Goal: Task Accomplishment & Management: Use online tool/utility

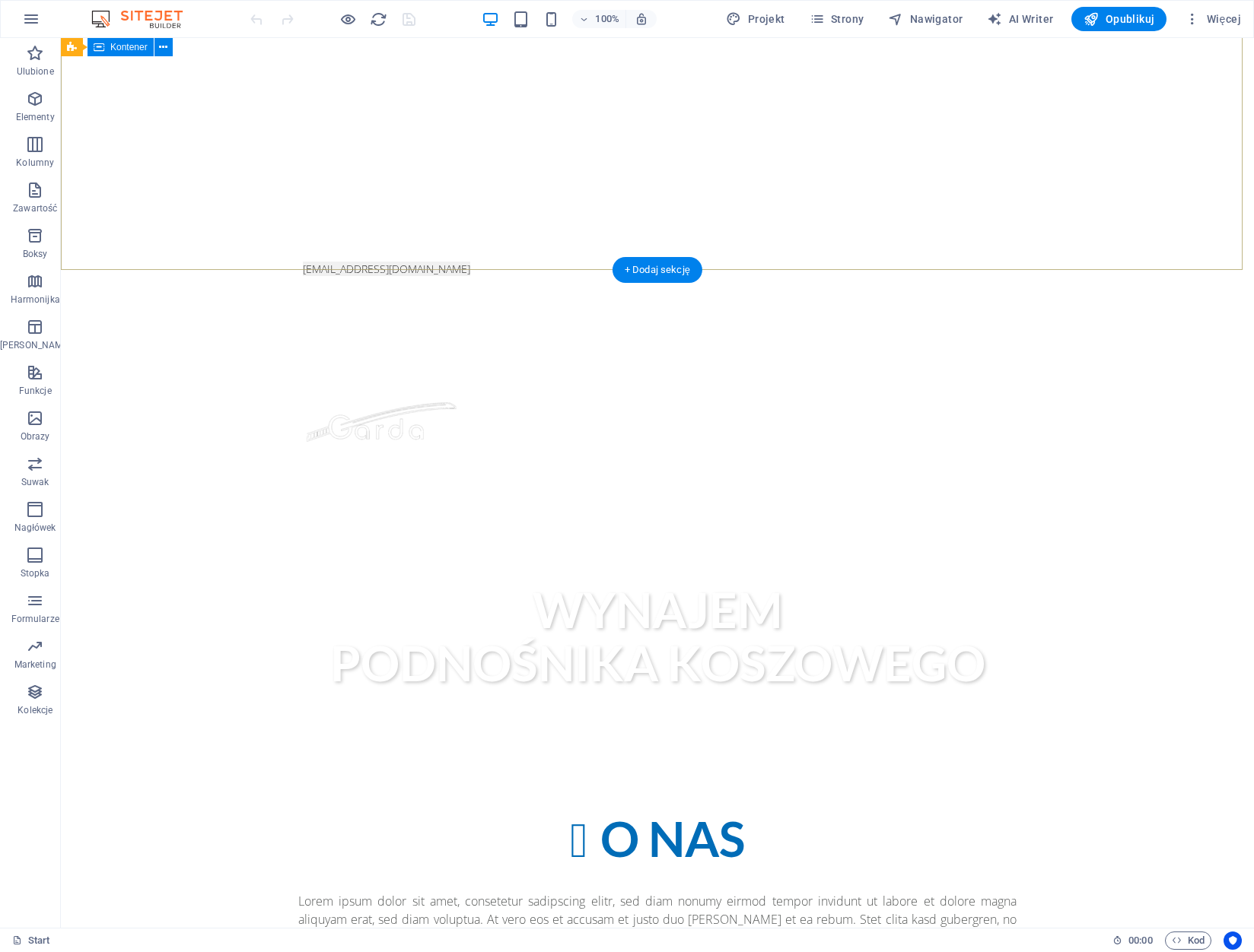
scroll to position [837, 0]
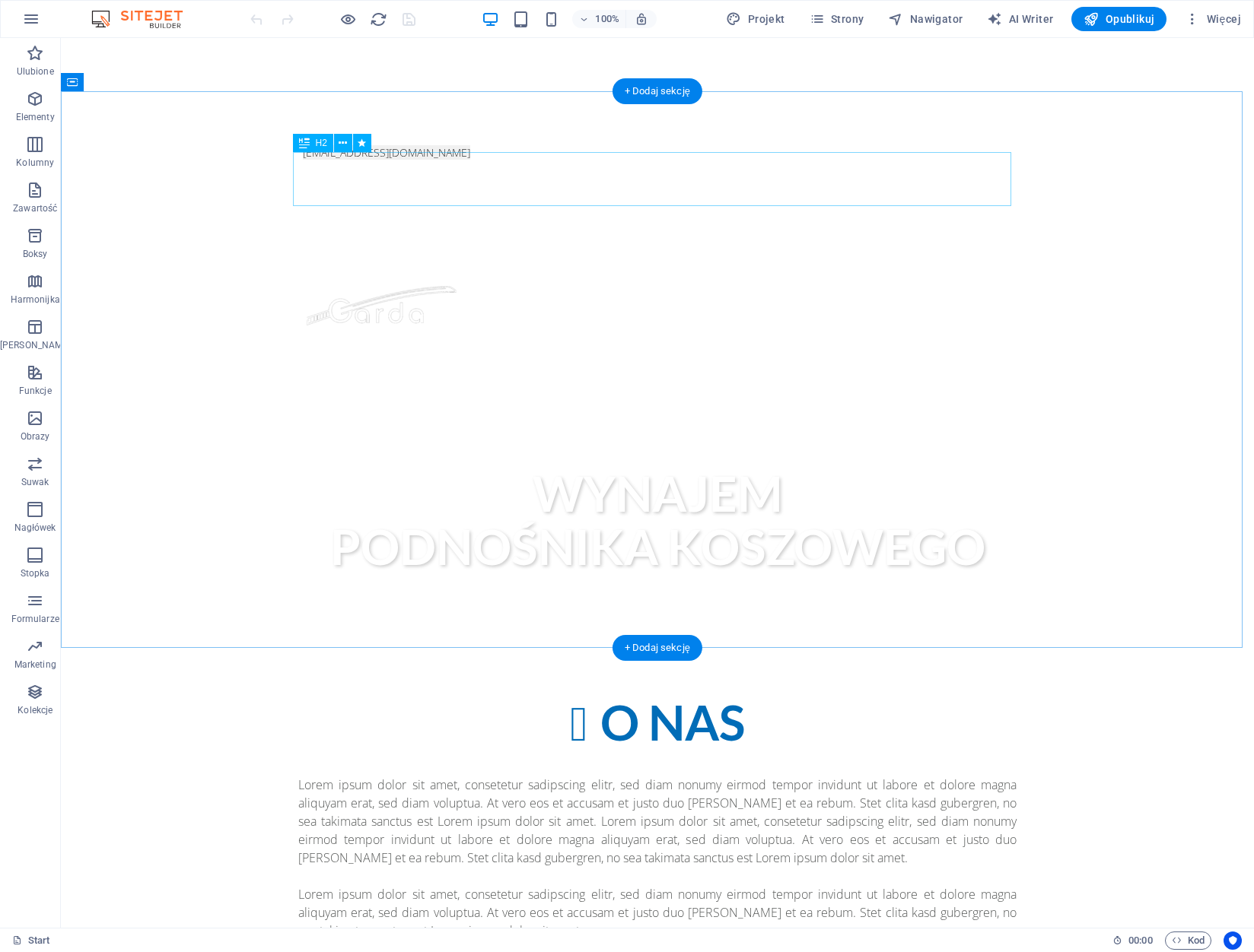
click at [651, 696] on div "O NAS" at bounding box center [657, 724] width 718 height 55
click at [674, 696] on div "O NAS" at bounding box center [657, 724] width 718 height 55
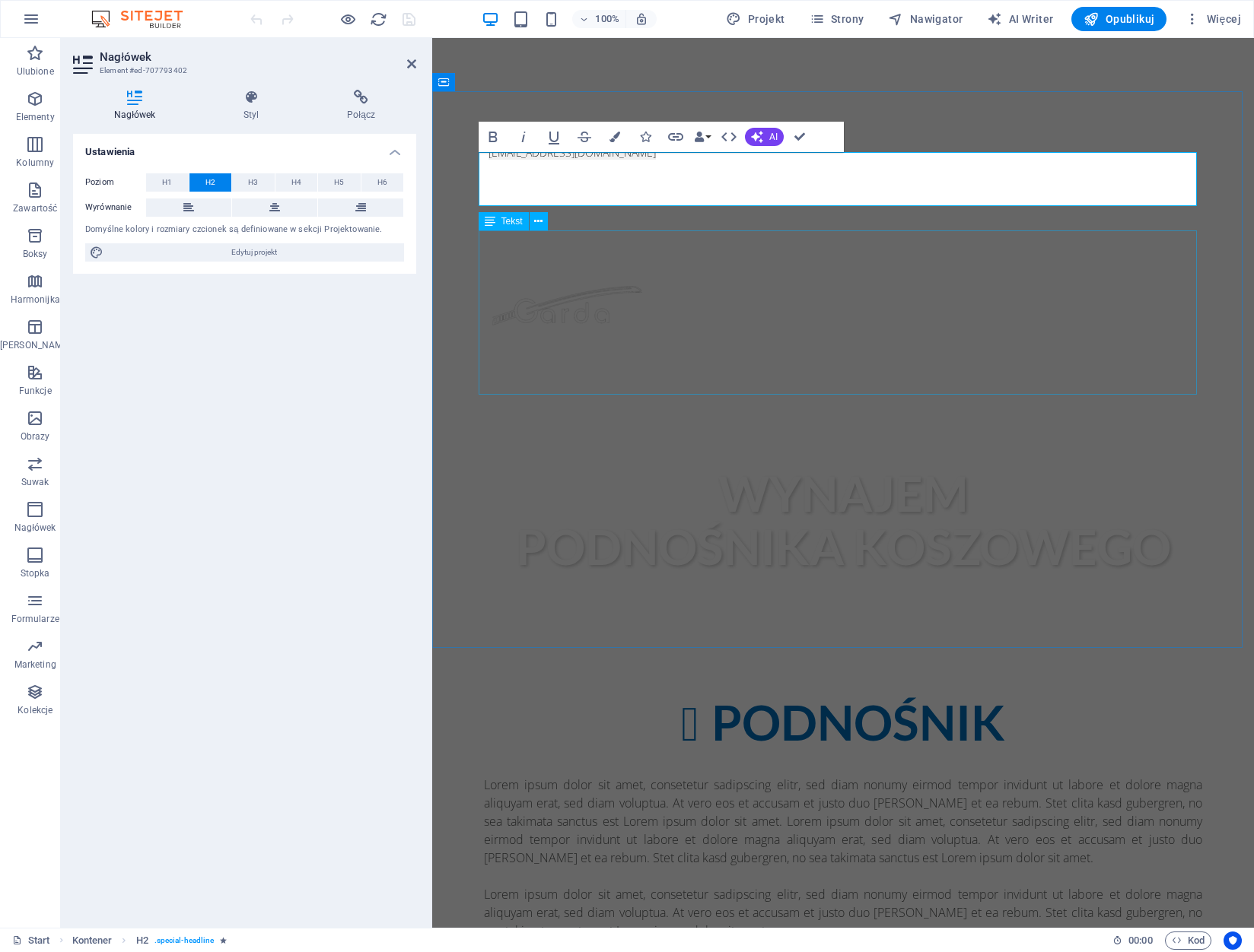
click at [911, 776] on div "Lorem ipsum dolor sit amet, consetetur sadipscing elitr, sed diam nonumy eirmod…" at bounding box center [843, 858] width 718 height 164
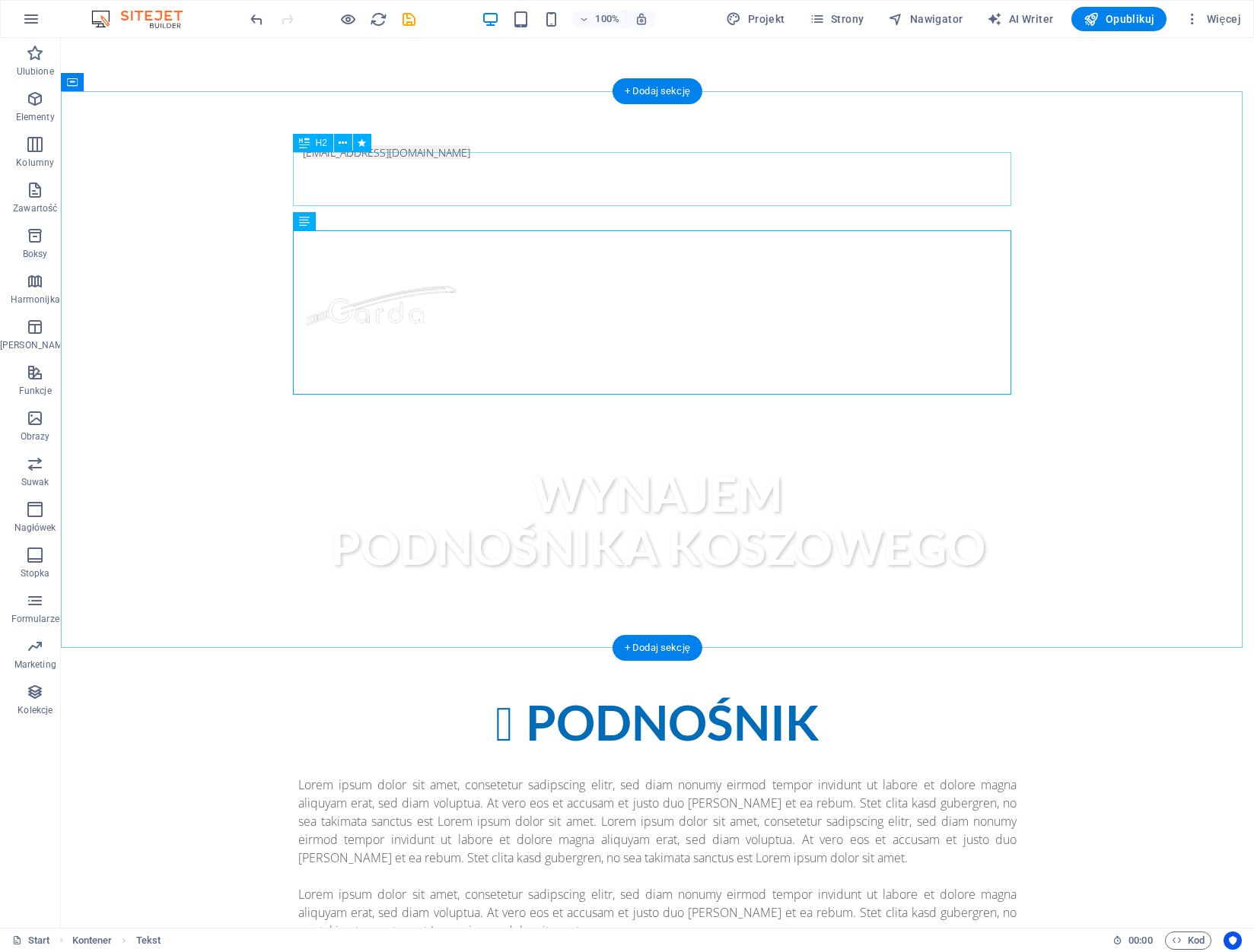
click at [772, 696] on div "PODNOŚNIK" at bounding box center [657, 724] width 718 height 55
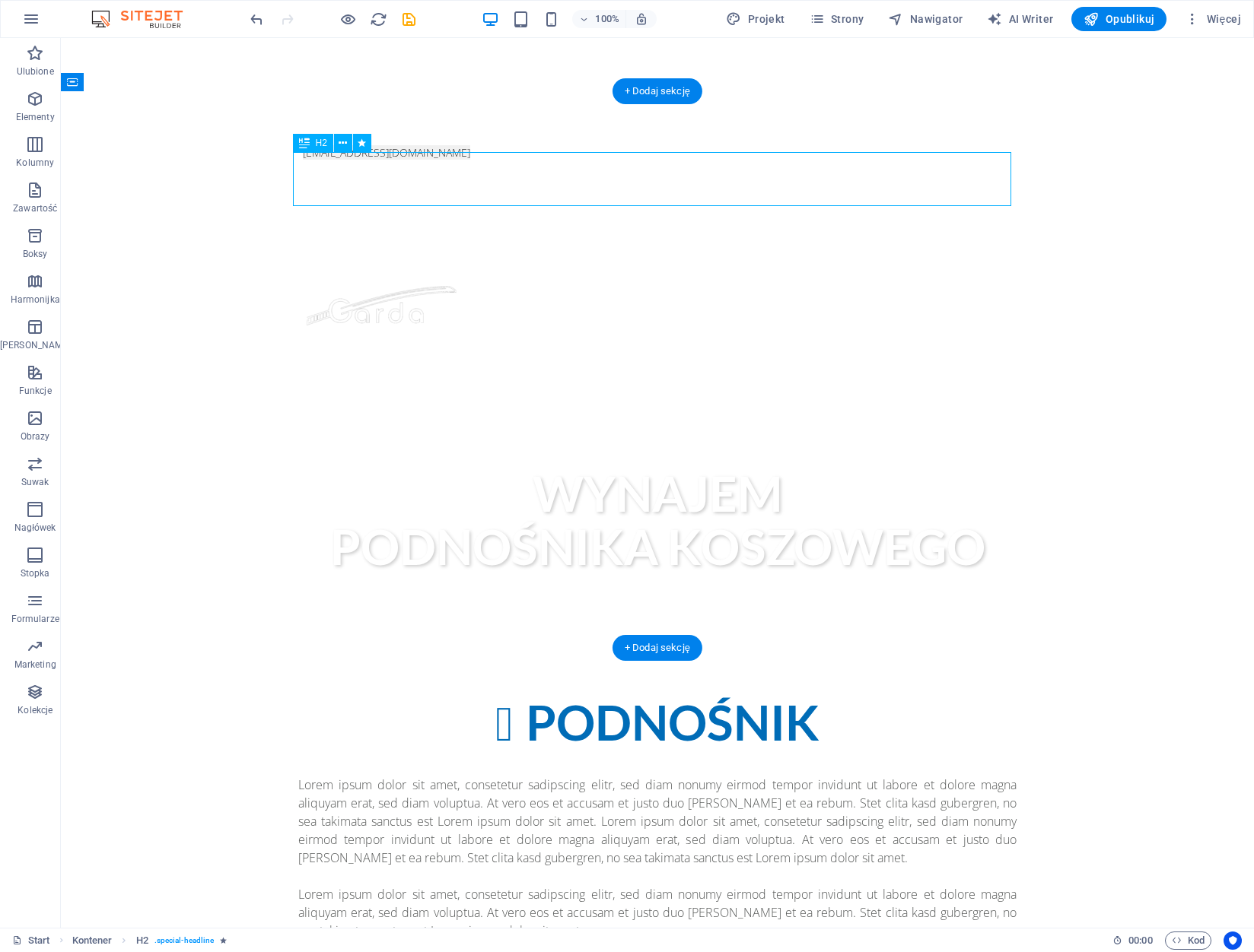
click at [772, 696] on div "PODNOŚNIK" at bounding box center [657, 724] width 718 height 55
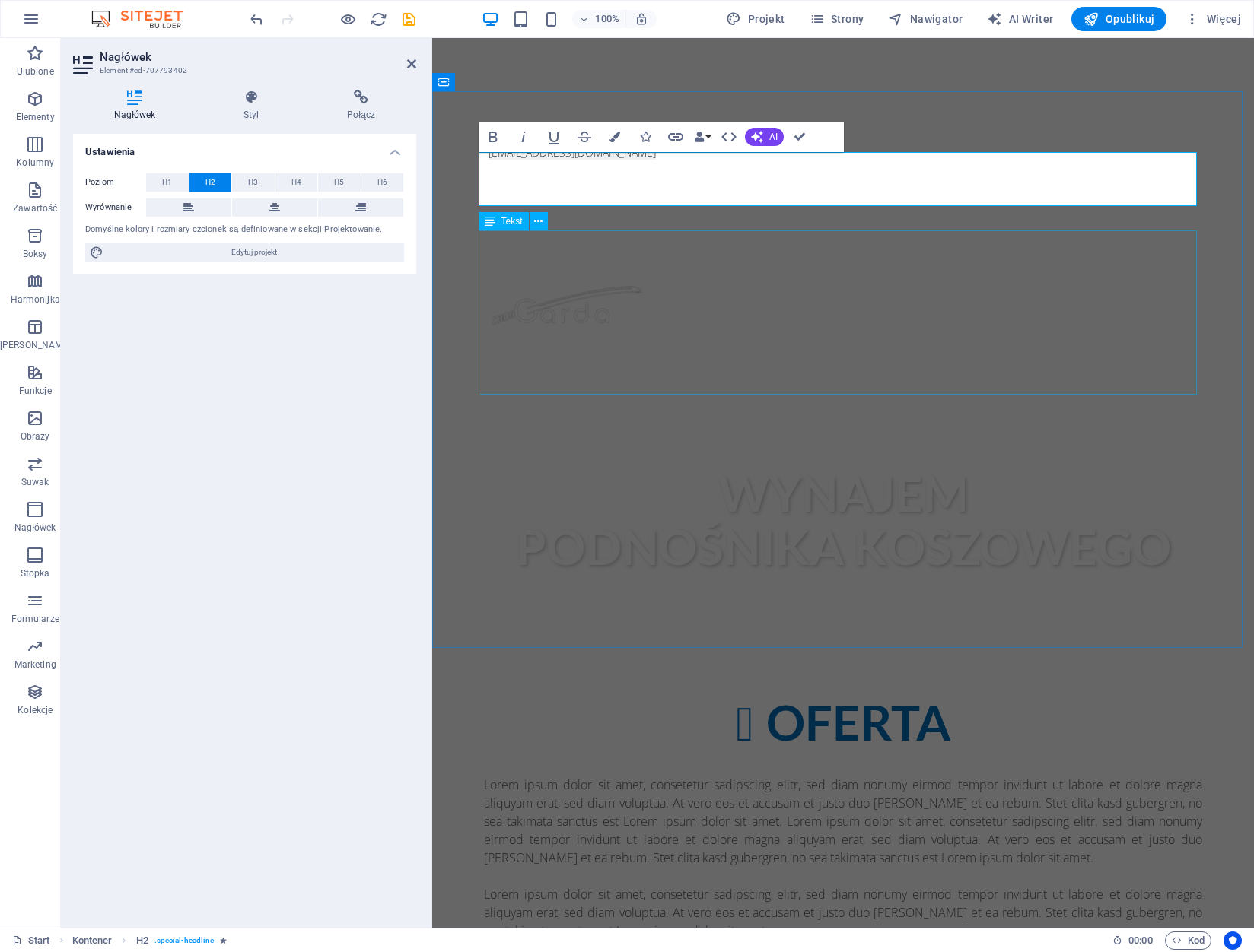
click at [723, 776] on div "Lorem ipsum dolor sit amet, consetetur sadipscing elitr, sed diam nonumy eirmod…" at bounding box center [843, 858] width 718 height 164
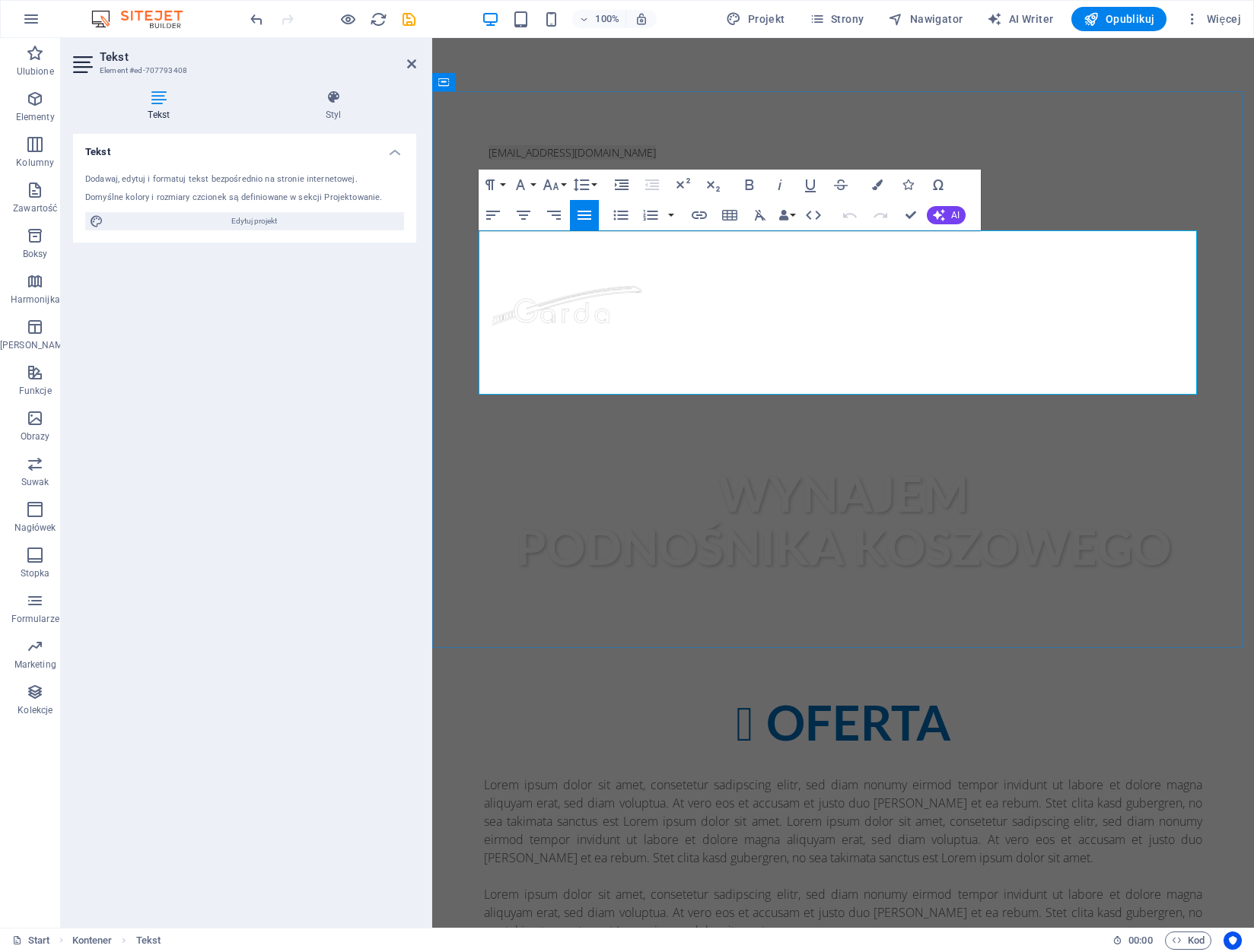
click at [723, 776] on p "Lorem ipsum dolor sit amet, consetetur sadipscing elitr, sed diam nonumy eirmod…" at bounding box center [843, 821] width 718 height 91
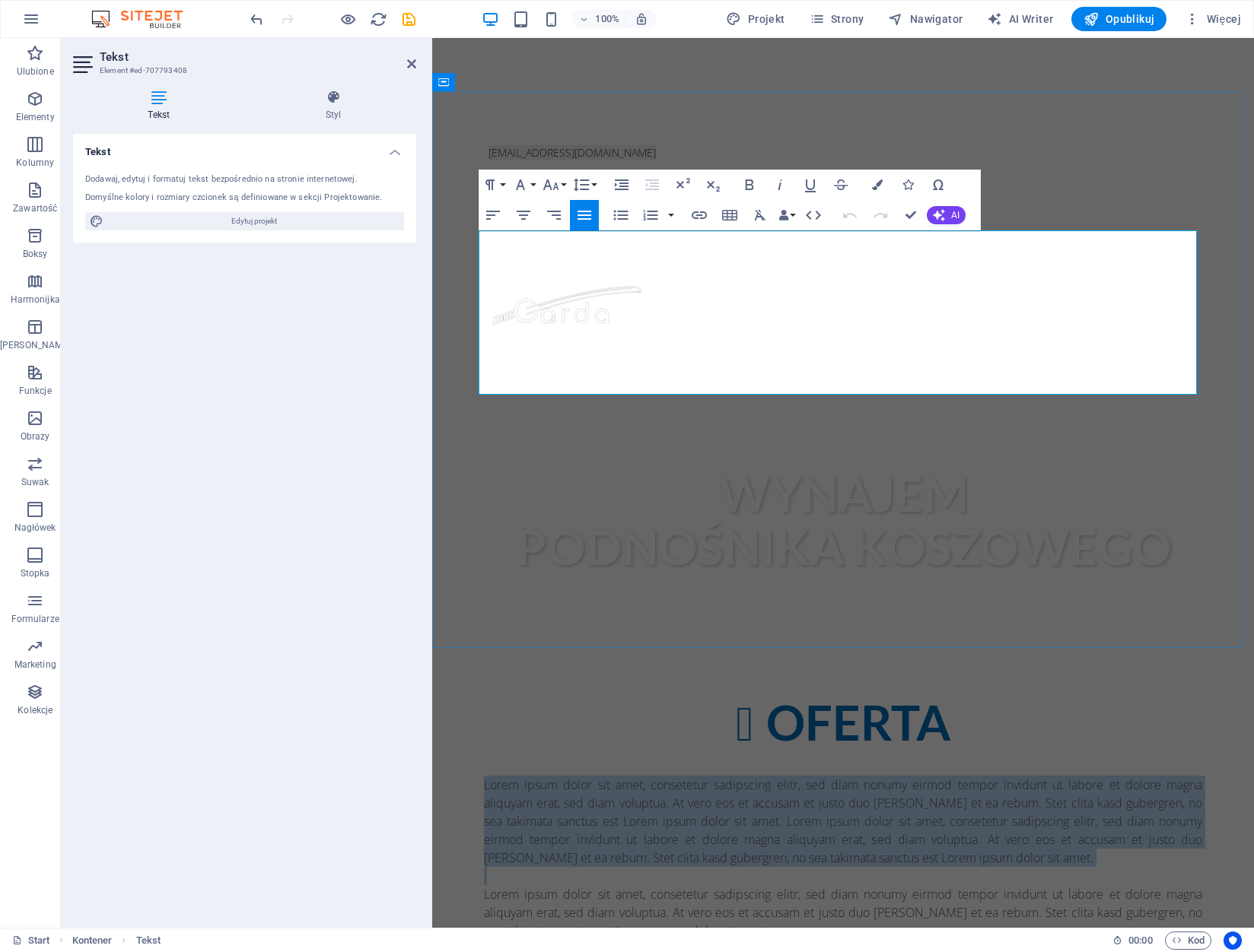
click at [723, 776] on p "Lorem ipsum dolor sit amet, consetetur sadipscing elitr, sed diam nonumy eirmod…" at bounding box center [843, 821] width 718 height 91
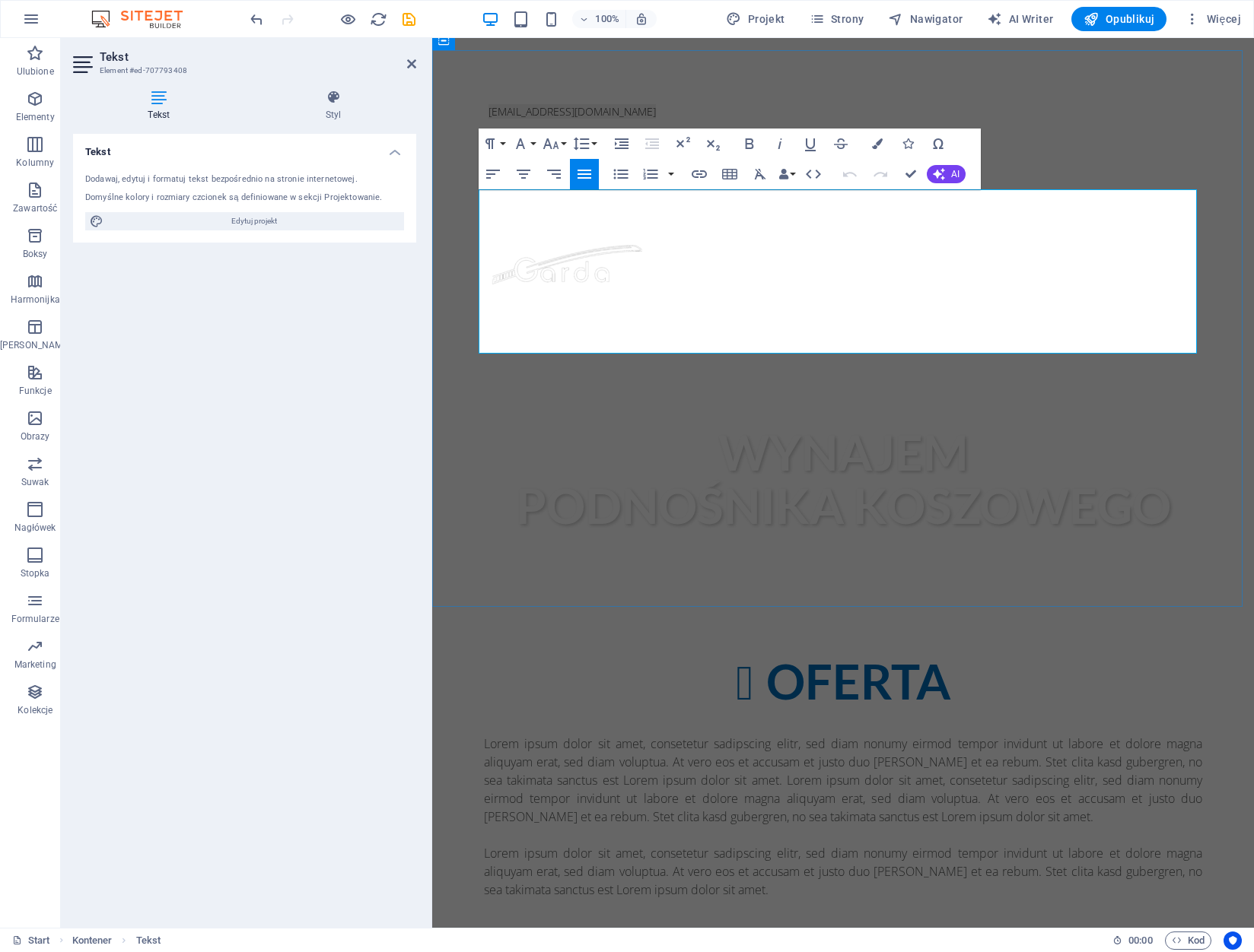
scroll to position [801, 0]
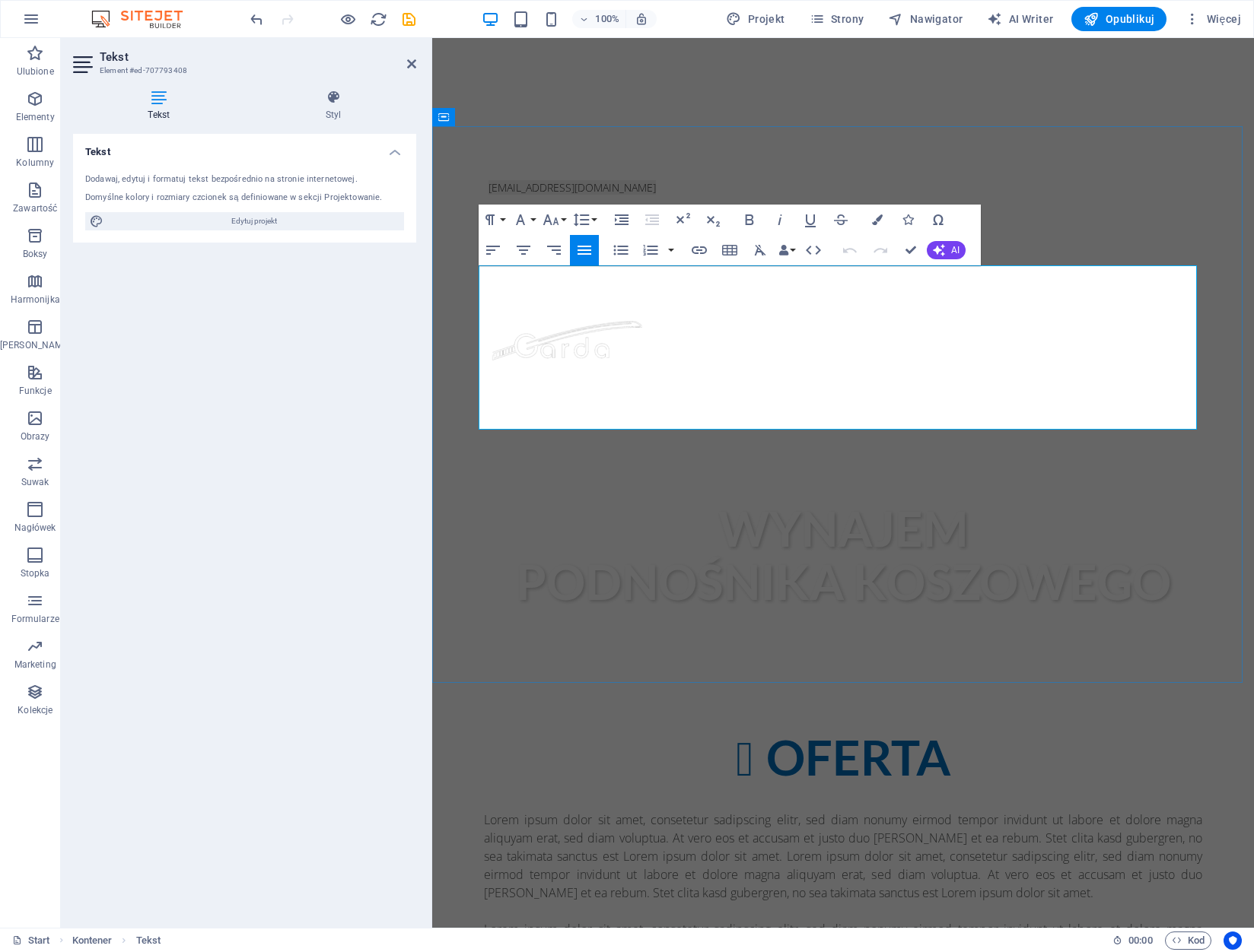
click at [559, 811] on p "Lorem ipsum dolor sit amet, consetetur sadipscing elitr, sed diam nonumy eirmod…" at bounding box center [843, 856] width 718 height 91
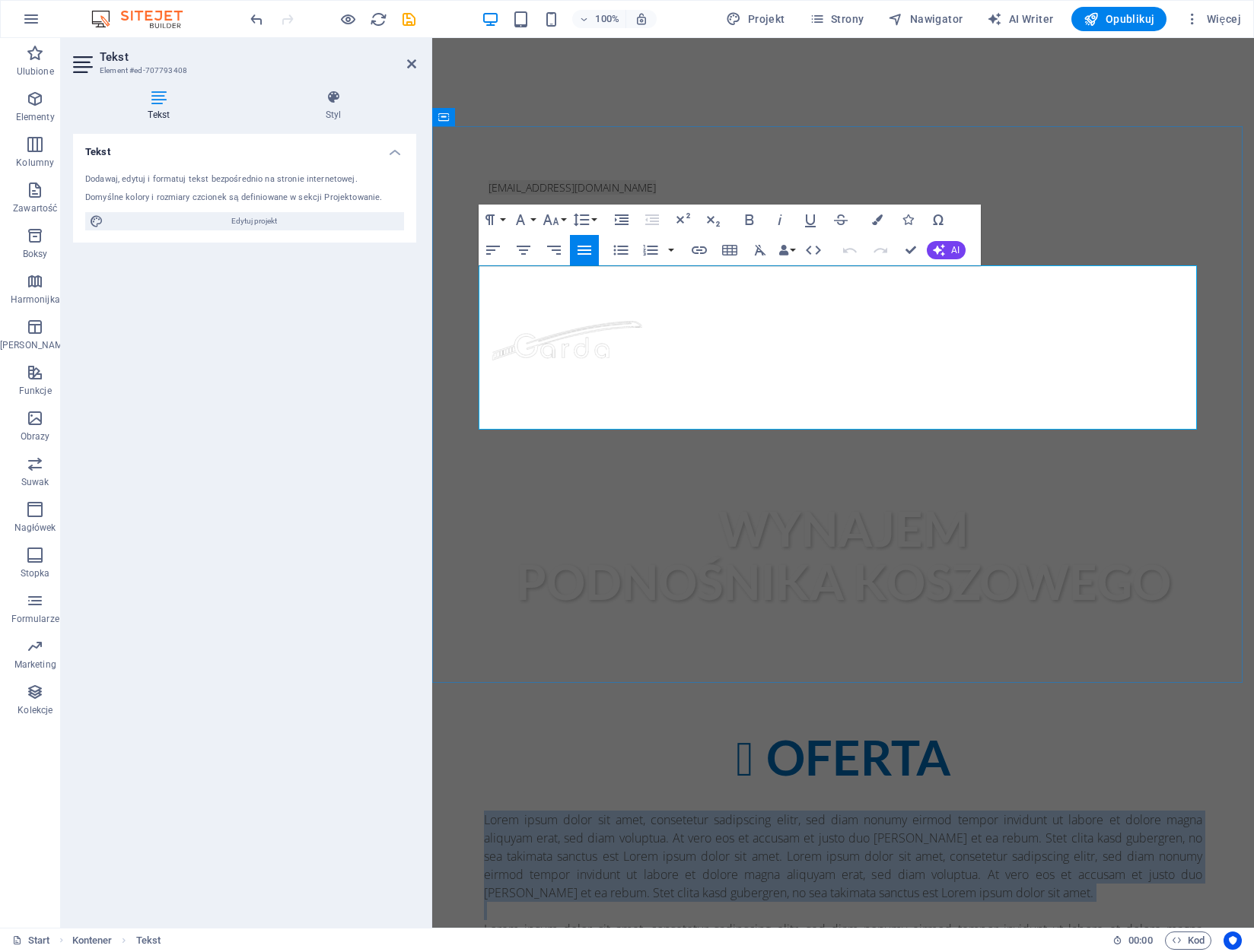
click at [559, 811] on p "Lorem ipsum dolor sit amet, consetetur sadipscing elitr, sed diam nonumy eirmod…" at bounding box center [843, 856] width 718 height 91
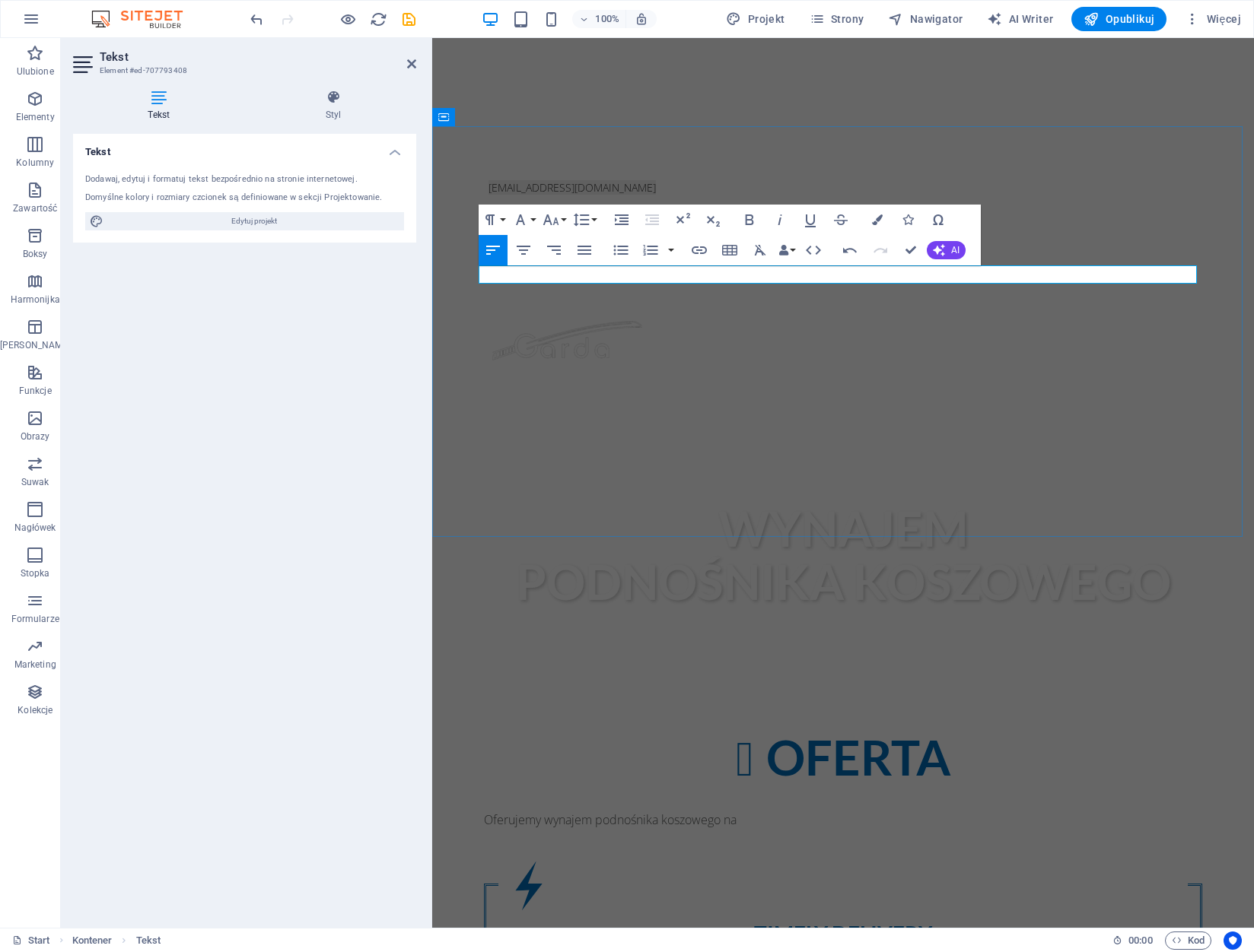
click at [795, 811] on p "Oferujemy wynajem podnośnika koszowego na" at bounding box center [843, 820] width 718 height 18
click at [944, 811] on p "Oferujemy wynajem podnośnika koszowego na włoskiej firmy SOCAGE na samochodzi I…" at bounding box center [843, 820] width 718 height 18
click at [952, 242] on button "AI" at bounding box center [946, 250] width 39 height 18
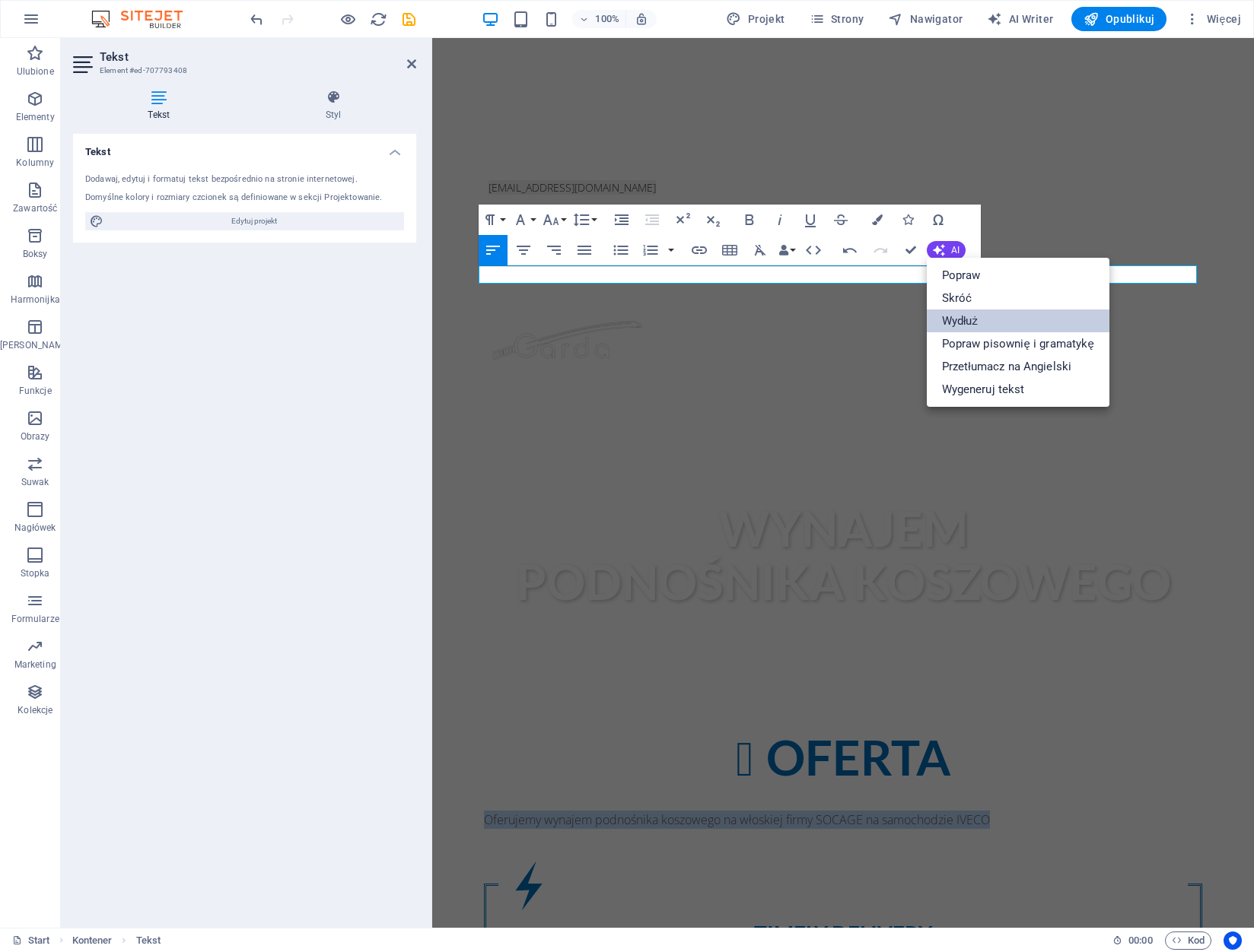
click at [1009, 318] on link "Wydłuż" at bounding box center [1018, 320] width 183 height 23
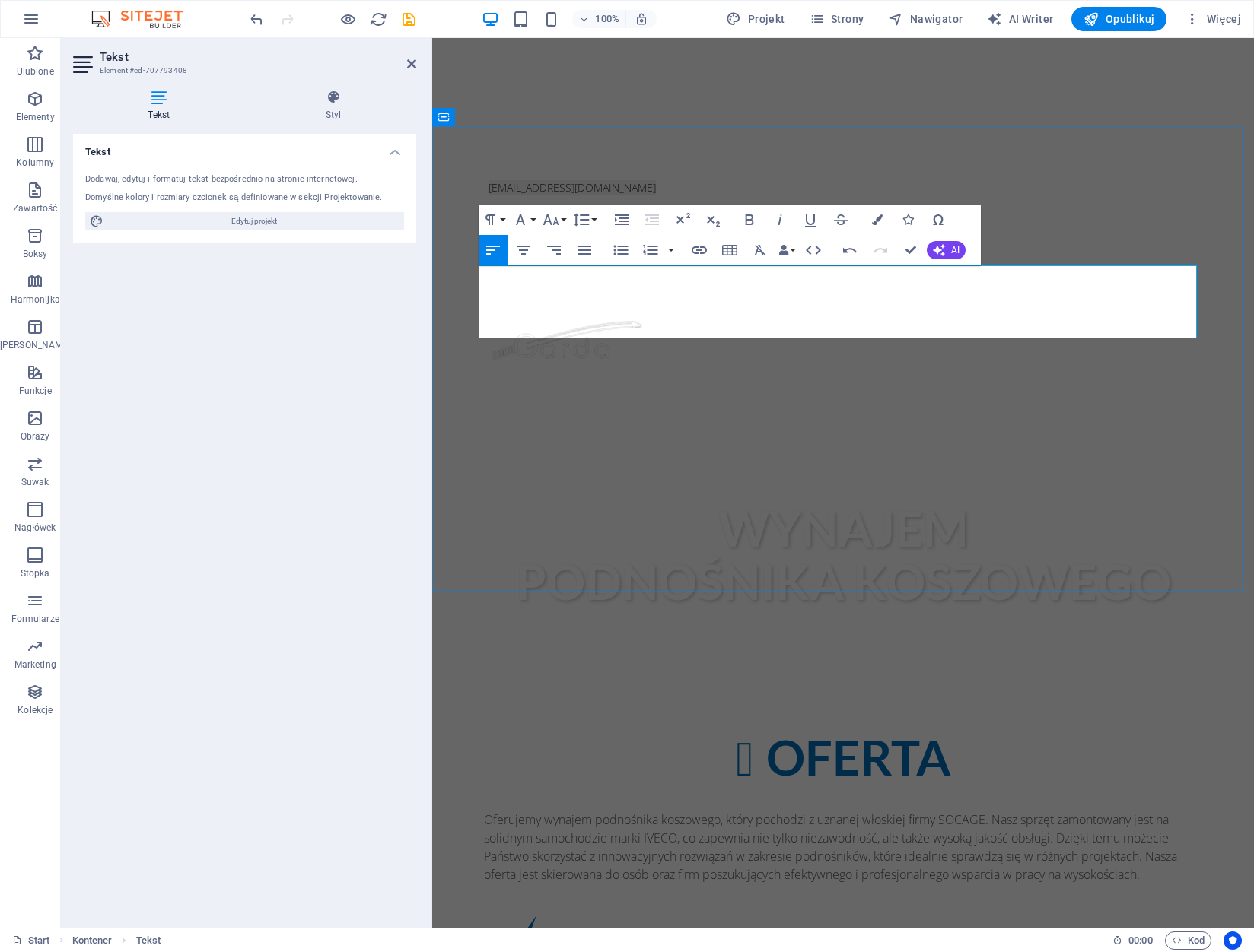
click at [849, 811] on p "Oferujemy wynajem podnośnika koszowego, który pochodzi z uznanej włoskiej firmy…" at bounding box center [843, 847] width 718 height 73
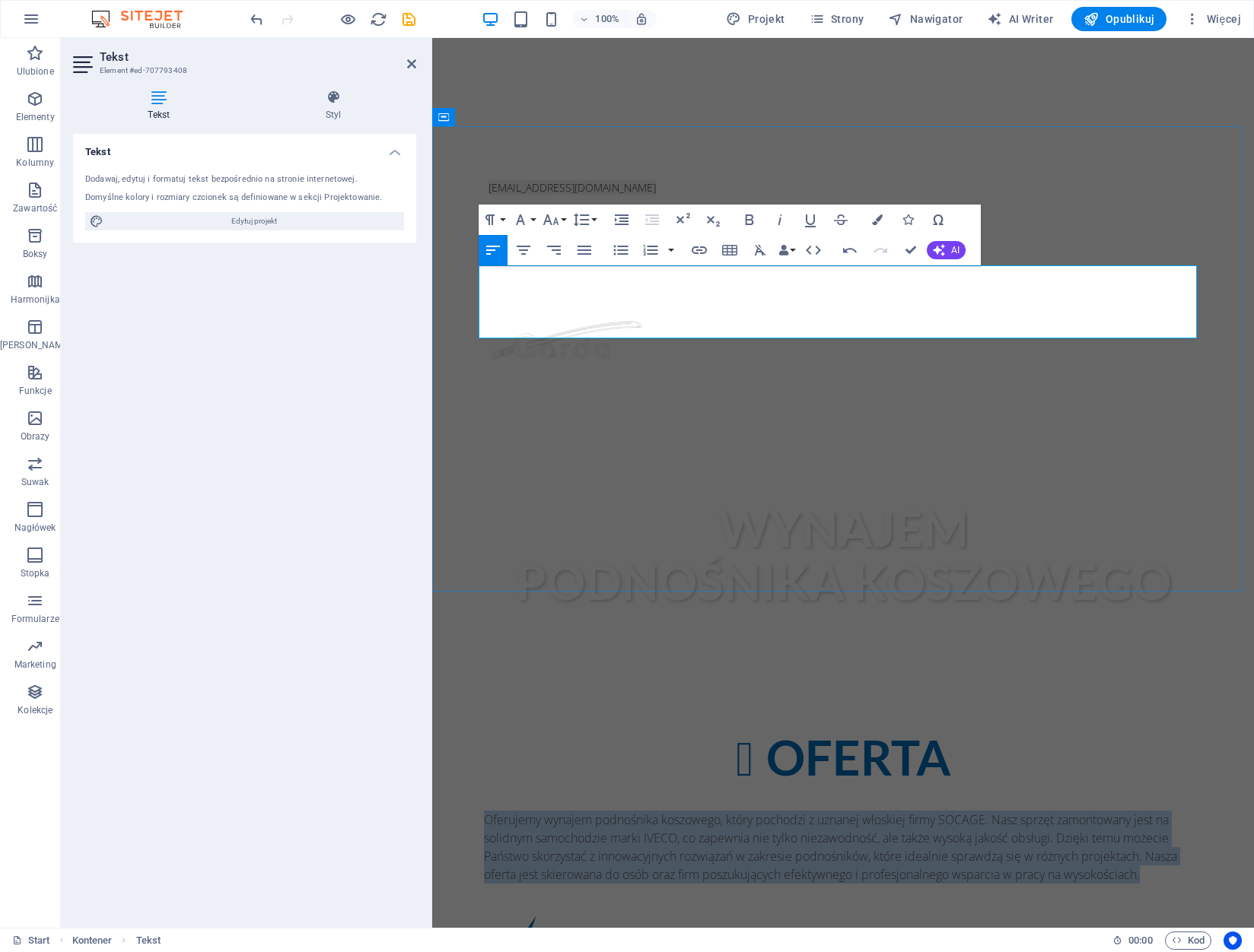
click at [849, 811] on p "Oferujemy wynajem podnośnika koszowego, który pochodzi z uznanej włoskiej firmy…" at bounding box center [843, 847] width 718 height 73
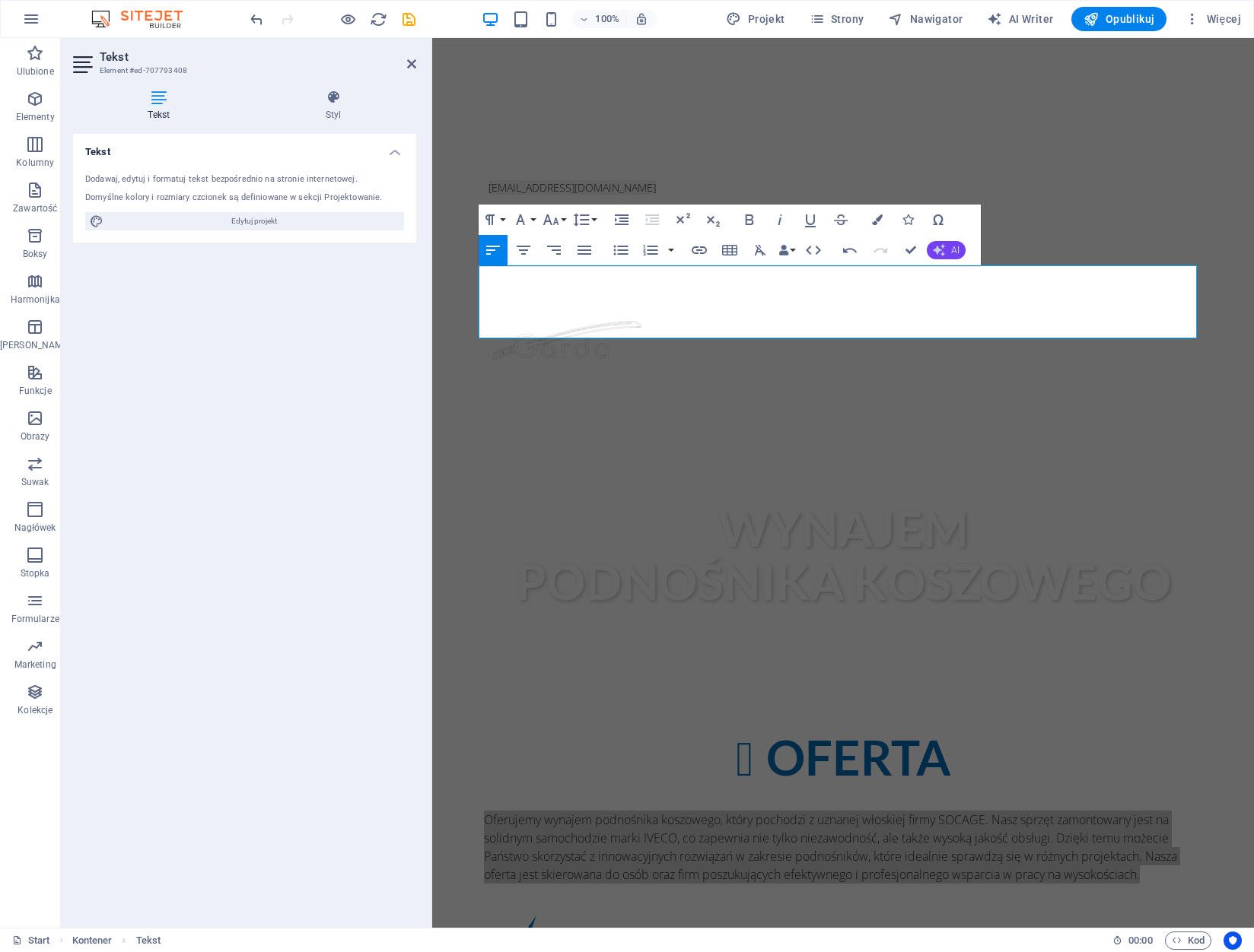
click at [935, 248] on icon "button" at bounding box center [938, 249] width 12 height 12
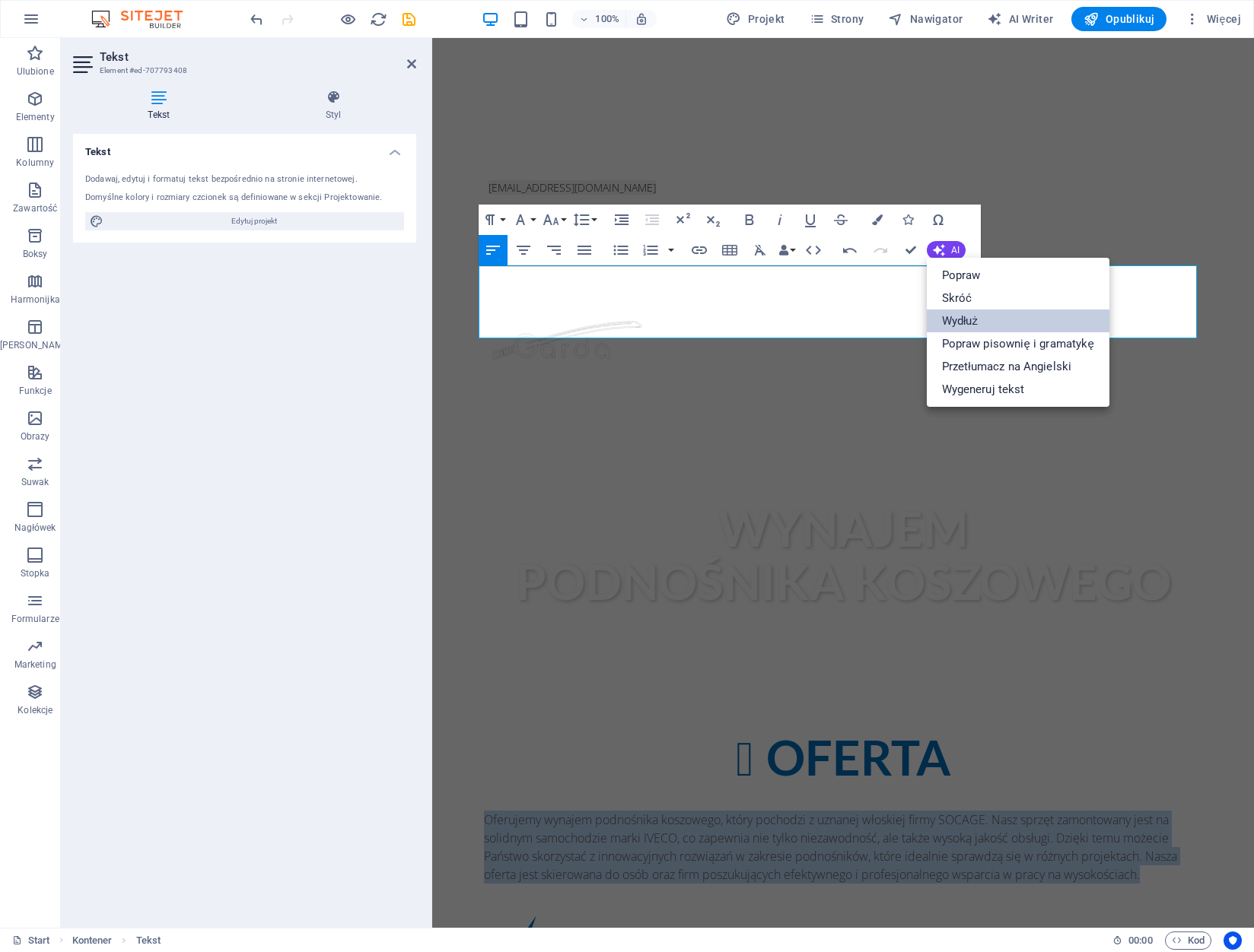
click at [959, 311] on link "Wydłuż" at bounding box center [1018, 320] width 183 height 23
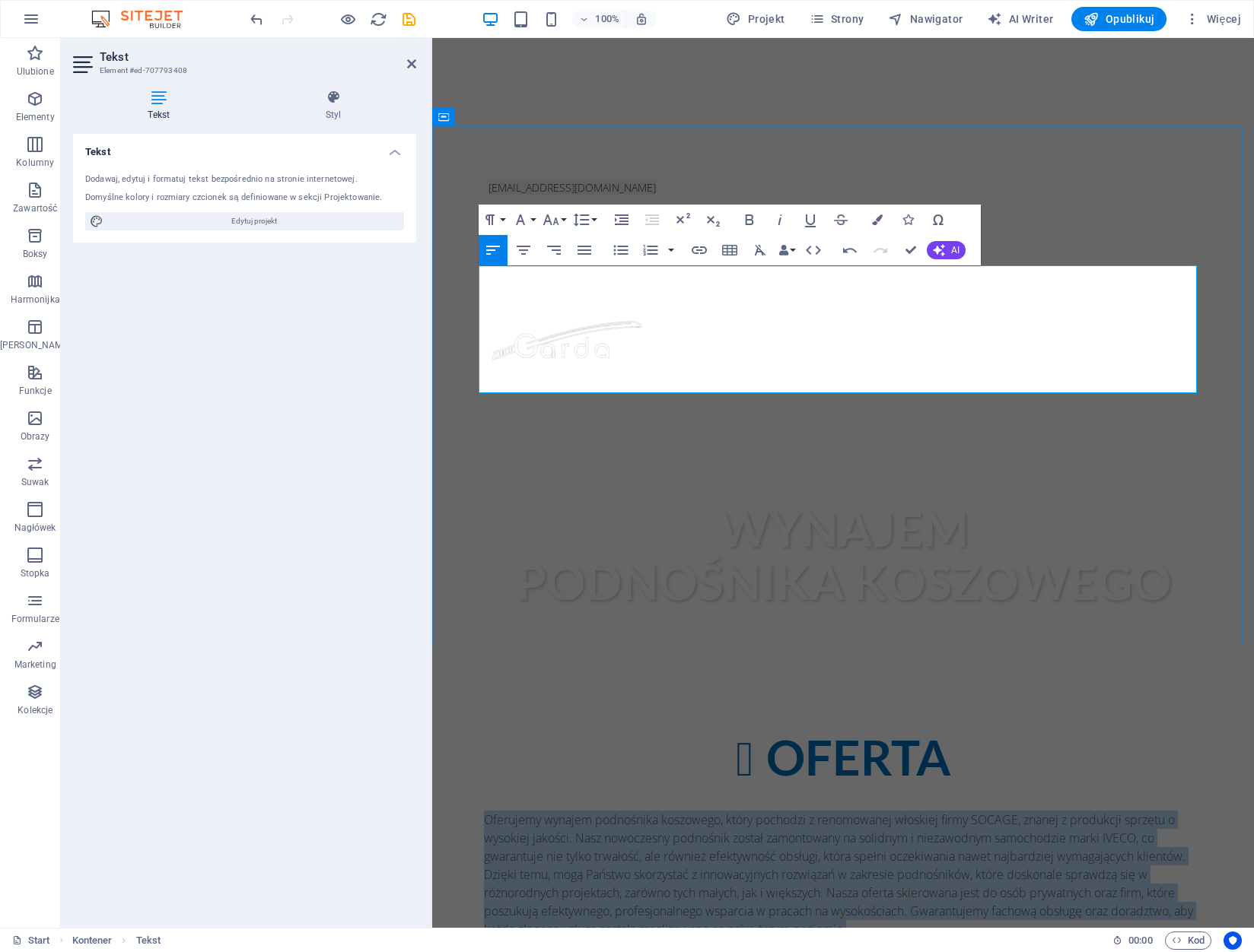
click at [484, 811] on p "Oferujemy wynajem podnośnika koszowego, który pochodzi z renomowanej włoskiej f…" at bounding box center [843, 874] width 718 height 127
click at [942, 239] on div "Undo Redo Confirm (Ctrl+⏎) AI Popraw Skróć Wydłuż Popraw pisownię i gramatykę P…" at bounding box center [901, 250] width 131 height 30
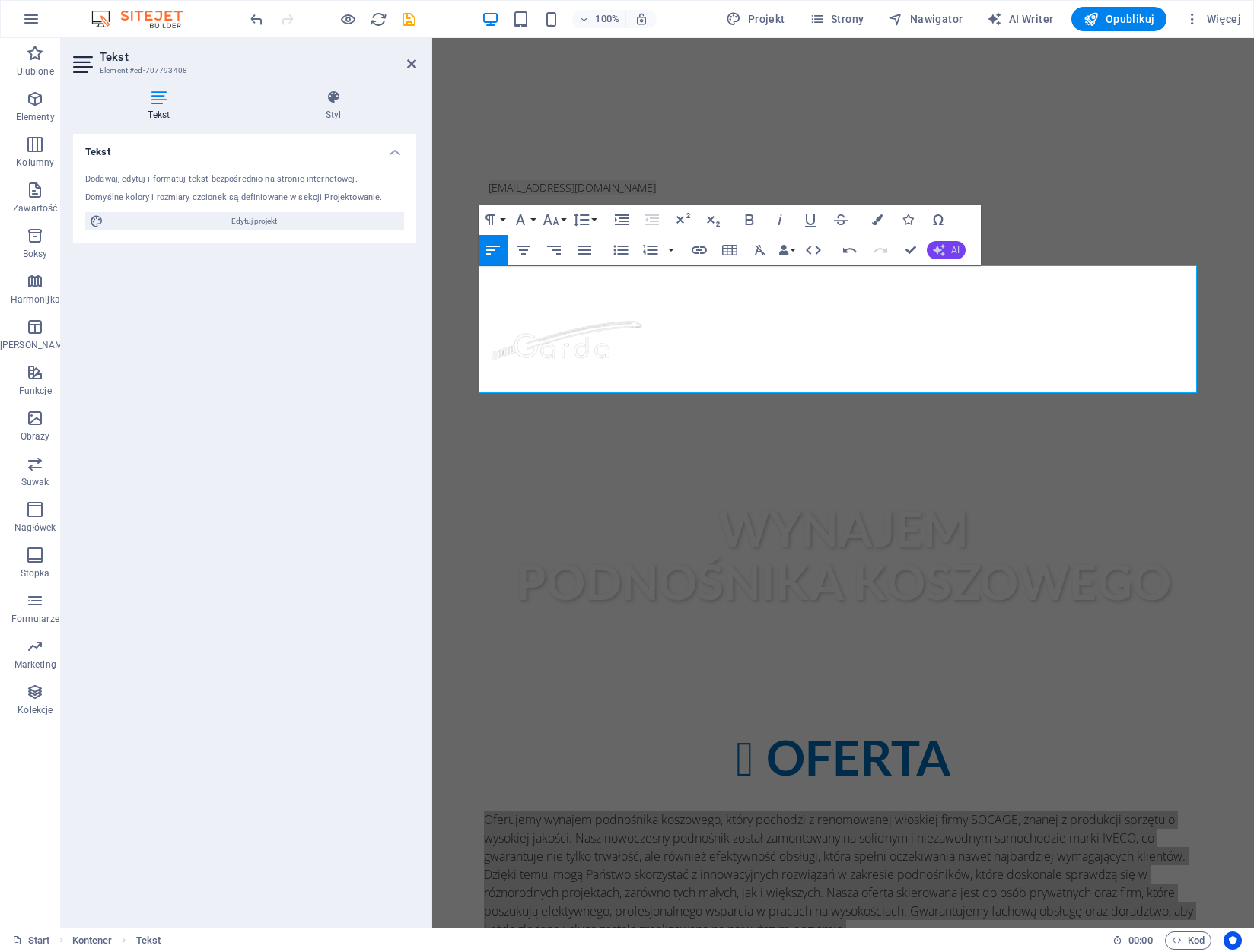
click at [944, 247] on icon "button" at bounding box center [938, 249] width 12 height 12
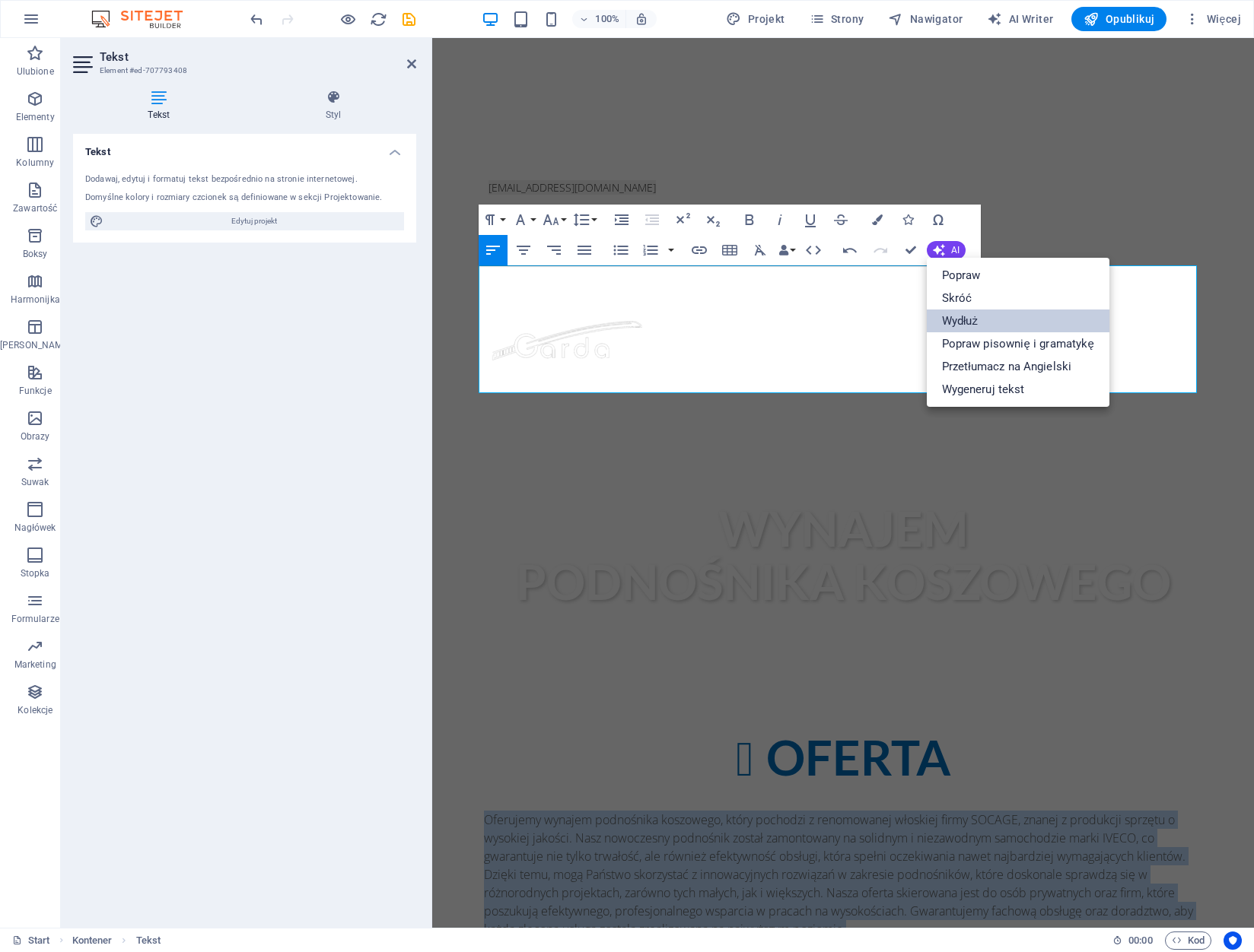
click at [977, 313] on link "Wydłuż" at bounding box center [1018, 320] width 183 height 23
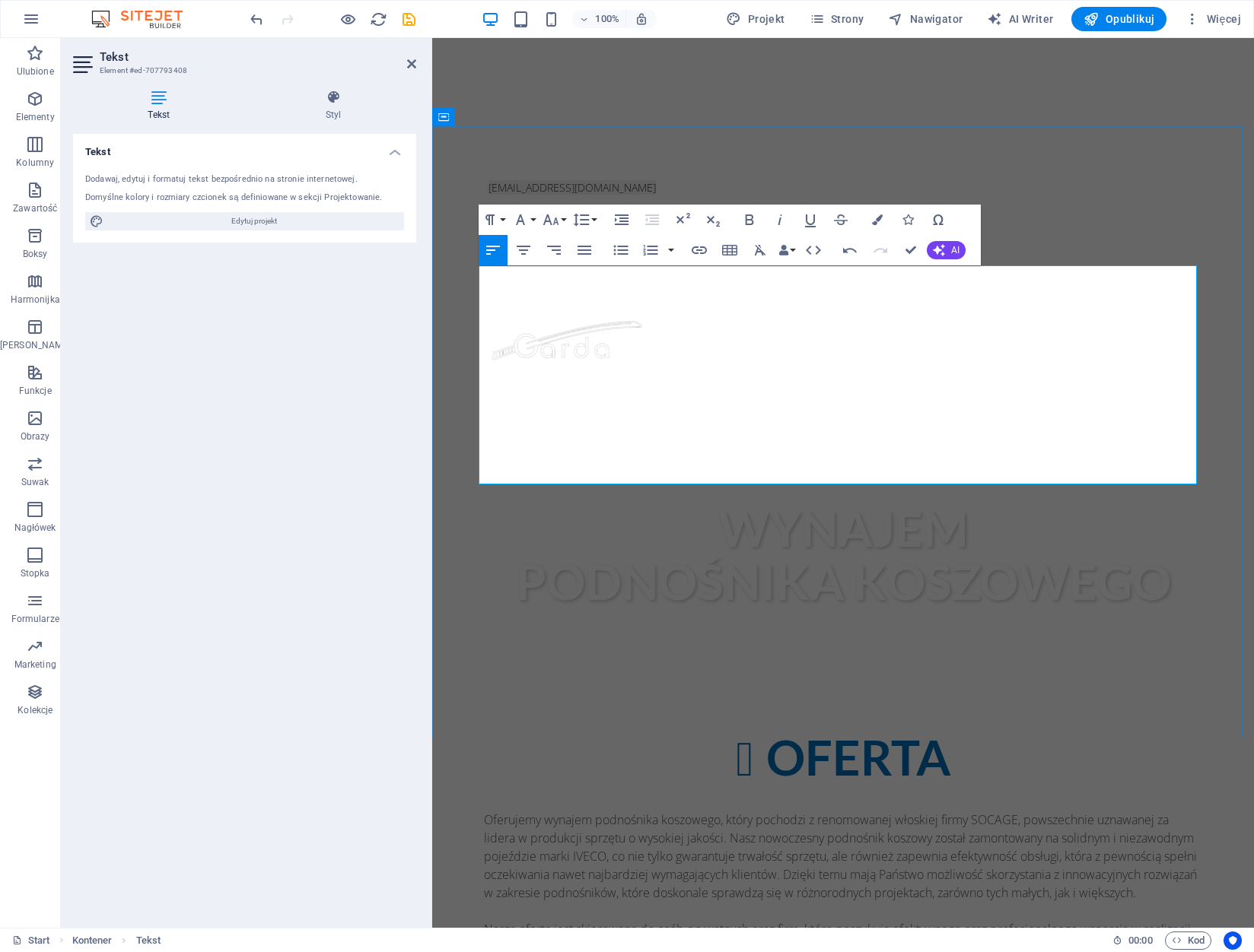
click at [654, 811] on p "Oferujemy wynajem podnośnika koszowego, który pochodzi z renomowanej włoskiej f…" at bounding box center [843, 910] width 718 height 200
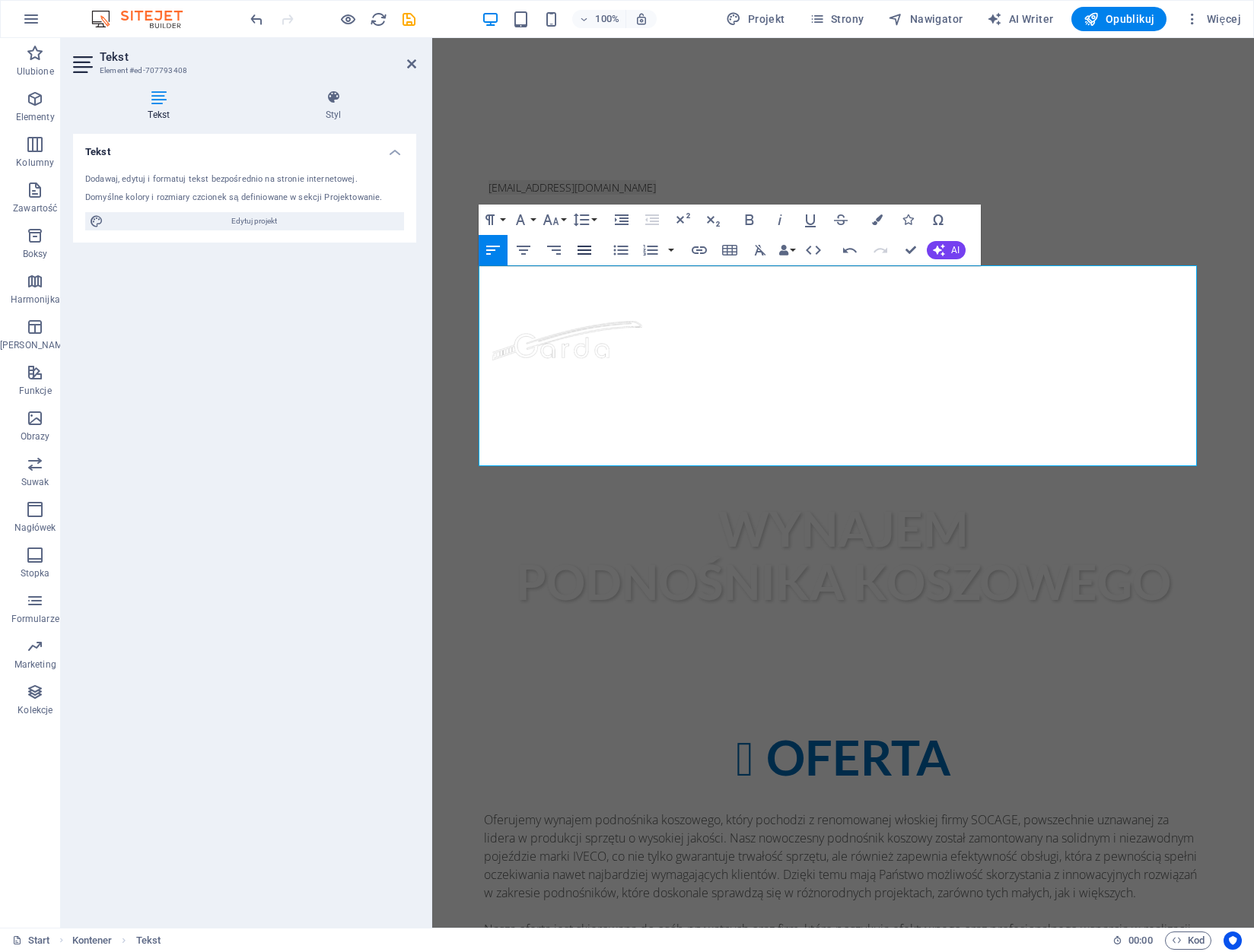
click at [587, 253] on icon "button" at bounding box center [585, 250] width 18 height 18
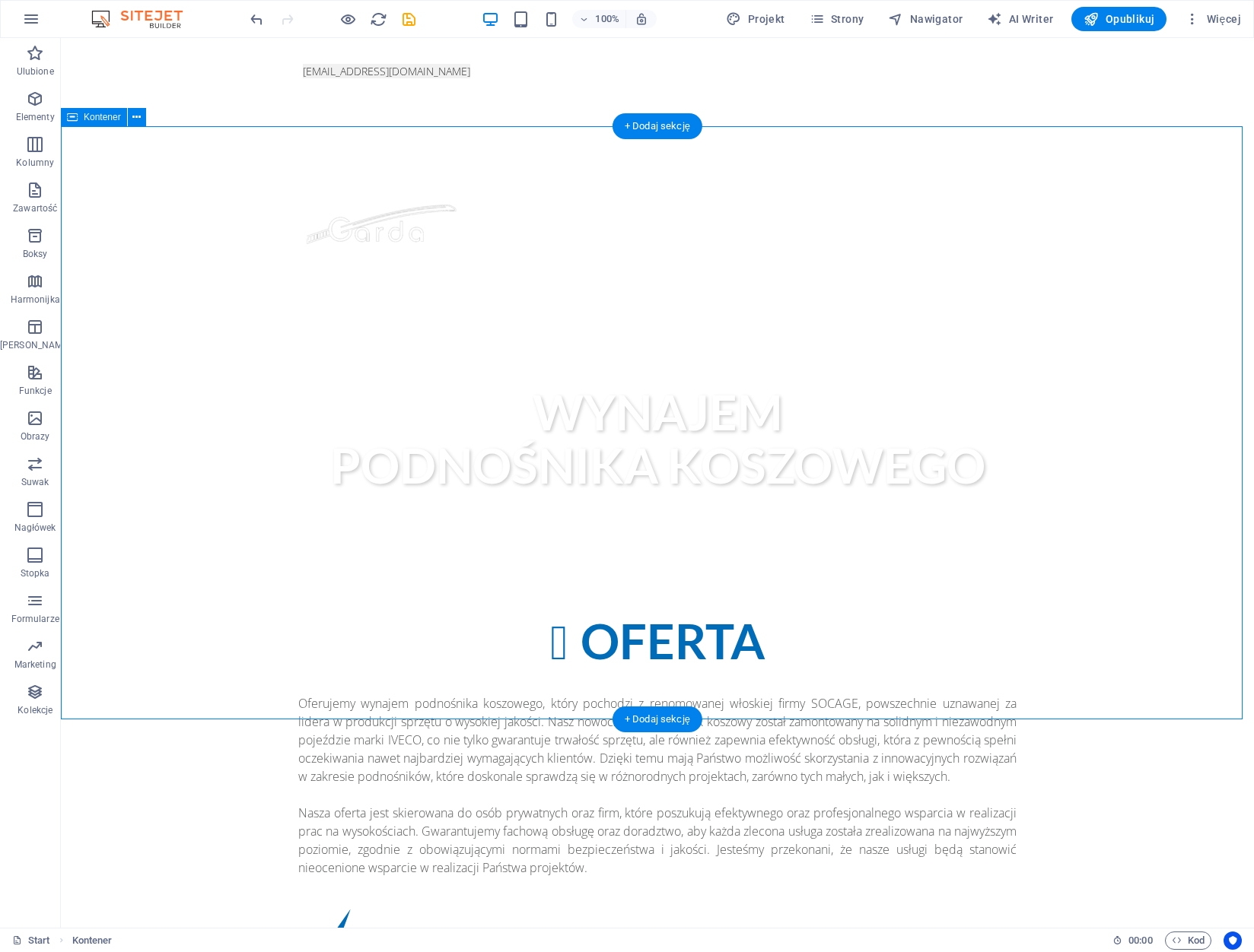
scroll to position [1106, 0]
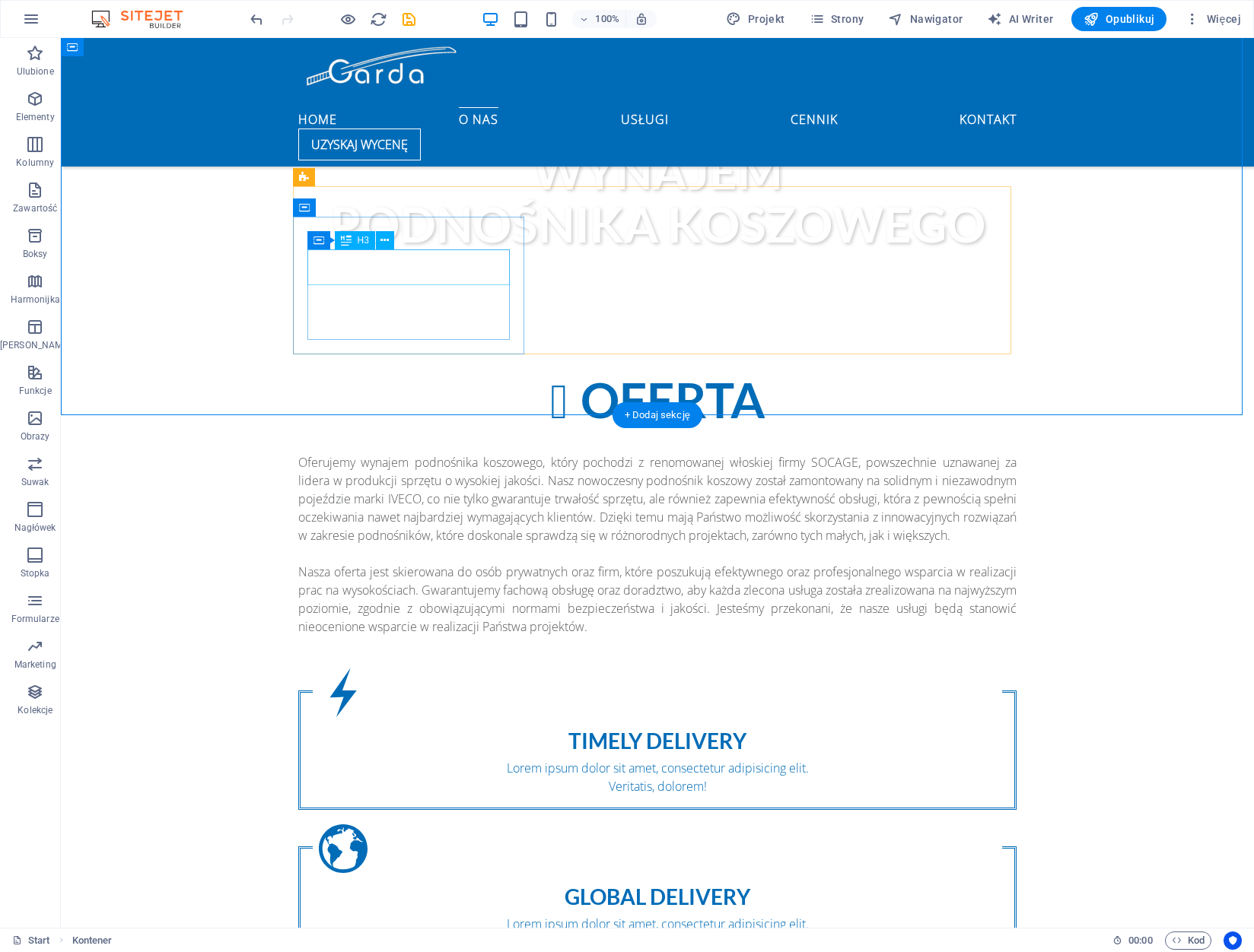
click at [434, 729] on div "Timely Delivery" at bounding box center [657, 741] width 689 height 24
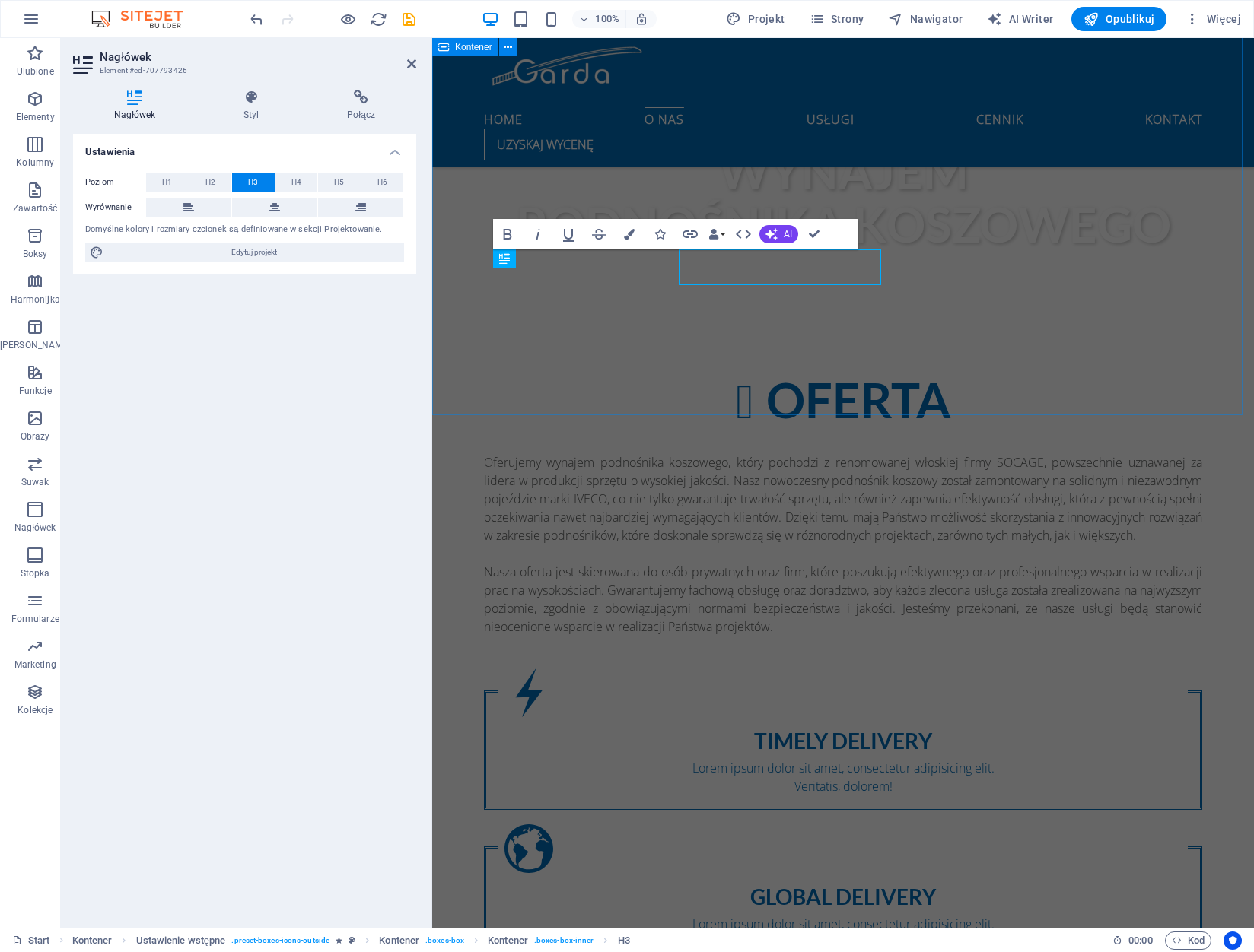
click at [434, 313] on div "OFERTA Oferujemy wynajem podnośnika koszowego, który pochodzi z renomowanej wło…" at bounding box center [843, 748] width 822 height 870
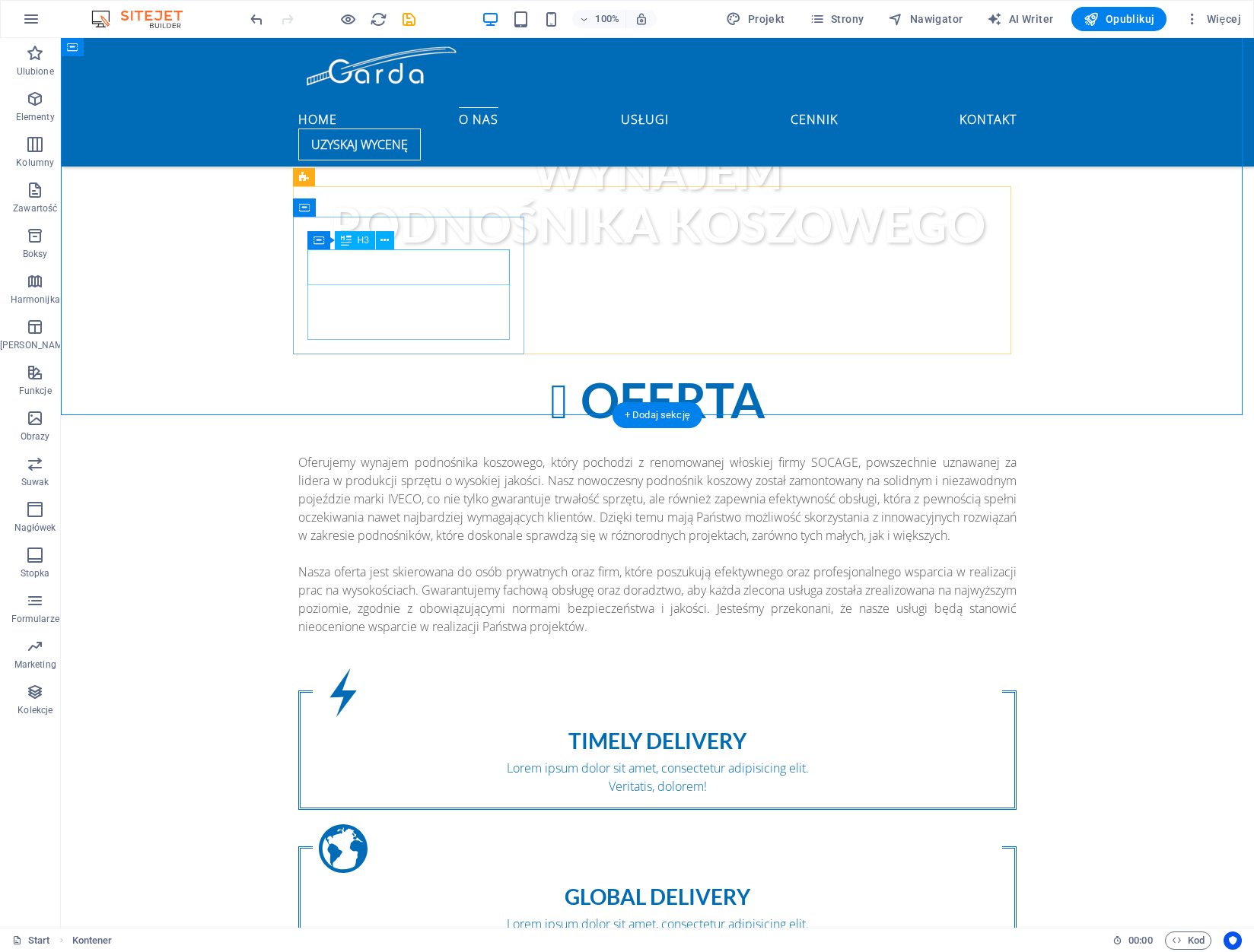
click at [442, 729] on div "Timely Delivery" at bounding box center [657, 741] width 689 height 24
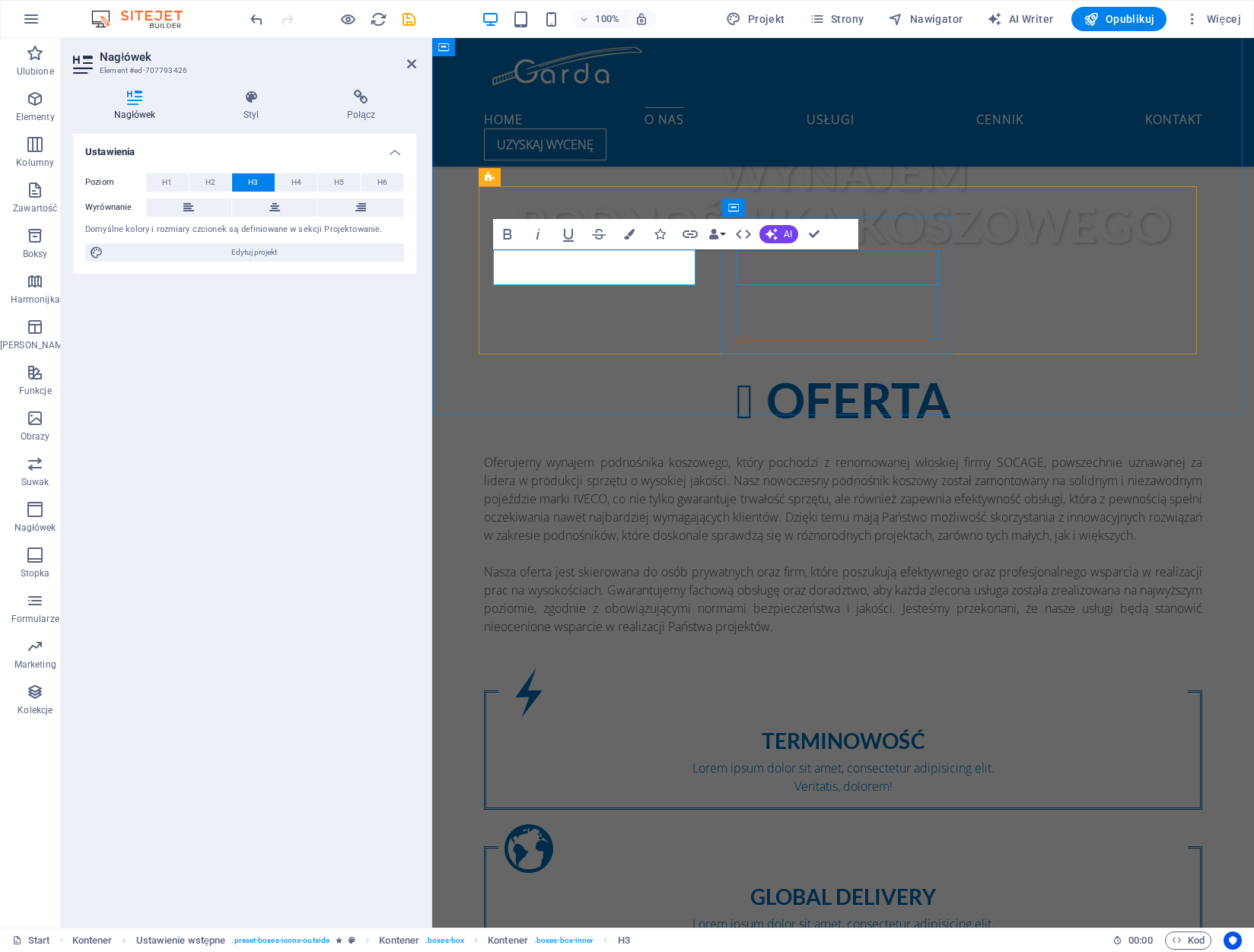
click at [895, 886] on div "Global delivery" at bounding box center [843, 898] width 689 height 24
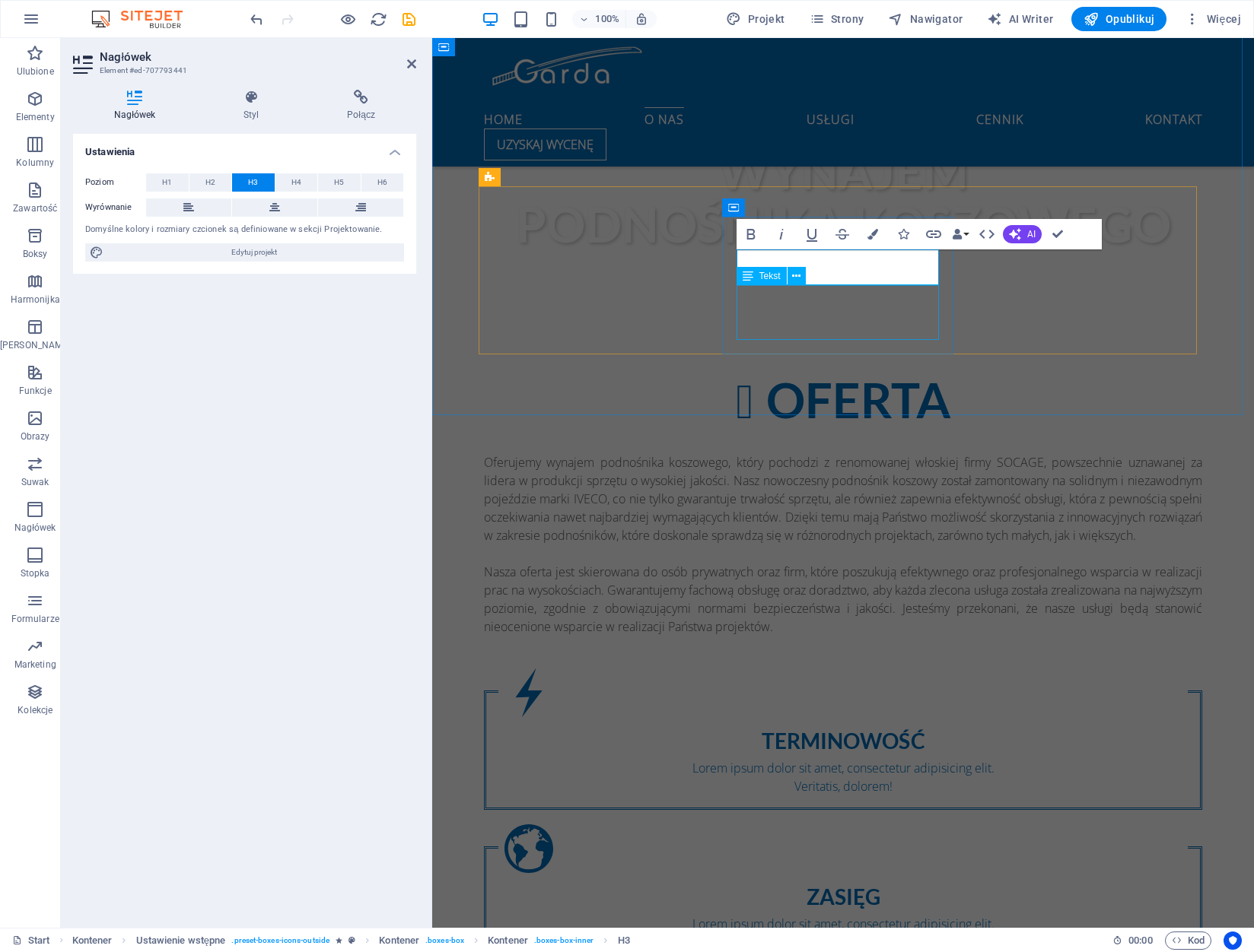
click at [773, 915] on div "Lorem ipsum dolor sit amet, consectetur adipisicing elit. Veritatis, dolorem!" at bounding box center [843, 934] width 689 height 37
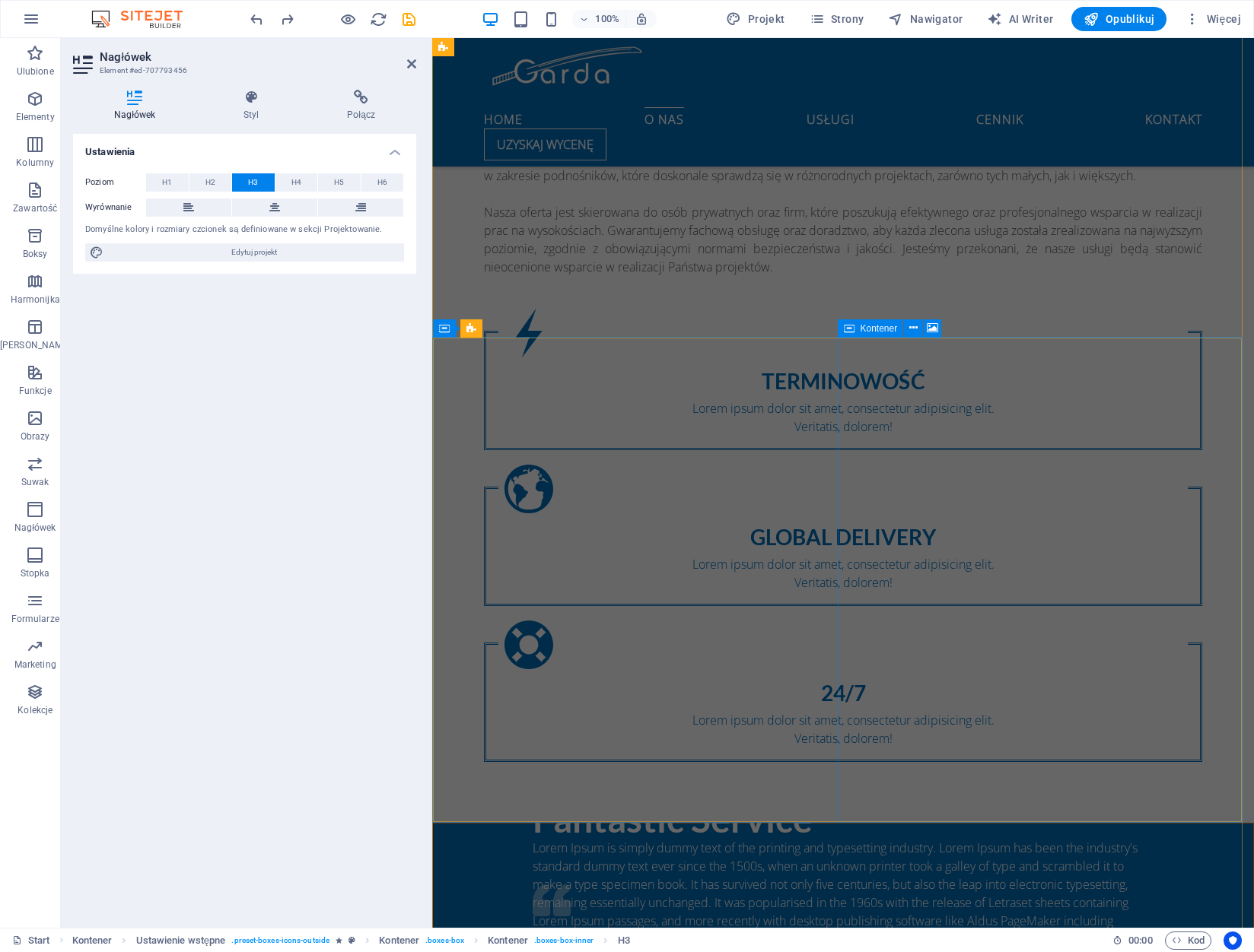
scroll to position [954, 0]
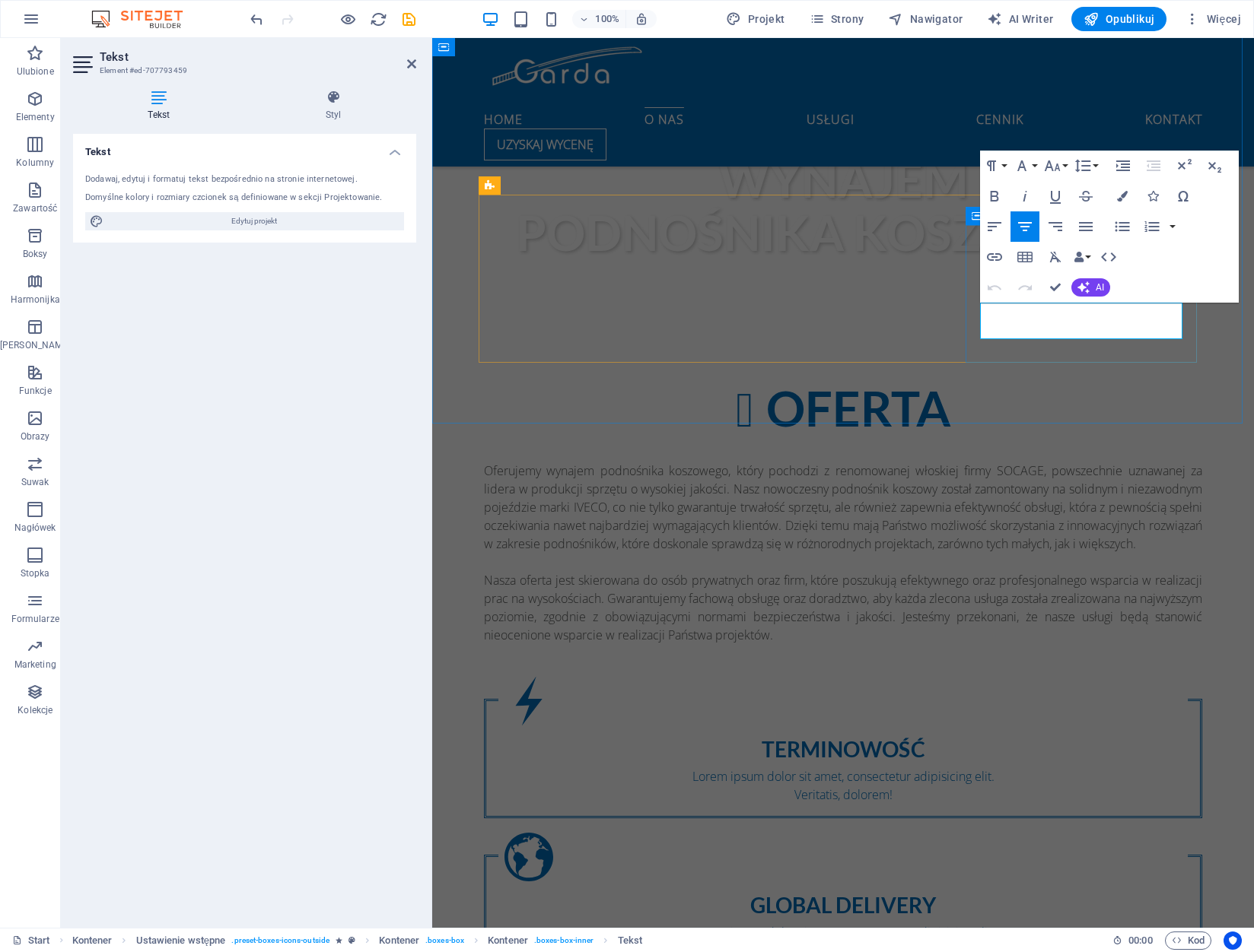
scroll to position [1107, 0]
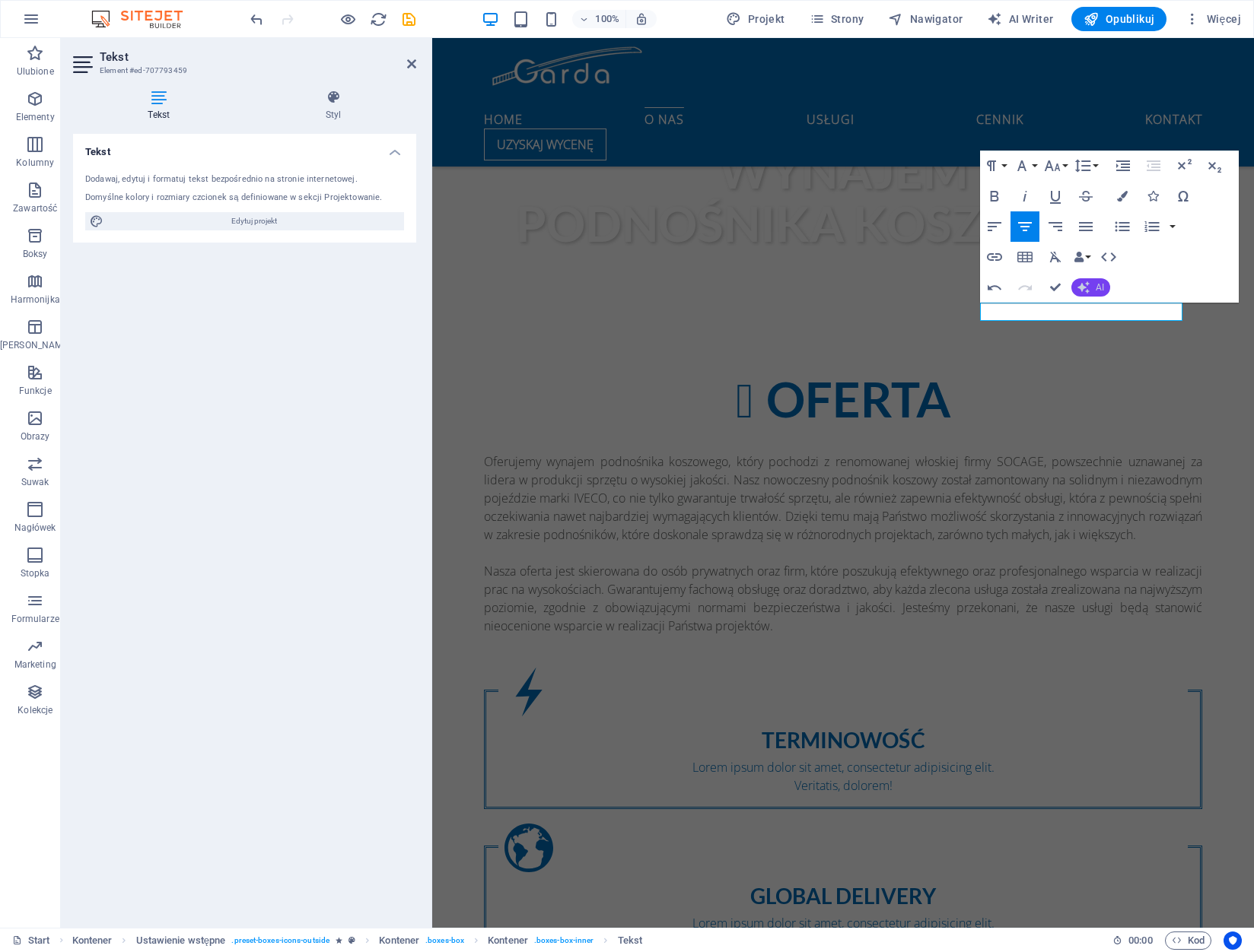
click at [1092, 283] on button "AI" at bounding box center [1091, 288] width 39 height 18
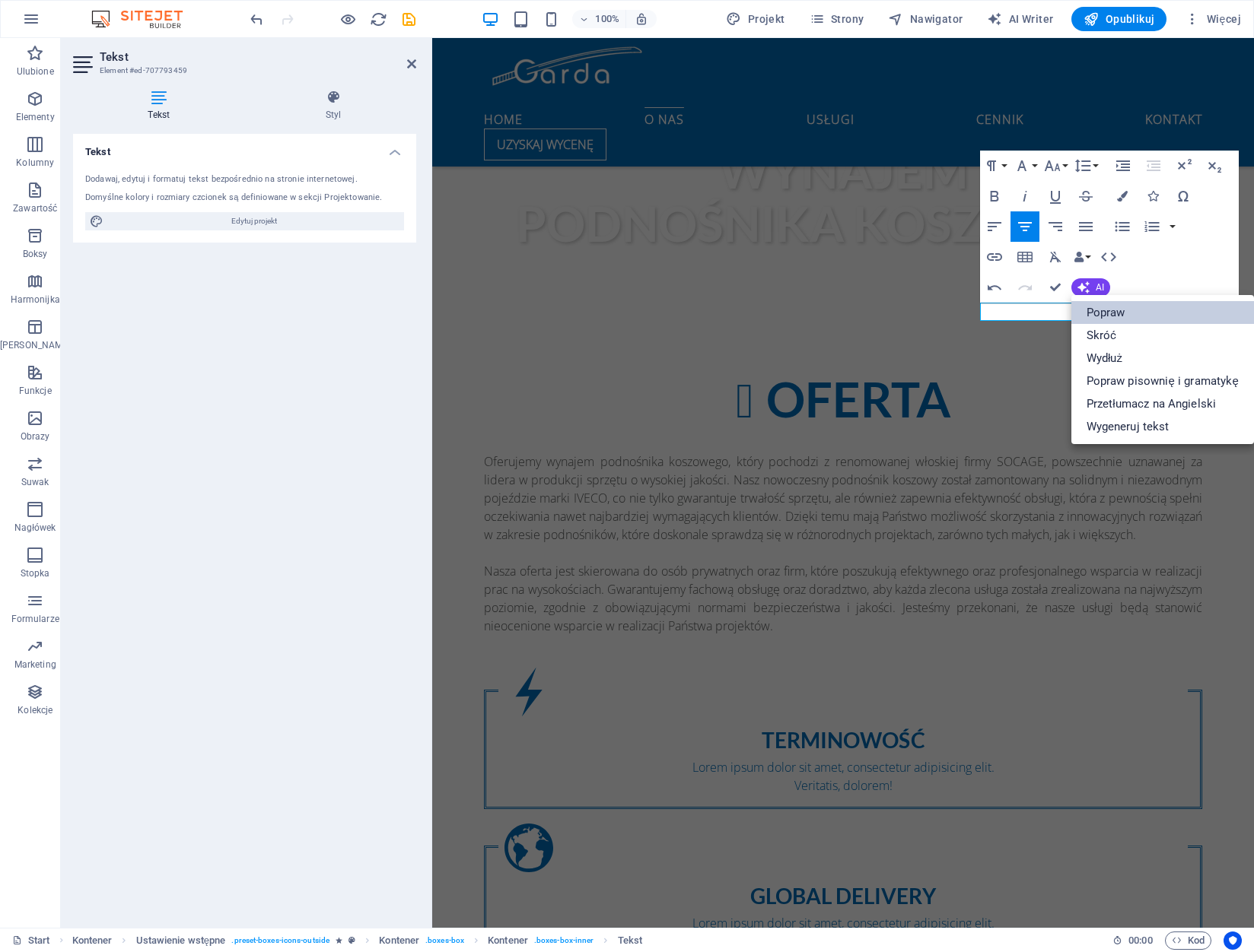
click at [1115, 305] on link "Popraw" at bounding box center [1163, 312] width 183 height 23
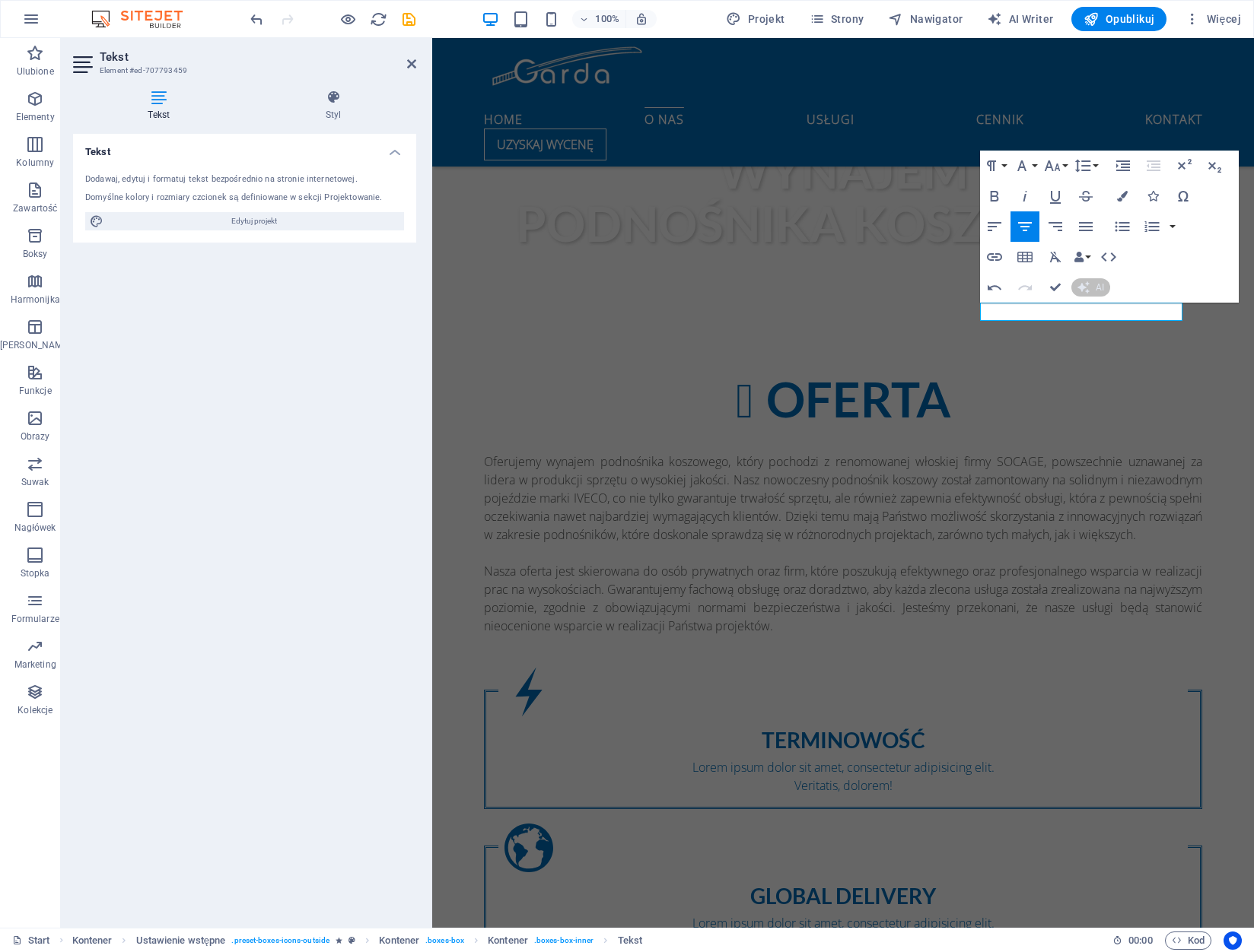
scroll to position [1098, 0]
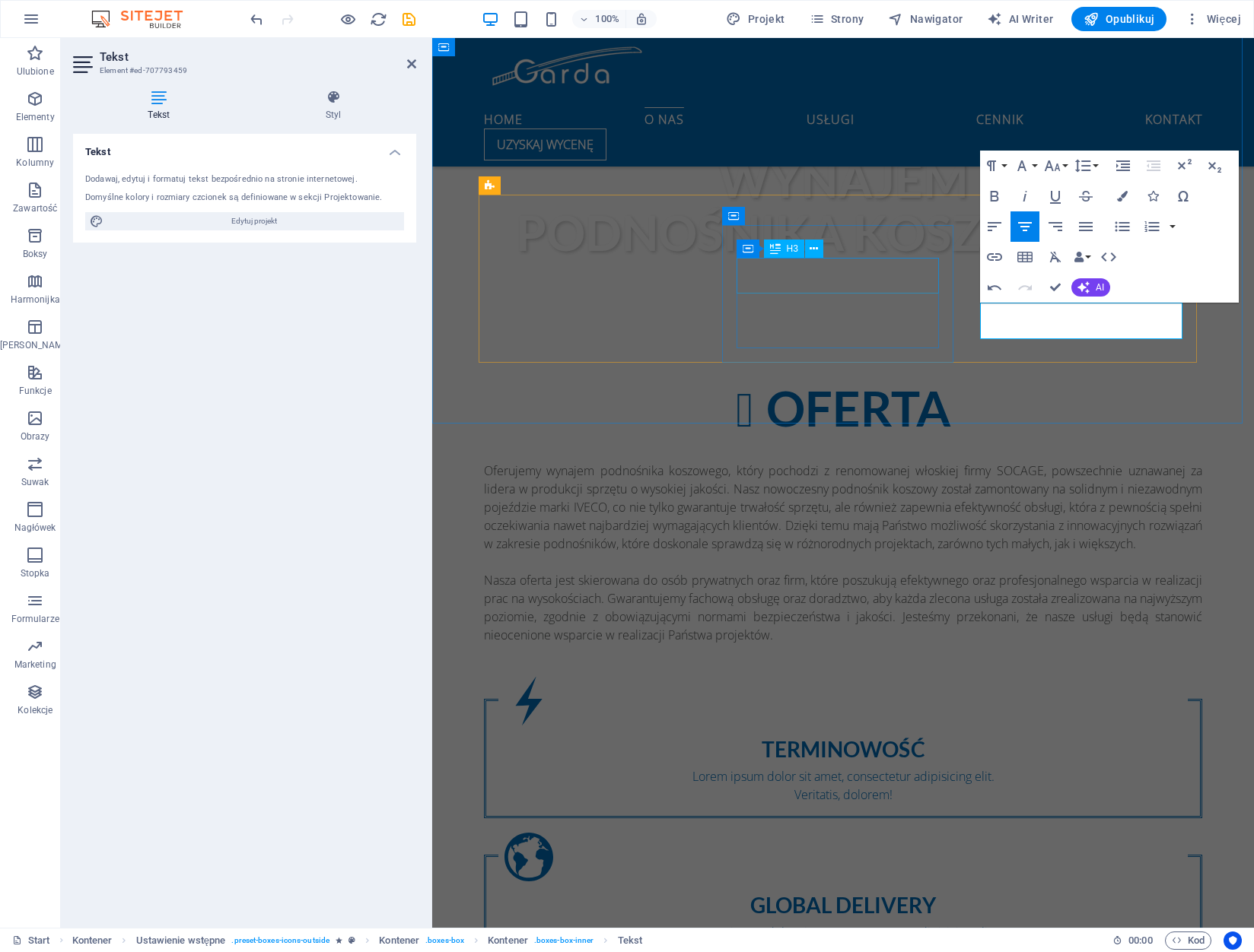
click at [876, 894] on div "Global delivery" at bounding box center [843, 906] width 689 height 24
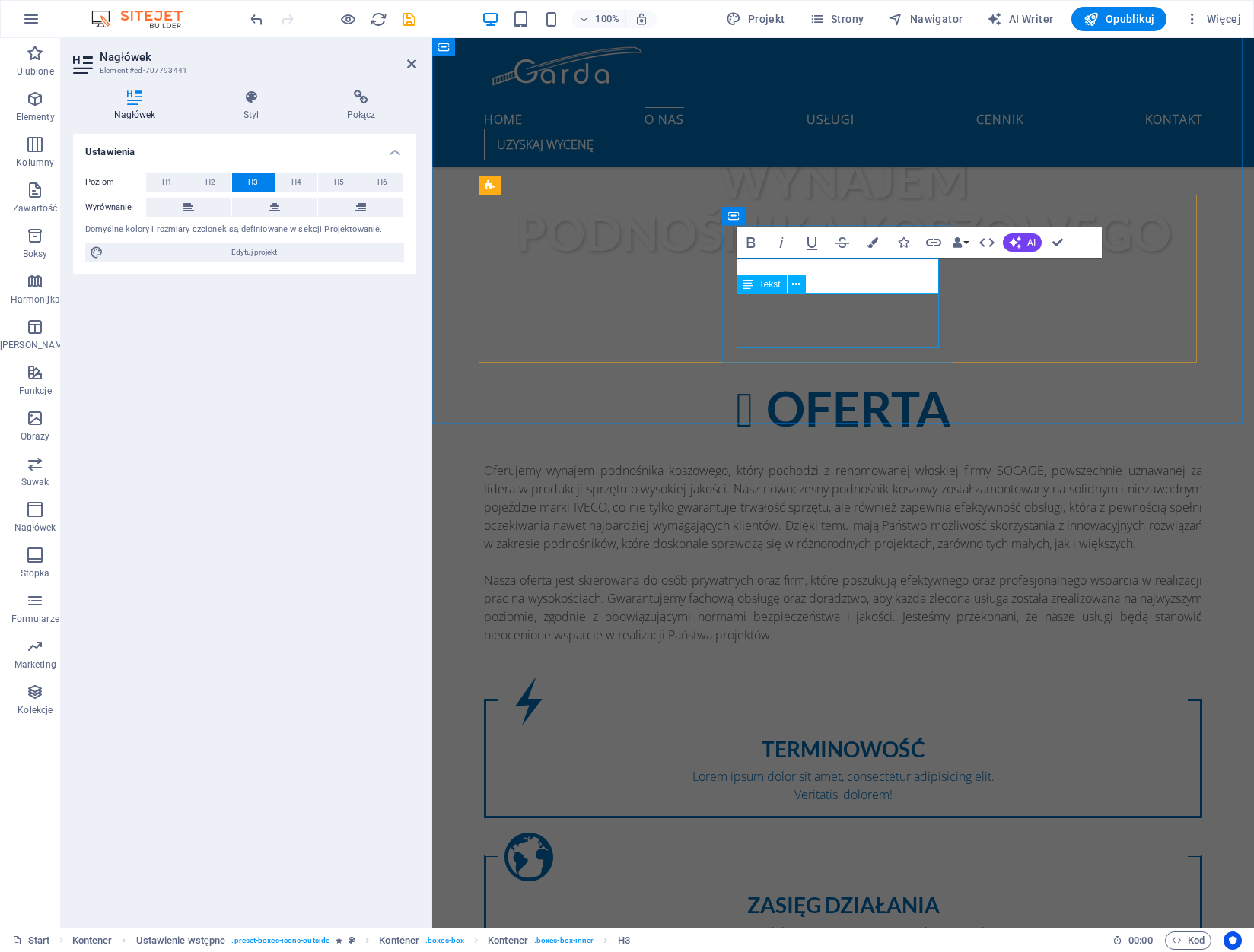
click at [851, 923] on div "Lorem ipsum dolor sit amet, consectetur adipisicing elit. Veritatis, dolorem!" at bounding box center [843, 942] width 689 height 37
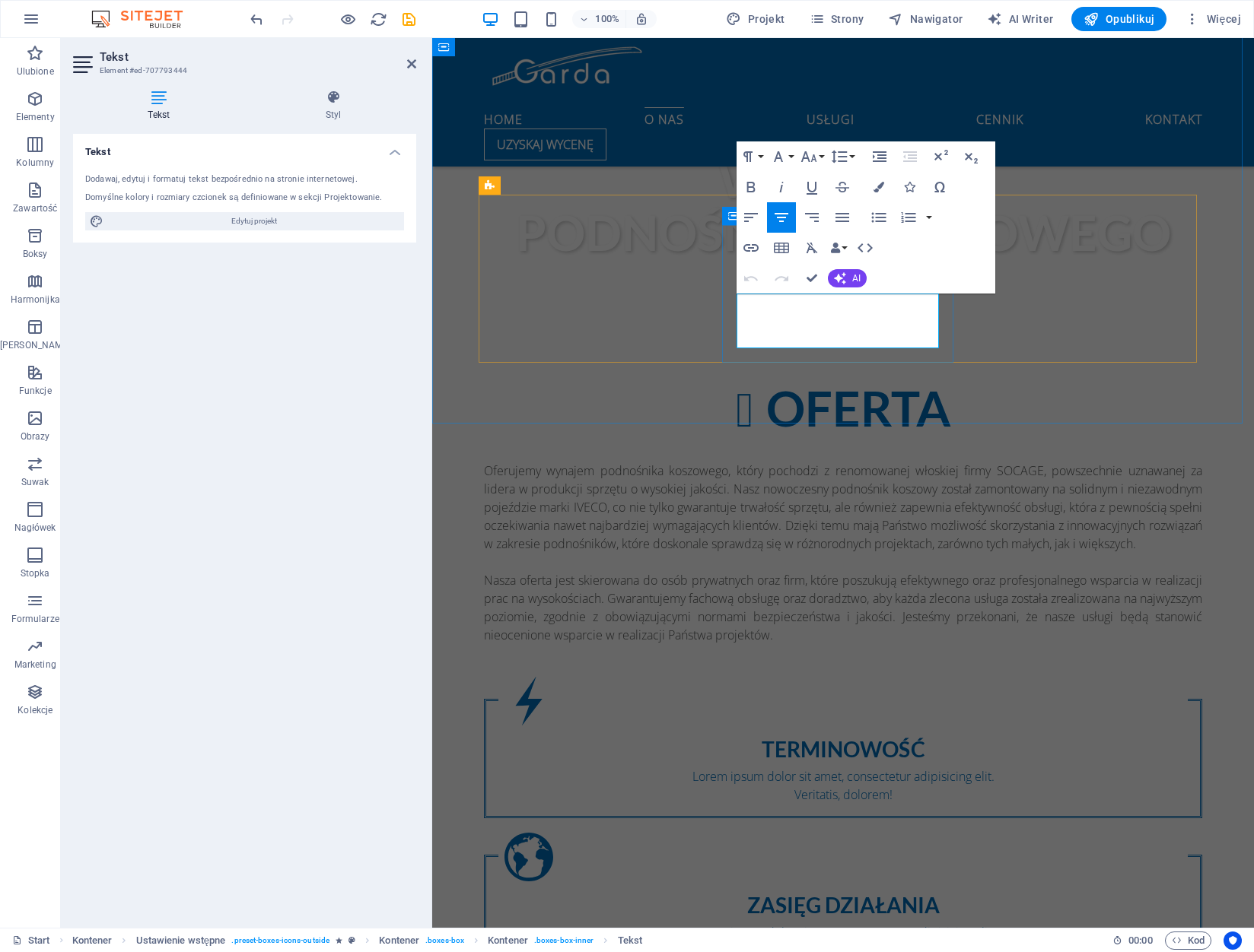
click at [851, 923] on p "Lorem ipsum dolor sit amet, consectetur adipisicing elit." at bounding box center [843, 933] width 689 height 18
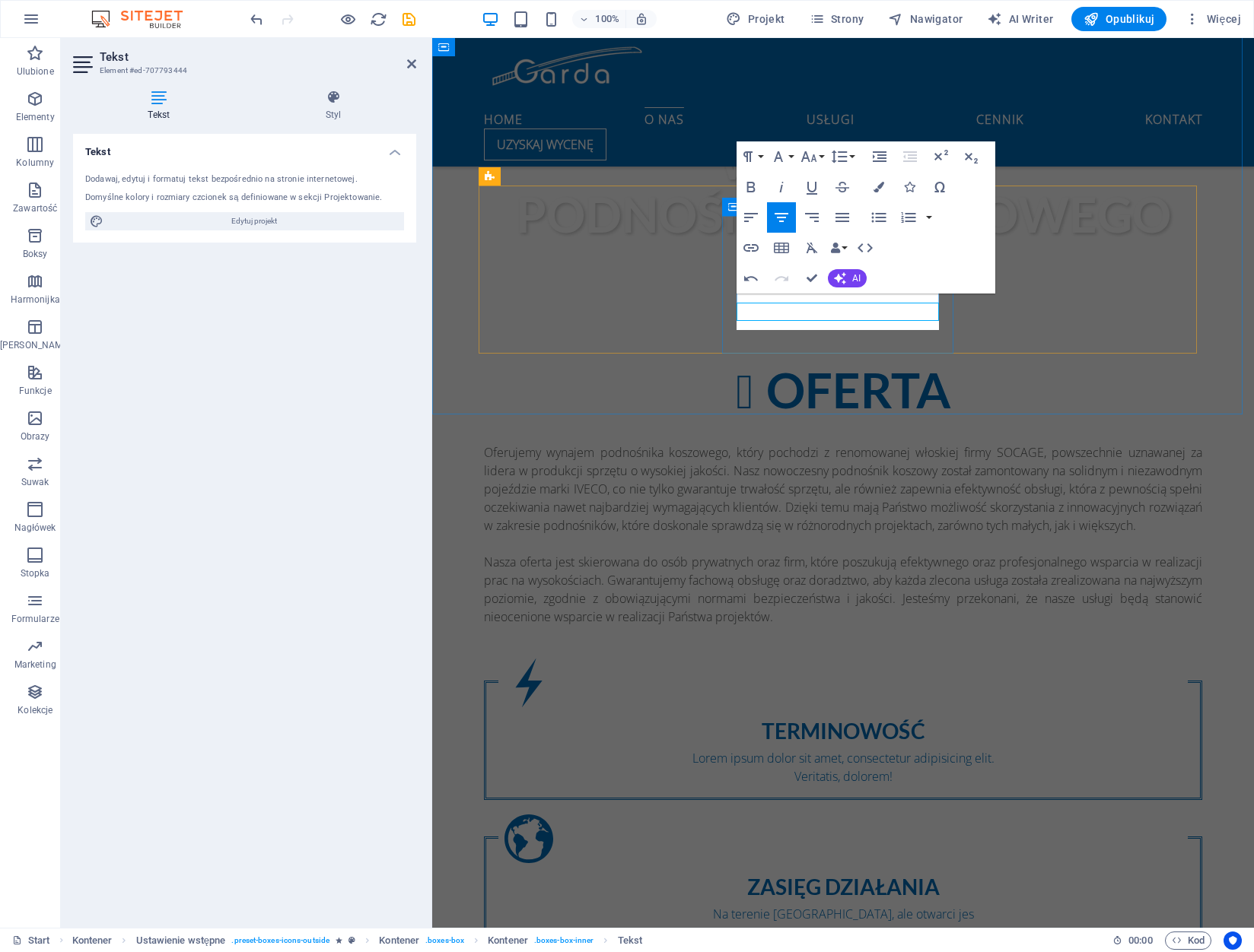
scroll to position [1107, 0]
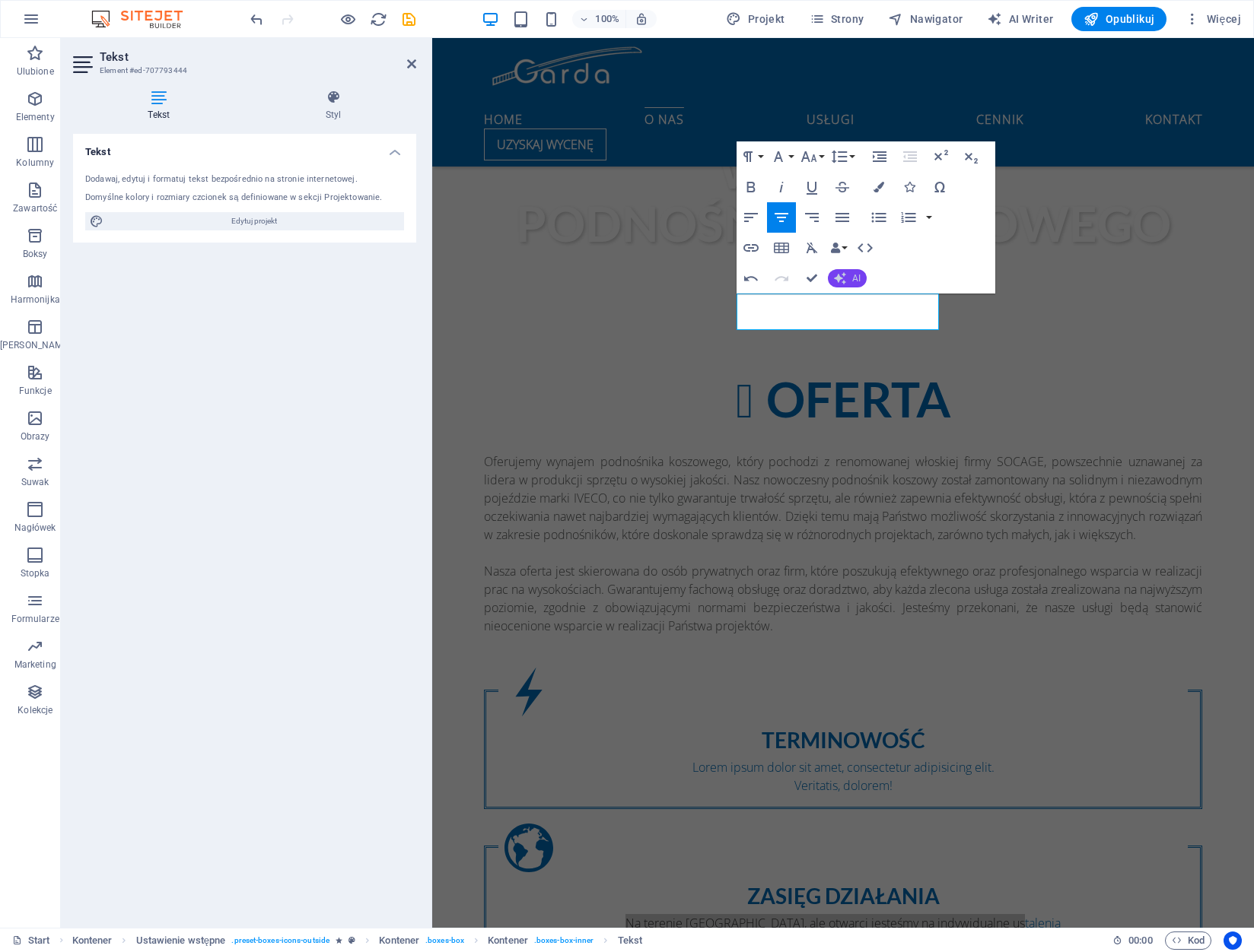
click at [852, 274] on span "AI" at bounding box center [856, 279] width 8 height 9
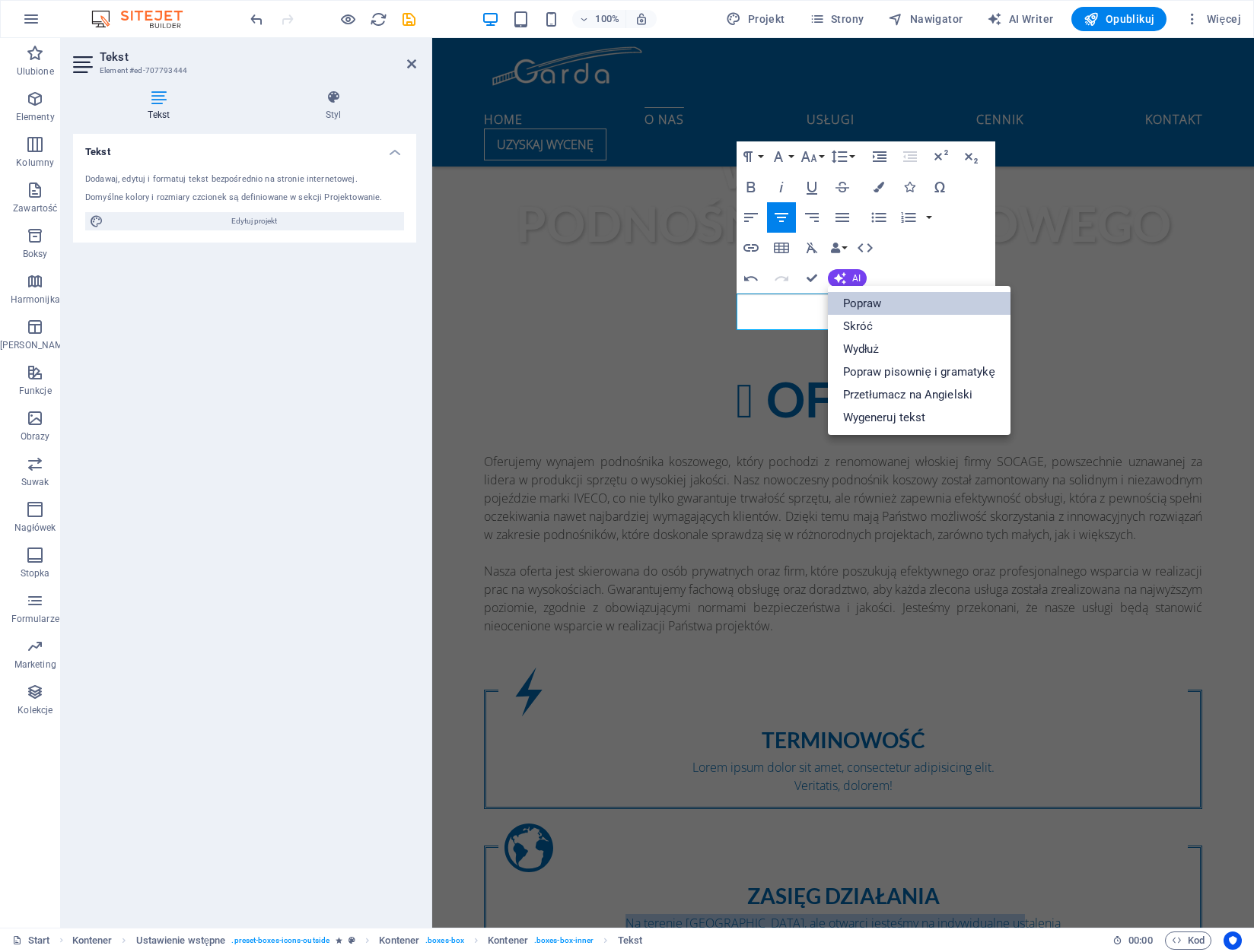
click at [845, 304] on link "Popraw" at bounding box center [919, 303] width 183 height 23
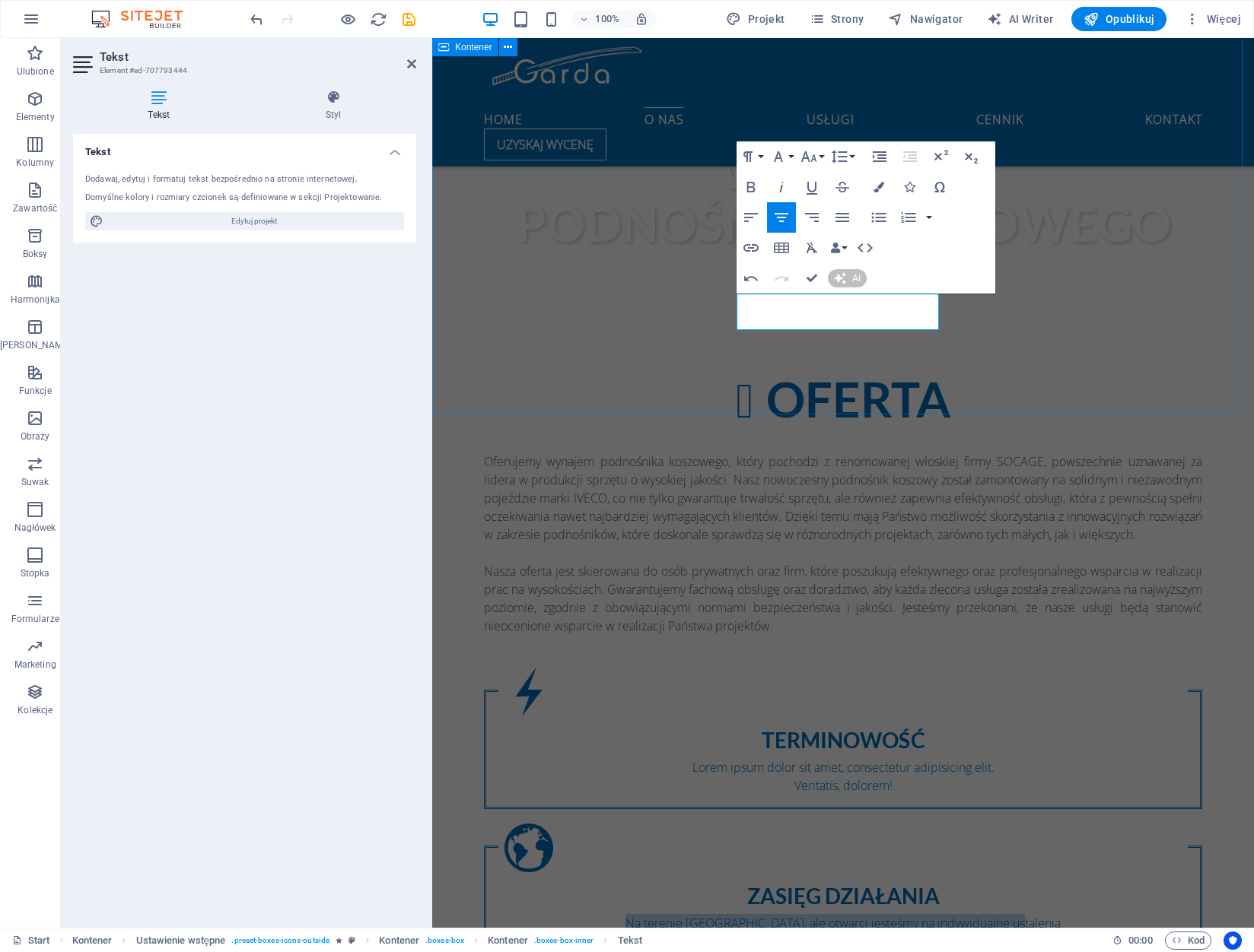
scroll to position [1098, 0]
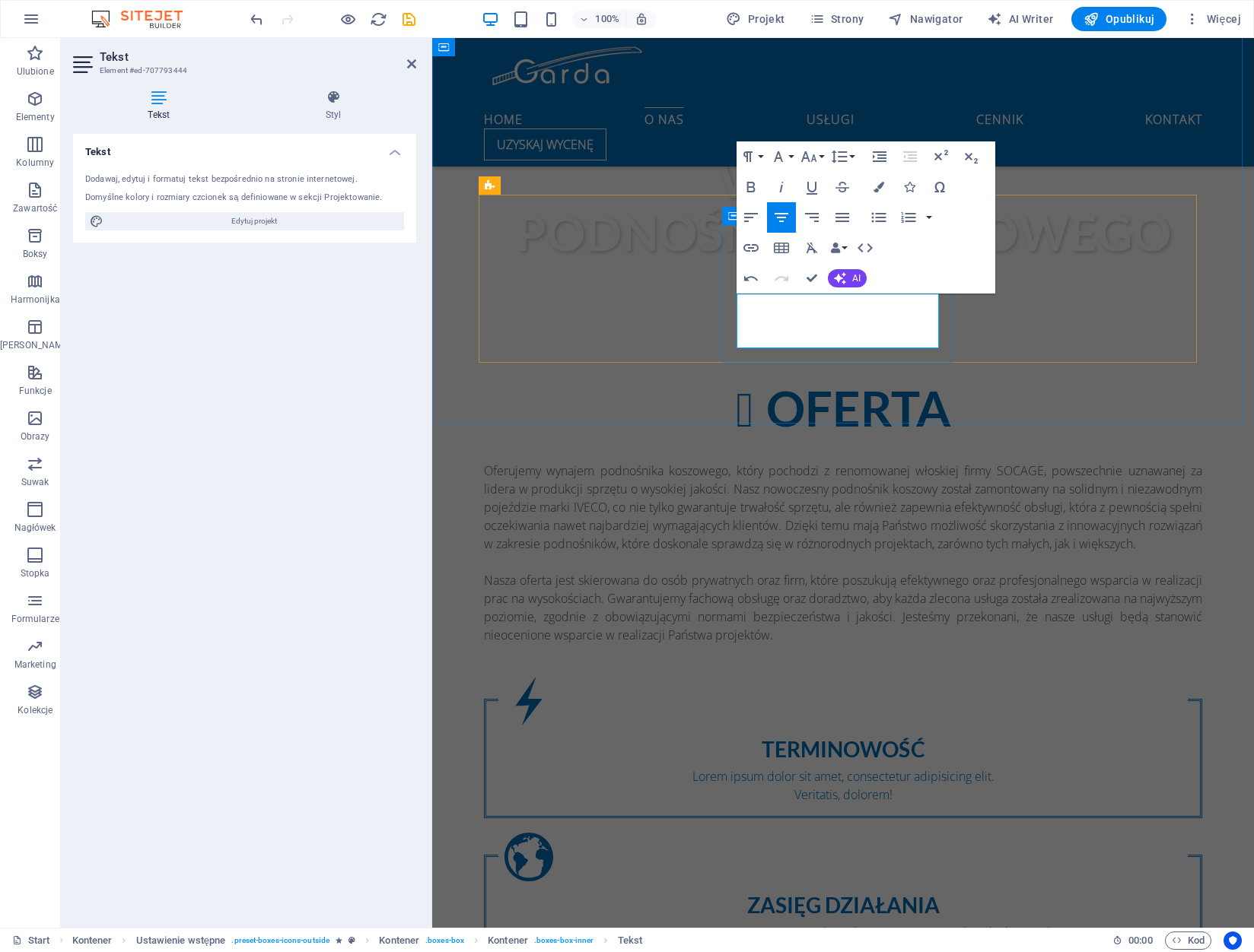
click at [874, 923] on p "Na terenie Trójmiasta, jesteśmy również otwarci na indywidualne ustalenia." at bounding box center [843, 933] width 689 height 18
drag, startPoint x: 872, startPoint y: 341, endPoint x: 746, endPoint y: 300, distance: 132.5
click at [746, 923] on p "Na terenie Trójmiasta, ale jesteśmy również otwarci na indywidualne ustalenia ." at bounding box center [843, 933] width 689 height 18
click at [844, 275] on icon "button" at bounding box center [838, 278] width 12 height 12
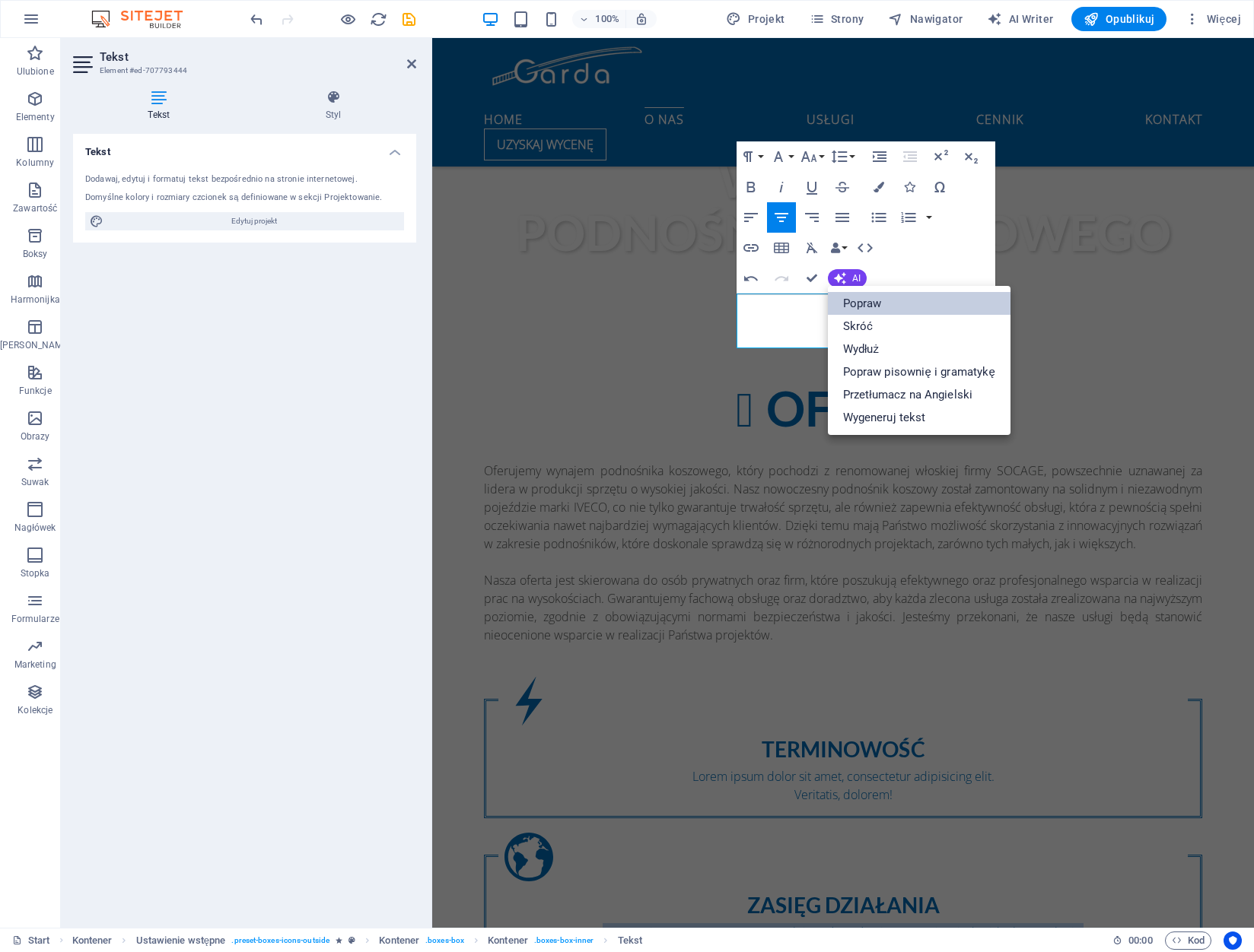
click at [855, 308] on link "Popraw" at bounding box center [919, 303] width 183 height 23
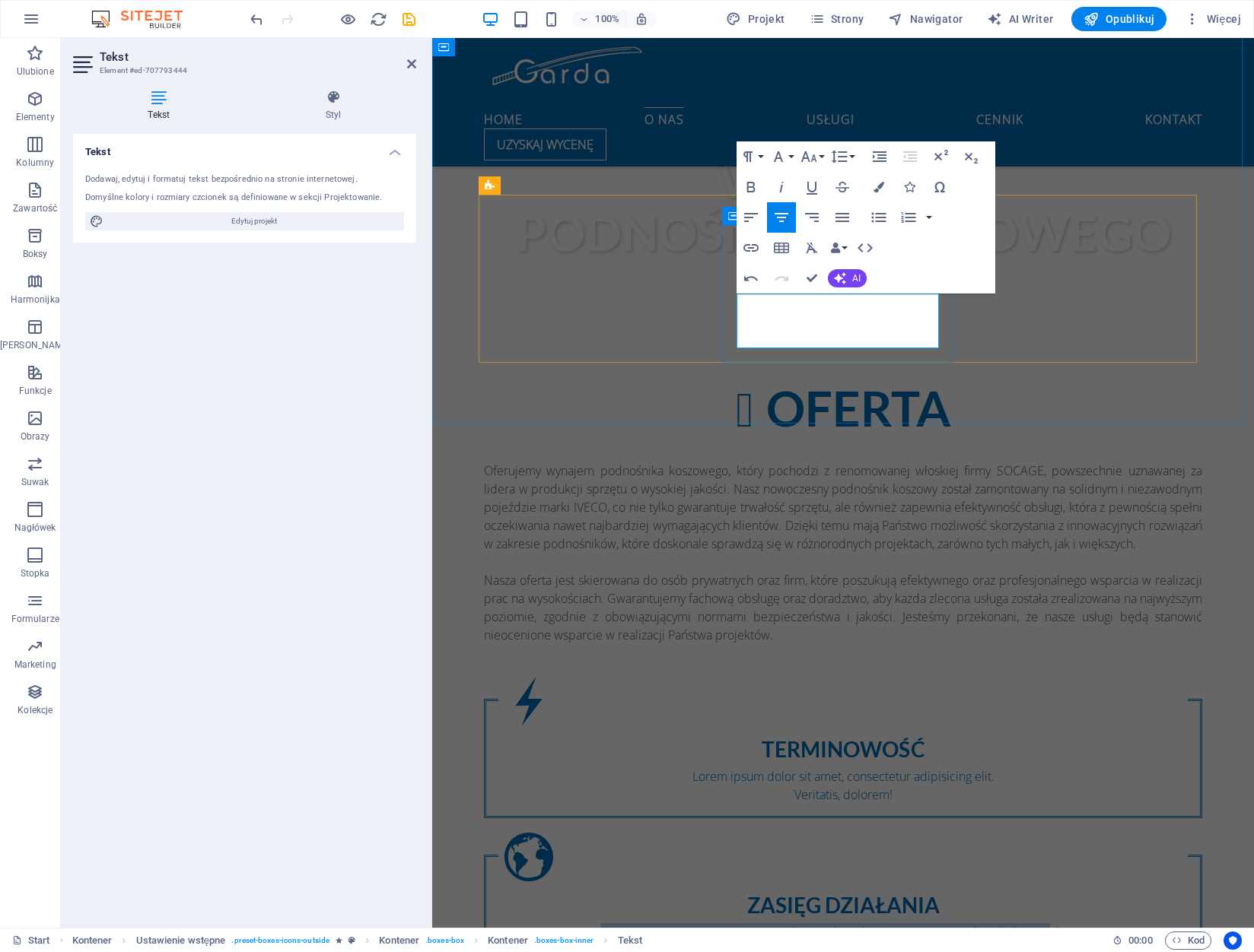
drag, startPoint x: 873, startPoint y: 337, endPoint x: 741, endPoint y: 307, distance: 135.4
click at [741, 923] on p "Na terenie Trójmiasta, ale jesteśmy również otwarci na indywidualne ustalenia." at bounding box center [843, 933] width 689 height 18
click at [833, 279] on icon "button" at bounding box center [839, 278] width 18 height 18
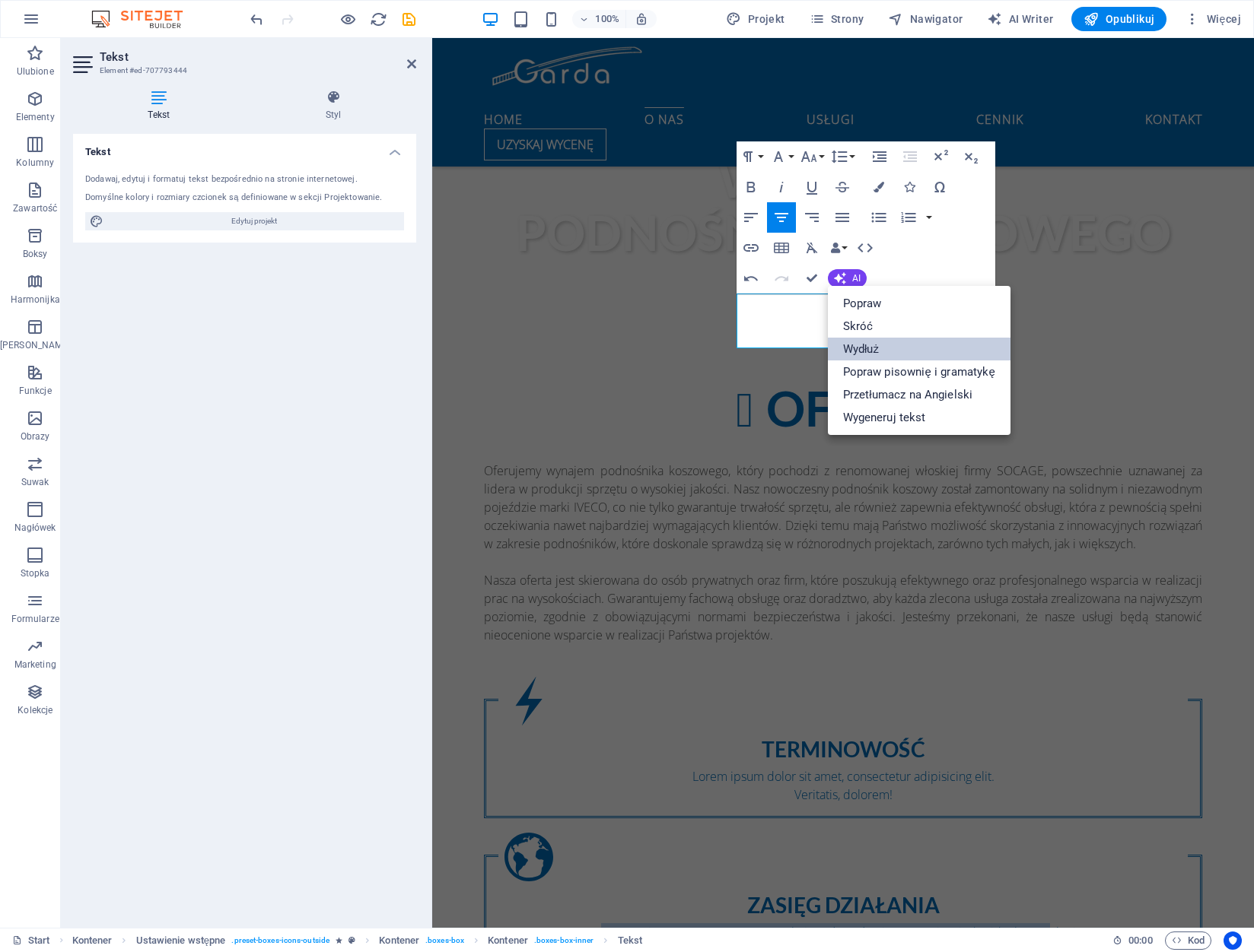
click at [881, 347] on link "Wydłuż" at bounding box center [919, 349] width 183 height 23
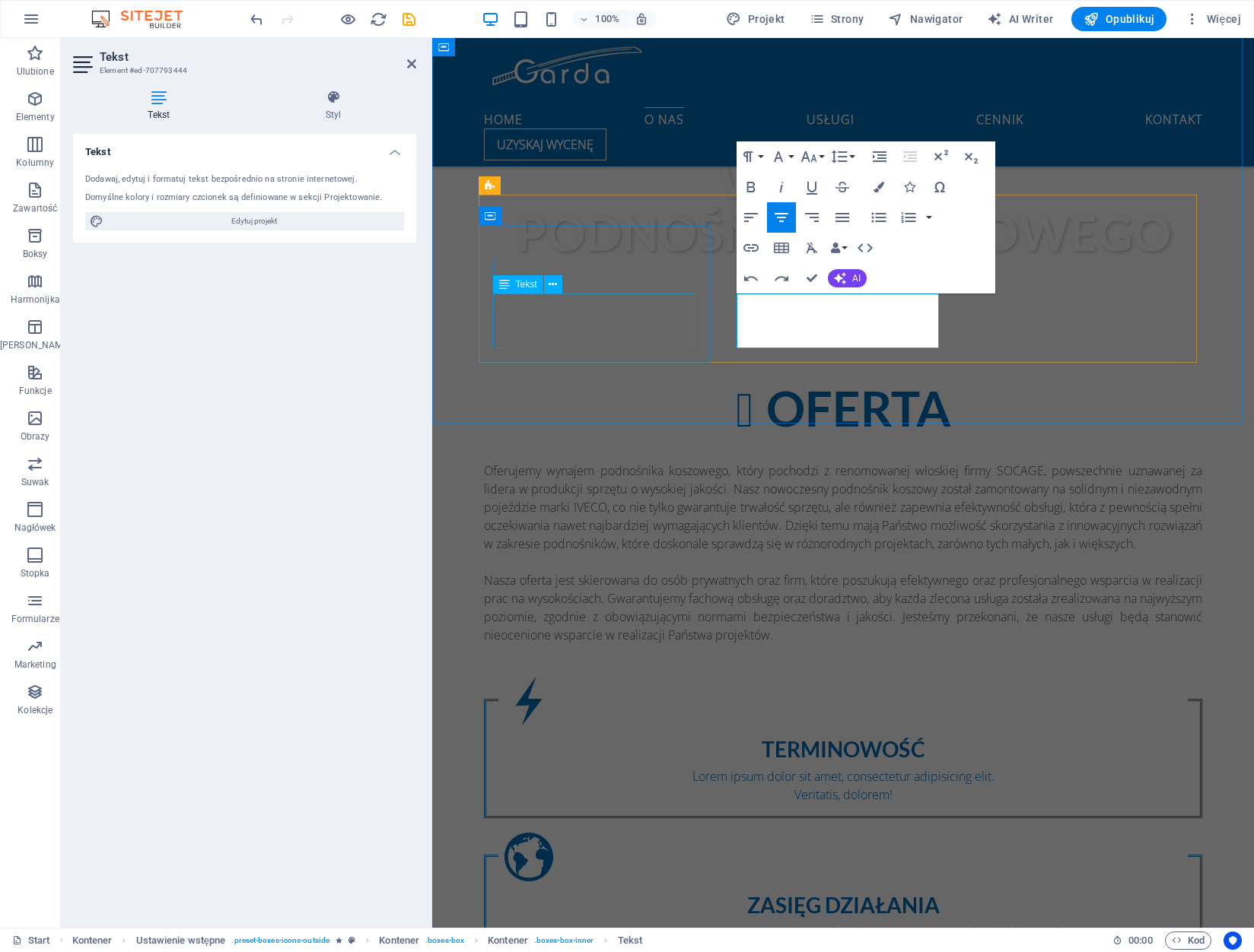
click at [626, 767] on div "Lorem ipsum dolor sit amet, consectetur adipisicing elit. Veritatis, dolorem!" at bounding box center [843, 786] width 689 height 37
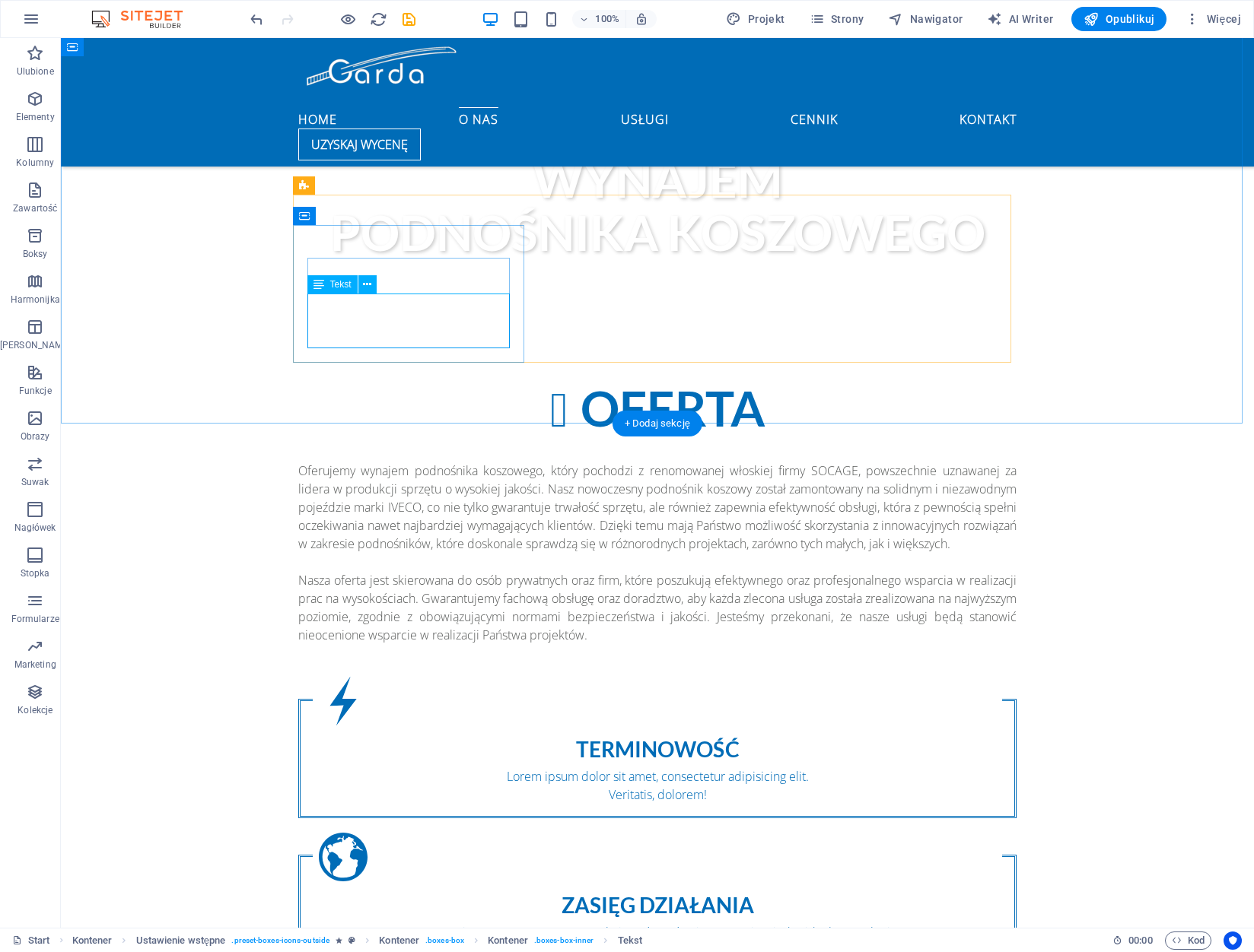
click at [465, 767] on div "Lorem ipsum dolor sit amet, consectetur adipisicing elit. Veritatis, dolorem!" at bounding box center [657, 786] width 689 height 37
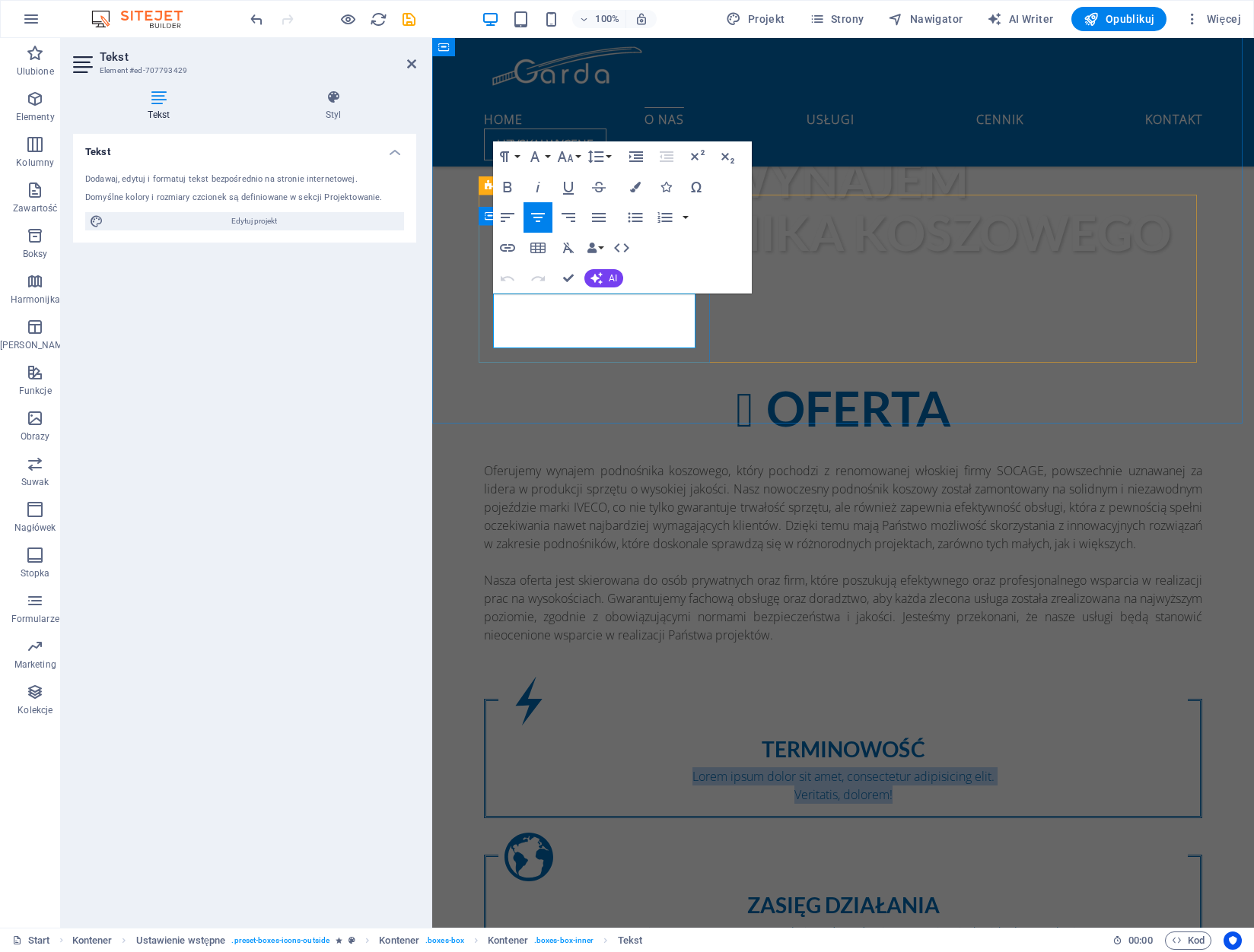
drag, startPoint x: 648, startPoint y: 340, endPoint x: 512, endPoint y: 304, distance: 140.7
click at [512, 767] on div "Lorem ipsum dolor sit amet, consectetur adipisicing elit. Veritatis, dolorem!" at bounding box center [843, 786] width 689 height 37
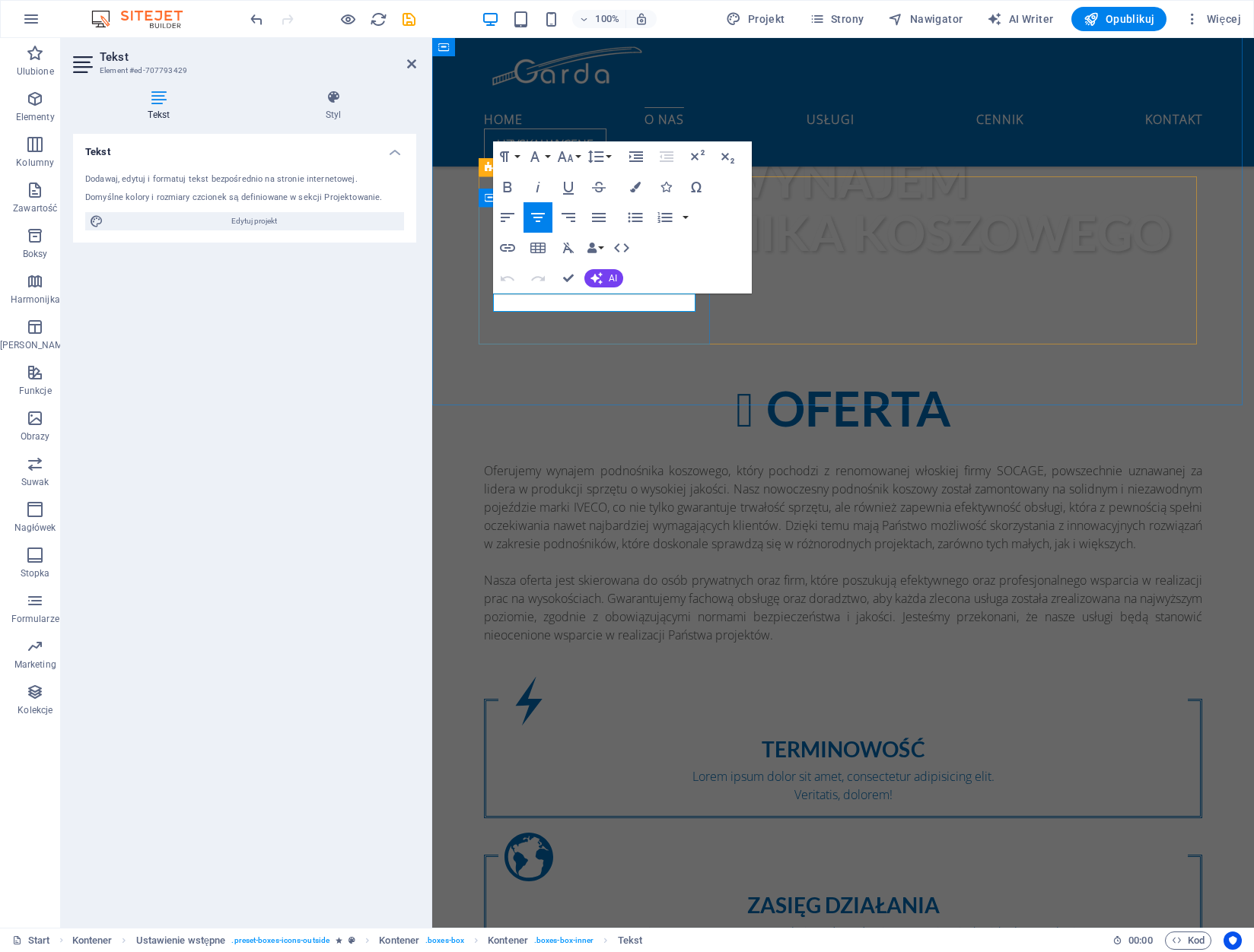
scroll to position [1116, 0]
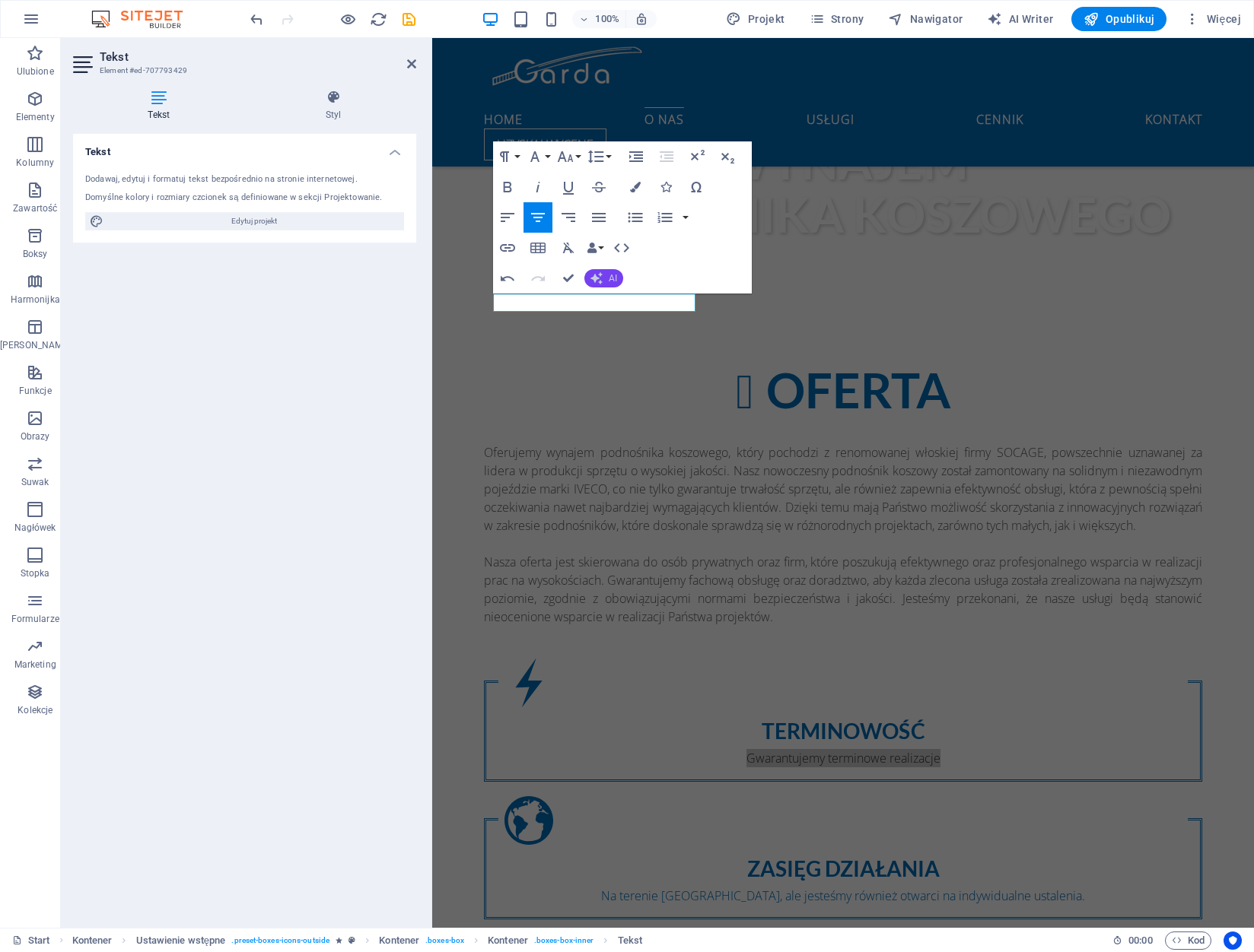
click at [591, 279] on icon "button" at bounding box center [596, 278] width 12 height 12
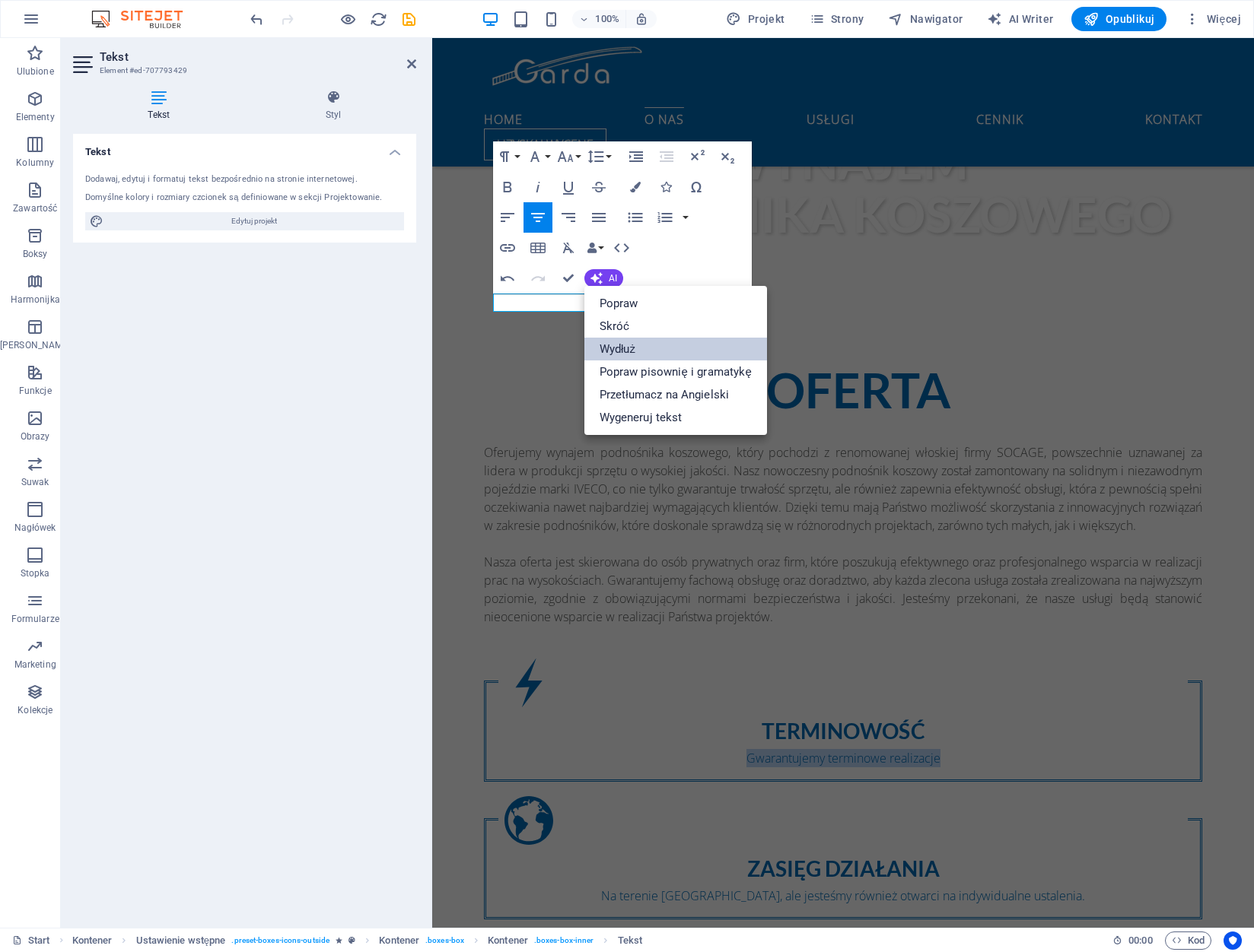
click at [650, 345] on link "Wydłuż" at bounding box center [676, 349] width 183 height 23
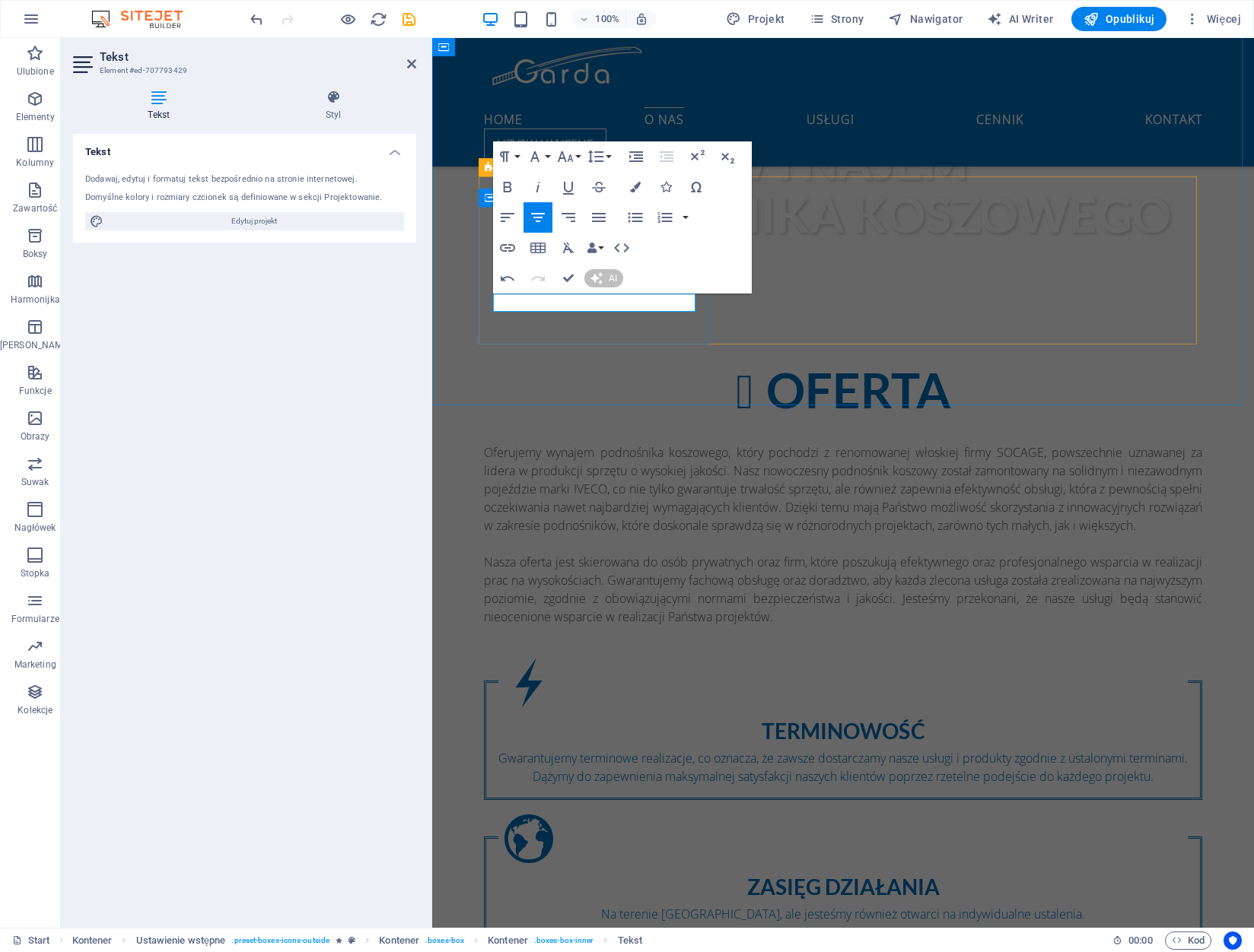
scroll to position [1098, 0]
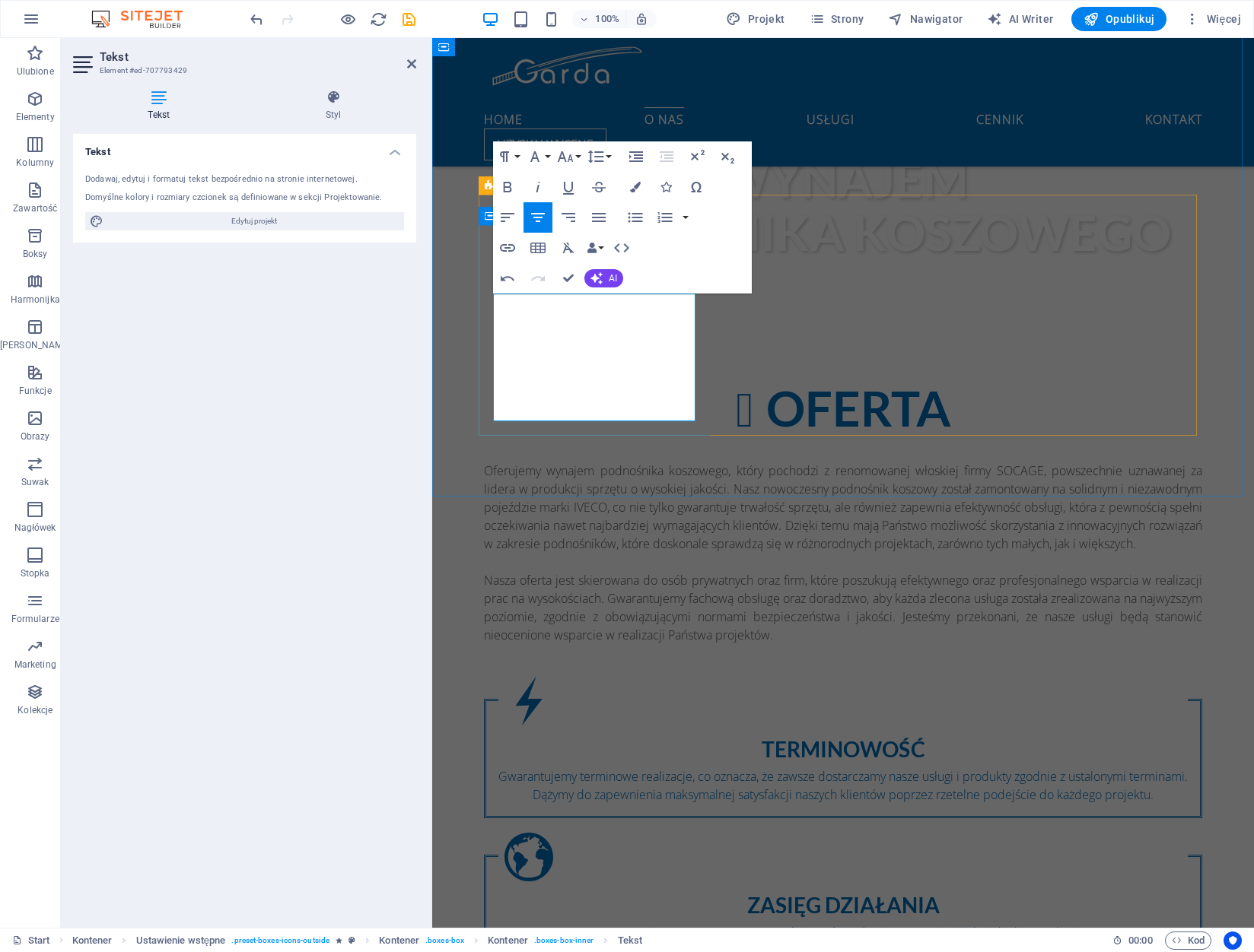
click at [605, 767] on p "Gwarantujemy terminowe realizacje, co oznacza, że zawsze dostarczamy nasze usłu…" at bounding box center [843, 786] width 689 height 37
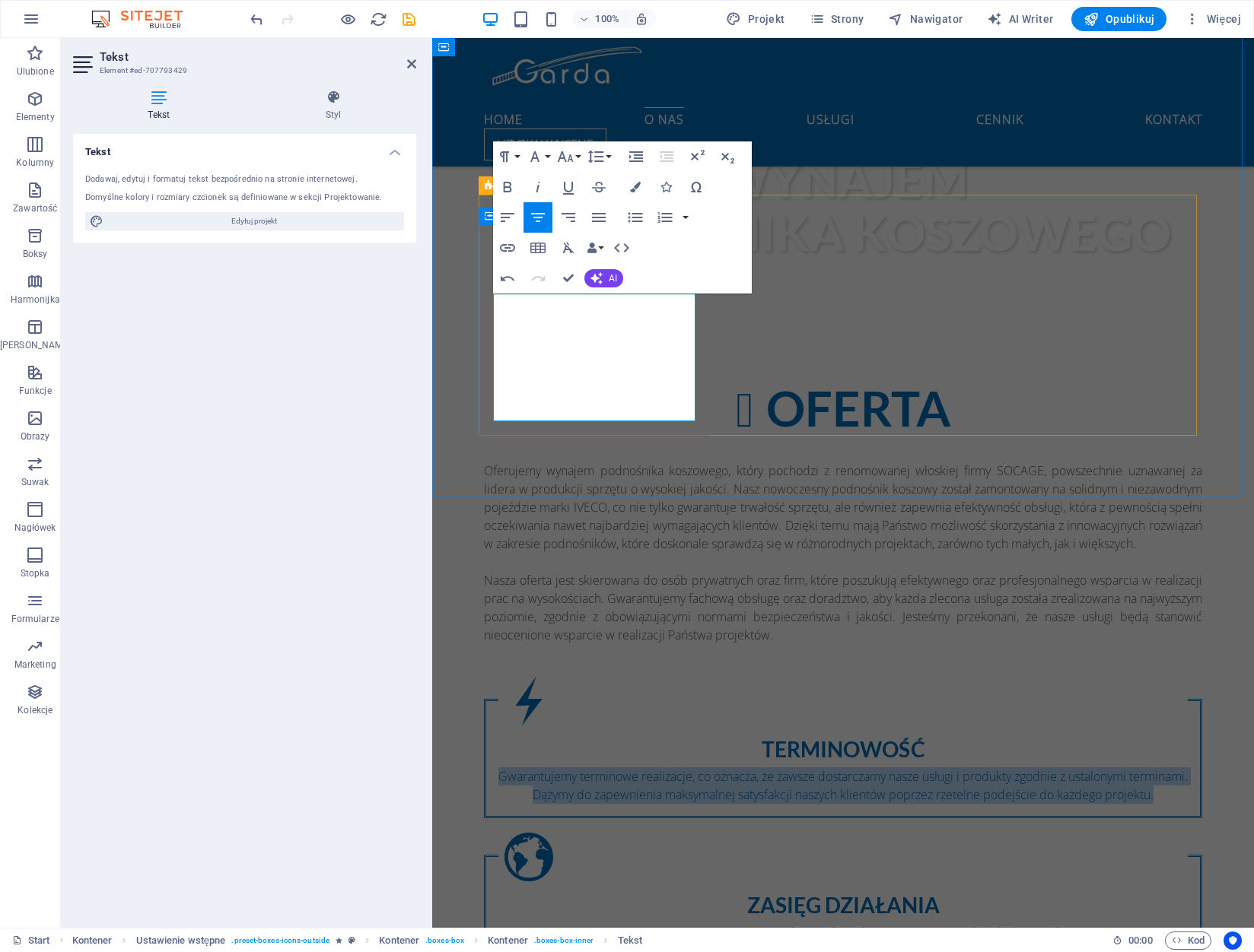
click at [605, 767] on p "Gwarantujemy terminowe realizacje, co oznacza, że zawsze dostarczamy nasze usłu…" at bounding box center [843, 786] width 689 height 37
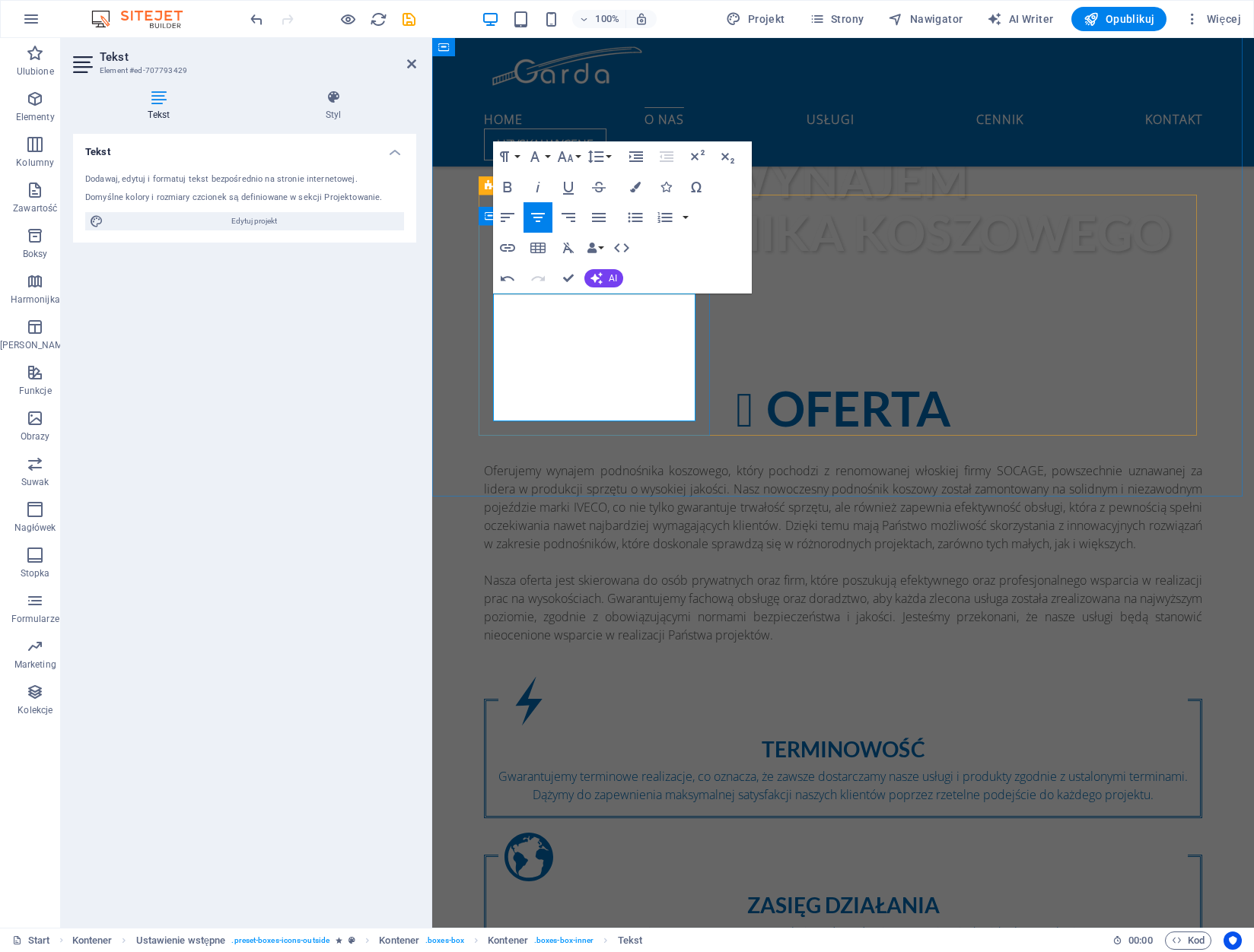
scroll to position [1116, 0]
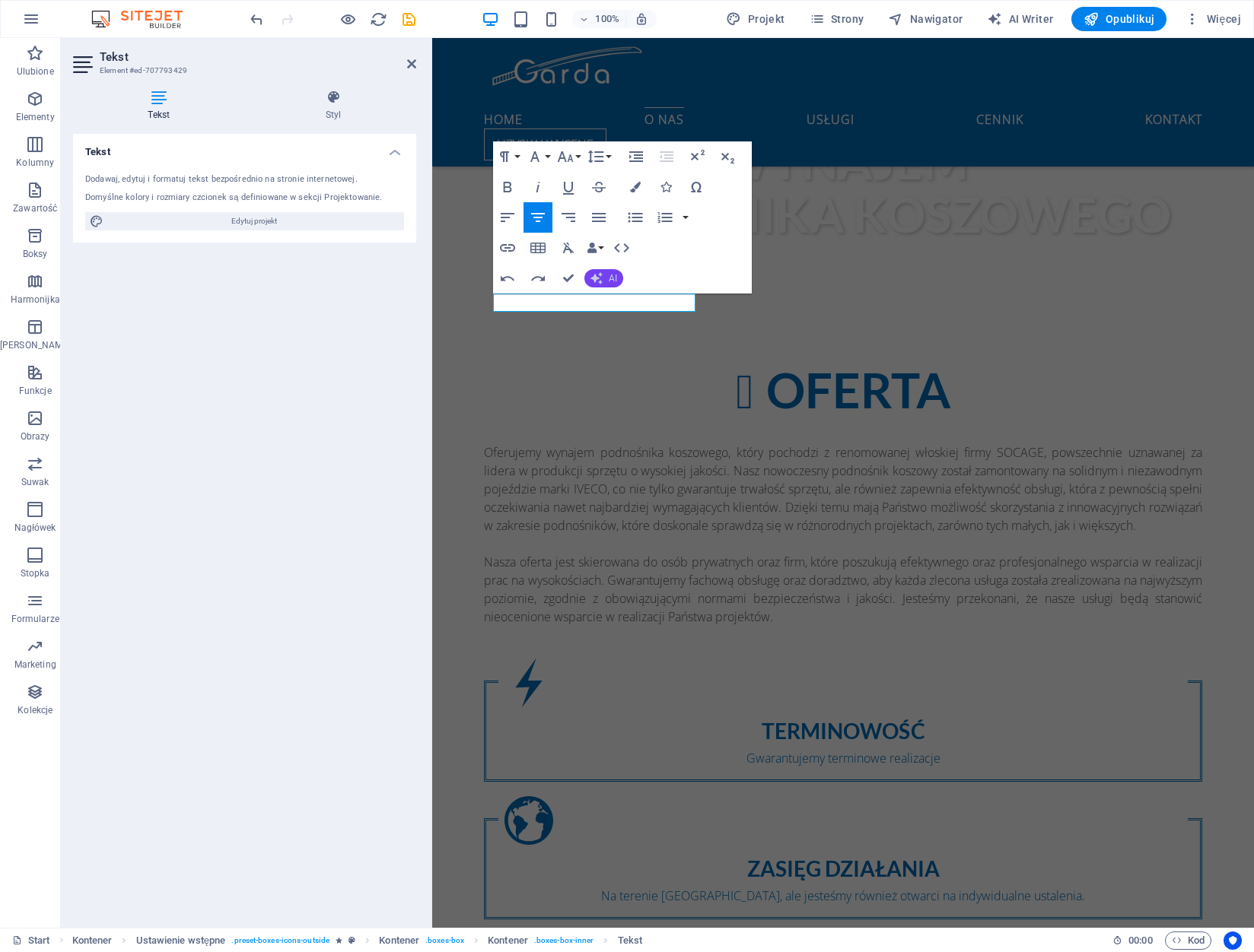
click at [604, 274] on button "AI" at bounding box center [604, 279] width 39 height 18
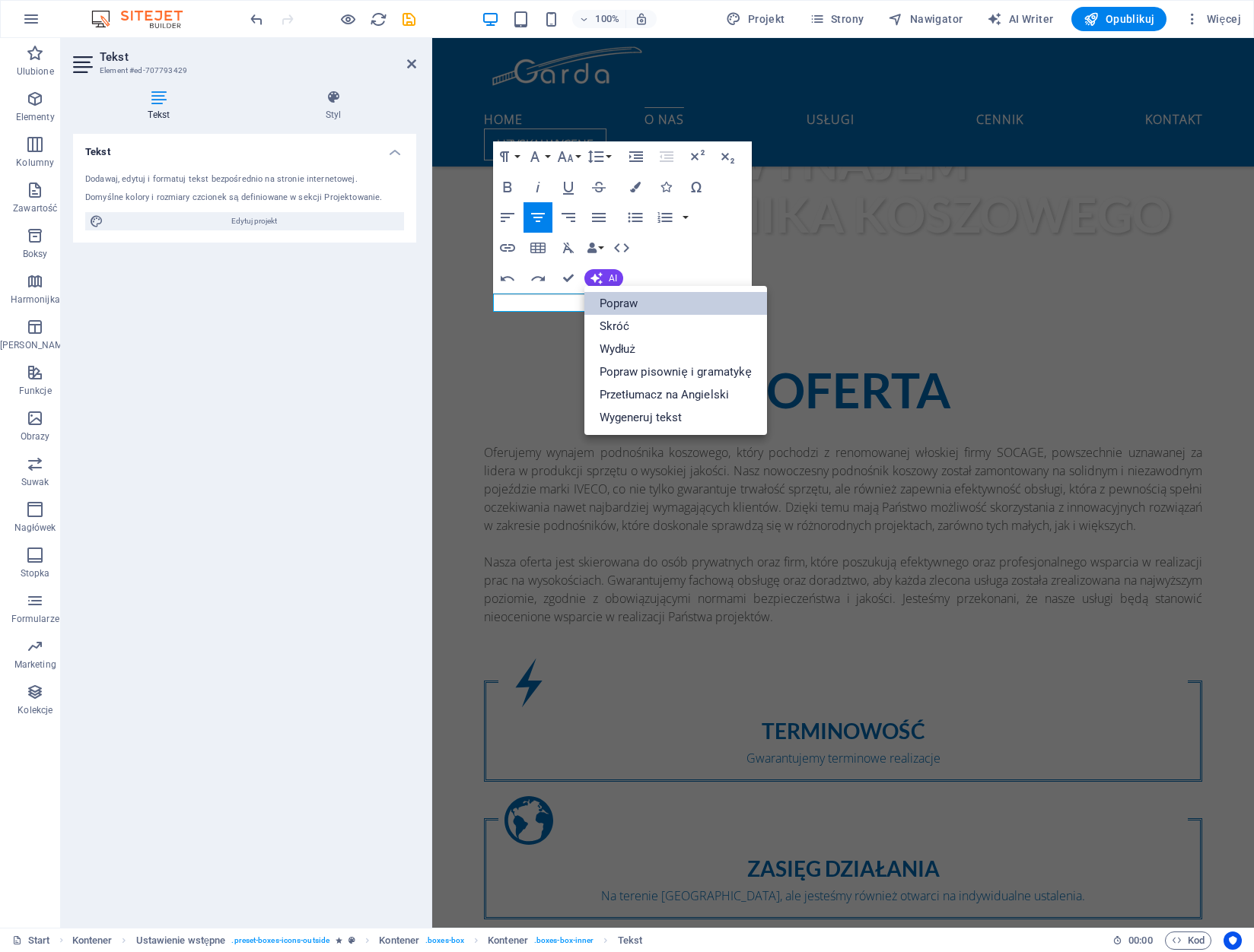
click at [607, 300] on link "Popraw" at bounding box center [676, 303] width 183 height 23
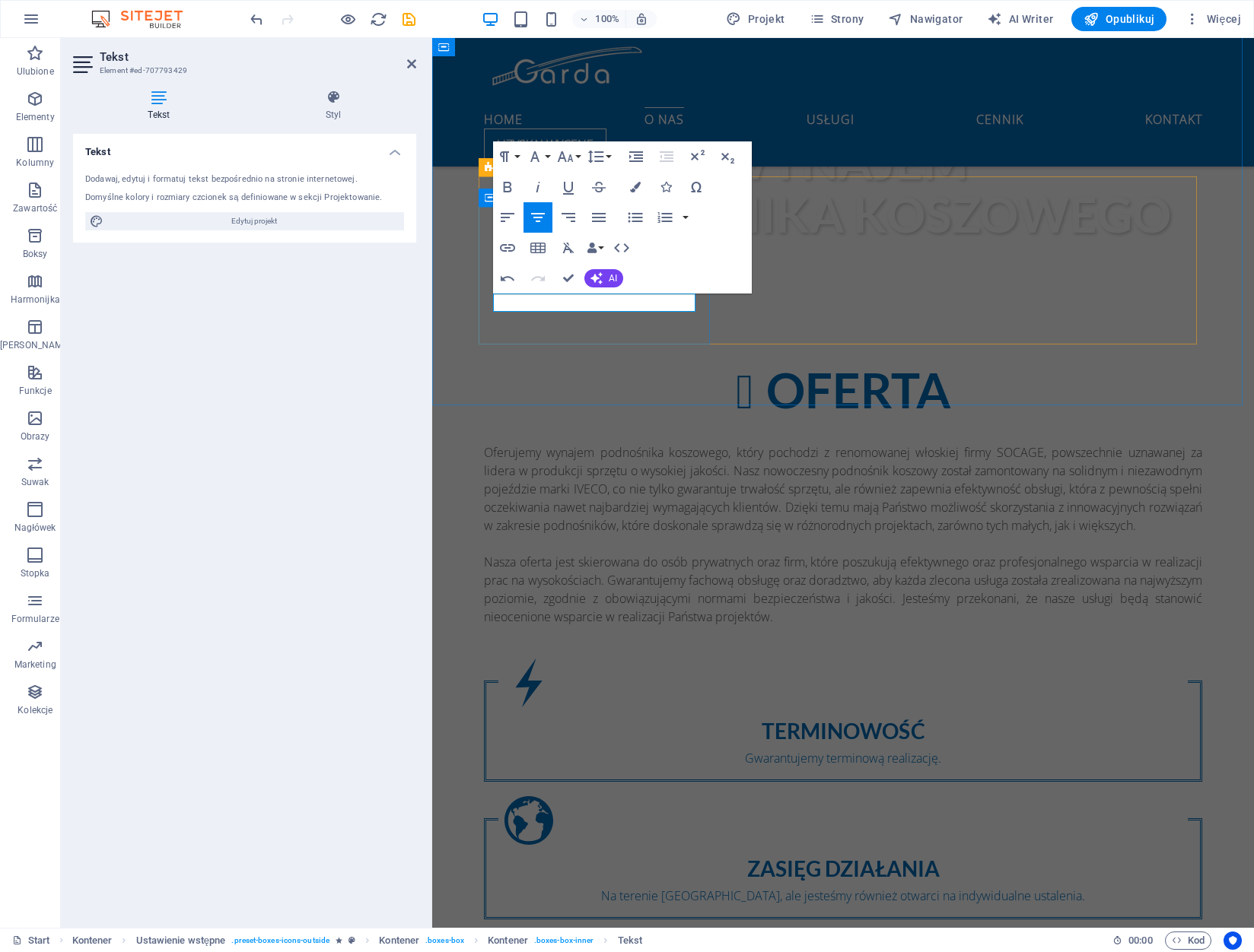
click at [657, 749] on p "Gwarantujemy terminową realizację." at bounding box center [843, 758] width 689 height 18
click at [592, 277] on icon "button" at bounding box center [596, 278] width 16 height 16
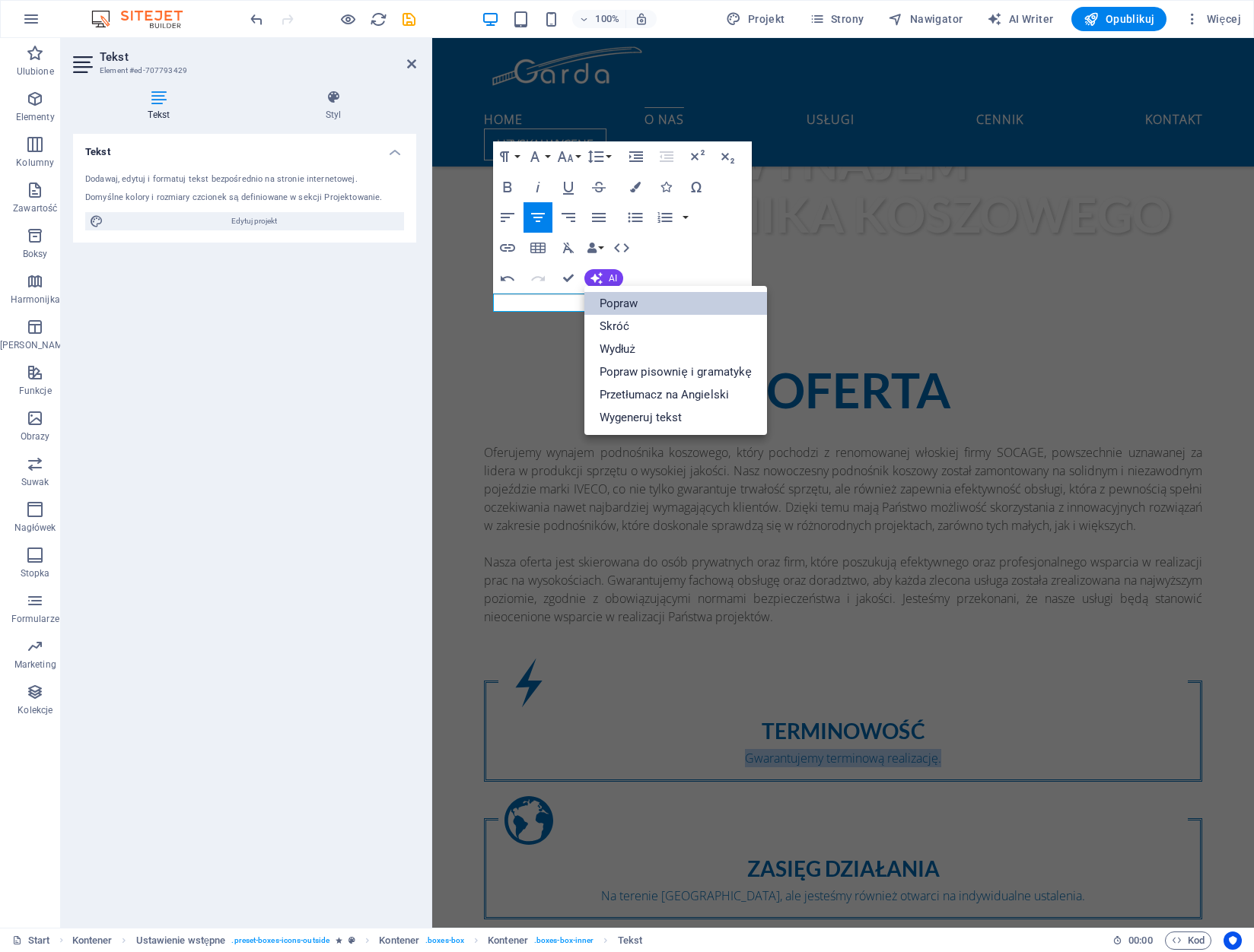
click at [618, 300] on link "Popraw" at bounding box center [676, 303] width 183 height 23
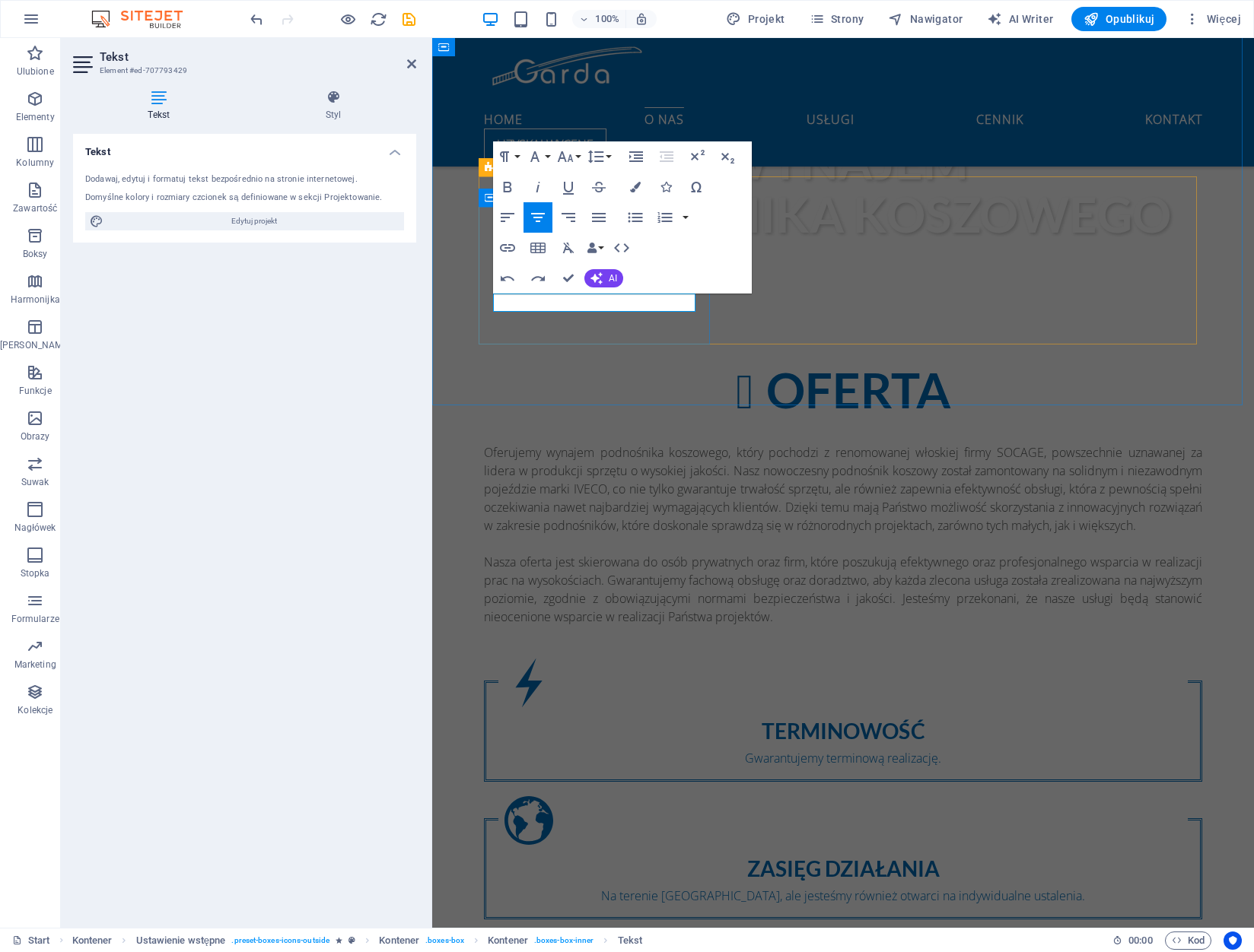
click at [577, 749] on p "Gwarantujemy terminową realizację." at bounding box center [843, 758] width 689 height 18
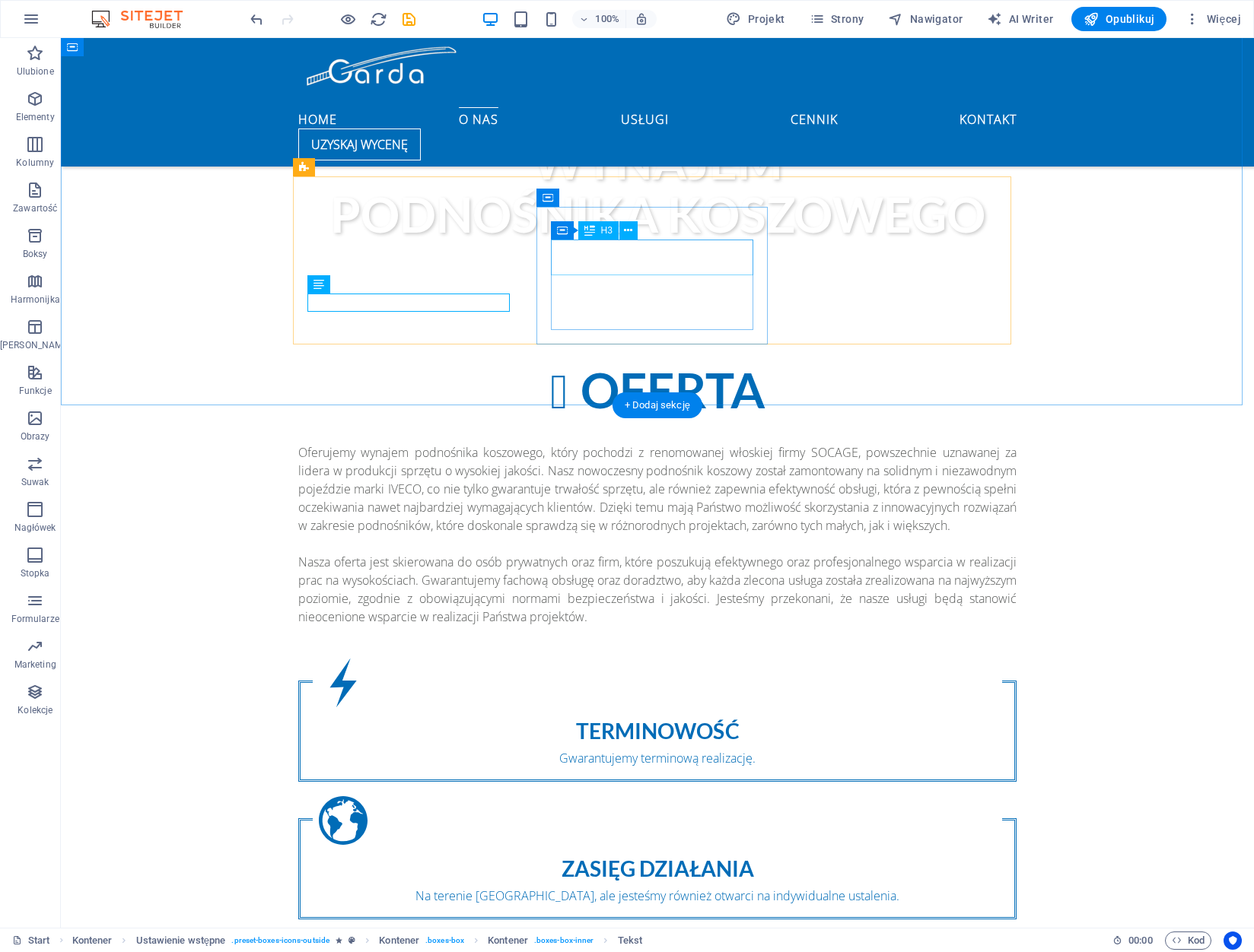
click at [642, 857] on div "ZASIĘG DZIAŁANIA" at bounding box center [657, 869] width 689 height 24
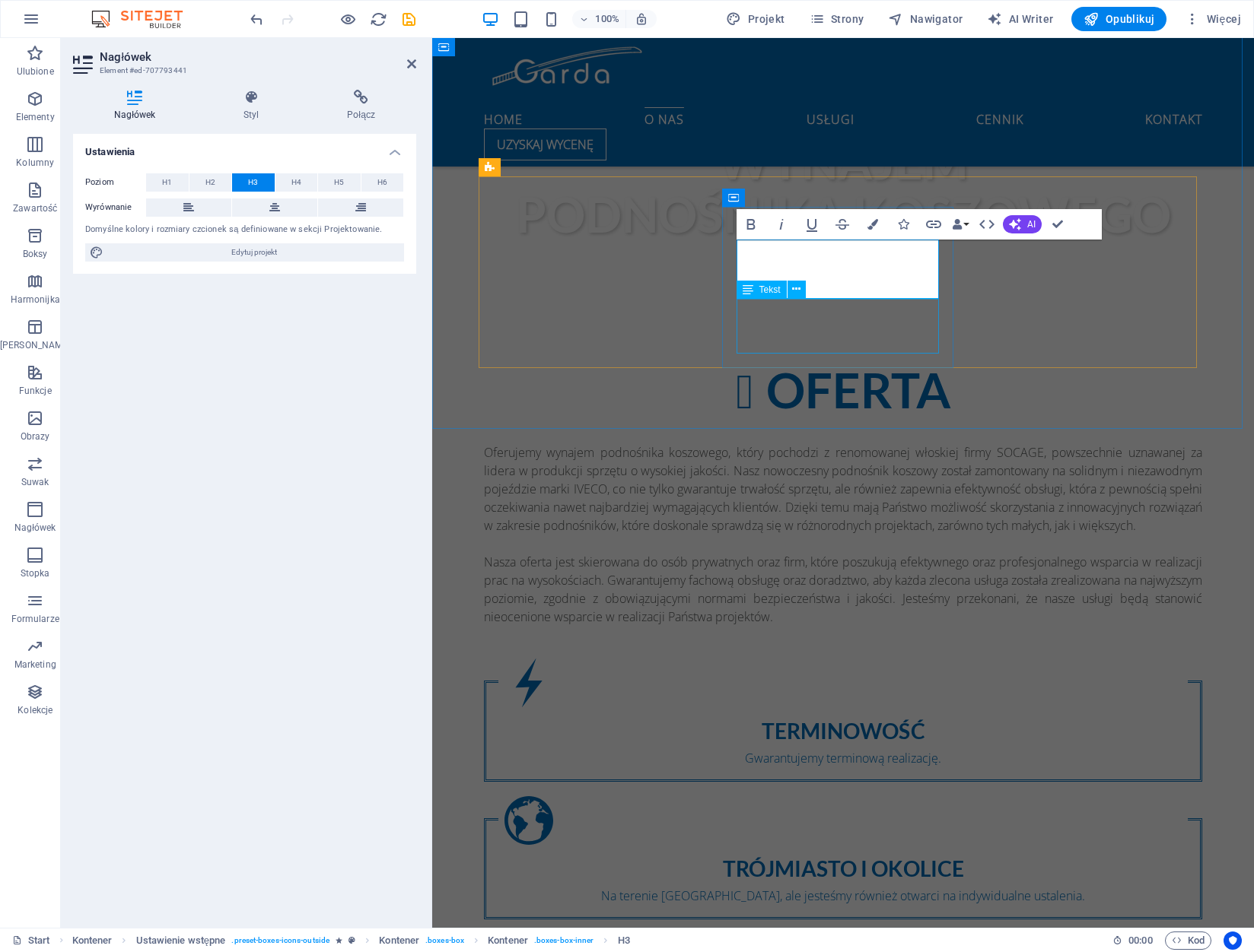
click at [852, 887] on div "Na terenie Trójmiasta, ale jesteśmy również otwarci na indywidualne ustalenia." at bounding box center [843, 897] width 689 height 18
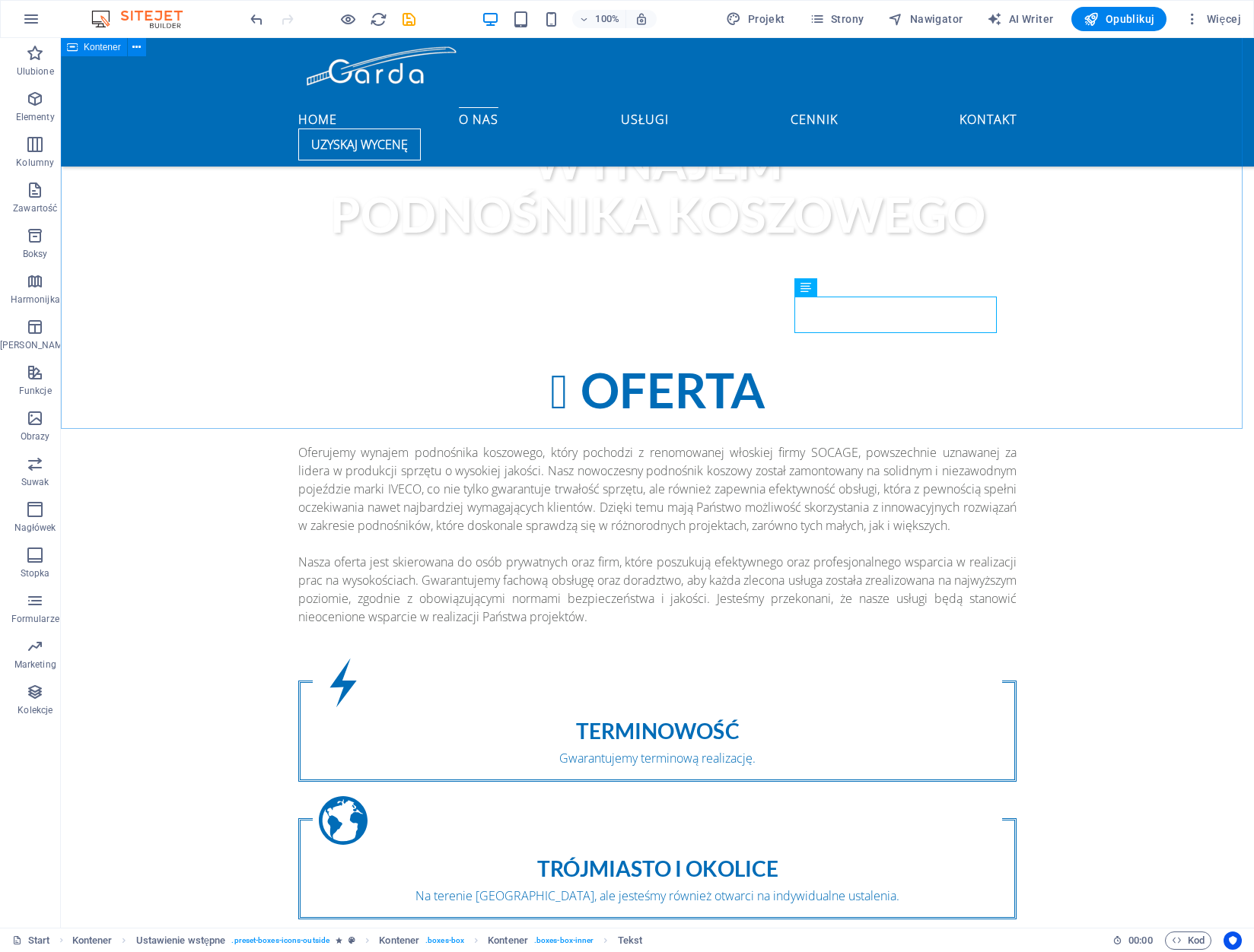
click at [1098, 385] on div "OFERTA Oferujemy wynajem podnośnika koszowego, który pochodzi z renomowanej wło…" at bounding box center [657, 710] width 1193 height 815
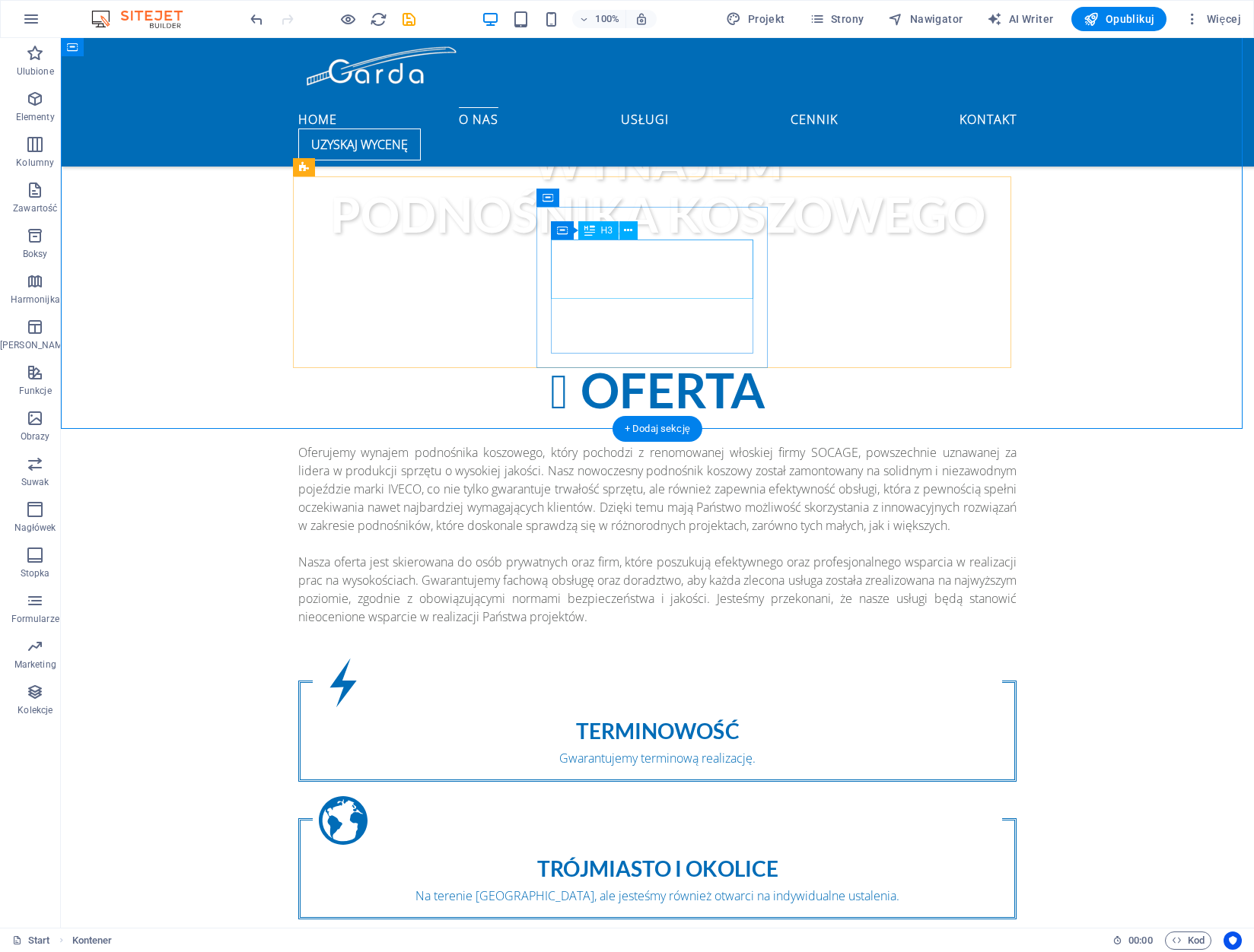
click at [666, 857] on div "TRÓJMIASTO i OKOLICE" at bounding box center [657, 869] width 689 height 24
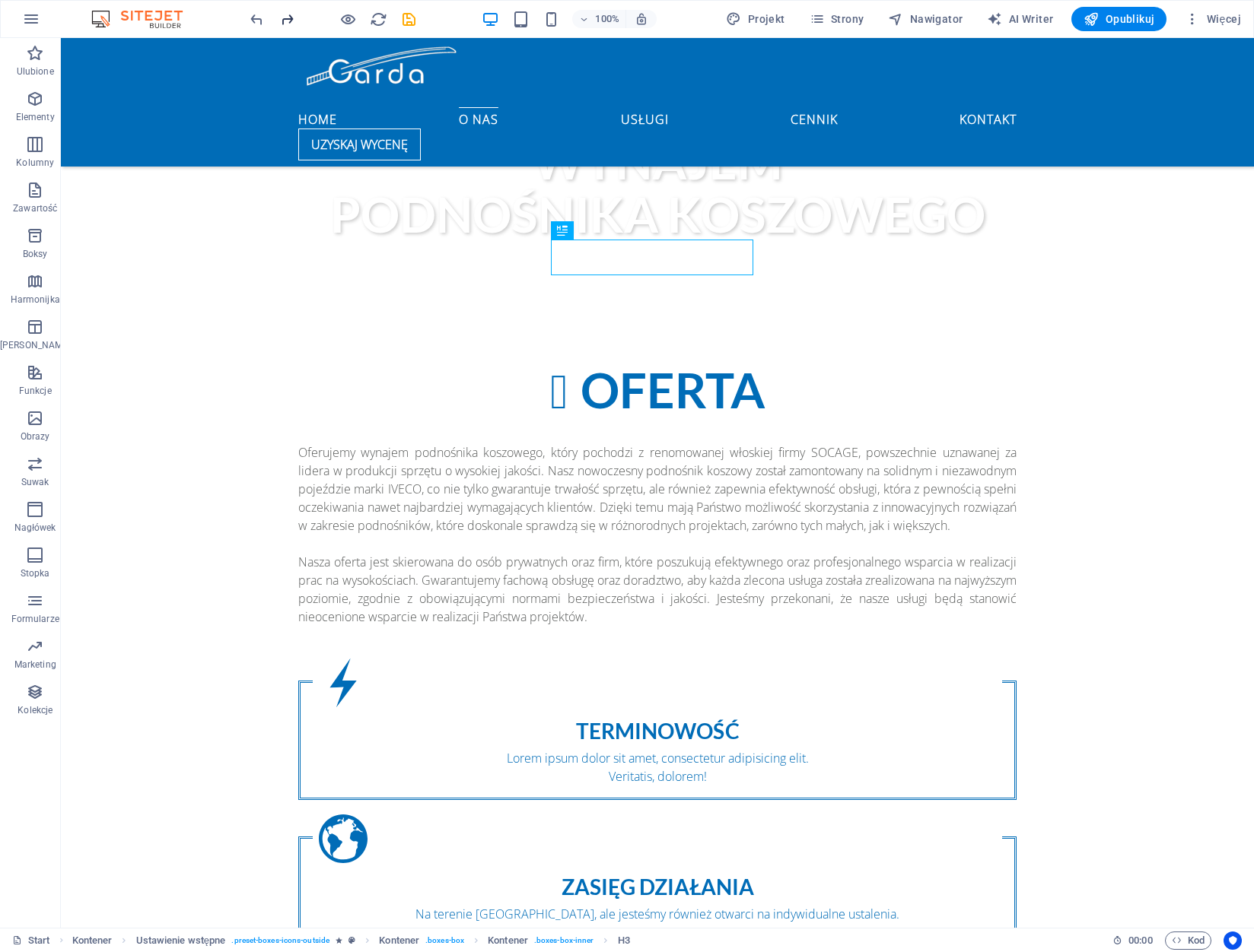
click at [283, 19] on icon "redo" at bounding box center [287, 19] width 18 height 18
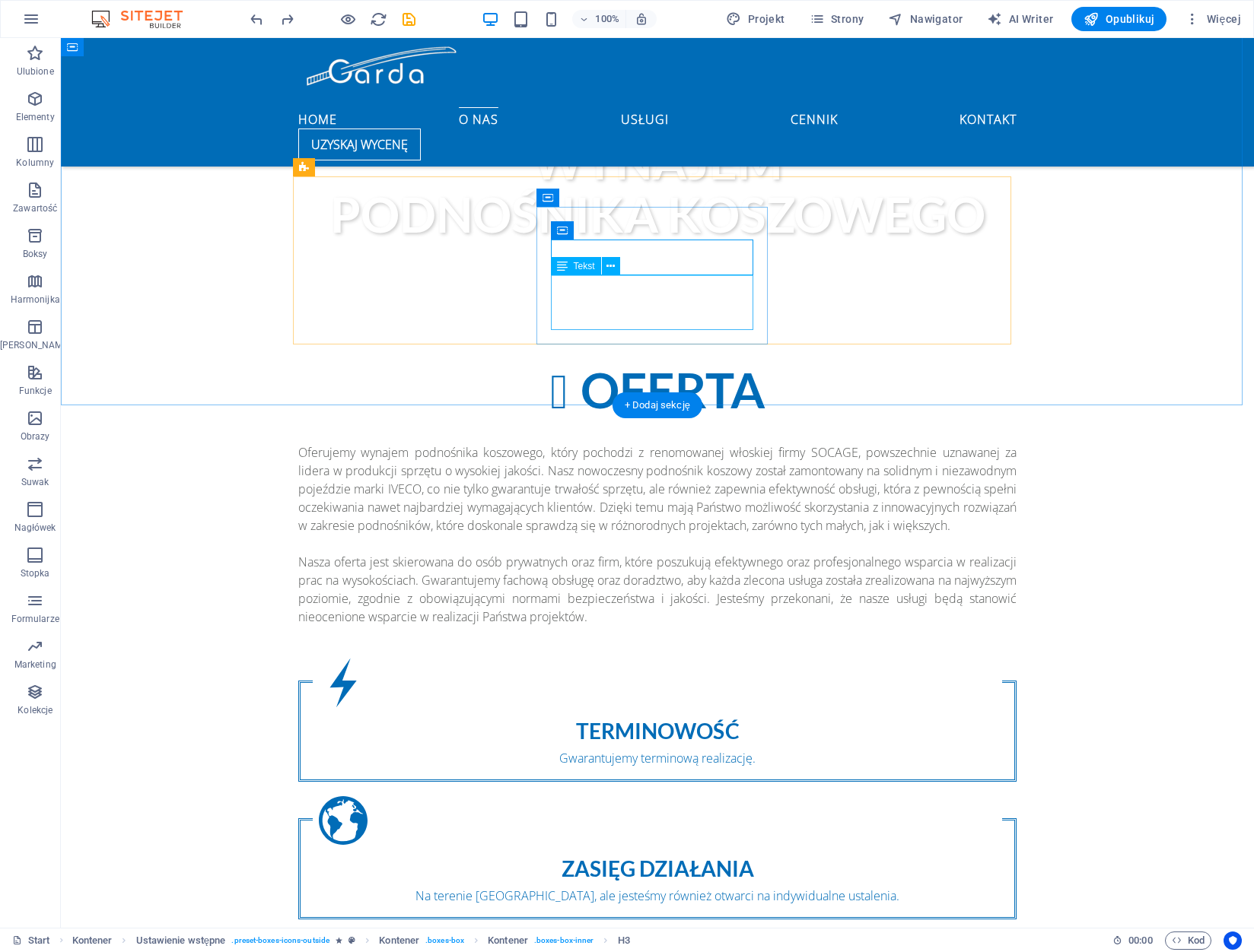
click at [639, 887] on div "Na terenie Trójmiasta, ale jesteśmy również otwarci na indywidualne ustalenia." at bounding box center [657, 897] width 689 height 18
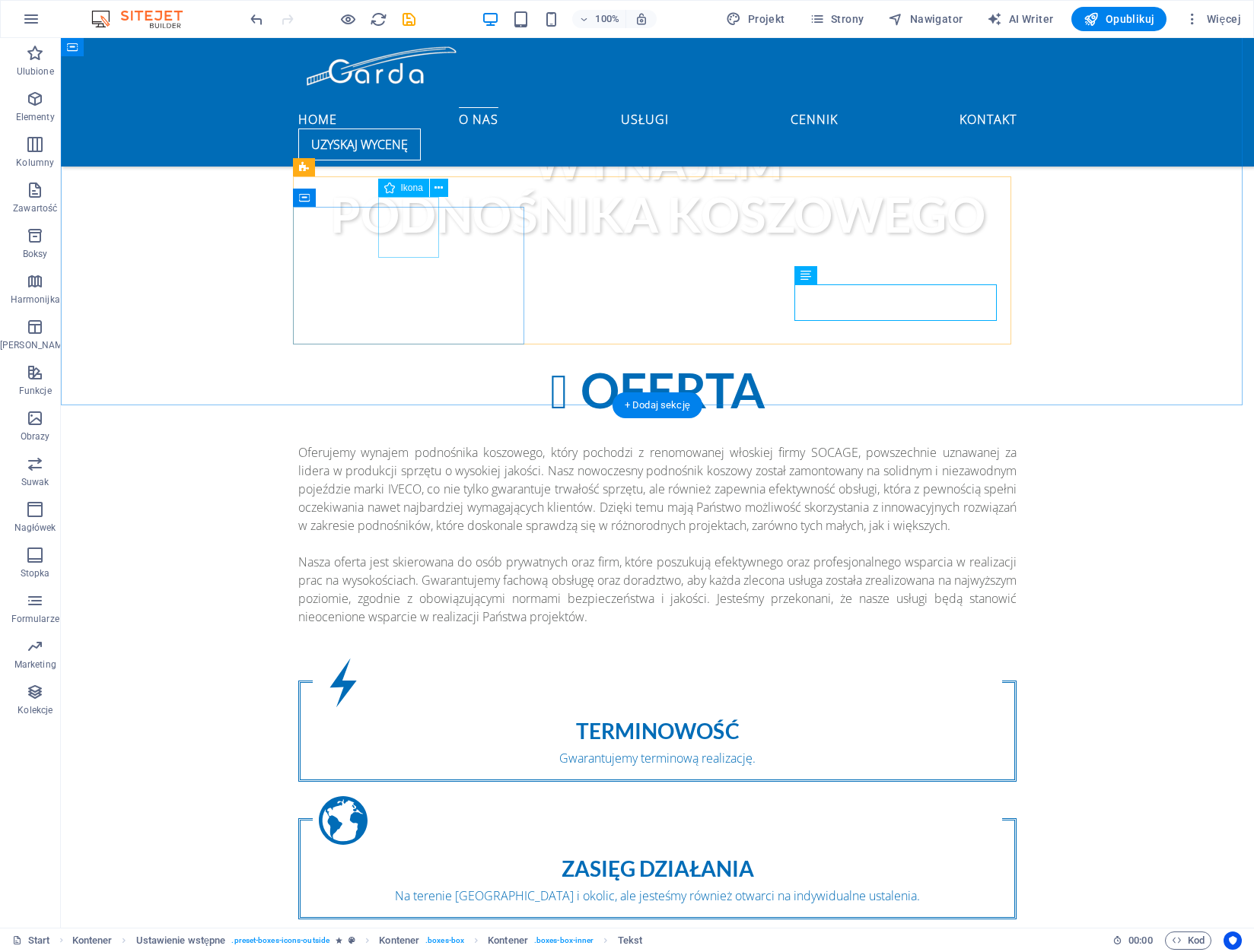
click at [414, 653] on figure at bounding box center [657, 683] width 689 height 61
click at [490, 749] on div "Gwarantujemy terminową realizację." at bounding box center [657, 758] width 689 height 18
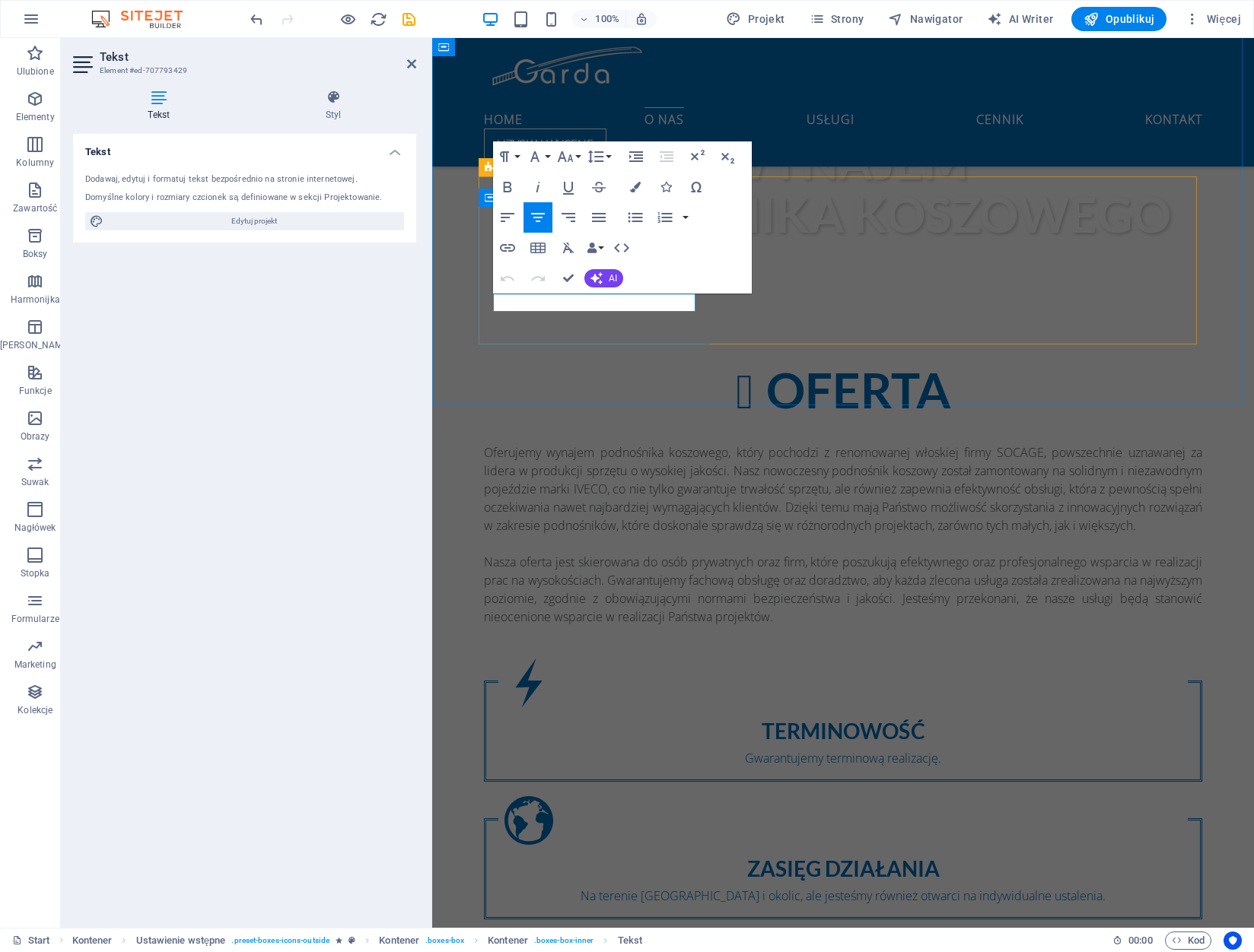
click at [689, 749] on p "Gwarantujemy terminową realizację." at bounding box center [843, 758] width 689 height 18
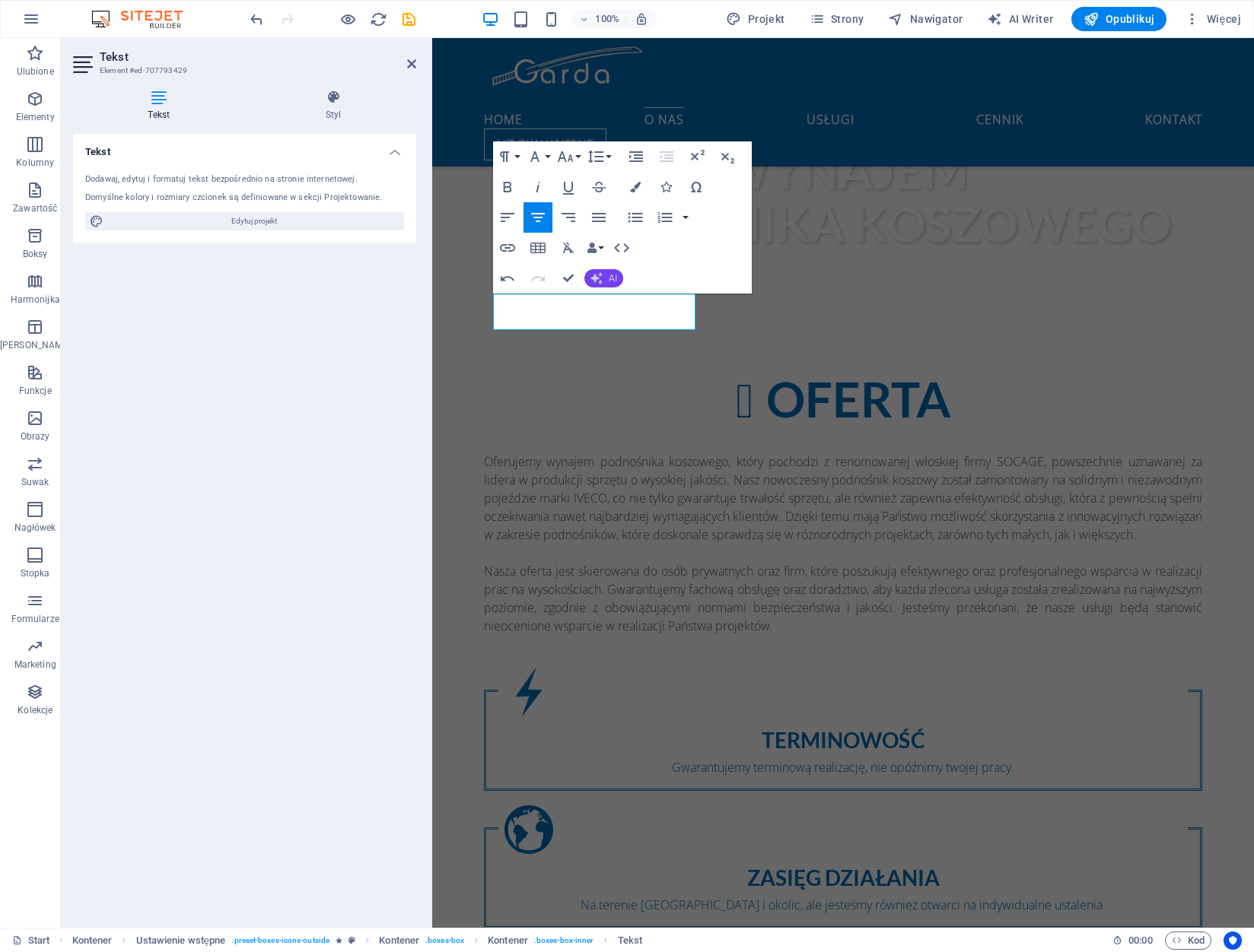
click at [595, 274] on icon "button" at bounding box center [596, 278] width 12 height 12
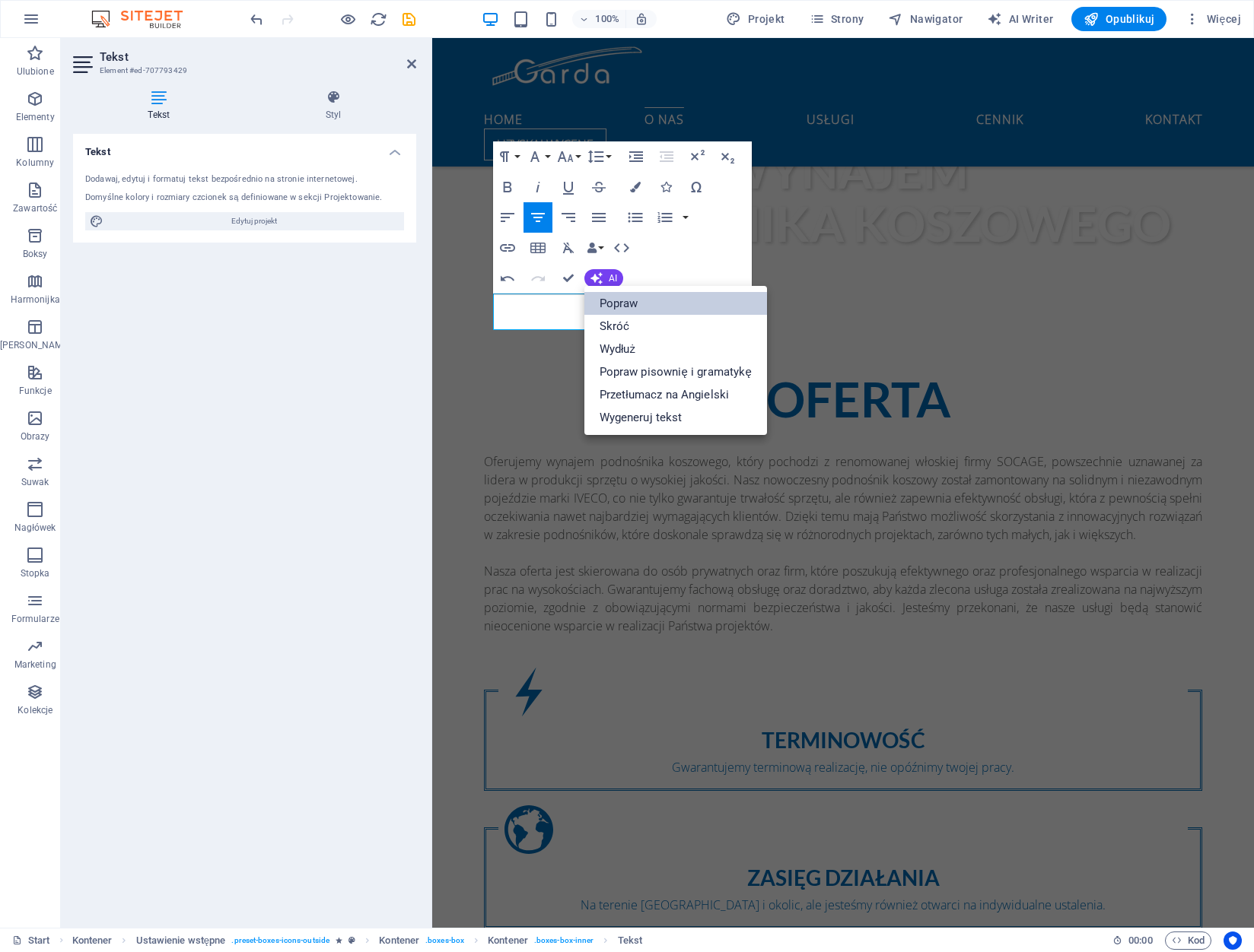
click at [614, 302] on link "Popraw" at bounding box center [676, 303] width 183 height 23
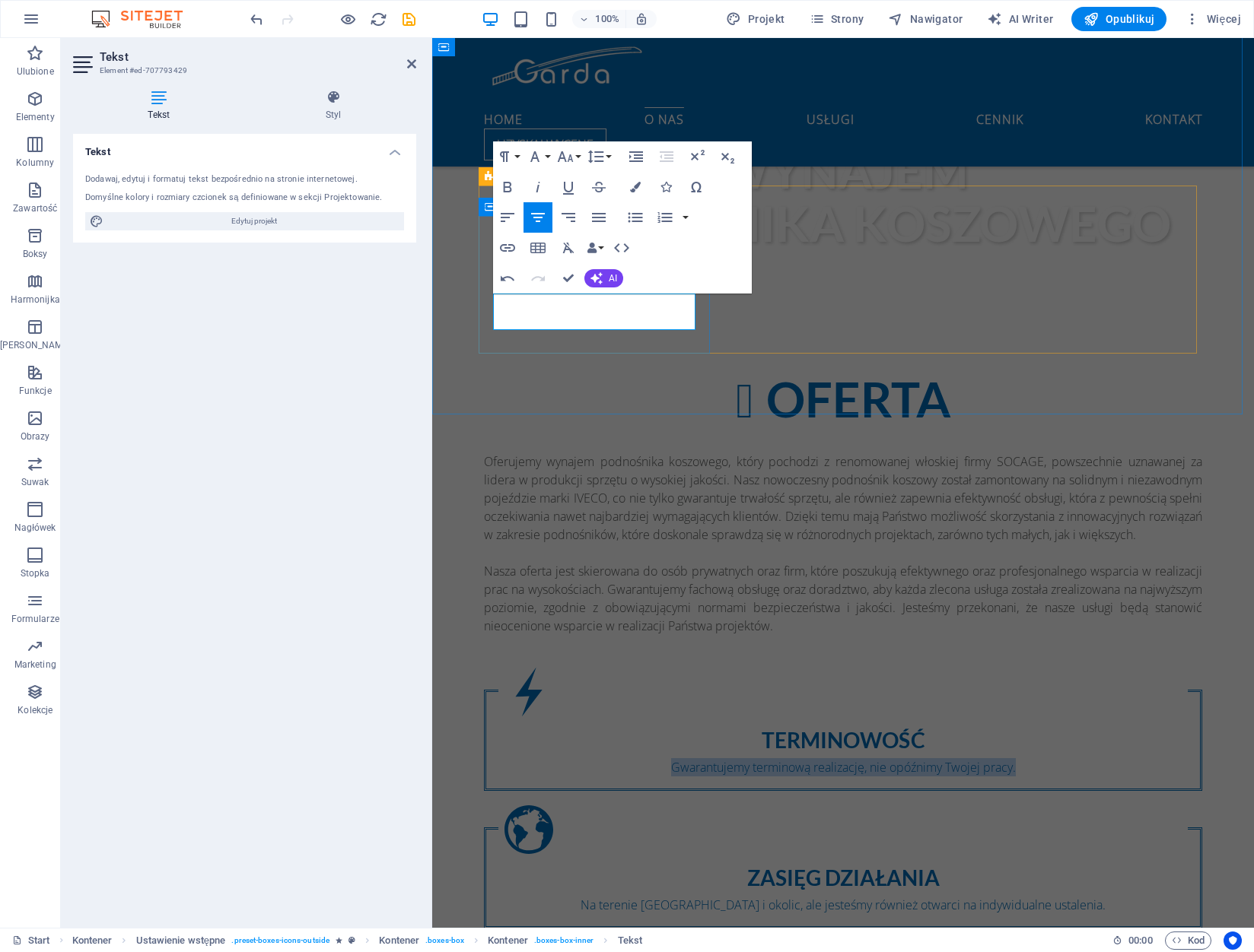
drag, startPoint x: 665, startPoint y: 321, endPoint x: 498, endPoint y: 299, distance: 168.4
click at [499, 758] on p "Gwarantujemy terminową realizację, nie opóźnimy Twojej pracy." at bounding box center [843, 767] width 689 height 18
click at [597, 278] on icon "button" at bounding box center [596, 278] width 12 height 12
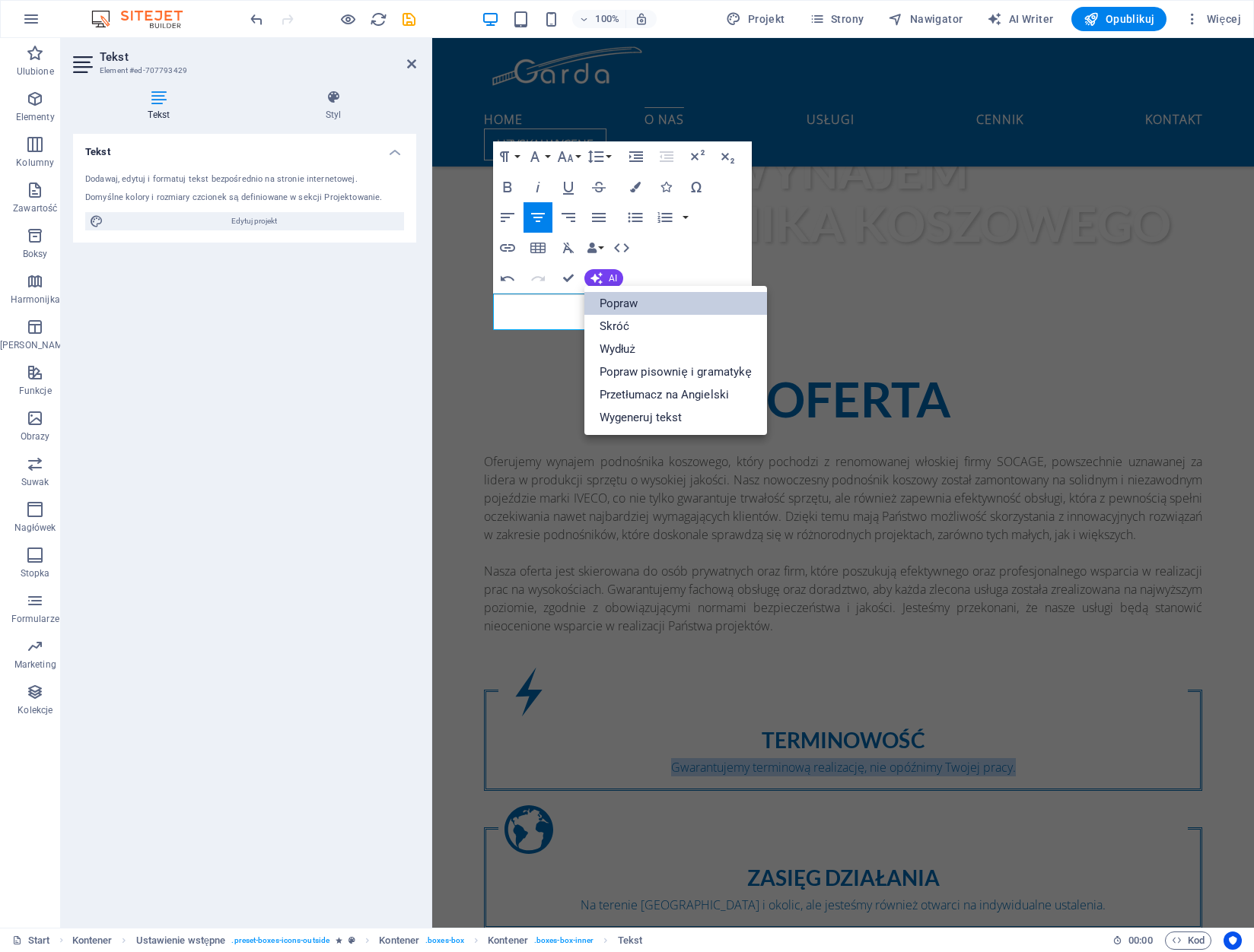
click at [611, 302] on link "Popraw" at bounding box center [676, 303] width 183 height 23
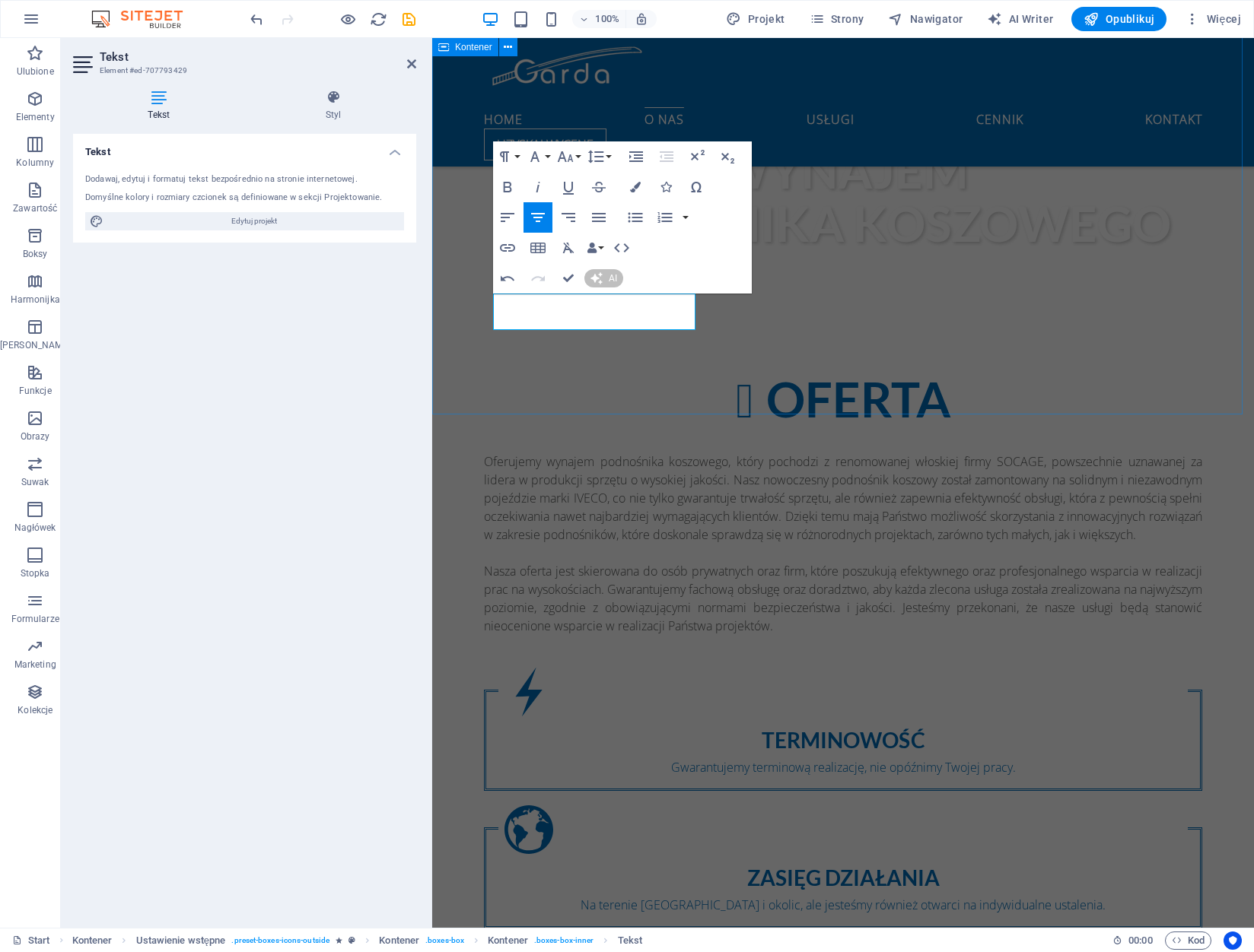
scroll to position [1098, 0]
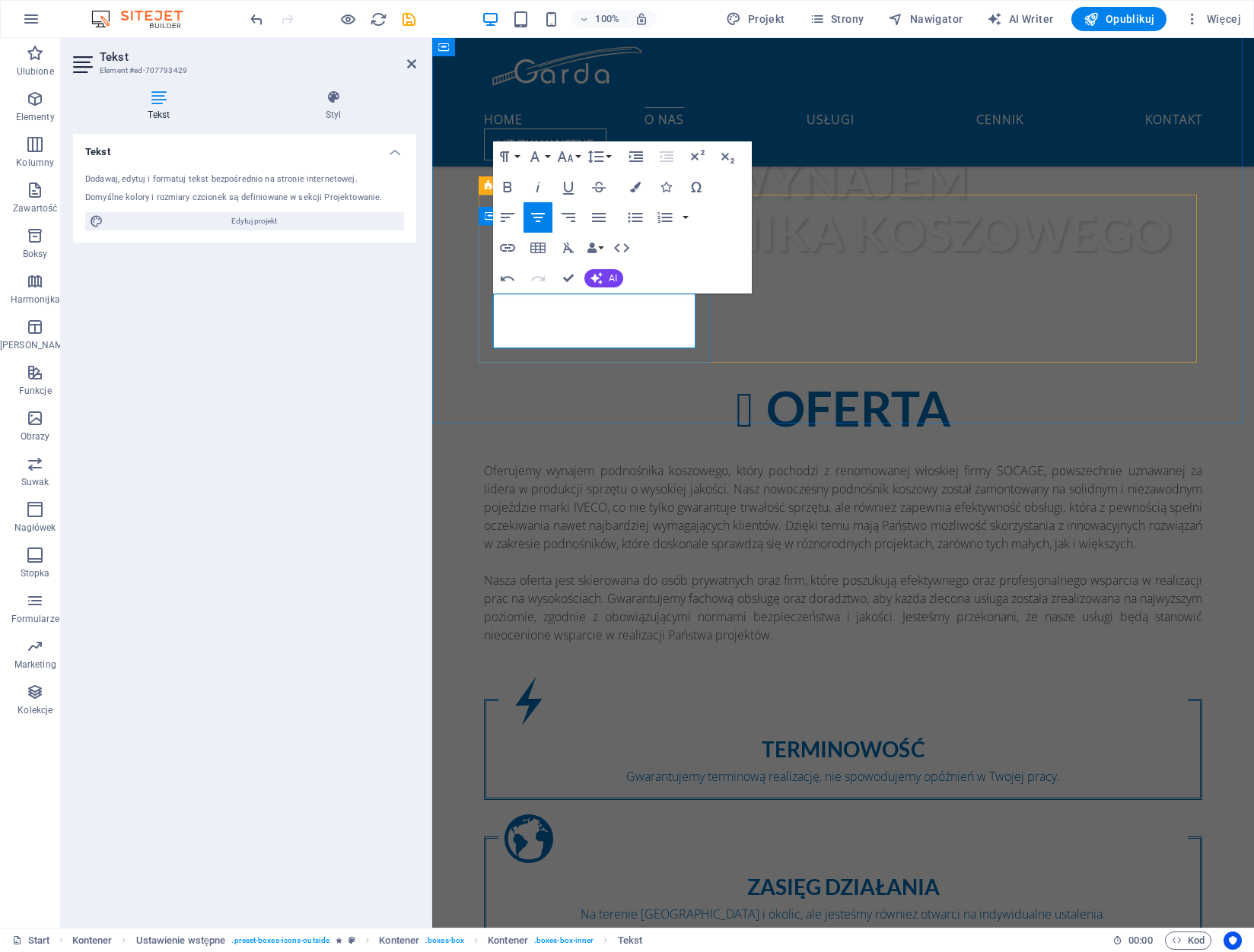
click at [548, 767] on p "Gwarantujemy terminową realizację, nie spowodujemy opóźnień w Twojej pracy." at bounding box center [843, 777] width 689 height 18
click at [866, 905] on div "Na terenie [GEOGRAPHIC_DATA] i okolic, ale jesteśmy również otwarci na indywidu…" at bounding box center [843, 914] width 689 height 18
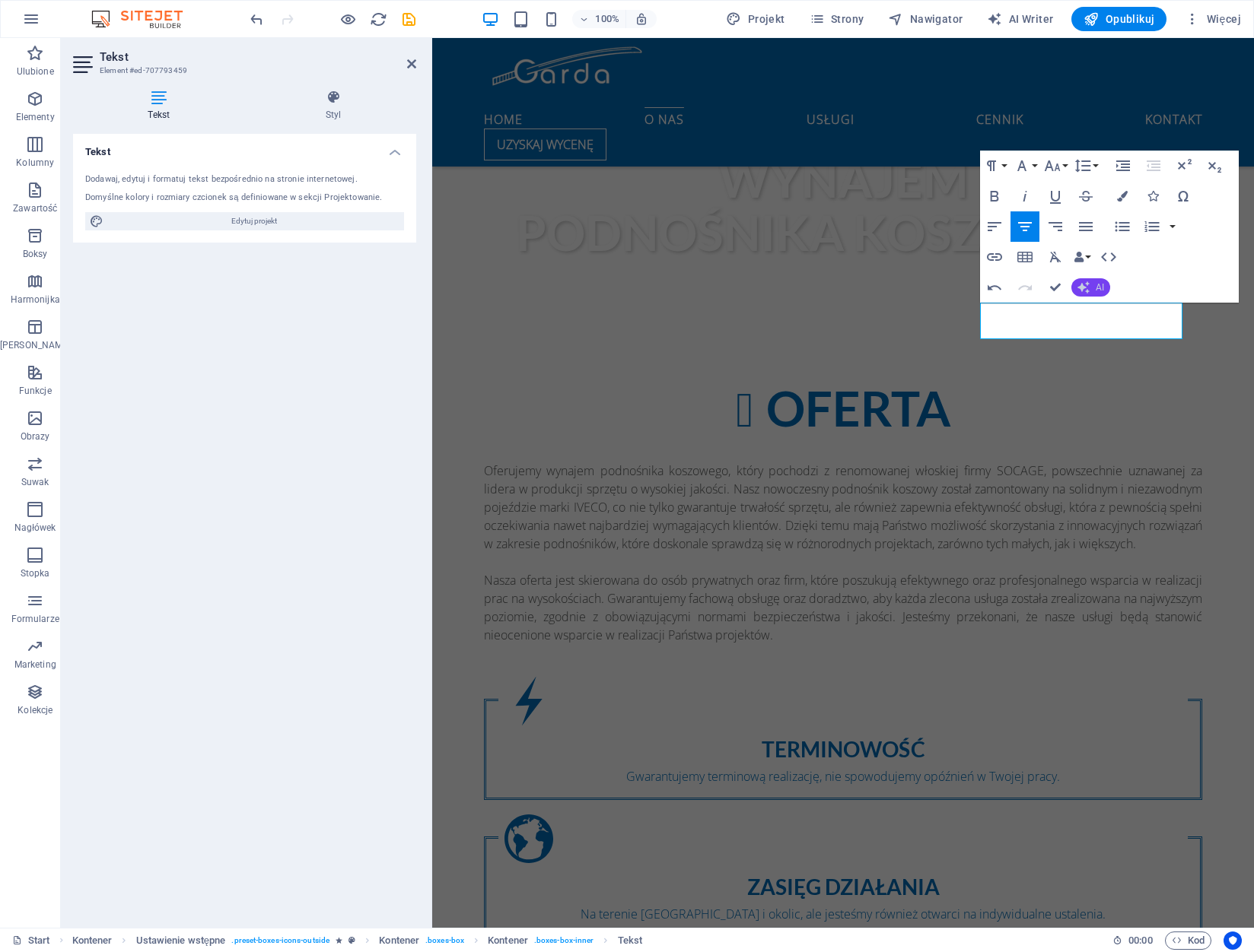
click at [1091, 282] on button "AI" at bounding box center [1091, 288] width 39 height 18
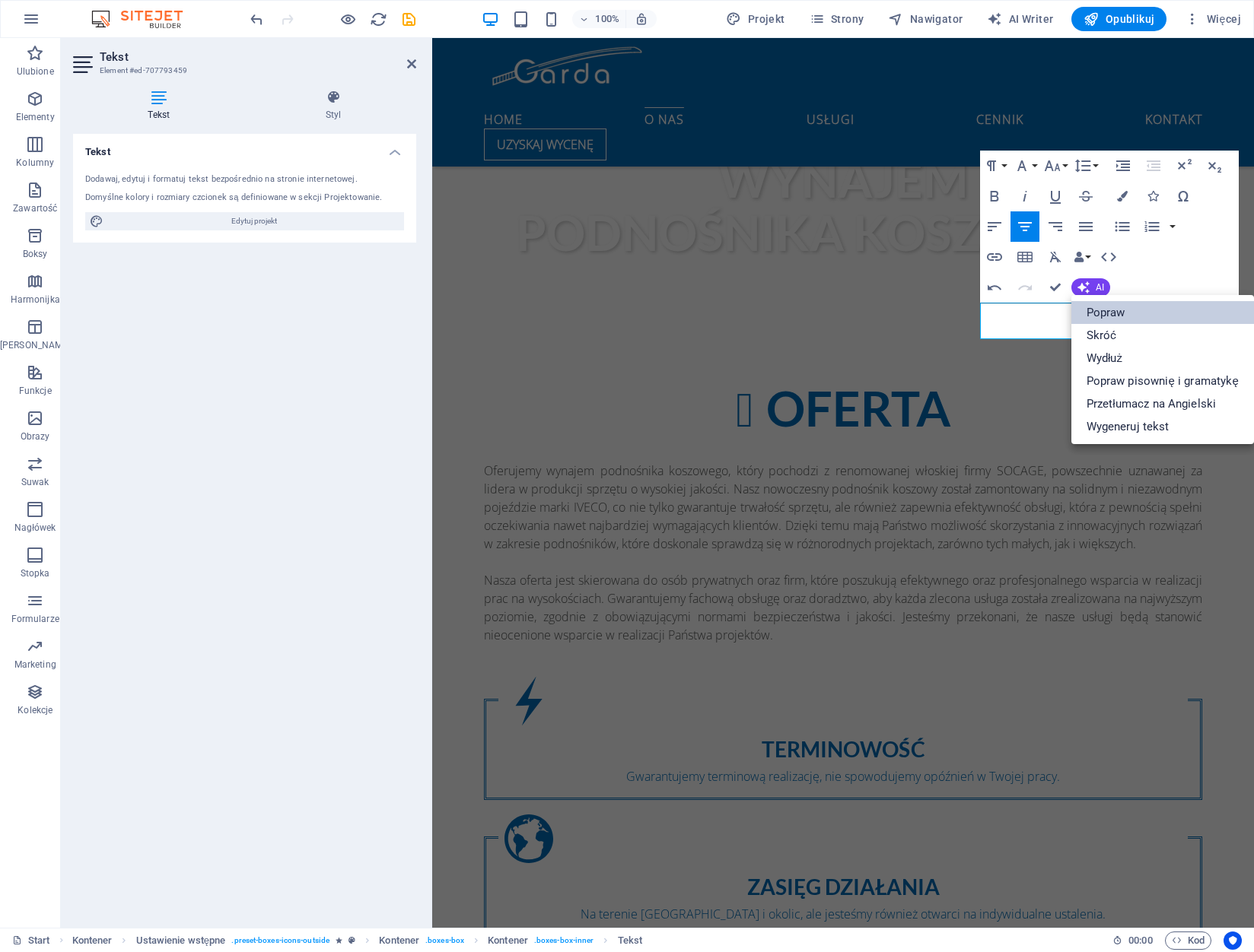
click at [1111, 308] on link "Popraw" at bounding box center [1163, 312] width 183 height 23
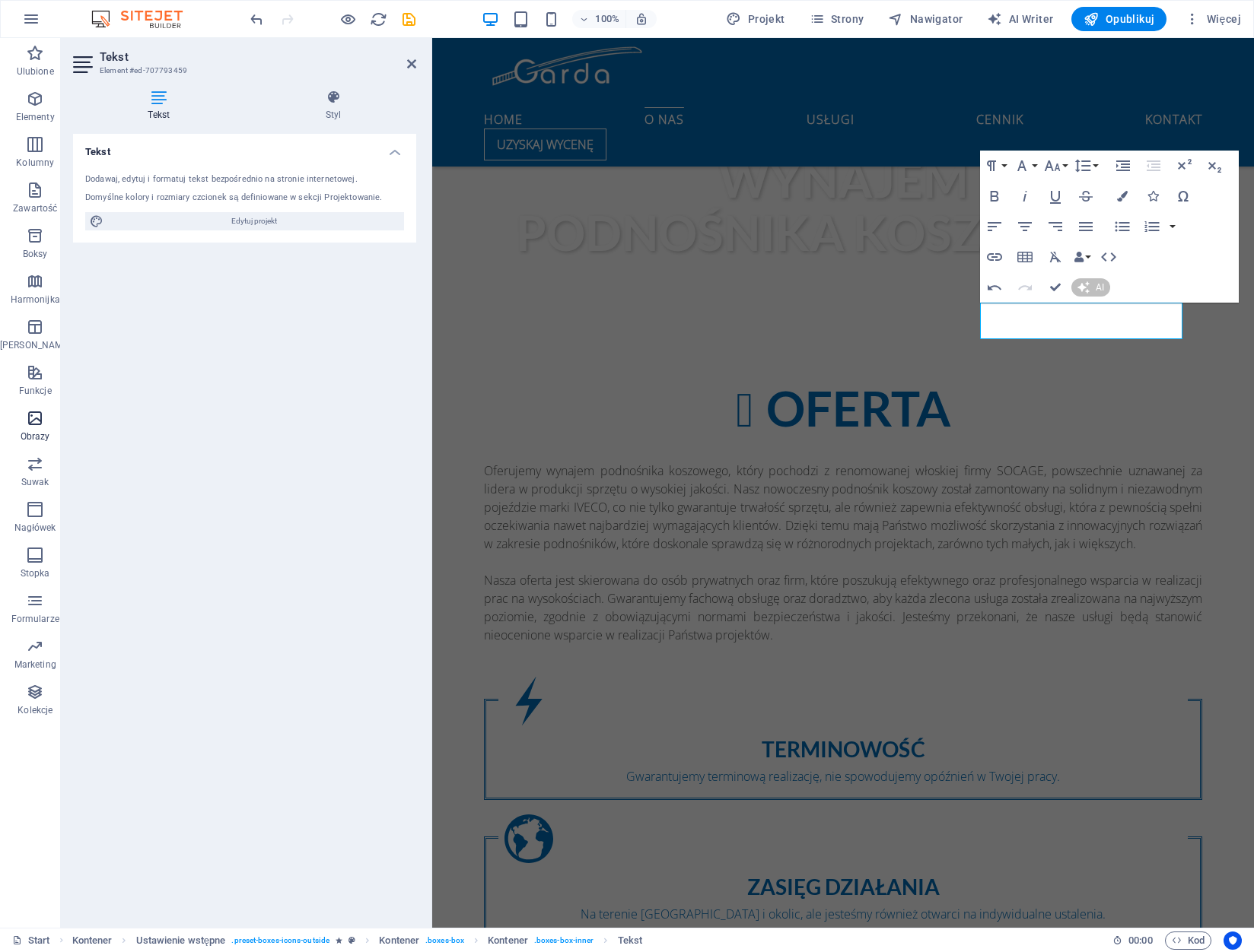
scroll to position [1089, 0]
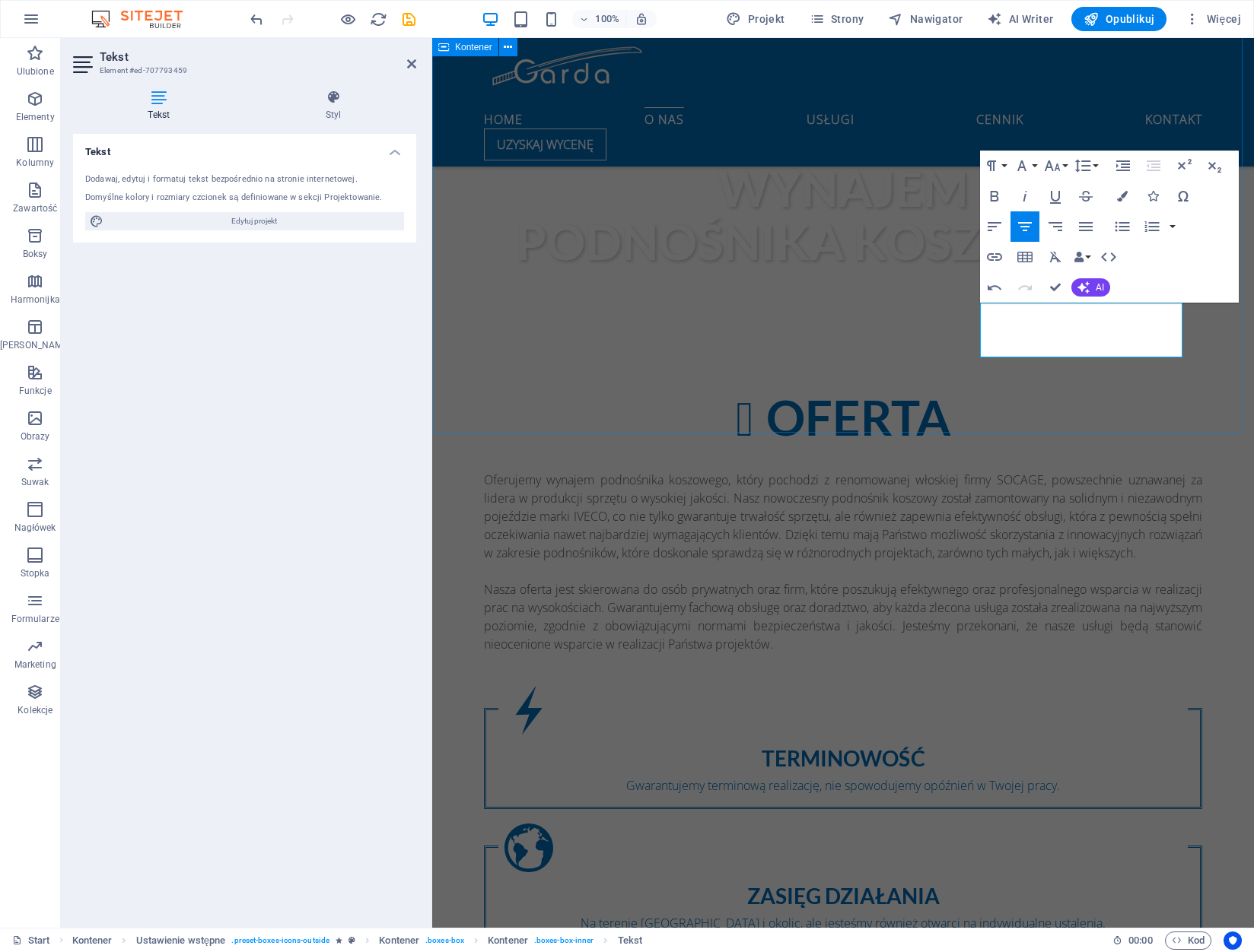
click at [1186, 398] on div "OFERTA Oferujemy wynajem podnośnika koszowego, który pochodzi z renomowanej wło…" at bounding box center [843, 738] width 822 height 815
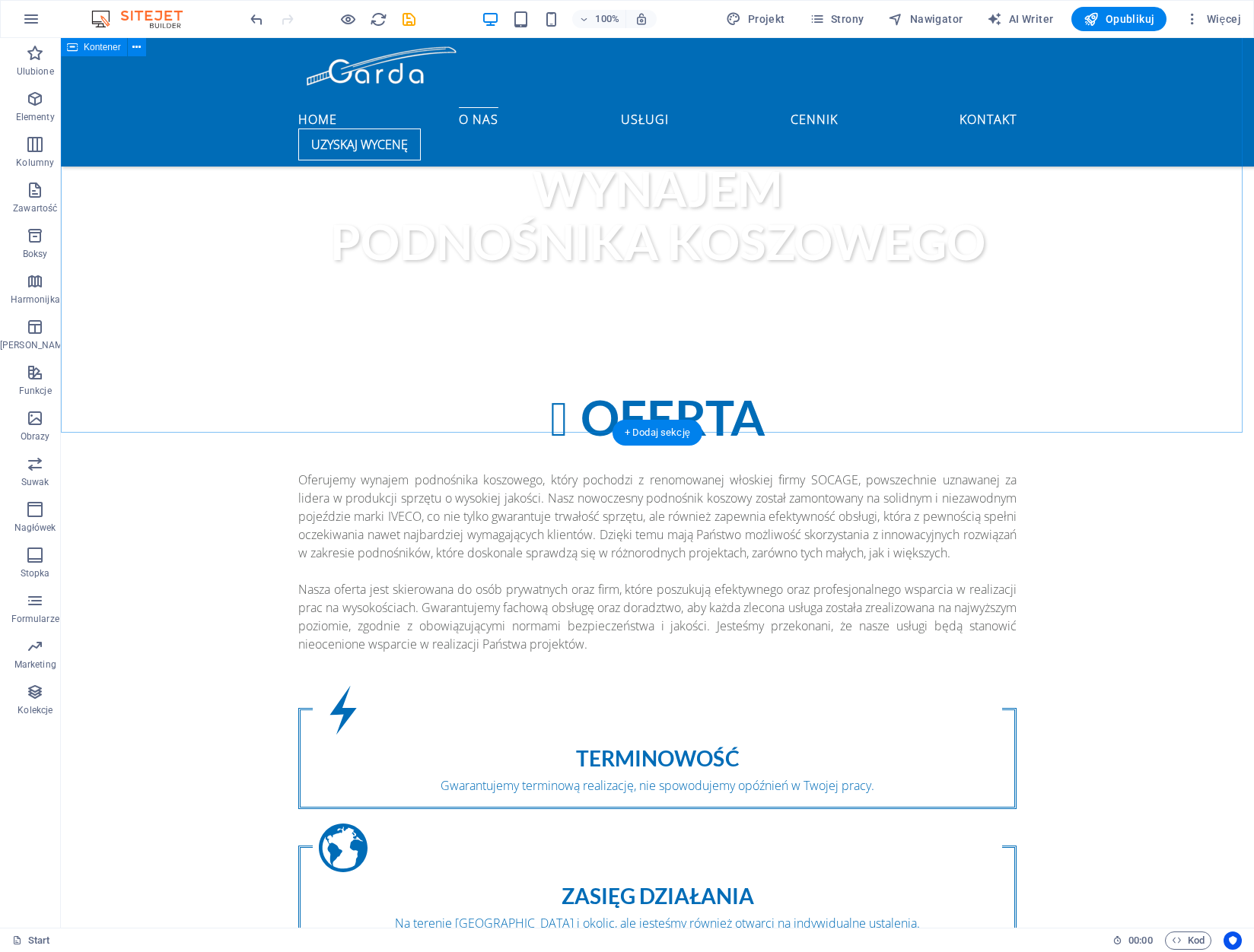
scroll to position [861, 0]
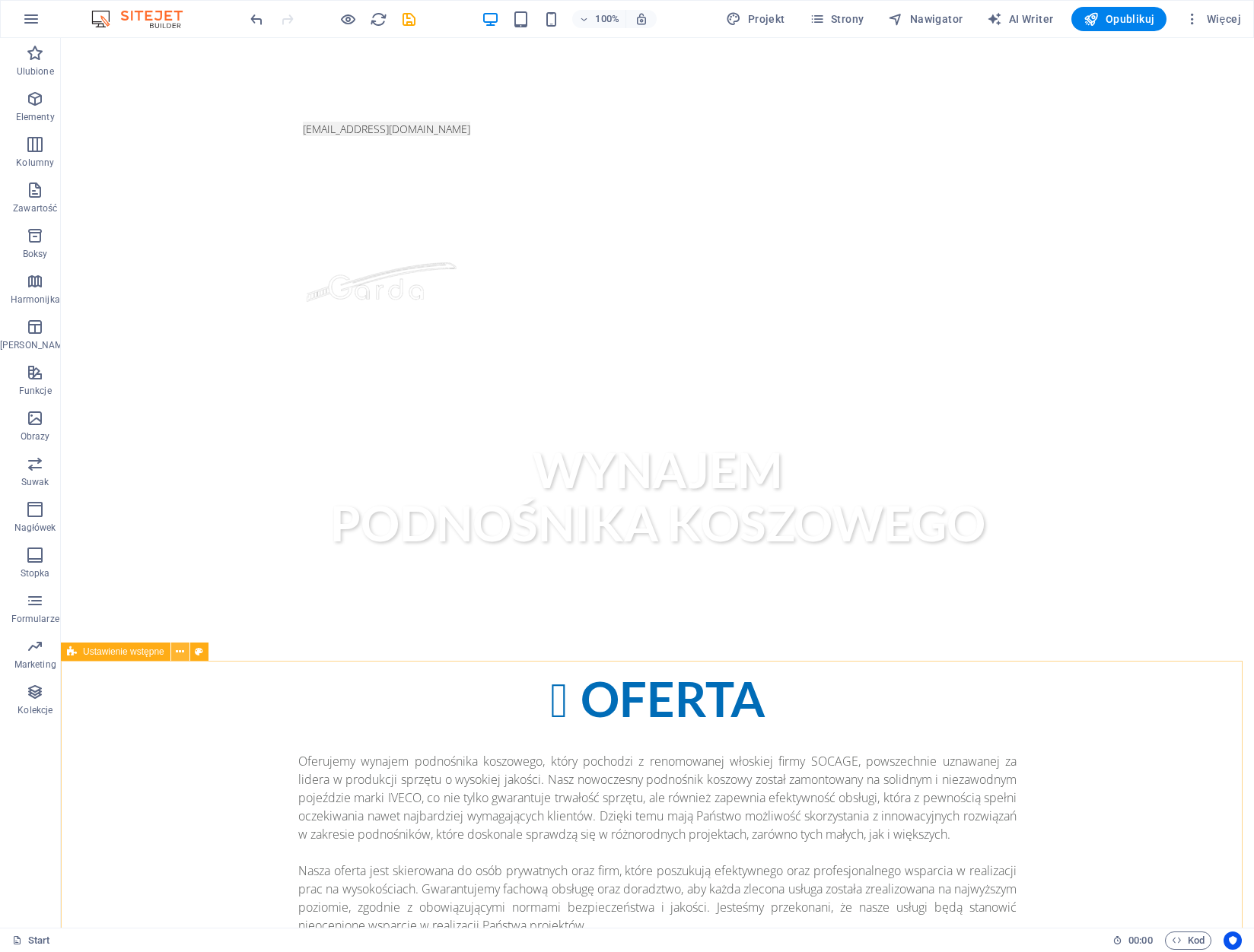
click at [176, 653] on icon at bounding box center [179, 652] width 8 height 16
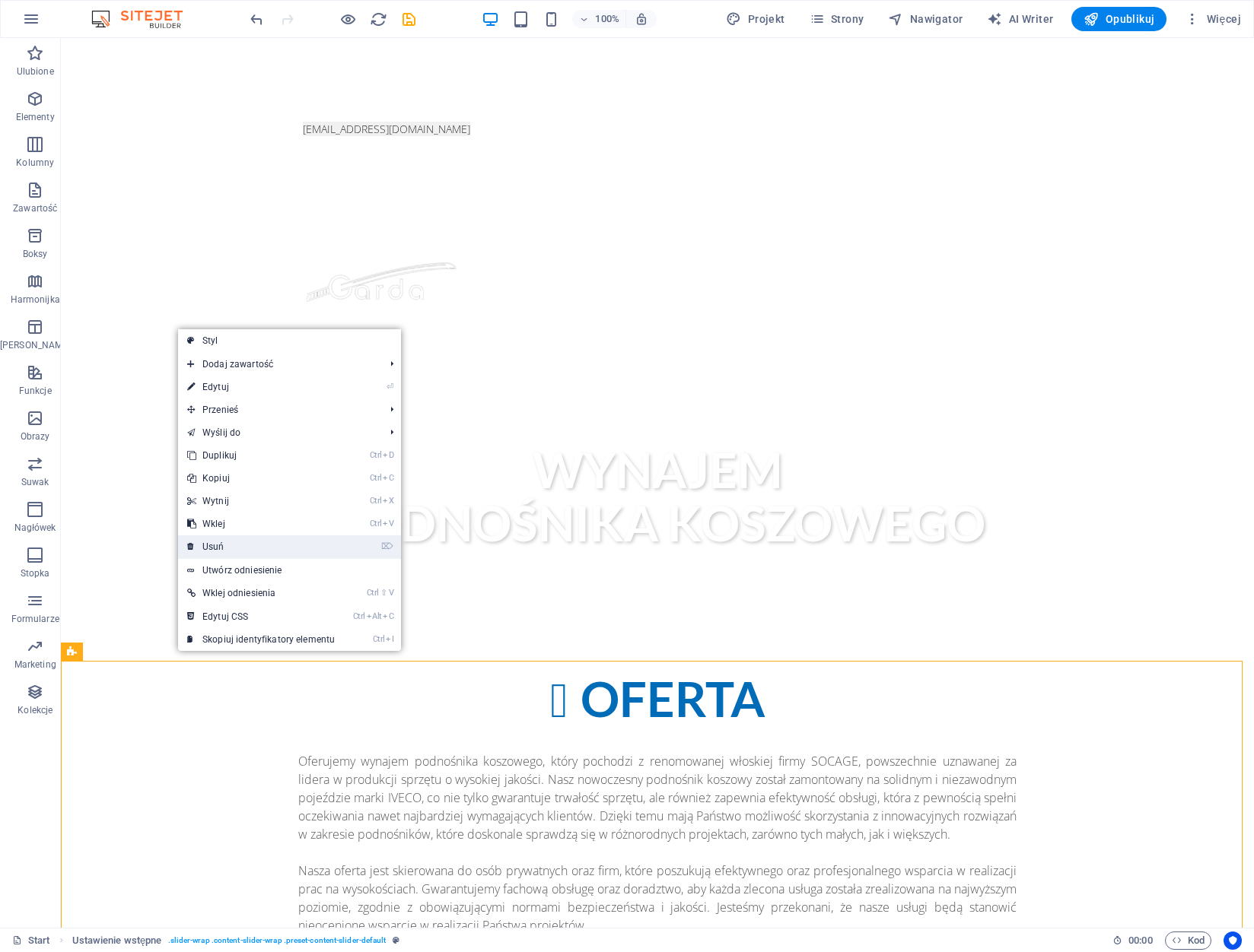
click at [295, 547] on link "⌦ Usuń" at bounding box center [261, 547] width 166 height 23
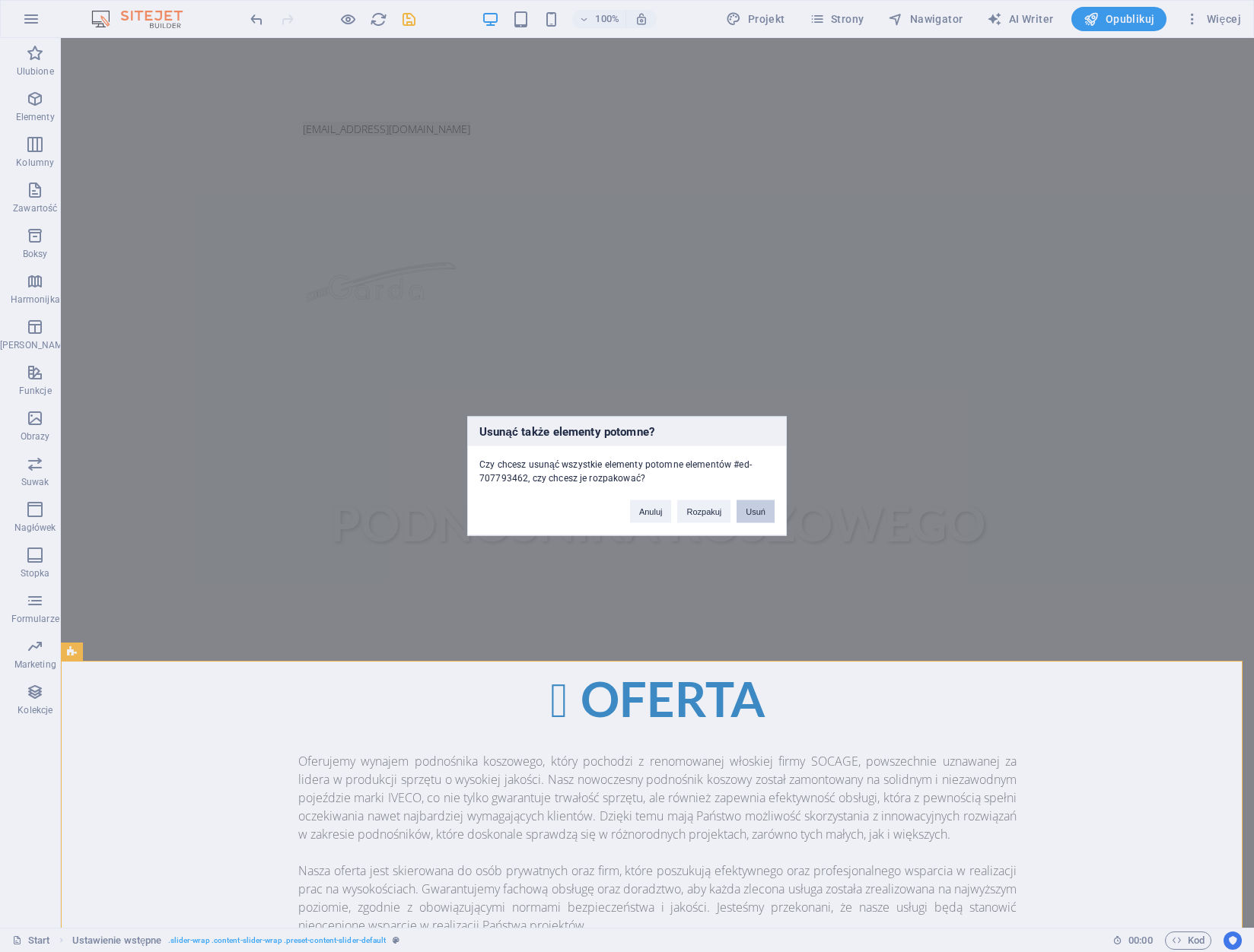
click at [747, 513] on button "Usuń" at bounding box center [754, 512] width 38 height 23
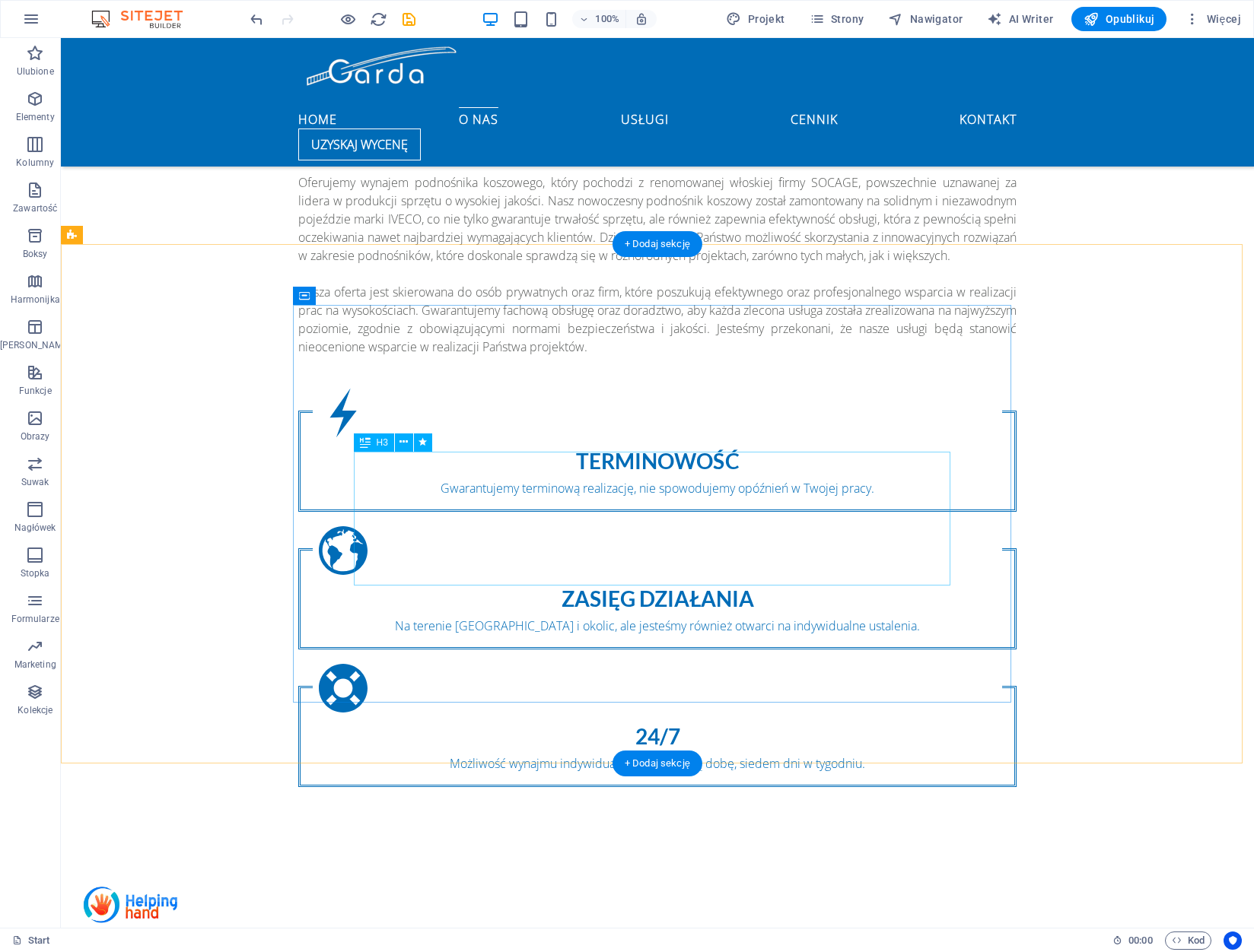
scroll to position [1392, 0]
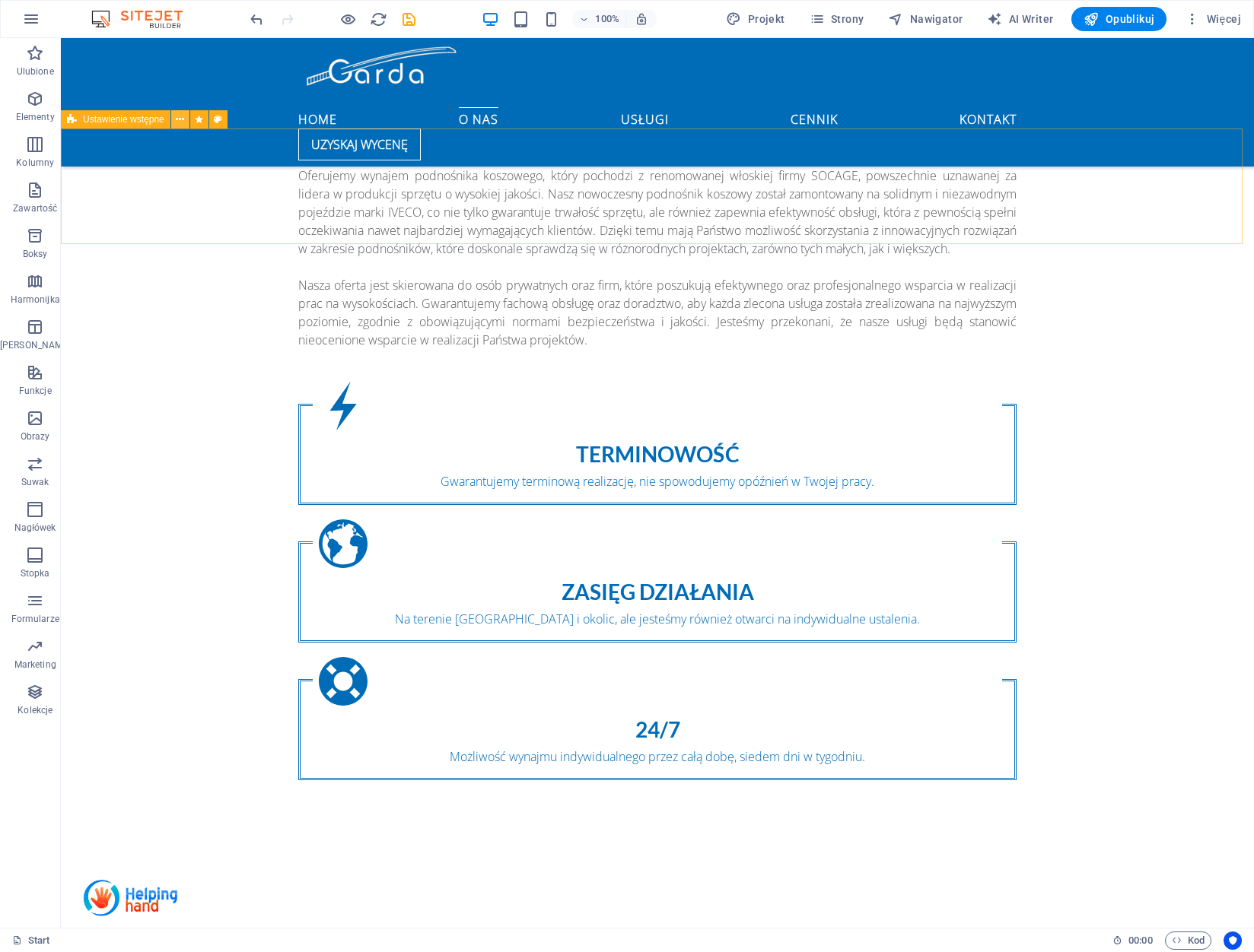
click at [179, 118] on icon at bounding box center [179, 119] width 8 height 16
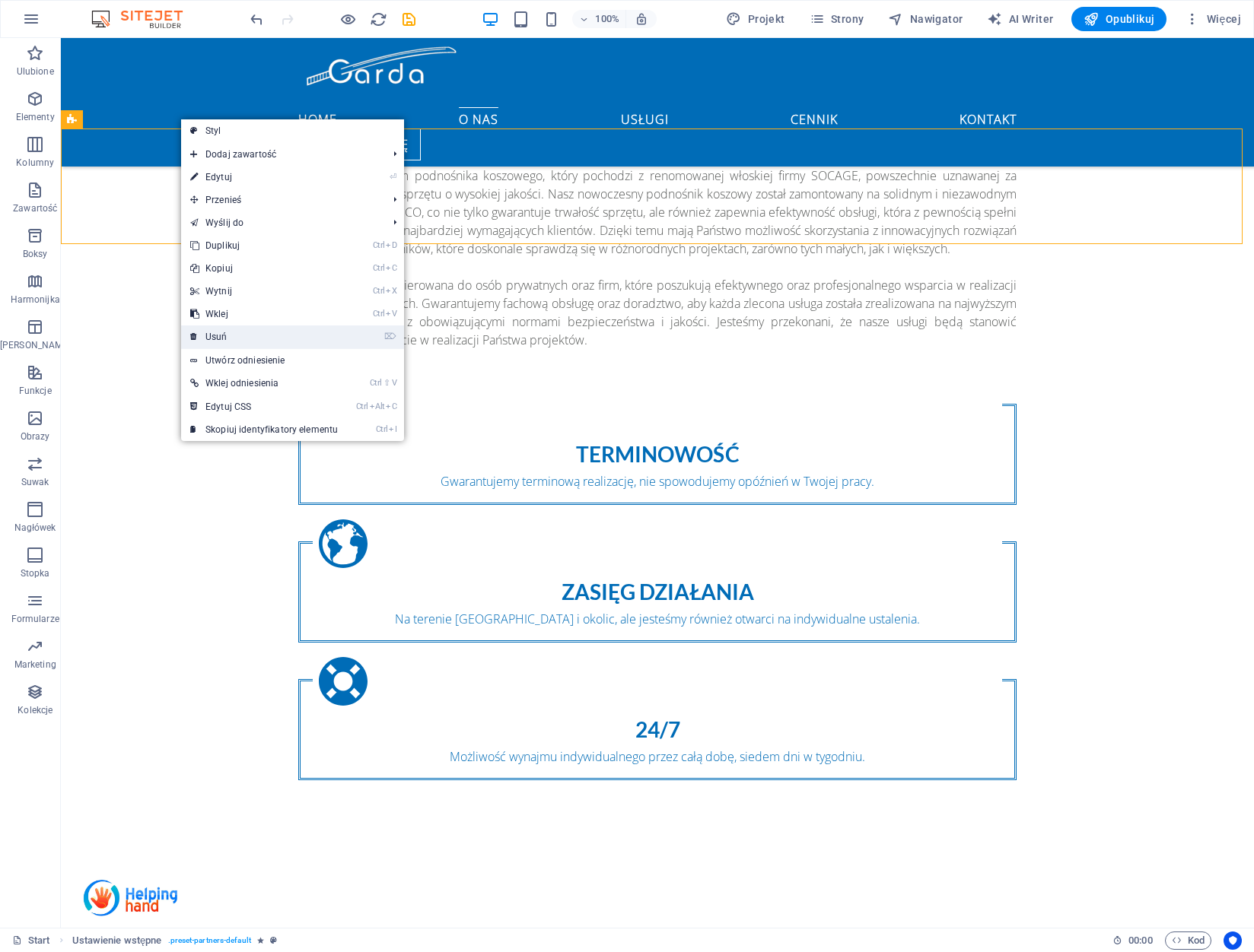
click at [254, 331] on link "⌦ Usuń" at bounding box center [264, 337] width 166 height 23
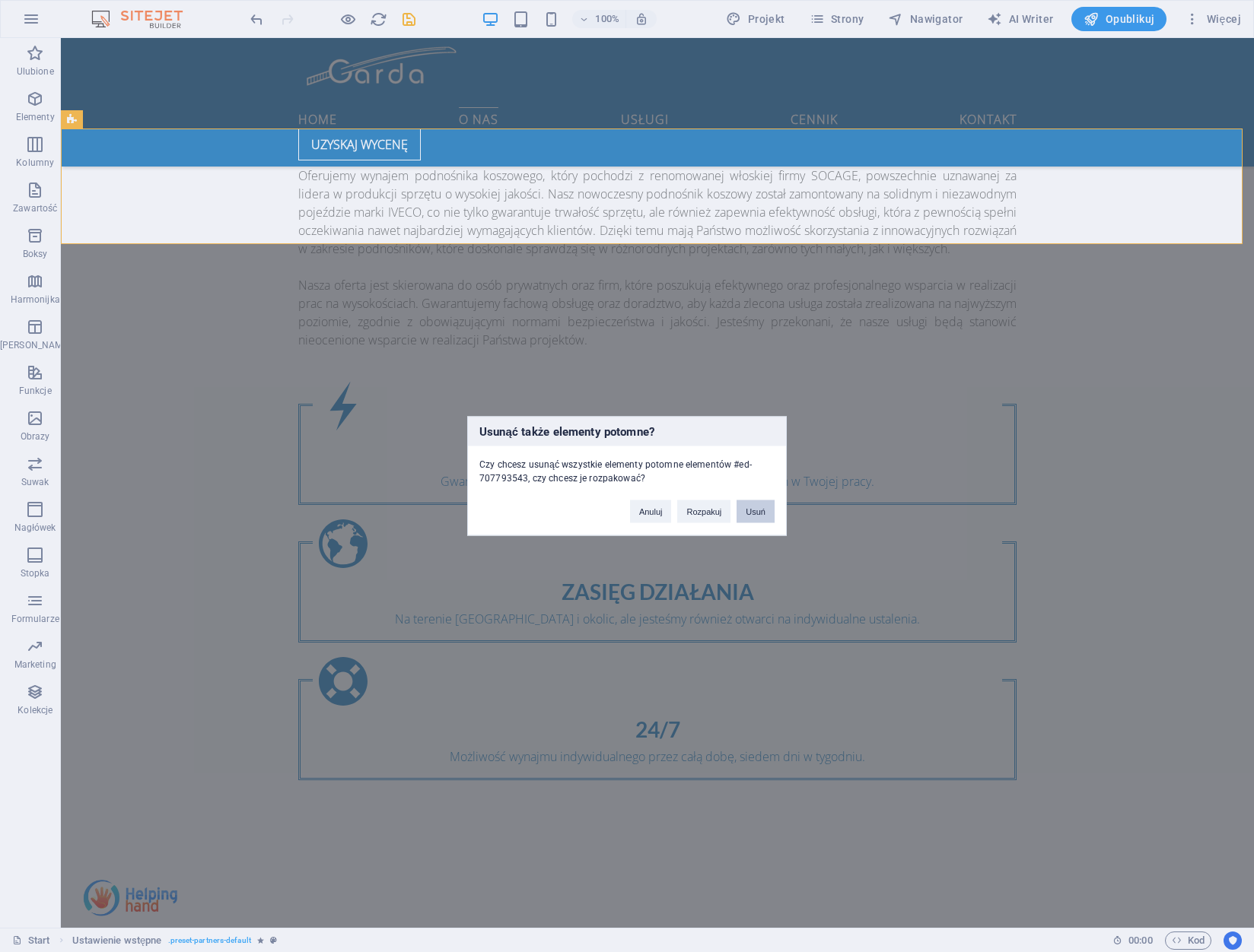
click at [758, 512] on button "Usuń" at bounding box center [754, 512] width 38 height 23
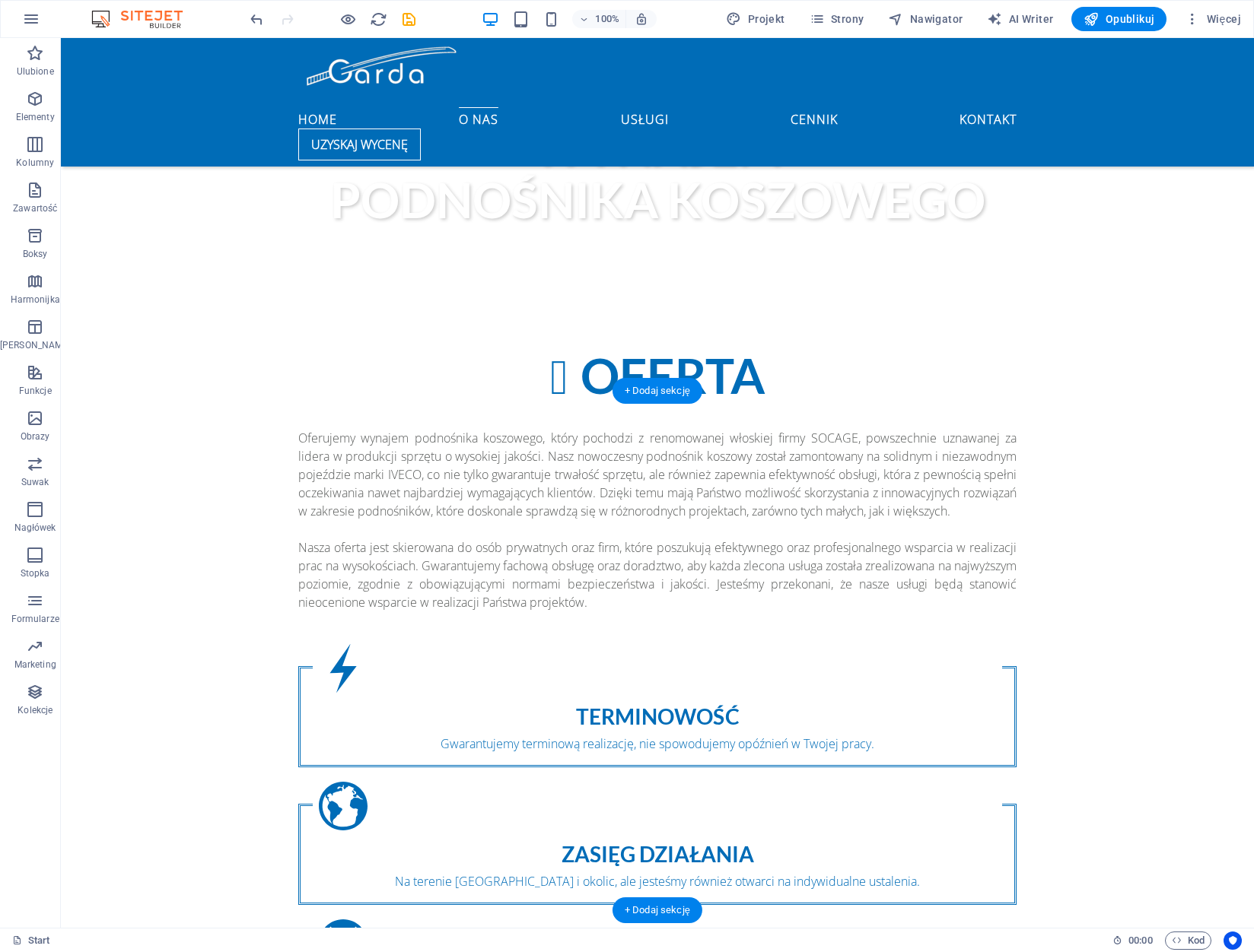
scroll to position [1089, 0]
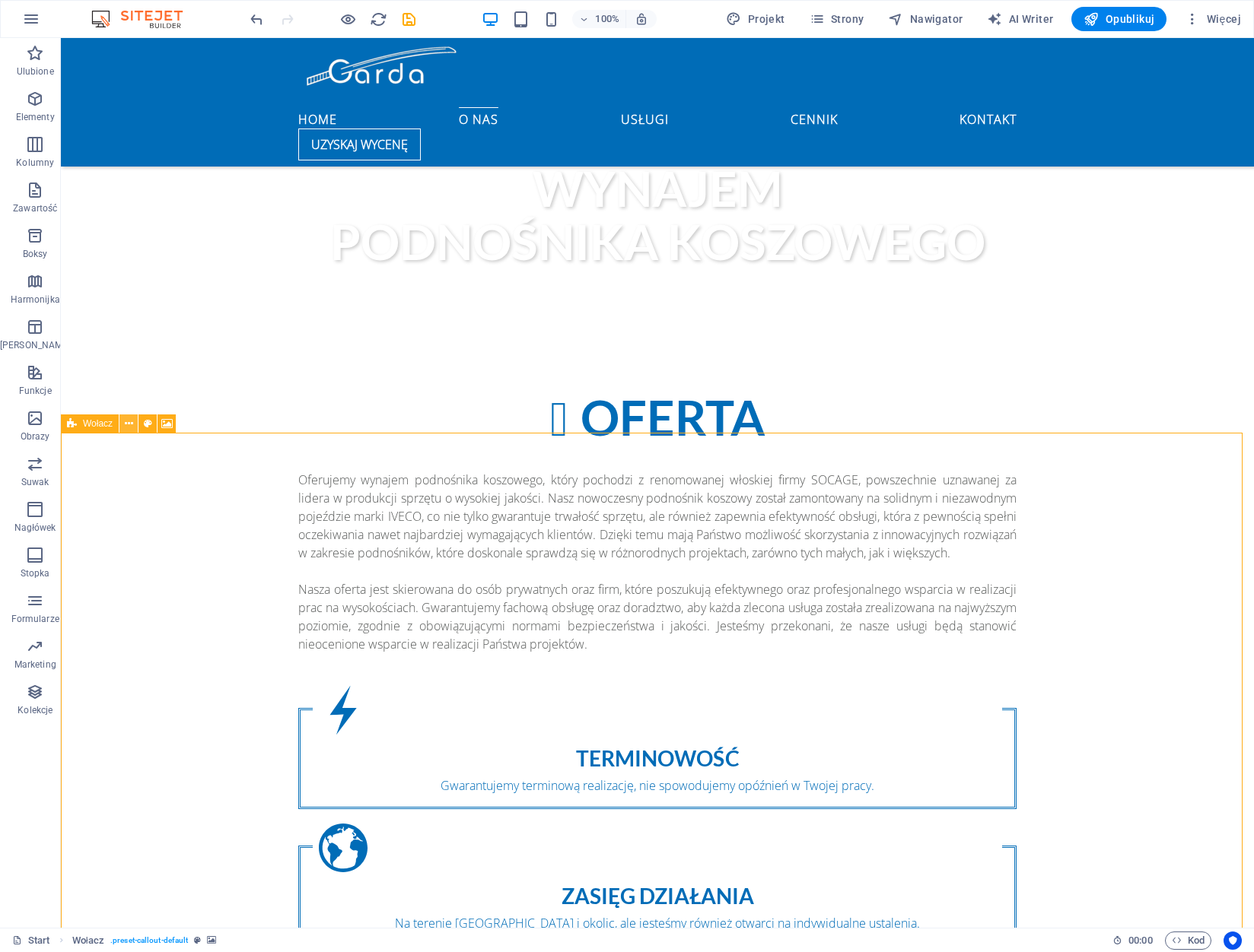
click at [131, 422] on icon at bounding box center [128, 424] width 8 height 16
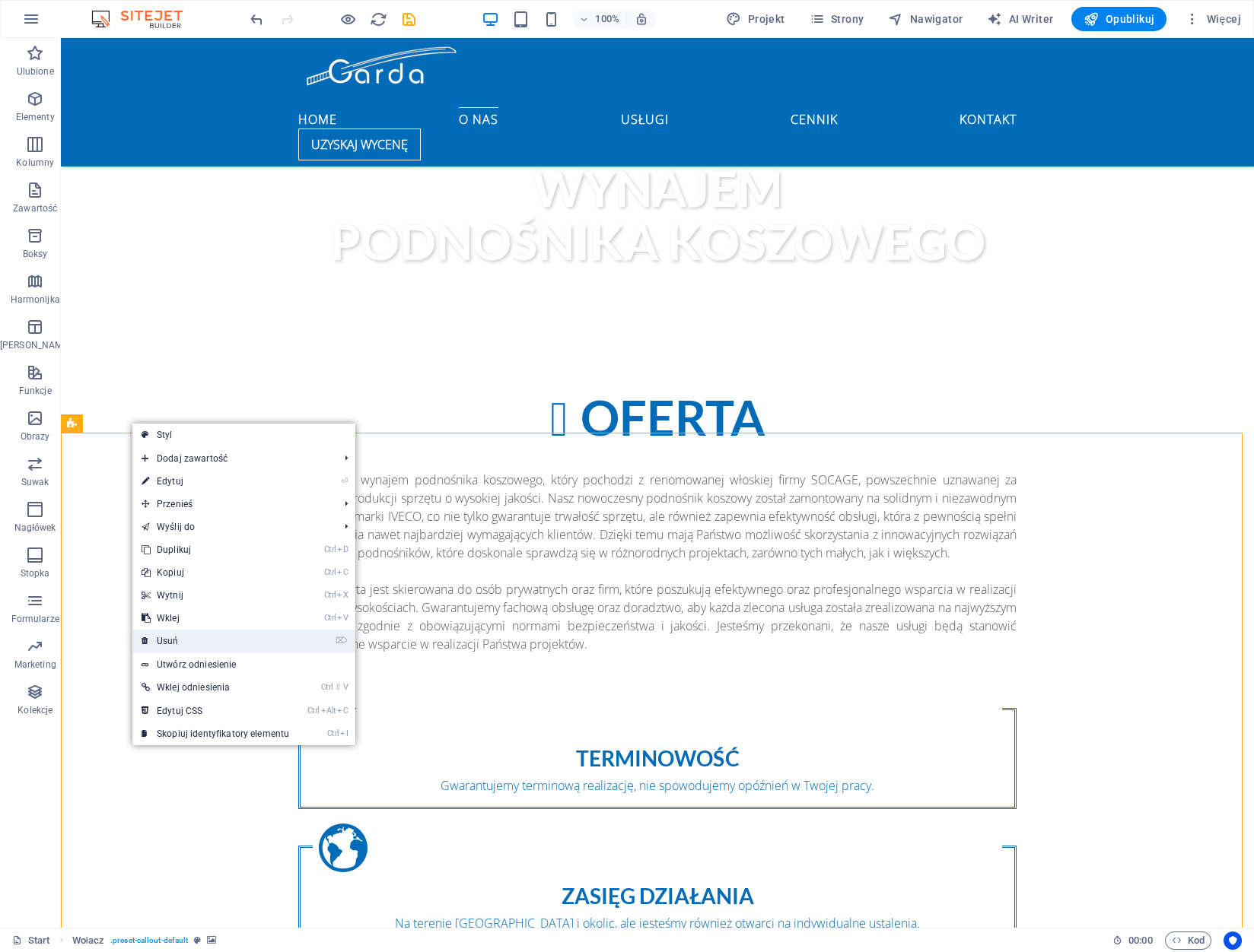
click at [227, 637] on link "⌦ Usuń" at bounding box center [215, 641] width 166 height 23
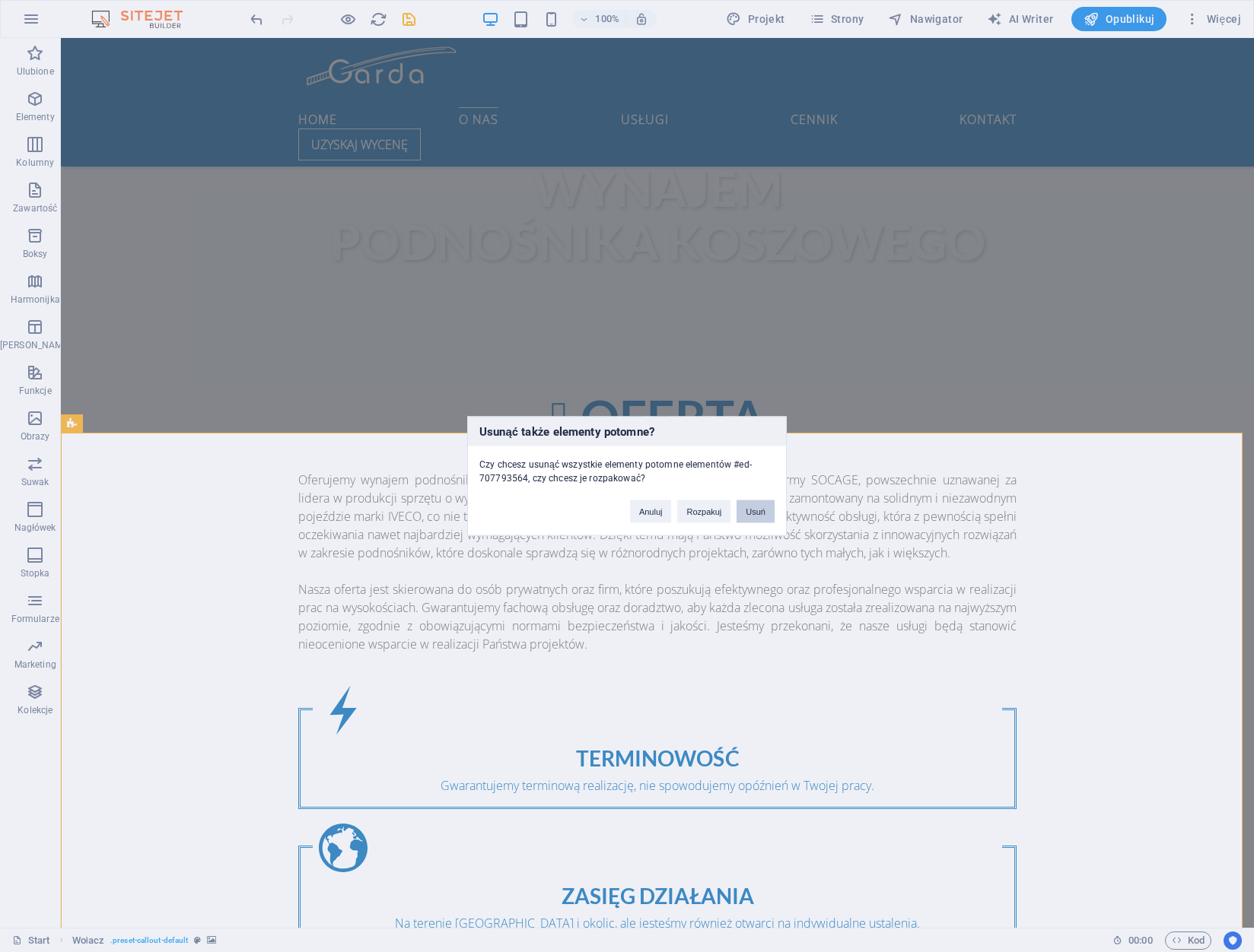
click at [761, 511] on button "Usuń" at bounding box center [754, 512] width 38 height 23
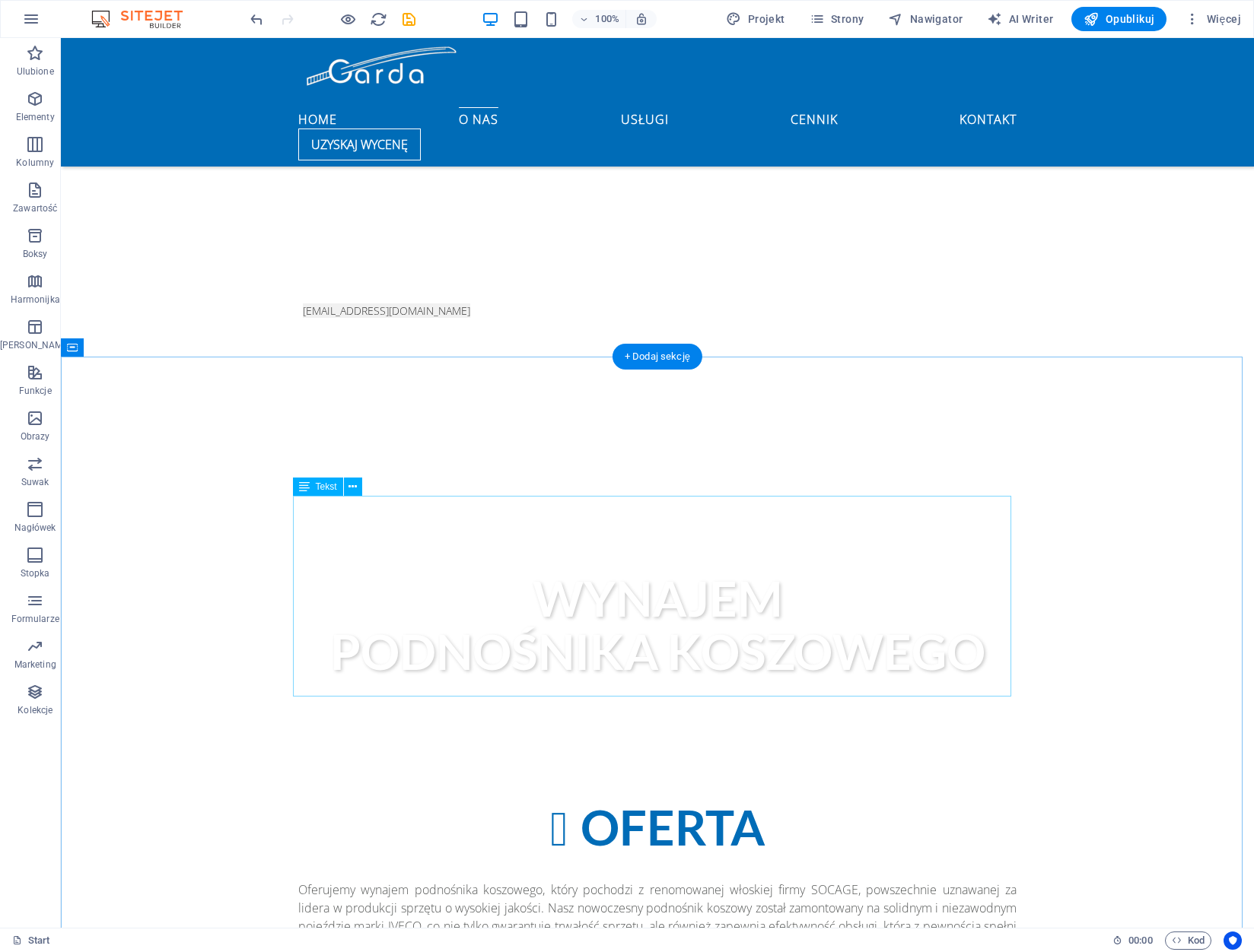
scroll to position [1013, 0]
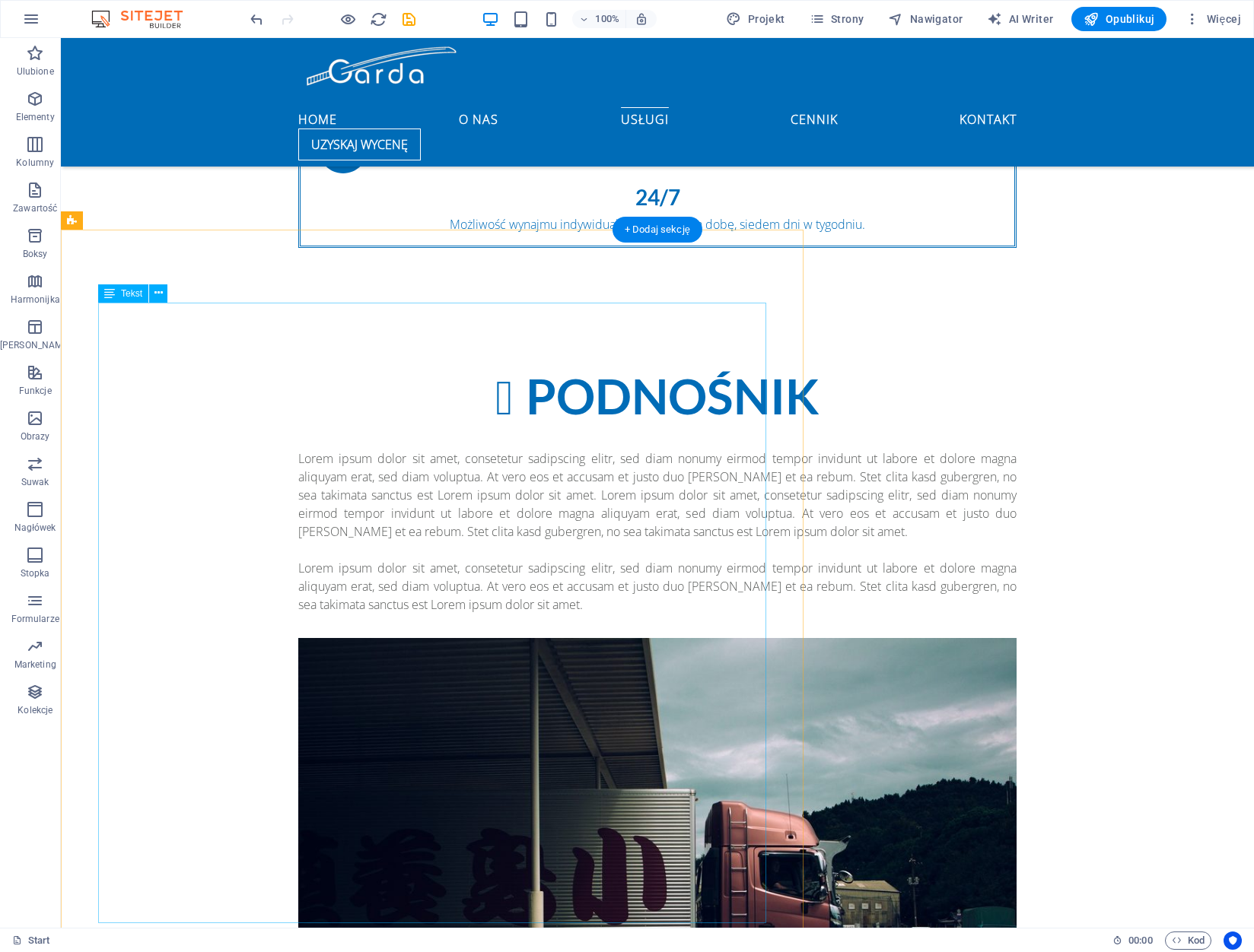
scroll to position [1621, 0]
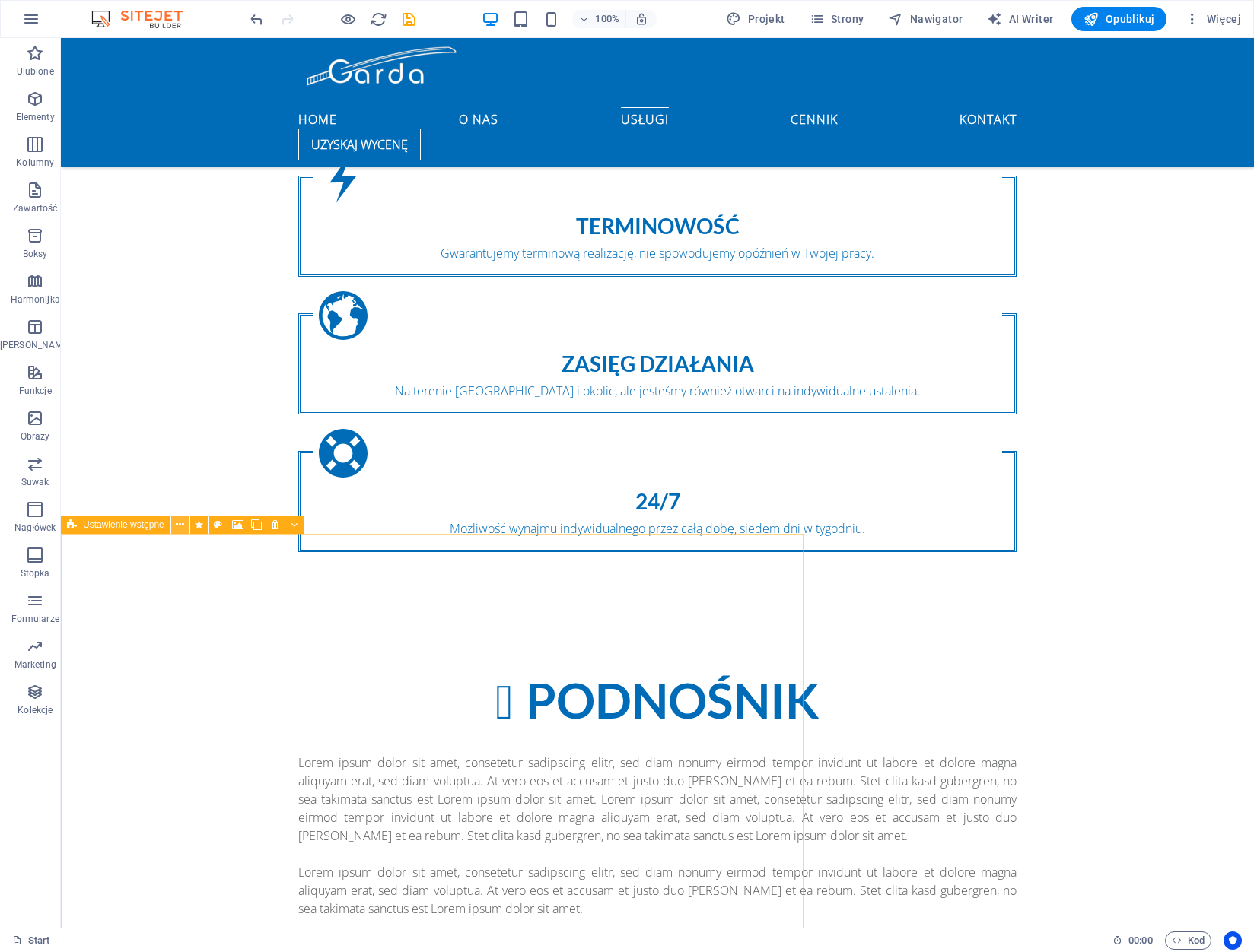
click at [177, 523] on icon at bounding box center [179, 524] width 8 height 16
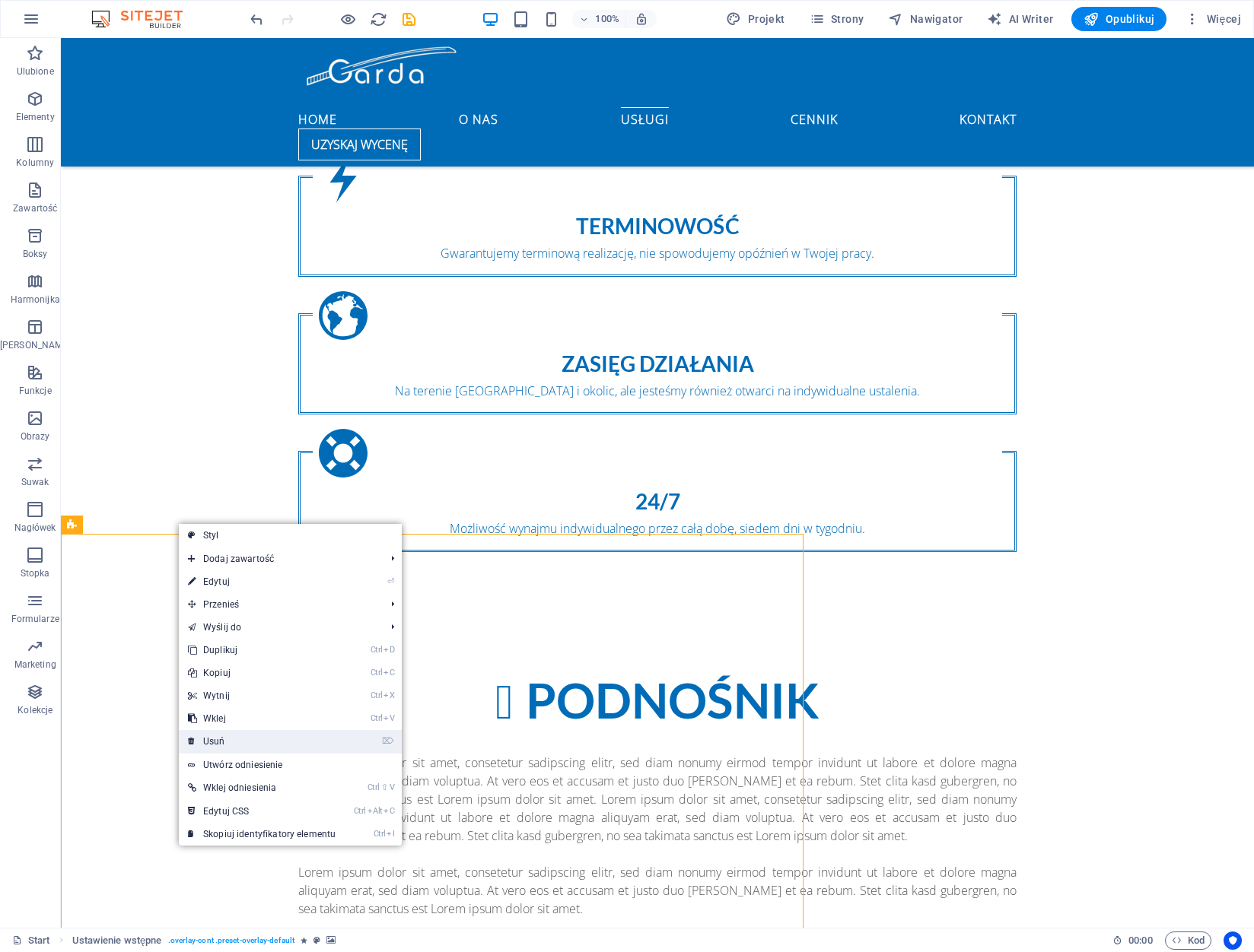
click at [246, 743] on link "⌦ Usuń" at bounding box center [262, 741] width 166 height 23
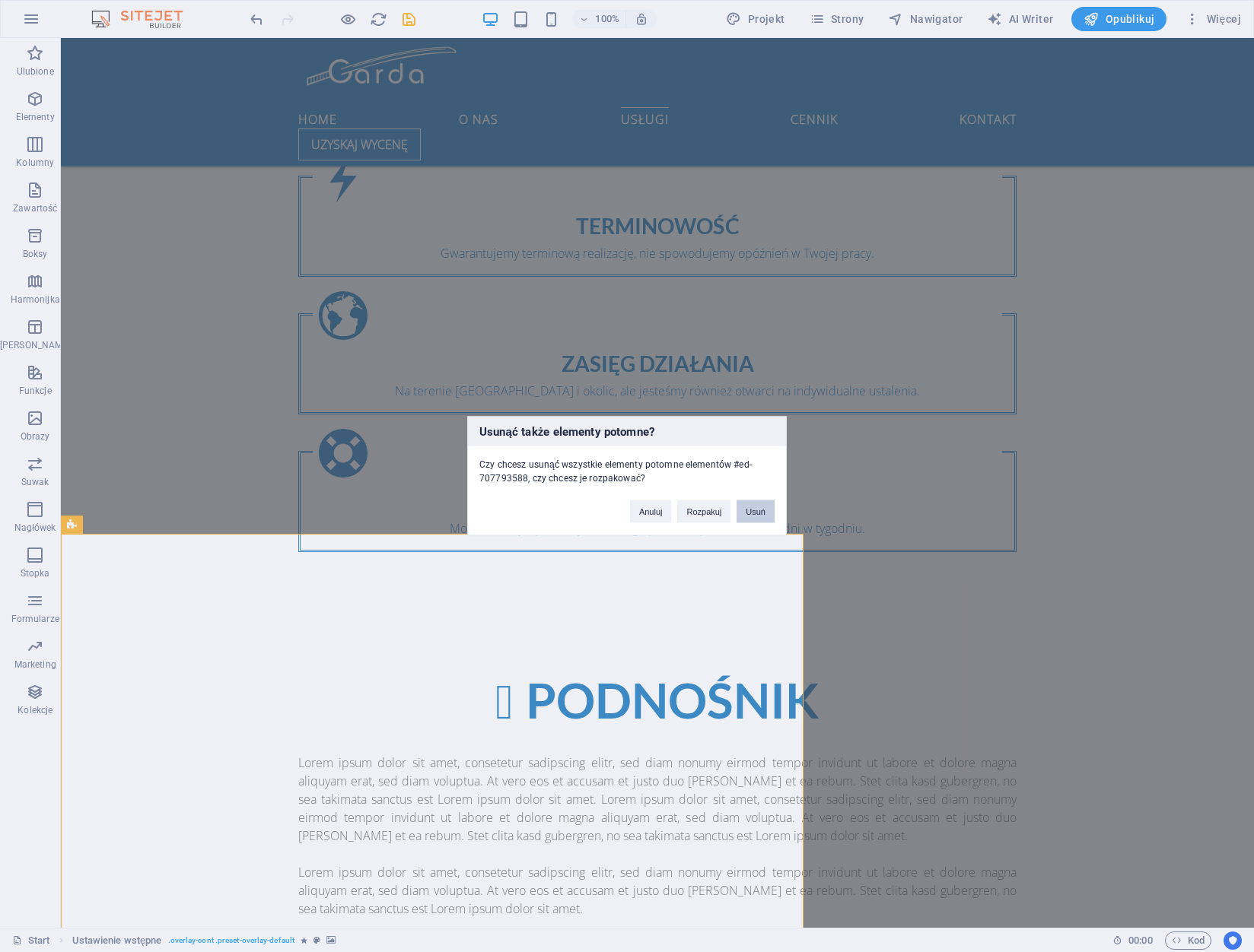
click at [746, 508] on button "Usuń" at bounding box center [754, 512] width 38 height 23
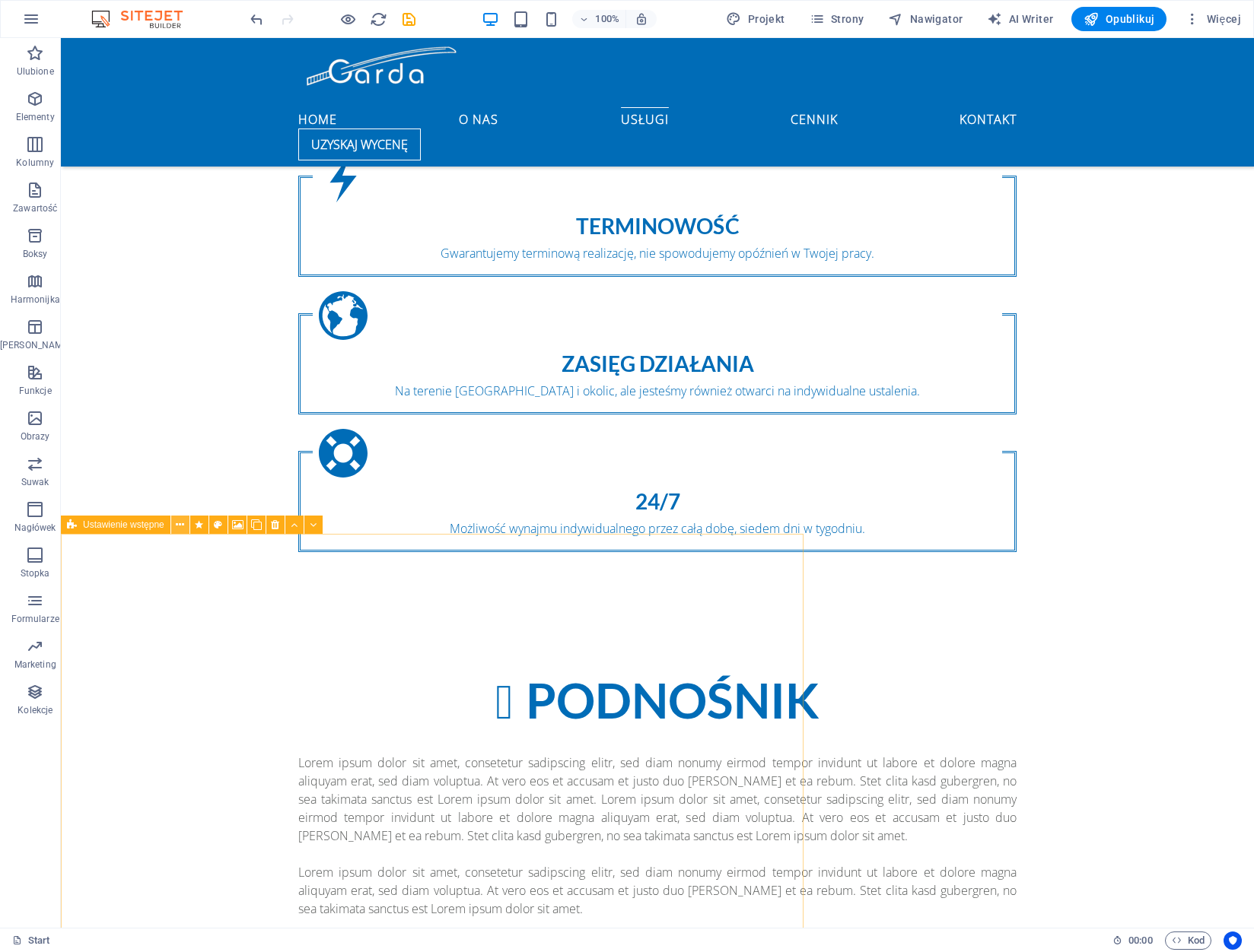
click at [187, 524] on button at bounding box center [180, 525] width 18 height 18
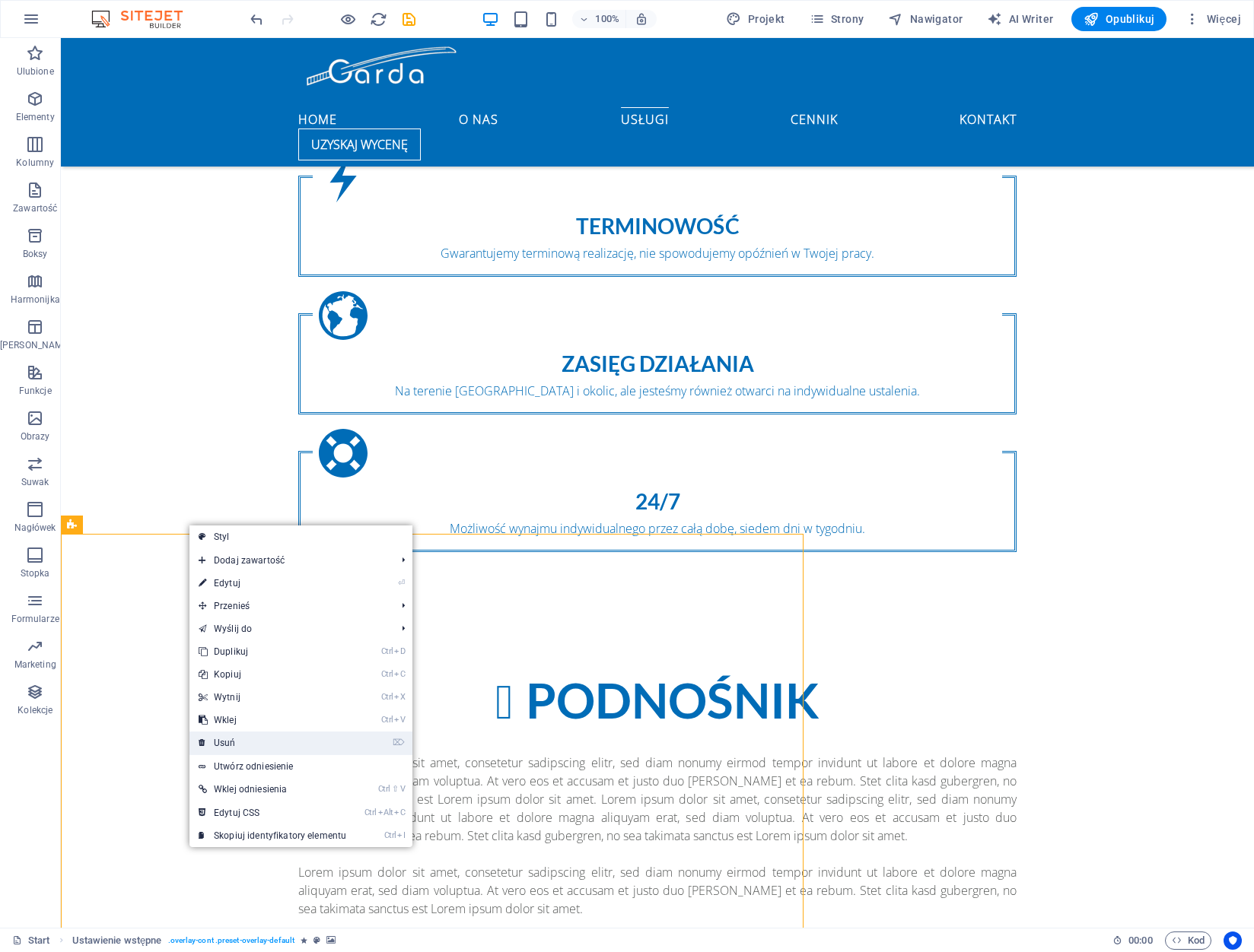
click at [295, 748] on link "⌦ Usuń" at bounding box center [272, 743] width 166 height 23
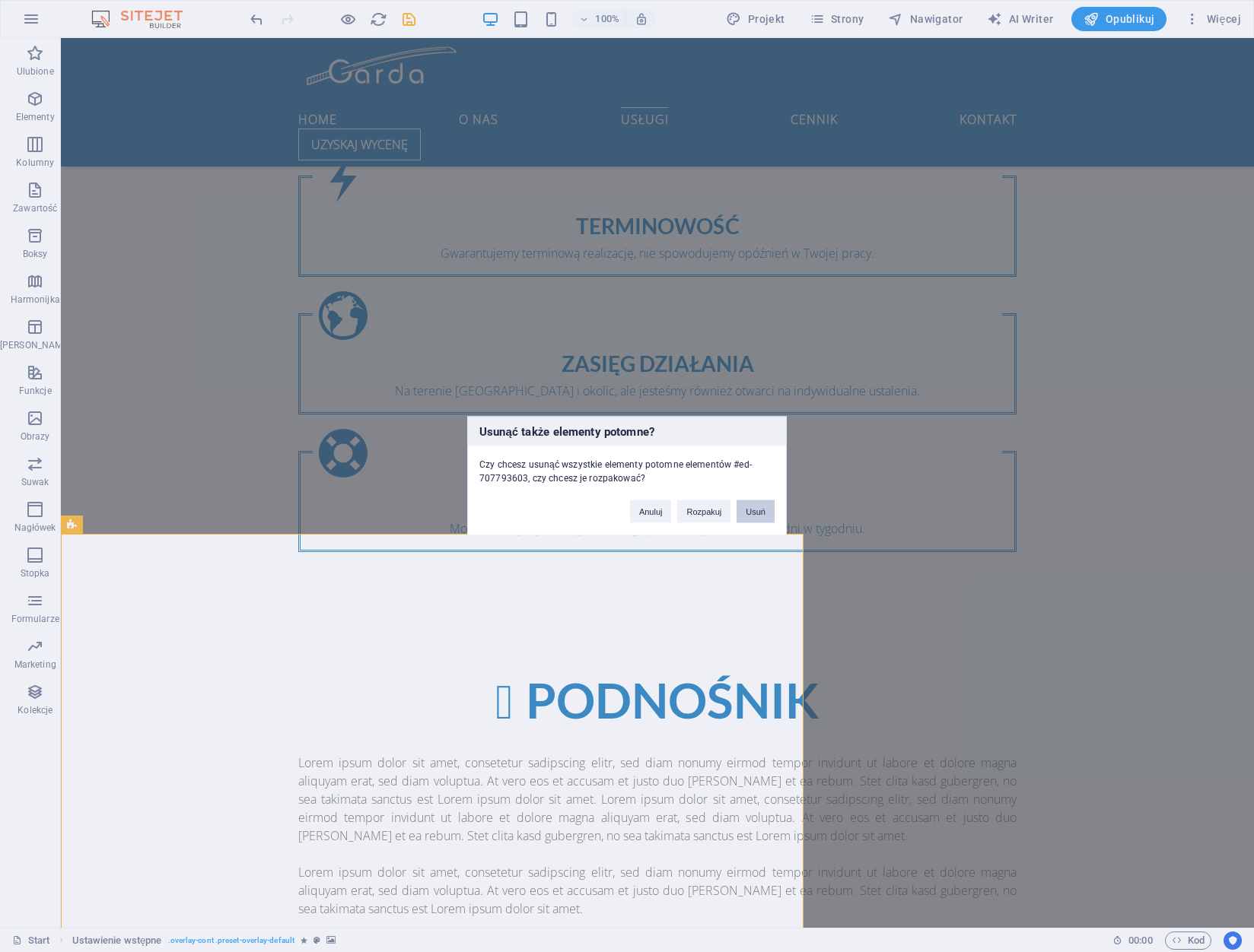
click at [761, 507] on button "Usuń" at bounding box center [754, 512] width 38 height 23
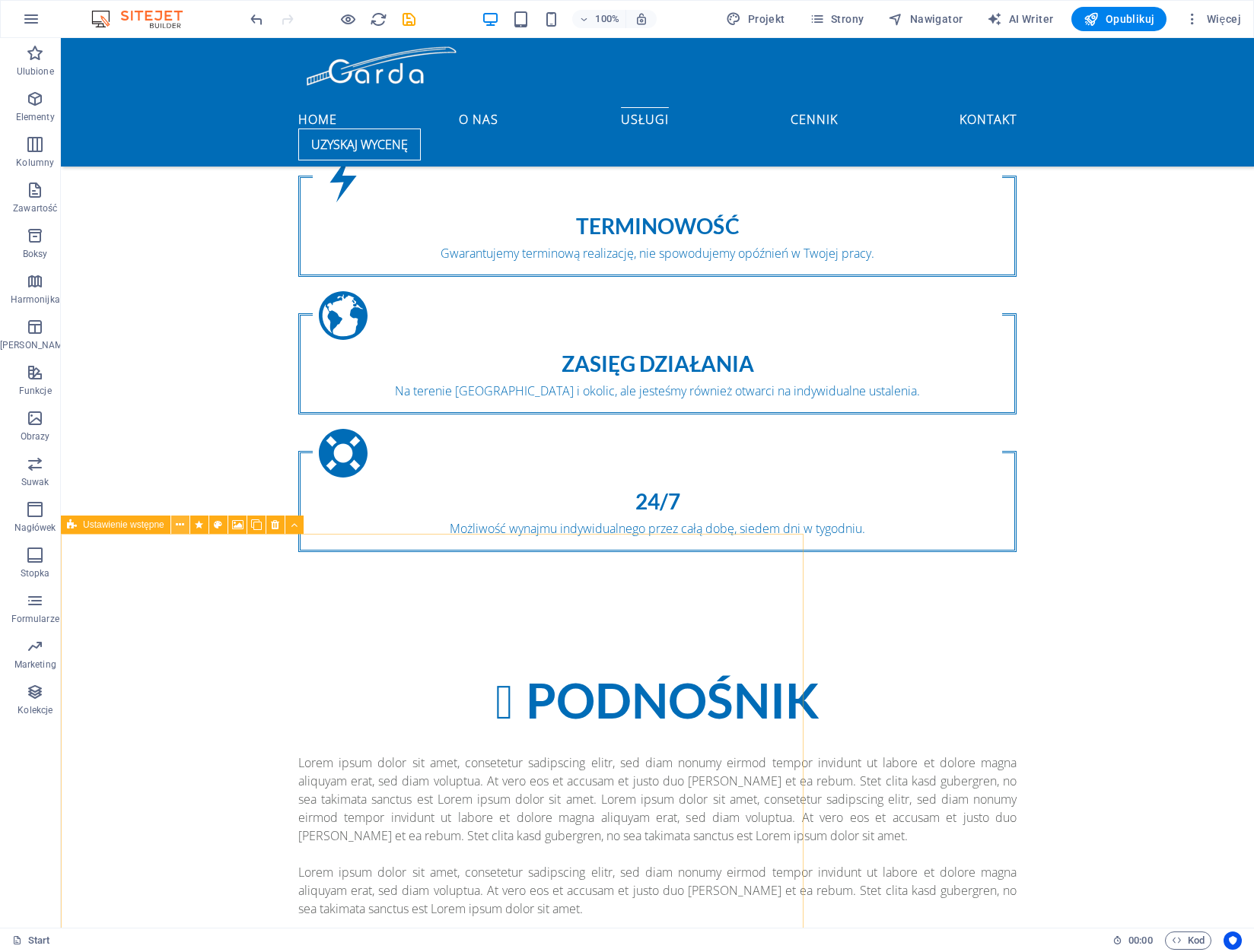
click at [179, 524] on icon at bounding box center [179, 524] width 8 height 16
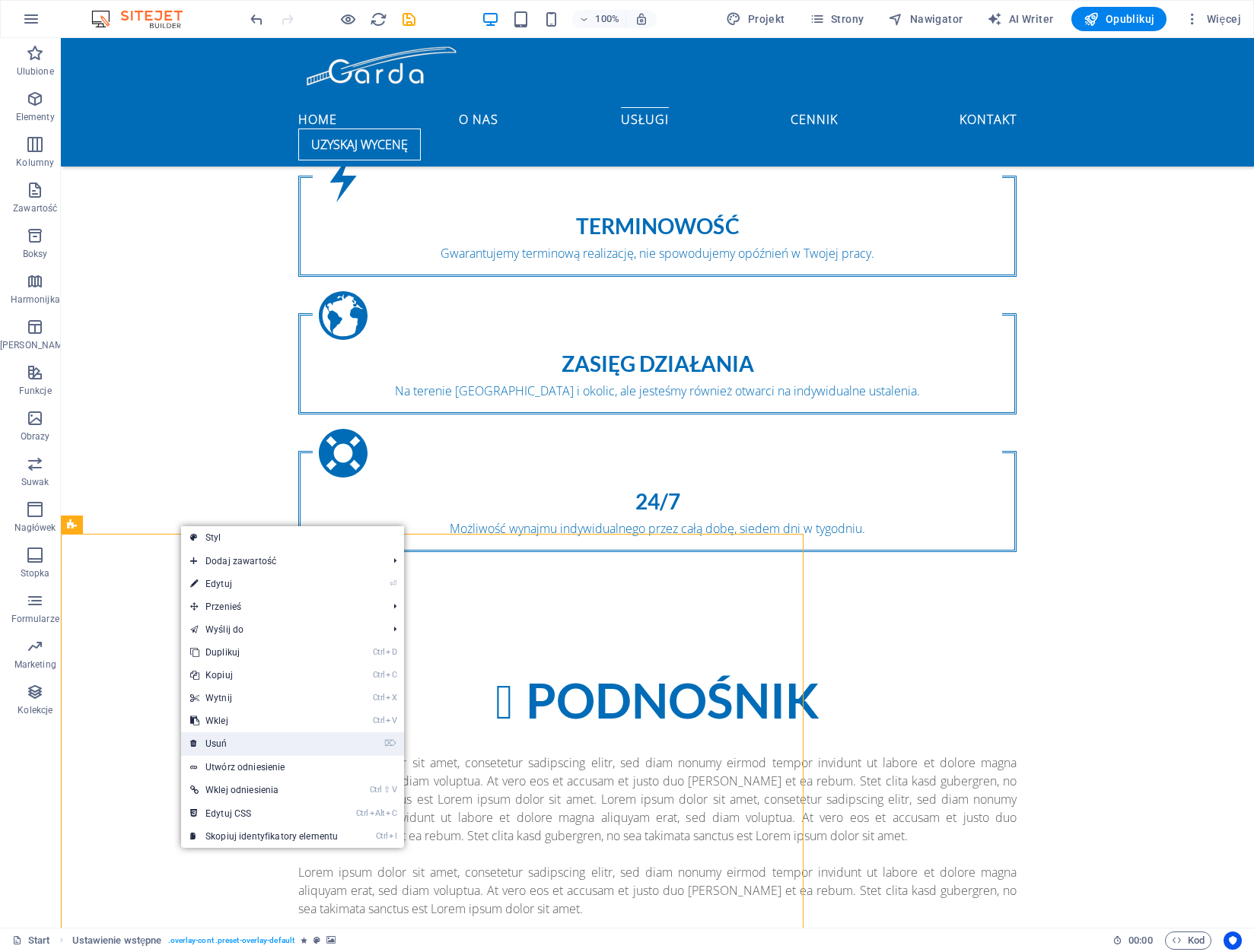
click at [258, 740] on link "⌦ Usuń" at bounding box center [264, 743] width 166 height 23
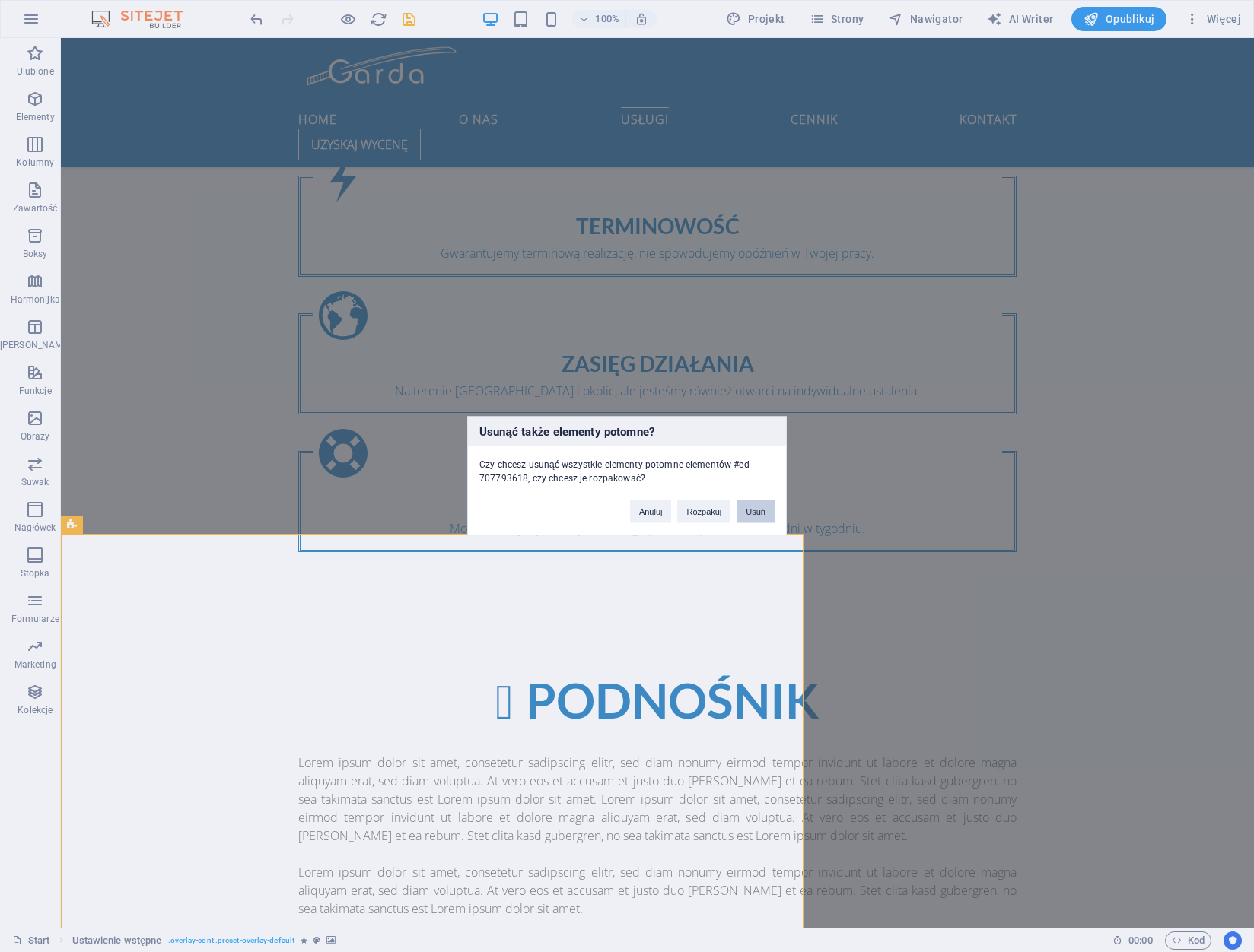
click at [762, 512] on button "Usuń" at bounding box center [754, 512] width 38 height 23
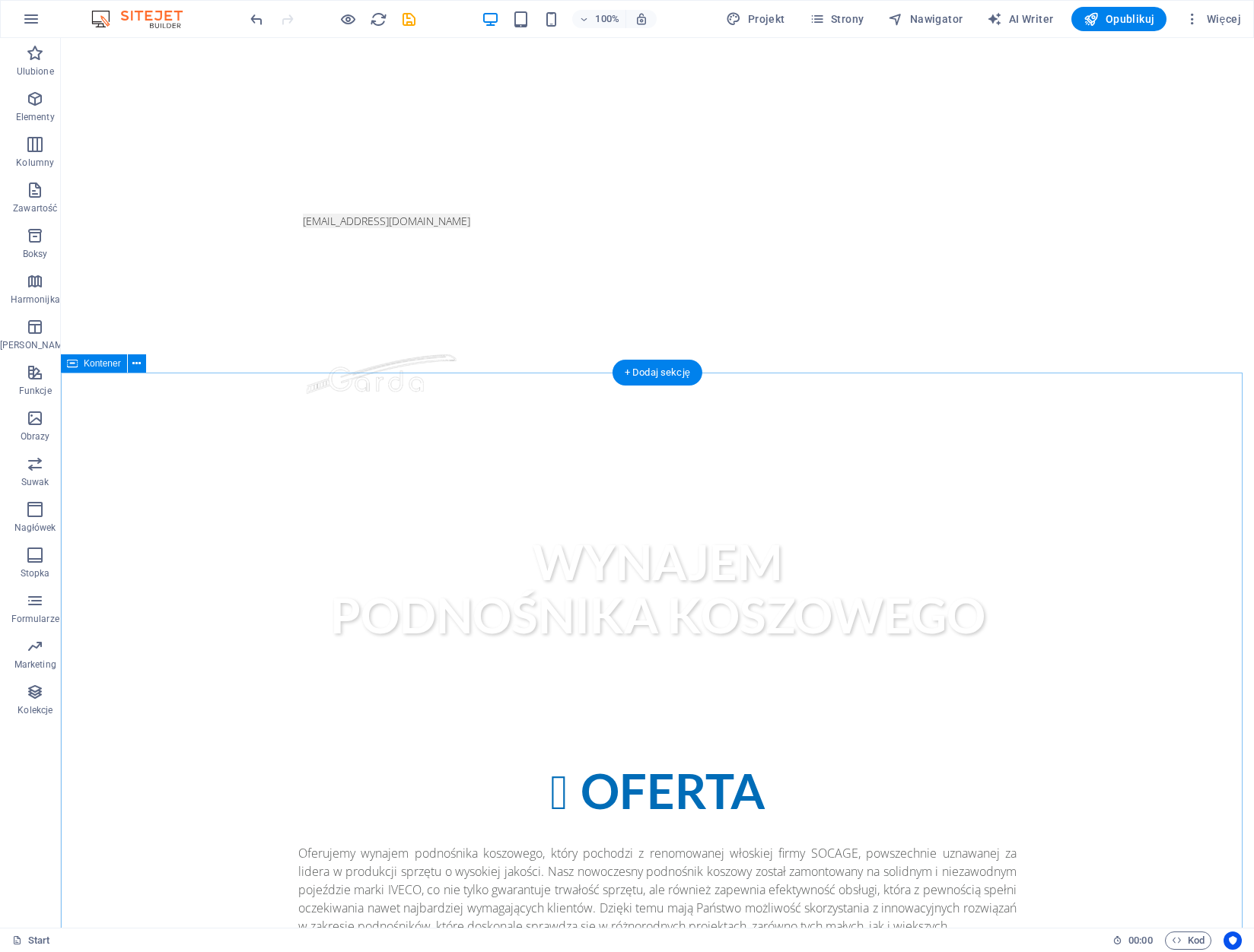
scroll to position [1088, 0]
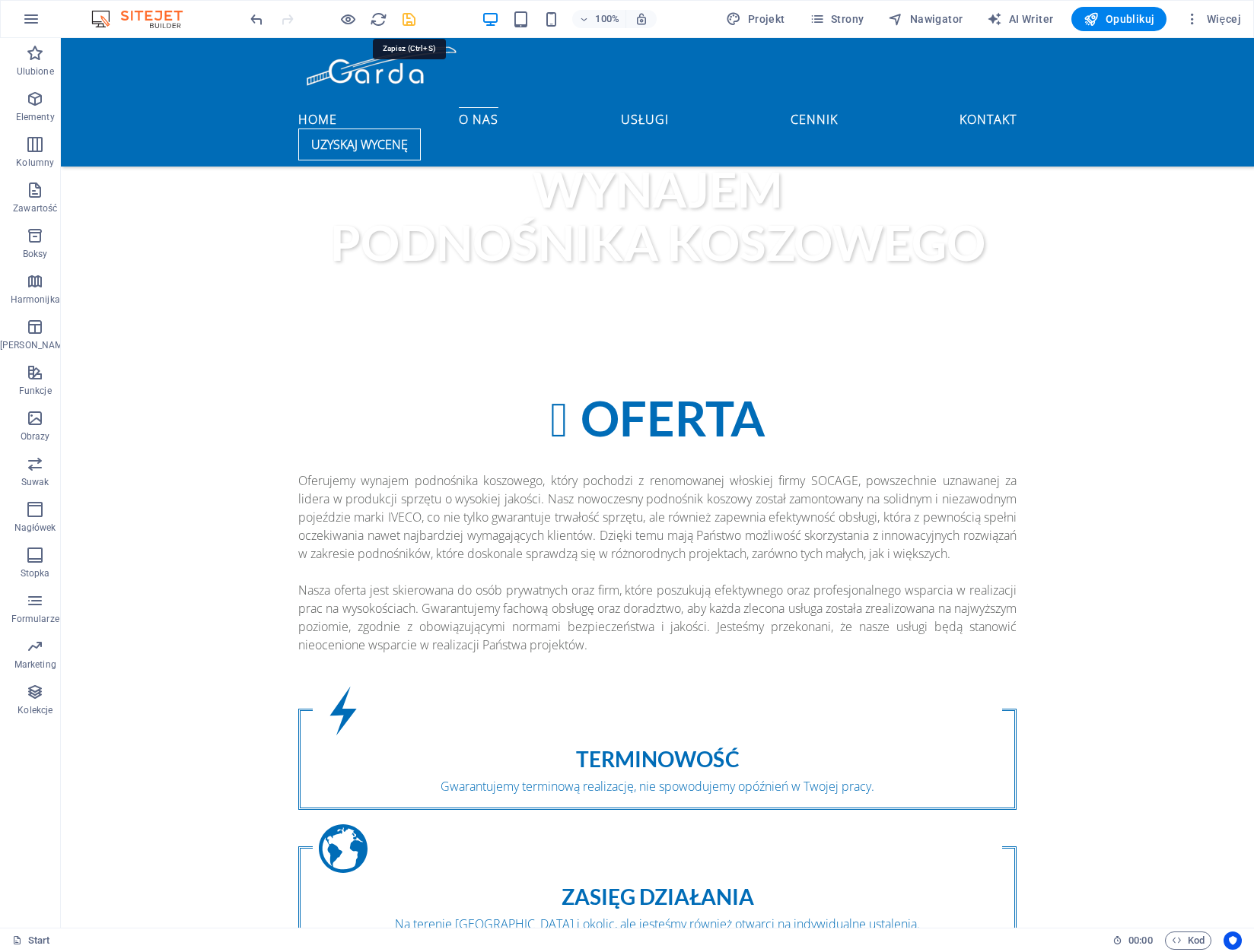
click at [412, 11] on icon "save" at bounding box center [408, 19] width 18 height 18
checkbox input "false"
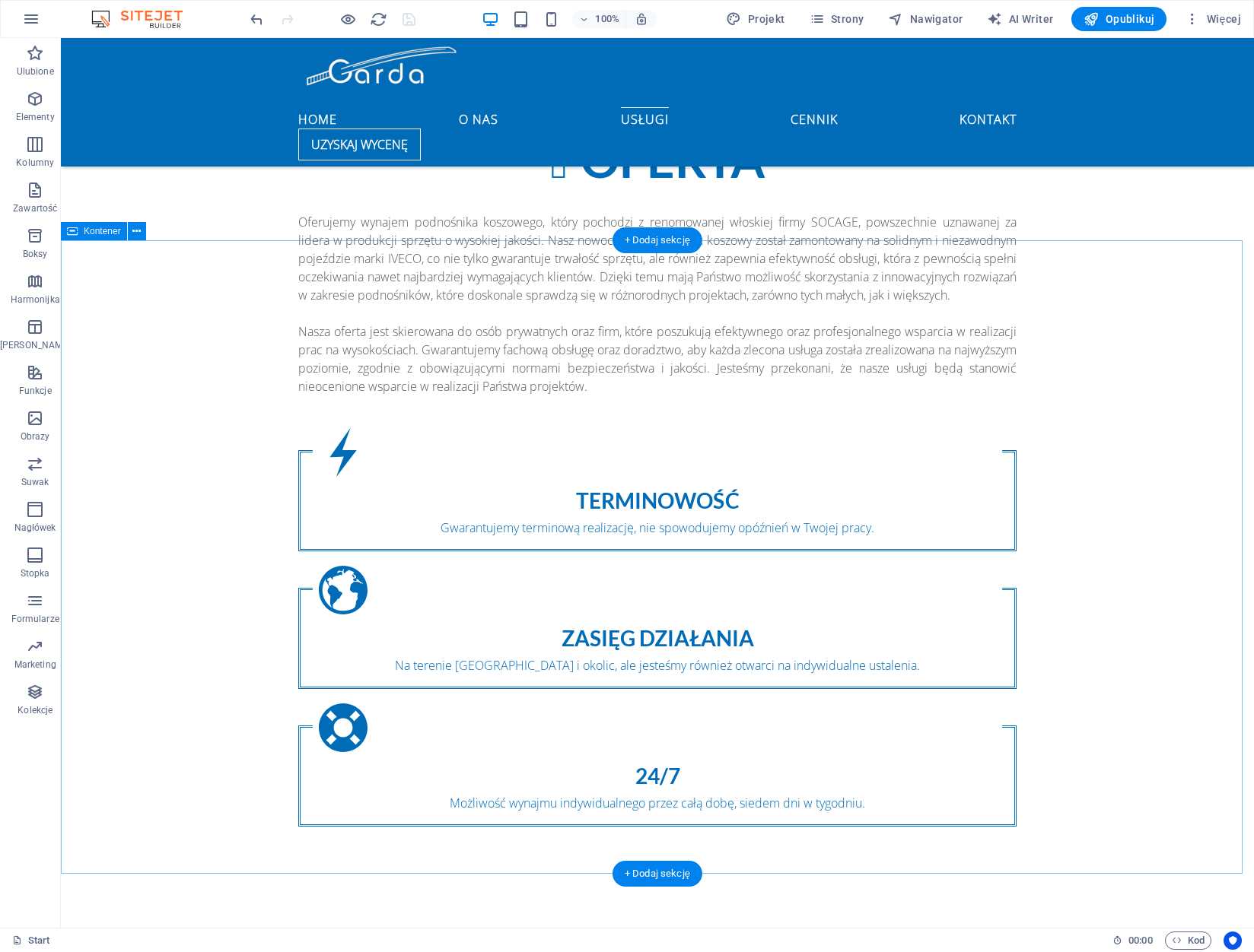
scroll to position [1369, 0]
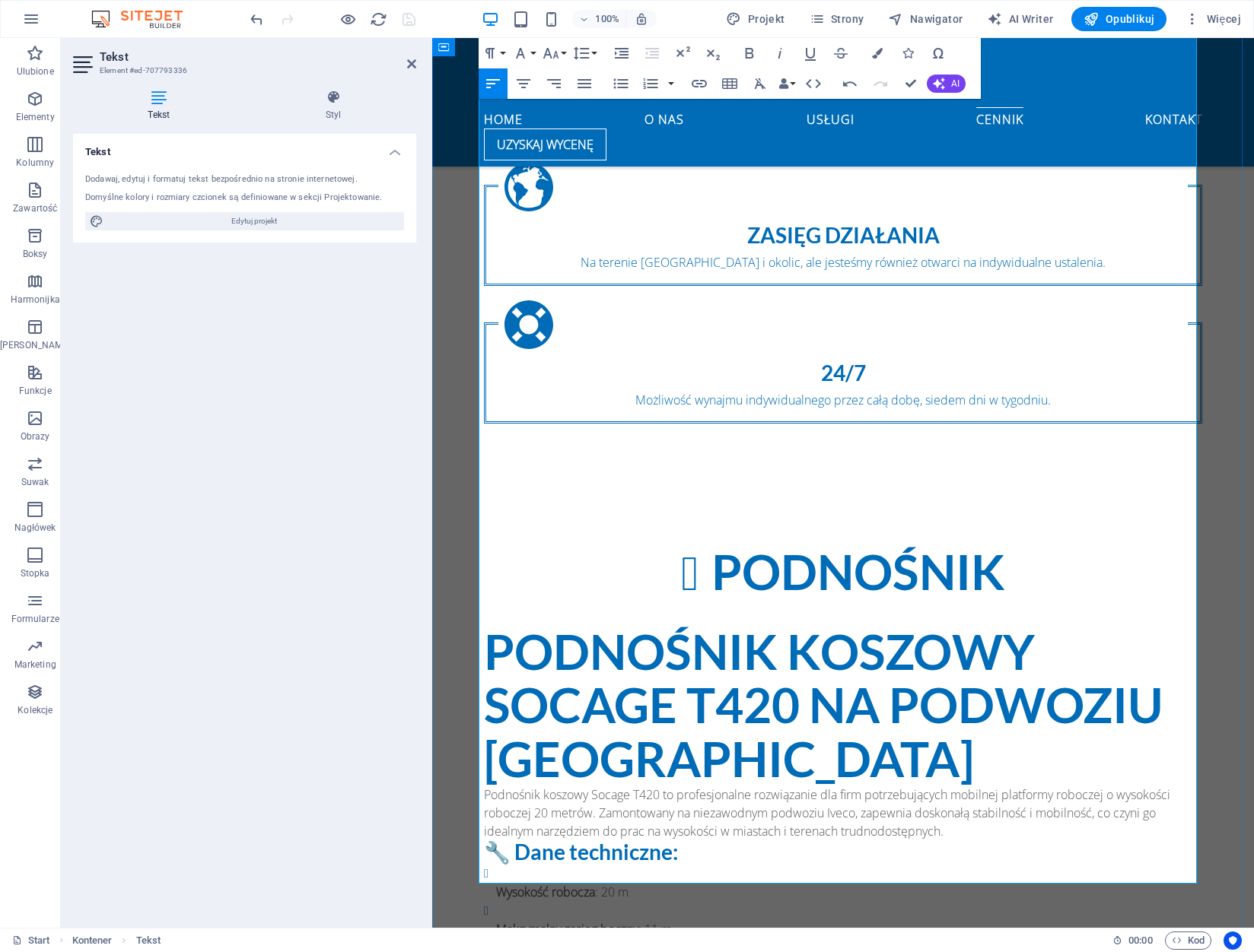
scroll to position [1902, 0]
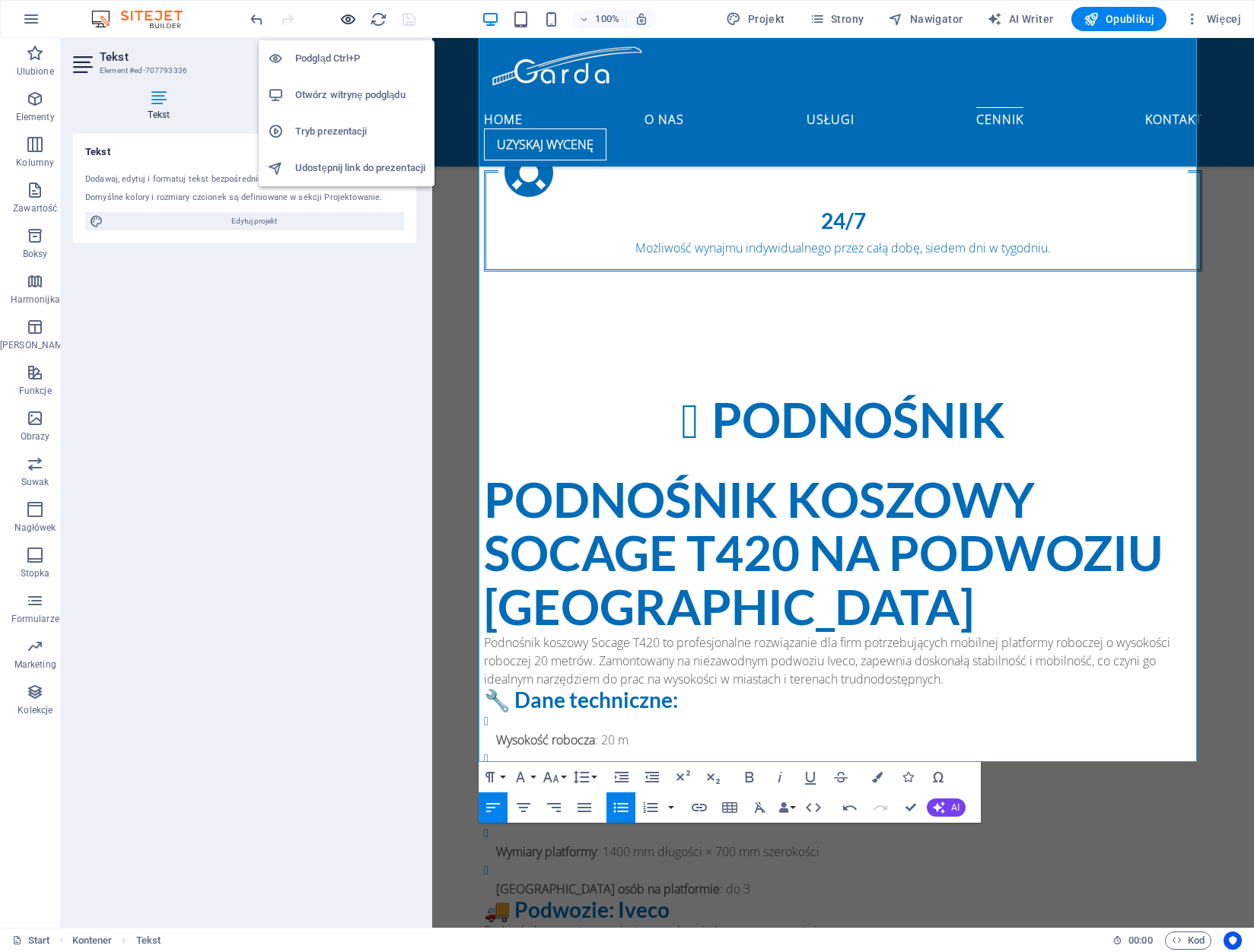
click at [346, 20] on icon "button" at bounding box center [347, 19] width 18 height 18
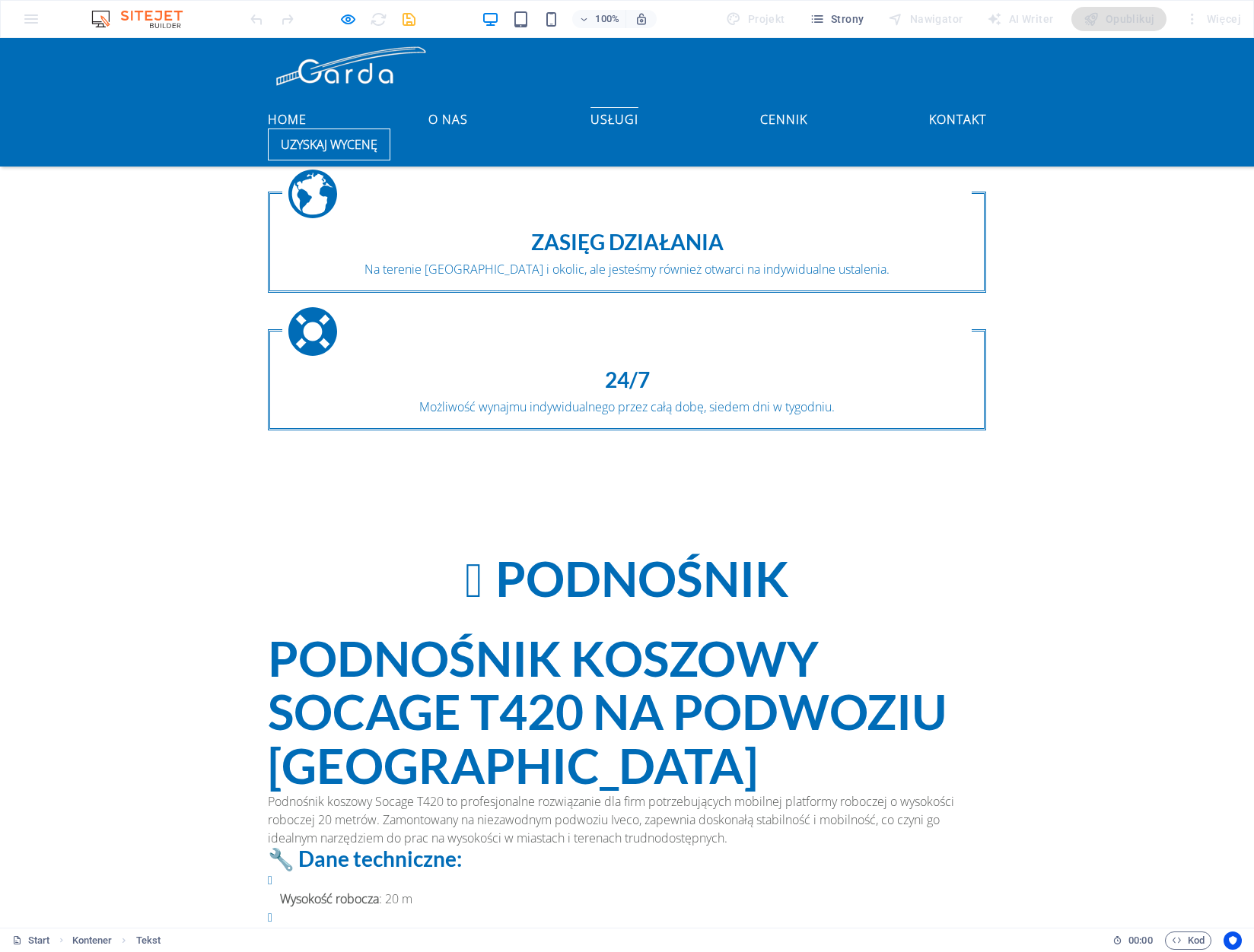
scroll to position [1750, 0]
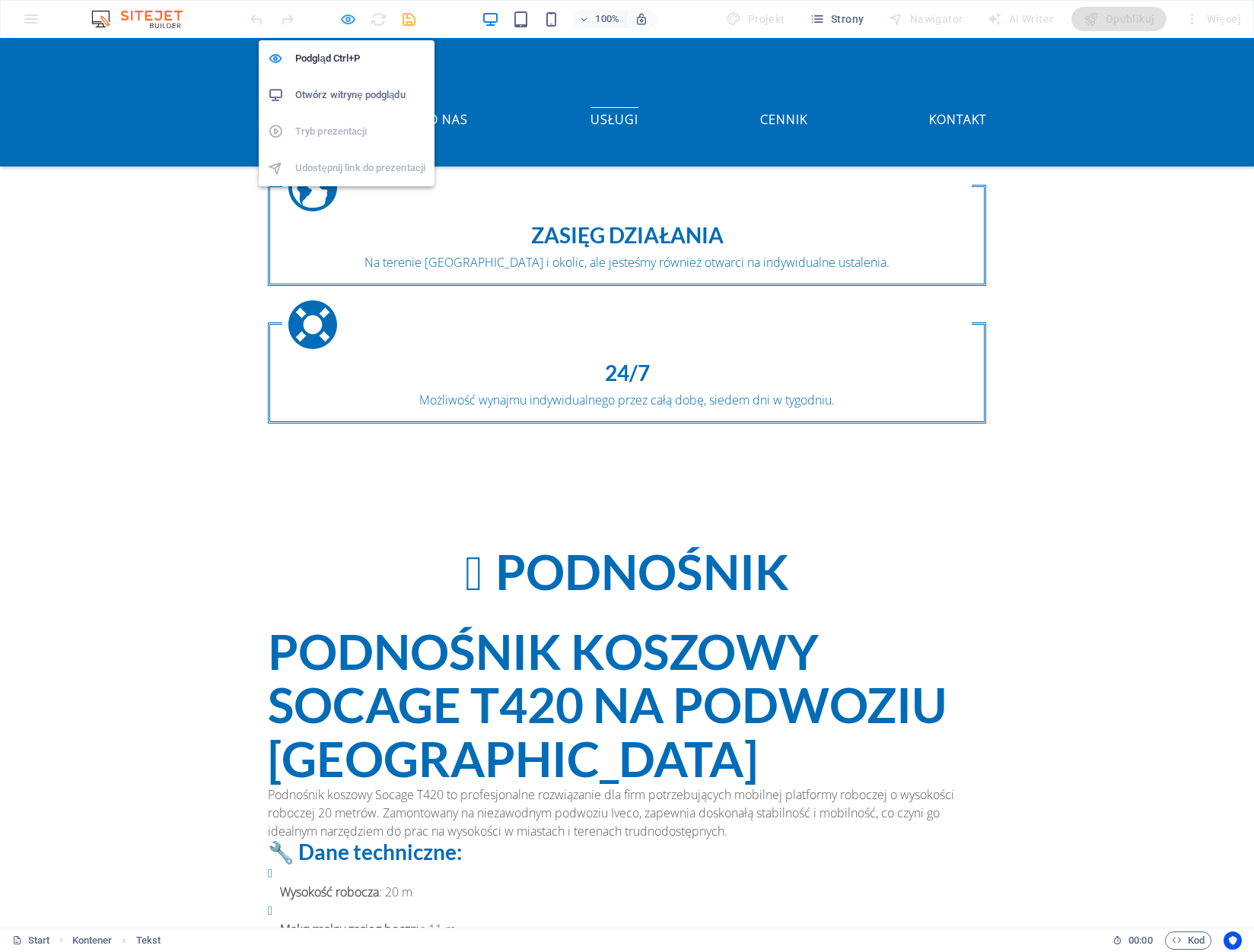
click at [341, 19] on icon "button" at bounding box center [347, 19] width 18 height 18
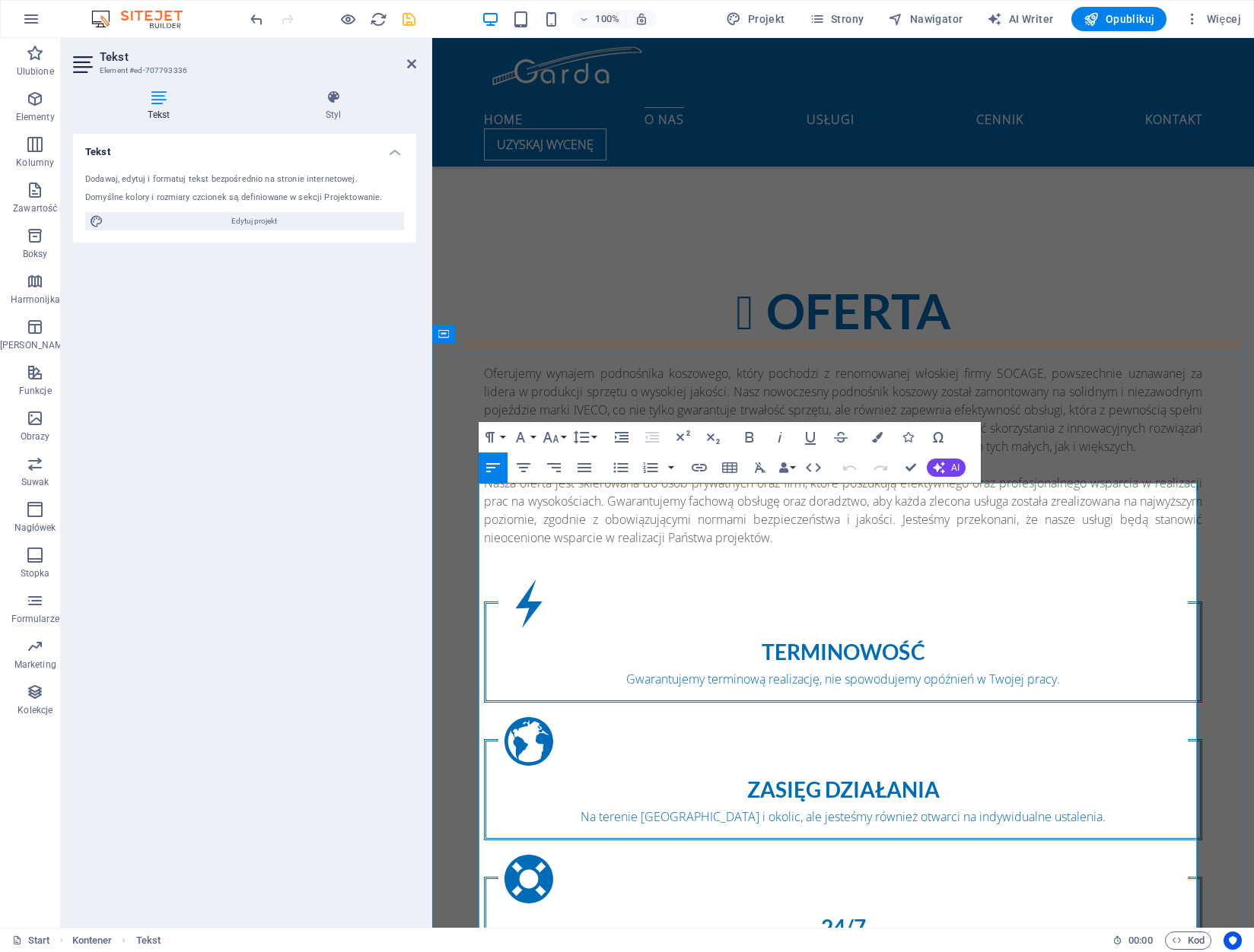
scroll to position [1331, 0]
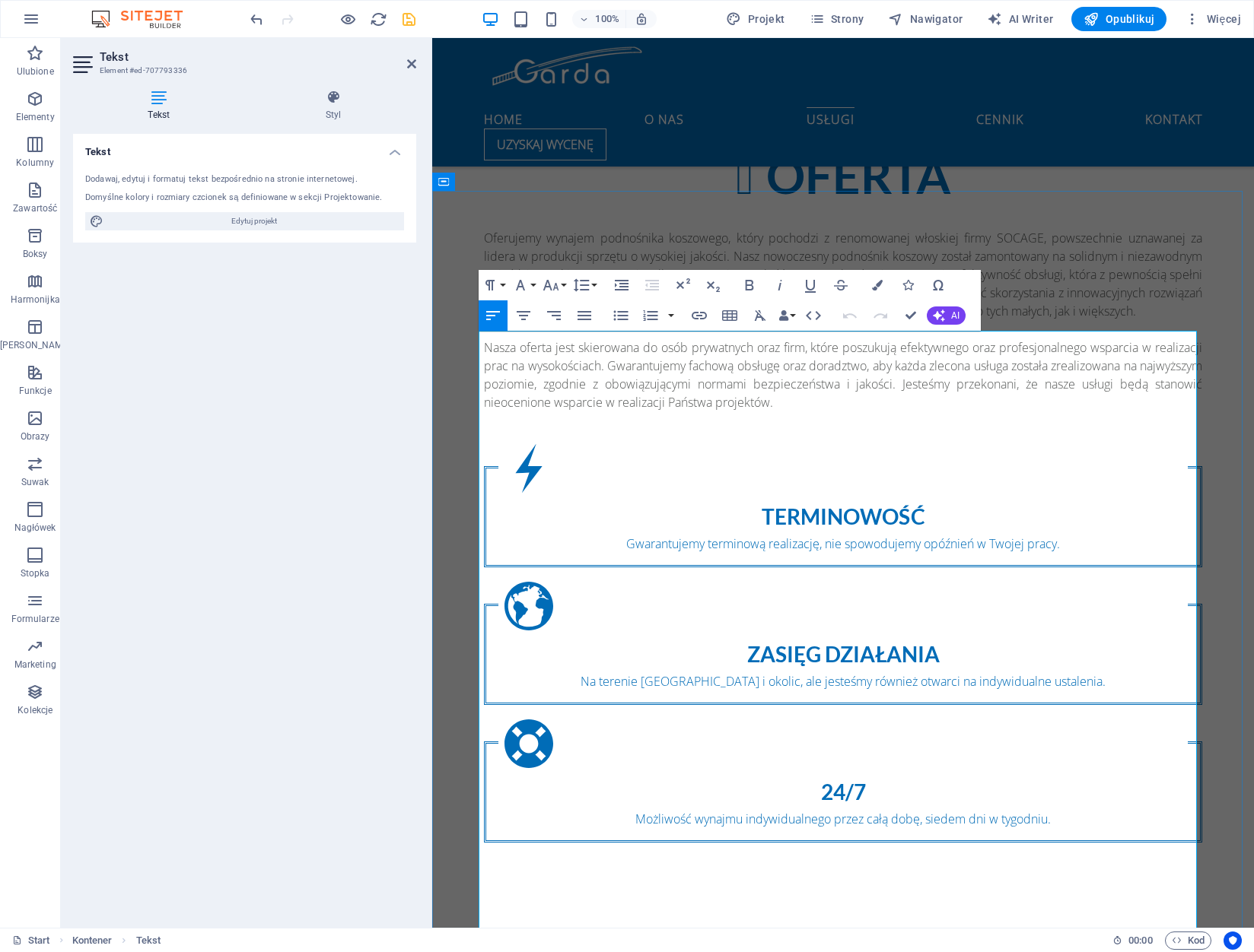
click at [937, 321] on icon "button" at bounding box center [938, 315] width 12 height 12
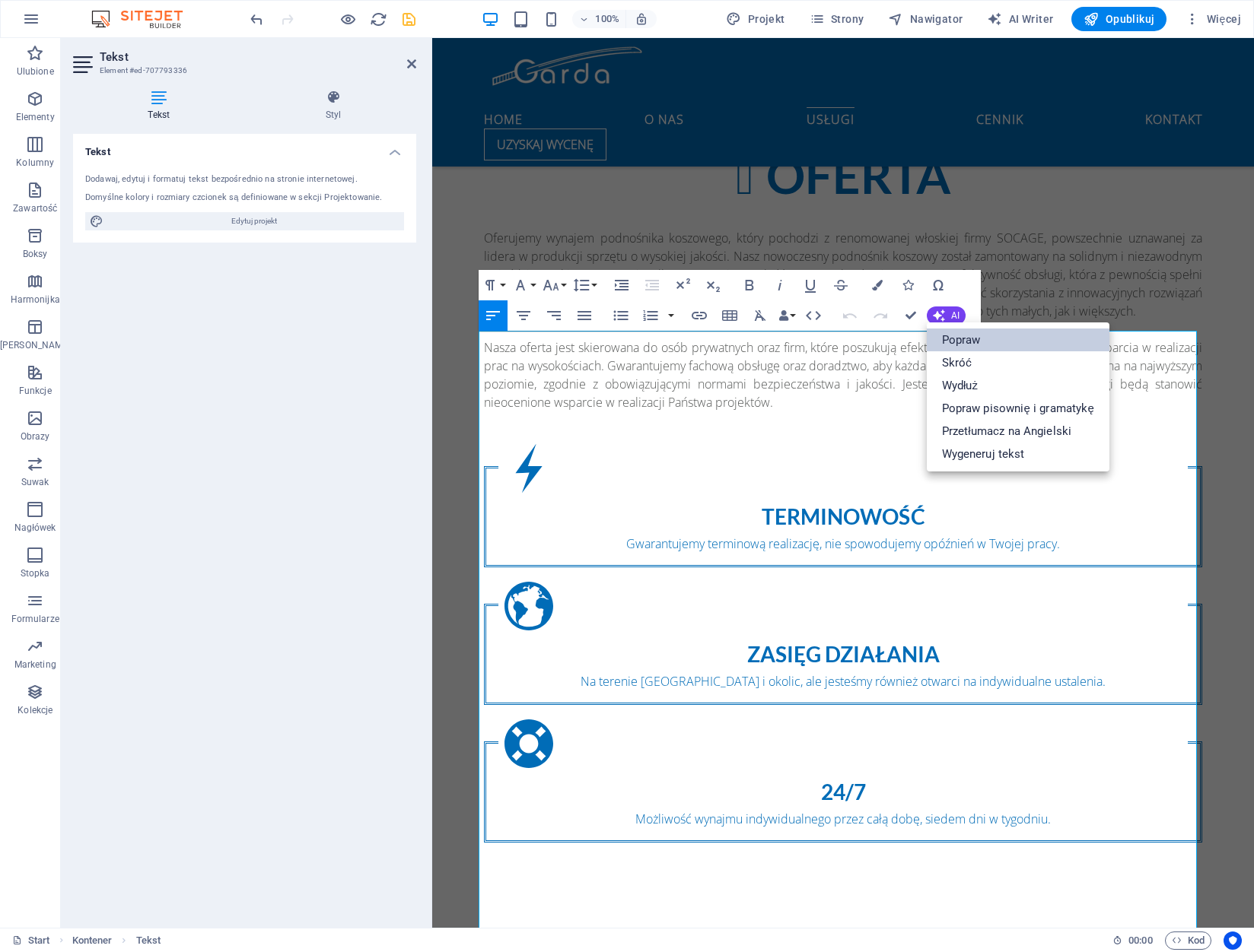
click at [951, 341] on link "Popraw" at bounding box center [1018, 340] width 183 height 23
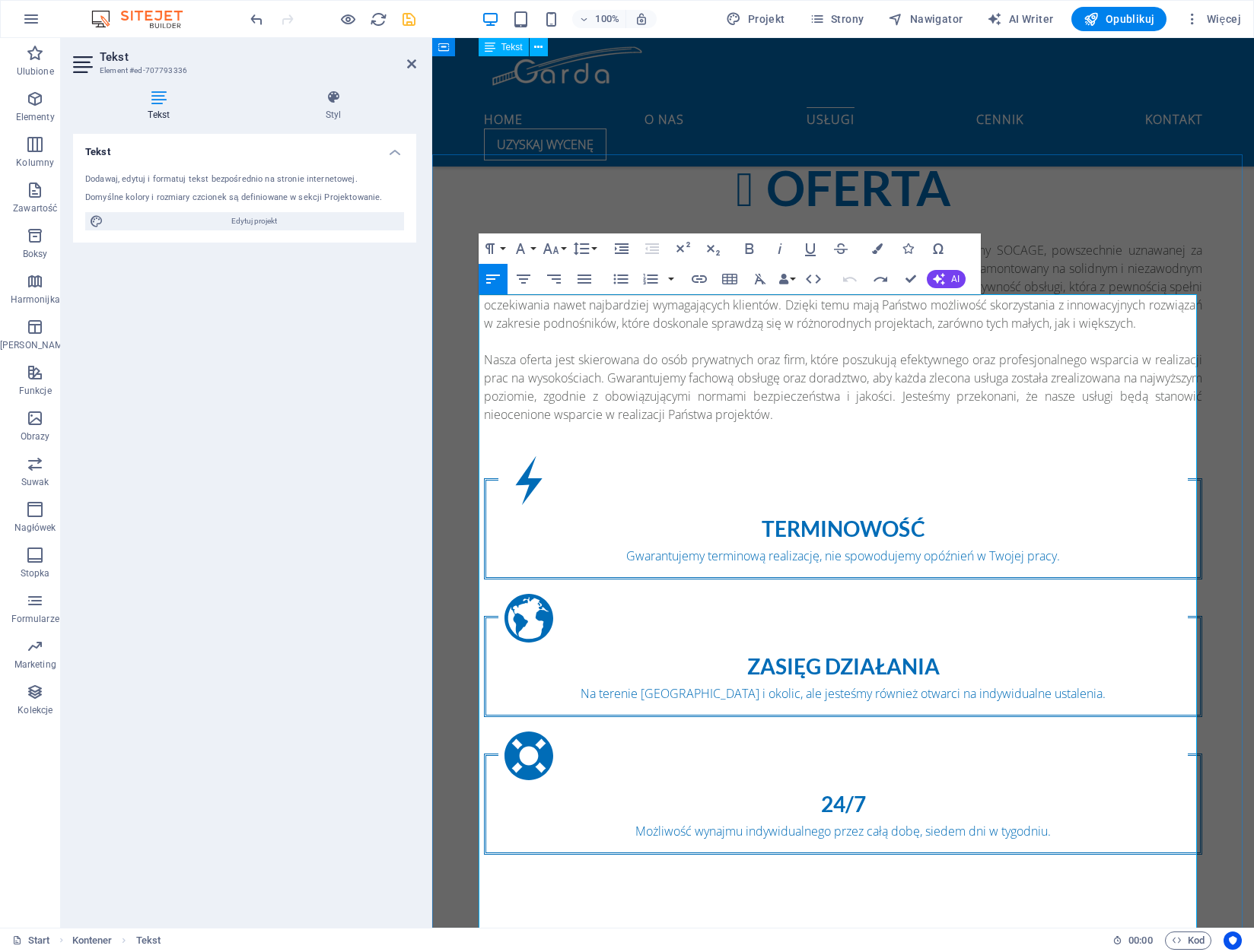
scroll to position [1318, 0]
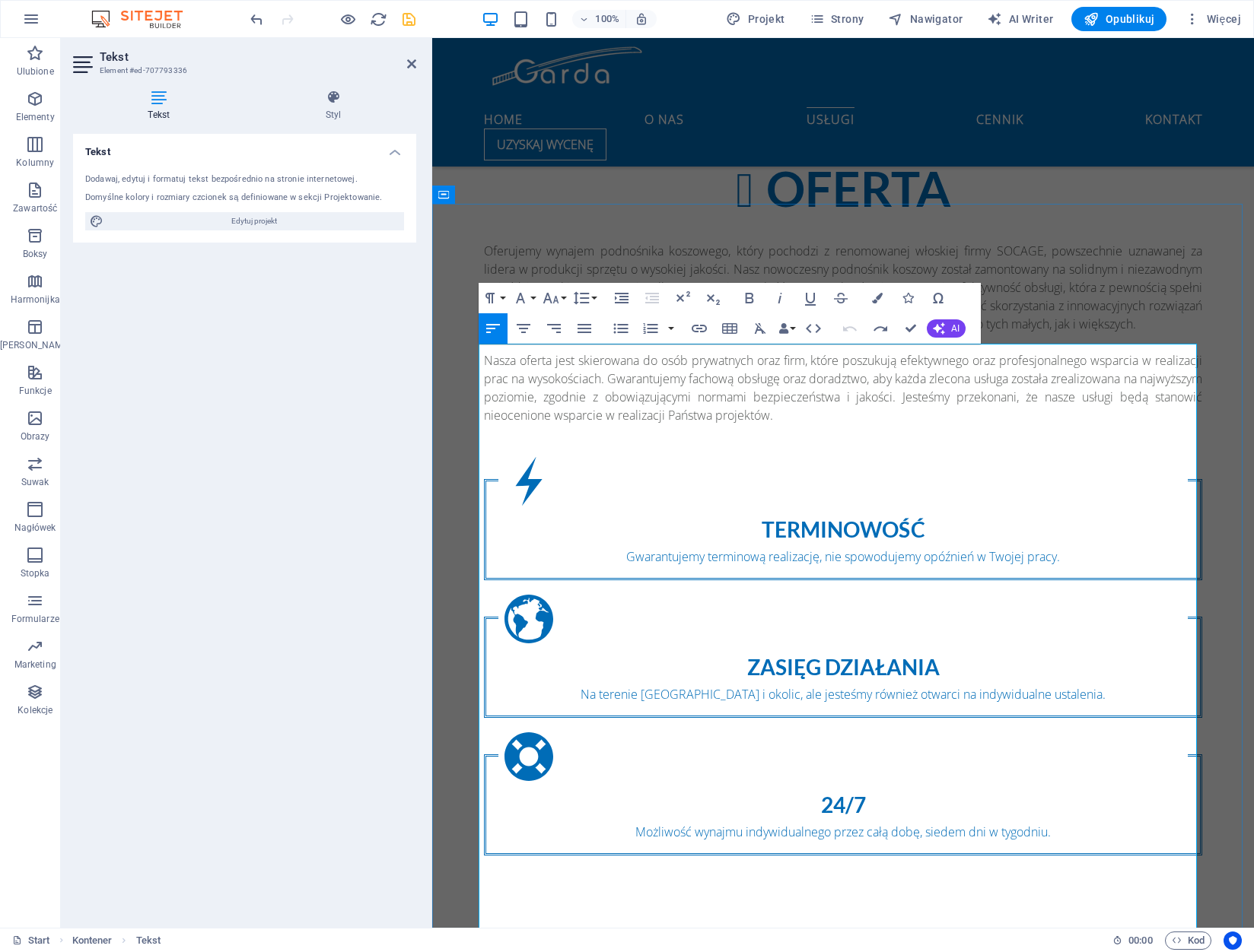
drag, startPoint x: 633, startPoint y: 473, endPoint x: 469, endPoint y: 377, distance: 190.0
click at [551, 298] on icon "button" at bounding box center [551, 298] width 18 height 18
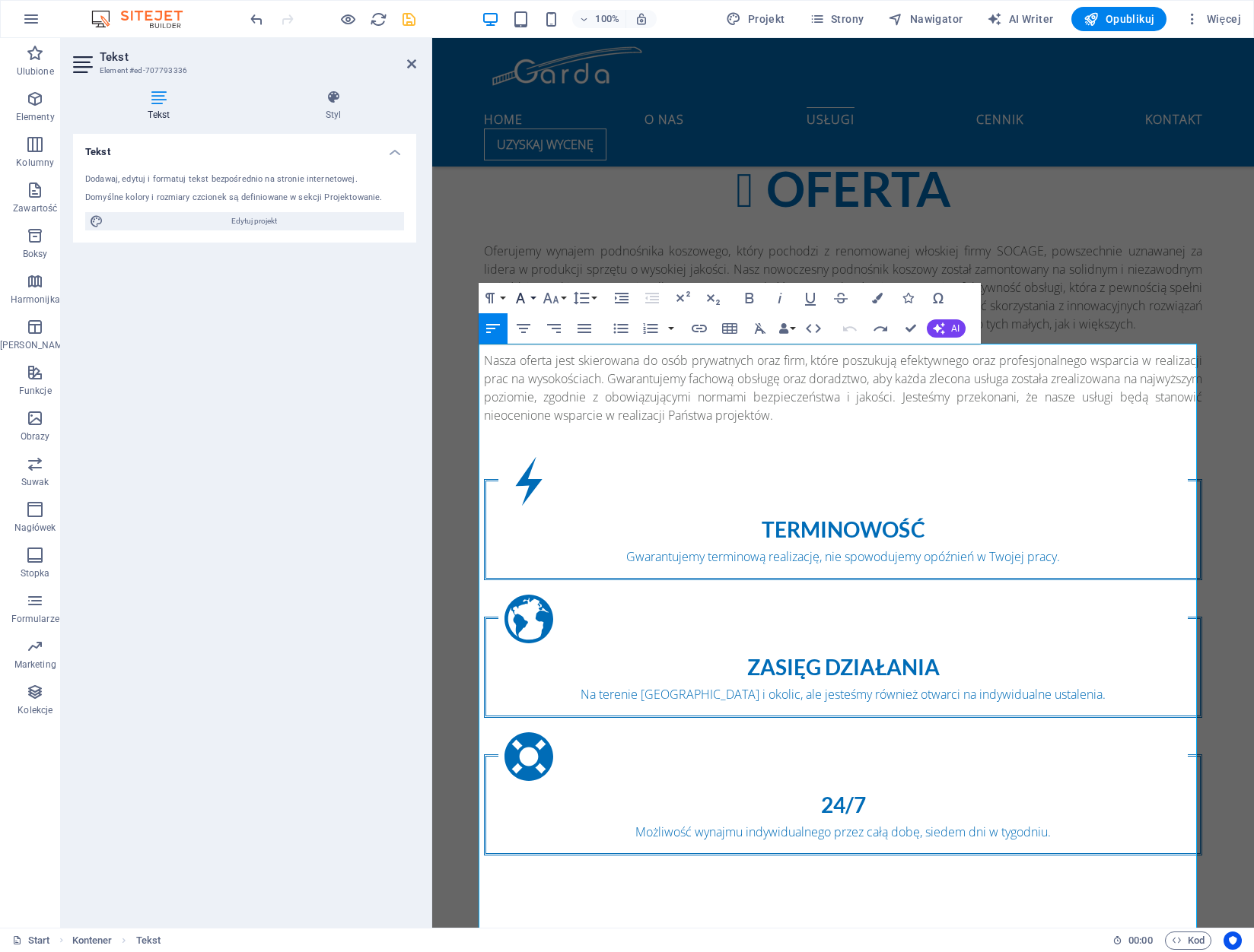
click at [530, 302] on button "Font Family" at bounding box center [523, 297] width 29 height 30
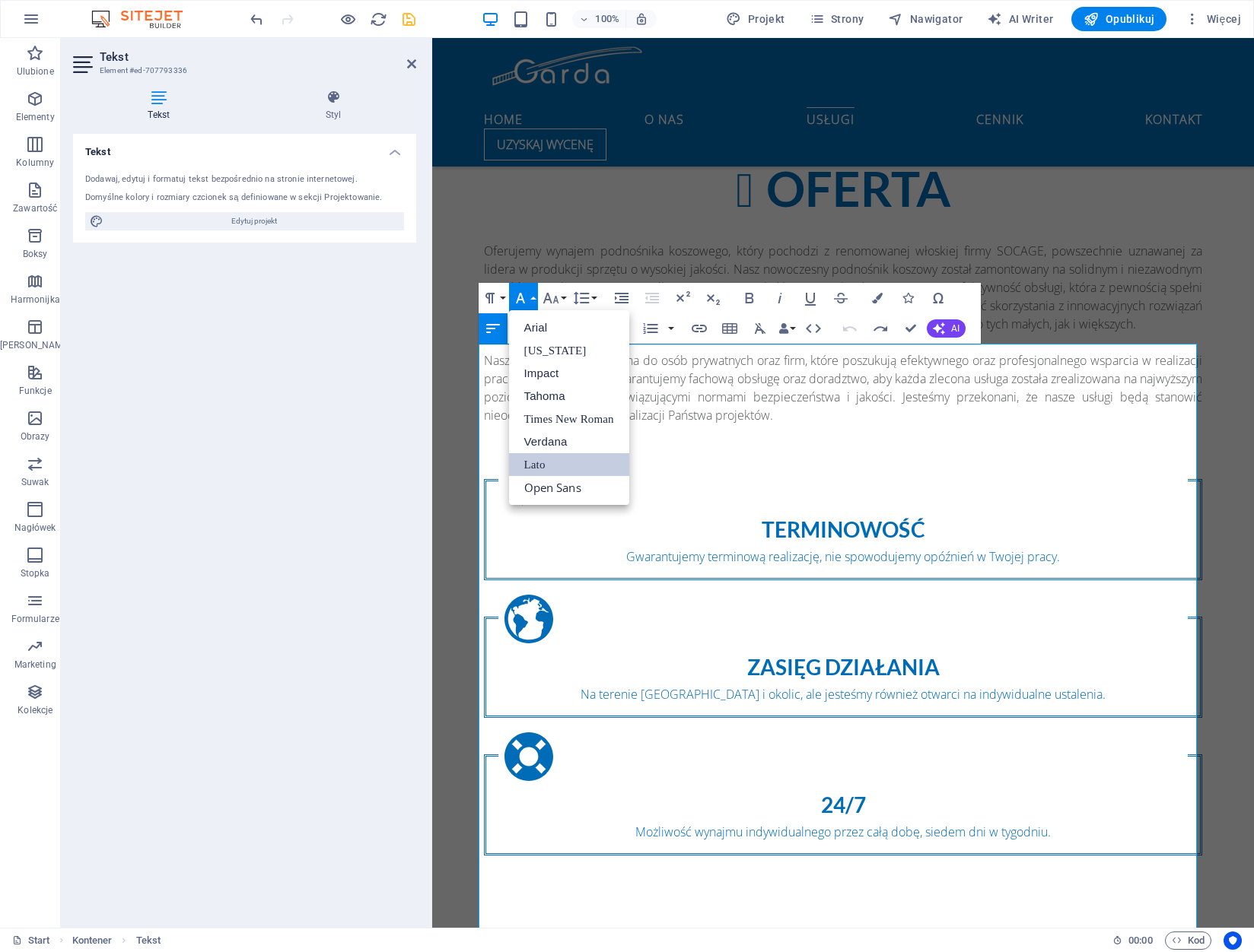
scroll to position [0, 0]
click at [530, 302] on button "Font Family" at bounding box center [523, 297] width 29 height 30
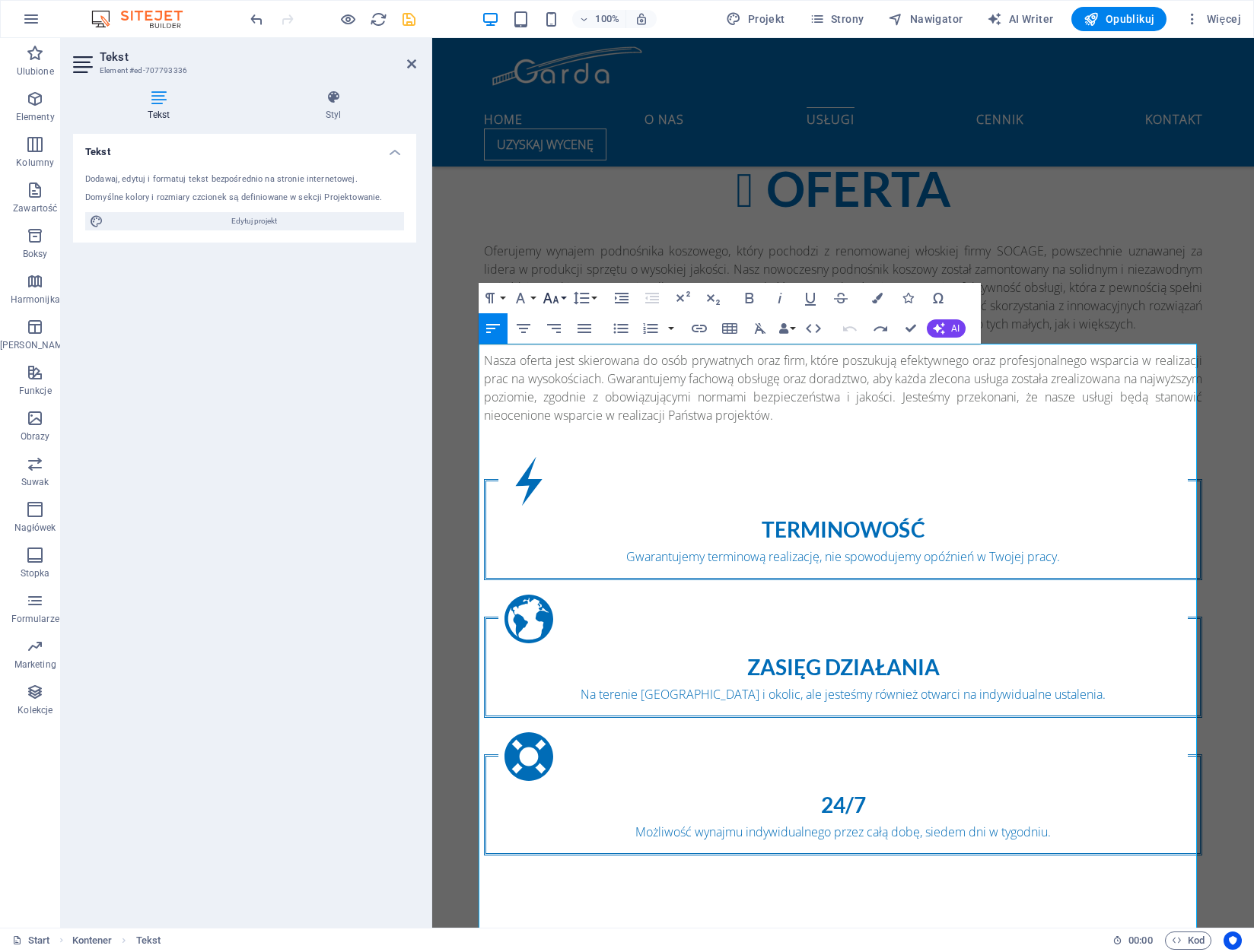
click at [561, 296] on button "Font Size" at bounding box center [553, 297] width 29 height 30
click at [563, 433] on link "14" at bounding box center [566, 441] width 54 height 23
click at [556, 298] on icon "button" at bounding box center [549, 298] width 16 height 11
click at [569, 346] on link "18" at bounding box center [566, 342] width 54 height 23
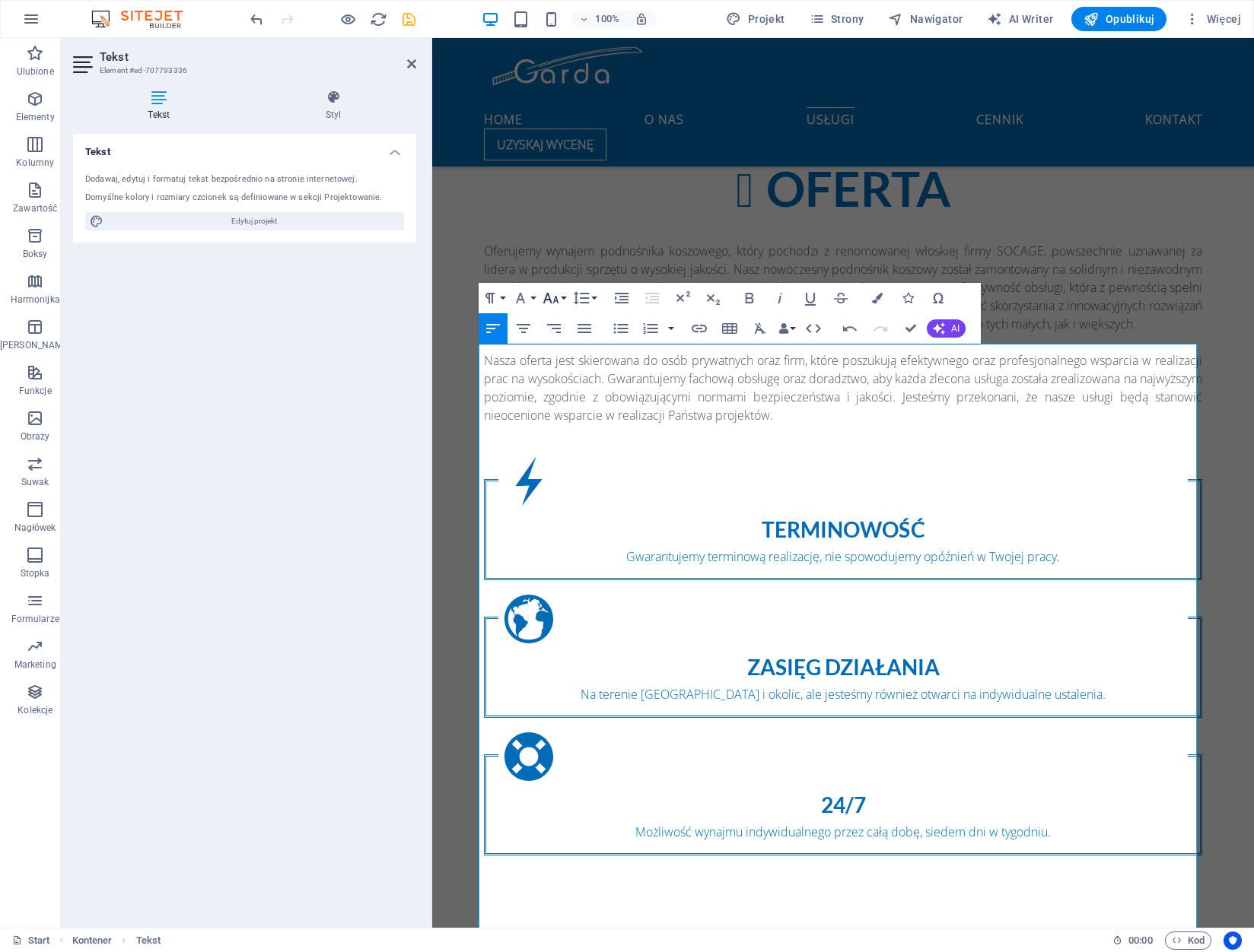
click at [555, 297] on icon "button" at bounding box center [549, 298] width 16 height 11
click at [576, 343] on link "18" at bounding box center [566, 342] width 54 height 23
click at [558, 305] on icon "button" at bounding box center [551, 298] width 18 height 18
click at [572, 360] on link "24" at bounding box center [566, 365] width 54 height 23
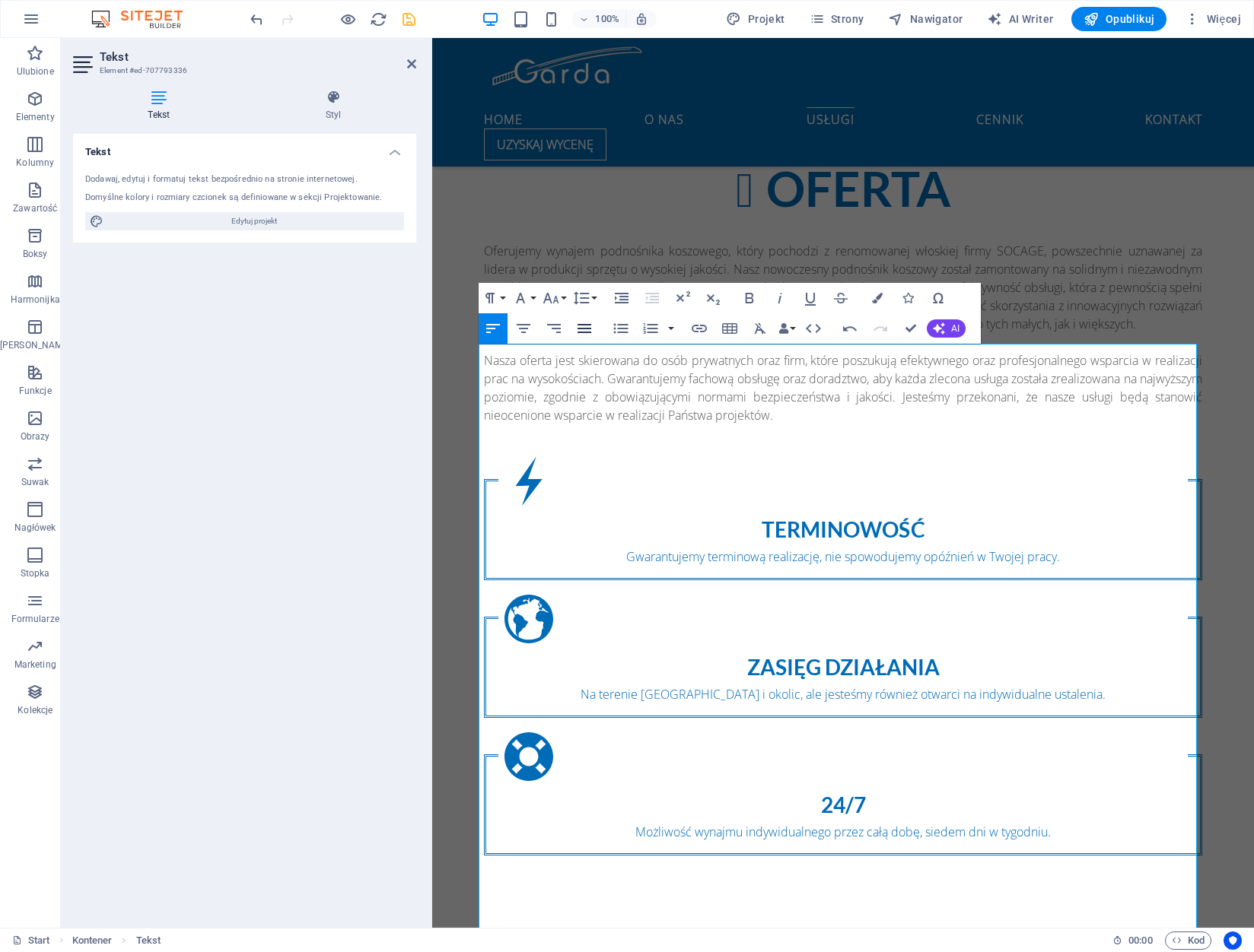
click at [581, 329] on icon "button" at bounding box center [584, 329] width 14 height 9
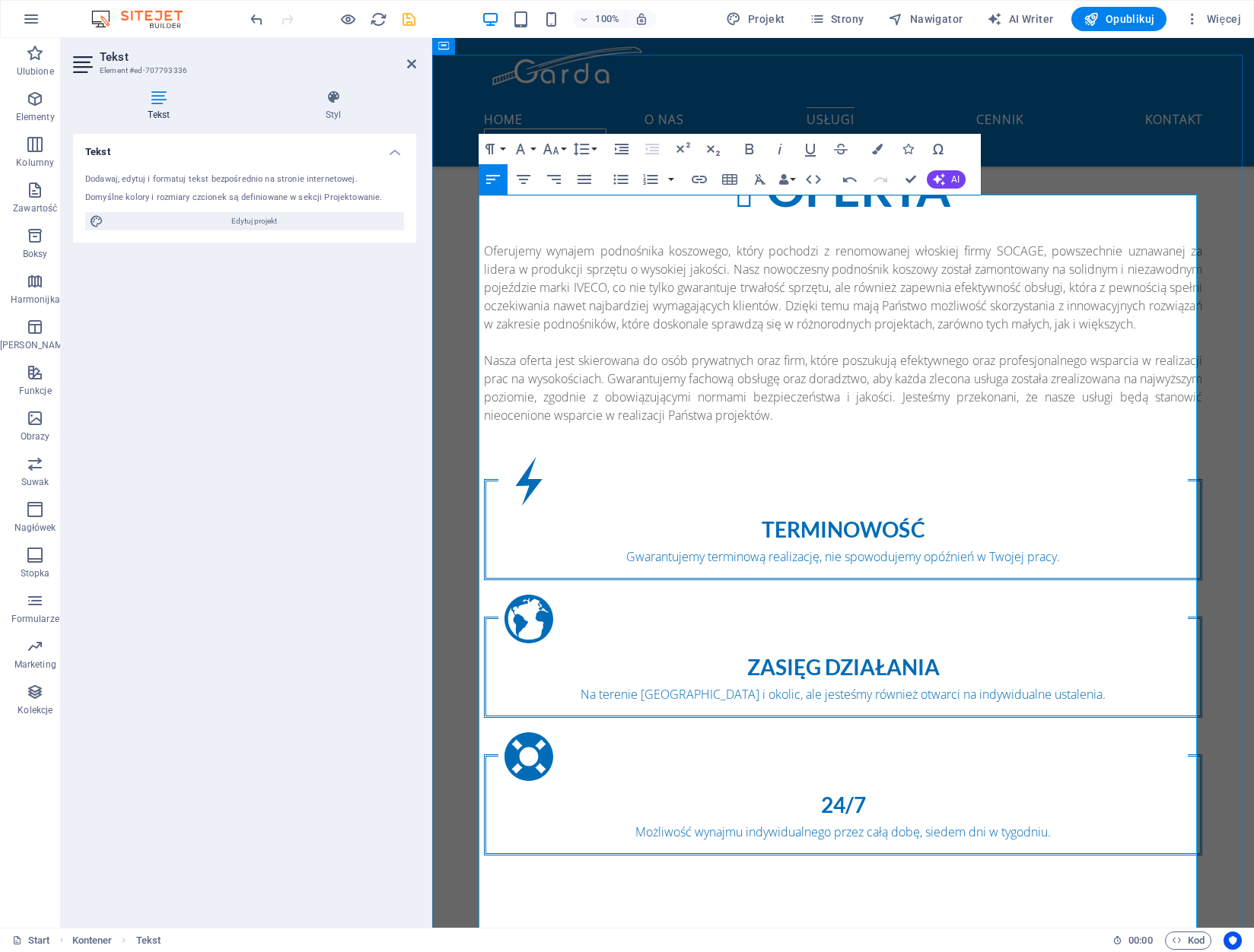
scroll to position [1546, 0]
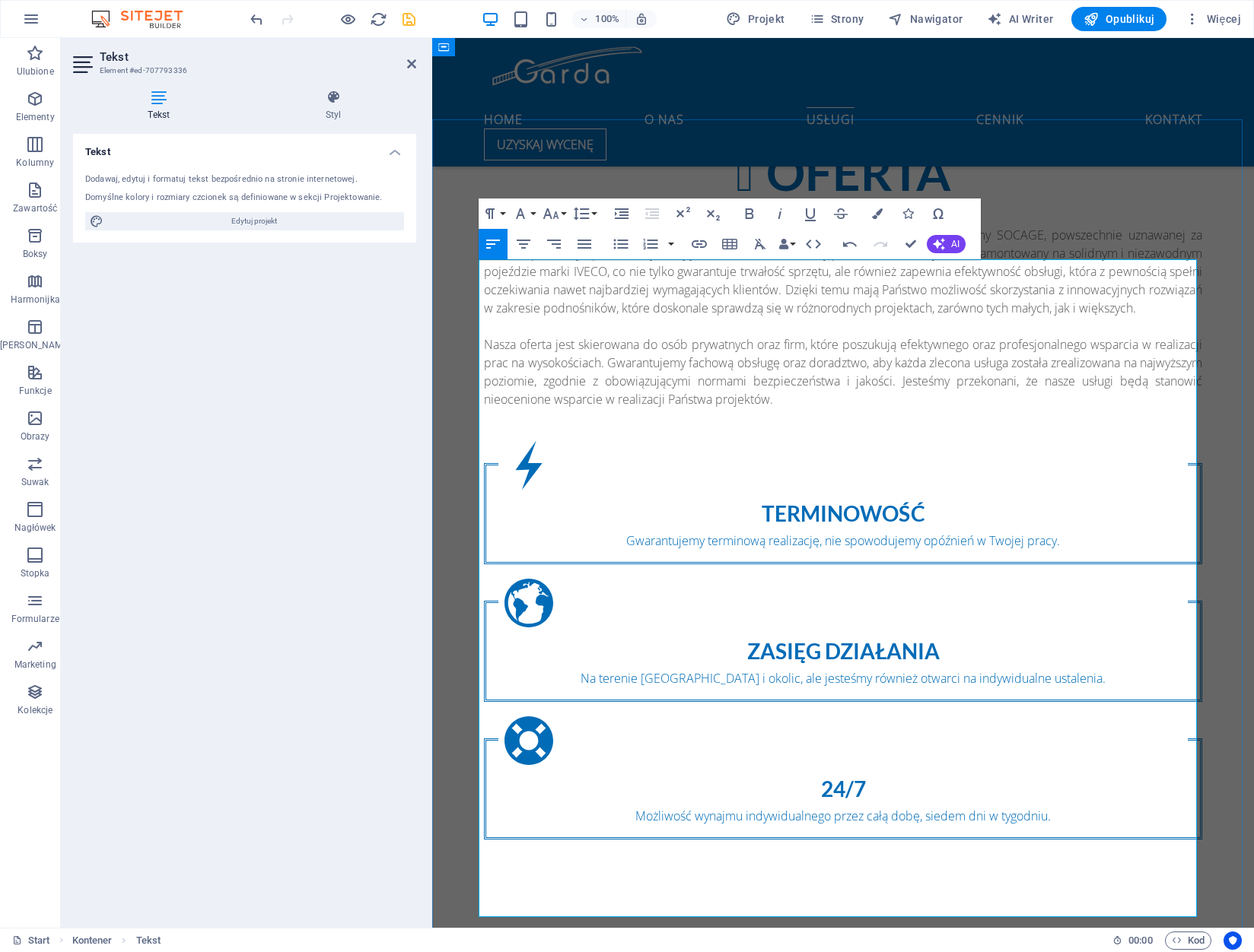
scroll to position [1318, 0]
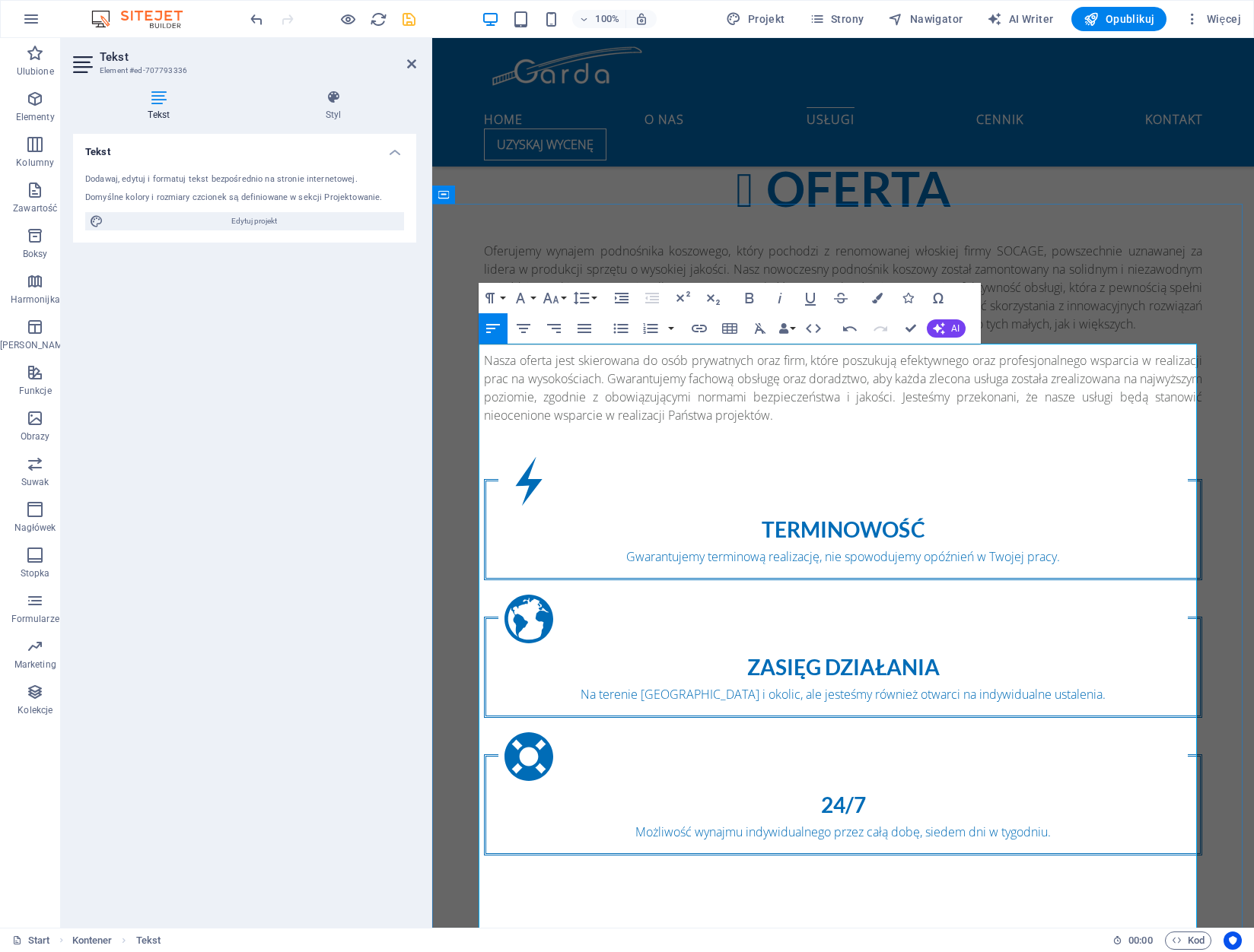
click at [555, 301] on icon "button" at bounding box center [549, 298] width 16 height 11
click at [560, 356] on link "24" at bounding box center [566, 365] width 54 height 23
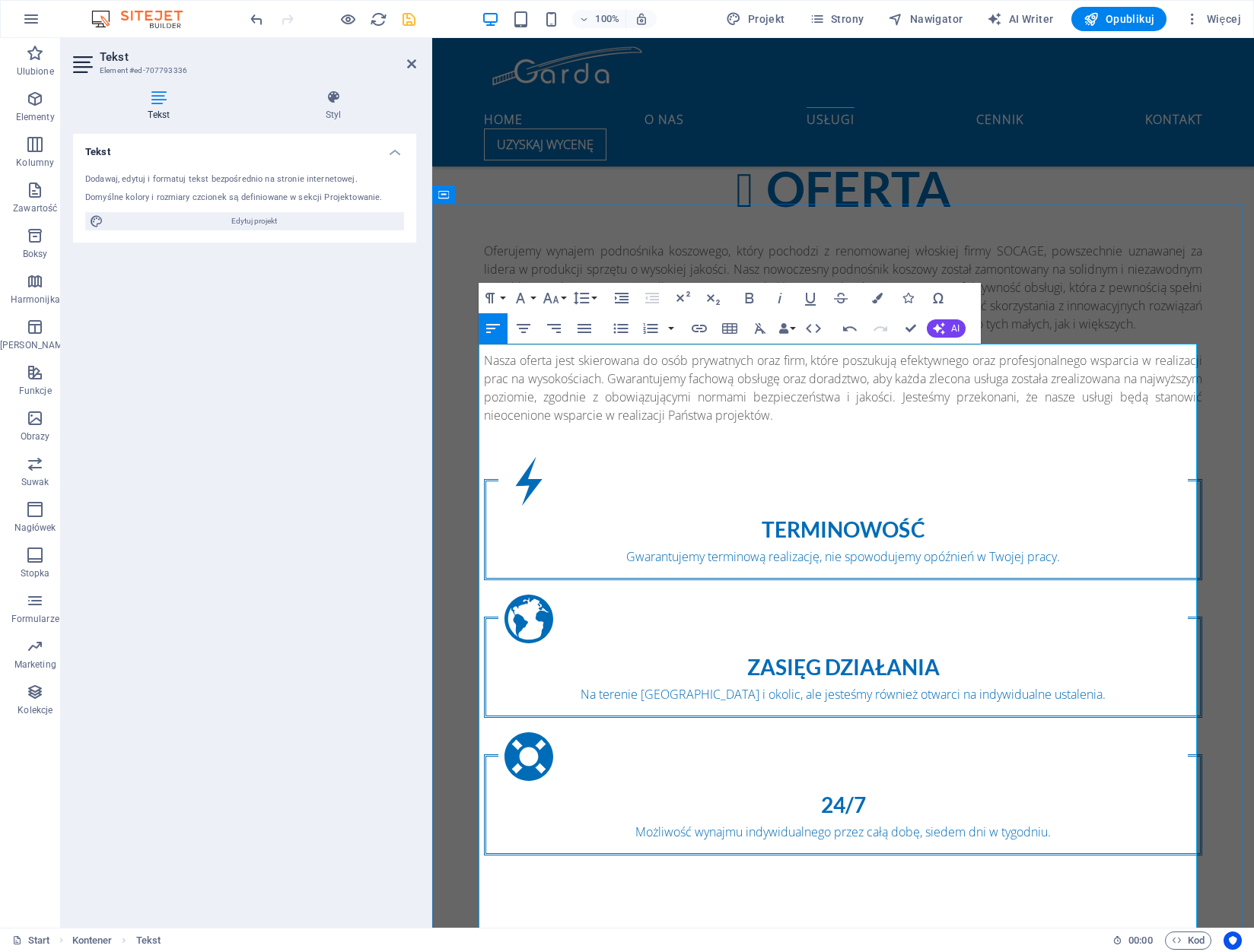
drag, startPoint x: 512, startPoint y: 481, endPoint x: 668, endPoint y: 481, distance: 156.0
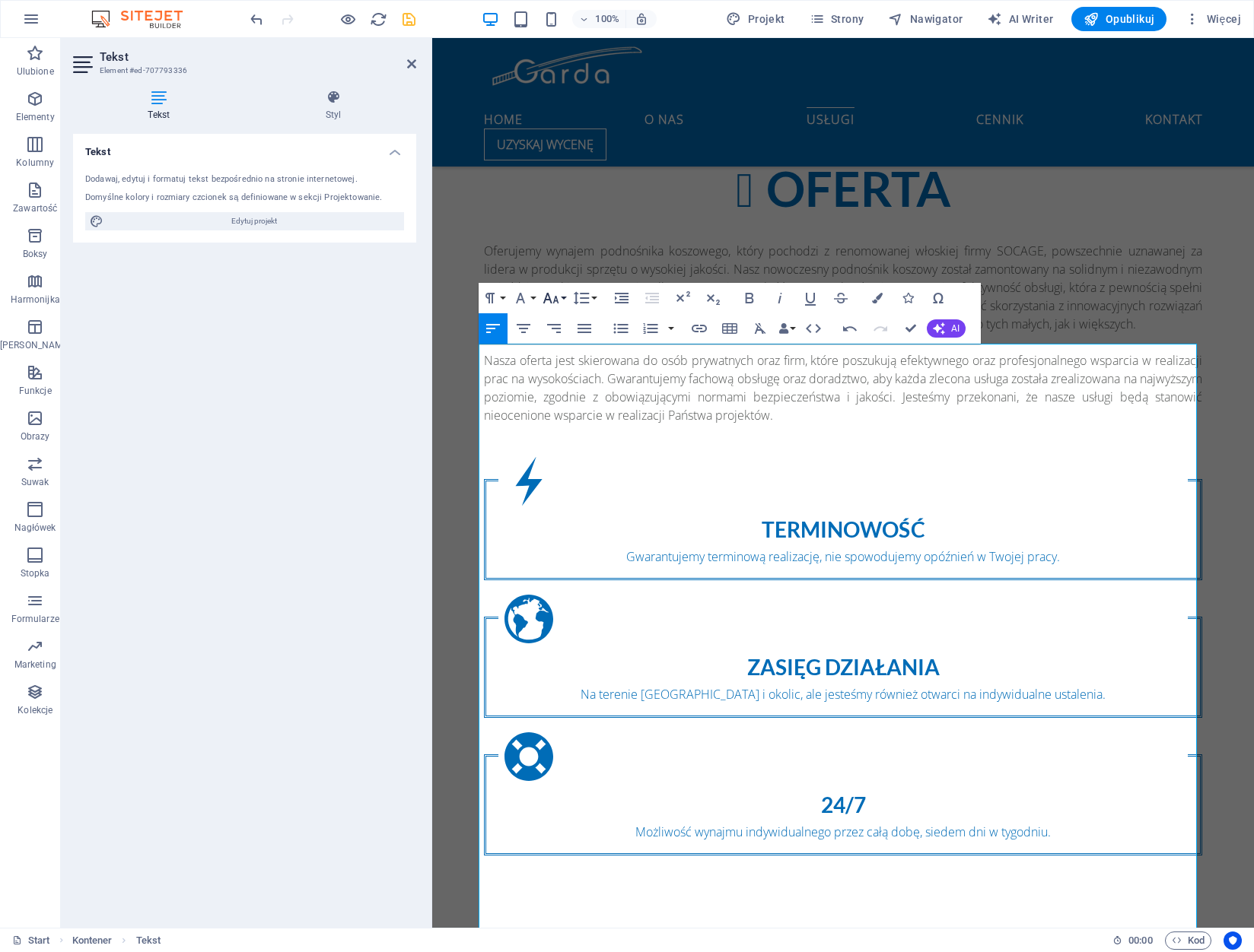
click at [553, 301] on icon "button" at bounding box center [551, 298] width 18 height 18
click at [558, 343] on link "18" at bounding box center [566, 342] width 54 height 23
click at [556, 299] on icon "button" at bounding box center [549, 298] width 16 height 11
click at [568, 385] on link "30" at bounding box center [566, 388] width 54 height 23
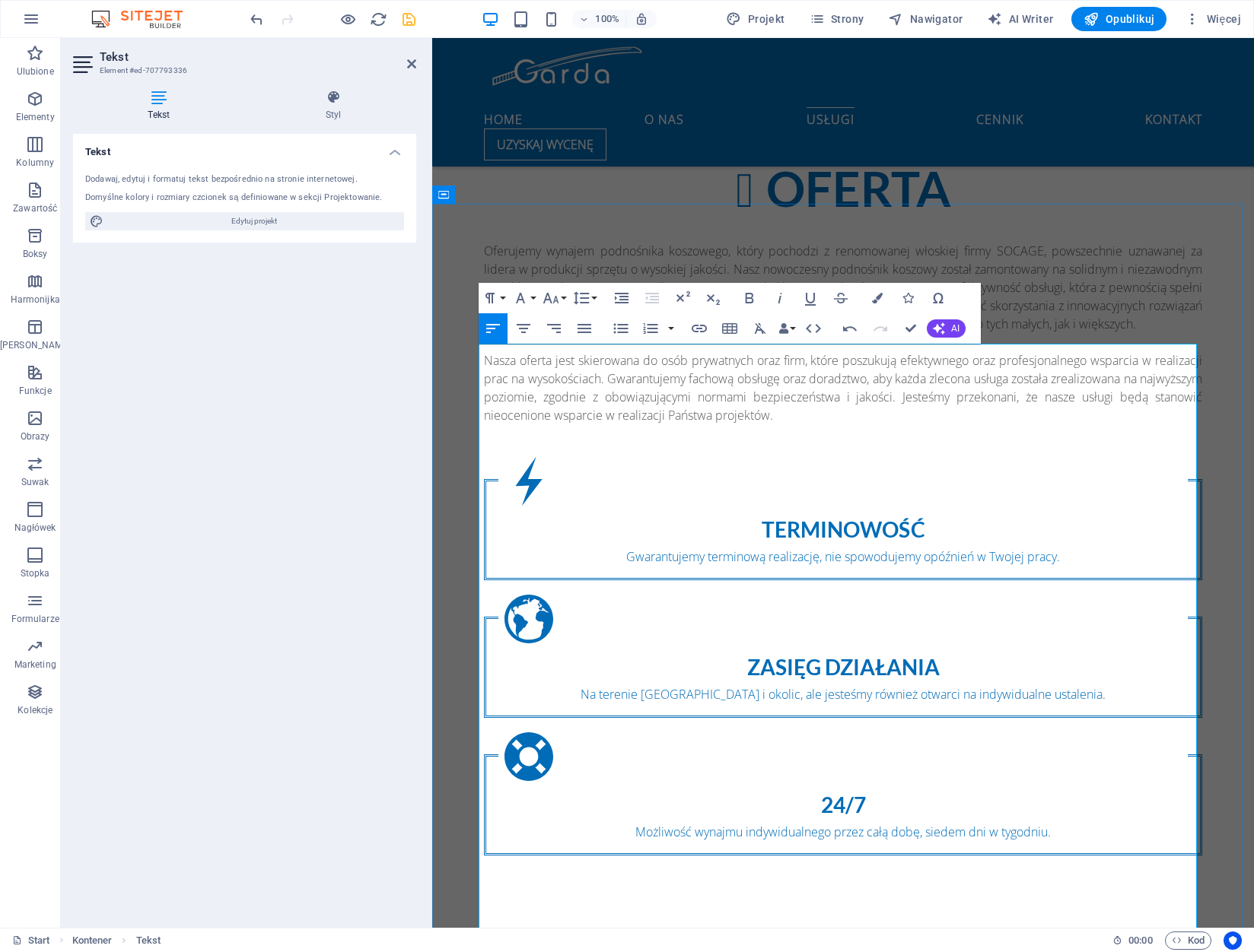
click at [562, 302] on button "Font Size" at bounding box center [553, 297] width 29 height 30
click at [569, 384] on link "30" at bounding box center [566, 388] width 54 height 23
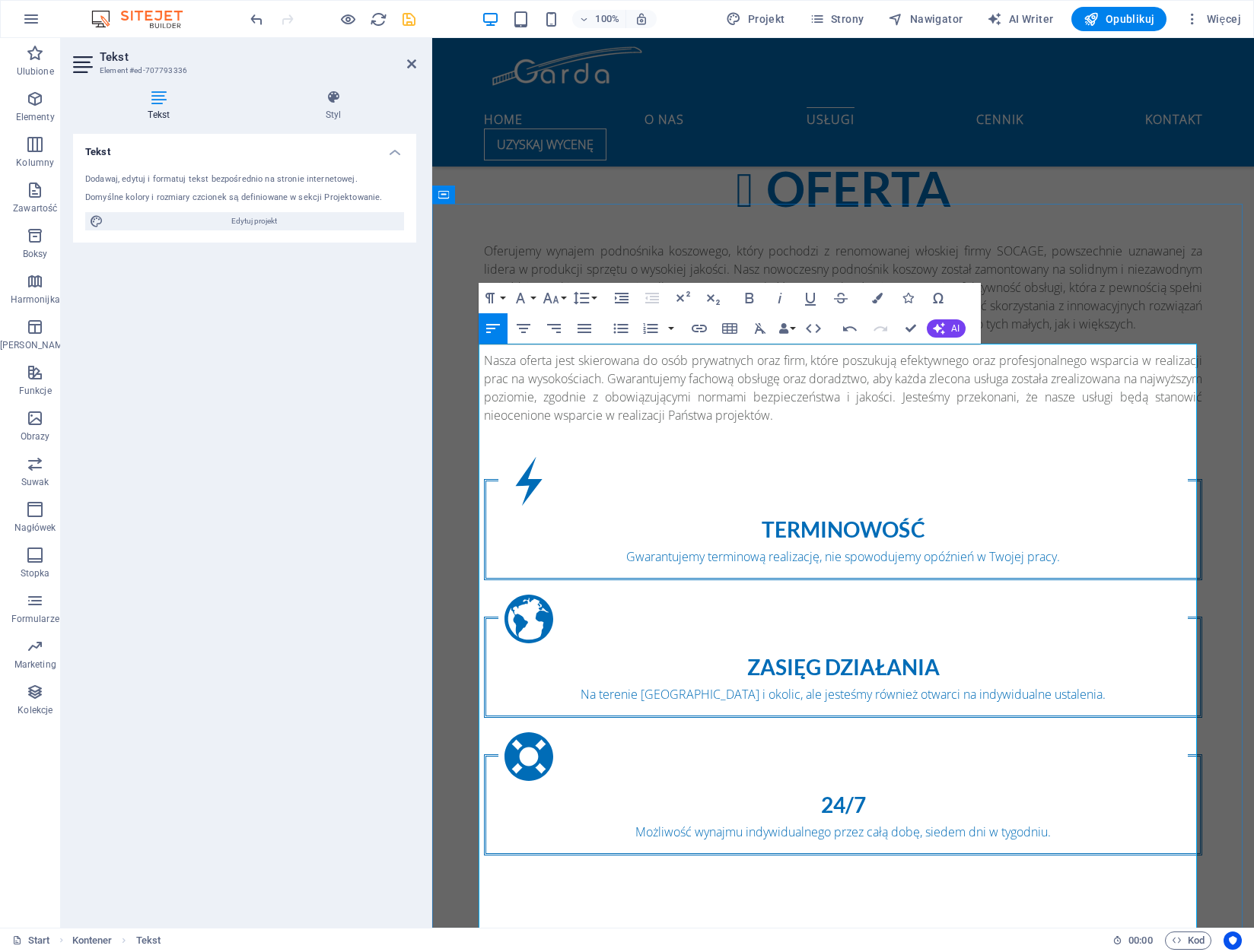
click at [525, 331] on icon "button" at bounding box center [524, 329] width 18 height 18
click at [523, 326] on icon "button" at bounding box center [524, 329] width 18 height 18
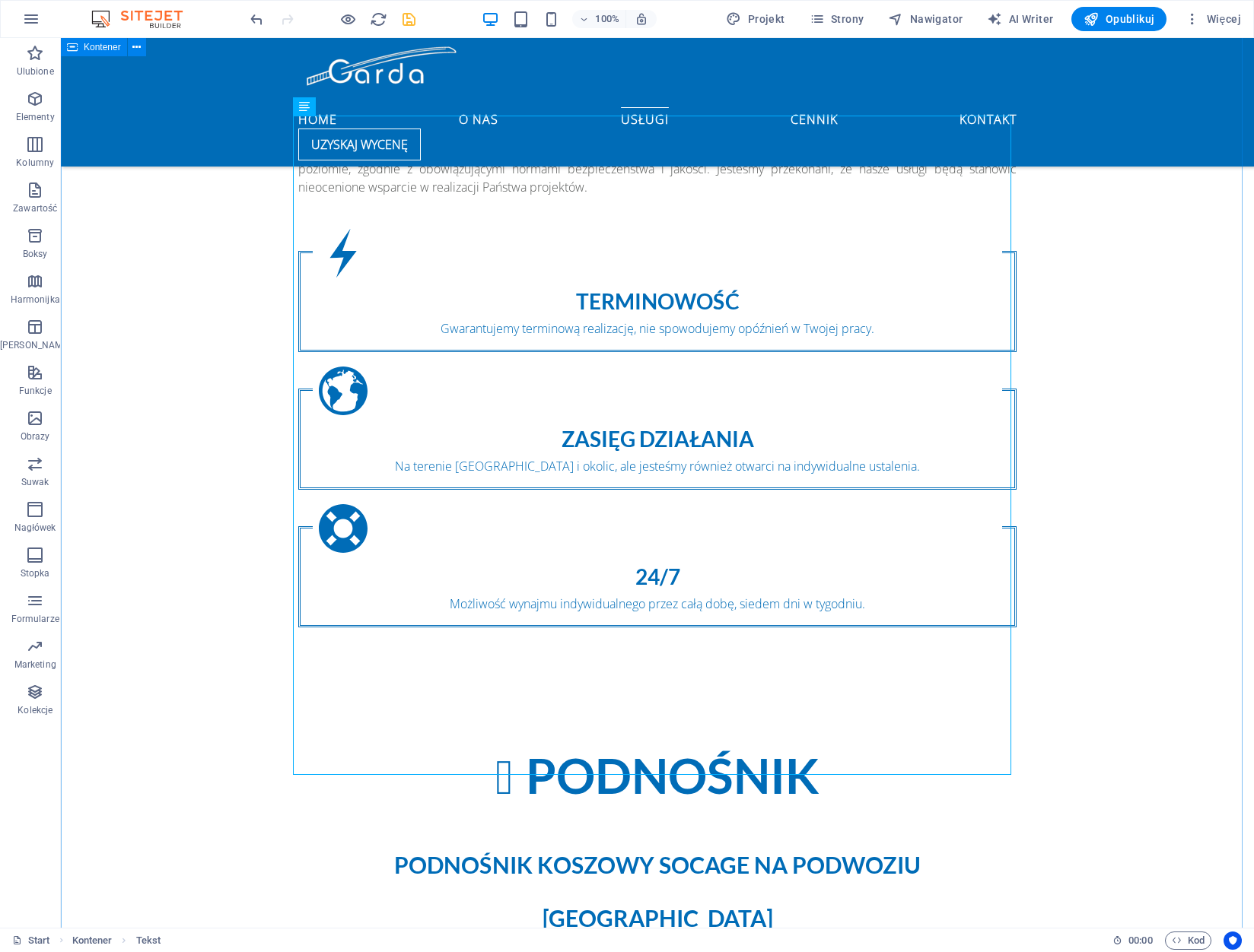
scroll to position [1470, 0]
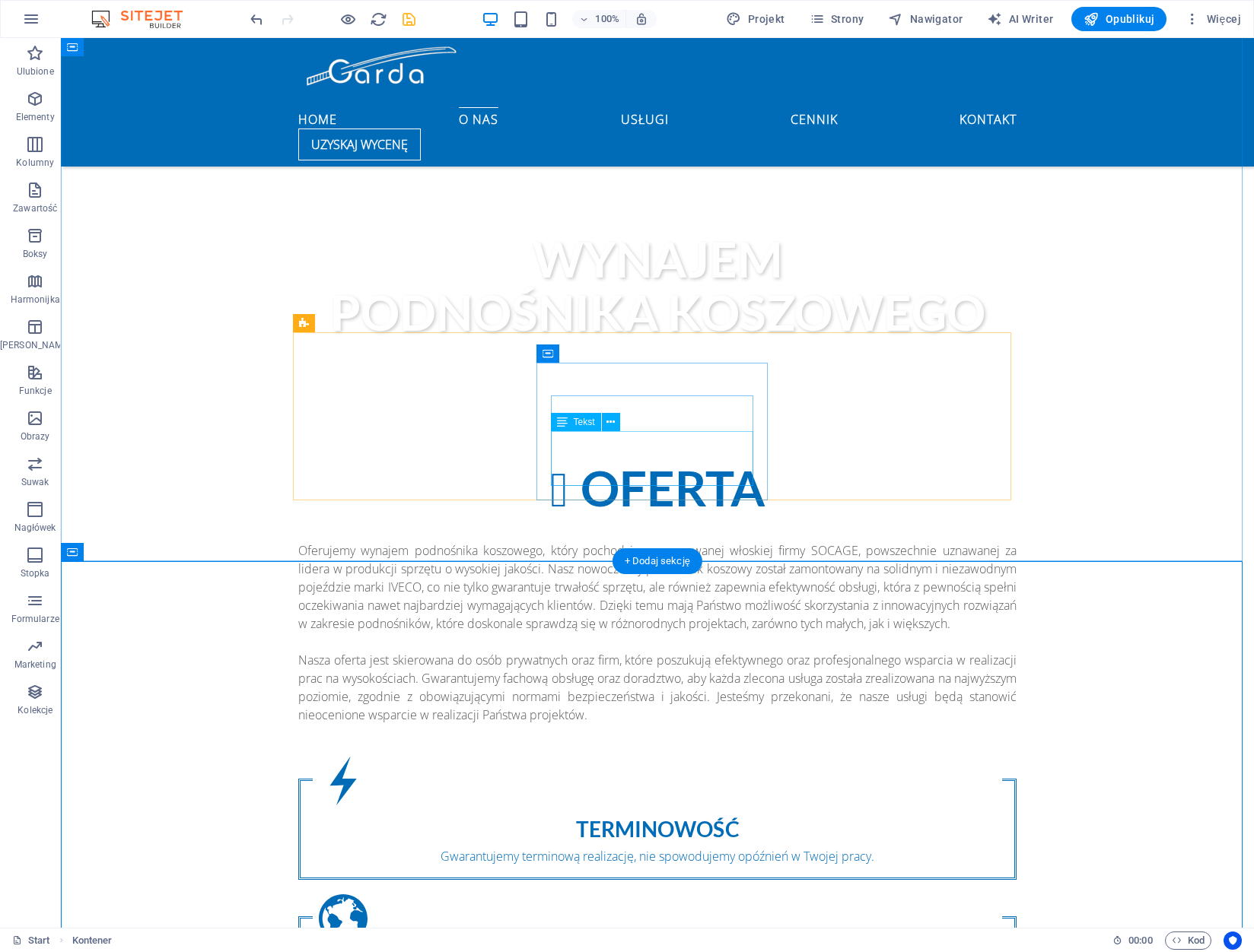
scroll to position [1090, 0]
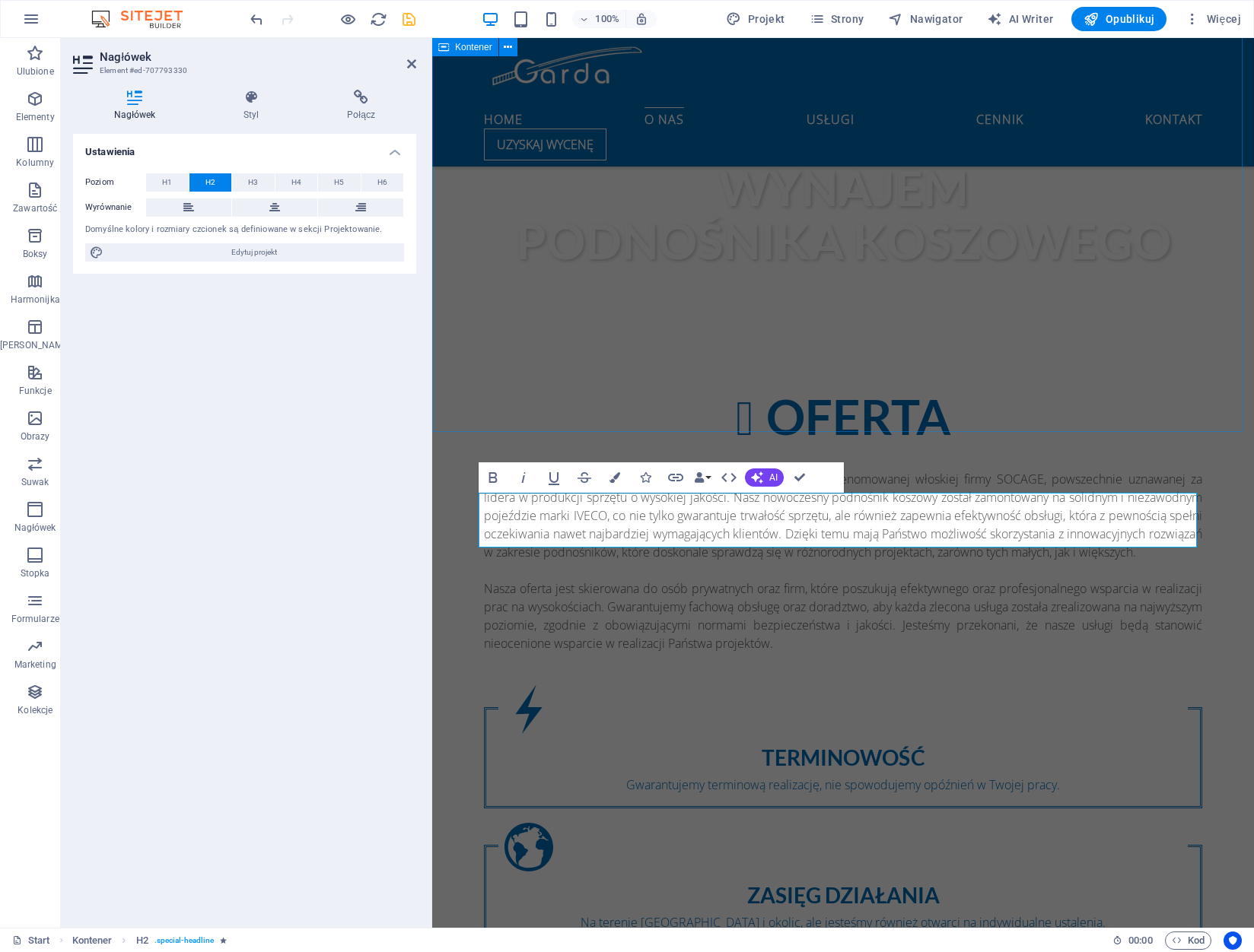
click at [1224, 395] on div "OFERTA Oferujemy wynajem podnośnika koszowego, który pochodzi z renomowanej wło…" at bounding box center [843, 737] width 822 height 815
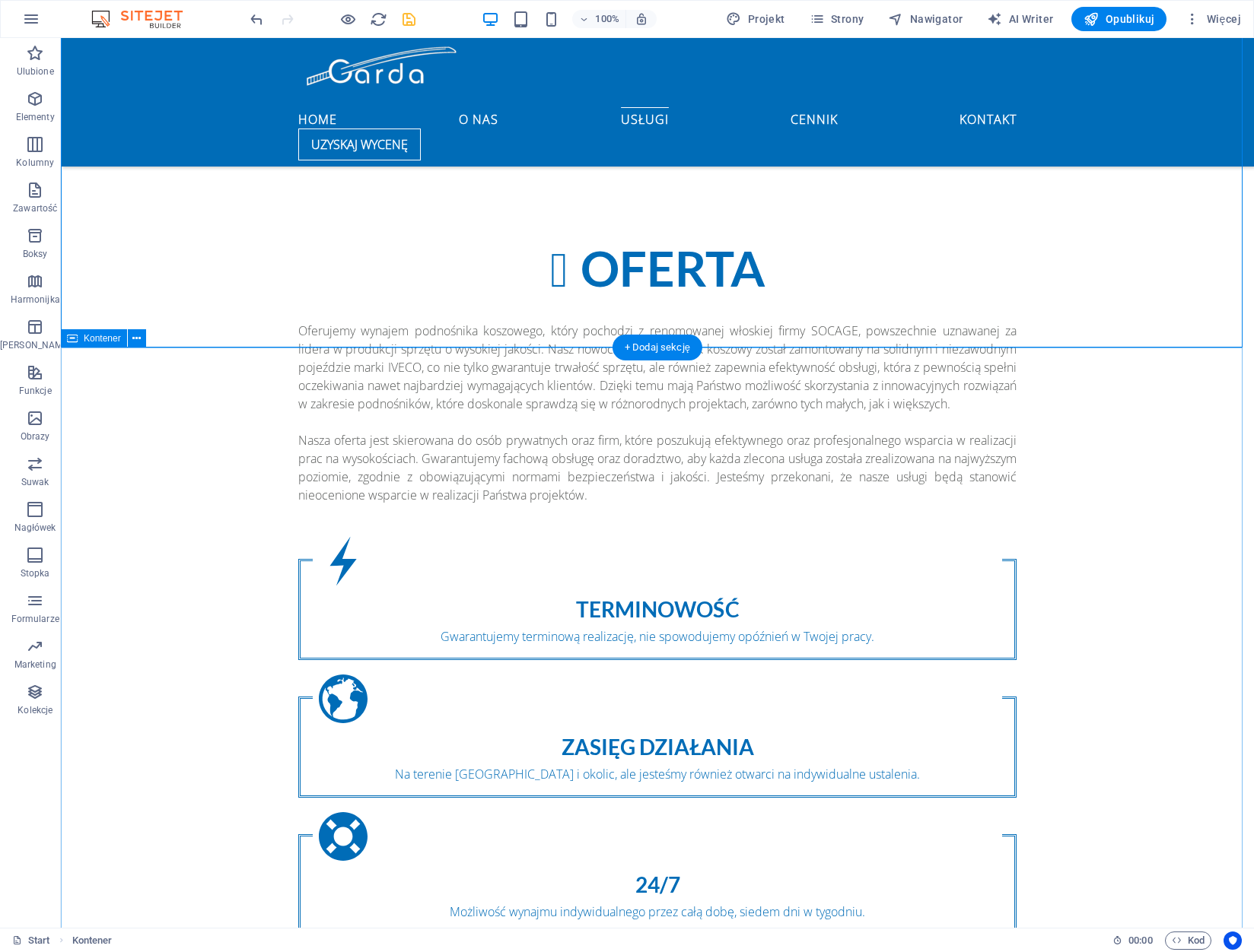
scroll to position [1241, 0]
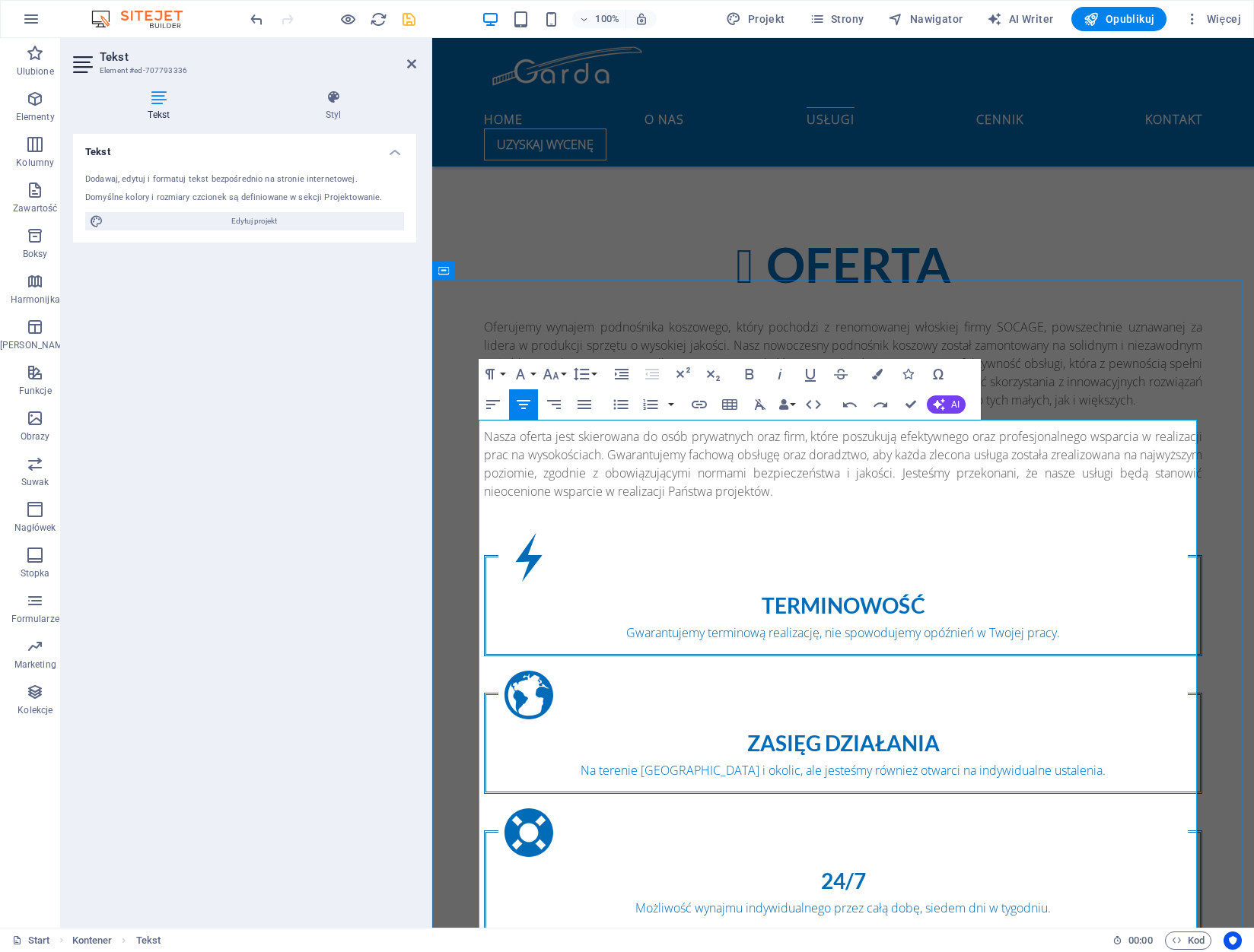
drag, startPoint x: 1075, startPoint y: 520, endPoint x: 488, endPoint y: 487, distance: 587.9
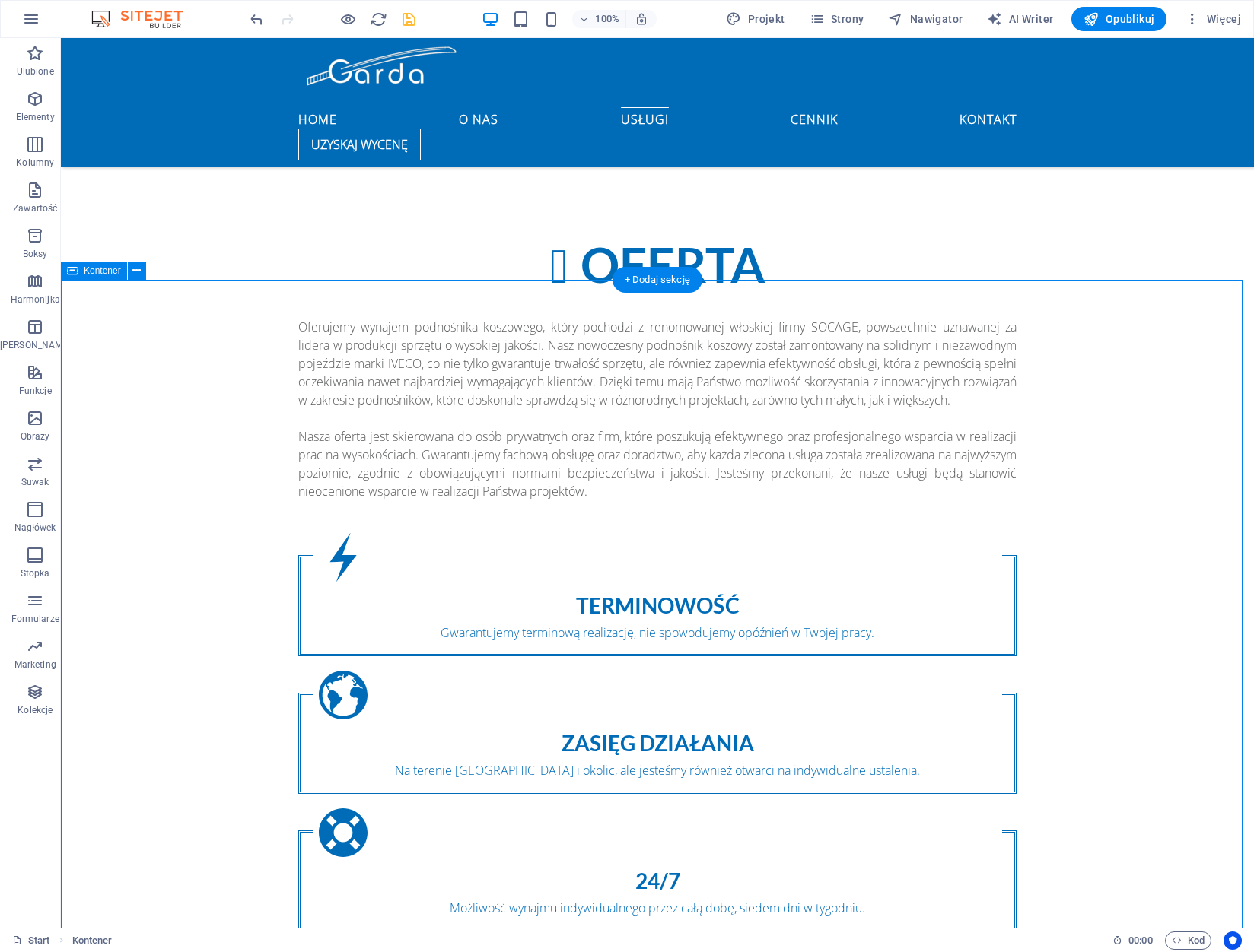
scroll to position [1621, 0]
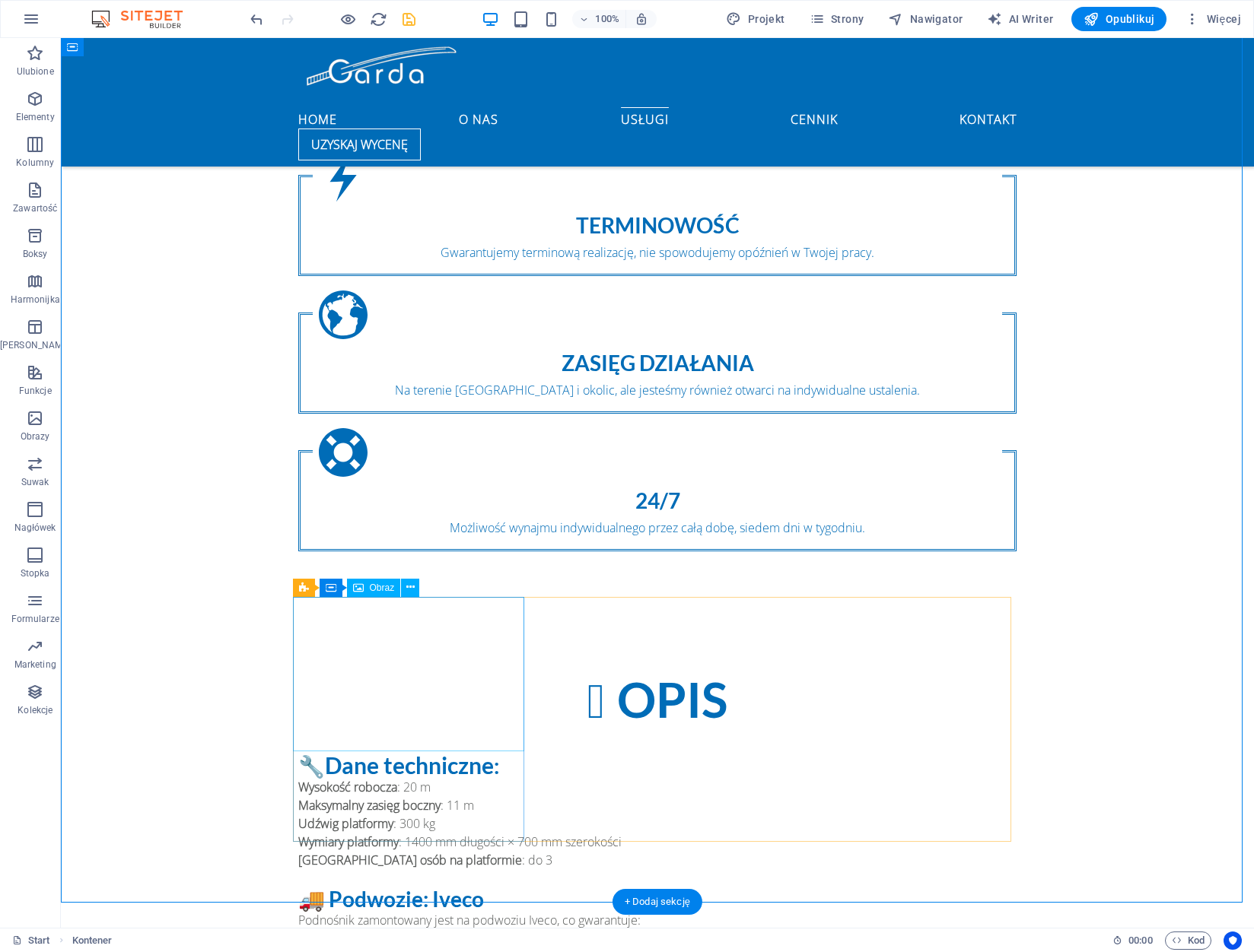
click at [382, 587] on span "Obraz" at bounding box center [381, 588] width 25 height 9
click at [378, 591] on span "Obraz" at bounding box center [381, 588] width 25 height 9
select select "%"
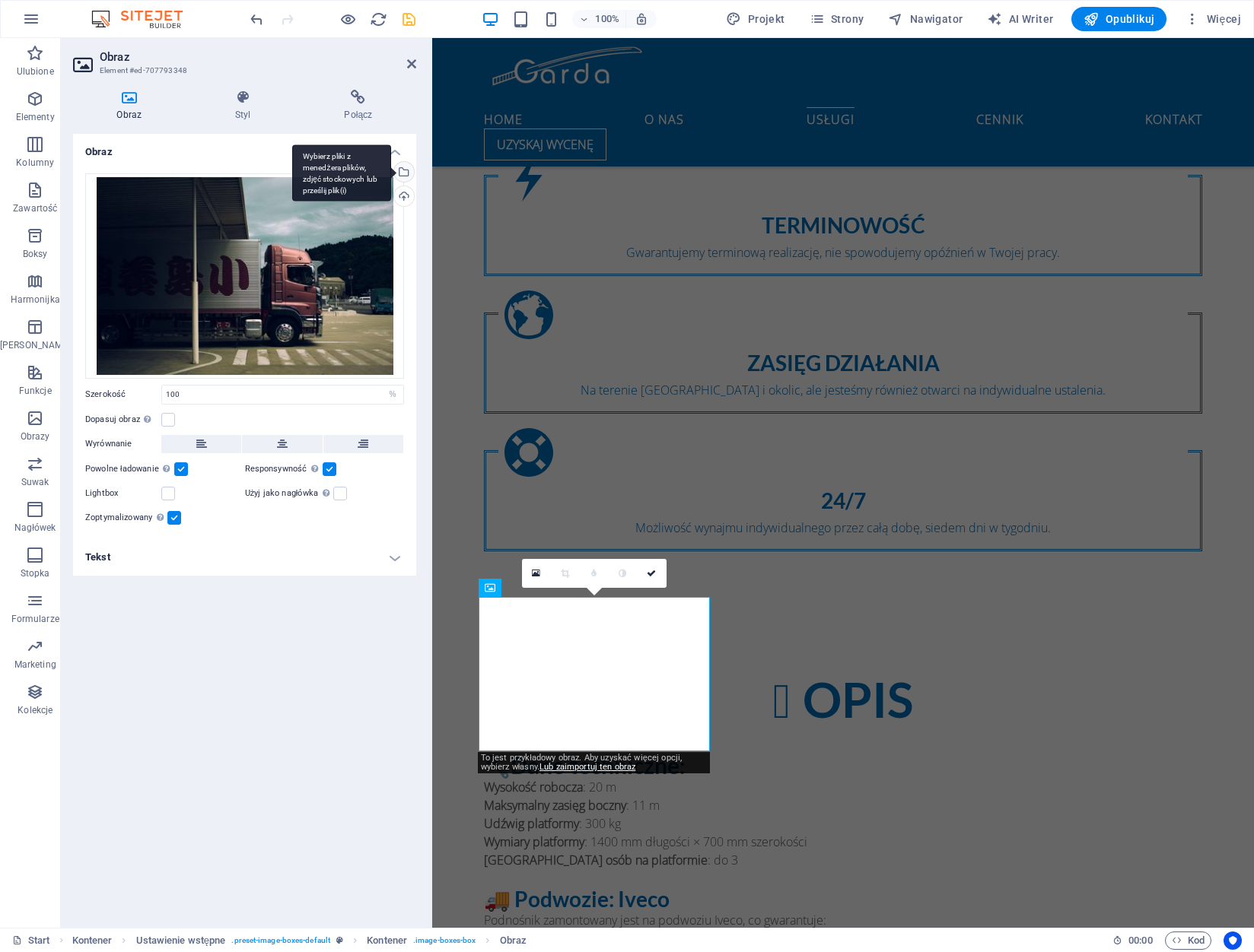
click at [404, 173] on div "Wybierz pliki z menedżera plików, zdjęć stockowych lub prześlij plik(i)" at bounding box center [402, 173] width 23 height 23
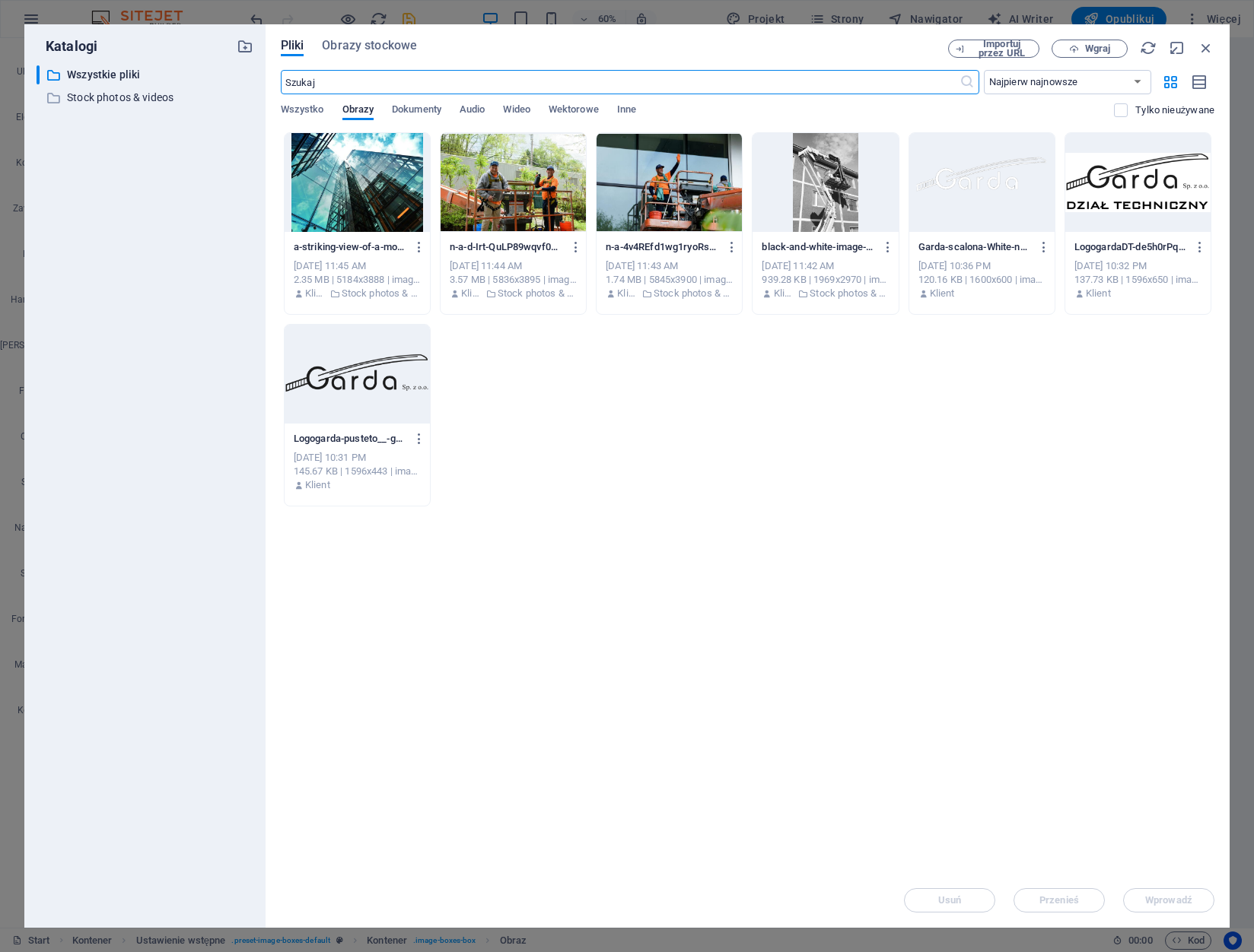
scroll to position [2215, 0]
click at [1094, 45] on span "Wgraj" at bounding box center [1097, 49] width 25 height 9
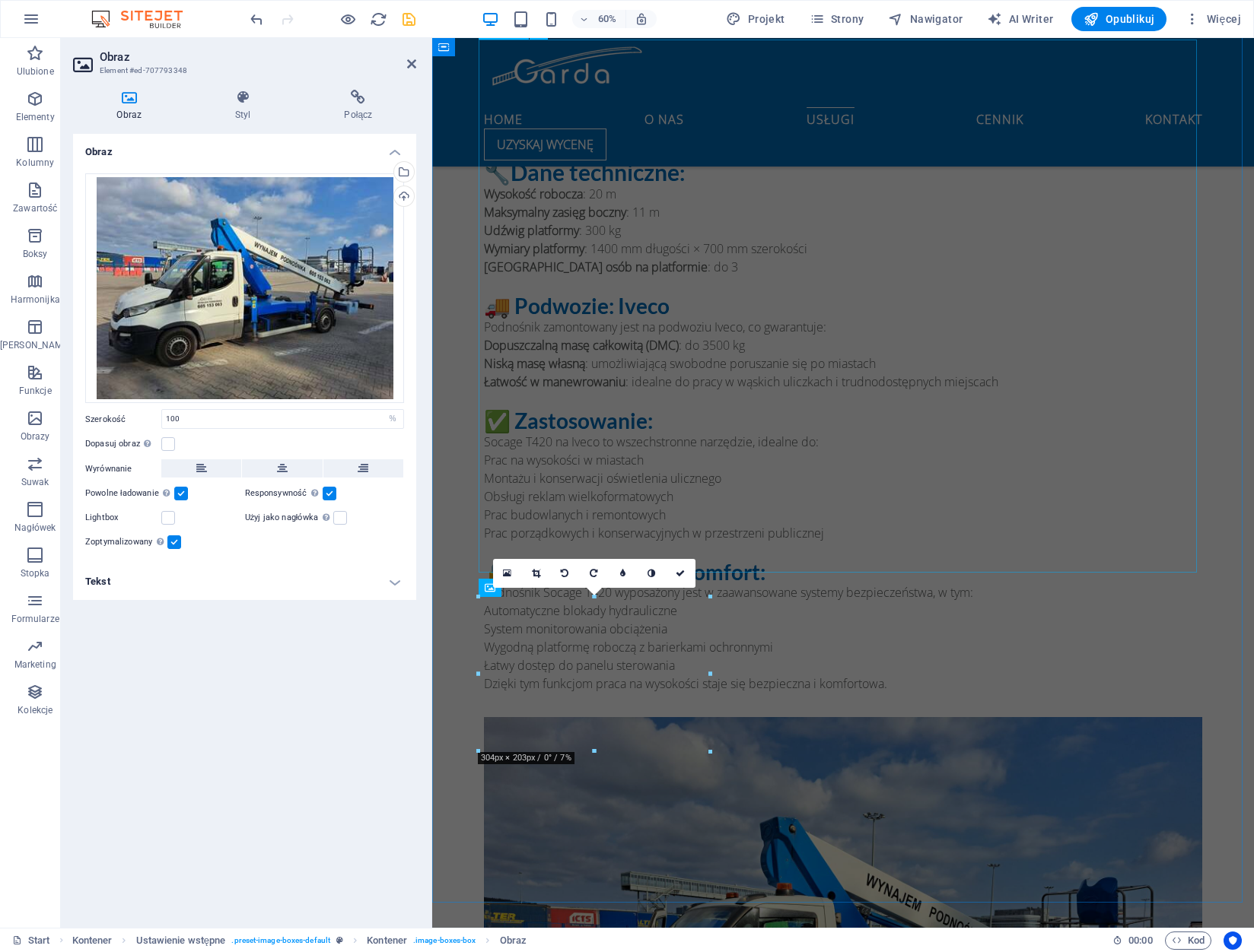
scroll to position [1621, 0]
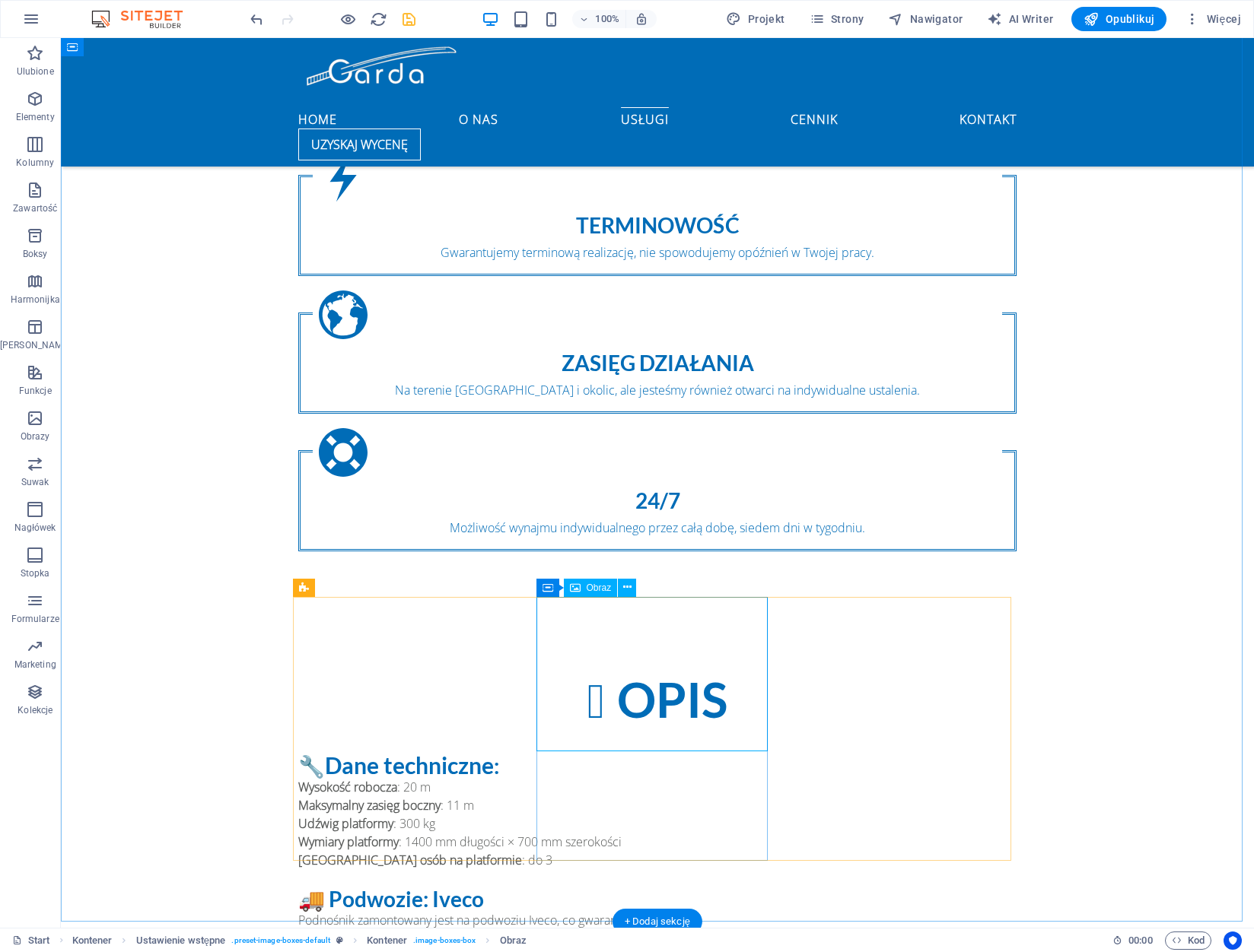
select select "%"
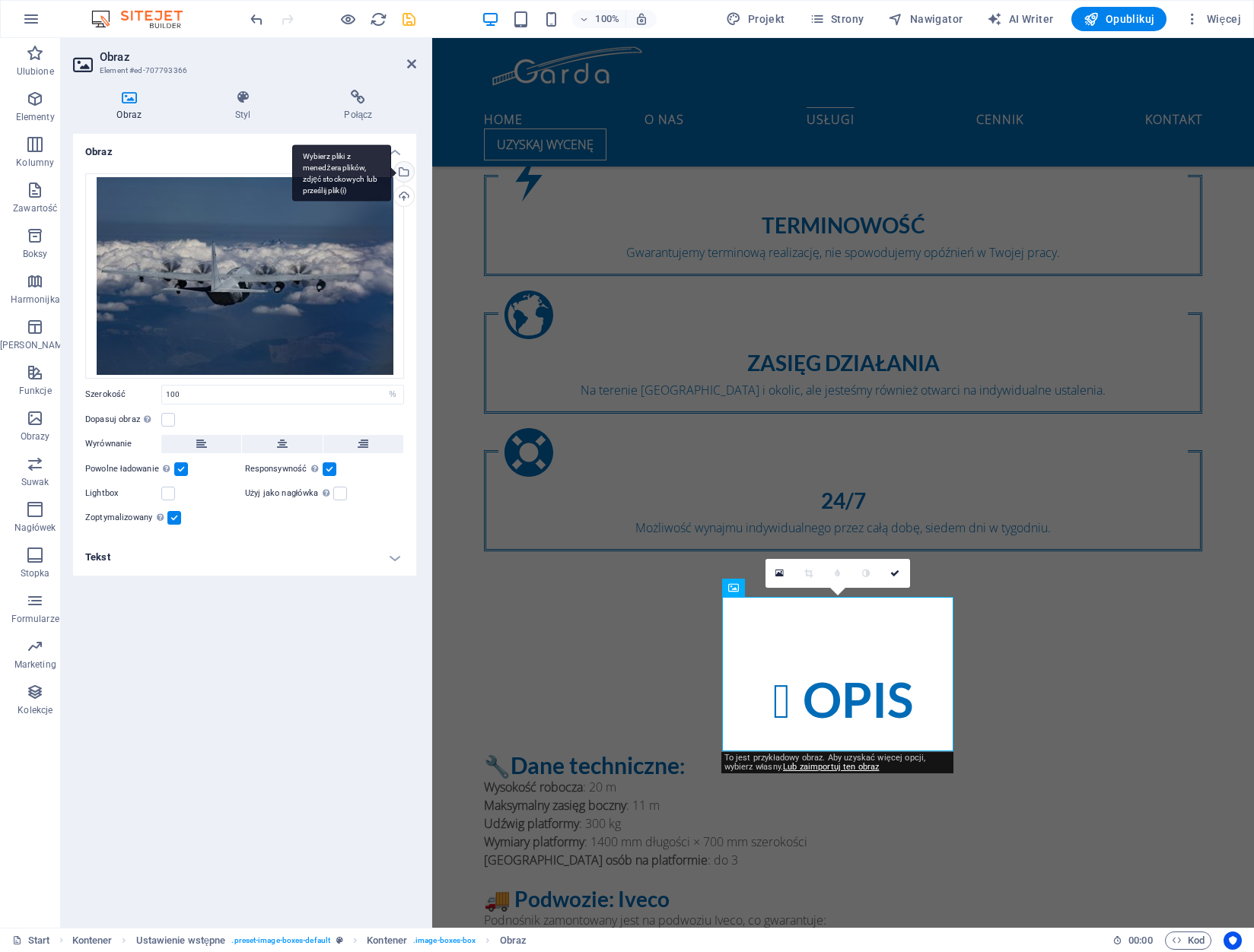
click at [404, 172] on div "Wybierz pliki z menedżera plików, zdjęć stockowych lub prześlij plik(i)" at bounding box center [402, 173] width 23 height 23
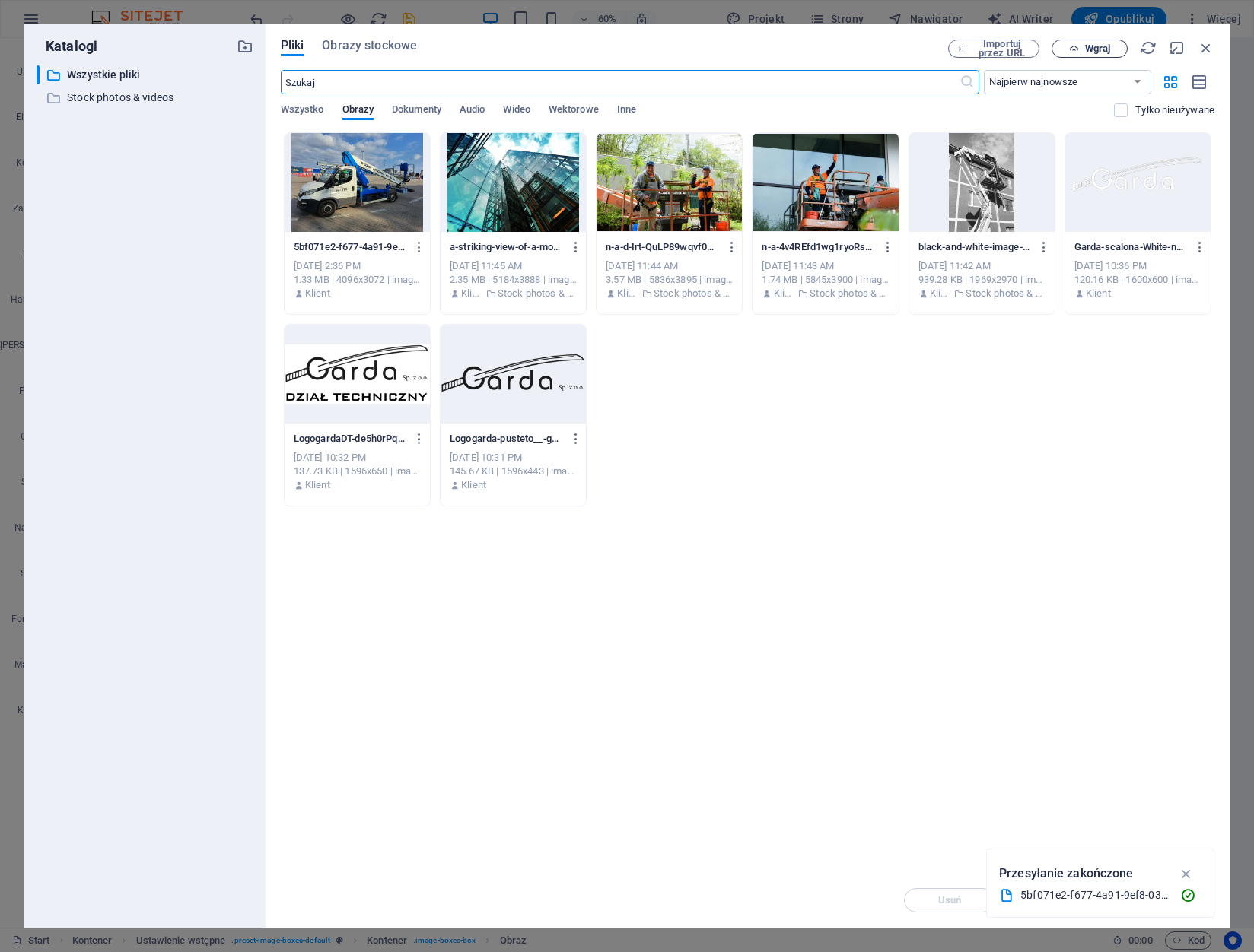
click at [1093, 44] on span "Wgraj" at bounding box center [1097, 49] width 25 height 9
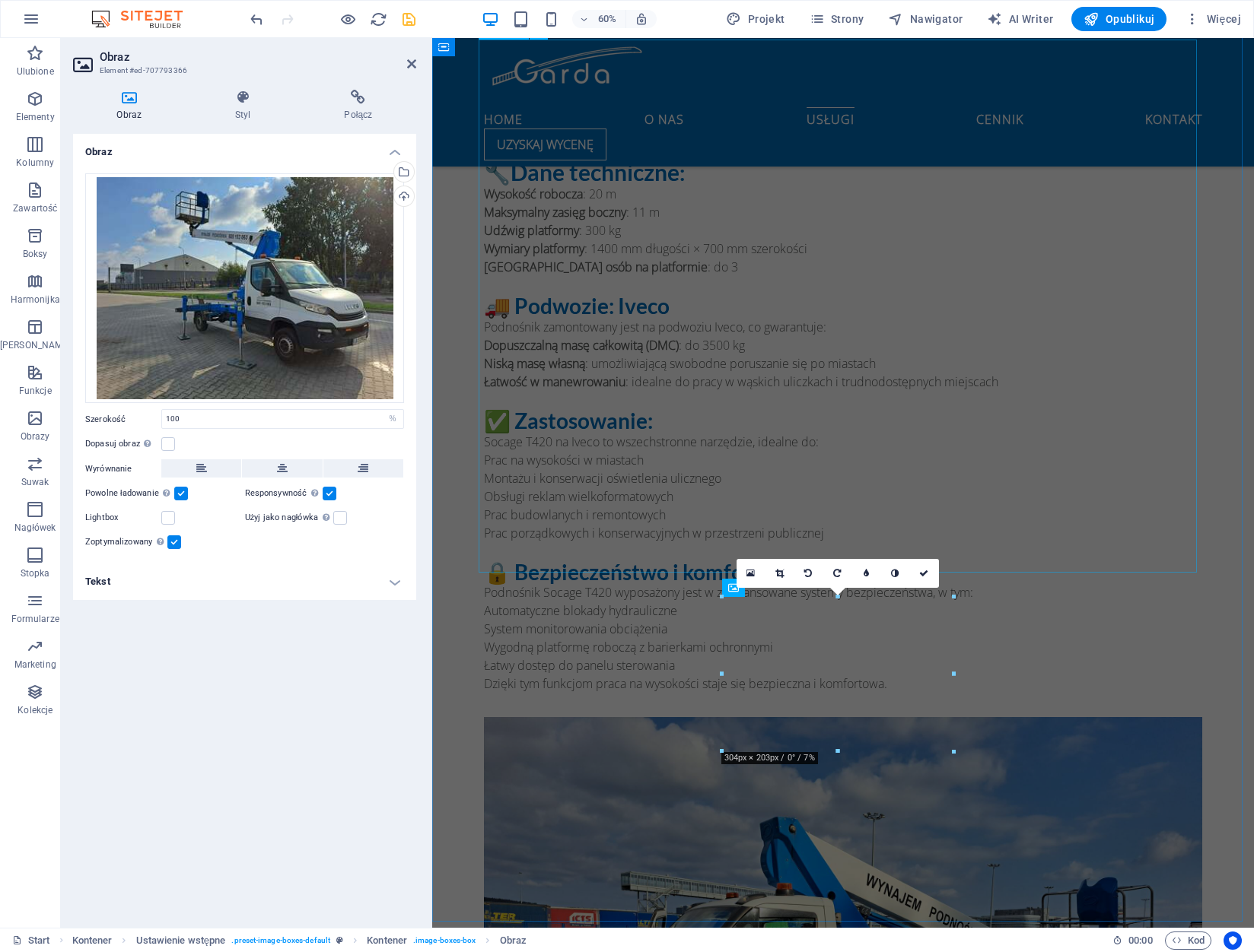
scroll to position [1621, 0]
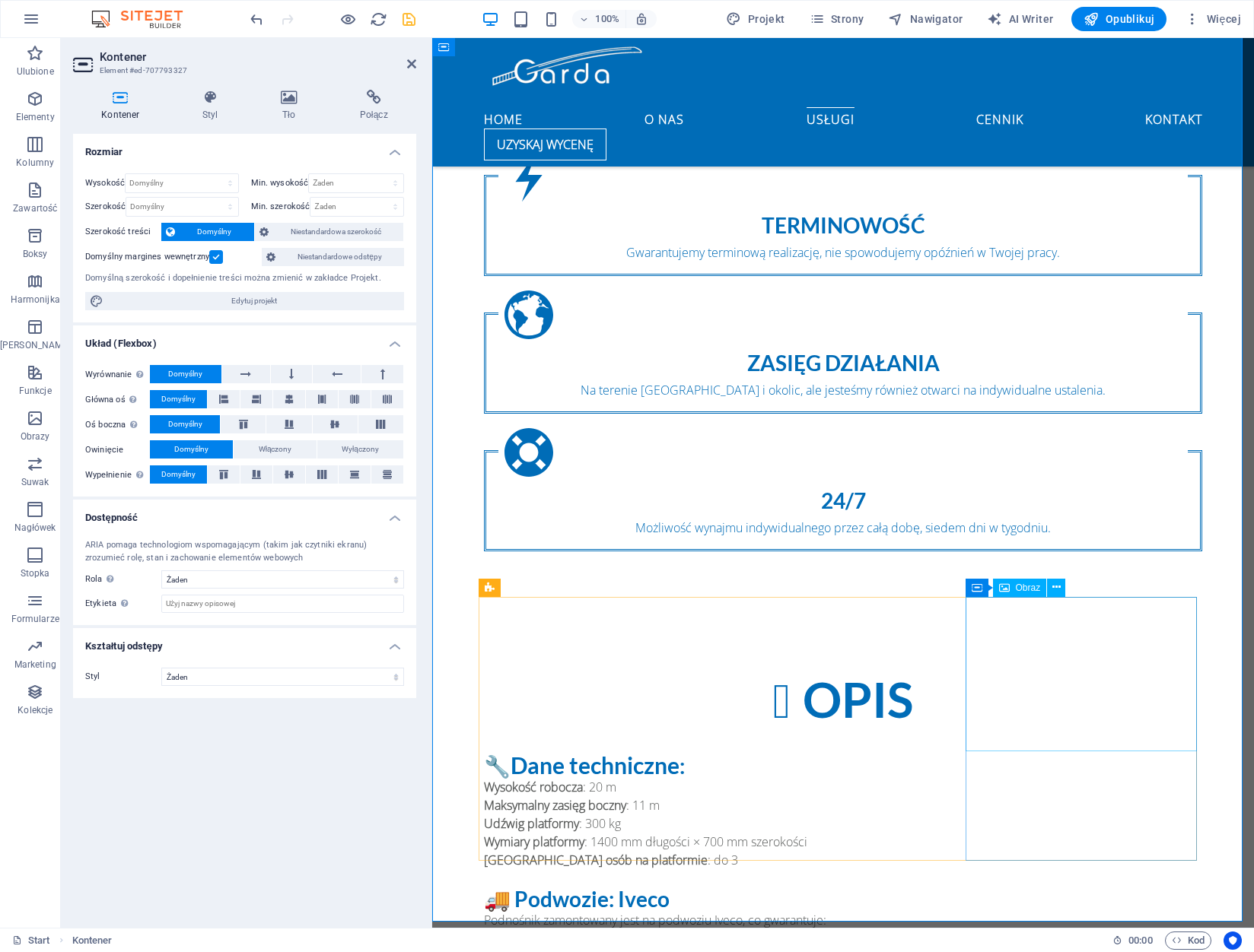
click at [1017, 589] on span "Obraz" at bounding box center [1028, 588] width 25 height 9
select select "%"
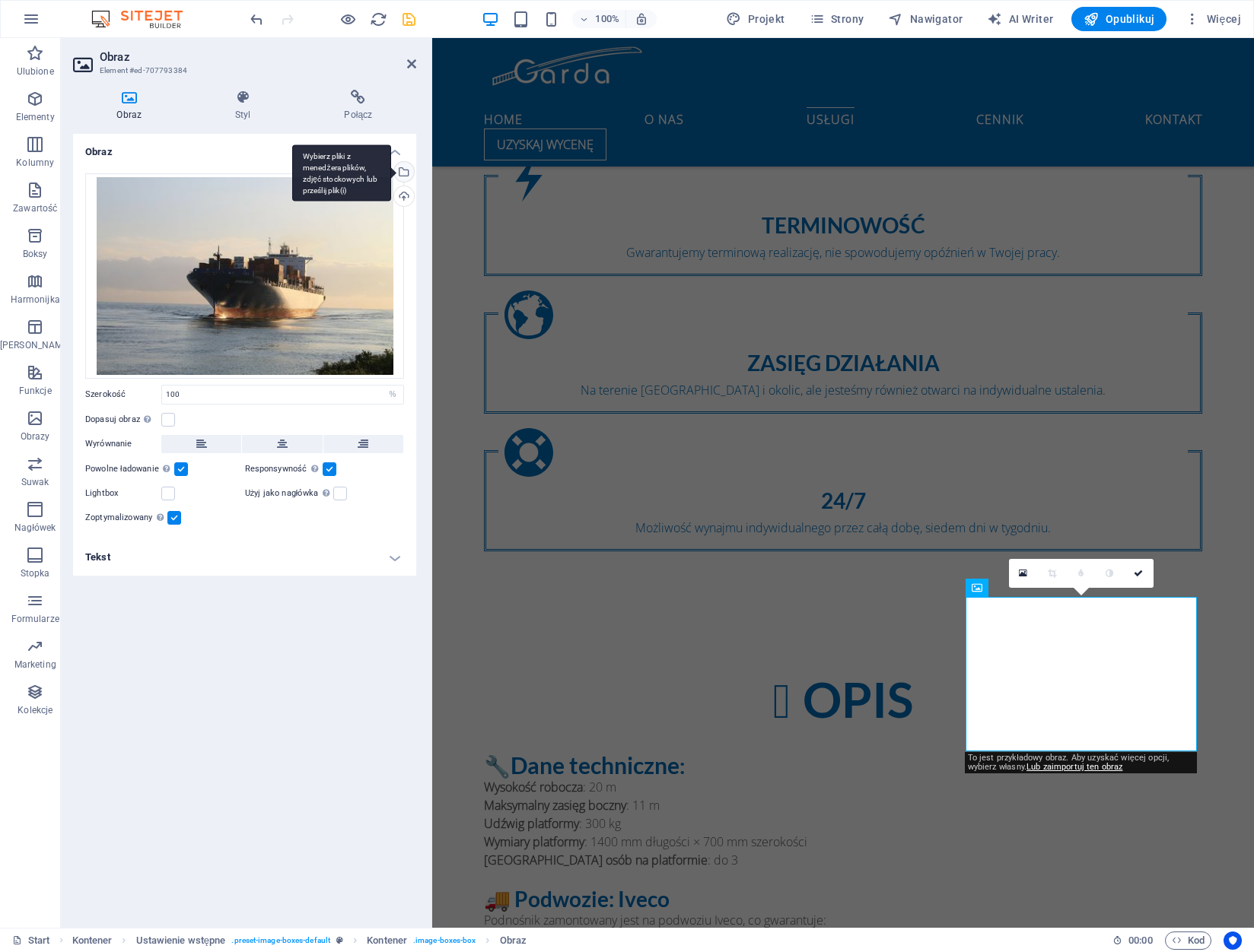
click at [391, 167] on div "Wybierz pliki z menedżera plików, zdjęć stockowych lub prześlij plik(i)" at bounding box center [341, 174] width 99 height 57
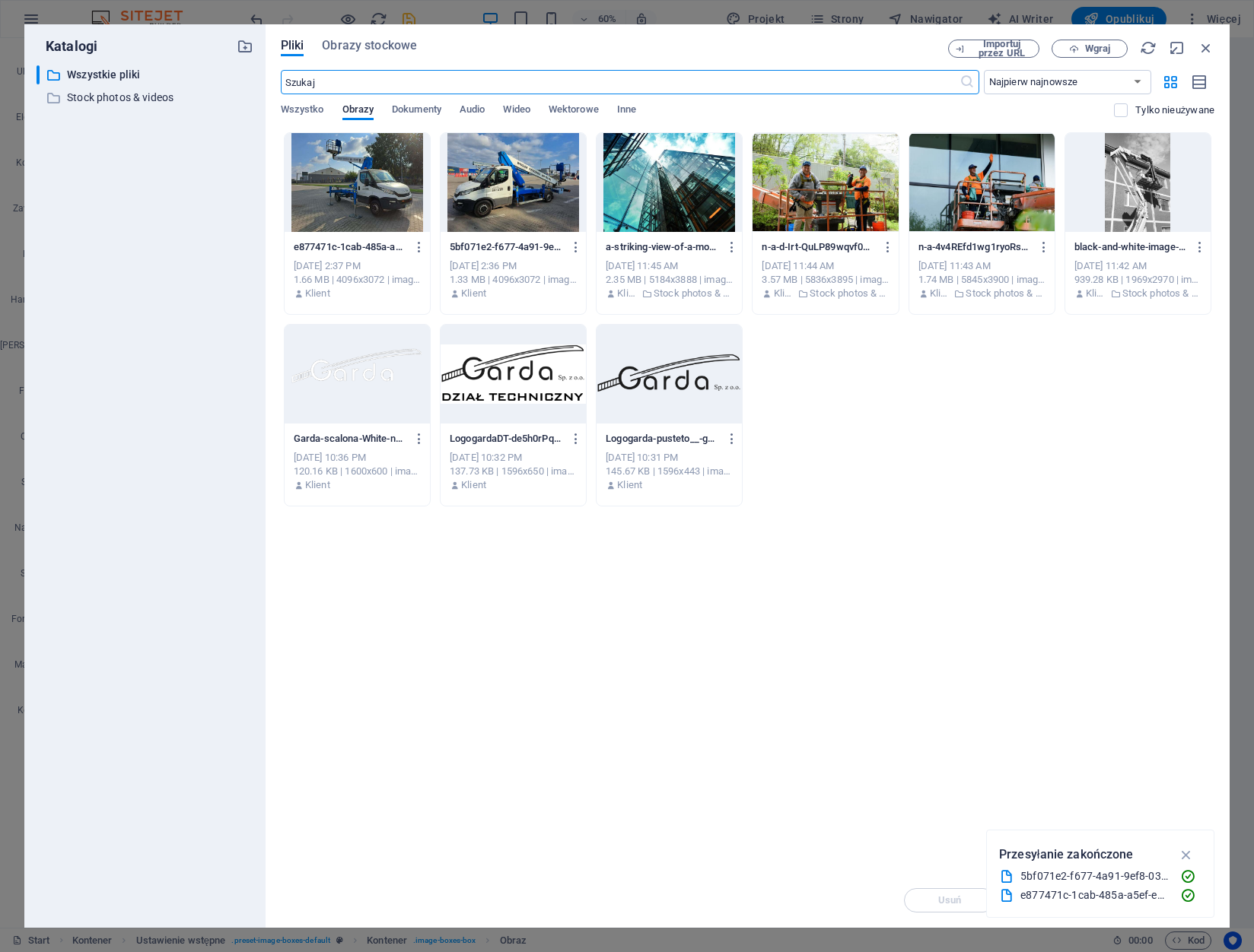
scroll to position [2215, 0]
click at [490, 197] on div at bounding box center [512, 182] width 145 height 99
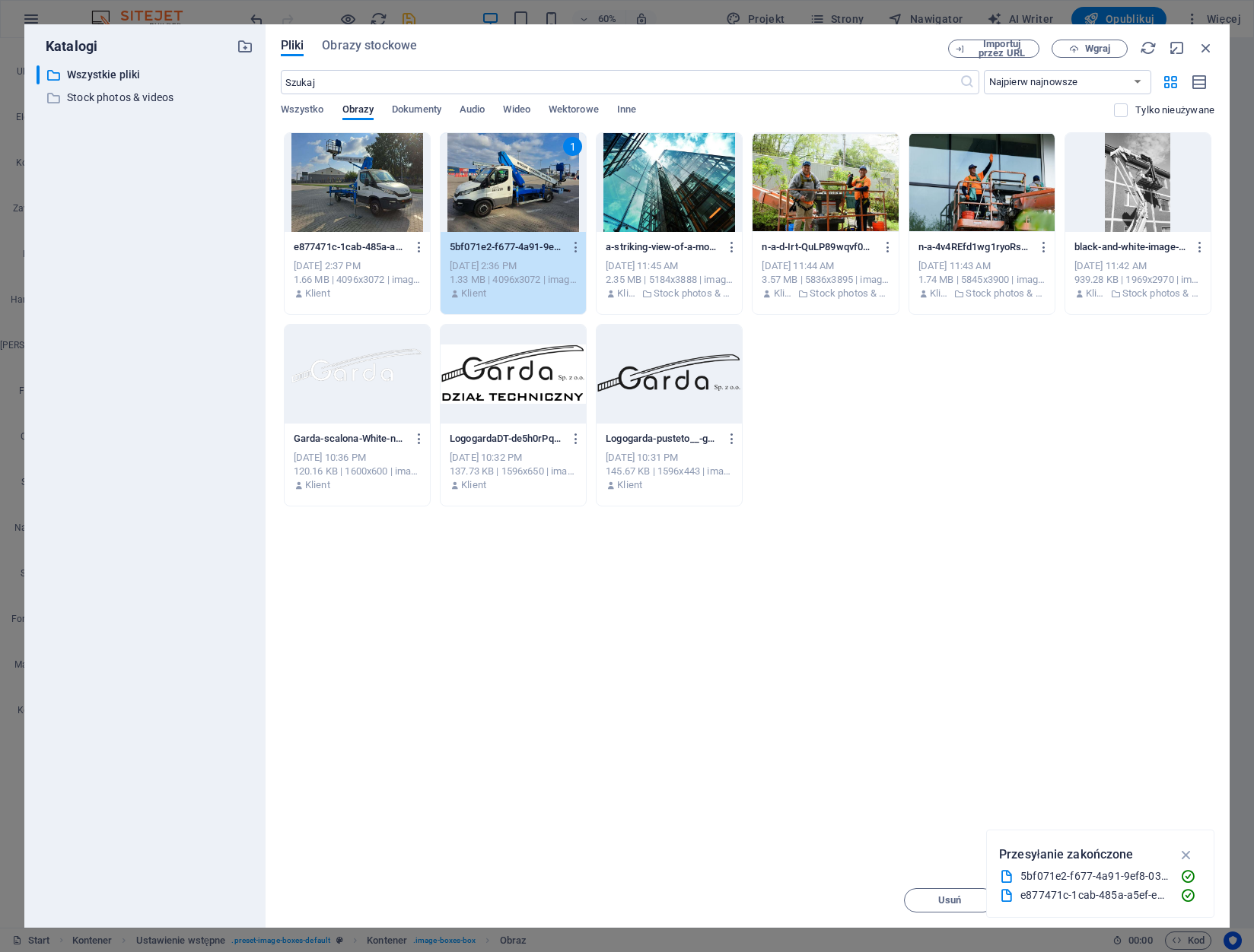
click at [502, 176] on div "1" at bounding box center [512, 182] width 145 height 99
click at [502, 176] on div at bounding box center [512, 182] width 145 height 99
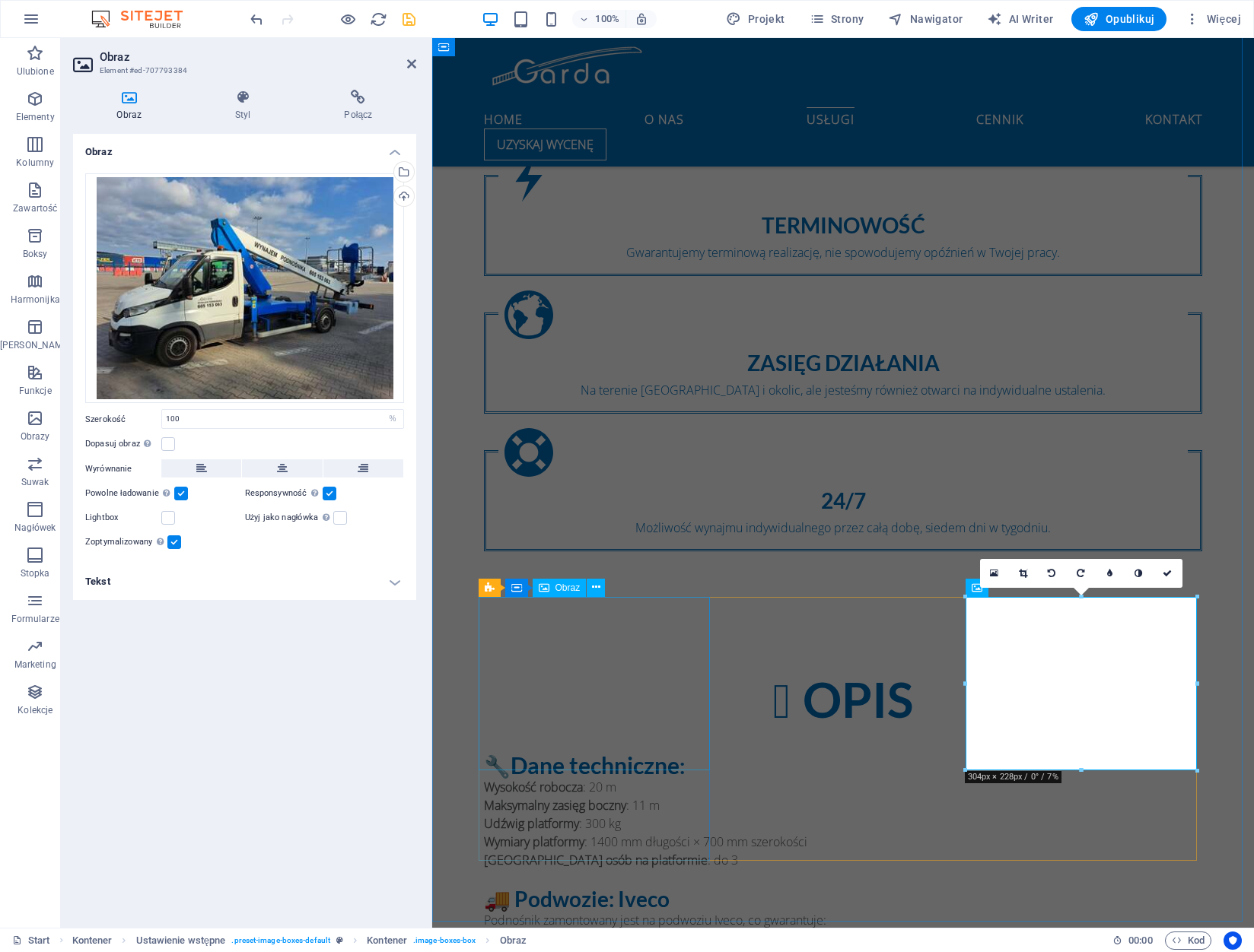
select select "%"
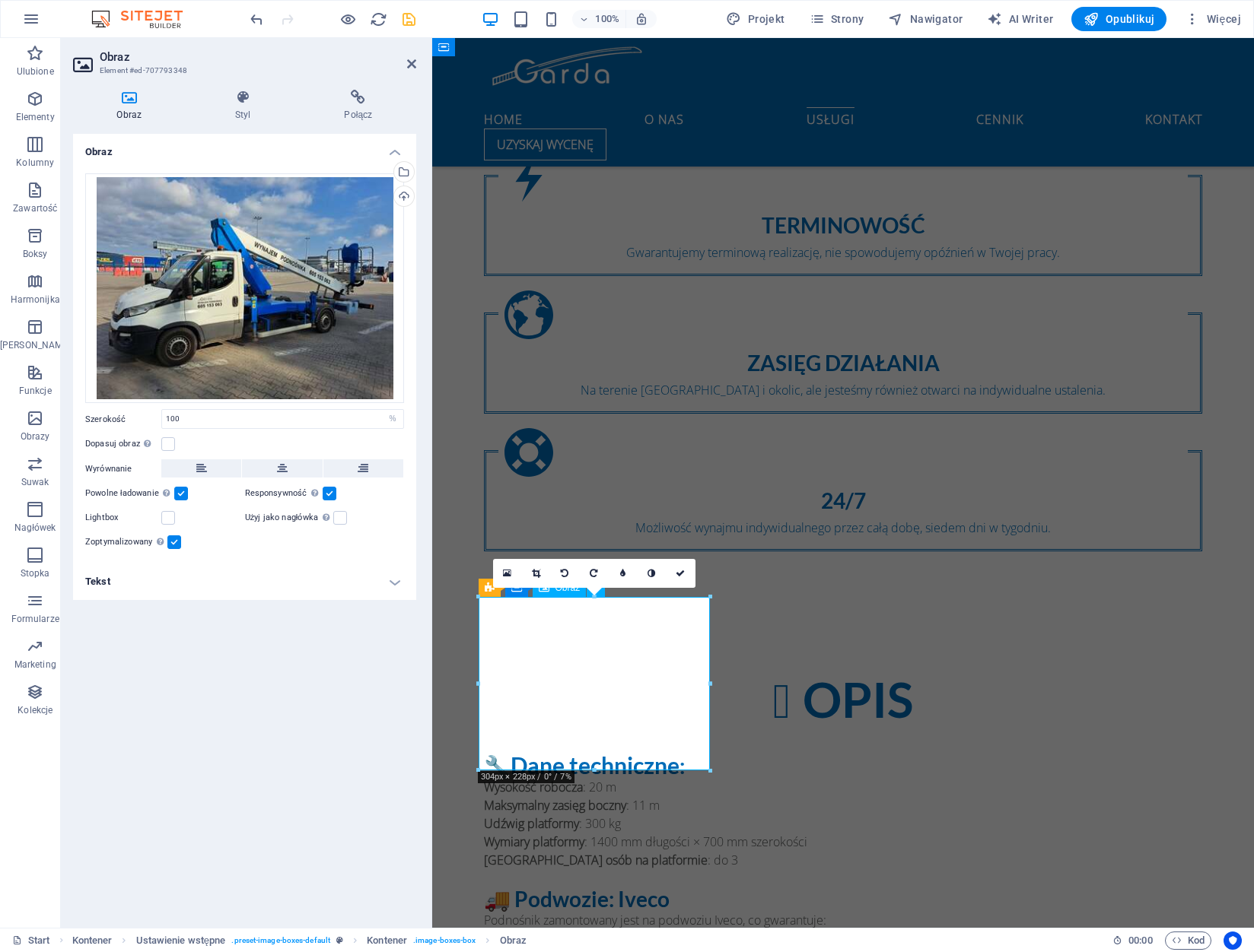
click at [296, 312] on div "Przeciągnij pliki tutaj, kliknij, aby wybrać pliki lub wybierz pliki z Plików l…" at bounding box center [244, 289] width 319 height 231
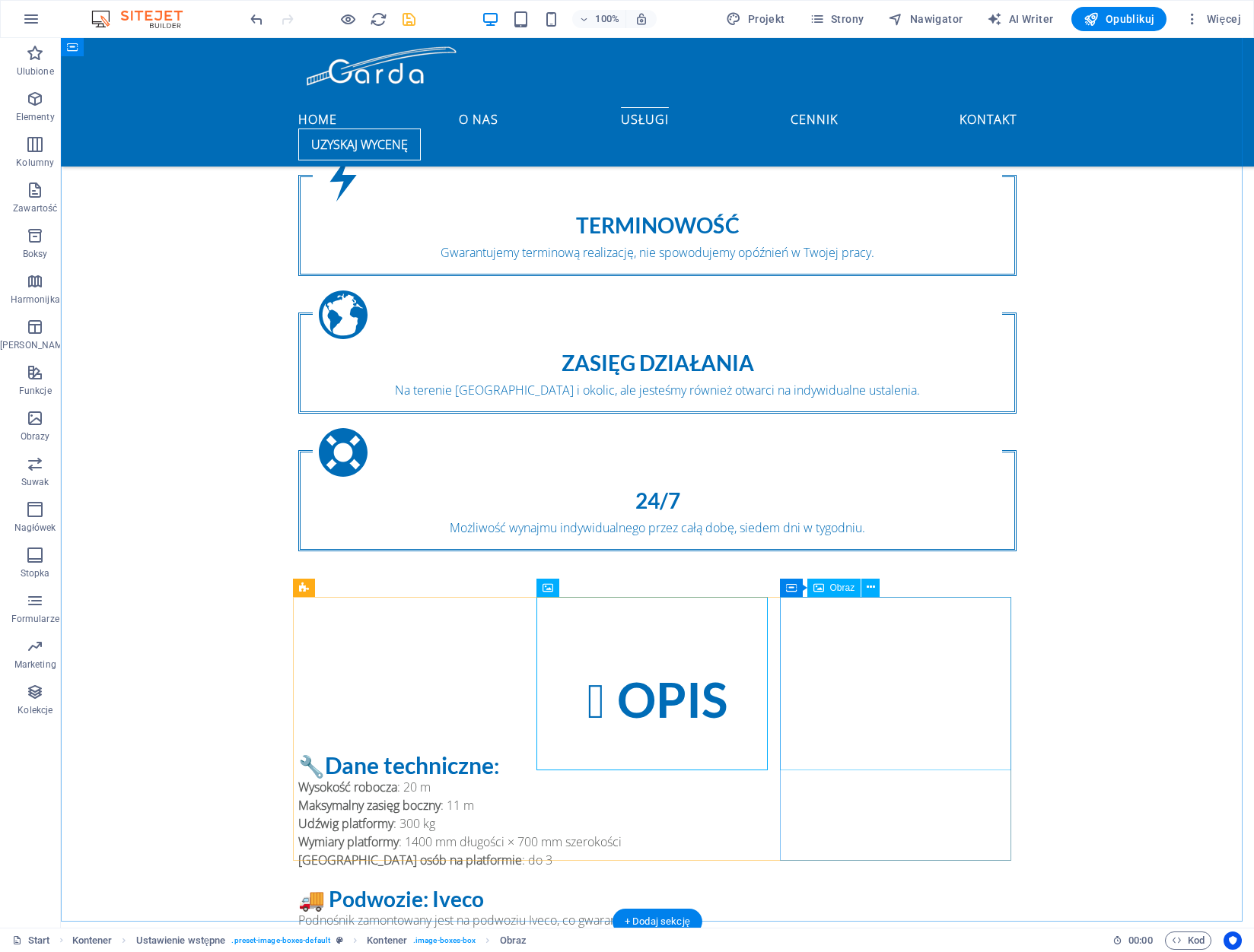
select select "%"
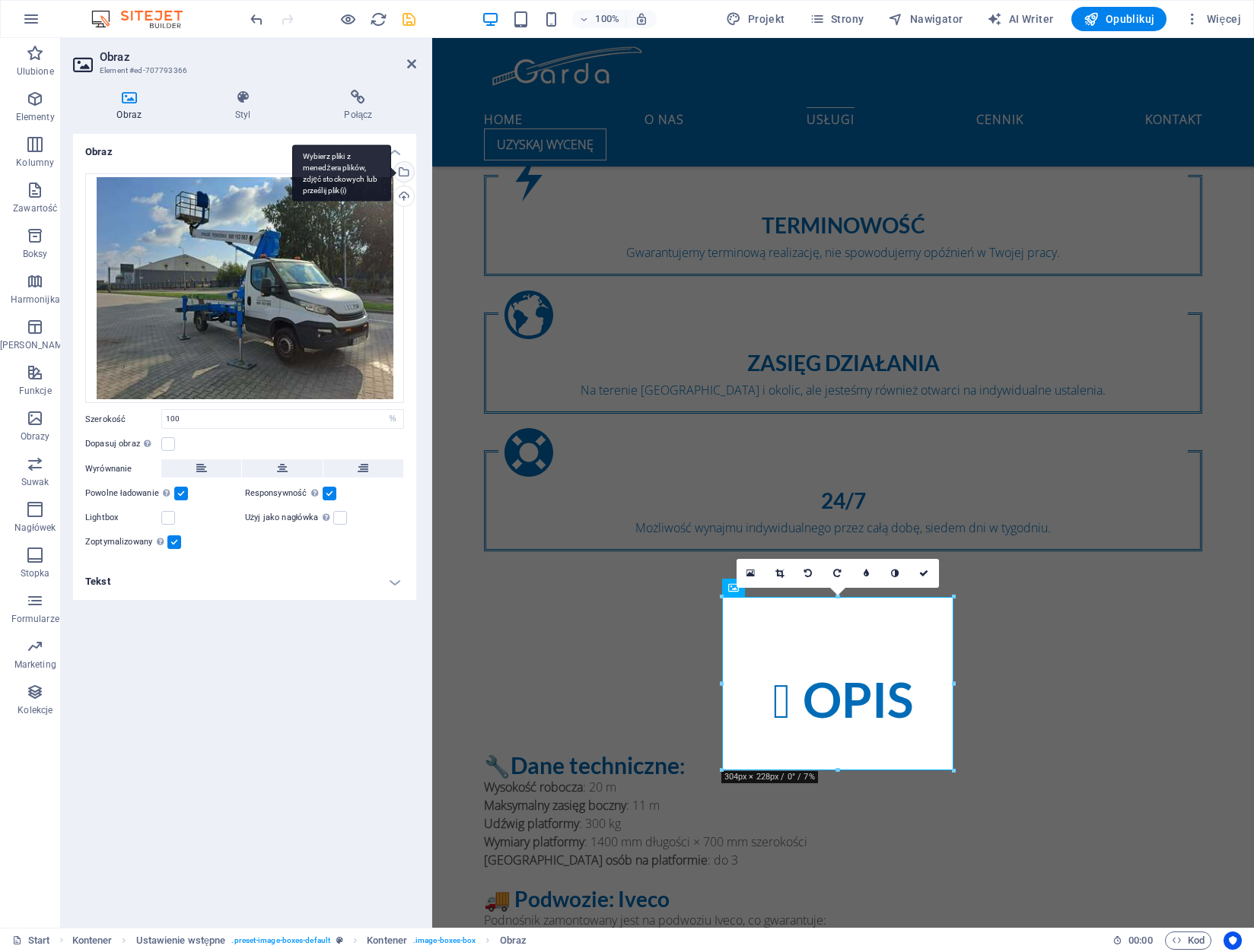
click at [406, 168] on div "Wybierz pliki z menedżera plików, zdjęć stockowych lub prześlij plik(i)" at bounding box center [402, 173] width 23 height 23
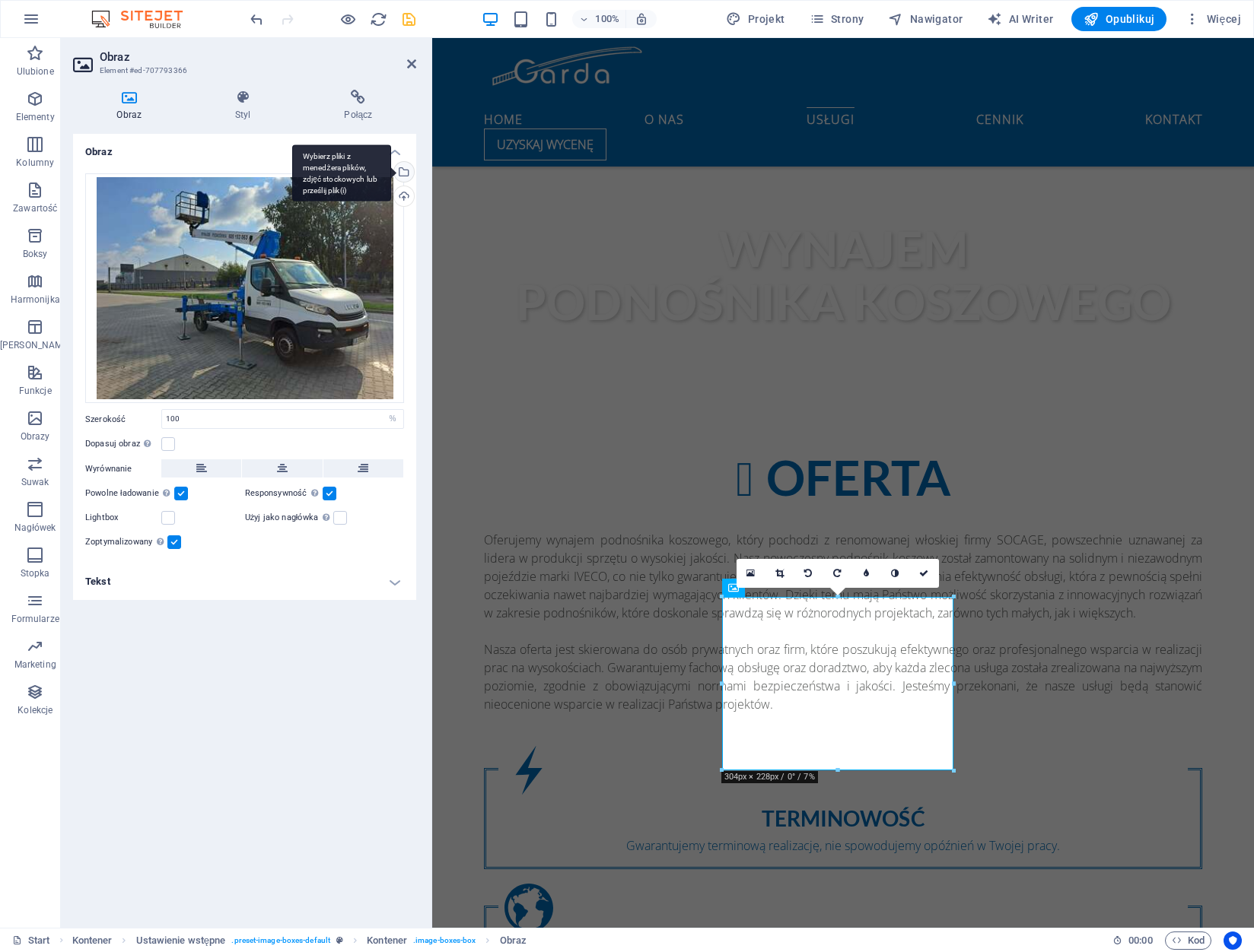
scroll to position [2215, 0]
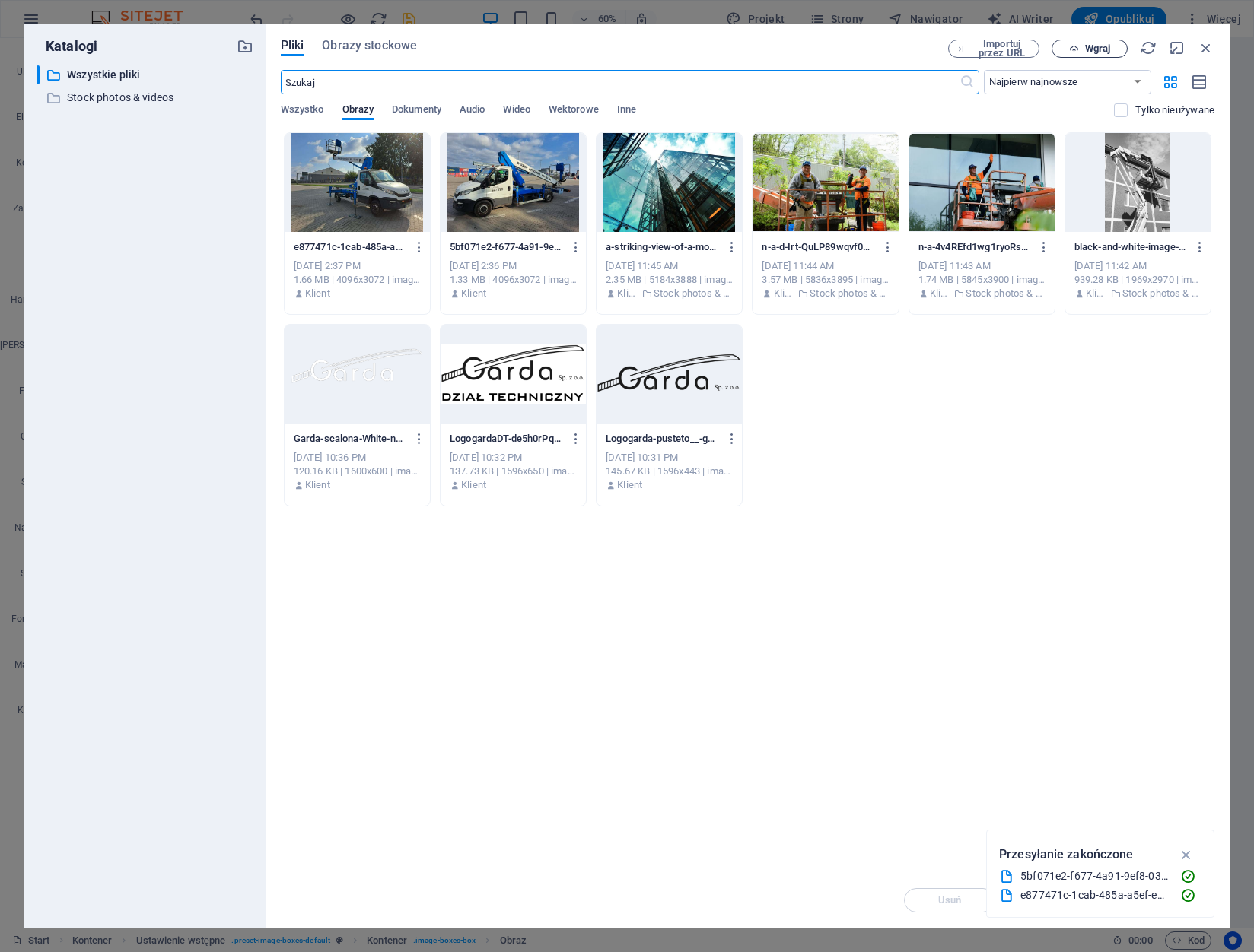
click at [1074, 50] on icon "button" at bounding box center [1073, 49] width 10 height 10
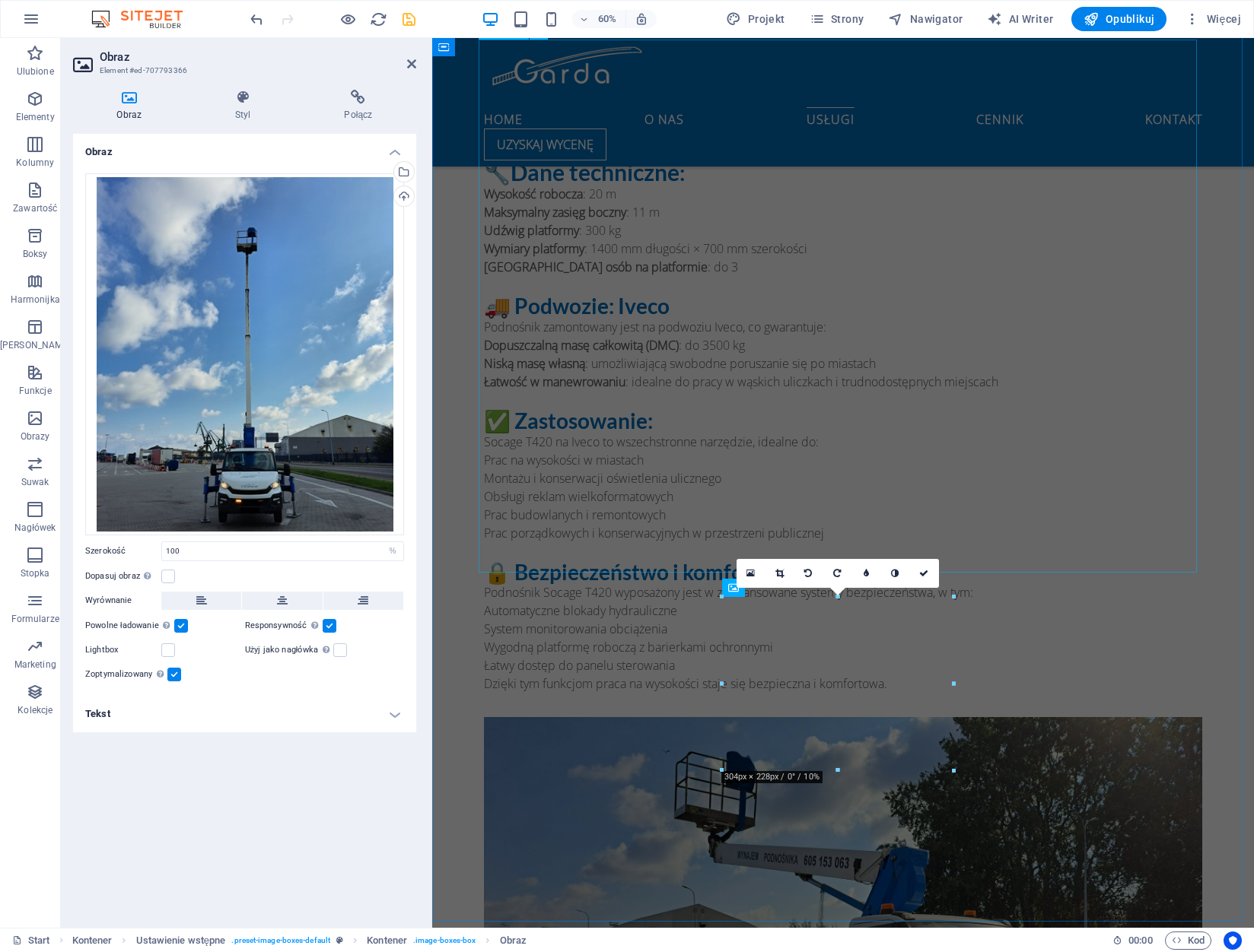
scroll to position [1621, 0]
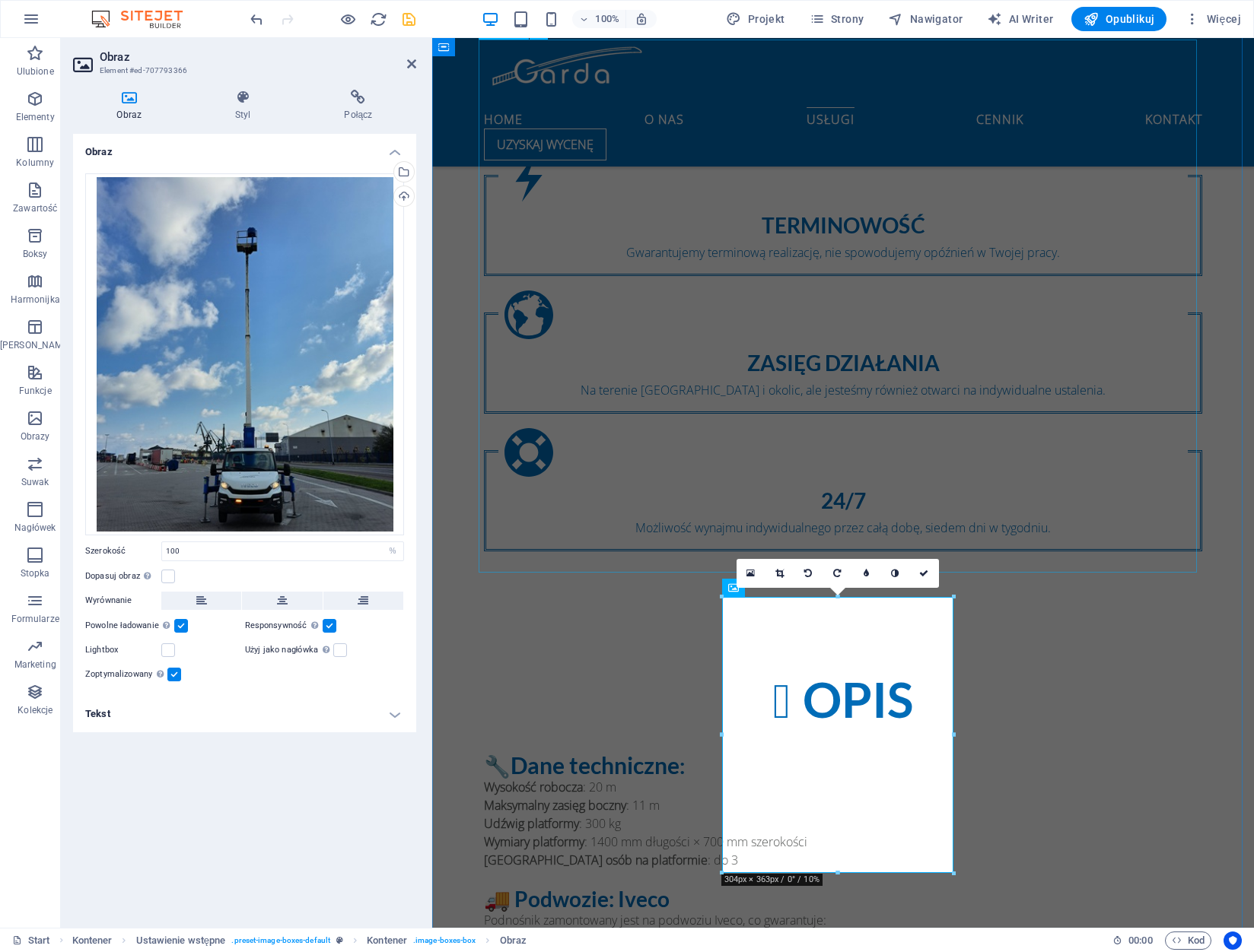
drag, startPoint x: 1007, startPoint y: 498, endPoint x: 1377, endPoint y: 498, distance: 370.0
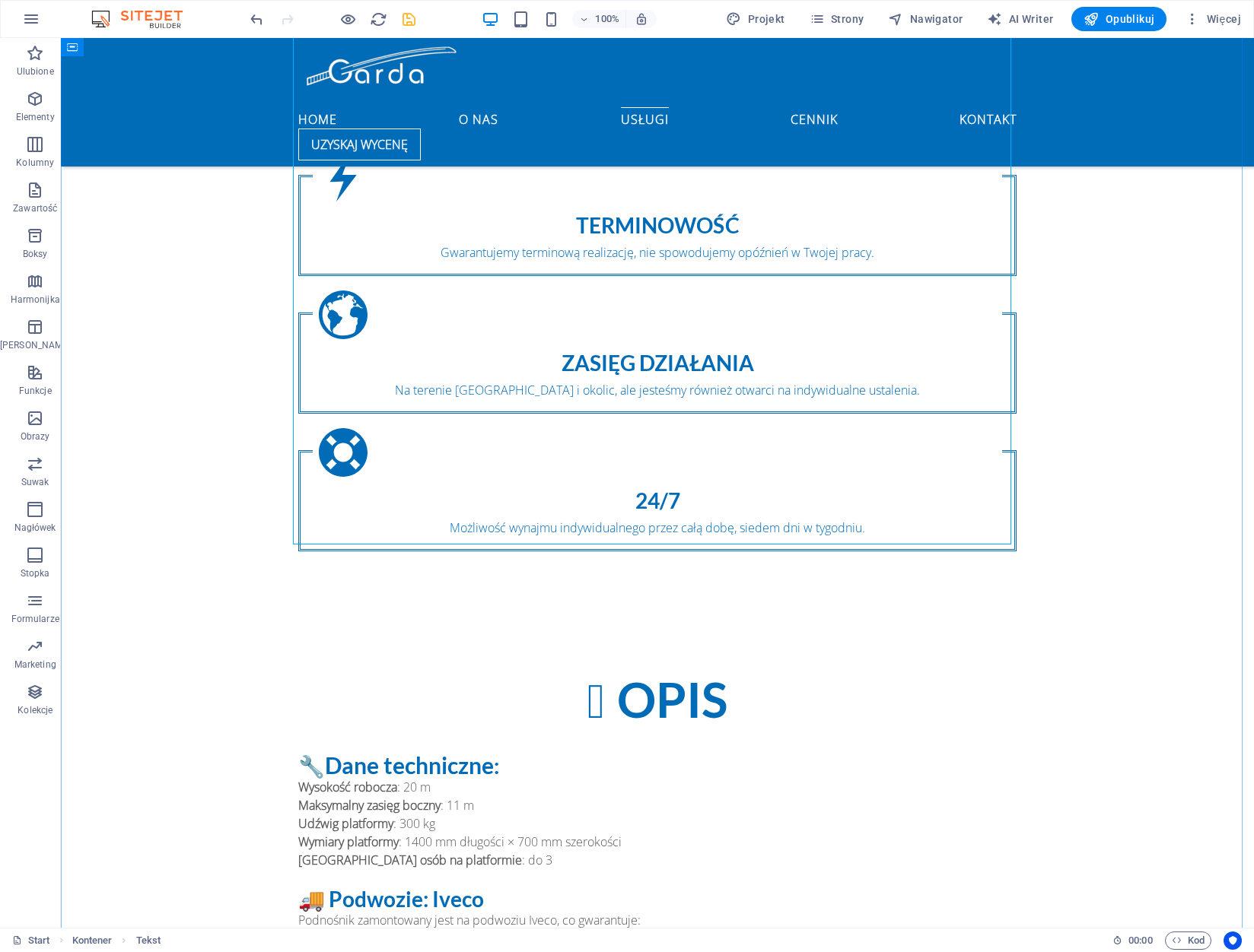
scroll to position [1850, 0]
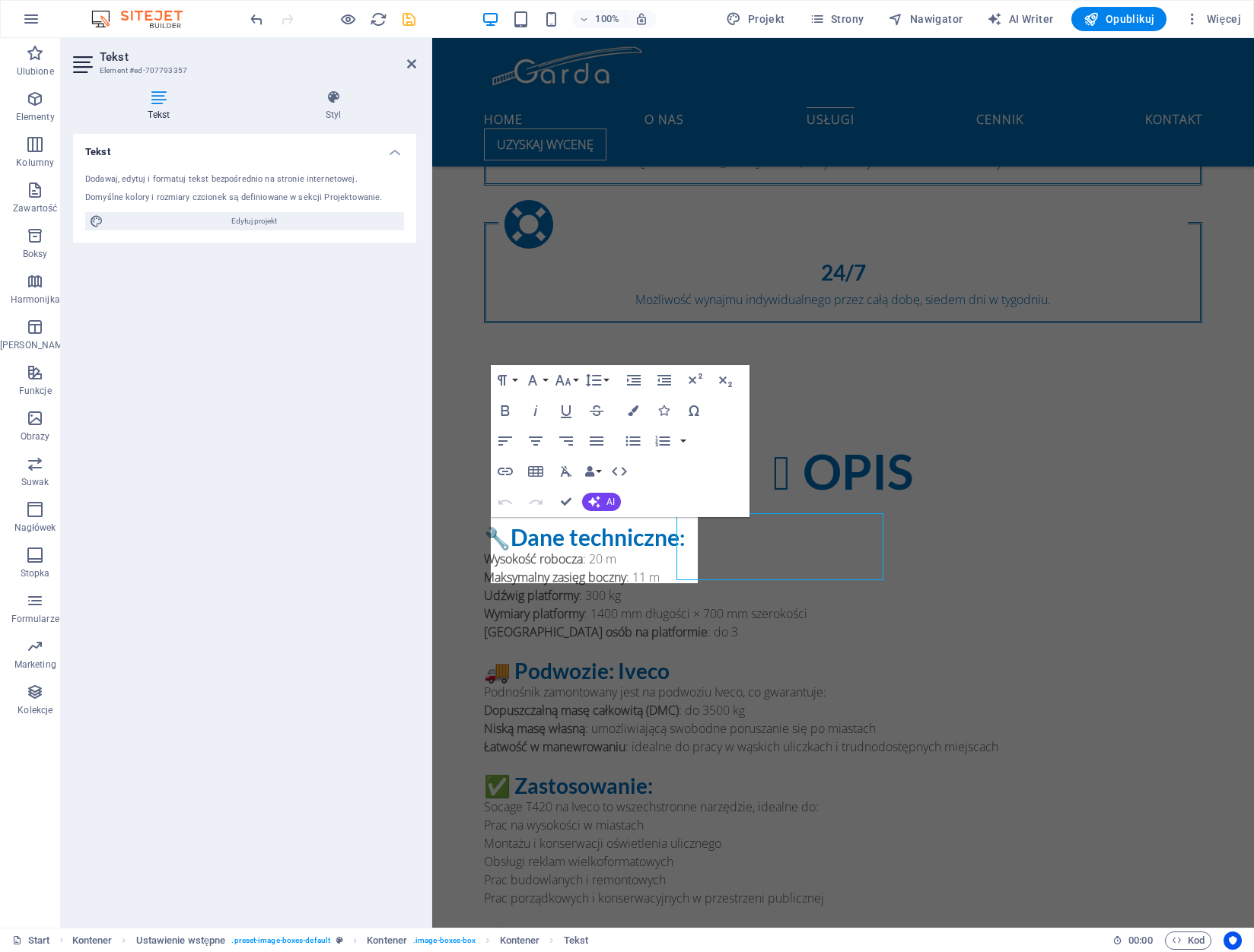
click at [372, 537] on div "Tekst Dodawaj, edytuj i formatuj tekst bezpośrednio na stronie internetowej. Do…" at bounding box center [245, 524] width 344 height 782
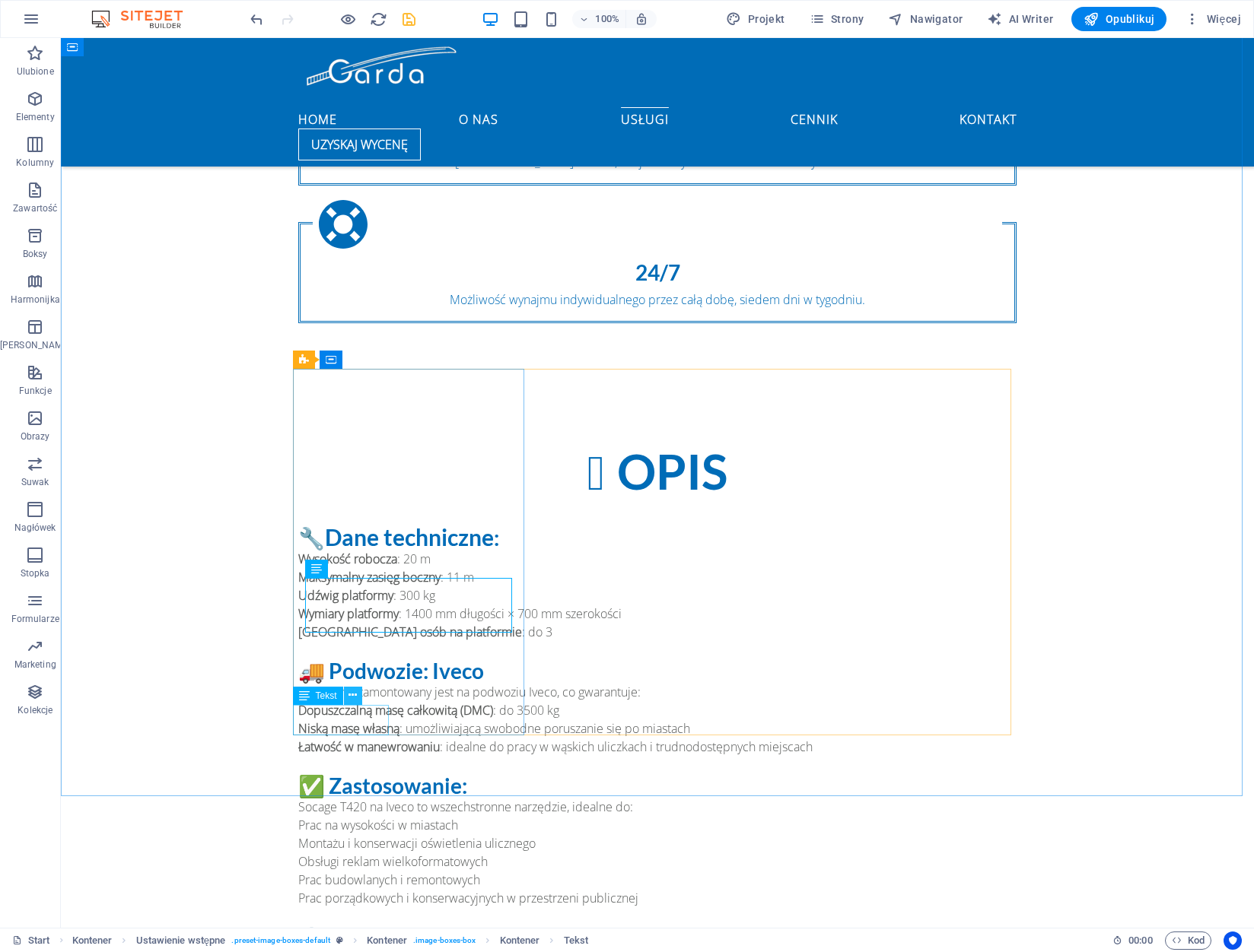
click at [349, 695] on icon at bounding box center [352, 695] width 8 height 16
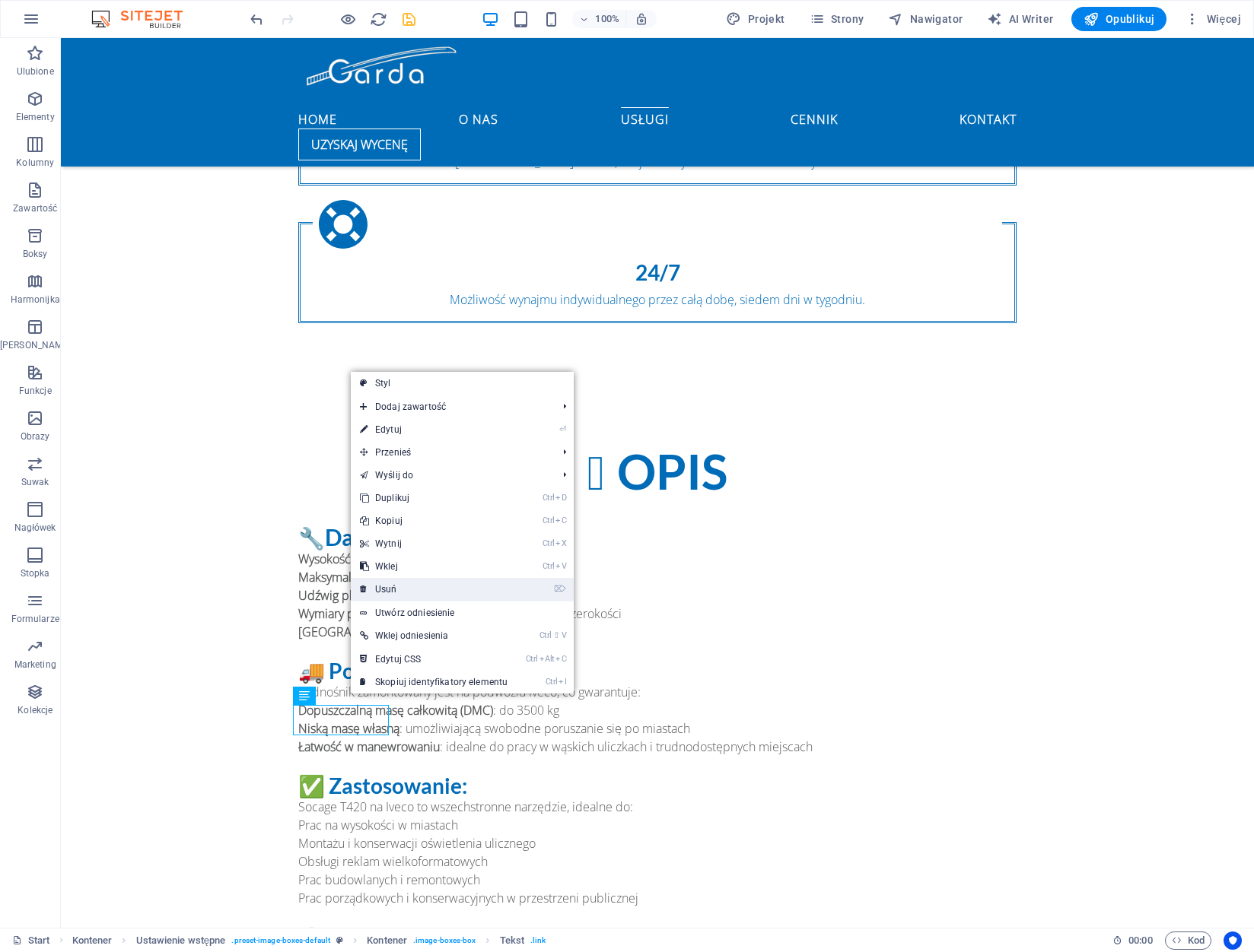
click at [430, 583] on link "⌦ Usuń" at bounding box center [434, 589] width 166 height 23
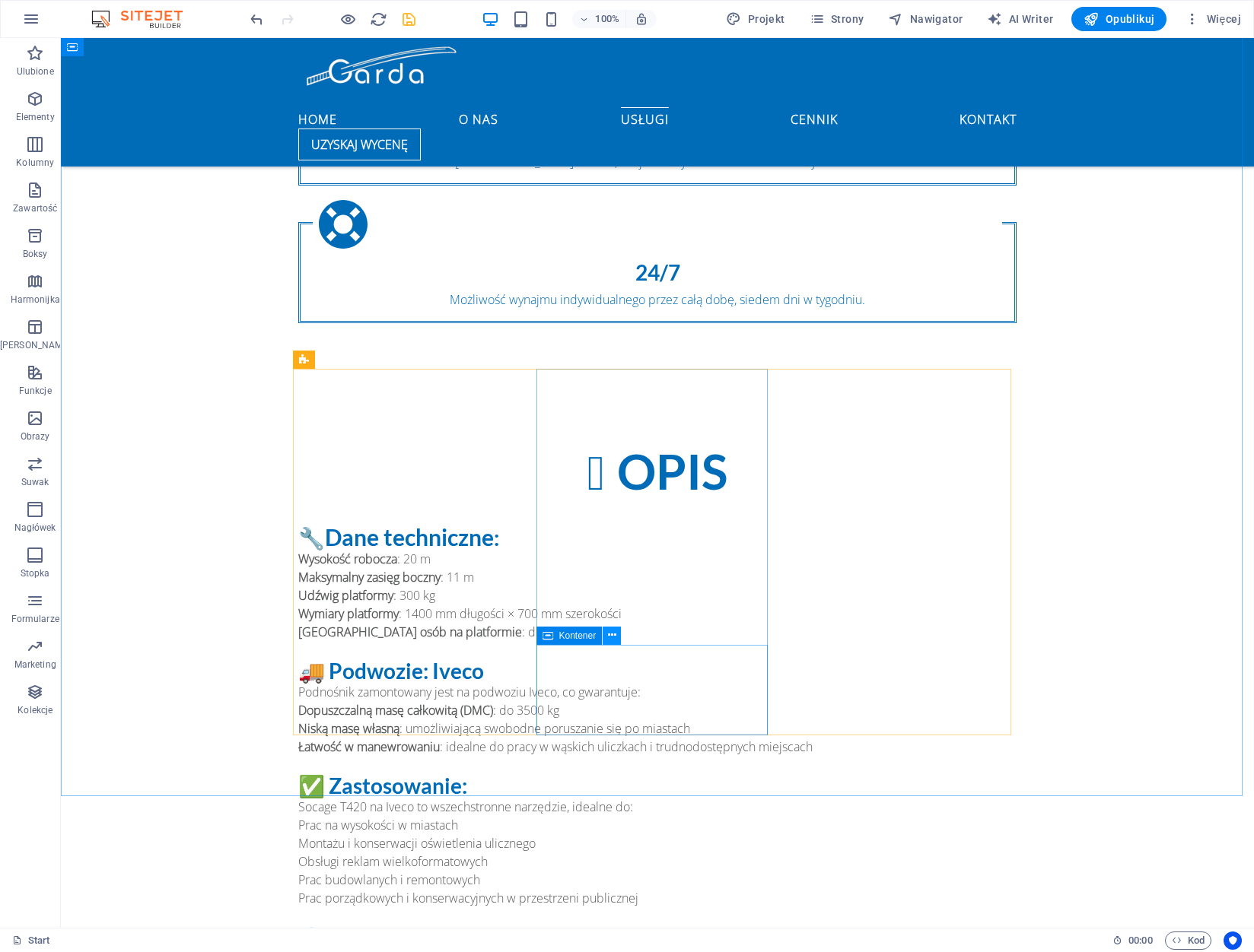
click at [608, 637] on icon at bounding box center [611, 635] width 8 height 16
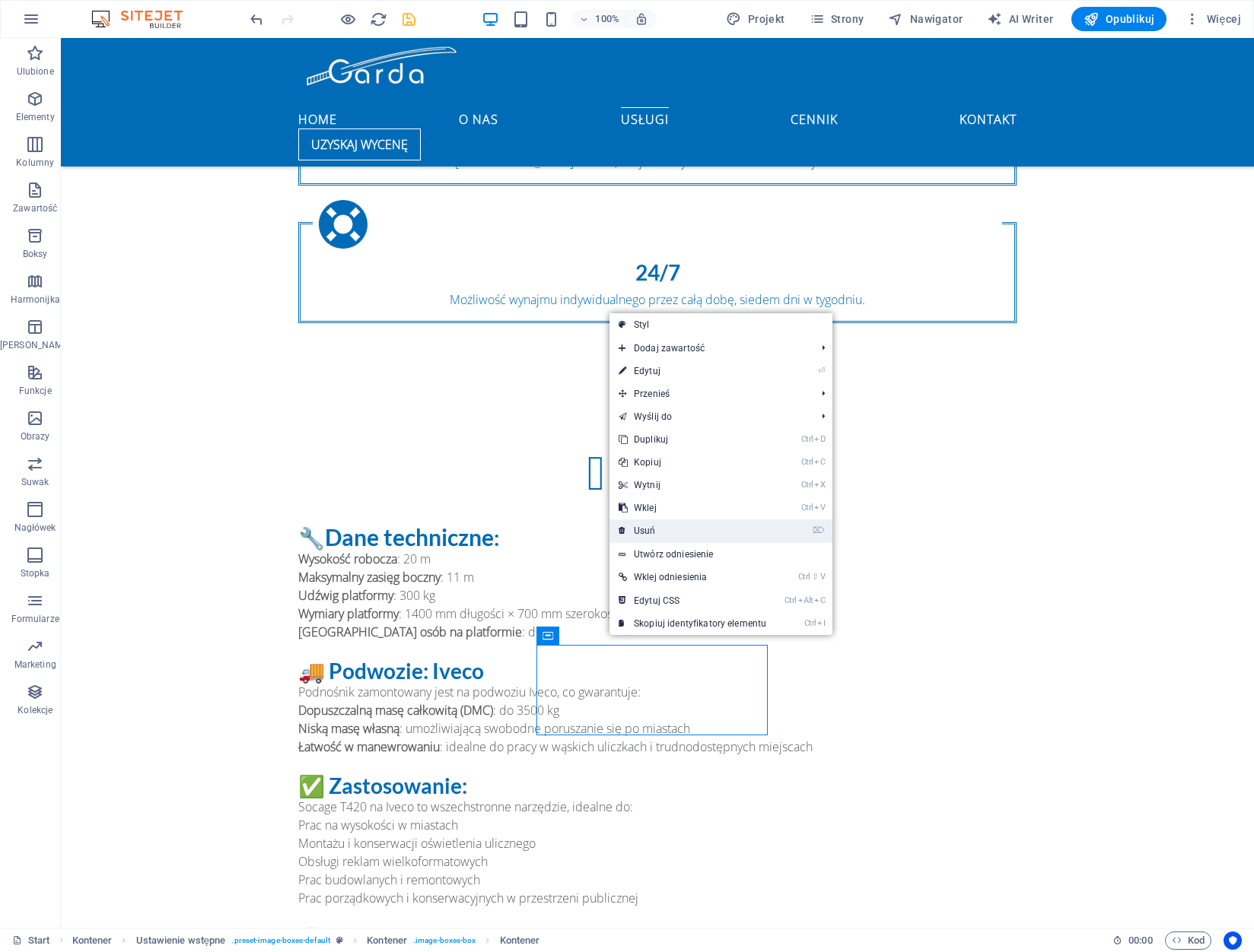
click at [684, 536] on link "⌦ Usuń" at bounding box center [693, 531] width 166 height 23
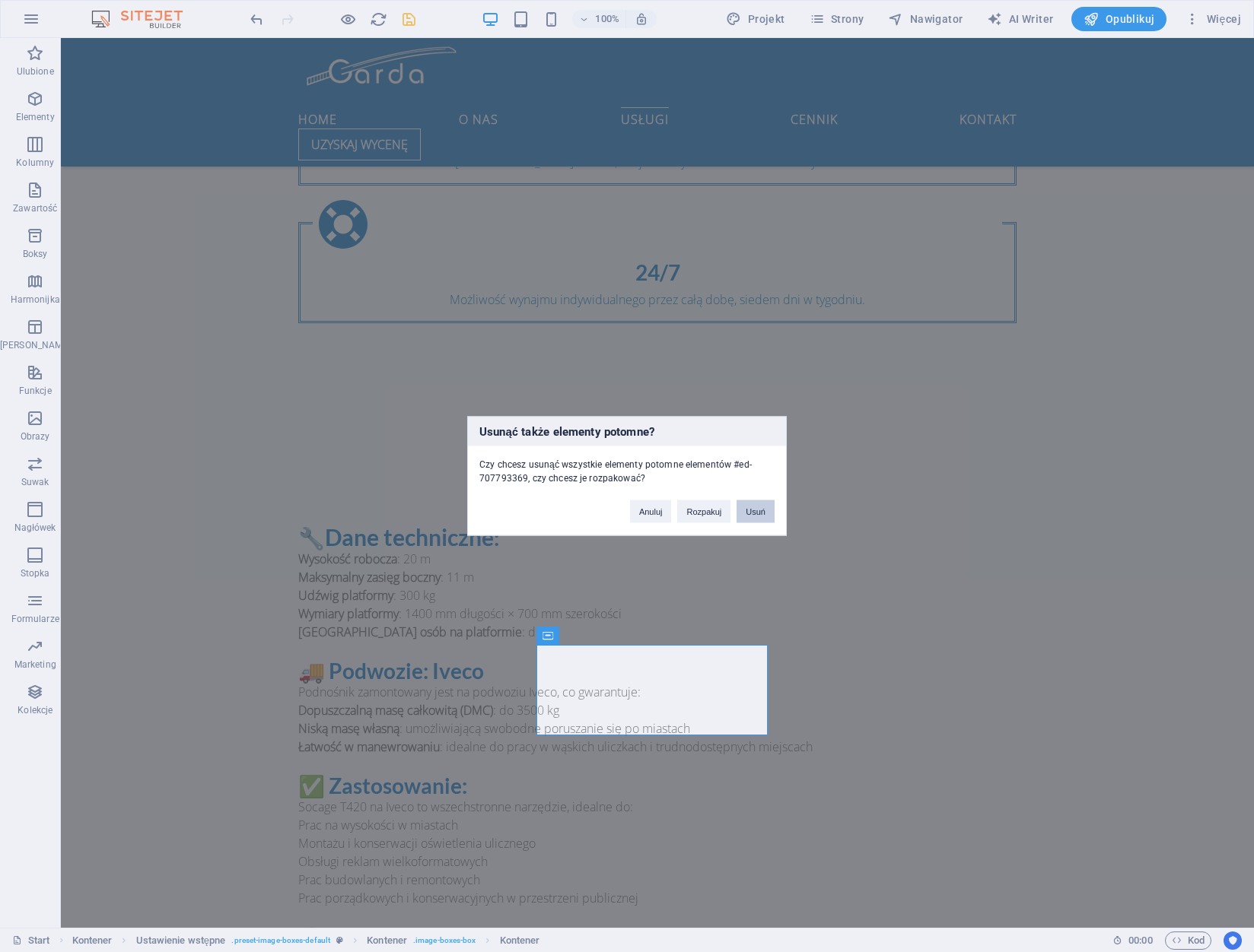
click at [753, 512] on button "Usuń" at bounding box center [754, 512] width 38 height 23
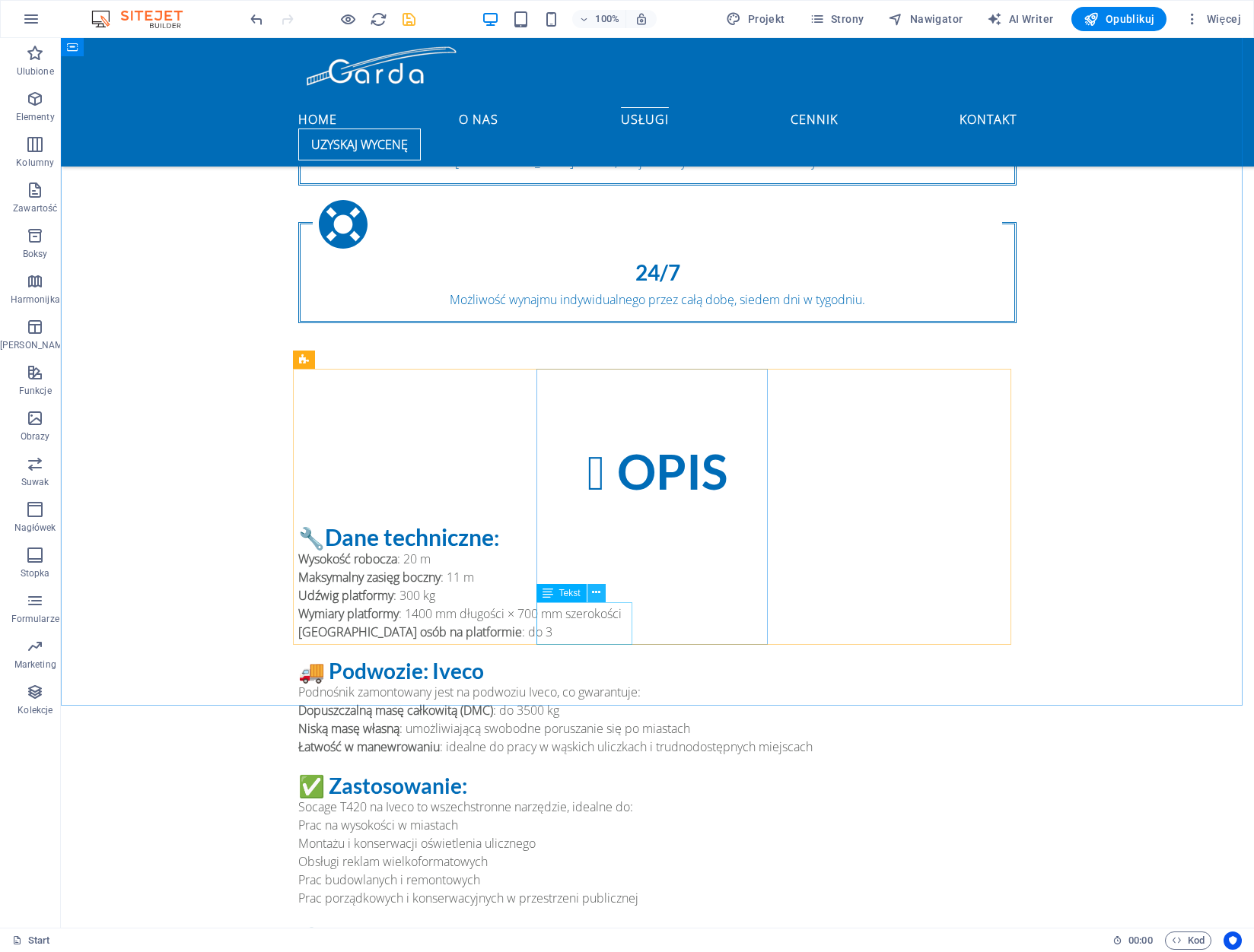
click at [595, 594] on icon at bounding box center [596, 593] width 8 height 16
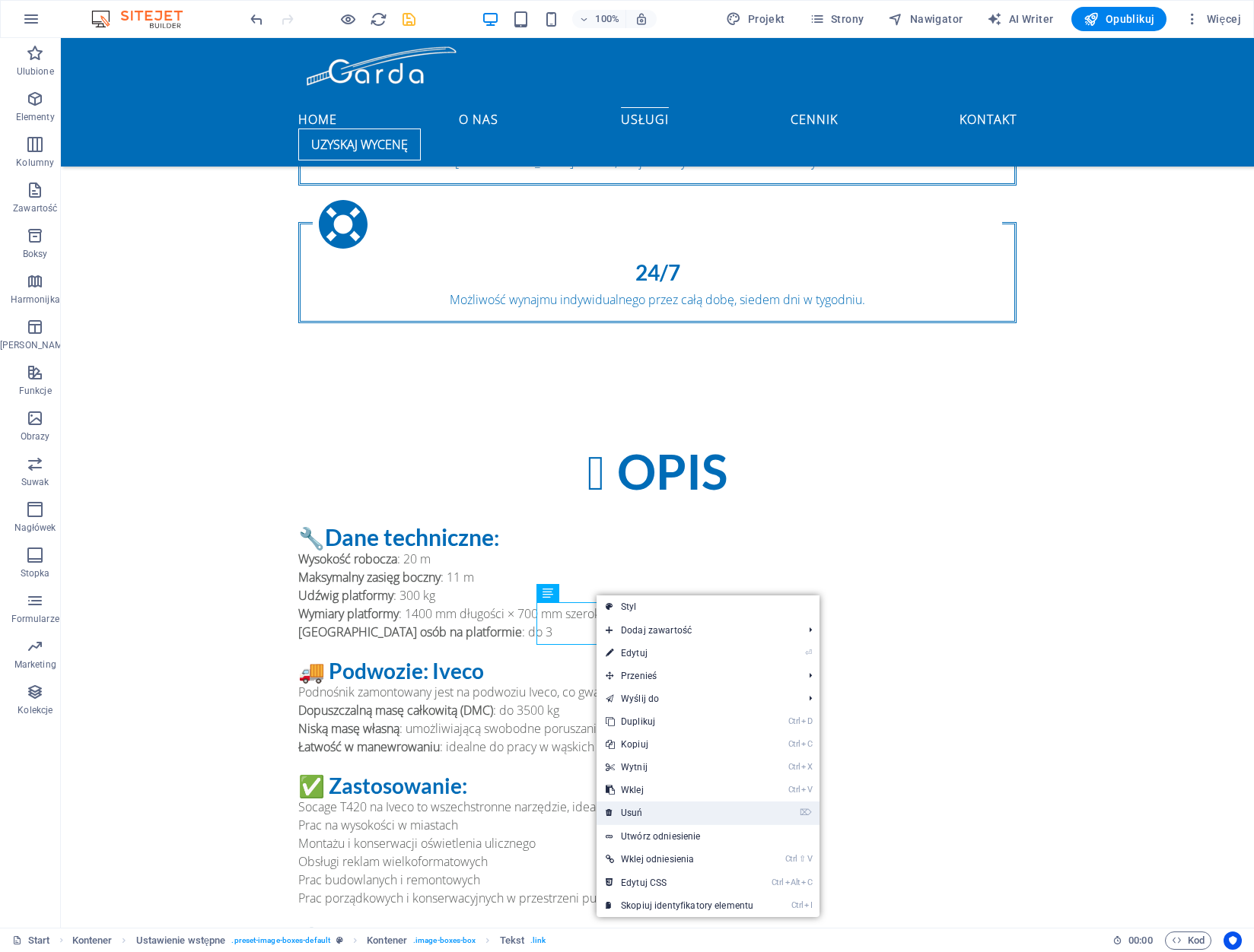
click at [672, 807] on link "⌦ Usuń" at bounding box center [680, 813] width 166 height 23
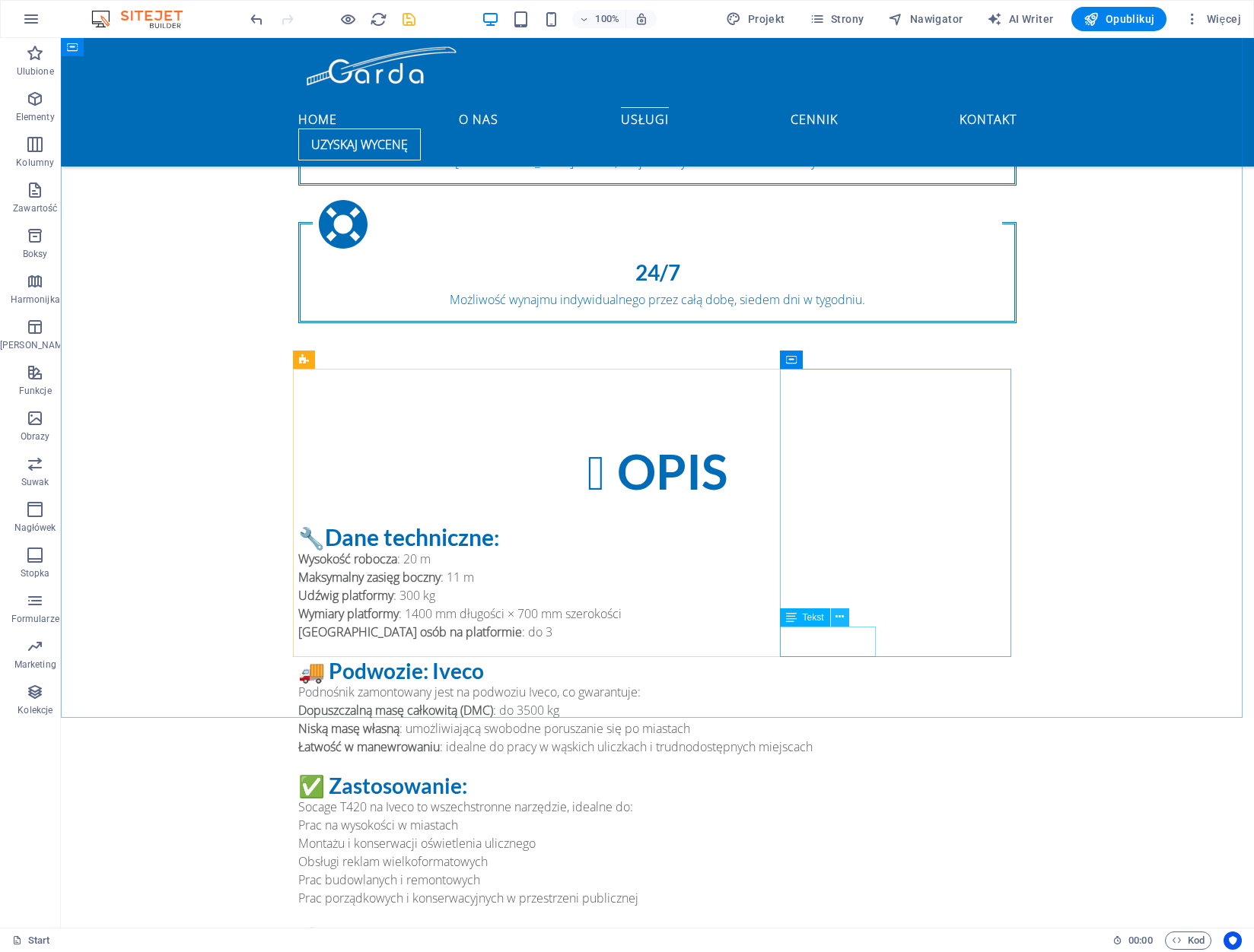
click at [836, 616] on icon at bounding box center [839, 617] width 8 height 16
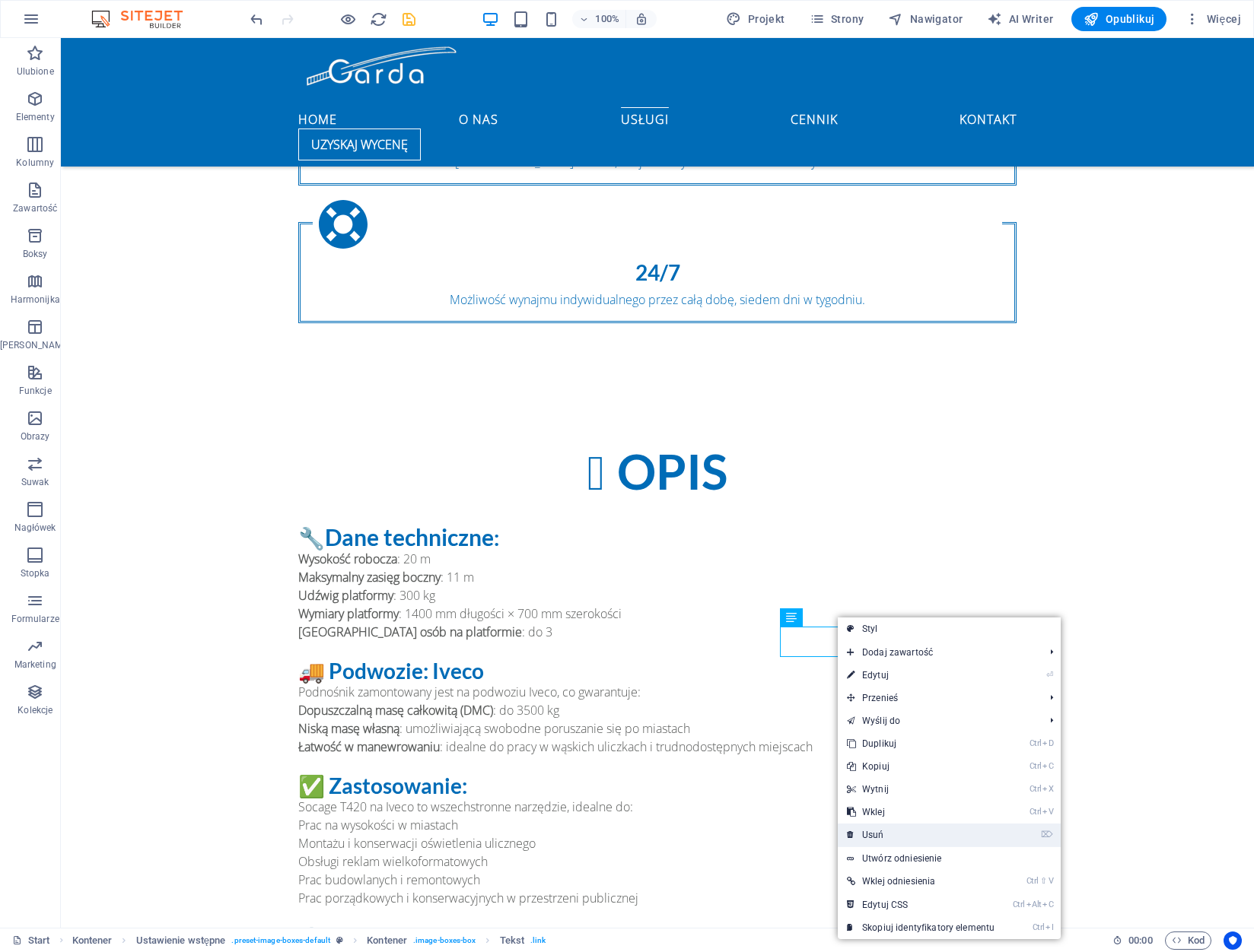
click at [887, 825] on link "⌦ Usuń" at bounding box center [921, 835] width 166 height 23
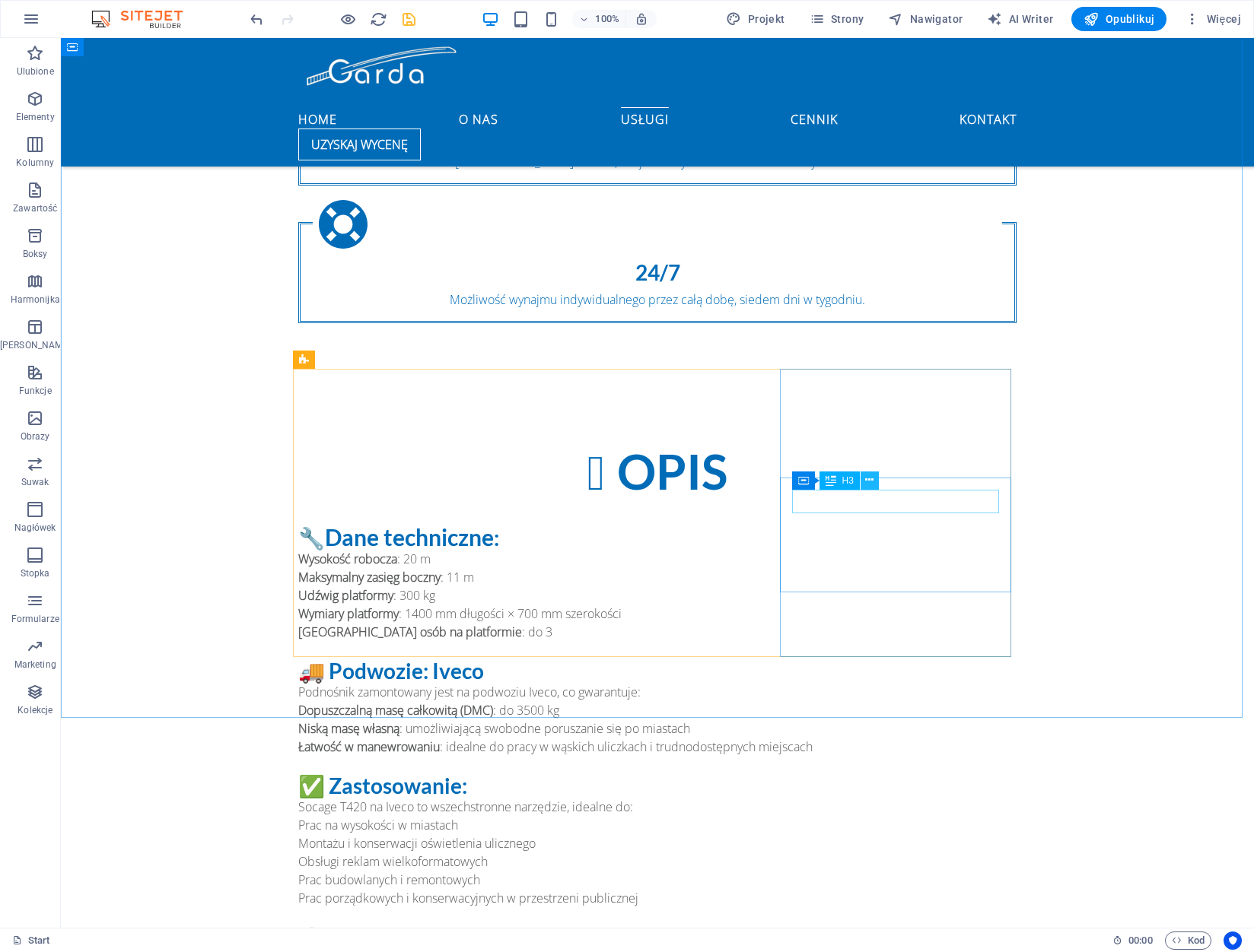
click at [866, 486] on icon at bounding box center [869, 480] width 8 height 16
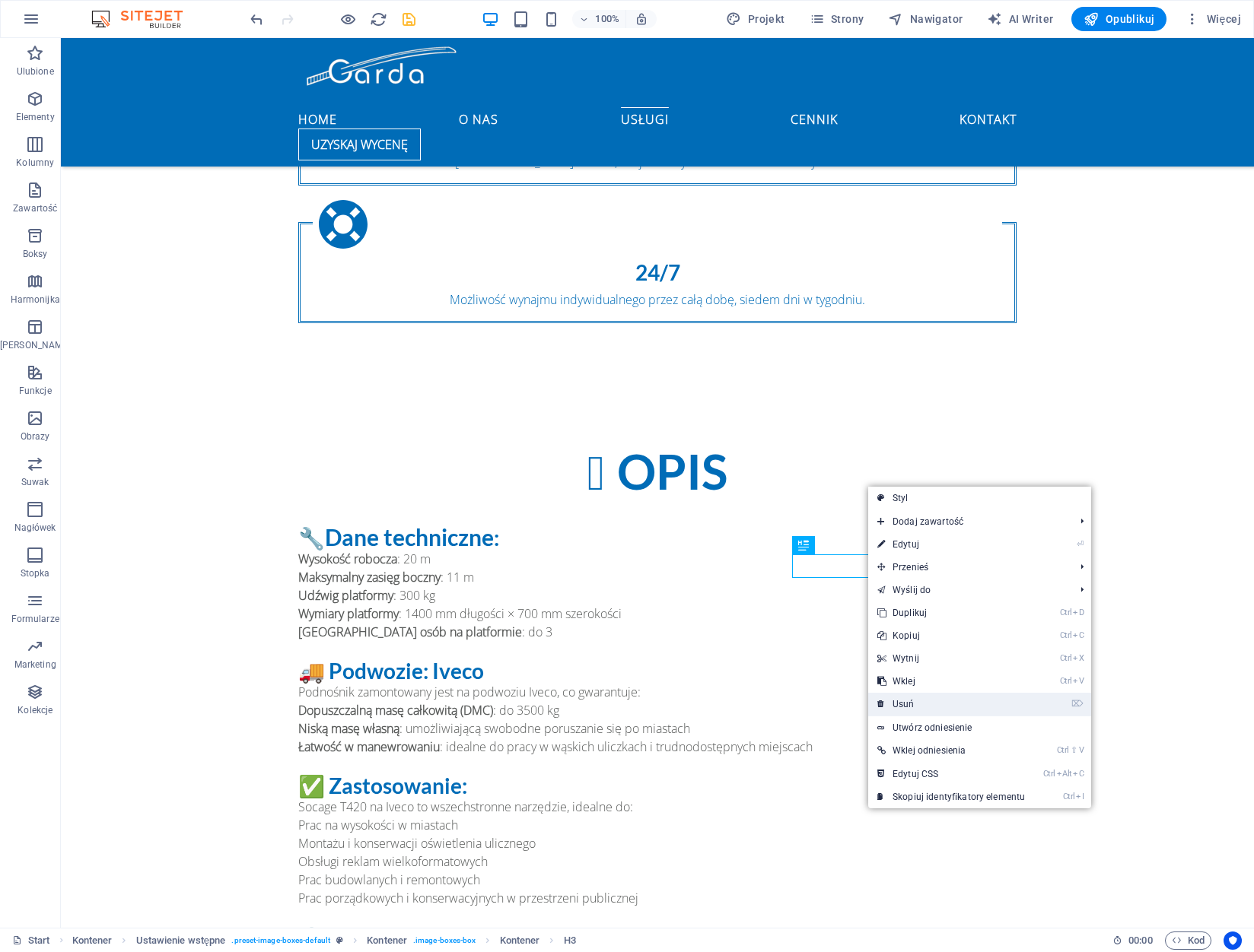
click at [916, 705] on link "⌦ Usuń" at bounding box center [951, 705] width 166 height 23
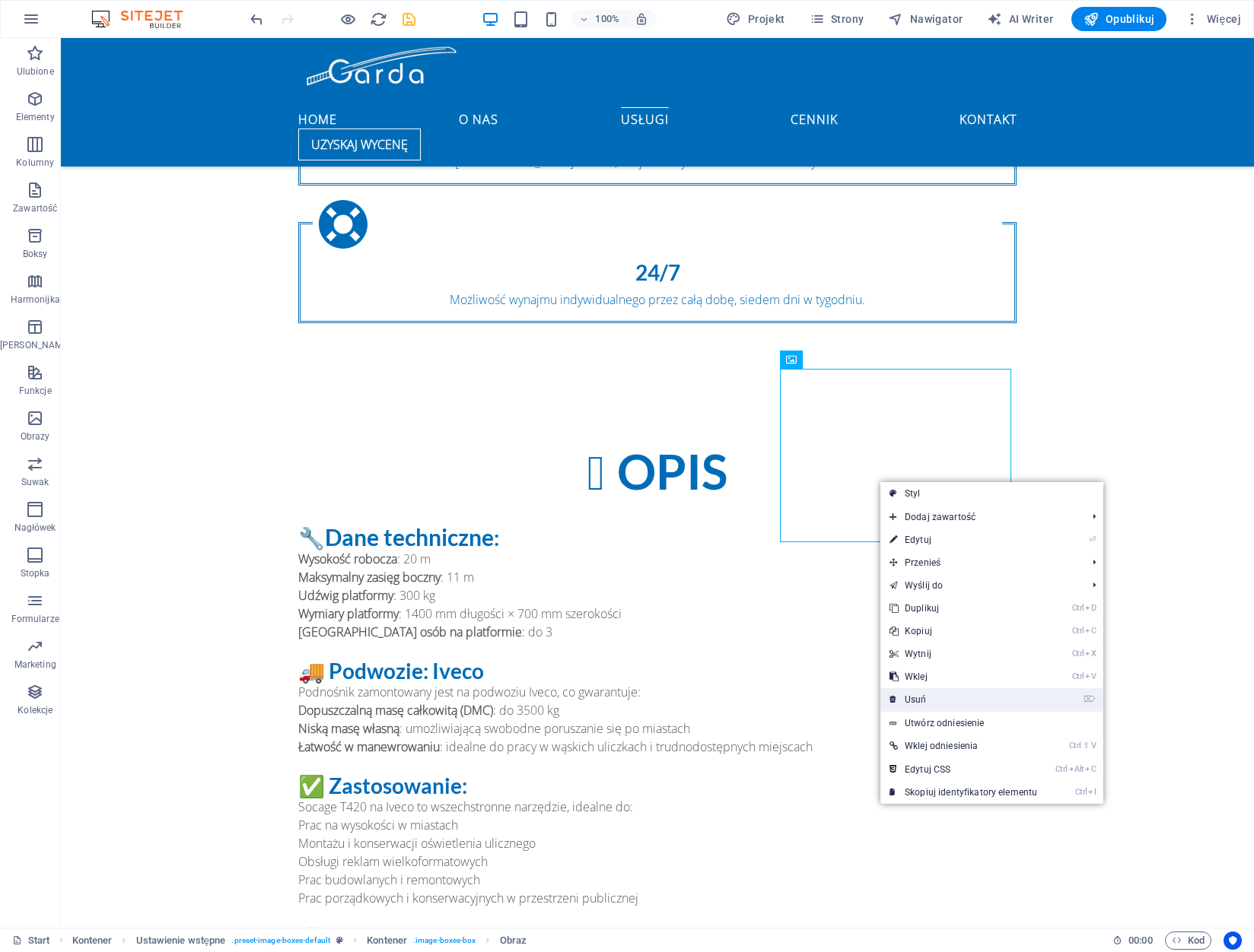
click at [918, 691] on link "⌦ Usuń" at bounding box center [963, 700] width 166 height 23
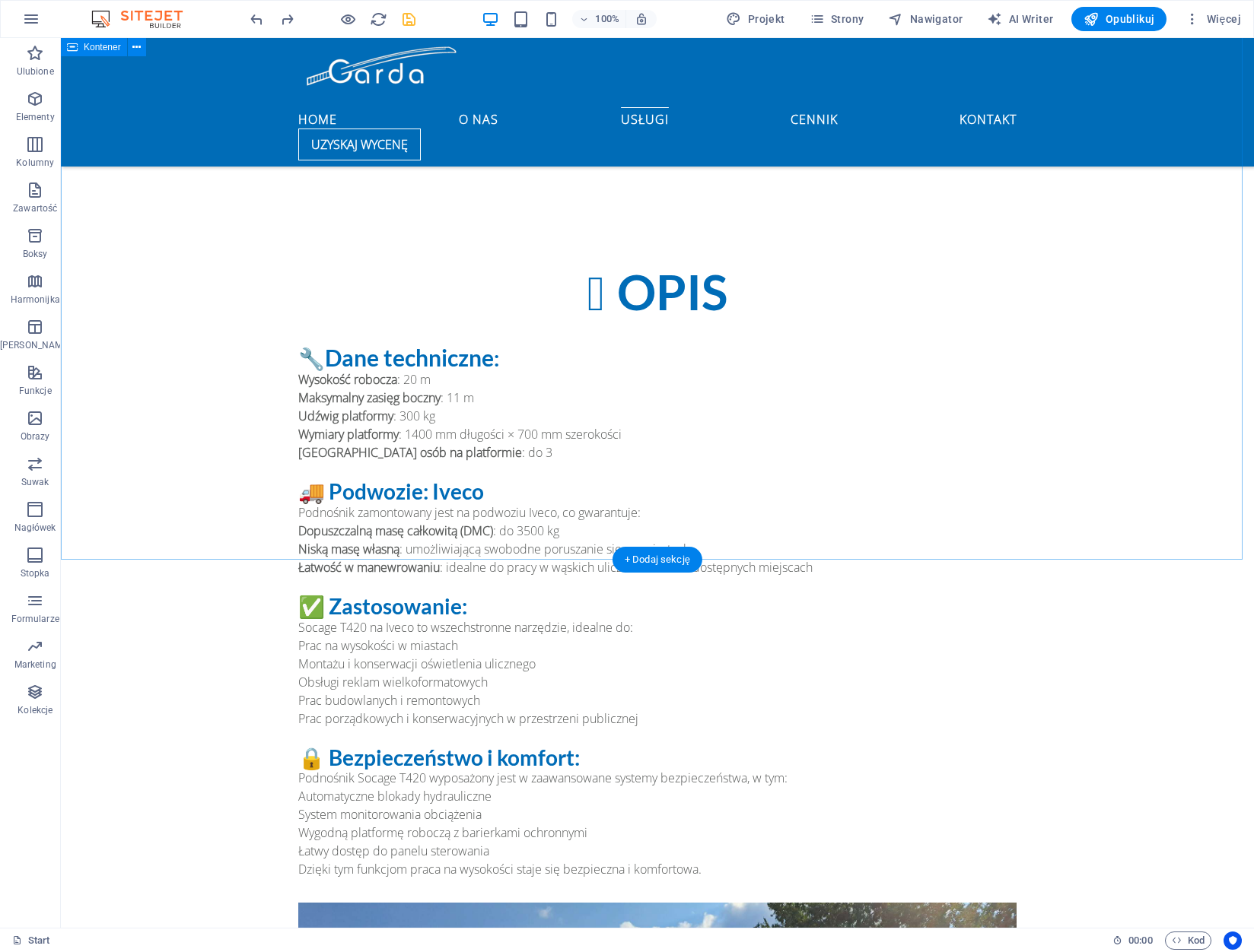
scroll to position [2002, 0]
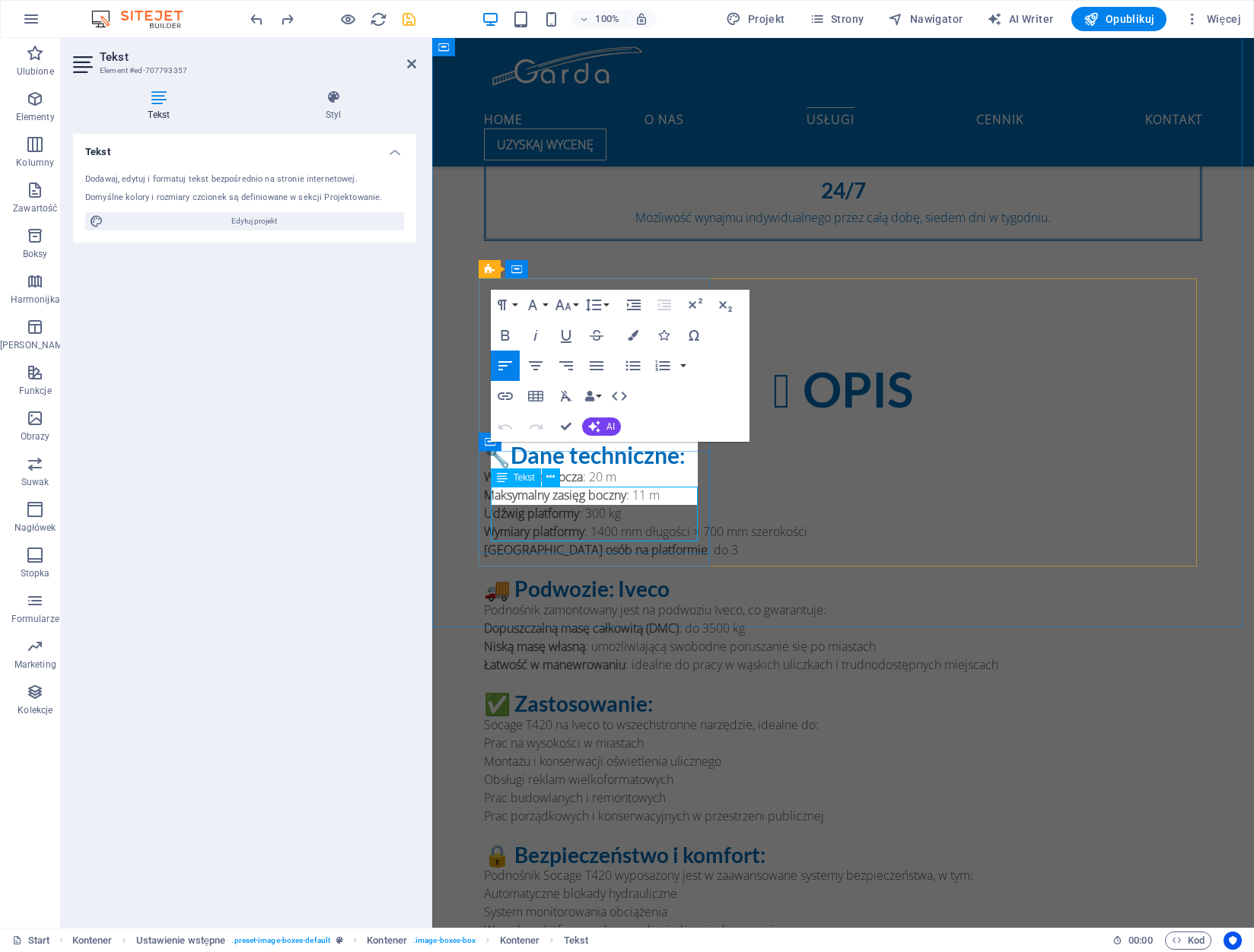
scroll to position [1926, 0]
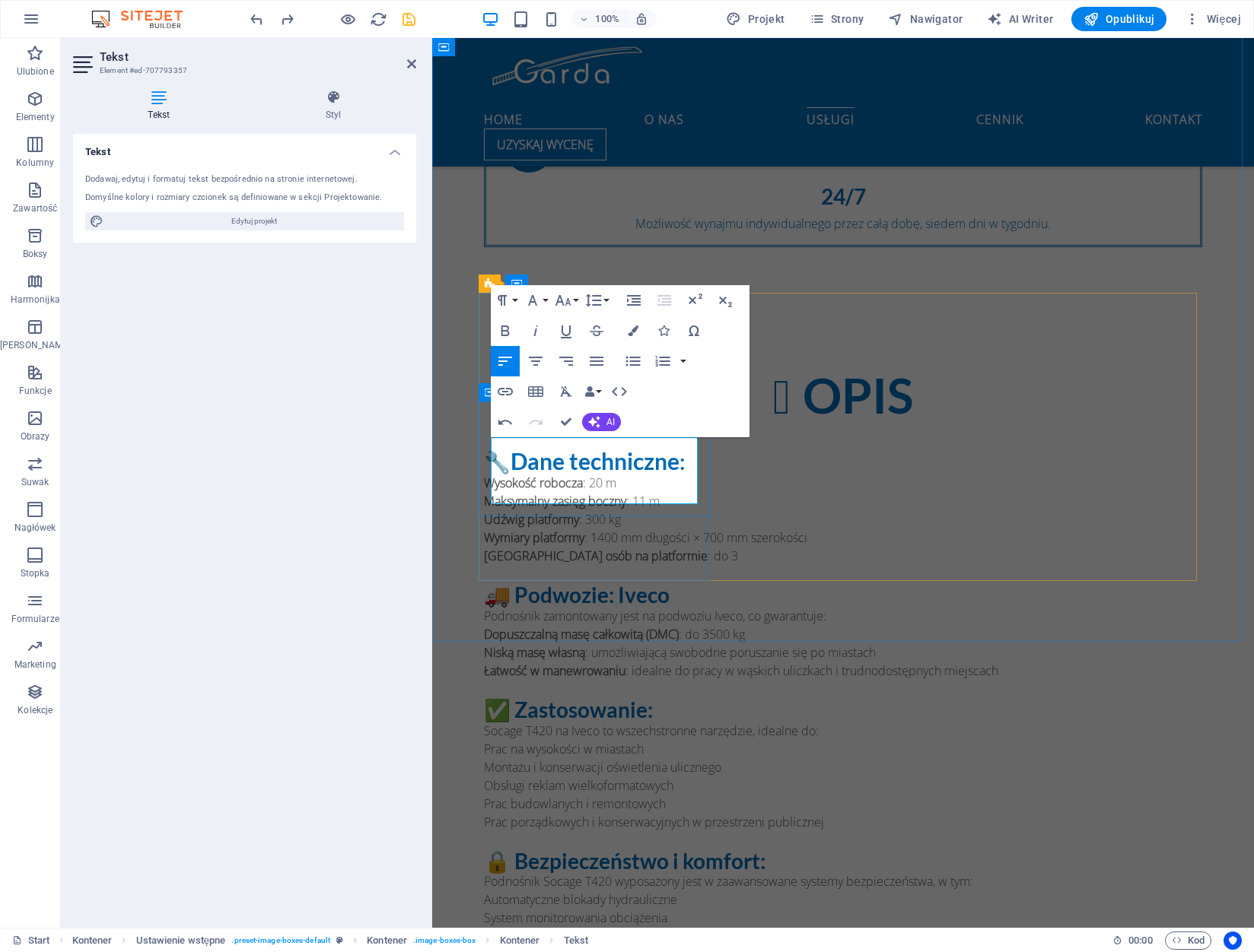
drag, startPoint x: 592, startPoint y: 482, endPoint x: 500, endPoint y: 446, distance: 98.8
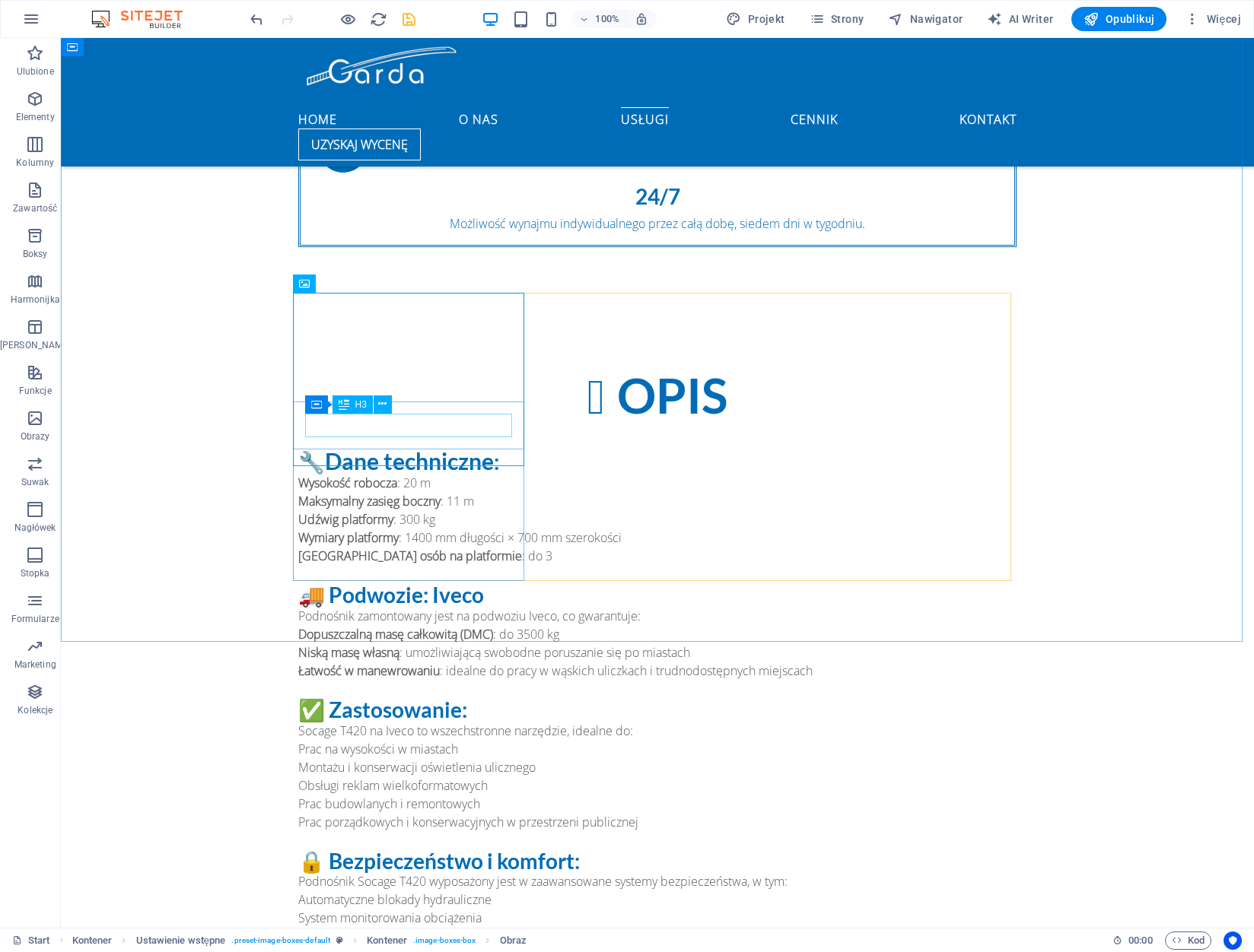
click at [368, 413] on div "H3" at bounding box center [353, 404] width 41 height 18
click at [368, 392] on icon at bounding box center [368, 392] width 8 height 16
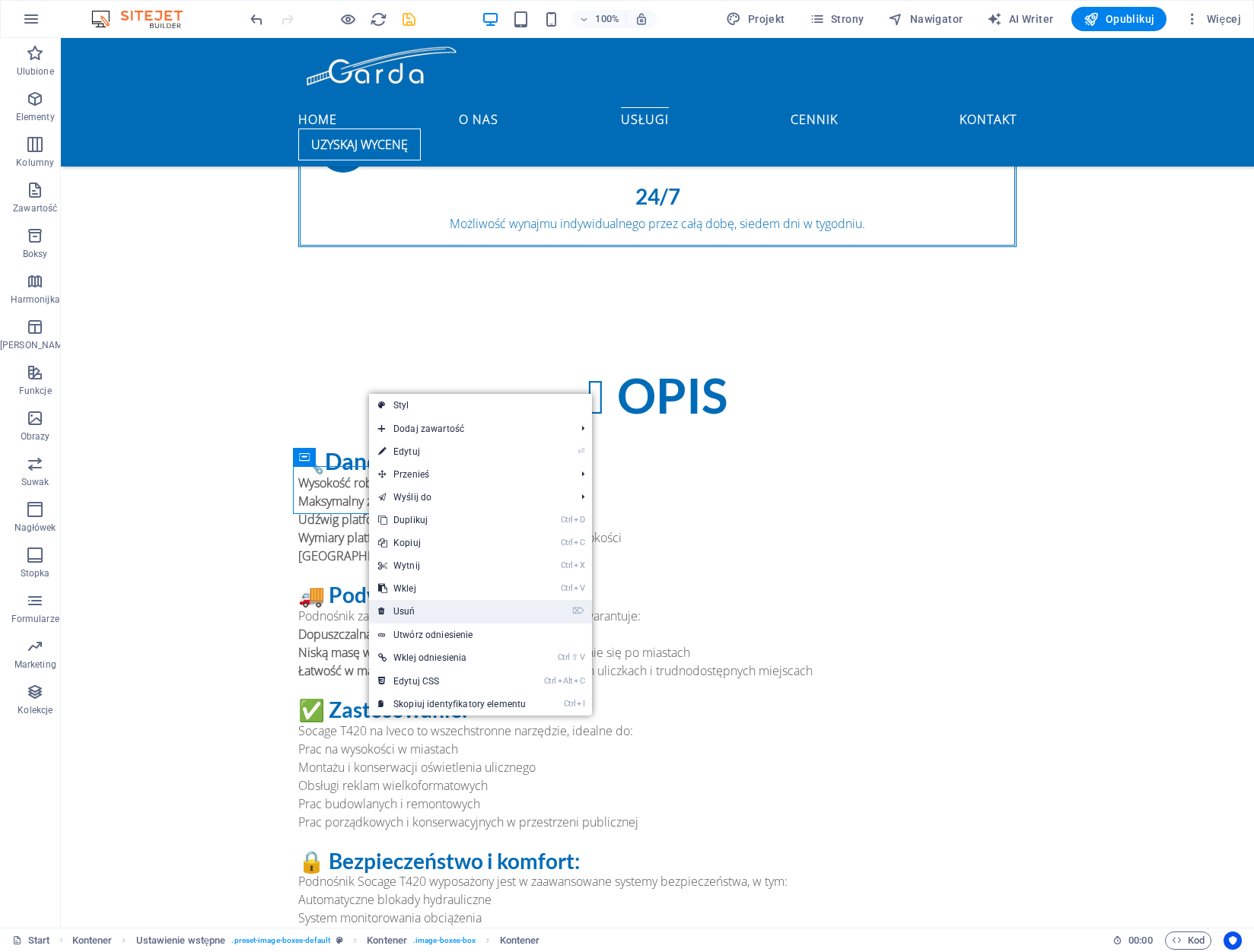
click at [454, 615] on link "⌦ Usuń" at bounding box center [452, 611] width 166 height 23
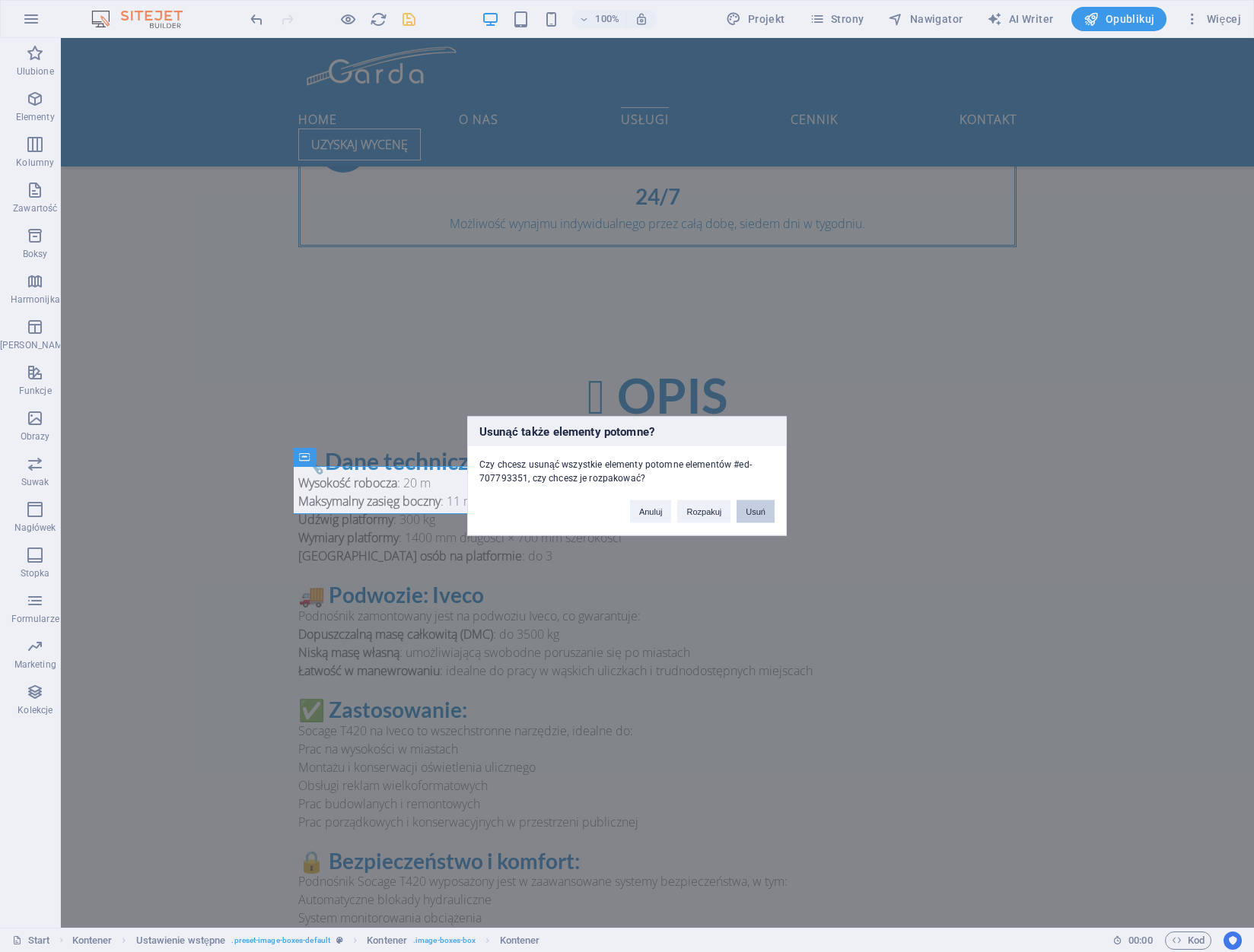
click at [749, 507] on button "Usuń" at bounding box center [754, 512] width 38 height 23
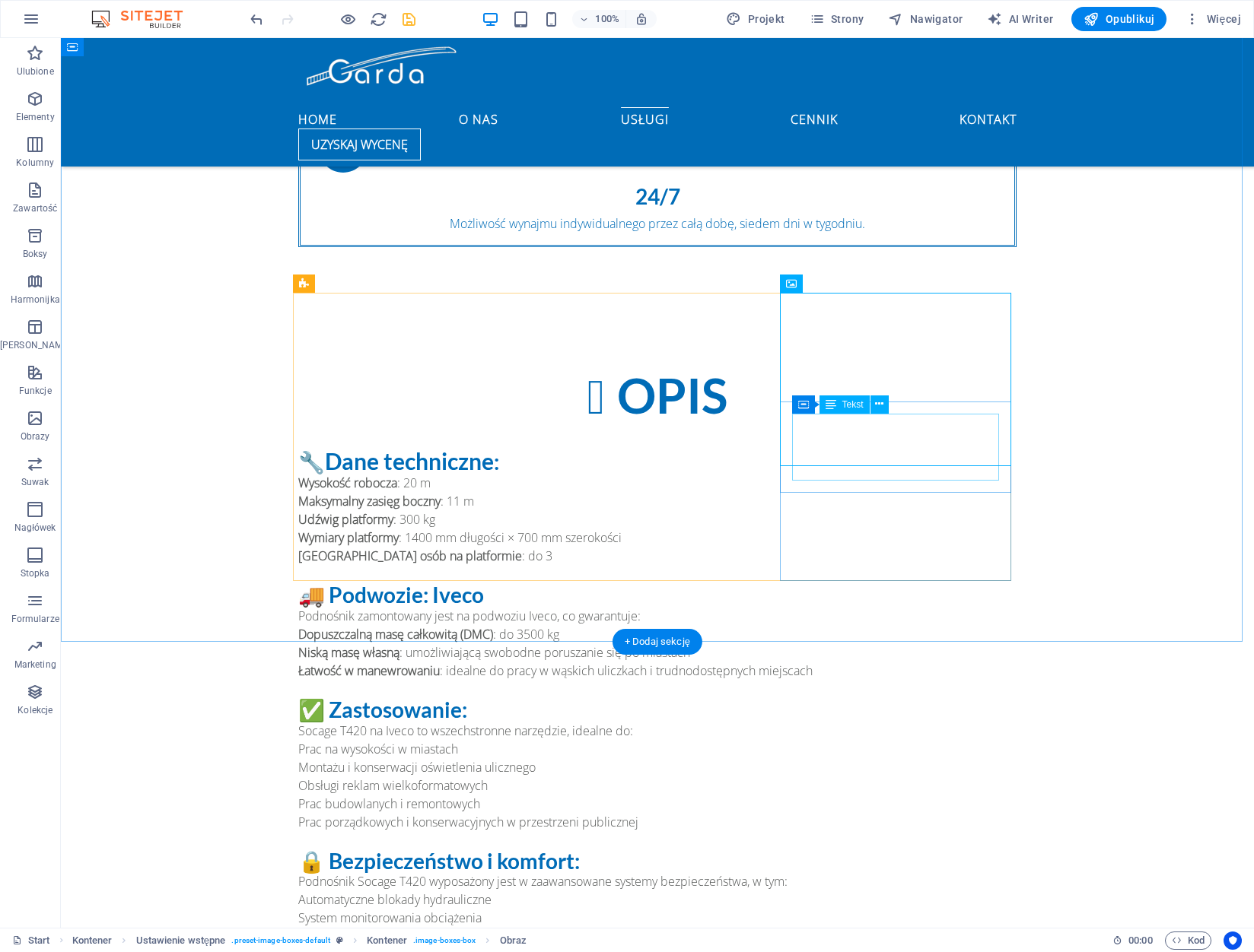
click at [860, 395] on button at bounding box center [855, 392] width 18 height 18
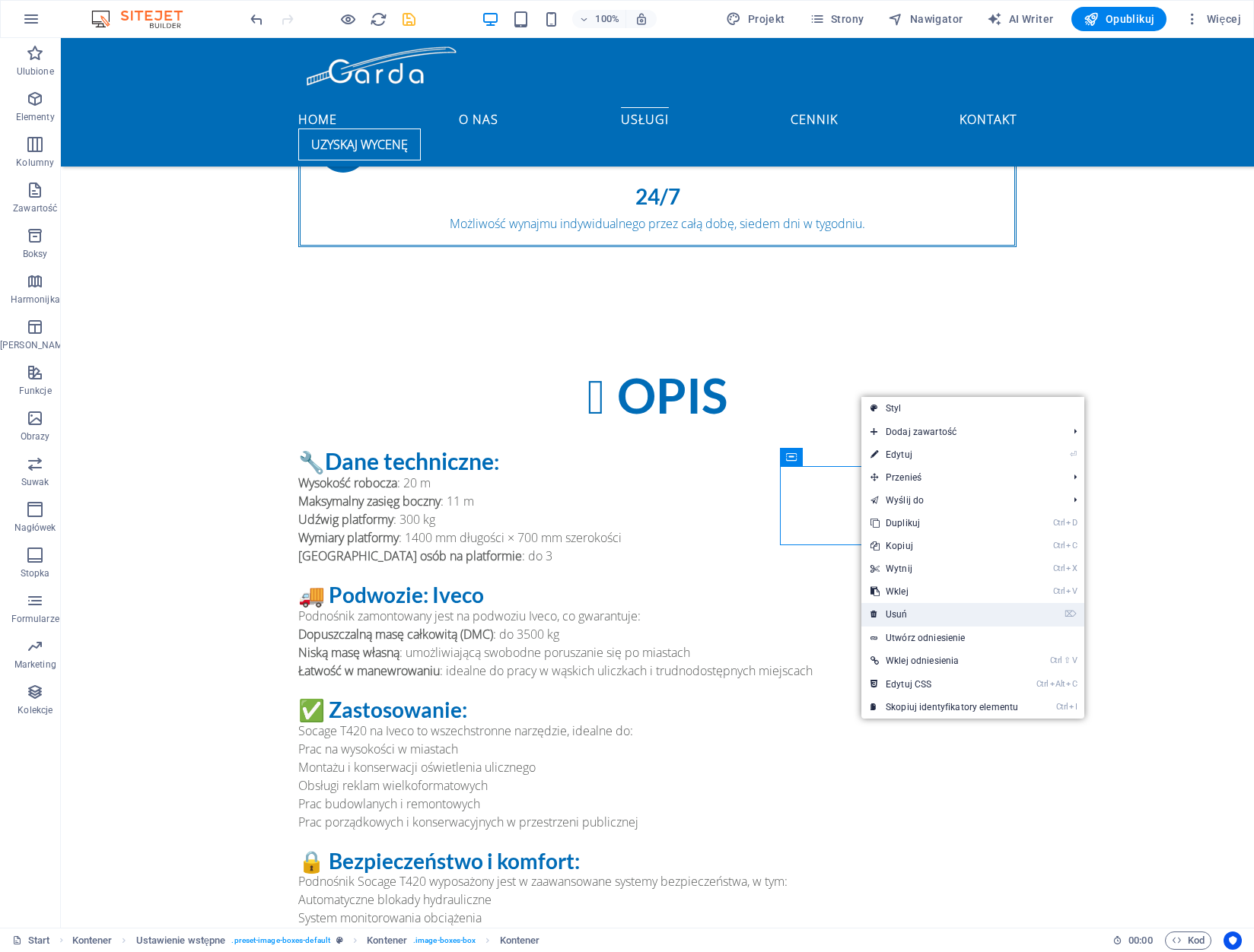
click at [898, 608] on link "⌦ Usuń" at bounding box center [945, 614] width 166 height 23
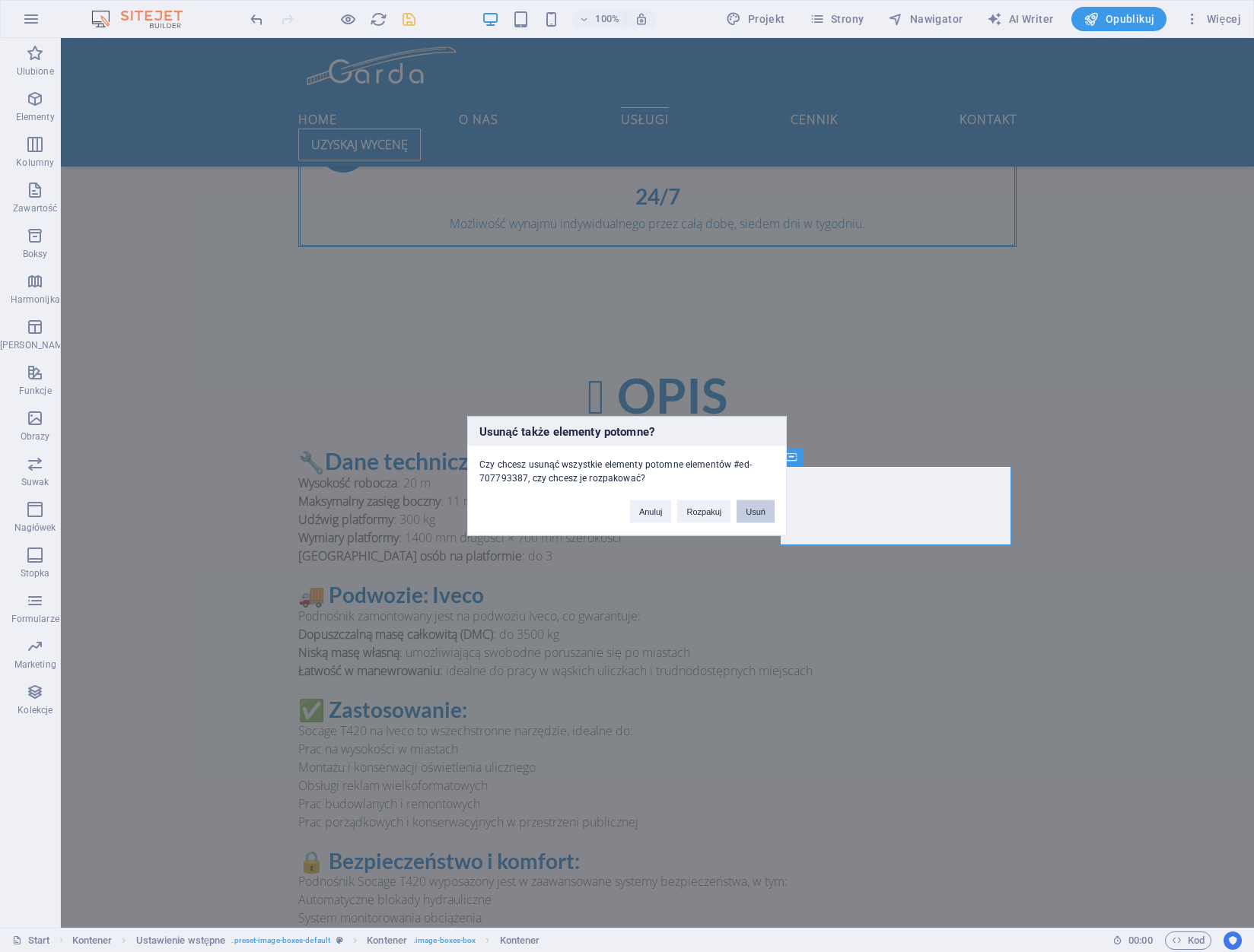
click at [756, 512] on button "Usuń" at bounding box center [754, 512] width 38 height 23
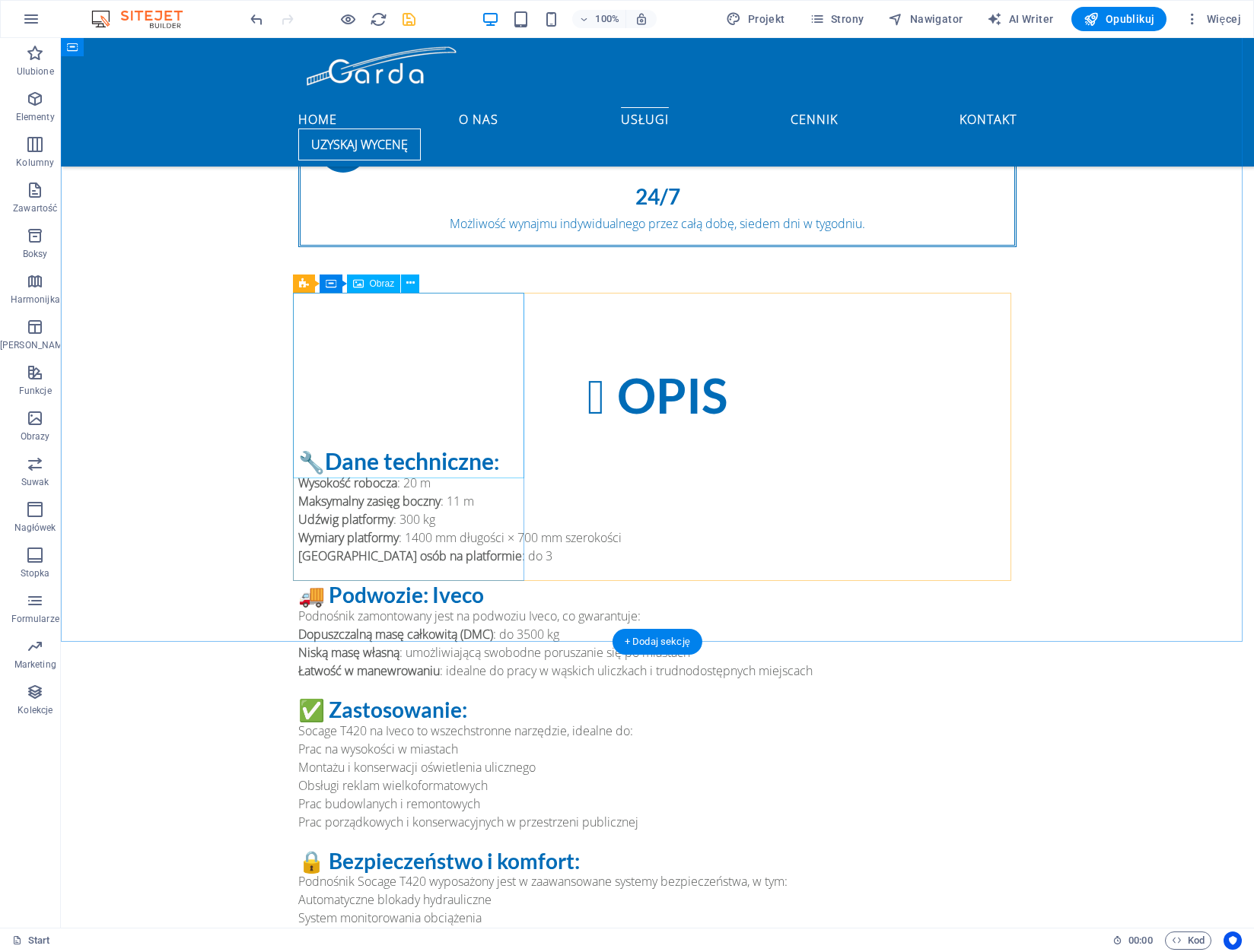
select select "%"
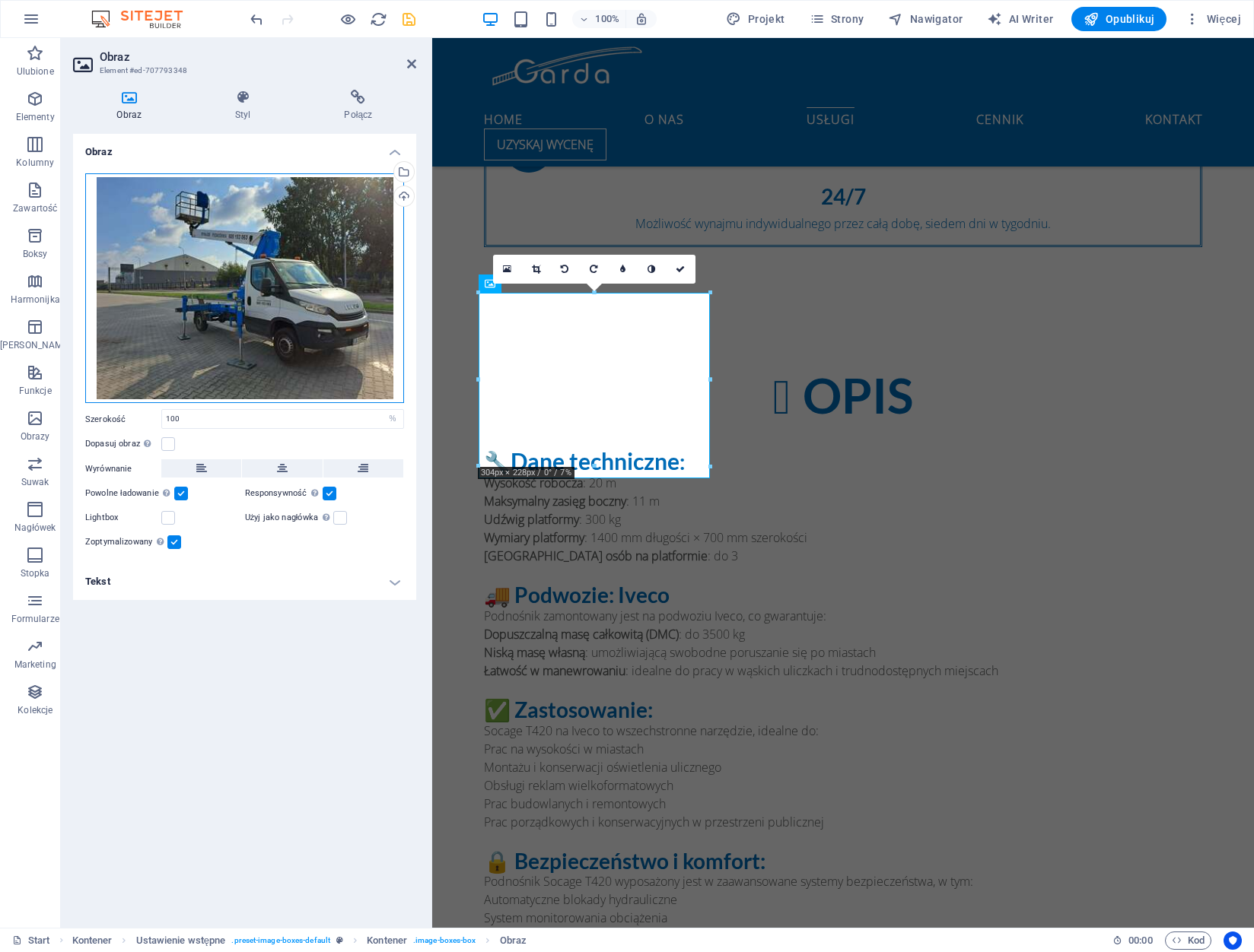
click at [380, 368] on div "Przeciągnij pliki tutaj, kliknij, aby wybrać pliki lub wybierz pliki z Plików l…" at bounding box center [244, 289] width 319 height 231
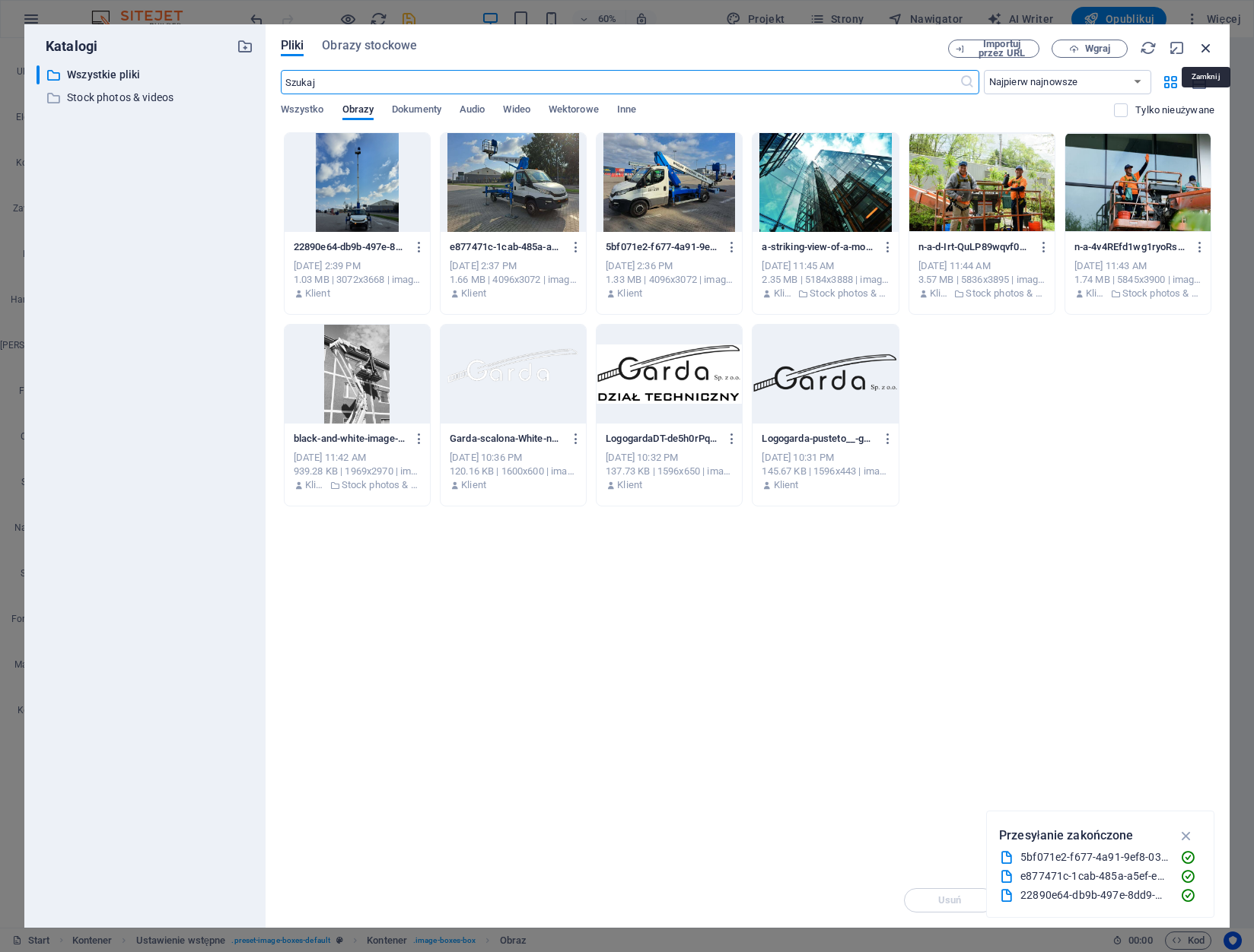
click at [1212, 50] on icon "button" at bounding box center [1206, 48] width 17 height 17
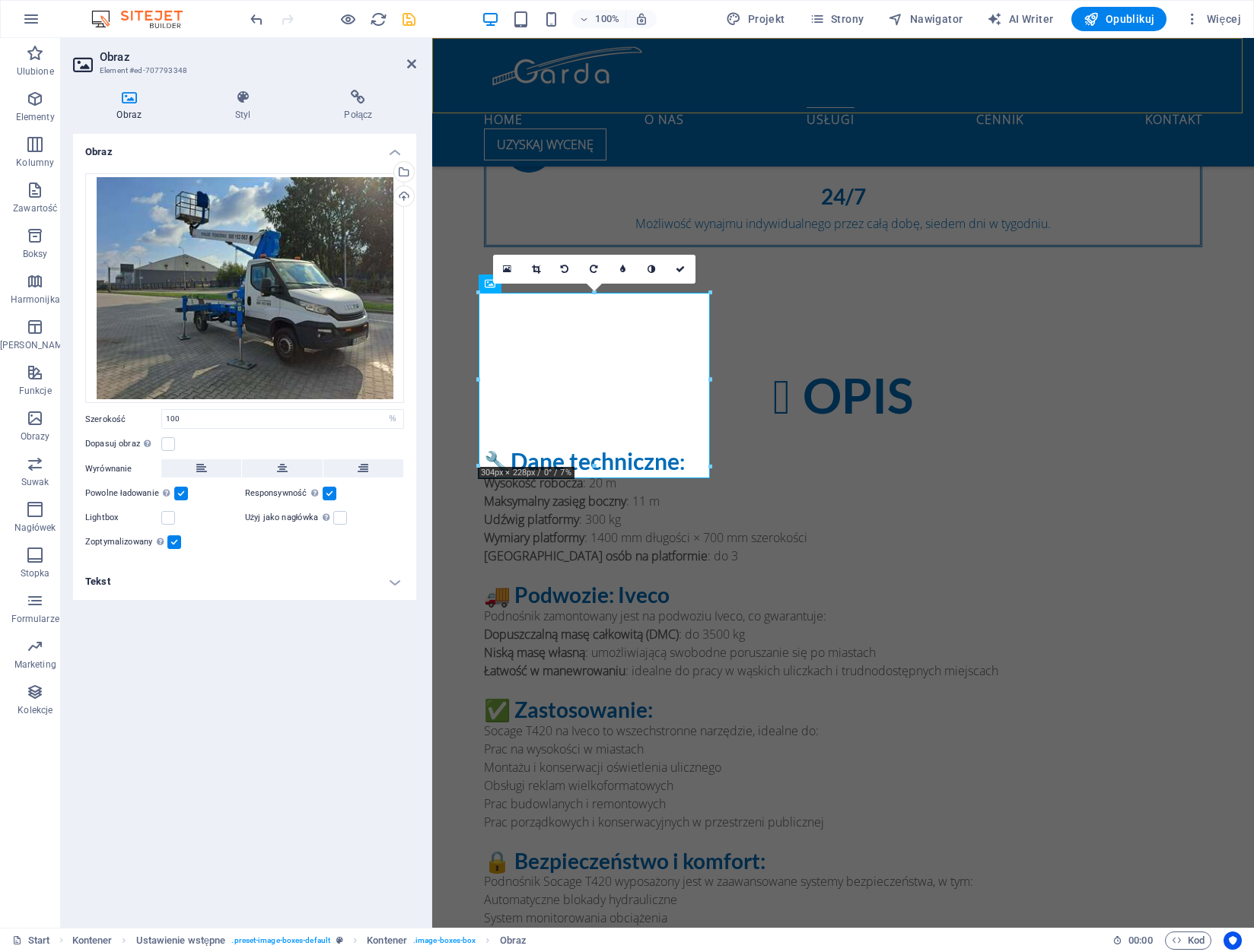
scroll to position [1926, 0]
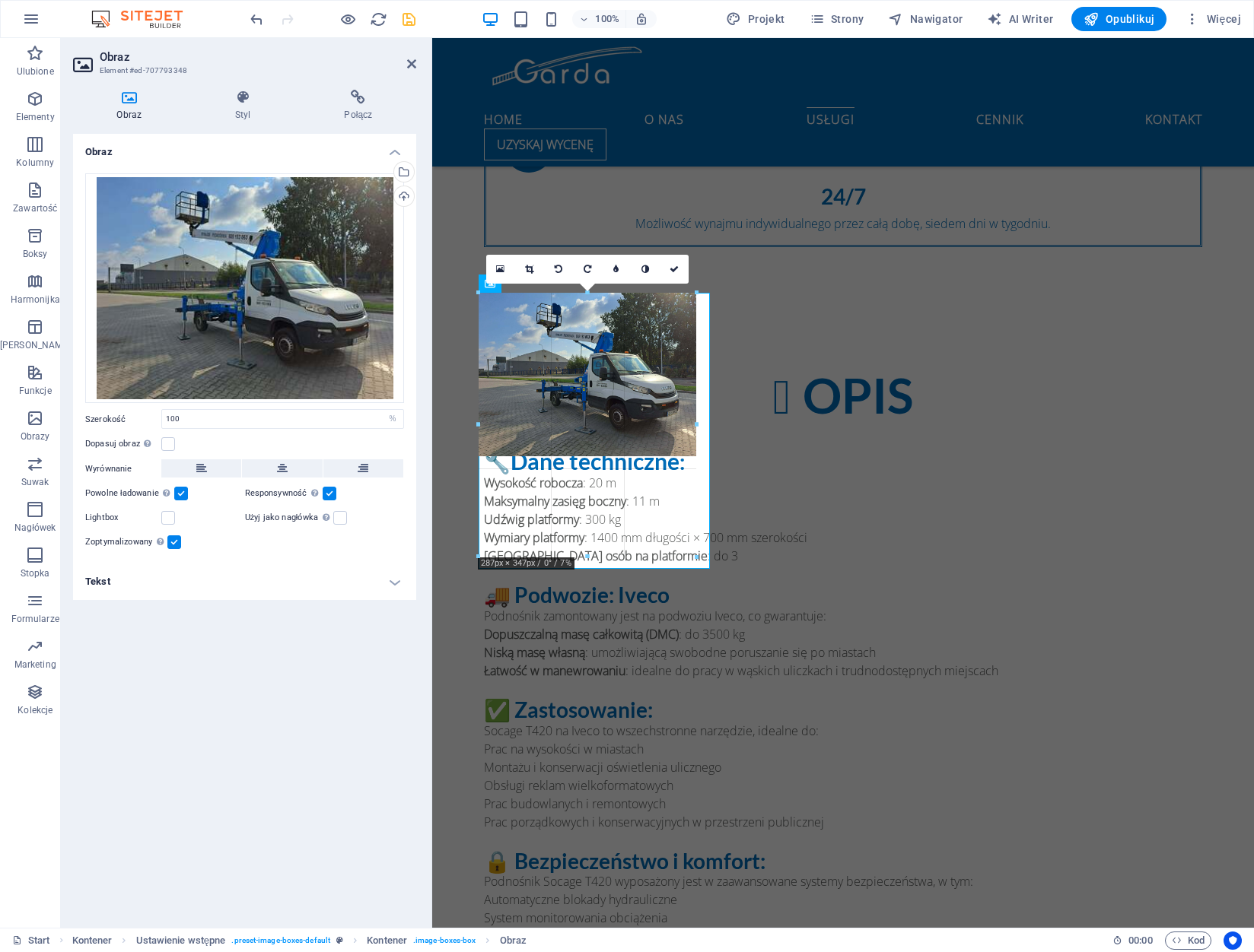
drag, startPoint x: 594, startPoint y: 468, endPoint x: 689, endPoint y: 560, distance: 132.2
type input "287"
select select "px"
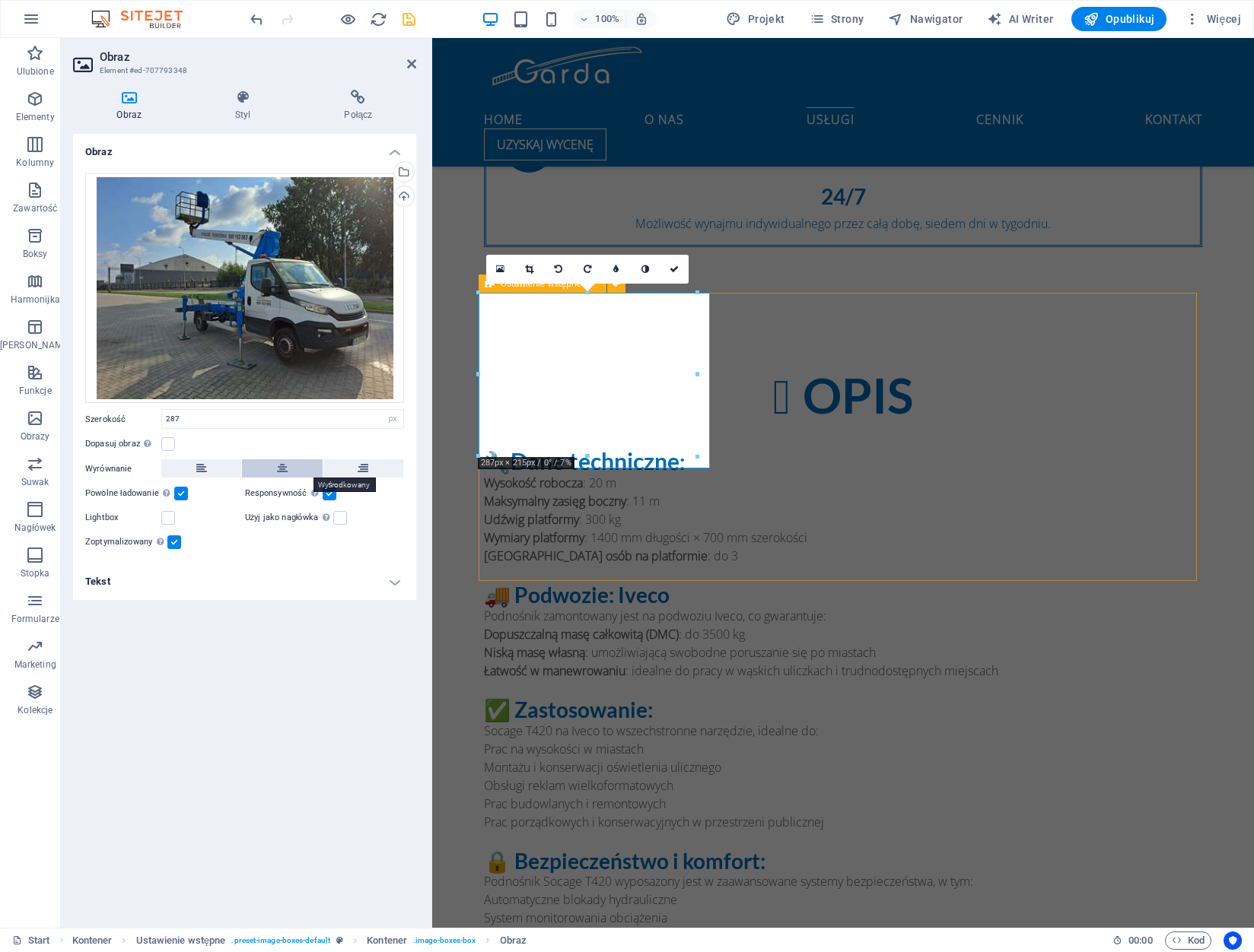
click at [279, 472] on icon at bounding box center [283, 469] width 11 height 18
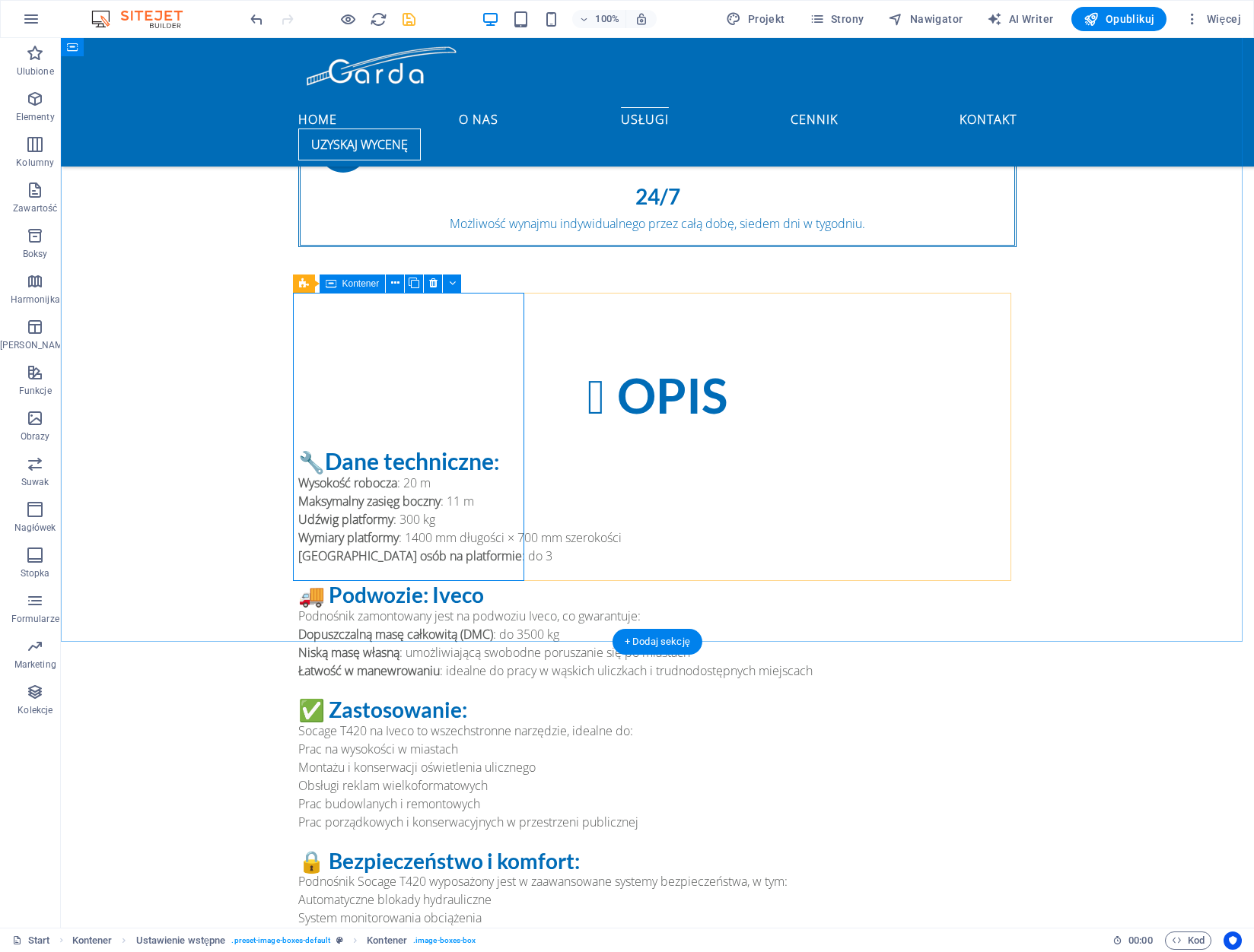
click at [410, 283] on icon at bounding box center [412, 283] width 8 height 16
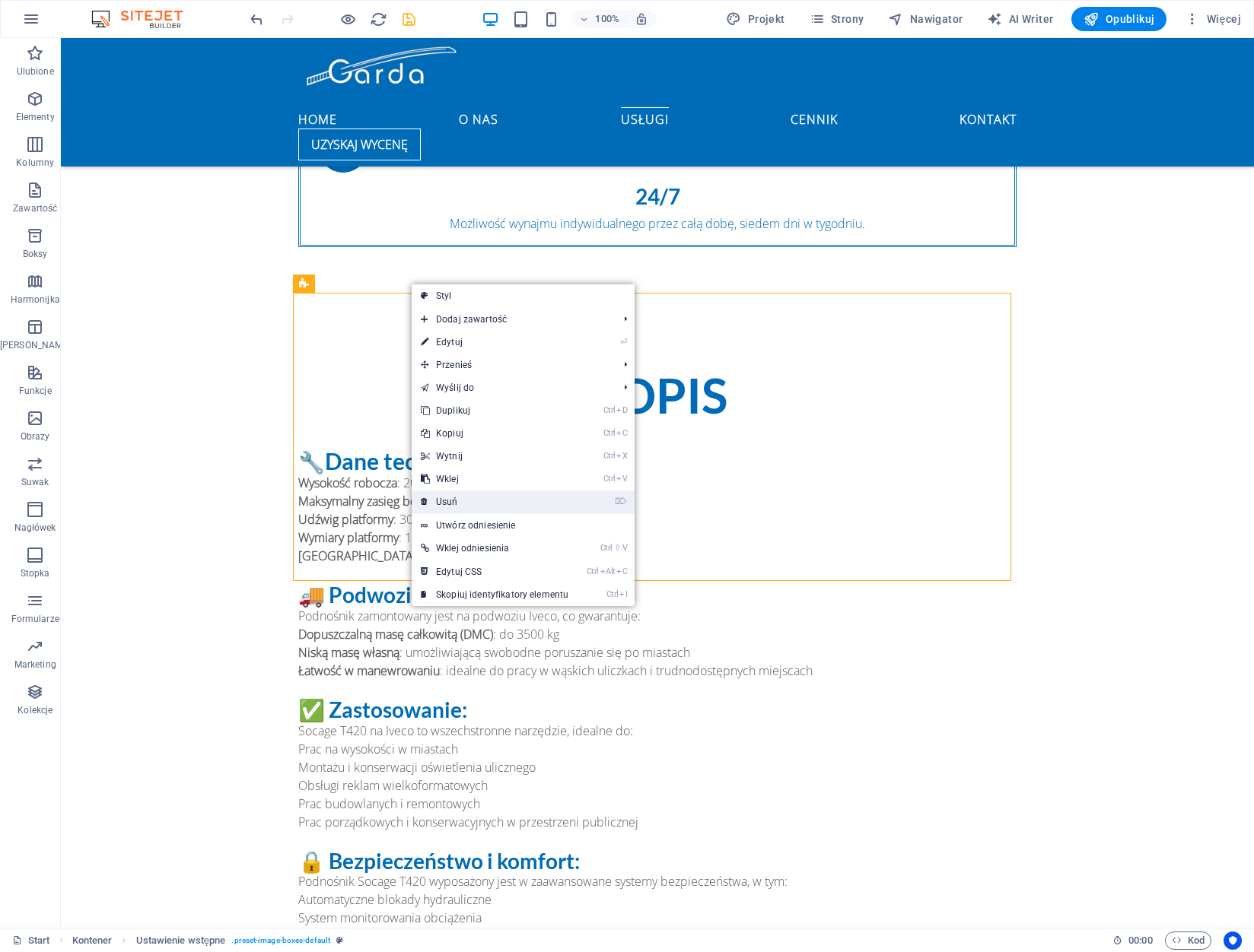
click at [524, 503] on link "⌦ Usuń" at bounding box center [495, 501] width 166 height 23
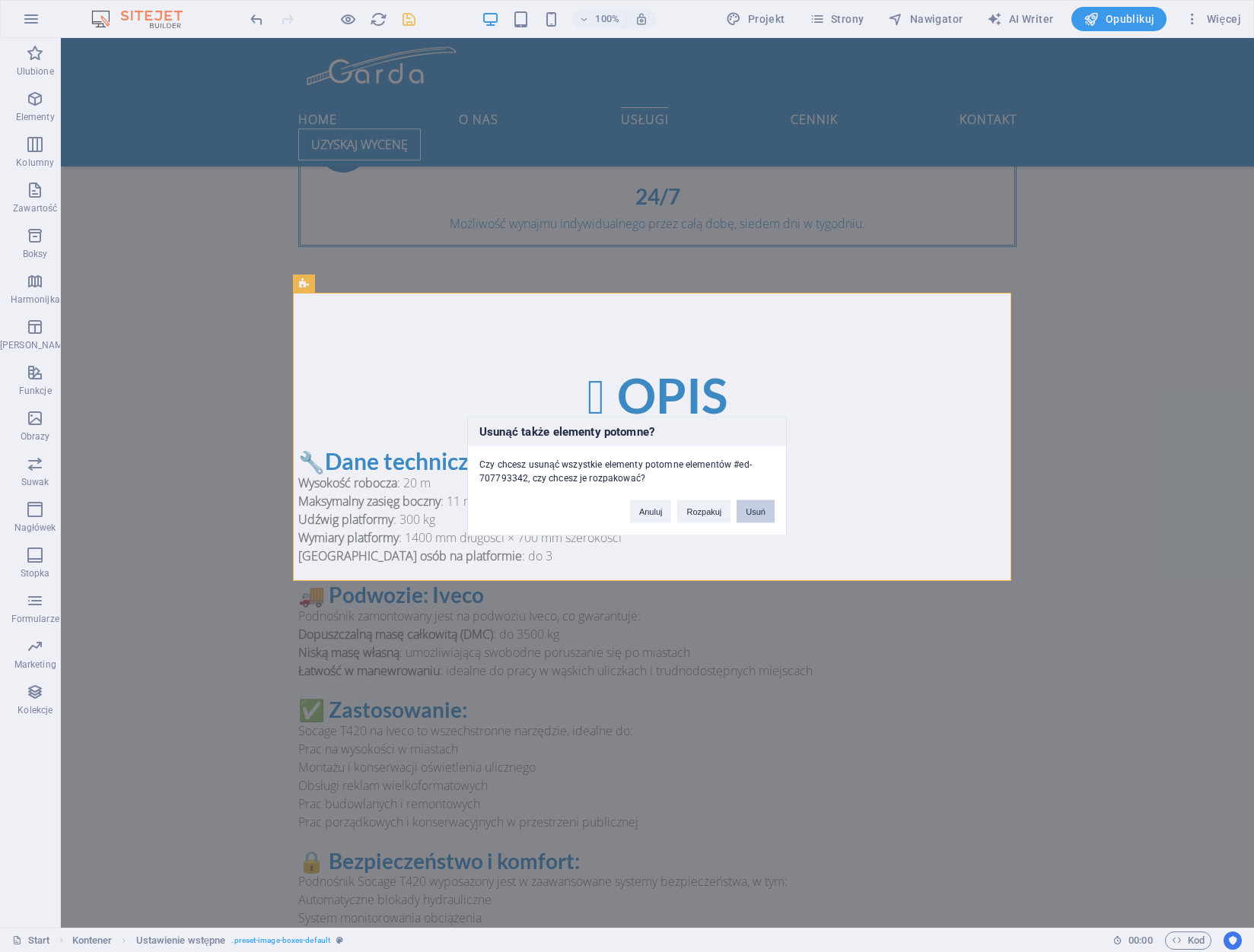
click at [749, 507] on button "Usuń" at bounding box center [754, 512] width 38 height 23
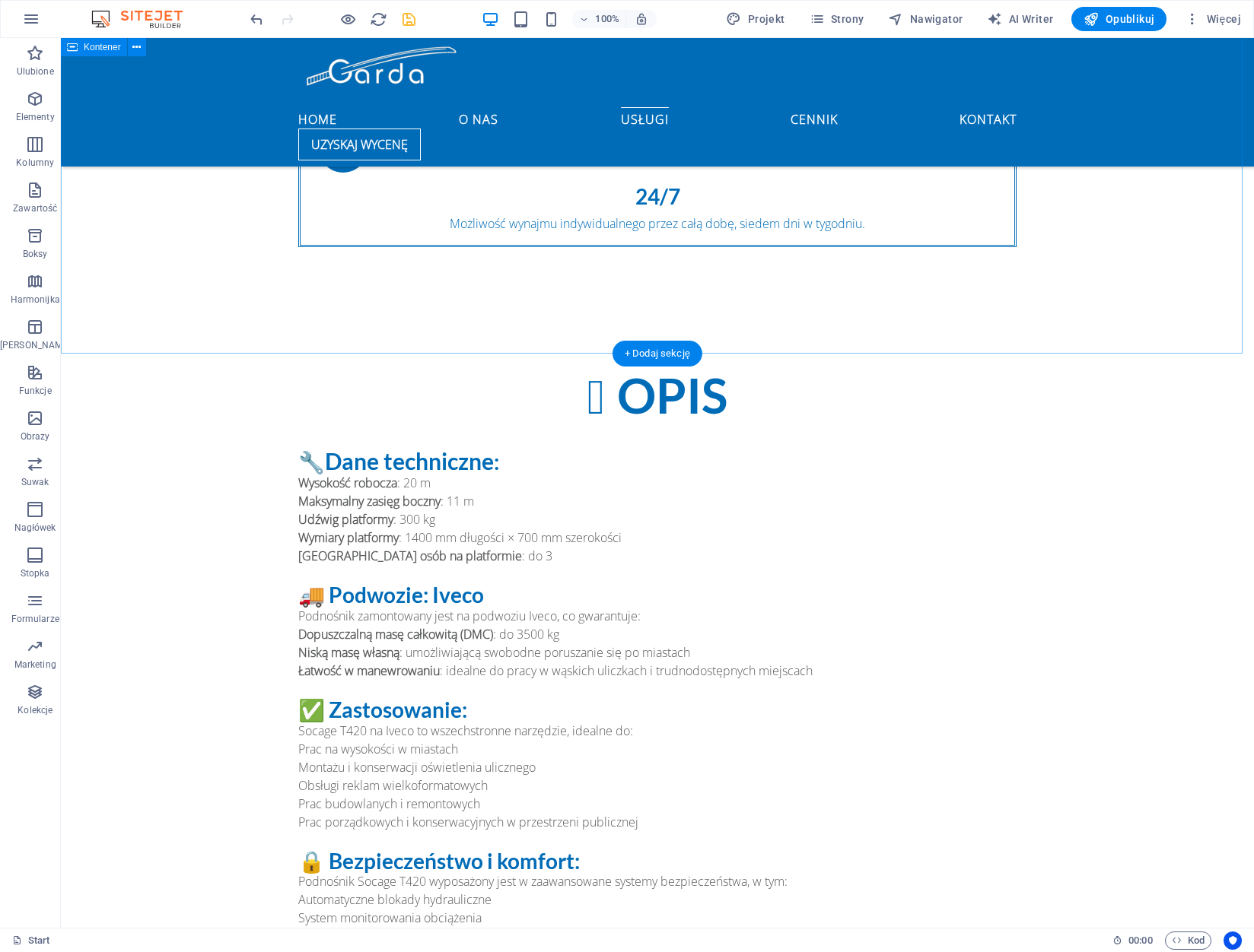
click at [531, 308] on div "OPIS 🔧 Dane techniczne : Wysokość robocza : 20 m Maksymalny zasięg boczny : 11 …" at bounding box center [657, 688] width 1193 height 760
click at [404, 308] on div "OPIS 🔧 Dane techniczne : Wysokość robocza : 20 m Maksymalny zasięg boczny : 11 …" at bounding box center [657, 688] width 1193 height 760
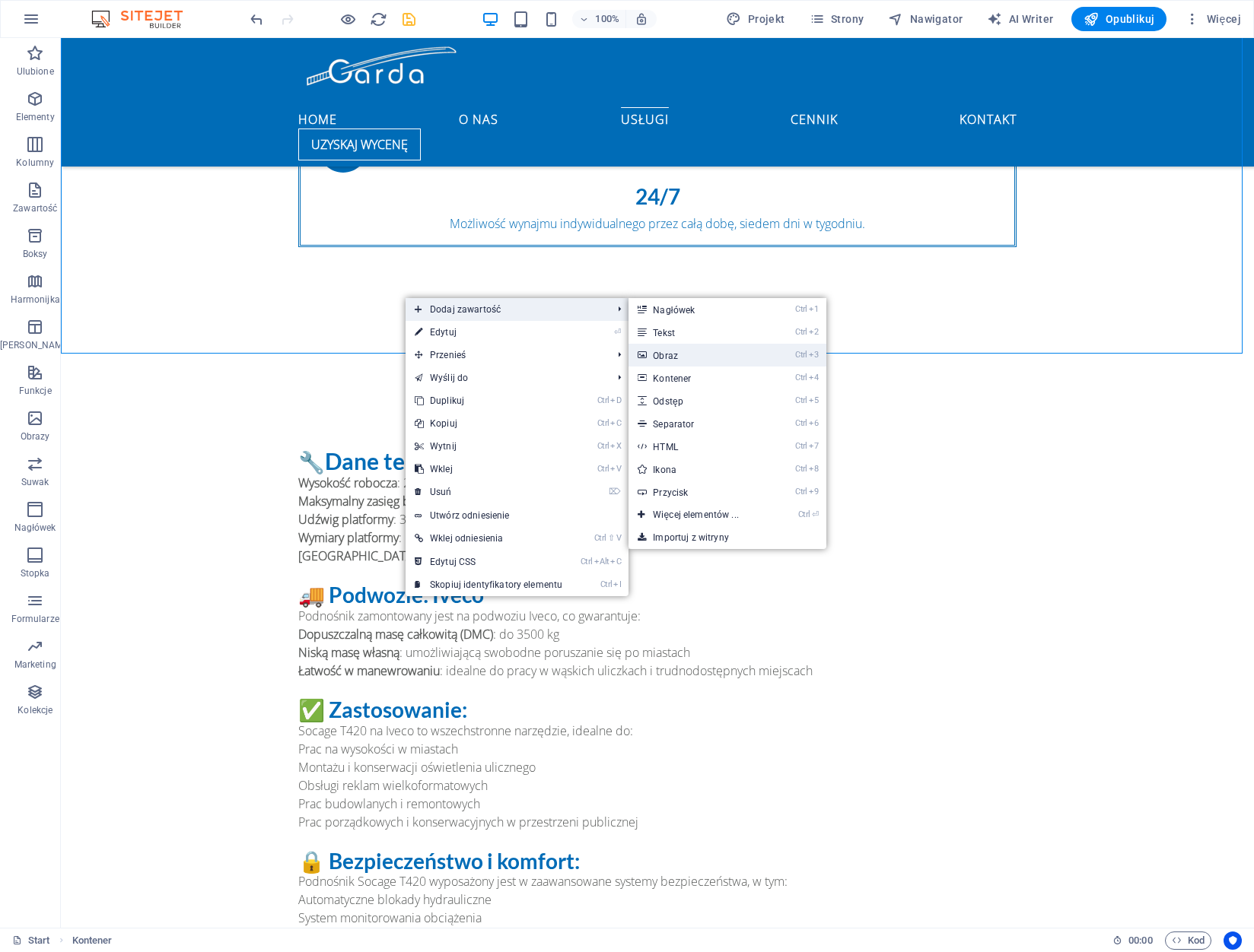
click at [727, 355] on link "Ctrl 3 Obraz" at bounding box center [698, 355] width 140 height 23
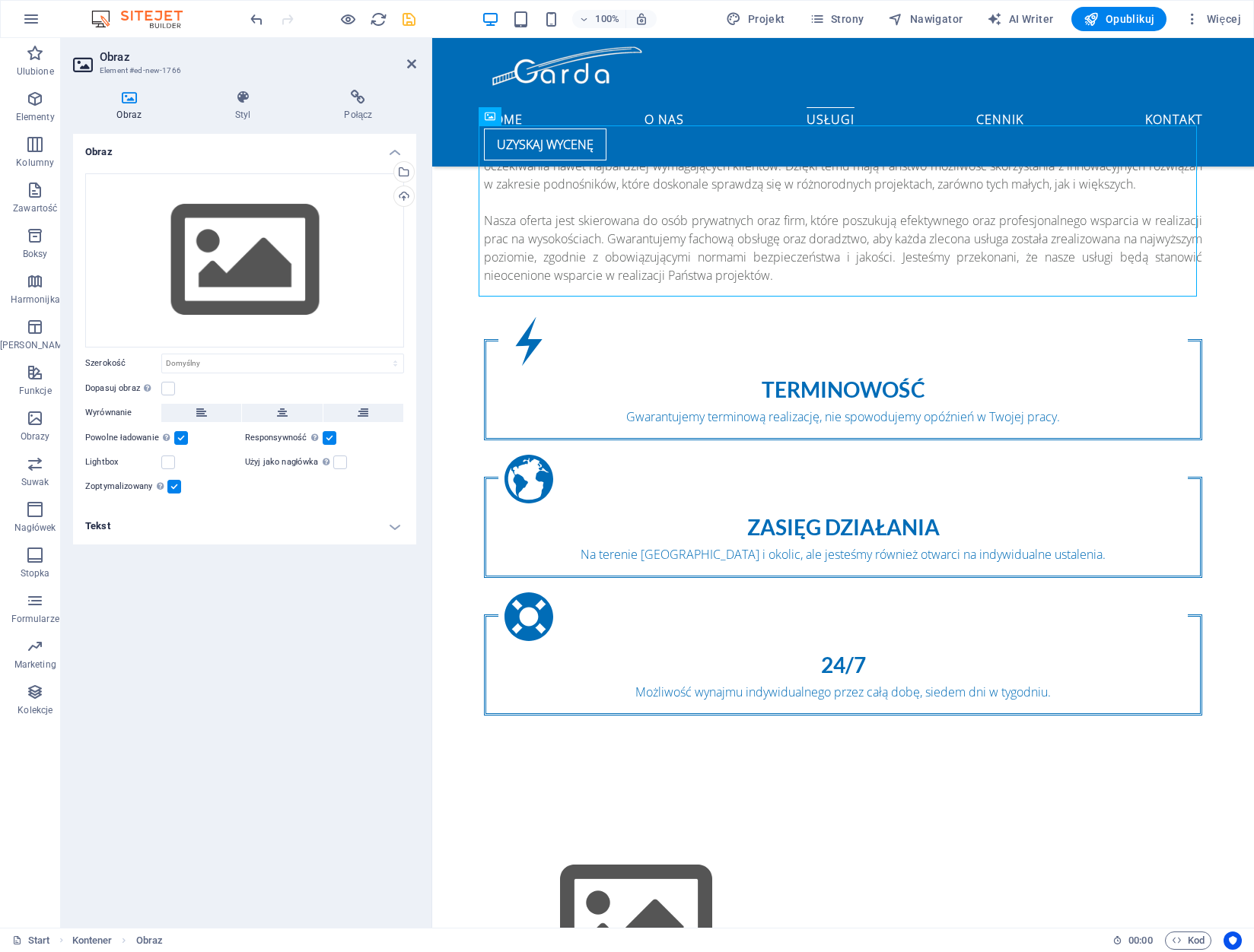
scroll to position [1457, 0]
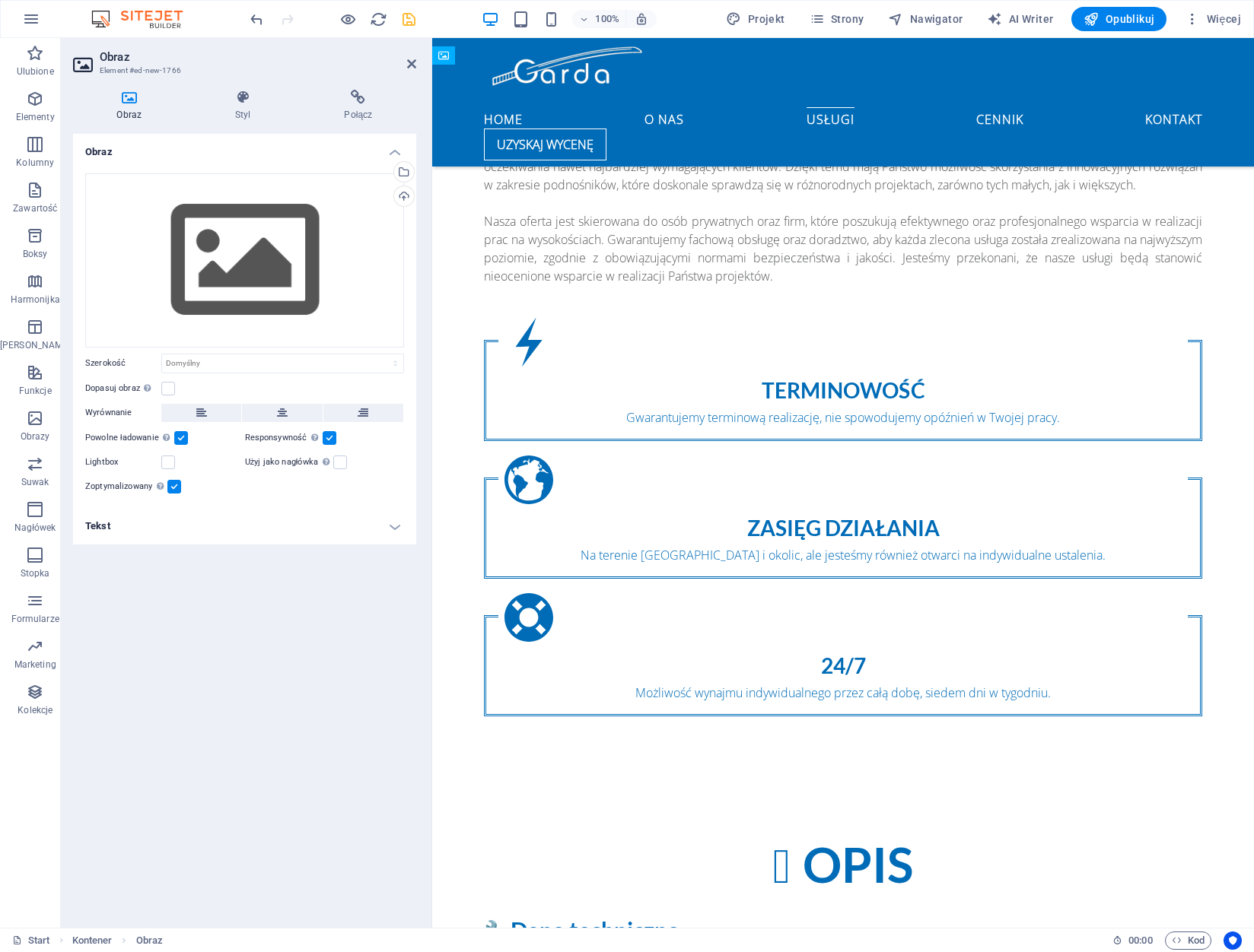
drag, startPoint x: 933, startPoint y: 120, endPoint x: 528, endPoint y: 769, distance: 765.0
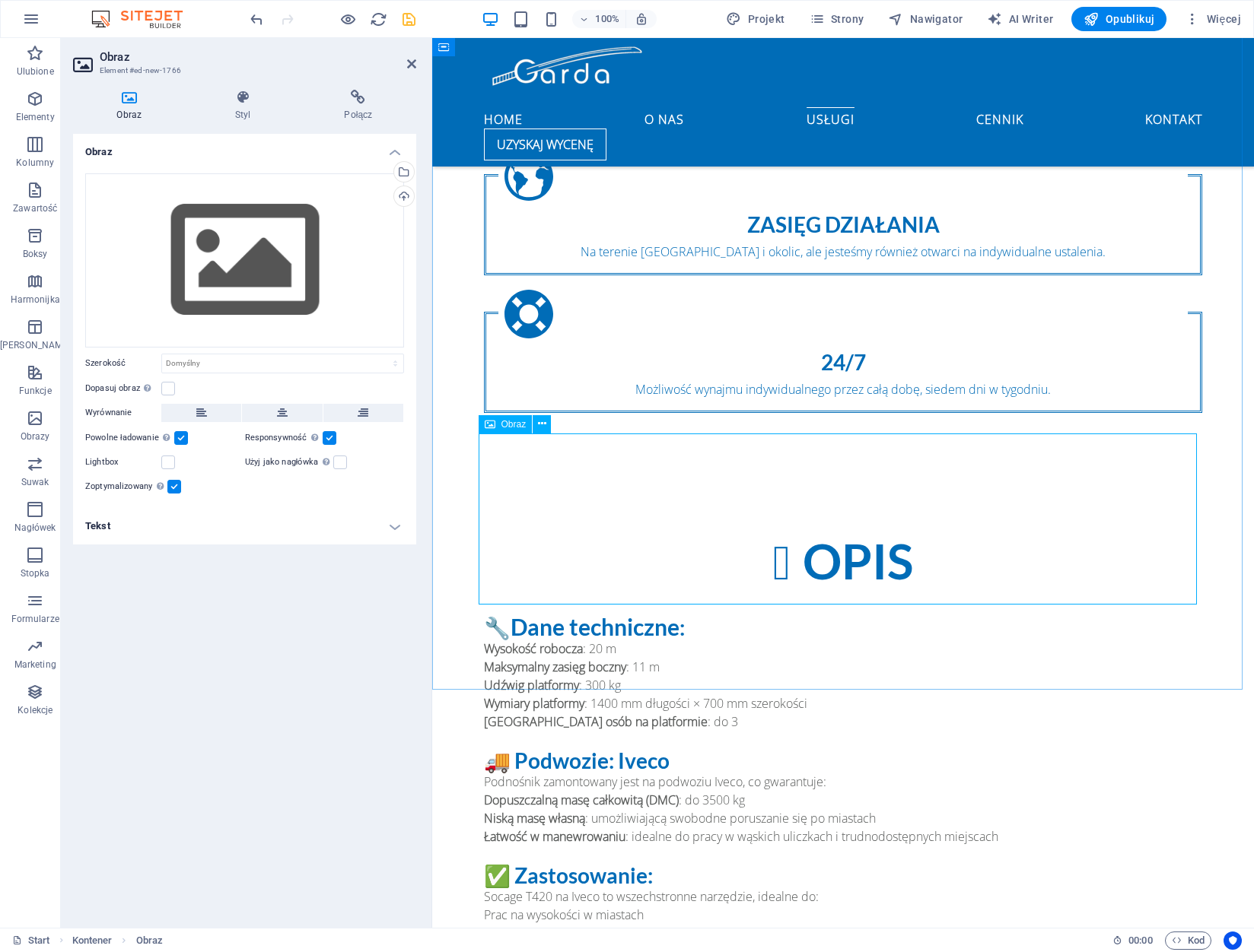
scroll to position [1761, 0]
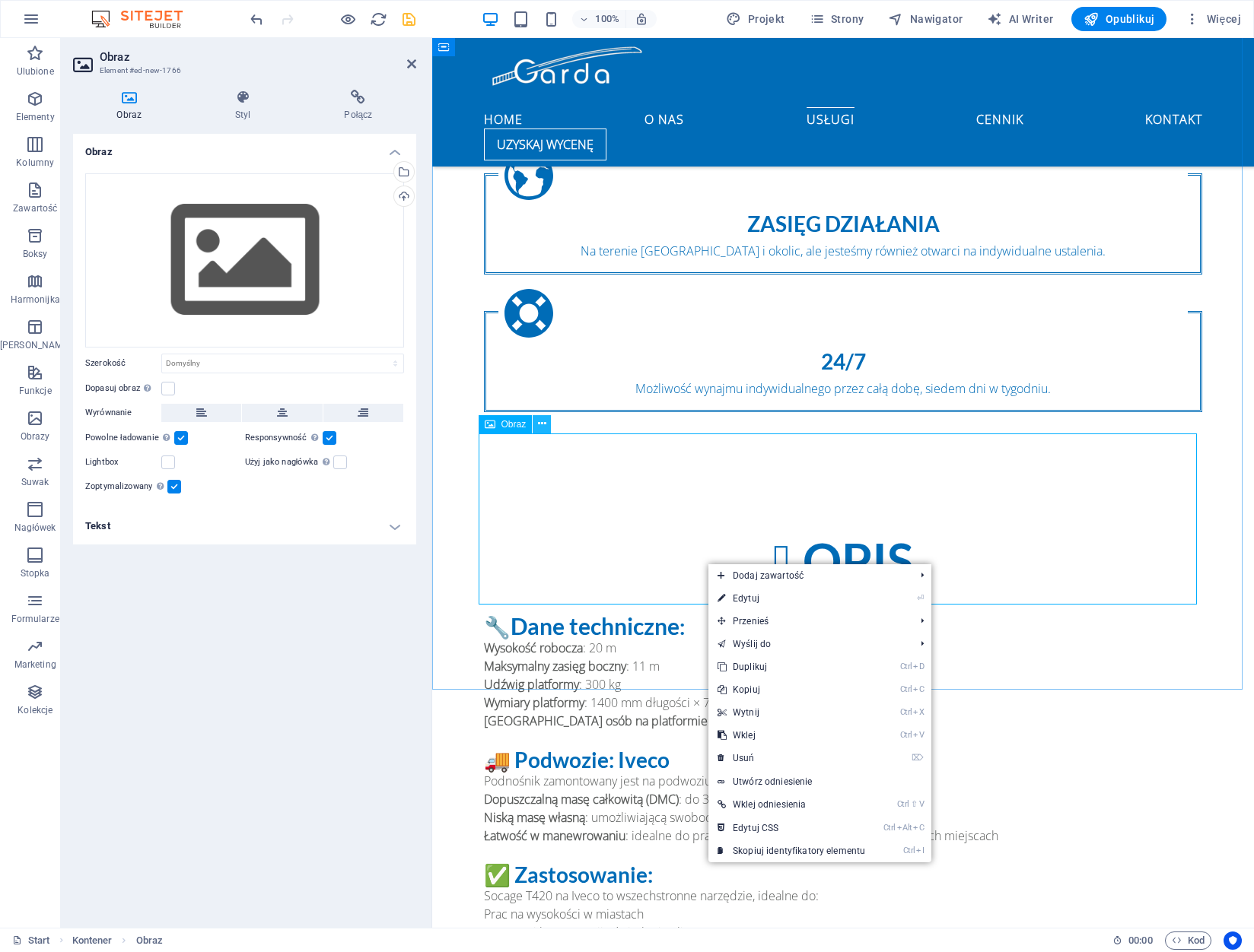
click at [546, 425] on icon at bounding box center [541, 424] width 8 height 16
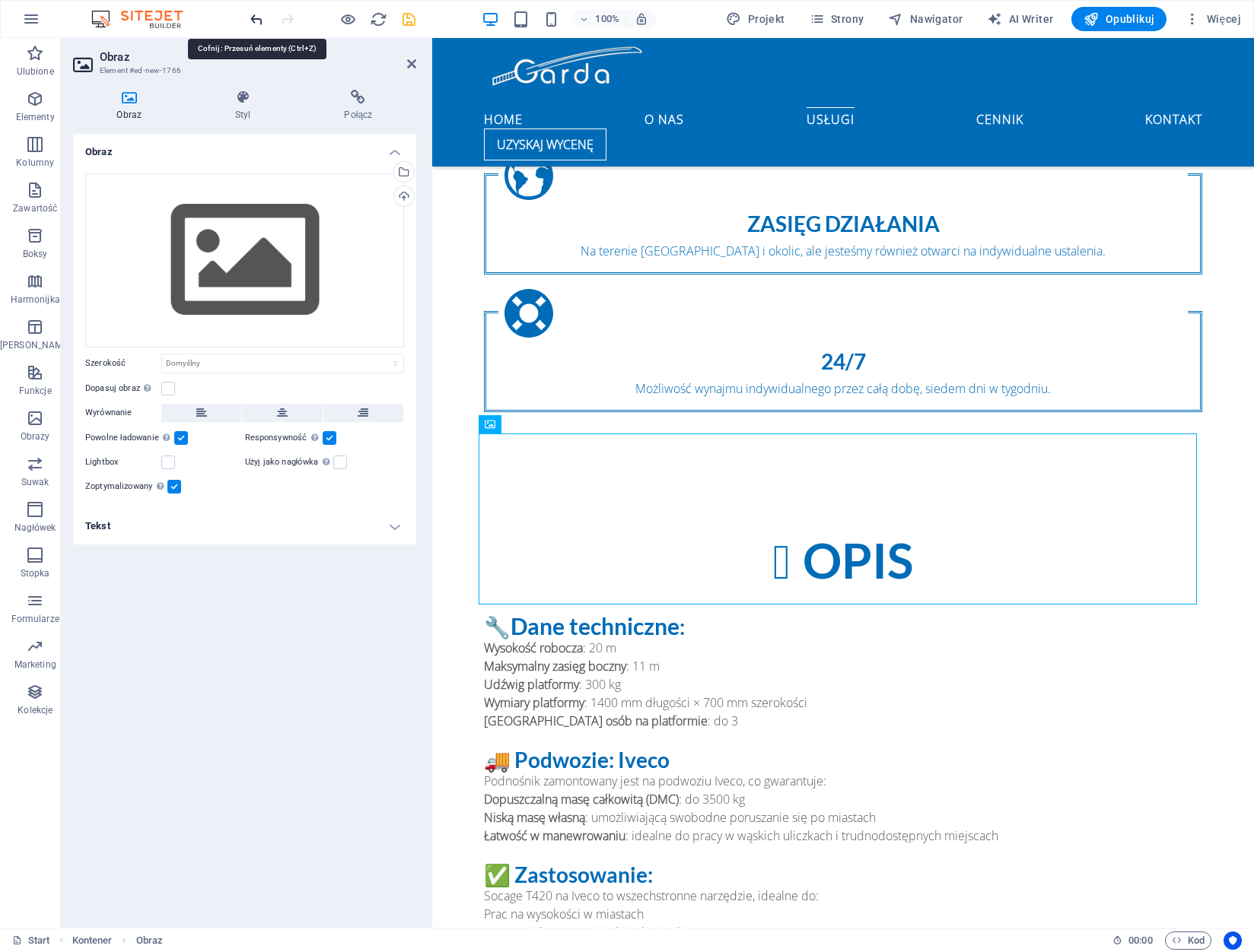
click at [254, 16] on icon "undo" at bounding box center [257, 19] width 18 height 18
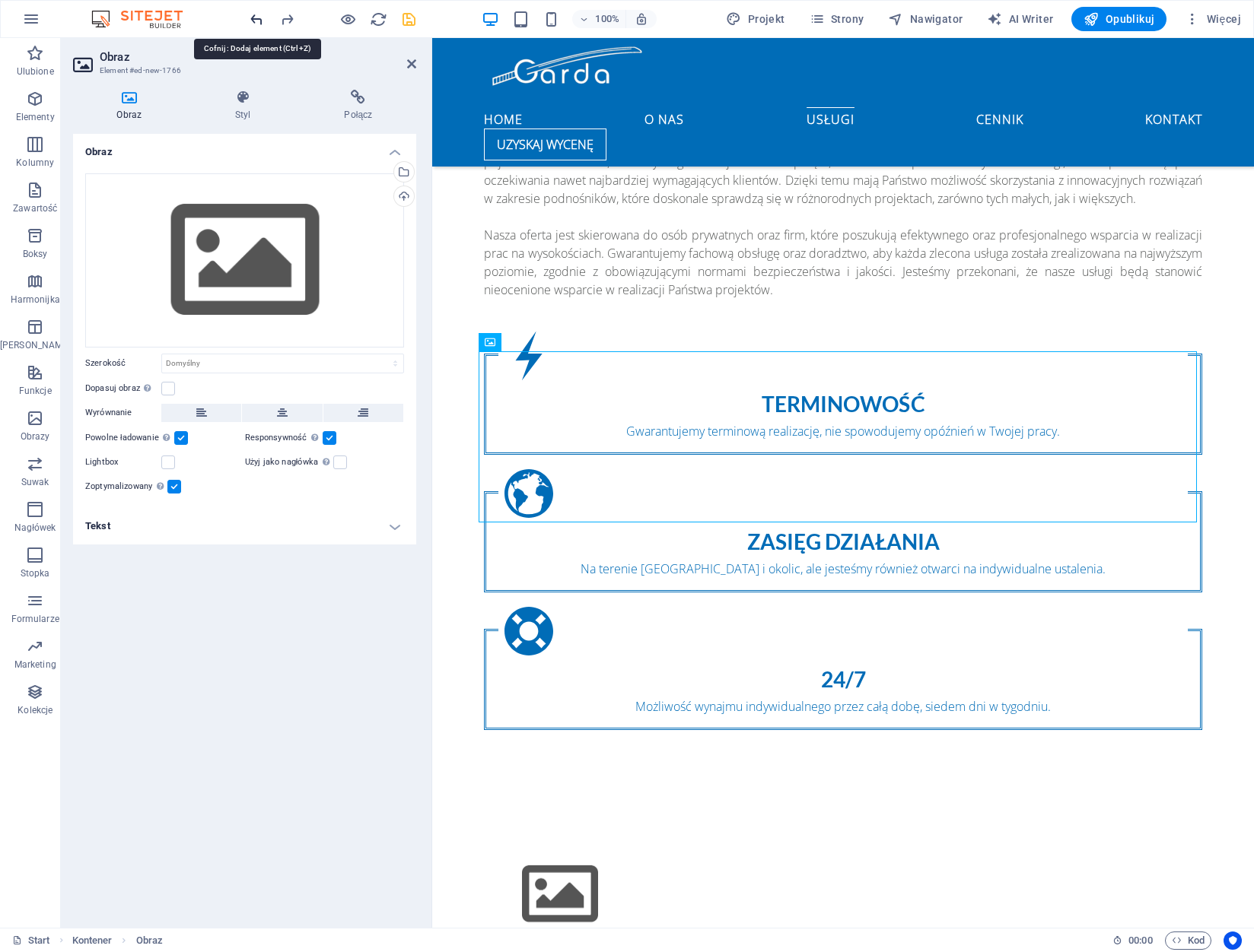
scroll to position [1186, 0]
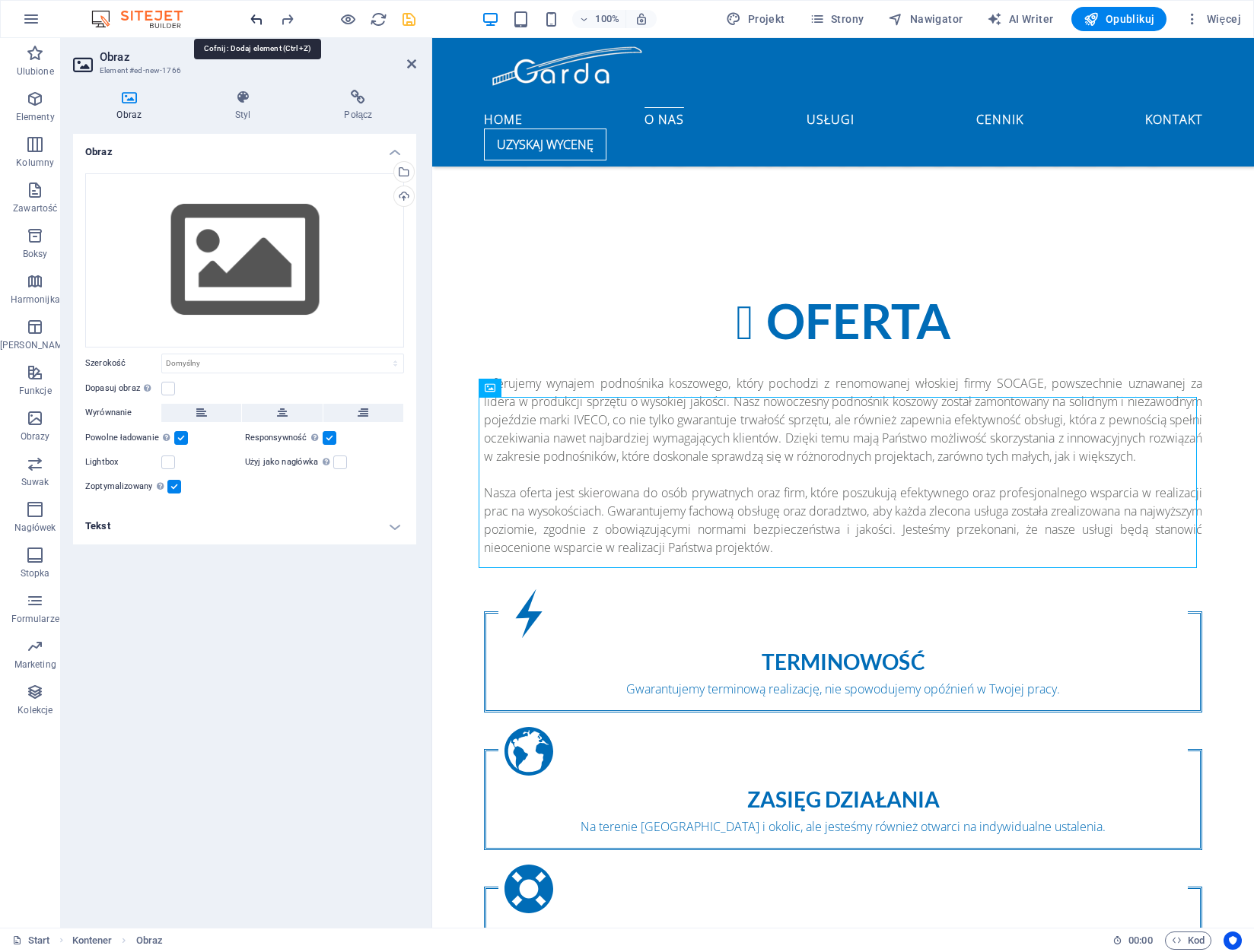
click at [254, 16] on icon "undo" at bounding box center [257, 19] width 18 height 18
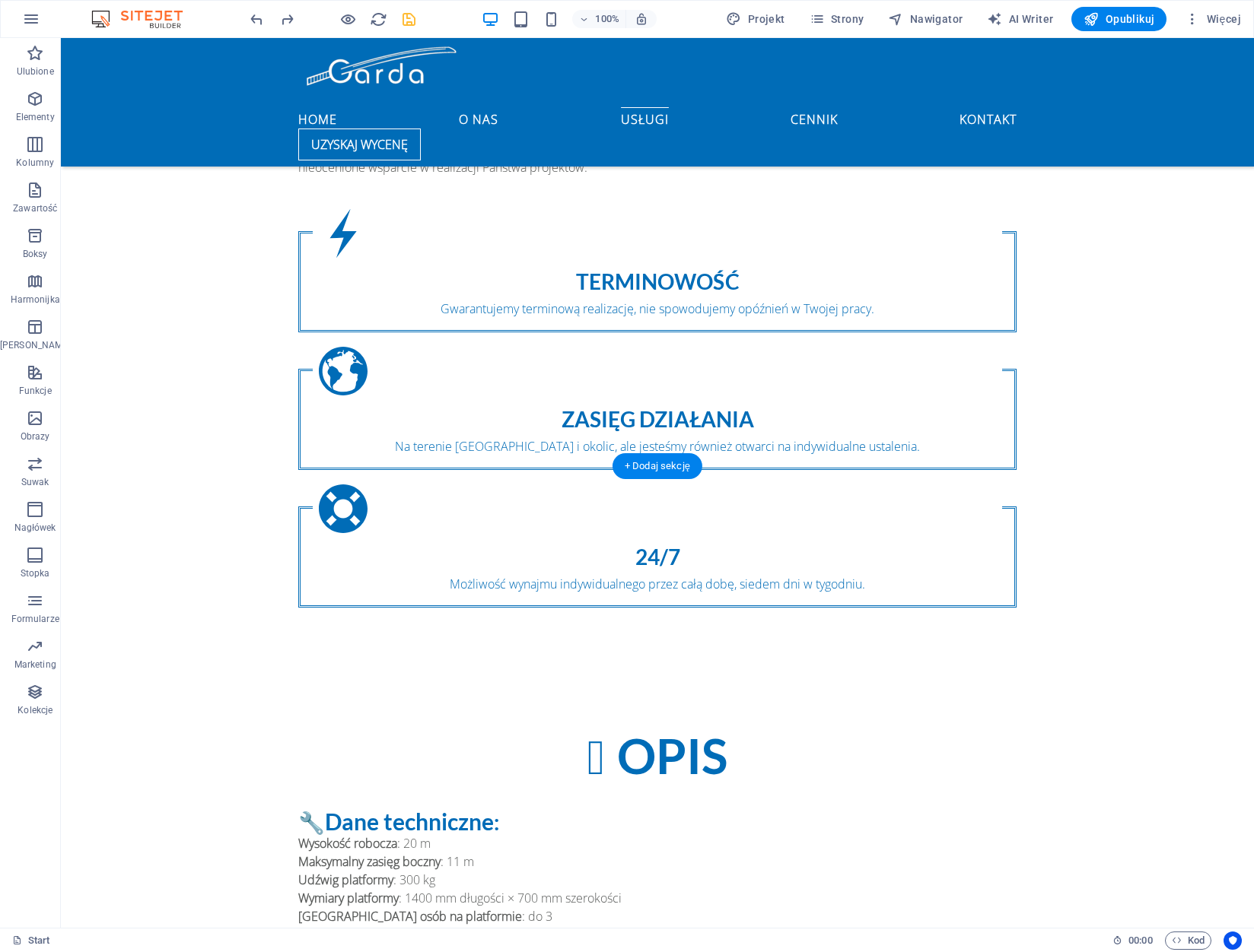
scroll to position [1870, 0]
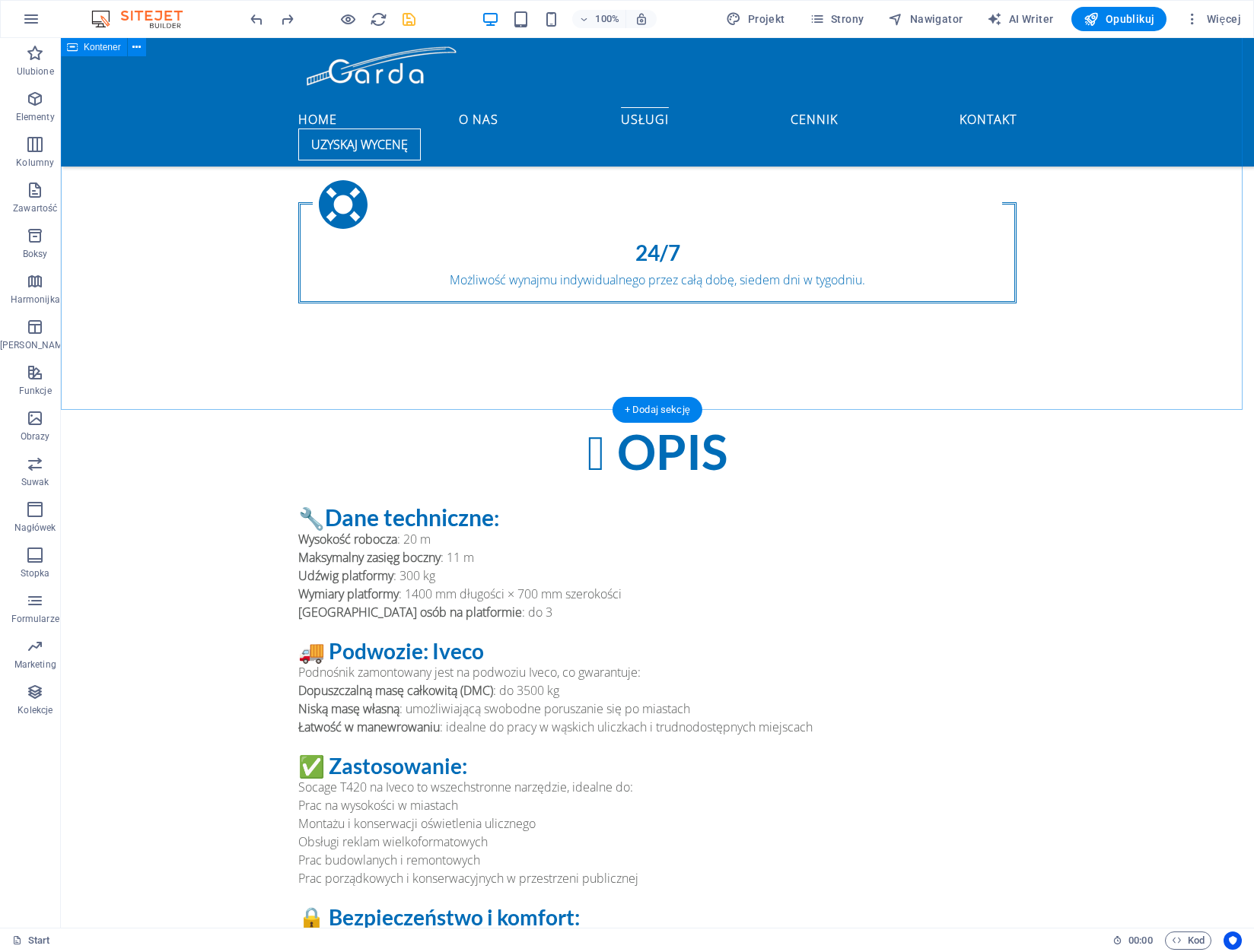
click at [527, 365] on div "OPIS 🔧 Dane techniczne : Wysokość robocza : 20 m Maksymalny zasięg boczny : 11 …" at bounding box center [657, 744] width 1193 height 760
click at [33, 139] on icon "button" at bounding box center [35, 145] width 18 height 18
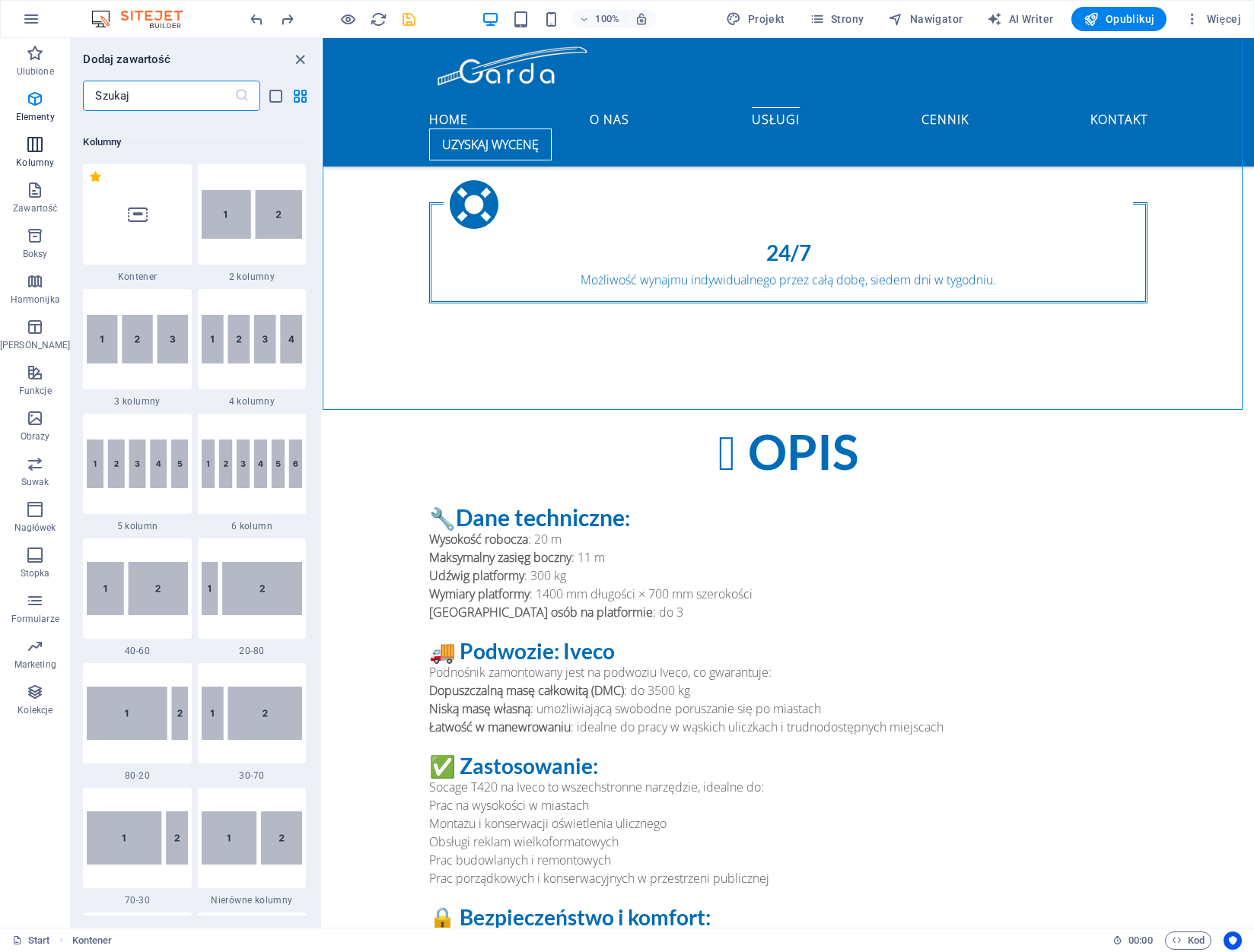
scroll to position [753, 0]
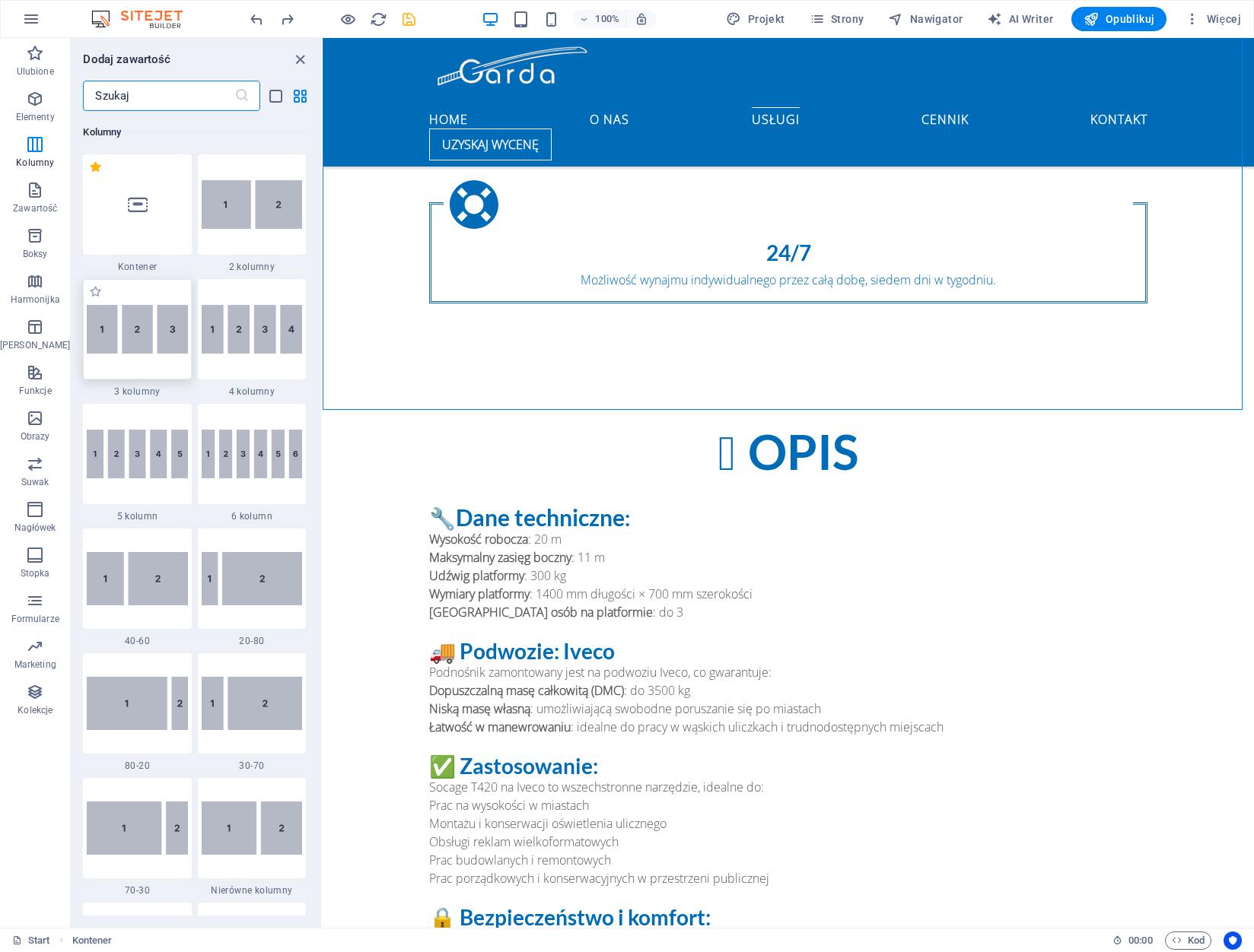
click at [149, 337] on img at bounding box center [137, 330] width 101 height 50
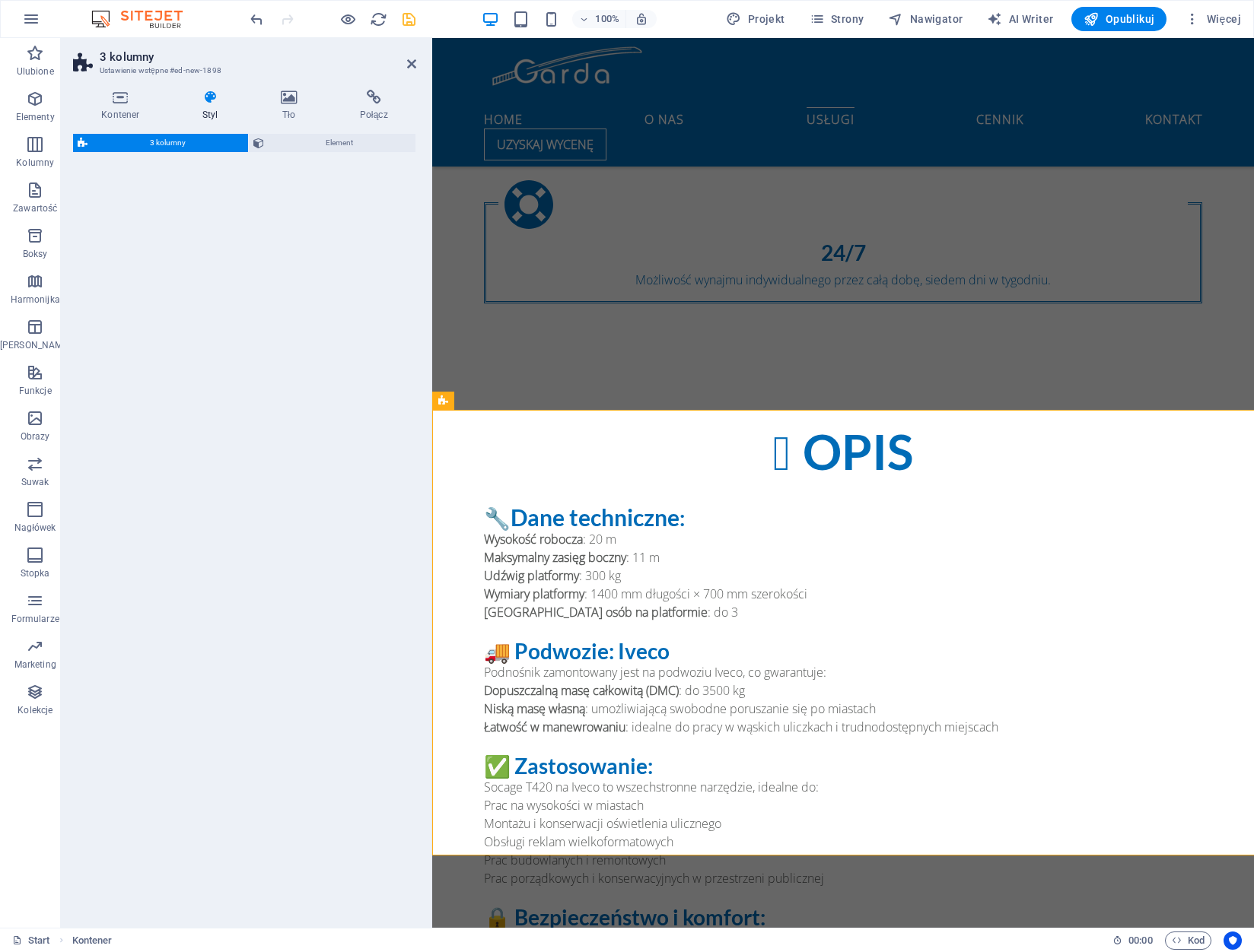
select select "rem"
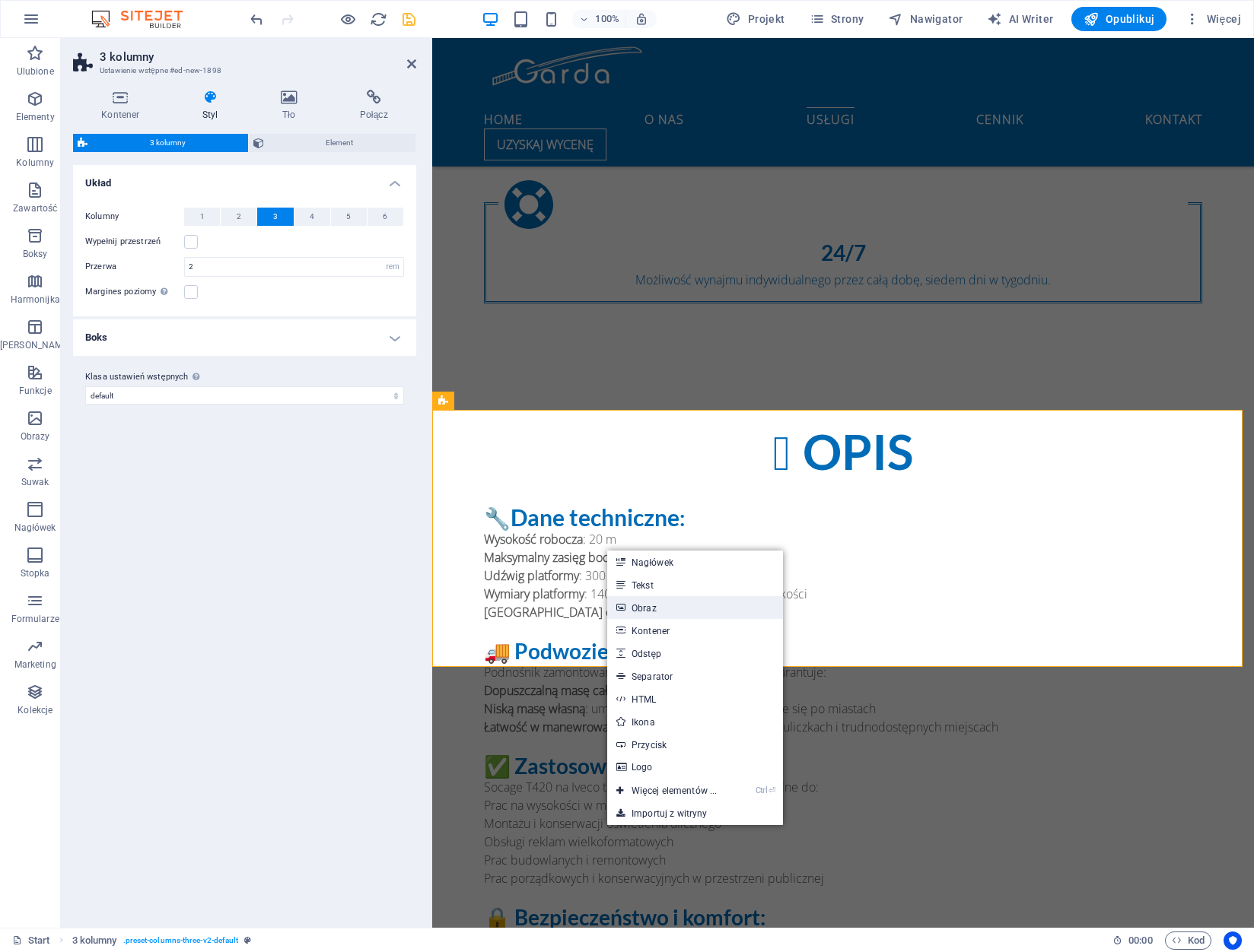
click at [671, 613] on link "Obraz" at bounding box center [694, 608] width 175 height 23
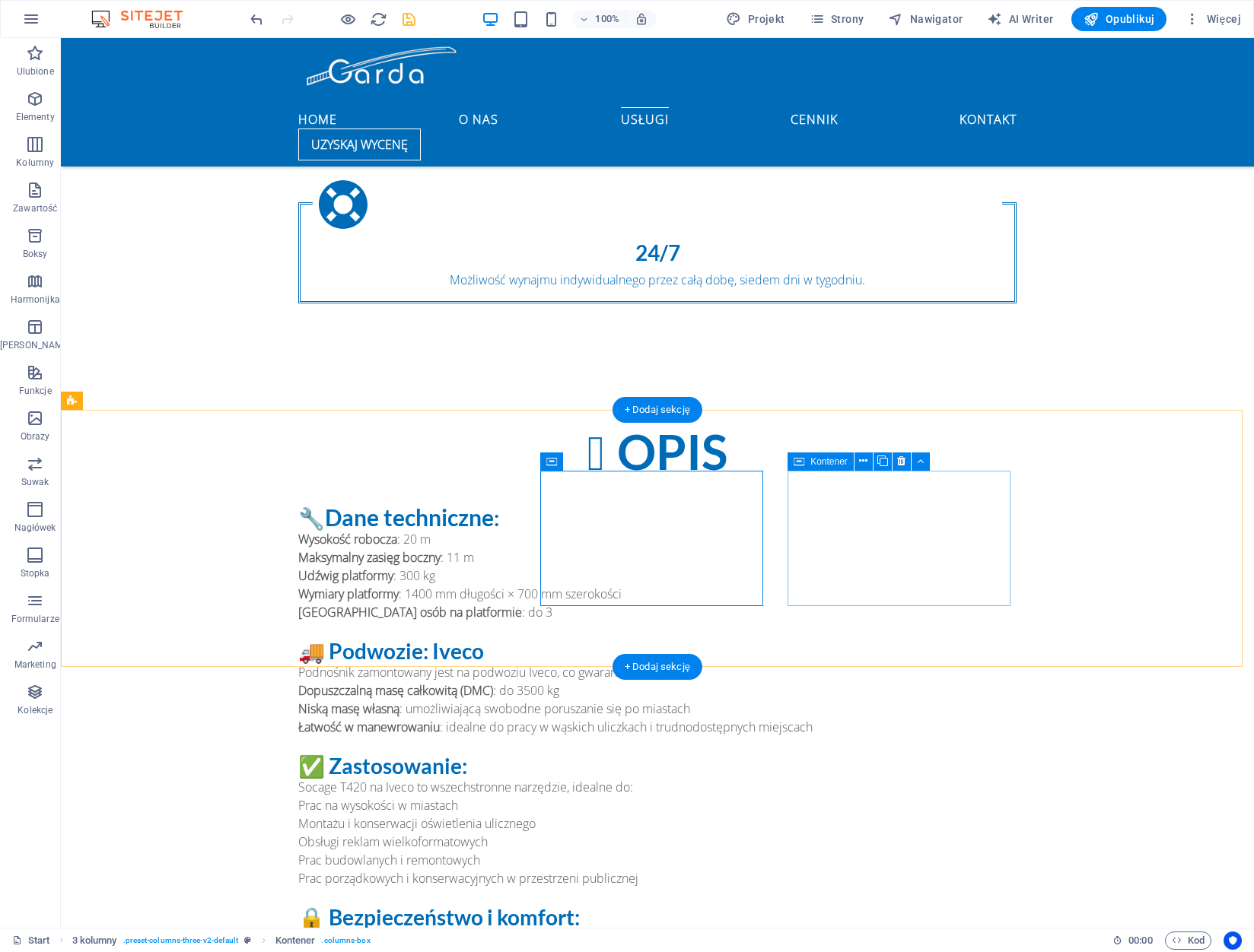
drag, startPoint x: 839, startPoint y: 542, endPoint x: 670, endPoint y: 543, distance: 169.0
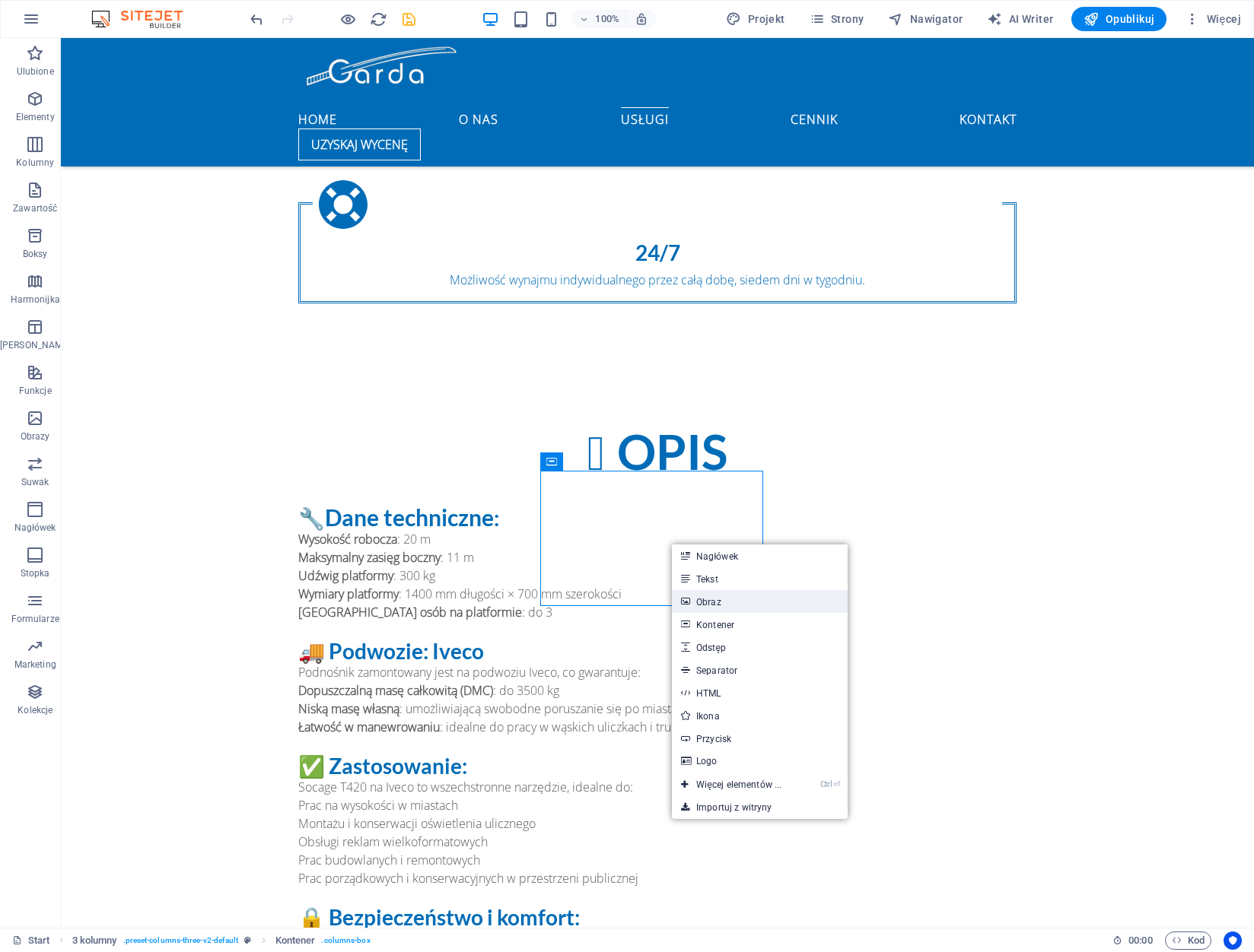
click at [723, 602] on link "Obraz" at bounding box center [759, 601] width 175 height 23
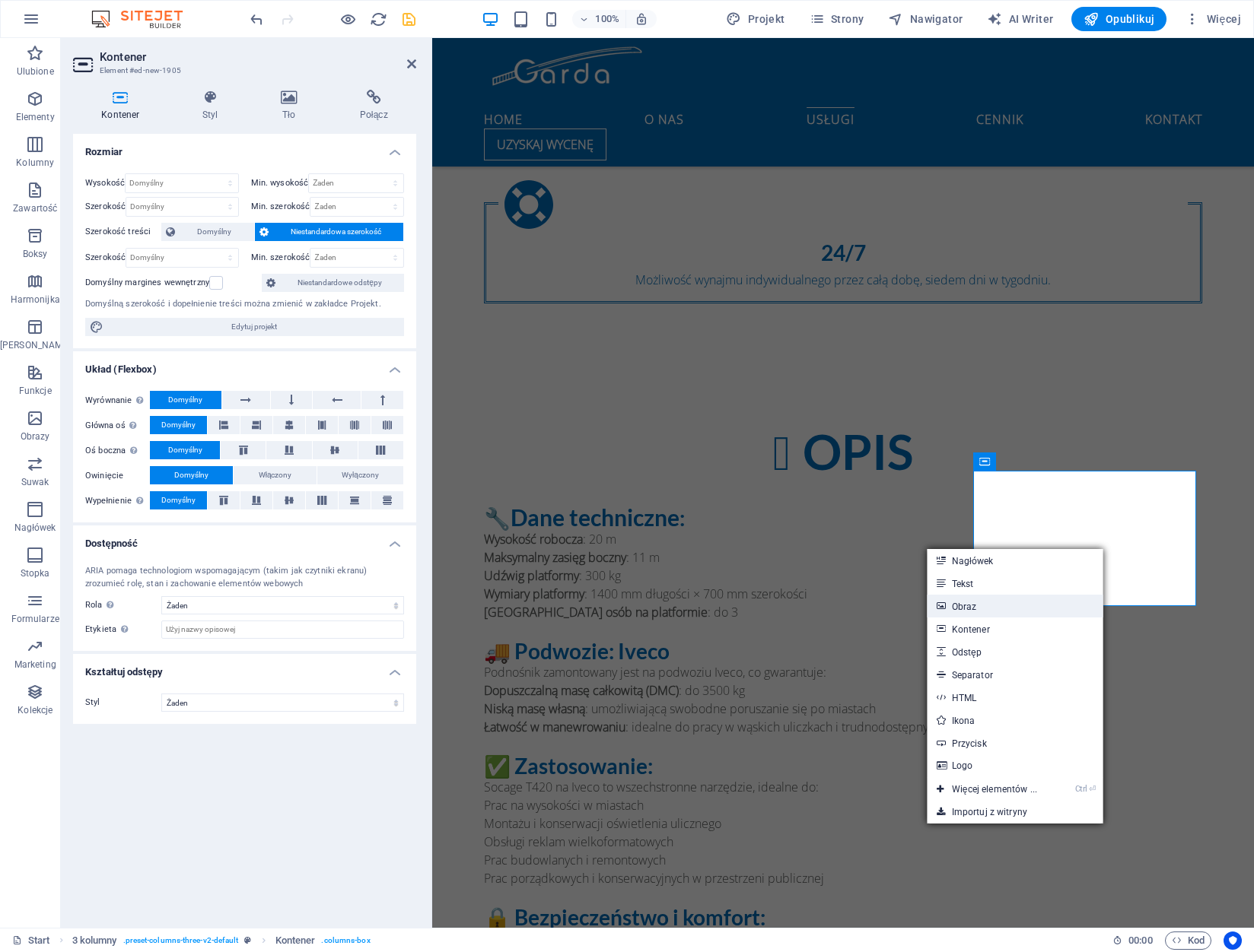
click at [1001, 602] on link "Obraz" at bounding box center [1015, 606] width 175 height 23
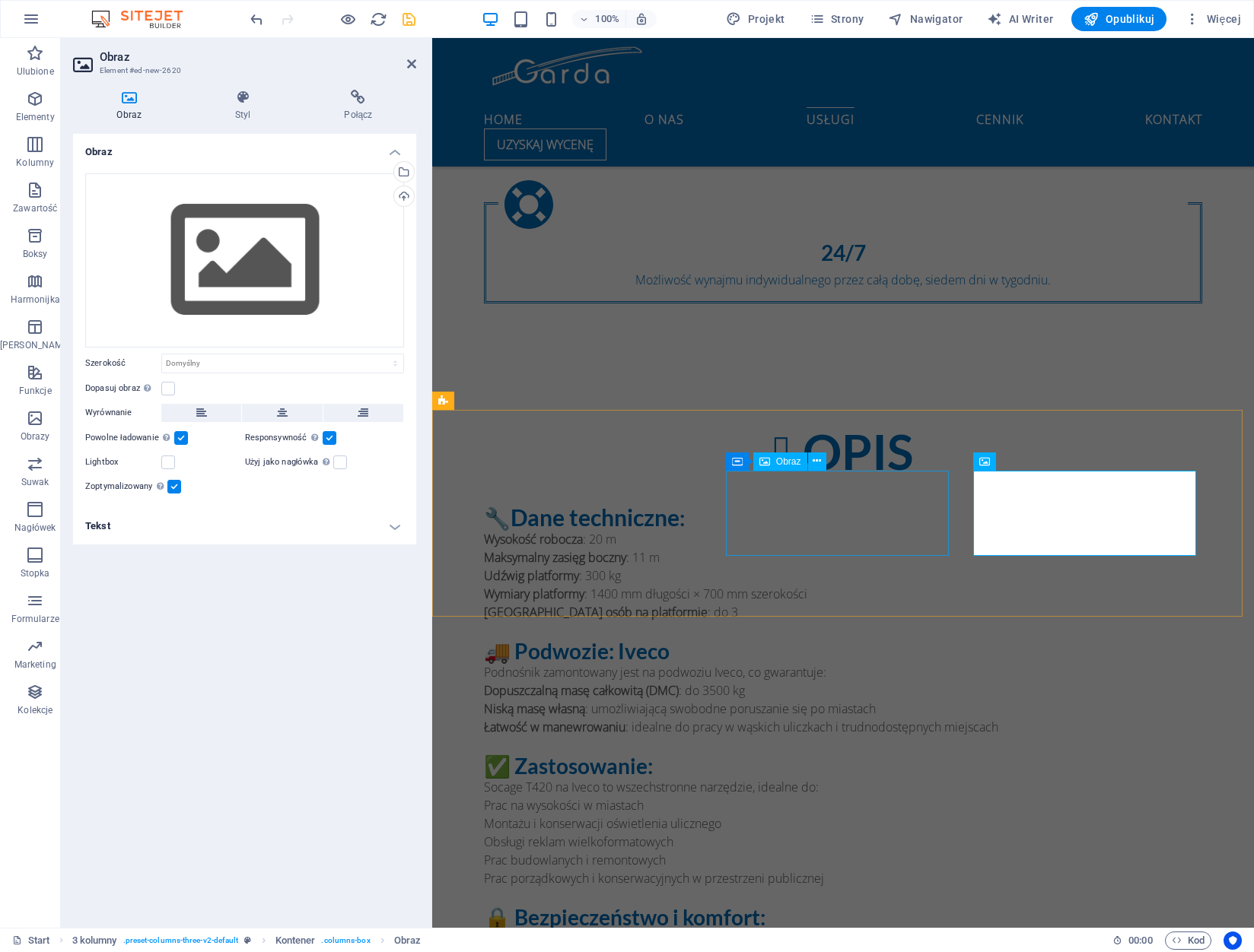
click at [406, 175] on div "Wybierz pliki z menedżera plików, zdjęć stockowych lub prześlij plik(i)" at bounding box center [402, 173] width 23 height 23
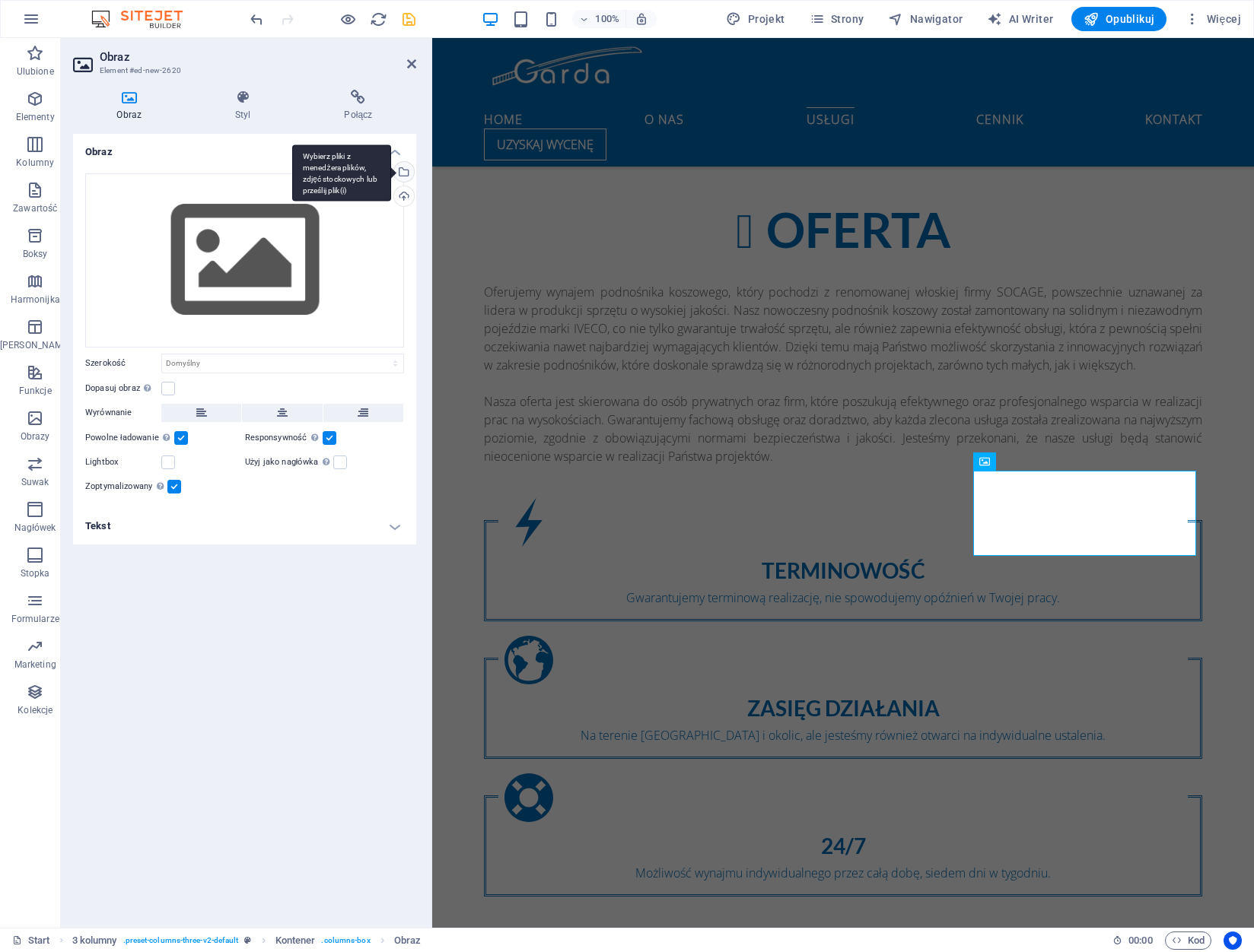
scroll to position [2464, 0]
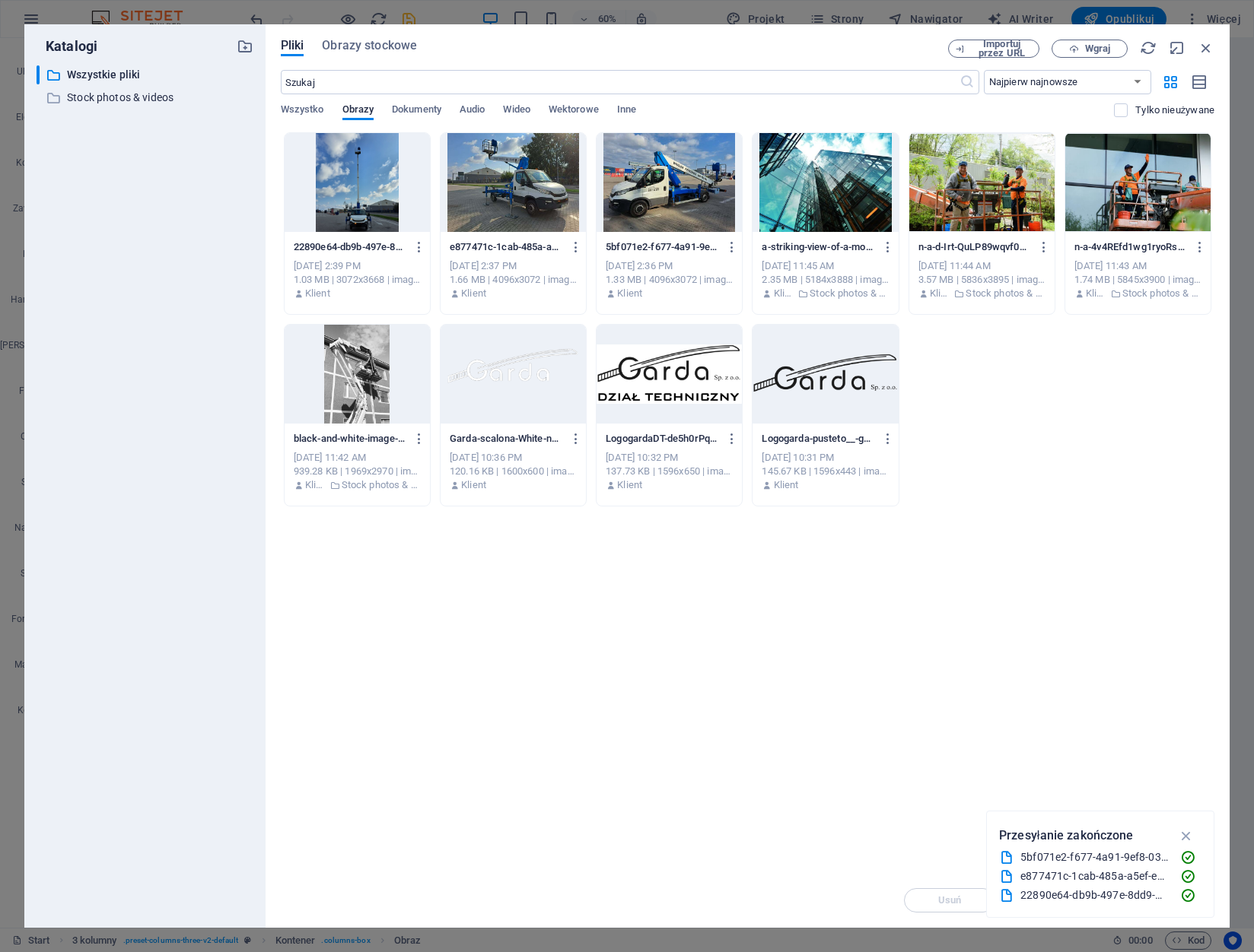
click at [368, 190] on div at bounding box center [356, 182] width 145 height 99
click at [1039, 735] on div "Upuść pliki tutaj, aby natychmiast je przesłać 1 22890e64-db9b-497e-8dd9-a09386…" at bounding box center [747, 502] width 934 height 741
click at [1193, 836] on icon "button" at bounding box center [1186, 836] width 18 height 17
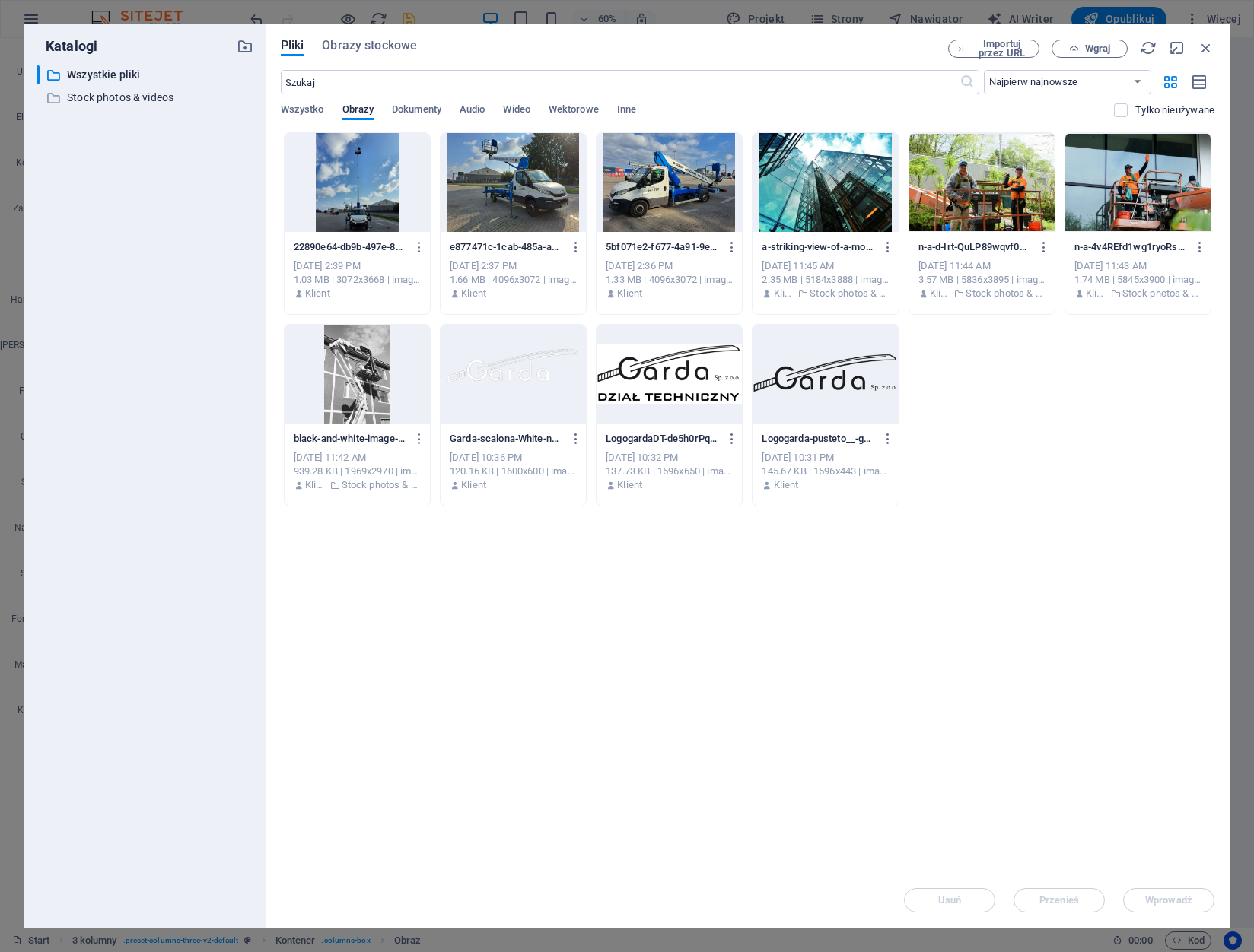
click at [367, 171] on div at bounding box center [356, 182] width 145 height 99
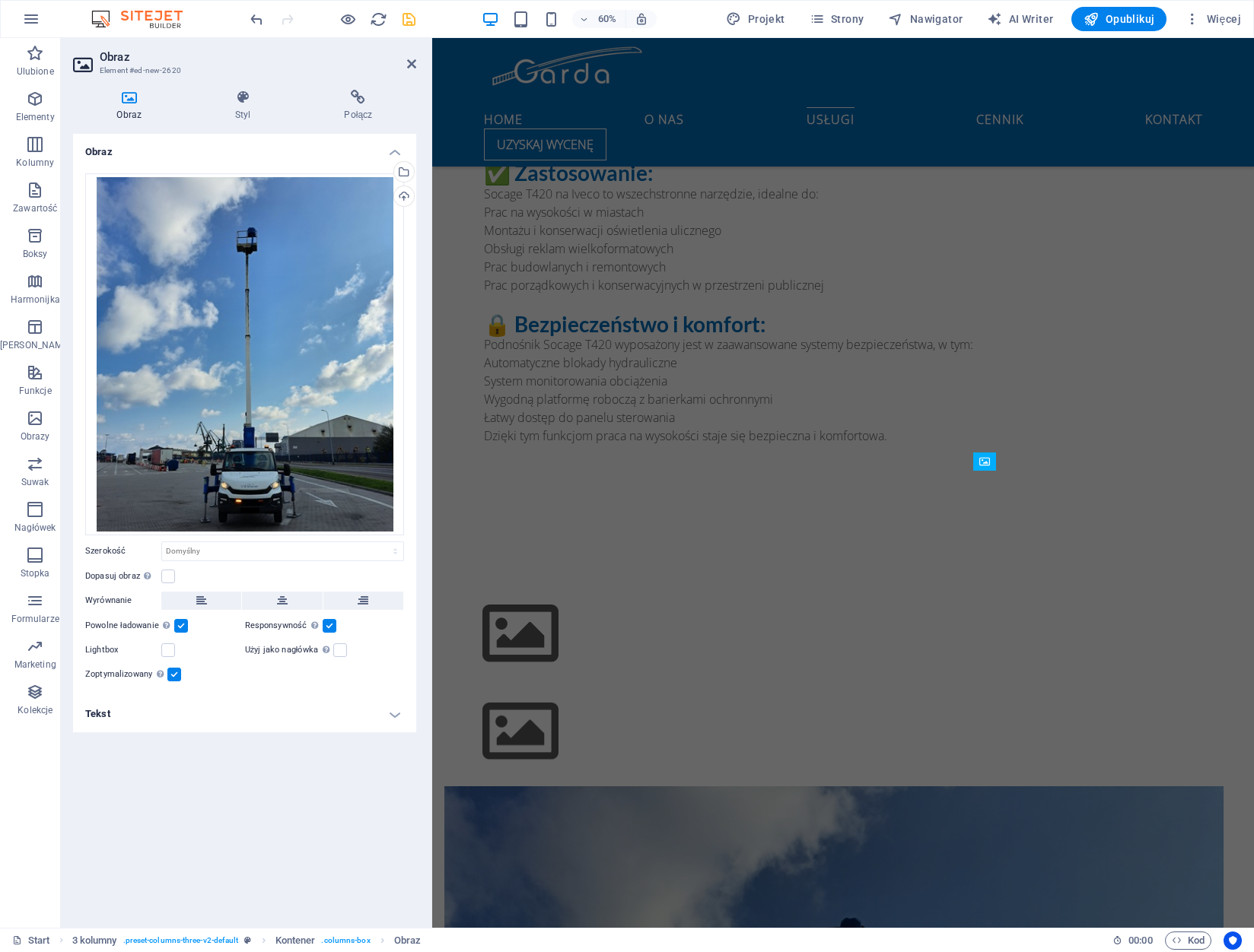
scroll to position [1870, 0]
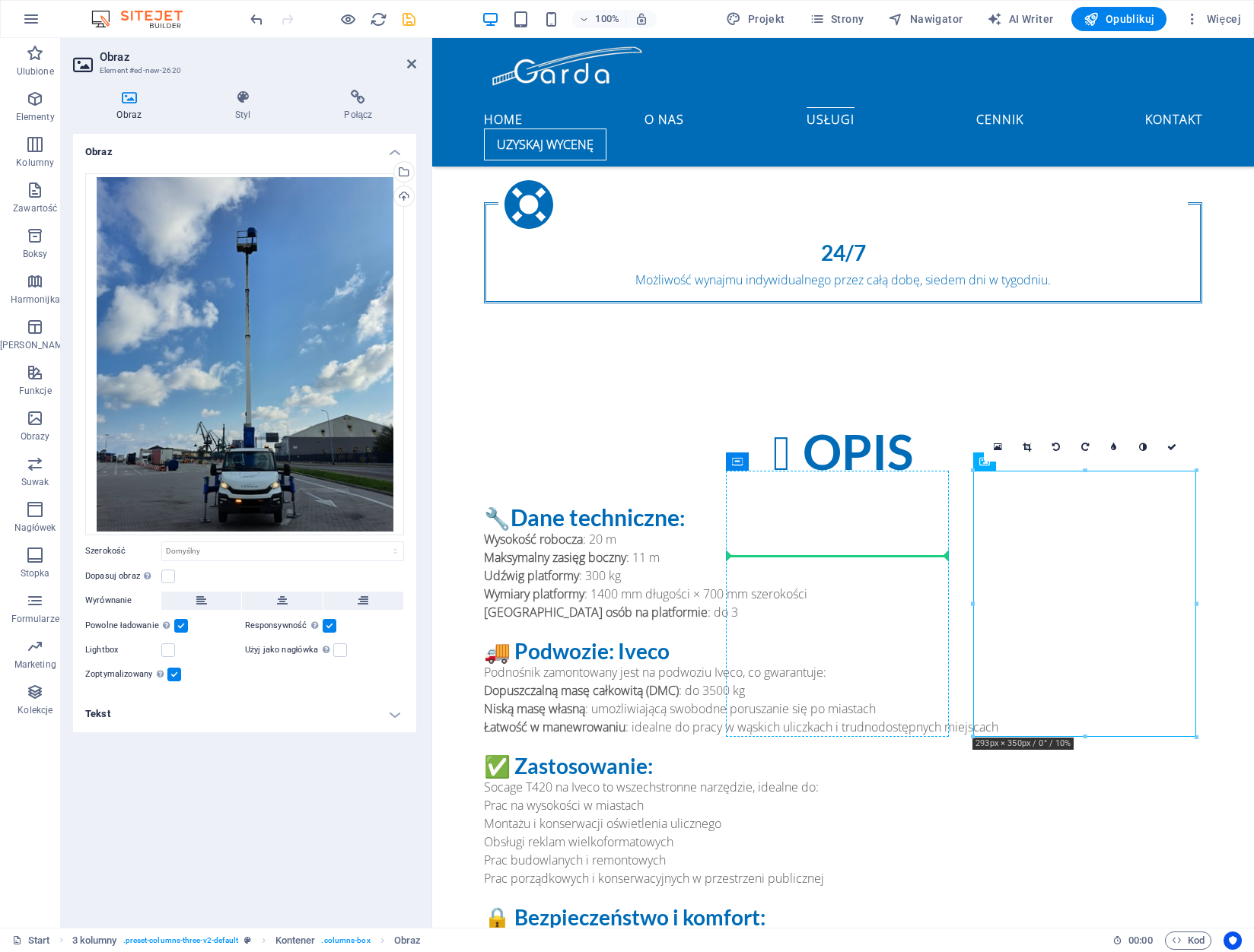
drag, startPoint x: 1060, startPoint y: 558, endPoint x: 1265, endPoint y: 569, distance: 205.3
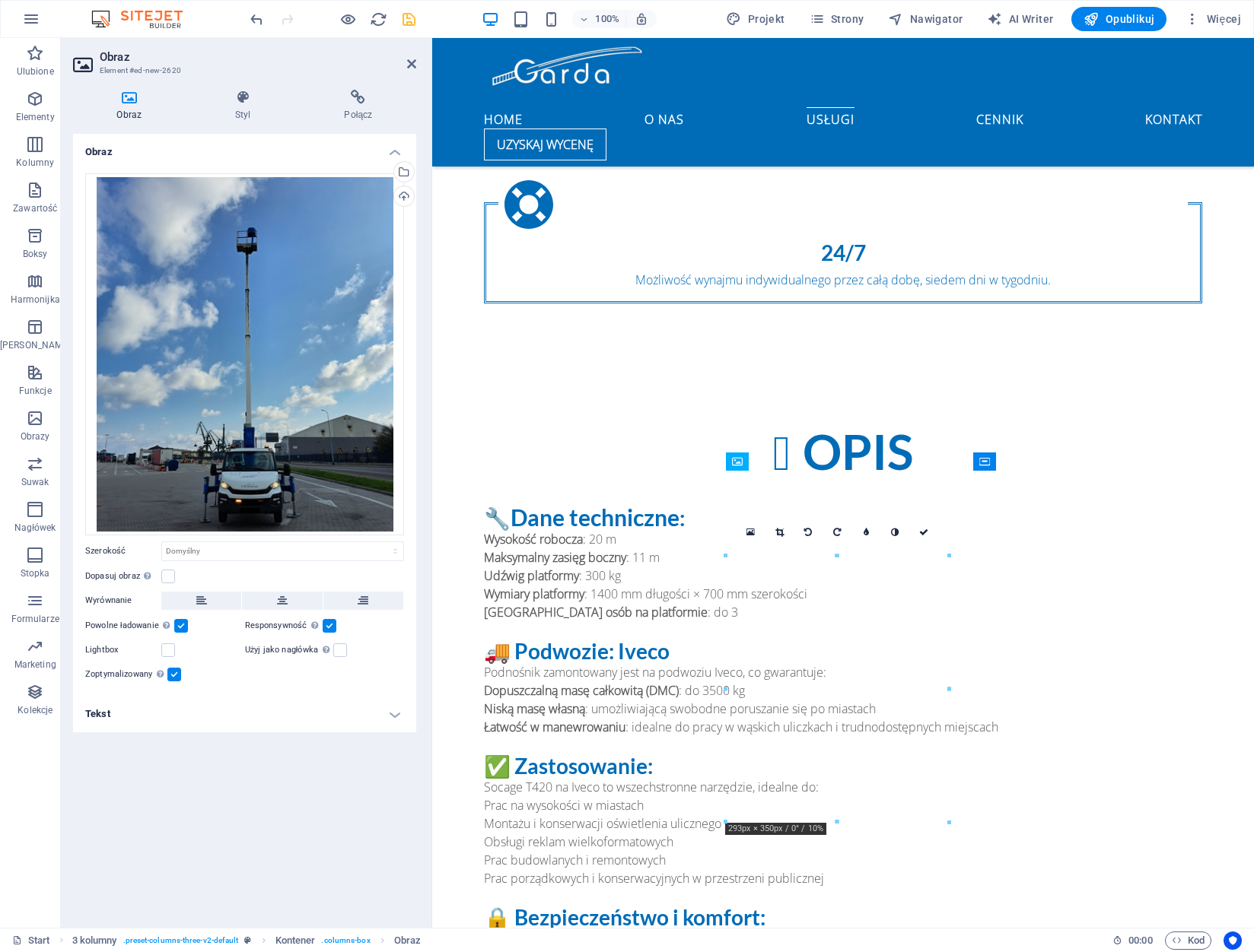
drag, startPoint x: 833, startPoint y: 627, endPoint x: 818, endPoint y: 513, distance: 115.0
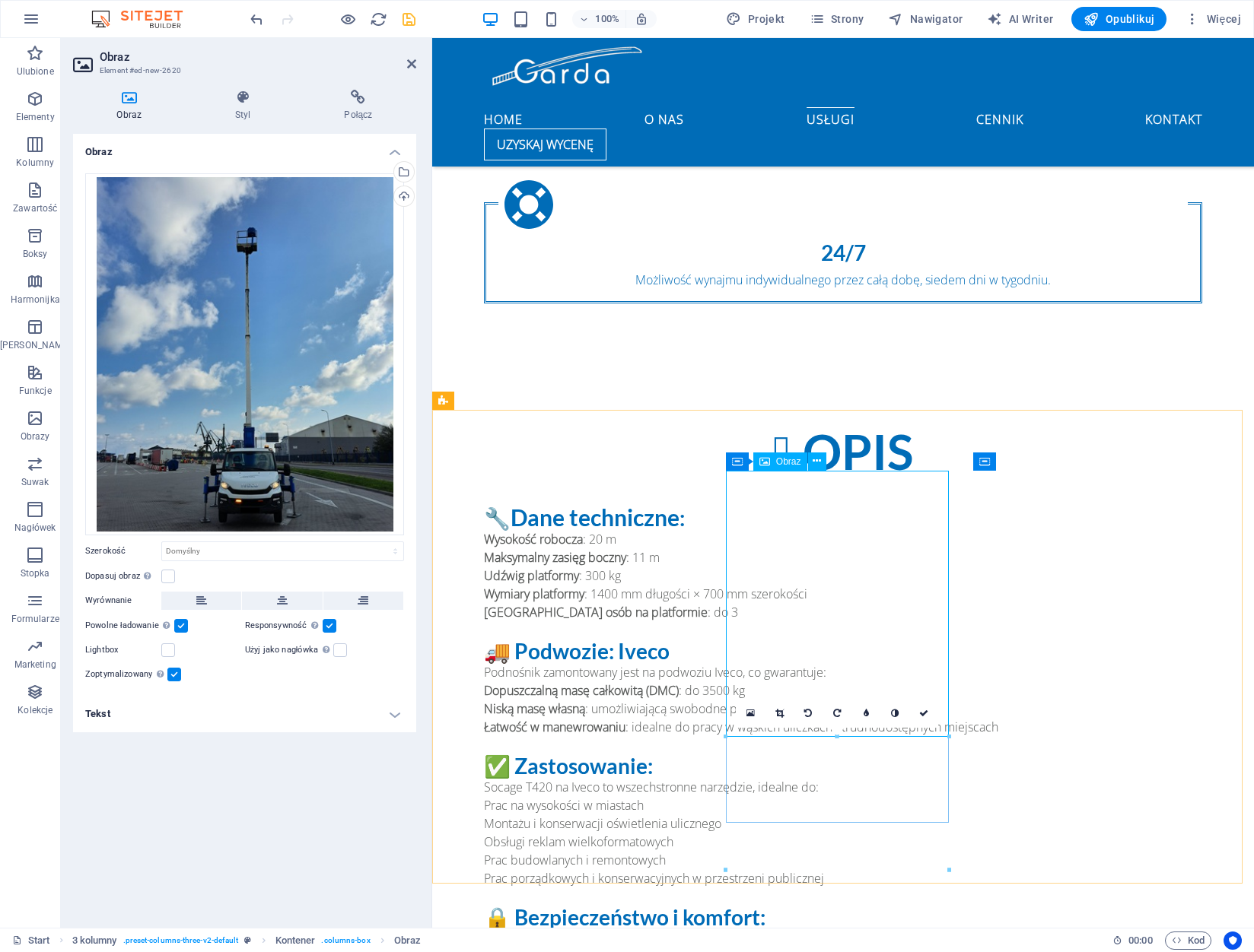
click at [809, 712] on icon at bounding box center [808, 714] width 7 height 9
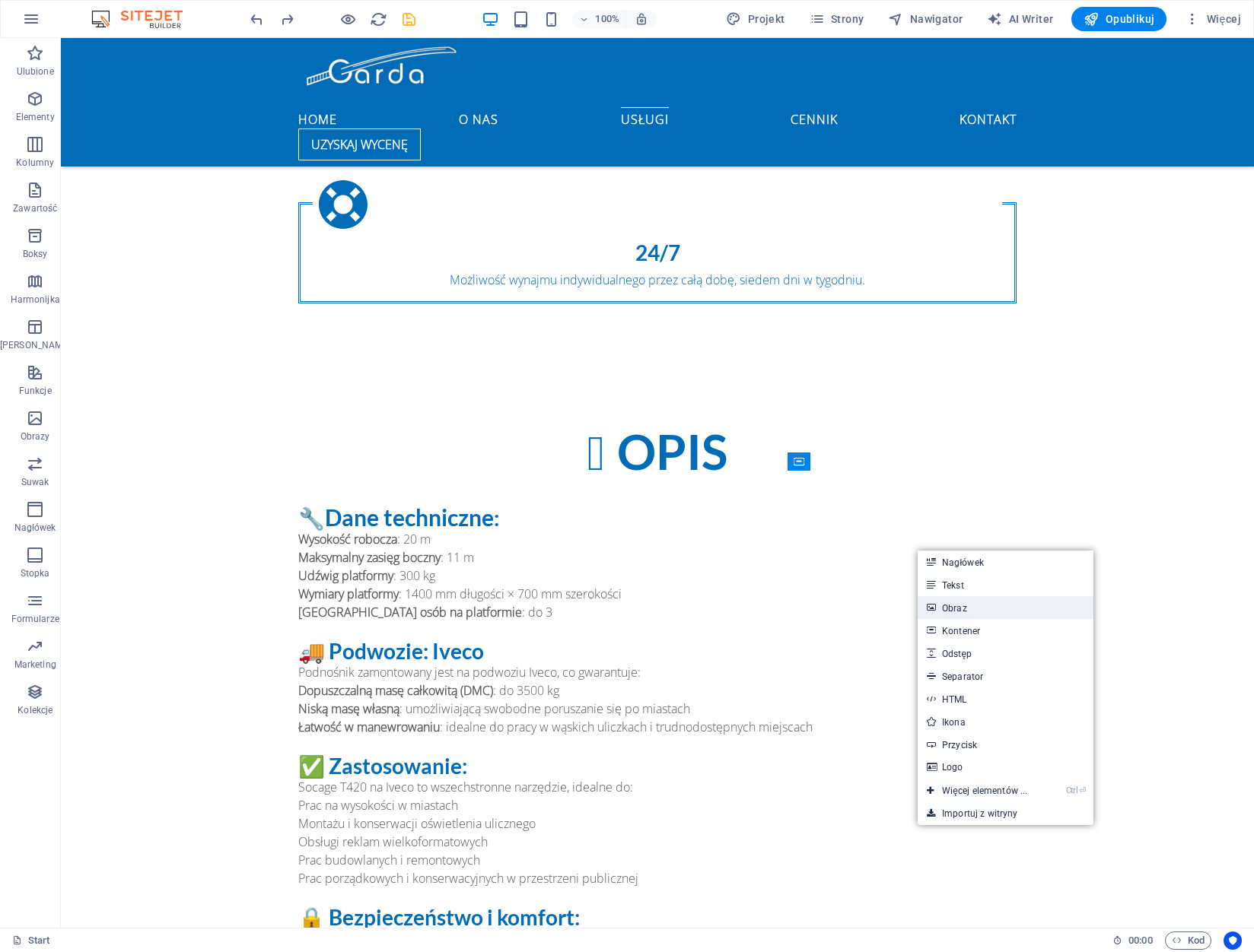
click at [987, 602] on link "Obraz" at bounding box center [1006, 608] width 175 height 23
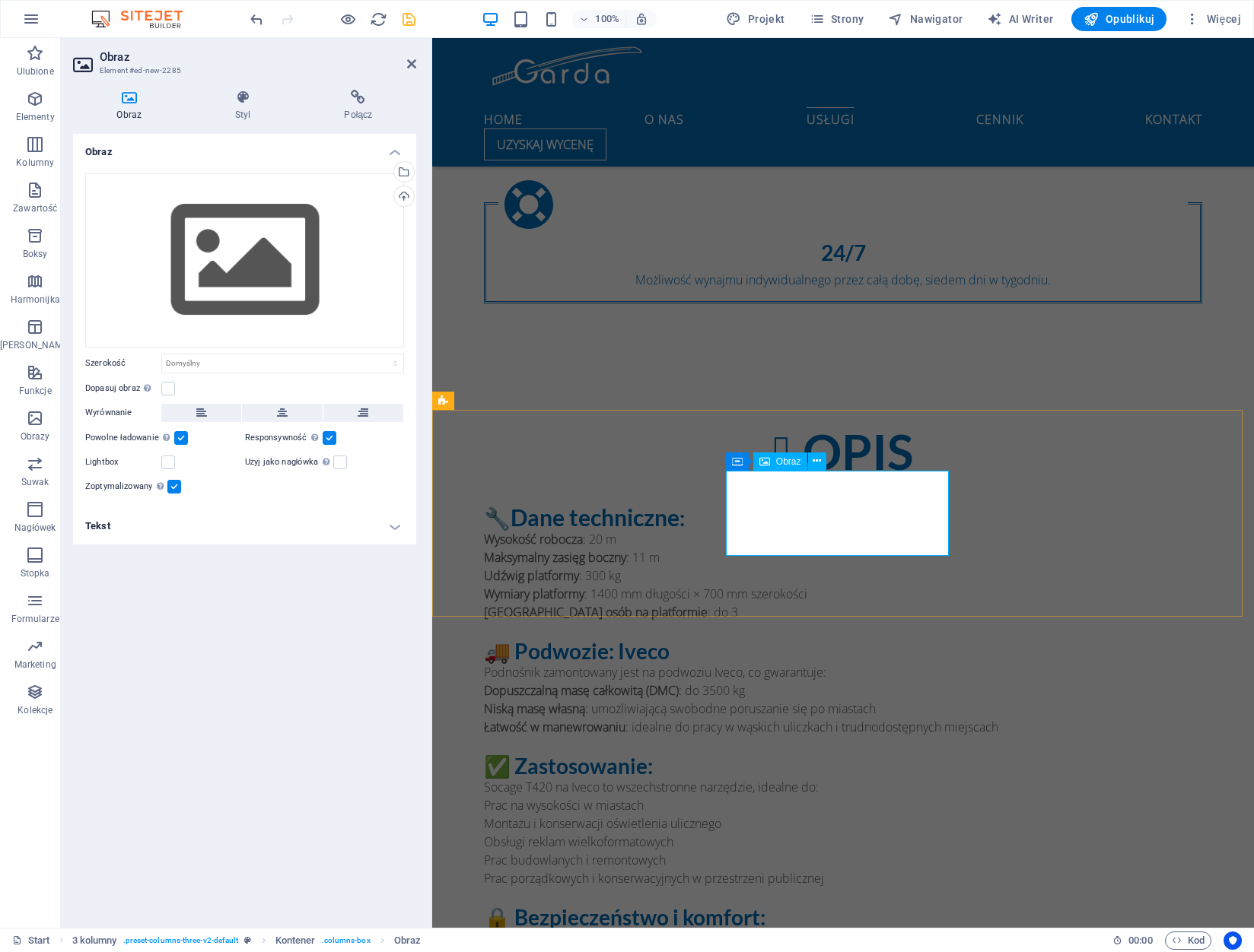
click at [176, 390] on div "Dopasuj obraz Automatycznie dopasuj obraz do stałej szerokości i wysokości" at bounding box center [244, 389] width 319 height 18
click at [170, 390] on label at bounding box center [168, 389] width 14 height 14
click at [0, 0] on input "Dopasuj obraz Automatycznie dopasuj obraz do stałej szerokości i wysokości" at bounding box center [0, 0] width 0 height 0
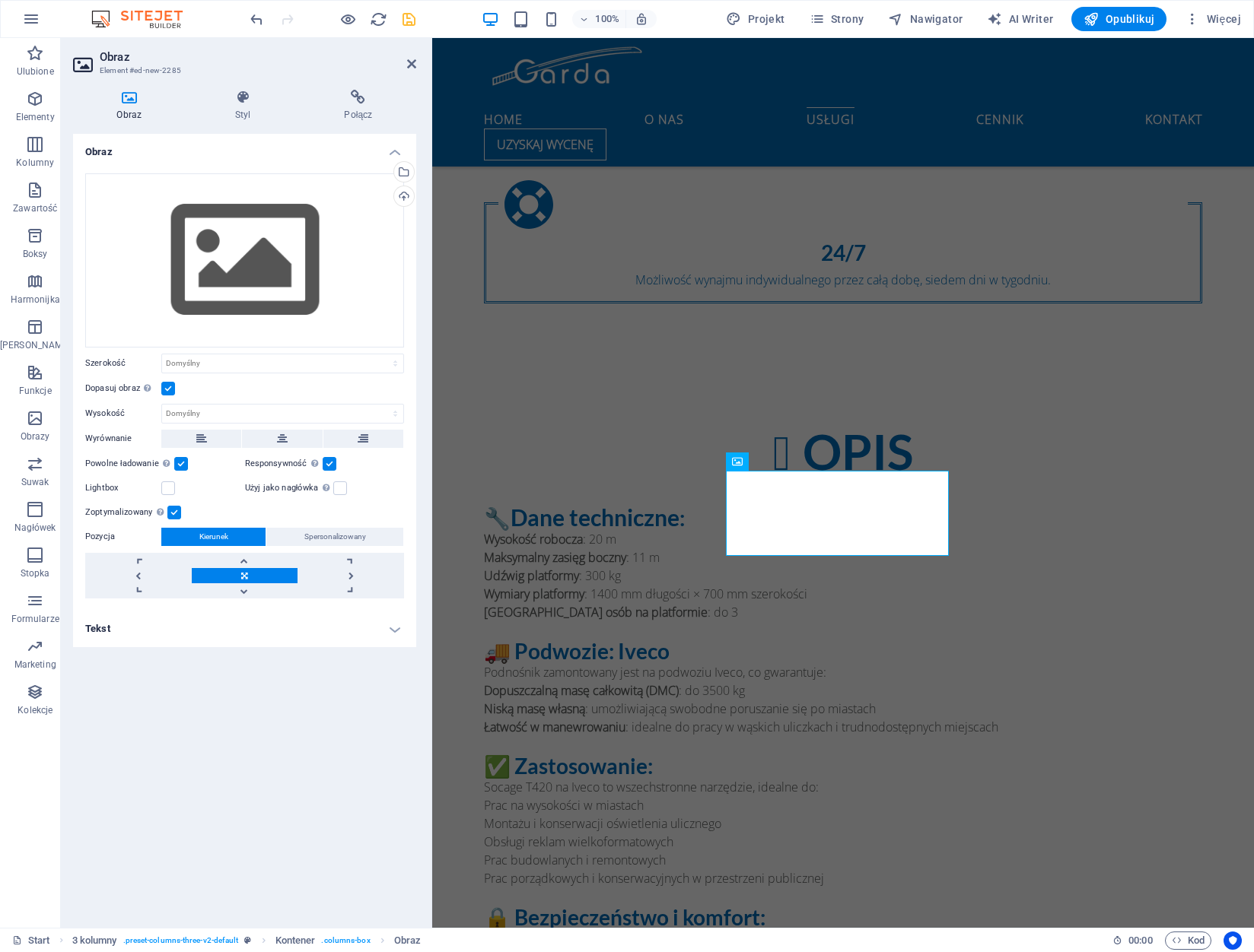
click at [167, 388] on label at bounding box center [168, 389] width 14 height 14
click at [0, 0] on input "Dopasuj obraz Automatycznie dopasuj obraz do stałej szerokości i wysokości" at bounding box center [0, 0] width 0 height 0
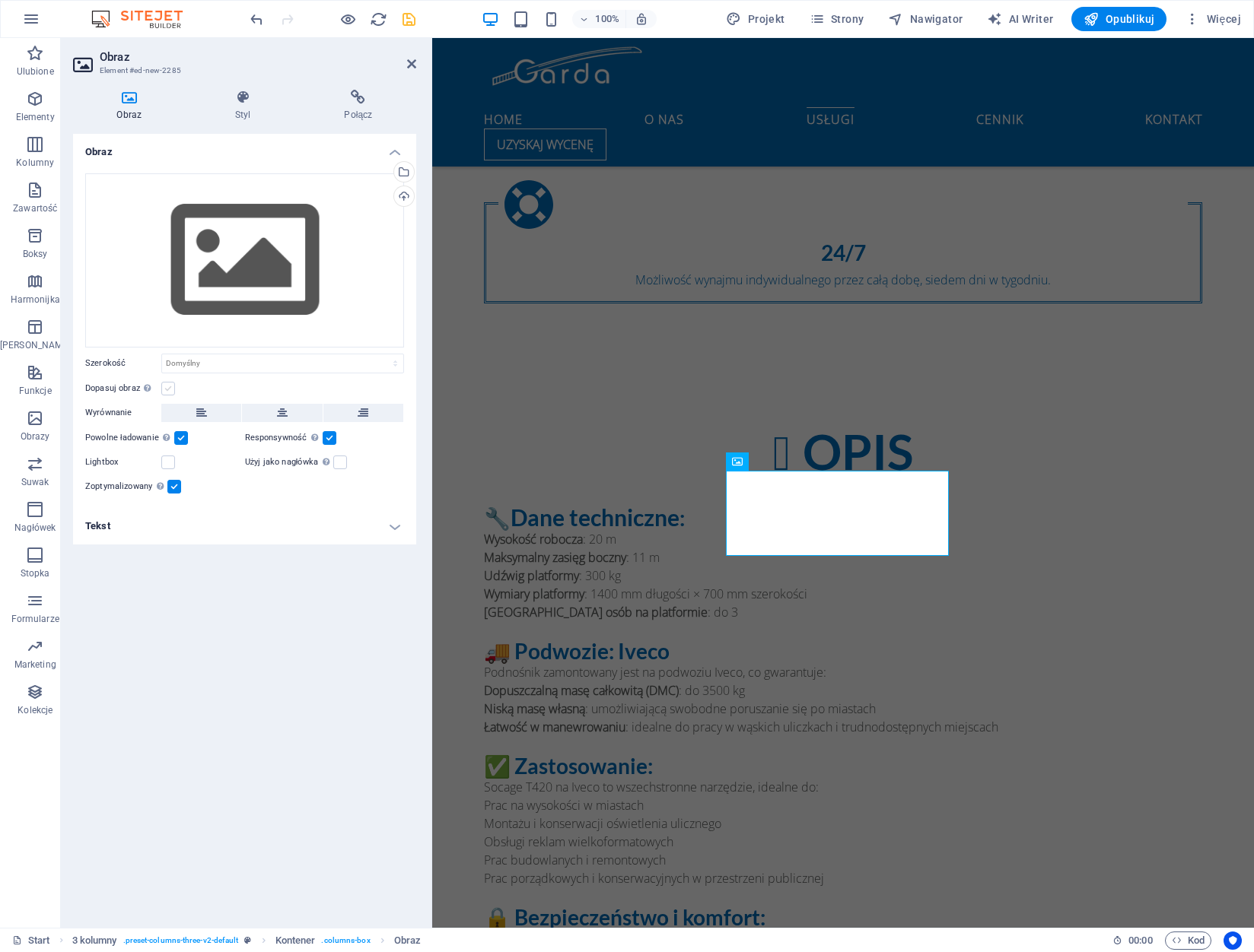
click at [167, 388] on label at bounding box center [168, 389] width 14 height 14
click at [0, 0] on input "Dopasuj obraz Automatycznie dopasuj obraz do stałej szerokości i wysokości" at bounding box center [0, 0] width 0 height 0
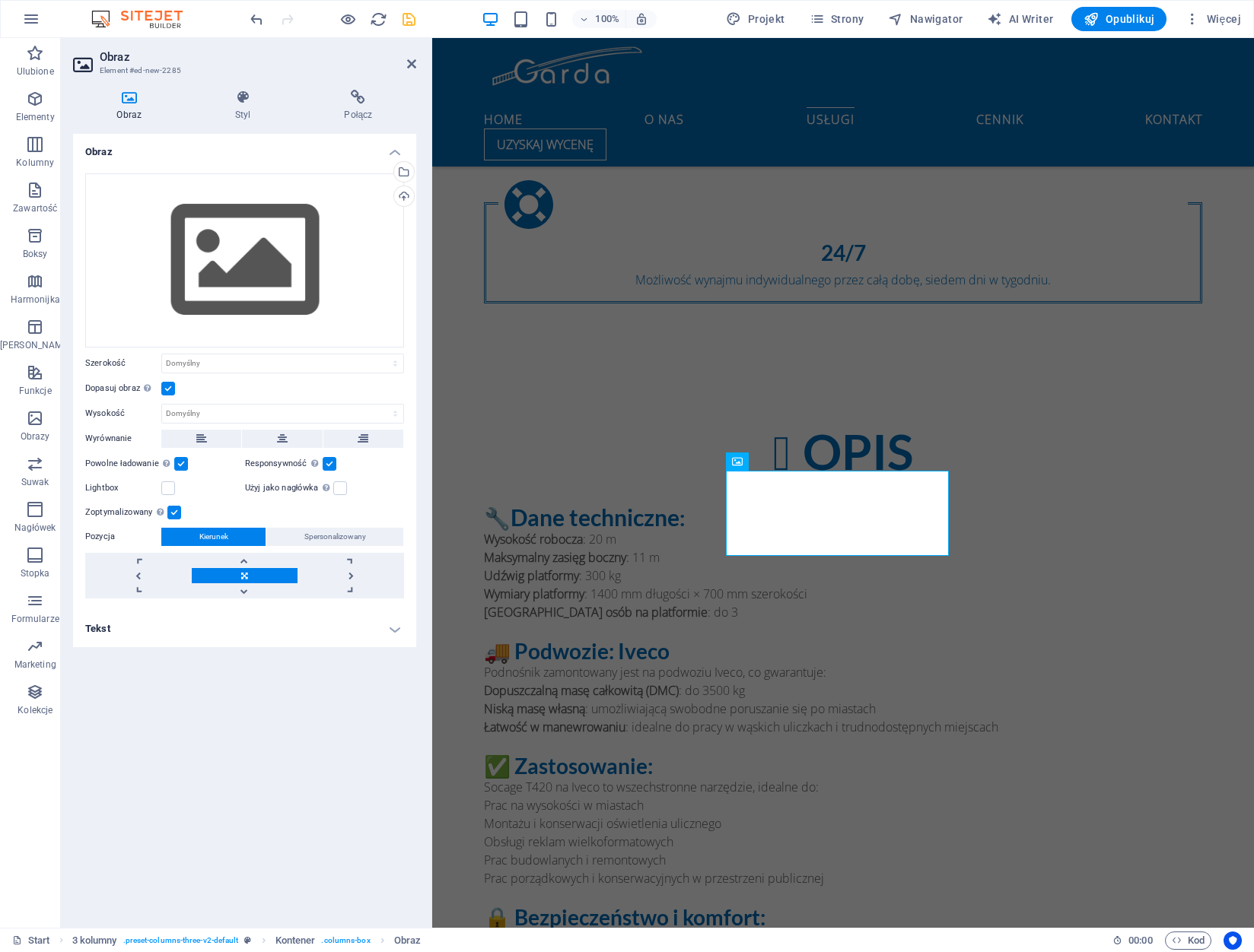
click at [167, 388] on label at bounding box center [168, 389] width 14 height 14
click at [0, 0] on input "Dopasuj obraz Automatycznie dopasuj obraz do stałej szerokości i wysokości" at bounding box center [0, 0] width 0 height 0
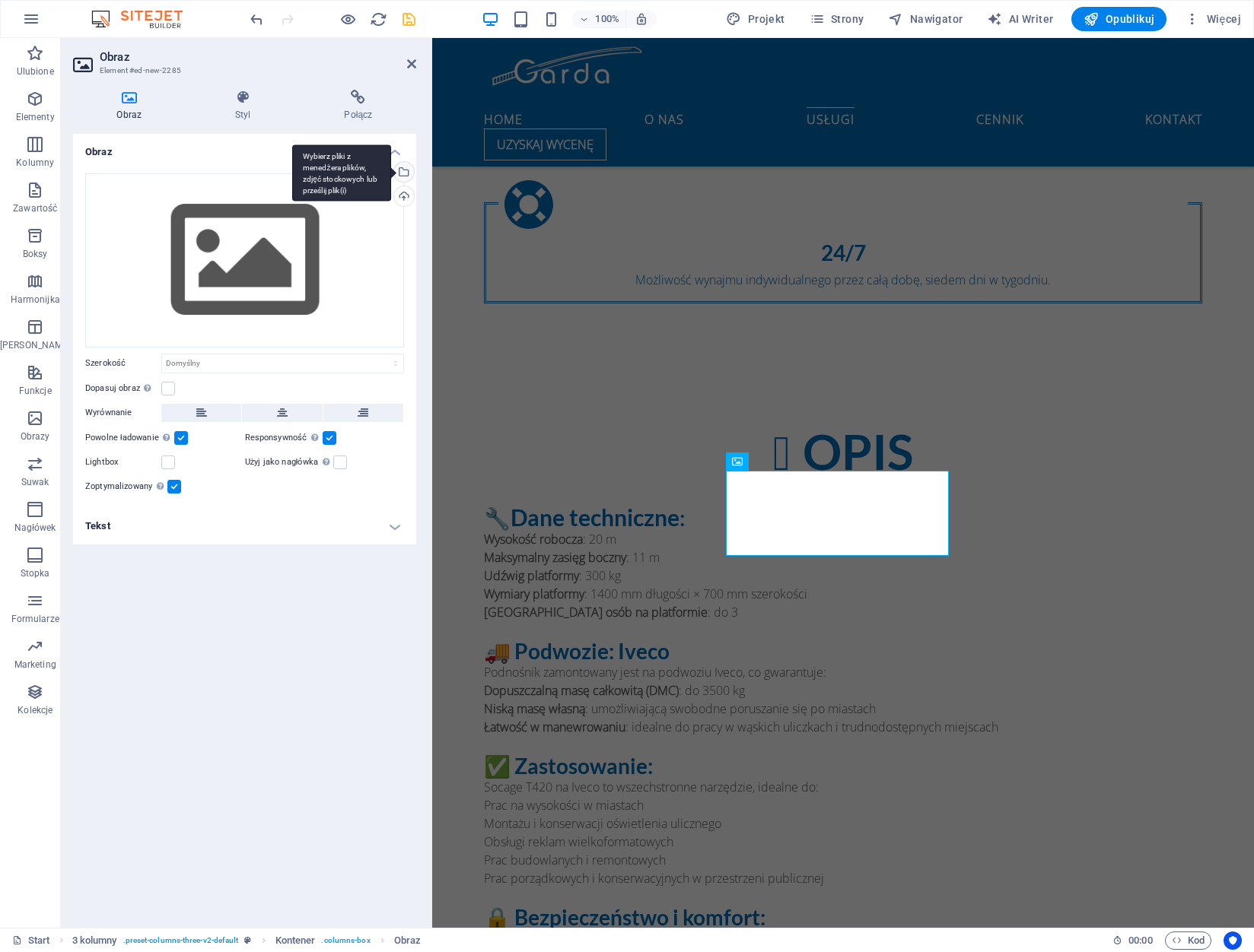
click at [391, 175] on div "Wybierz pliki z menedżera plików, zdjęć stockowych lub prześlij plik(i)" at bounding box center [341, 174] width 99 height 57
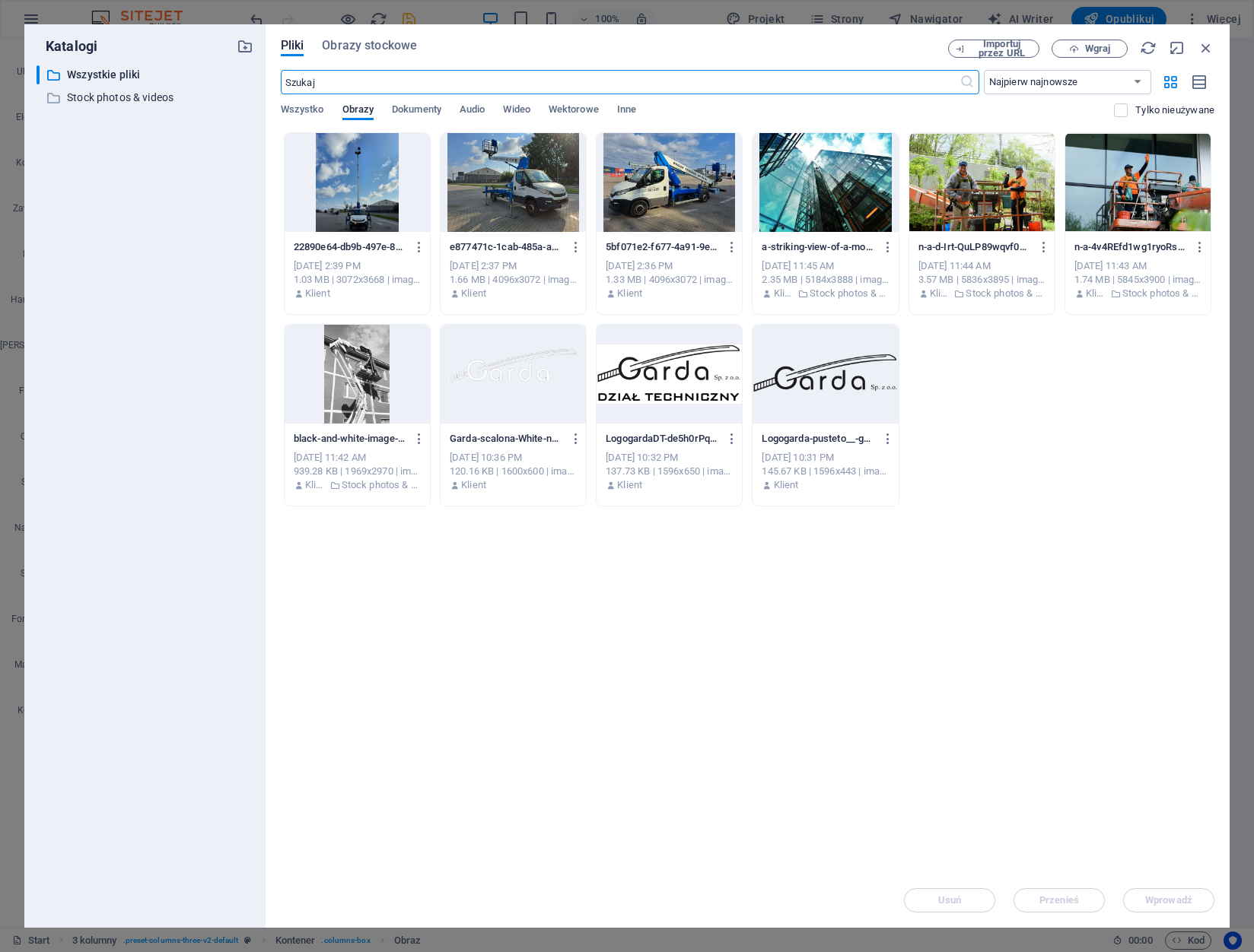
scroll to position [2464, 0]
click at [365, 188] on div at bounding box center [356, 182] width 145 height 99
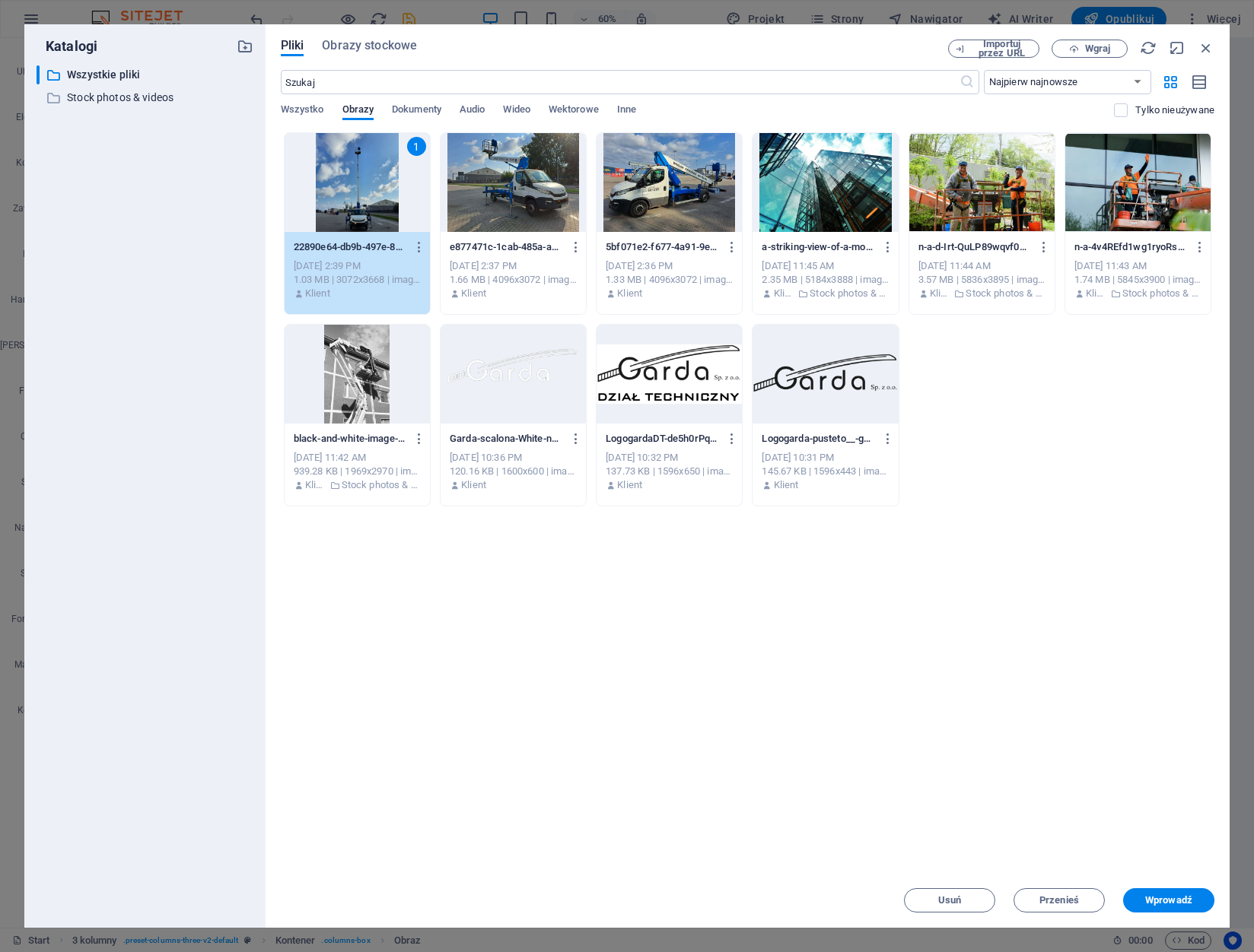
click at [365, 188] on div "1" at bounding box center [356, 182] width 145 height 99
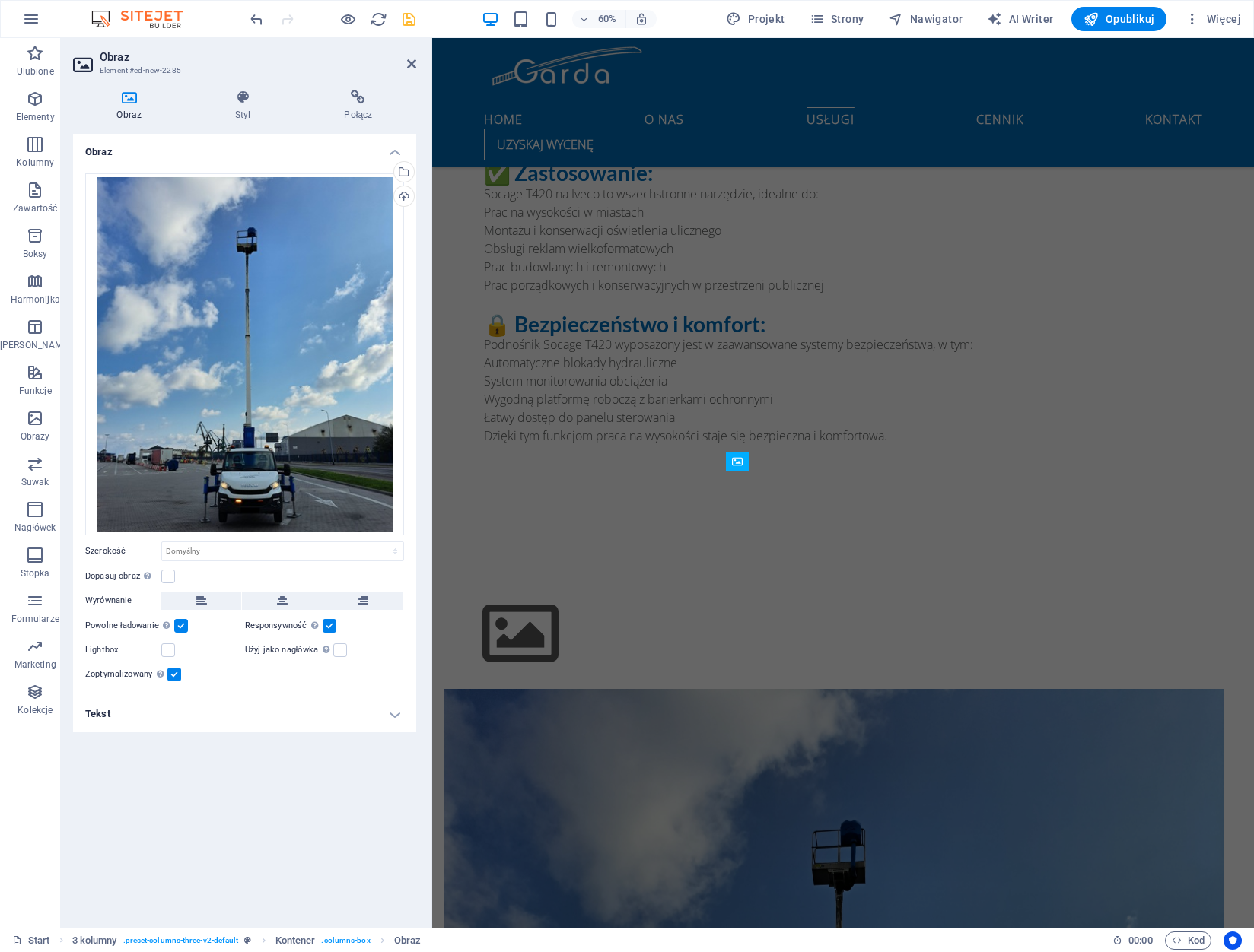
scroll to position [1870, 0]
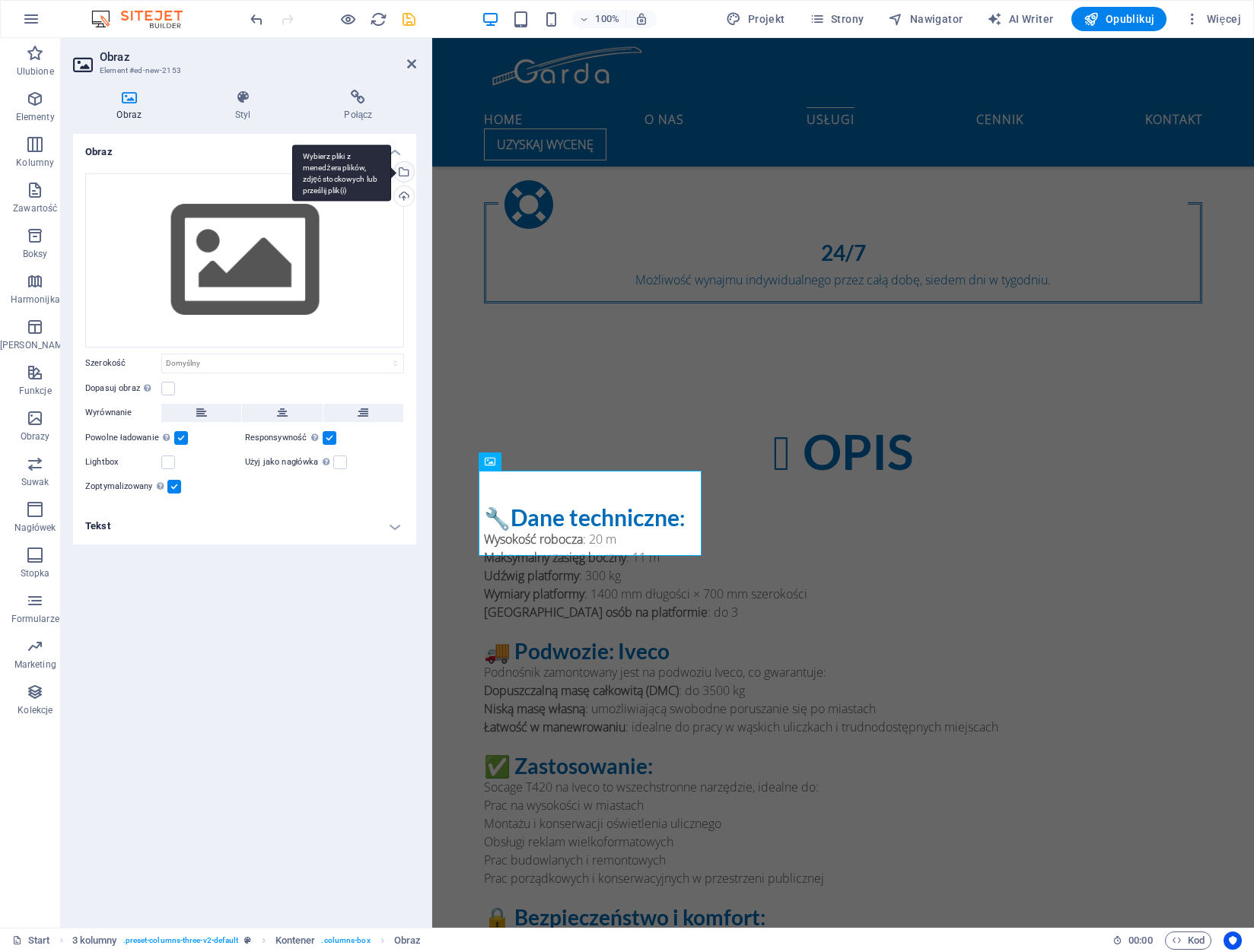
click at [391, 171] on div "Wybierz pliki z menedżera plików, zdjęć stockowych lub prześlij plik(i)" at bounding box center [341, 174] width 99 height 57
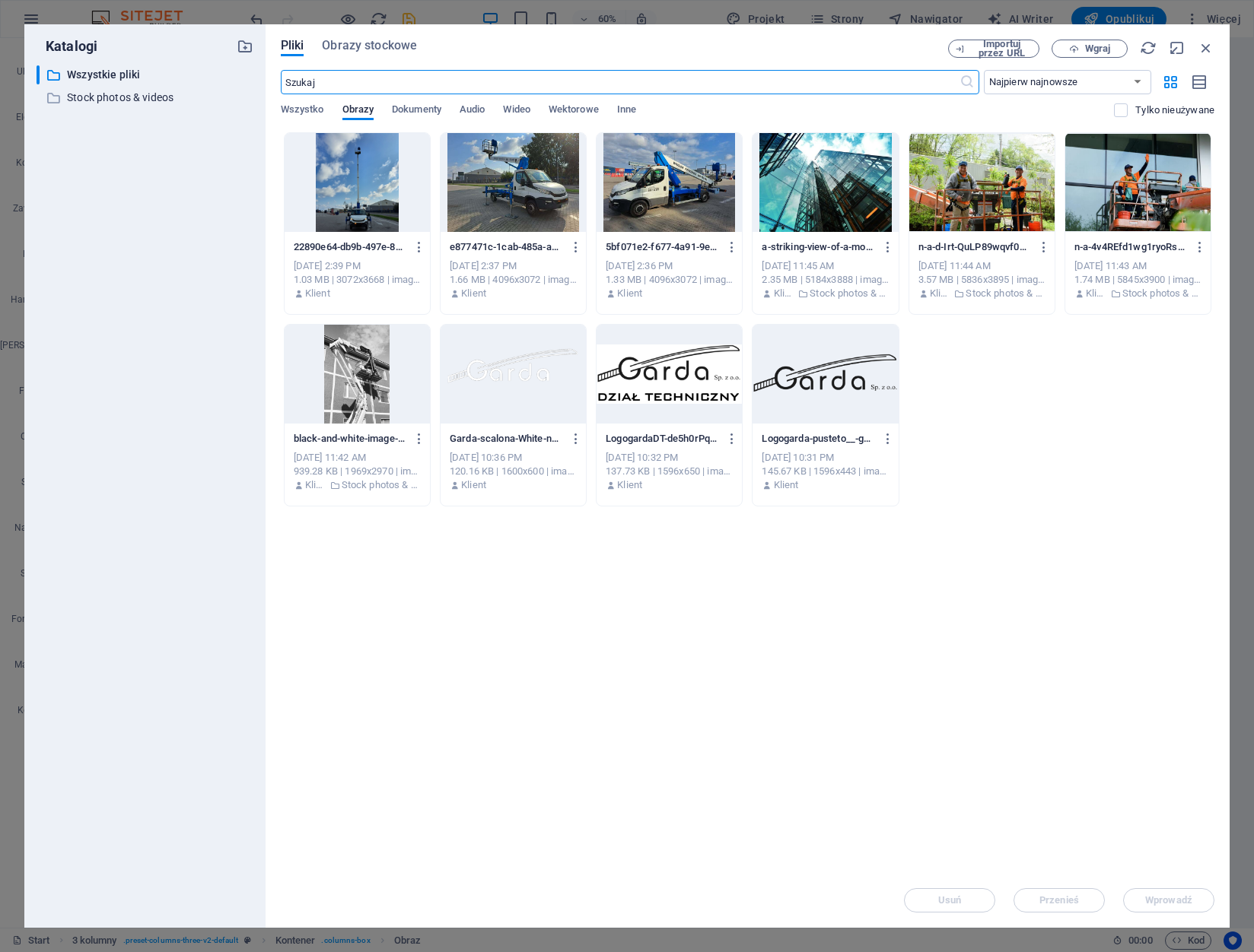
click at [507, 175] on div at bounding box center [512, 182] width 145 height 99
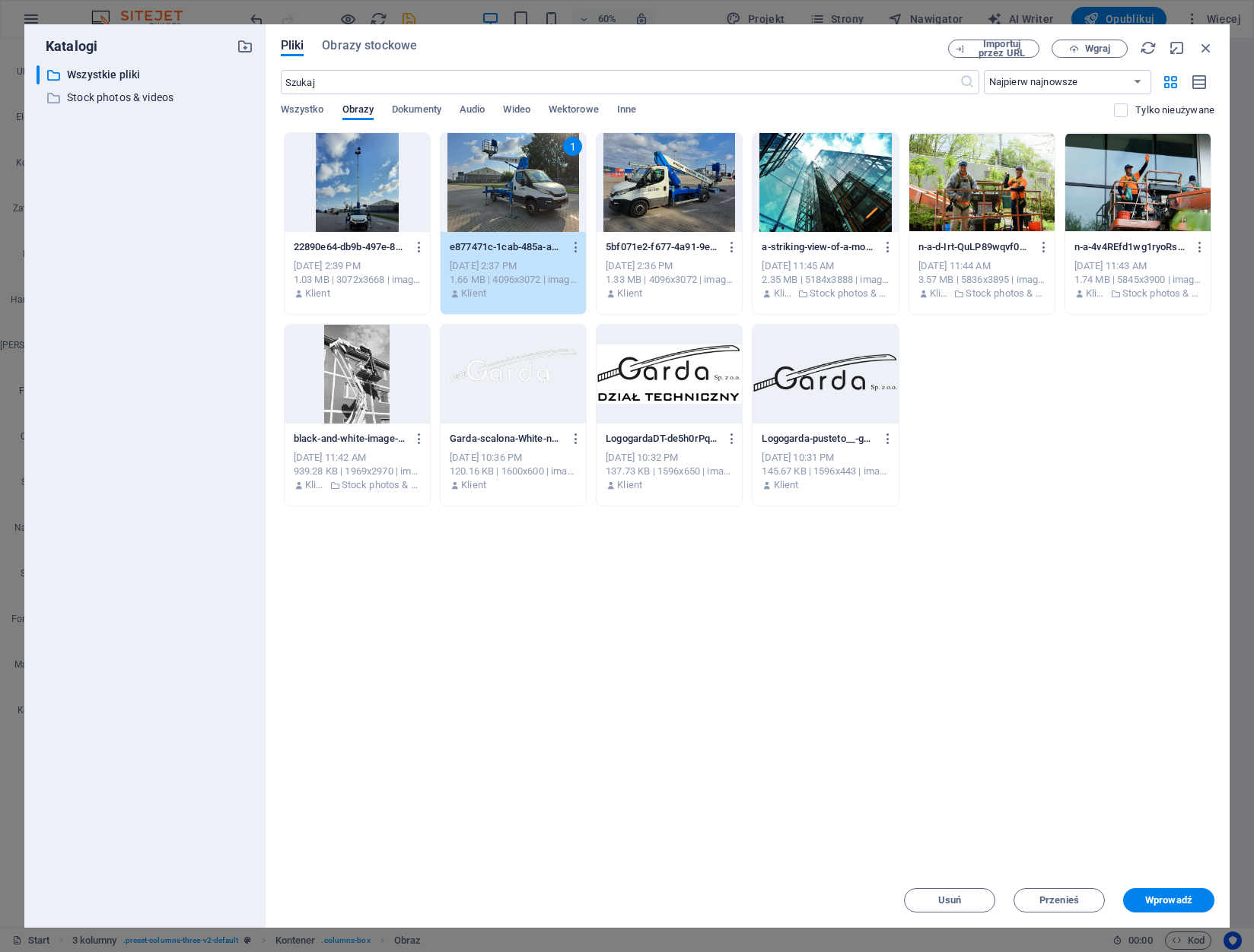
click at [507, 175] on div "1" at bounding box center [512, 182] width 145 height 99
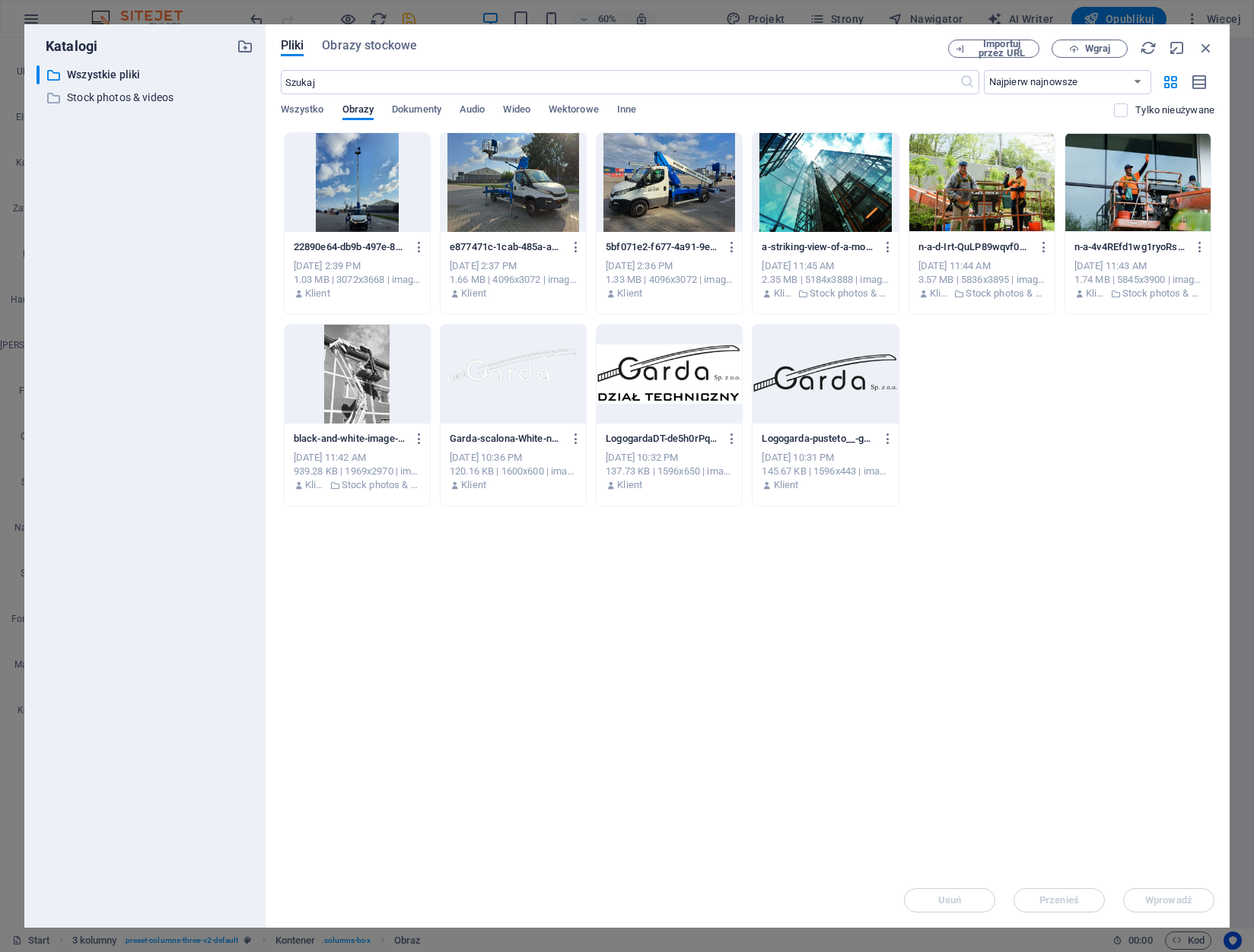
click at [507, 175] on div at bounding box center [512, 182] width 145 height 99
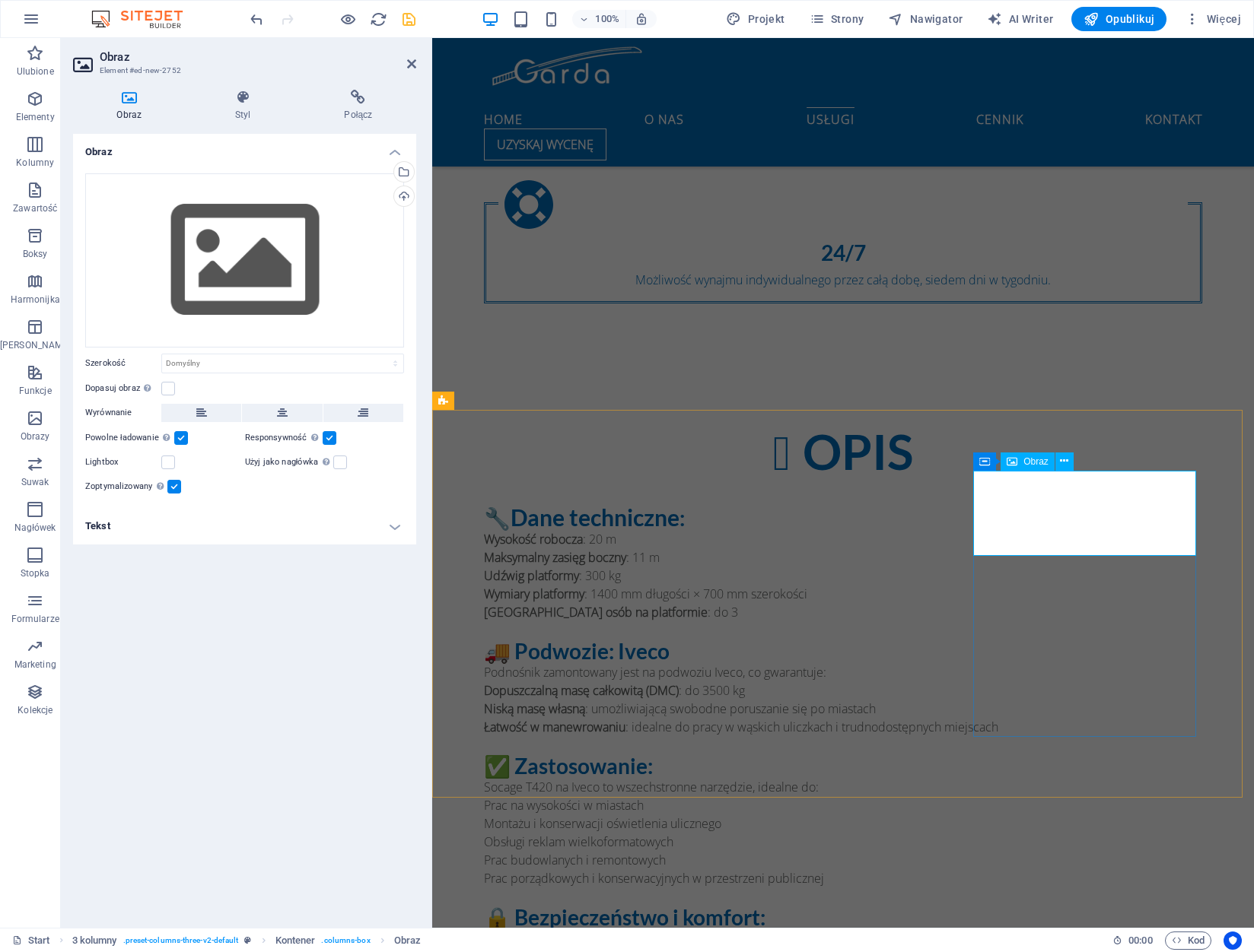
click at [283, 317] on div "Przeciągnij pliki tutaj, kliknij, aby wybrać pliki lub wybierz pliki z Plików l…" at bounding box center [244, 260] width 319 height 175
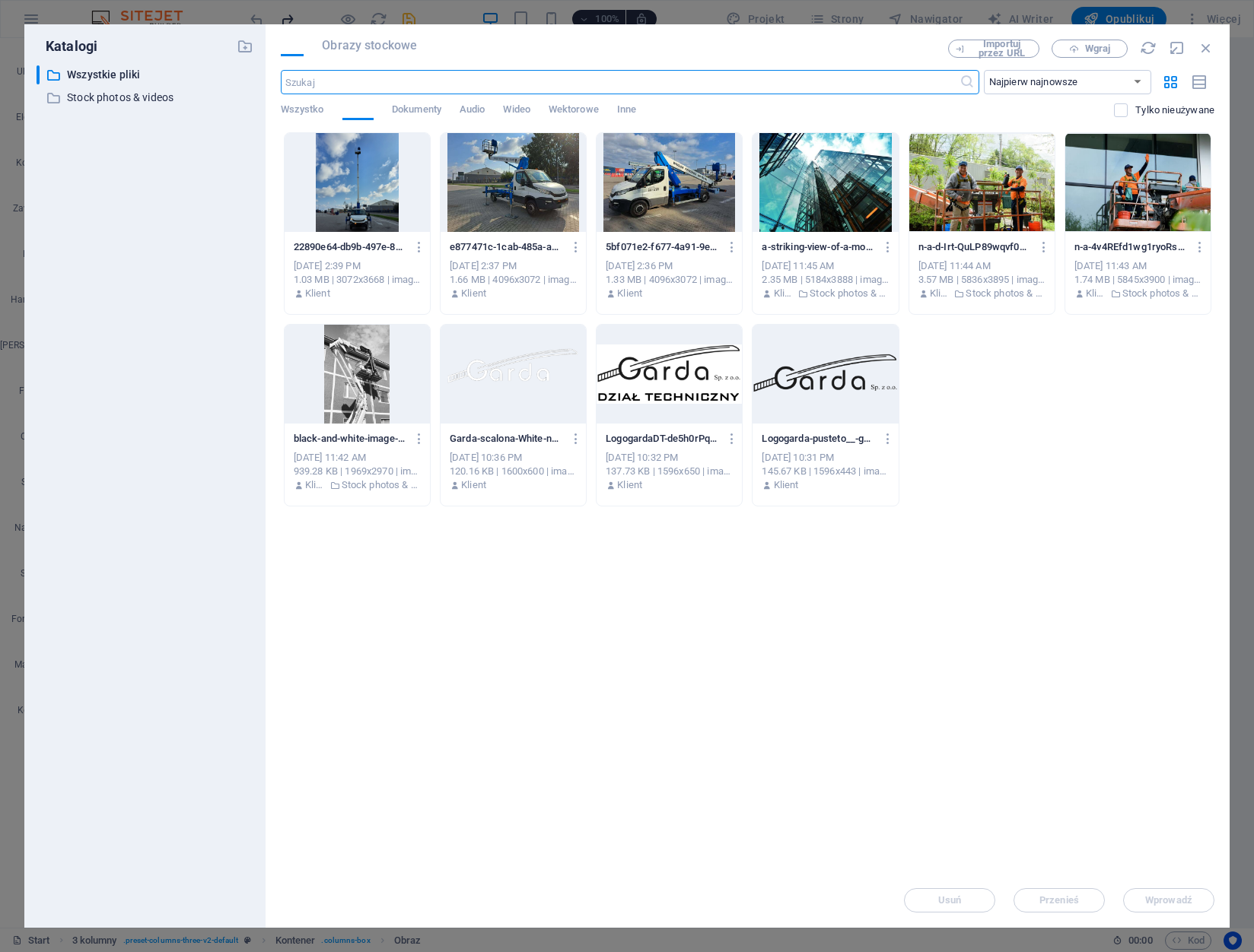
scroll to position [2464, 0]
click at [630, 210] on div at bounding box center [669, 182] width 145 height 99
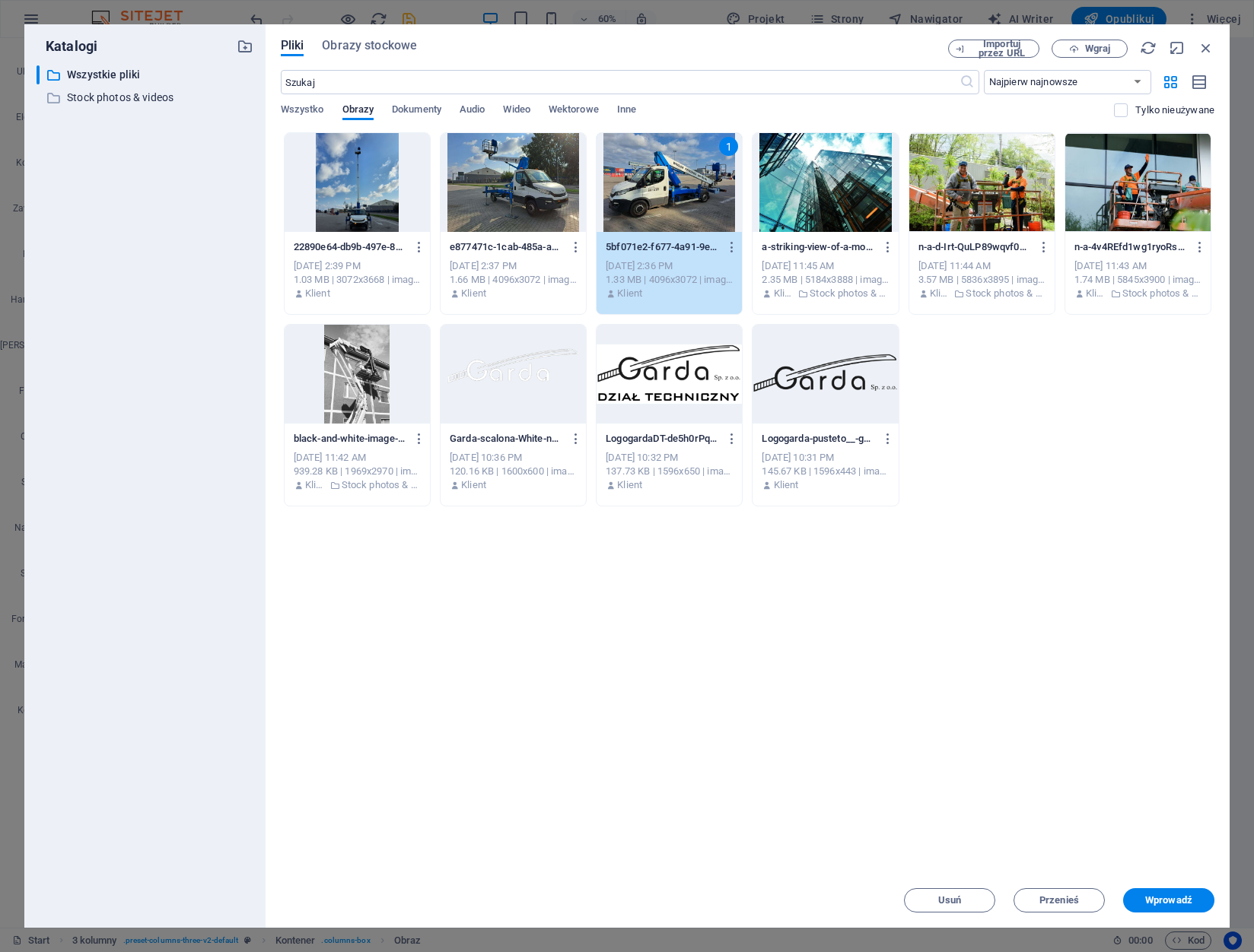
click at [630, 210] on div "1" at bounding box center [669, 182] width 145 height 99
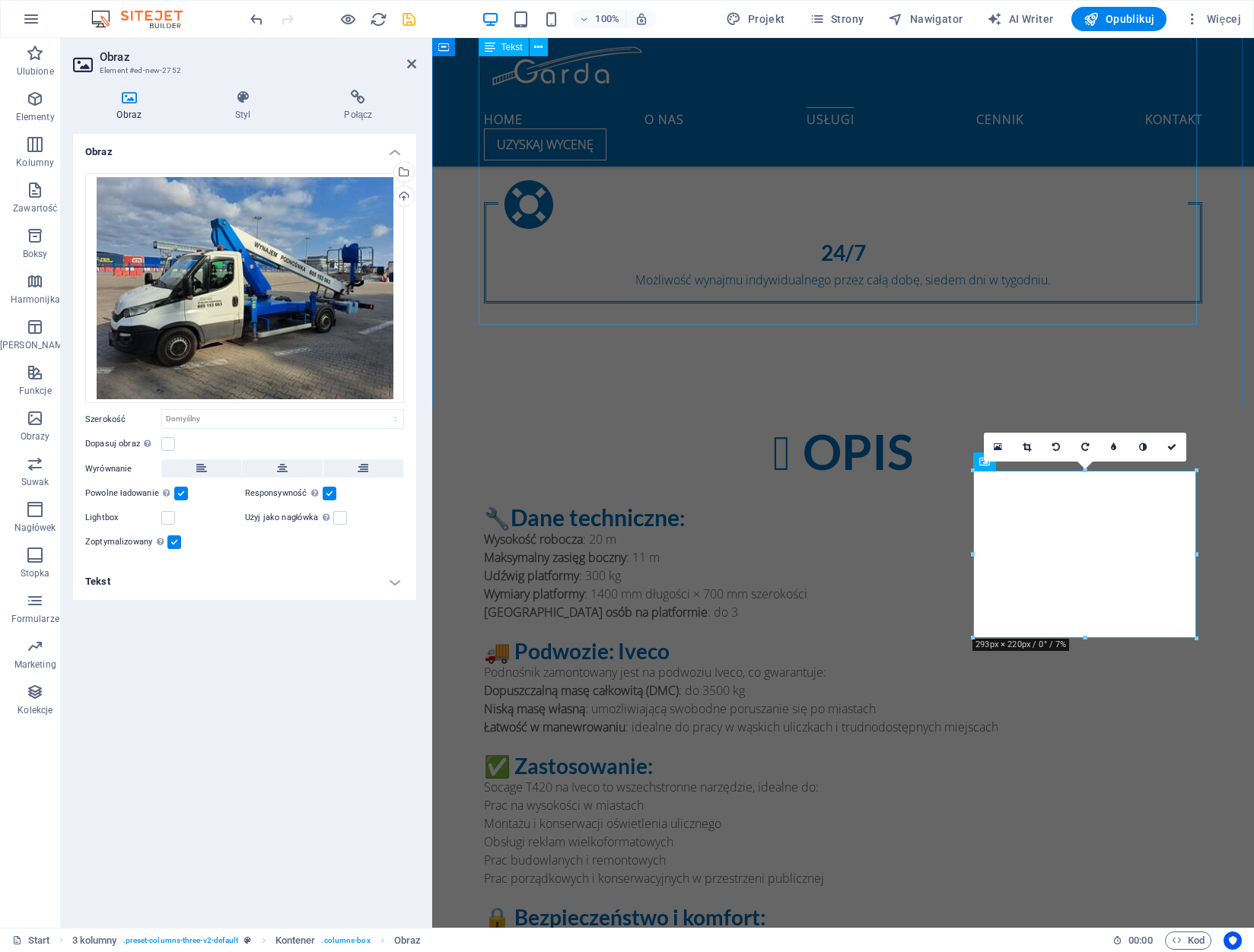
scroll to position [1870, 0]
click at [166, 443] on label at bounding box center [168, 444] width 14 height 14
click at [0, 0] on input "Dopasuj obraz Automatycznie dopasuj obraz do stałej szerokości i wysokości" at bounding box center [0, 0] width 0 height 0
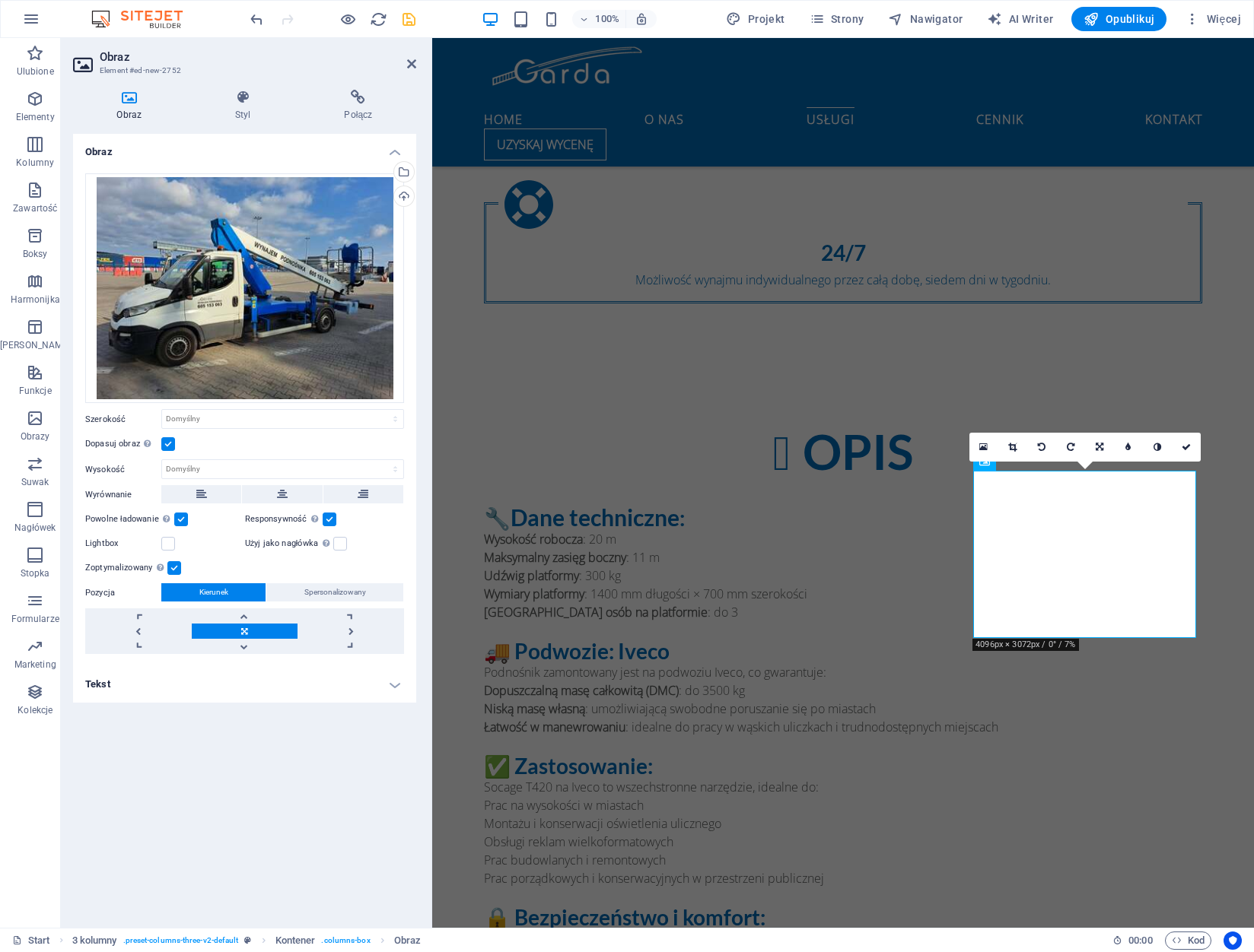
click at [248, 628] on link at bounding box center [245, 632] width 106 height 15
click at [246, 647] on link at bounding box center [245, 646] width 106 height 15
click at [244, 648] on link at bounding box center [245, 646] width 106 height 15
click at [240, 632] on link at bounding box center [245, 632] width 106 height 15
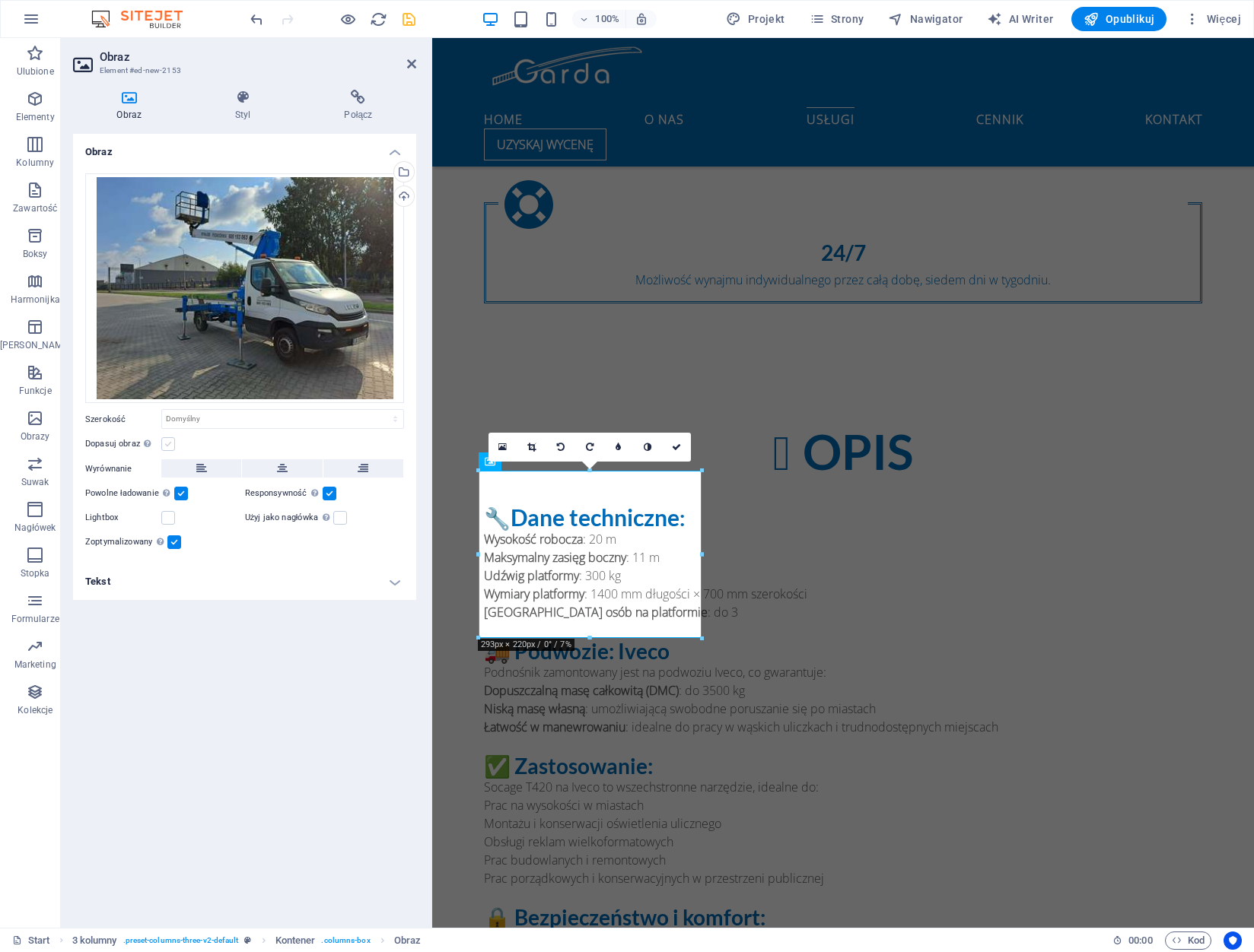
click at [166, 438] on label at bounding box center [168, 444] width 14 height 14
click at [0, 0] on input "Dopasuj obraz Automatycznie dopasuj obraz do stałej szerokości i wysokości" at bounding box center [0, 0] width 0 height 0
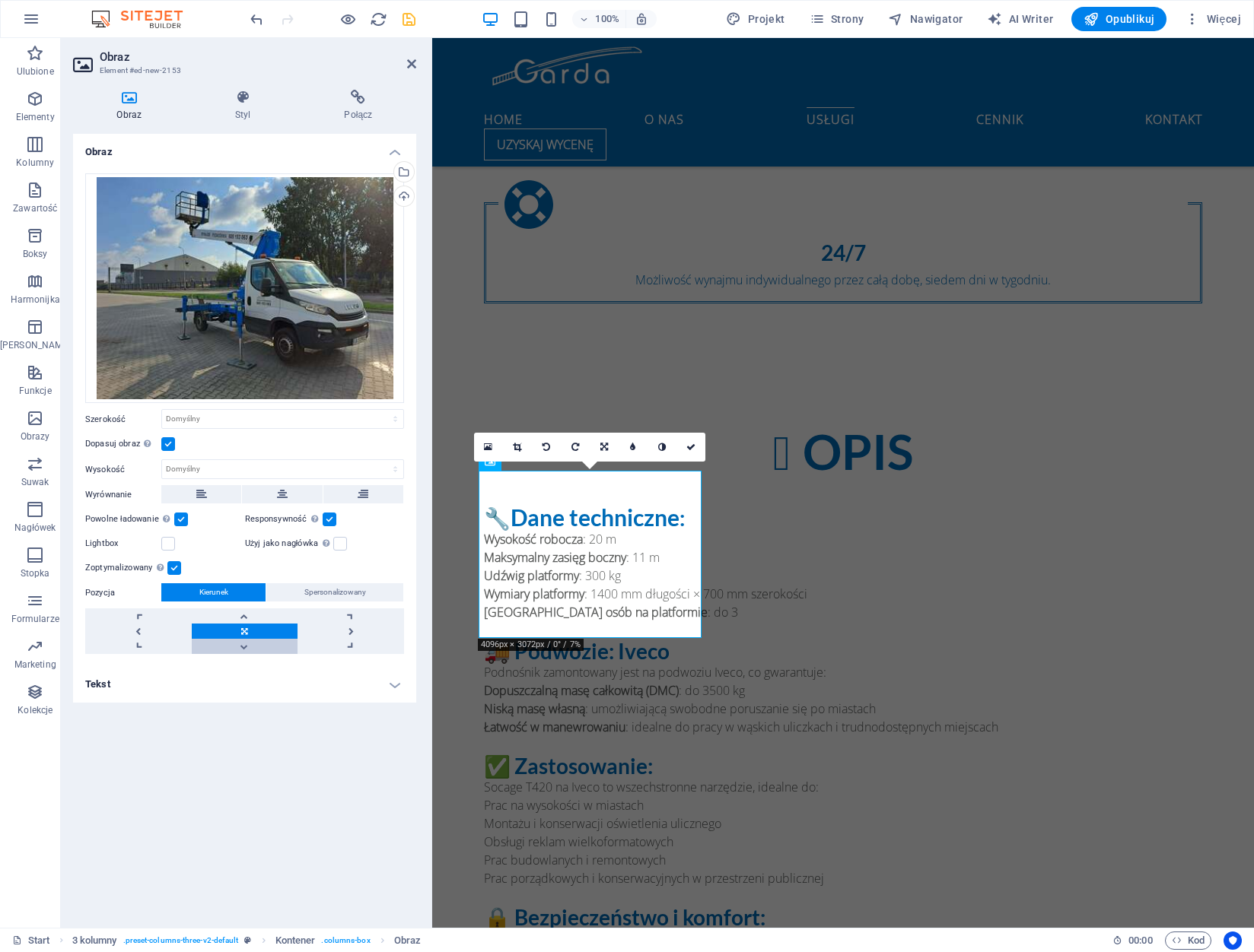
click at [248, 640] on link at bounding box center [245, 646] width 106 height 15
click at [249, 619] on link at bounding box center [245, 616] width 106 height 15
click at [321, 590] on span "Spersonalizowany" at bounding box center [335, 593] width 62 height 18
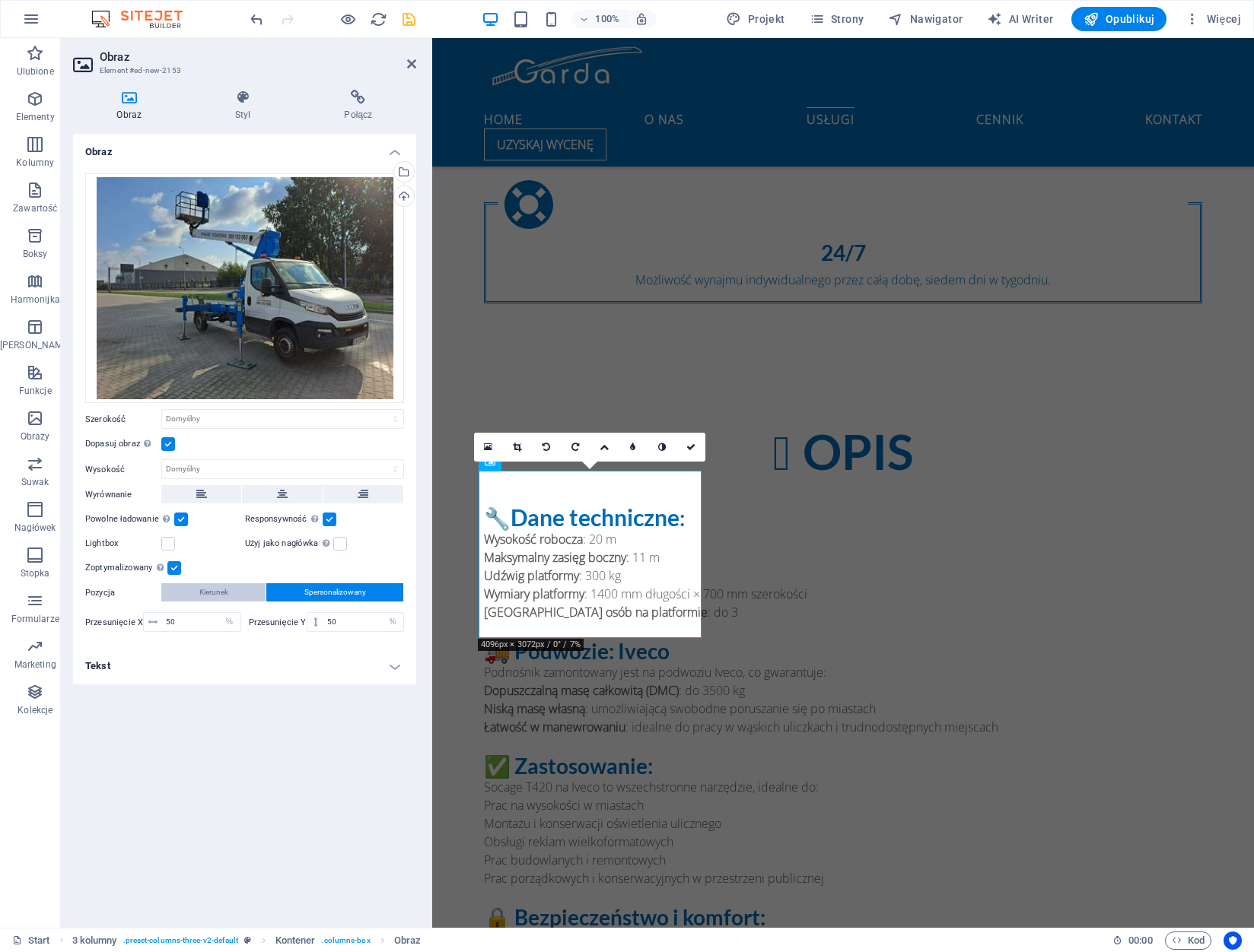
click at [223, 597] on span "Kierunek" at bounding box center [213, 593] width 29 height 18
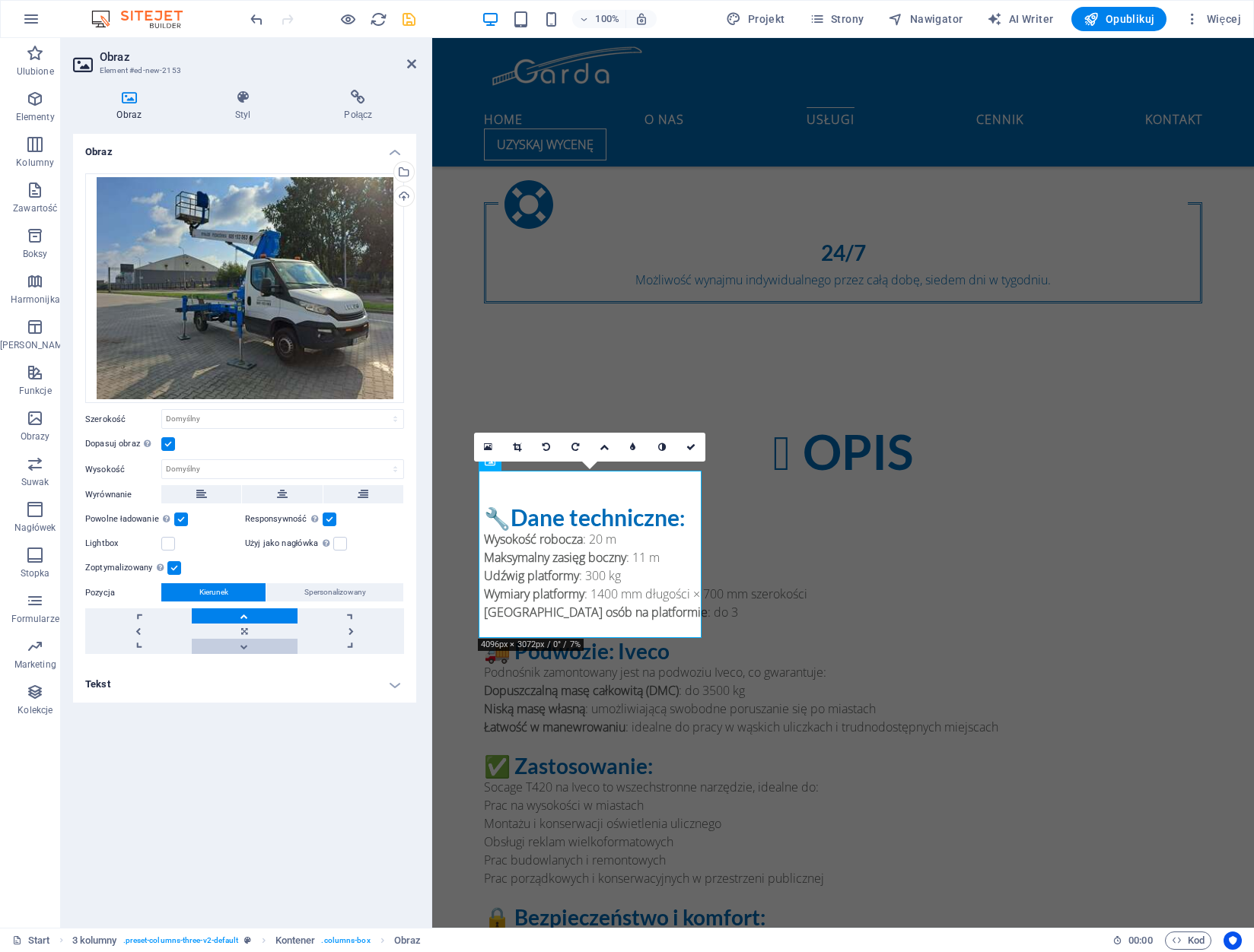
click at [244, 646] on link at bounding box center [245, 646] width 106 height 15
click at [391, 686] on h4 "Tekst" at bounding box center [245, 685] width 344 height 37
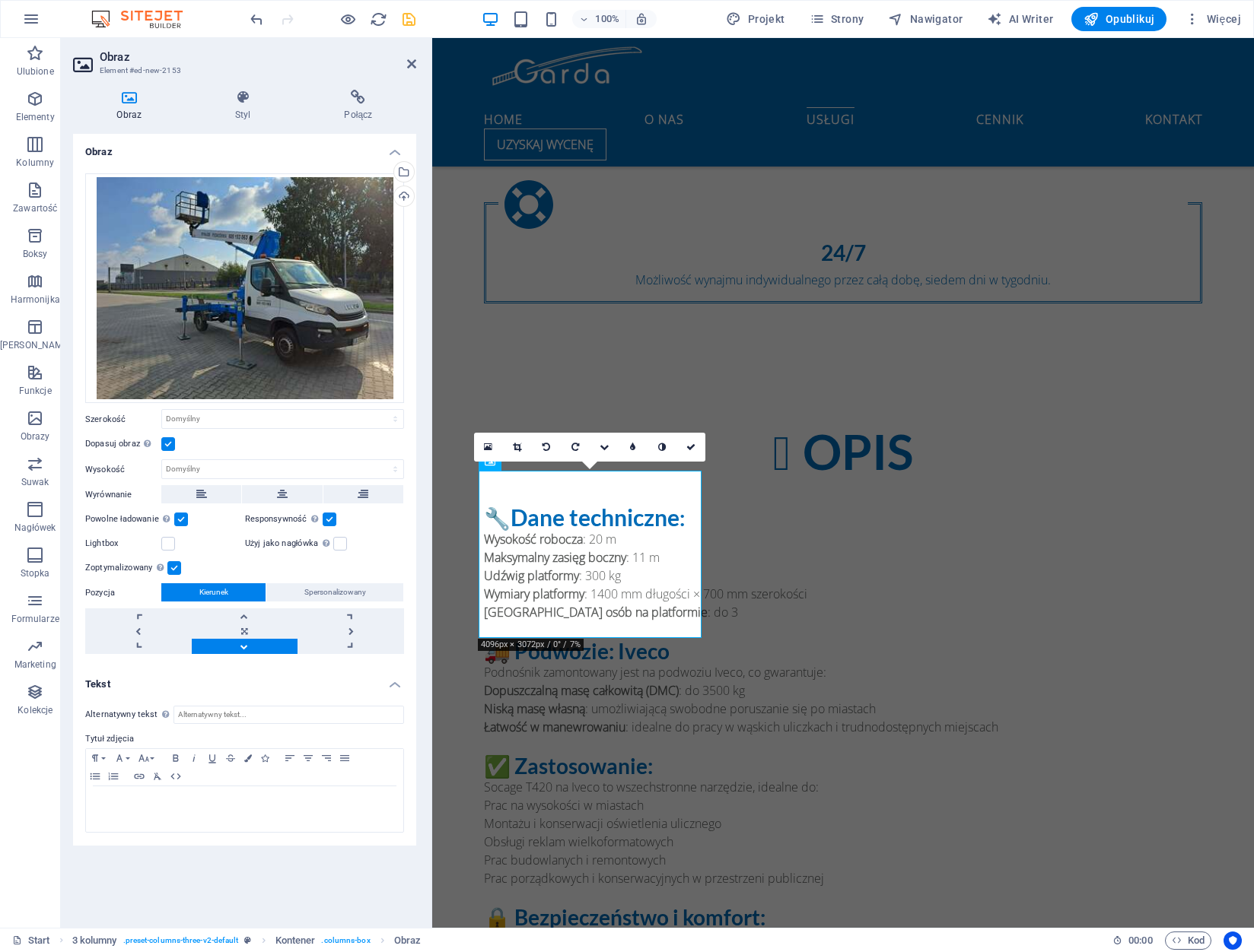
click at [391, 686] on h4 "Tekst" at bounding box center [245, 681] width 344 height 28
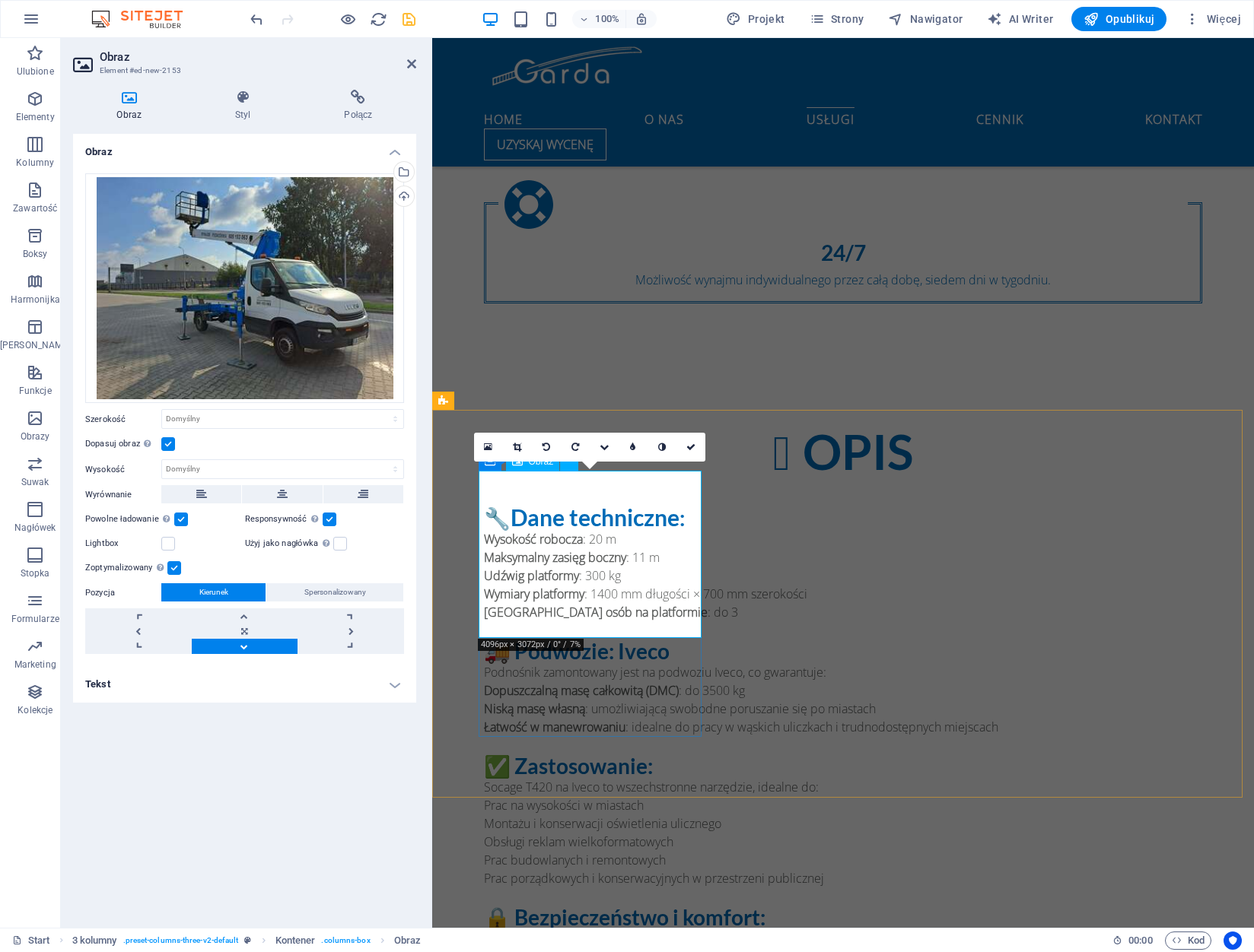
click at [521, 447] on icon at bounding box center [516, 447] width 8 height 9
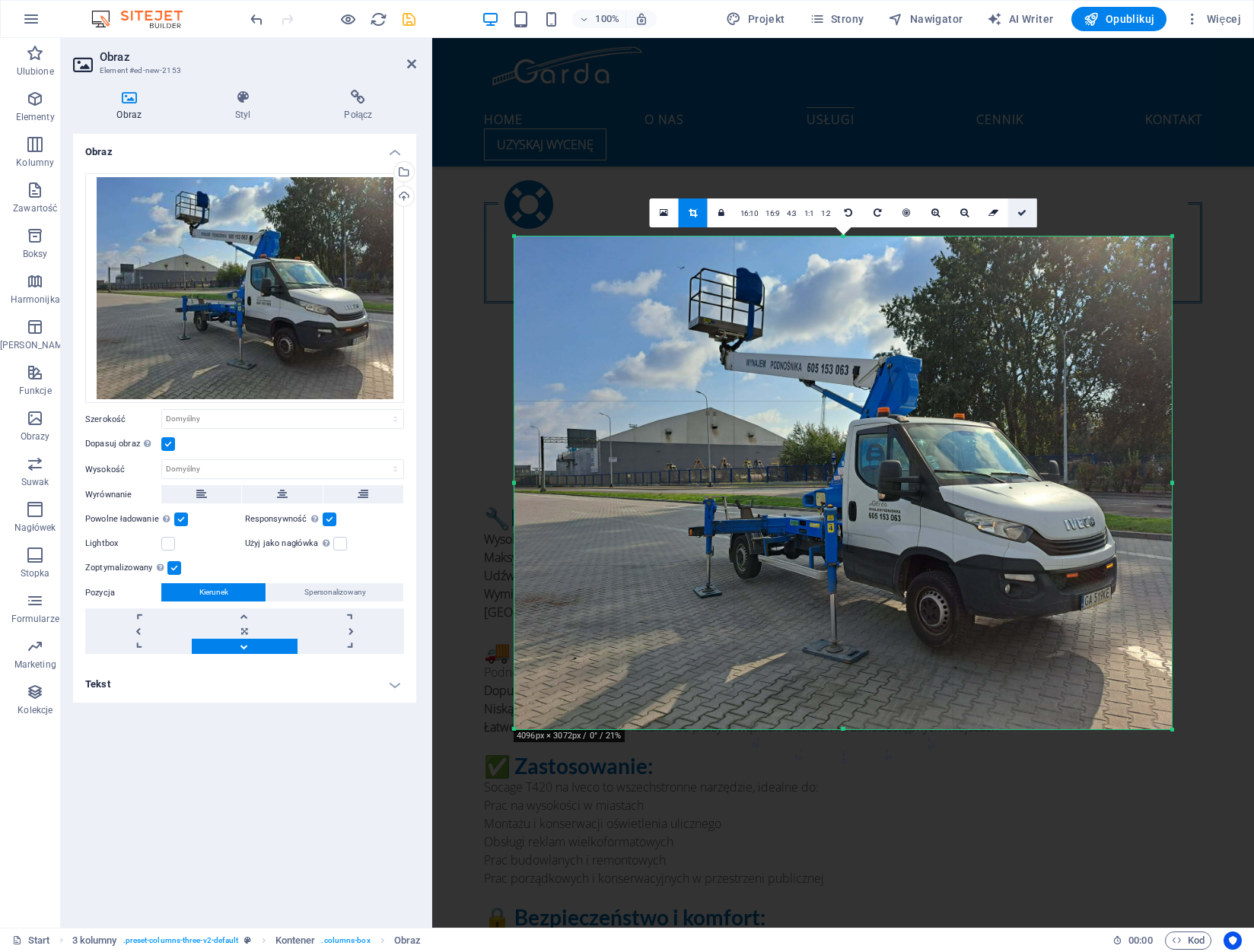
click at [1026, 213] on link at bounding box center [1022, 212] width 29 height 29
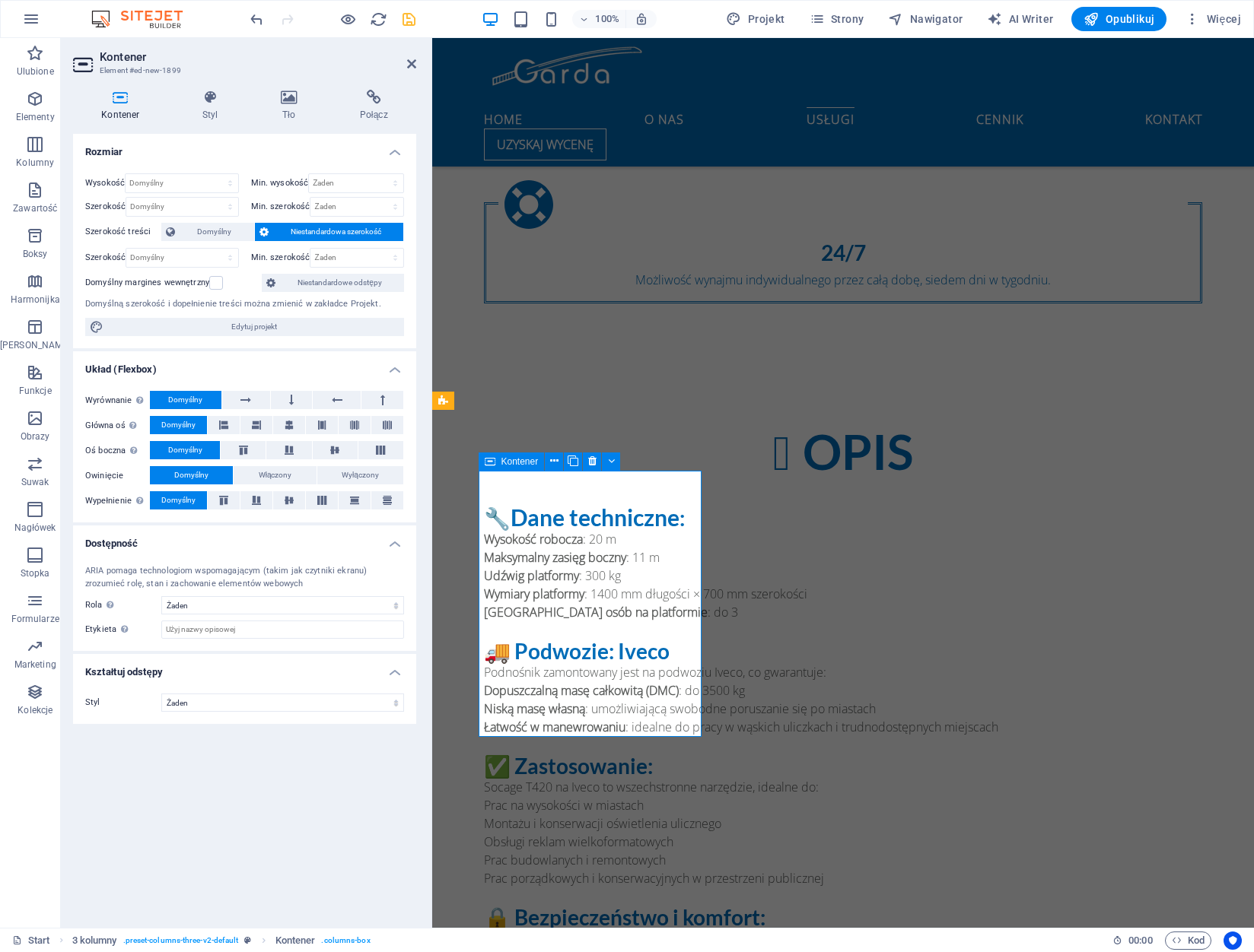
click at [287, 421] on icon at bounding box center [289, 426] width 9 height 18
click at [290, 503] on icon at bounding box center [289, 500] width 18 height 9
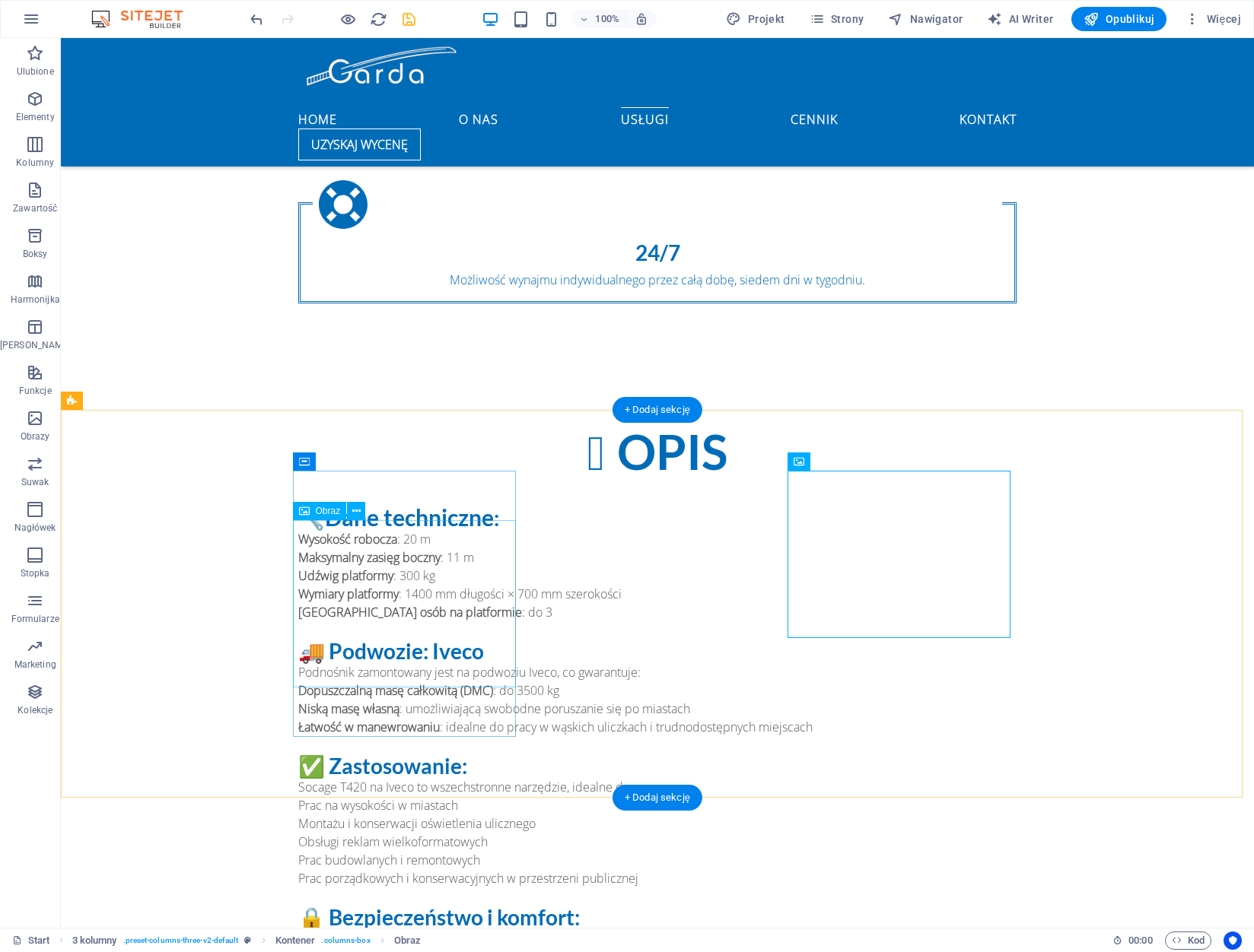
select select "%"
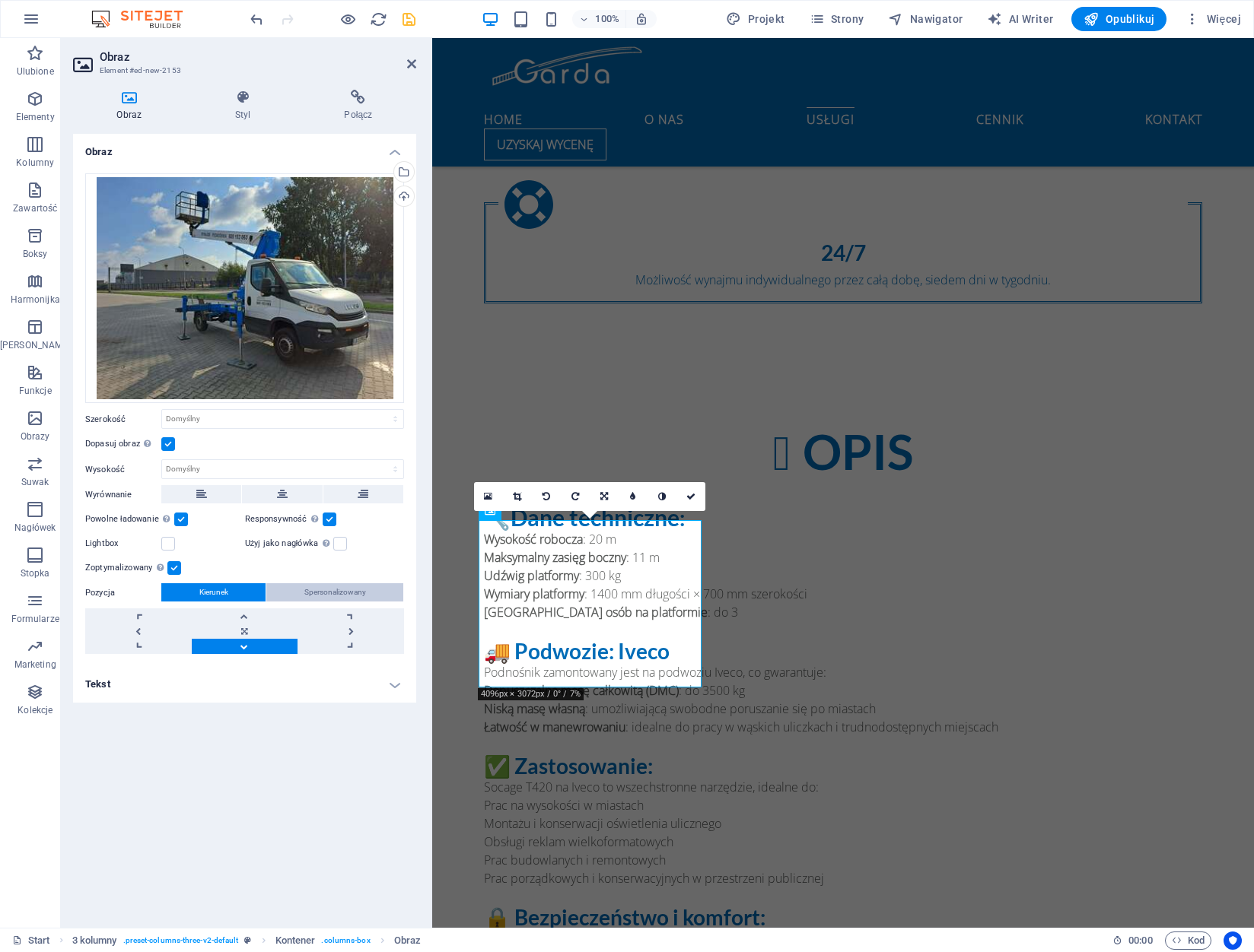
click at [321, 591] on span "Spersonalizowany" at bounding box center [335, 593] width 62 height 18
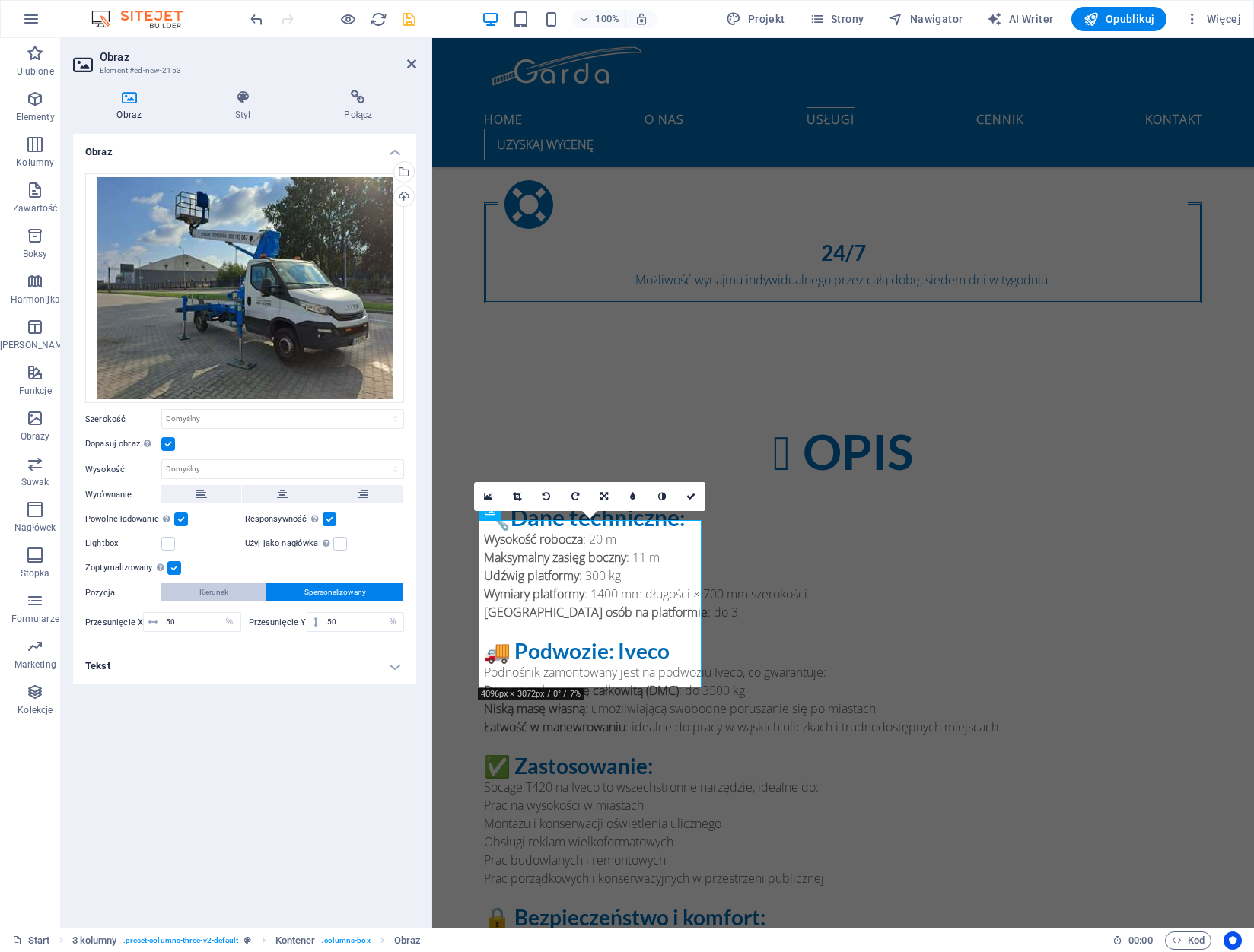
click at [240, 591] on button "Kierunek" at bounding box center [213, 593] width 104 height 18
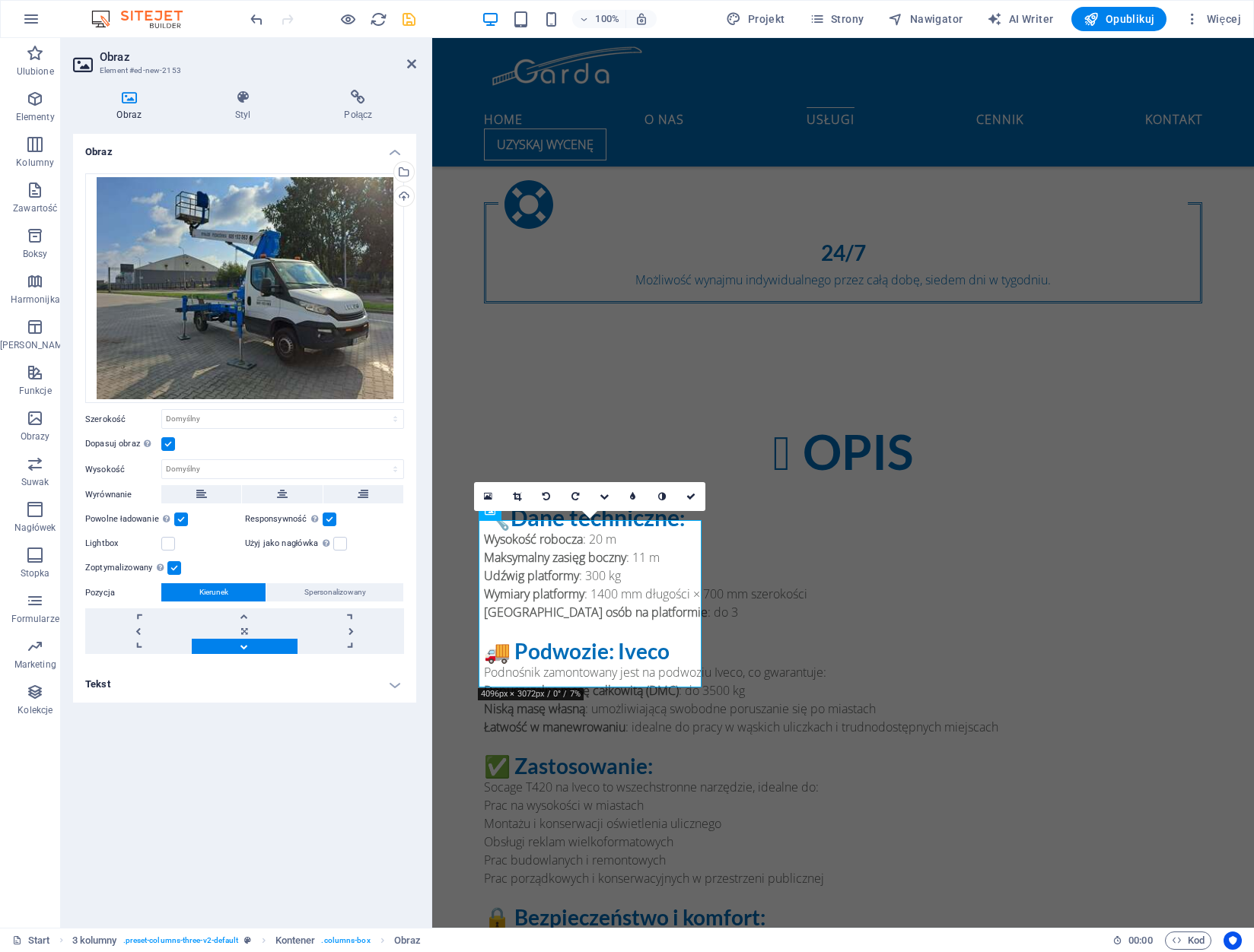
click at [176, 567] on label at bounding box center [174, 568] width 14 height 14
click at [0, 0] on input "Zoptymalizowany Obrazy są kompresowane, aby poprawić szybkość strony." at bounding box center [0, 0] width 0 height 0
click at [253, 94] on icon at bounding box center [243, 97] width 102 height 15
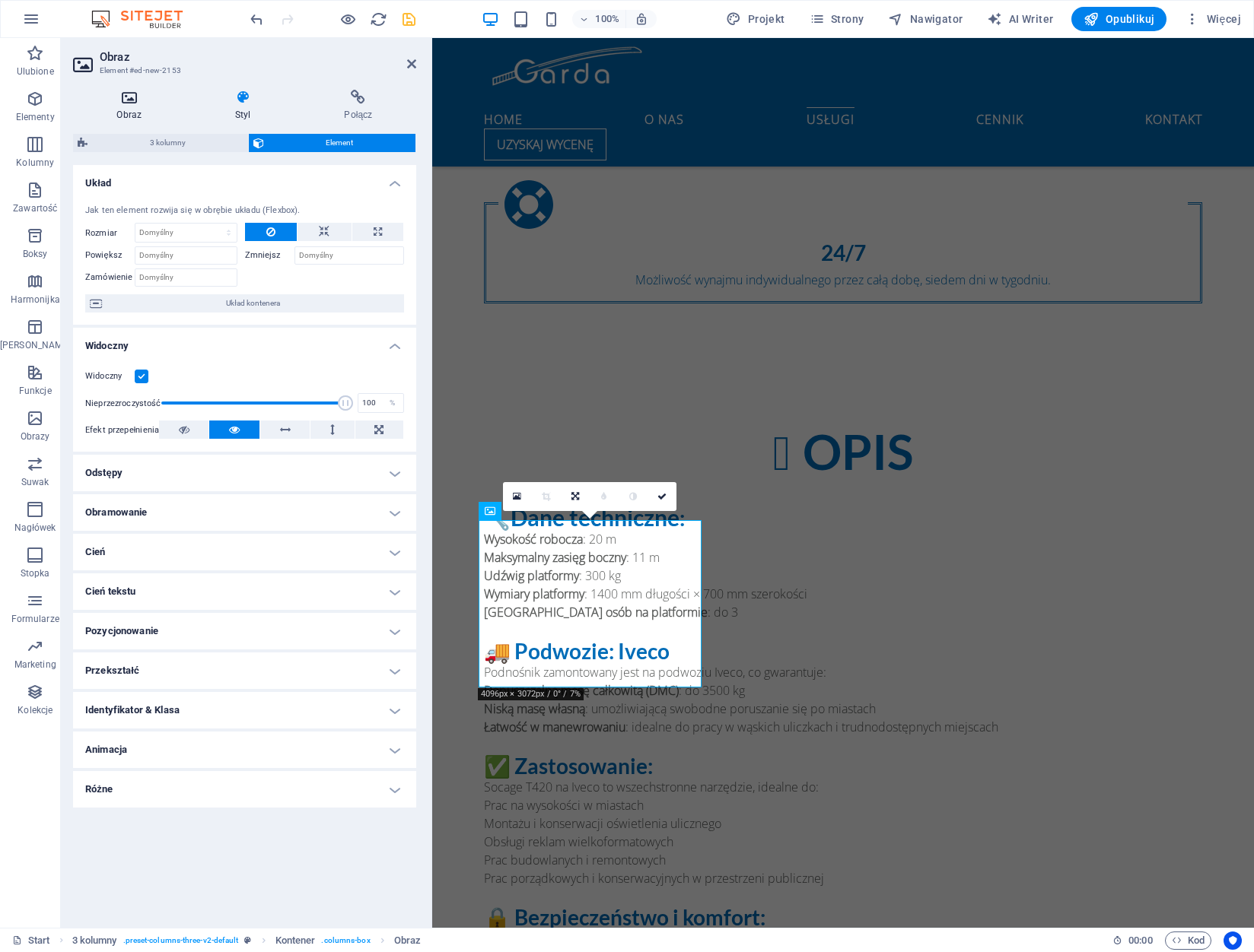
click at [130, 107] on h4 "Obraz" at bounding box center [132, 105] width 119 height 32
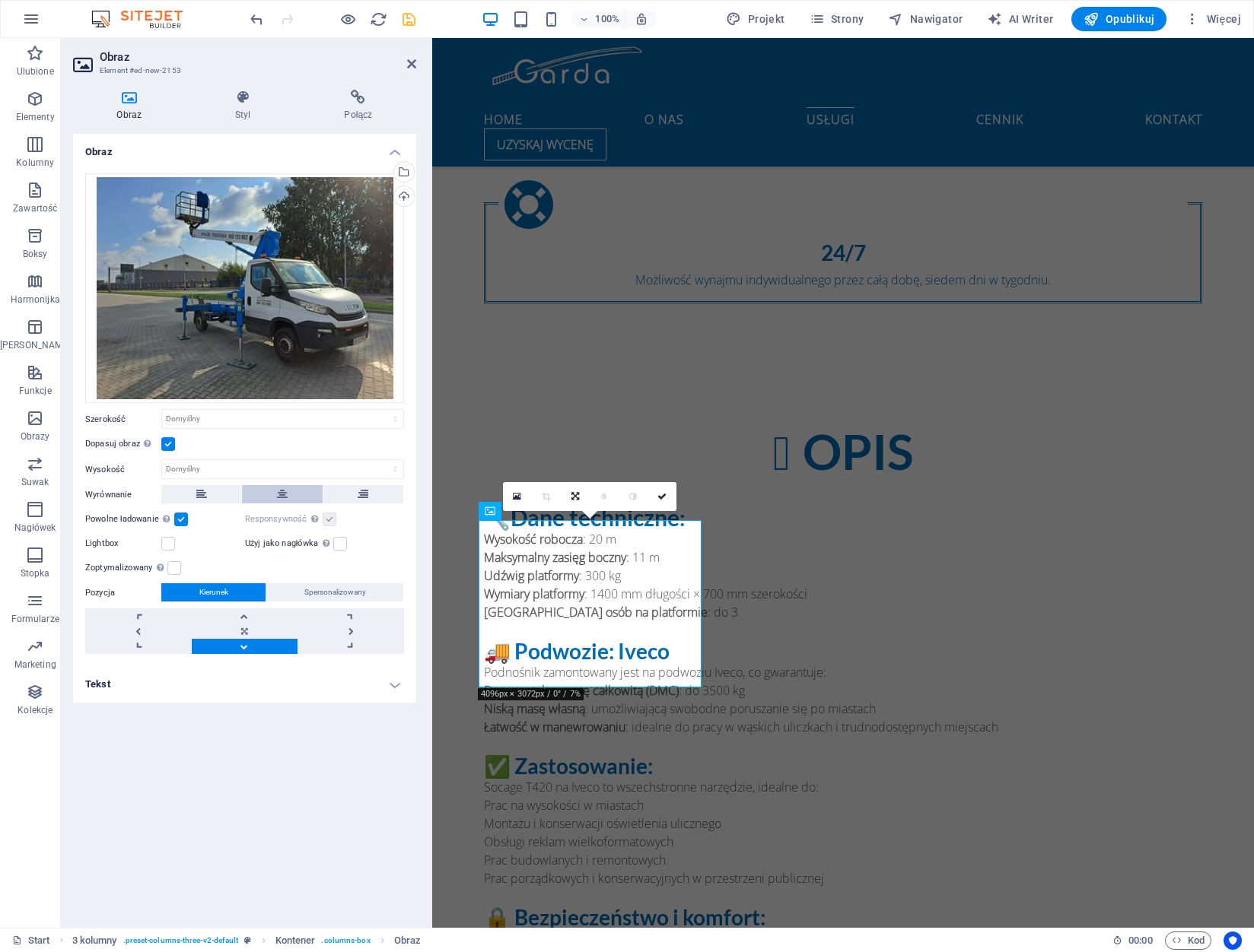
click at [295, 499] on button at bounding box center [282, 495] width 80 height 18
click at [245, 590] on button "Kierunek" at bounding box center [213, 593] width 104 height 18
click at [244, 635] on link at bounding box center [245, 632] width 106 height 15
click at [244, 644] on link at bounding box center [245, 646] width 106 height 15
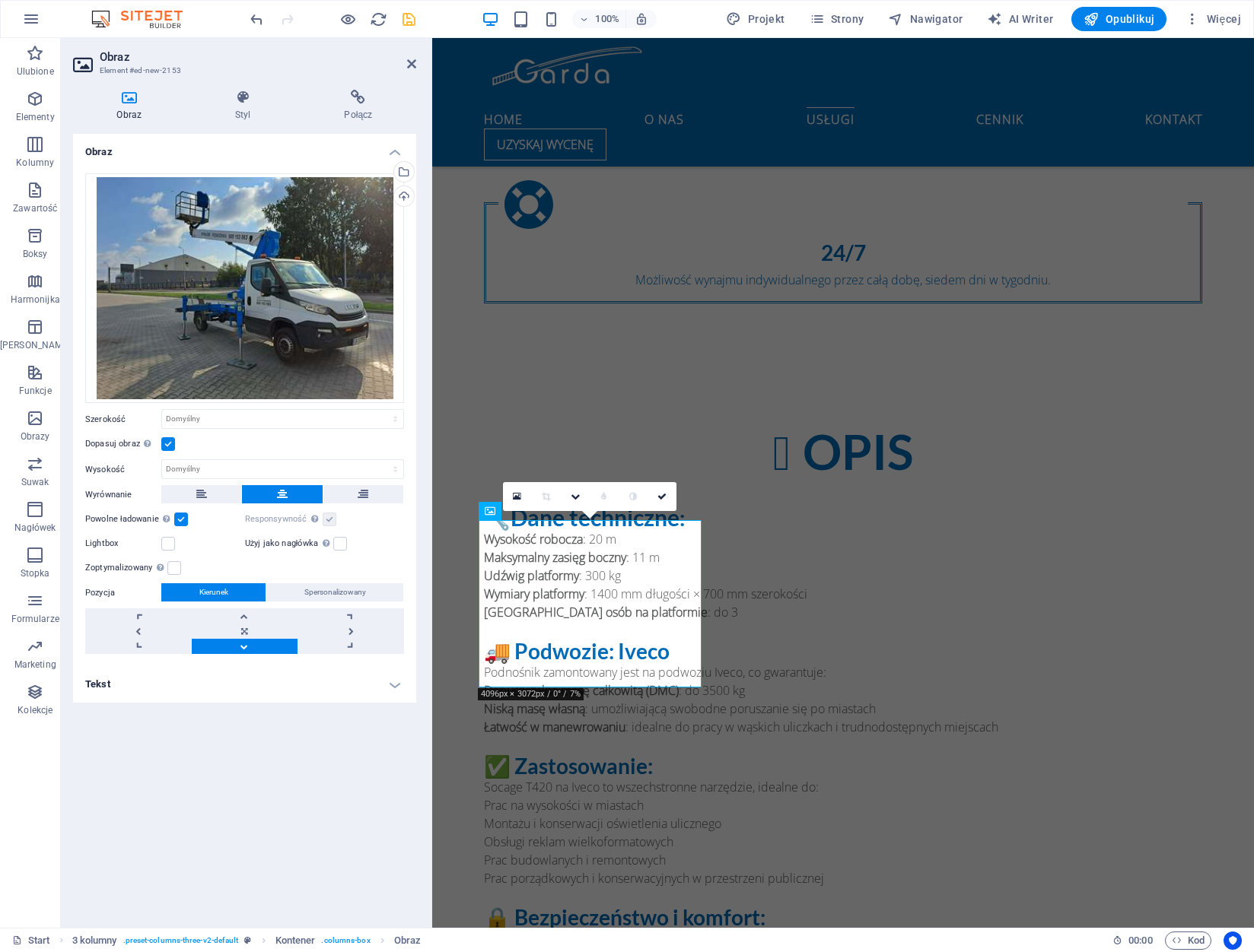
click at [273, 686] on h4 "Tekst" at bounding box center [245, 685] width 344 height 37
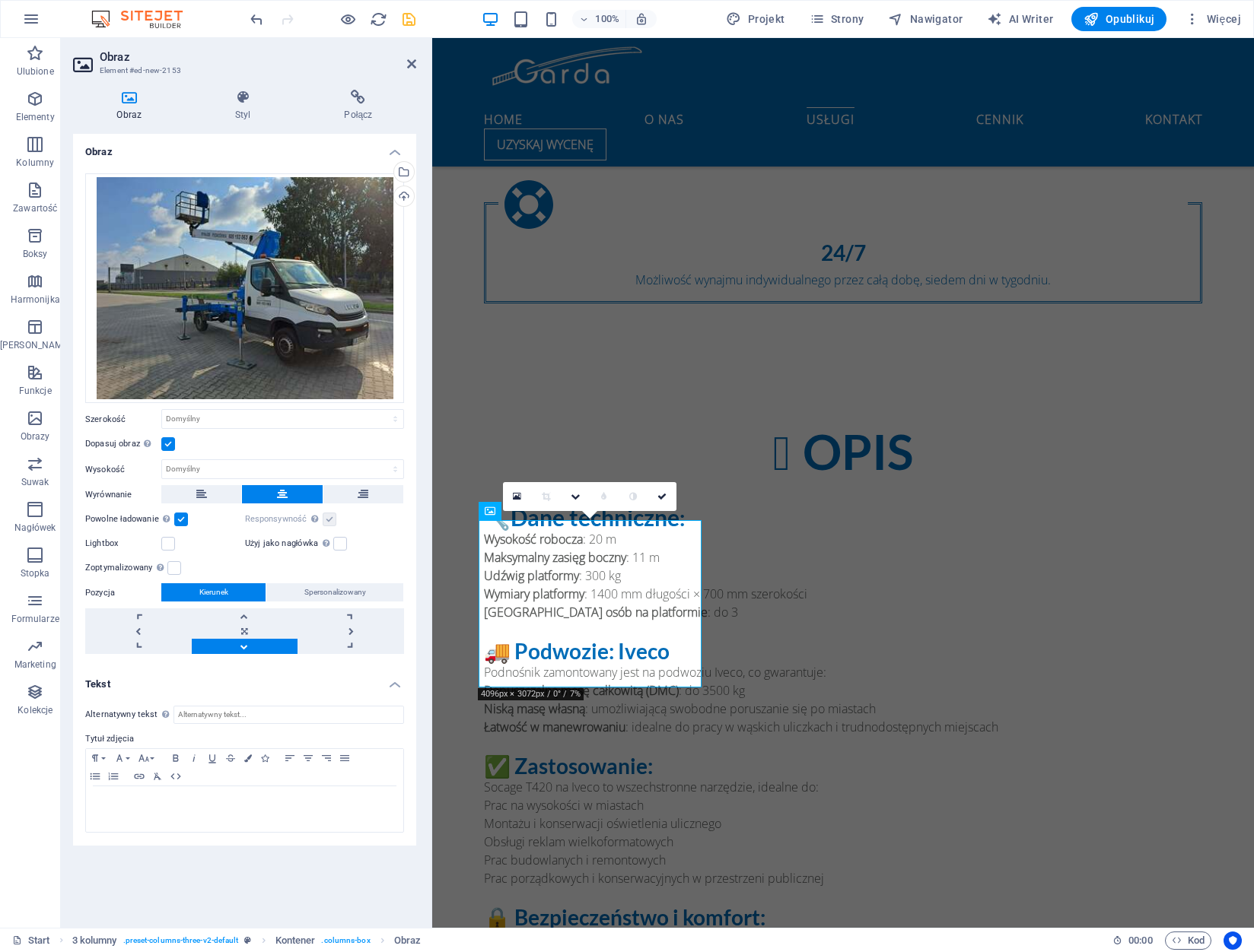
click at [273, 686] on h4 "Tekst" at bounding box center [245, 681] width 344 height 28
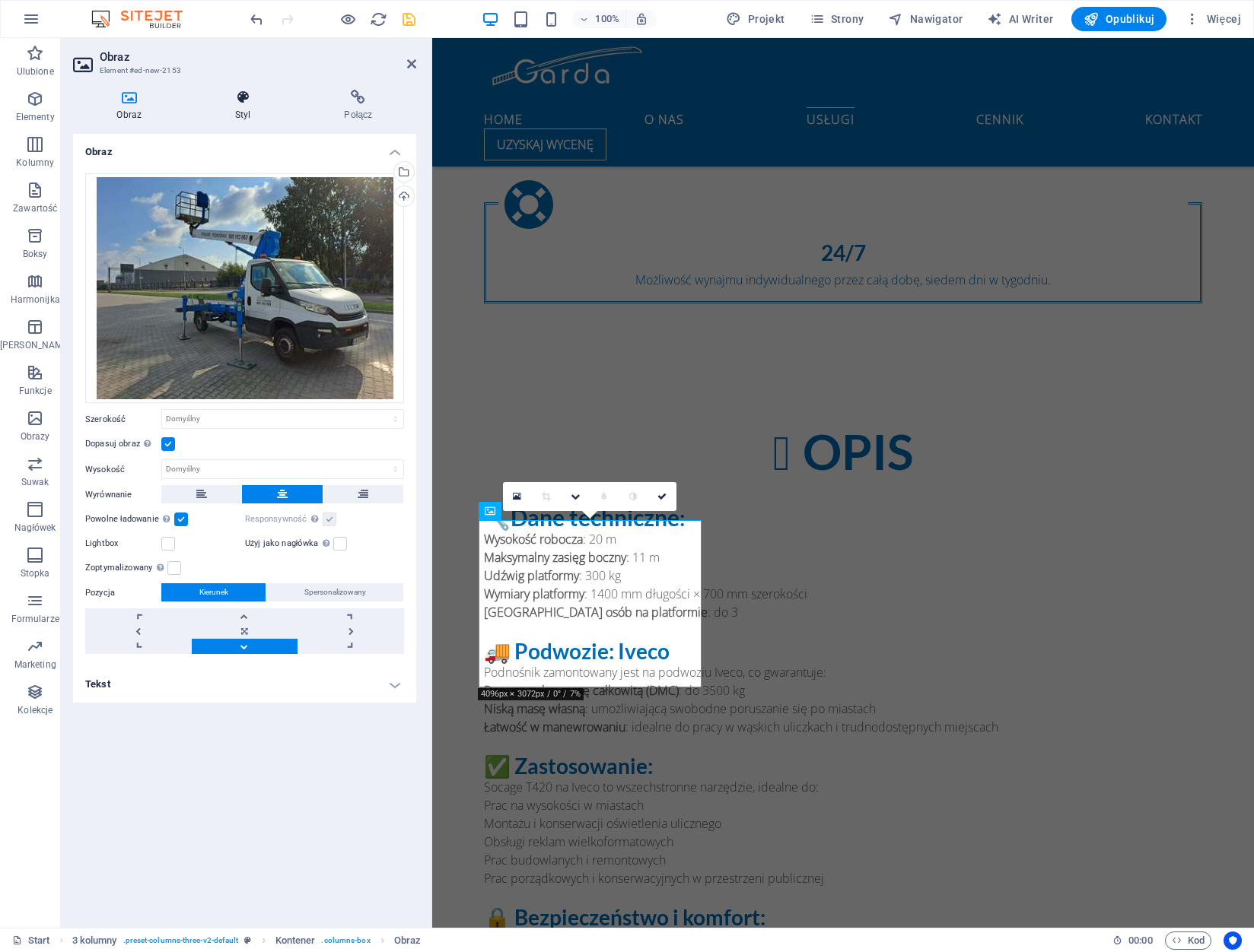
click at [240, 105] on h4 "Styl" at bounding box center [247, 105] width 109 height 32
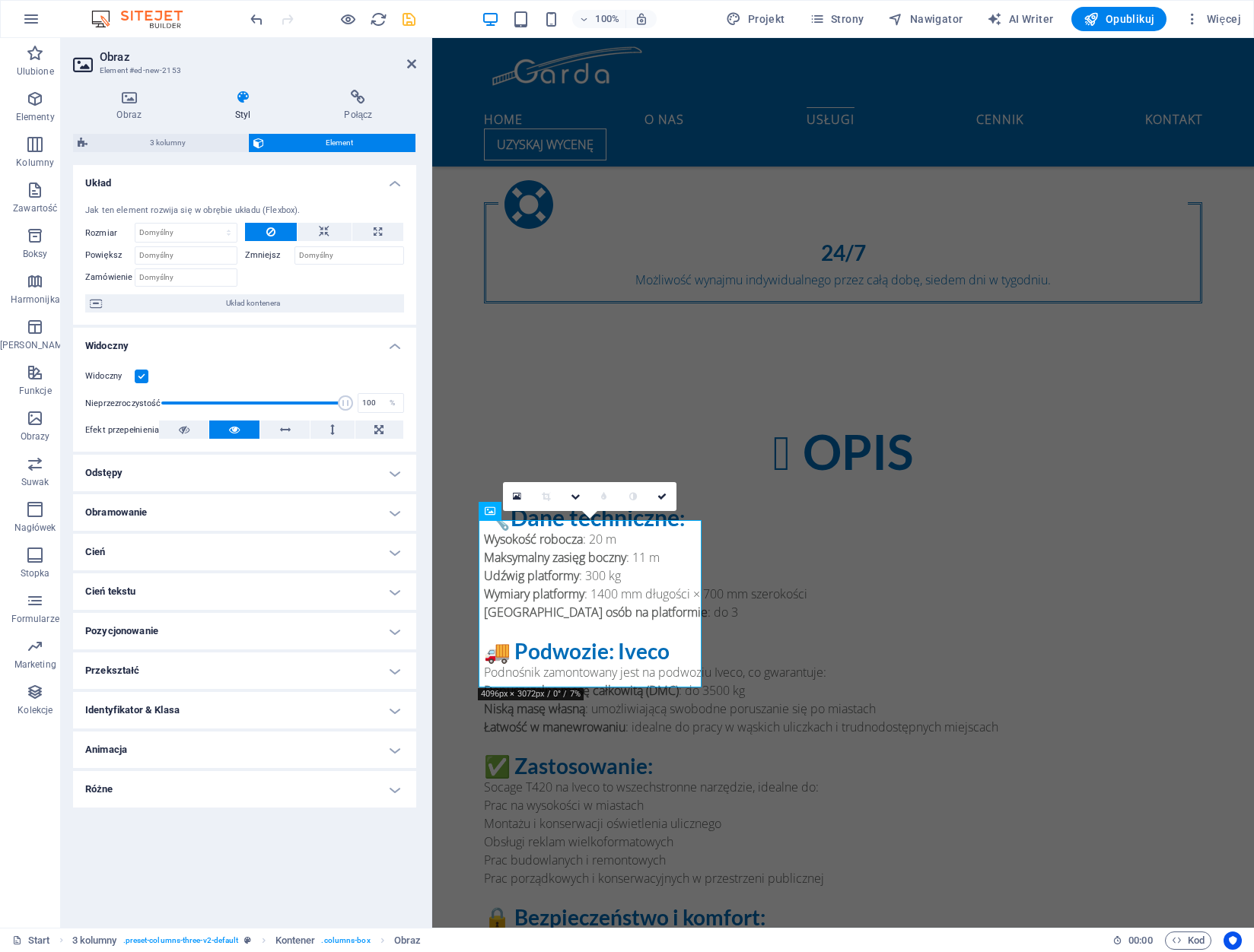
click at [323, 641] on h4 "Pozycjonowanie" at bounding box center [245, 632] width 344 height 37
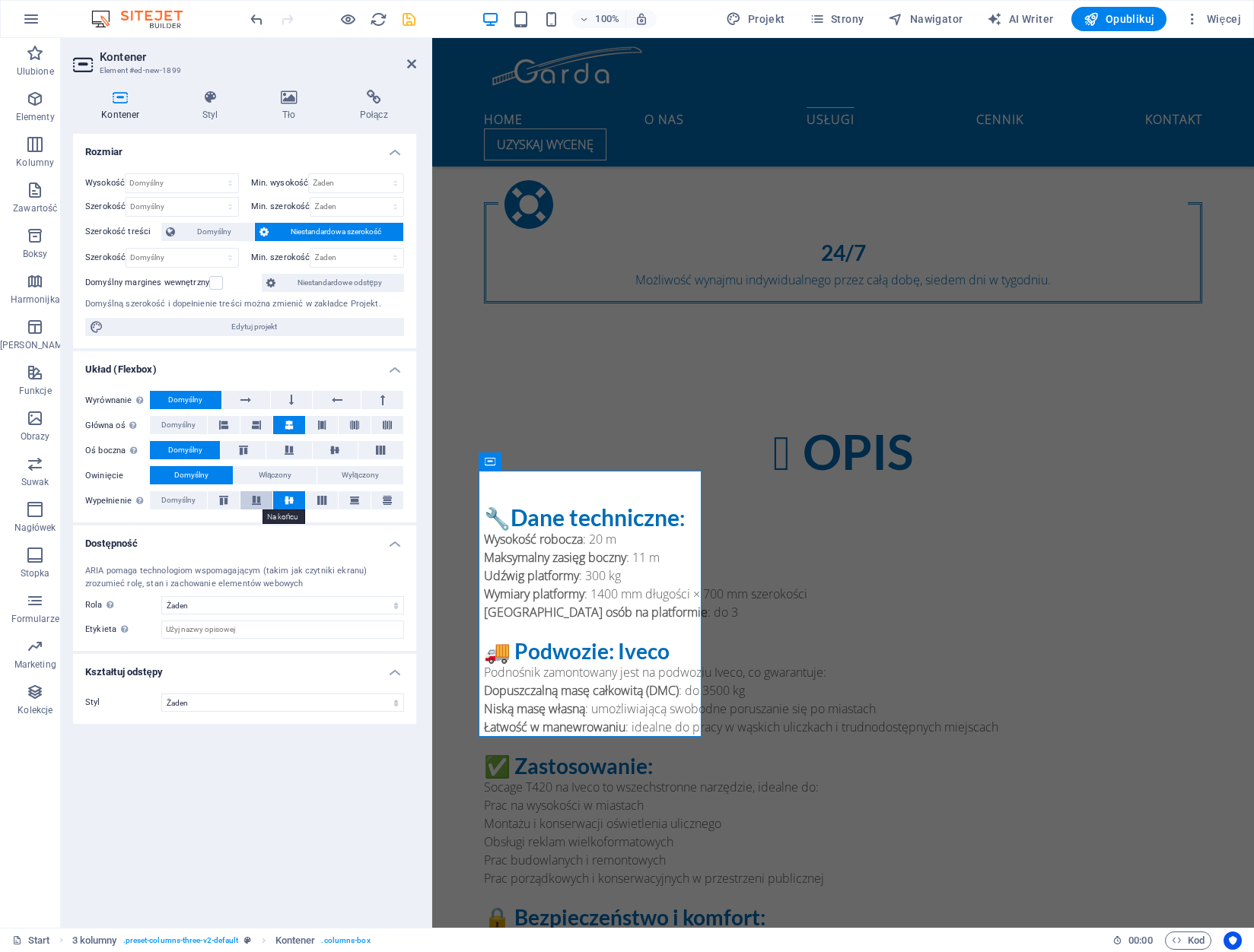
click at [257, 506] on button at bounding box center [256, 500] width 32 height 18
click at [282, 499] on icon at bounding box center [289, 500] width 18 height 9
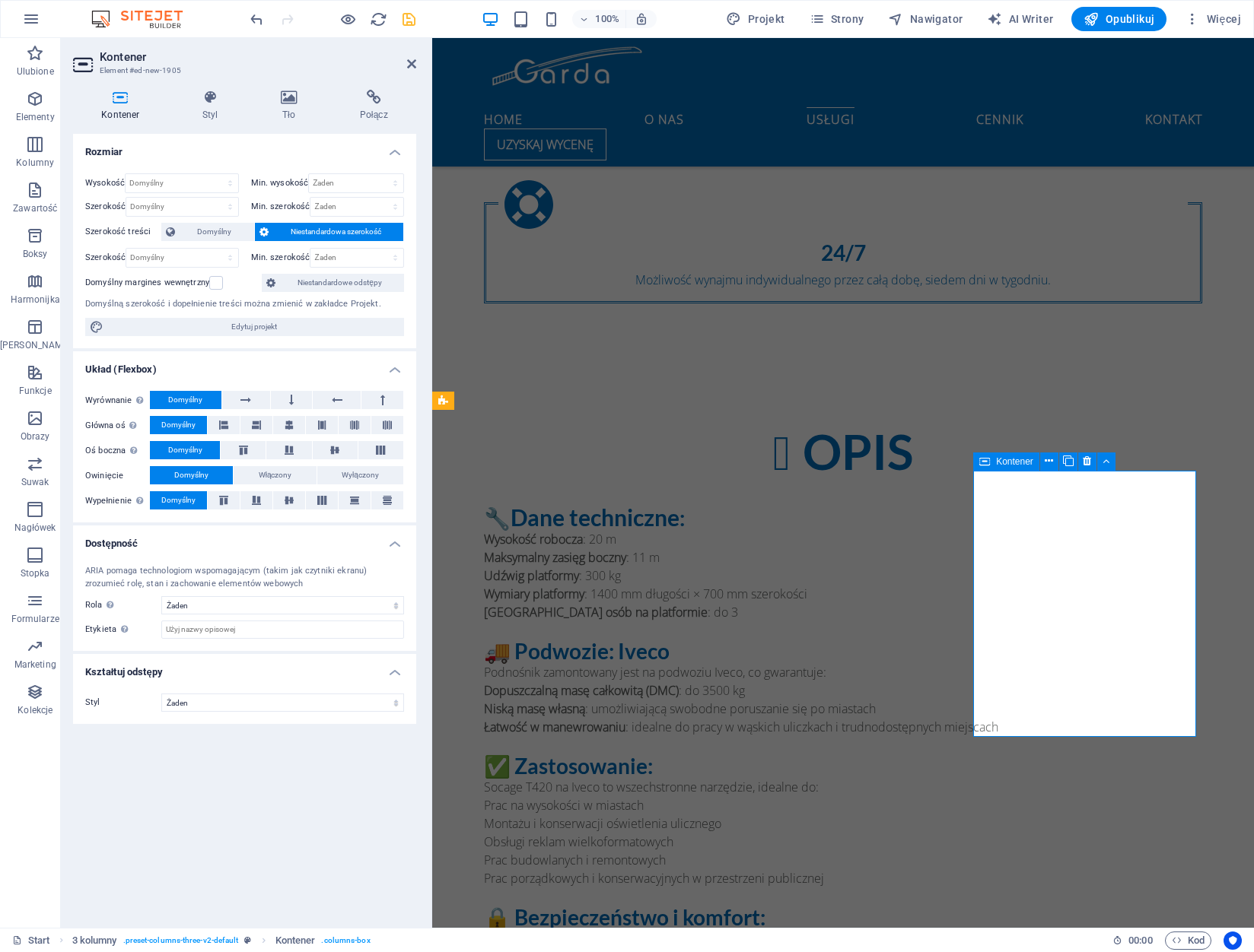
click at [287, 500] on icon at bounding box center [289, 500] width 18 height 9
click at [972, 387] on div "OPIS 🔧 Dane techniczne : Wysokość robocza : 20 m Maksymalny zasięg boczny : 11 …" at bounding box center [843, 744] width 822 height 760
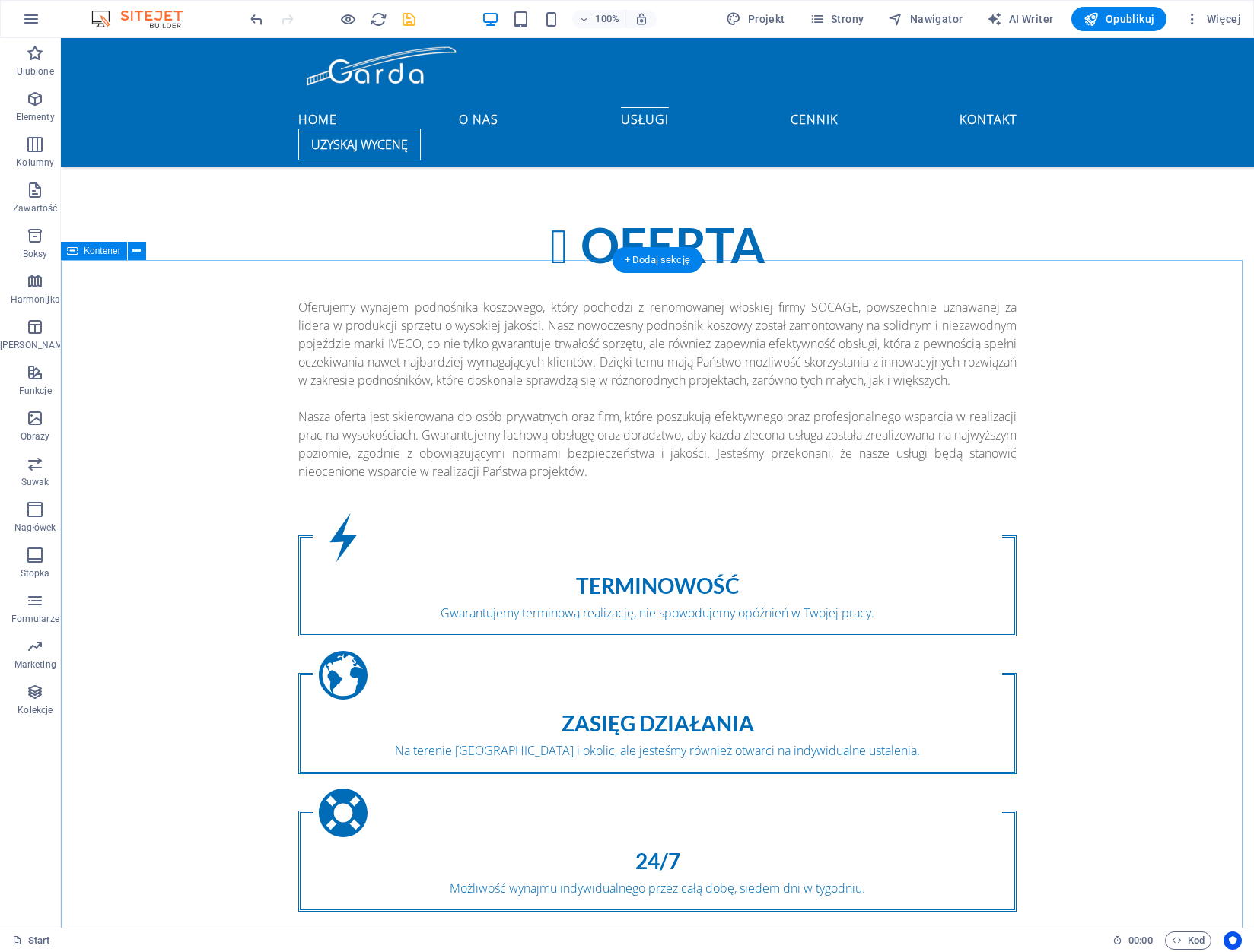
scroll to position [1337, 0]
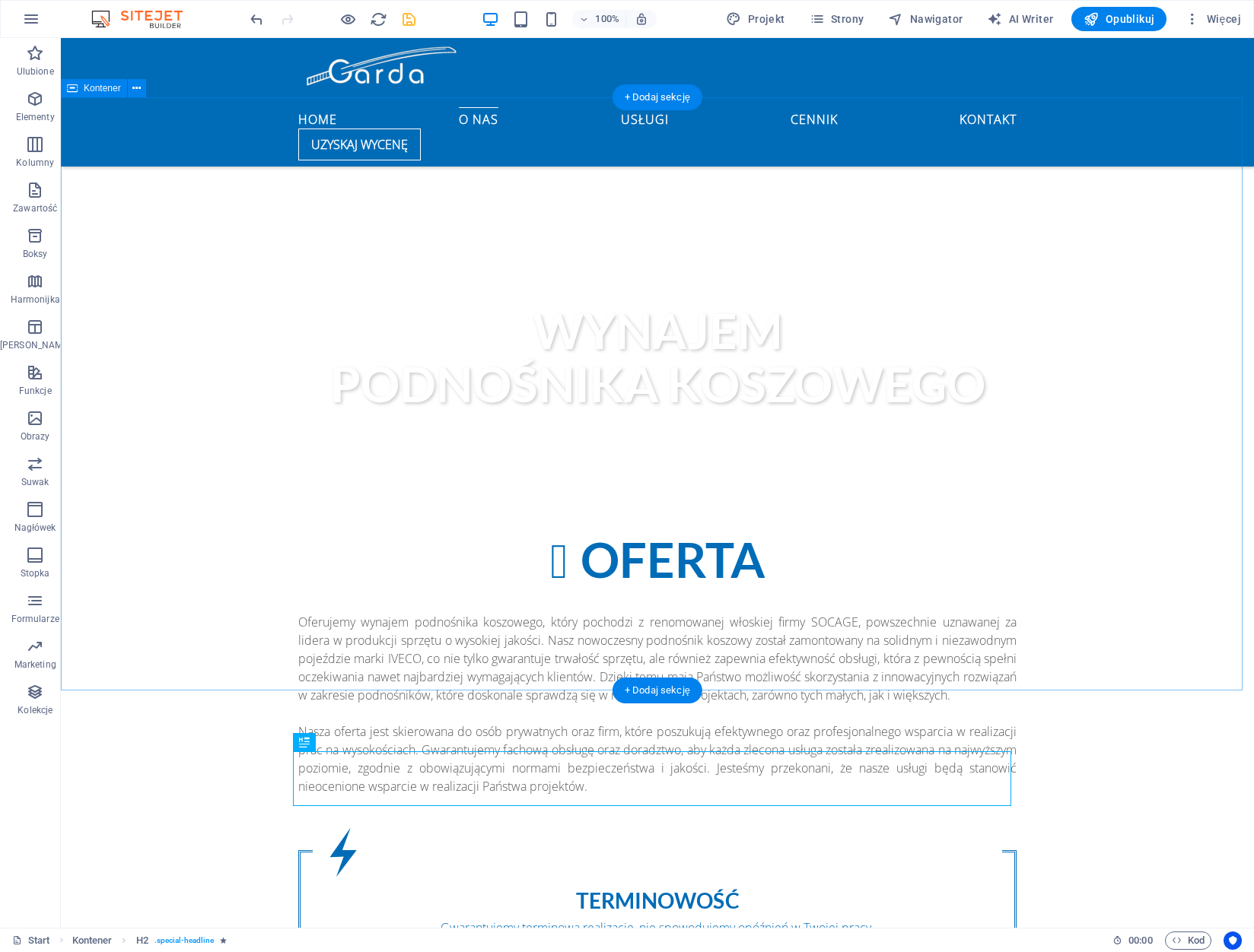
scroll to position [1186, 0]
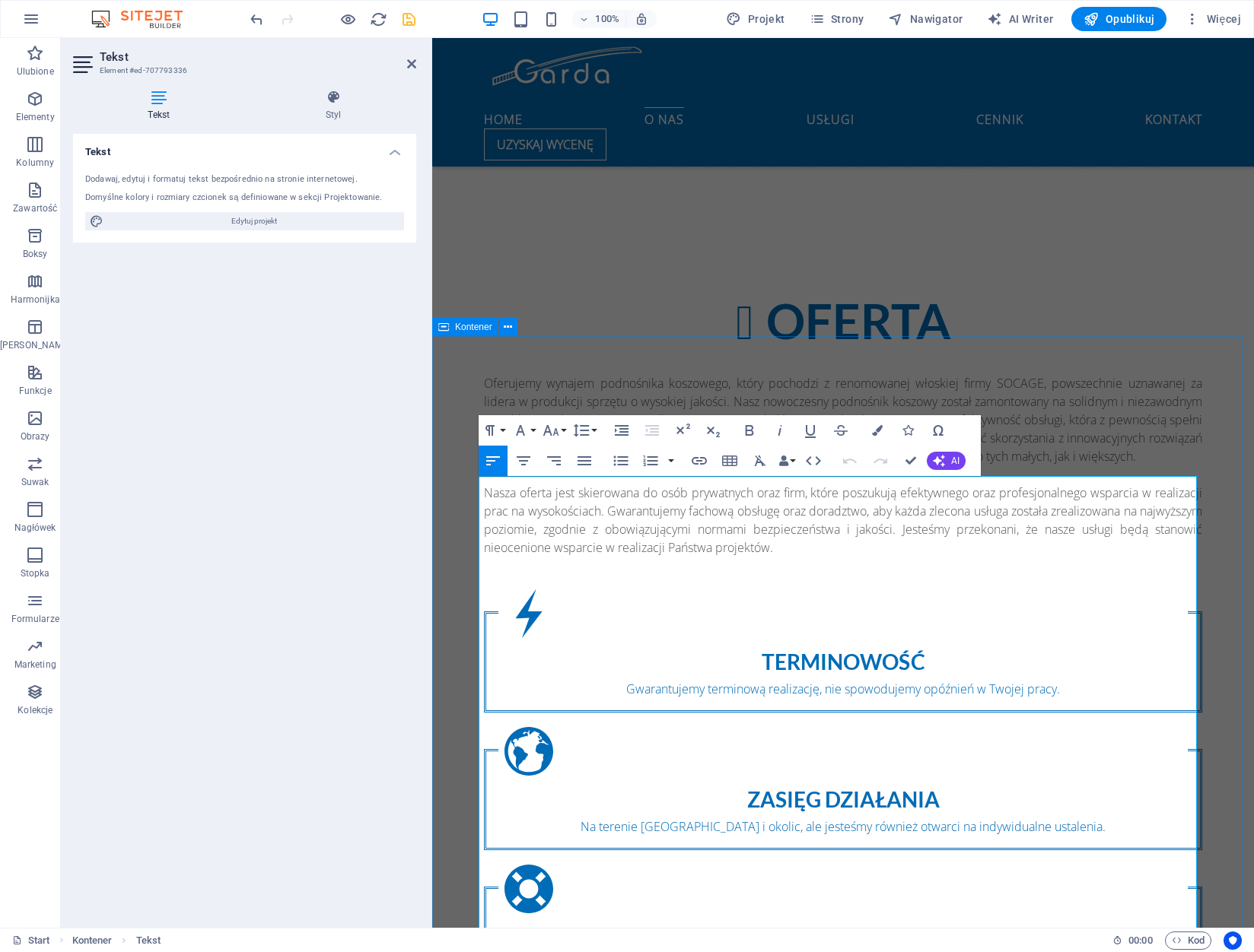
drag, startPoint x: 1158, startPoint y: 371, endPoint x: 1529, endPoint y: 369, distance: 371.0
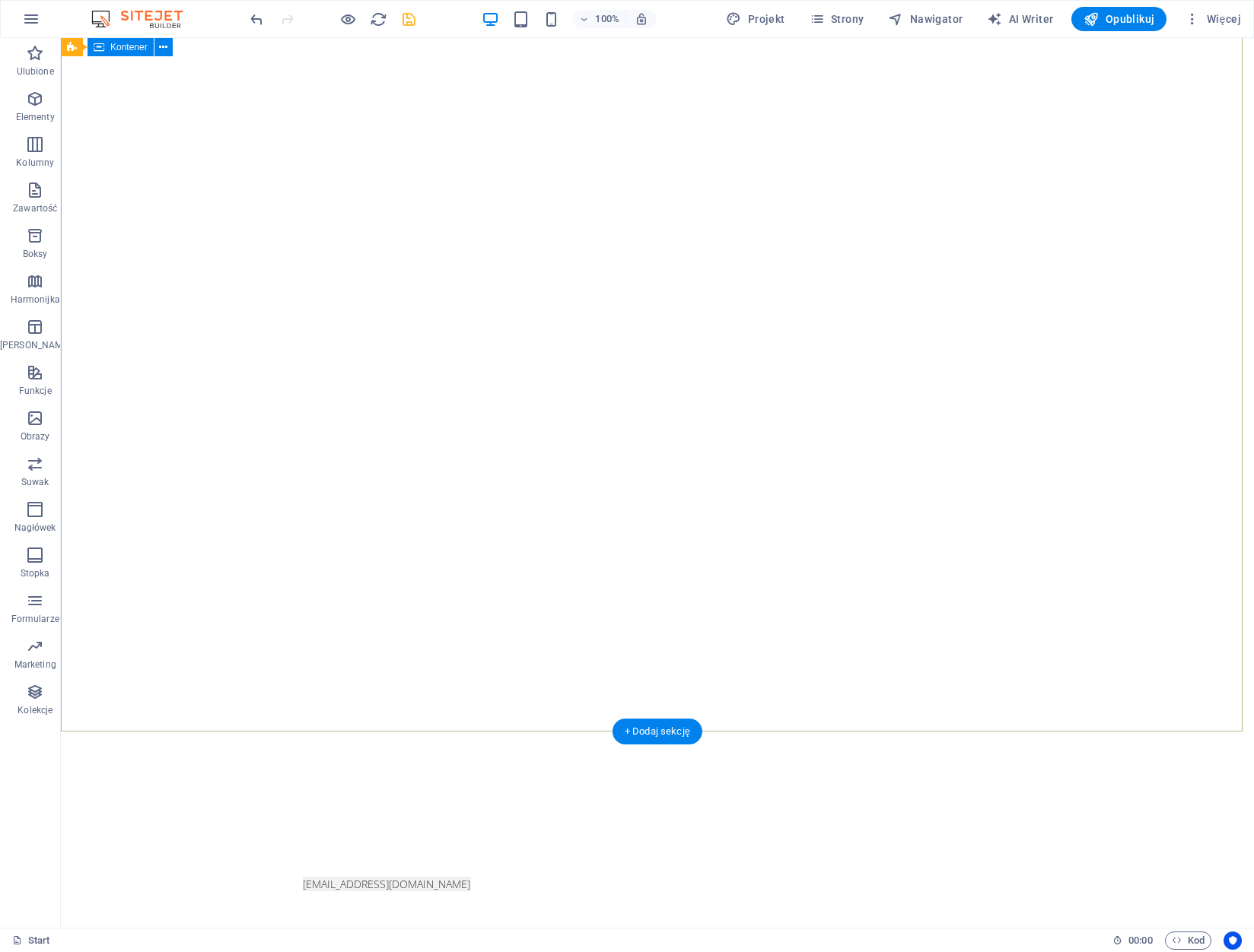
scroll to position [0, 0]
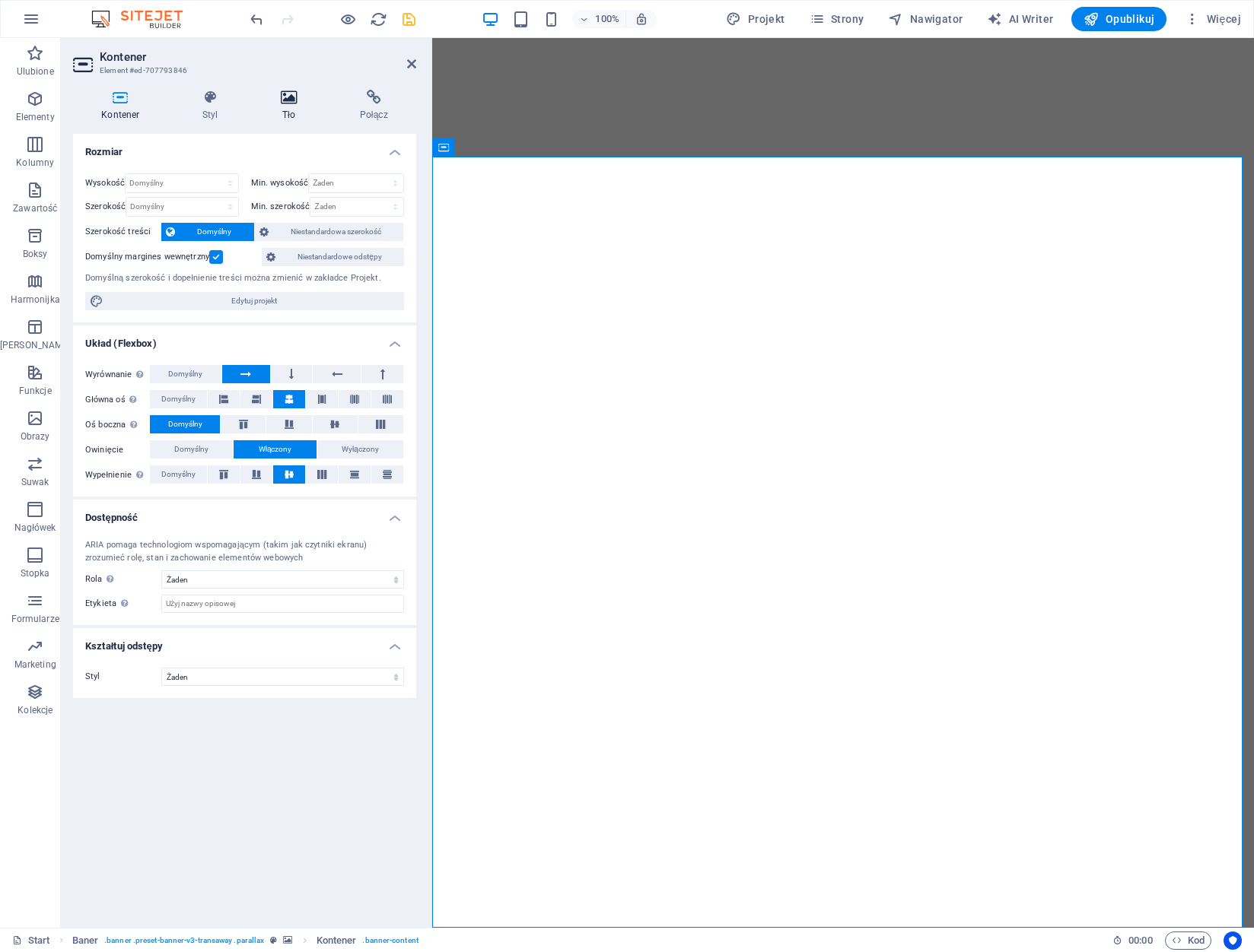
click at [282, 102] on icon at bounding box center [289, 97] width 73 height 15
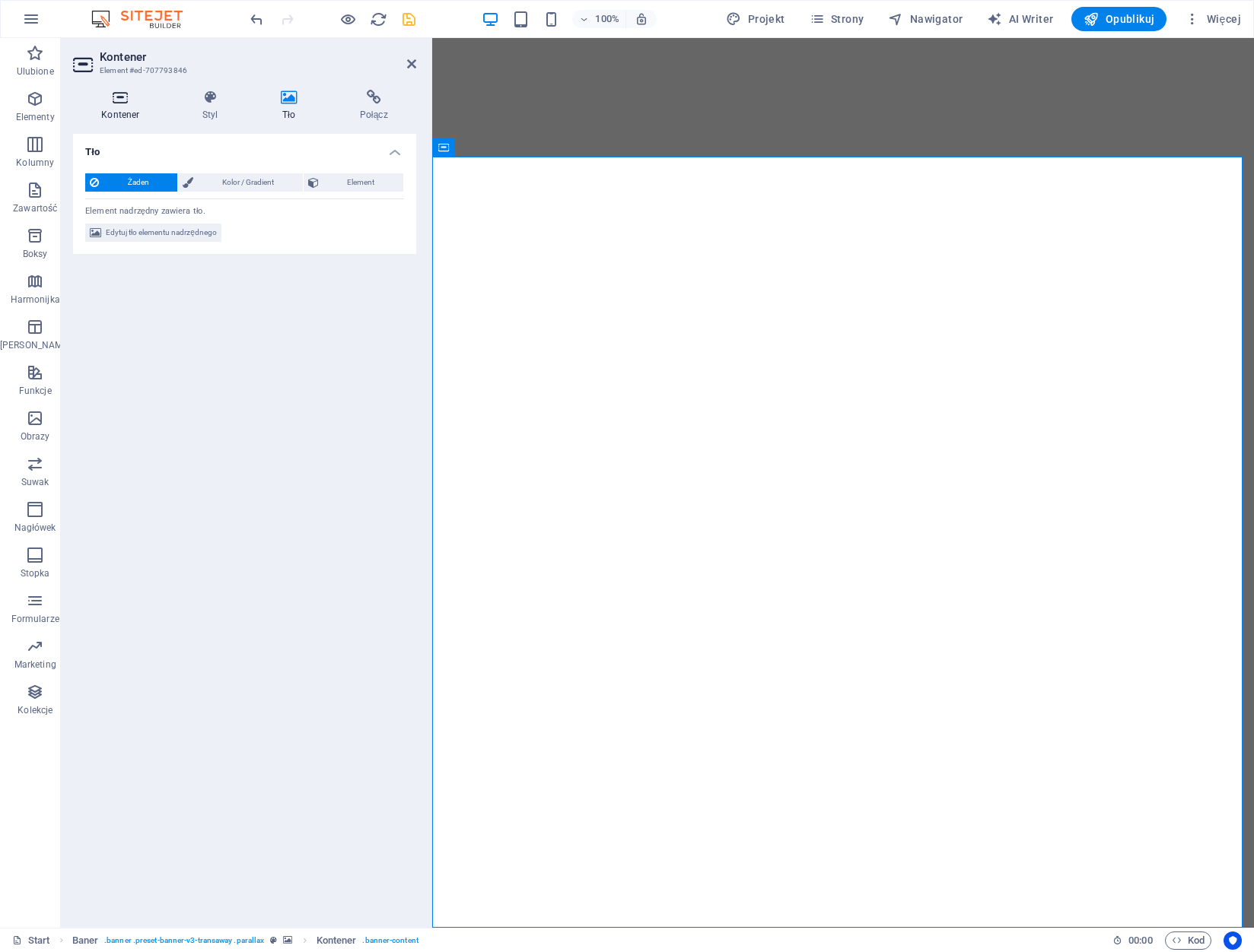
click at [115, 114] on h4 "Kontener" at bounding box center [124, 105] width 102 height 32
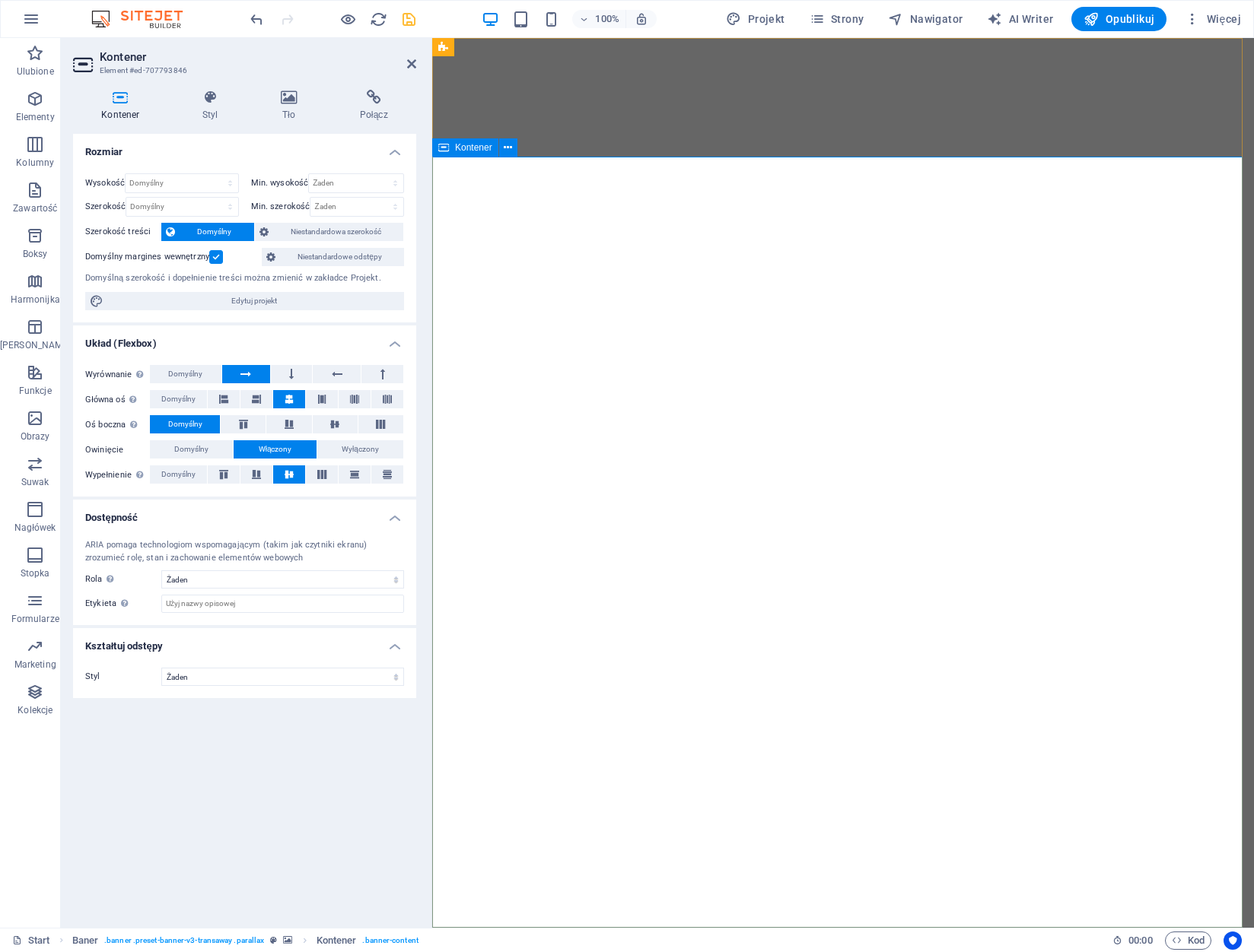
click at [288, 103] on icon at bounding box center [289, 97] width 73 height 15
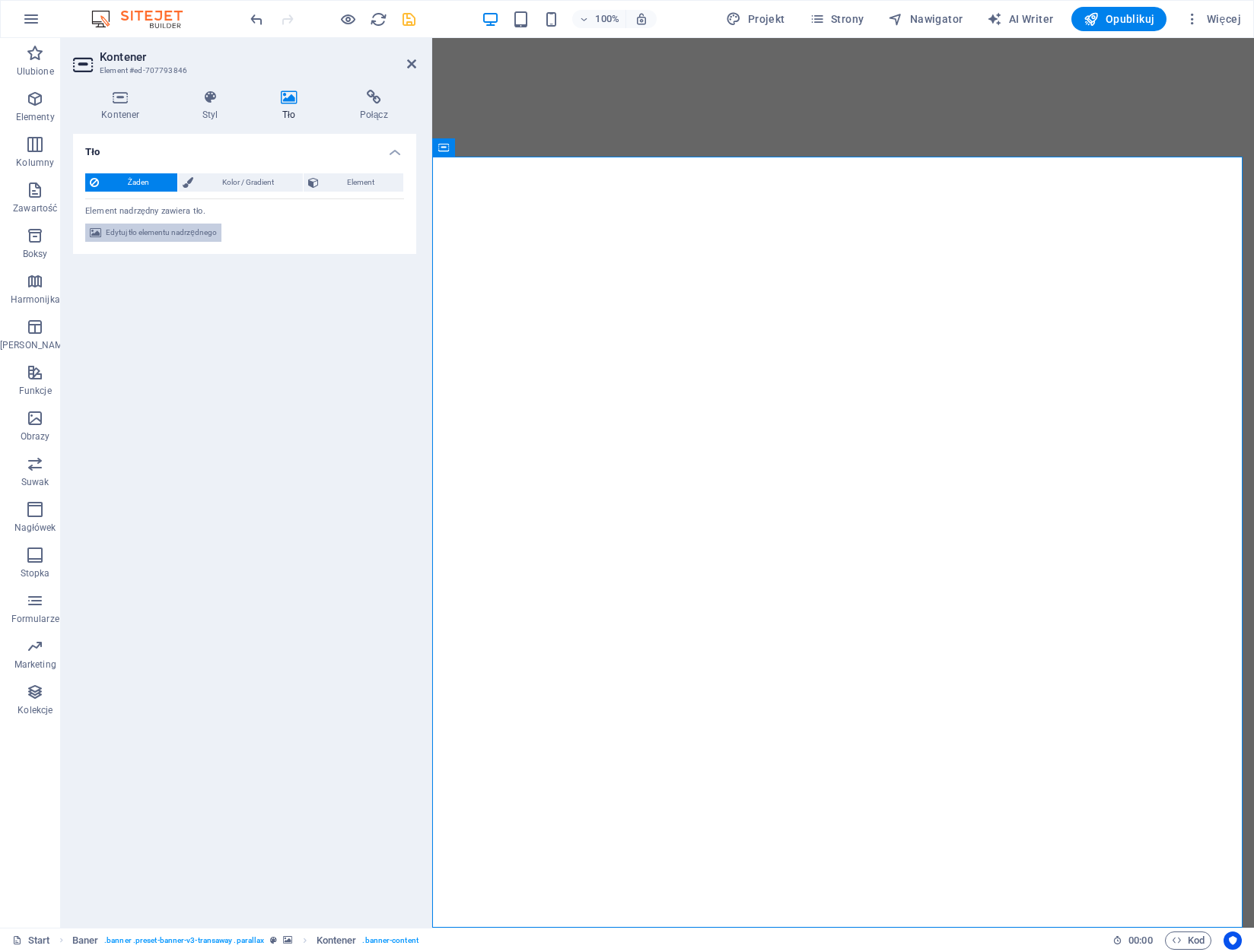
click at [194, 231] on span "Edytuj tło elementu nadrzędnego" at bounding box center [162, 233] width 111 height 18
select select "ms"
select select "s"
select select "ondemand"
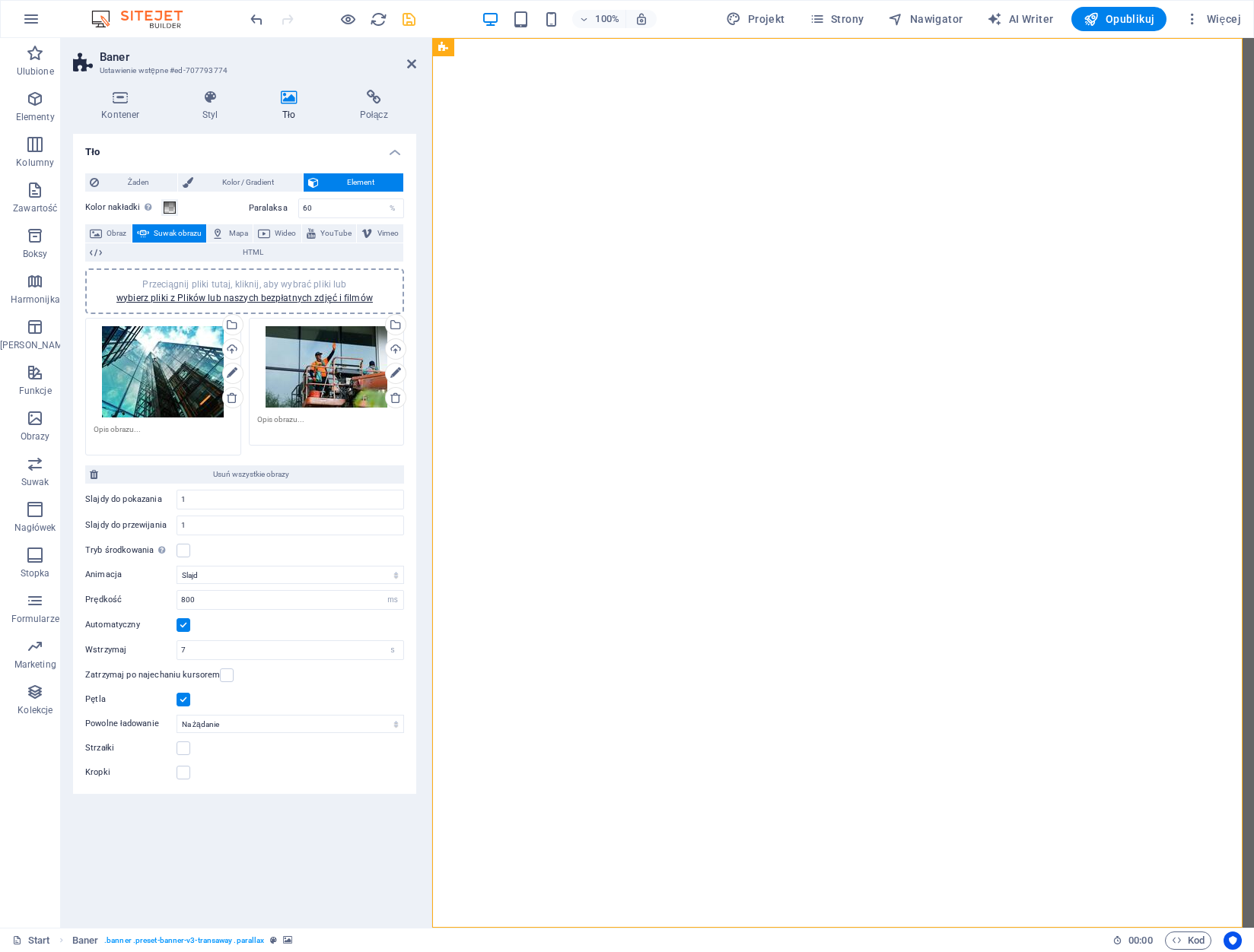
click at [352, 861] on div "Tło Żaden Kolor / Gradient Element Rozciągnij tło do pełnej szerokości Kolor na…" at bounding box center [245, 524] width 344 height 782
drag, startPoint x: 410, startPoint y: 66, endPoint x: 349, endPoint y: 31, distance: 70.3
click at [410, 66] on icon at bounding box center [412, 64] width 9 height 12
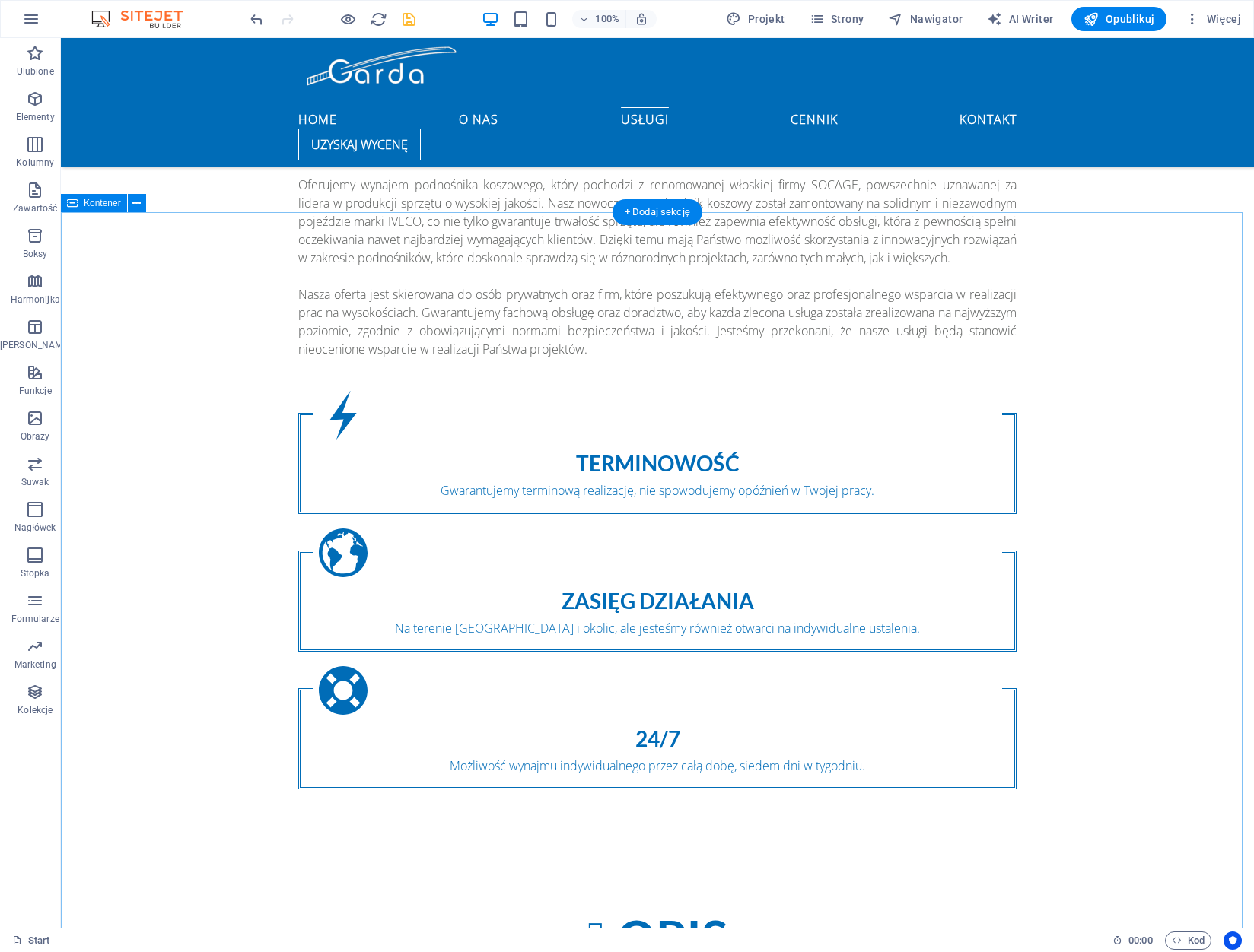
scroll to position [1597, 0]
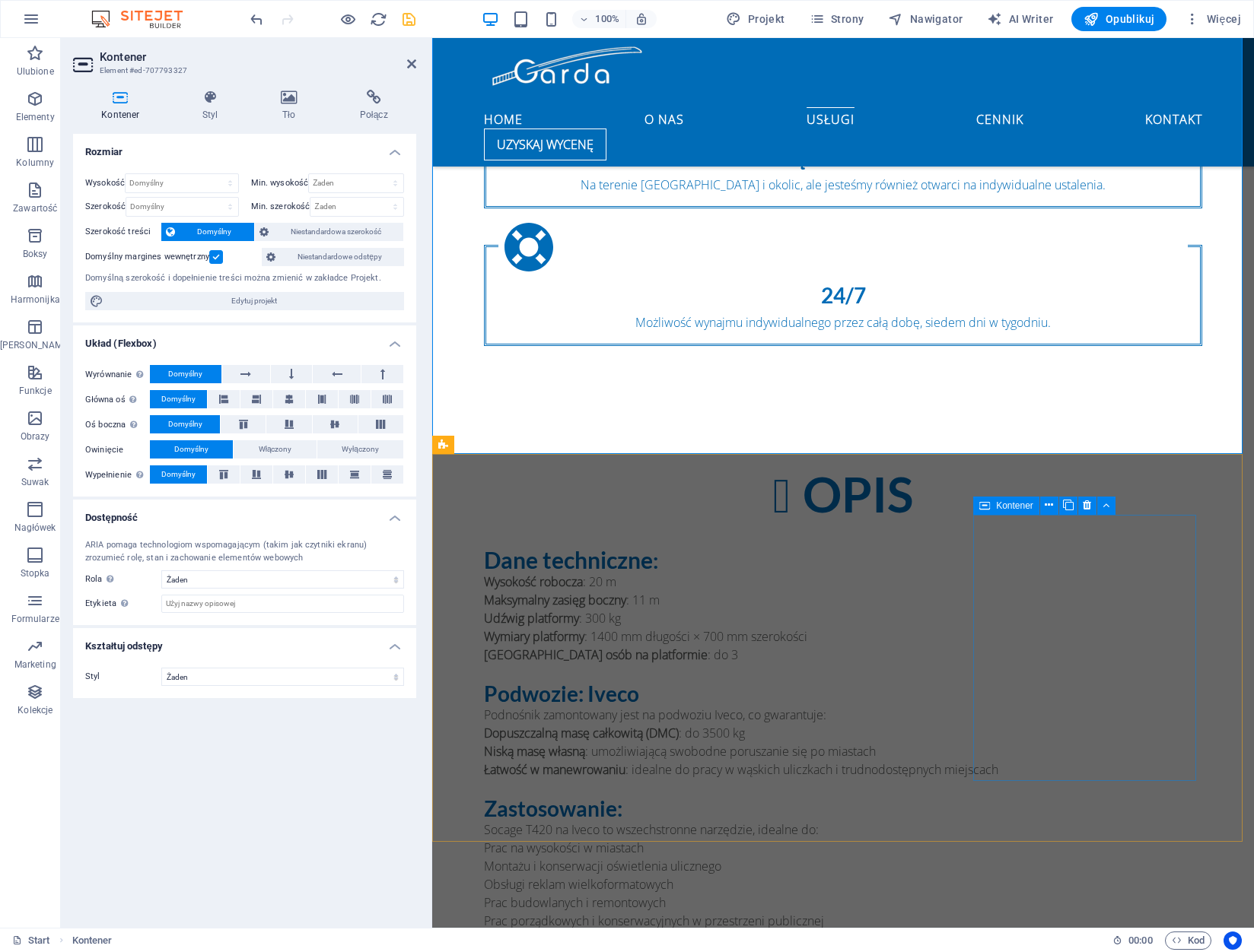
scroll to position [1826, 0]
select select "rem"
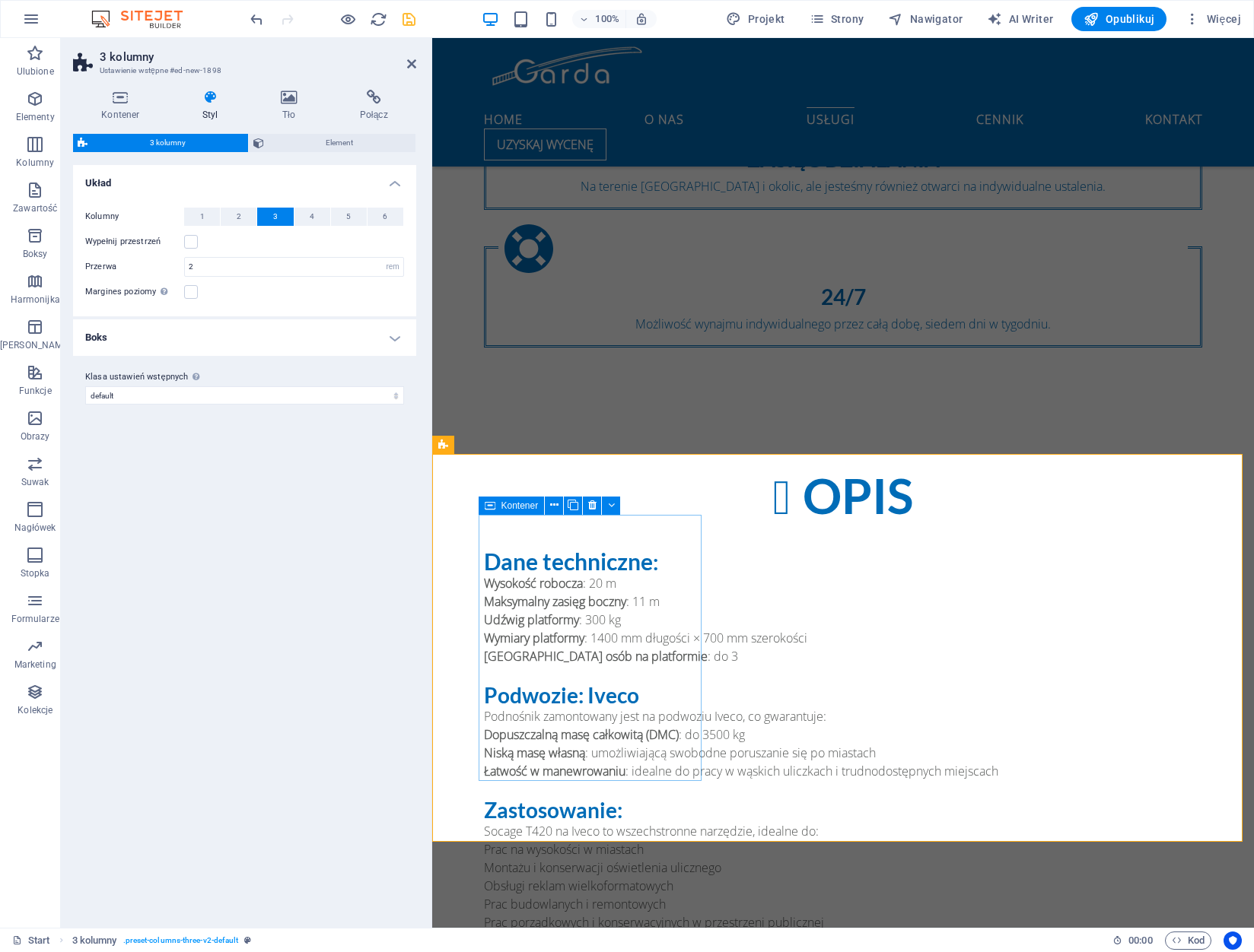
click at [635, 427] on div "OPIS Dane techniczne : Wysokość robocza : 20 m Maksymalny zasięg boczny : 11 m …" at bounding box center [843, 788] width 822 height 760
drag, startPoint x: 633, startPoint y: 429, endPoint x: 549, endPoint y: 493, distance: 105.6
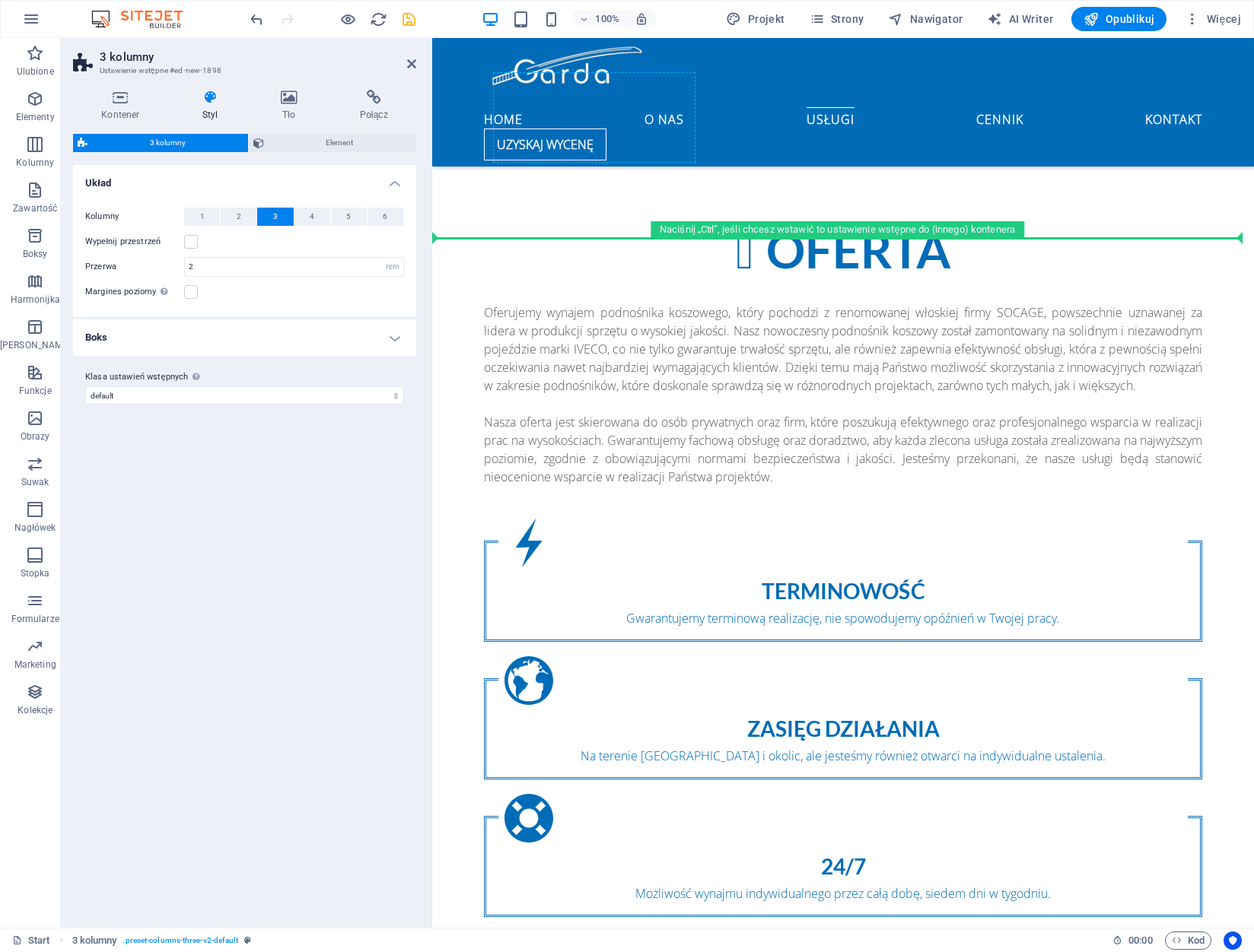
scroll to position [1237, 0]
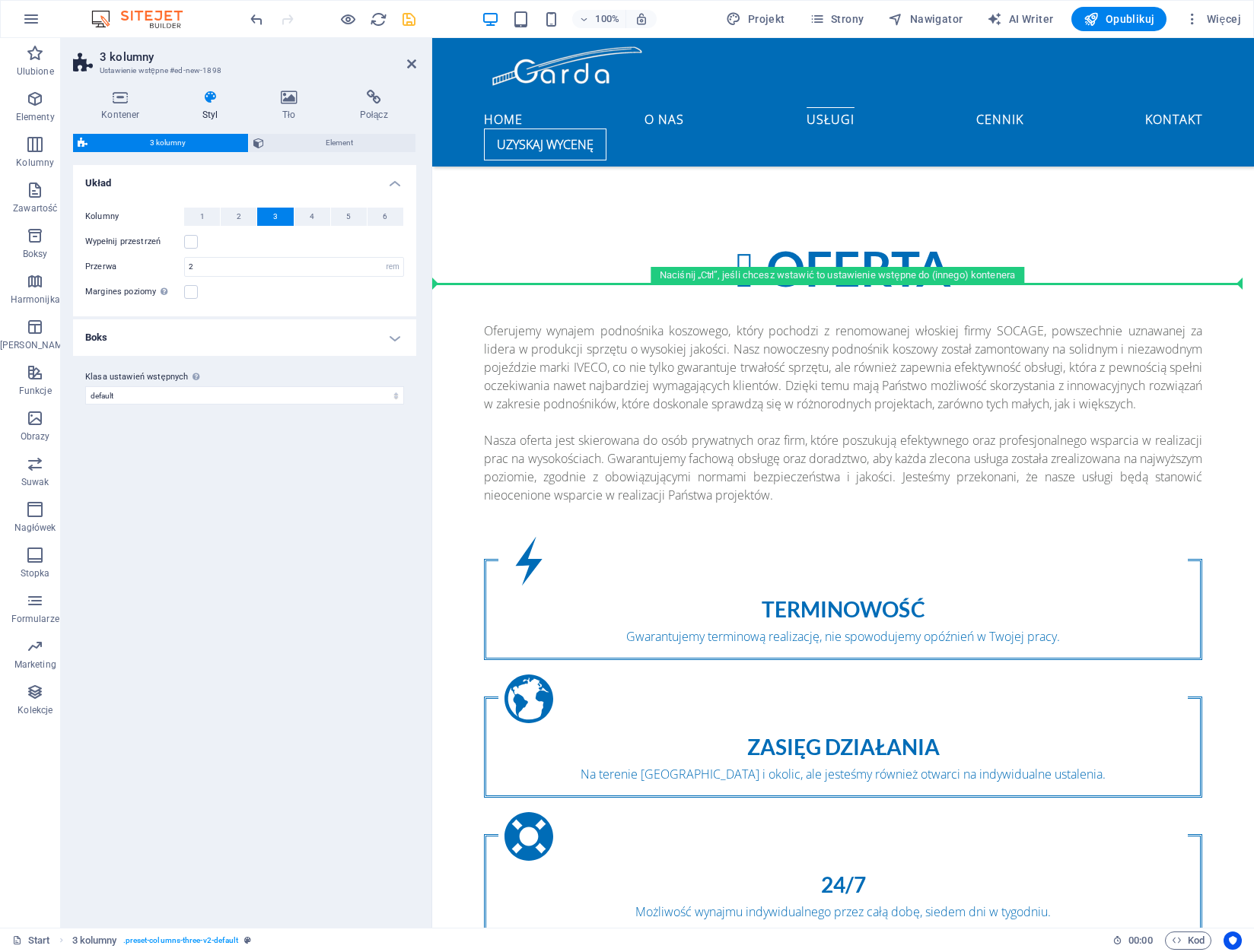
drag, startPoint x: 898, startPoint y: 562, endPoint x: 513, endPoint y: 275, distance: 480.2
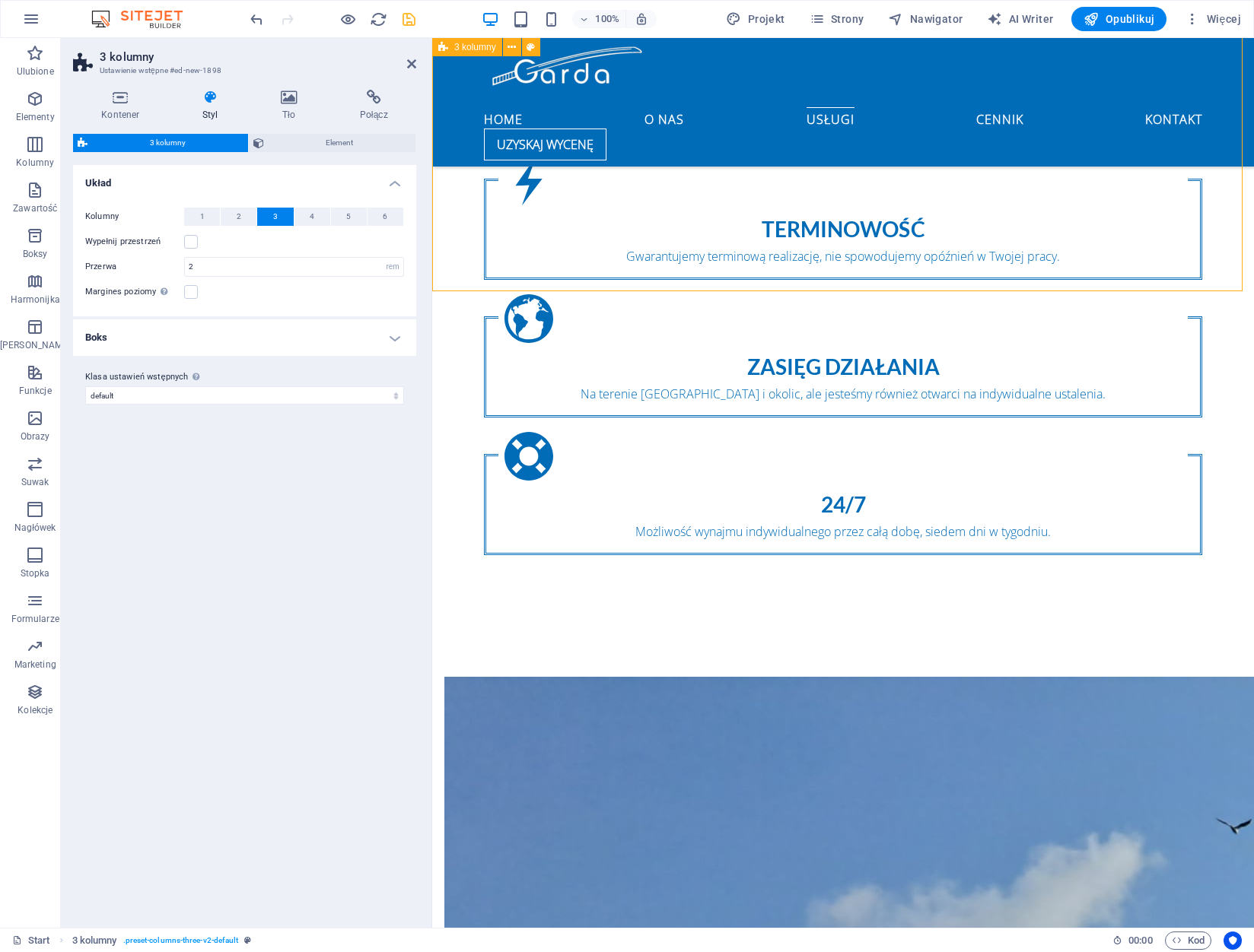
scroll to position [1998, 0]
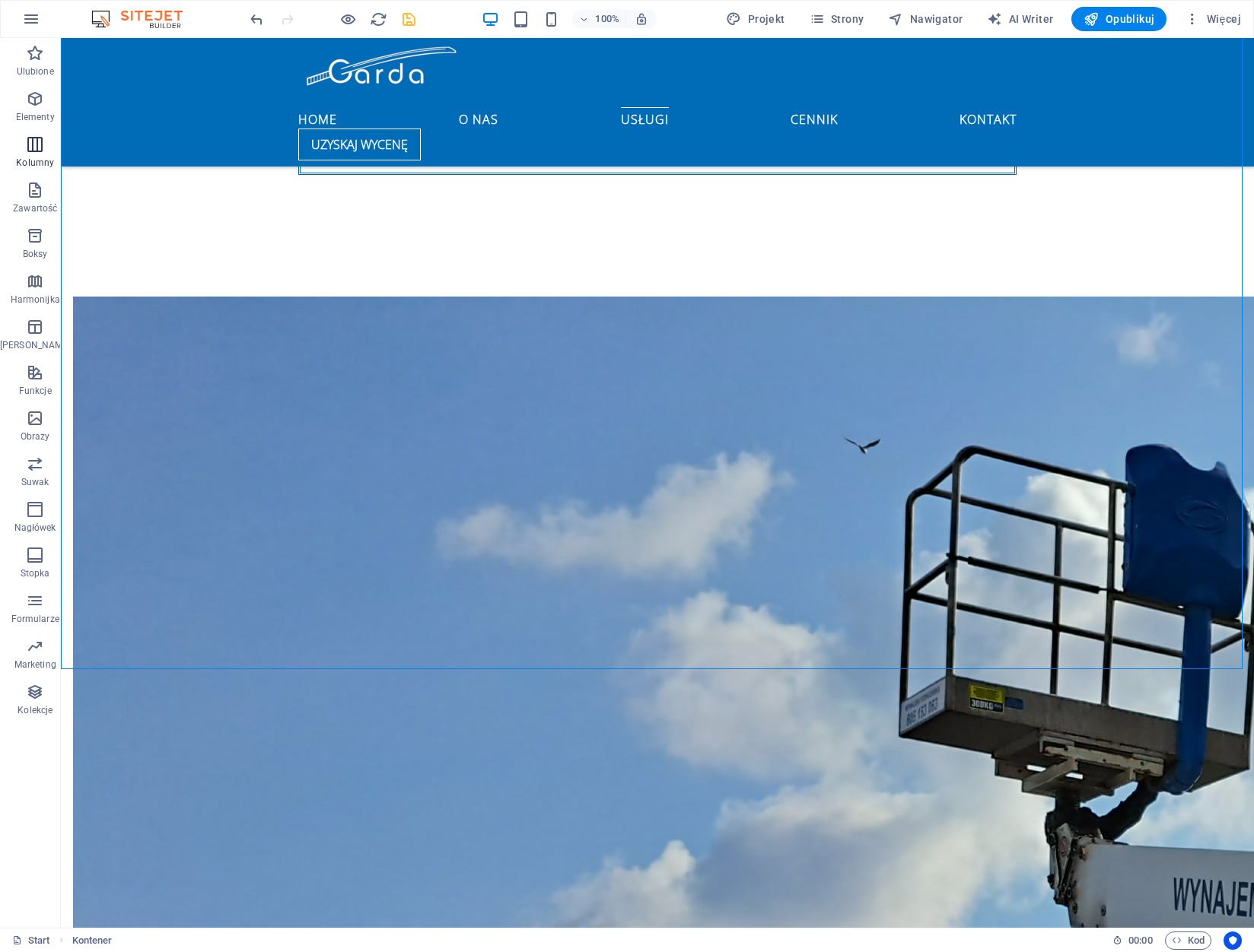
click at [37, 152] on icon "button" at bounding box center [35, 145] width 18 height 18
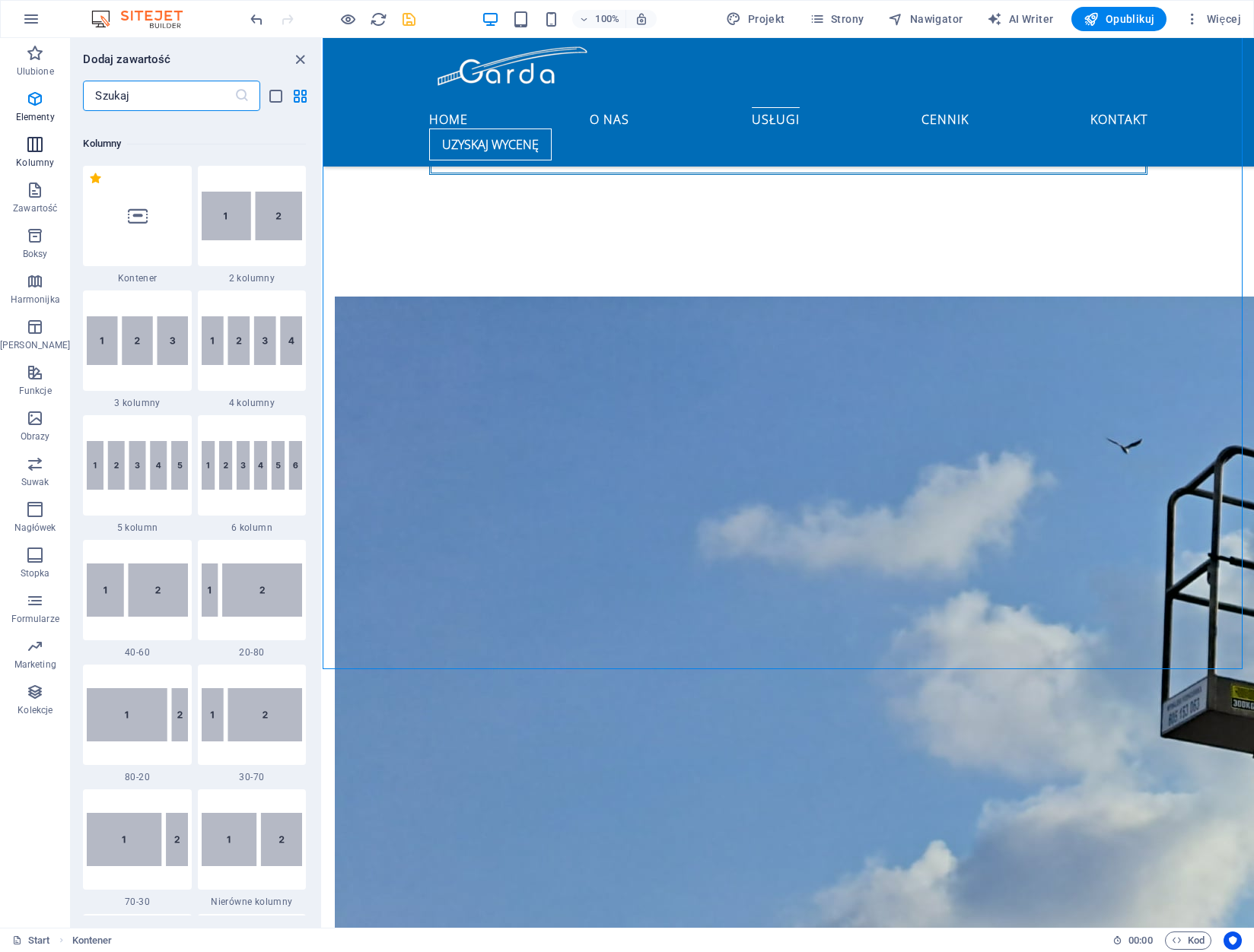
scroll to position [753, 0]
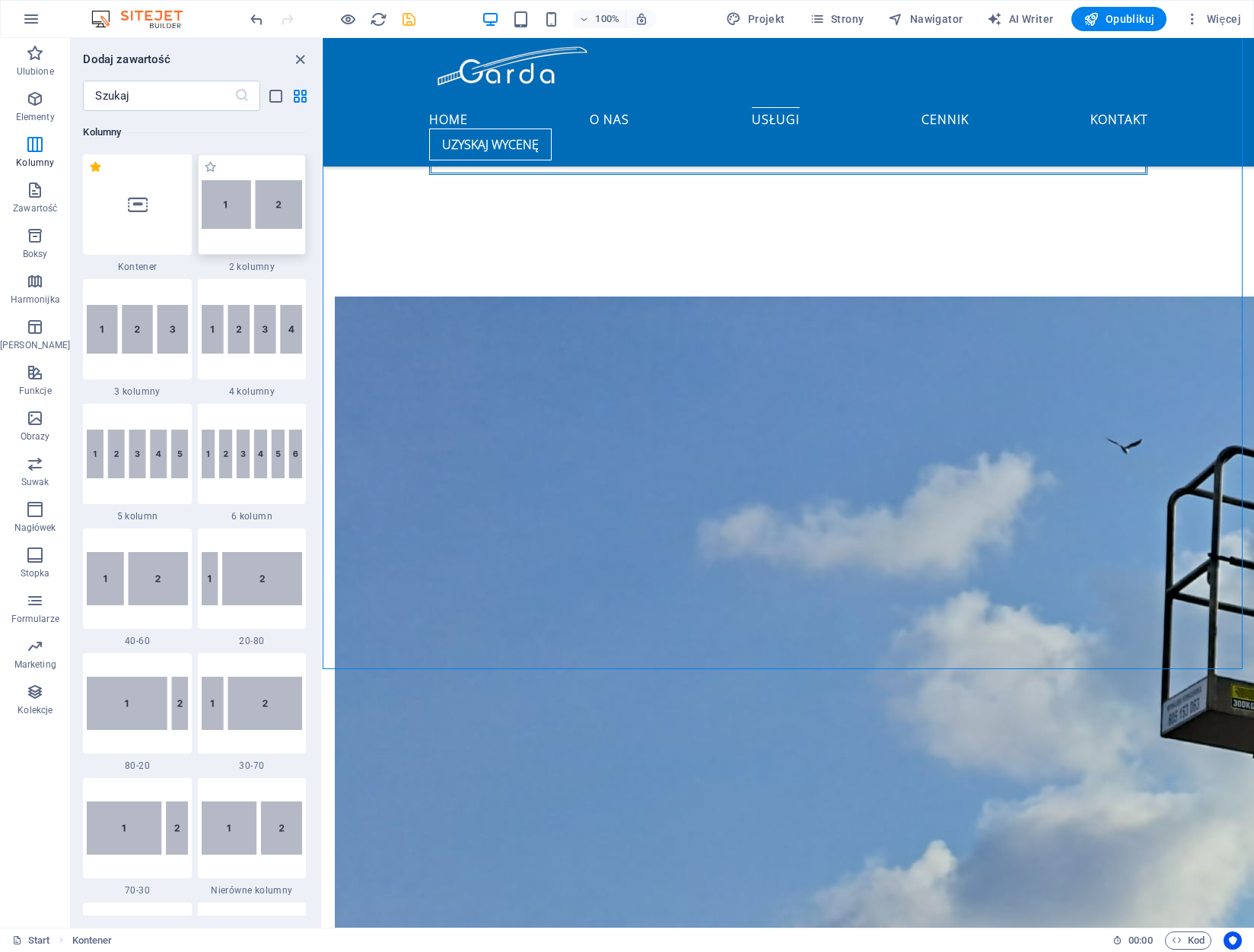
click at [261, 212] on img at bounding box center [251, 205] width 101 height 50
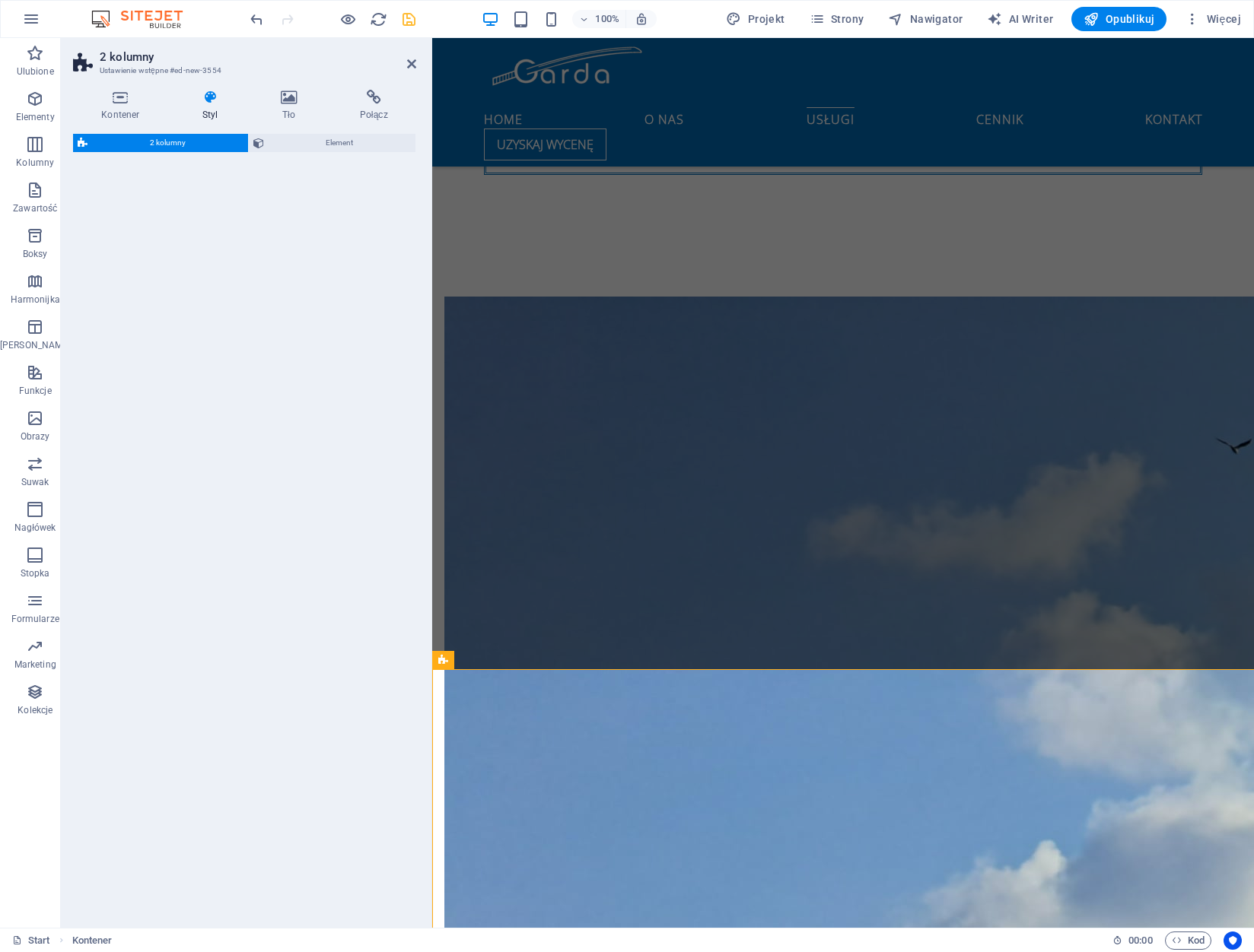
select select "rem"
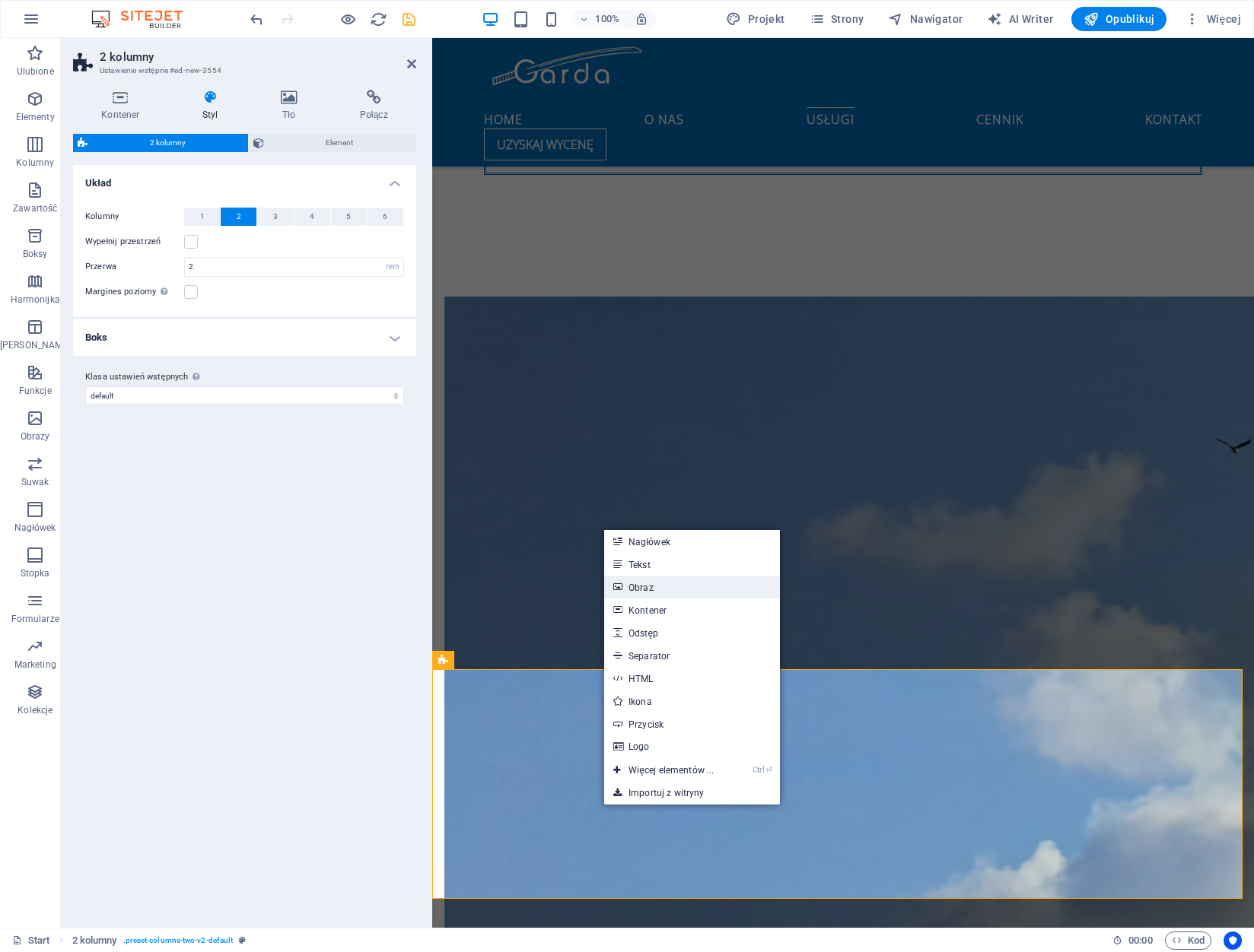
click at [729, 586] on link "Obraz" at bounding box center [692, 587] width 175 height 23
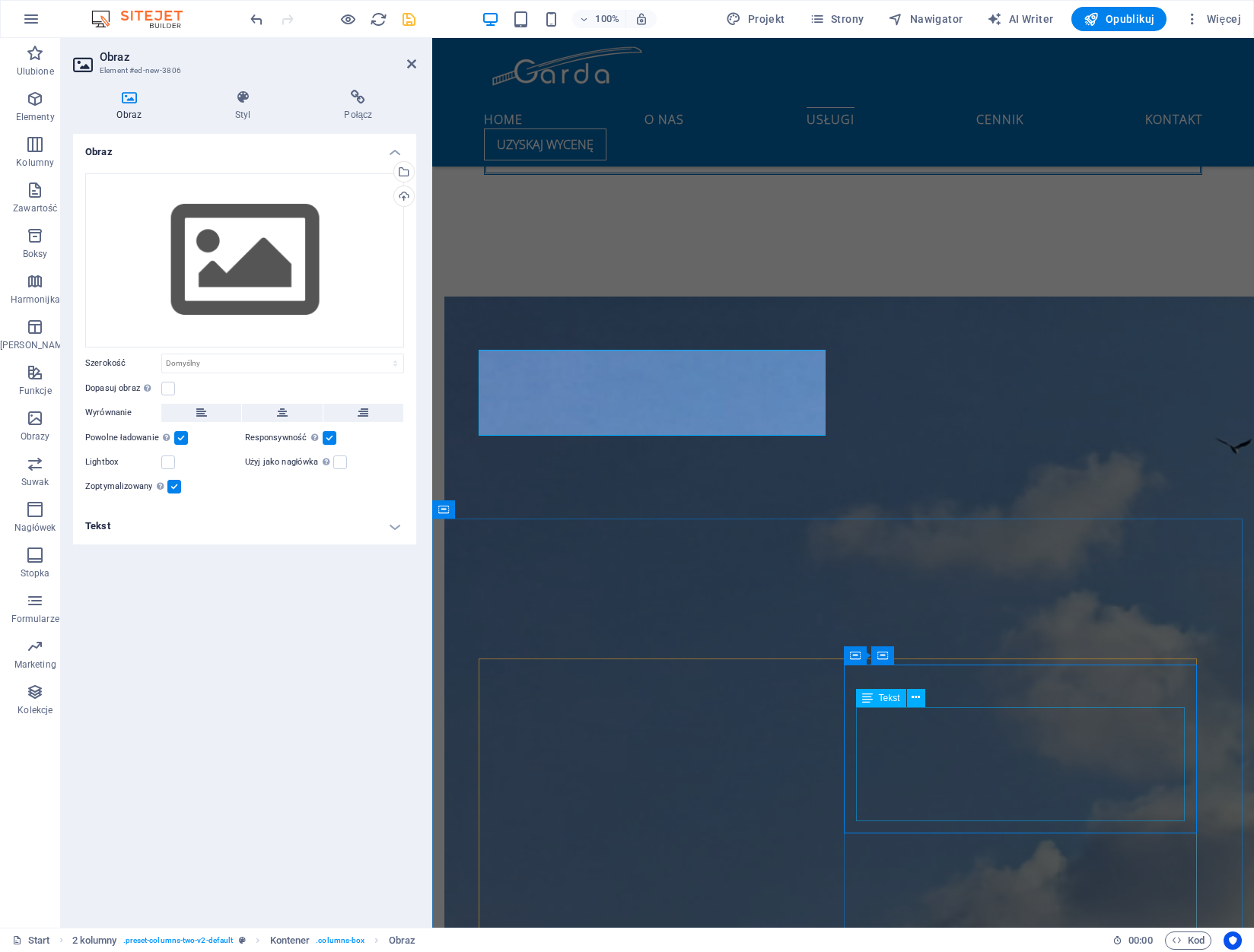
scroll to position [2379, 0]
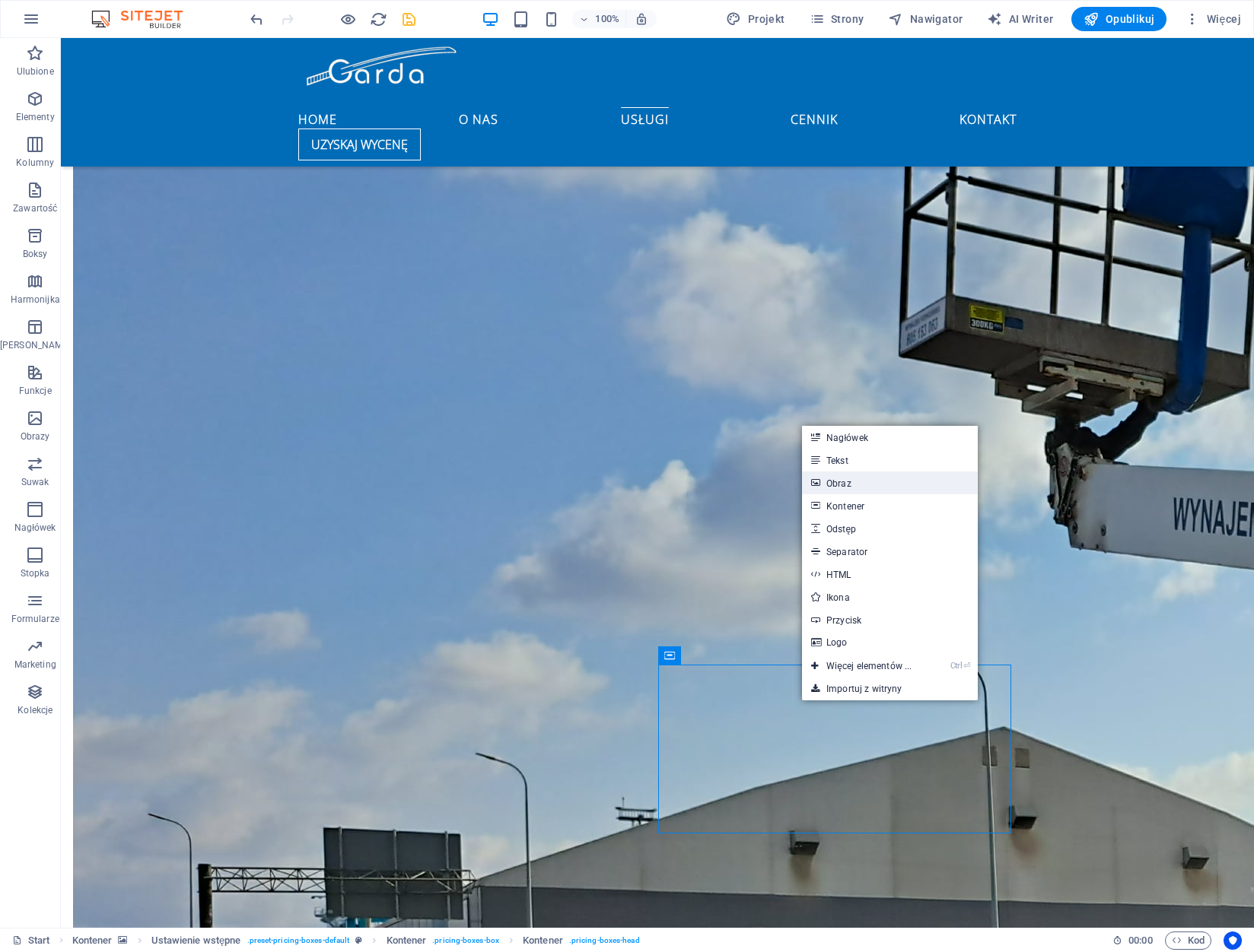
click at [861, 486] on link "Obraz" at bounding box center [889, 483] width 175 height 23
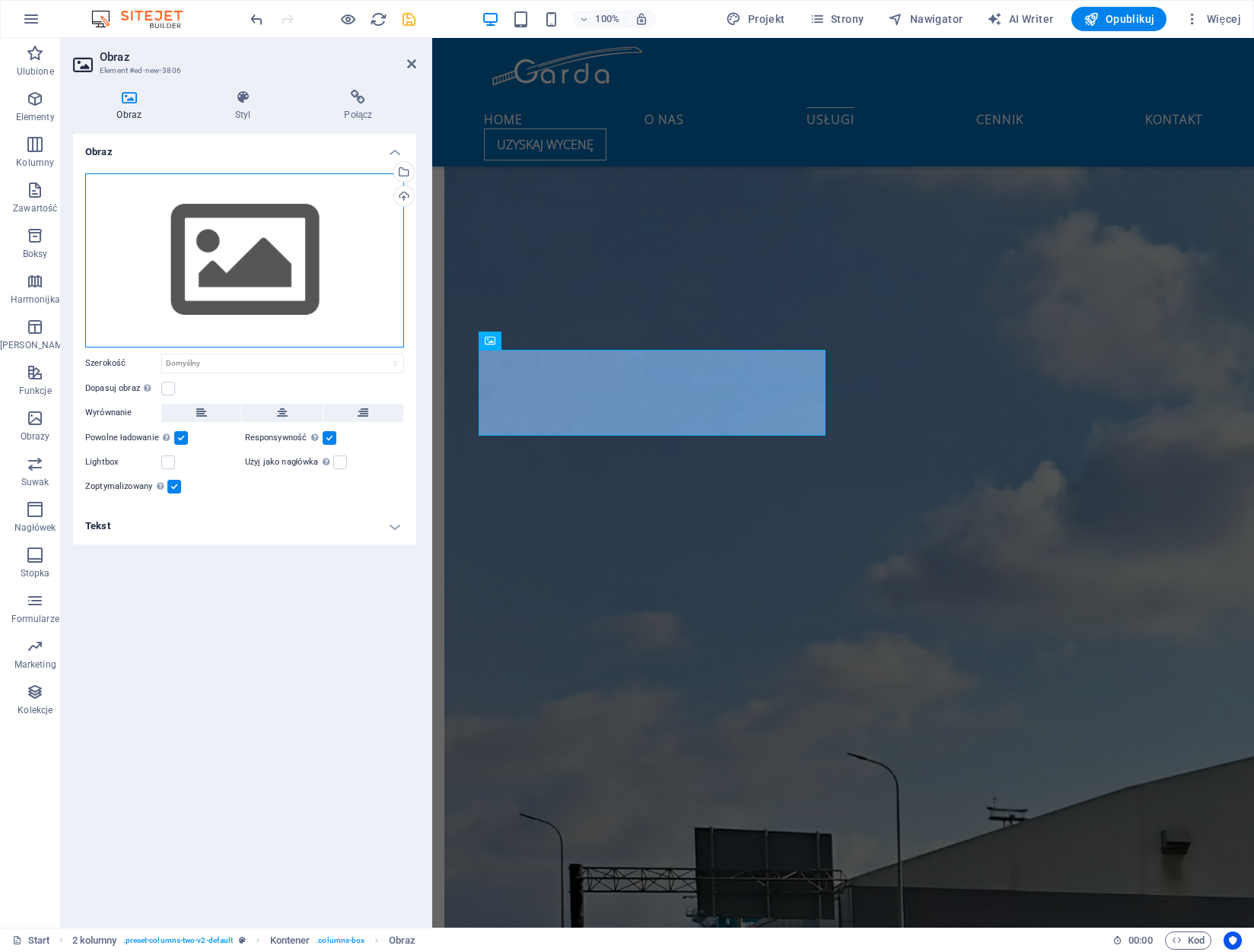
click at [230, 253] on div "Przeciągnij pliki tutaj, kliknij, aby wybrać pliki lub wybierz pliki z Plików l…" at bounding box center [244, 260] width 319 height 175
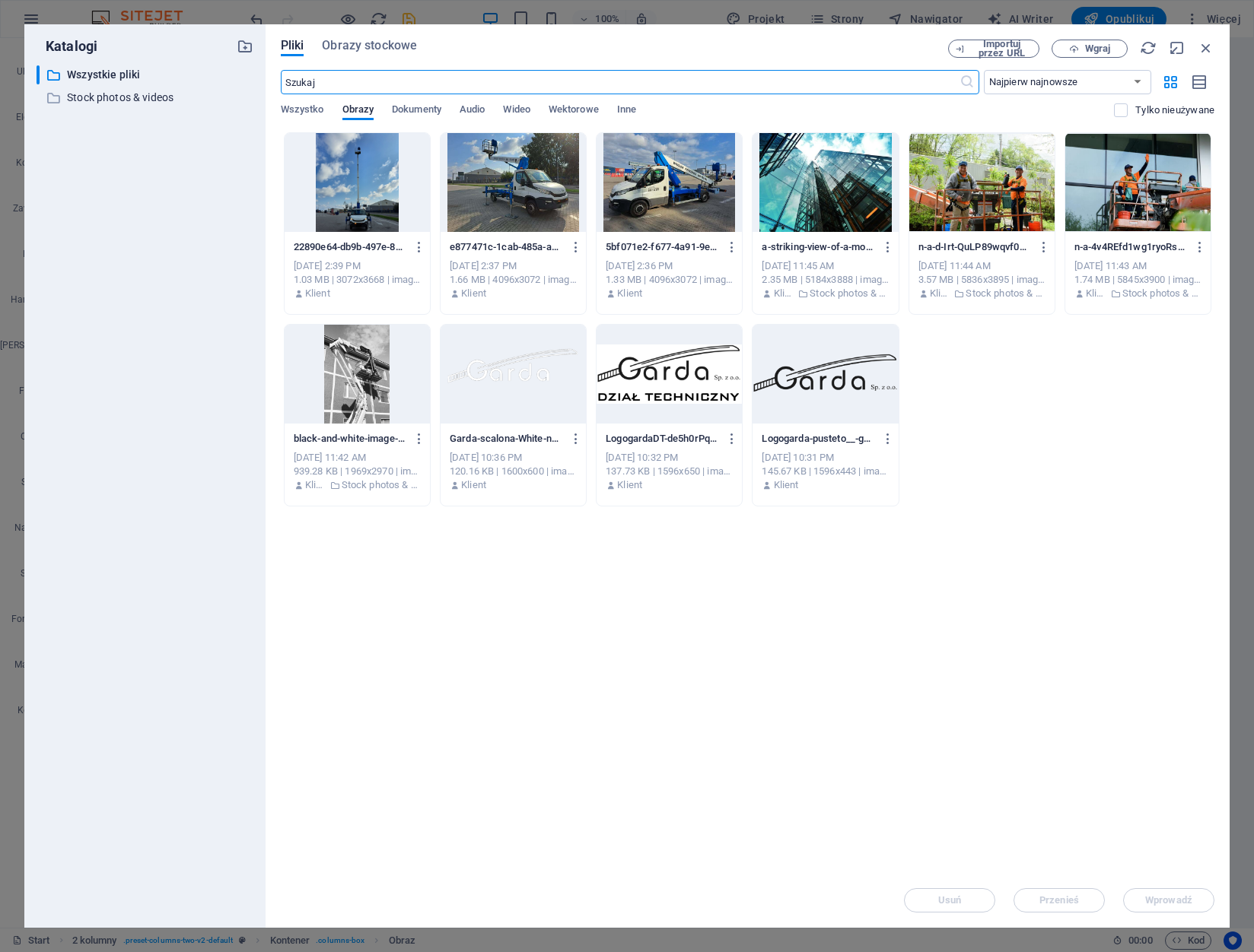
scroll to position [2970, 0]
click at [1081, 45] on span "Wgraj" at bounding box center [1090, 49] width 63 height 10
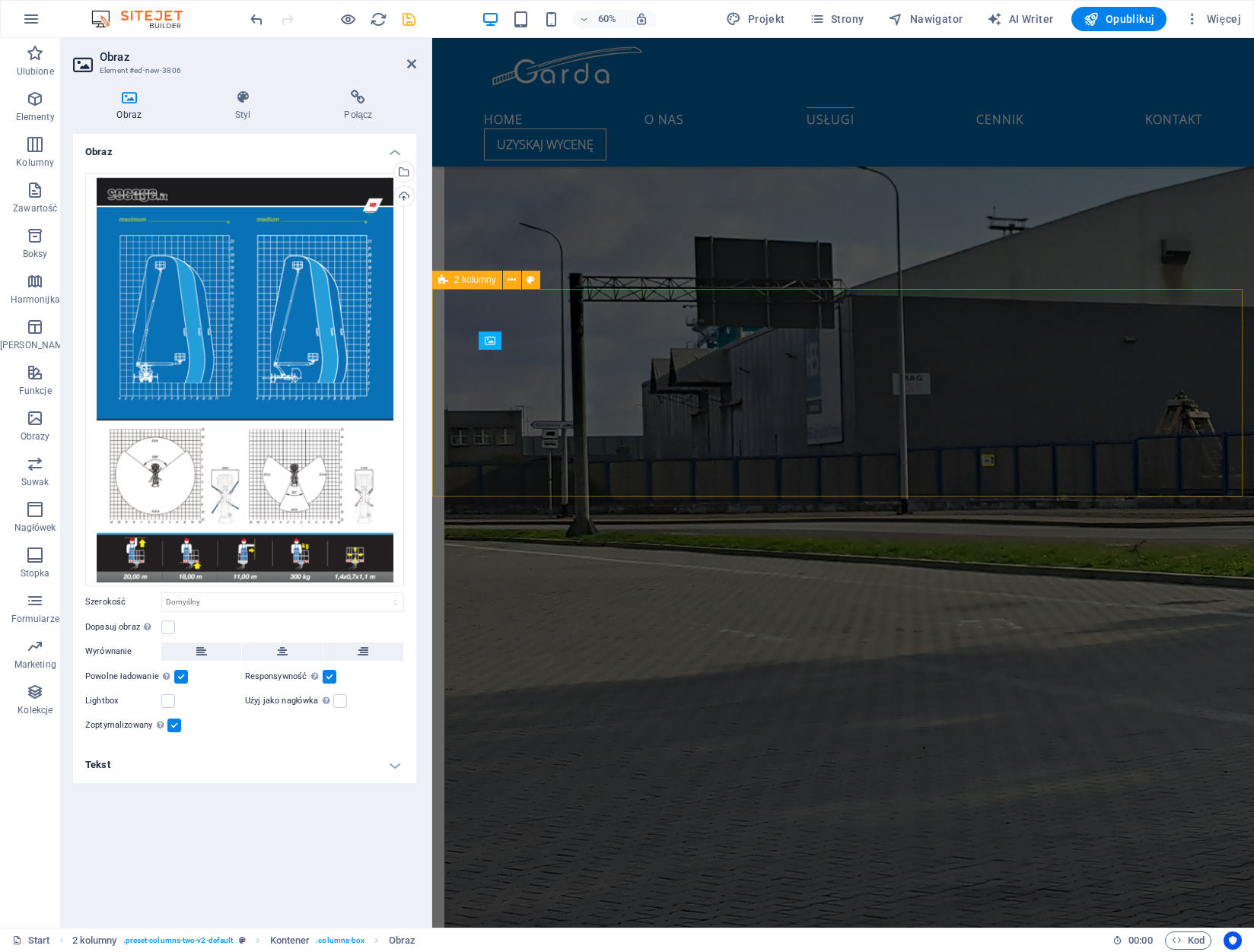
scroll to position [2379, 0]
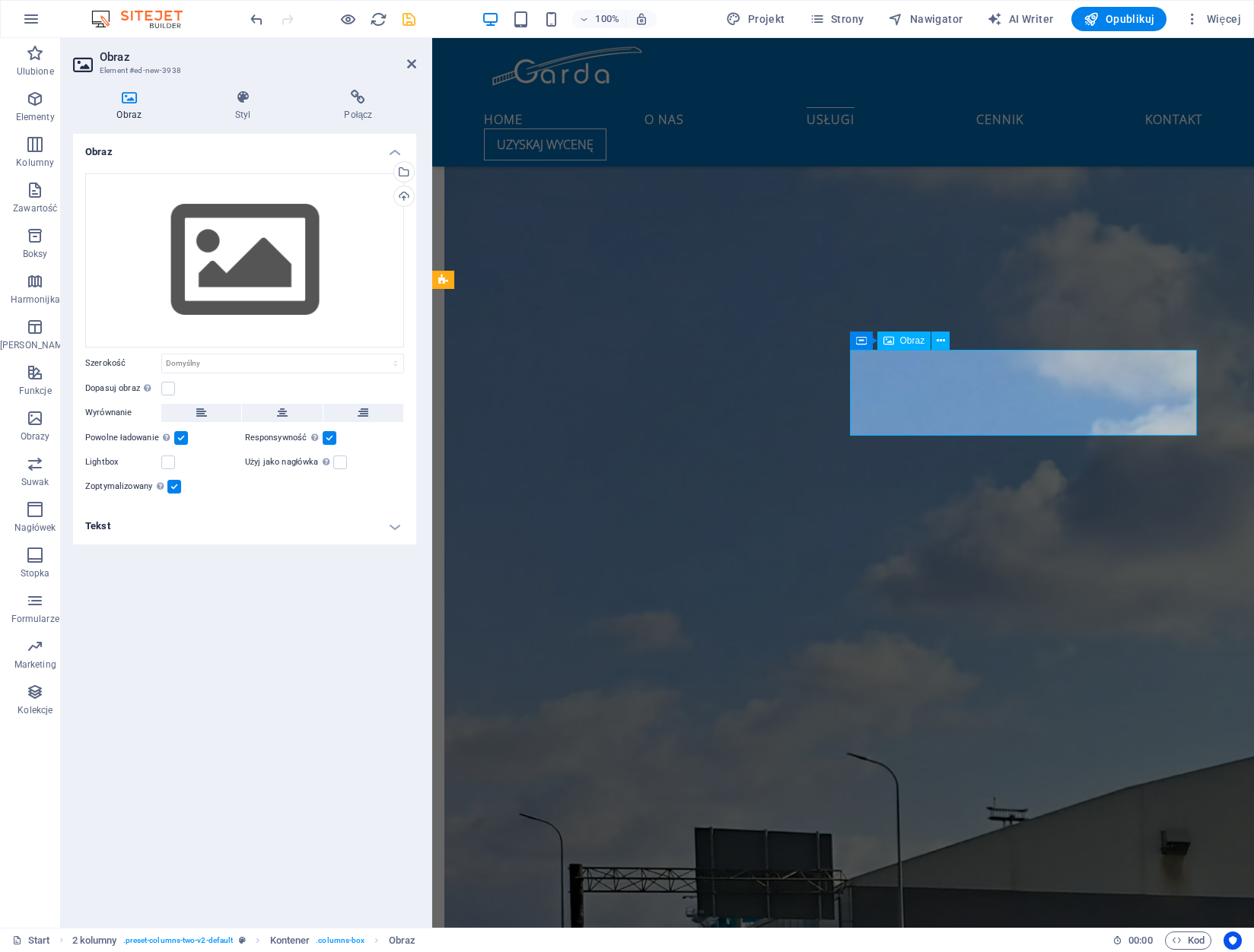
click at [264, 232] on div "Przeciągnij pliki tutaj, kliknij, aby wybrać pliki lub wybierz pliki z Plików l…" at bounding box center [244, 260] width 319 height 175
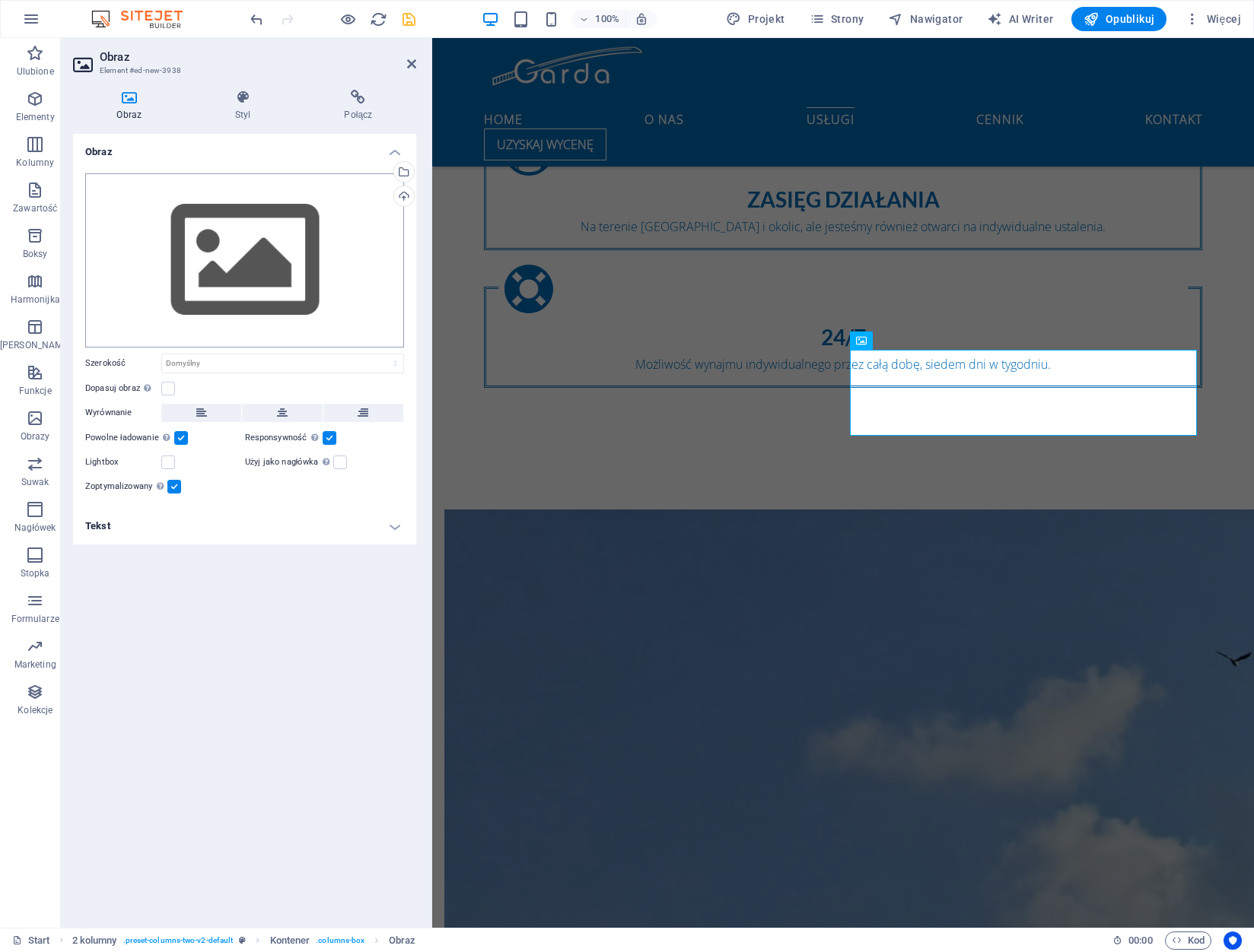
scroll to position [2970, 0]
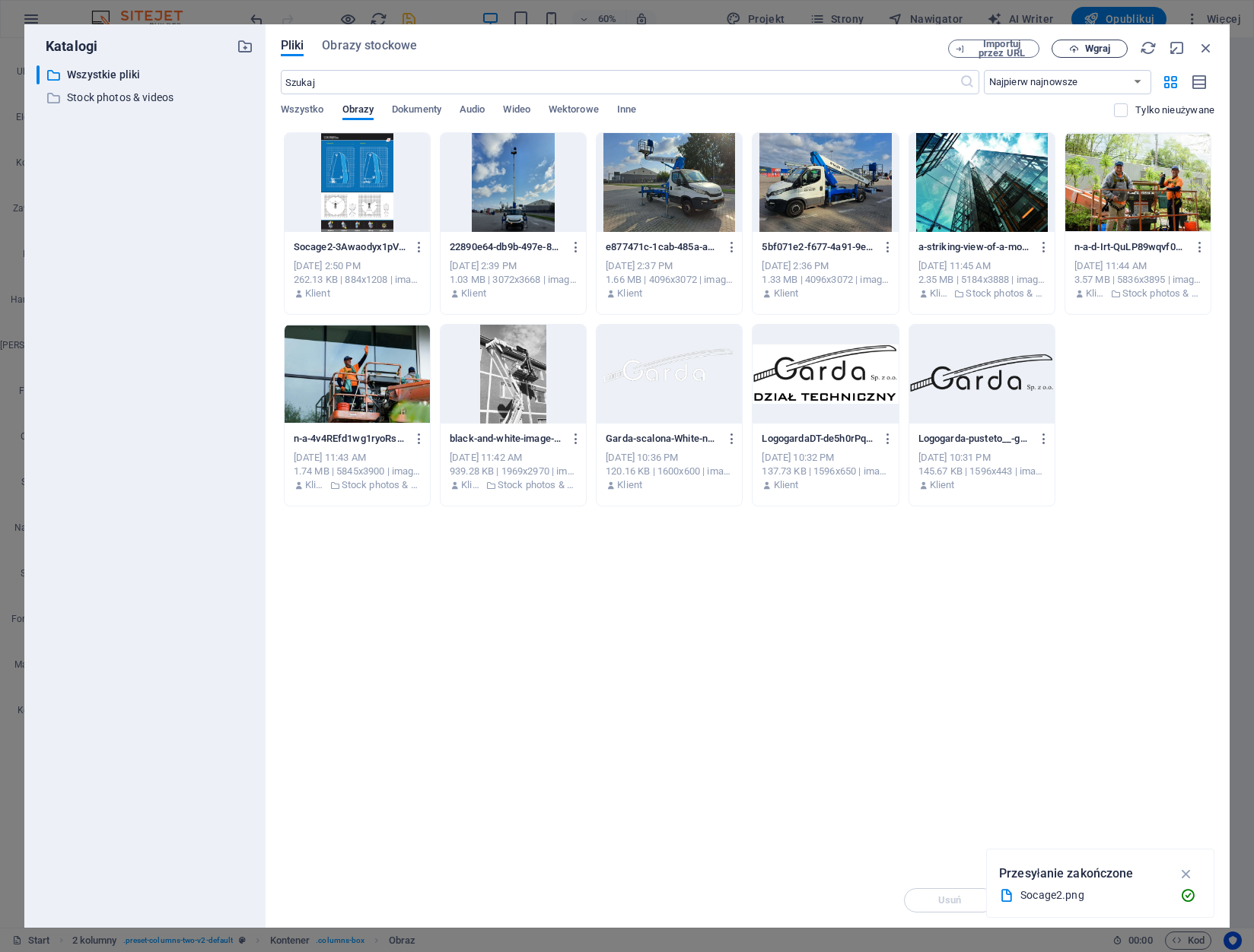
click at [1092, 47] on span "Wgraj" at bounding box center [1097, 49] width 25 height 9
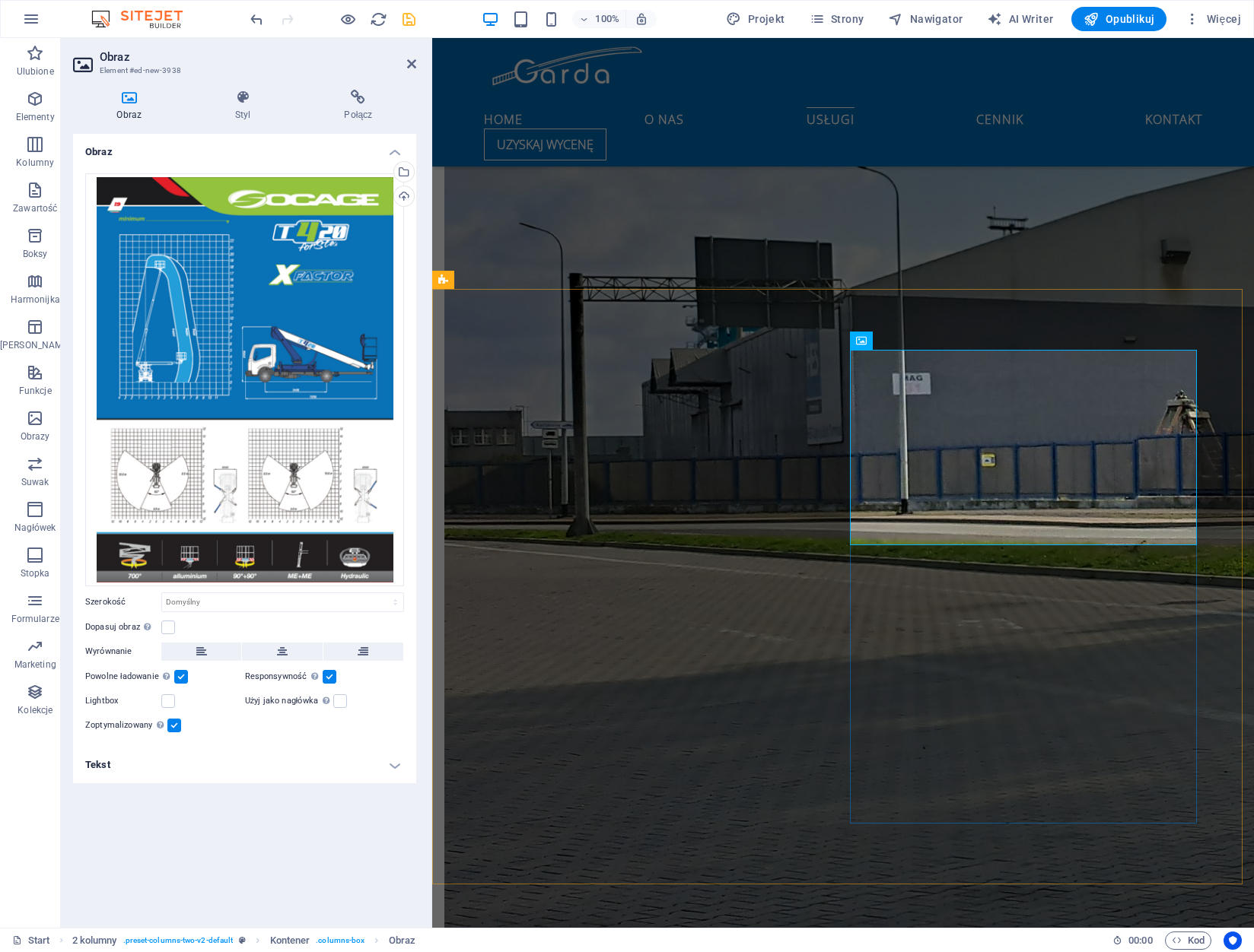
scroll to position [2379, 0]
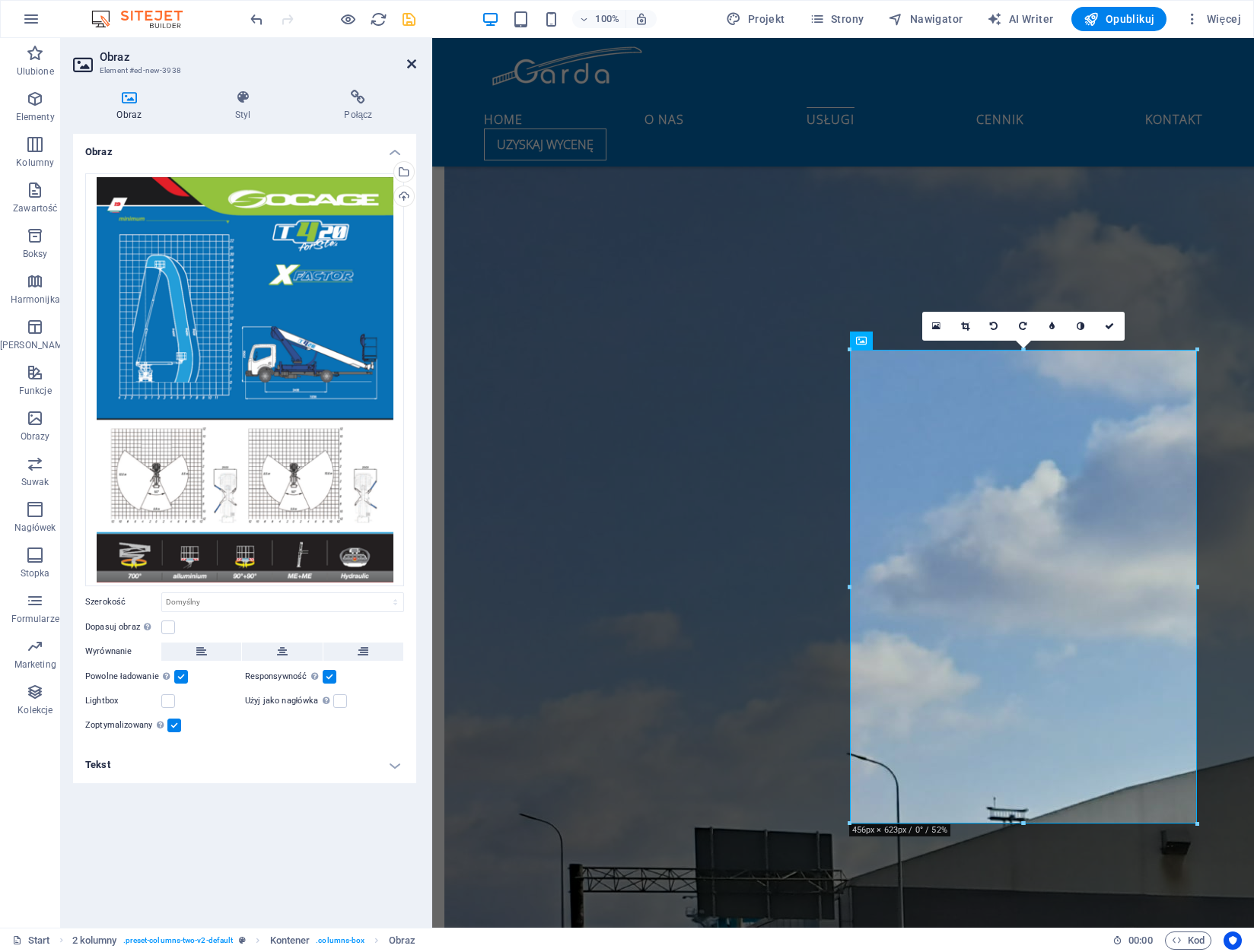
click at [416, 66] on icon at bounding box center [412, 64] width 9 height 12
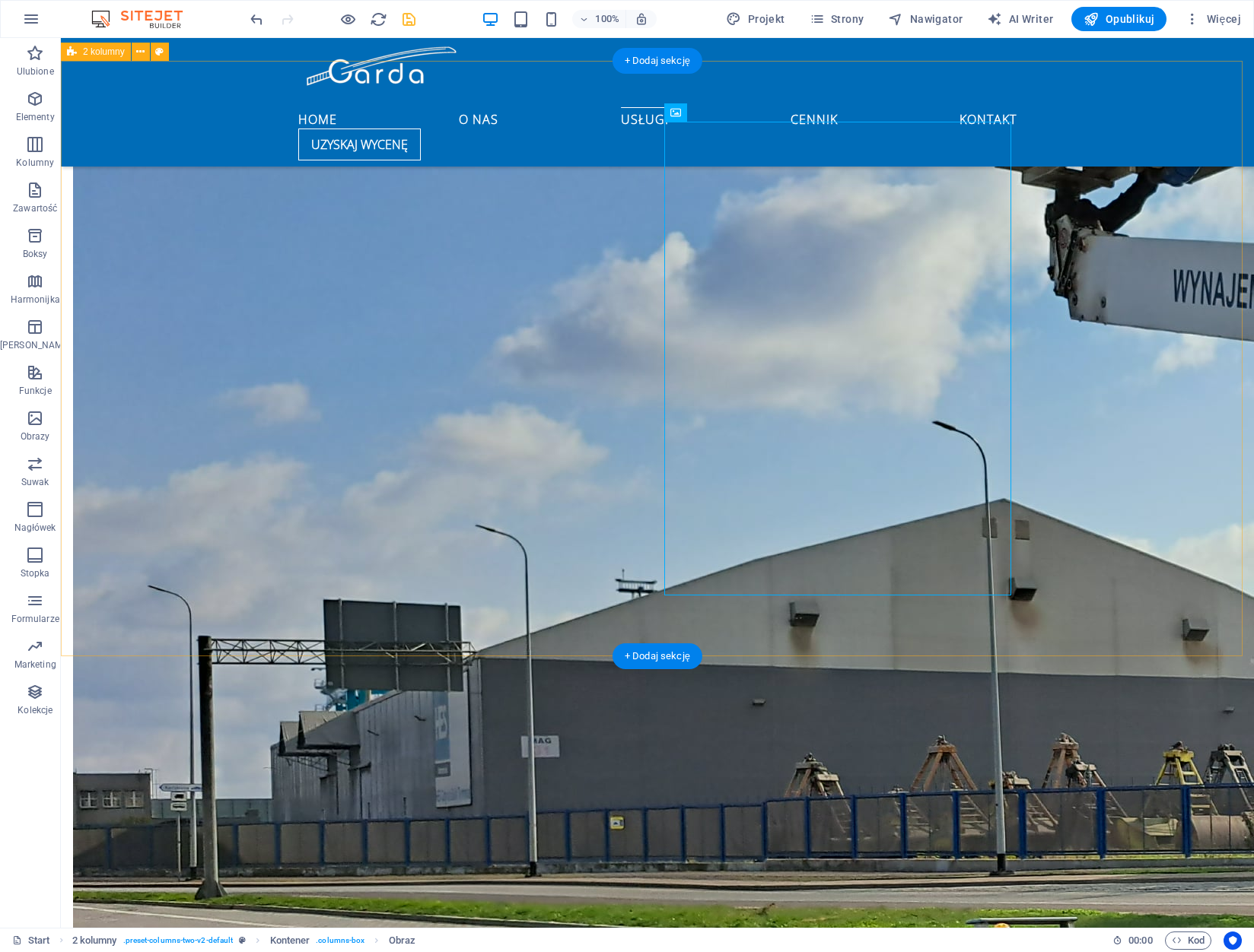
scroll to position [2075, 0]
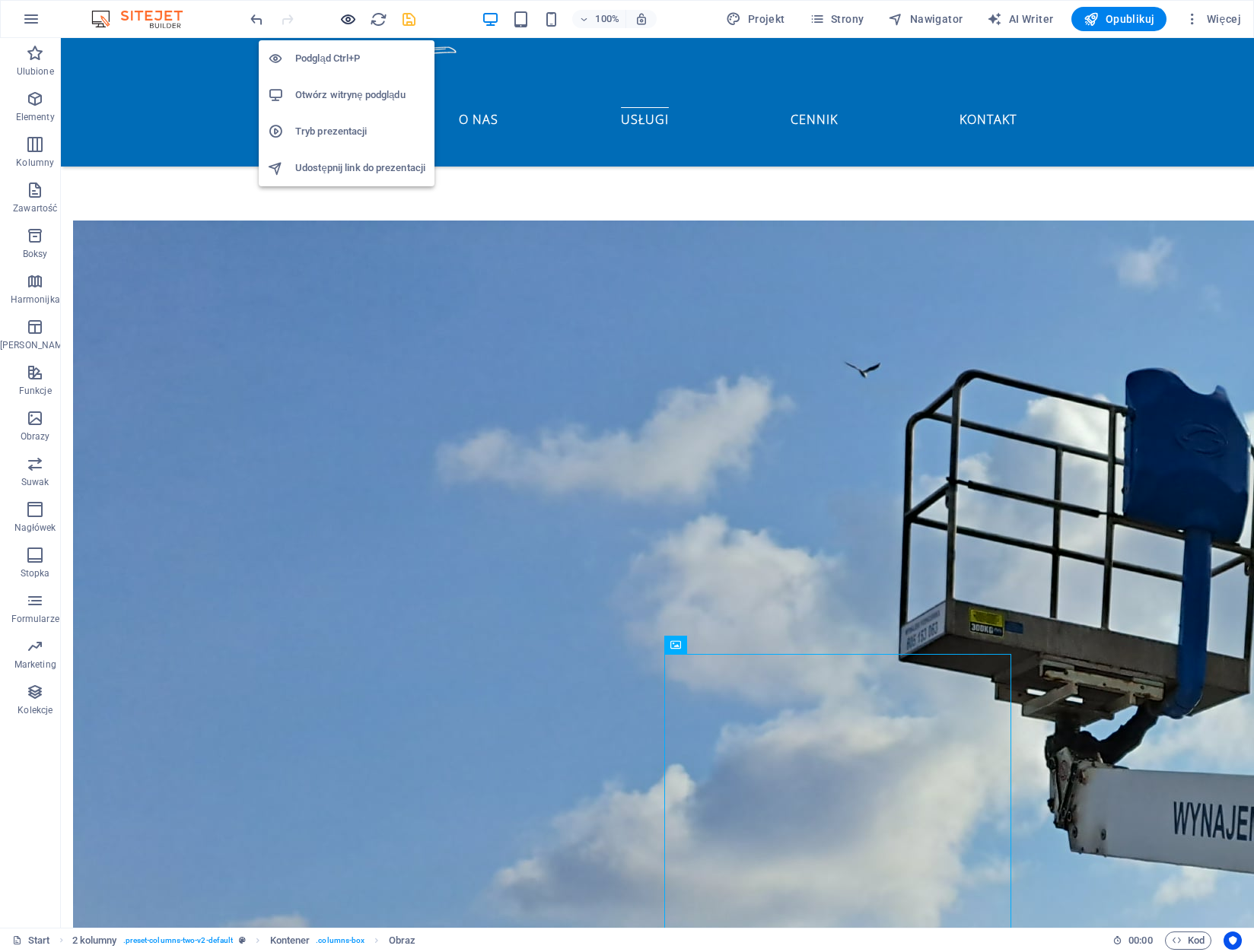
click at [342, 15] on icon "button" at bounding box center [347, 19] width 18 height 18
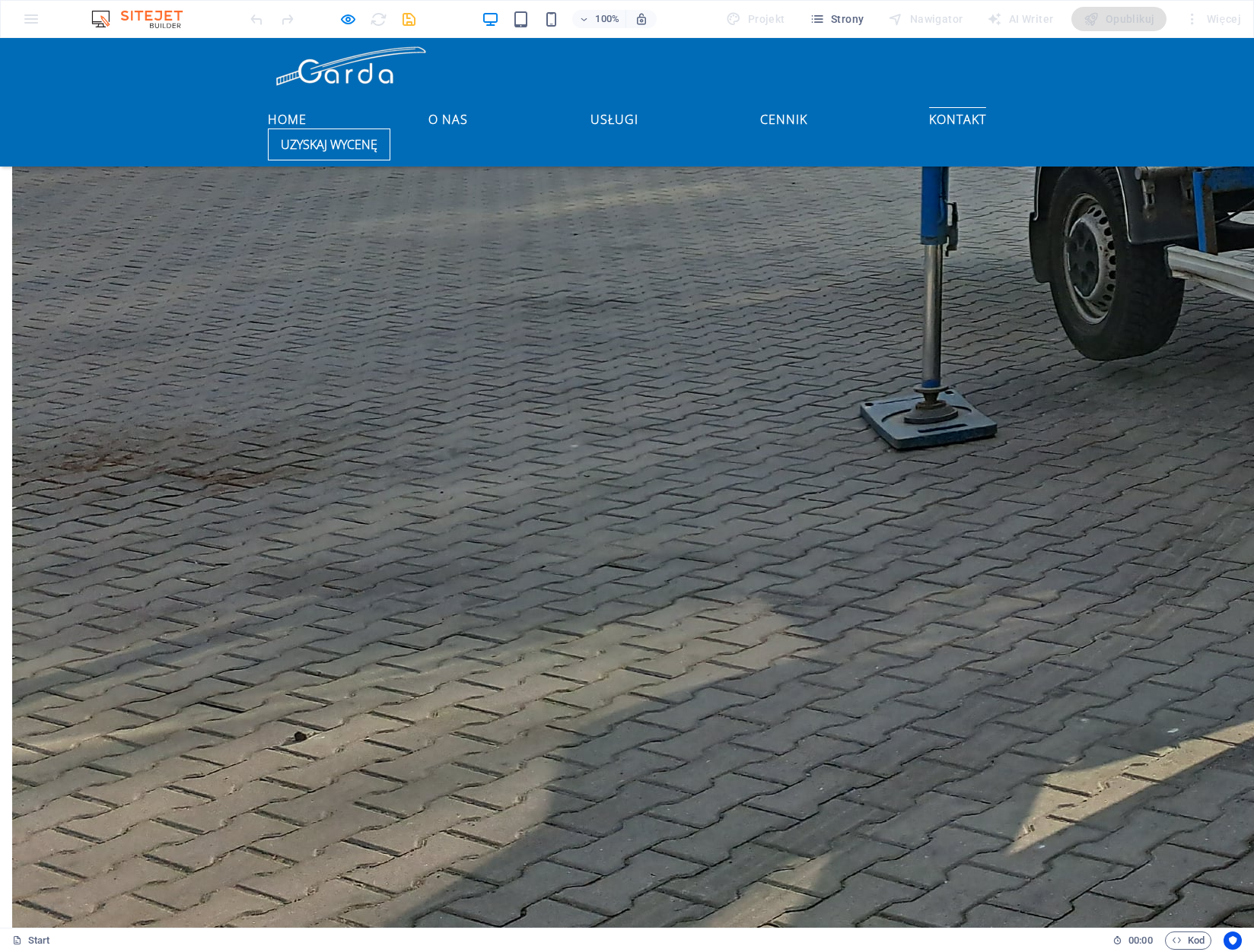
scroll to position [3642, 0]
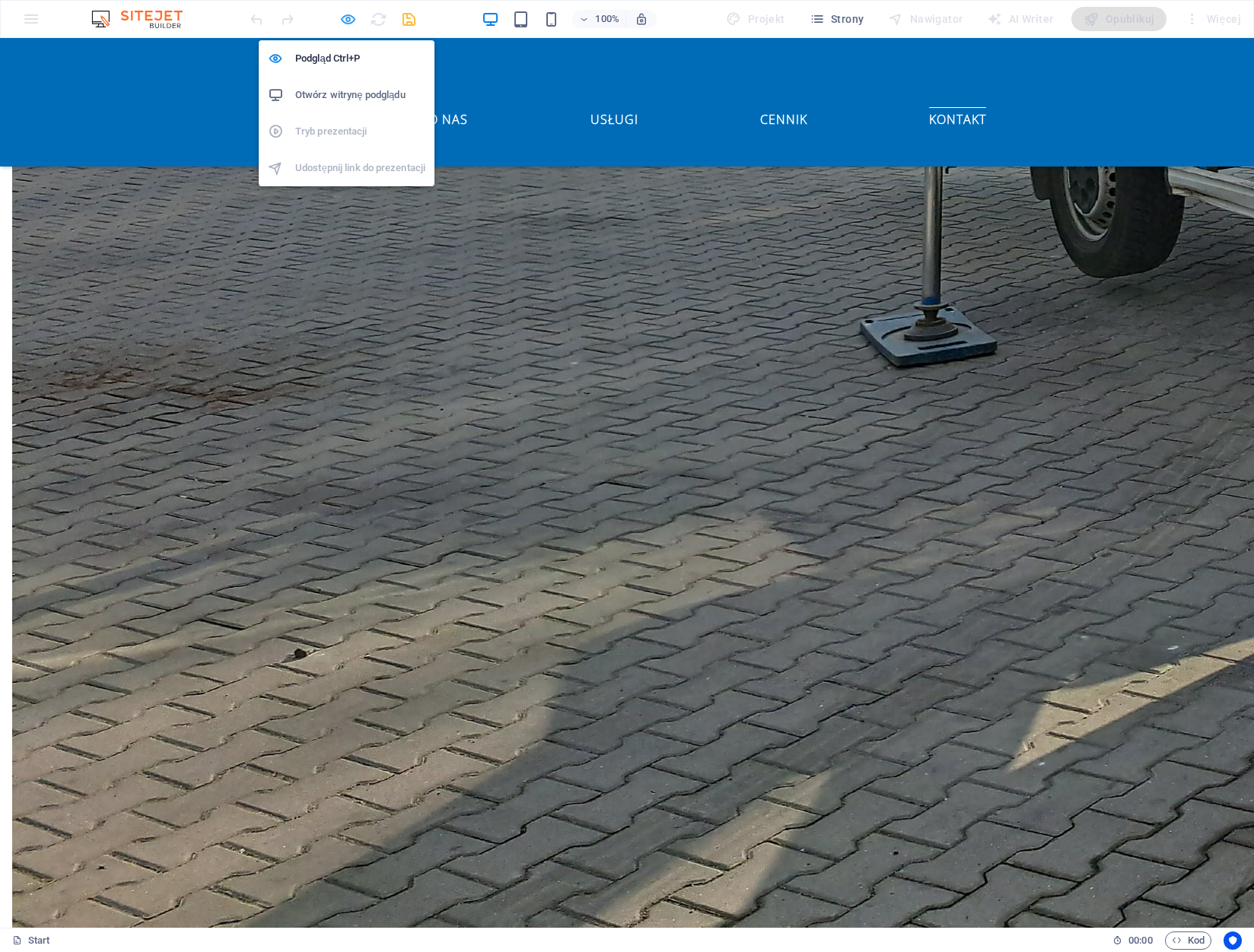
click at [340, 18] on icon "button" at bounding box center [347, 19] width 18 height 18
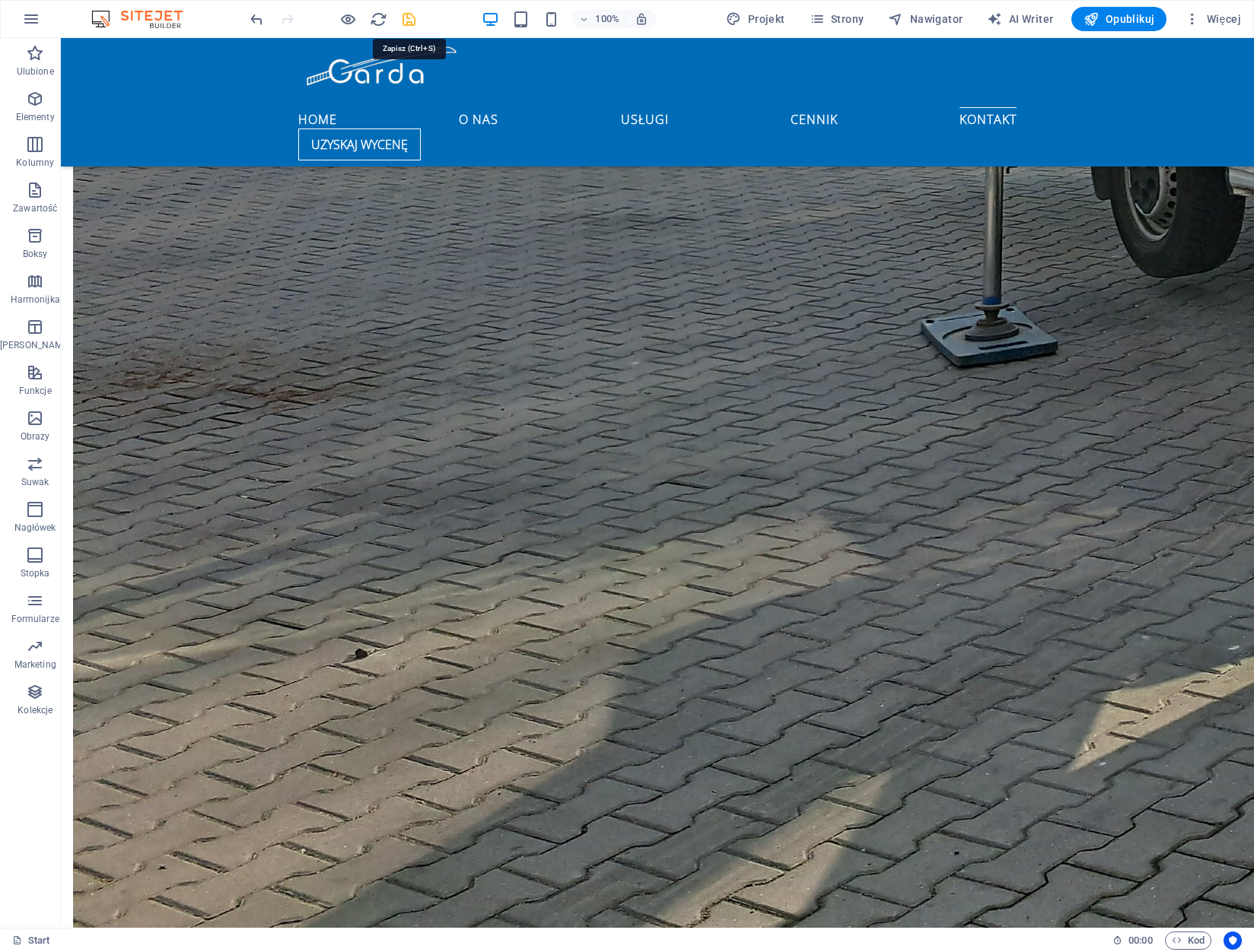
click at [404, 16] on icon "save" at bounding box center [408, 19] width 18 height 18
checkbox input "false"
click at [1114, 18] on span "Opublikuj" at bounding box center [1118, 18] width 71 height 15
click at [1150, 23] on span "Opublikuj" at bounding box center [1118, 18] width 71 height 15
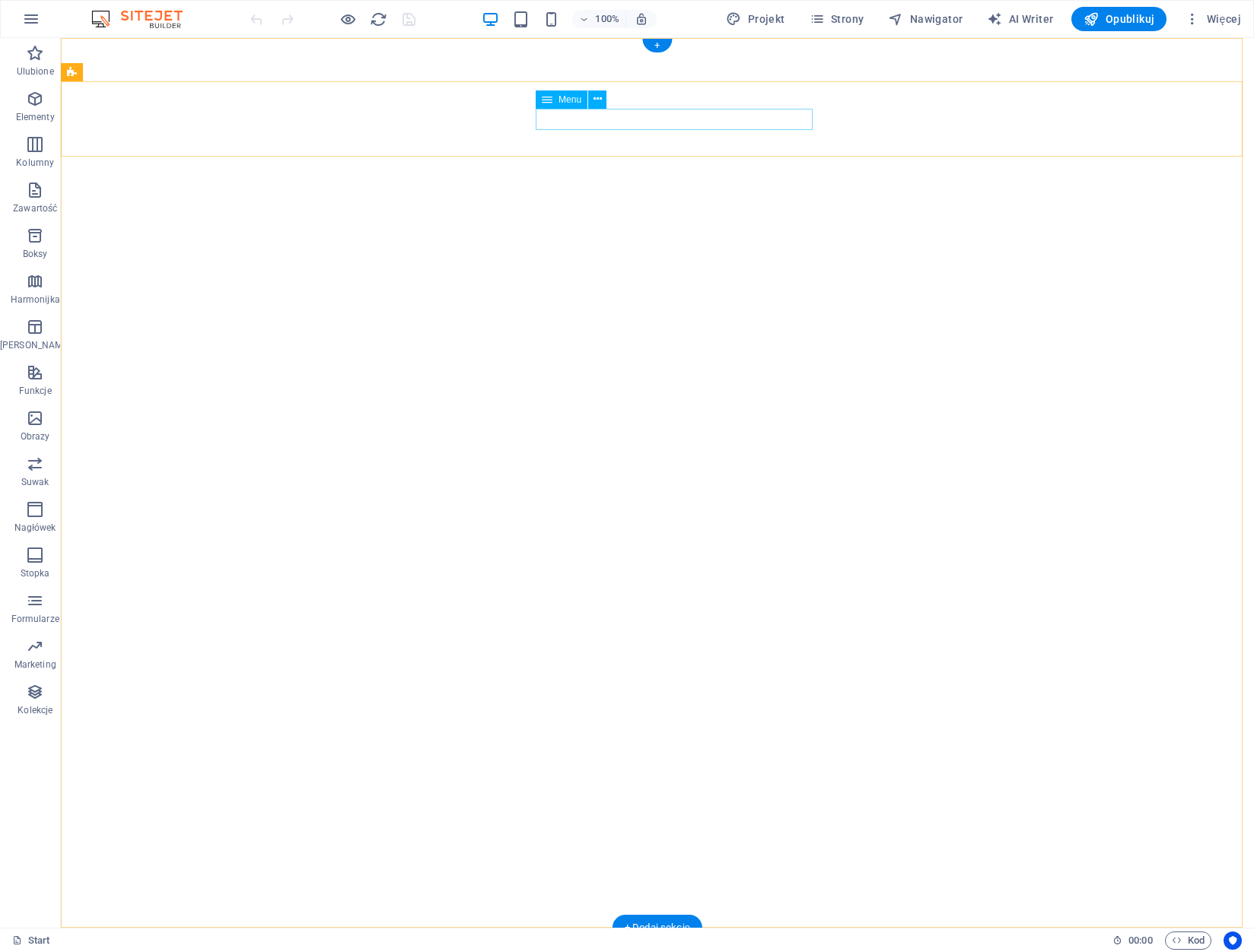
select select
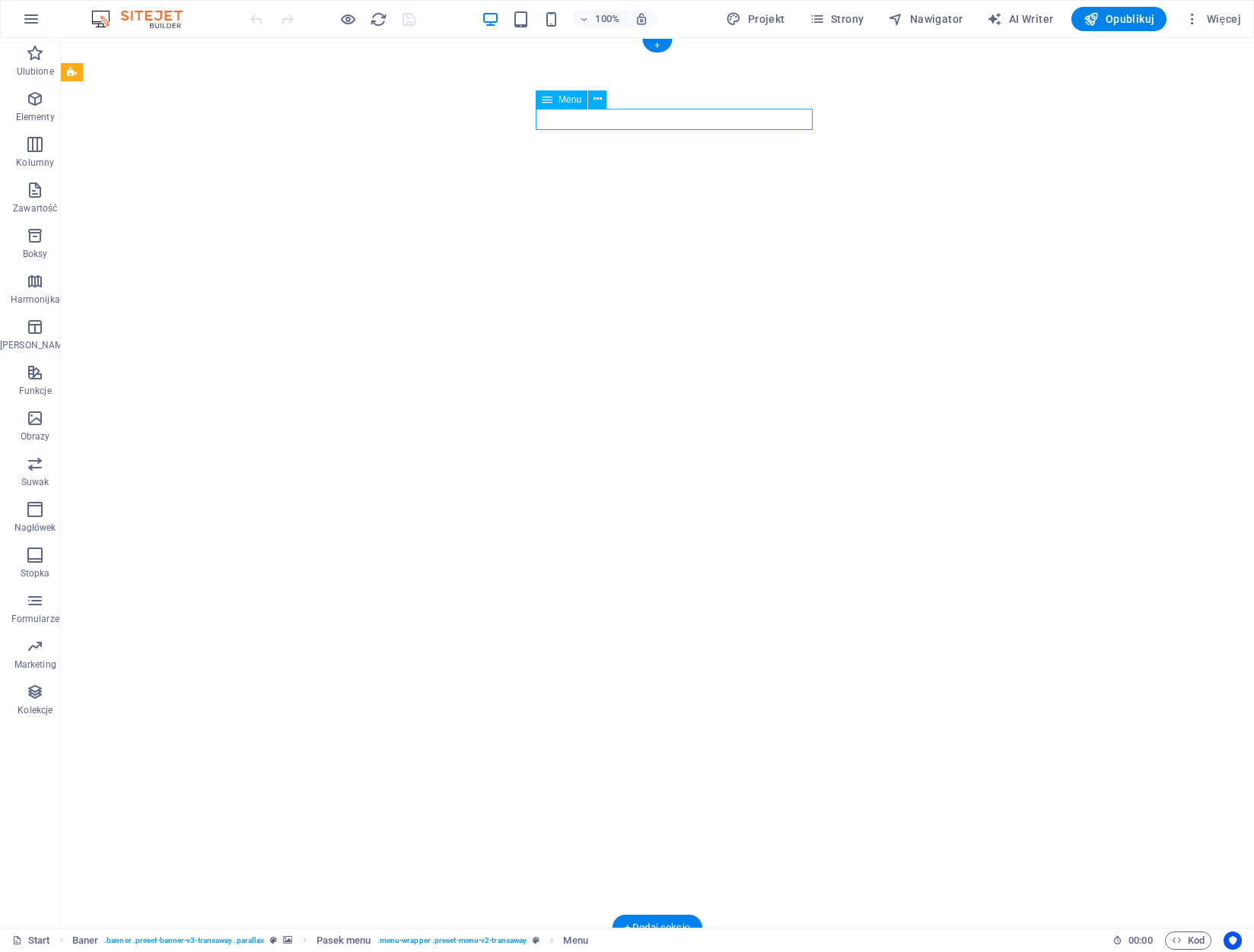
select select
drag, startPoint x: 603, startPoint y: 122, endPoint x: 232, endPoint y: 121, distance: 371.0
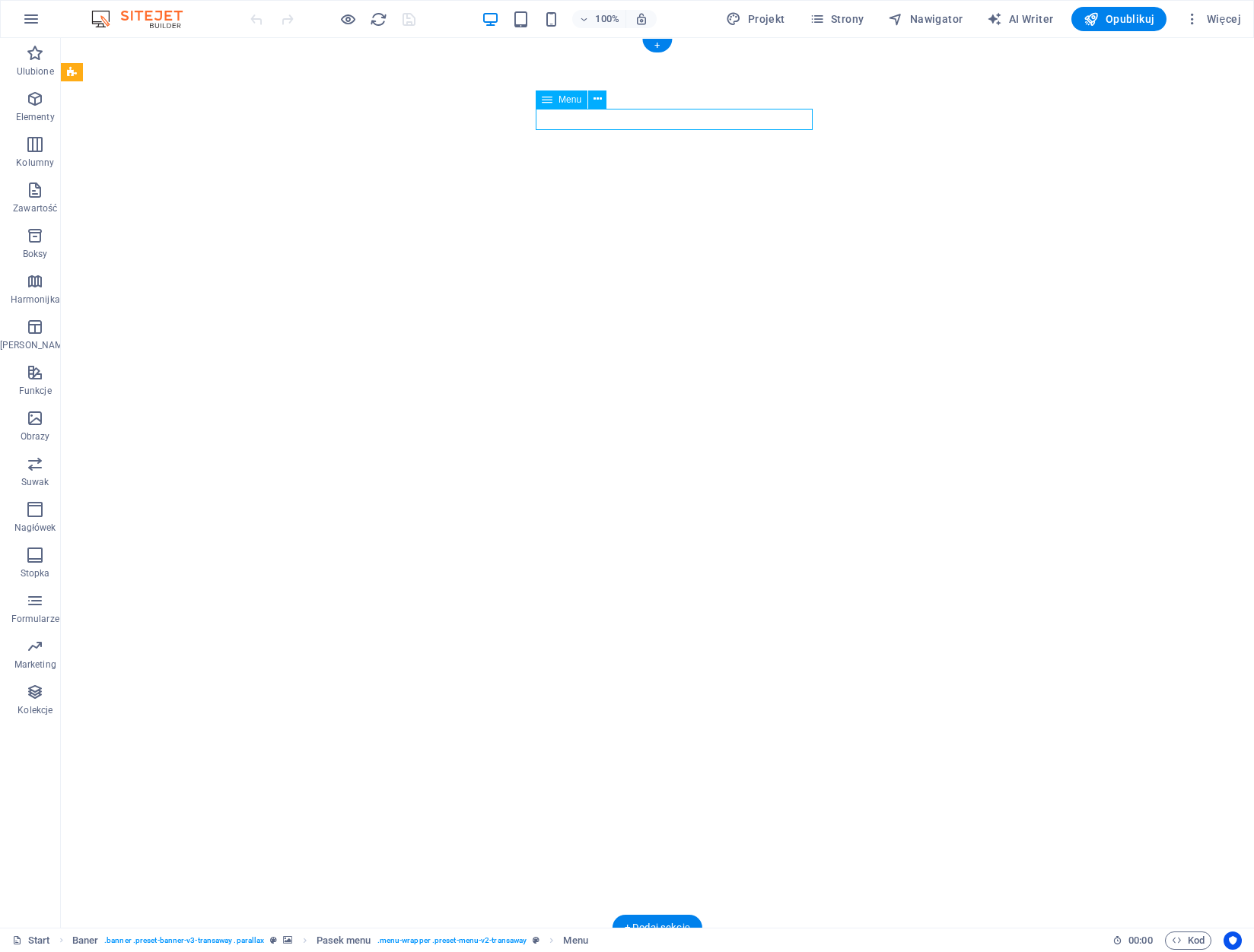
select select
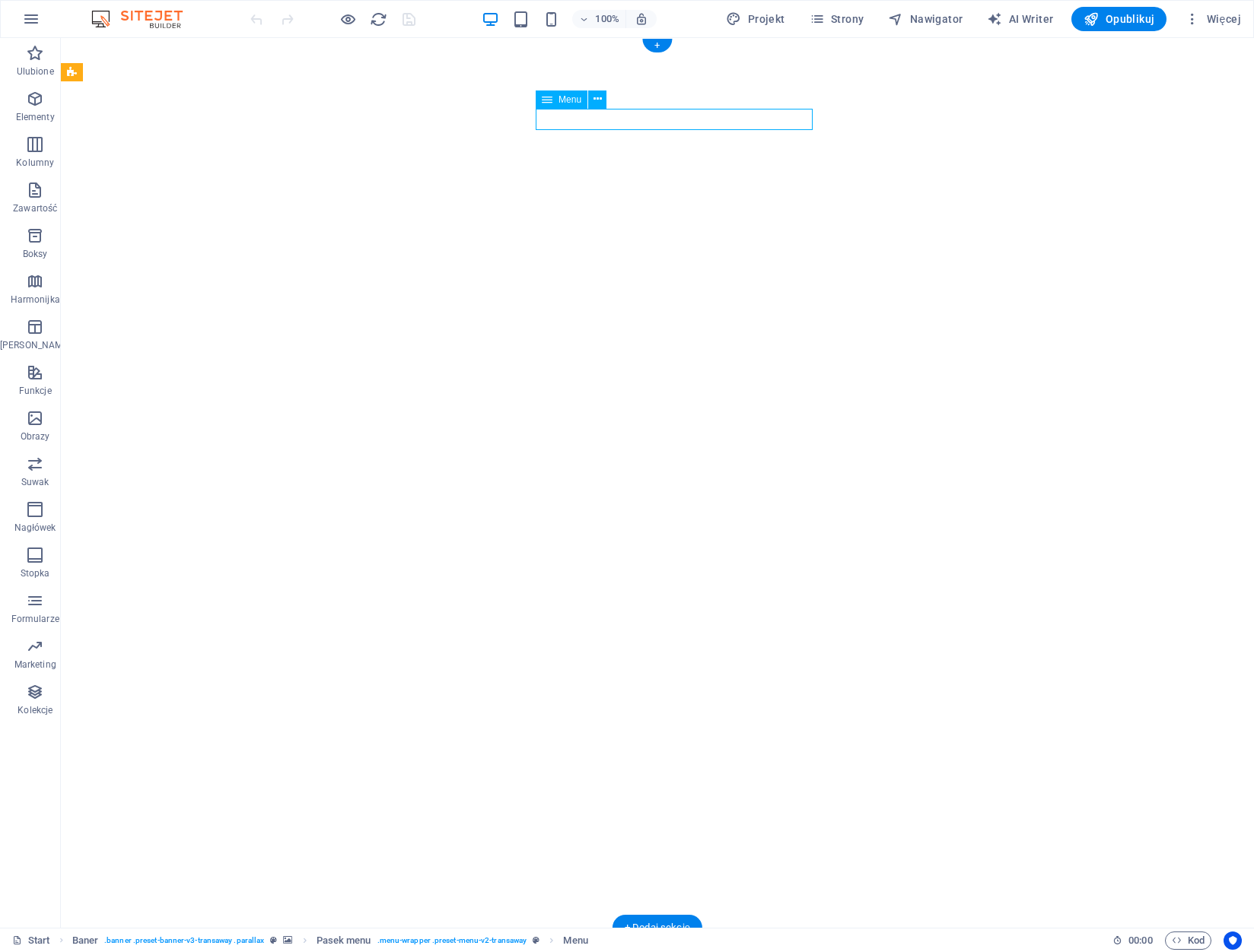
select select
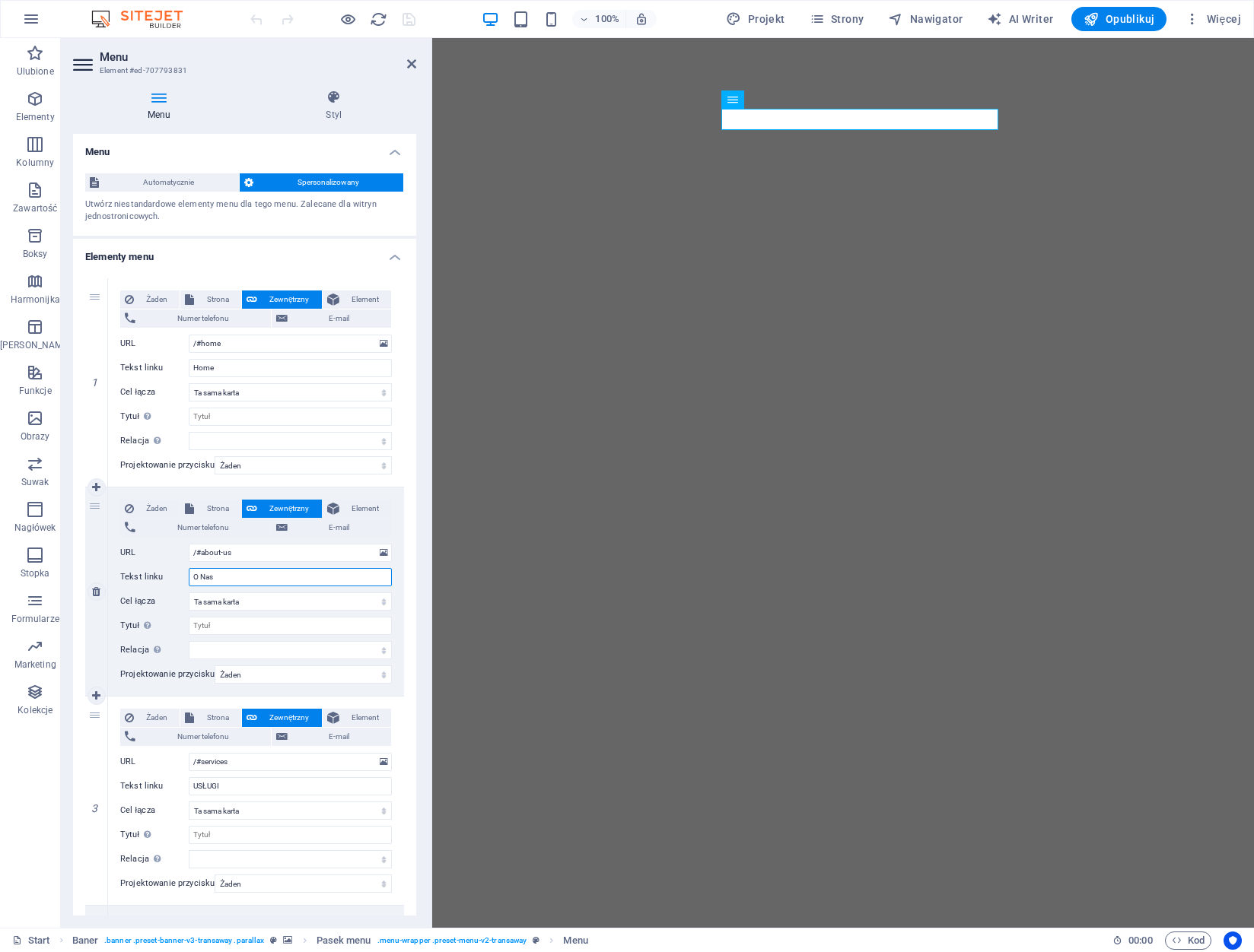
drag, startPoint x: 225, startPoint y: 581, endPoint x: 167, endPoint y: 573, distance: 58.5
click at [167, 573] on div "Tekst linku O Nas" at bounding box center [256, 577] width 271 height 18
type input "Of"
select select
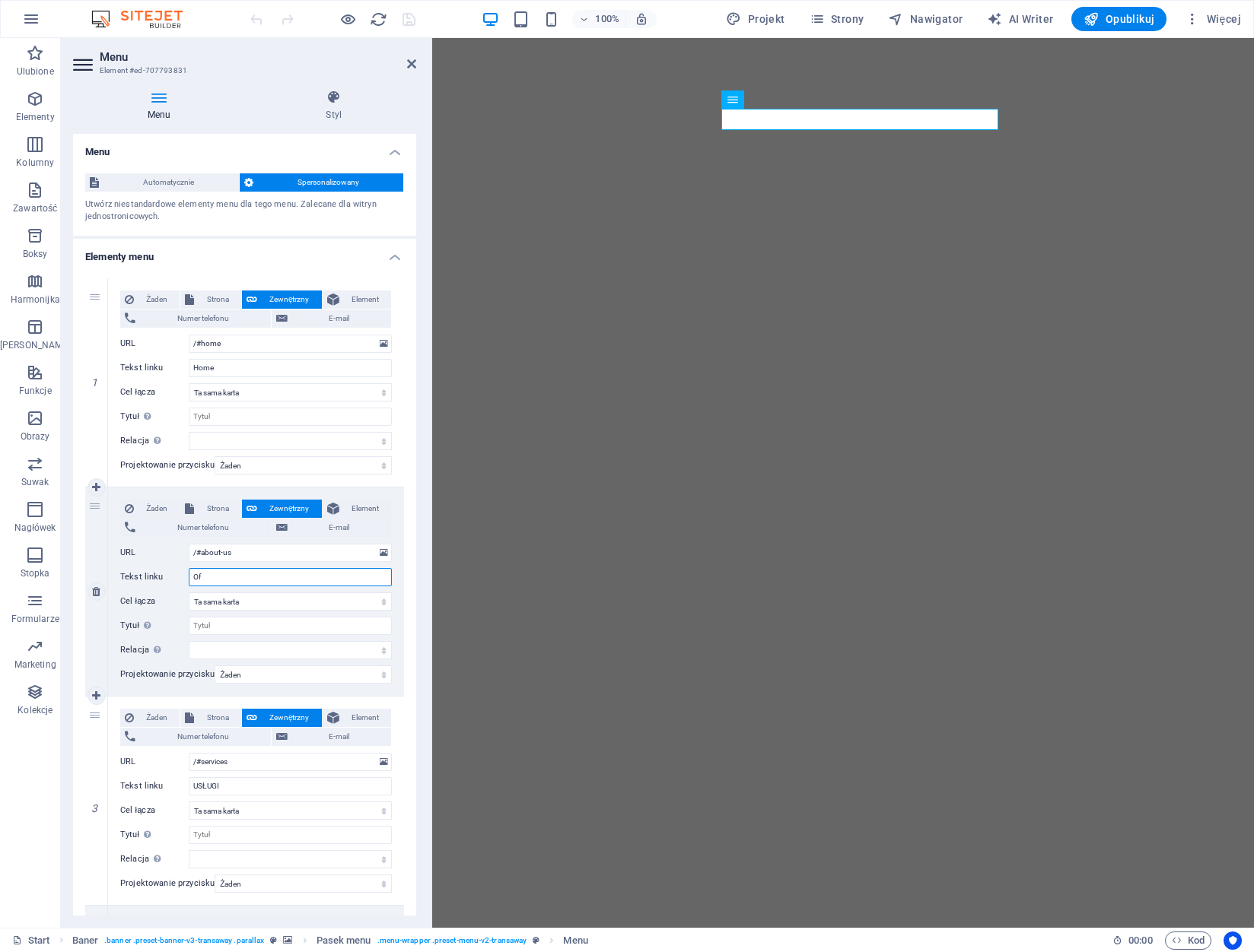
select select
type input "Oferta"
select select
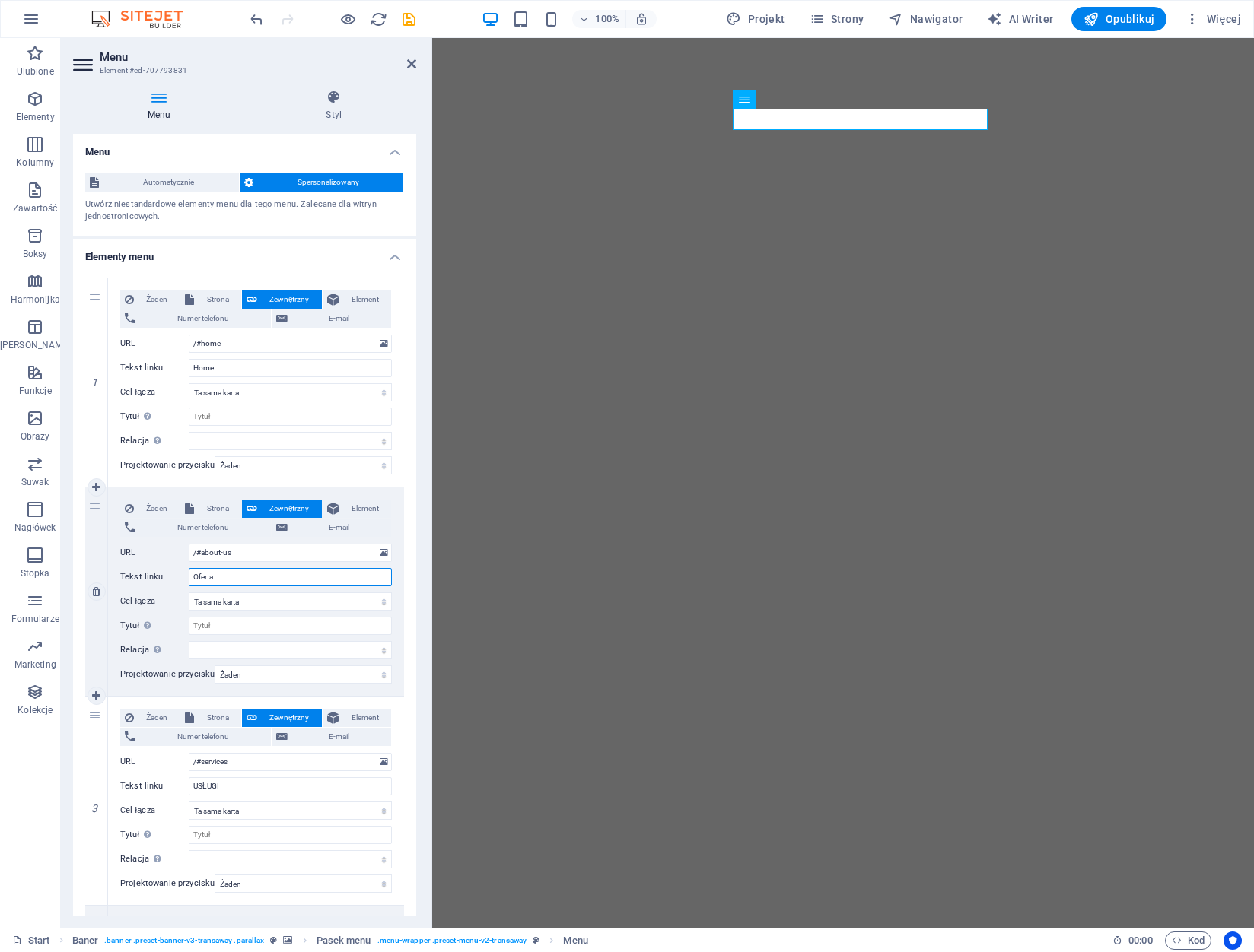
select select
drag, startPoint x: 253, startPoint y: 582, endPoint x: 148, endPoint y: 582, distance: 105.0
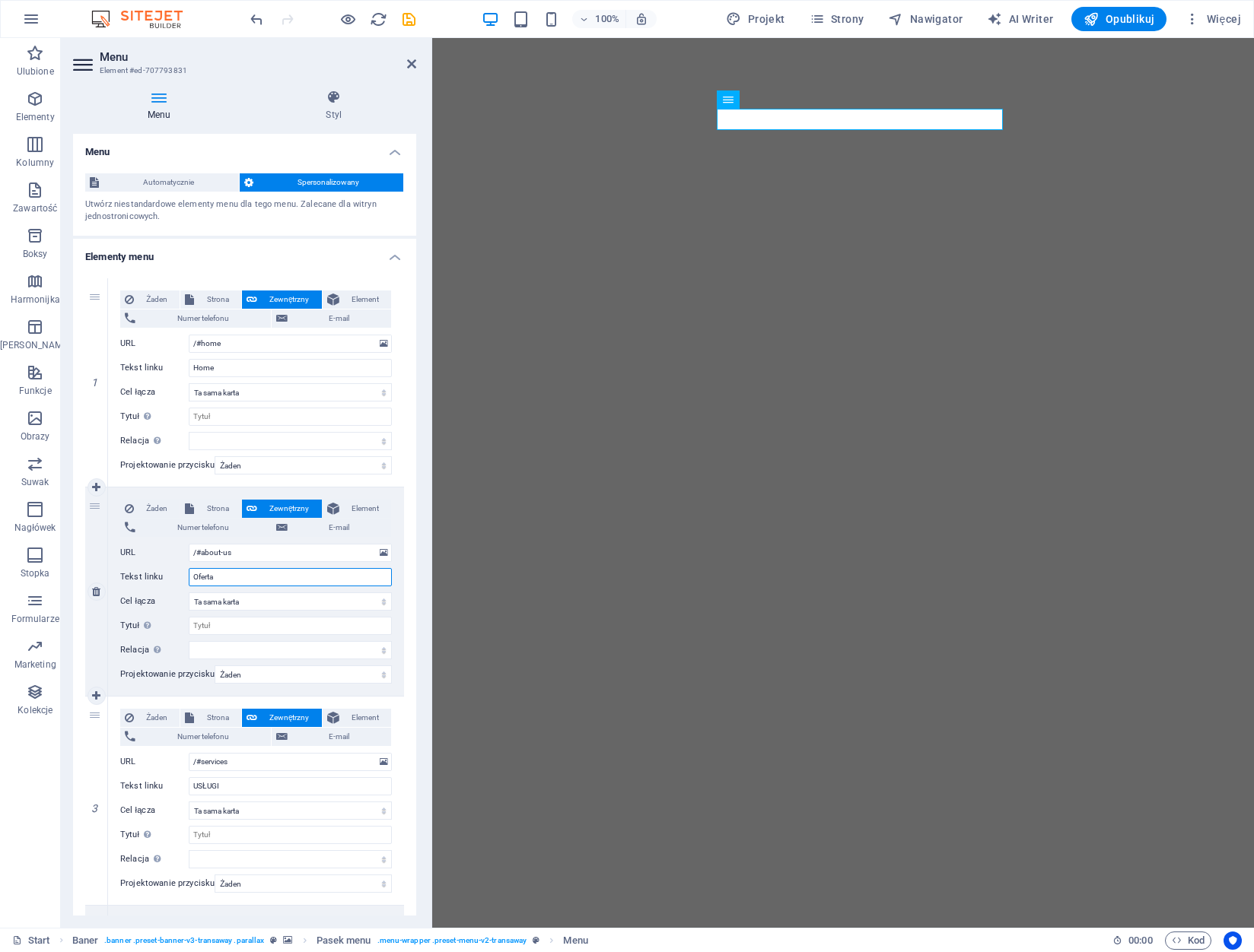
click at [148, 582] on div "Tekst linku Oferta" at bounding box center [256, 577] width 271 height 18
type input "OFERTA"
select select
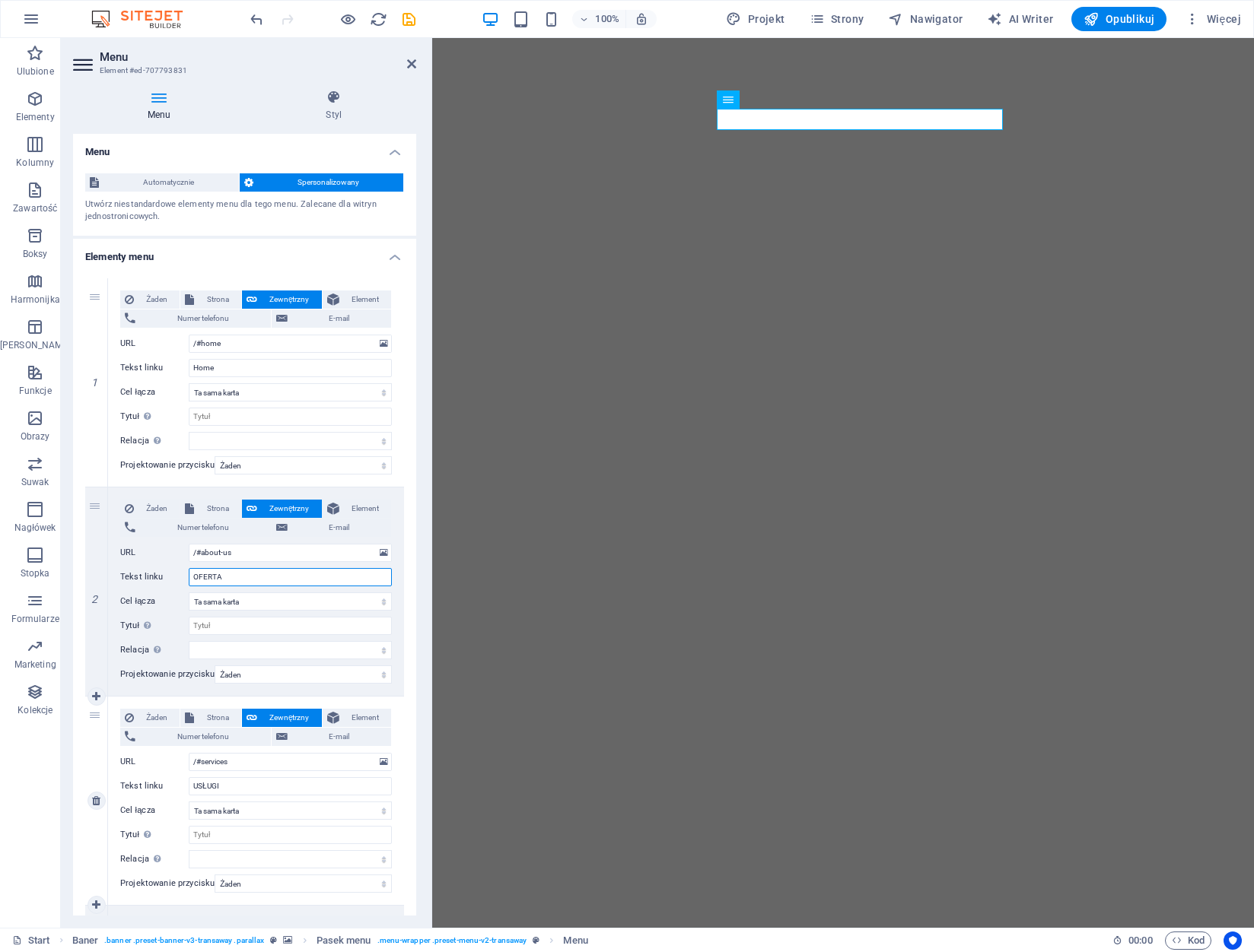
select select
type input "OFERTA"
click at [235, 788] on input "USŁUGI" at bounding box center [290, 787] width 203 height 18
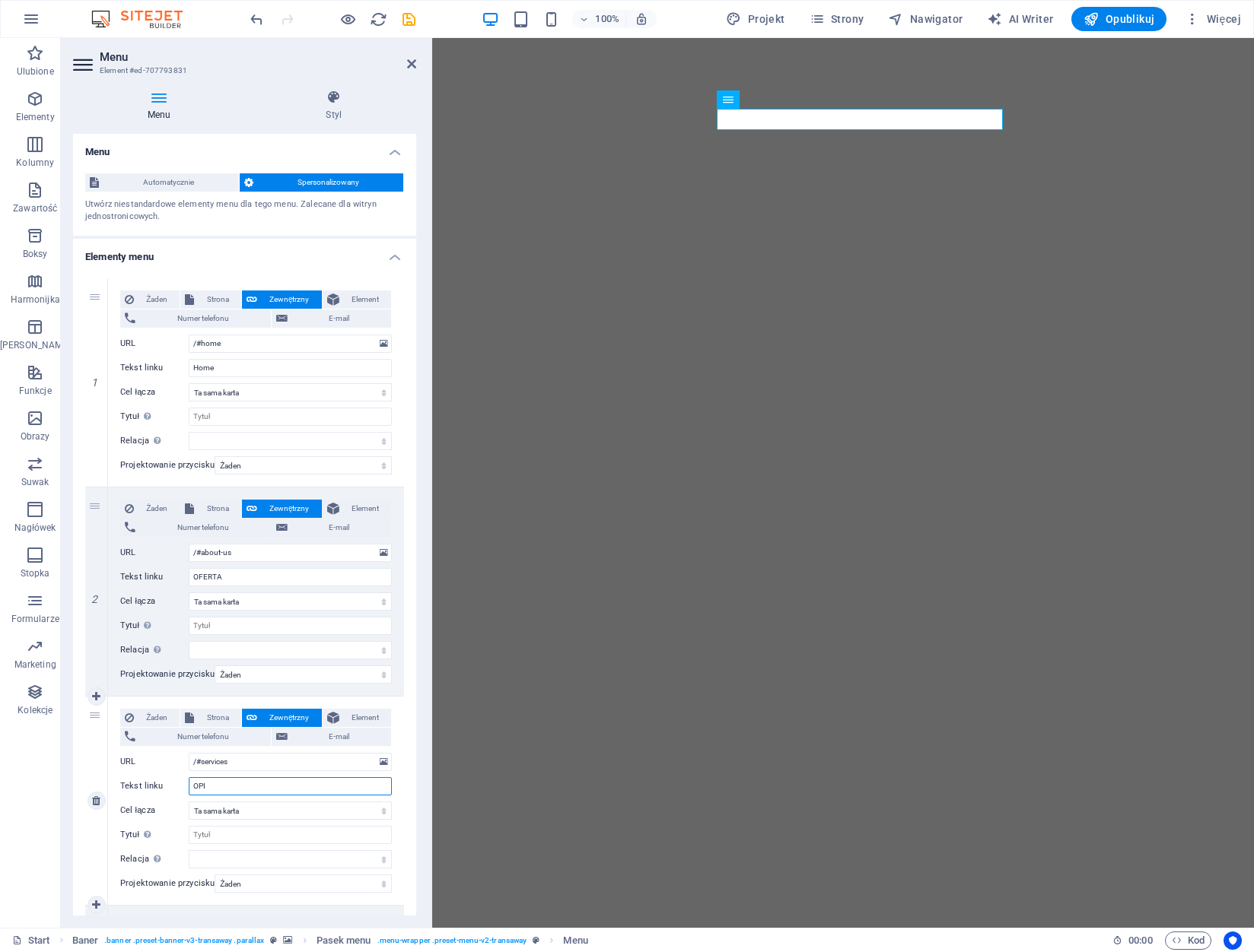
type input "OPIS"
select select
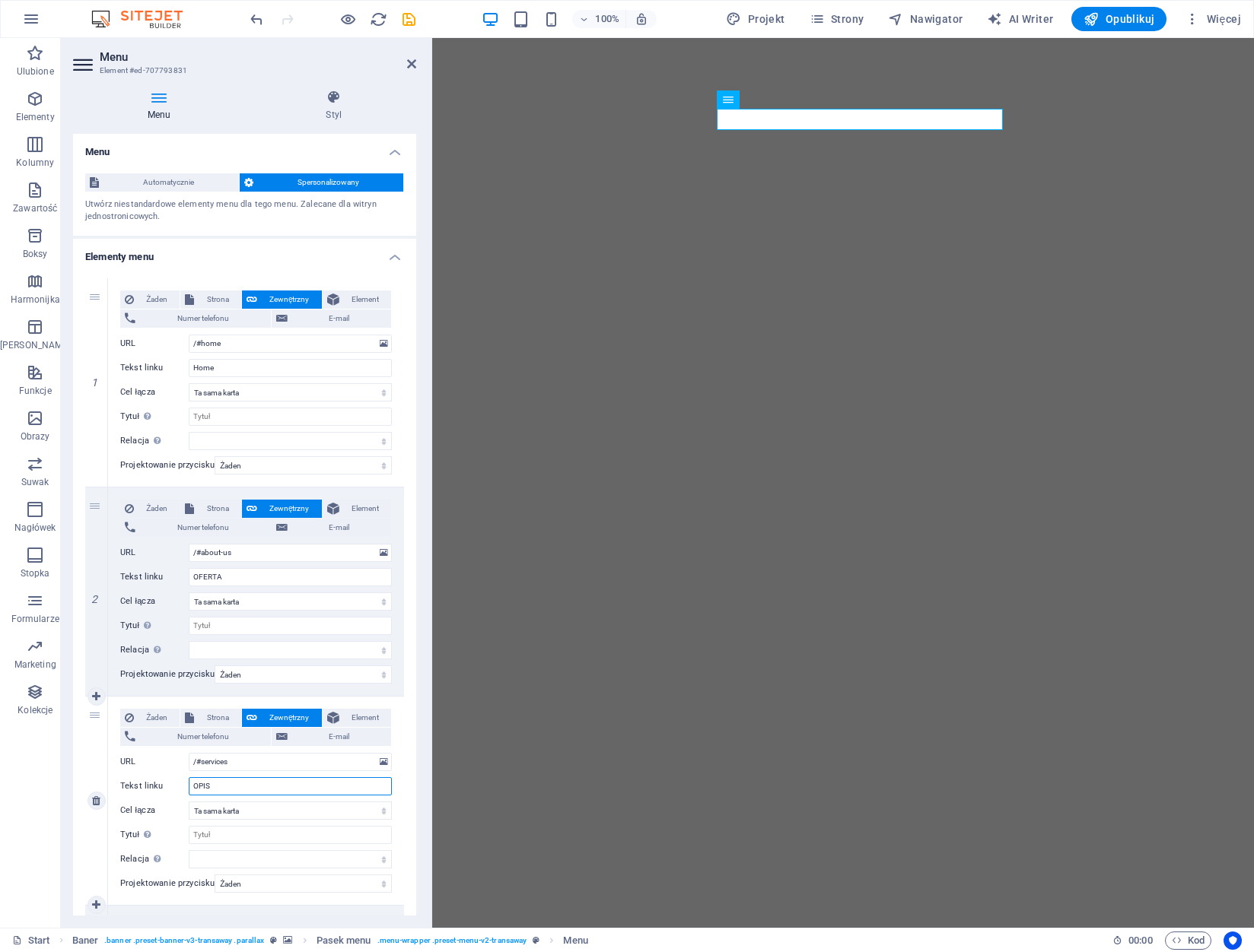
select select
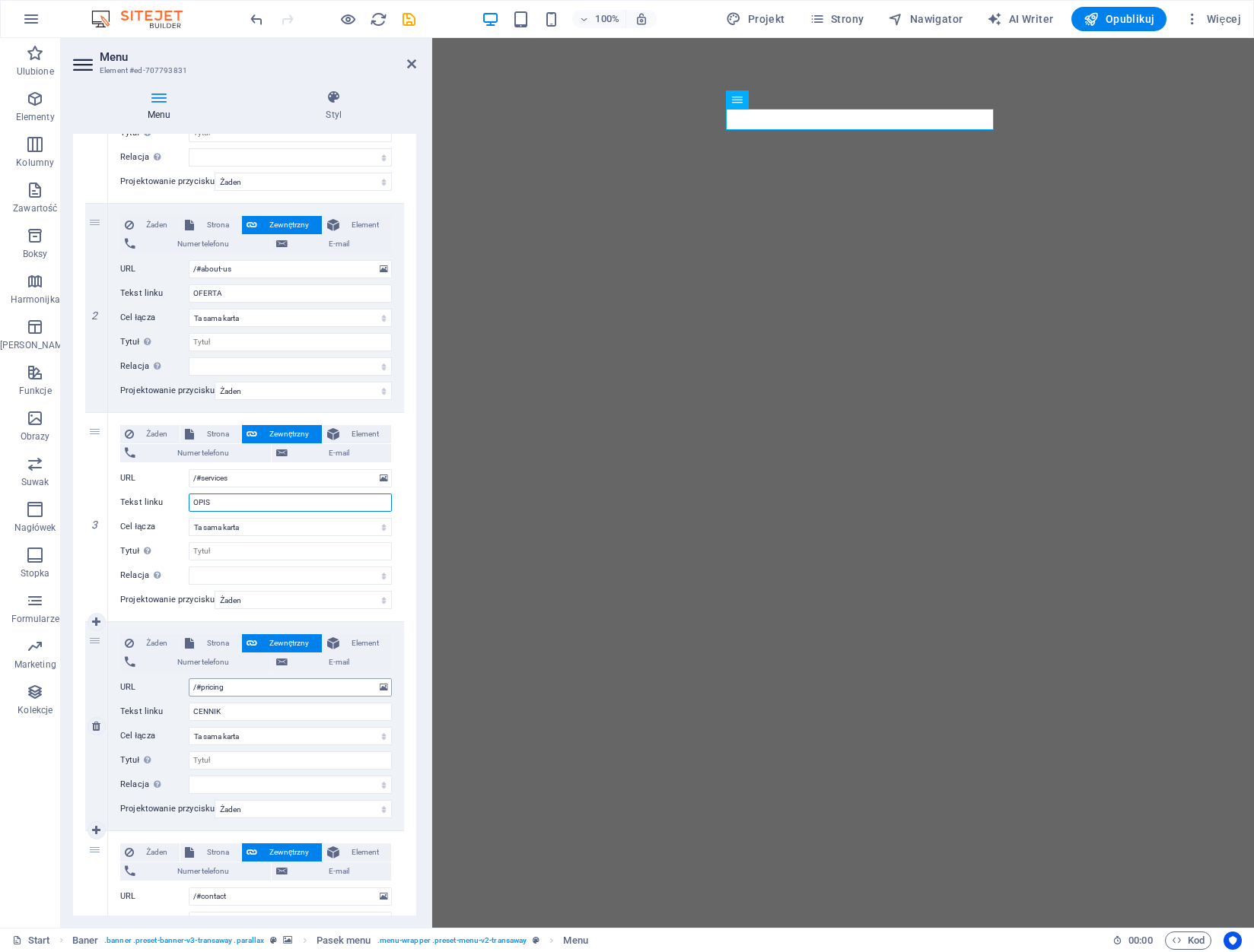
scroll to position [380, 0]
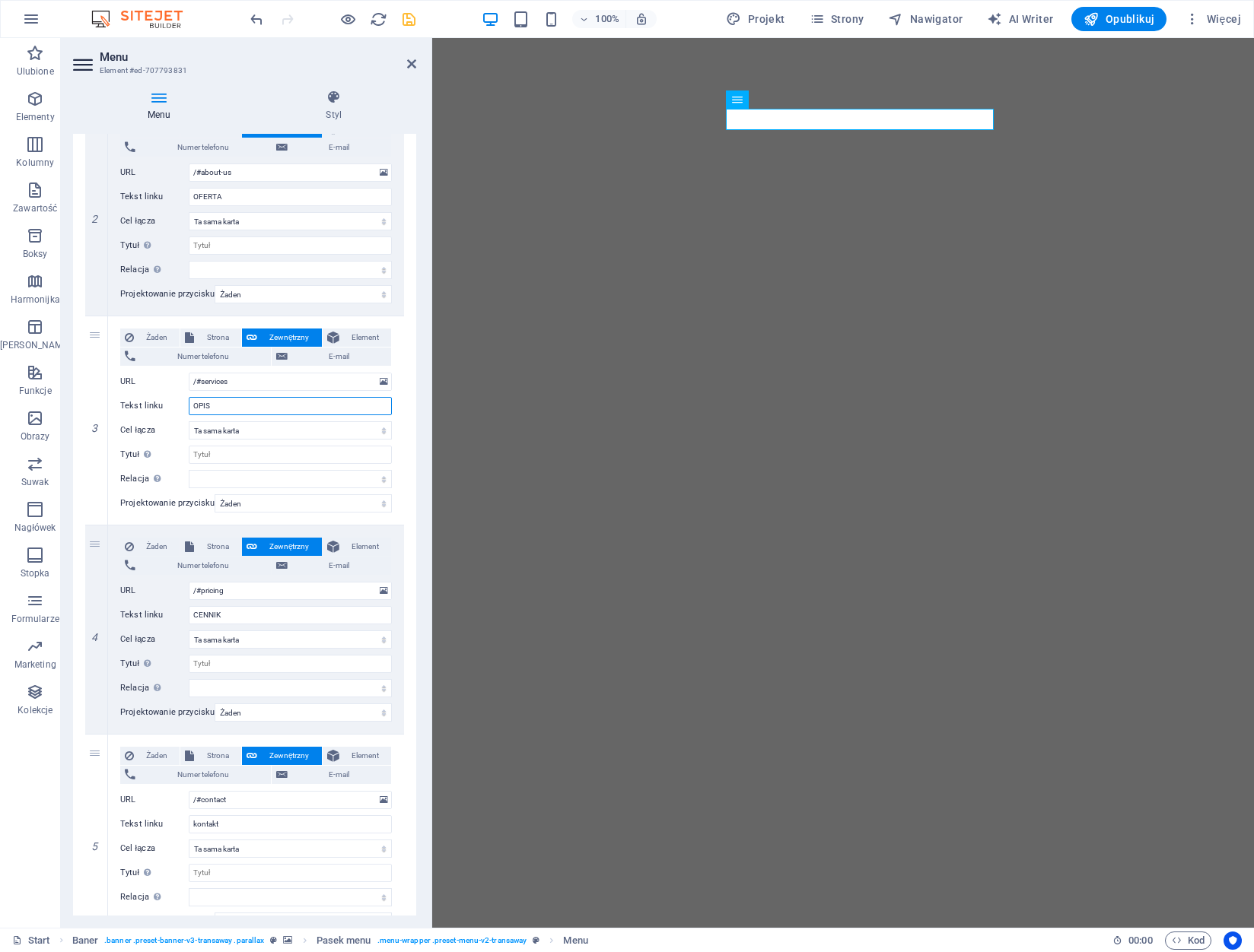
type input "OPIS"
click at [407, 18] on icon "save" at bounding box center [408, 19] width 18 height 18
checkbox input "false"
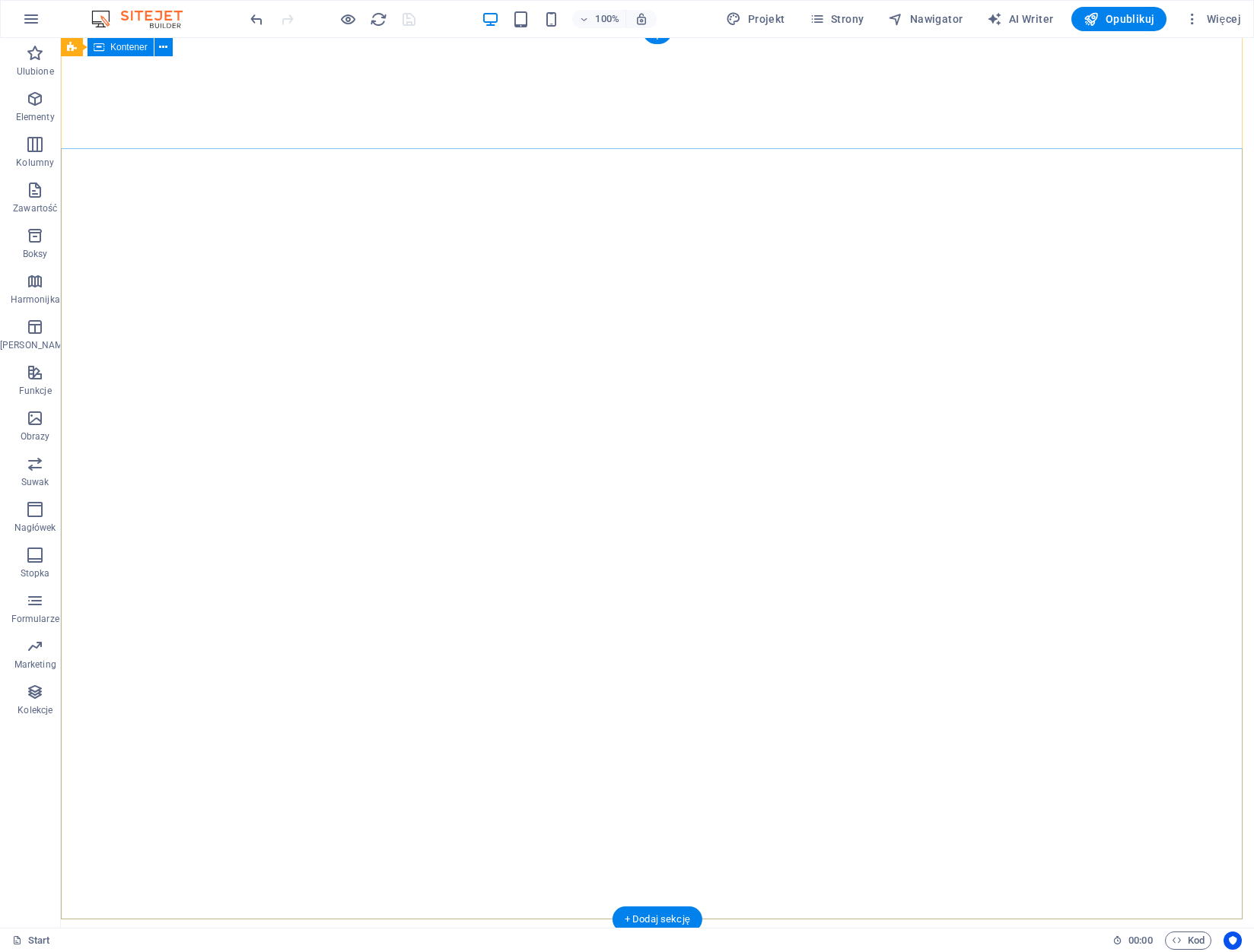
scroll to position [0, 0]
click at [355, 952] on div "58 627 34 40" at bounding box center [651, 961] width 706 height 18
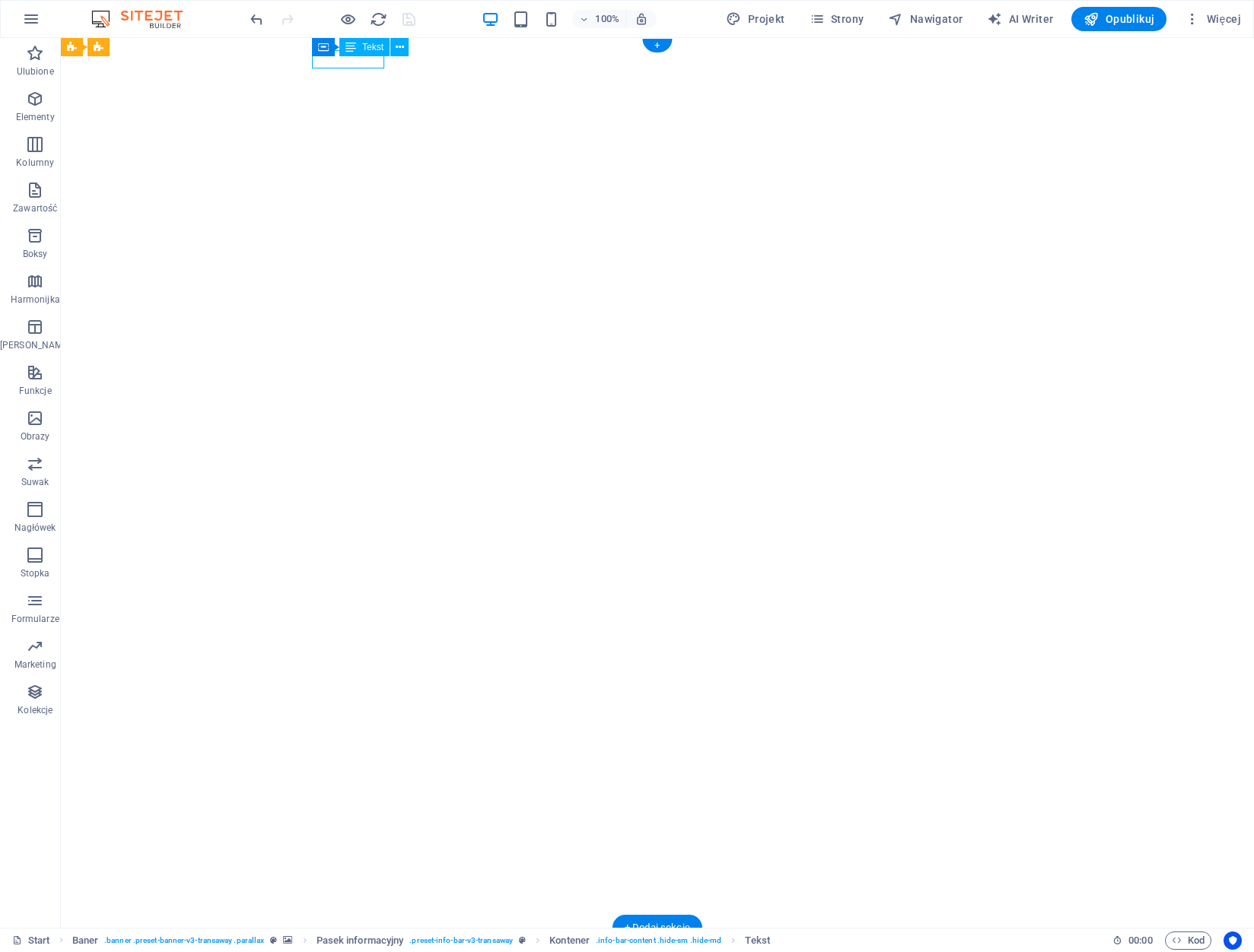
click at [355, 952] on div "58 627 34 40" at bounding box center [651, 961] width 706 height 18
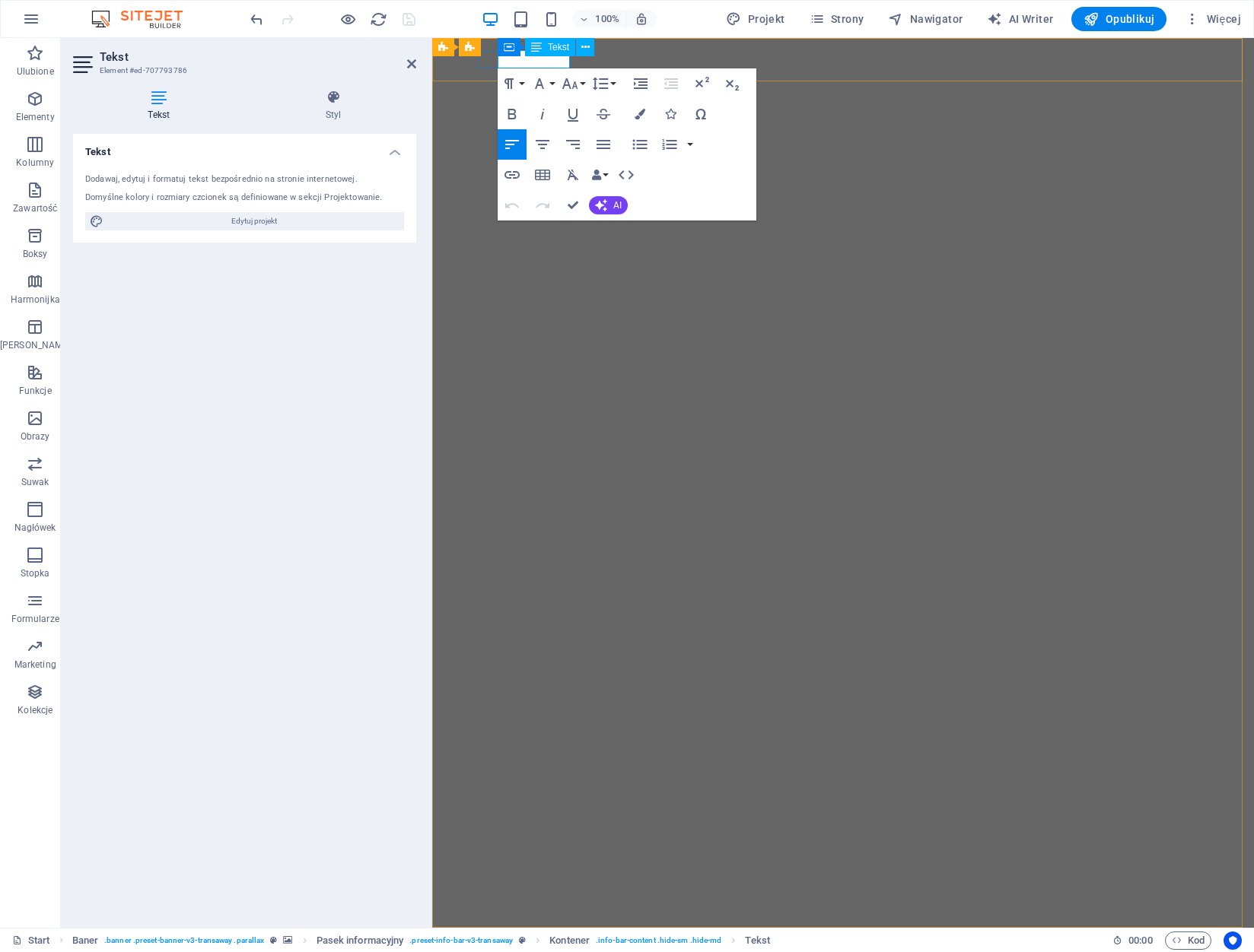
click at [516, 952] on span "58 627 34 40" at bounding box center [519, 961] width 71 height 17
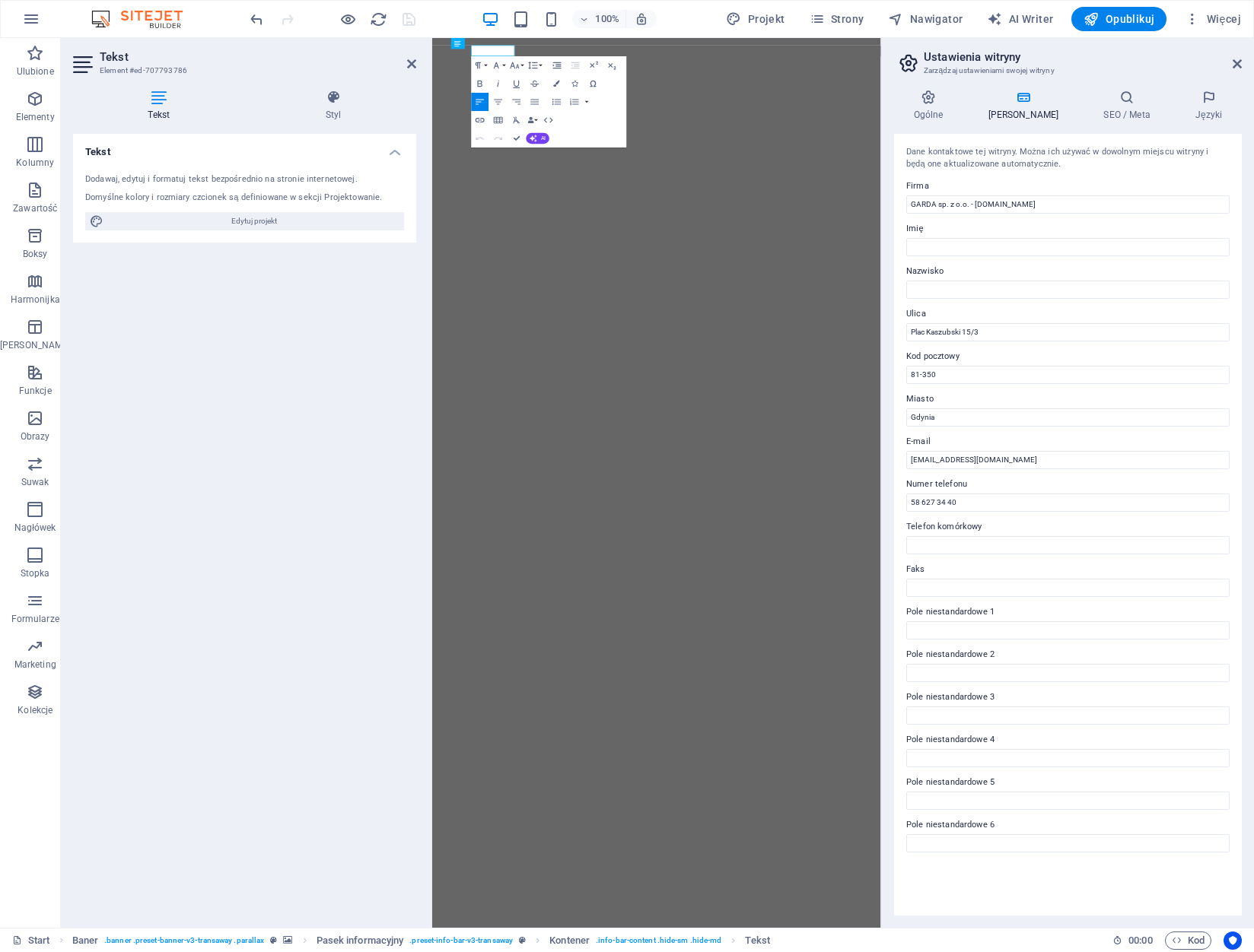
click at [516, 60] on div "Paragraph Format Normal Heading 1 Heading 2 Heading 3 Heading 4 Heading 5 Headi…" at bounding box center [508, 66] width 72 height 18
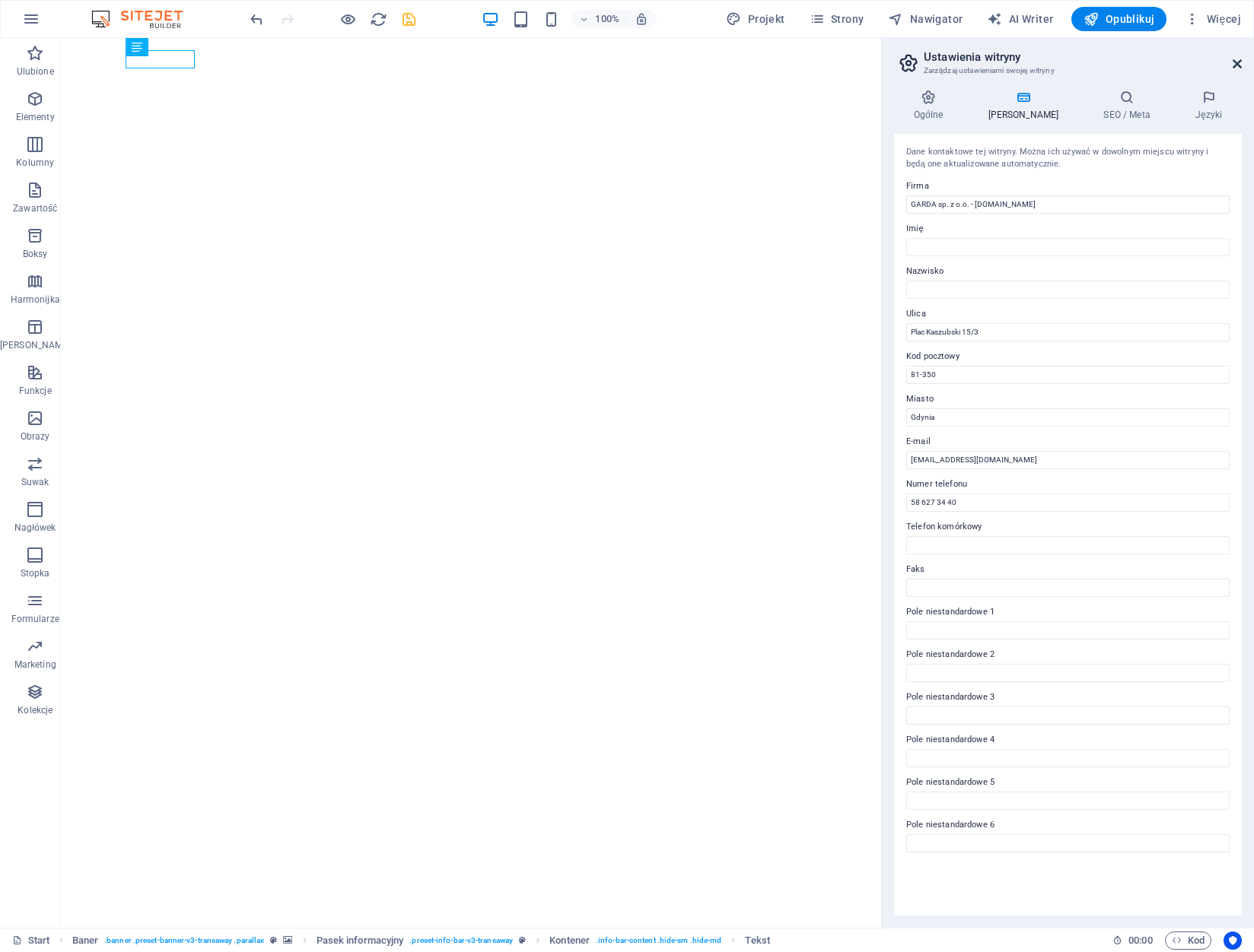
click at [1236, 64] on icon at bounding box center [1237, 64] width 9 height 12
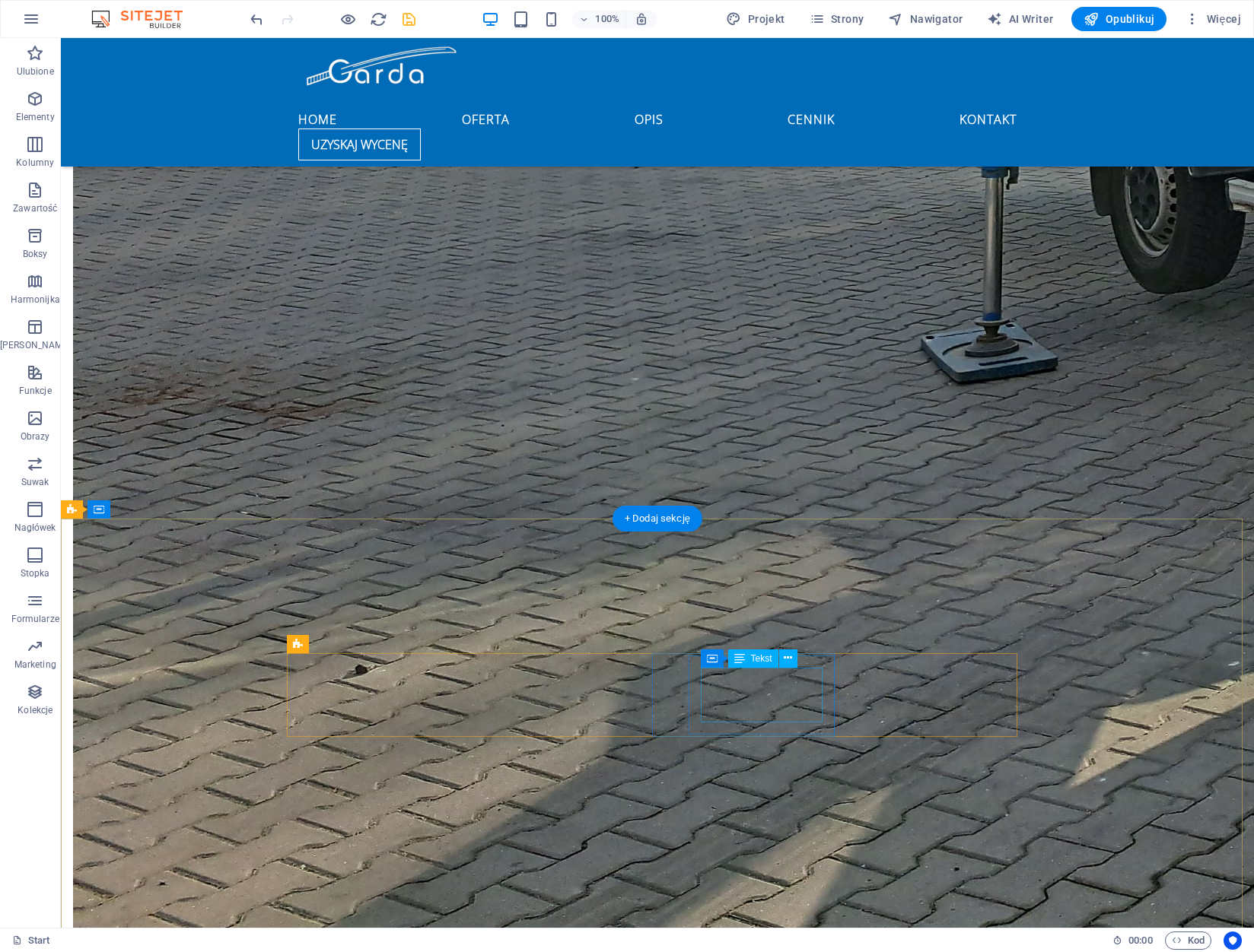
scroll to position [3642, 0]
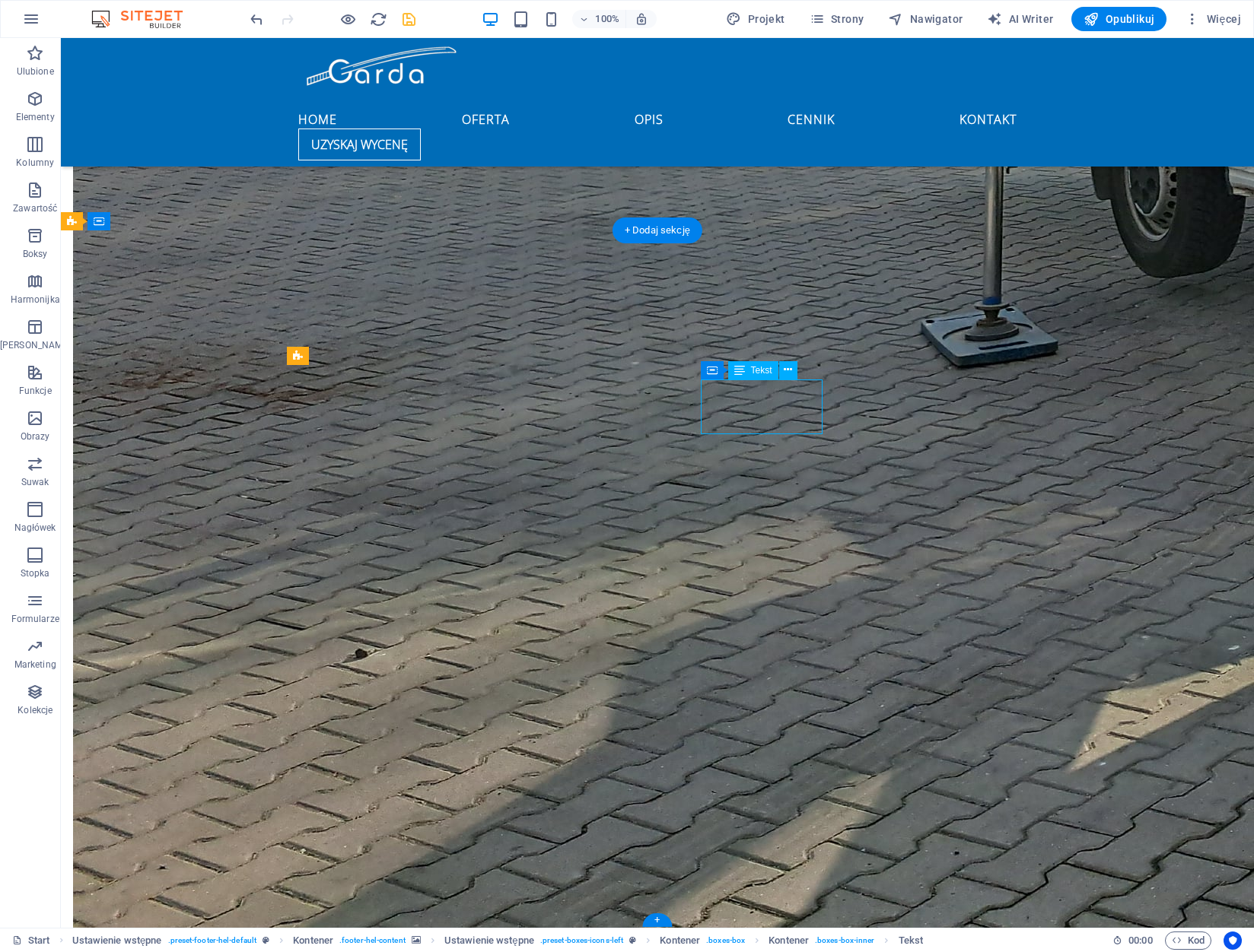
drag, startPoint x: 731, startPoint y: 406, endPoint x: 359, endPoint y: 406, distance: 372.0
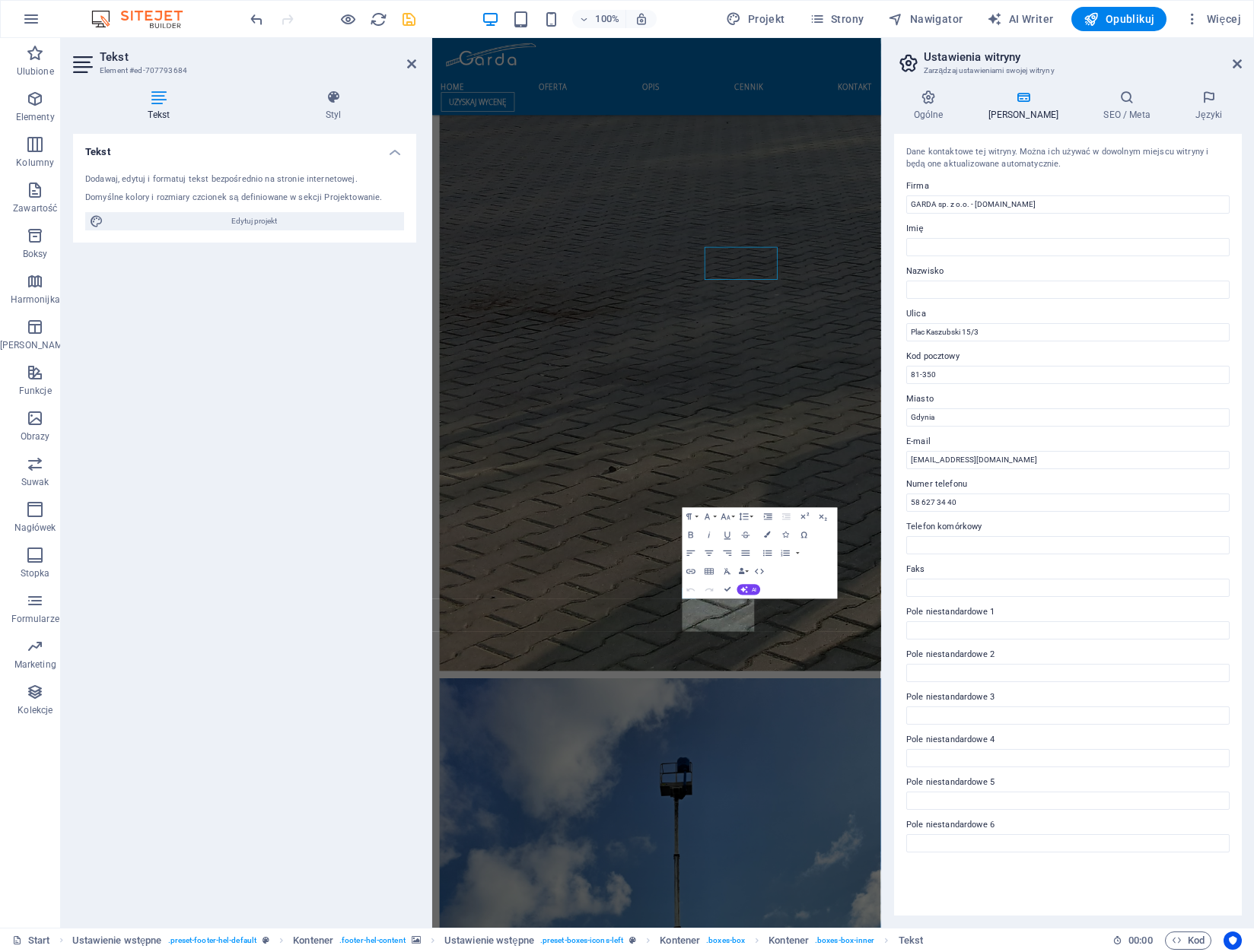
scroll to position [3634, 0]
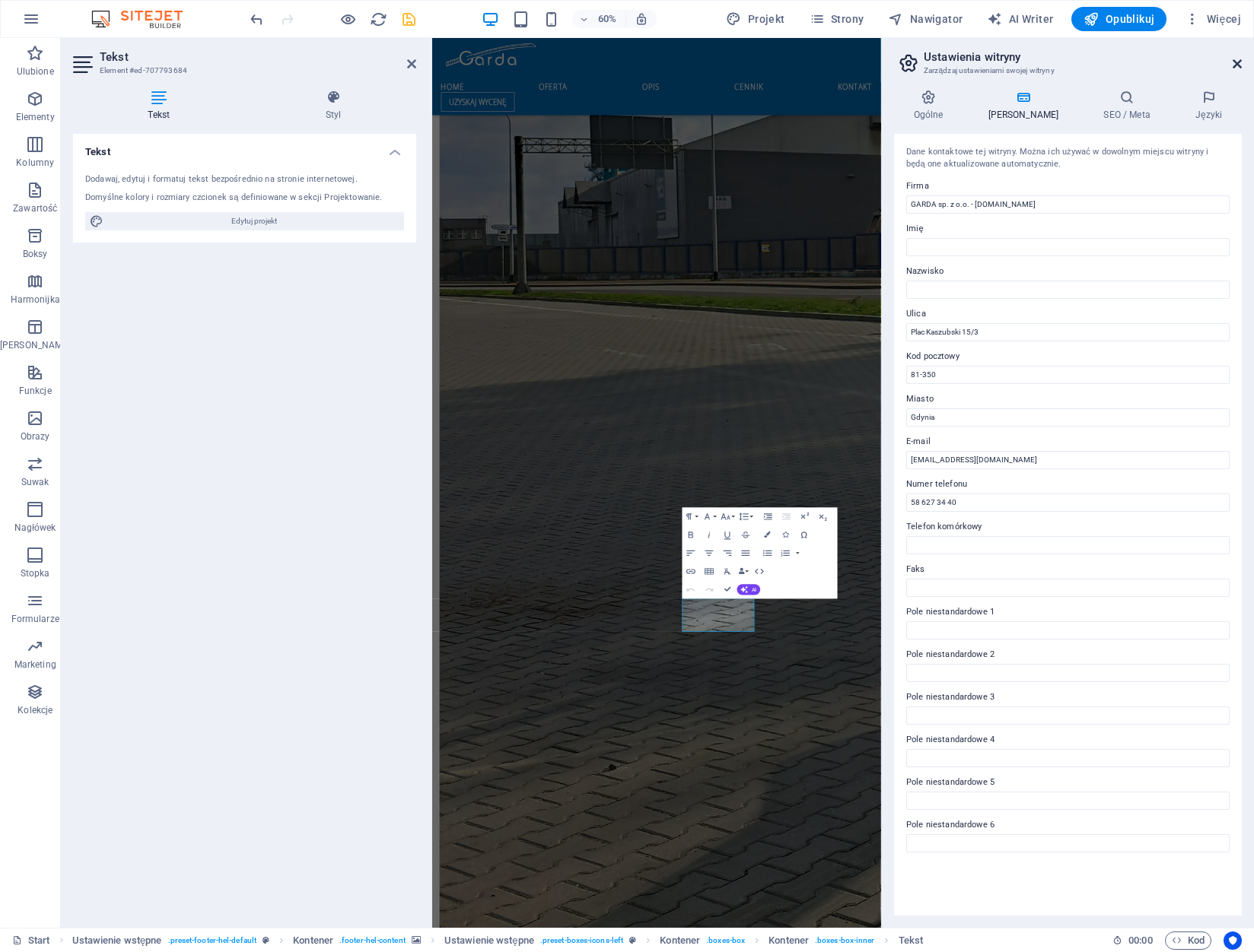
click at [1238, 64] on icon at bounding box center [1237, 64] width 9 height 12
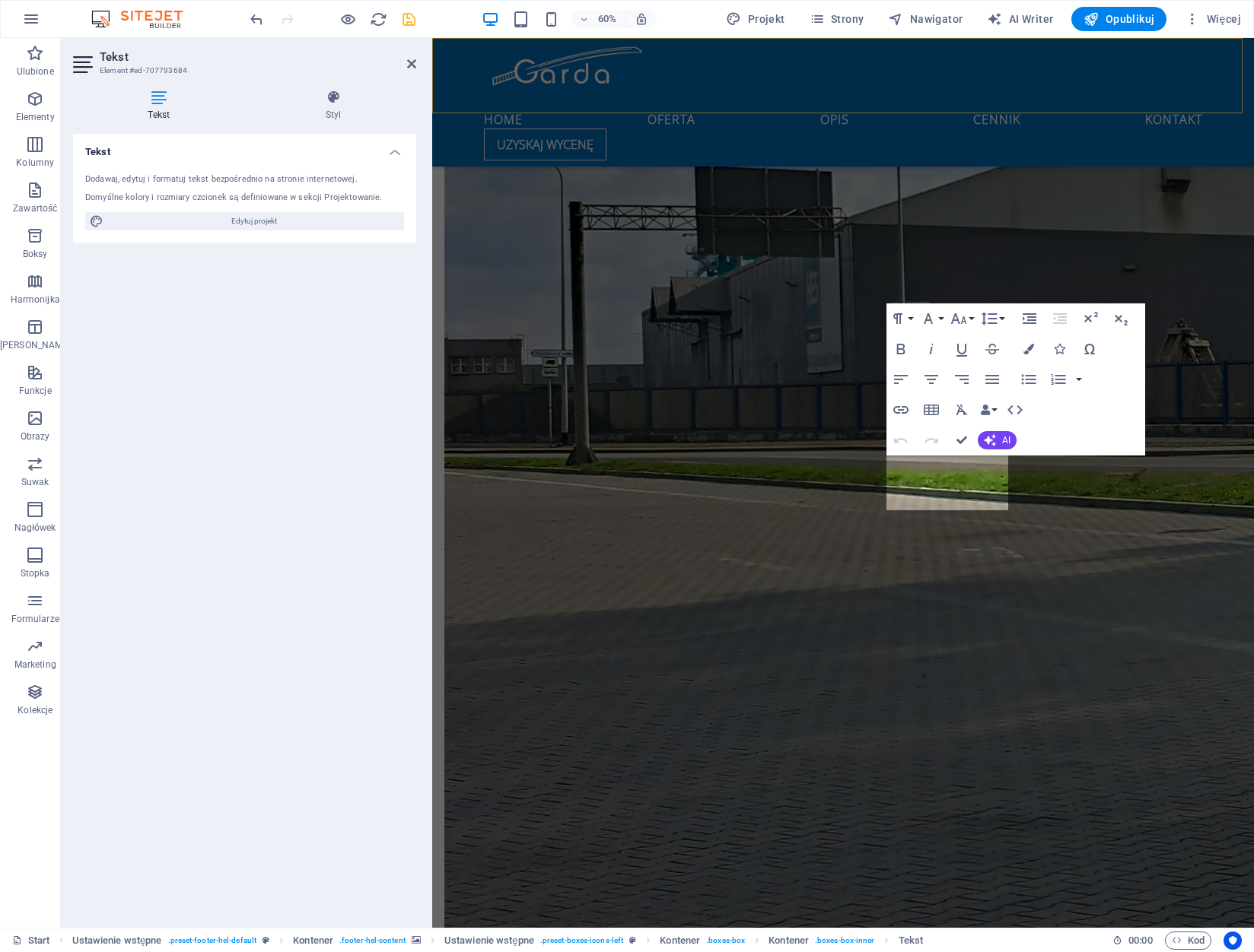
scroll to position [3565, 0]
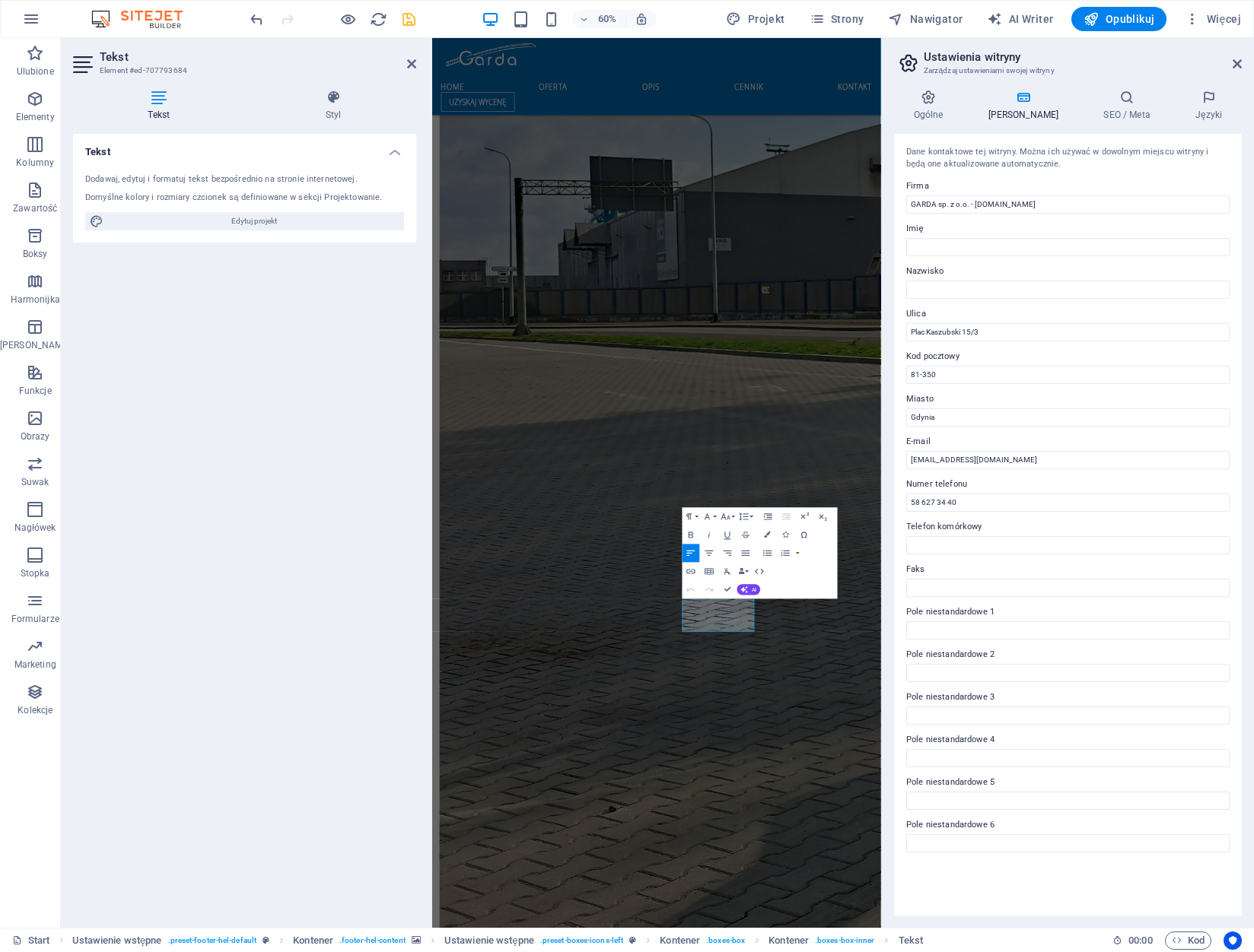
scroll to position [3634, 0]
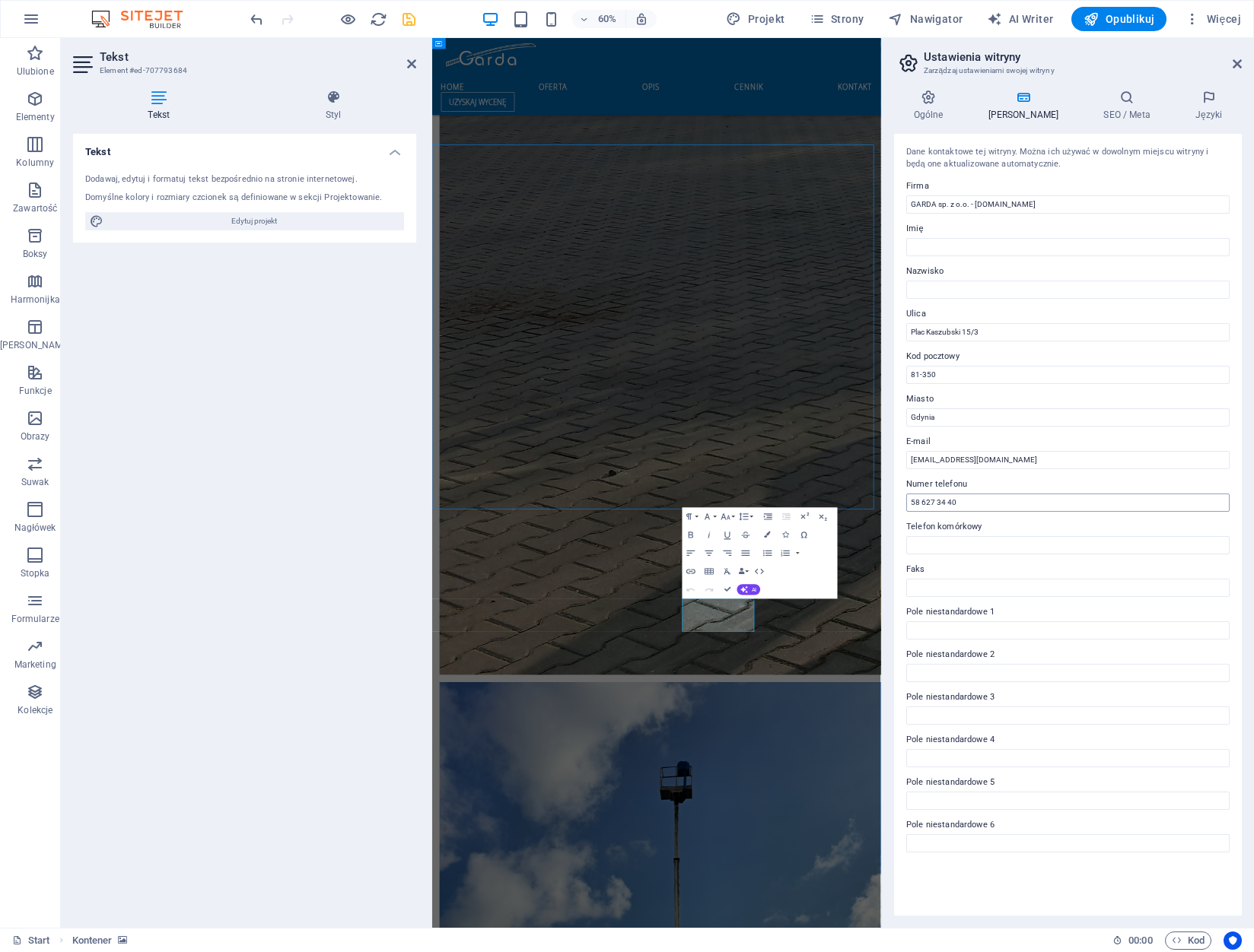
scroll to position [3043, 0]
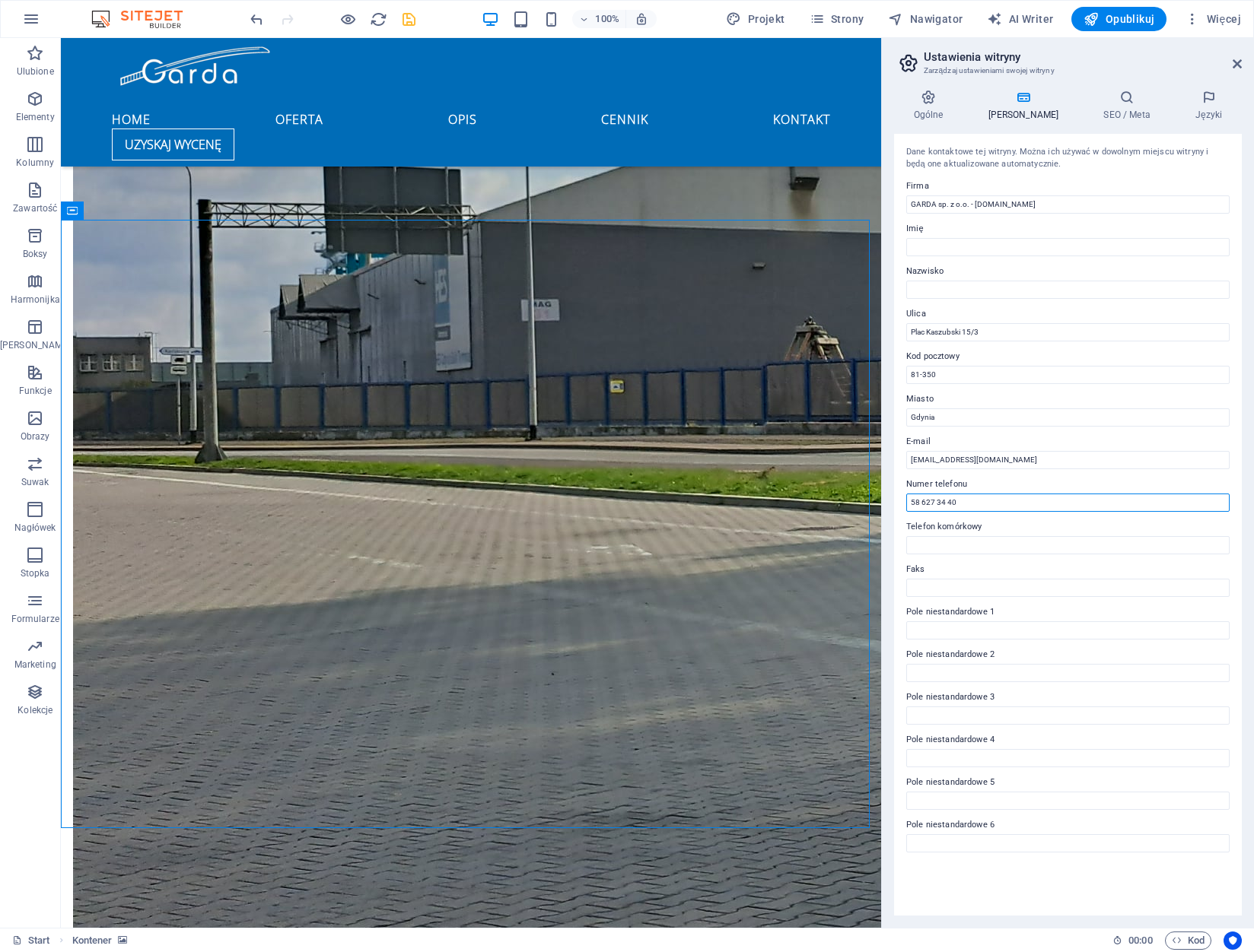
click at [973, 500] on input "58 627 34 40" at bounding box center [1067, 503] width 323 height 18
type input "605 153 063"
click at [940, 107] on h4 "Ogólne" at bounding box center [931, 105] width 75 height 32
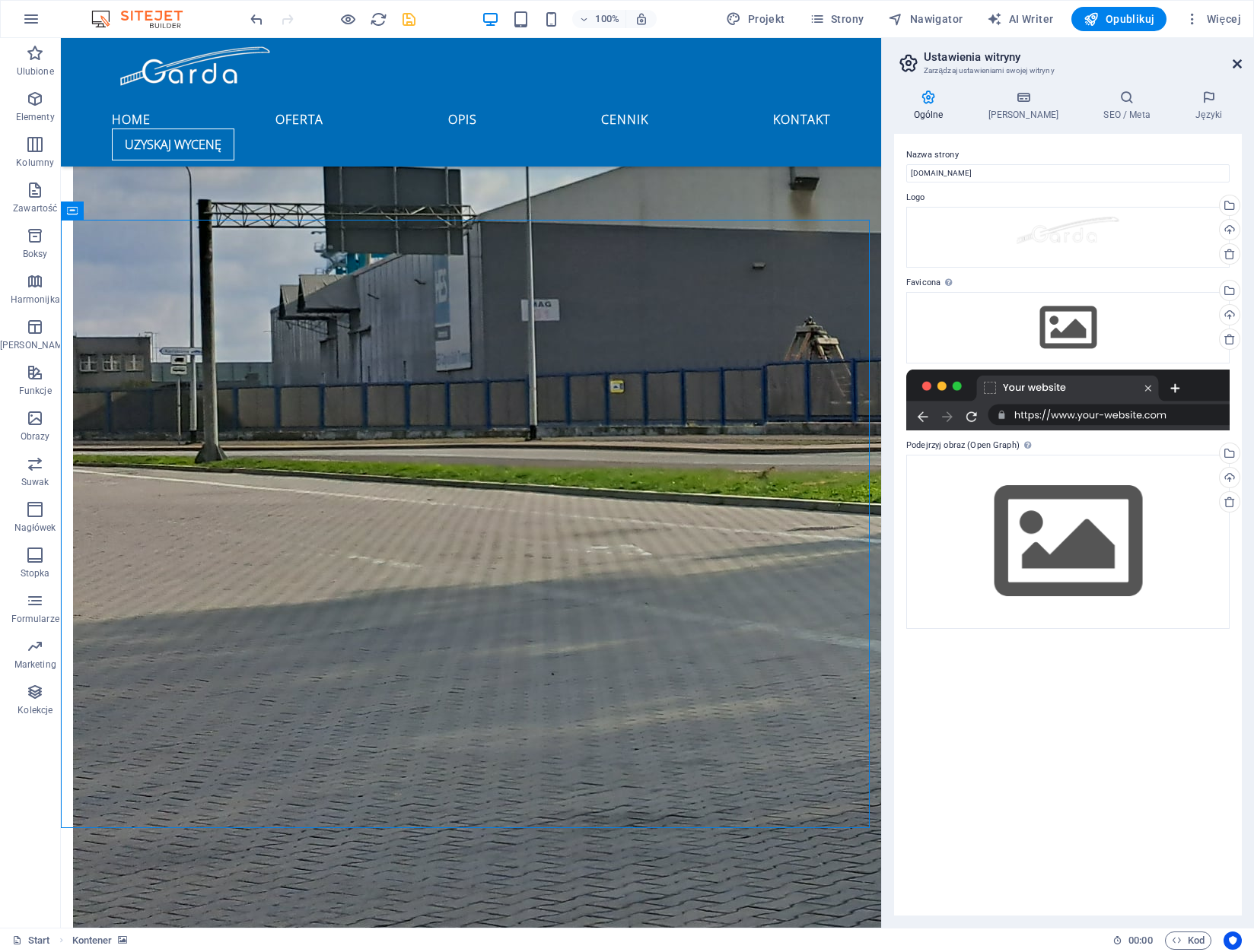
click at [1236, 63] on icon at bounding box center [1237, 64] width 9 height 12
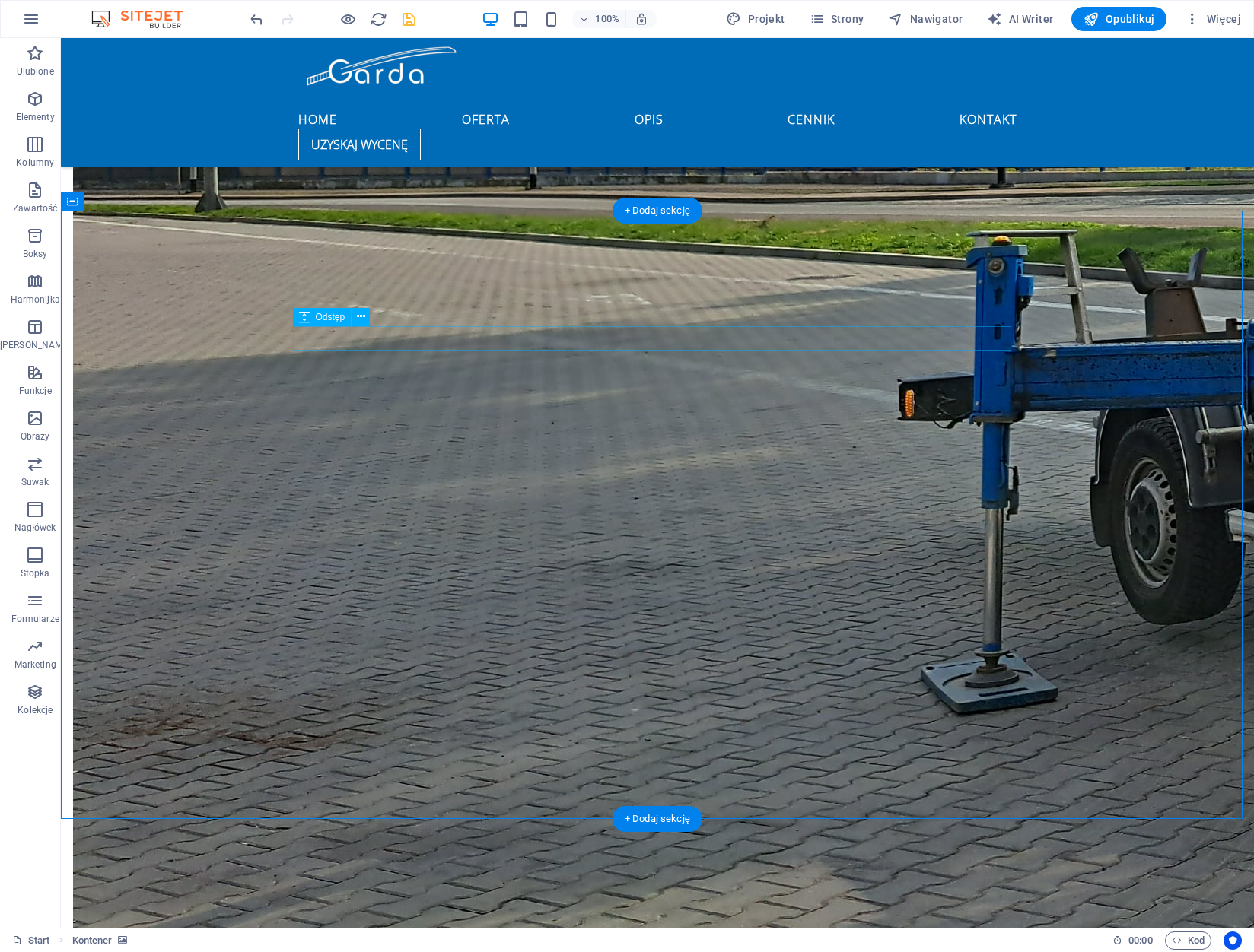
scroll to position [3500, 0]
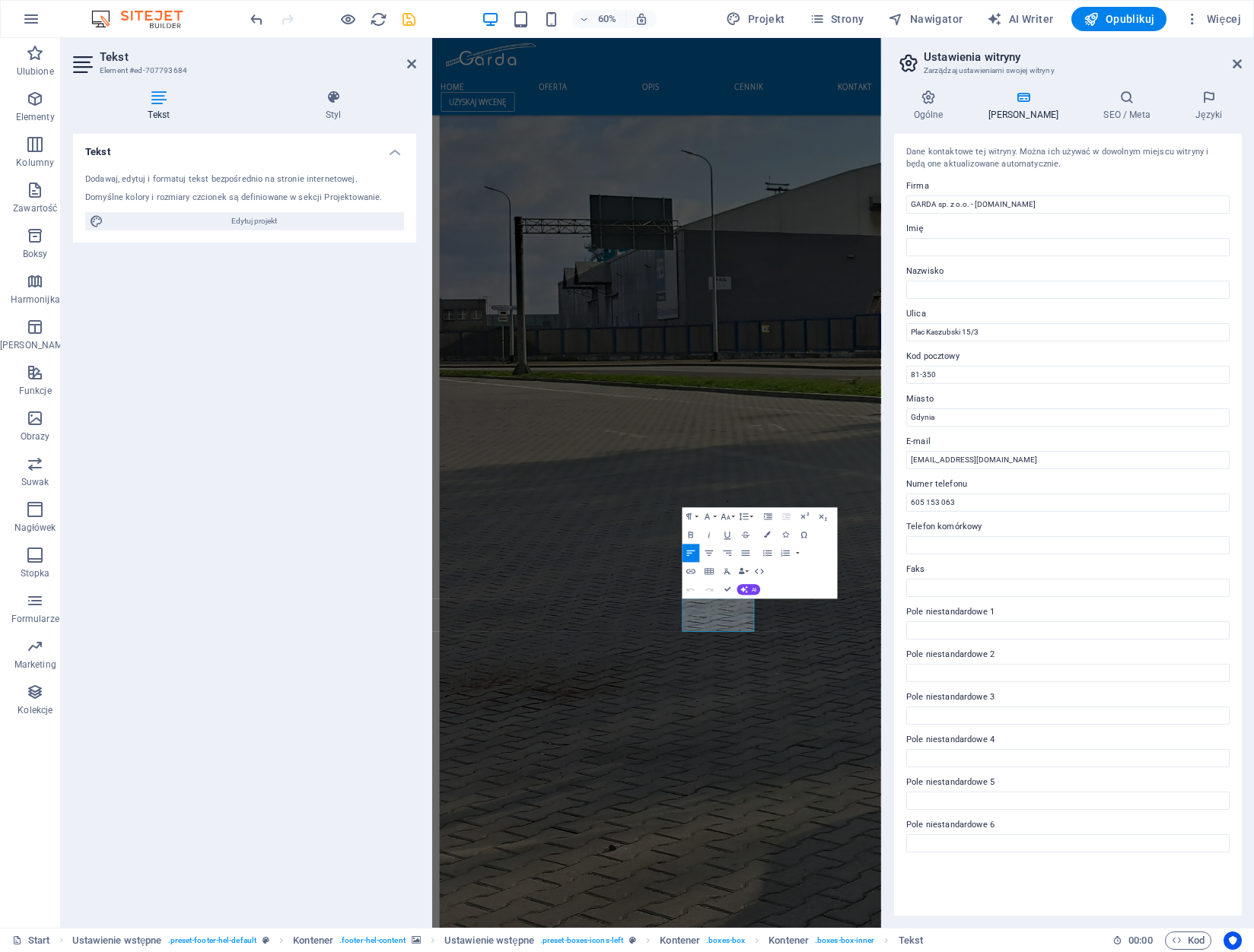
scroll to position [3634, 0]
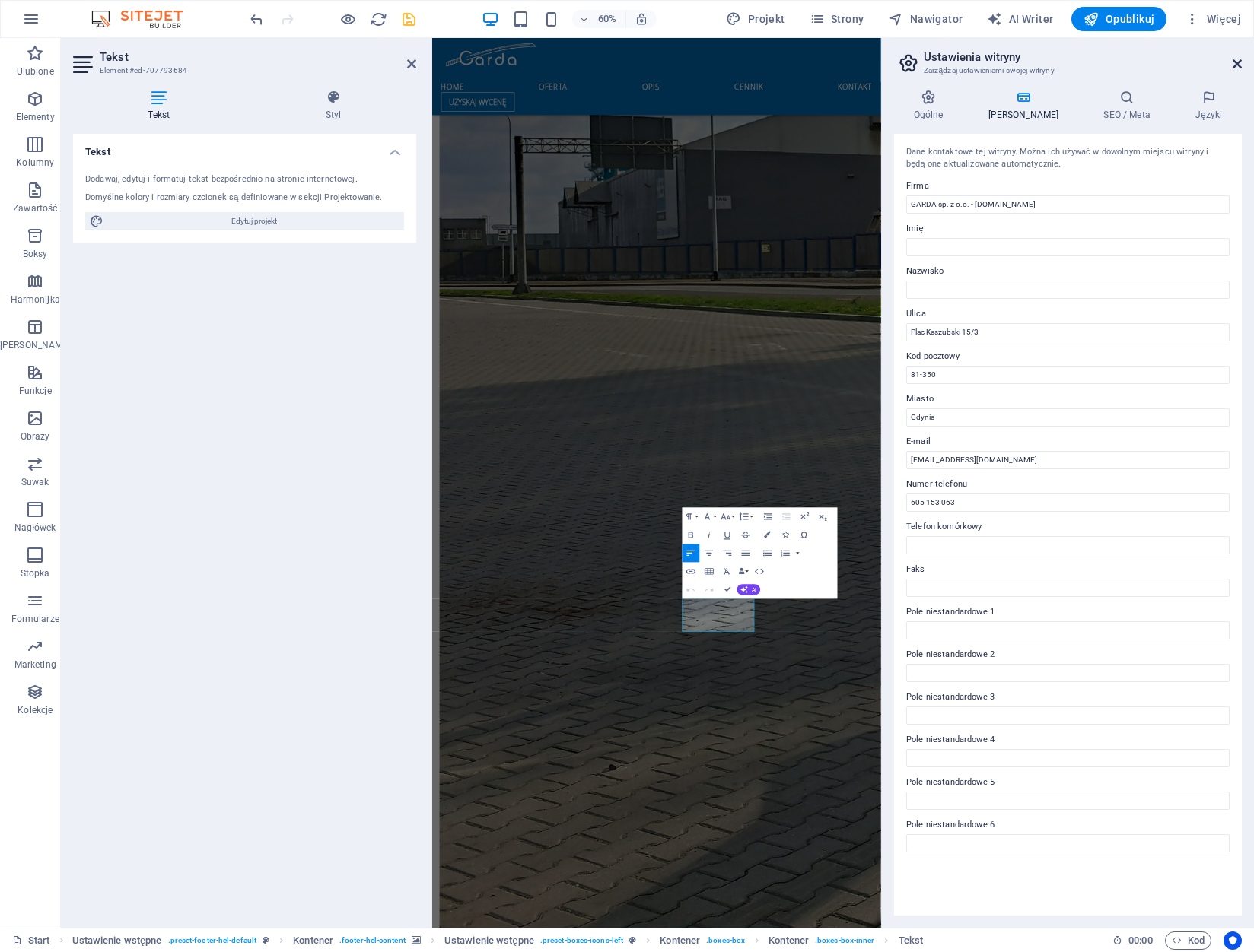
click at [1233, 66] on icon at bounding box center [1237, 64] width 9 height 12
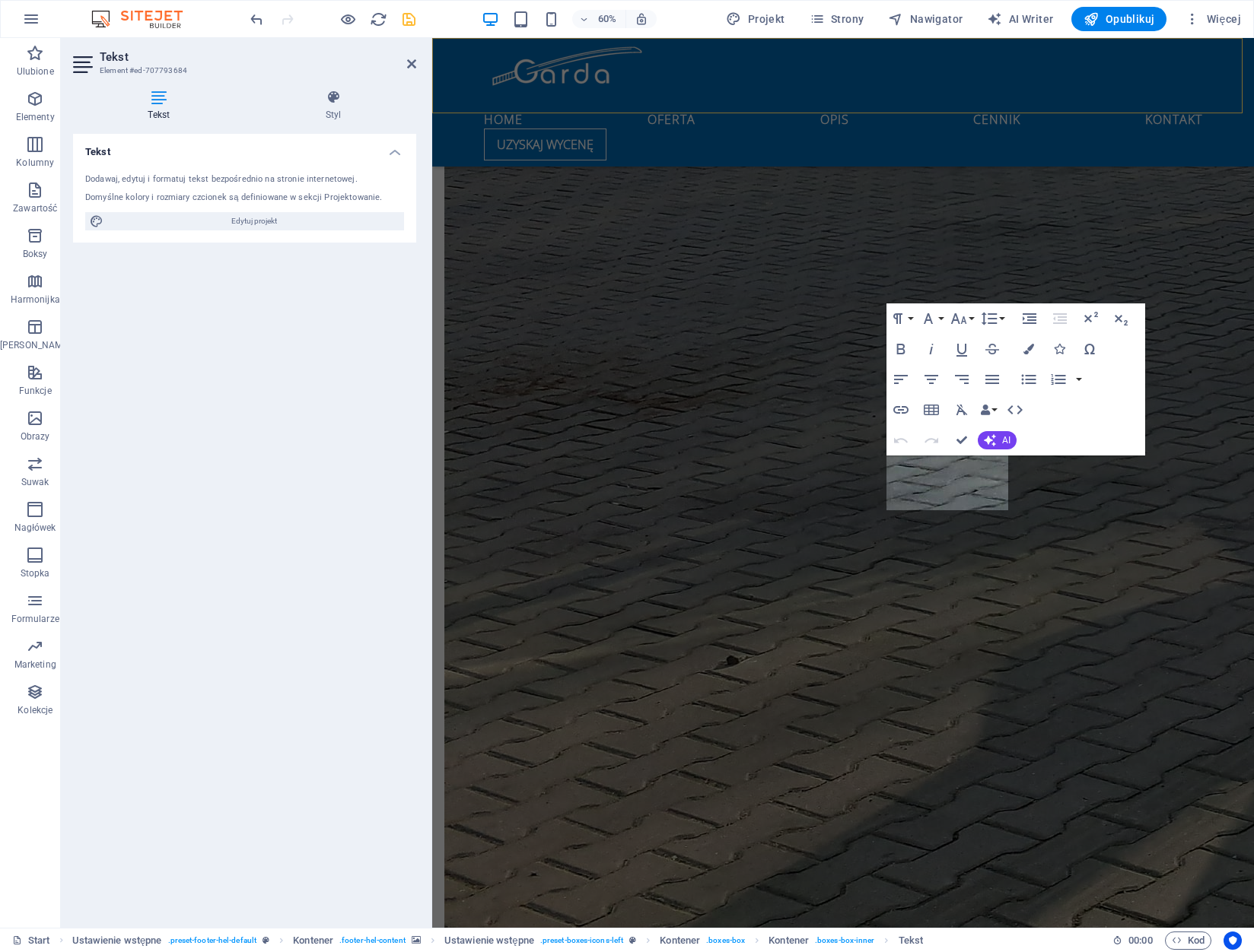
scroll to position [3565, 0]
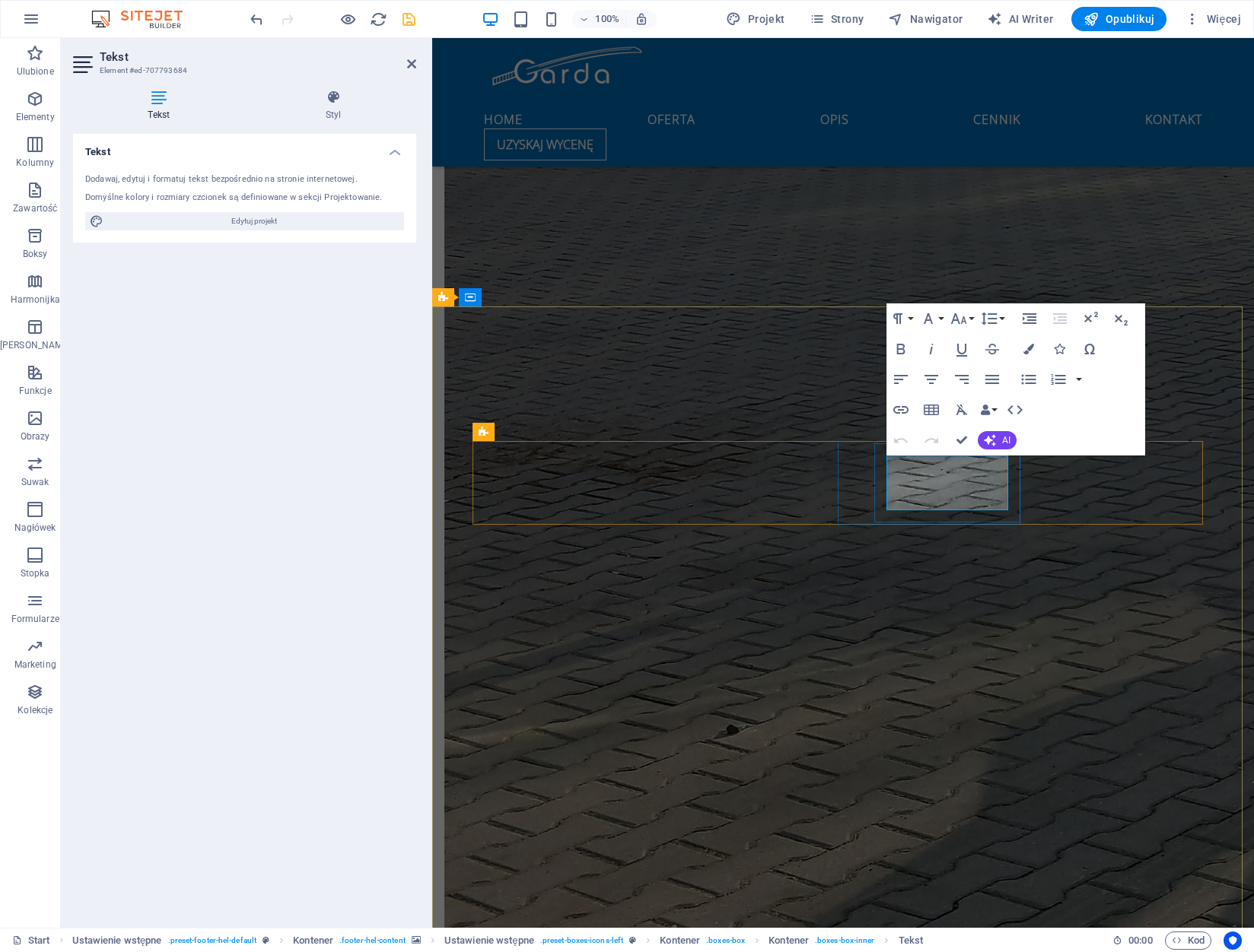
drag, startPoint x: 957, startPoint y: 500, endPoint x: 893, endPoint y: 504, distance: 64.1
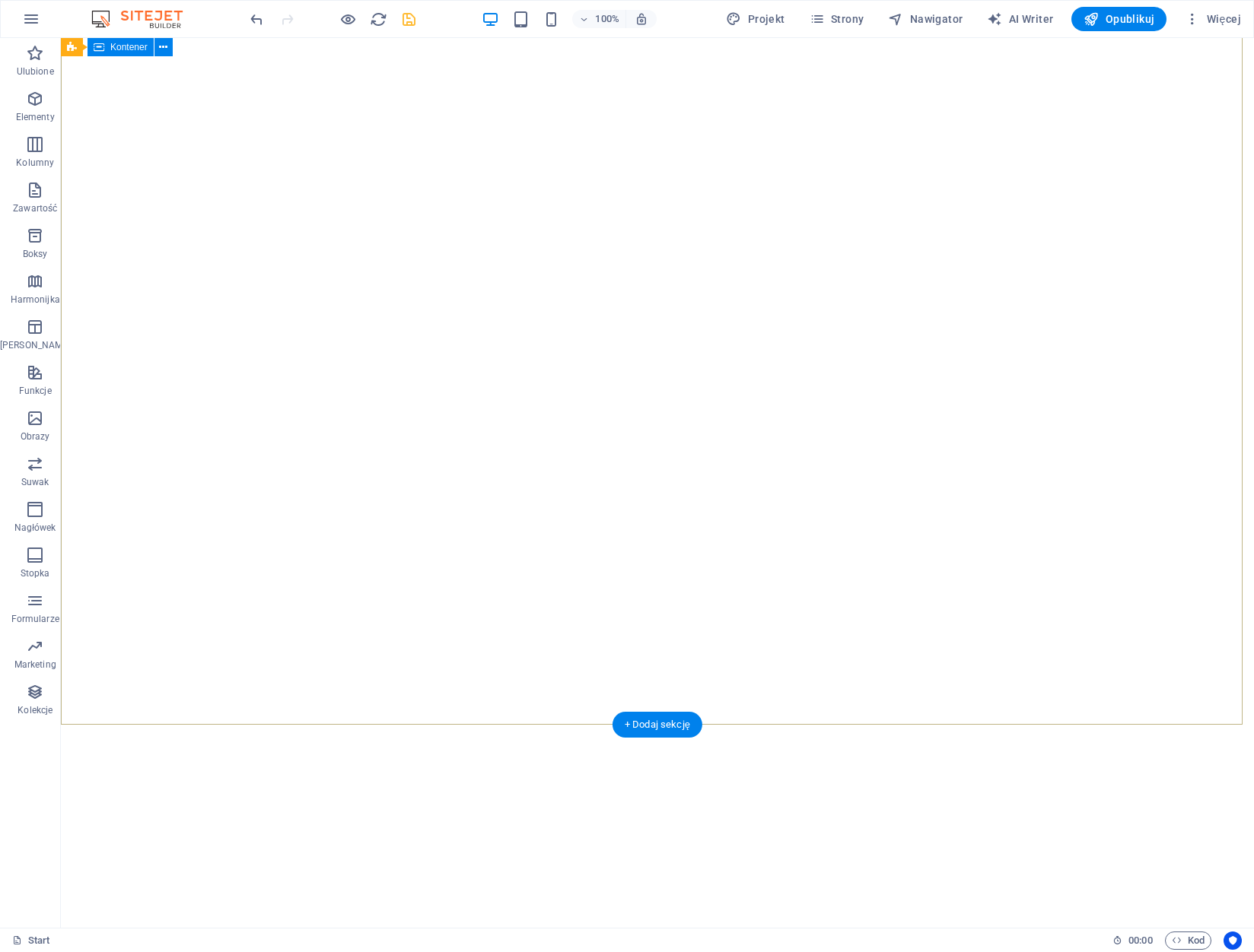
scroll to position [0, 0]
click at [405, 18] on icon "save" at bounding box center [408, 19] width 18 height 18
click at [994, 48] on icon at bounding box center [995, 47] width 8 height 16
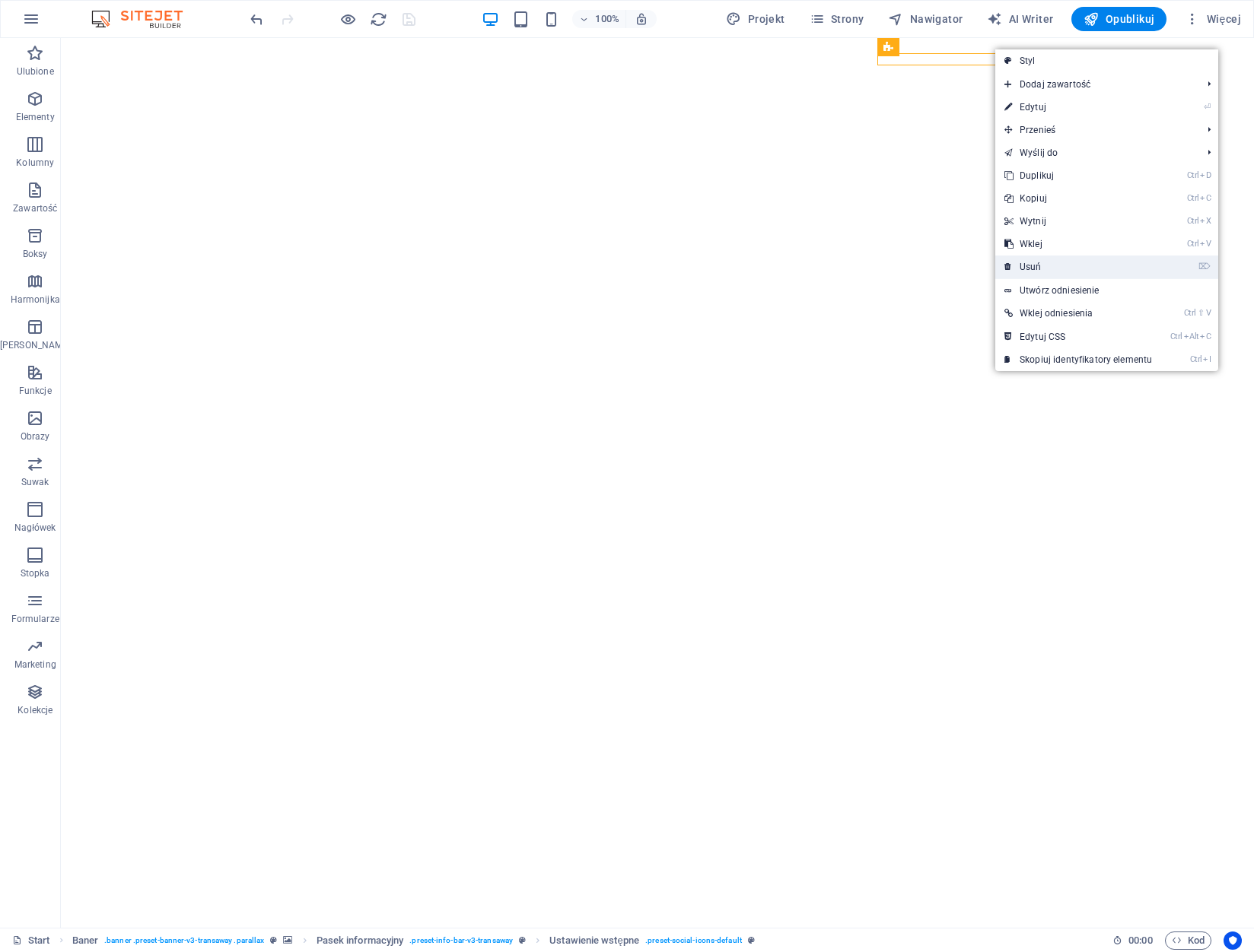
click at [1047, 267] on link "⌦ Usuń" at bounding box center [1079, 267] width 166 height 23
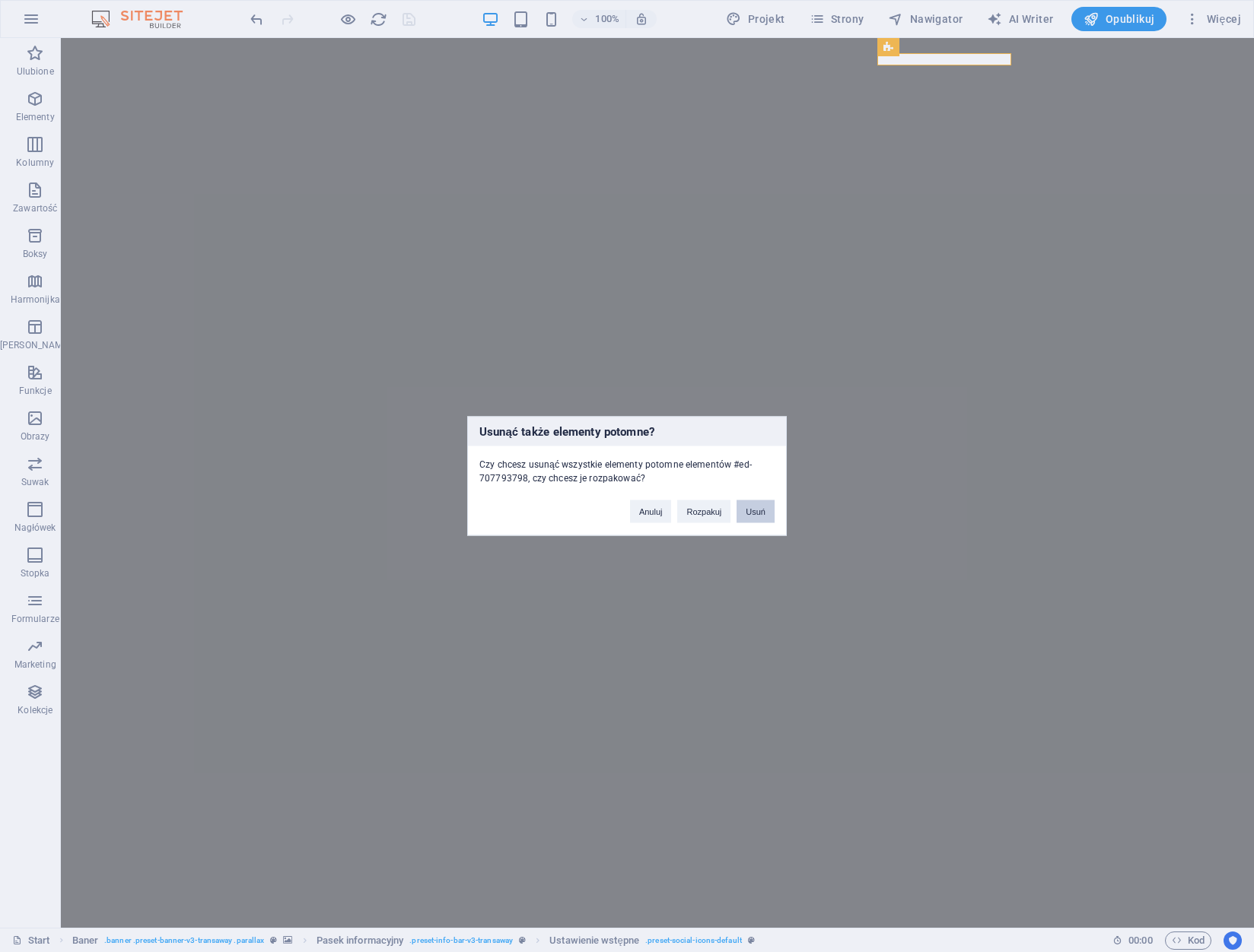
click at [771, 511] on button "Usuń" at bounding box center [754, 512] width 38 height 23
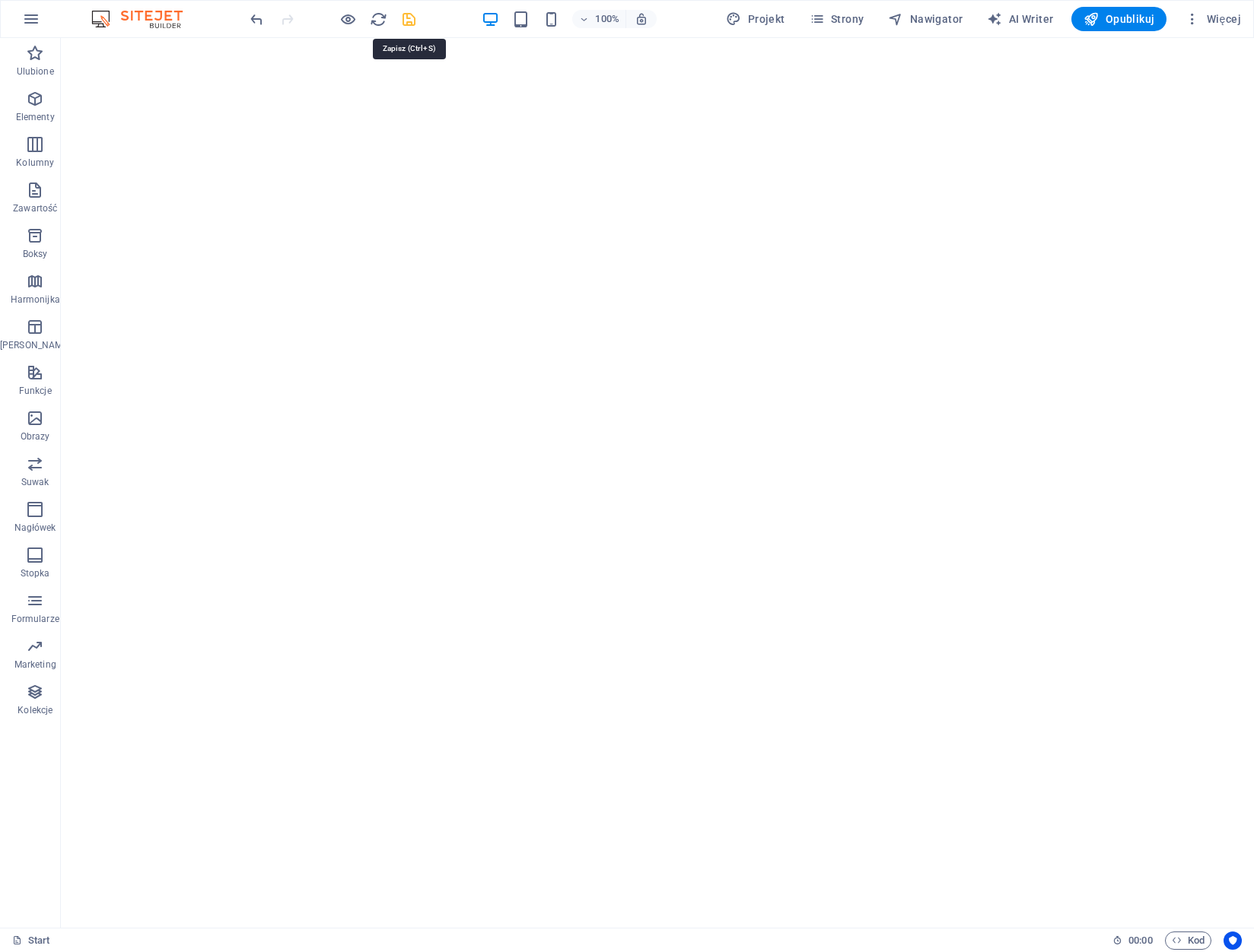
click at [413, 16] on icon "save" at bounding box center [408, 19] width 18 height 18
checkbox input "false"
click at [1108, 24] on span "Opublikuj" at bounding box center [1118, 18] width 71 height 15
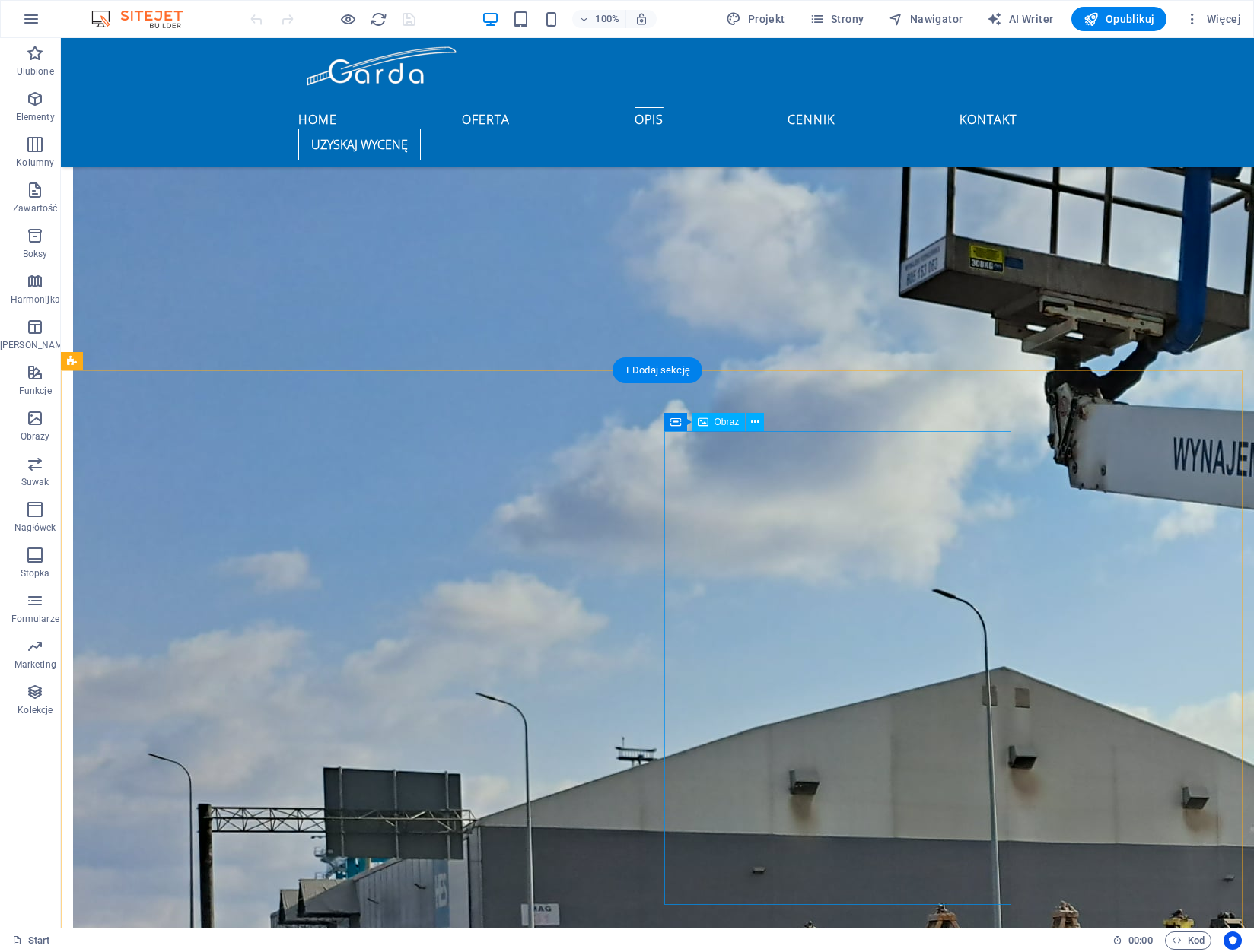
scroll to position [2282, 0]
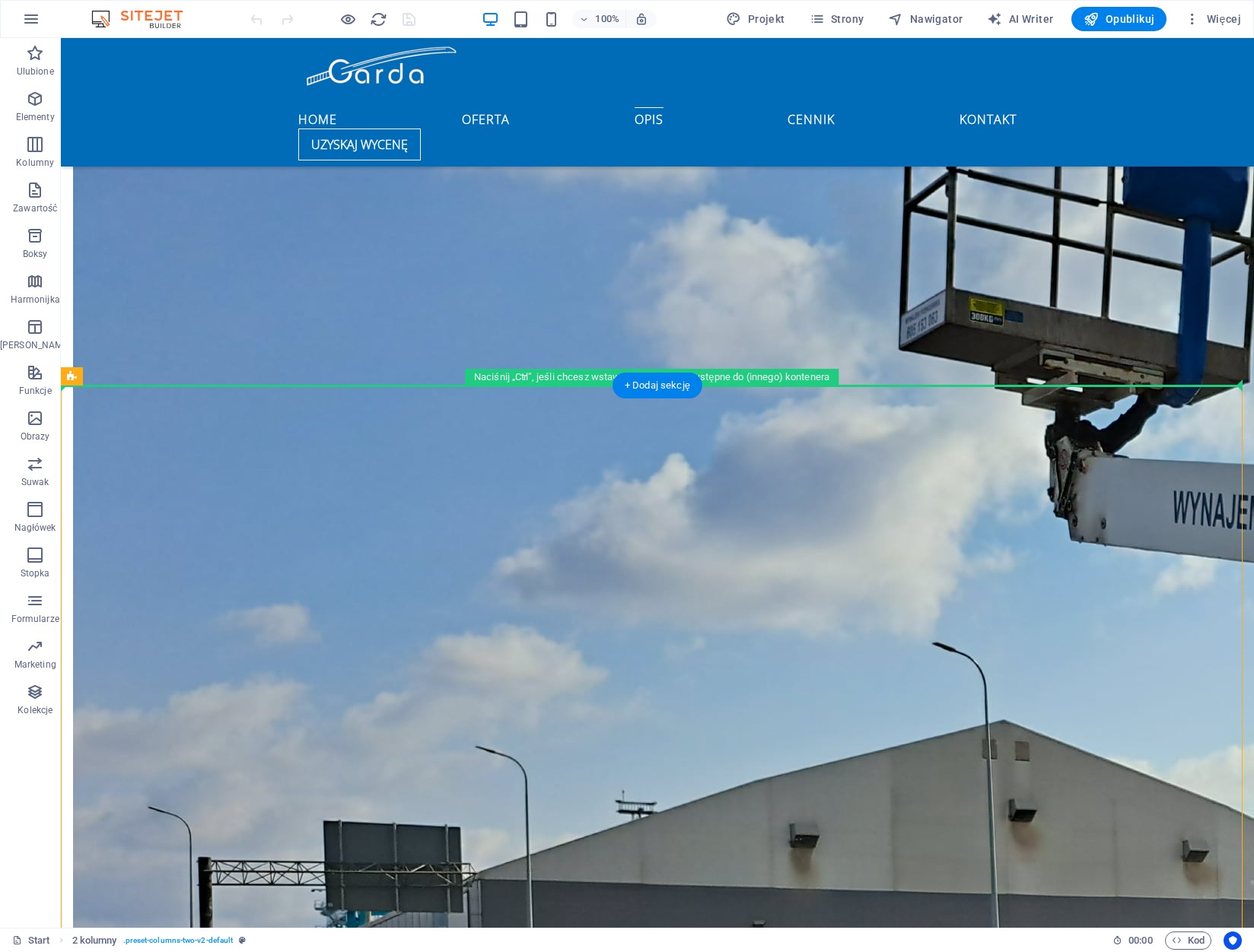
drag, startPoint x: 416, startPoint y: 482, endPoint x: 359, endPoint y: 345, distance: 148.4
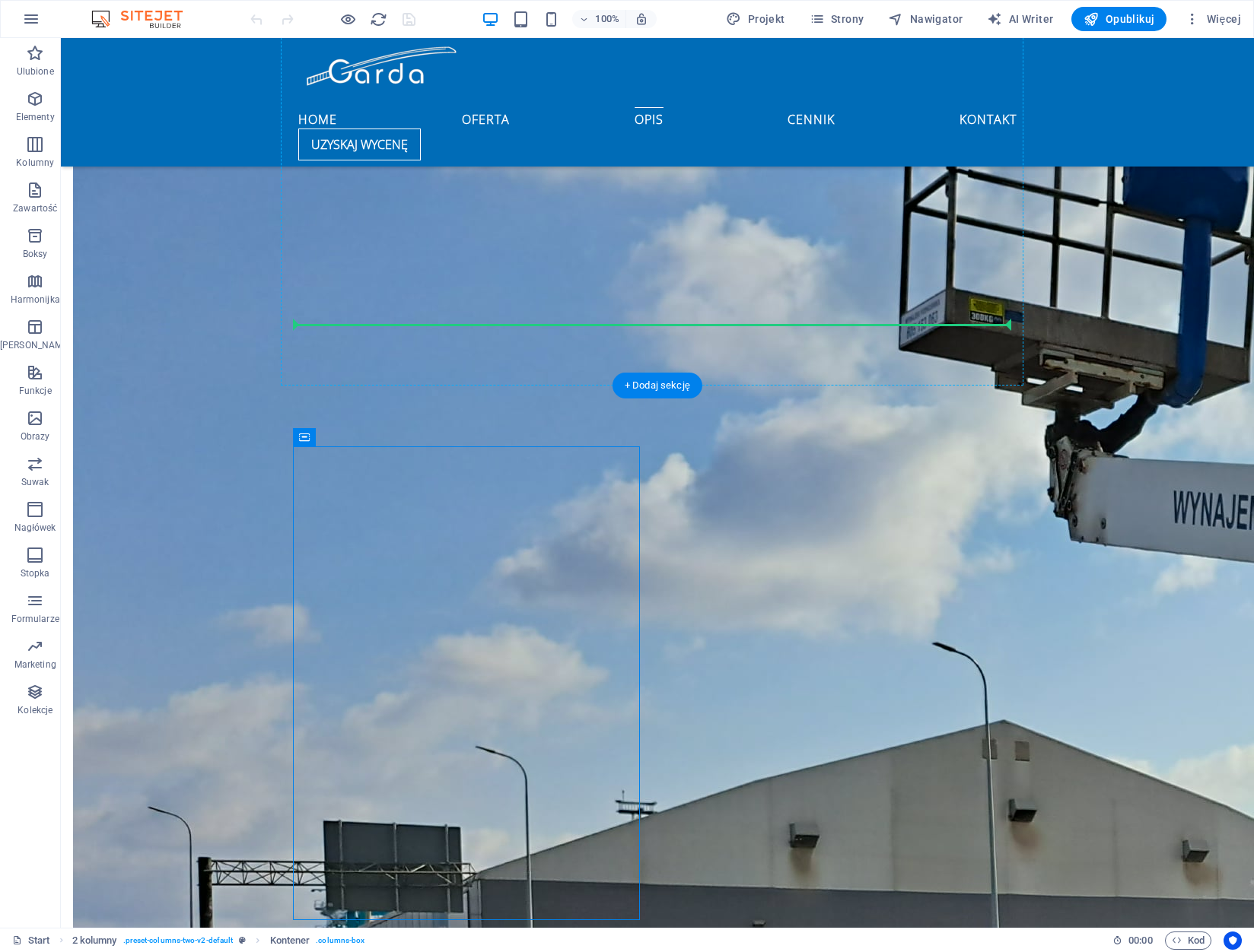
drag, startPoint x: 367, startPoint y: 477, endPoint x: 353, endPoint y: 320, distance: 157.6
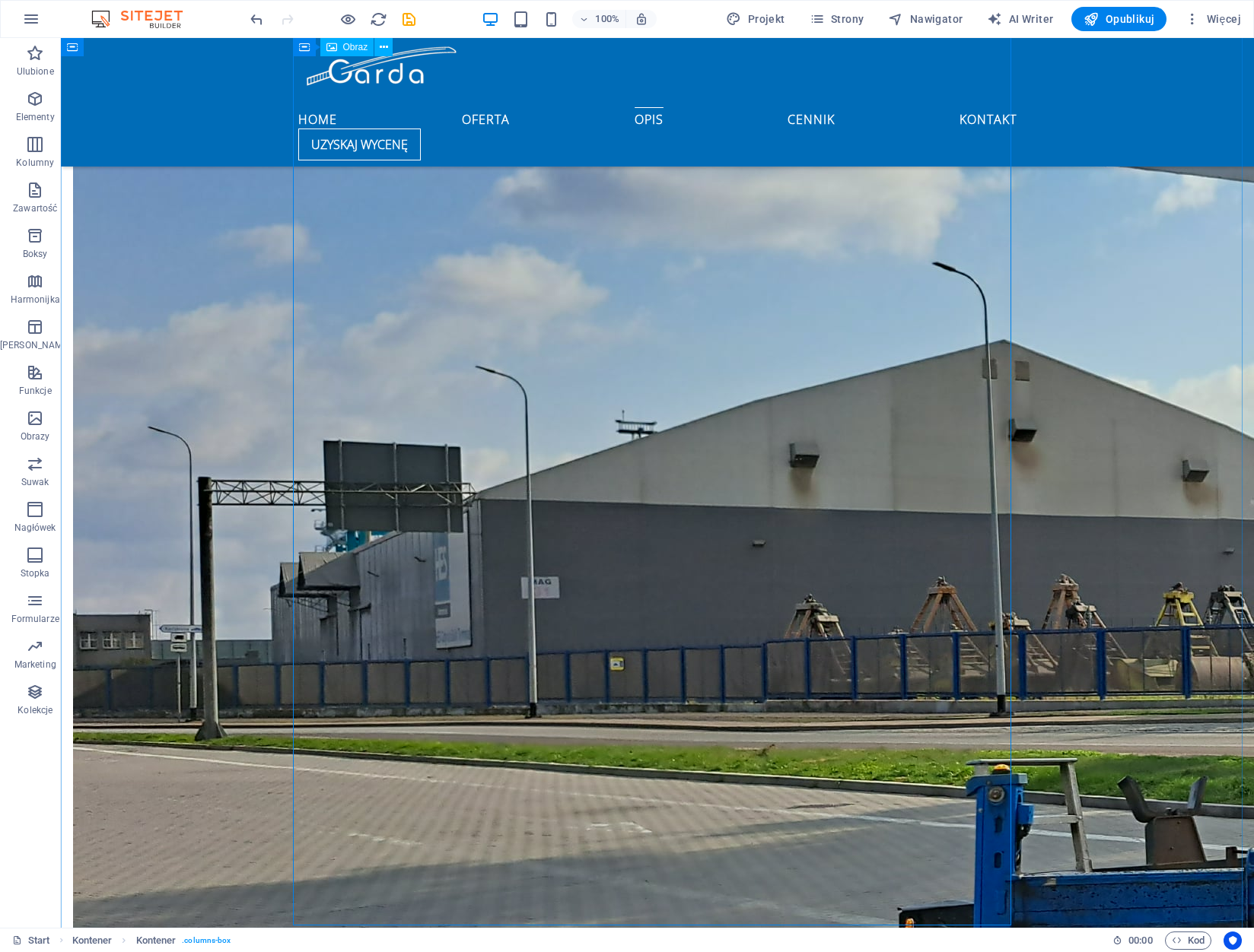
scroll to position [3043, 0]
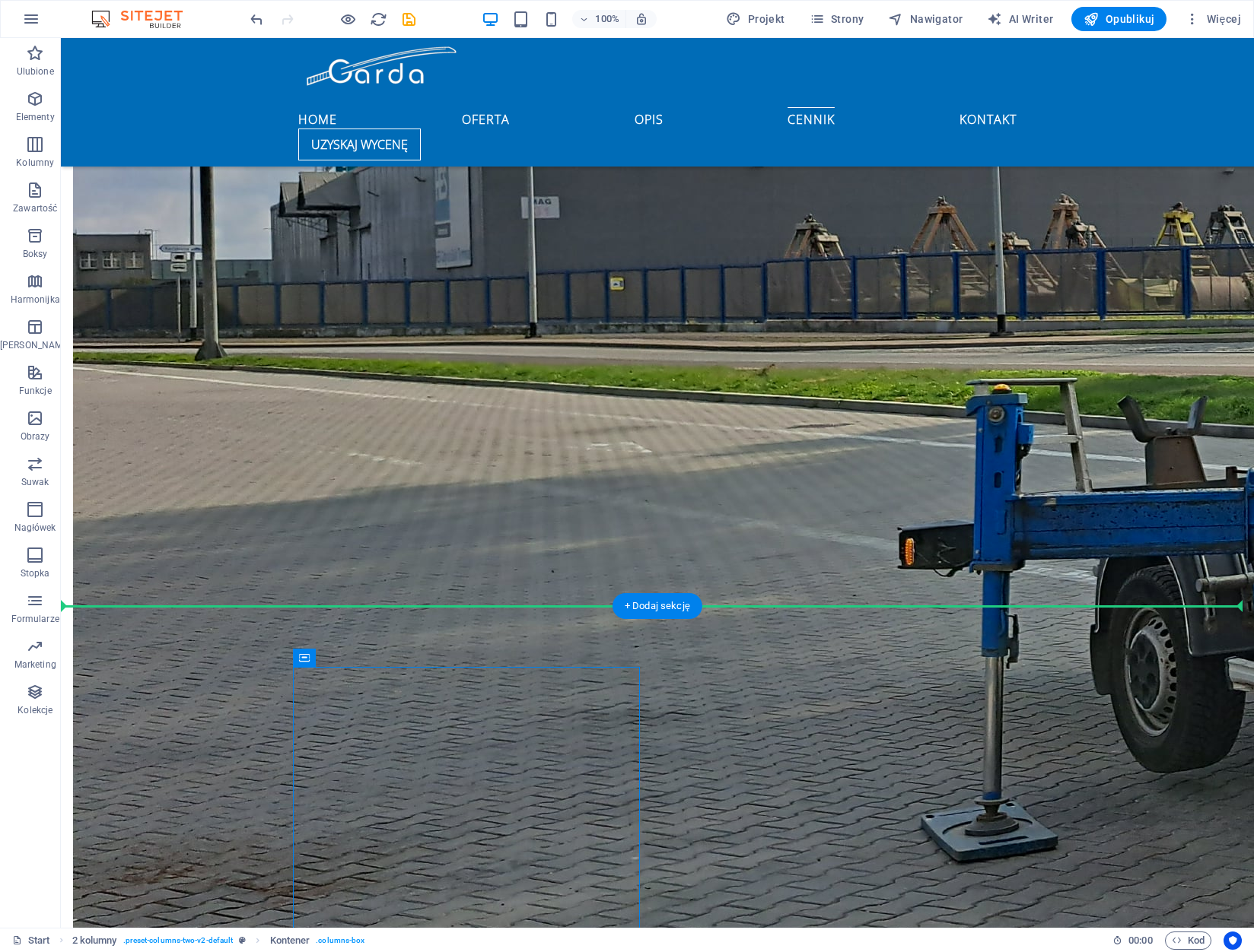
drag, startPoint x: 360, startPoint y: 693, endPoint x: 1031, endPoint y: 378, distance: 741.3
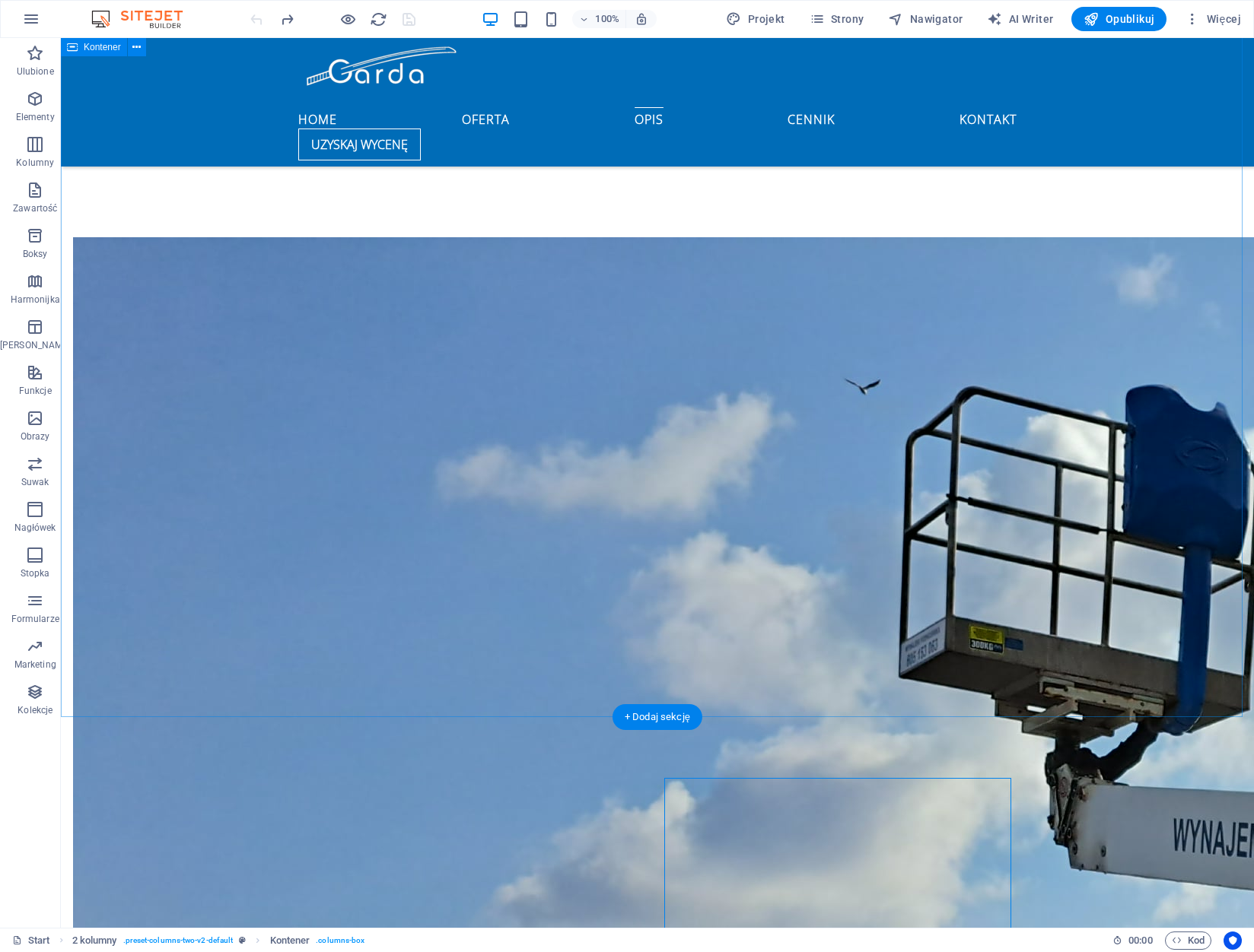
scroll to position [2027, 0]
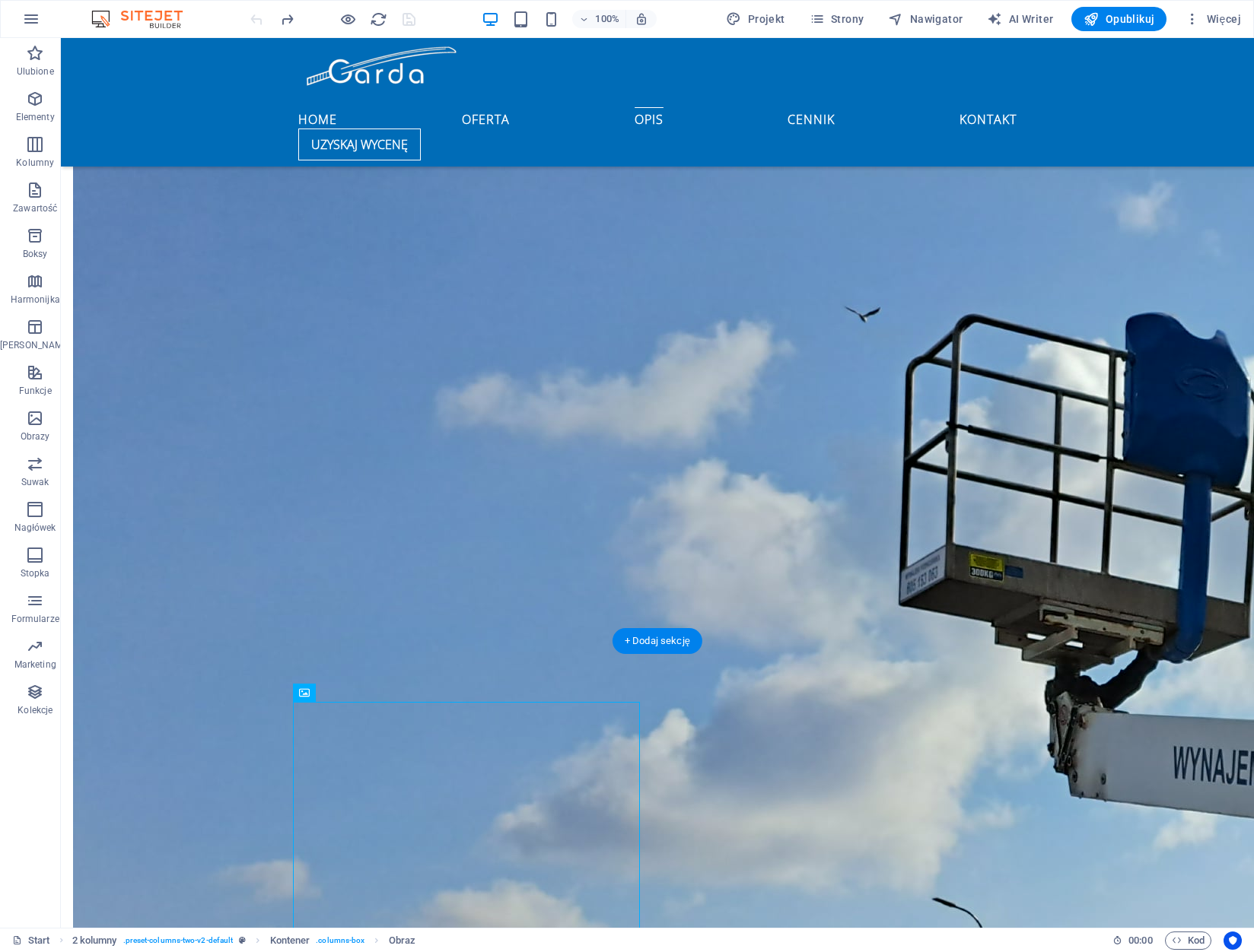
drag, startPoint x: 416, startPoint y: 733, endPoint x: 363, endPoint y: 705, distance: 59.9
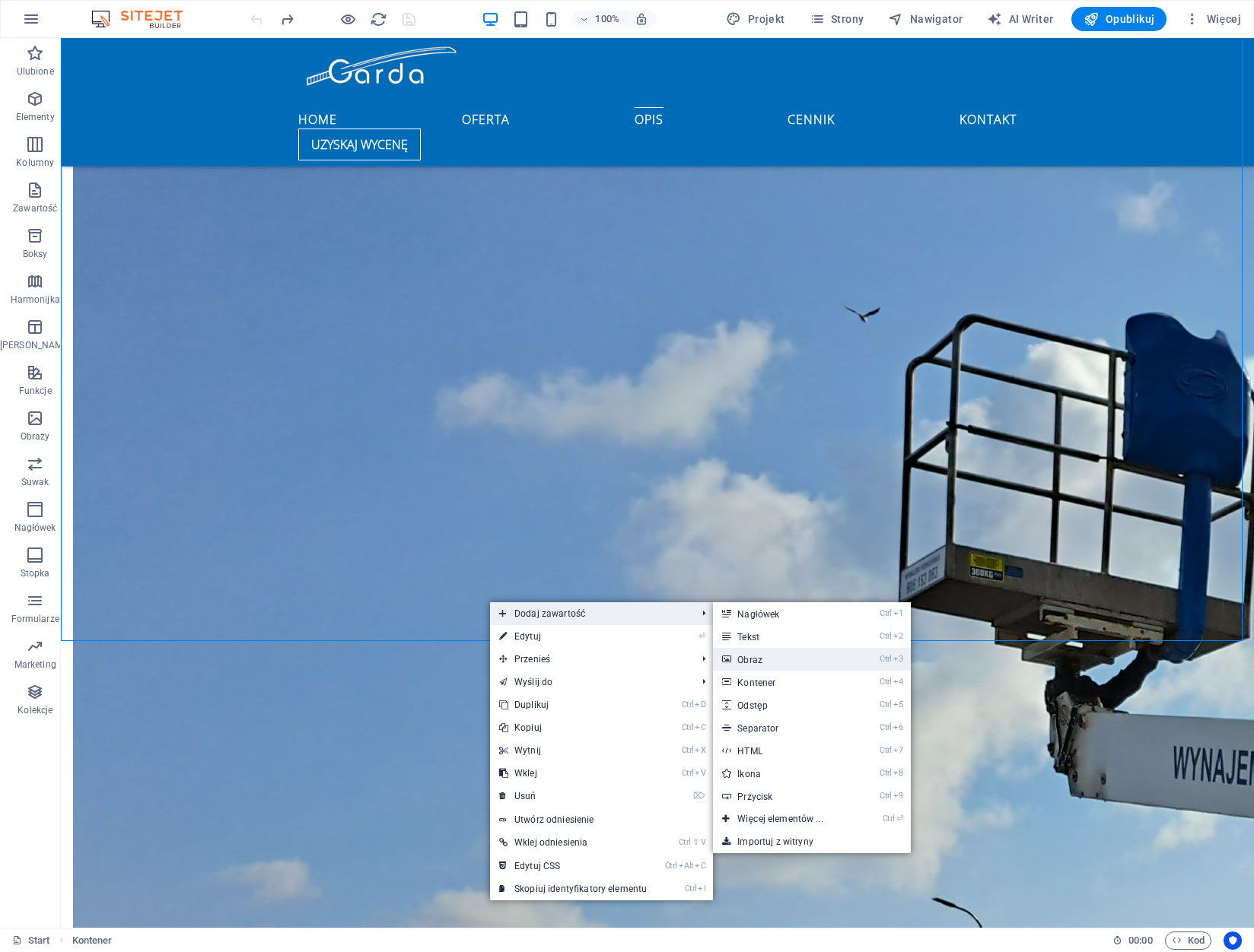
click at [840, 665] on link "Ctrl 3 Obraz" at bounding box center [783, 659] width 140 height 23
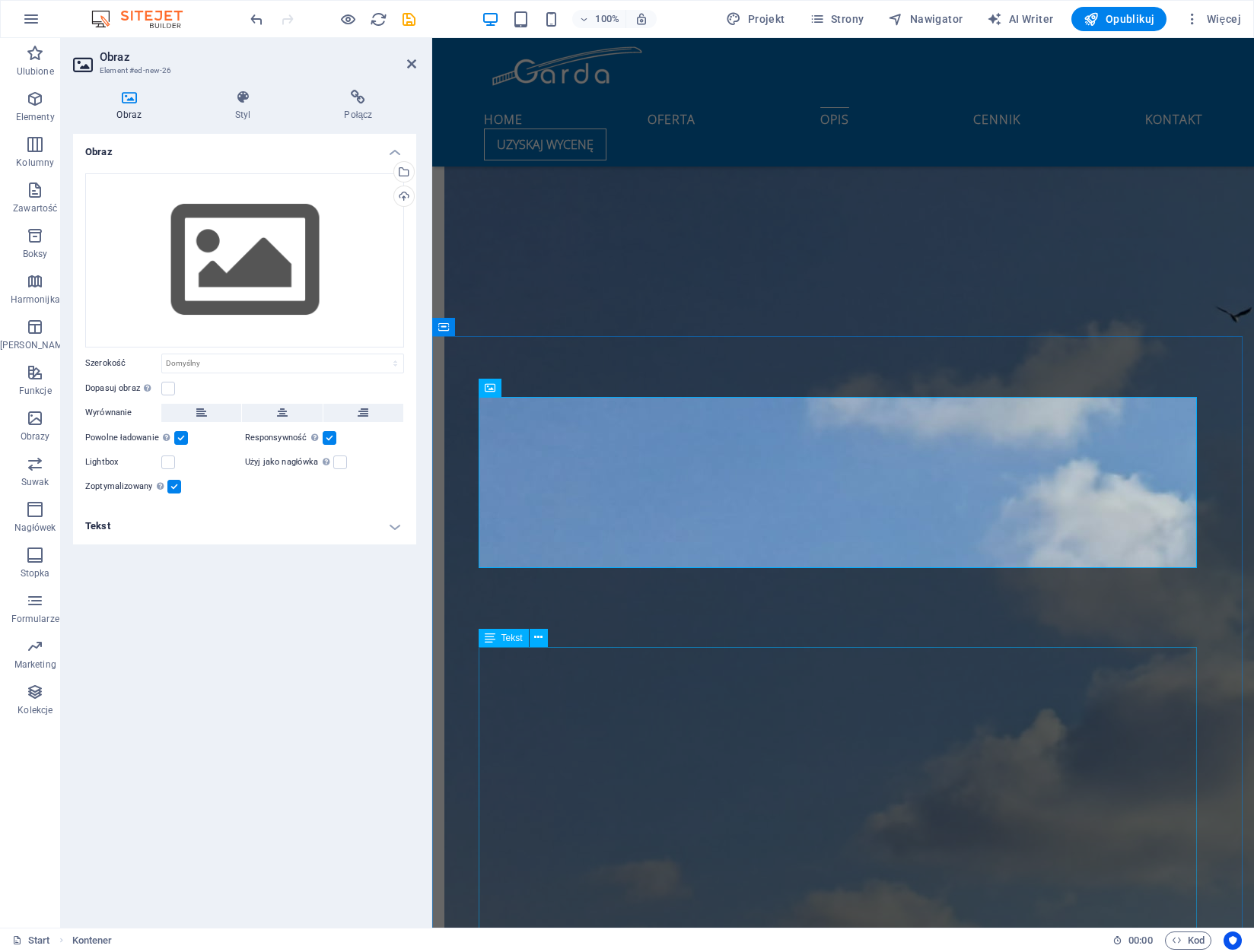
scroll to position [1573, 0]
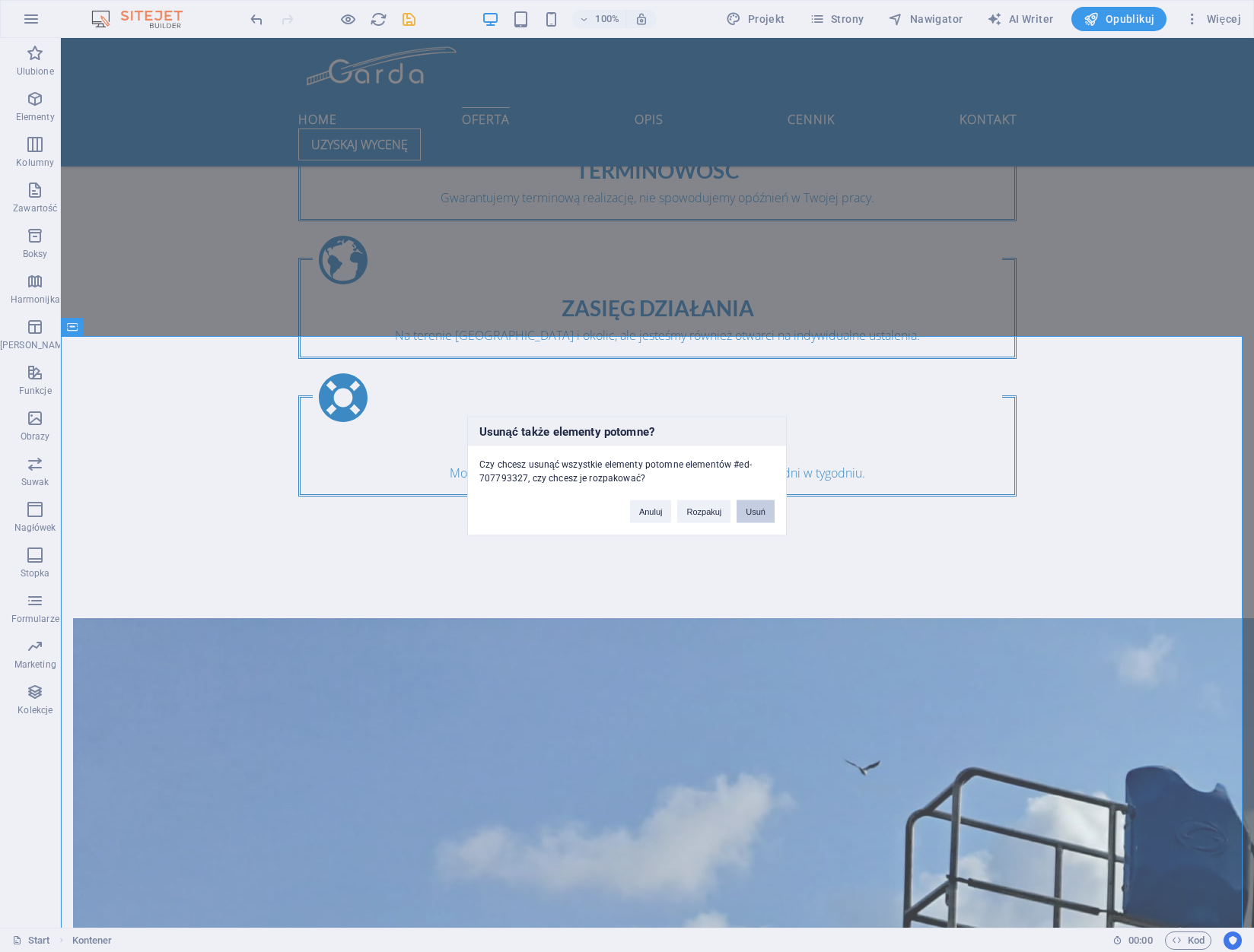
click at [752, 505] on button "Usuń" at bounding box center [754, 512] width 38 height 23
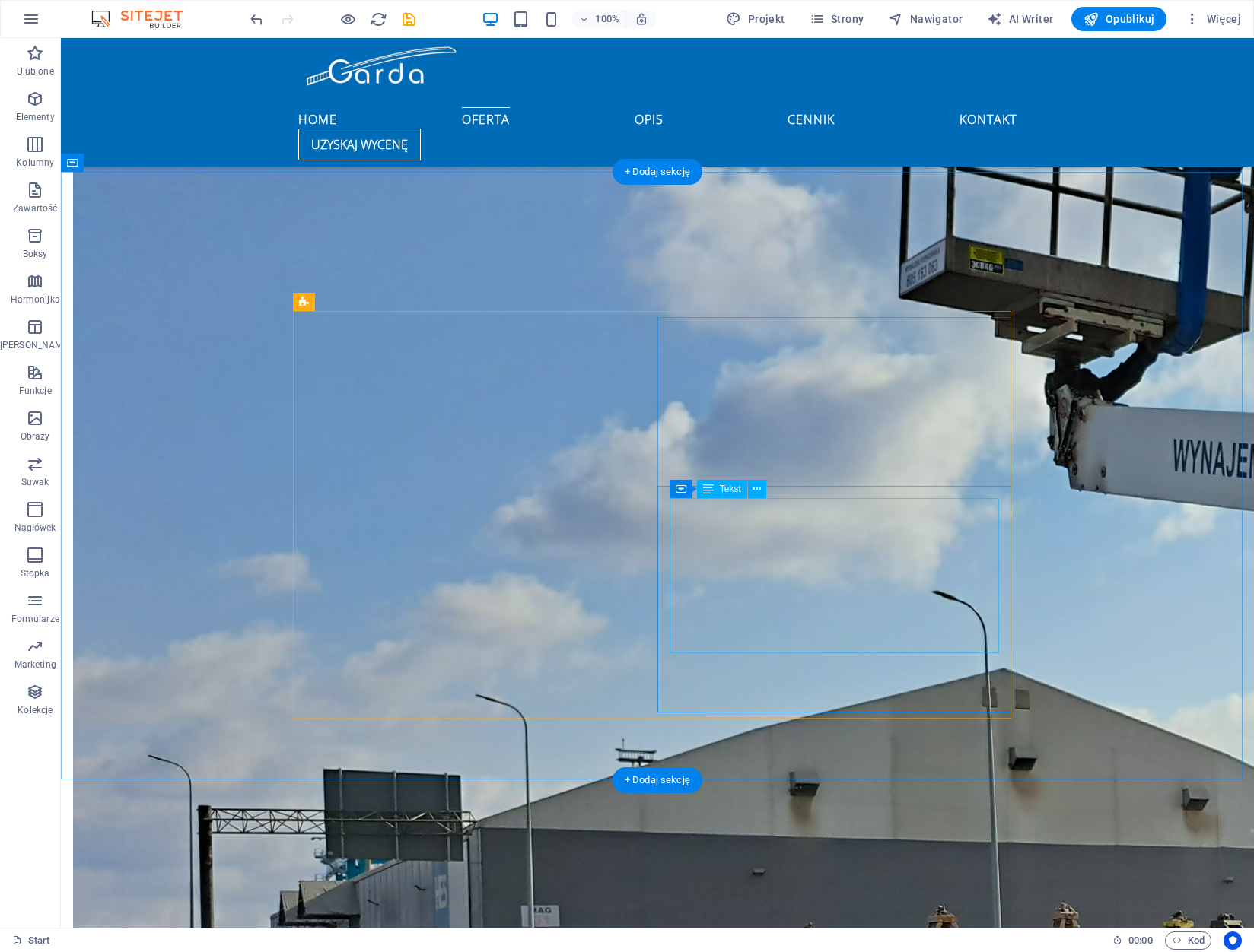
scroll to position [1802, 0]
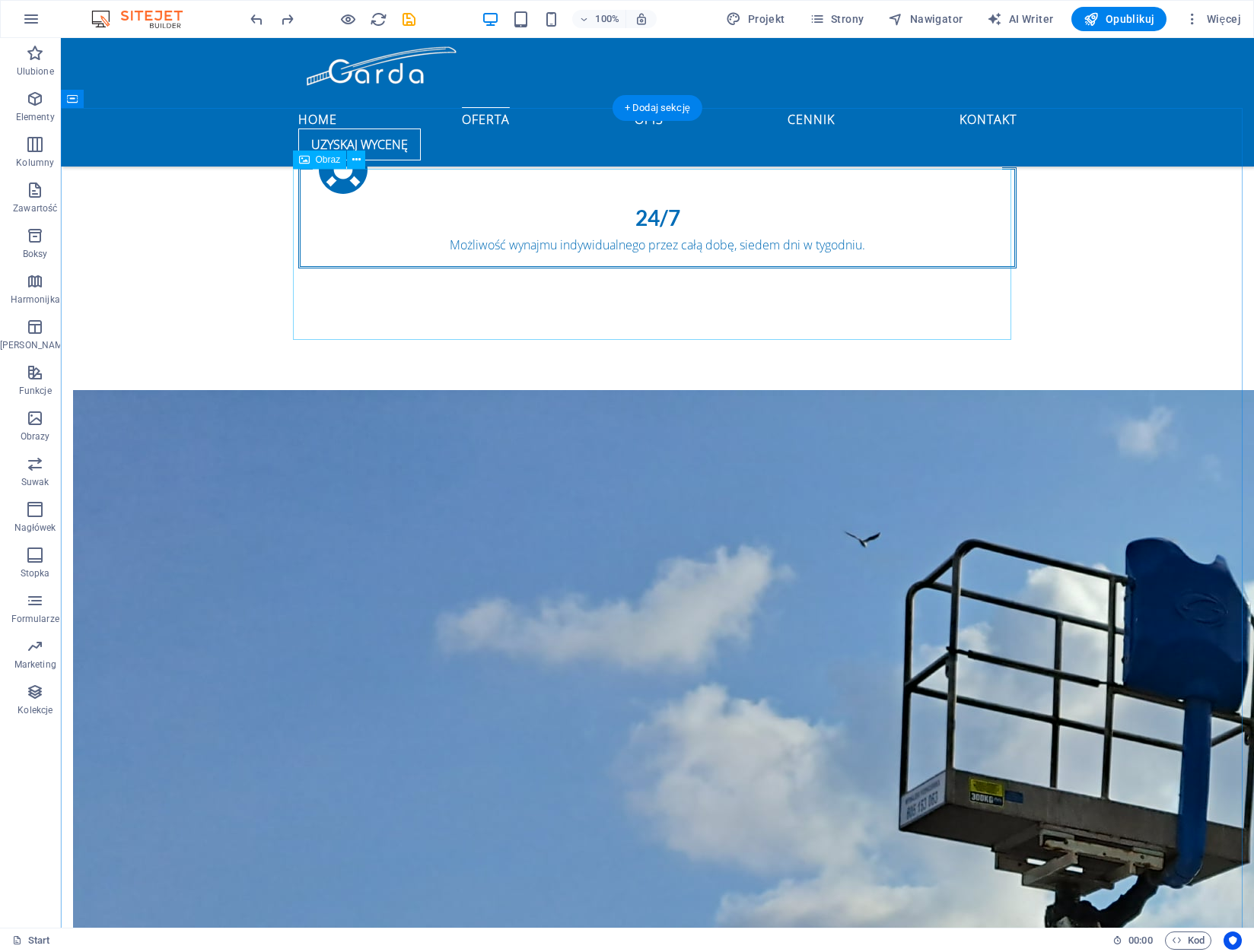
click at [356, 163] on icon at bounding box center [356, 160] width 8 height 16
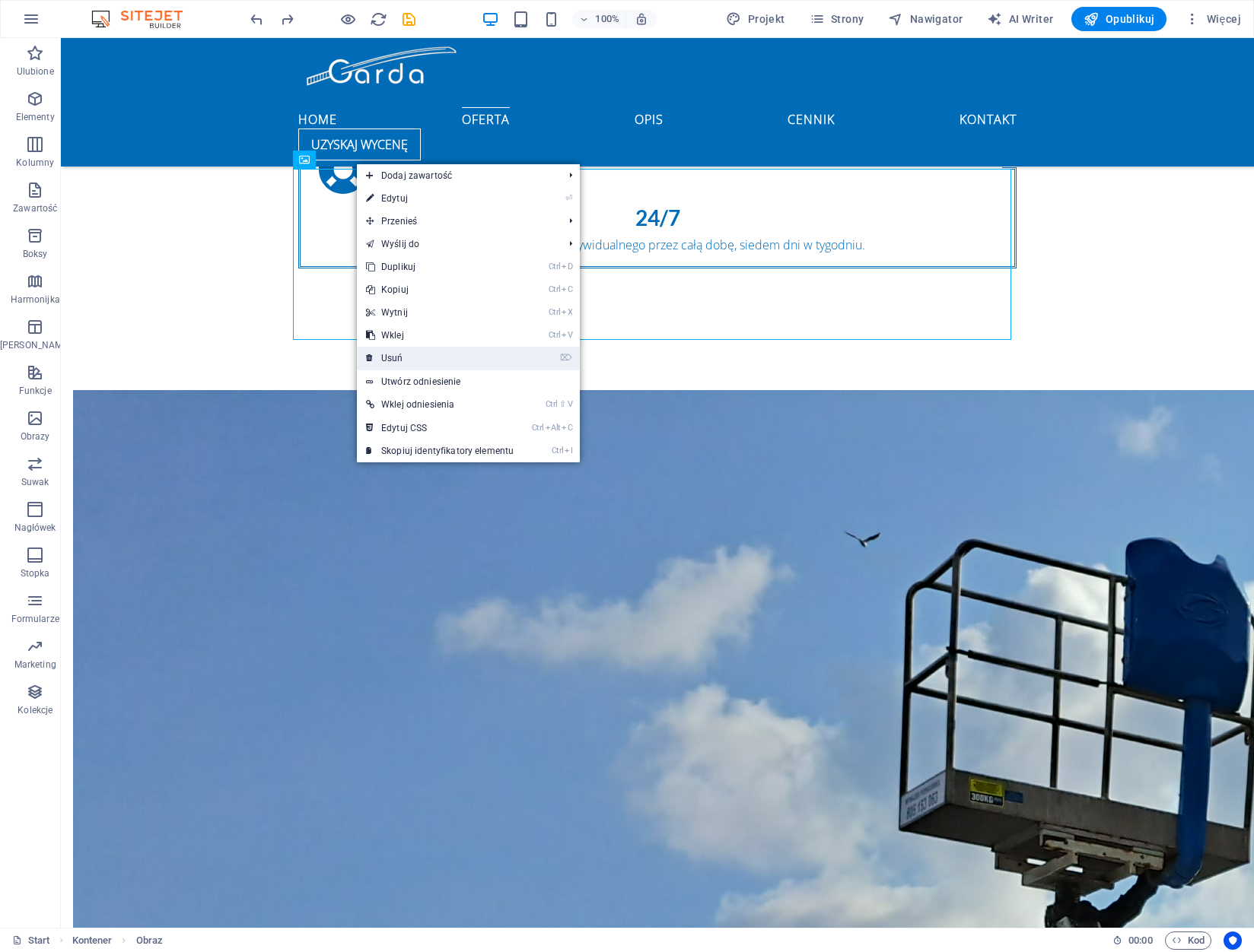
click at [417, 349] on link "⌦ Usuń" at bounding box center [440, 358] width 166 height 23
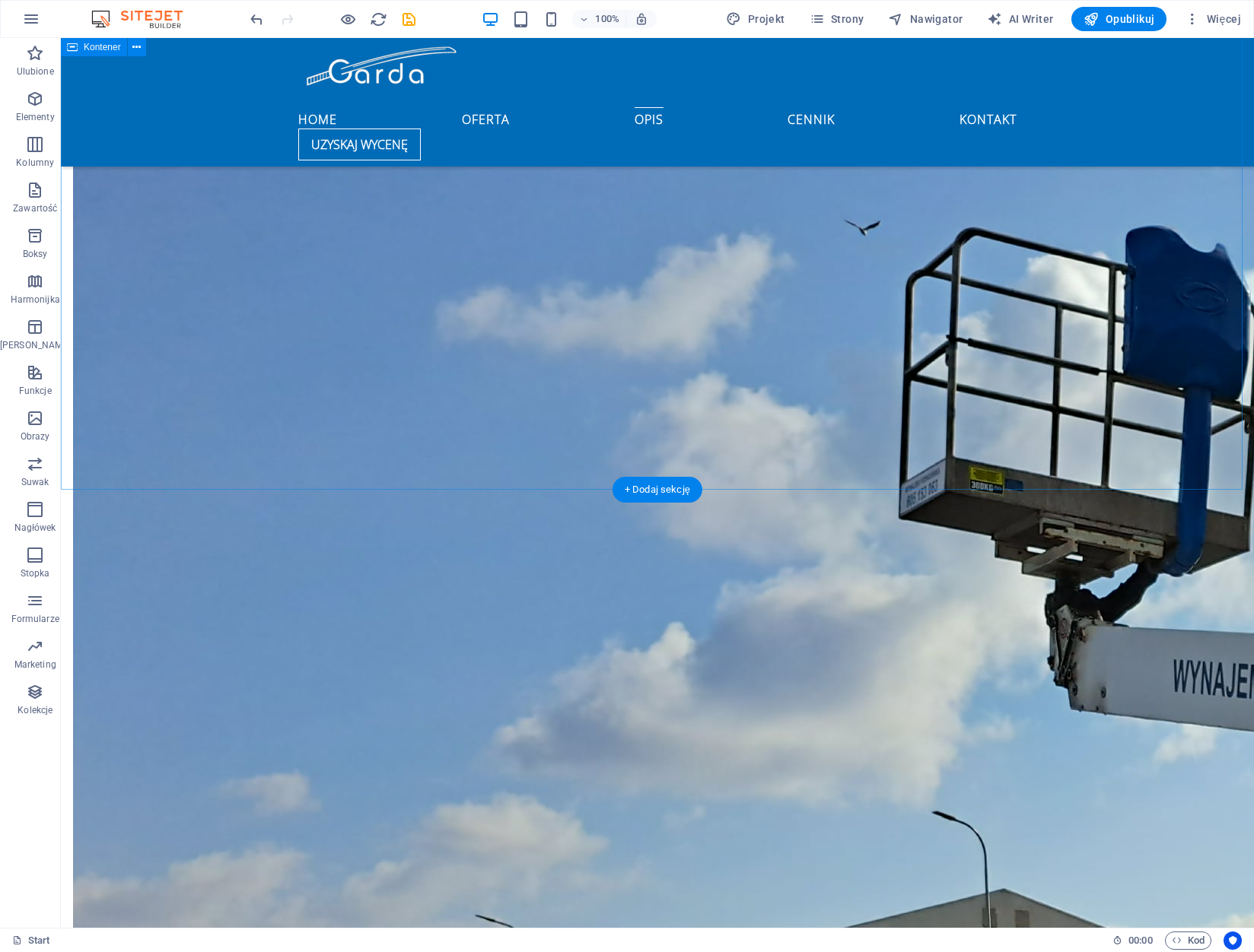
scroll to position [2105, 0]
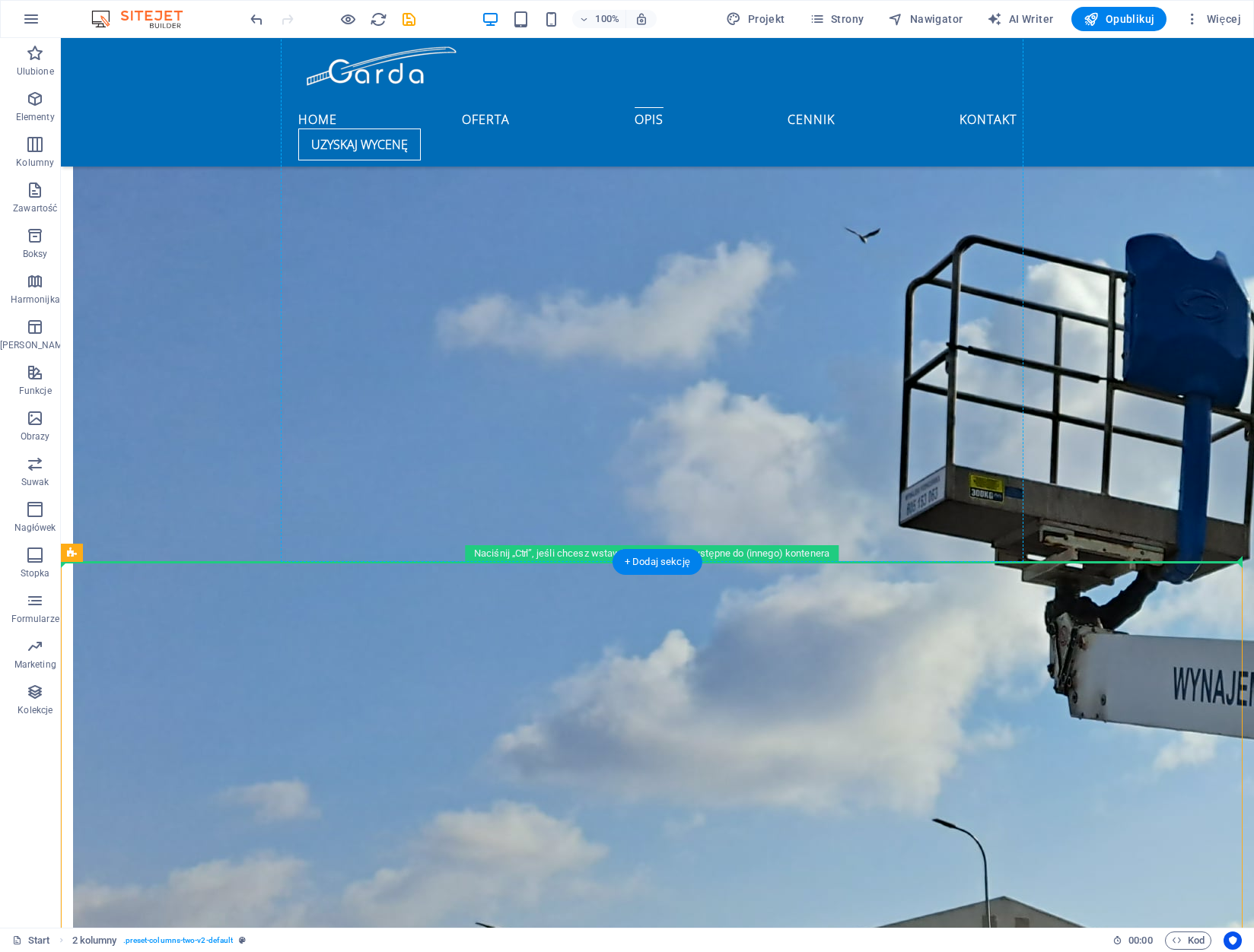
drag, startPoint x: 515, startPoint y: 595, endPoint x: 488, endPoint y: 491, distance: 107.4
drag, startPoint x: 162, startPoint y: 532, endPoint x: 390, endPoint y: 471, distance: 236.0
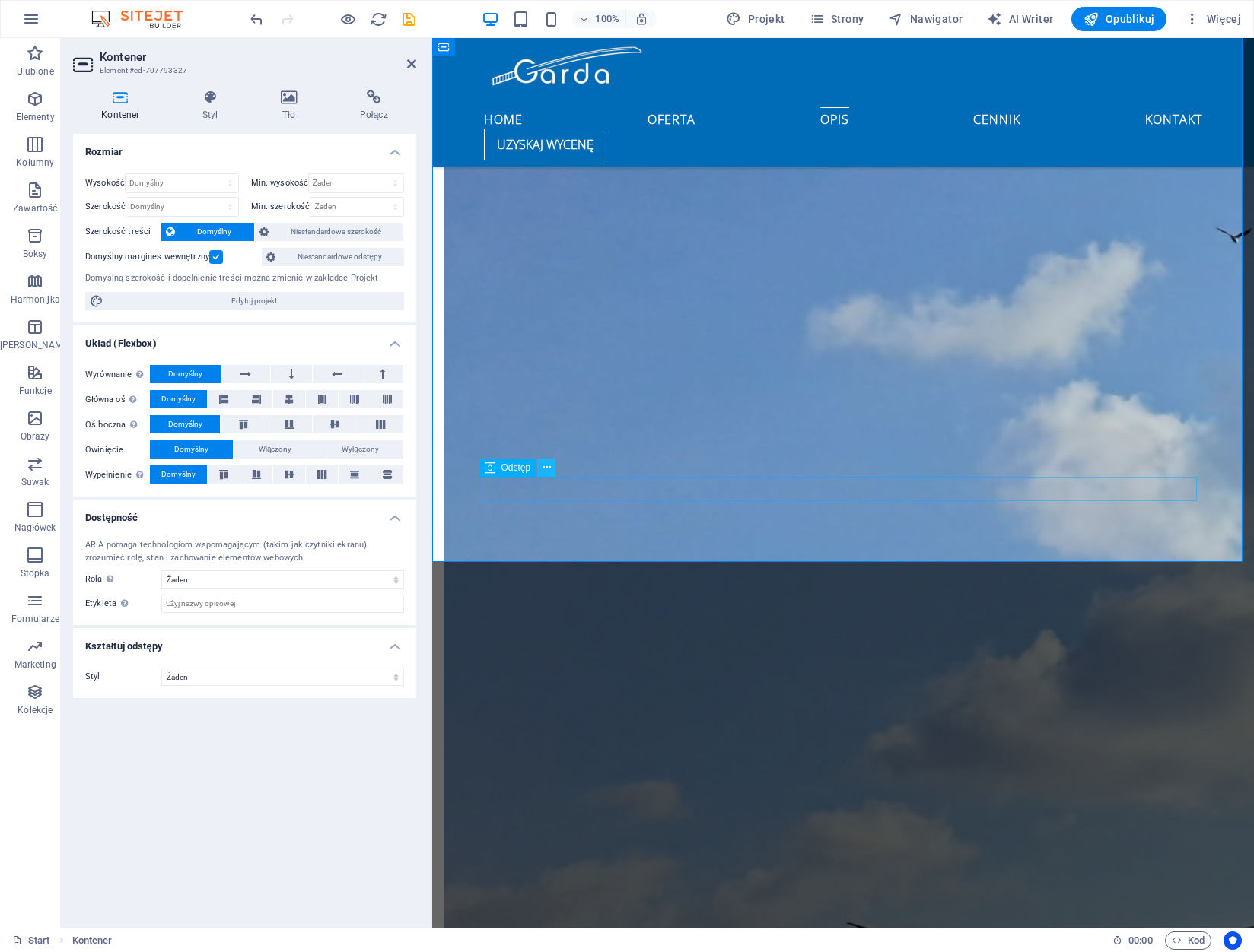
click at [542, 467] on icon at bounding box center [546, 467] width 8 height 16
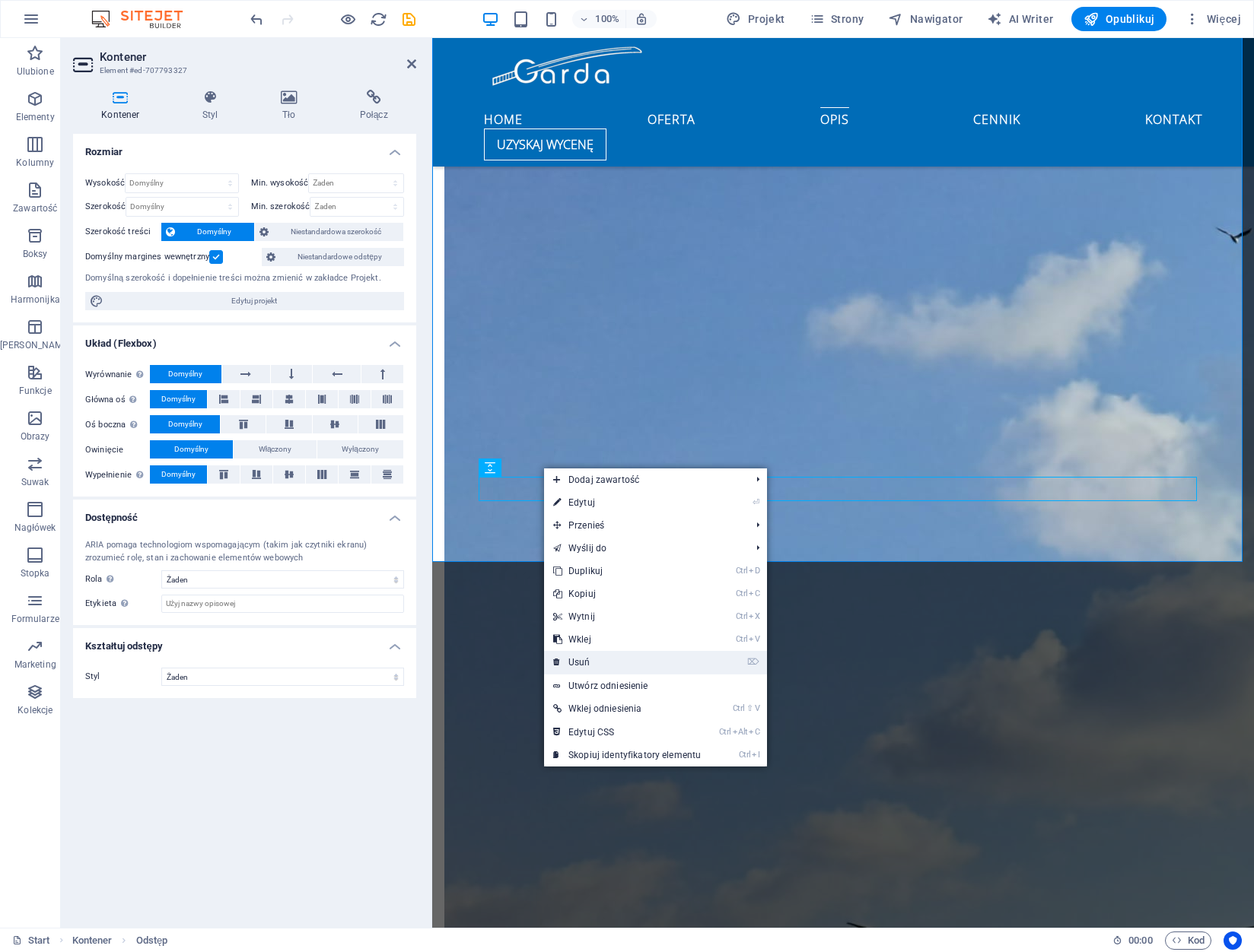
click at [612, 663] on link "⌦ Usuń" at bounding box center [627, 662] width 166 height 23
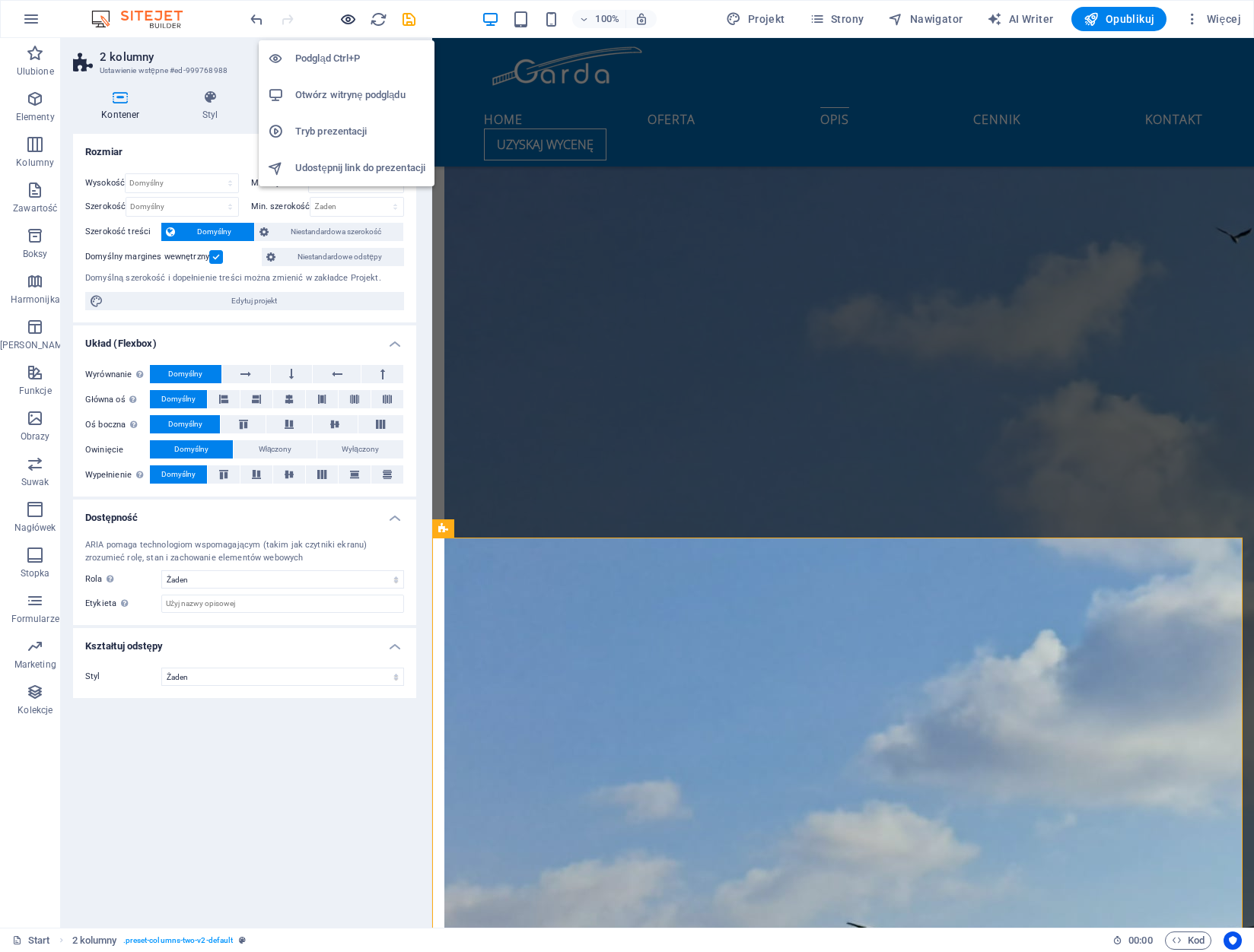
click at [351, 19] on icon "button" at bounding box center [347, 19] width 18 height 18
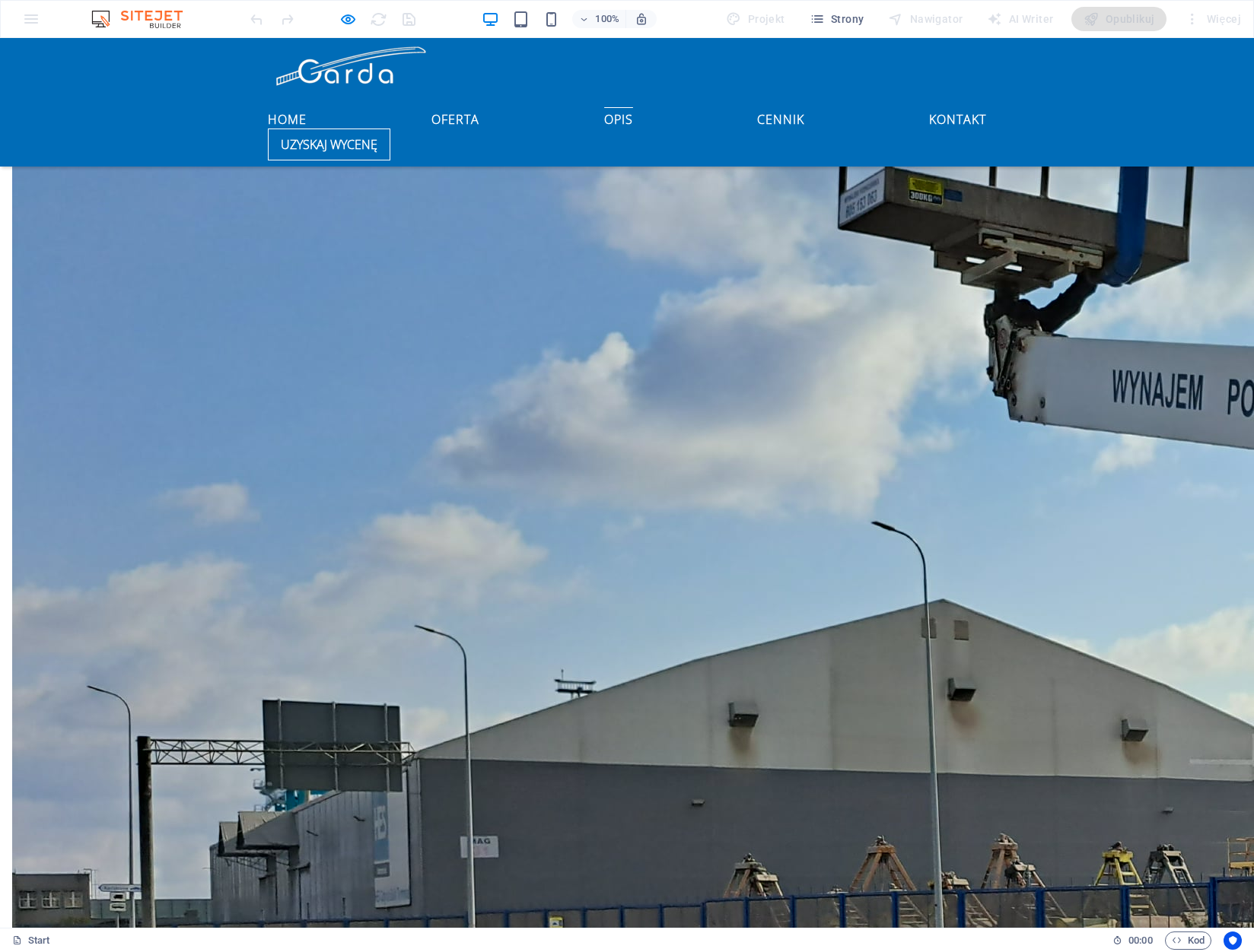
scroll to position [2410, 0]
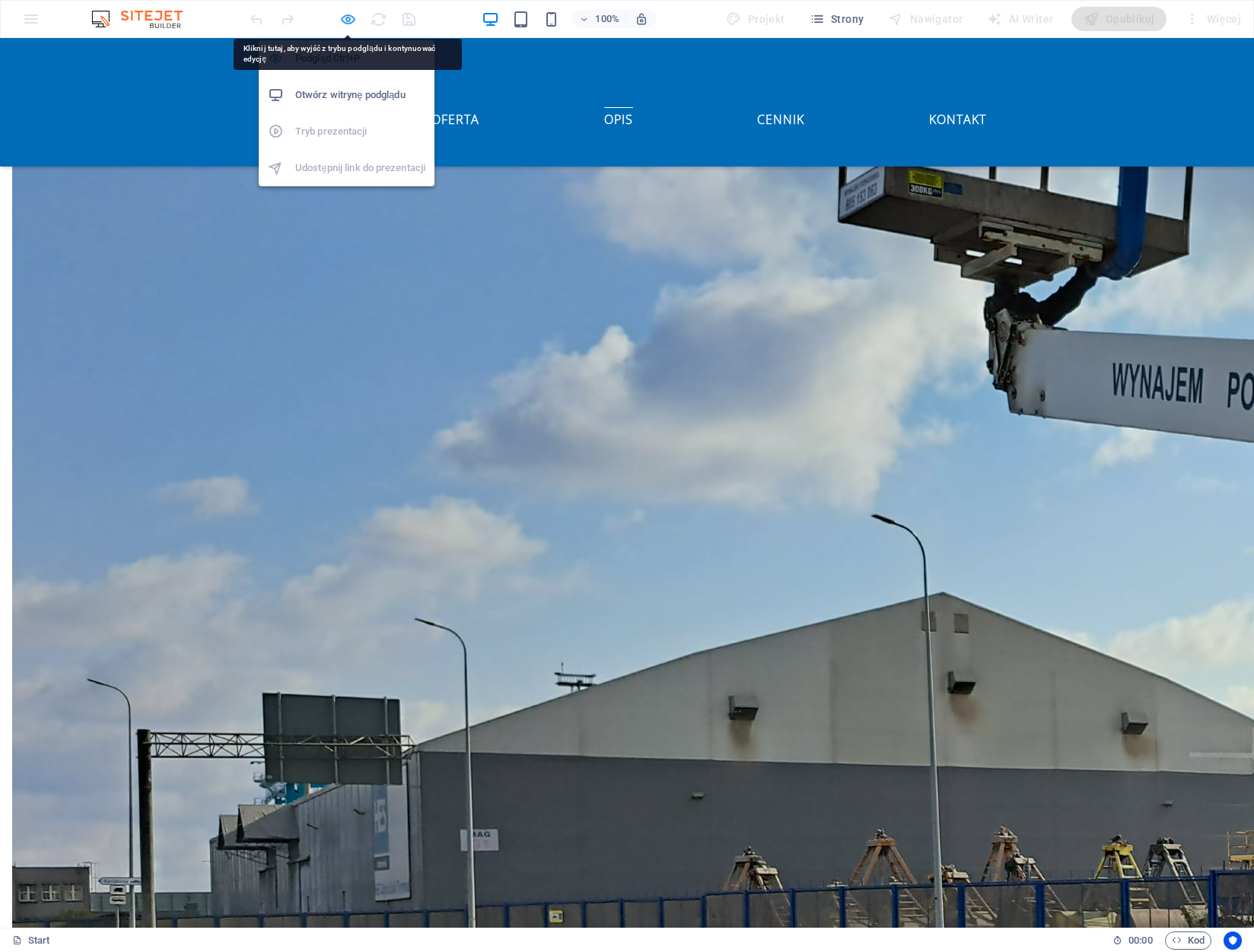
click at [346, 25] on icon "button" at bounding box center [347, 19] width 18 height 18
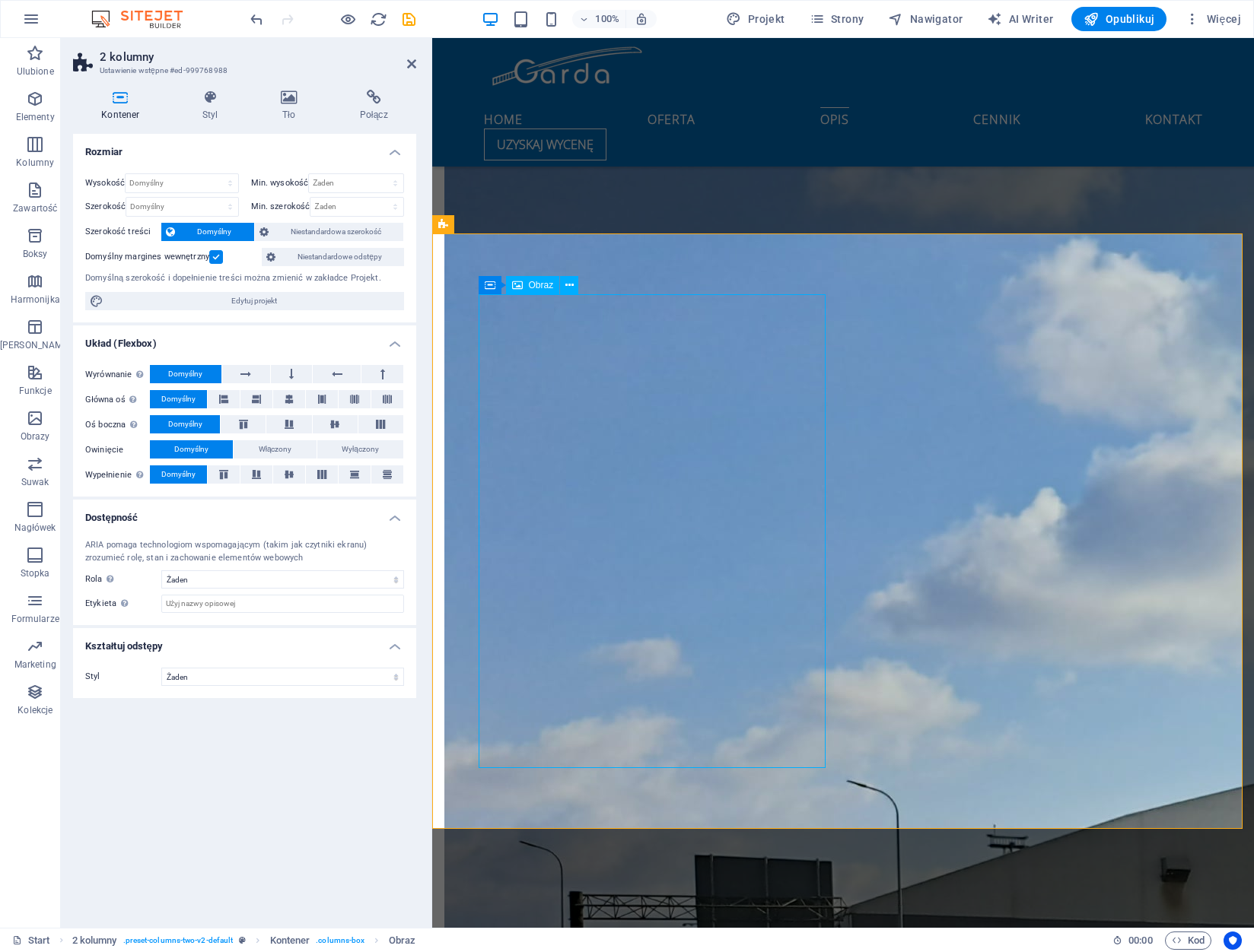
scroll to position [2182, 0]
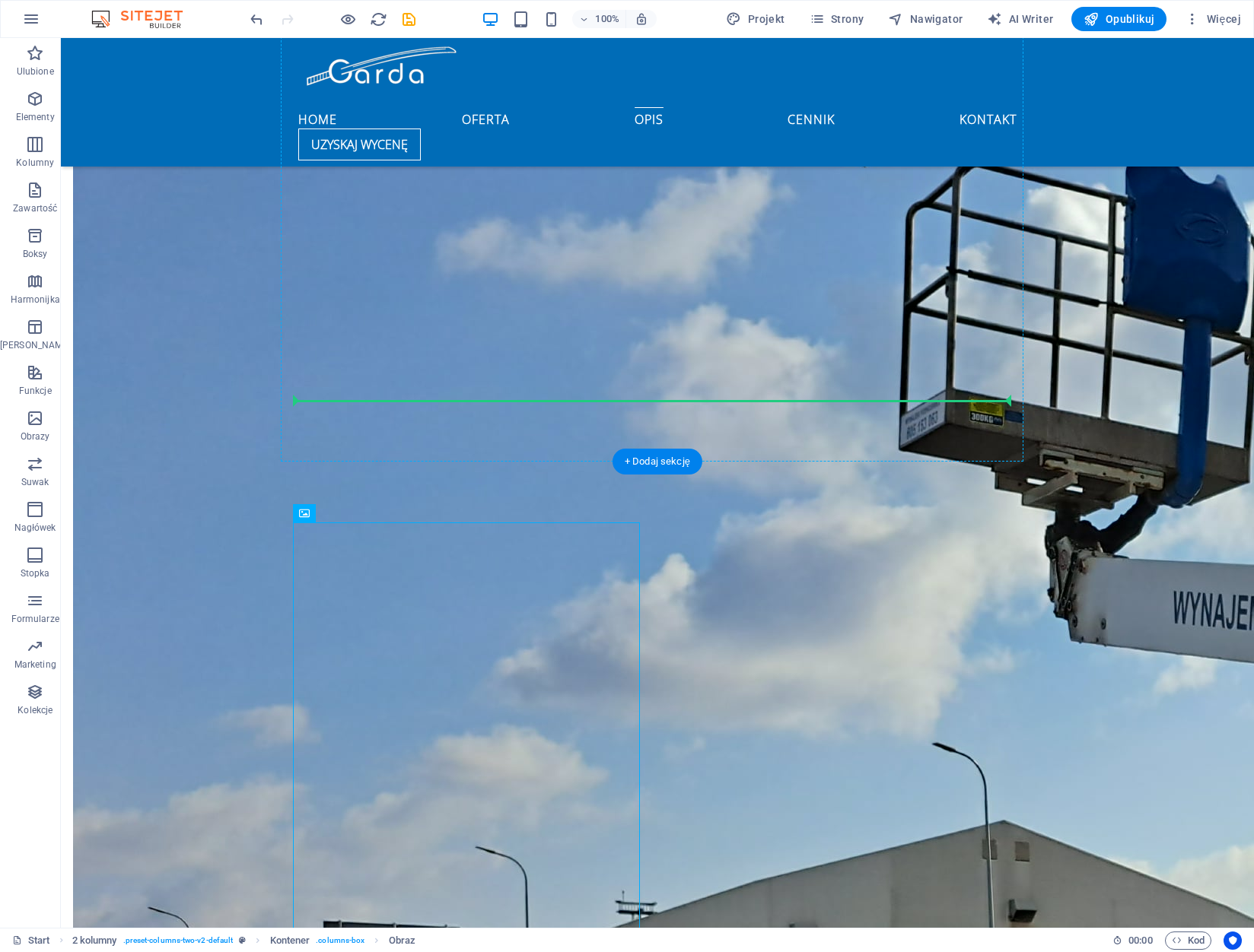
drag, startPoint x: 549, startPoint y: 498, endPoint x: 546, endPoint y: 397, distance: 101.0
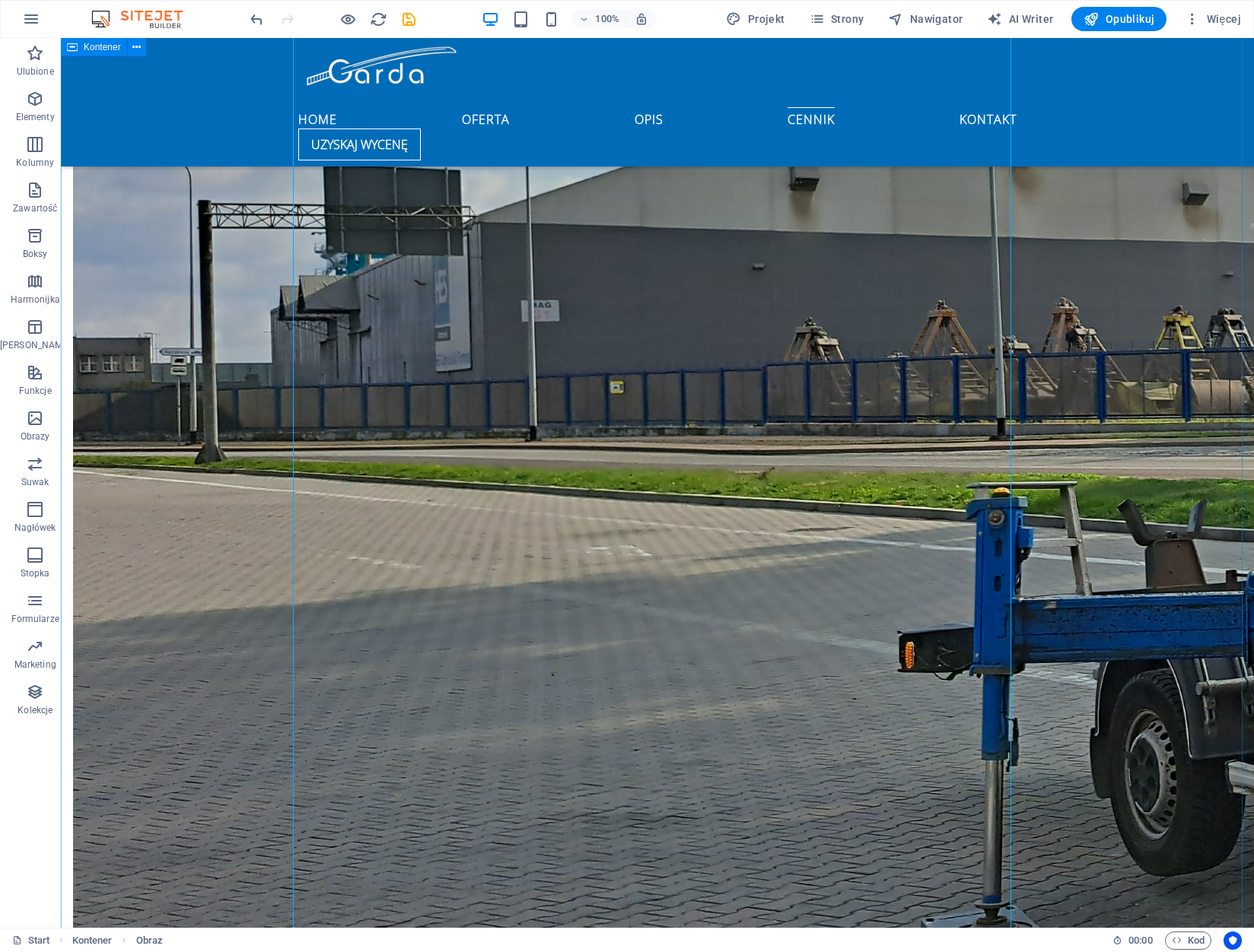
scroll to position [2943, 0]
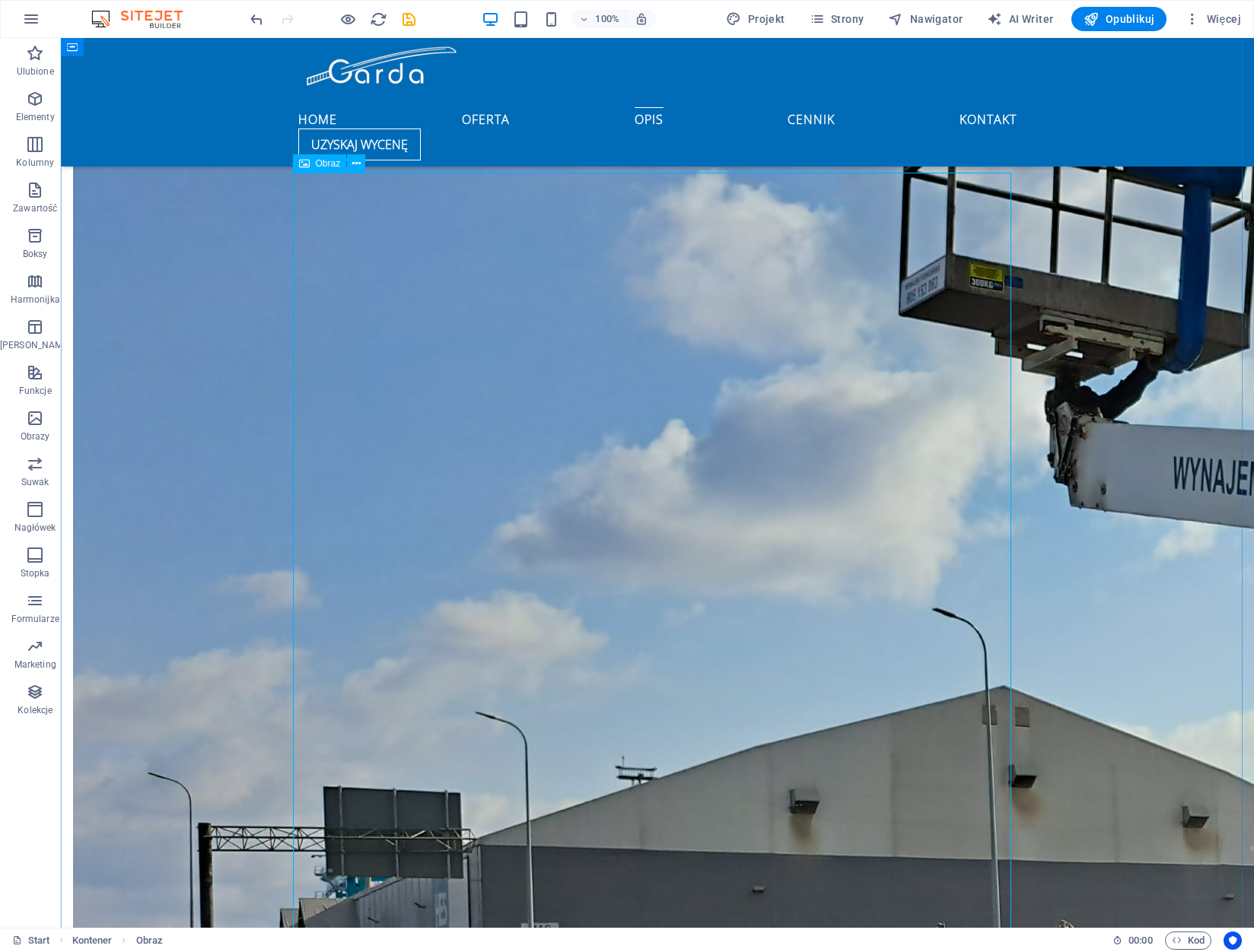
scroll to position [2105, 0]
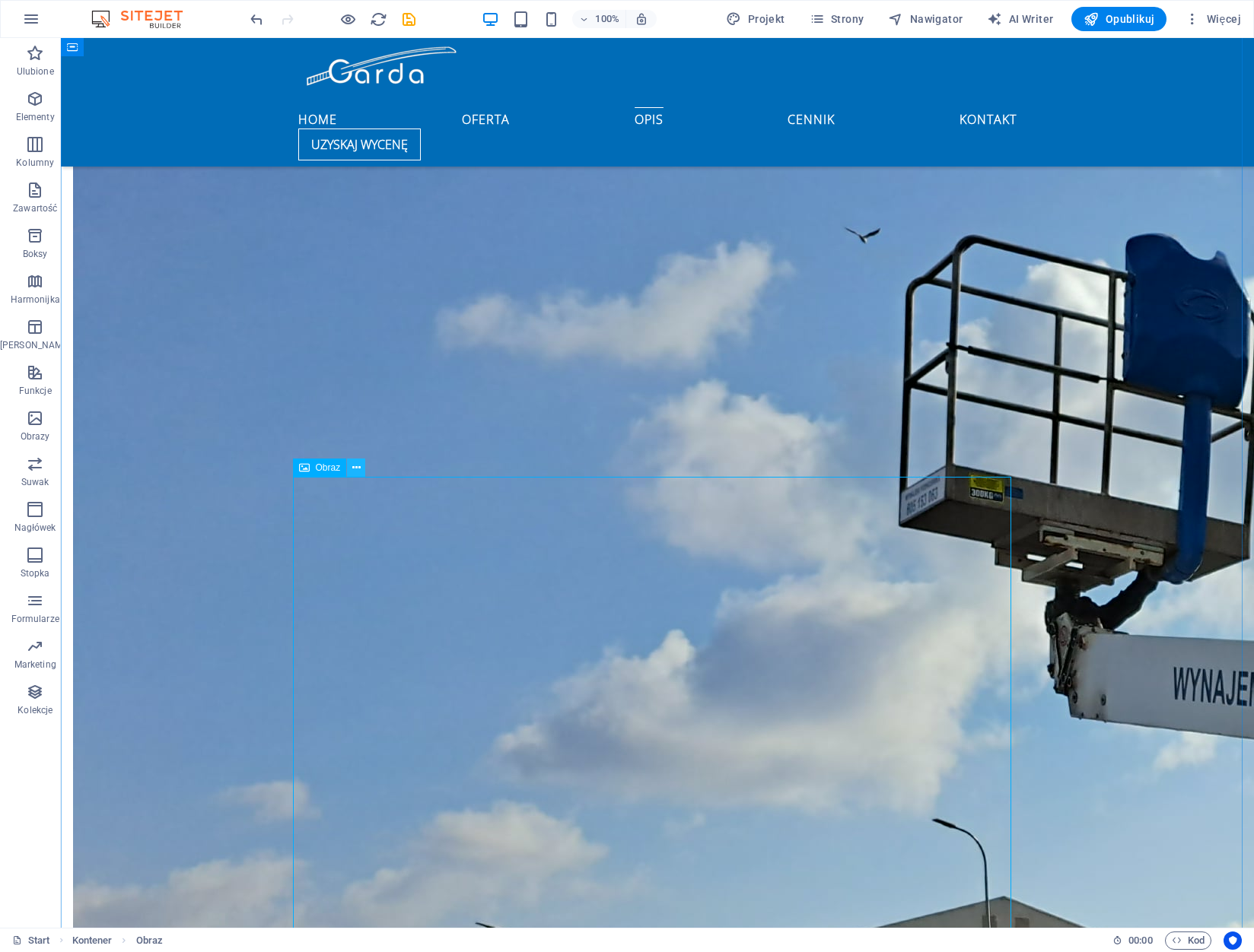
click at [354, 468] on icon at bounding box center [356, 467] width 8 height 16
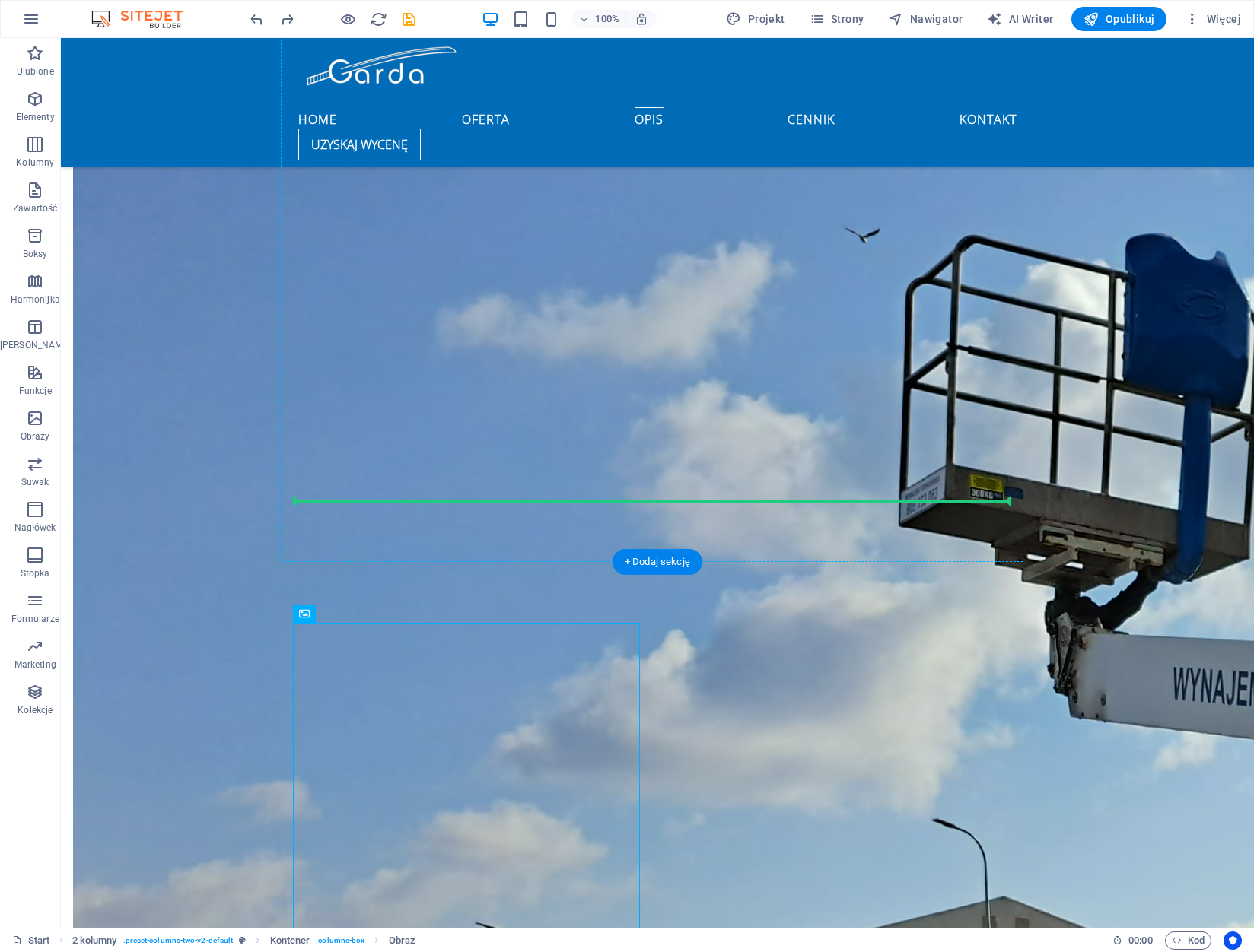
drag, startPoint x: 419, startPoint y: 655, endPoint x: 365, endPoint y: 501, distance: 163.2
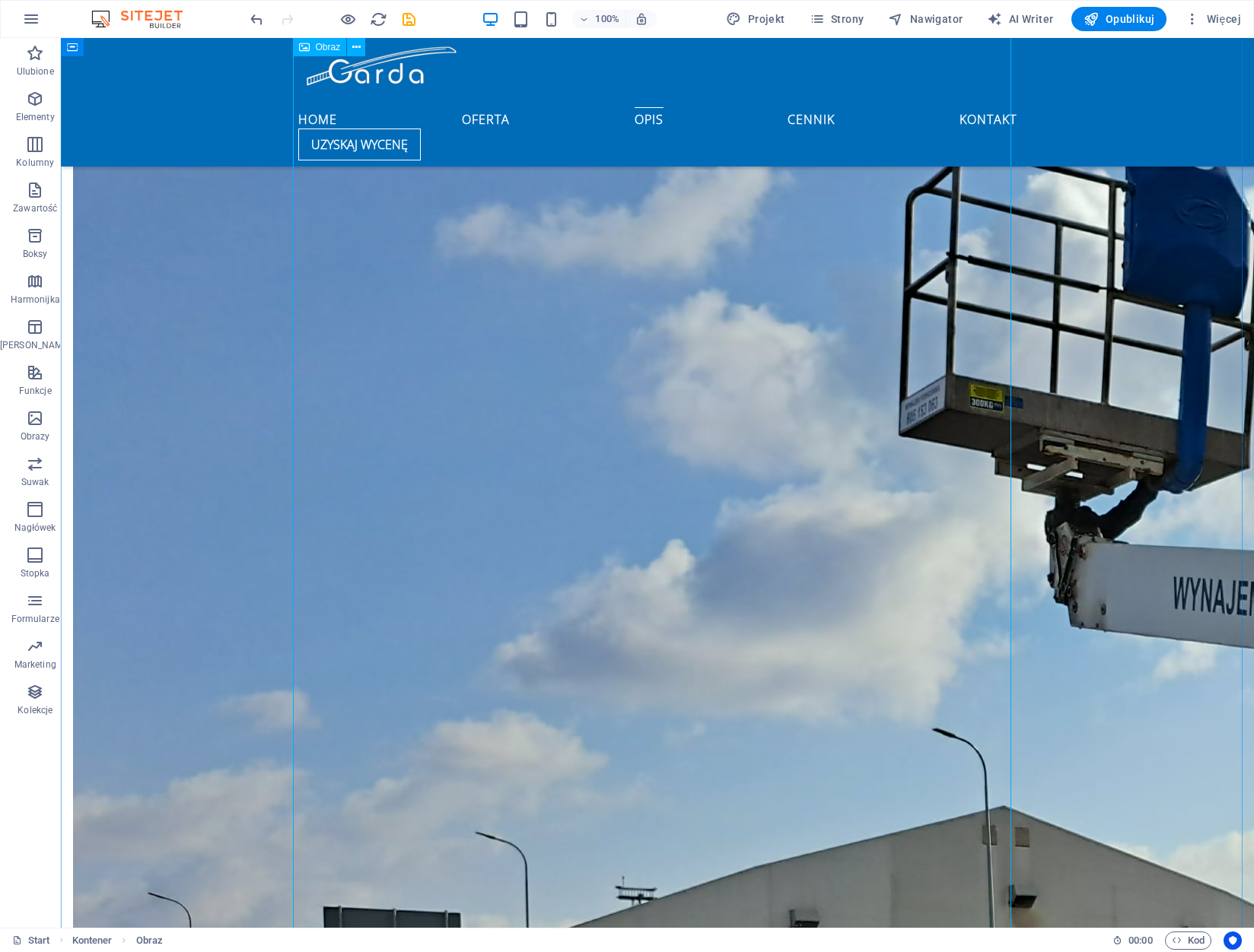
scroll to position [2182, 0]
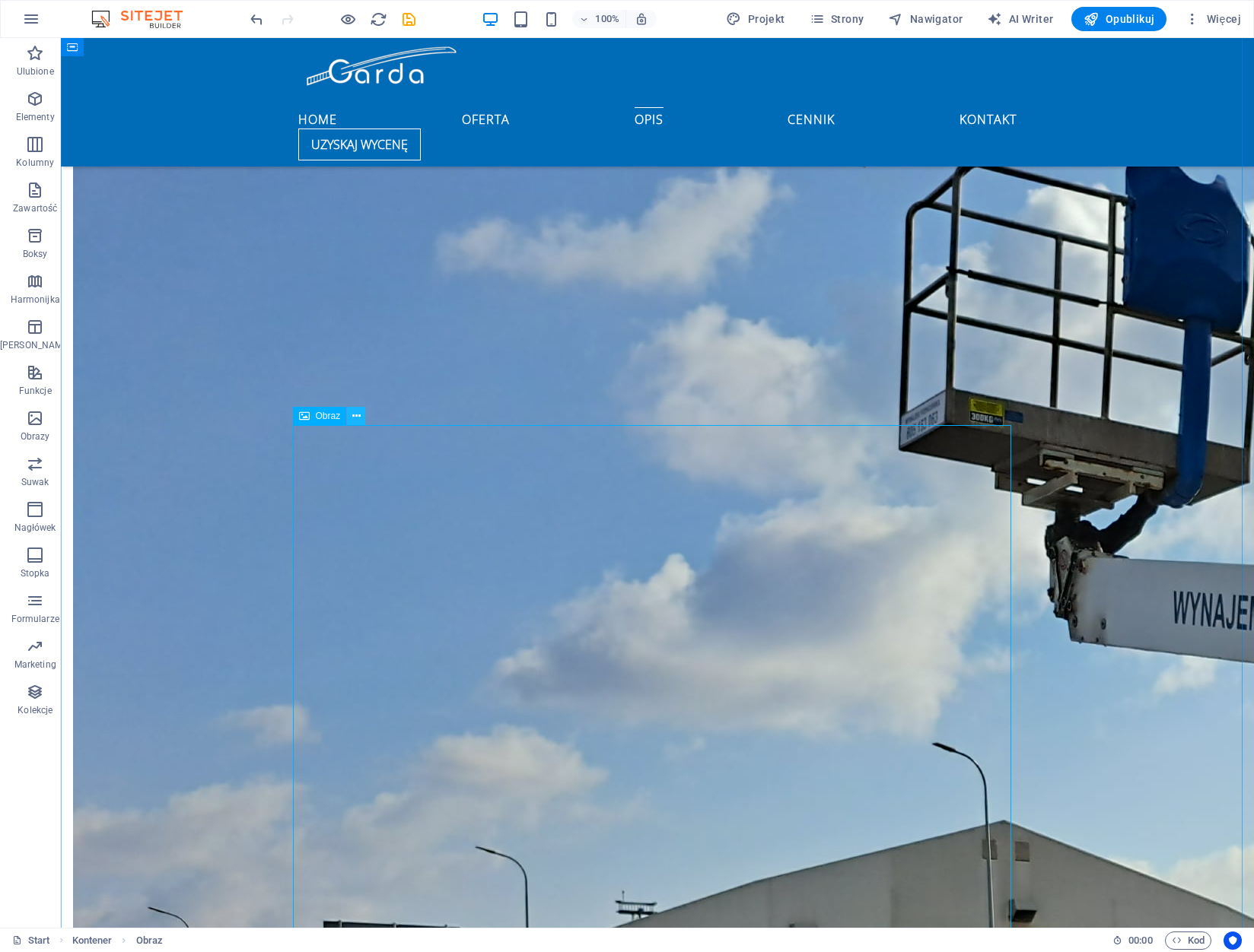
click at [357, 414] on icon at bounding box center [356, 416] width 8 height 16
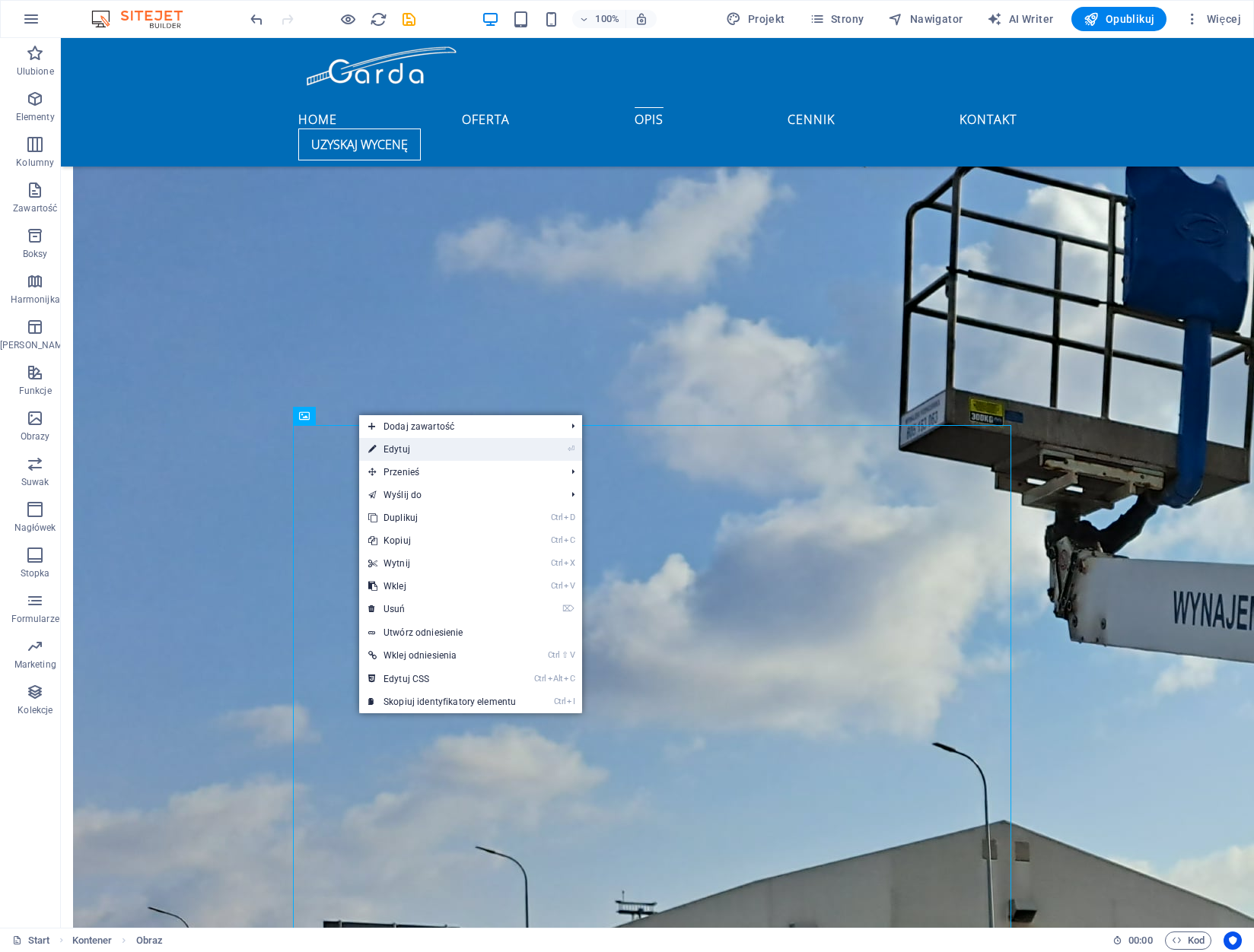
click at [445, 447] on link "⏎ Edytuj" at bounding box center [442, 450] width 166 height 23
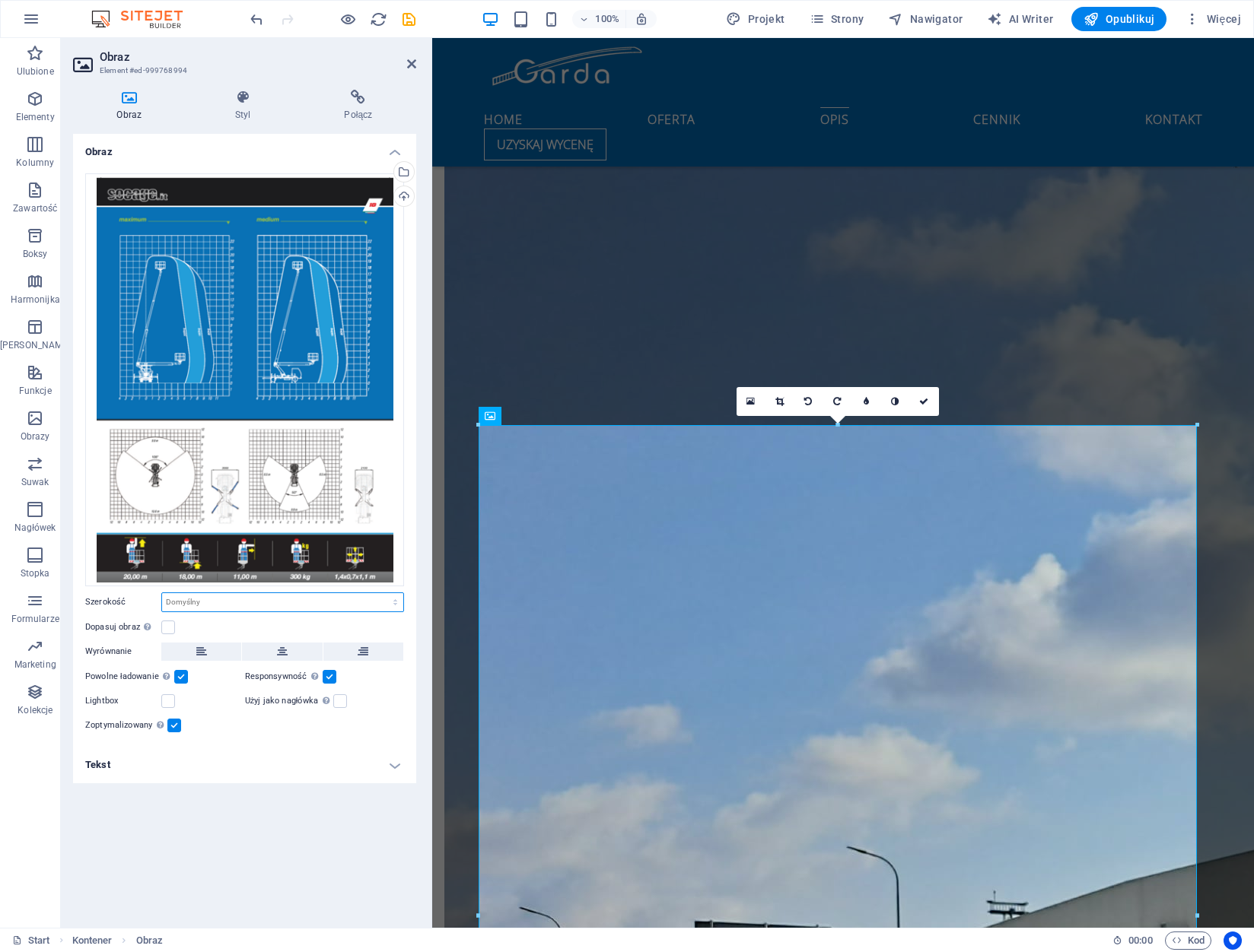
click at [211, 600] on select "Domyślny automatycznie px rem % em vh vw" at bounding box center [282, 603] width 241 height 18
select select "%"
click at [382, 594] on select "Domyślny automatycznie px rem % em vh vw" at bounding box center [282, 603] width 241 height 18
type input "50"
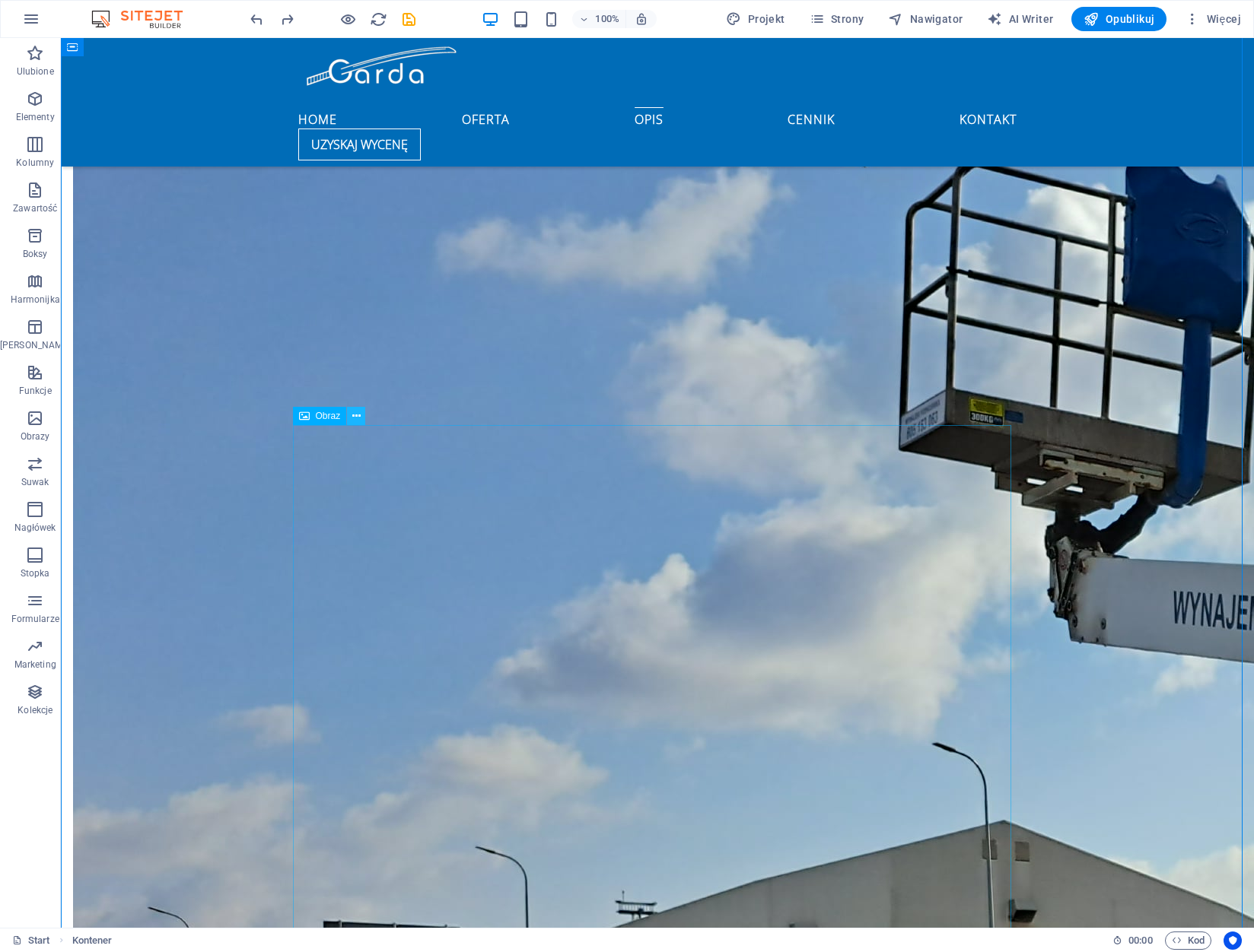
click at [354, 424] on button at bounding box center [356, 416] width 18 height 18
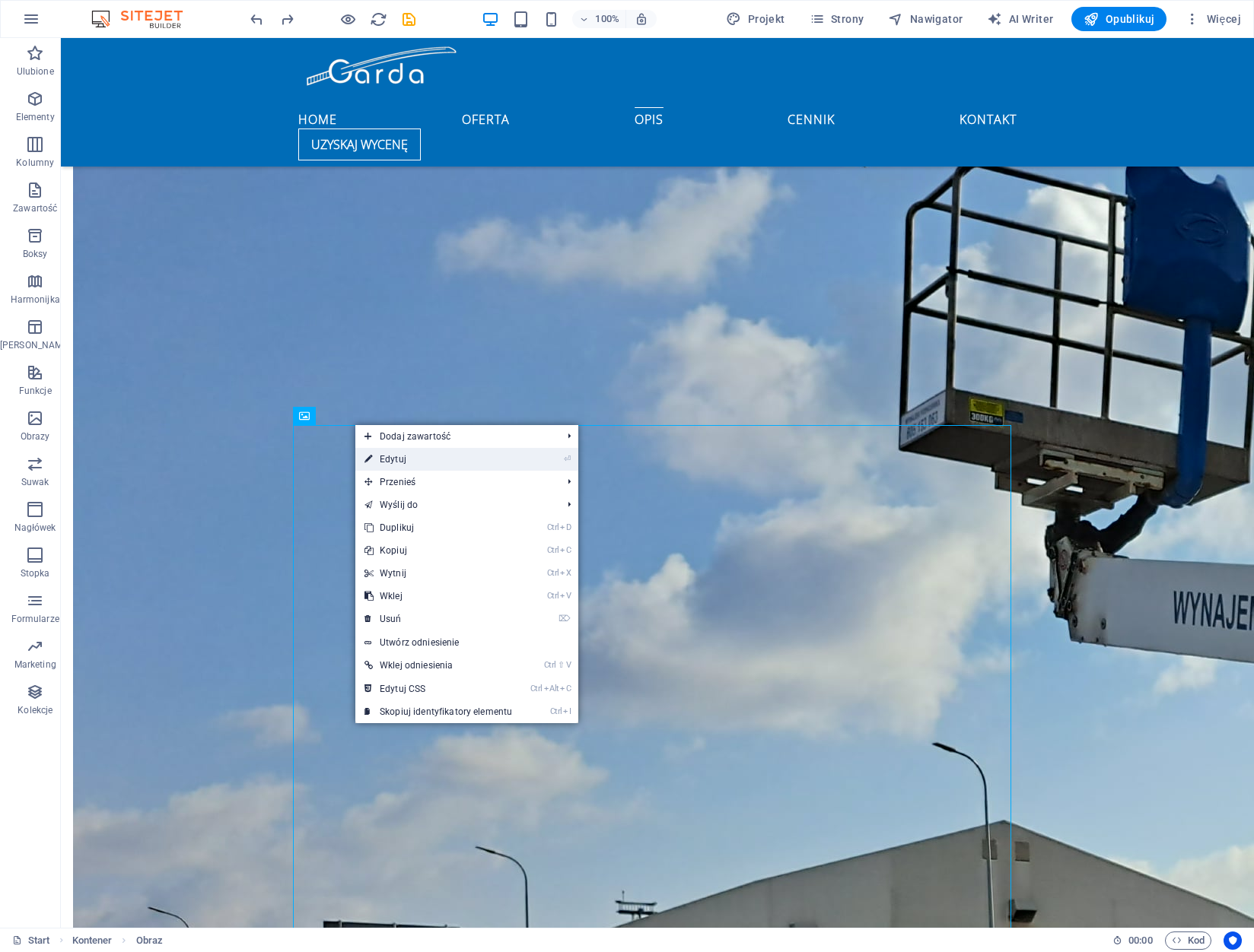
click at [424, 453] on link "⏎ Edytuj" at bounding box center [439, 459] width 166 height 23
select select "%"
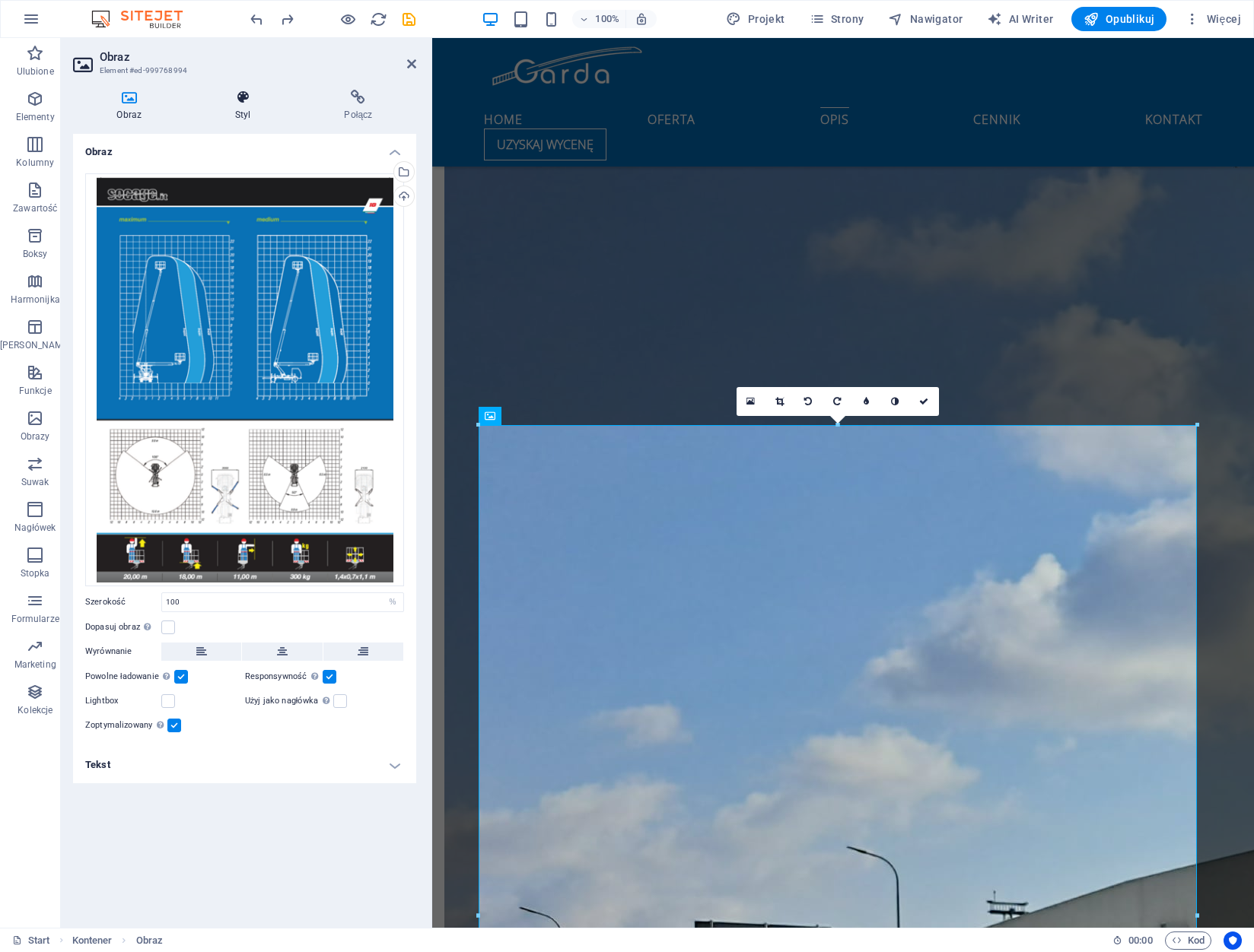
click at [248, 106] on h4 "Styl" at bounding box center [247, 105] width 109 height 32
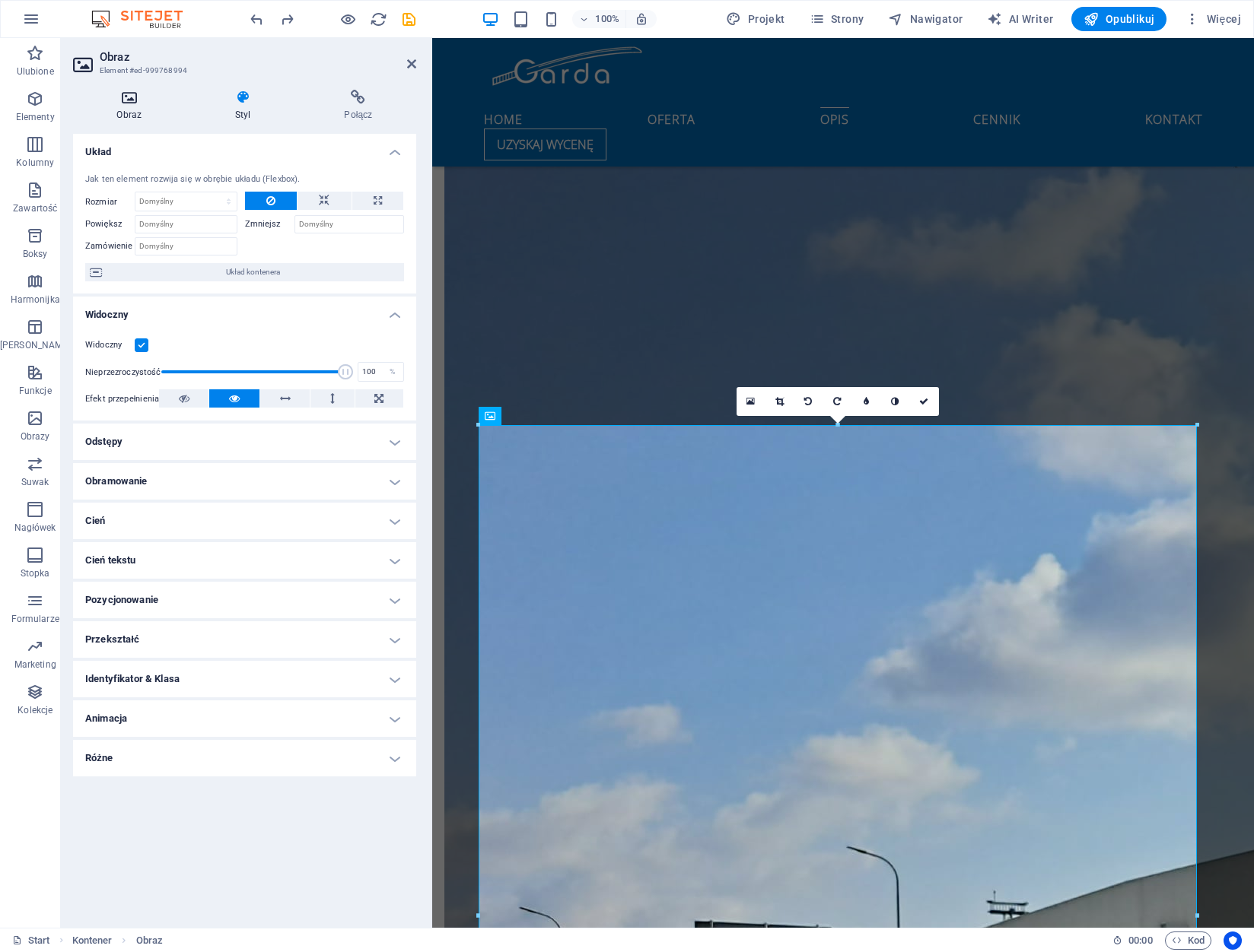
click at [119, 97] on icon at bounding box center [129, 97] width 113 height 15
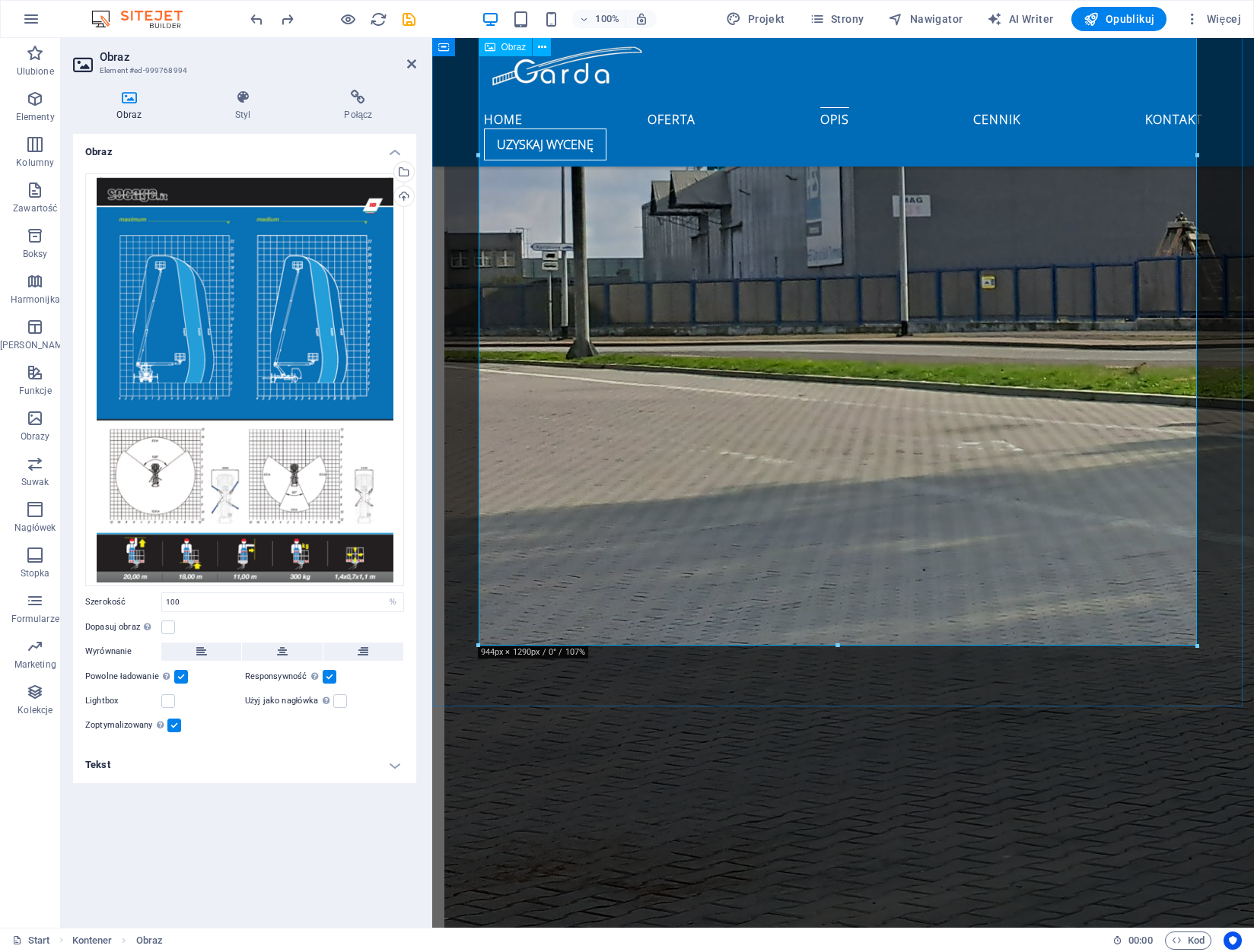
scroll to position [3322, 0]
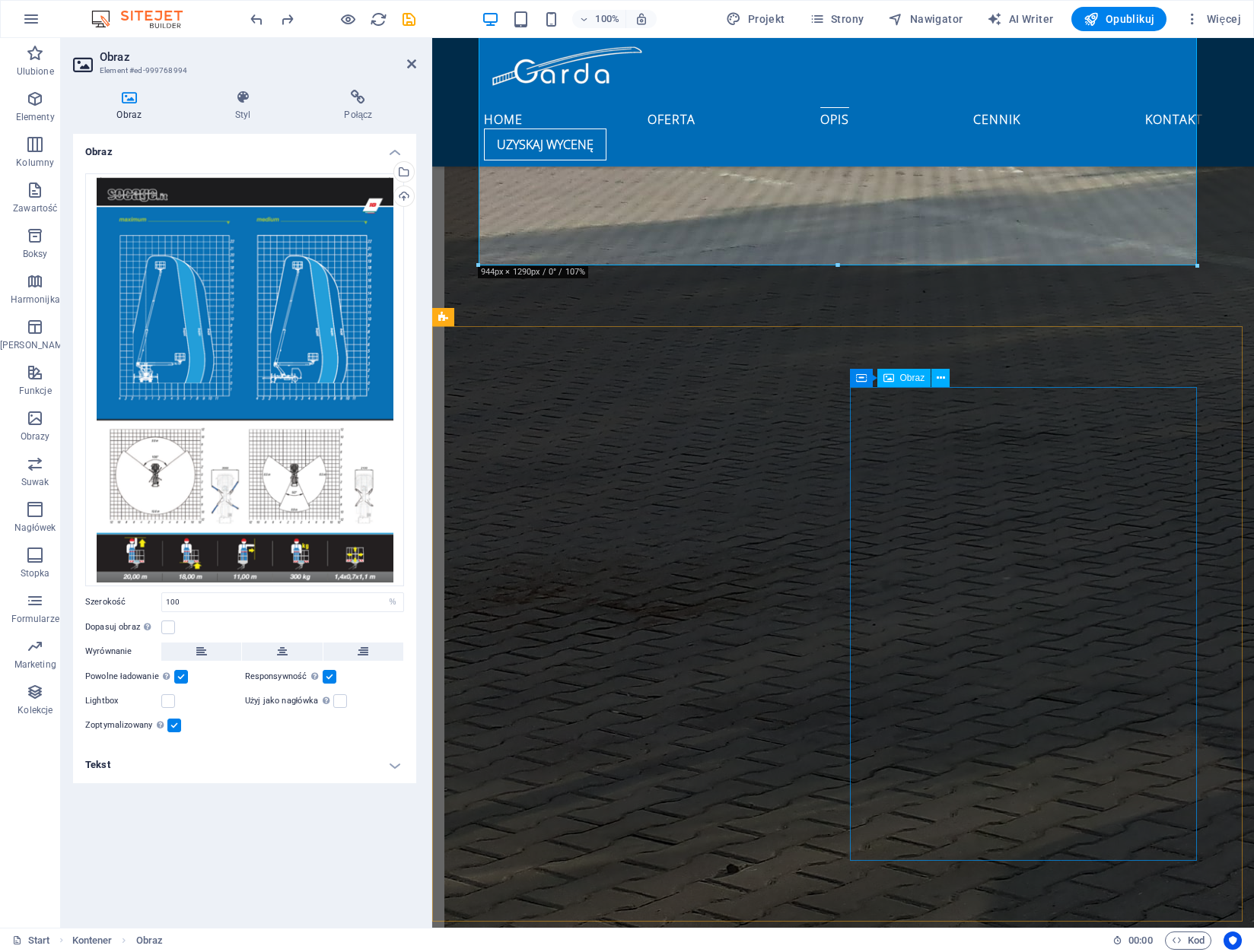
drag, startPoint x: 1062, startPoint y: 500, endPoint x: 1429, endPoint y: 500, distance: 367.0
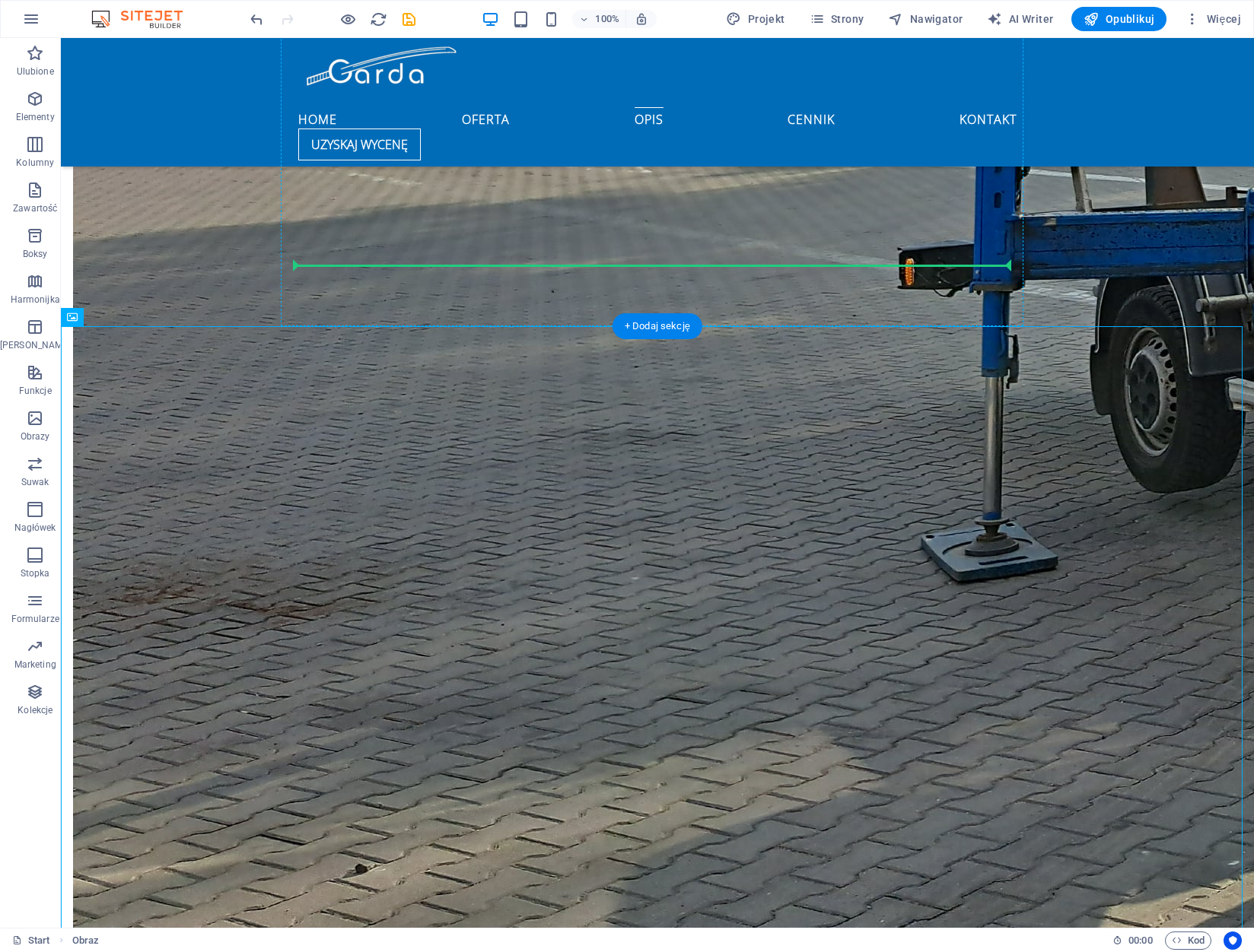
drag, startPoint x: 145, startPoint y: 357, endPoint x: 1004, endPoint y: 183, distance: 876.4
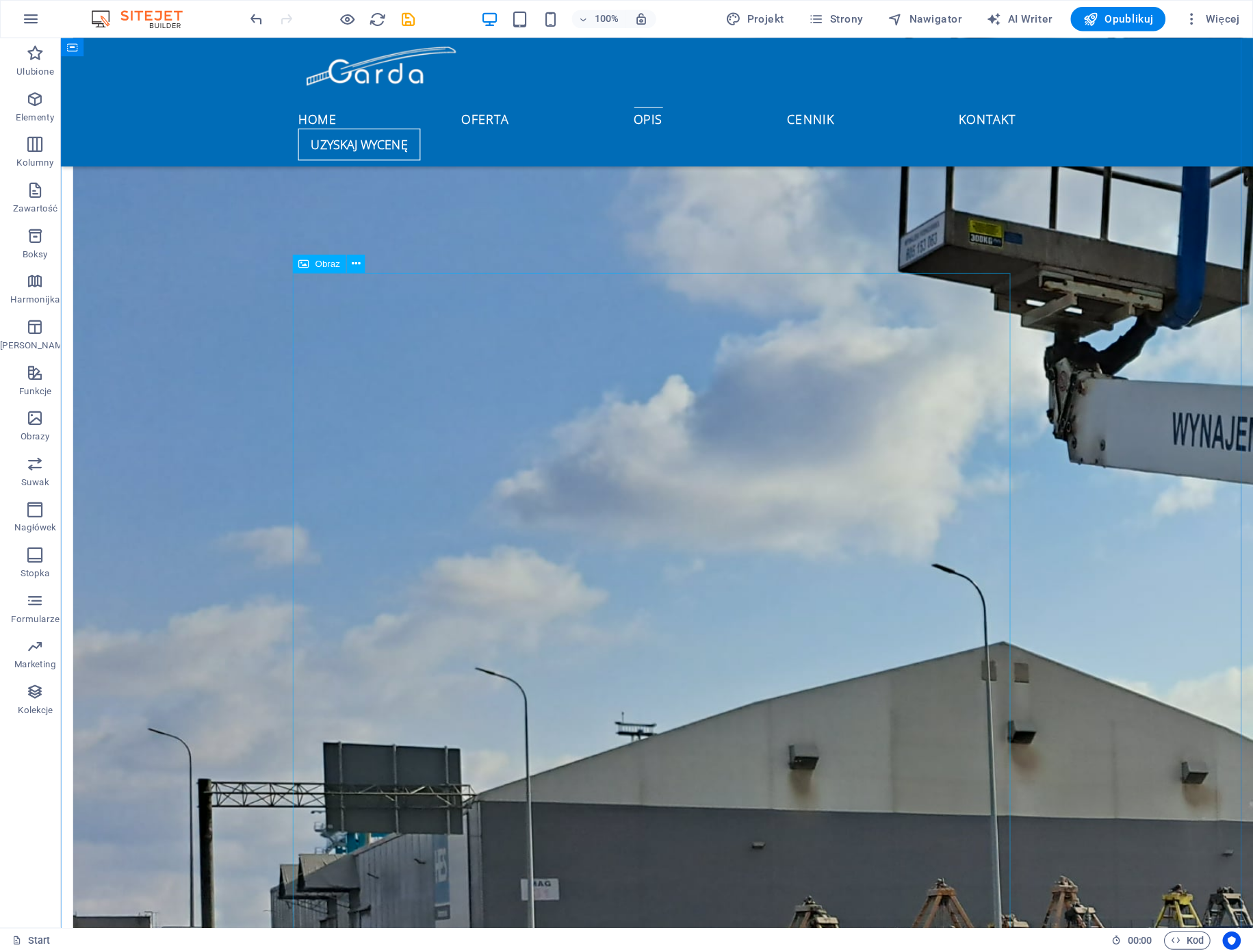
scroll to position [2099, 0]
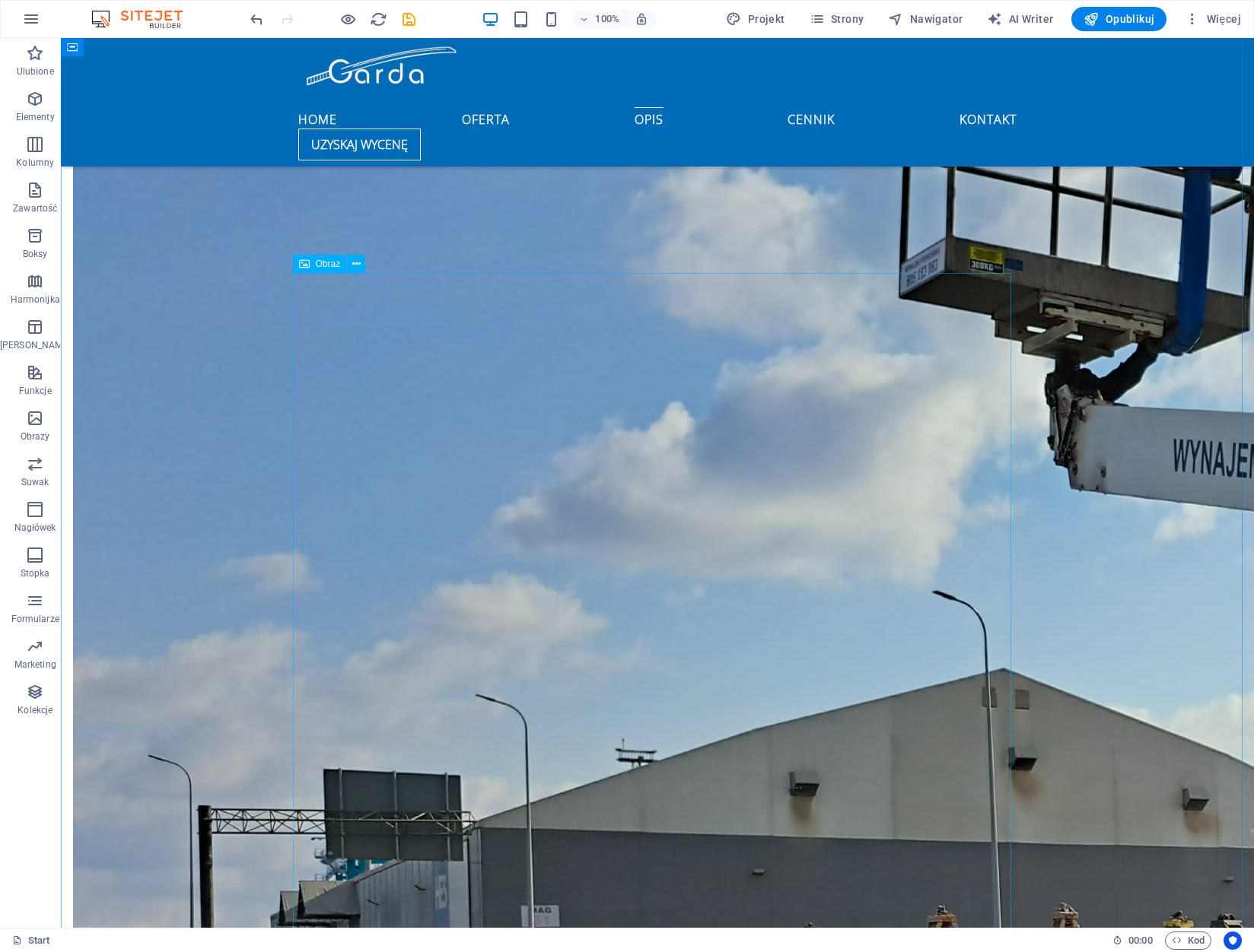
click at [316, 266] on span "Obraz" at bounding box center [328, 264] width 25 height 9
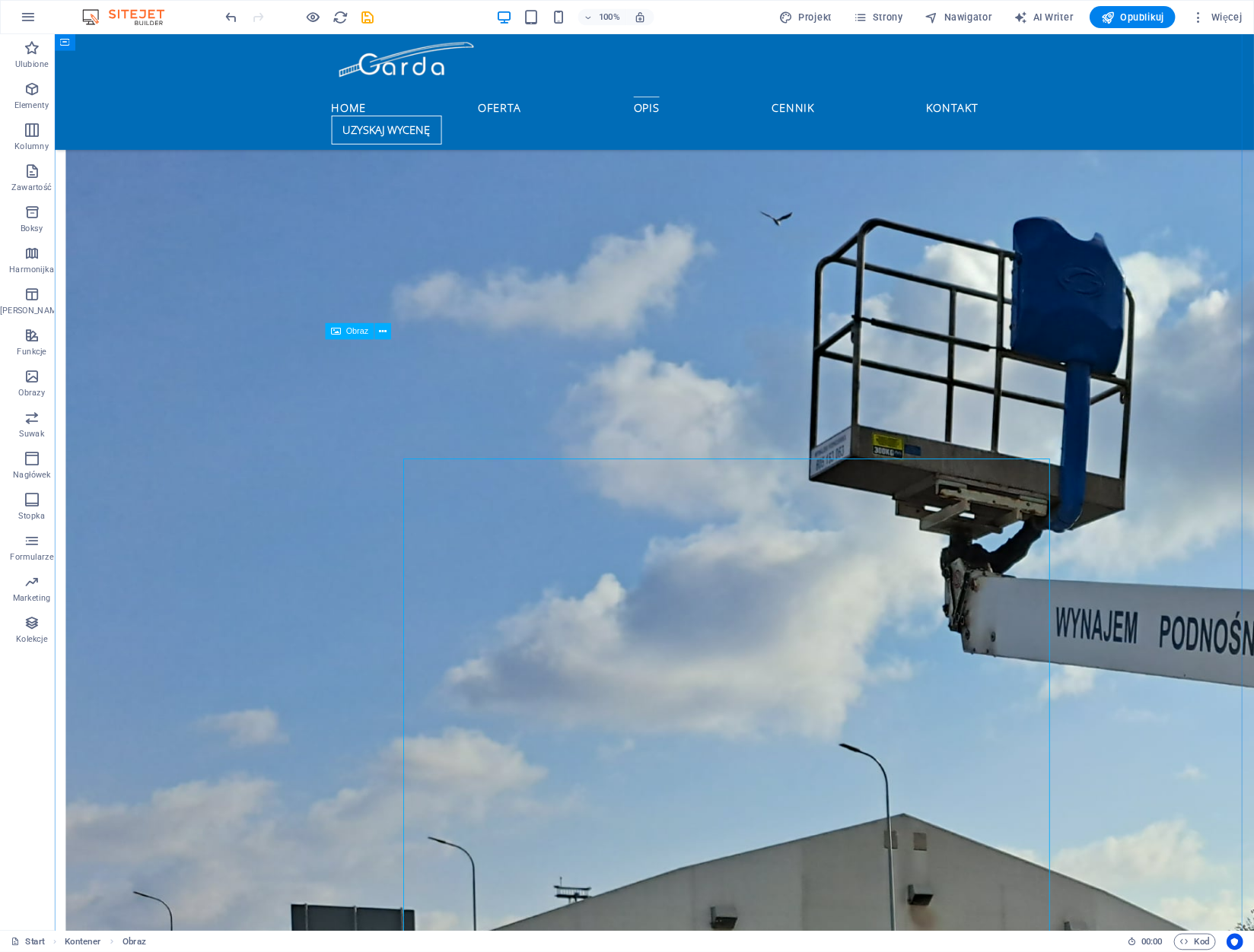
scroll to position [2336, 0]
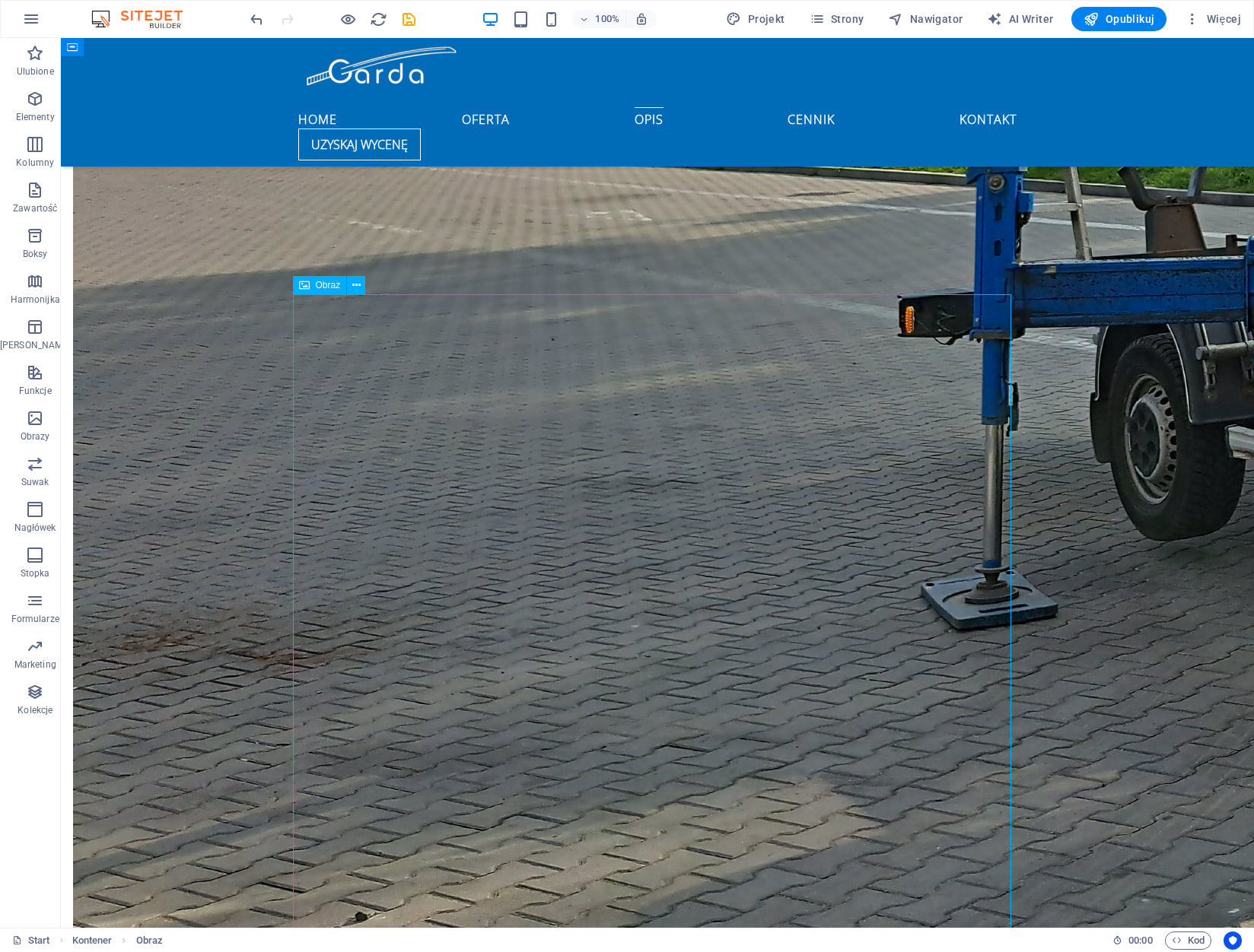
scroll to position [3249, 0]
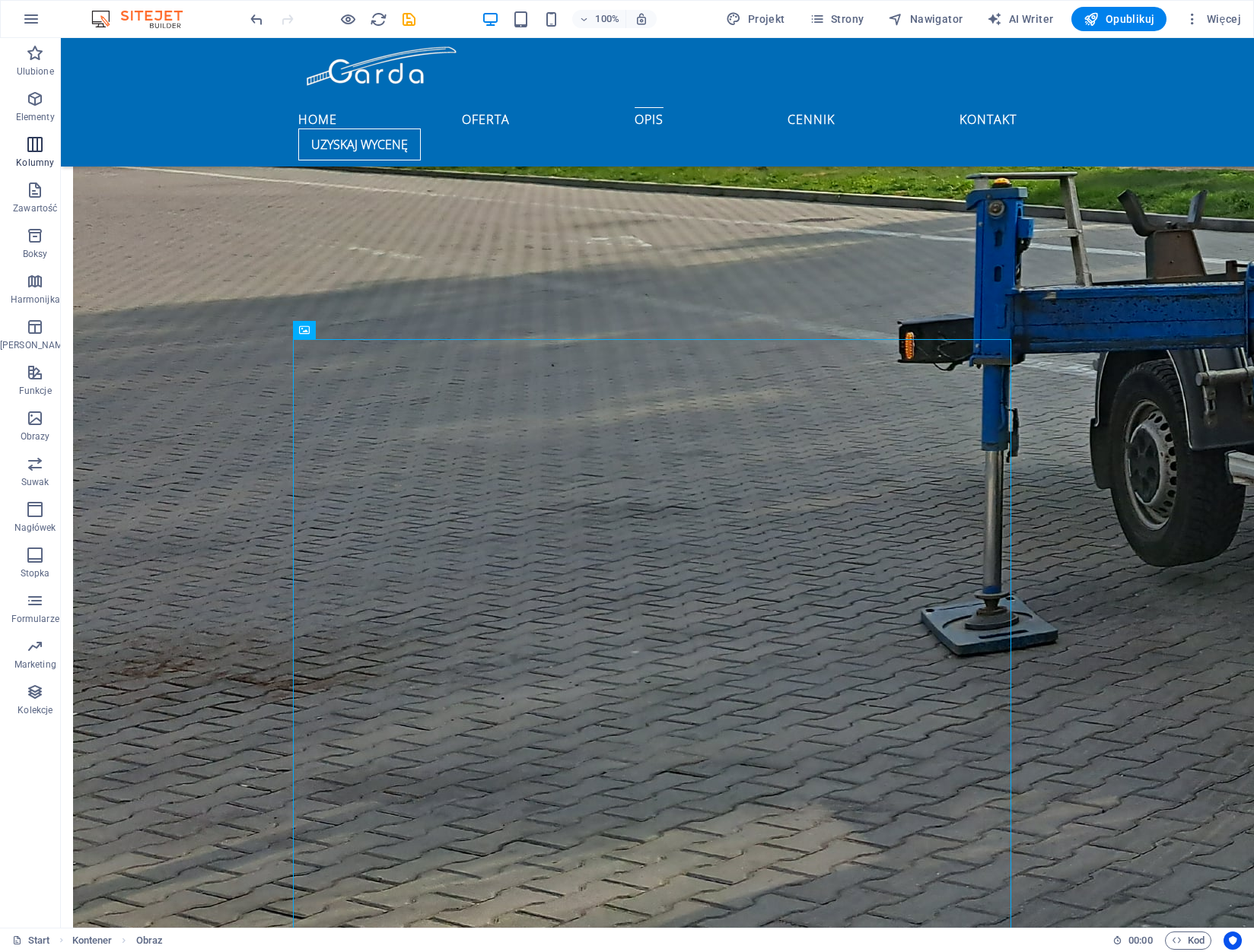
click at [30, 154] on span "Kolumny" at bounding box center [35, 154] width 70 height 37
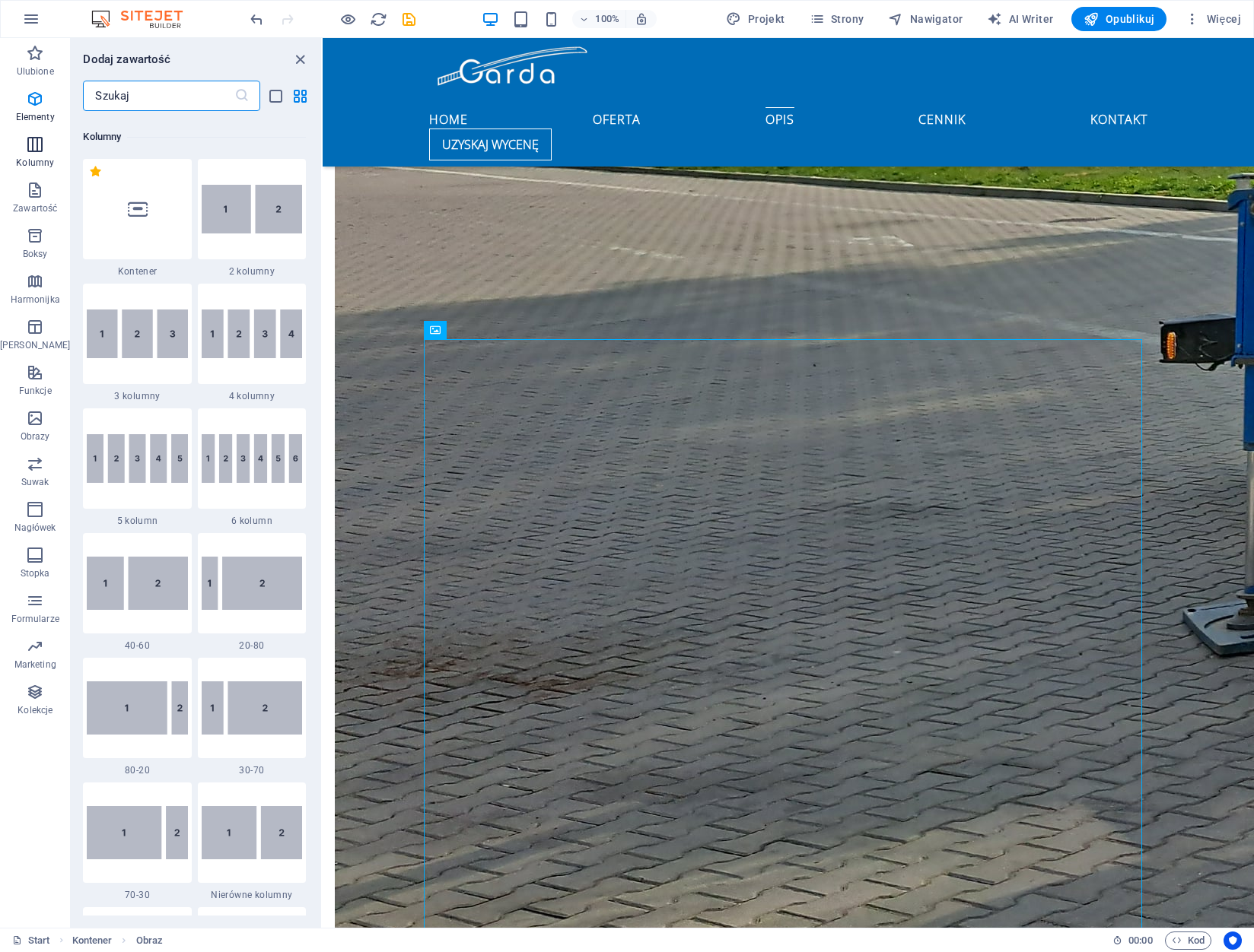
scroll to position [753, 0]
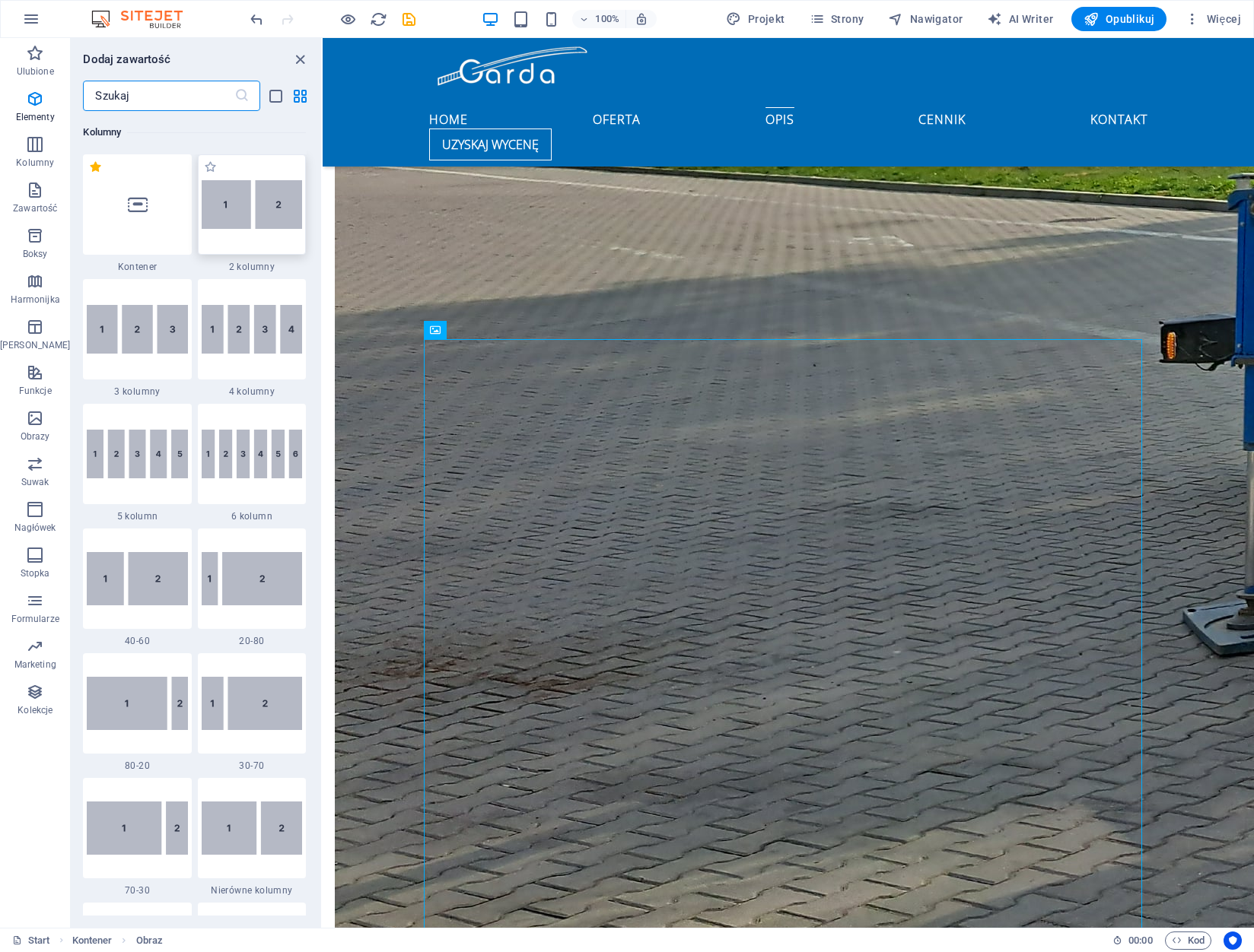
click at [242, 199] on img at bounding box center [251, 205] width 101 height 50
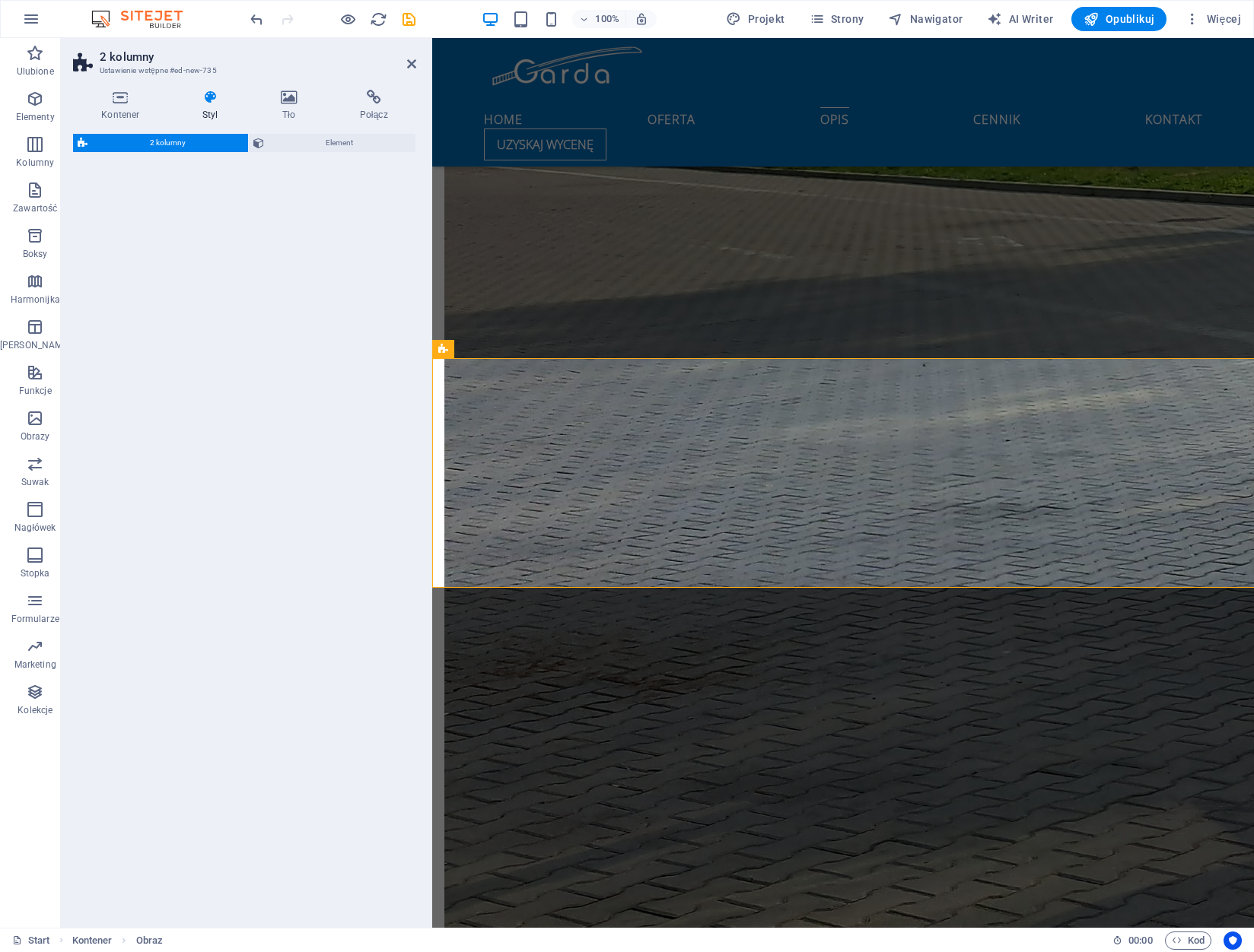
select select "rem"
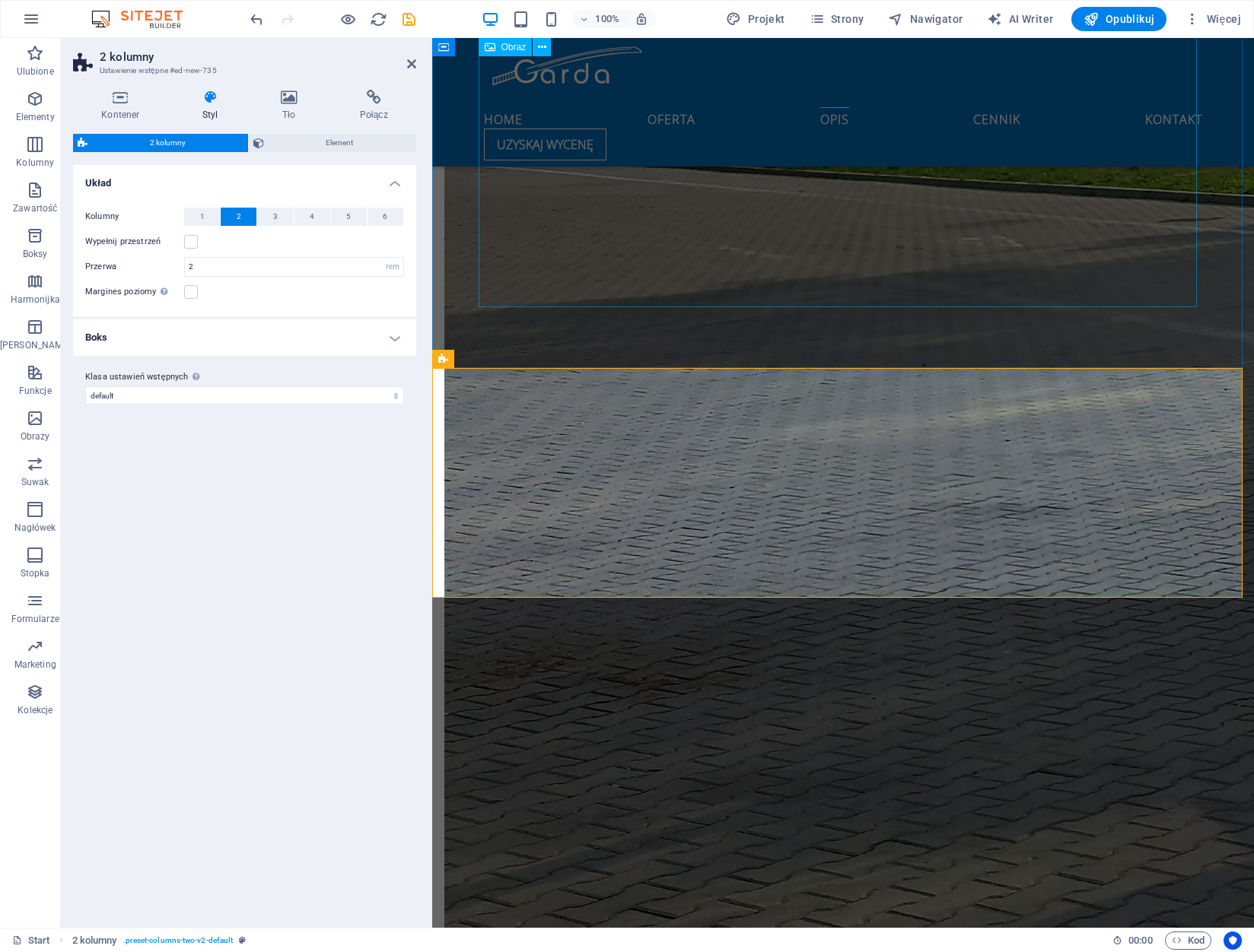
scroll to position [4262, 0]
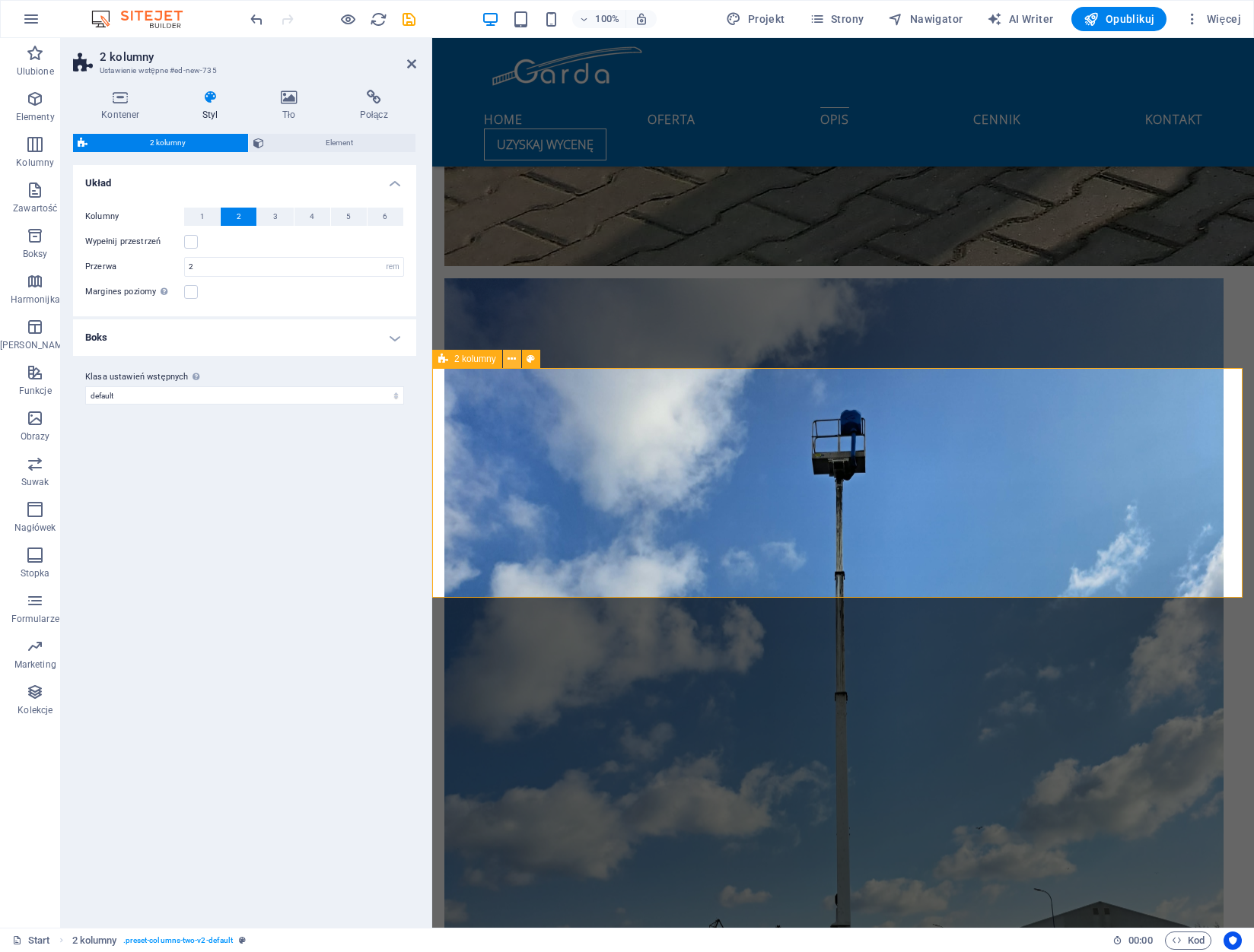
click at [508, 361] on icon at bounding box center [511, 359] width 8 height 16
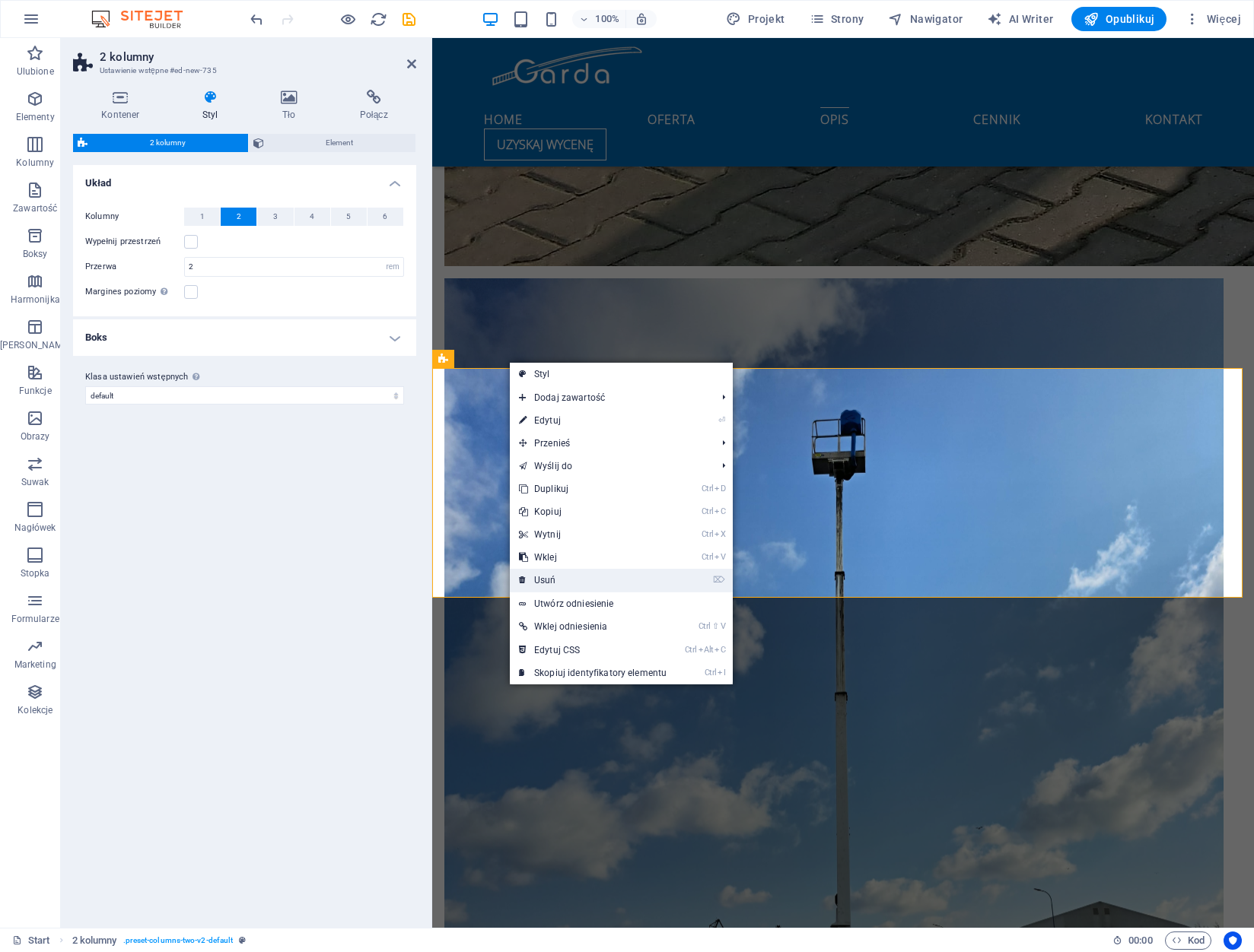
click at [564, 585] on link "⌦ Usuń" at bounding box center [593, 580] width 166 height 23
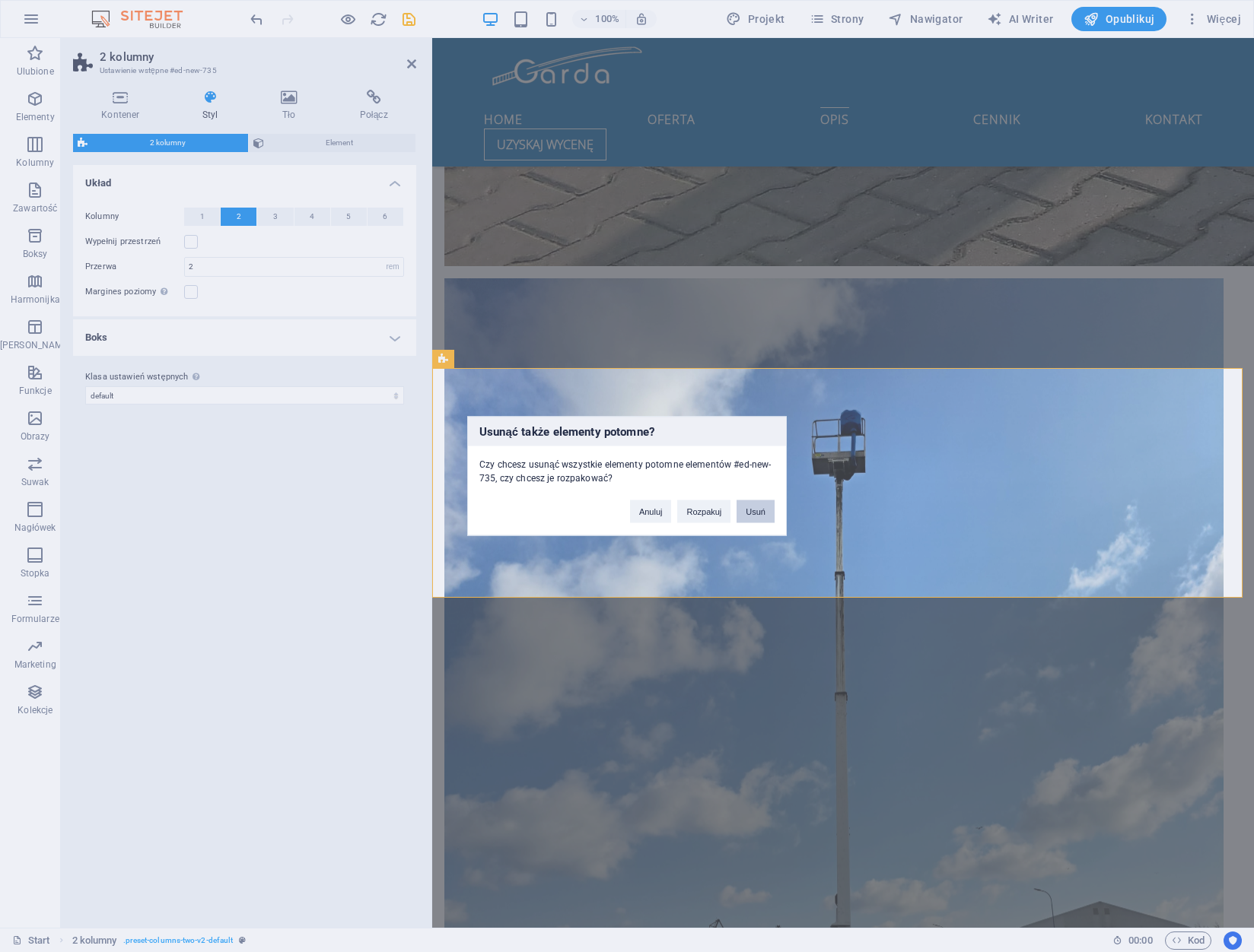
click at [754, 508] on button "Usuń" at bounding box center [754, 512] width 38 height 23
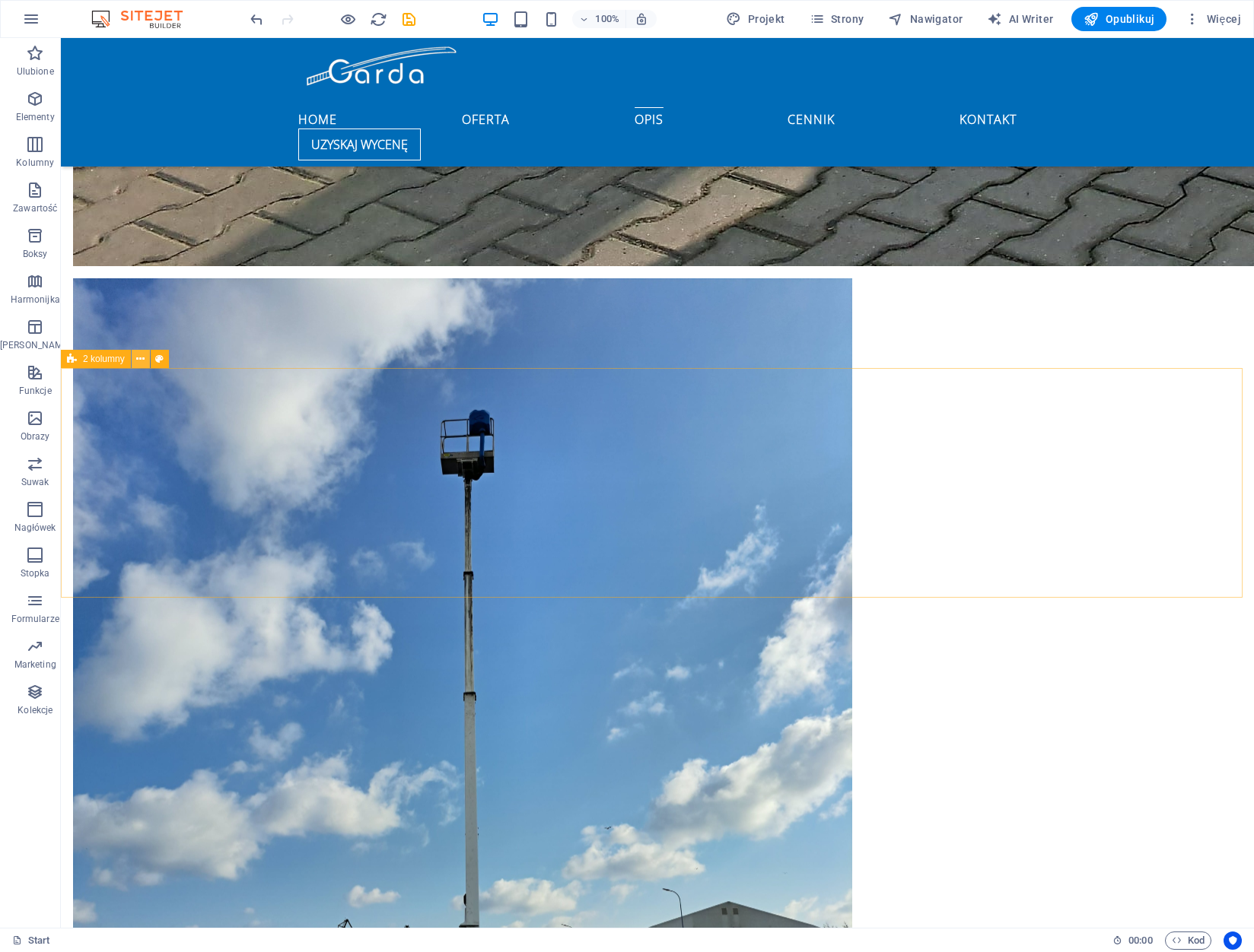
click at [139, 361] on icon at bounding box center [139, 359] width 8 height 16
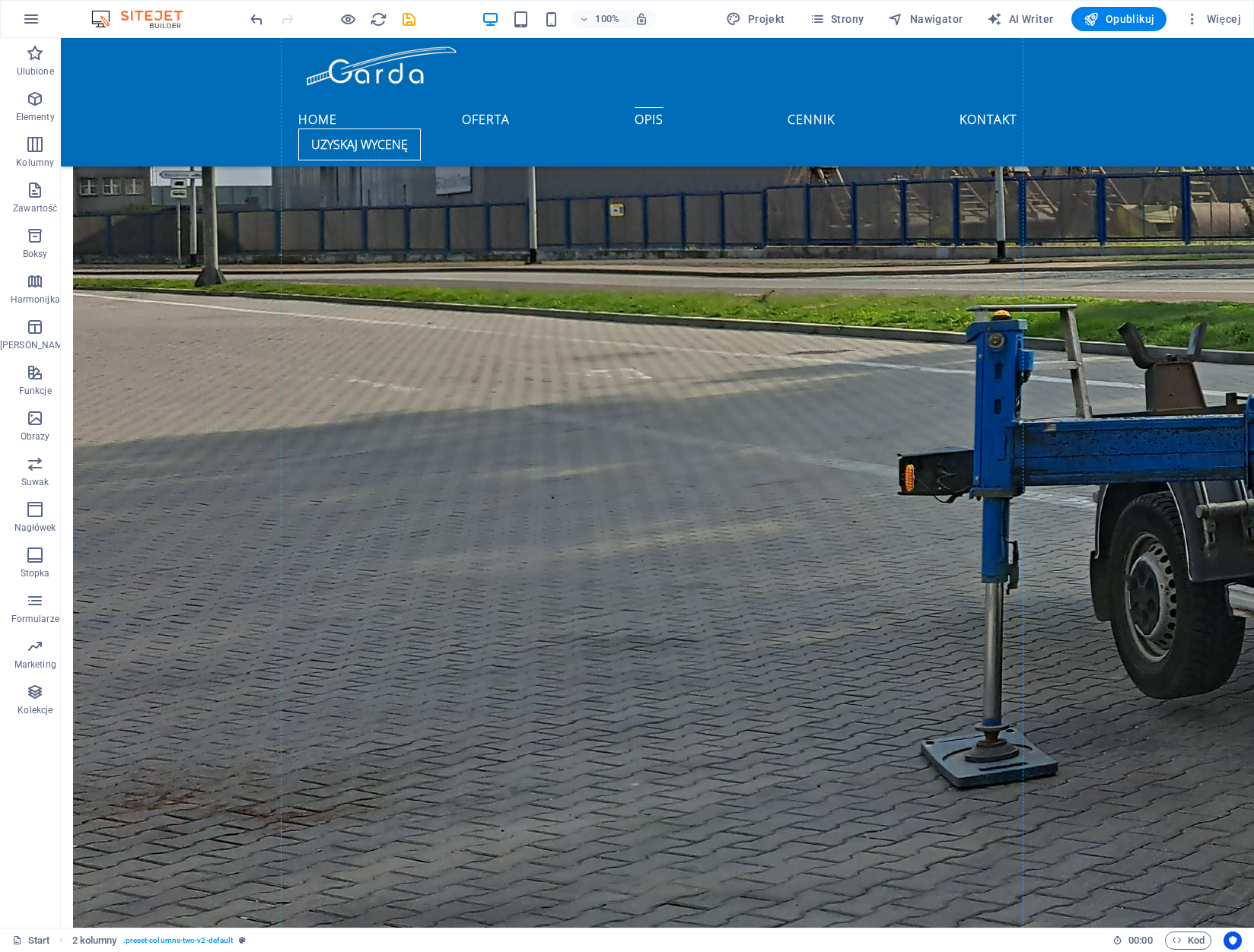
scroll to position [3098, 0]
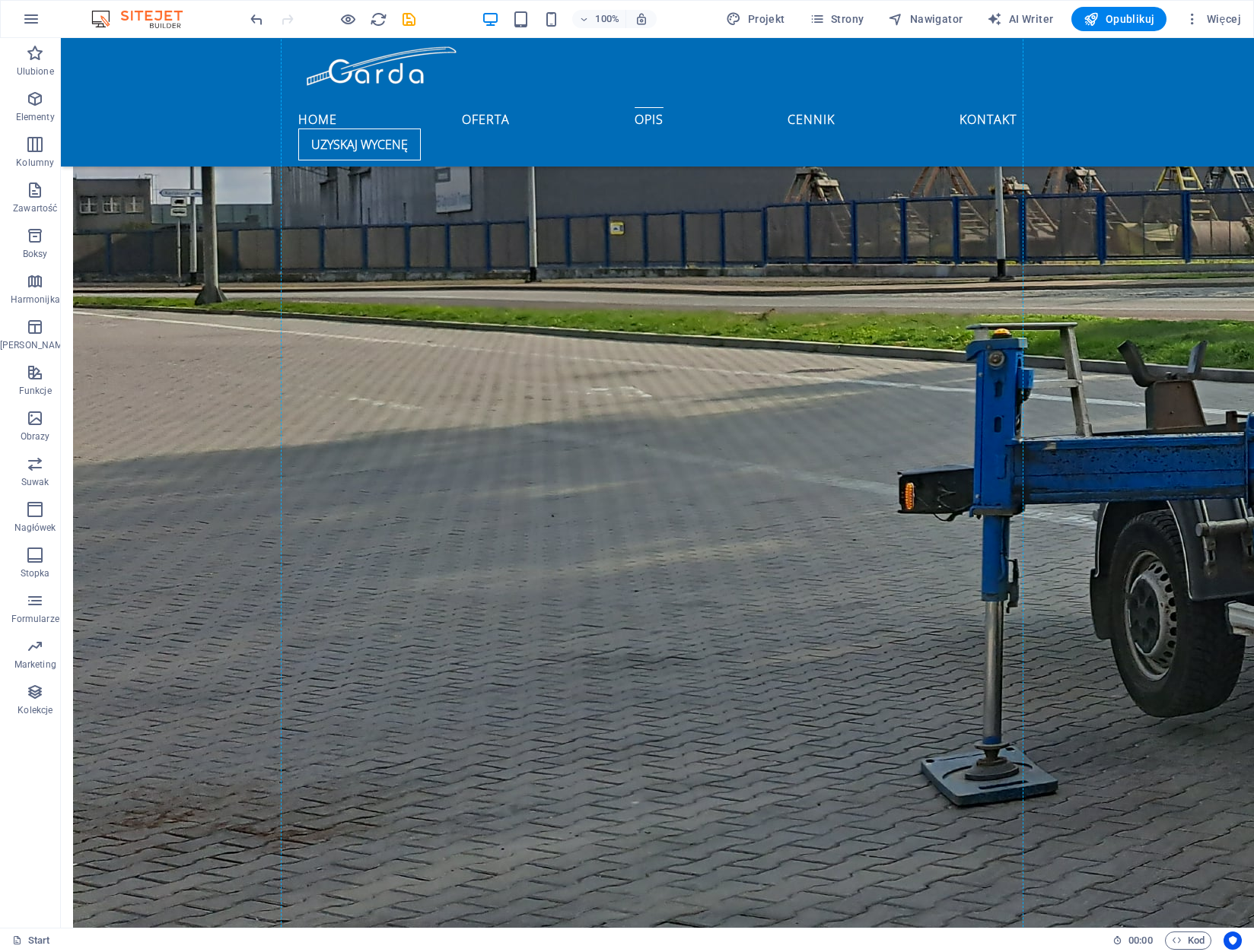
drag, startPoint x: 149, startPoint y: 398, endPoint x: 435, endPoint y: 336, distance: 292.6
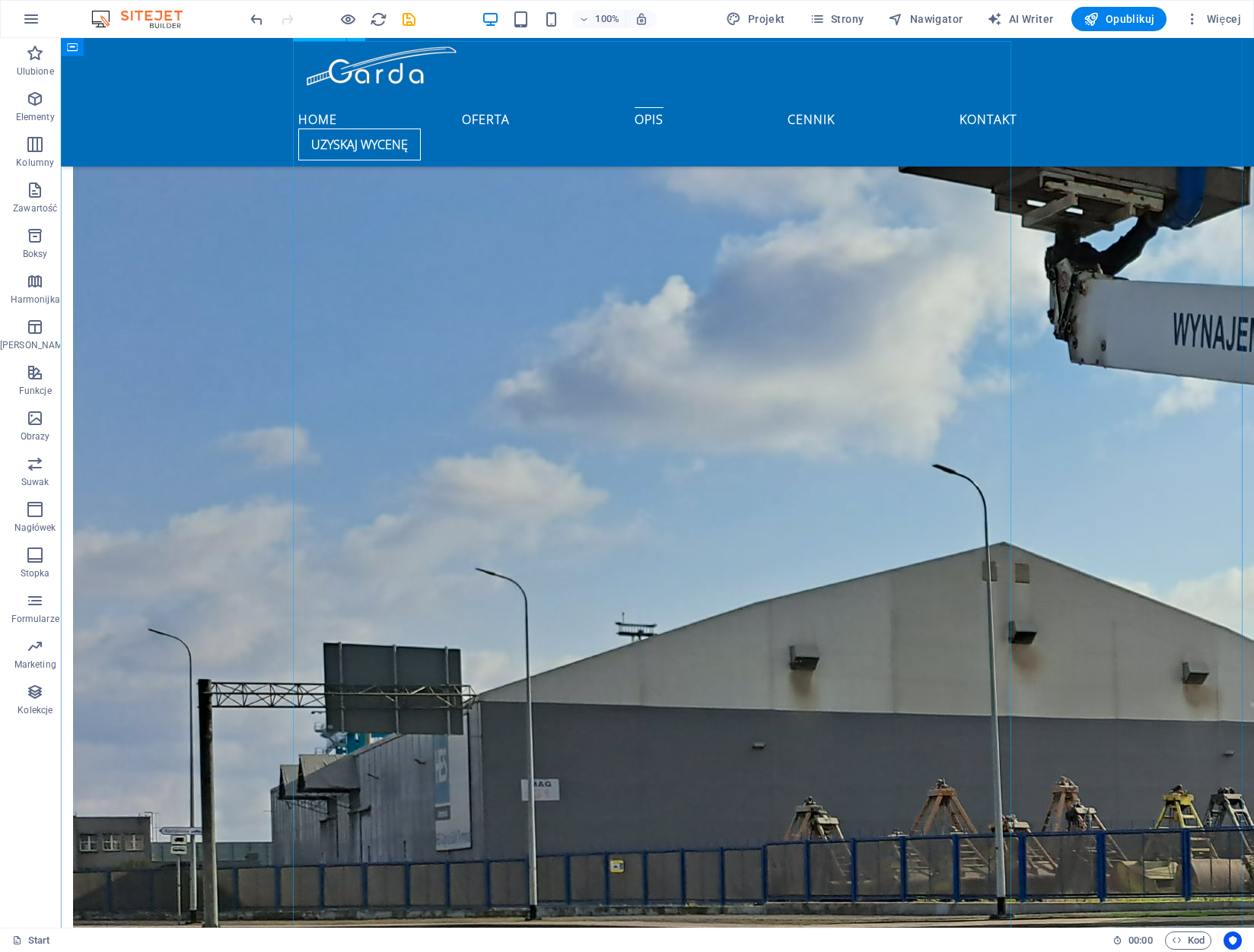
scroll to position [2109, 0]
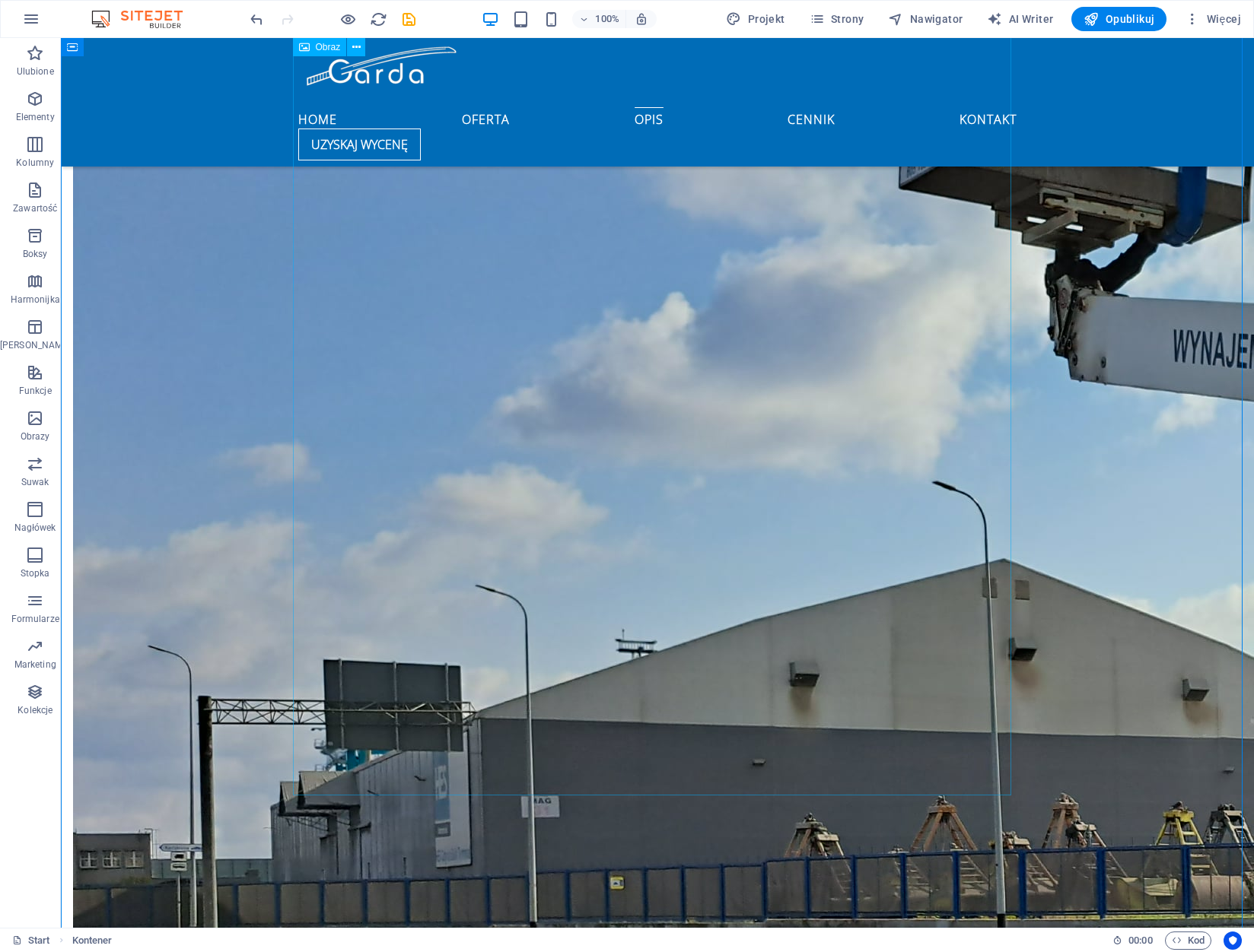
scroll to position [2414, 0]
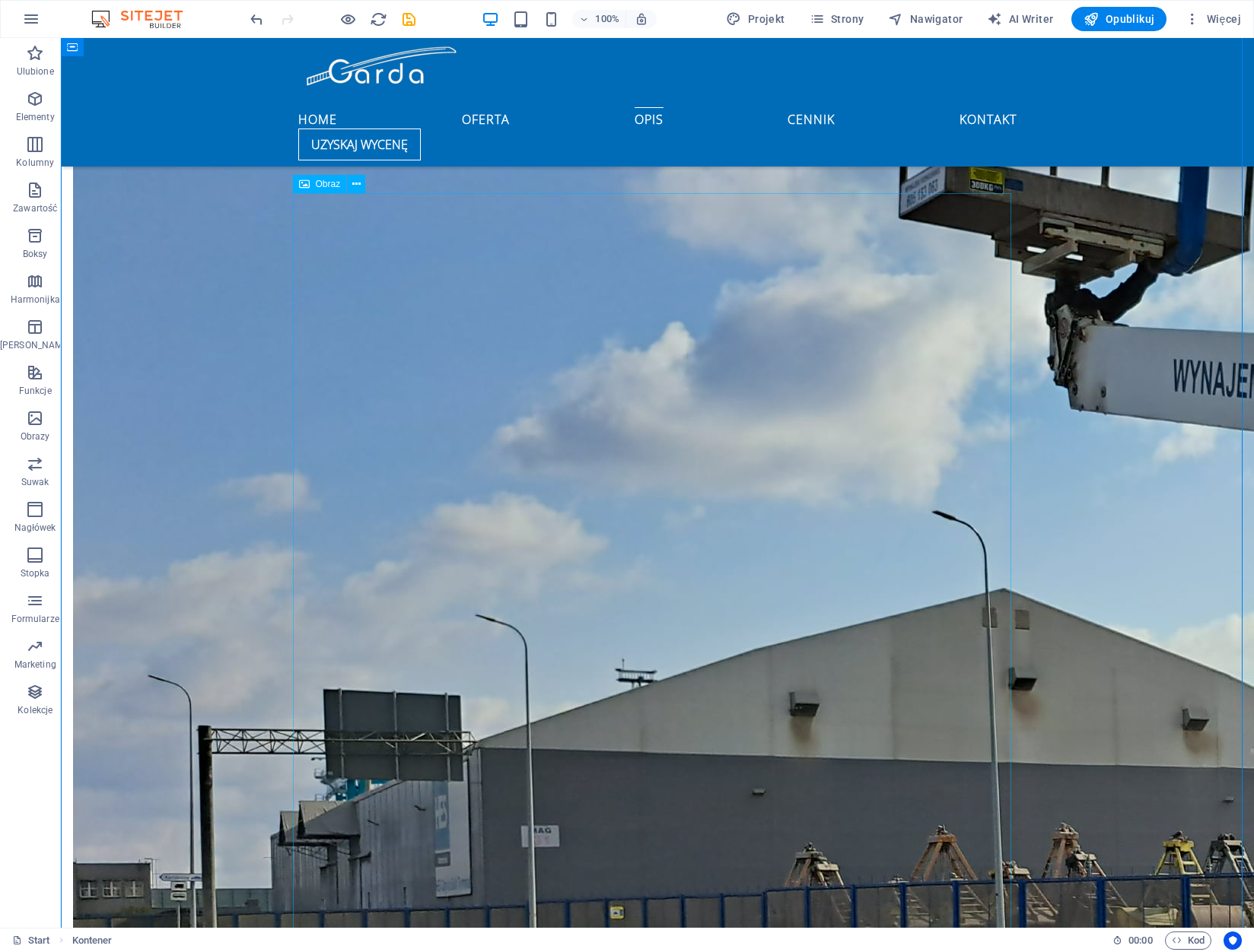
click at [320, 185] on span "Obraz" at bounding box center [328, 184] width 25 height 9
select select "%"
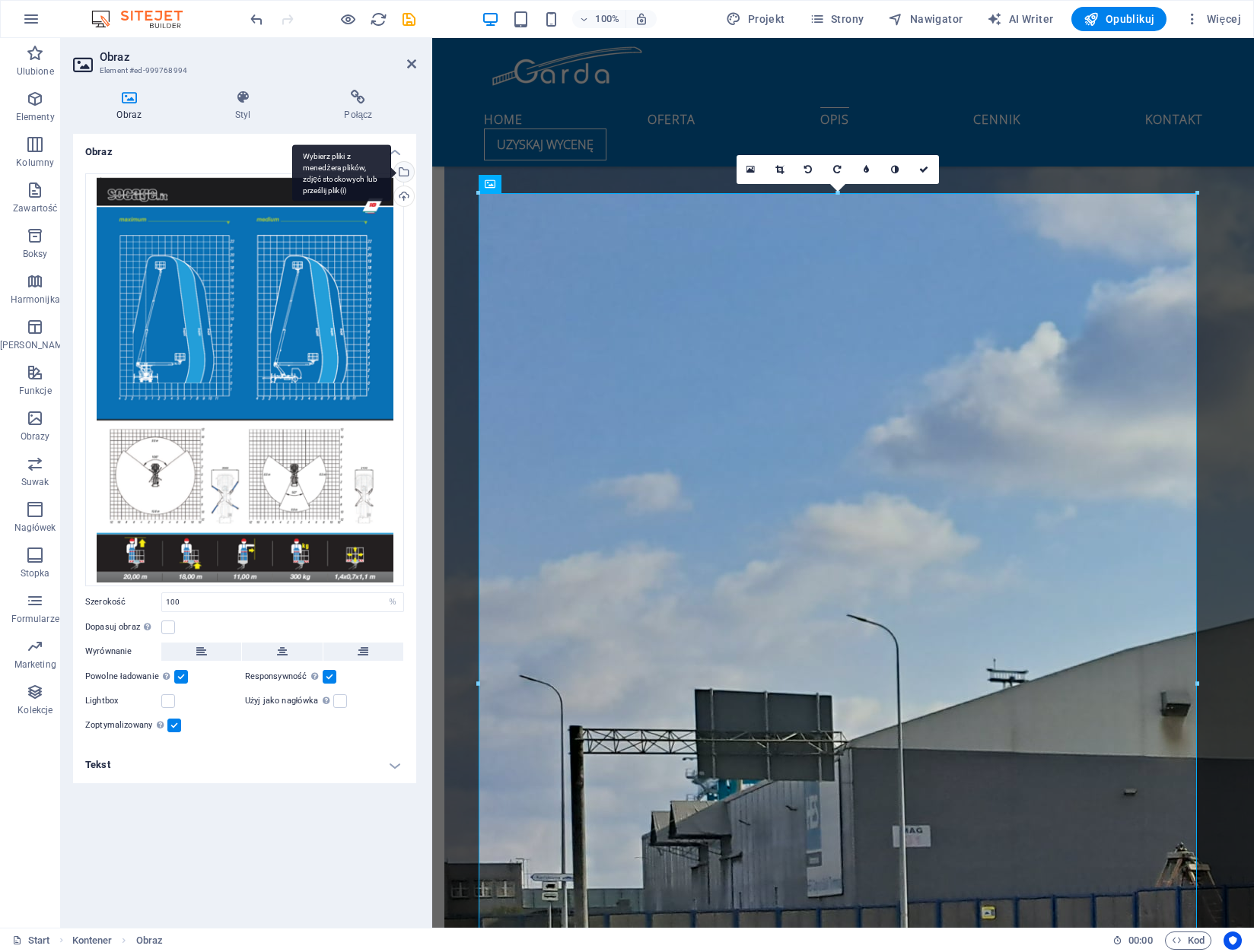
click at [391, 170] on div "Wybierz pliki z menedżera plików, zdjęć stockowych lub prześlij plik(i)" at bounding box center [341, 174] width 99 height 57
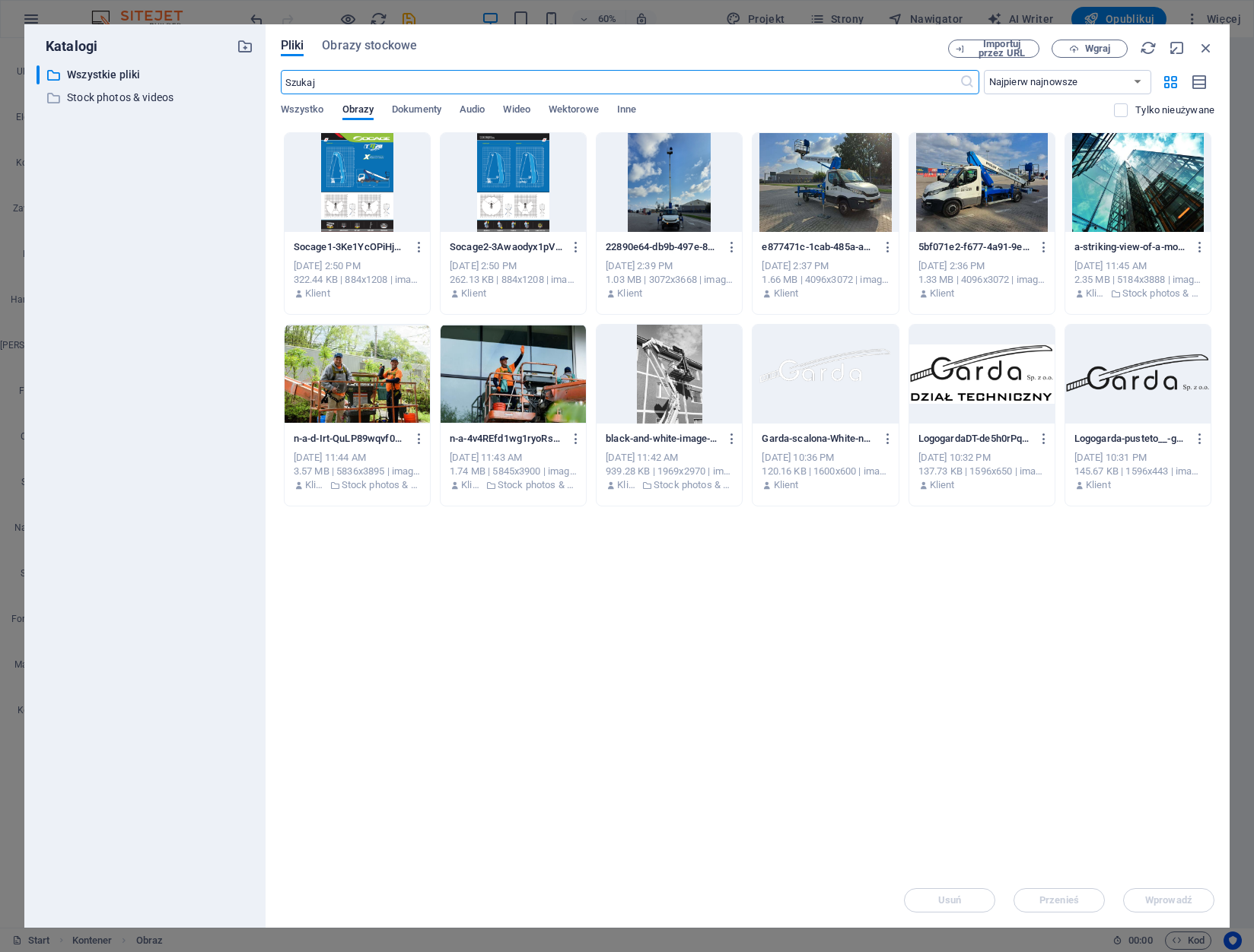
scroll to position [3005, 0]
click at [1077, 50] on icon "button" at bounding box center [1073, 49] width 10 height 10
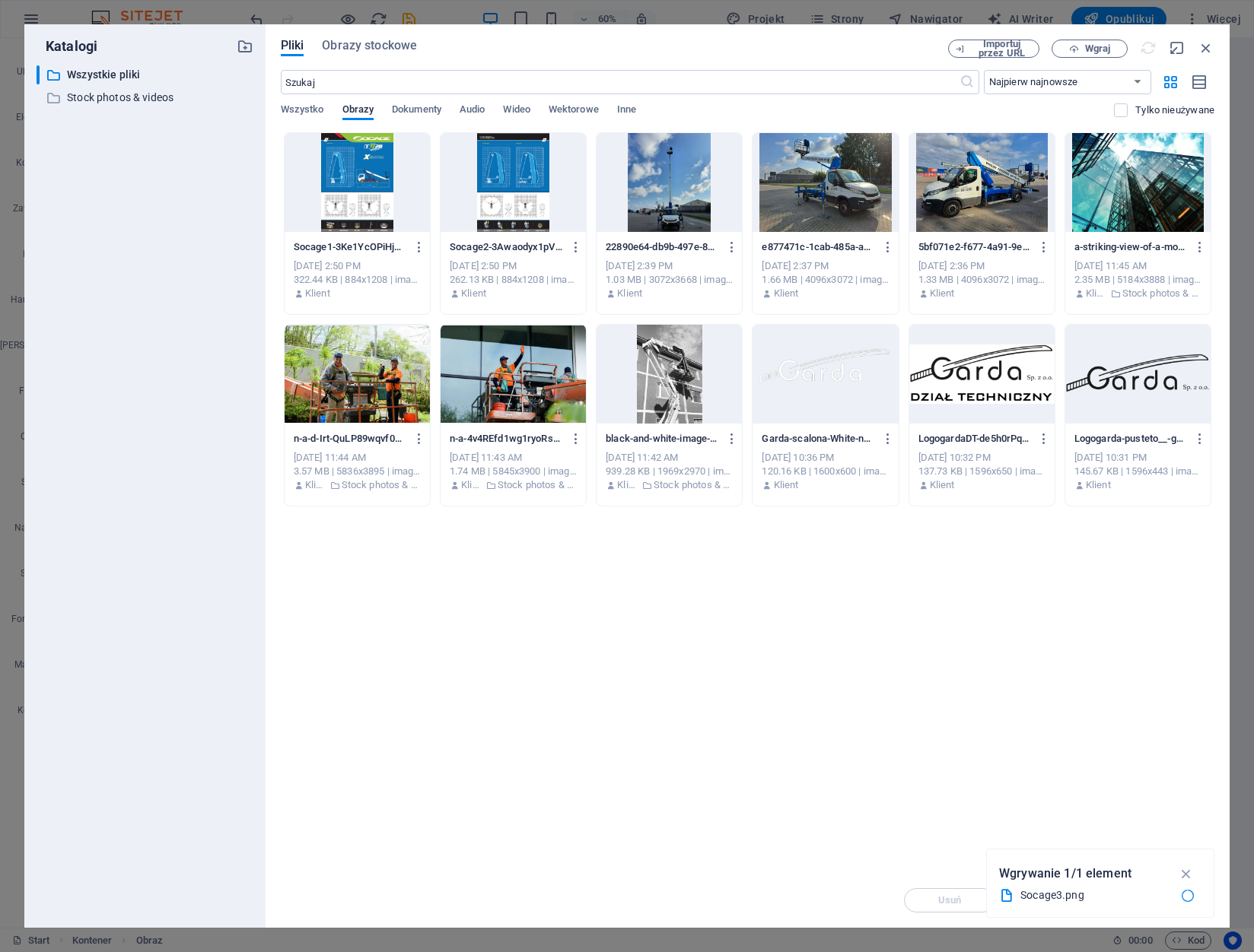
scroll to position [2414, 0]
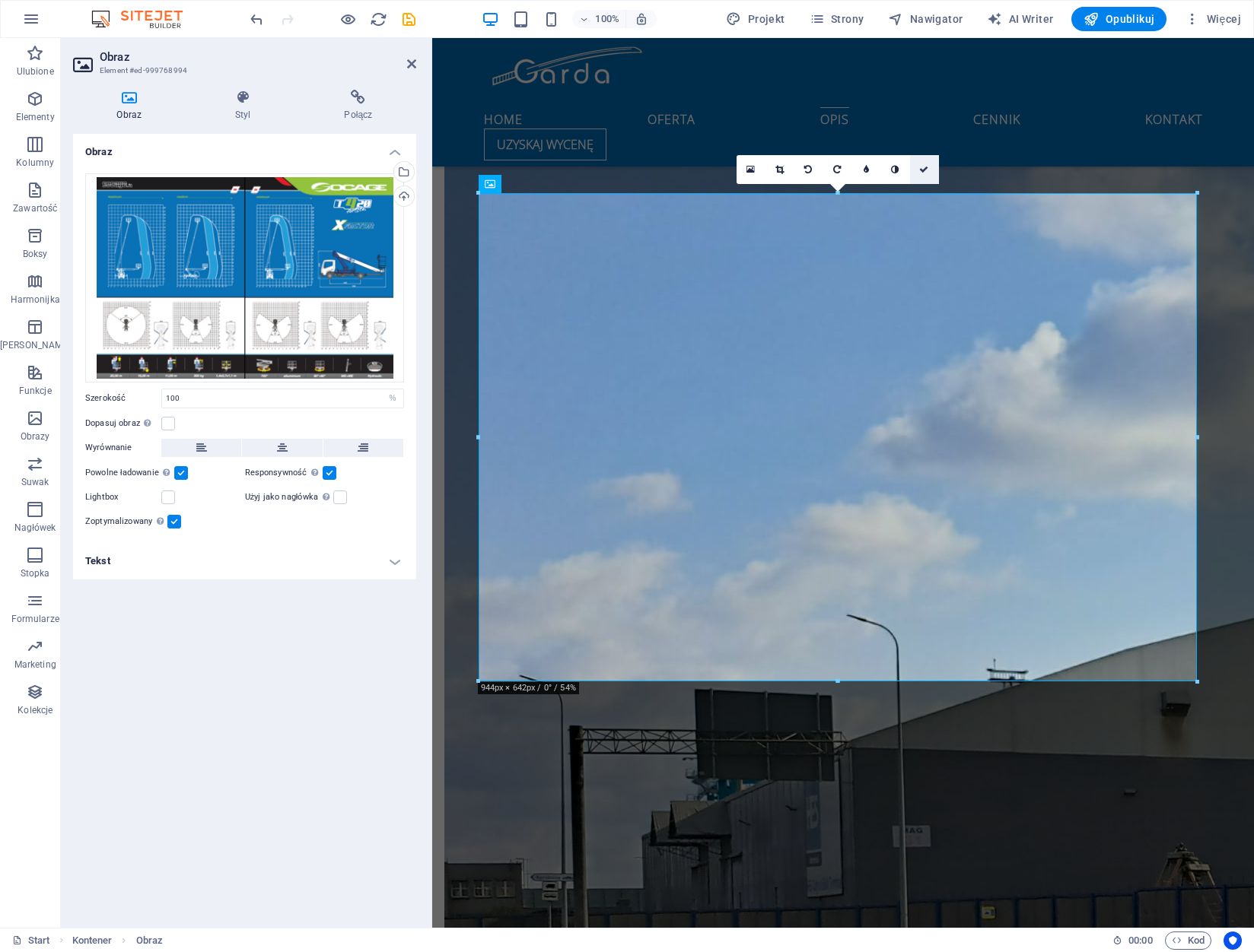
click at [921, 172] on icon at bounding box center [923, 170] width 9 height 9
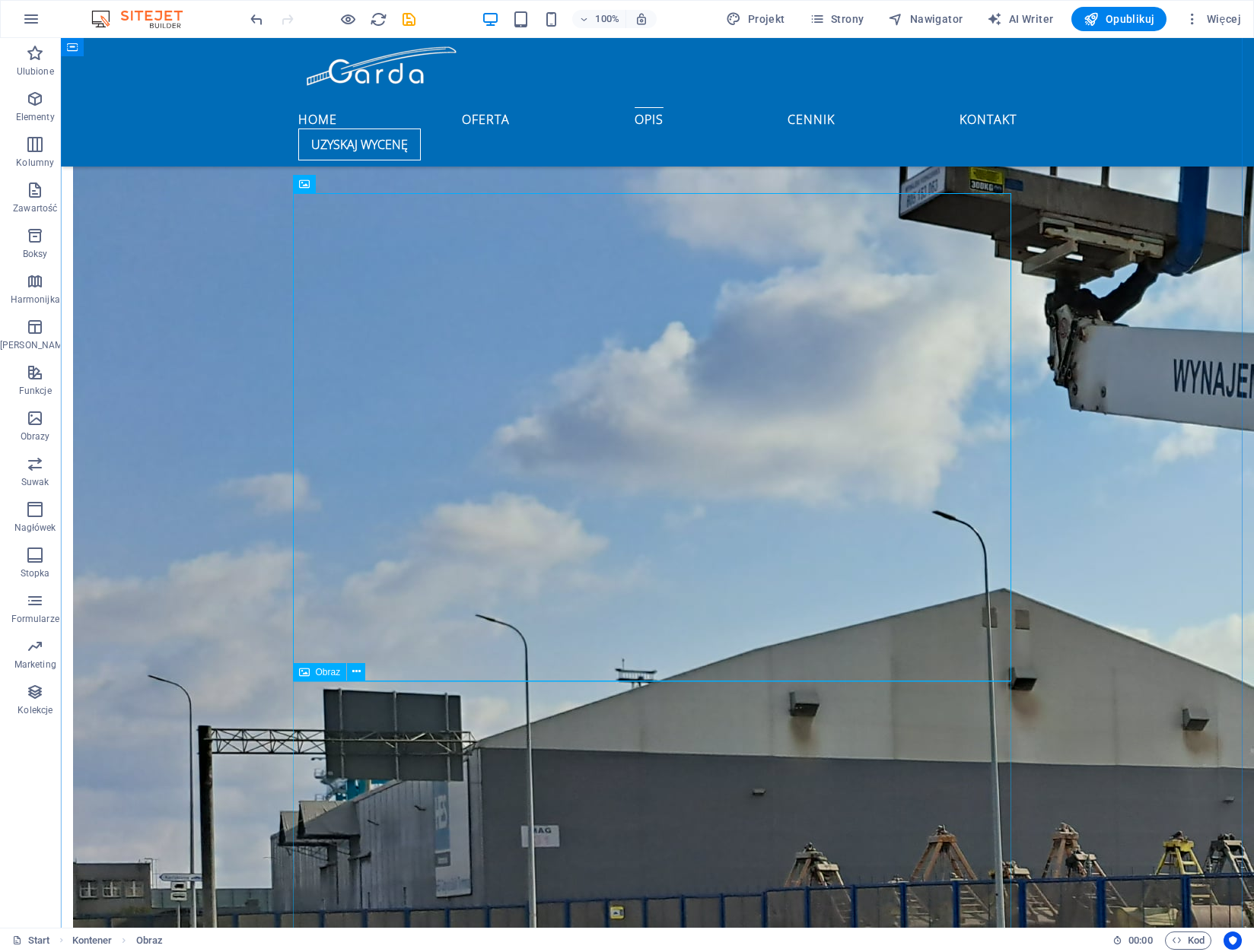
click at [355, 671] on icon at bounding box center [356, 671] width 8 height 16
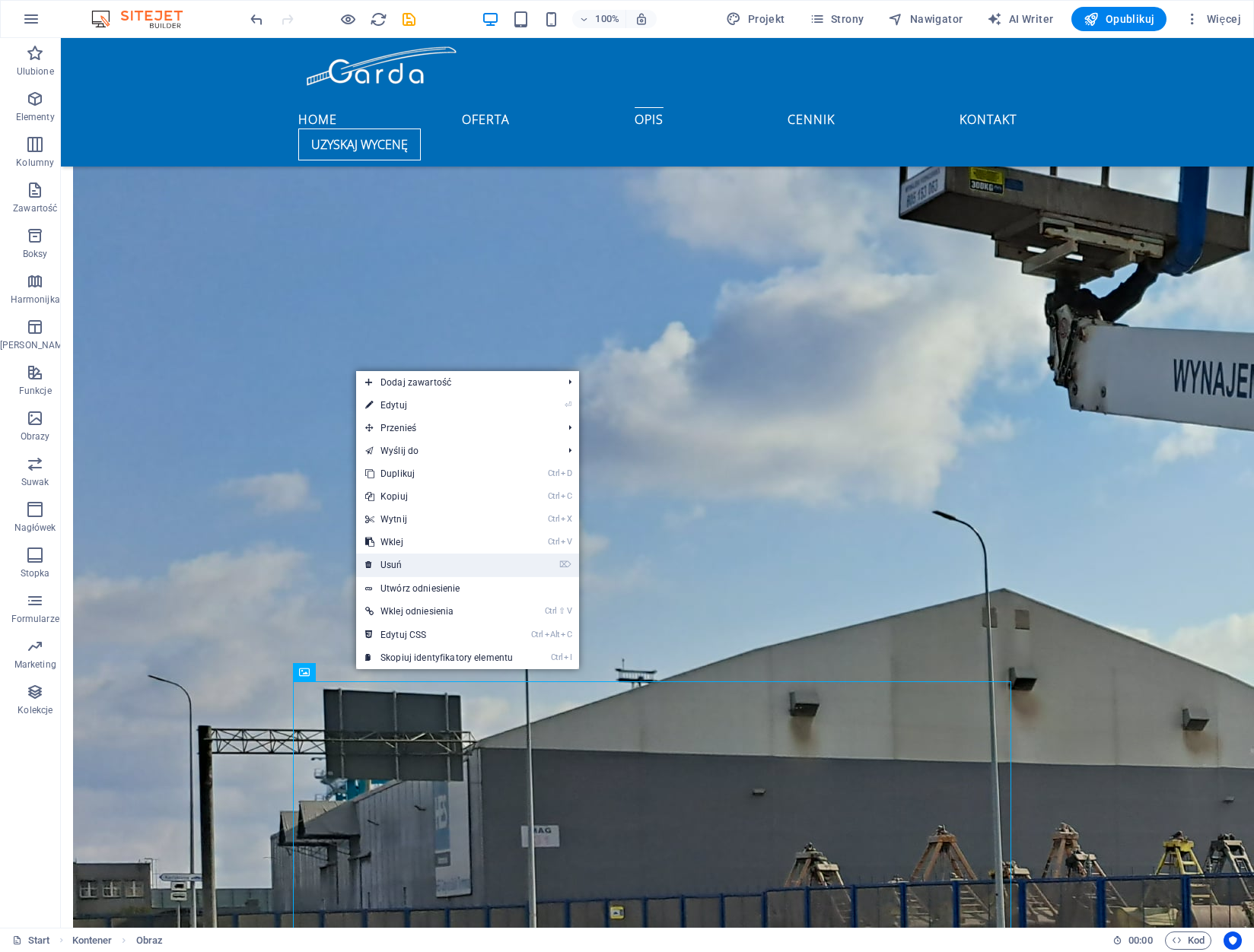
click at [455, 557] on link "⌦ Usuń" at bounding box center [440, 565] width 166 height 23
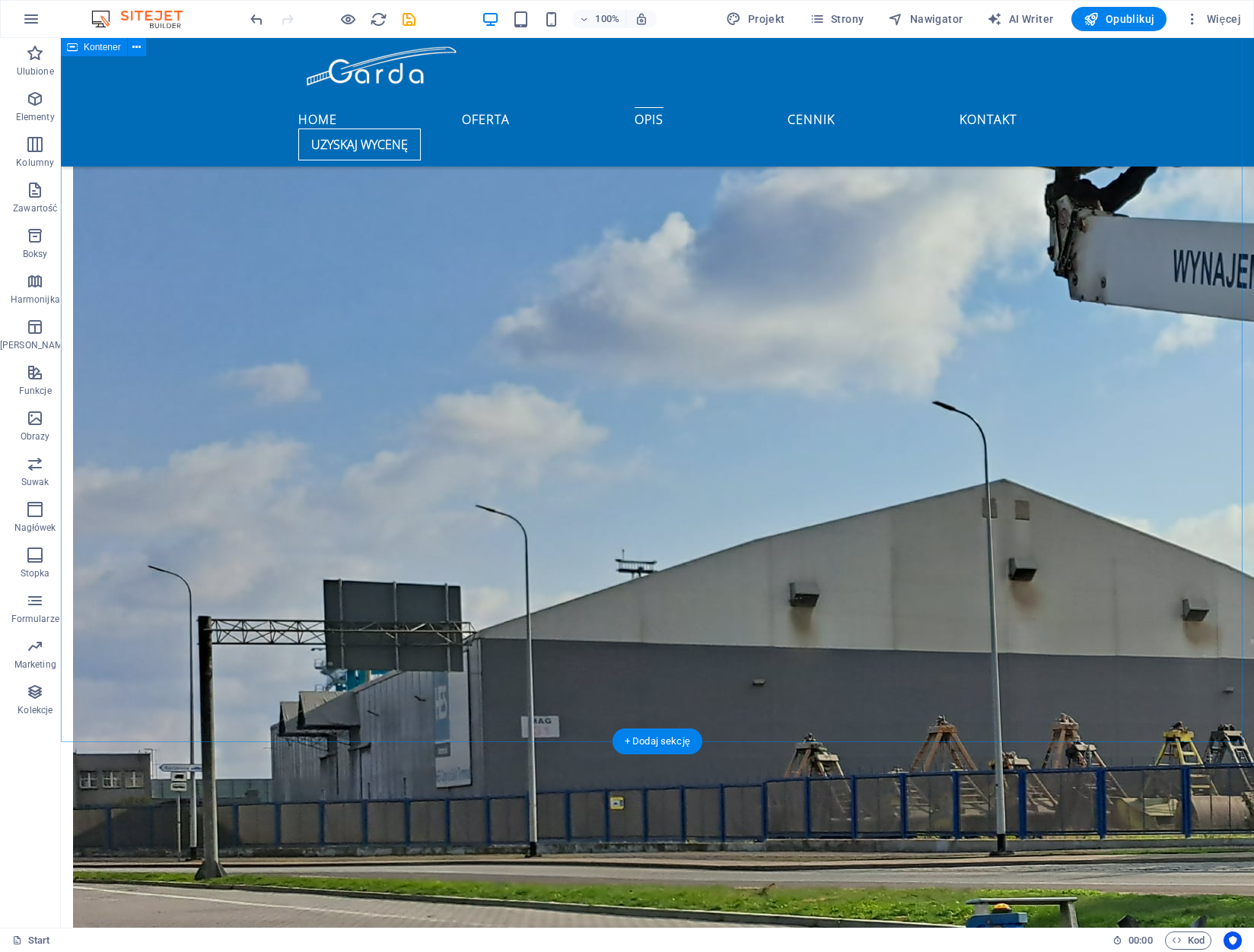
scroll to position [2870, 0]
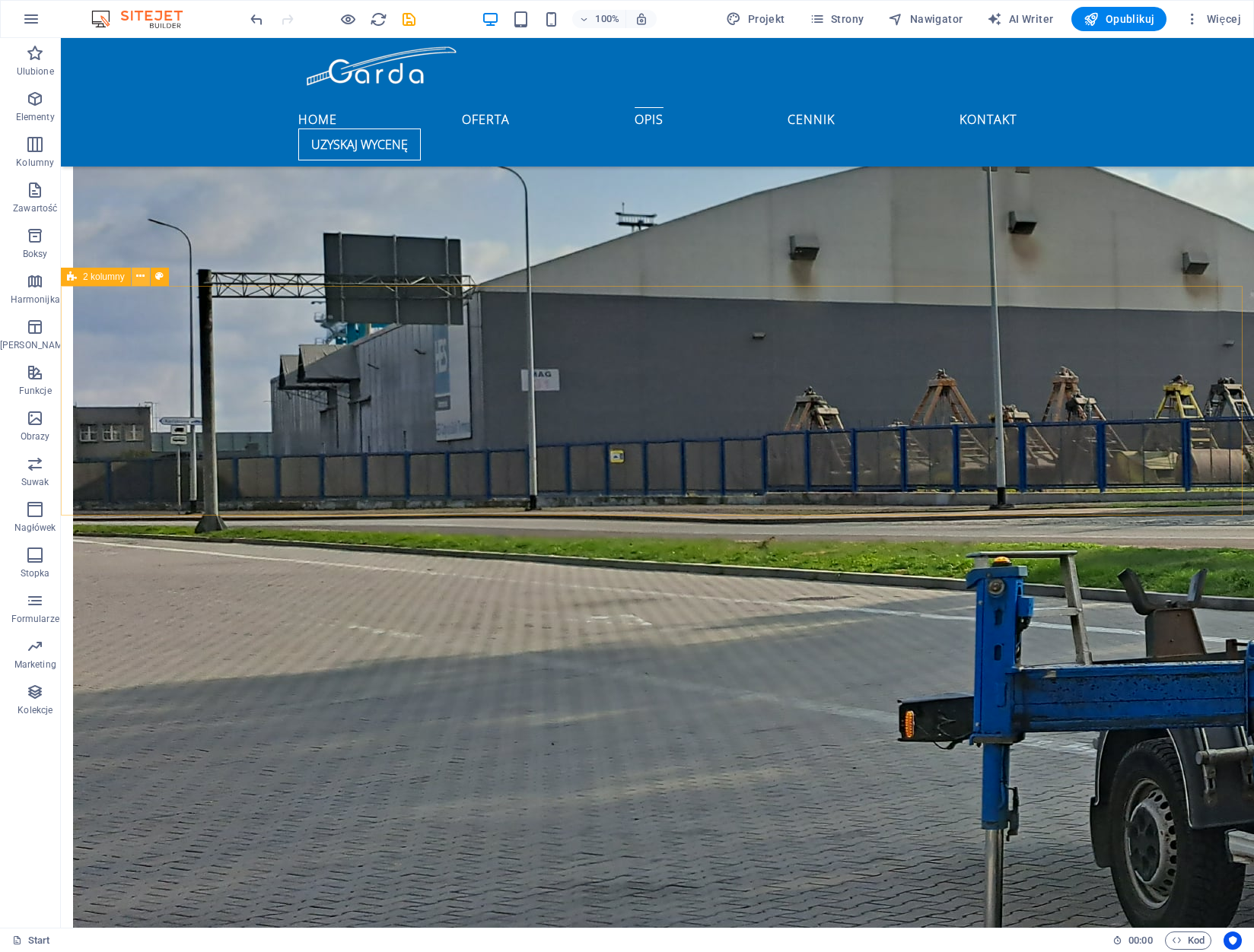
click at [143, 276] on icon at bounding box center [139, 276] width 8 height 16
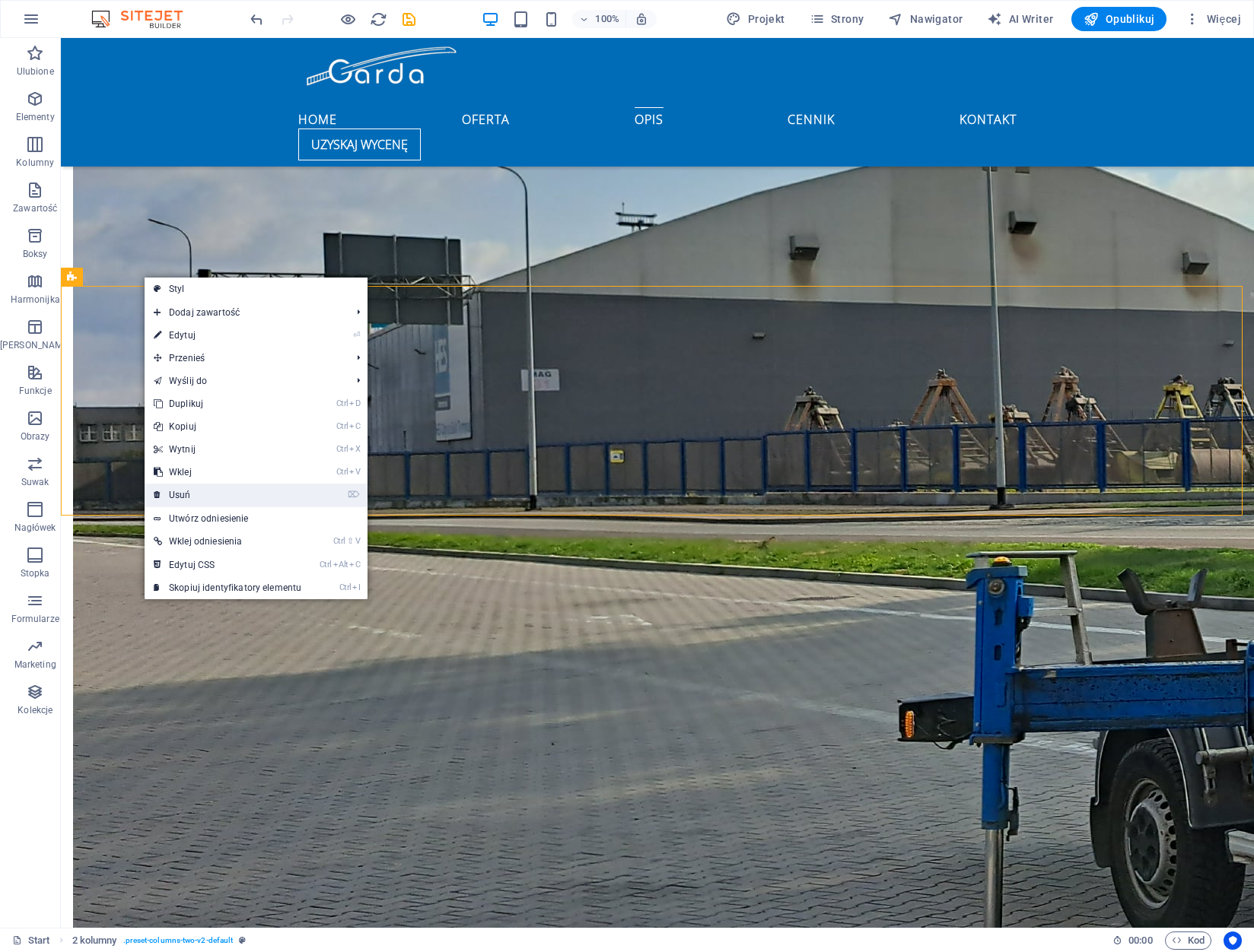
click at [213, 495] on link "⌦ Usuń" at bounding box center [228, 495] width 166 height 23
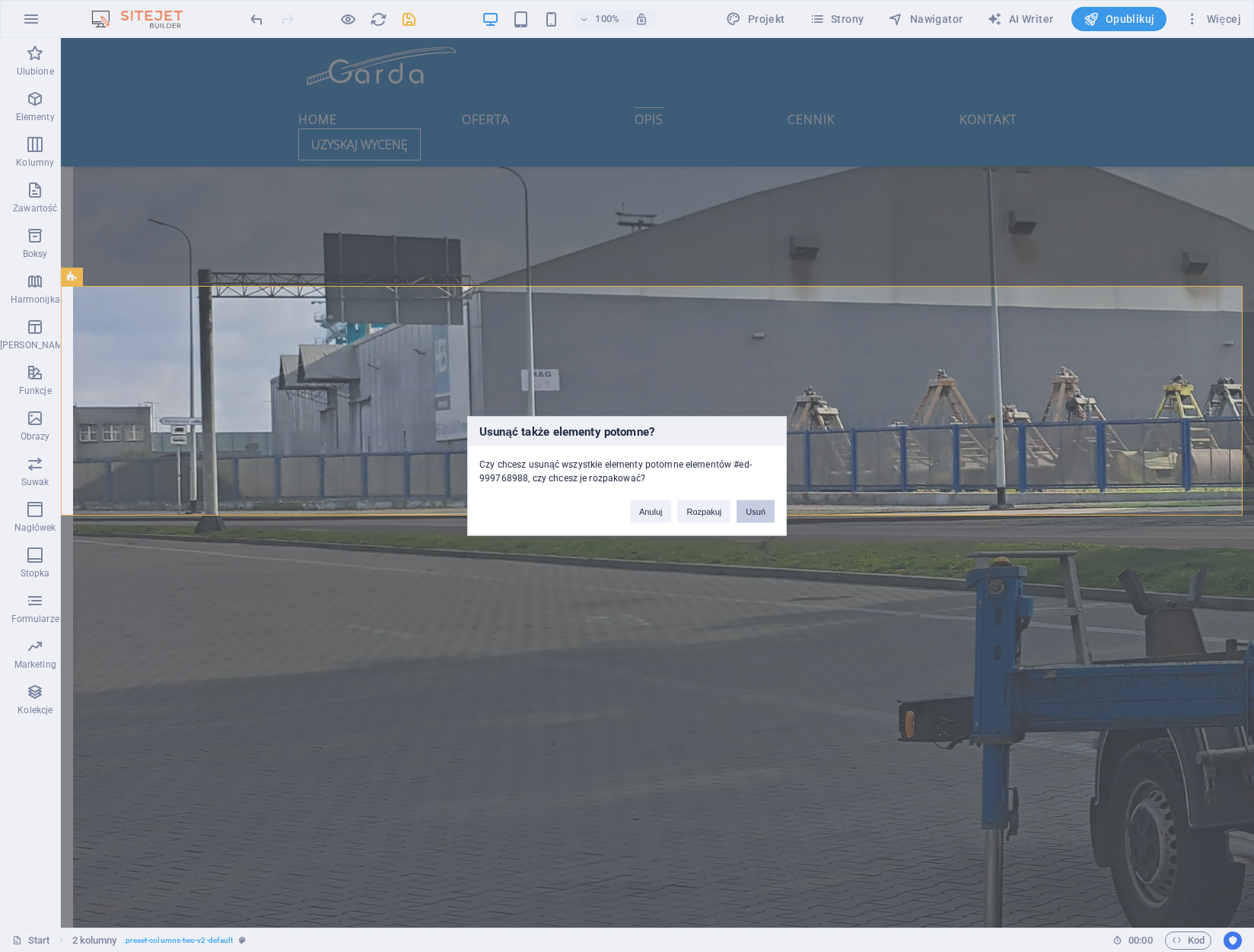
click at [753, 516] on button "Usuń" at bounding box center [754, 512] width 38 height 23
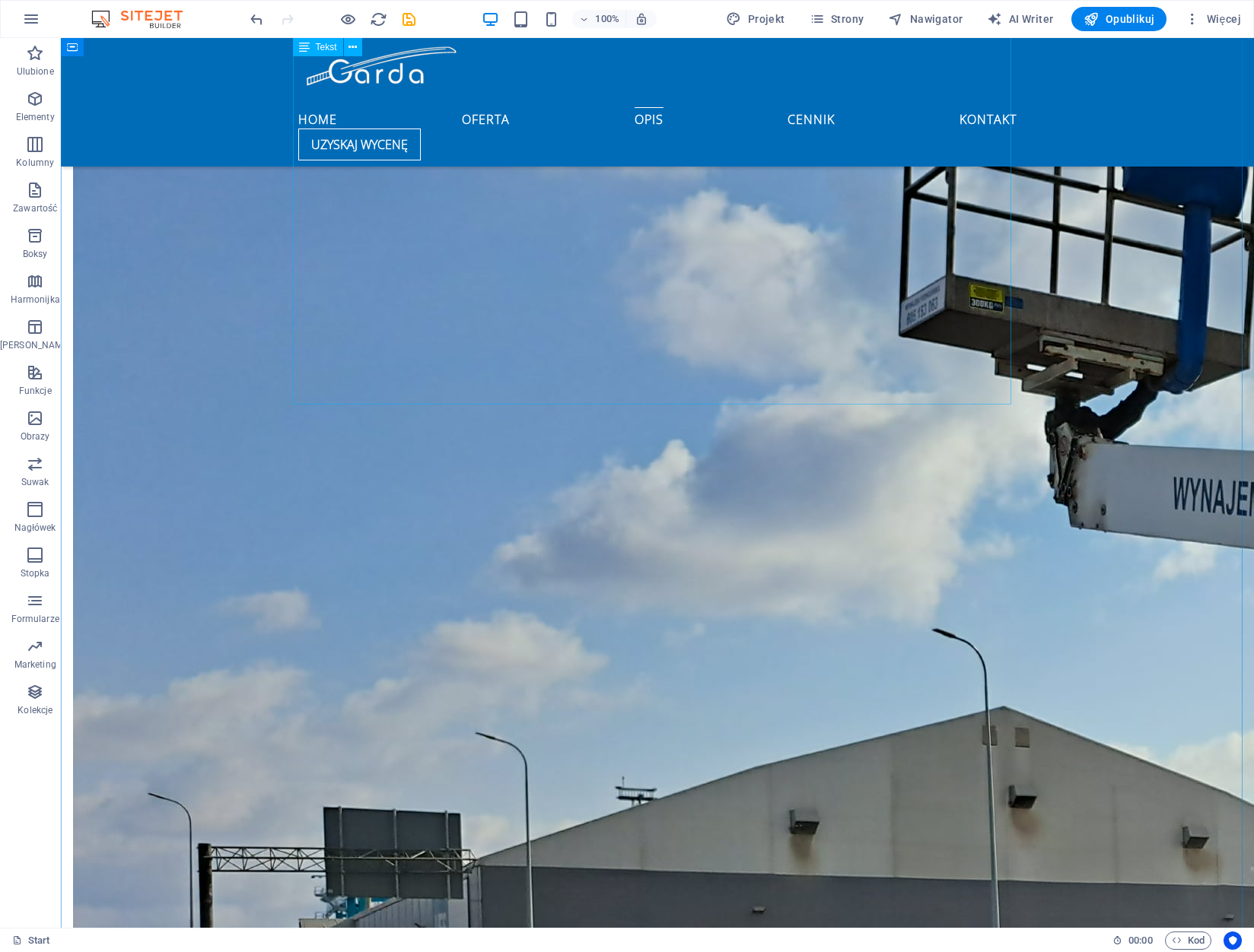
scroll to position [2033, 0]
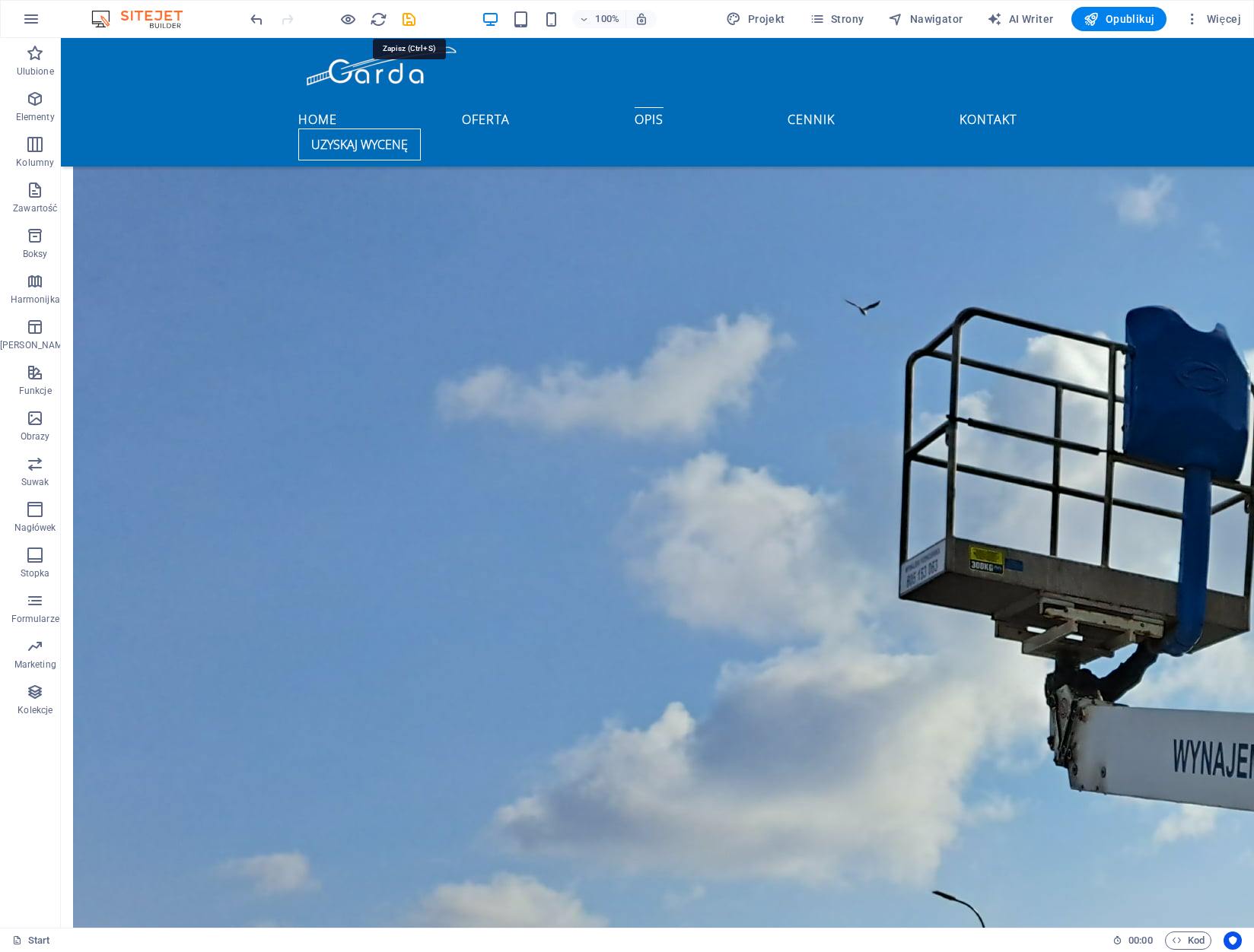
click at [406, 19] on icon "save" at bounding box center [408, 19] width 18 height 18
checkbox input "false"
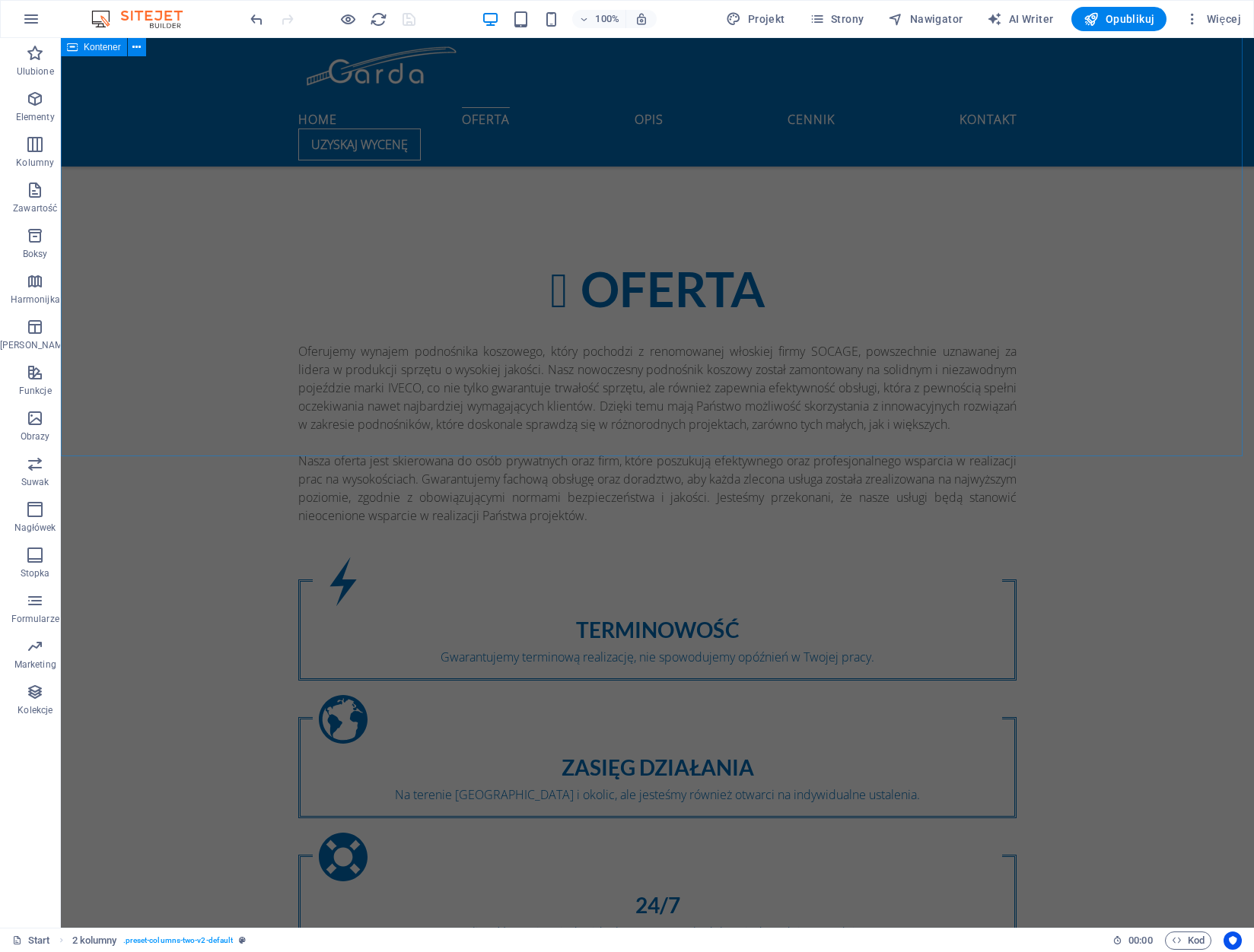
scroll to position [1597, 0]
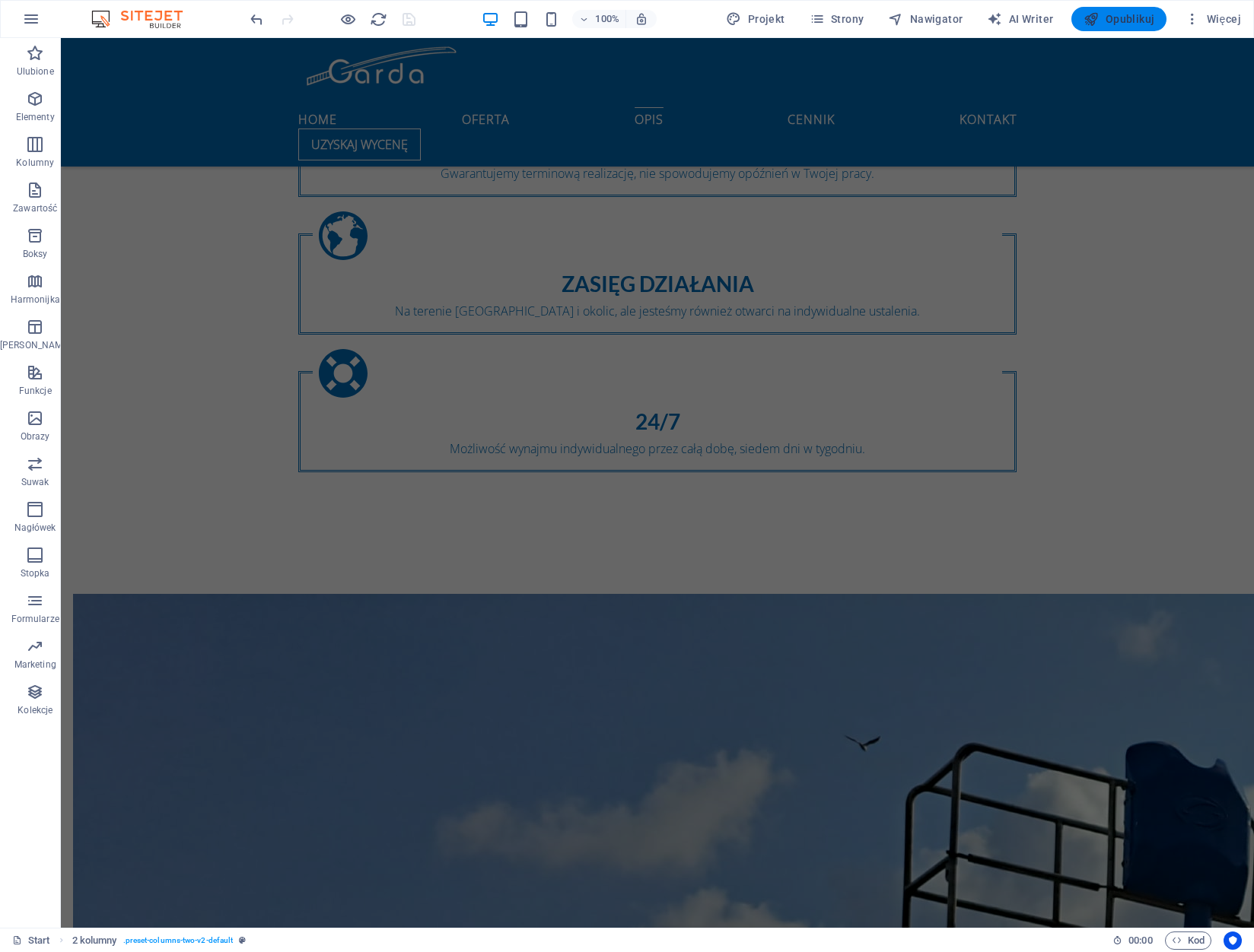
click at [1103, 9] on button "Opublikuj" at bounding box center [1118, 18] width 95 height 24
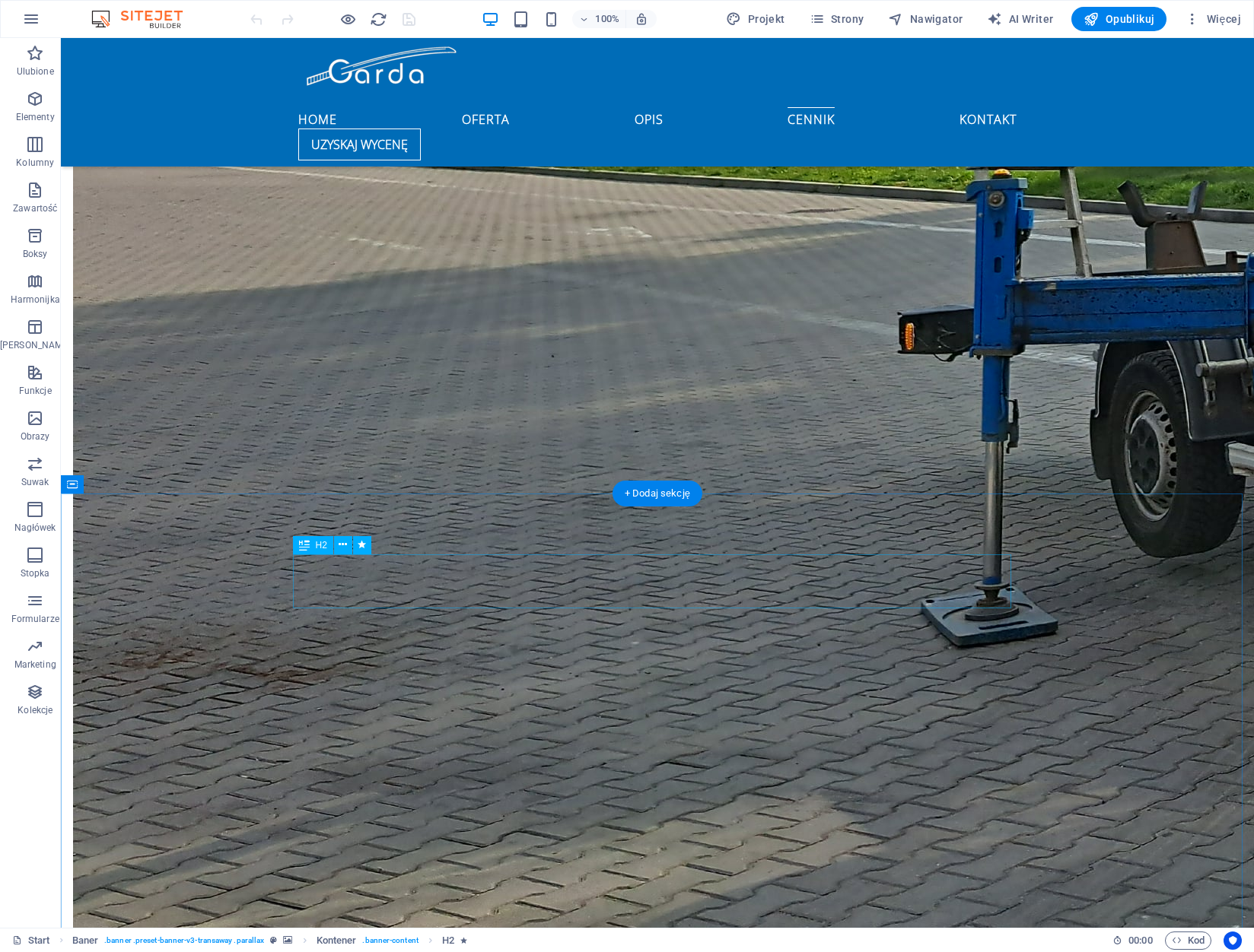
scroll to position [3271, 0]
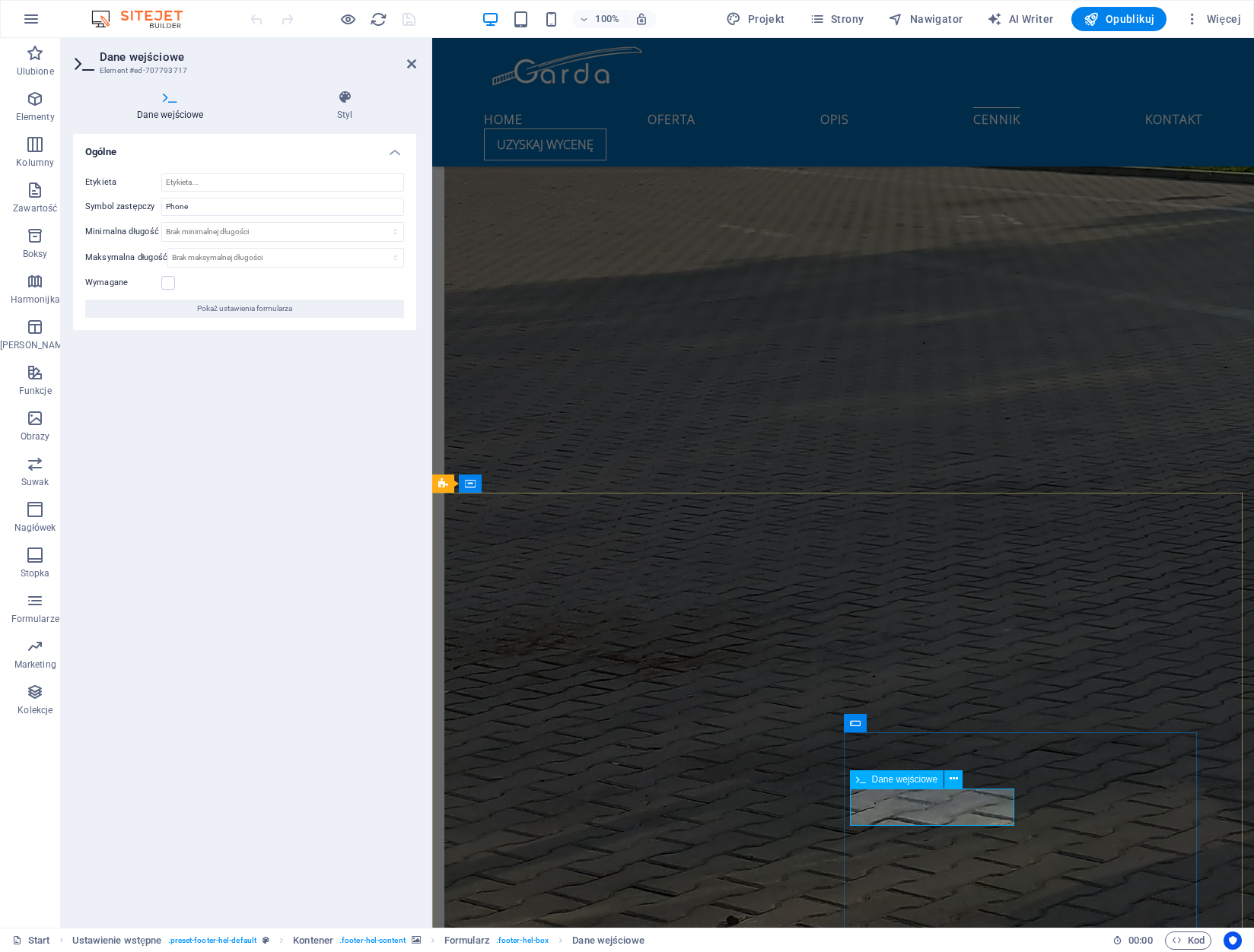
drag, startPoint x: 207, startPoint y: 209, endPoint x: 89, endPoint y: 209, distance: 118.0
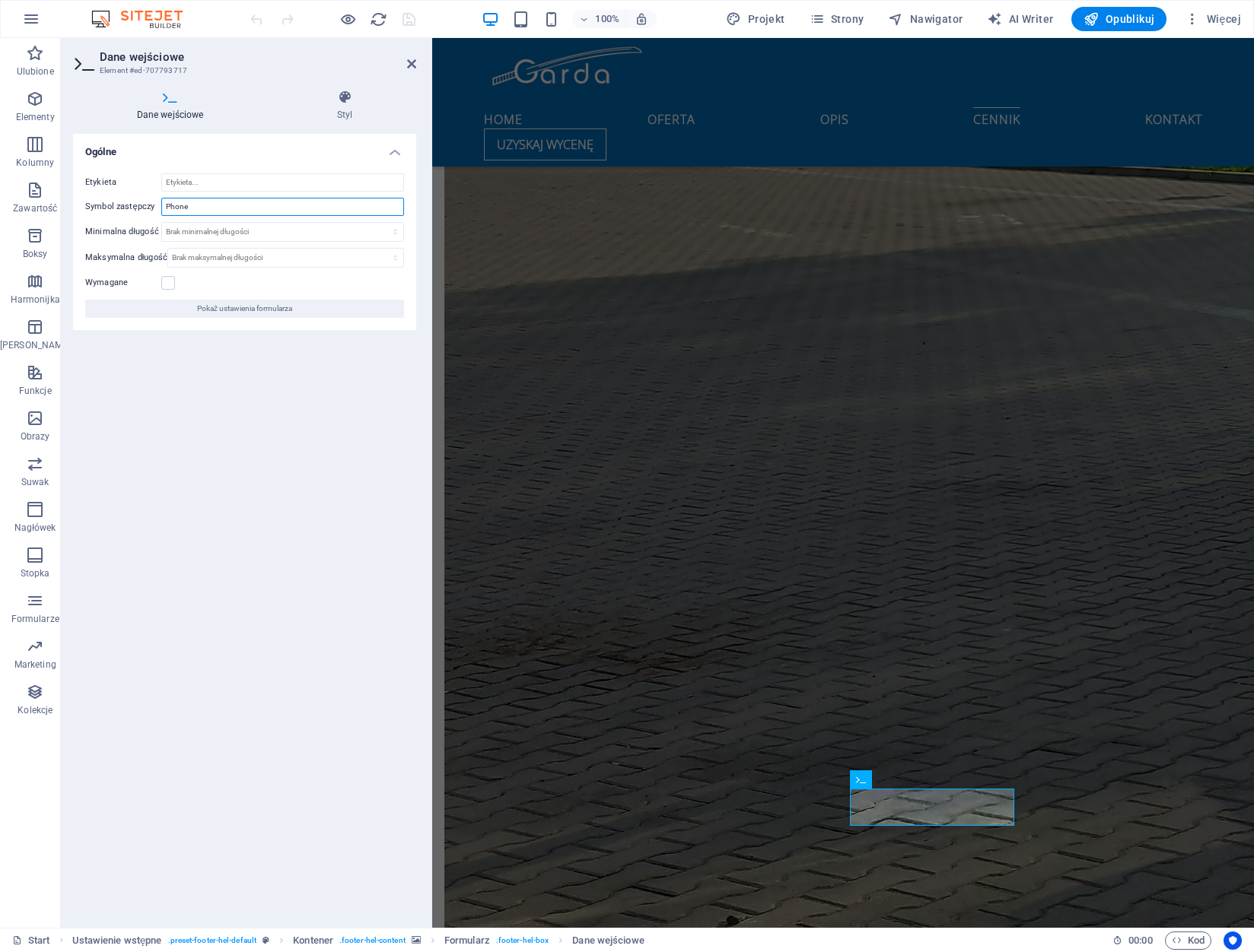
click at [89, 209] on div "Symbol zastępczy Phone" at bounding box center [244, 207] width 319 height 18
type input "telefon"
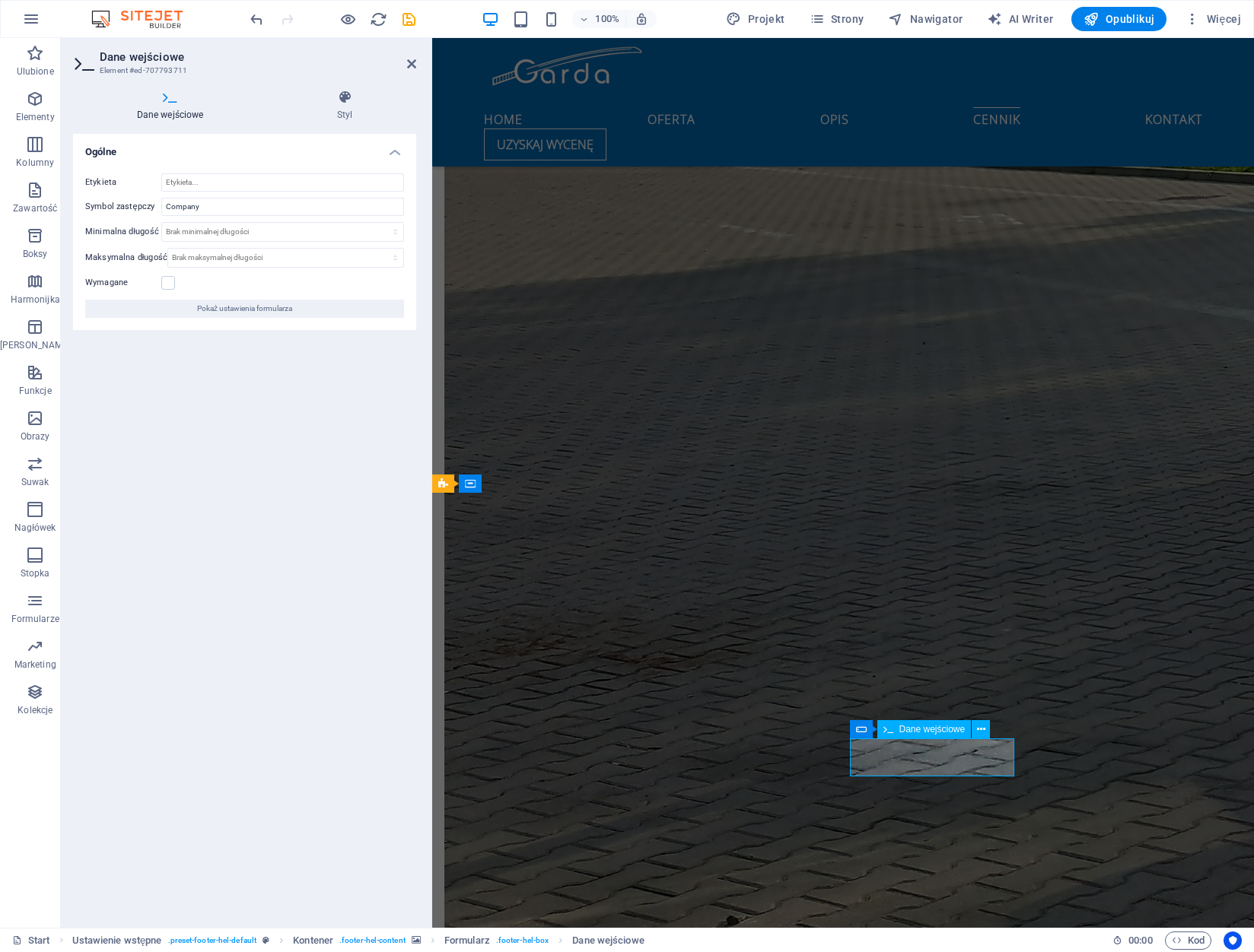
click at [234, 200] on input "Company" at bounding box center [283, 207] width 243 height 18
click at [234, 201] on input "Company" at bounding box center [283, 207] width 243 height 18
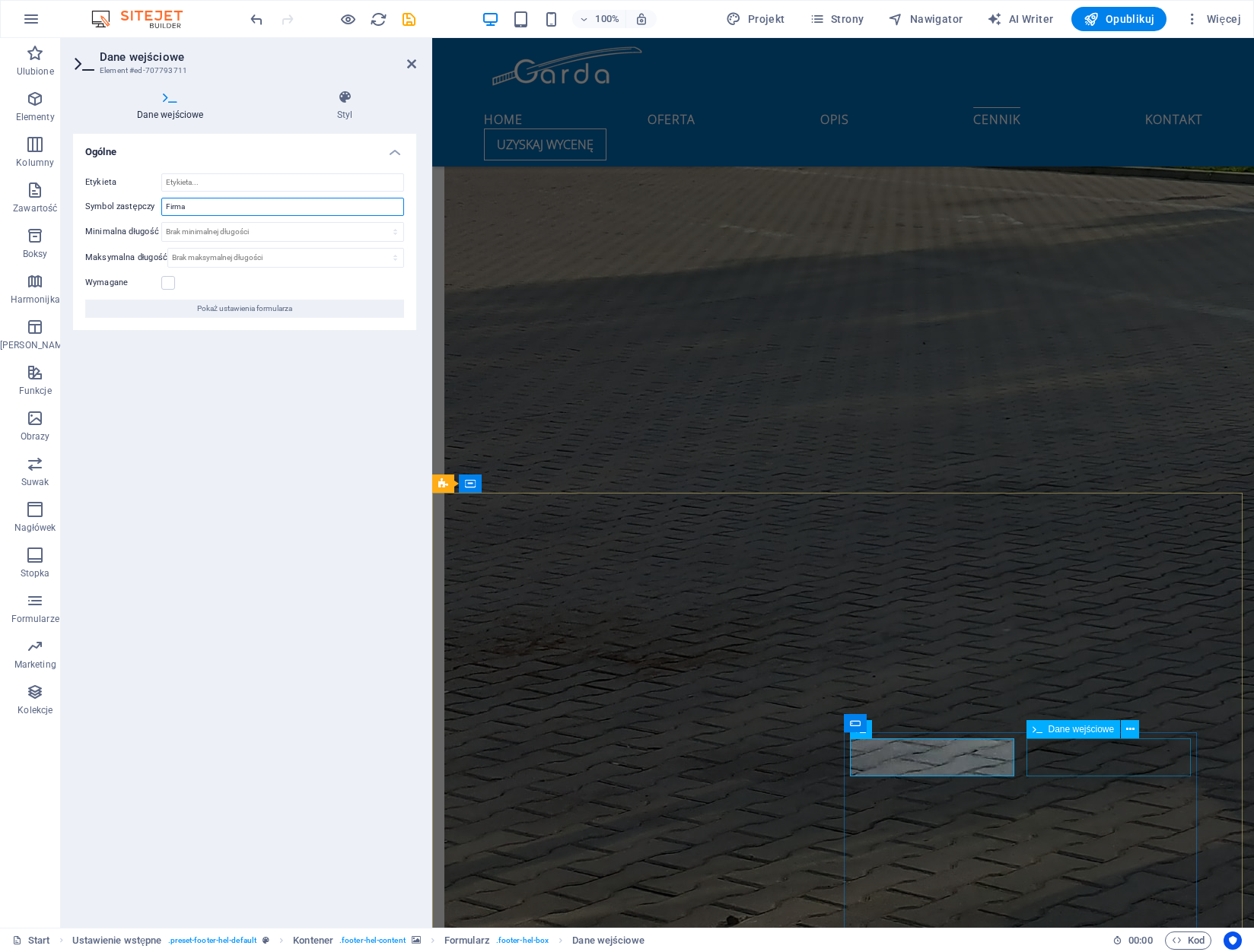
type input "Firma"
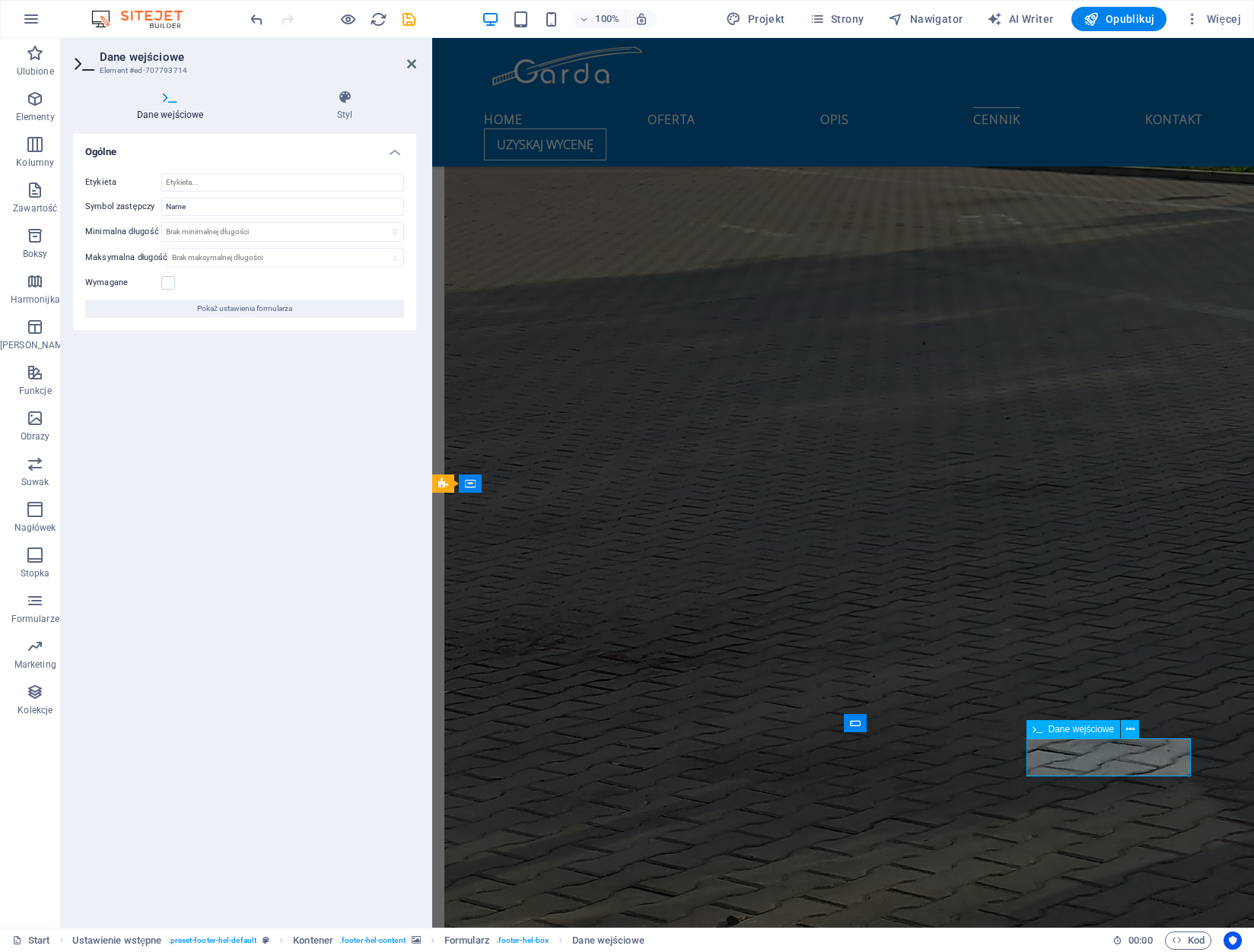
type input "Imię"
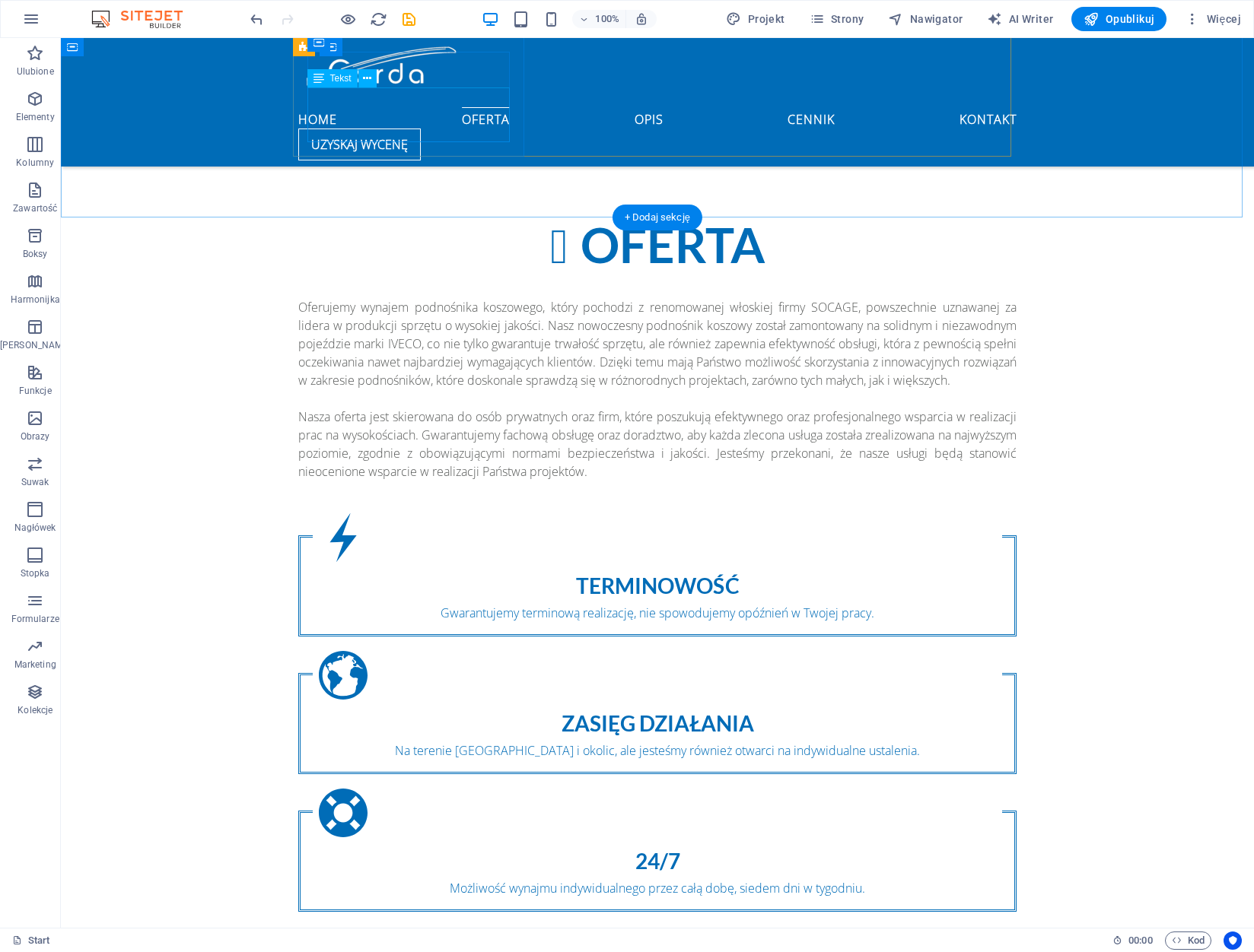
scroll to position [1023, 0]
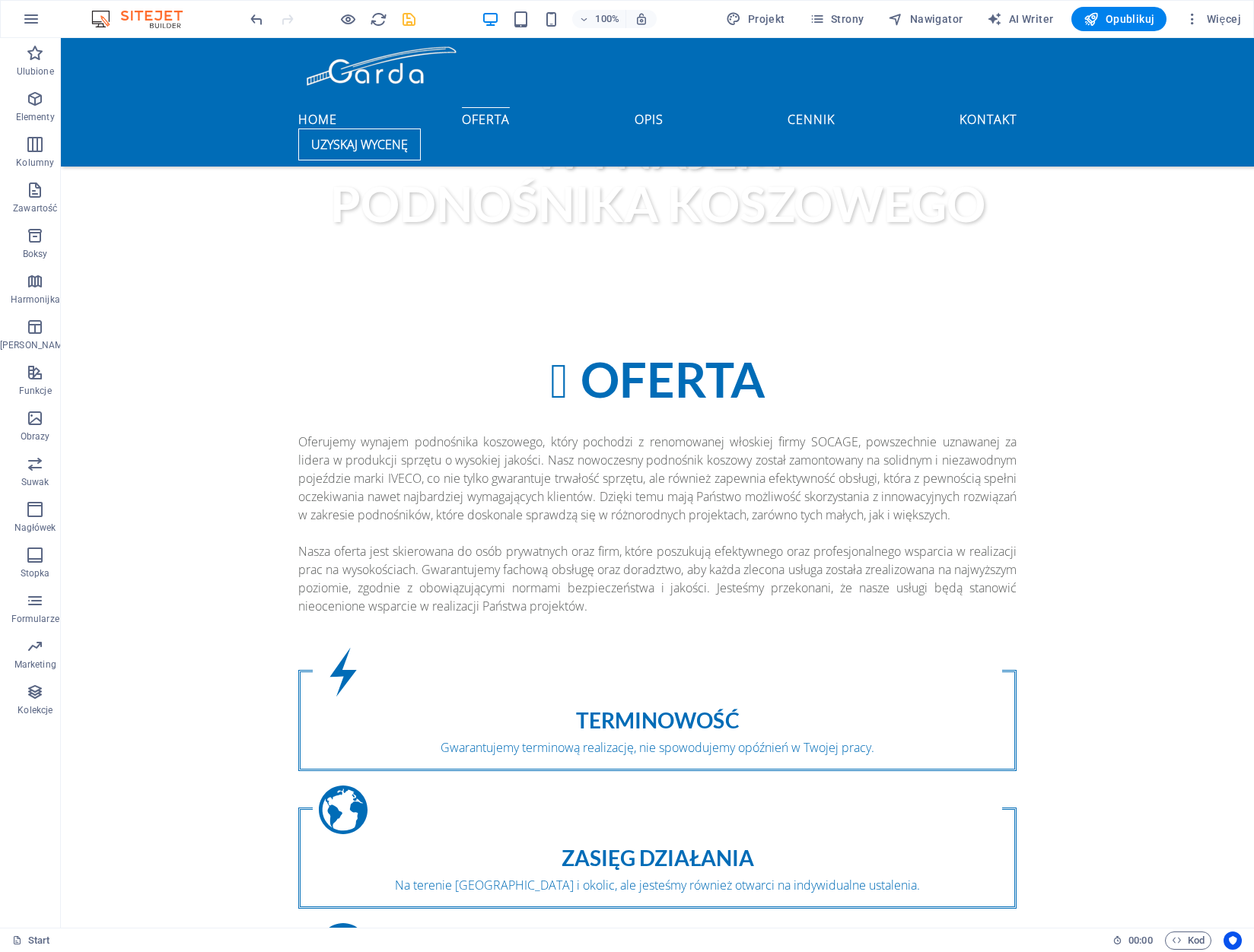
click at [412, 18] on icon "save" at bounding box center [408, 19] width 18 height 18
checkbox input "false"
click at [1106, 10] on button "Opublikuj" at bounding box center [1118, 18] width 95 height 24
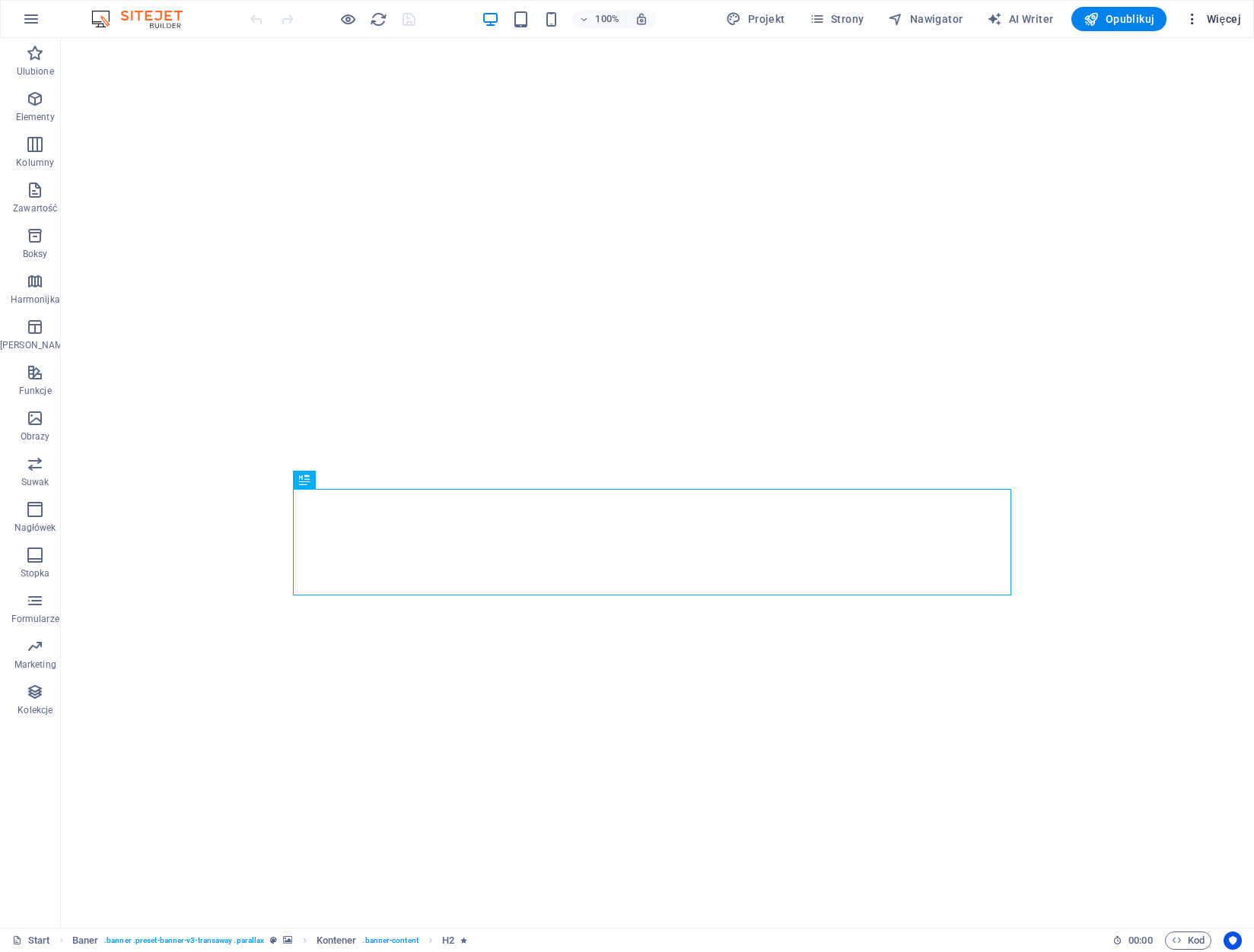
click at [1216, 18] on span "Więcej" at bounding box center [1212, 18] width 56 height 15
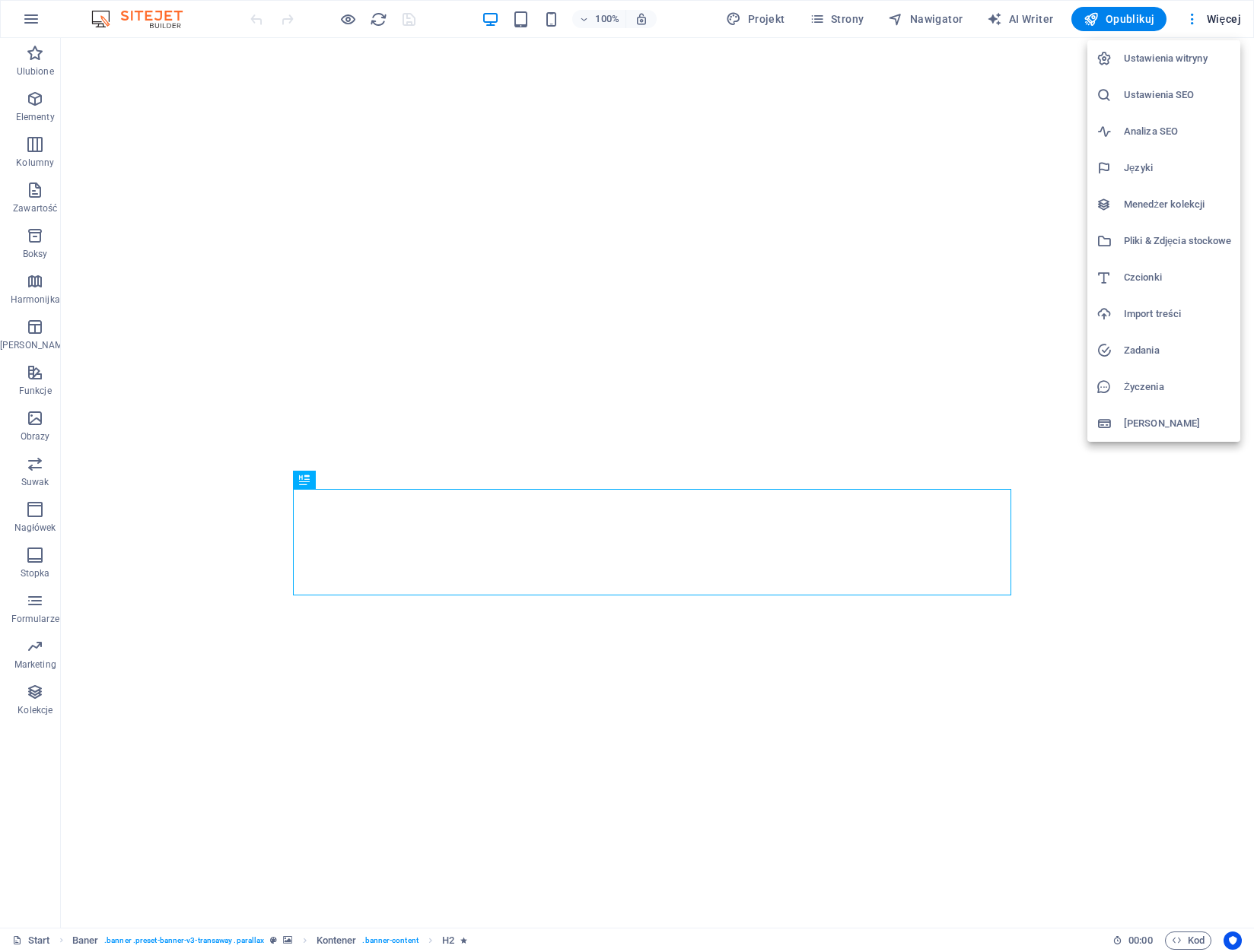
click at [837, 16] on div at bounding box center [627, 476] width 1254 height 952
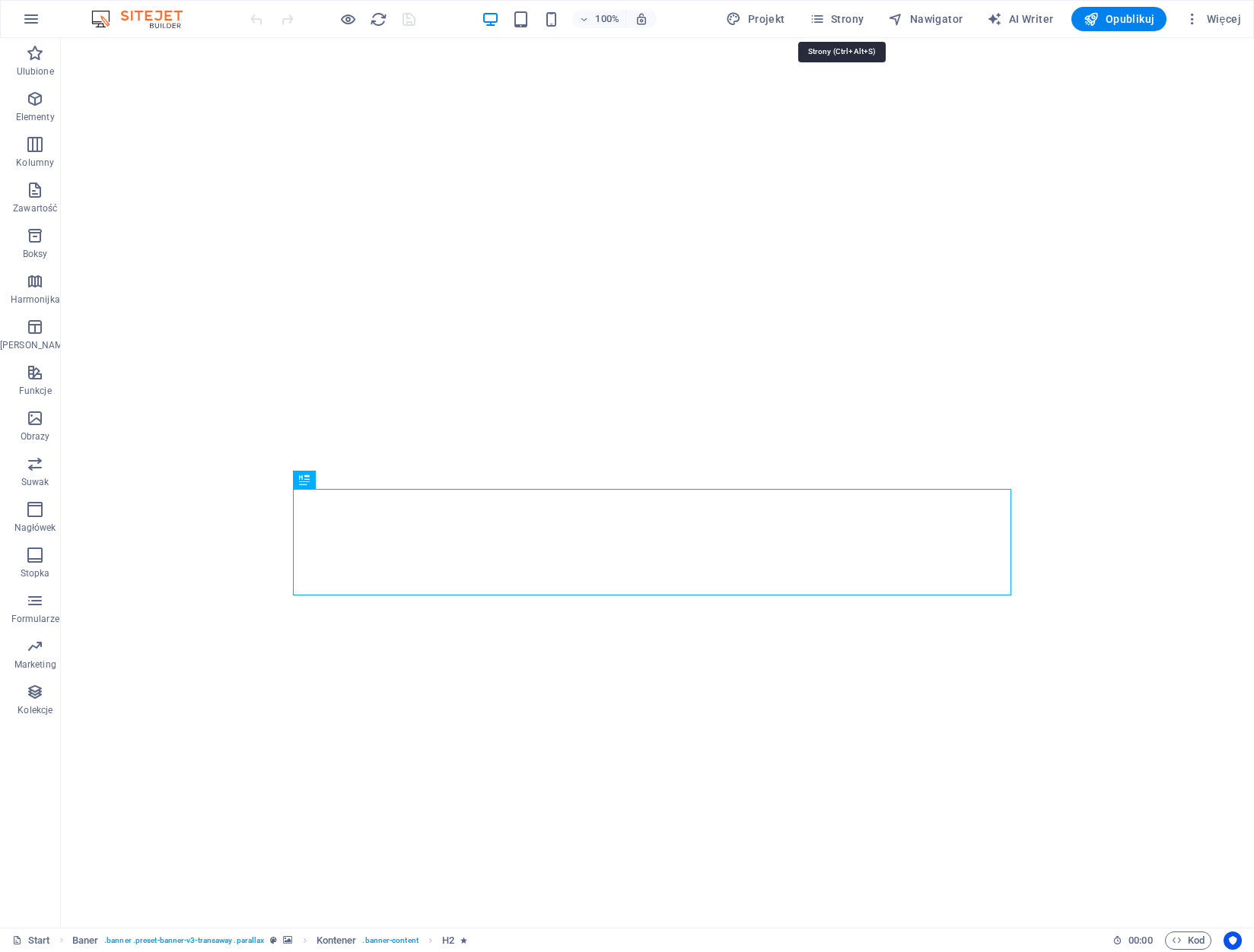
click at [844, 17] on span "Strony" at bounding box center [837, 18] width 54 height 15
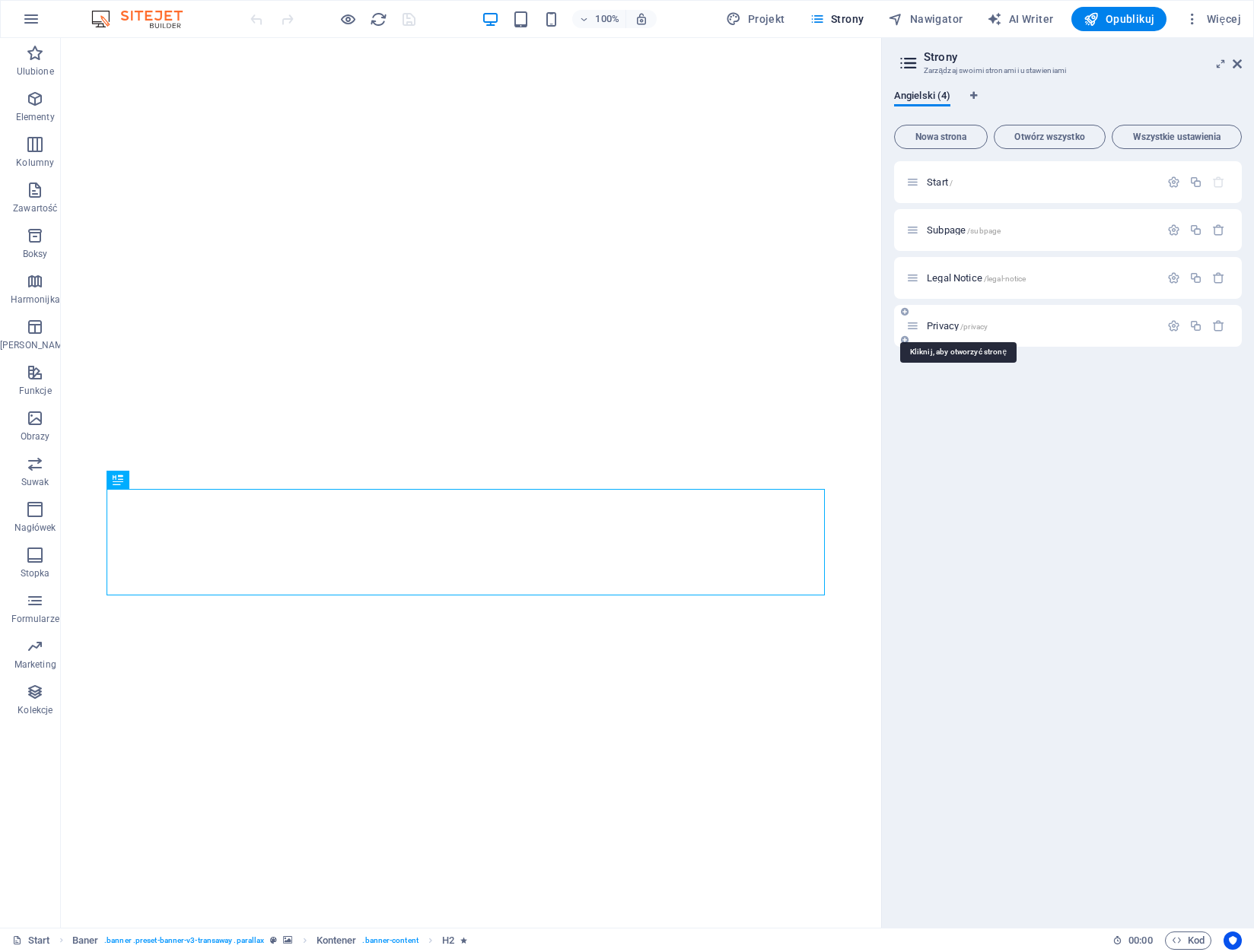
click at [951, 326] on span "Privacy /privacy" at bounding box center [957, 326] width 61 height 11
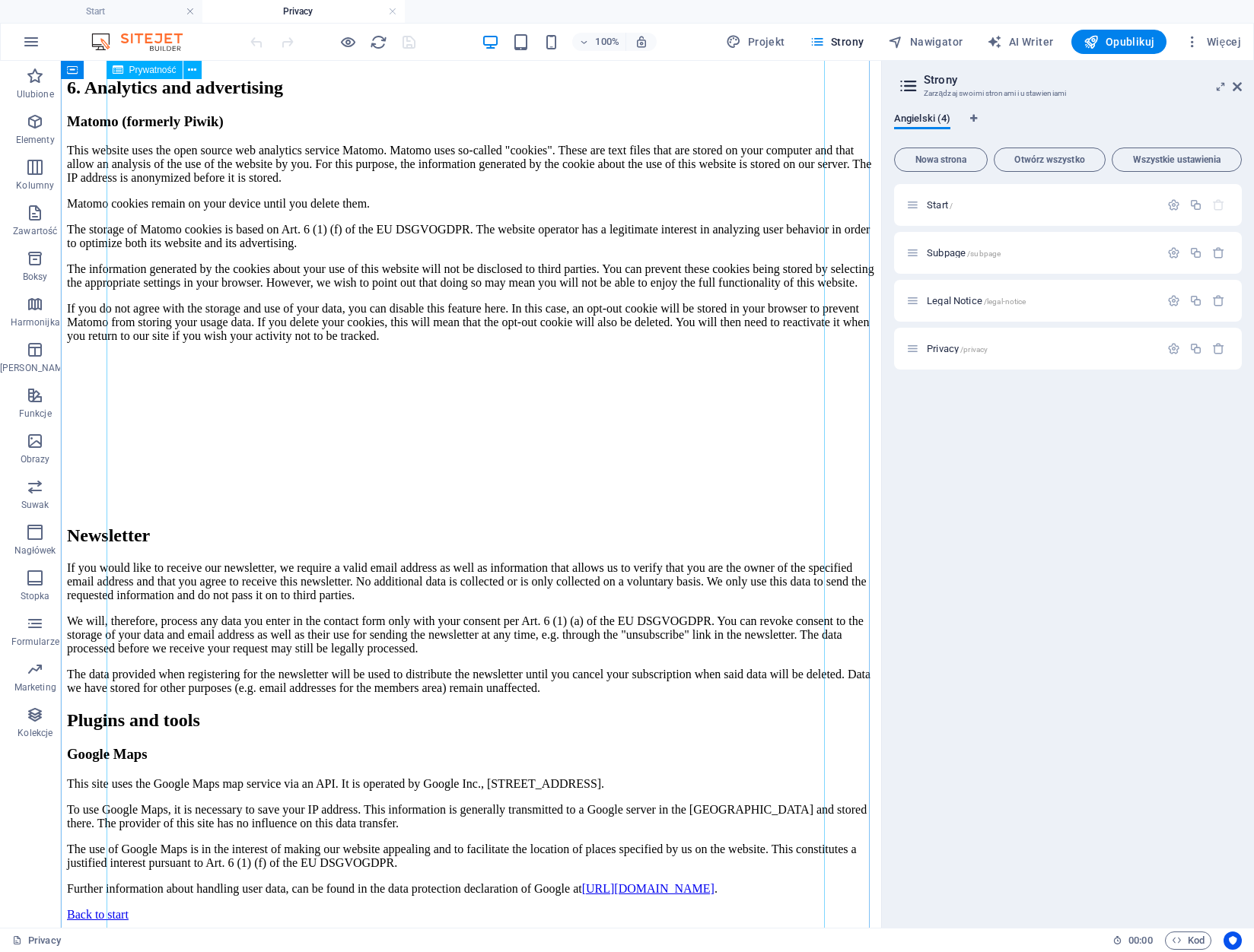
scroll to position [3707, 0]
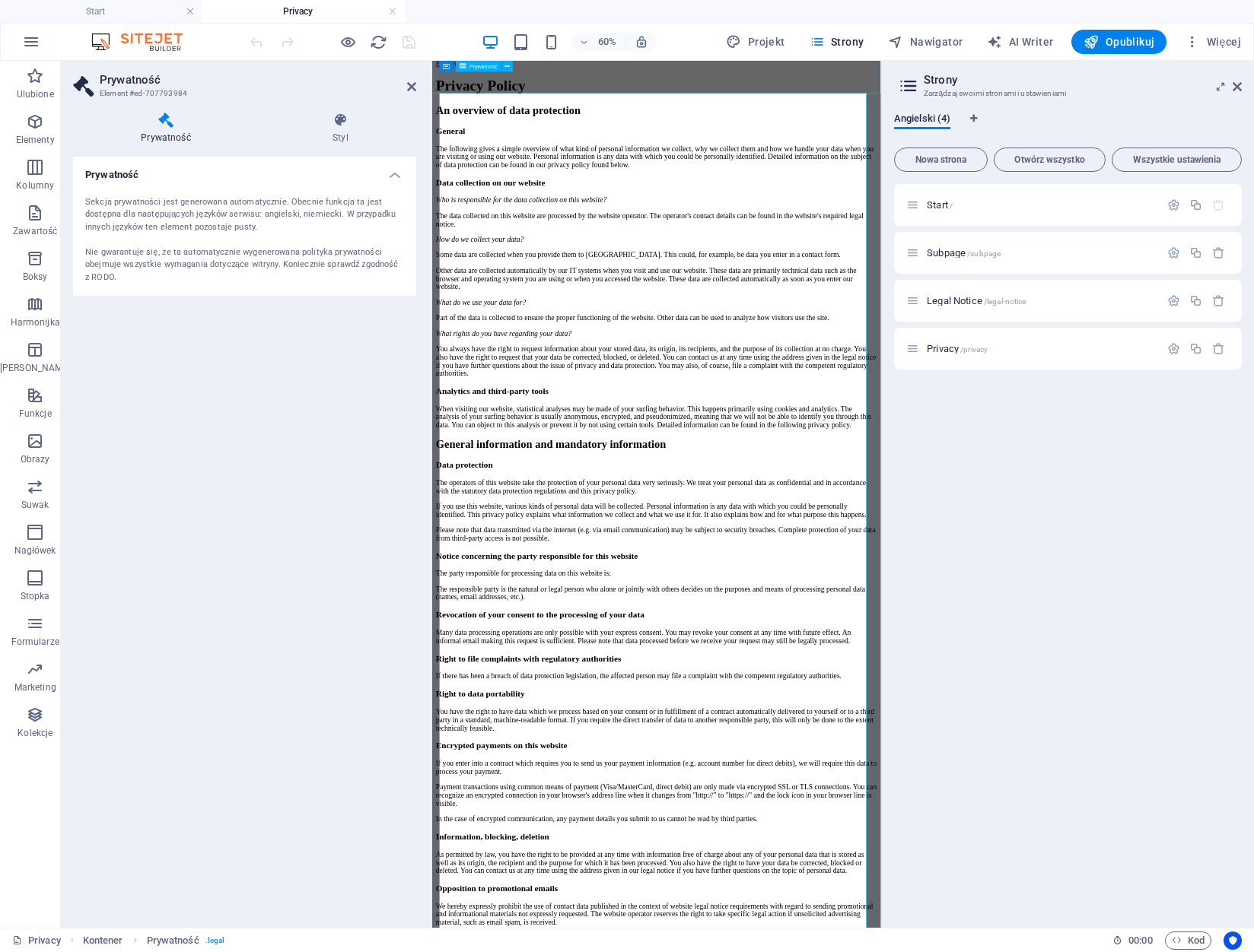
scroll to position [0, 0]
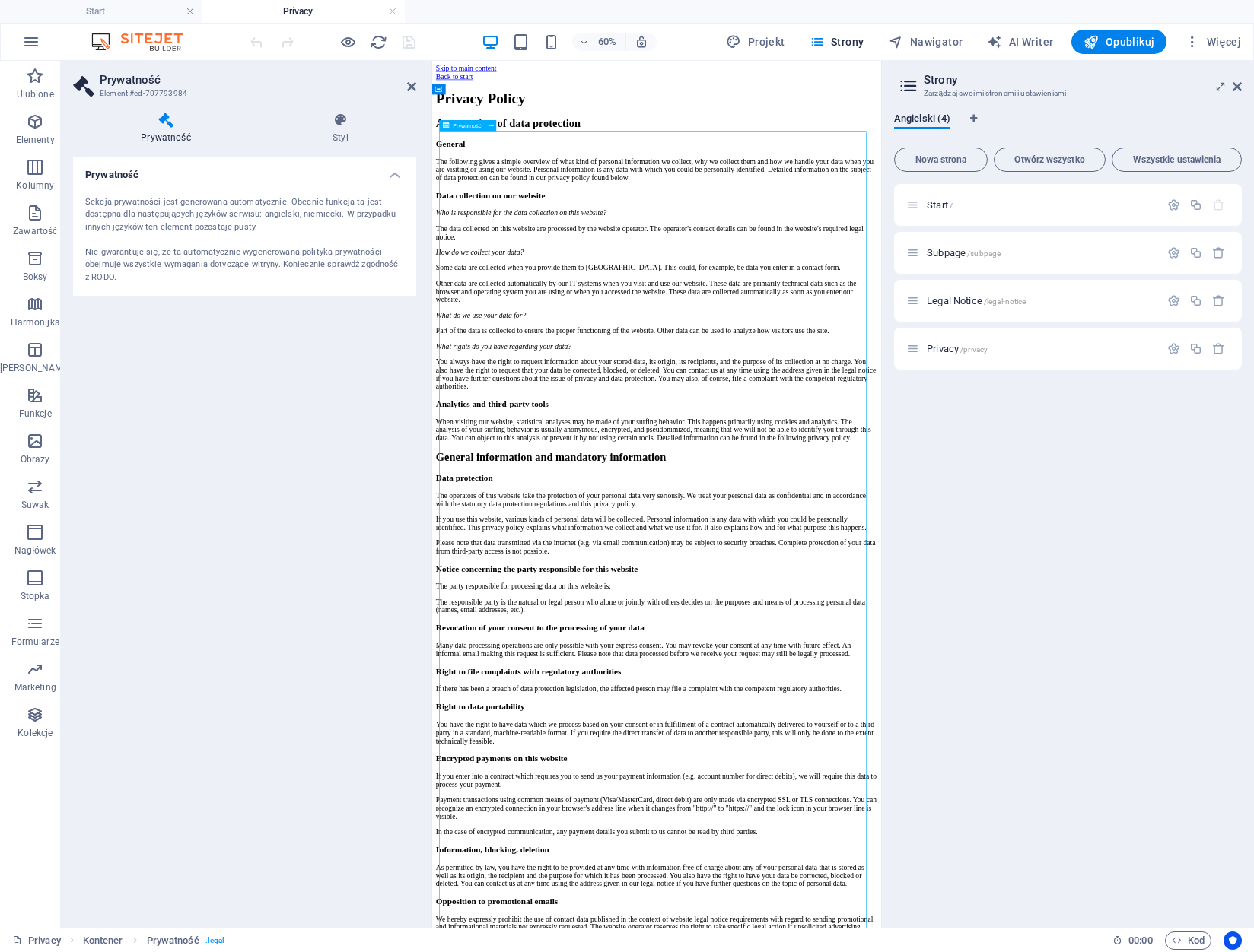
click at [229, 189] on div "Sekcja prywatności jest generowana automatycznie. Obecnie funkcja ta jest dostę…" at bounding box center [245, 240] width 344 height 113
click at [344, 187] on div "Sekcja prywatności jest generowana automatycznie. Obecnie funkcja ta jest dostę…" at bounding box center [245, 240] width 344 height 113
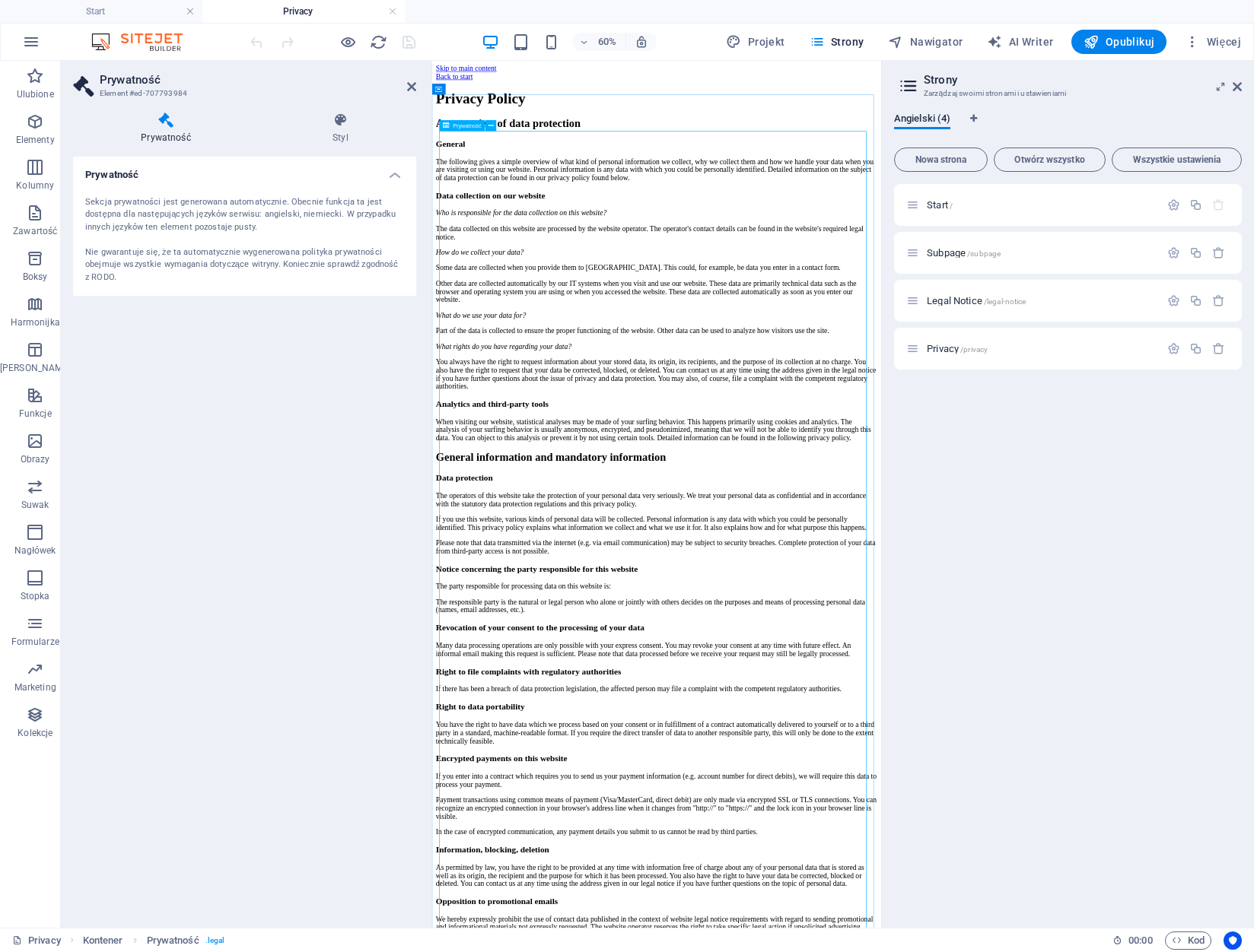
click at [183, 136] on h4 "Prywatność" at bounding box center [169, 128] width 192 height 32
click at [134, 183] on h4 "Prywatność" at bounding box center [245, 171] width 344 height 28
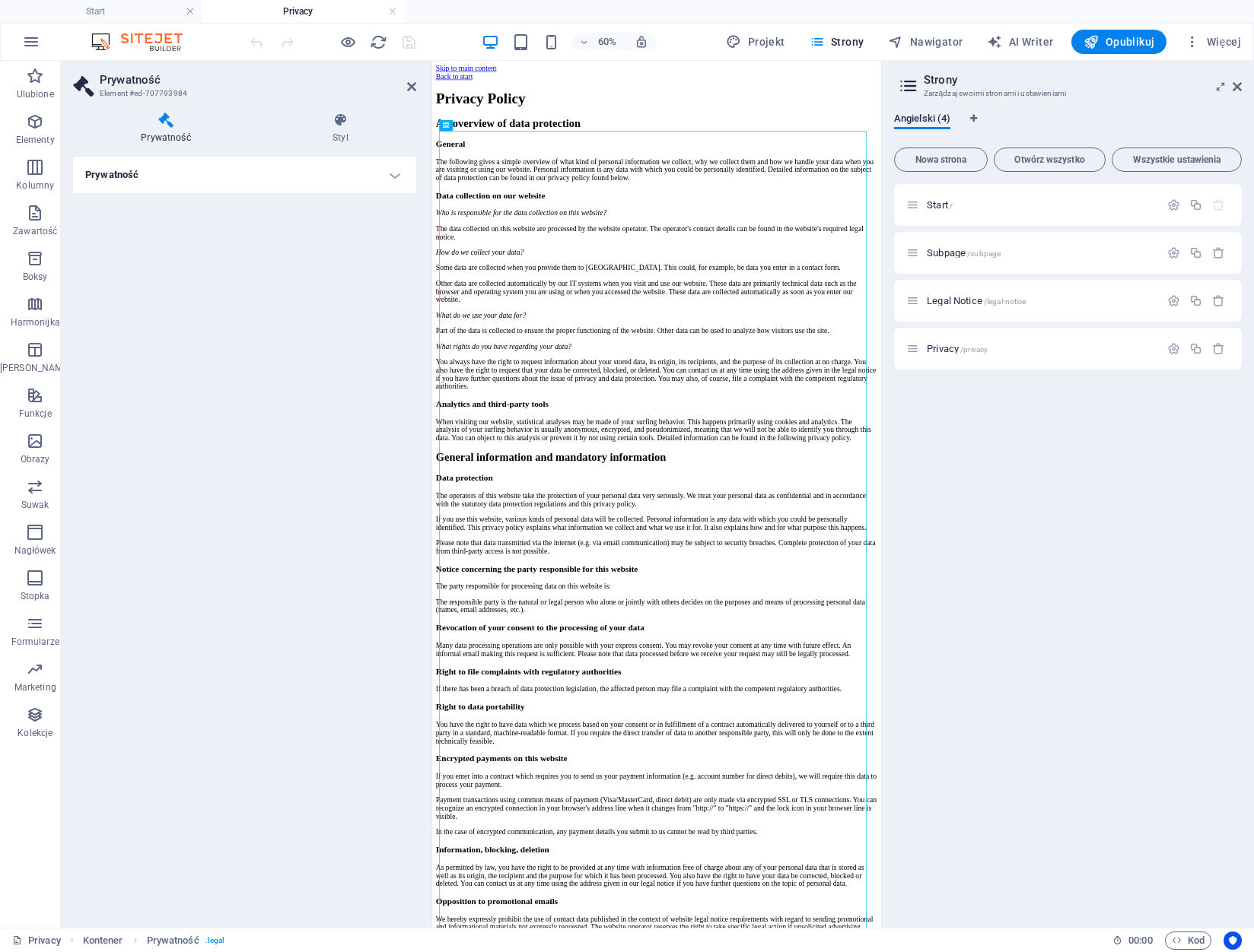
click at [149, 179] on h4 "Prywatność" at bounding box center [245, 175] width 344 height 37
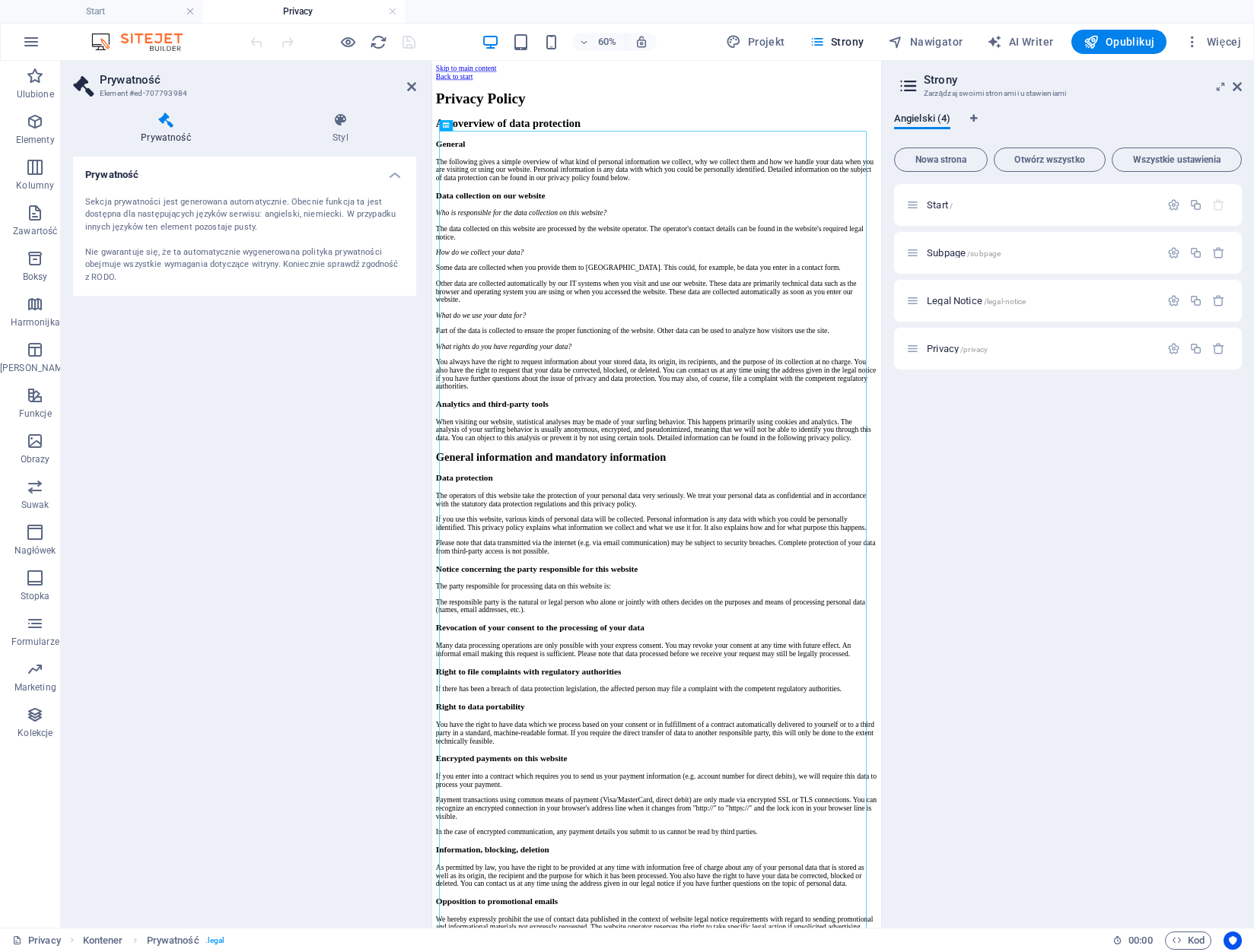
click at [135, 240] on div "Sekcja prywatności jest generowana automatycznie. Obecnie funkcja ta jest dostę…" at bounding box center [244, 241] width 319 height 89
click at [135, 239] on div "Sekcja prywatności jest generowana automatycznie. Obecnie funkcja ta jest dostę…" at bounding box center [244, 241] width 319 height 89
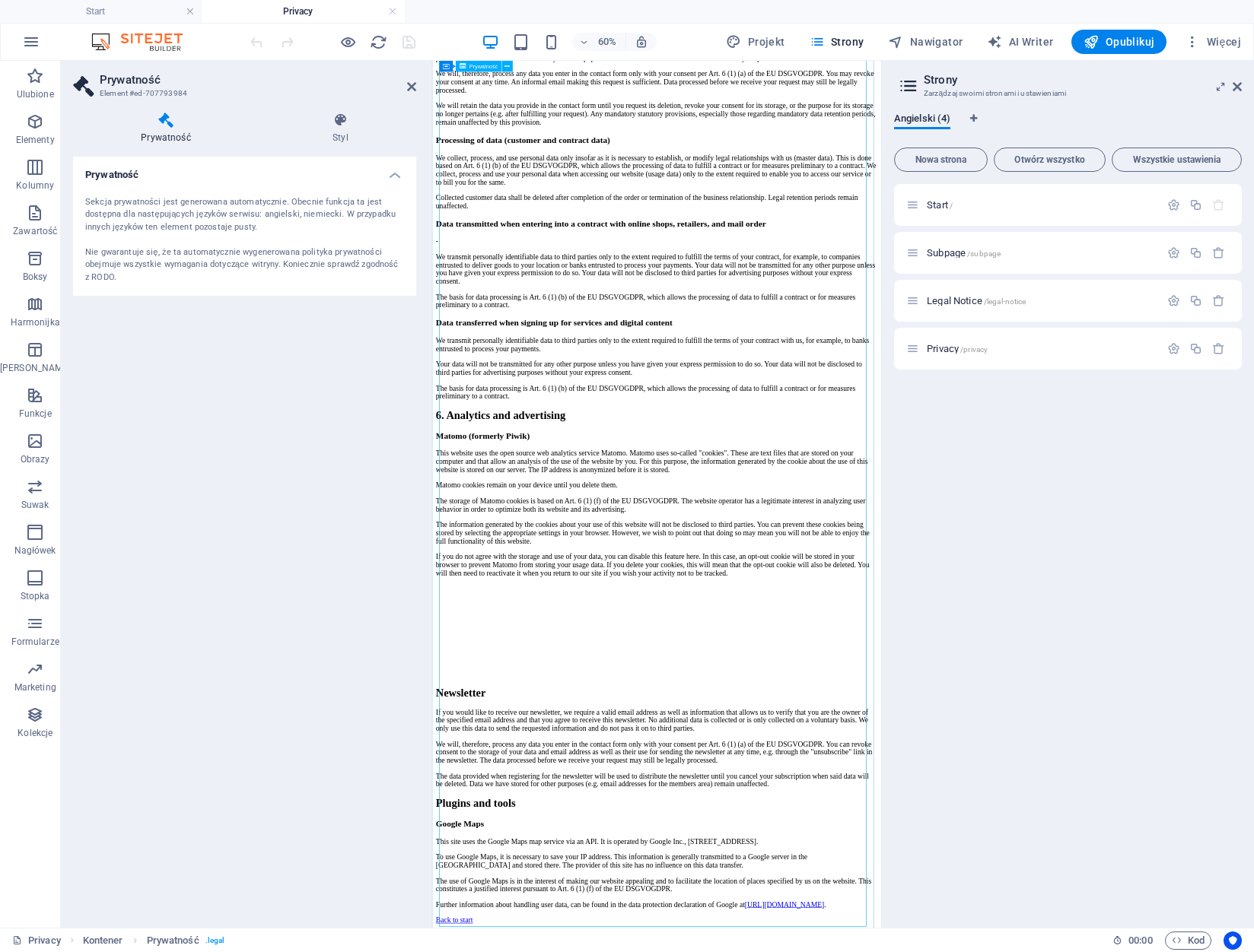
scroll to position [3147, 0]
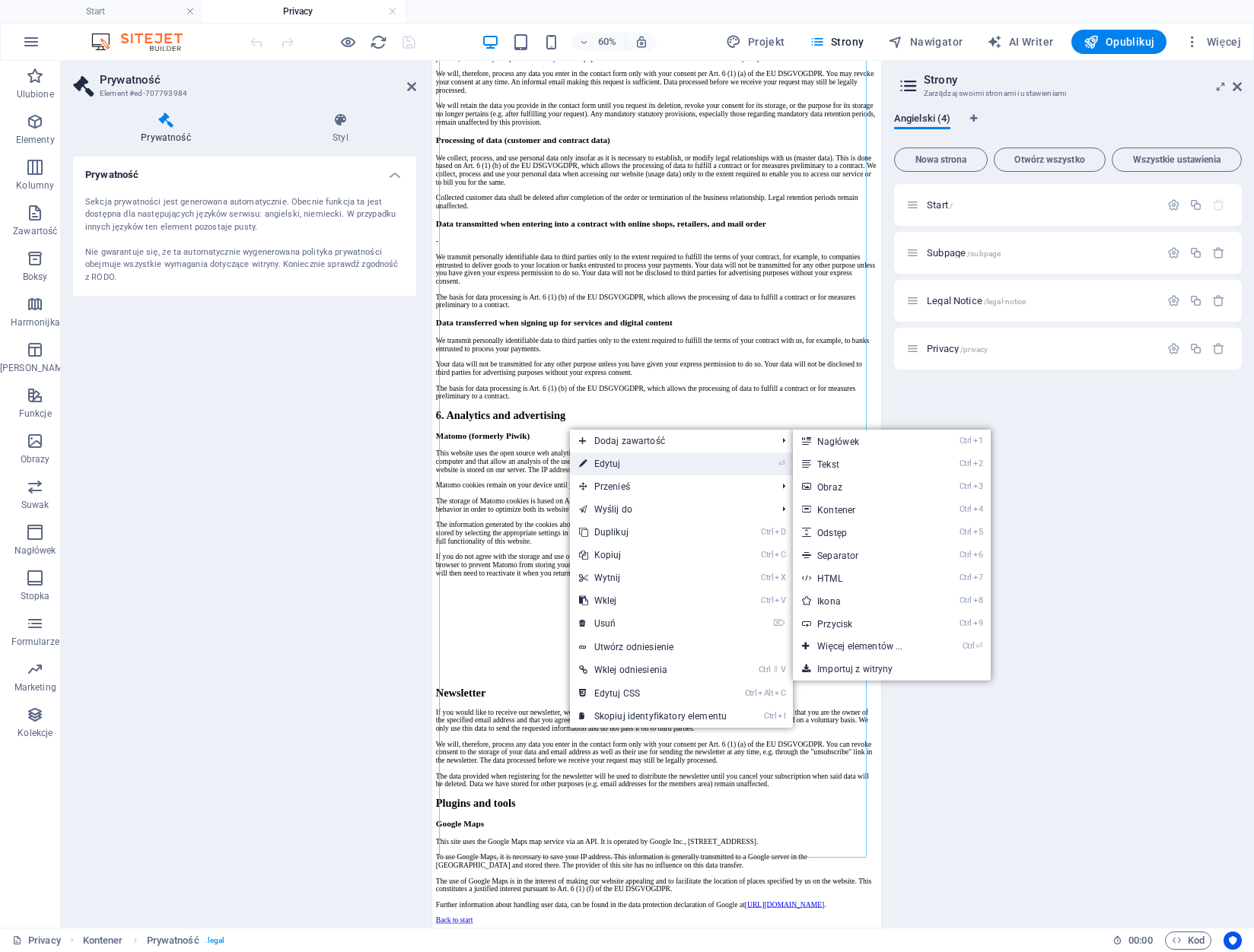
click at [626, 468] on link "⏎ Edytuj" at bounding box center [653, 464] width 166 height 23
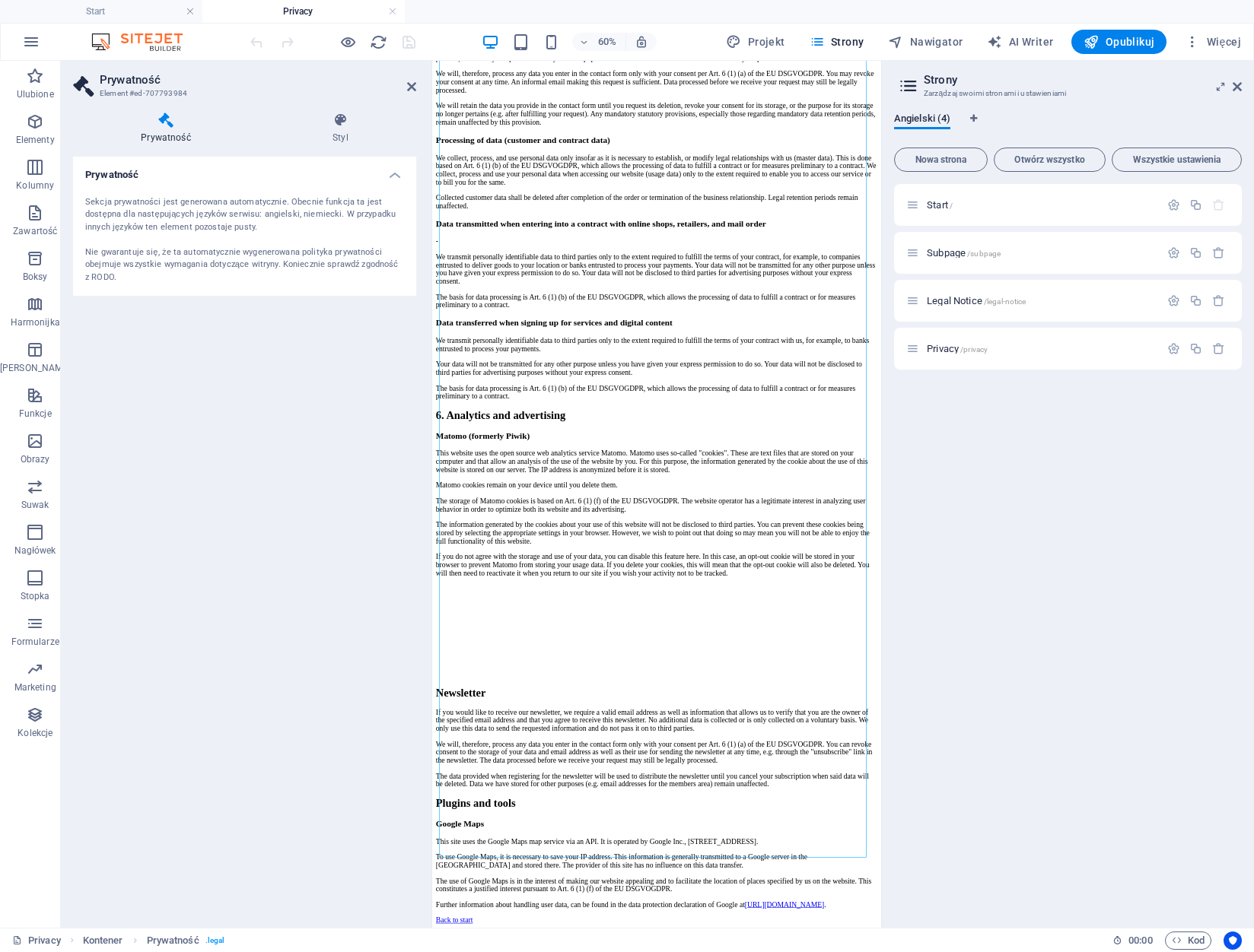
drag, startPoint x: 301, startPoint y: 259, endPoint x: 347, endPoint y: 184, distance: 88.0
click at [301, 257] on div "Sekcja prywatności jest generowana automatycznie. Obecnie funkcja ta jest dostę…" at bounding box center [244, 241] width 319 height 89
click at [400, 171] on h4 "Prywatność" at bounding box center [245, 171] width 344 height 28
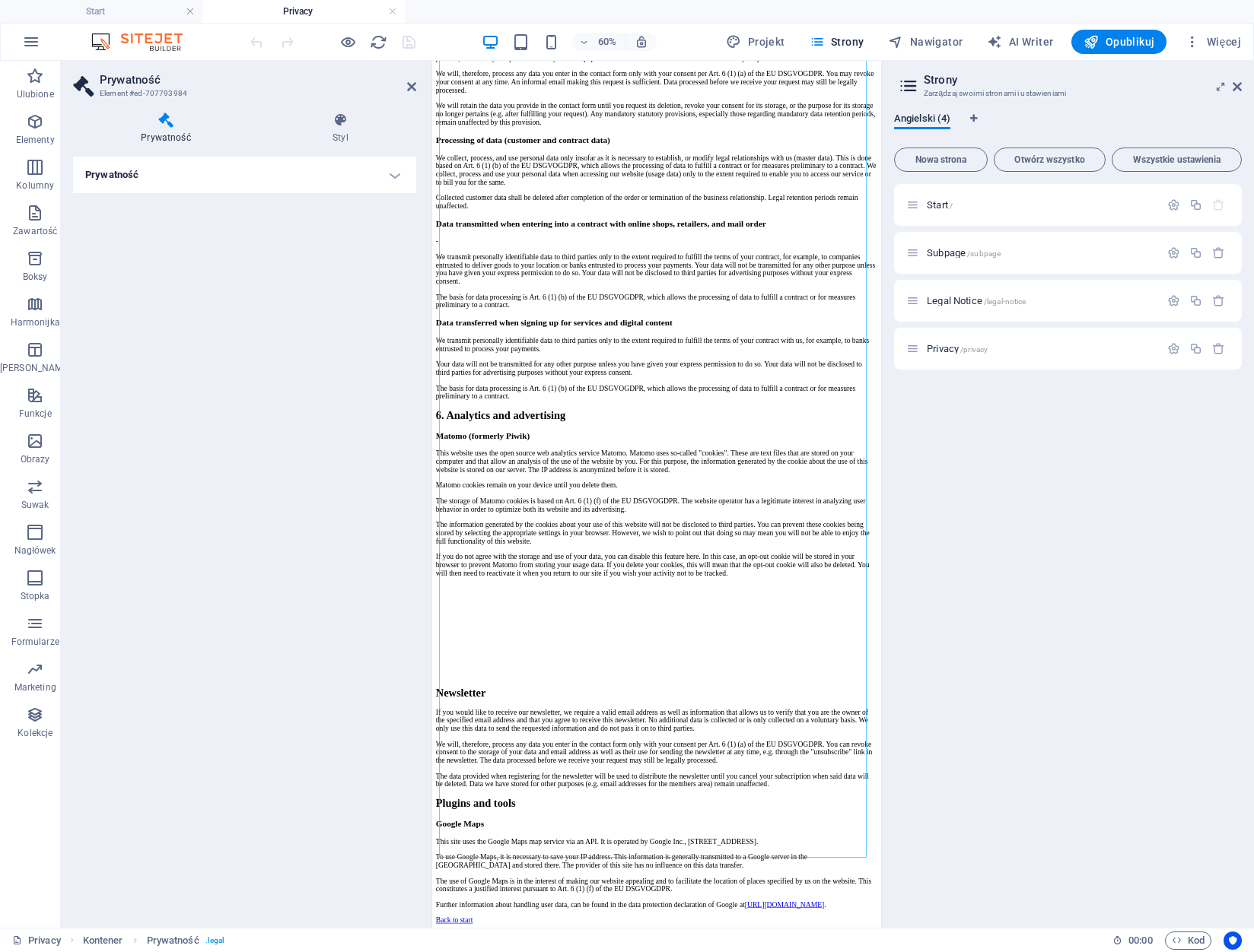
click at [399, 172] on h4 "Prywatność" at bounding box center [245, 175] width 344 height 37
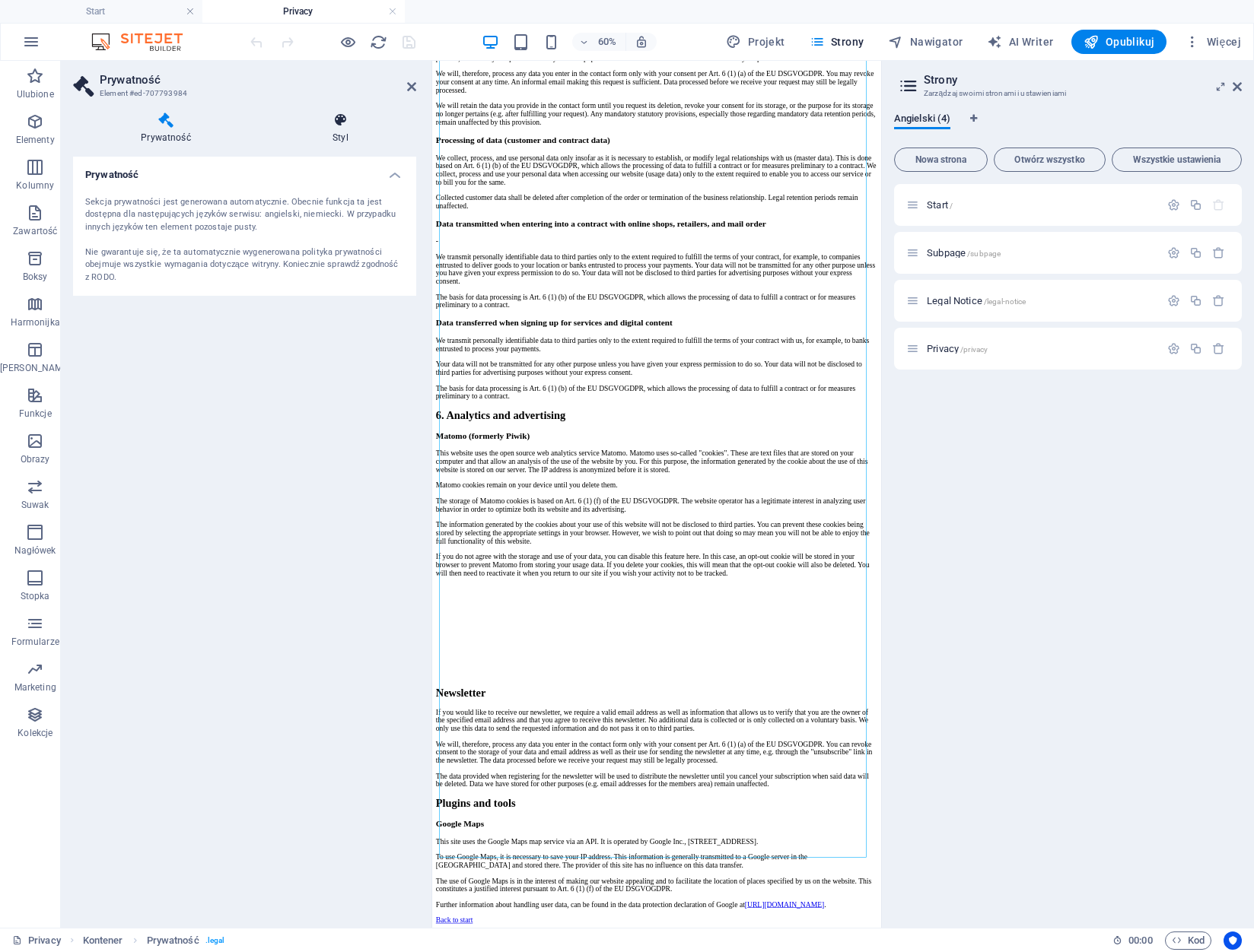
click at [351, 131] on h4 "Styl" at bounding box center [341, 128] width 151 height 32
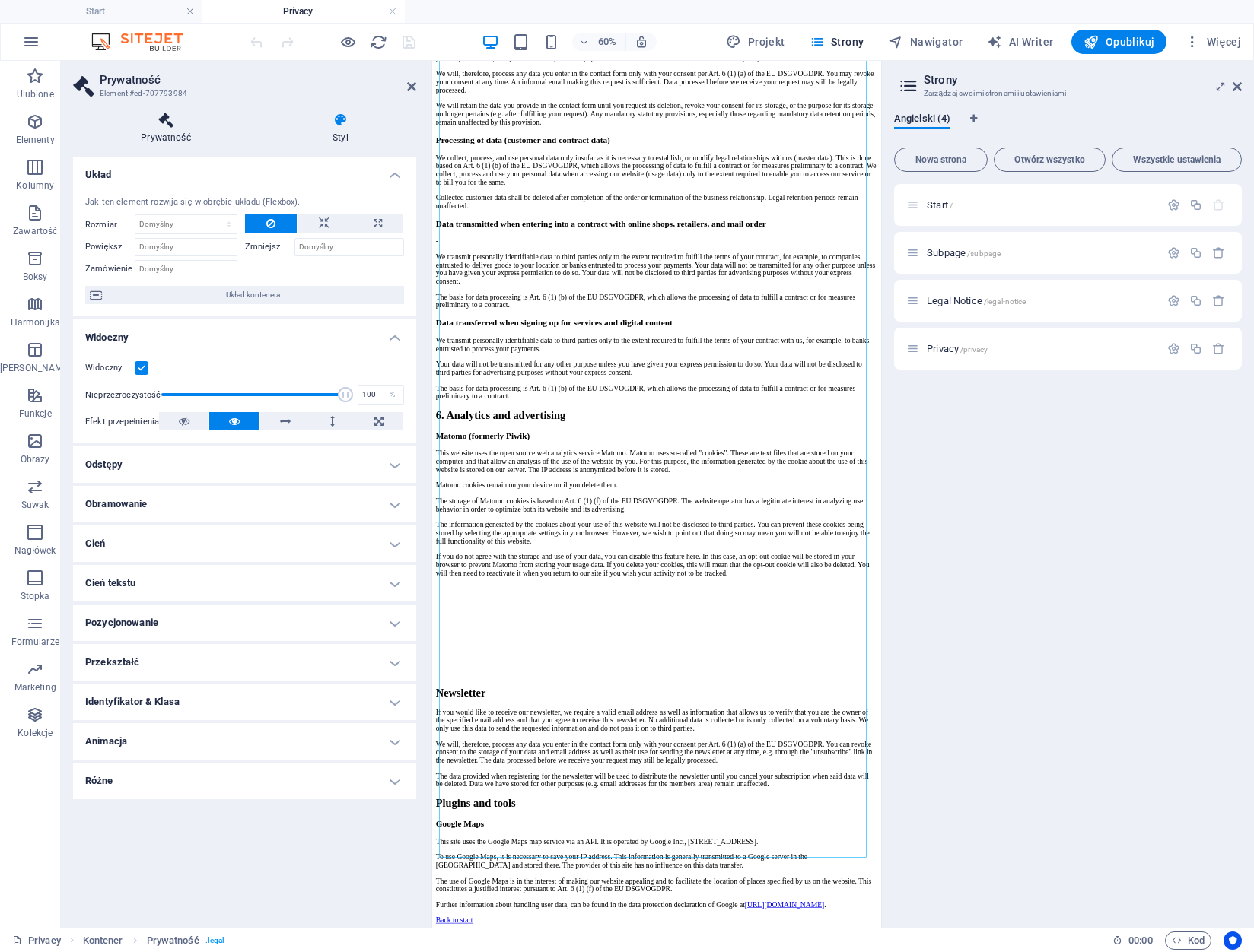
click at [172, 133] on h4 "Prywatność" at bounding box center [169, 128] width 192 height 32
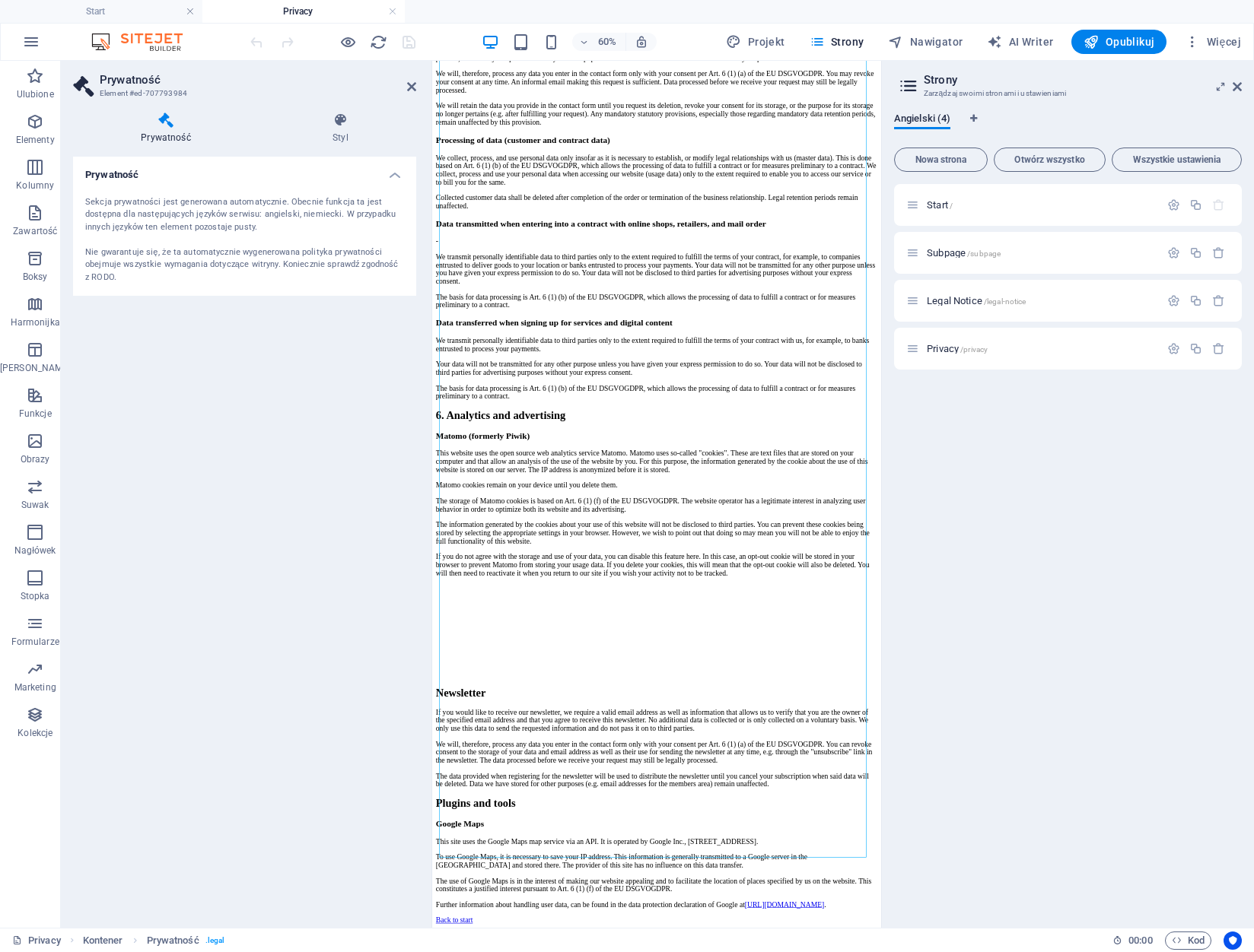
click at [171, 205] on div "Sekcja prywatności jest generowana automatycznie. Obecnie funkcja ta jest dostę…" at bounding box center [244, 241] width 319 height 89
click at [153, 231] on div "Sekcja prywatności jest generowana automatycznie. Obecnie funkcja ta jest dostę…" at bounding box center [244, 241] width 319 height 89
drag, startPoint x: 153, startPoint y: 231, endPoint x: 174, endPoint y: 118, distance: 114.9
click at [153, 230] on div "Sekcja prywatności jest generowana automatycznie. Obecnie funkcja ta jest dostę…" at bounding box center [244, 241] width 319 height 89
click at [163, 96] on h3 "Element #ed-707793984" at bounding box center [243, 93] width 286 height 14
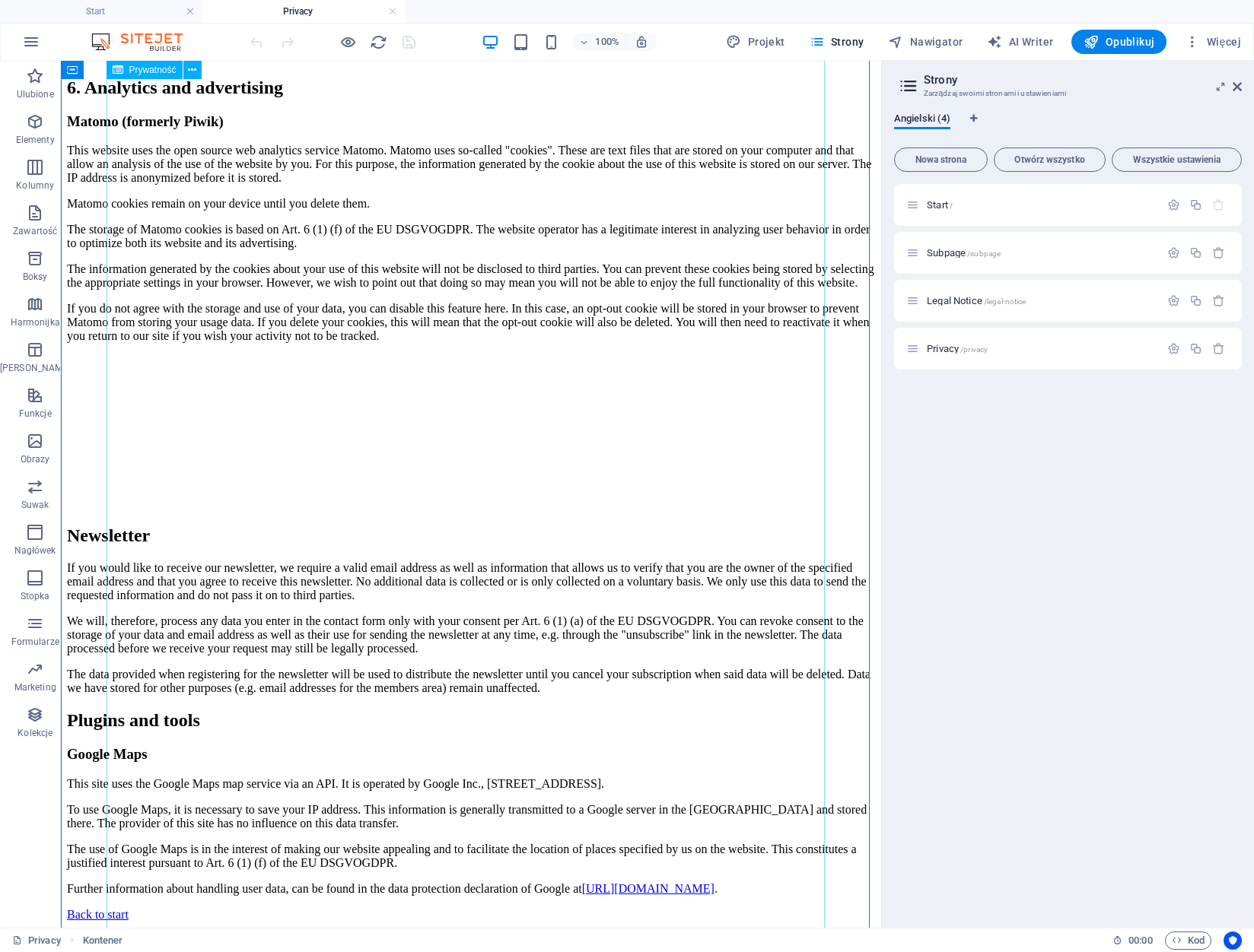
scroll to position [3707, 0]
click at [443, 869] on div "+ Dodaj sekcję" at bounding box center [470, 872] width 90 height 26
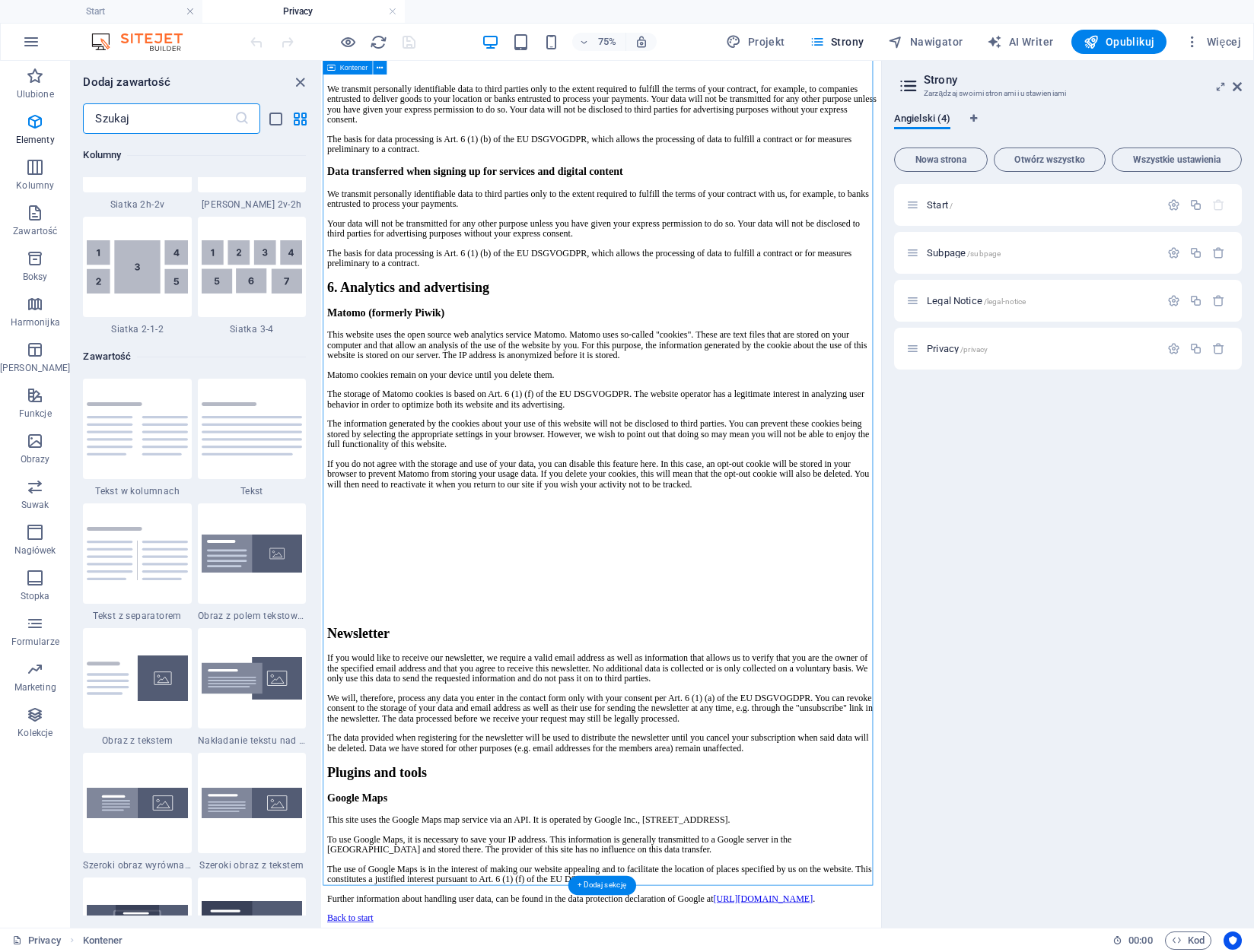
scroll to position [2662, 0]
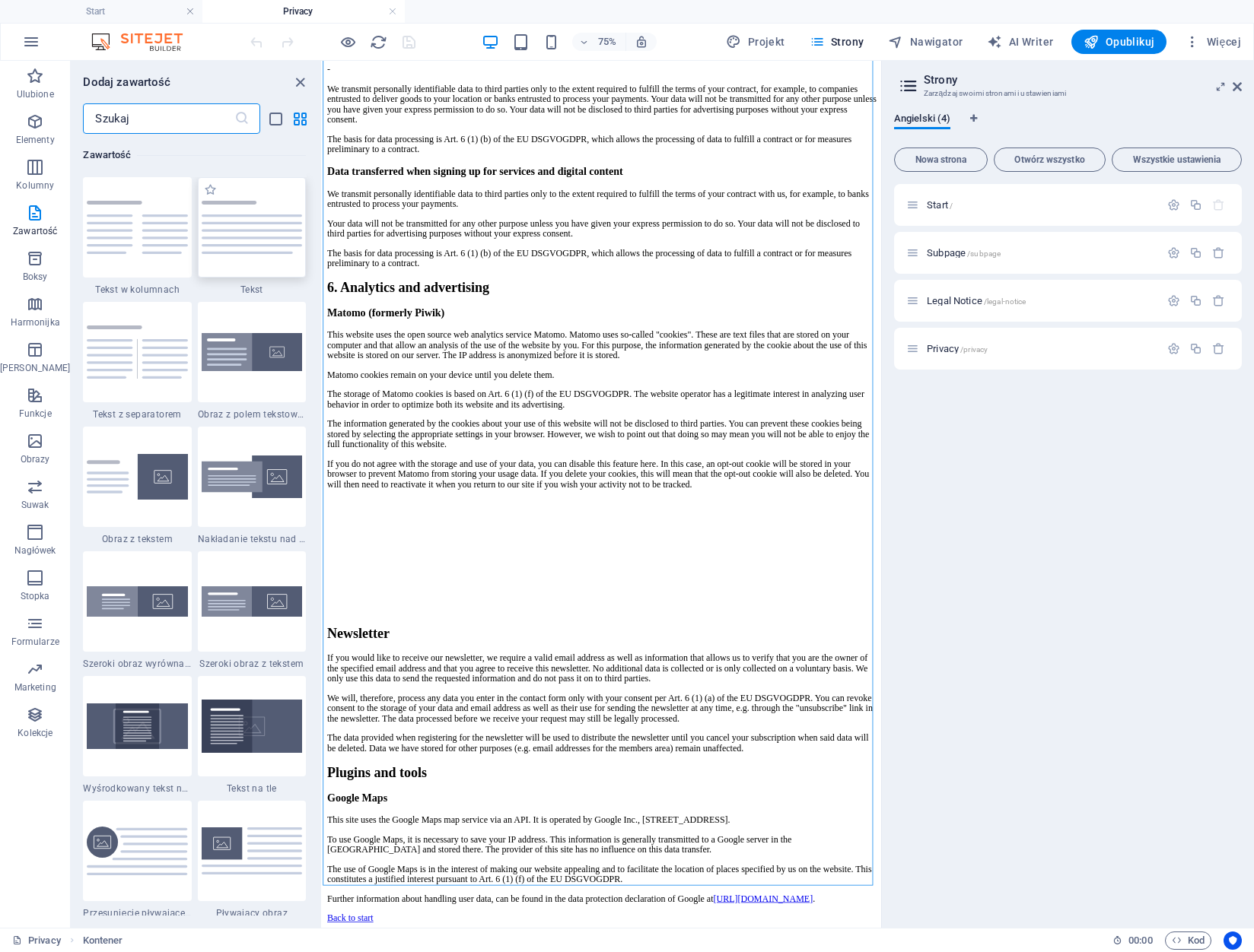
click at [244, 243] on img at bounding box center [251, 227] width 101 height 54
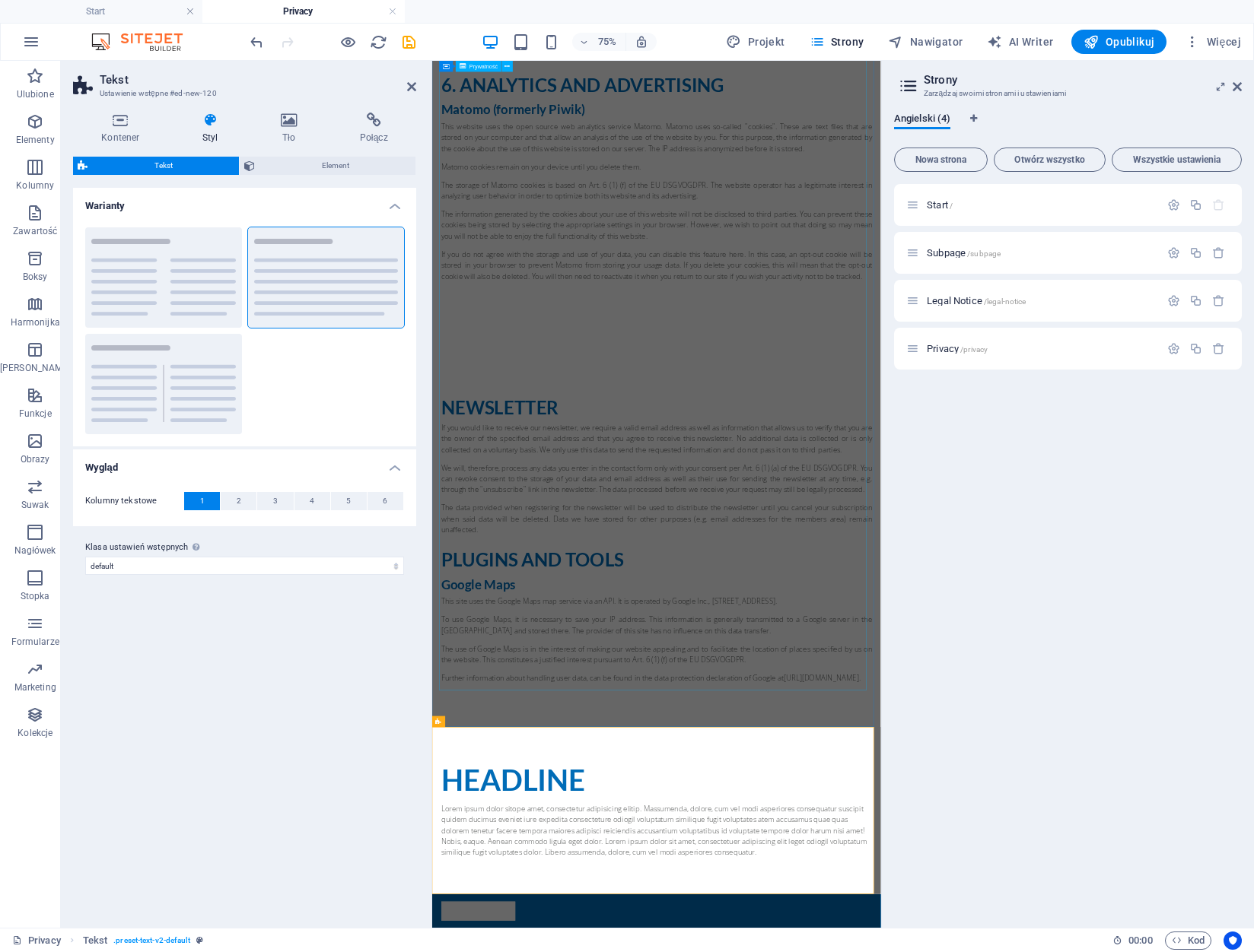
scroll to position [3426, 0]
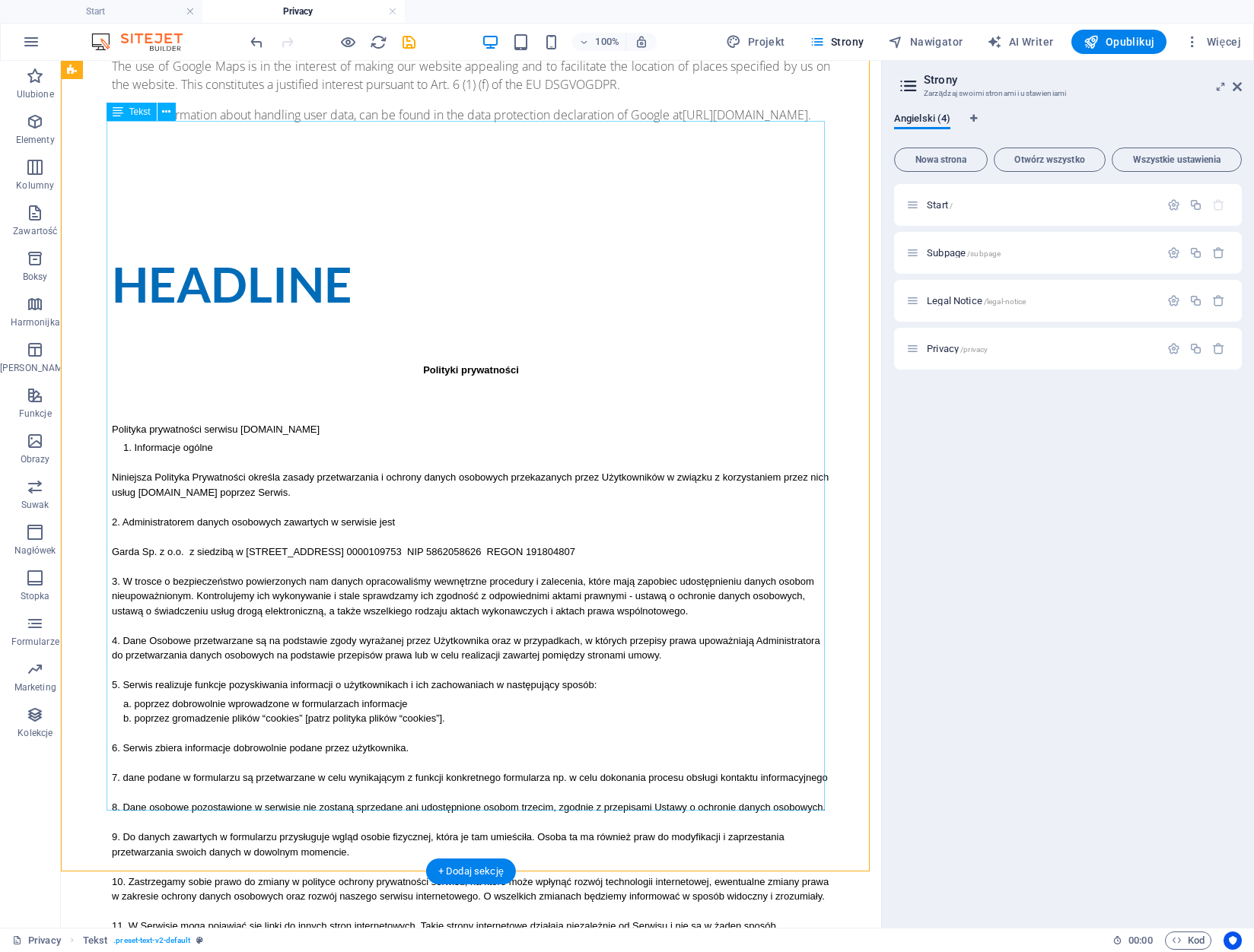
scroll to position [4203, 0]
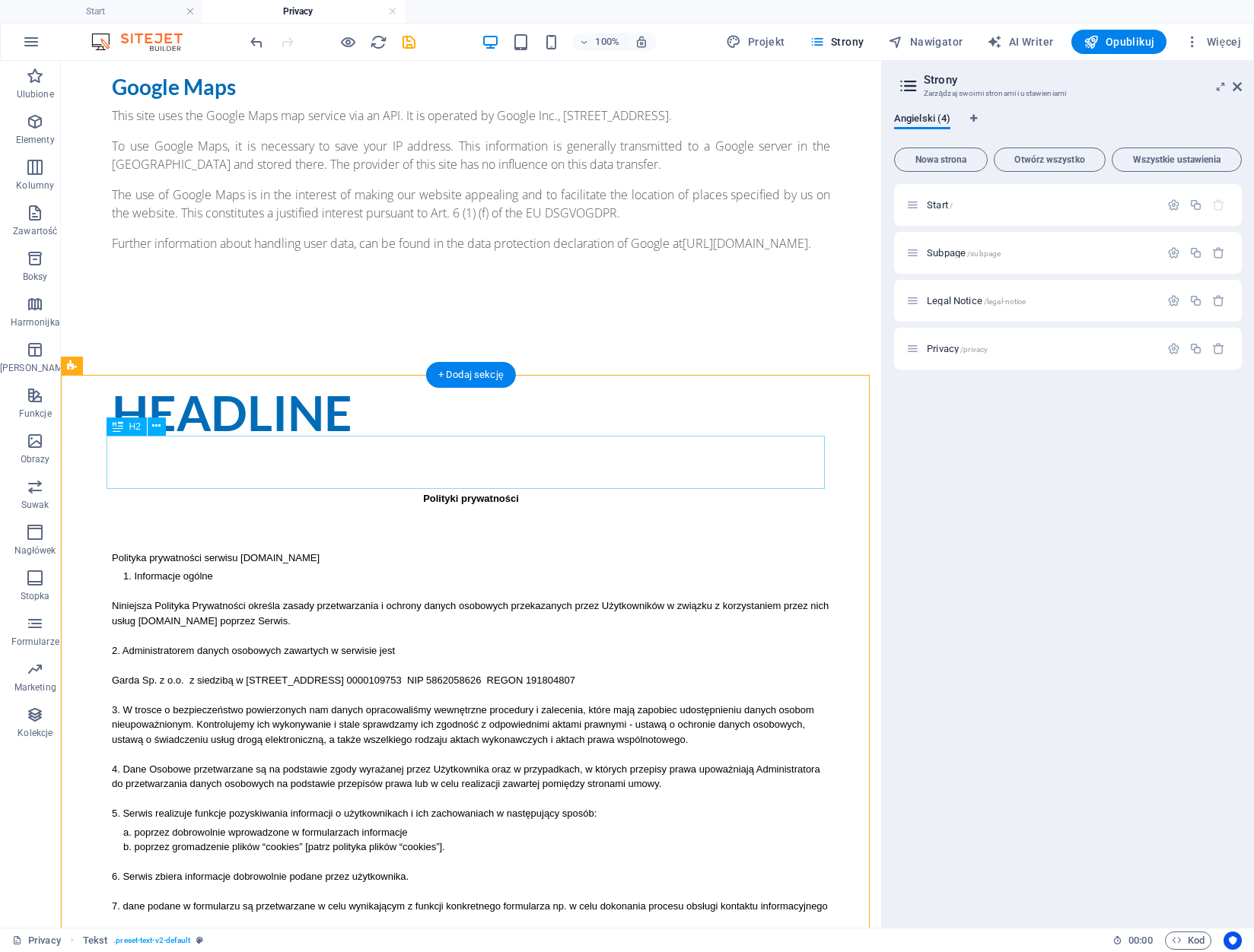
click at [225, 440] on div "Headline" at bounding box center [471, 414] width 718 height 54
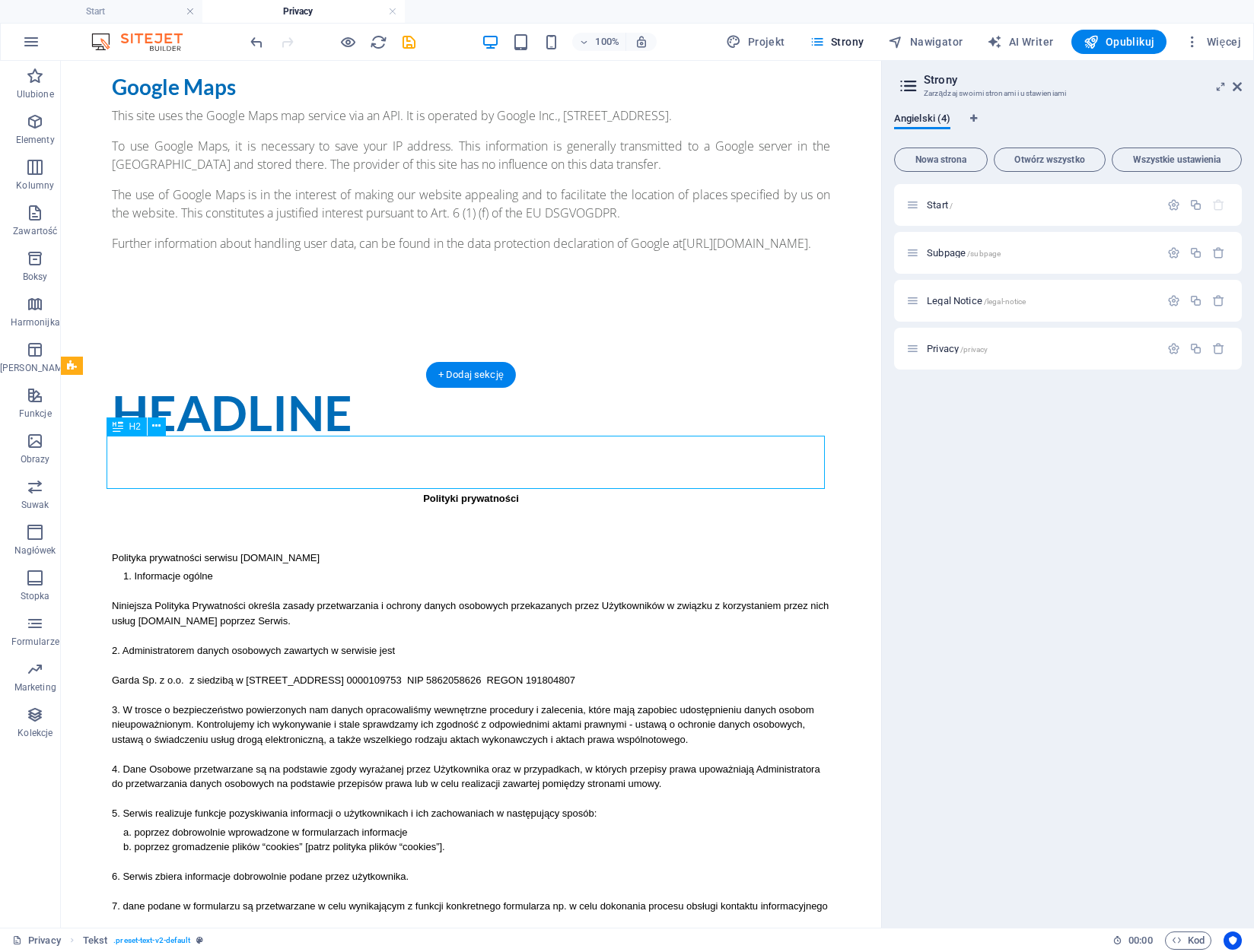
click at [225, 440] on div "Headline" at bounding box center [471, 414] width 718 height 54
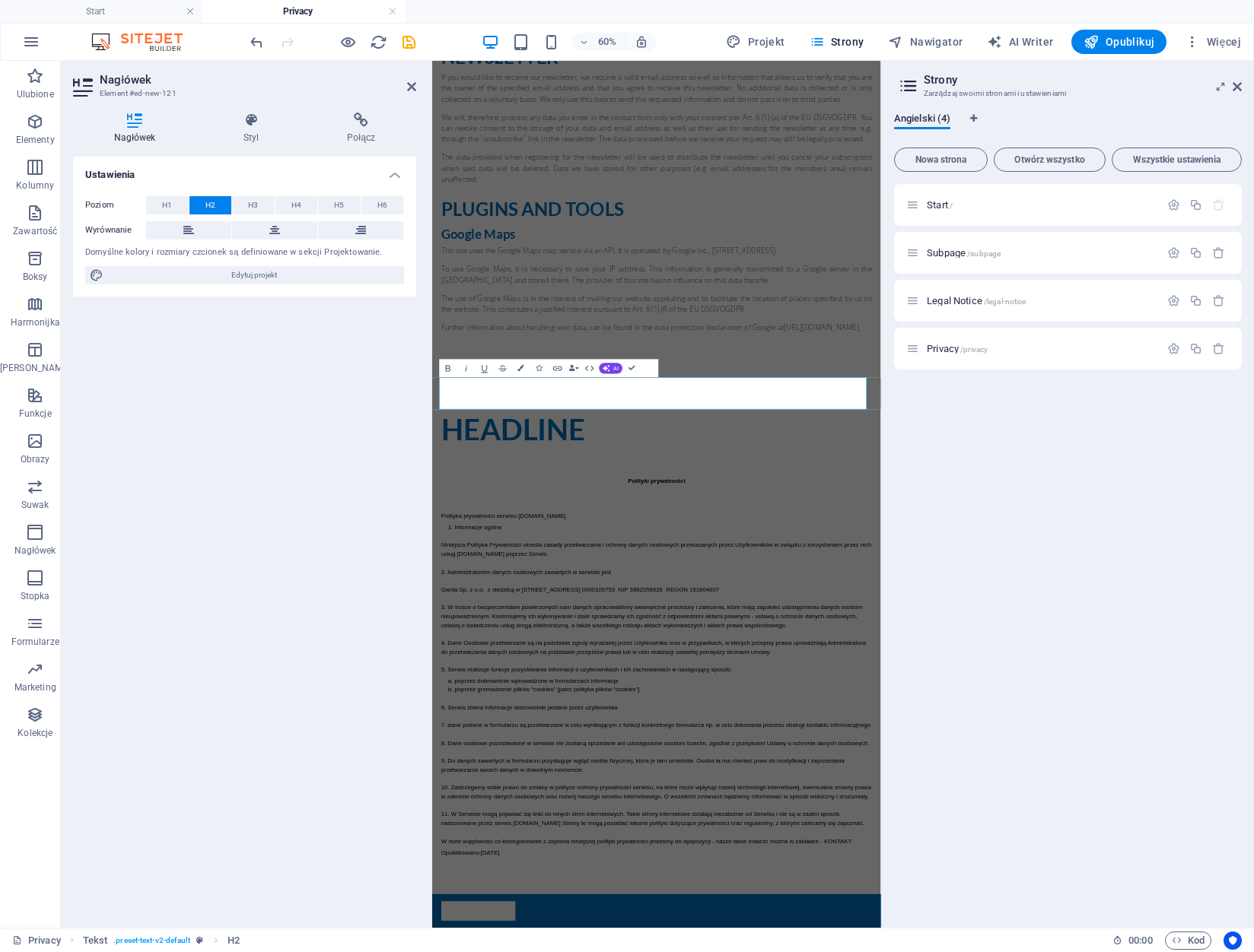
scroll to position [4069, 0]
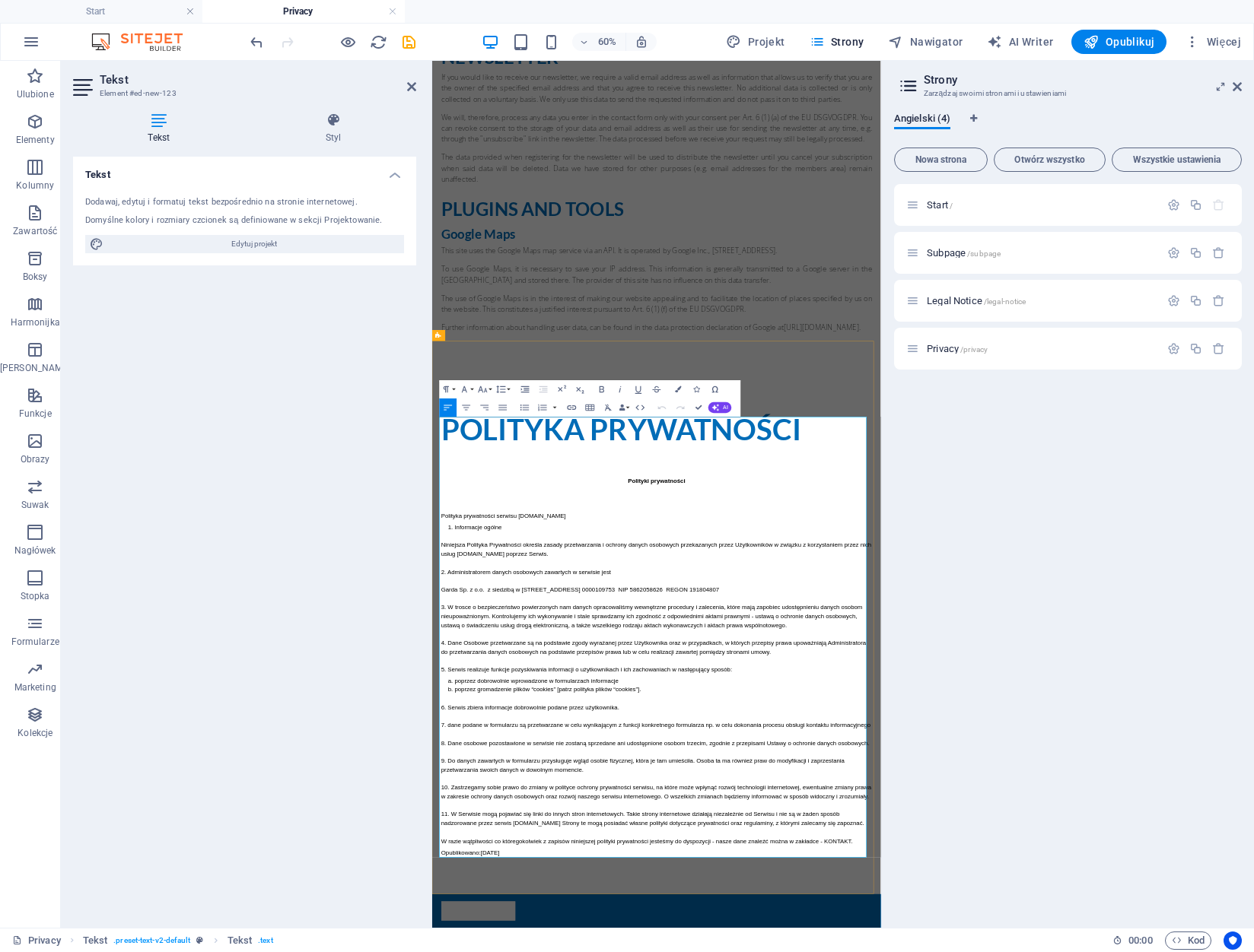
click at [826, 754] on strong "Polityki prywatności" at bounding box center [806, 760] width 96 height 11
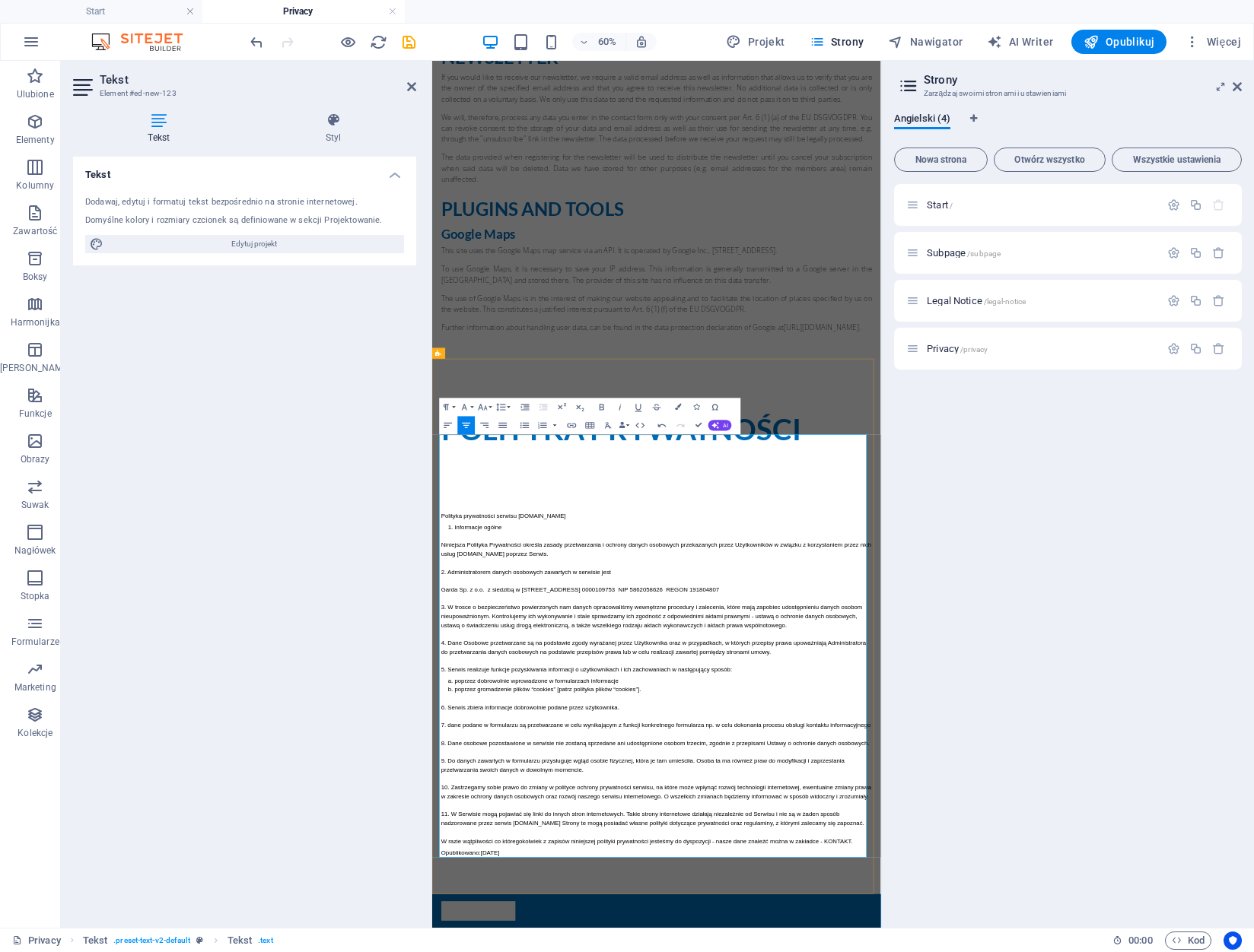
scroll to position [4040, 0]
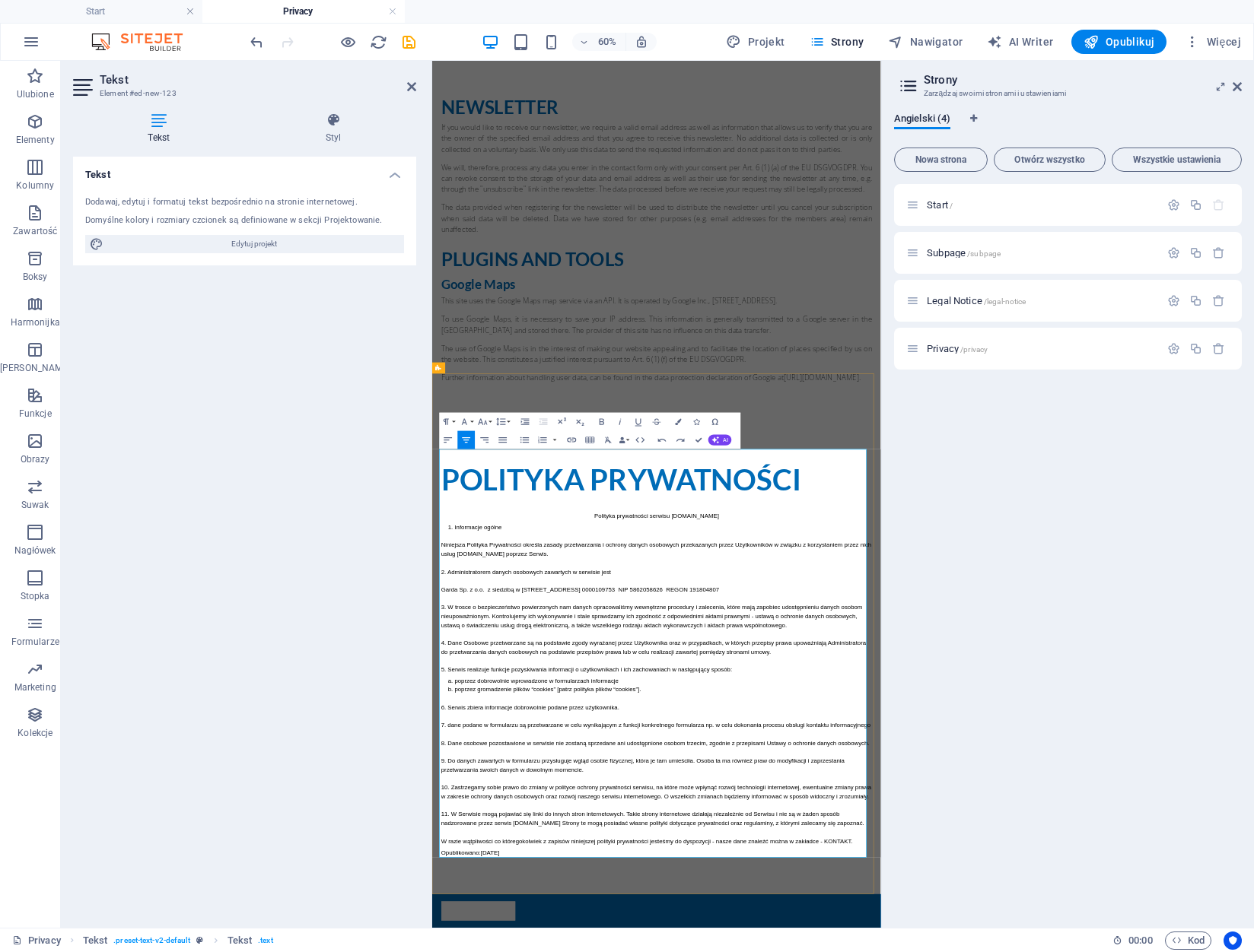
scroll to position [4015, 0]
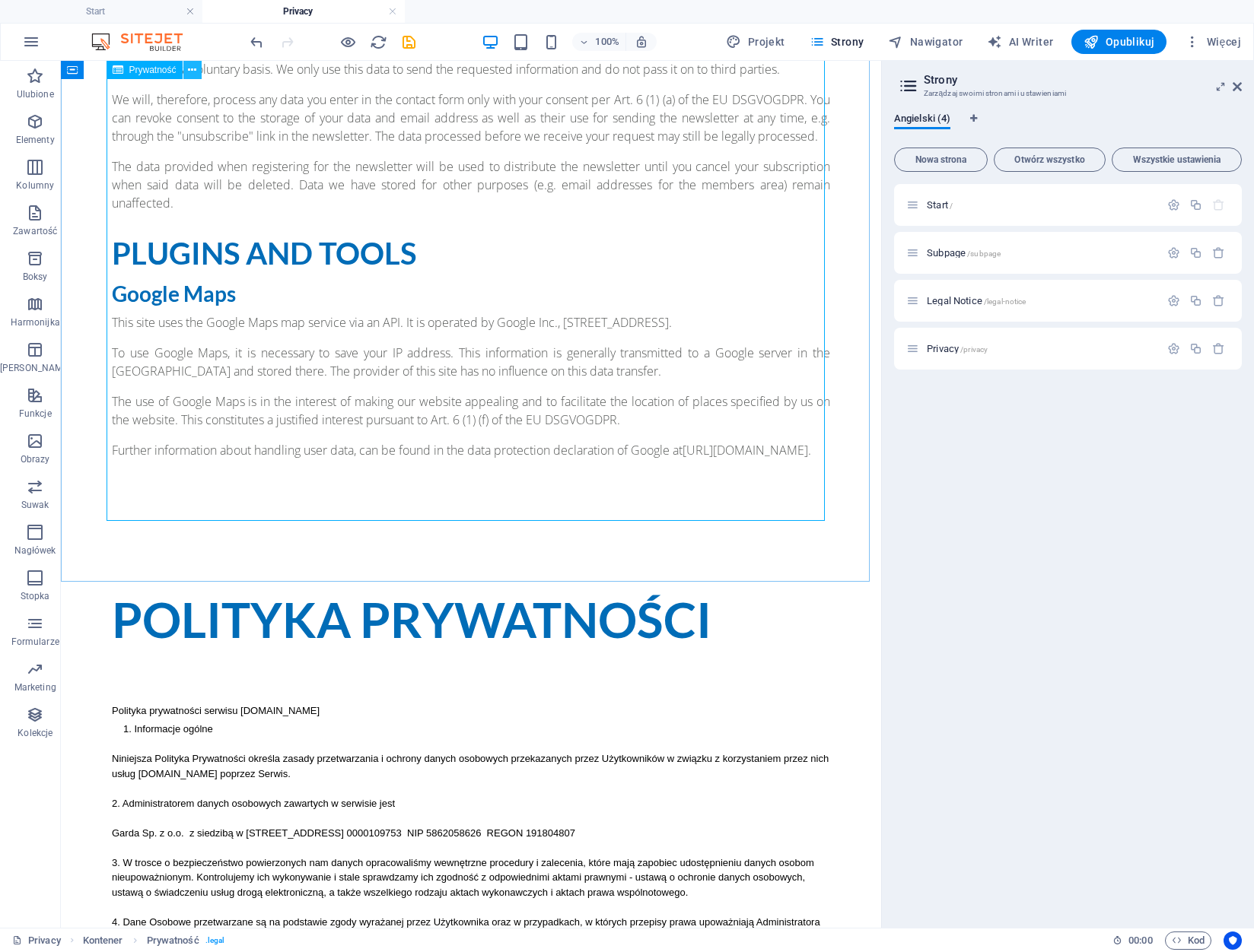
click at [188, 66] on icon at bounding box center [191, 70] width 8 height 16
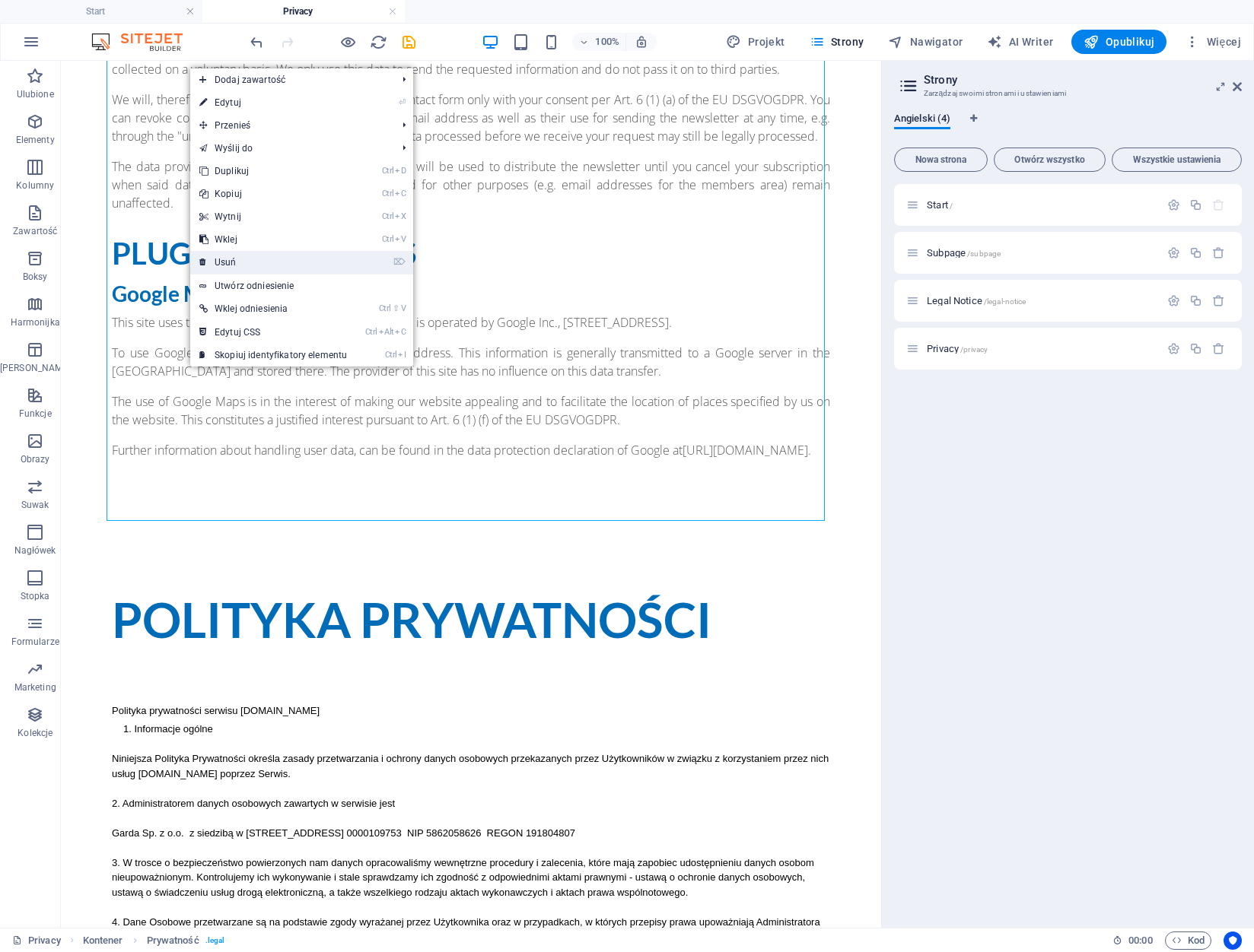
click at [279, 258] on link "⌦ Usuń" at bounding box center [273, 262] width 166 height 23
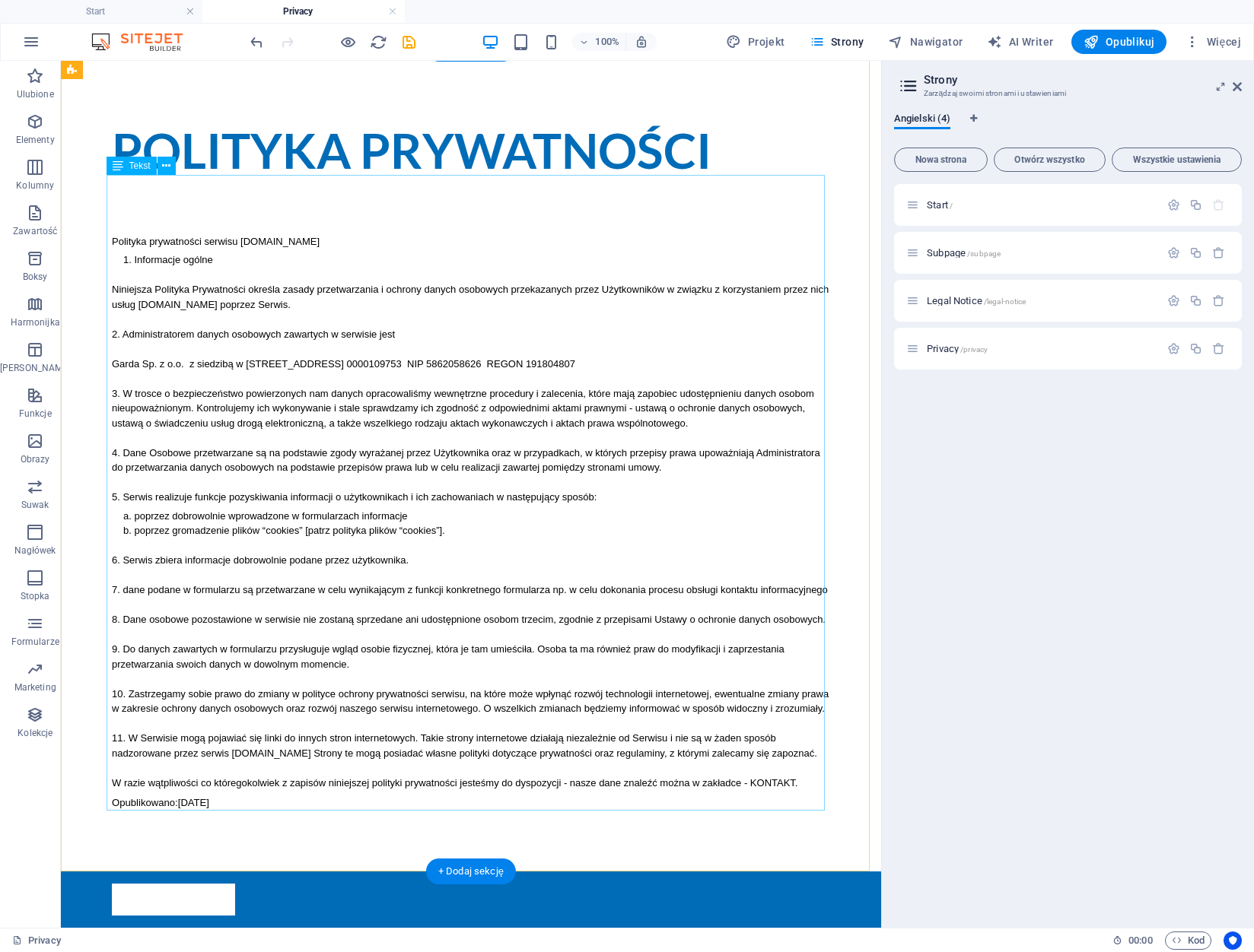
click at [197, 212] on div "Polityka prywatności serwisu www.gardaarms.com Informacje ogólne Niniejsza Poli…" at bounding box center [471, 500] width 718 height 621
click at [189, 199] on div "Polityka prywatności serwisu www.gardaarms.com Informacje ogólne Niniejsza Poli…" at bounding box center [471, 500] width 718 height 621
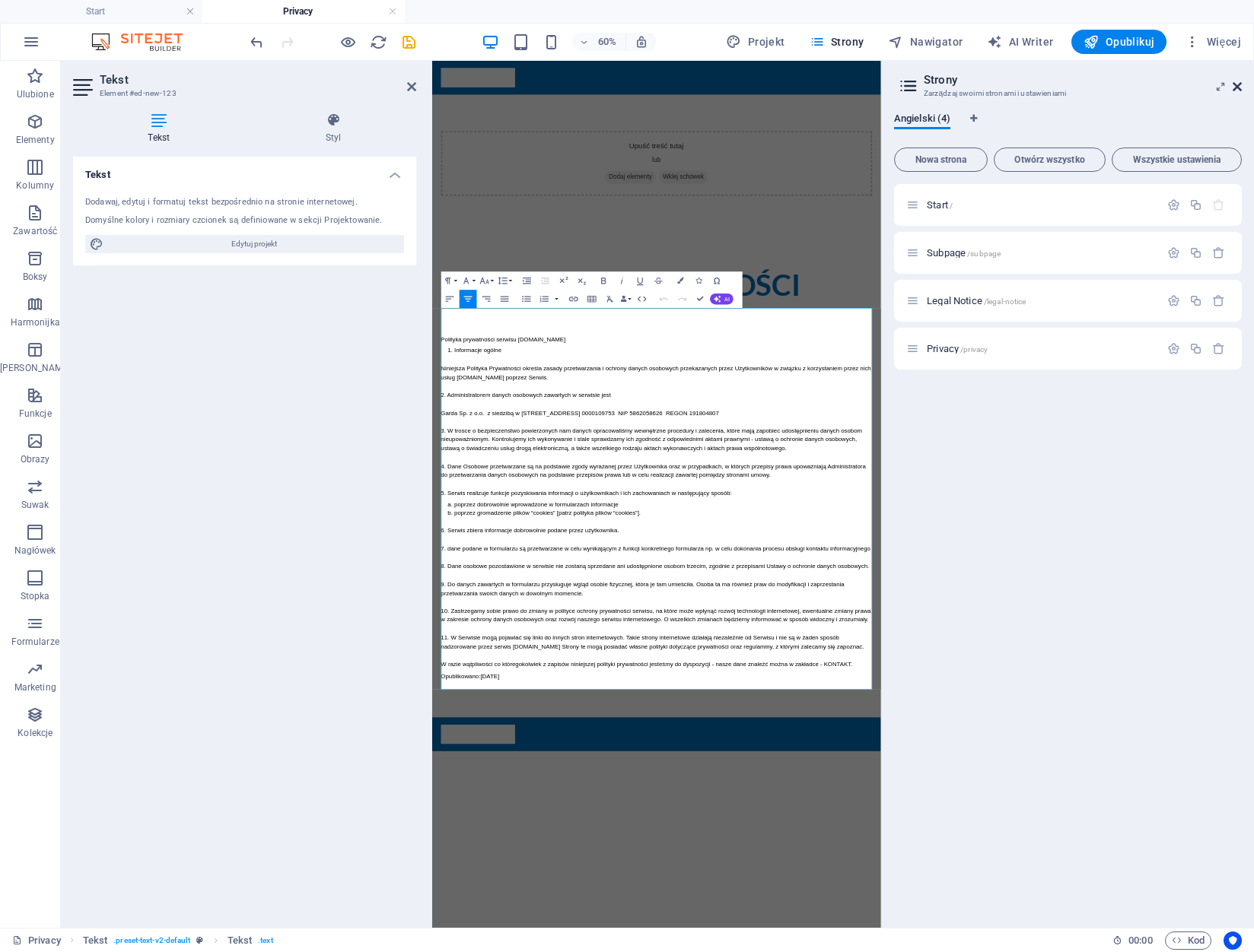
click at [1239, 84] on icon at bounding box center [1237, 86] width 9 height 12
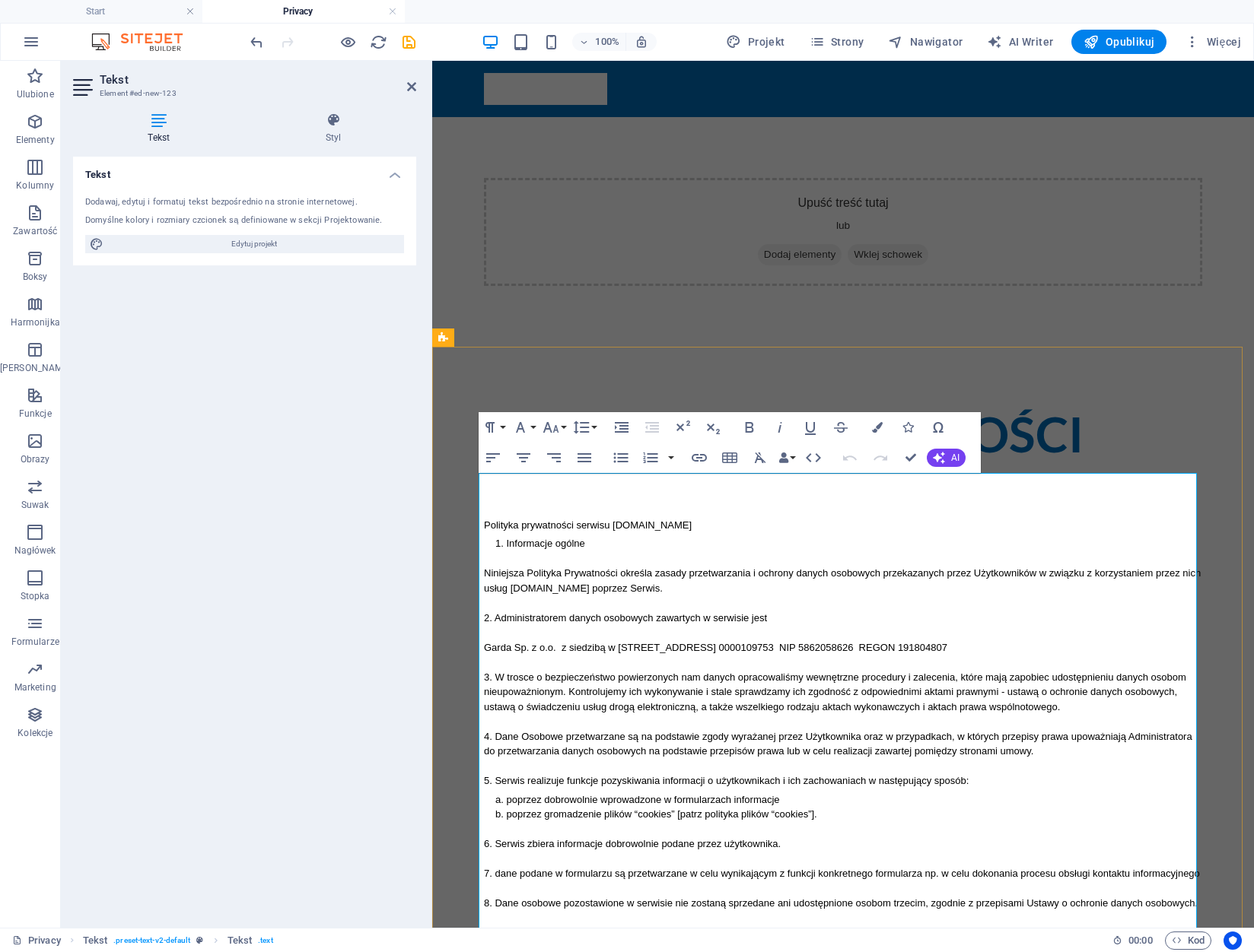
click at [558, 477] on div "Polityka prywatności serwisu www.gardaarms.com Informacje ogólne Niniejsza Poli…" at bounding box center [843, 783] width 718 height 621
click at [555, 485] on div "Polityka prywatności serwisu www.gardaarms.com Informacje ogólne Niniejsza Poli…" at bounding box center [843, 783] width 718 height 621
click at [550, 495] on p at bounding box center [843, 496] width 718 height 15
click at [484, 524] on p "Polityka prywatności serwisu www.gardaarms.com" at bounding box center [843, 525] width 718 height 15
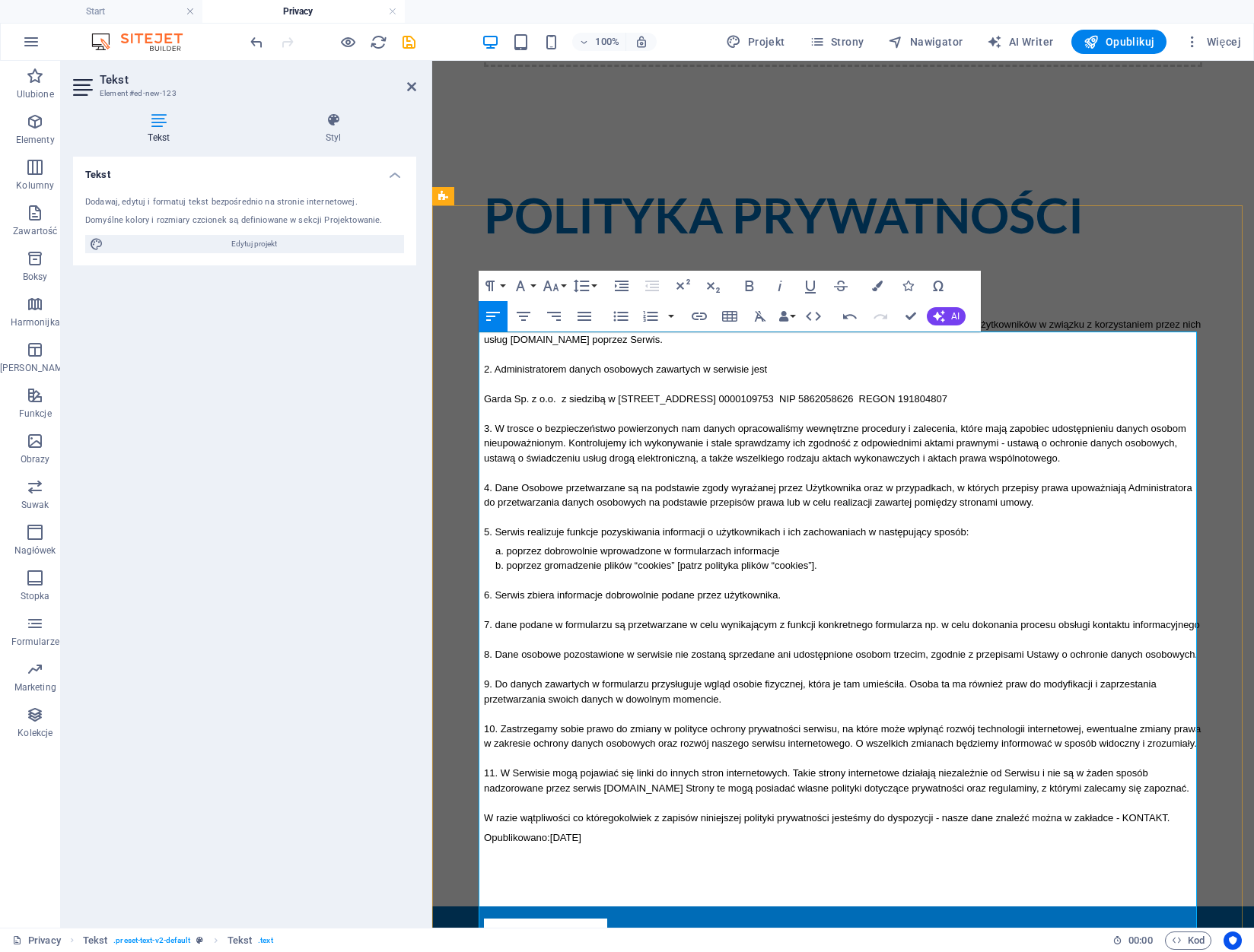
scroll to position [228, 0]
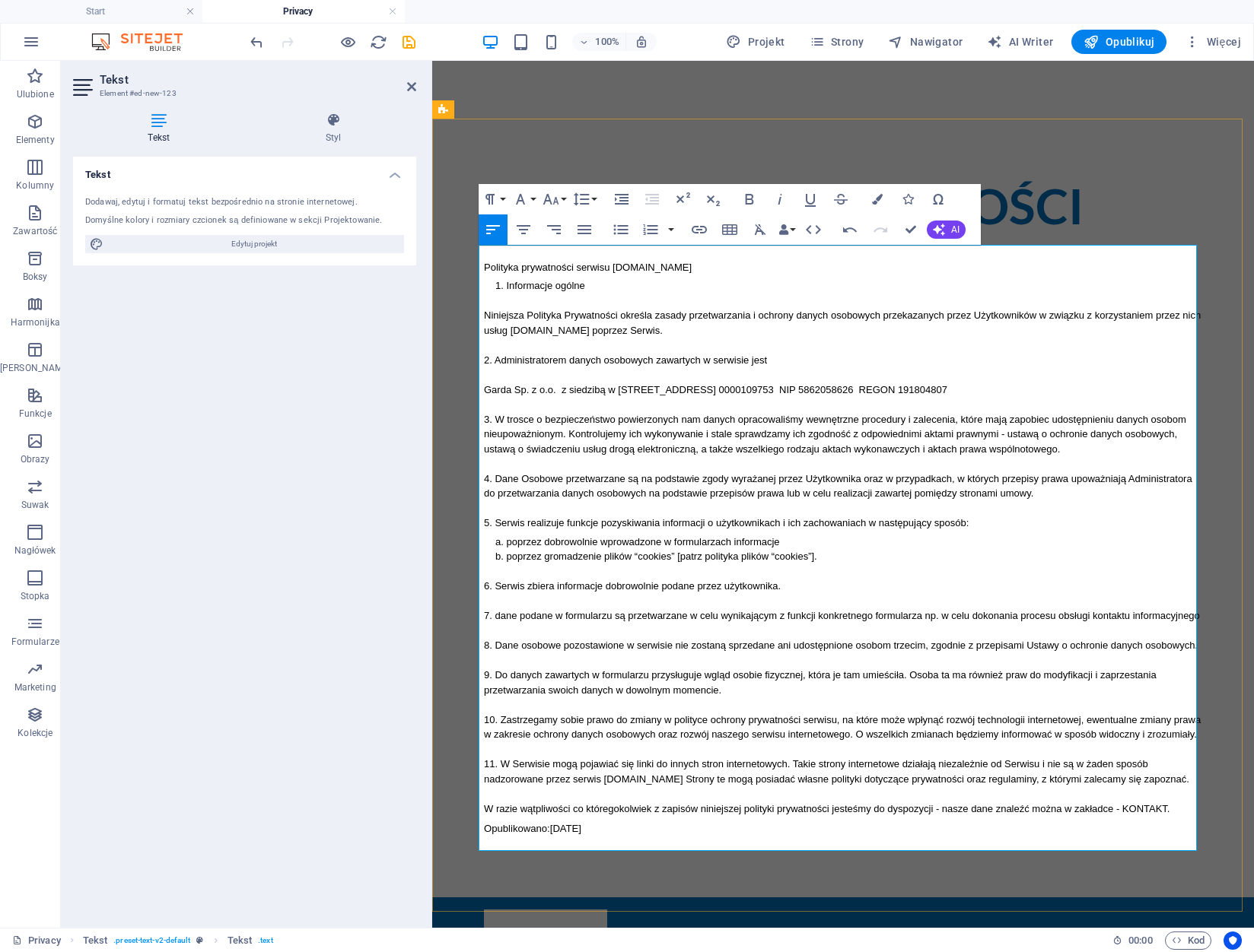
click at [554, 835] on time "19.06.2022" at bounding box center [566, 828] width 31 height 11
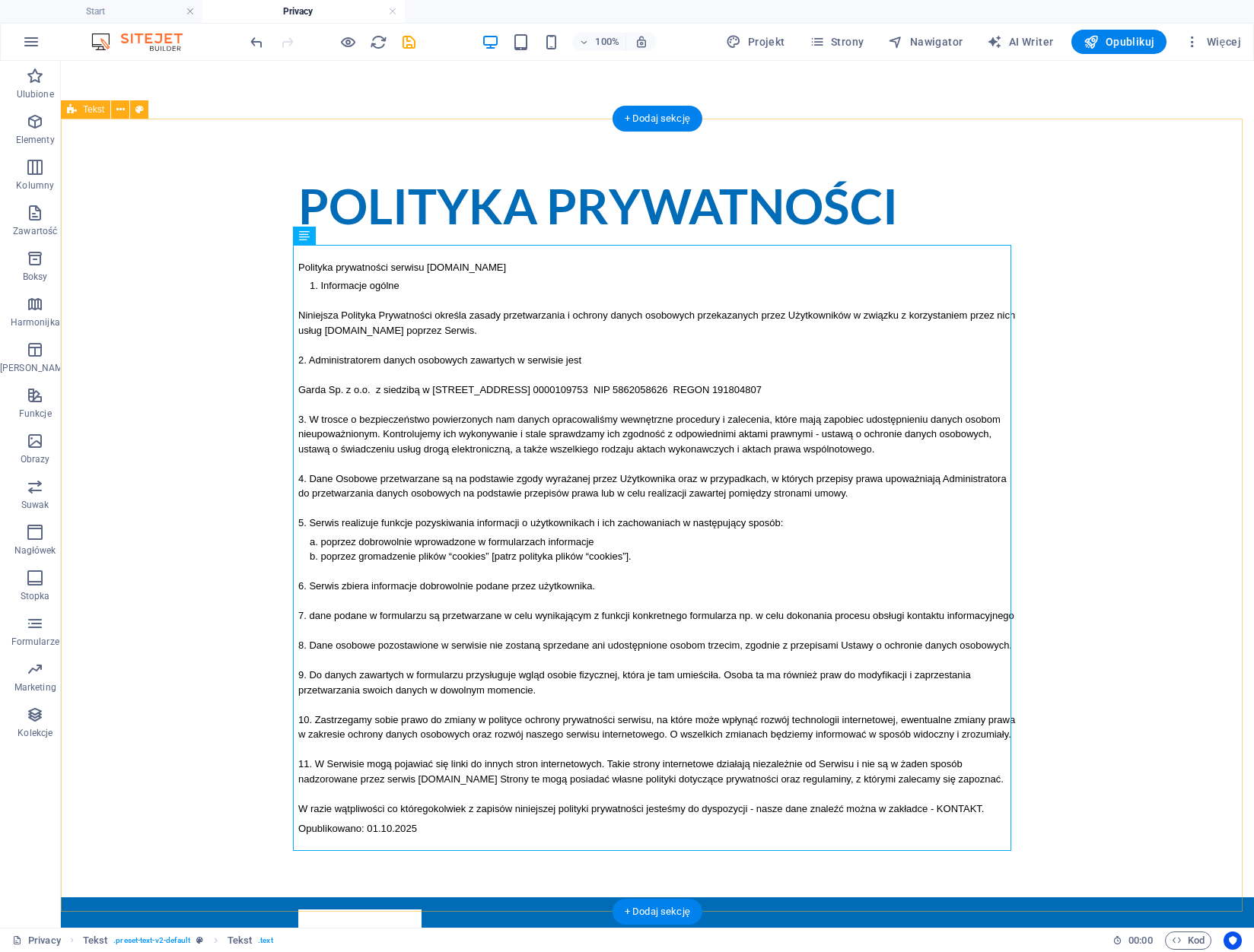
click at [1079, 281] on div "Polityka prywatności Polityka prywatności serwisu www.podnosnik-gdynia.pl Infor…" at bounding box center [657, 509] width 1193 height 779
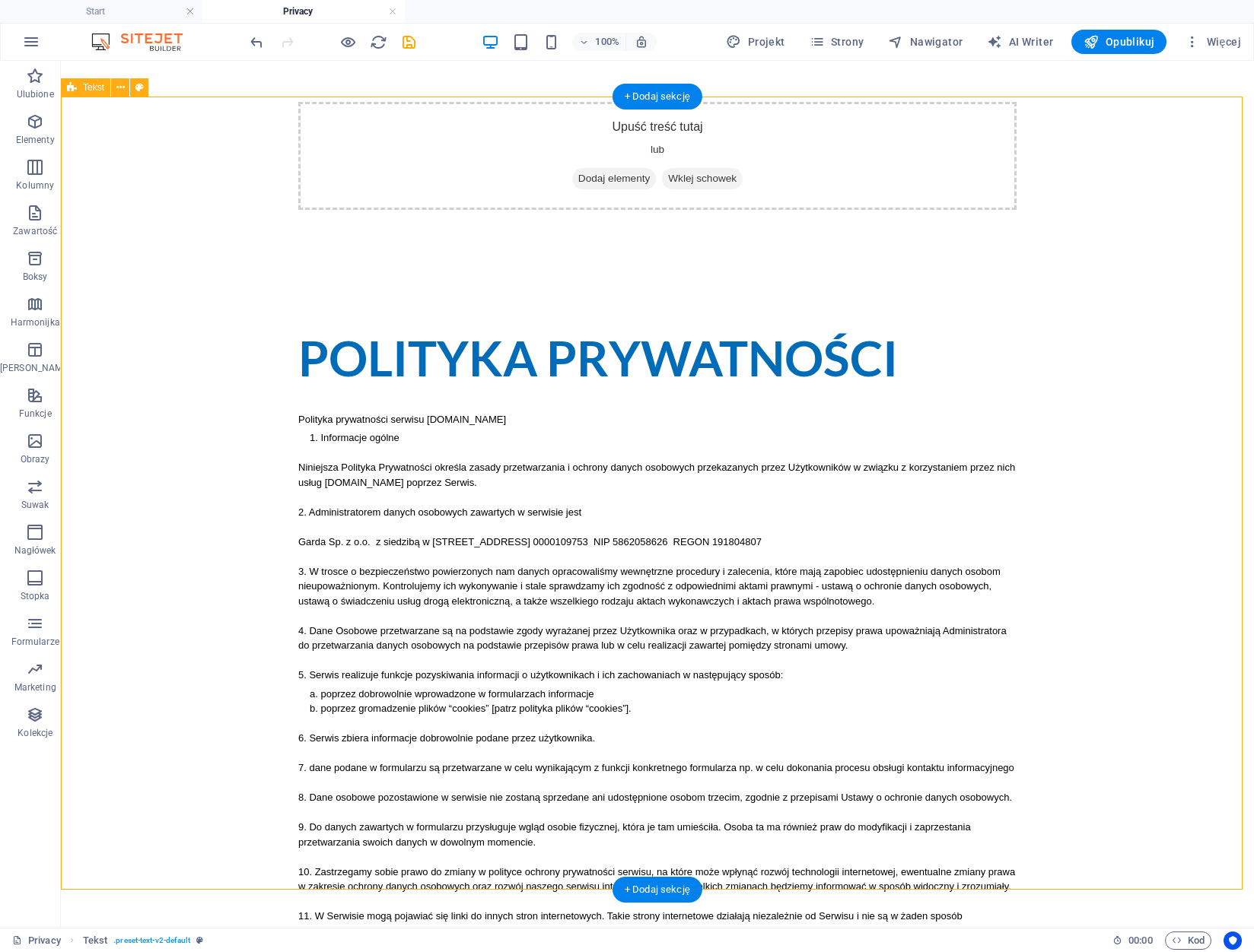
scroll to position [0, 0]
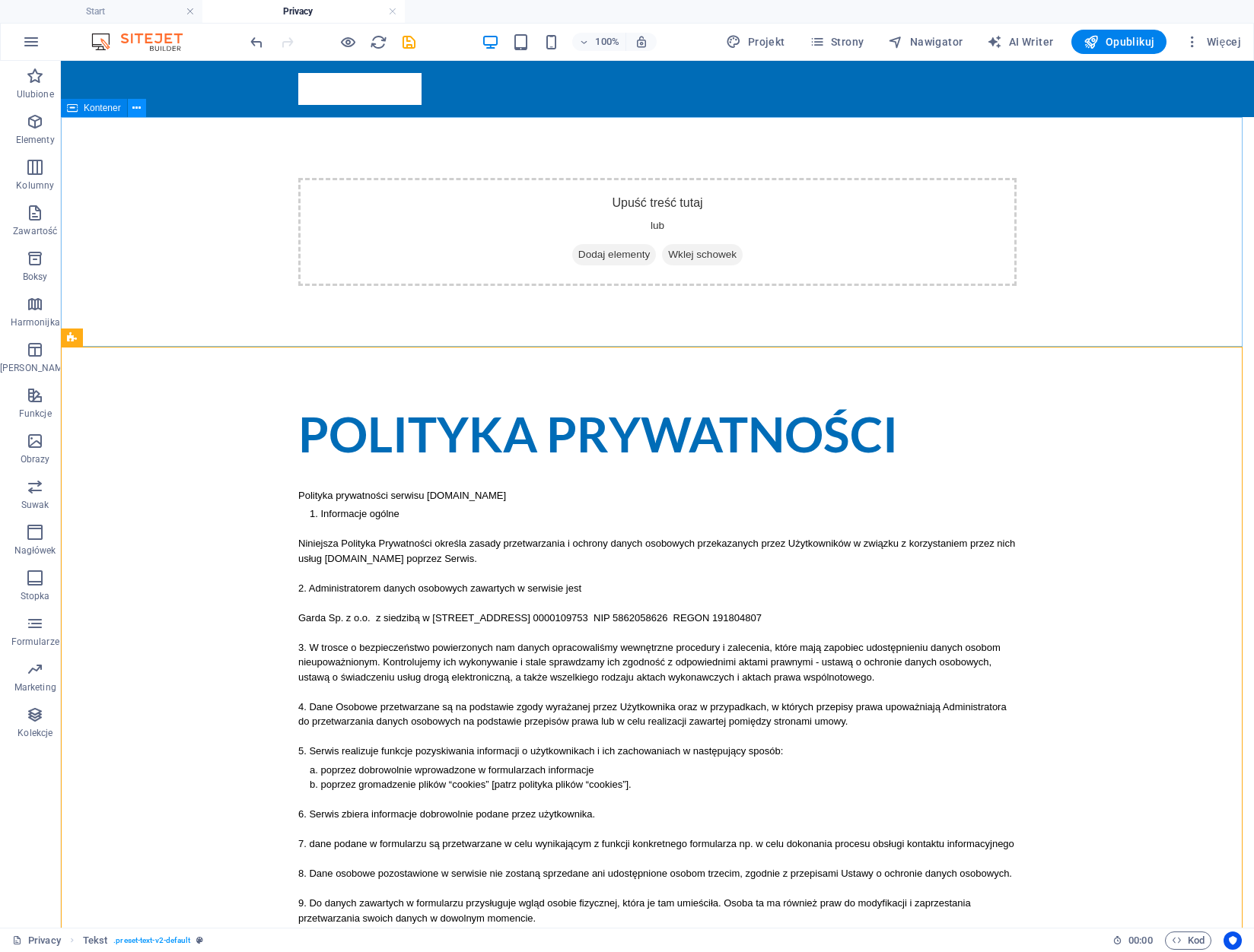
click at [139, 109] on icon at bounding box center [136, 108] width 8 height 16
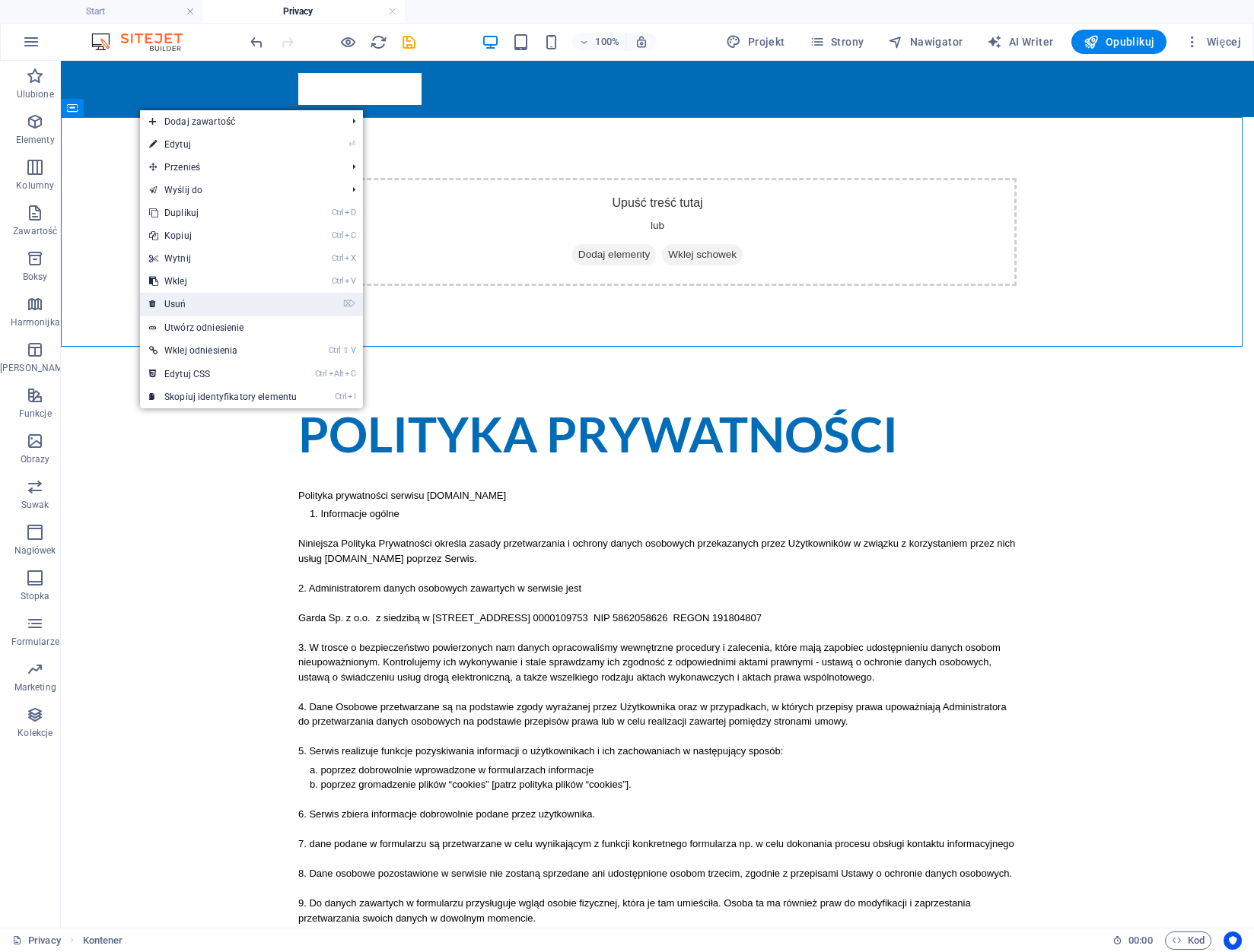
click at [210, 298] on link "⌦ Usuń" at bounding box center [223, 304] width 166 height 23
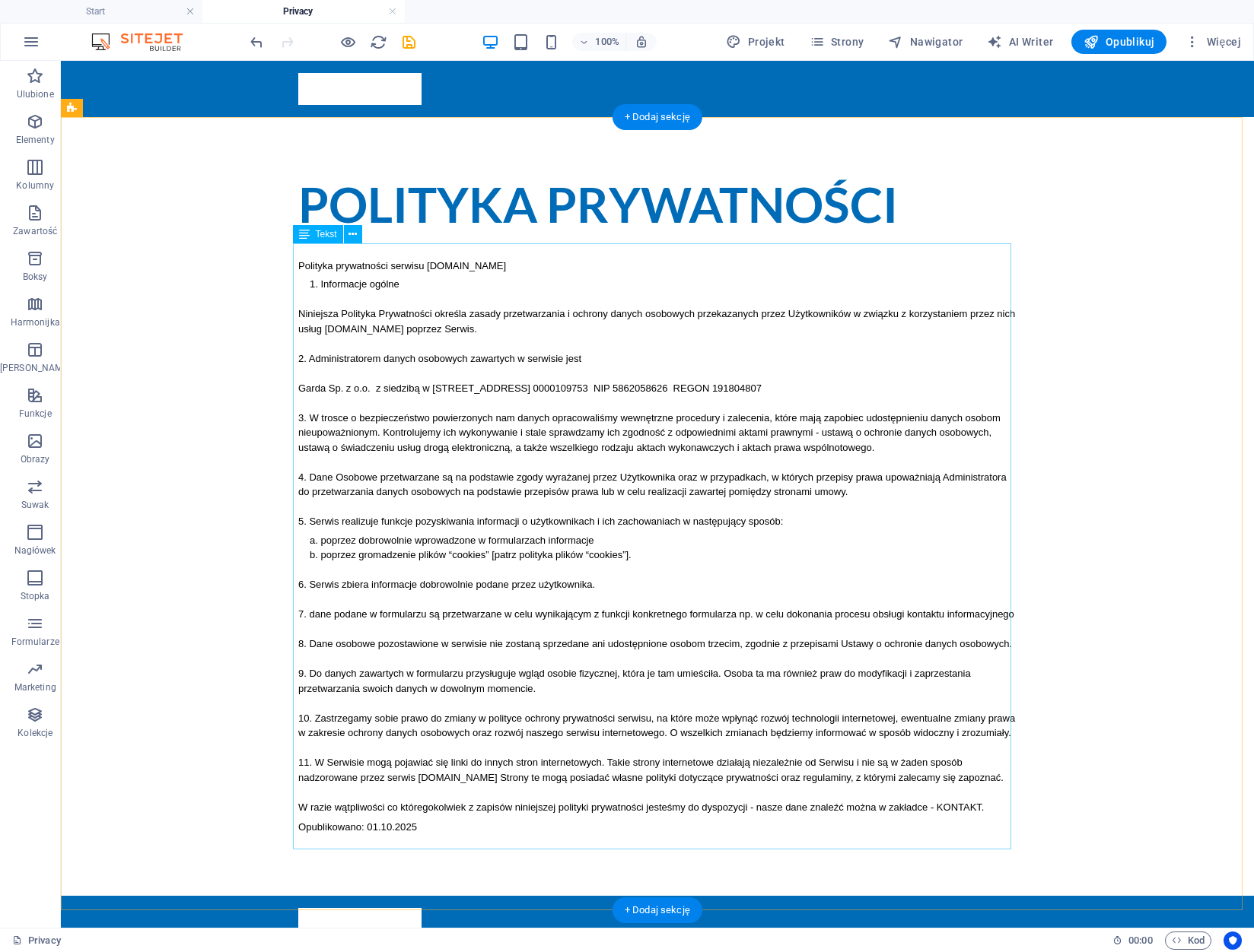
drag, startPoint x: 391, startPoint y: 290, endPoint x: 368, endPoint y: 280, distance: 25.1
click at [390, 289] on div "Polityka prywatności serwisu www.podnosnik-gdynia.pl Informacje ogólne Niniejsz…" at bounding box center [657, 539] width 718 height 592
click at [316, 266] on div "Polityka prywatności serwisu www.podnosnik-gdynia.pl Informacje ogólne Niniejsz…" at bounding box center [657, 539] width 718 height 592
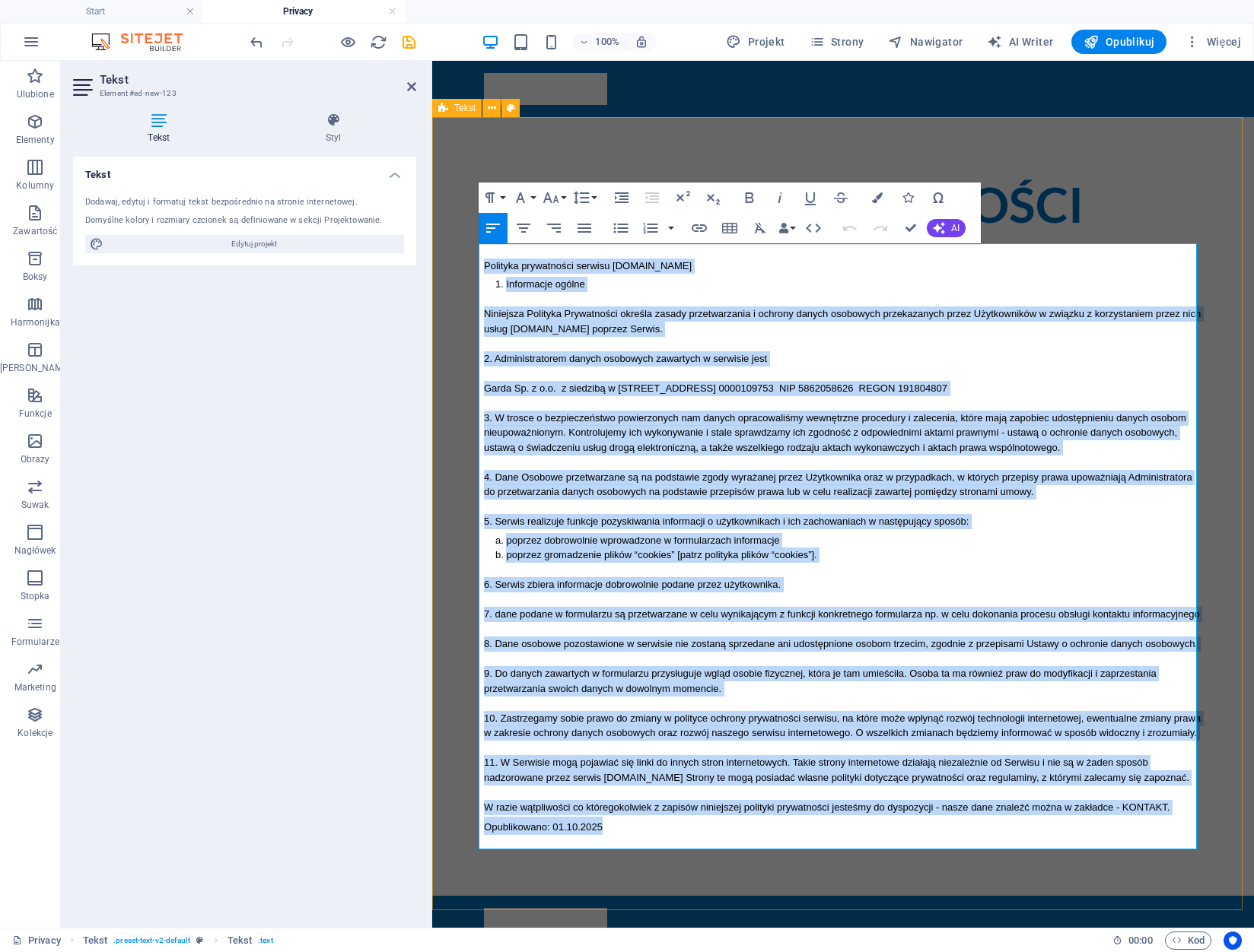
drag, startPoint x: 479, startPoint y: 263, endPoint x: 980, endPoint y: 898, distance: 808.8
click at [980, 896] on div "Polityka prywatności Polityka prywatności serwisu www.podnosnik-gdynia.pl Infor…" at bounding box center [843, 507] width 822 height 779
copy div "Polityka prywatności serwisu www.podnosnik-gdynia.pl Informacje ogólne Niniejsz…"
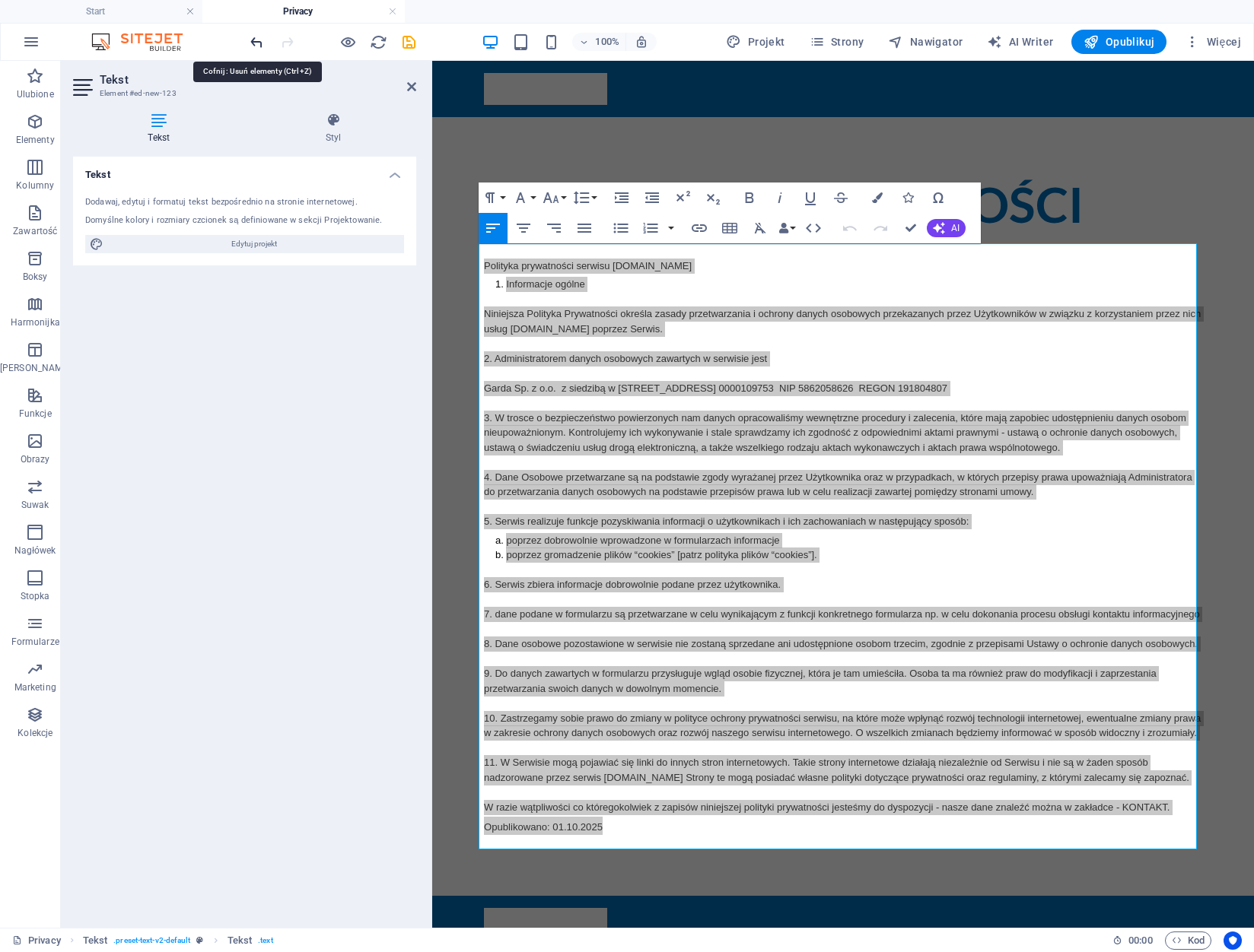
click at [257, 44] on icon "undo" at bounding box center [257, 42] width 18 height 18
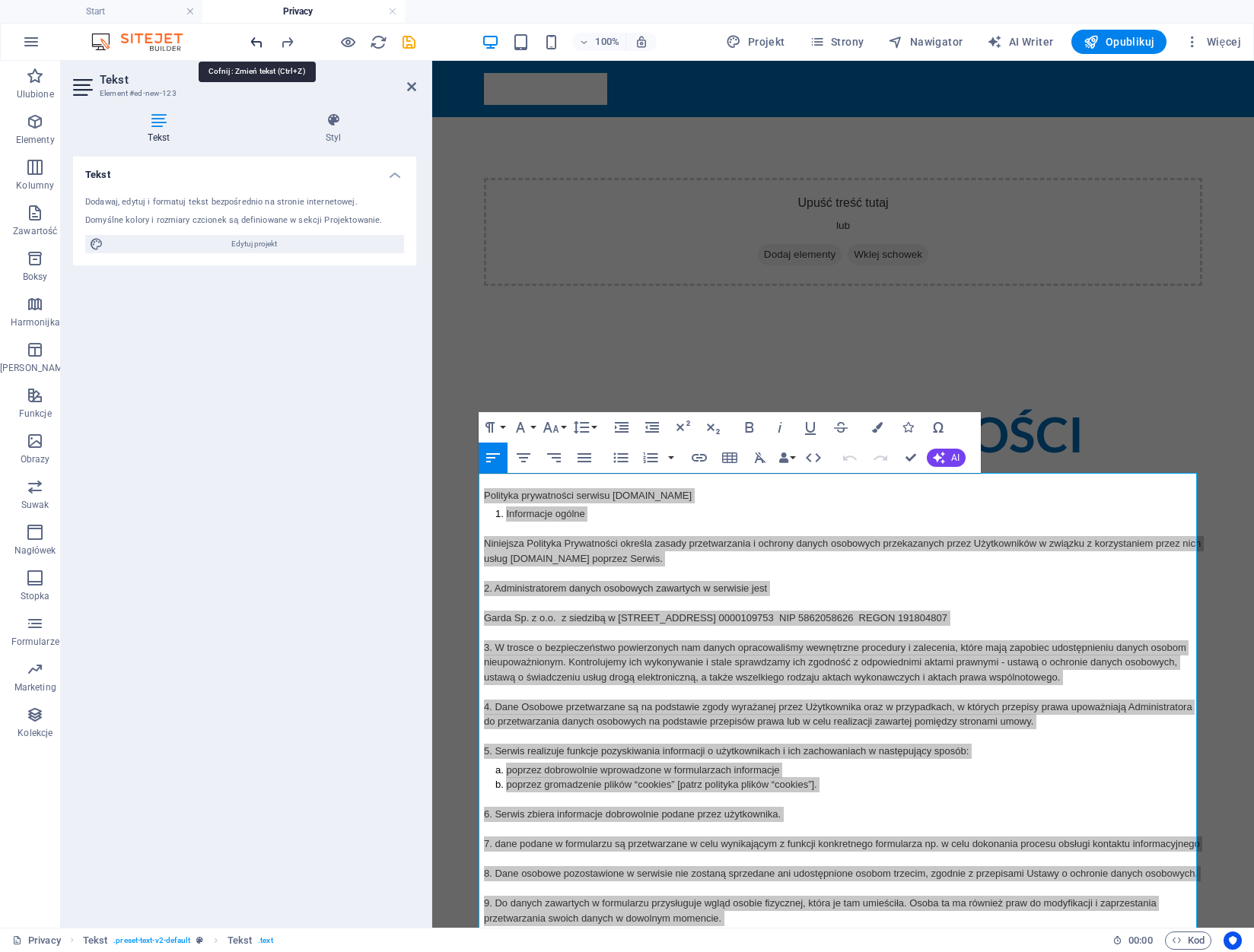
click at [257, 44] on icon "undo" at bounding box center [257, 42] width 18 height 18
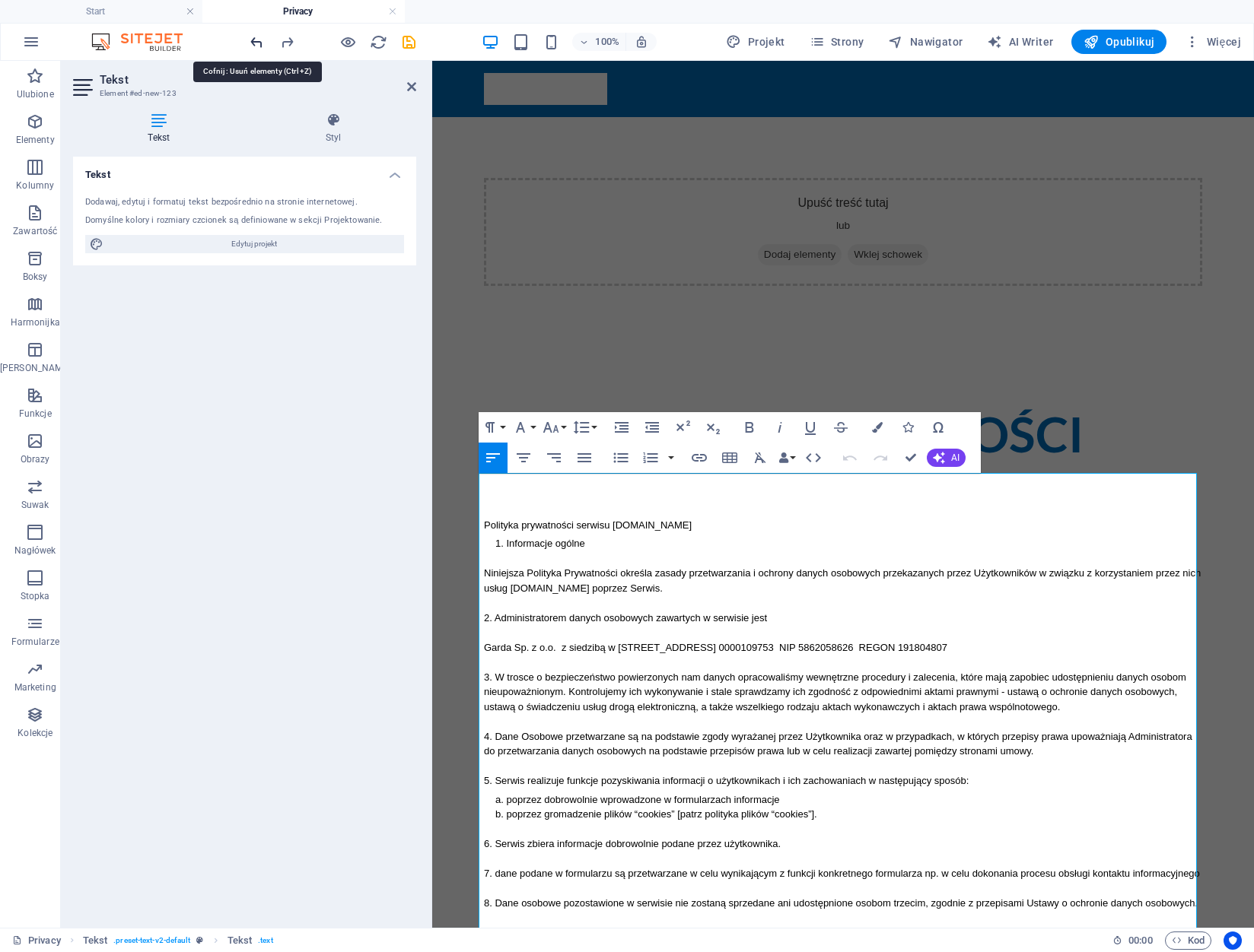
click at [257, 44] on icon "undo" at bounding box center [257, 42] width 18 height 18
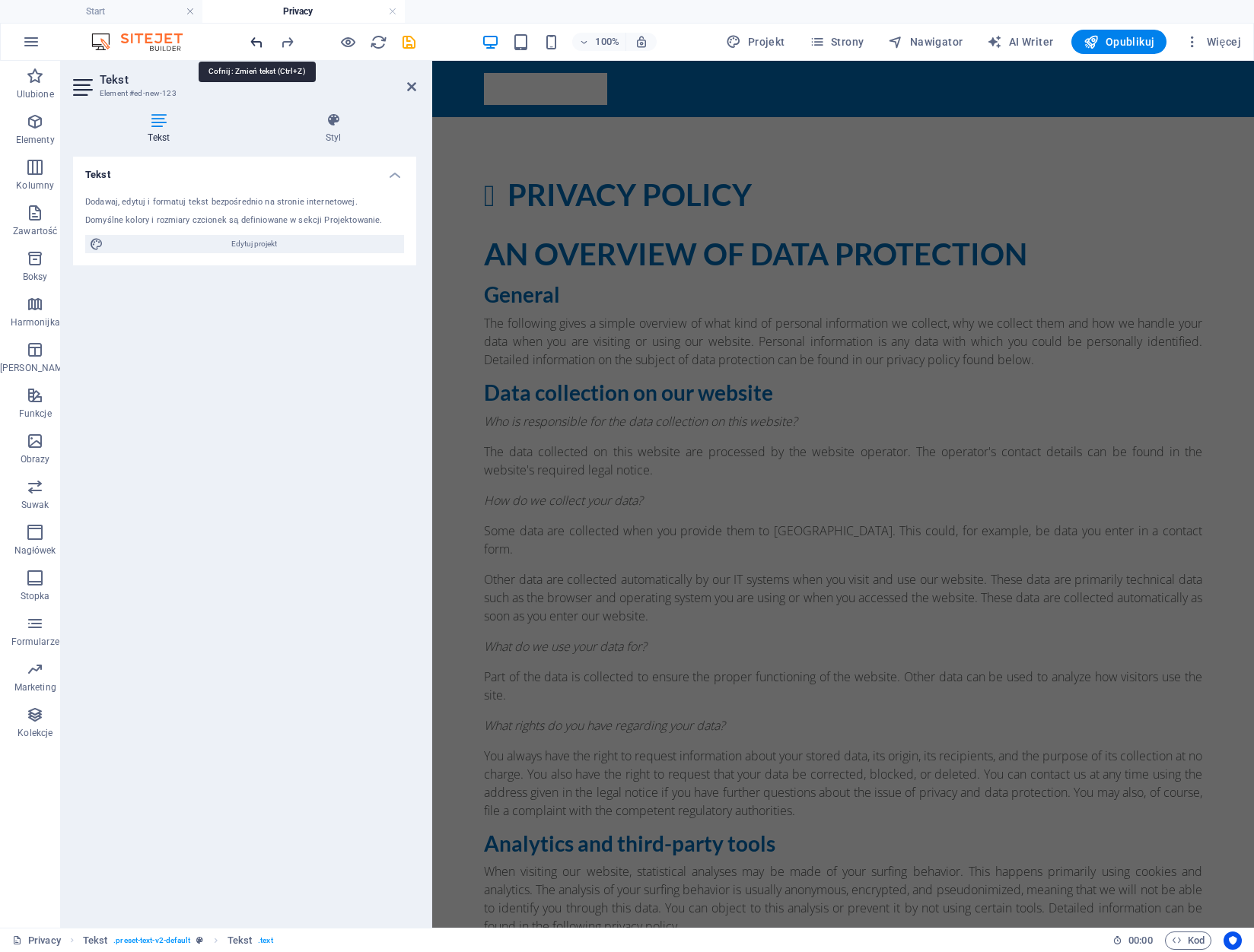
click at [257, 44] on icon "undo" at bounding box center [257, 42] width 18 height 18
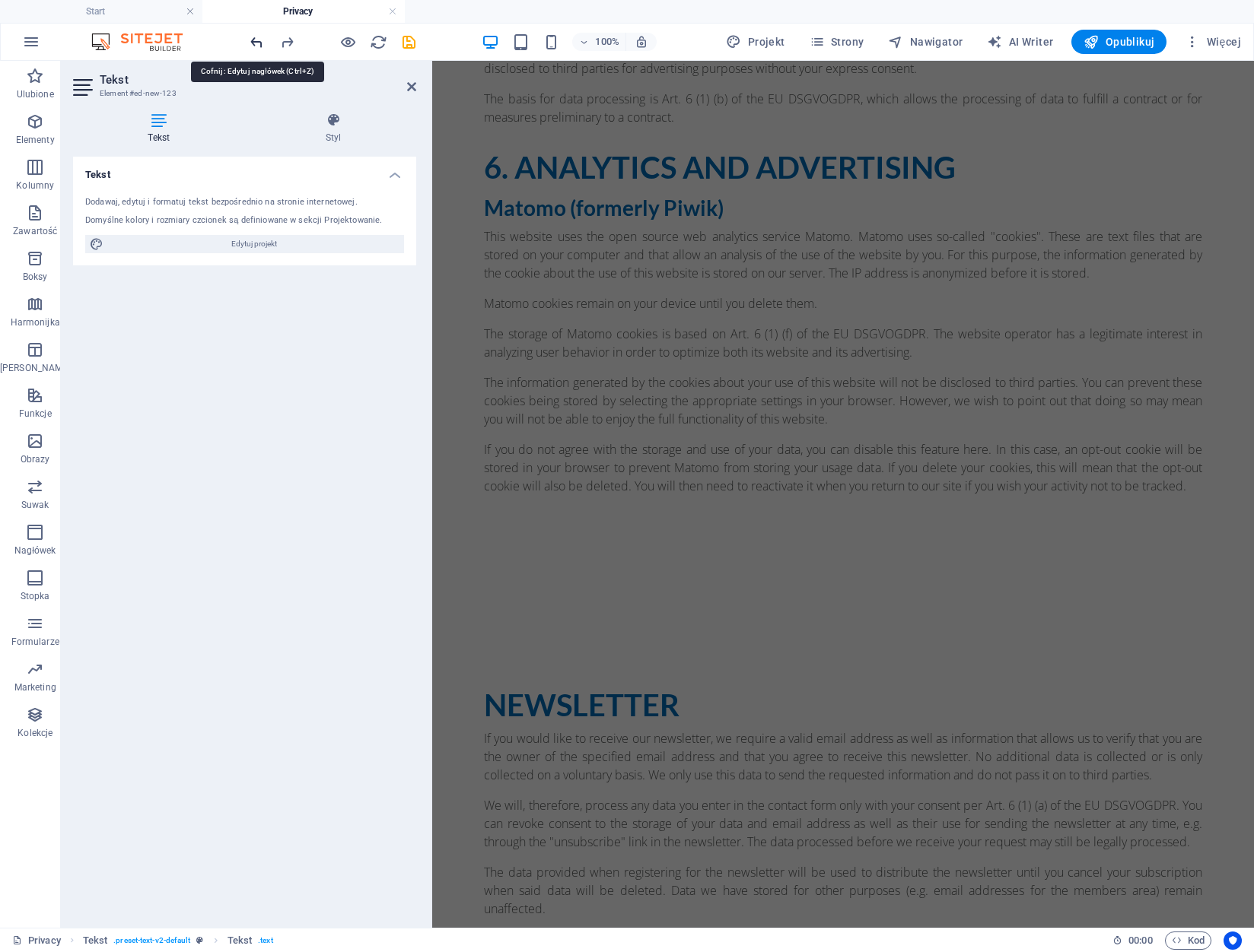
scroll to position [4556, 0]
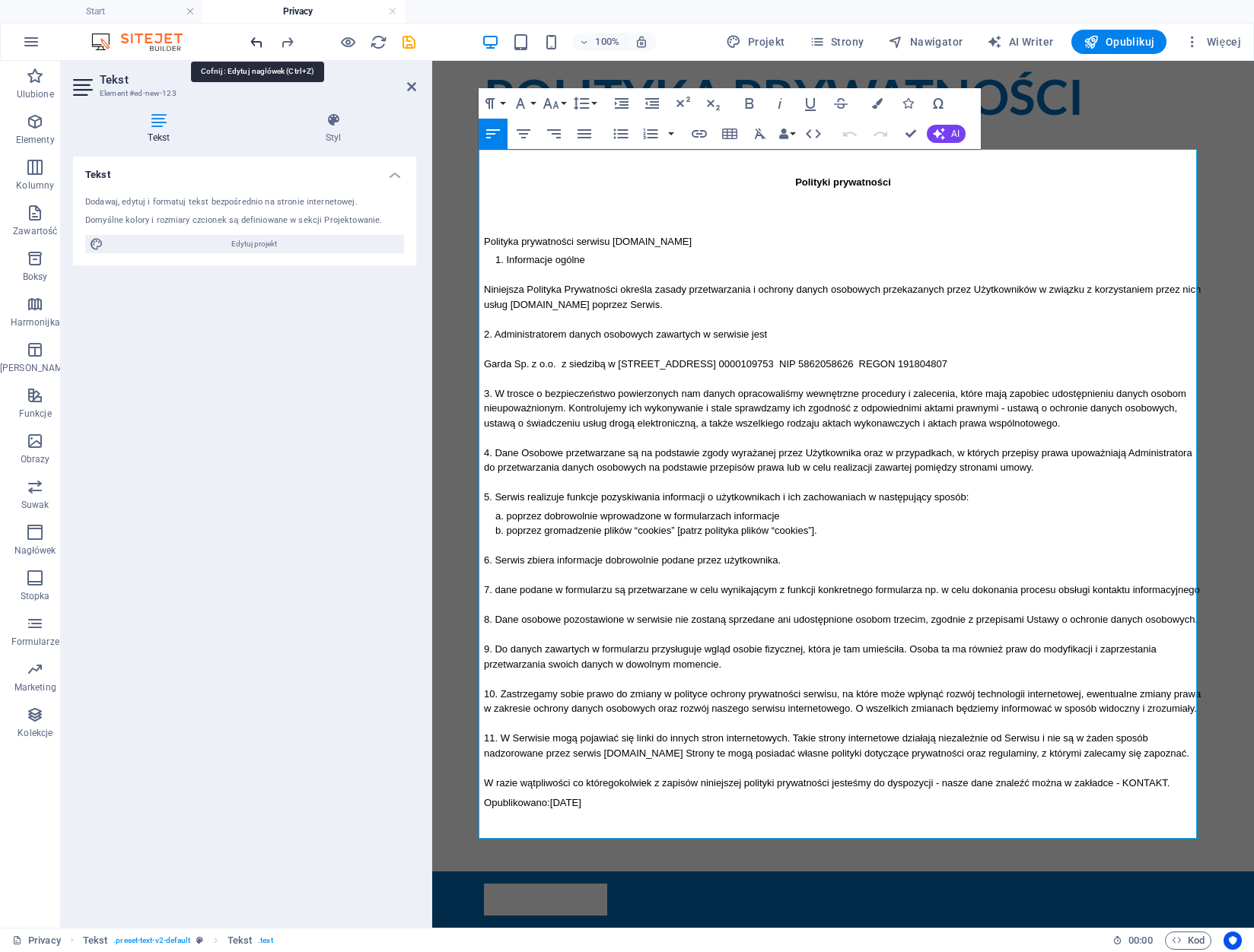
click at [257, 44] on icon "undo" at bounding box center [257, 42] width 18 height 18
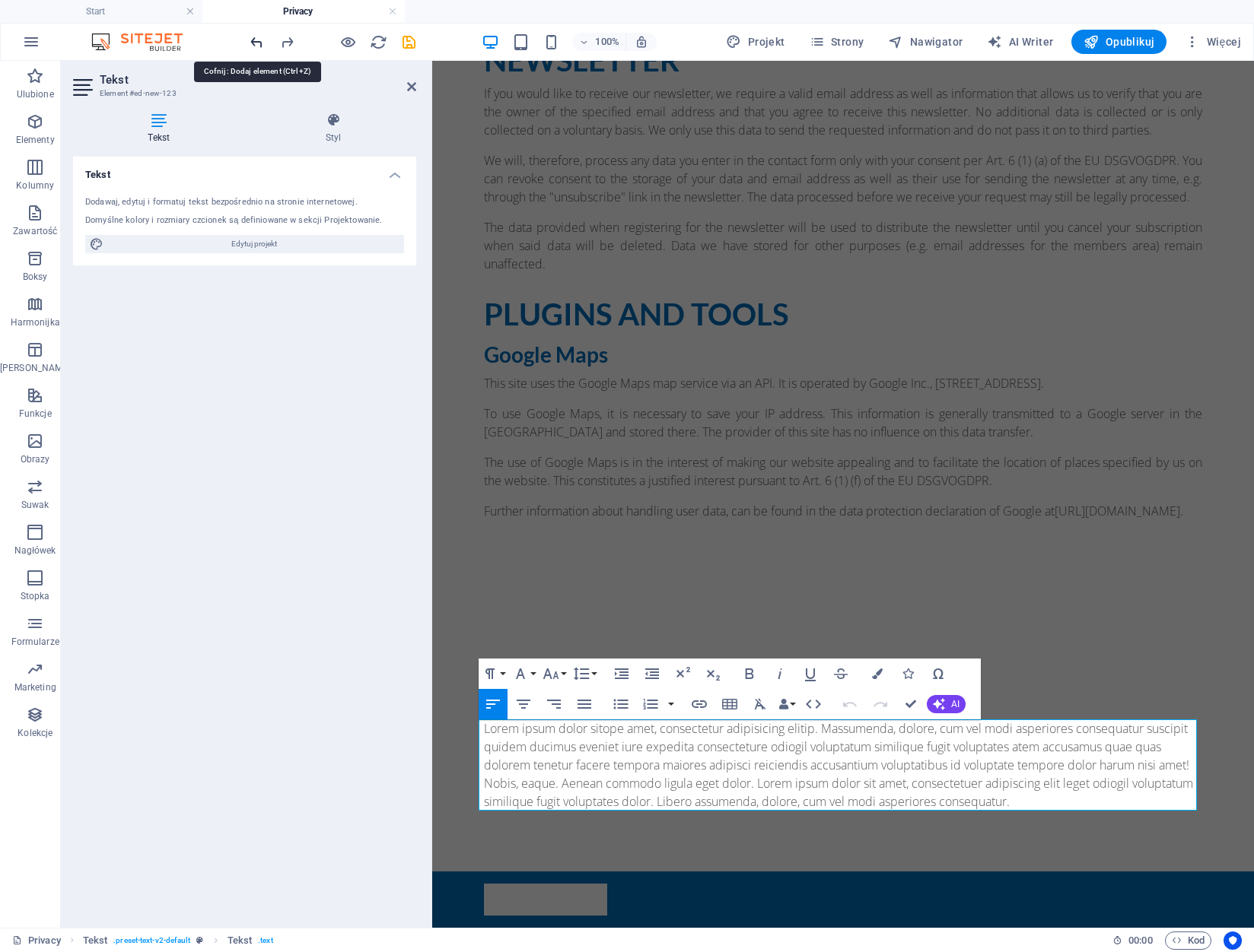
click at [257, 44] on icon "undo" at bounding box center [257, 42] width 18 height 18
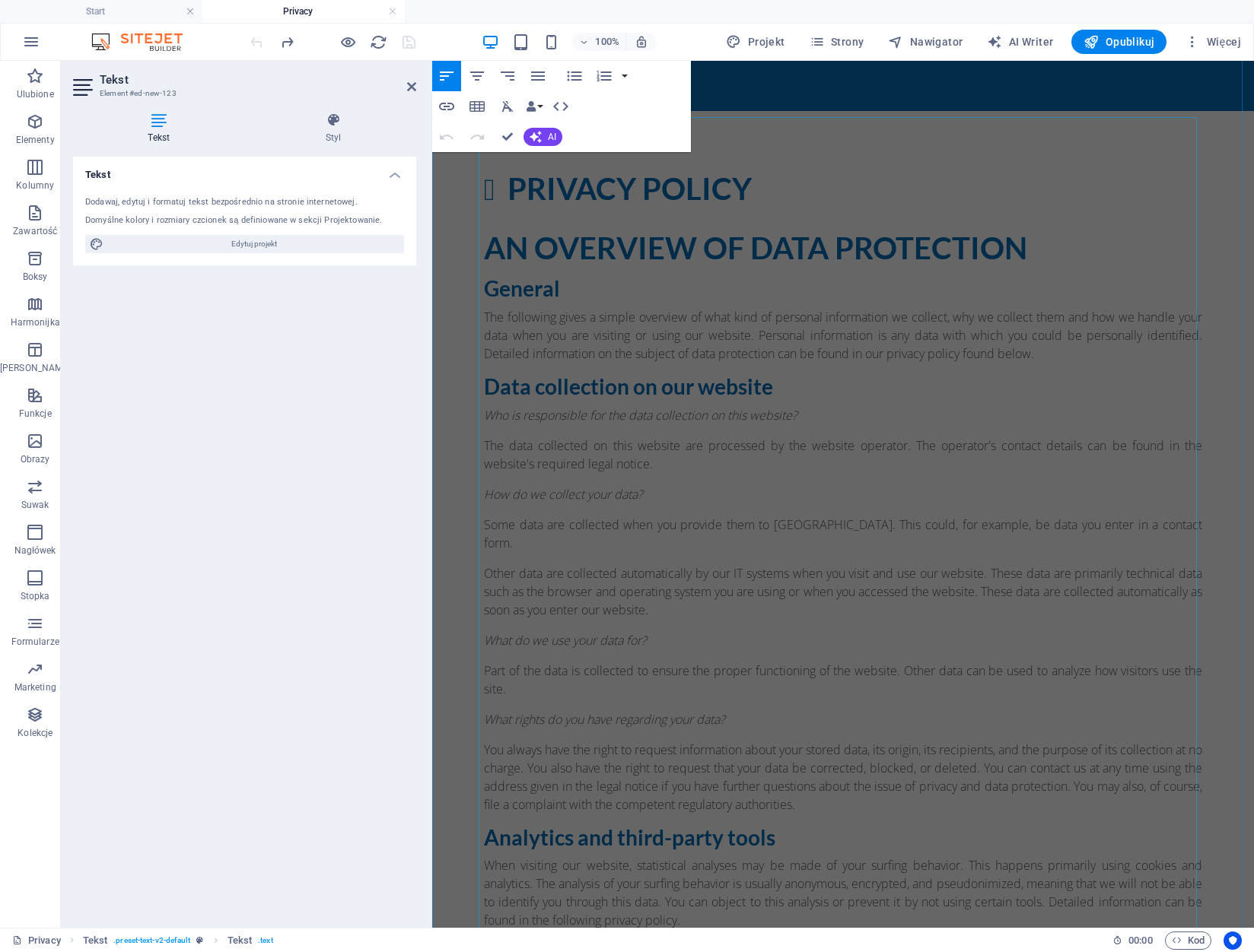
scroll to position [0, 0]
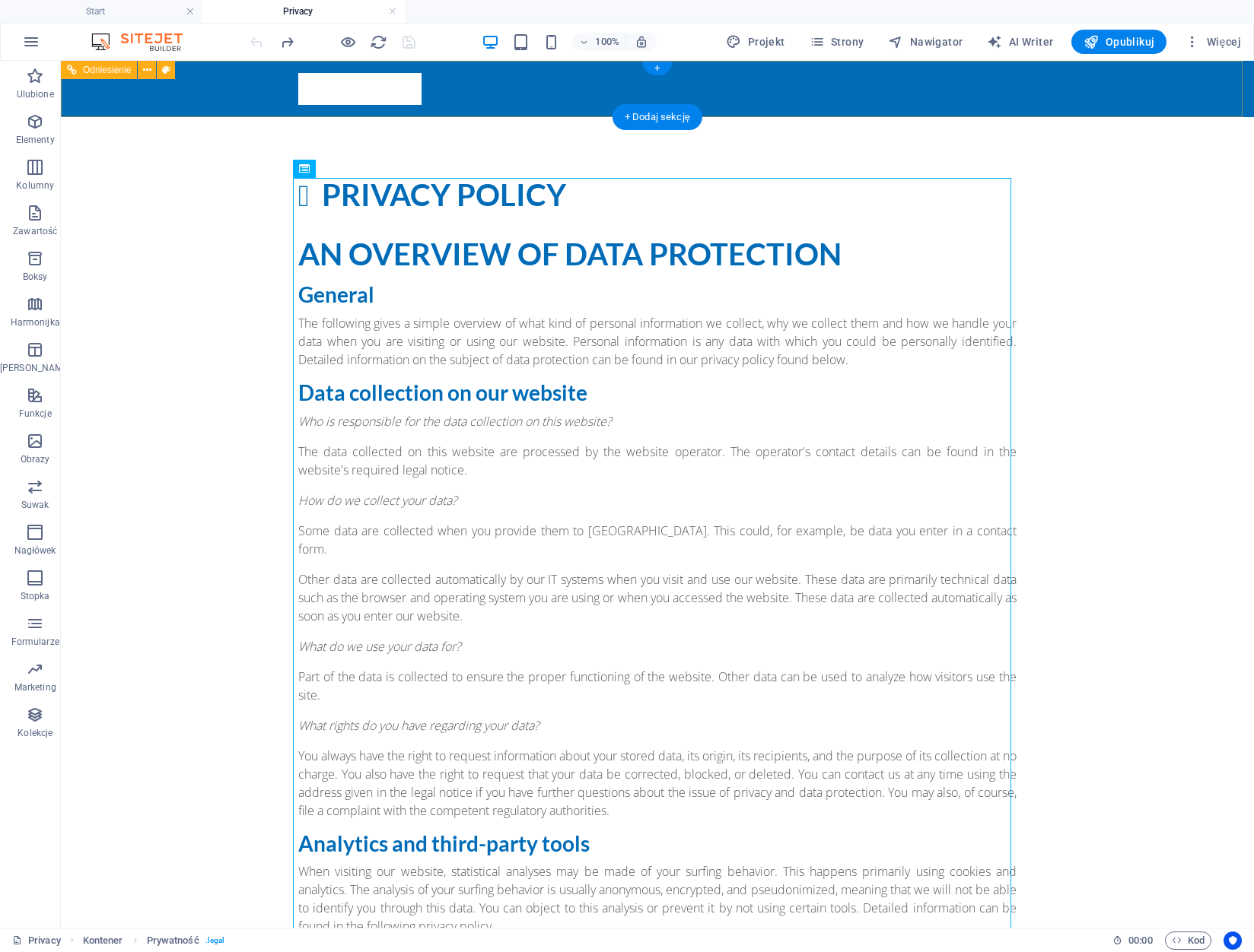
click at [360, 90] on div "Back to start" at bounding box center [657, 89] width 718 height 32
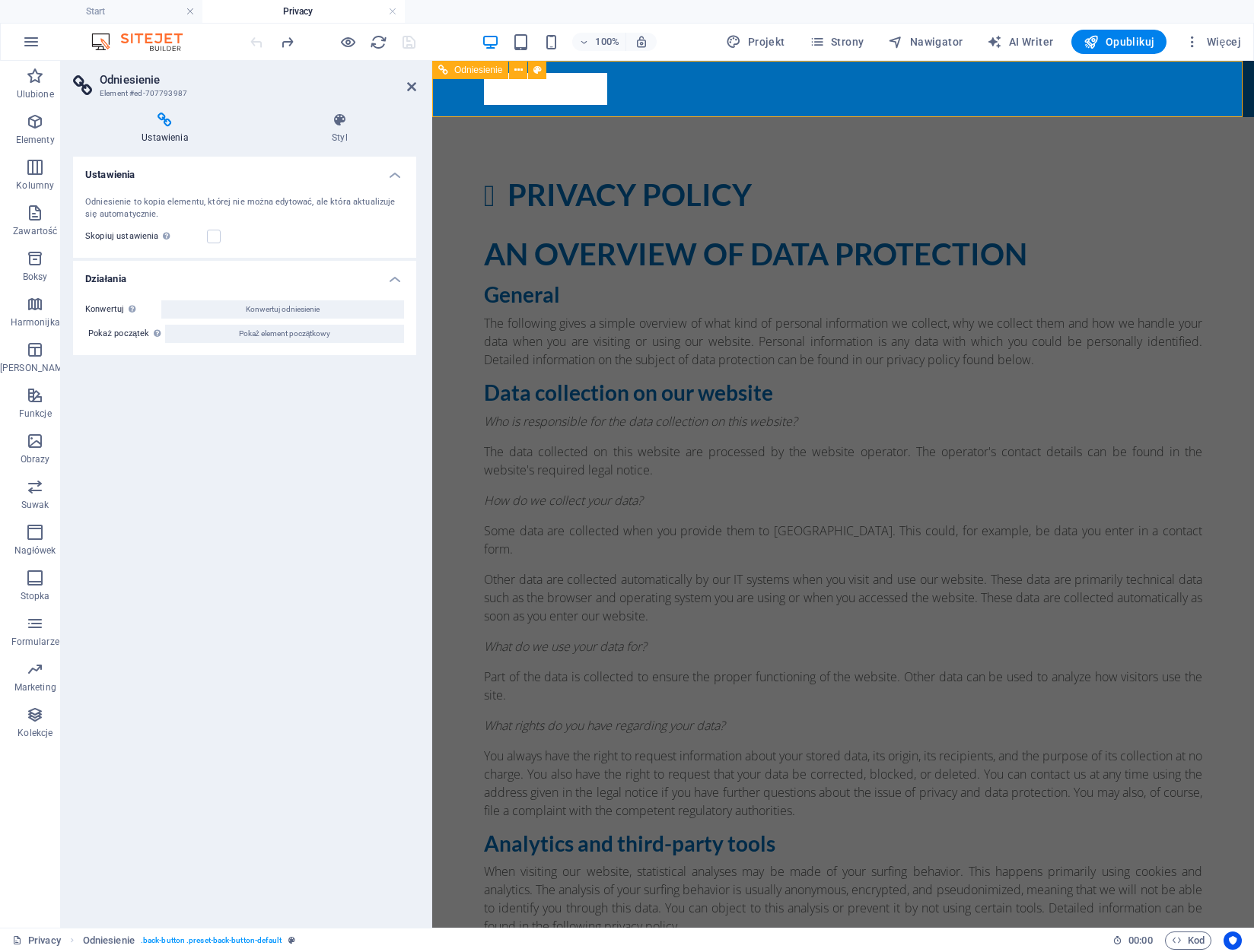
click at [572, 91] on div "Back to start" at bounding box center [843, 89] width 718 height 32
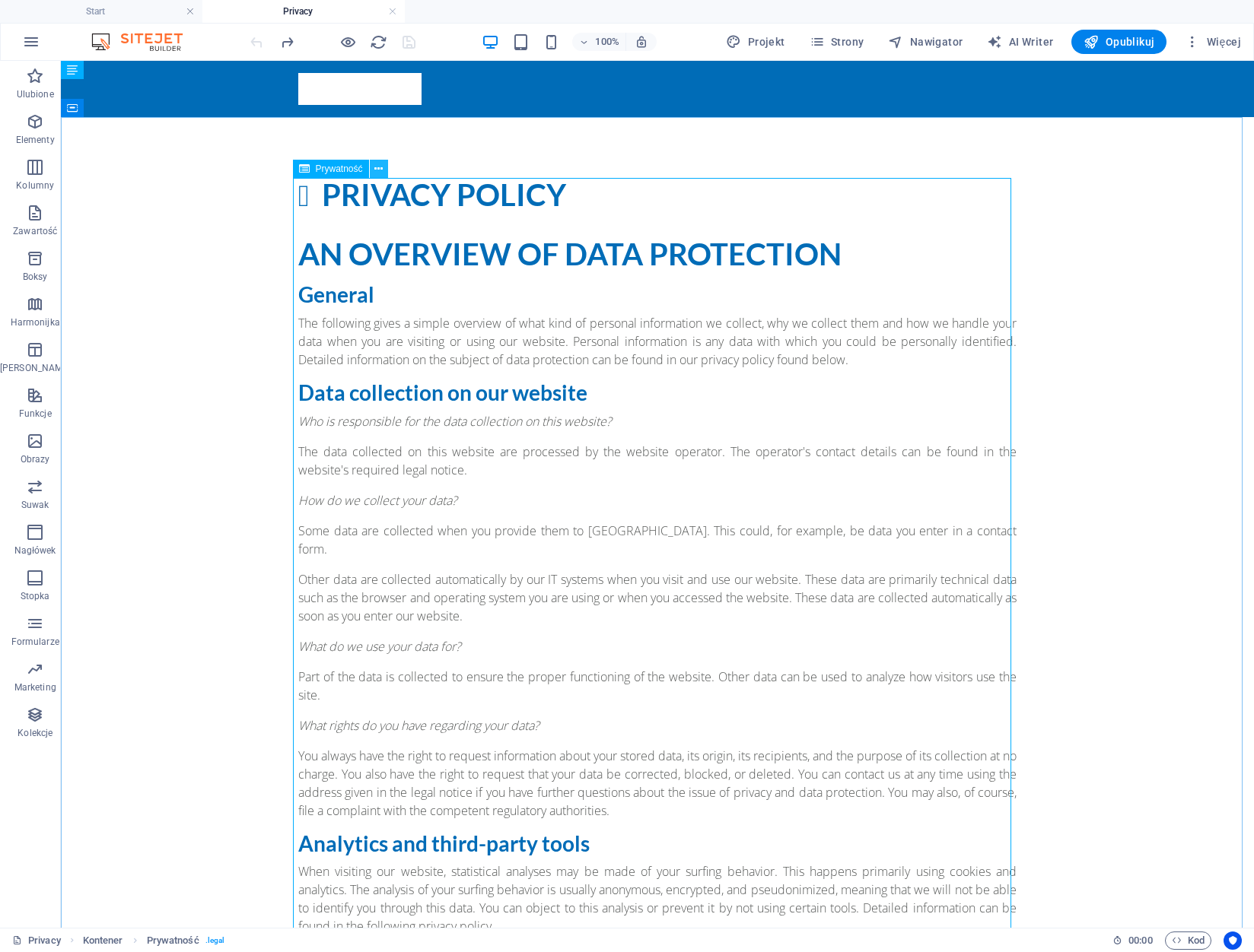
click at [381, 171] on icon at bounding box center [378, 169] width 8 height 16
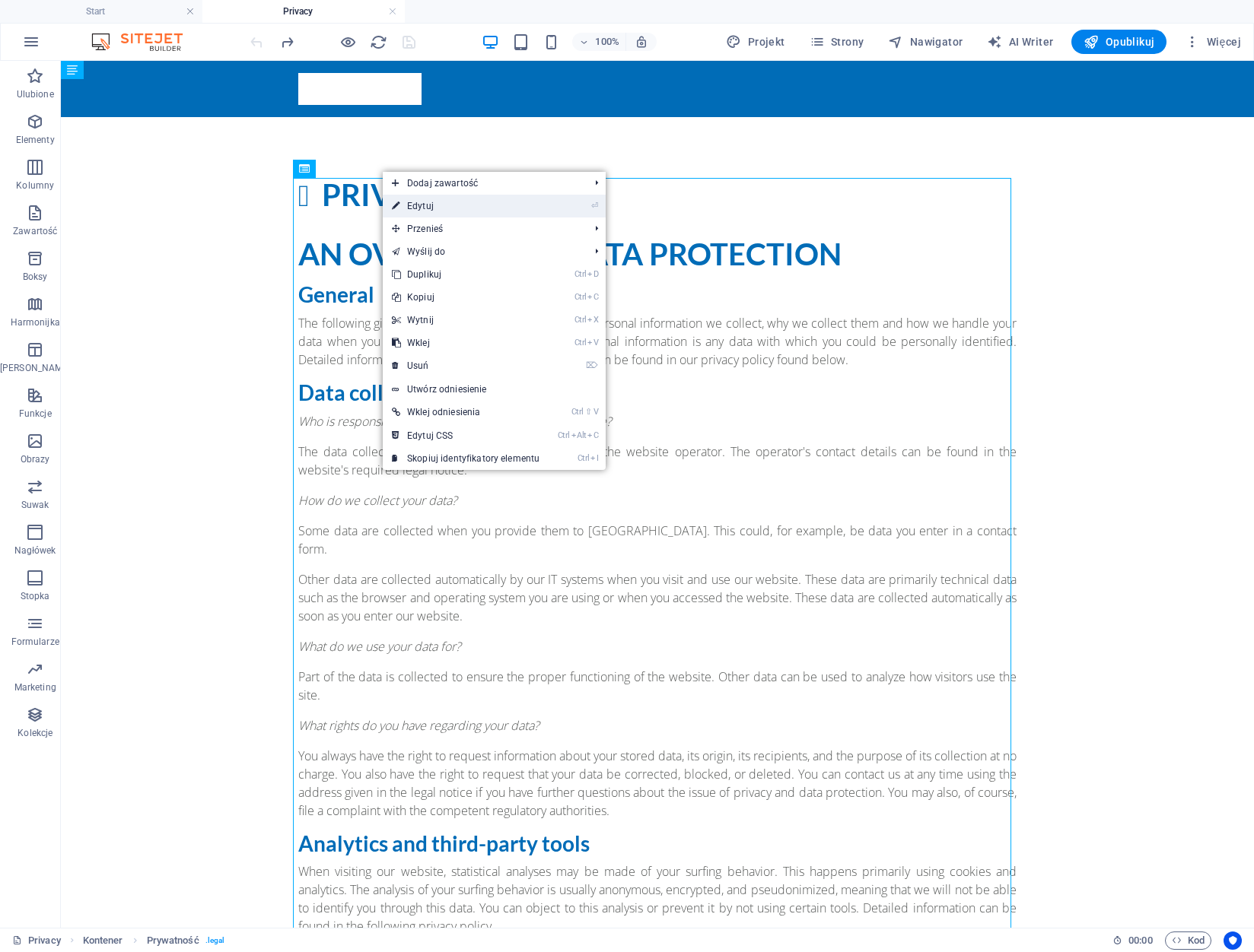
click at [408, 200] on link "⏎ Edytuj" at bounding box center [465, 206] width 166 height 23
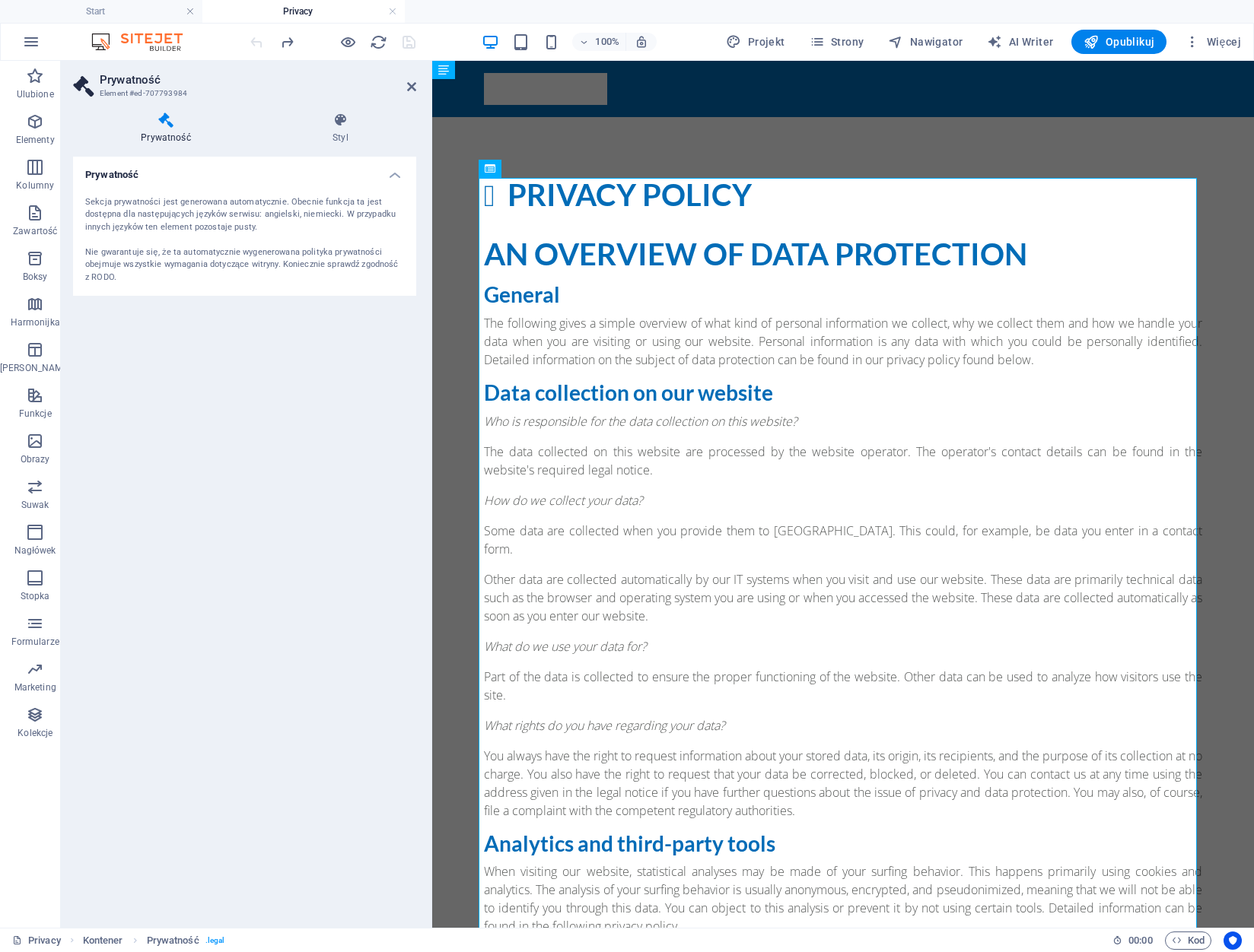
click at [247, 218] on div "Sekcja prywatności jest generowana automatycznie. Obecnie funkcja ta jest dostę…" at bounding box center [244, 241] width 319 height 89
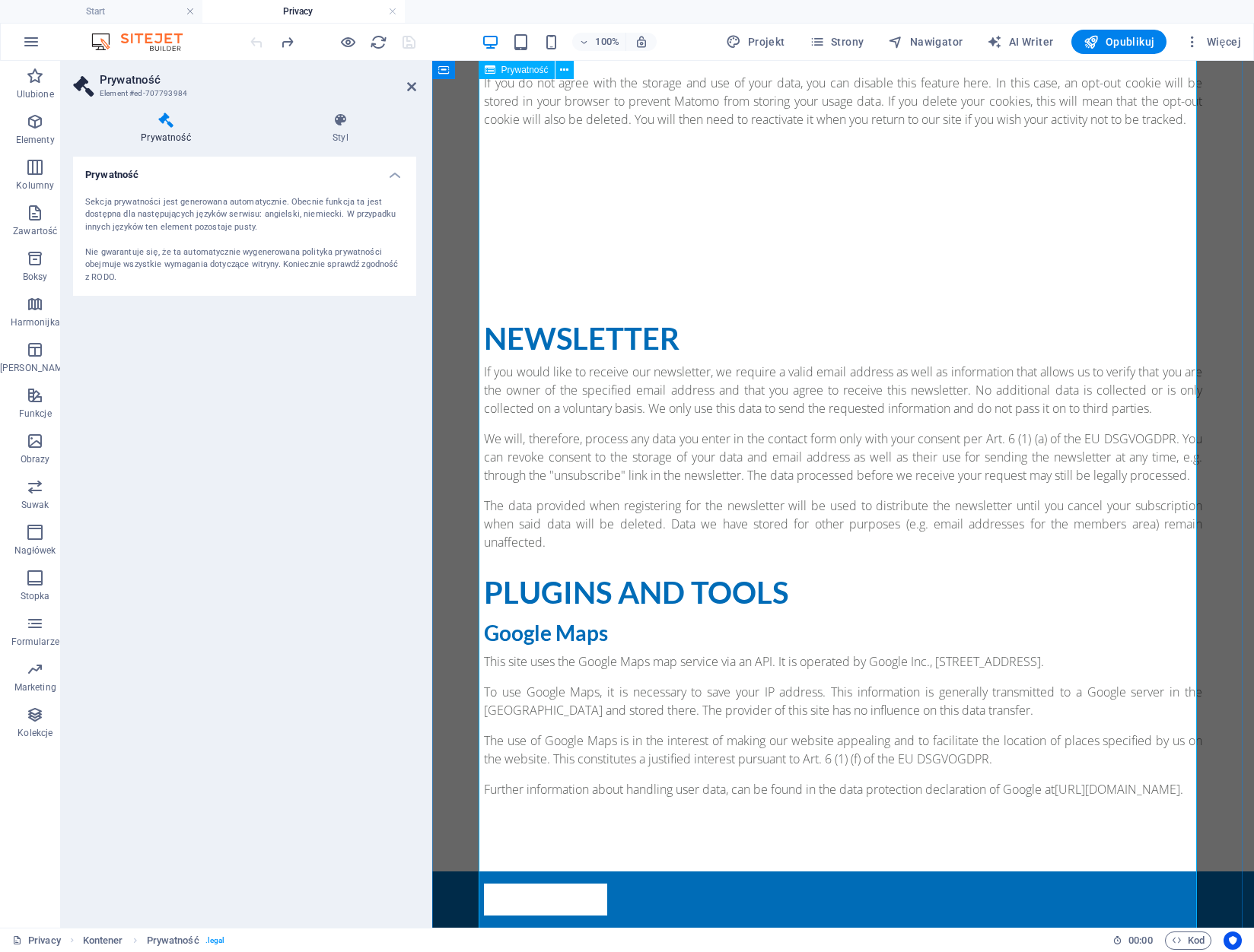
scroll to position [3707, 0]
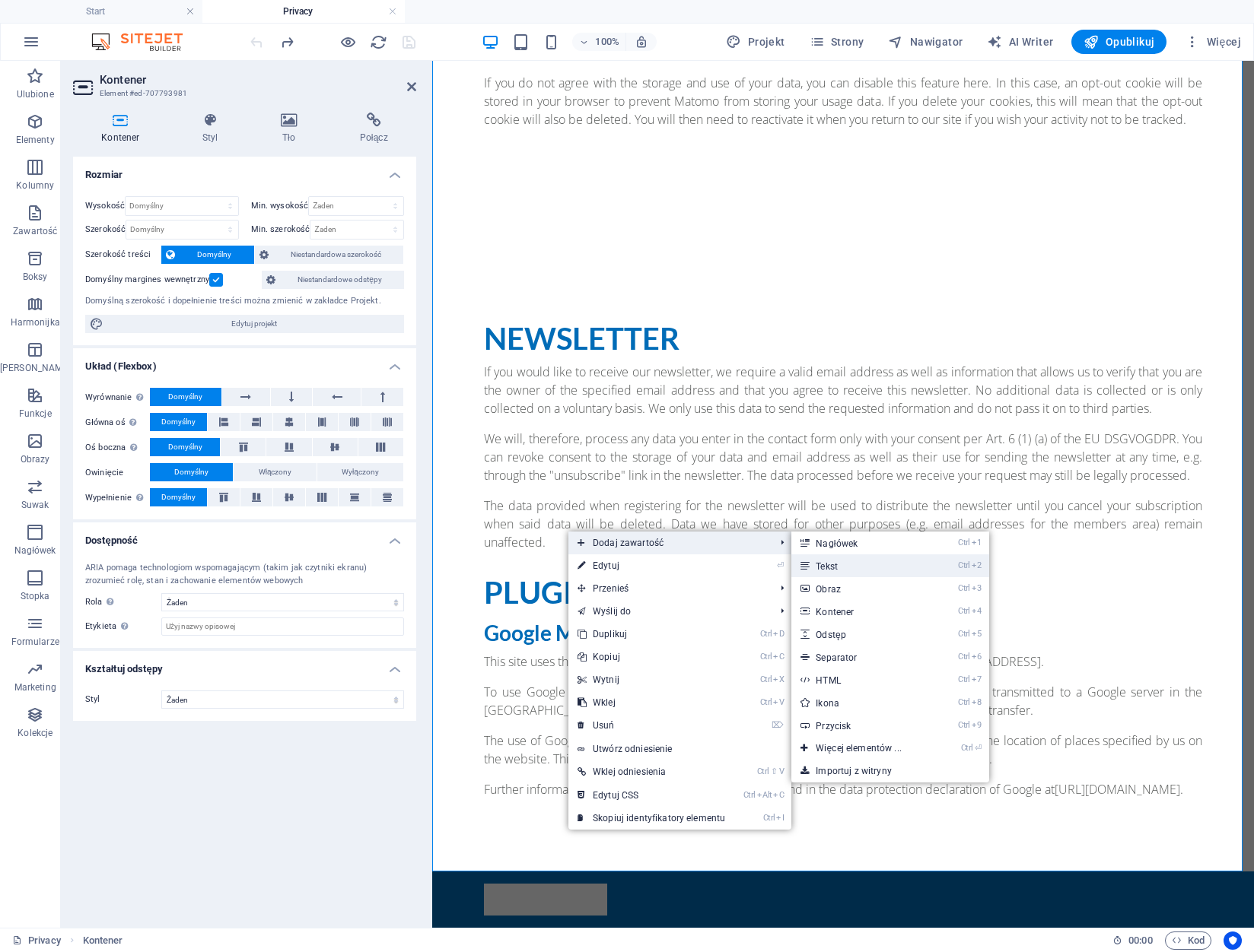
click at [837, 561] on link "Ctrl 2 Tekst" at bounding box center [862, 566] width 140 height 23
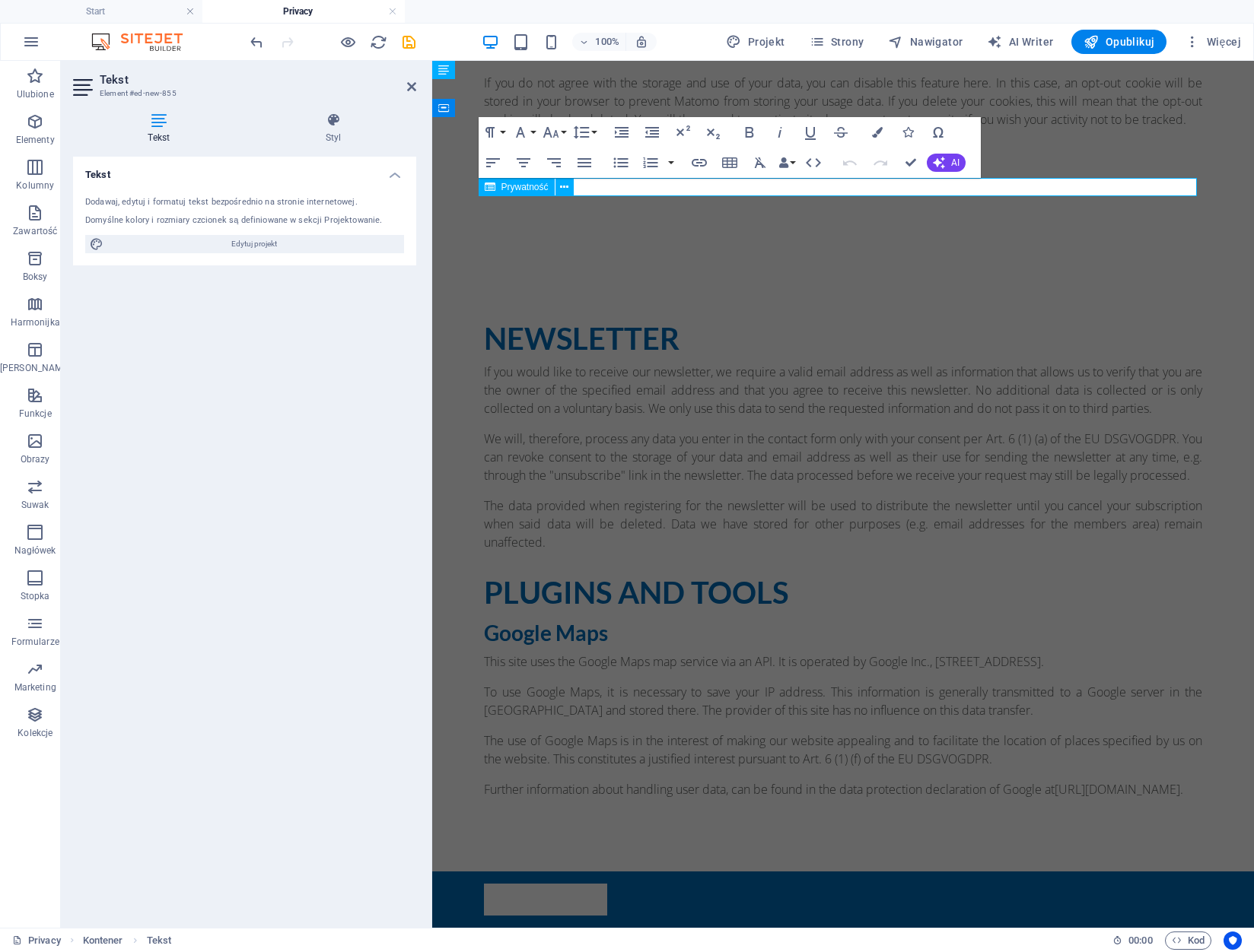
scroll to position [0, 0]
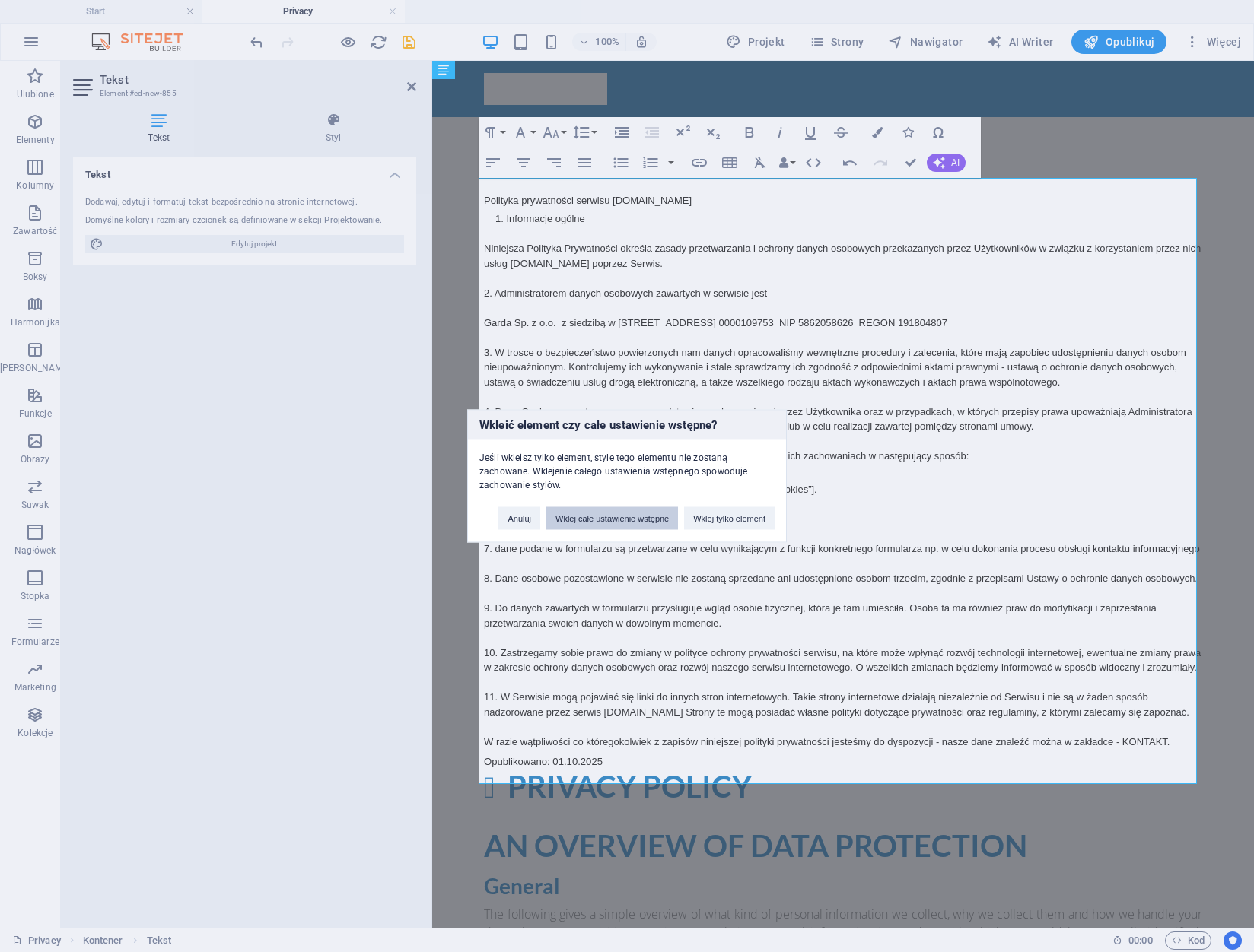
click at [642, 524] on button "Wklej całe ustawienie wstępne" at bounding box center [612, 518] width 132 height 23
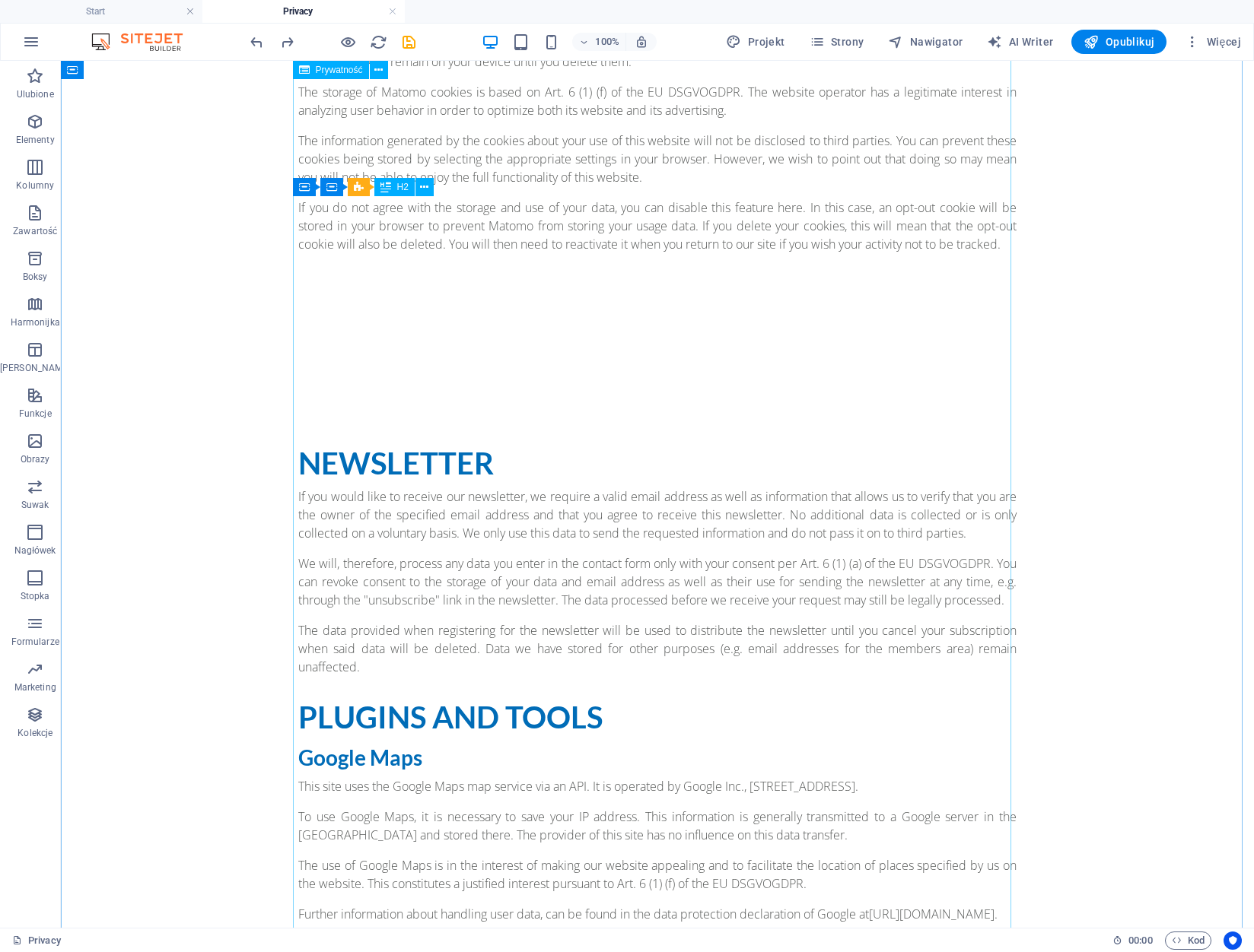
scroll to position [3725, 0]
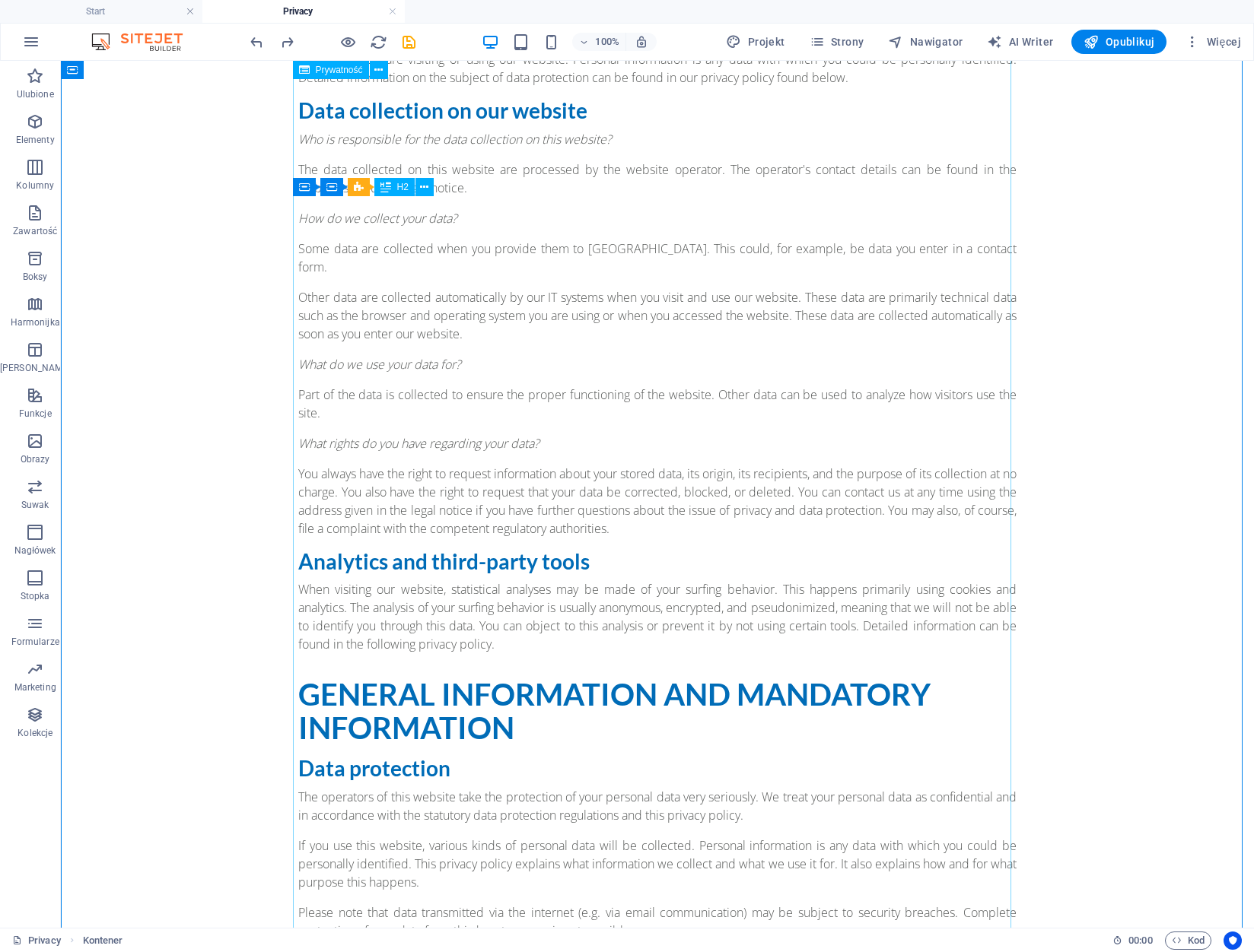
scroll to position [0, 0]
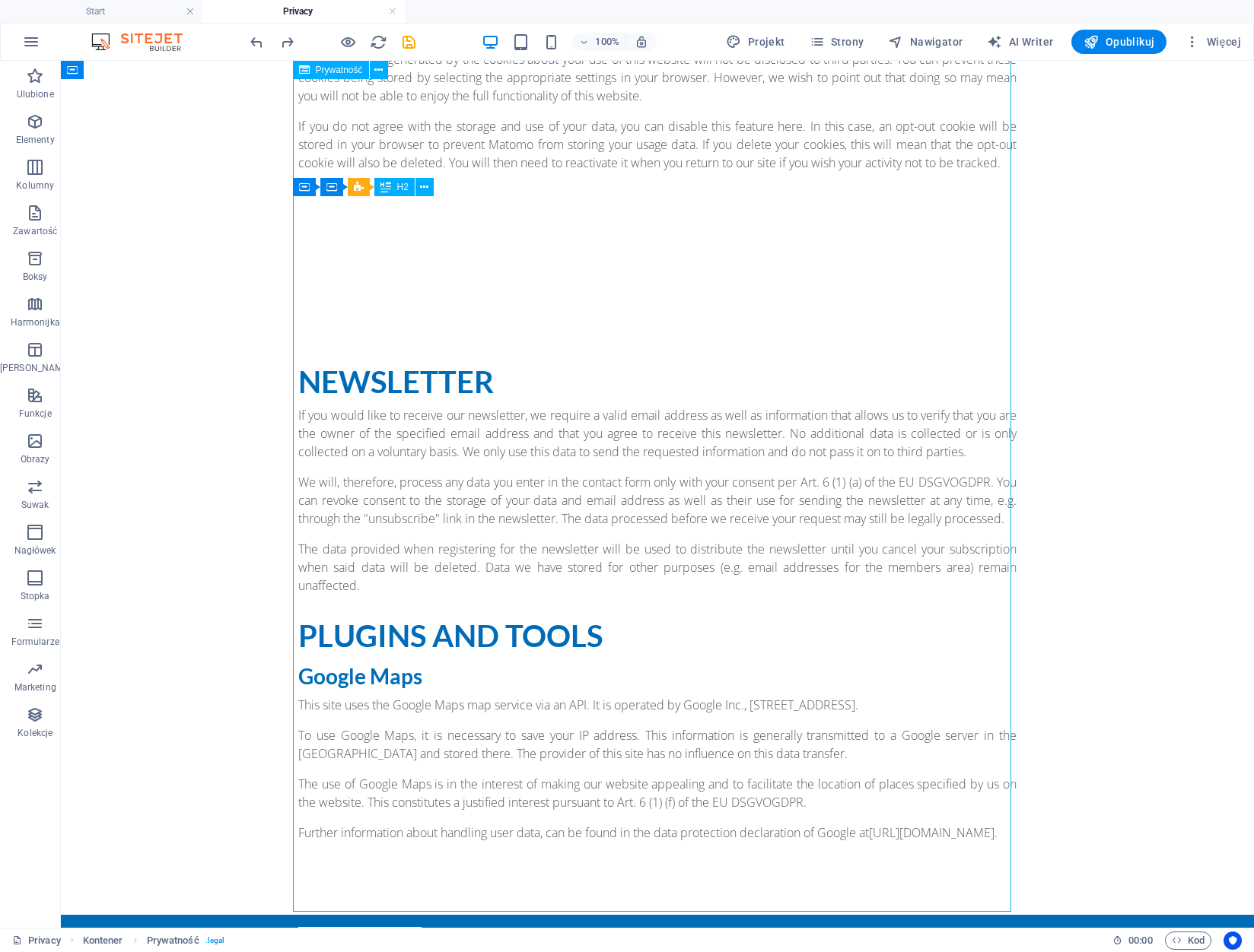
scroll to position [3725, 0]
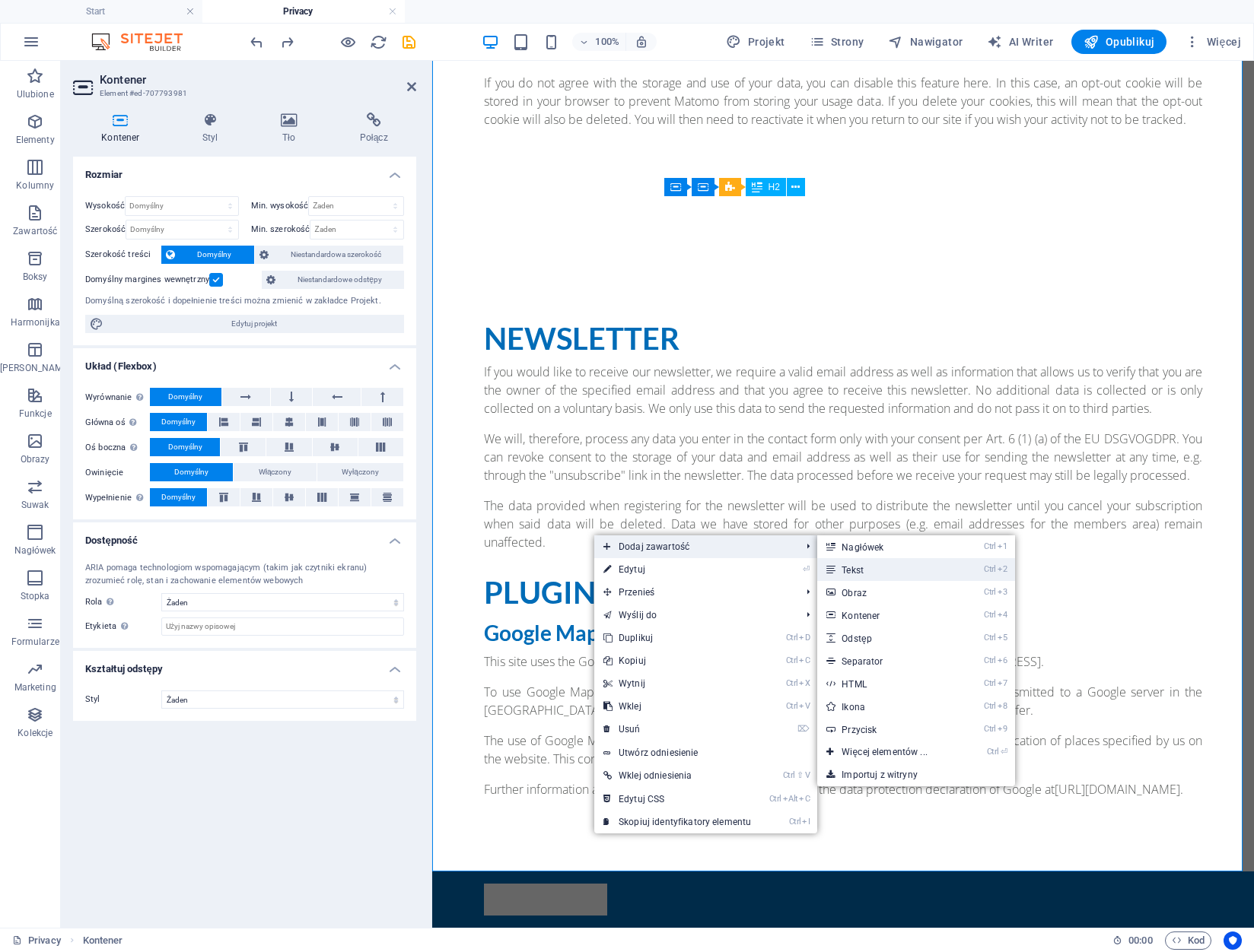
click at [894, 567] on link "Ctrl 2 Tekst" at bounding box center [887, 570] width 140 height 23
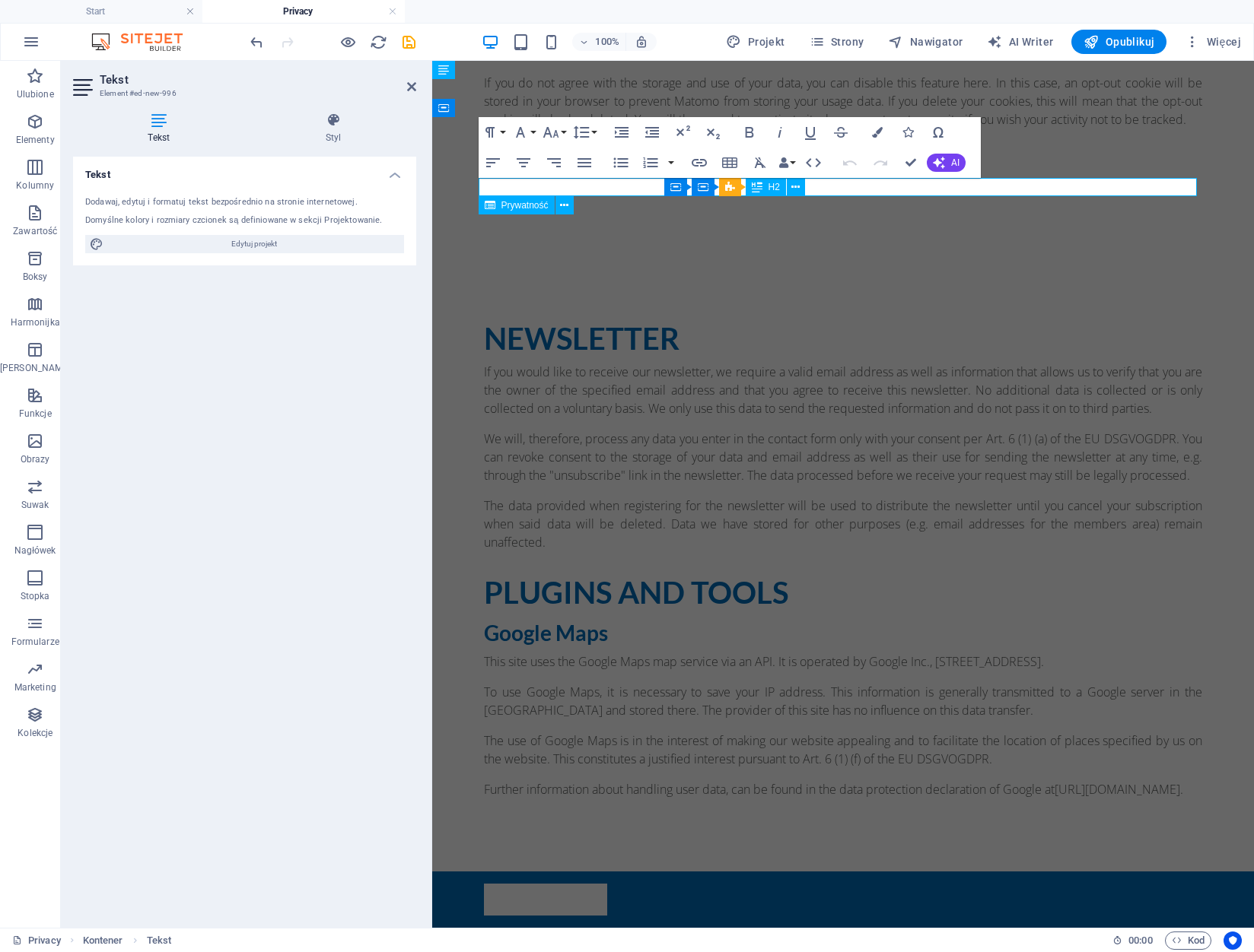
scroll to position [0, 0]
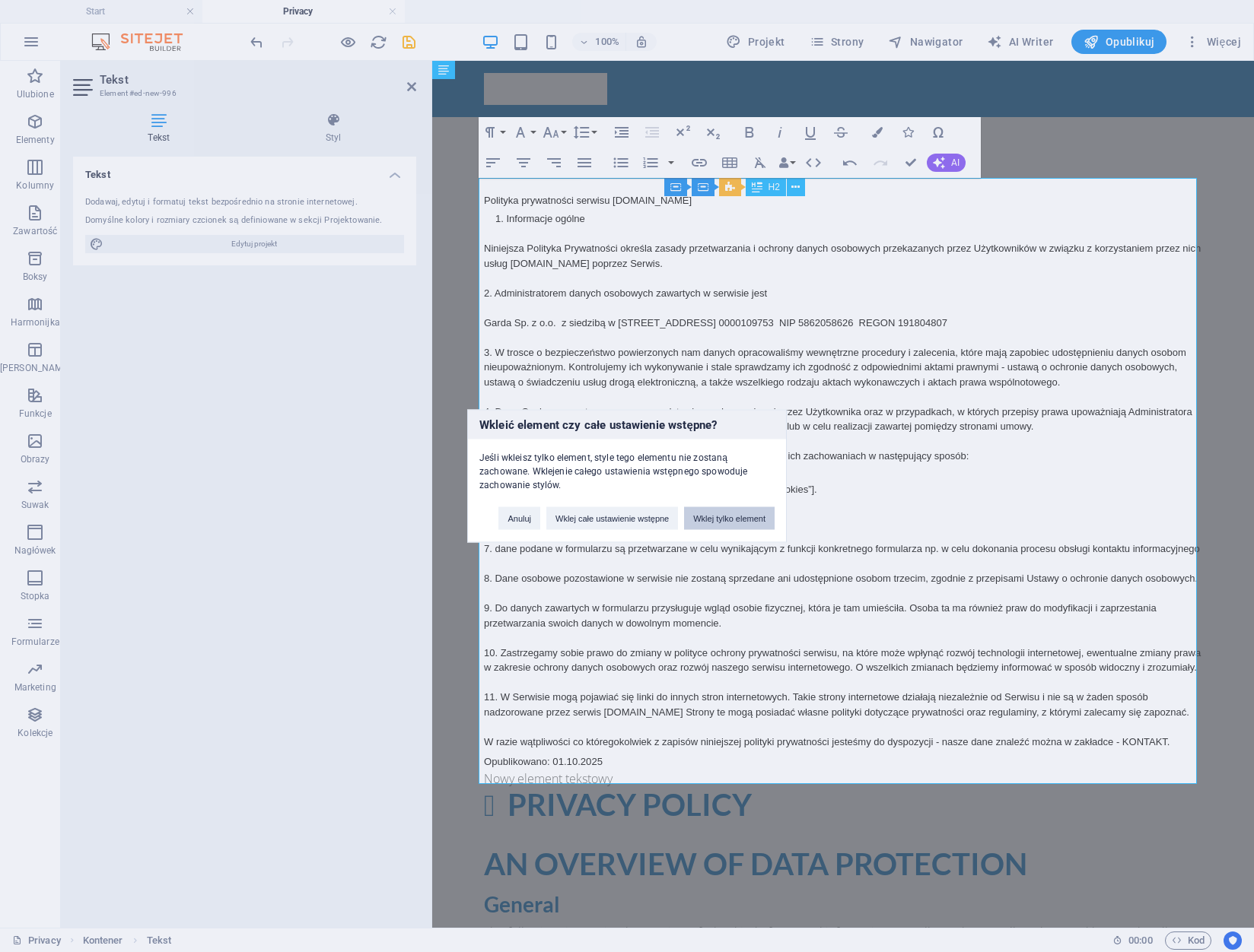
click at [742, 517] on button "Wklej tylko element" at bounding box center [729, 518] width 90 height 23
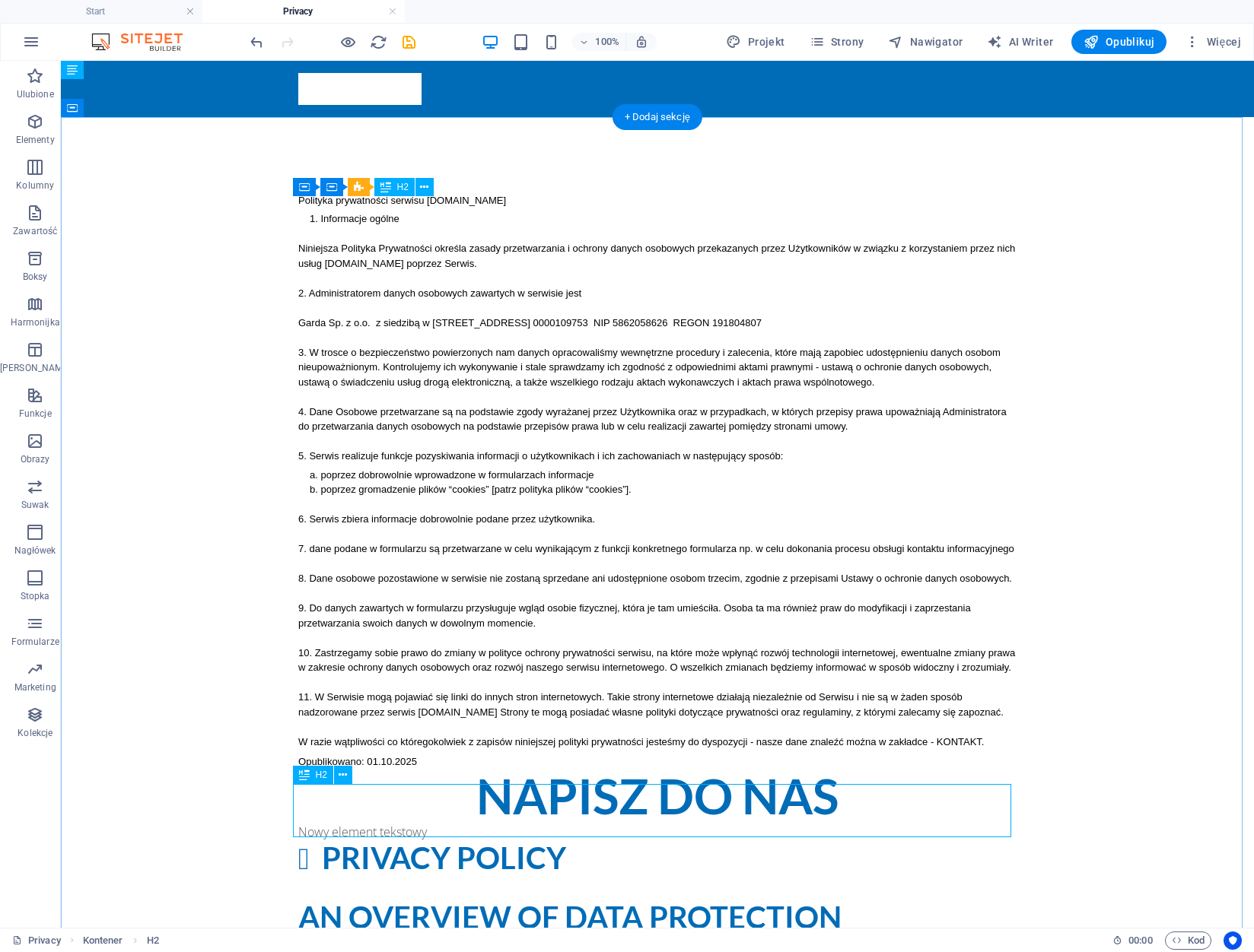
click at [685, 813] on div "Napisz do nas" at bounding box center [657, 797] width 718 height 54
click at [341, 777] on icon at bounding box center [343, 775] width 8 height 16
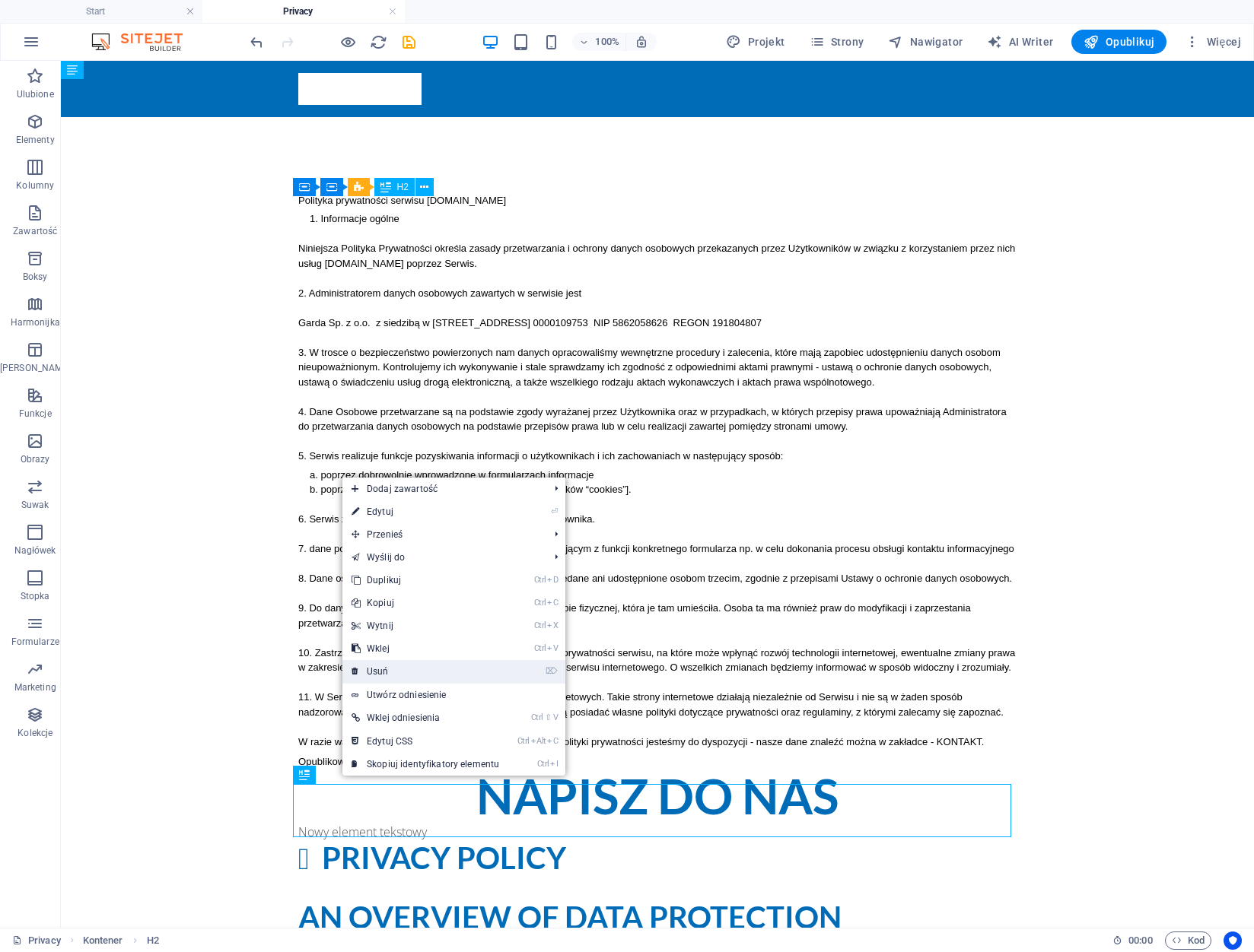
click at [432, 662] on link "⌦ Usuń" at bounding box center [426, 671] width 166 height 23
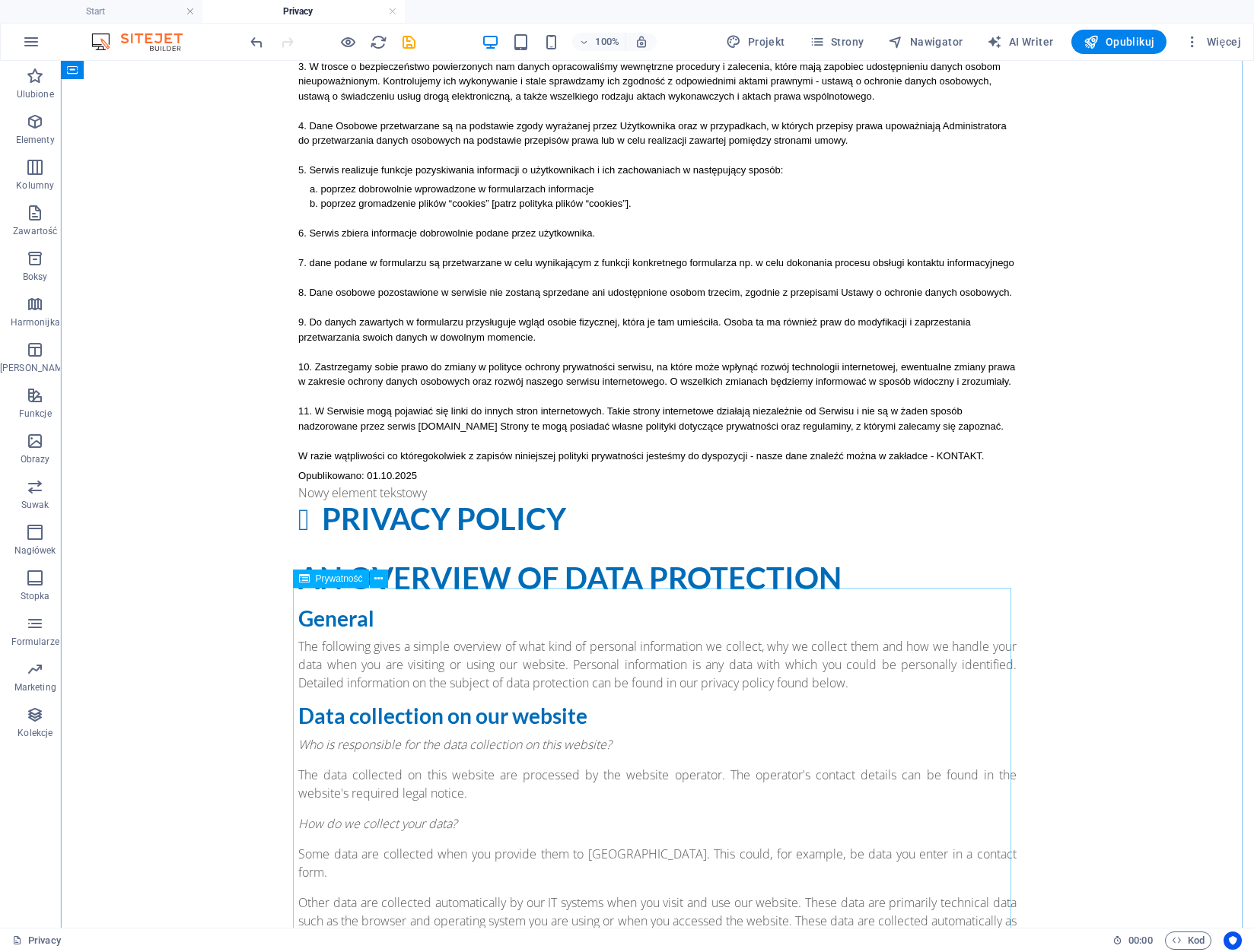
scroll to position [380, 0]
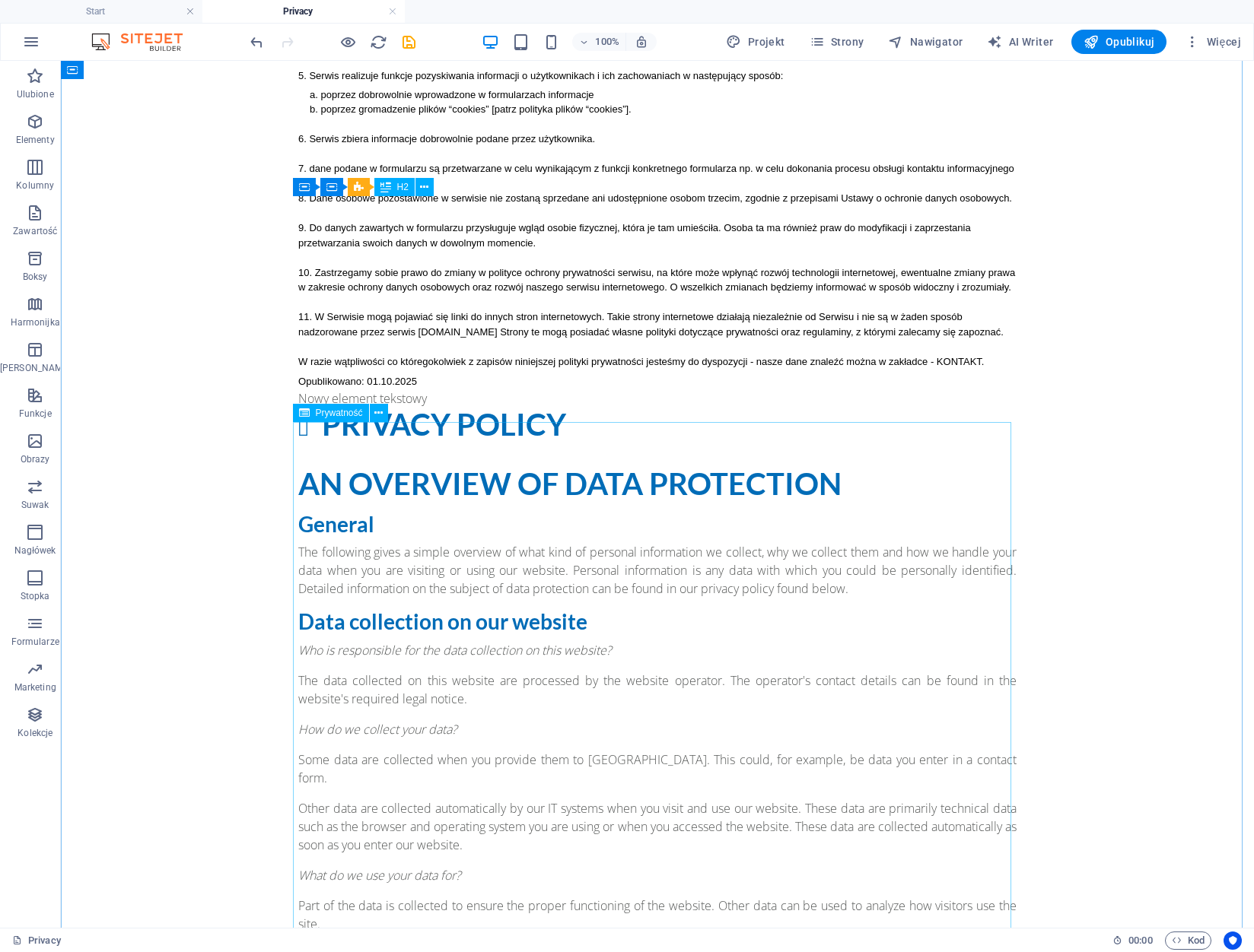
click at [377, 412] on icon at bounding box center [378, 413] width 8 height 16
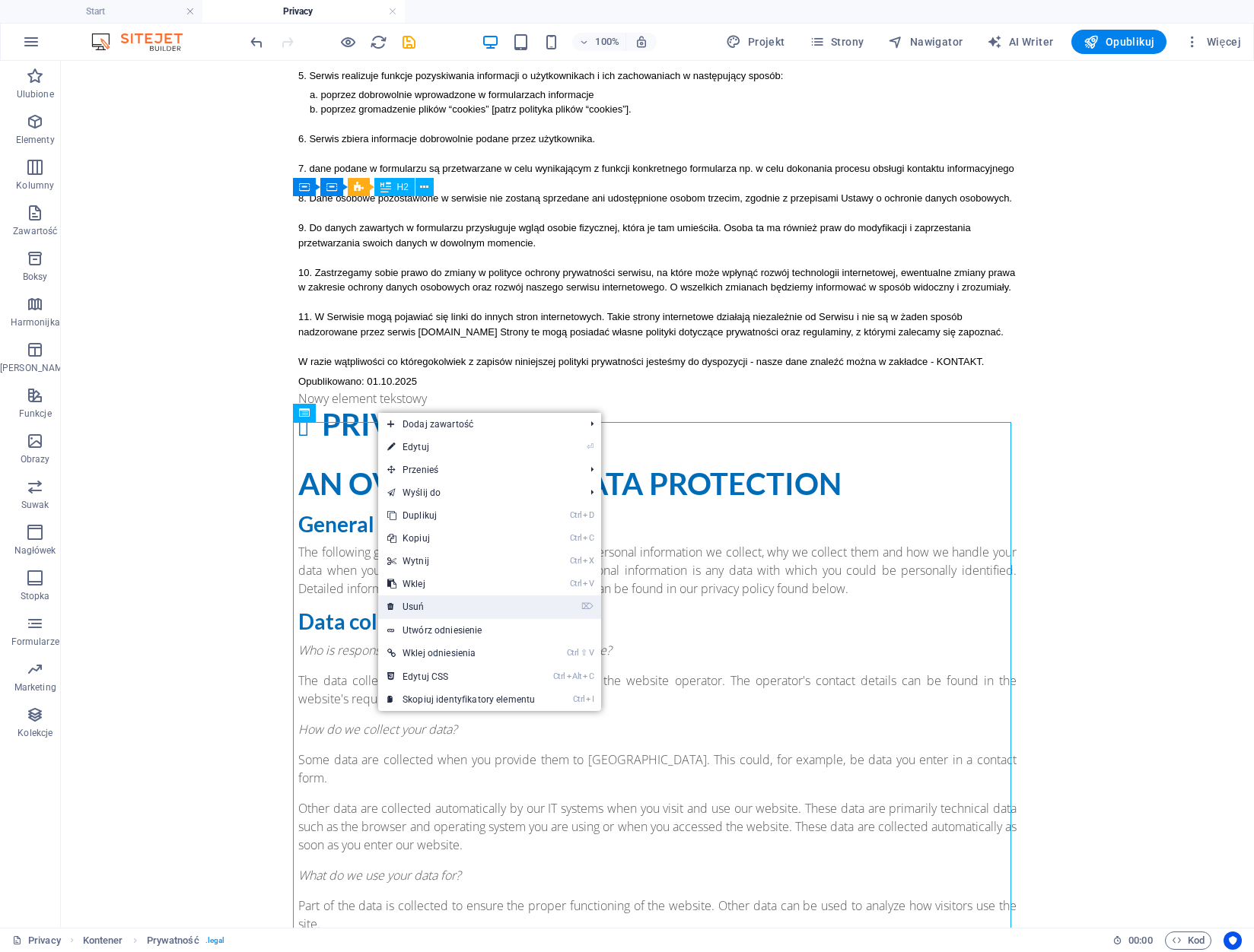
click at [456, 602] on link "⌦ Usuń" at bounding box center [461, 607] width 166 height 23
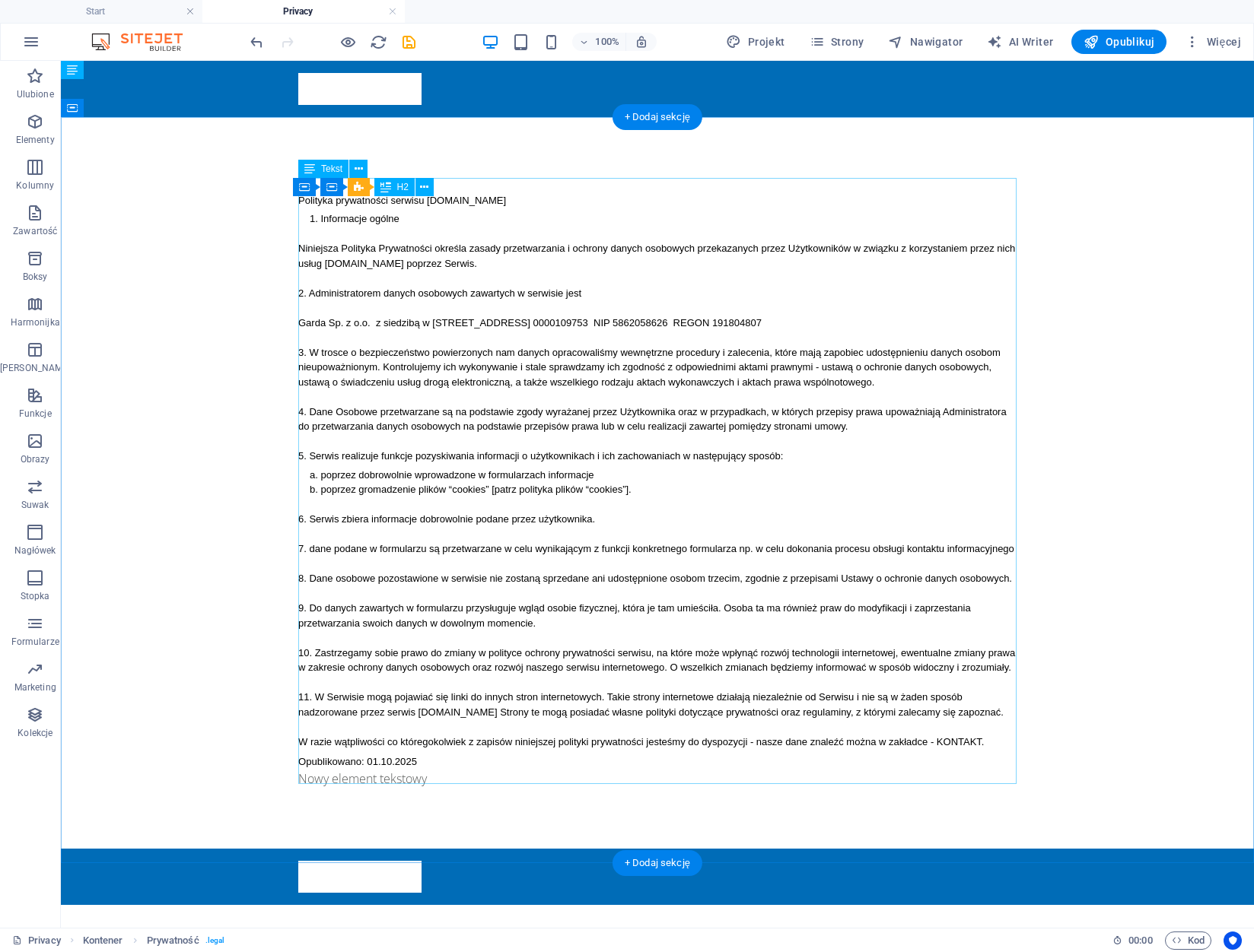
scroll to position [0, 0]
click at [363, 772] on button at bounding box center [358, 776] width 18 height 18
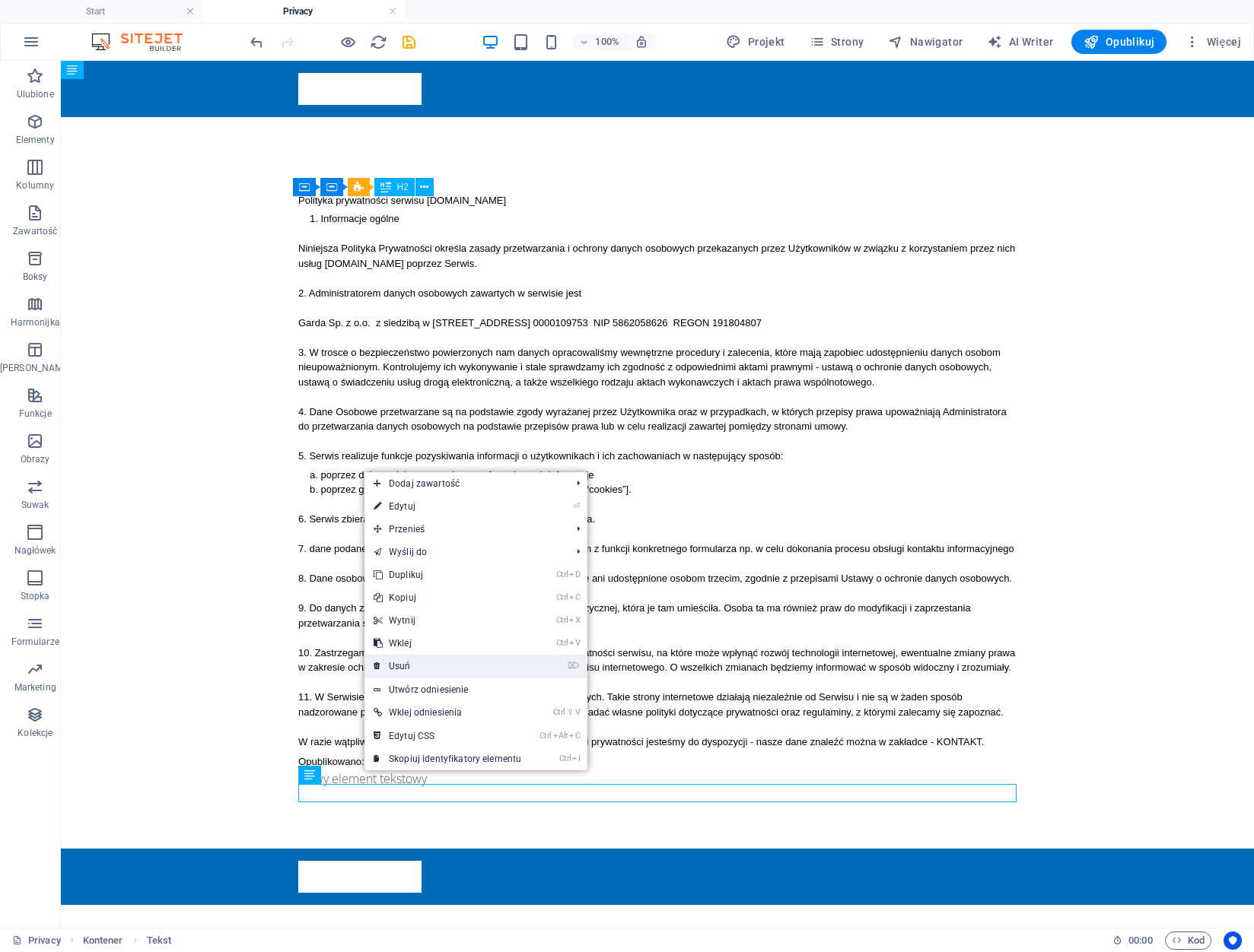
click at [429, 669] on link "⌦ Usuń" at bounding box center [448, 666] width 166 height 23
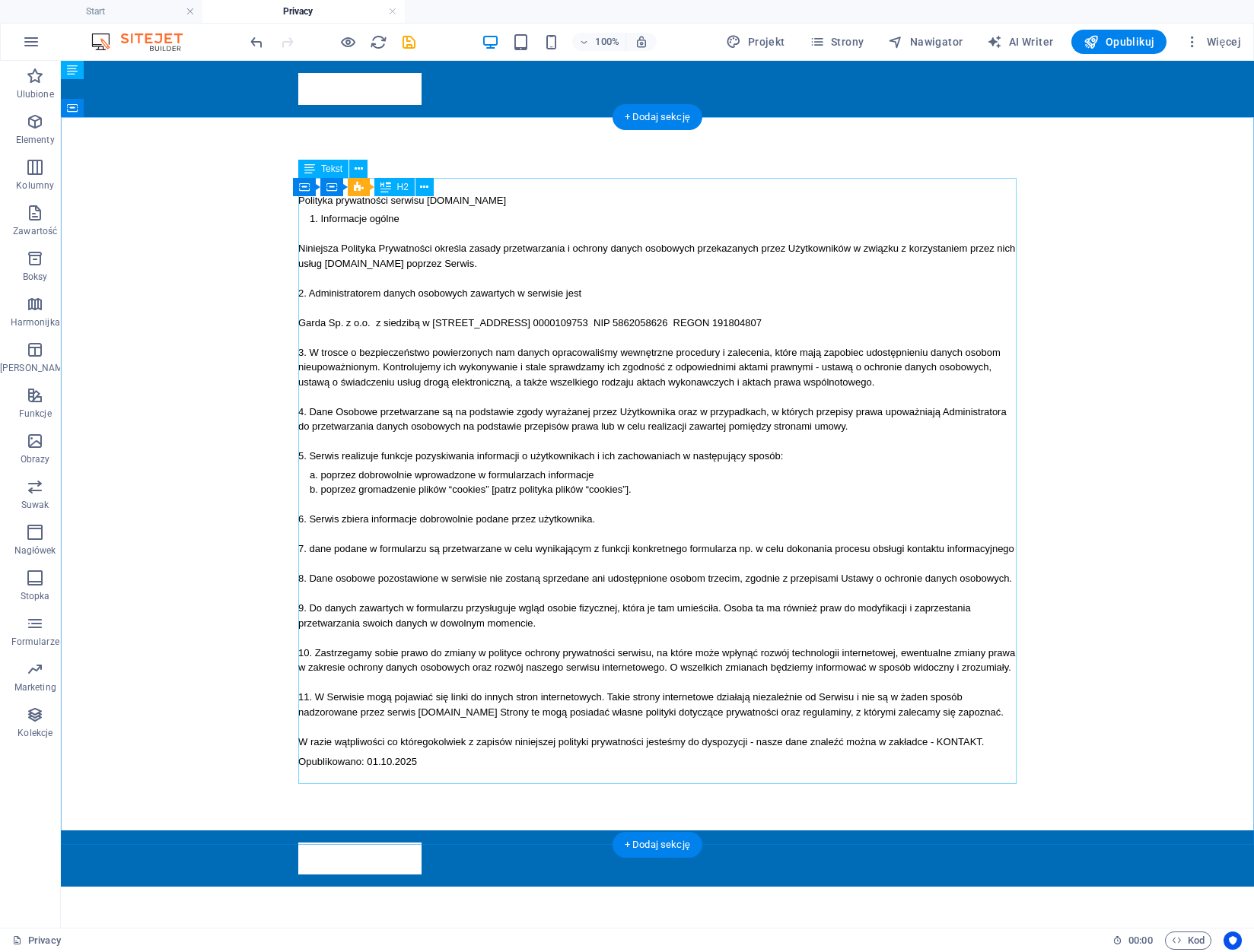
click at [605, 400] on div "Polityka prywatności serwisu www.podnosnik-gdynia.pl Informacje ogólne Niniejsz…" at bounding box center [657, 481] width 718 height 576
click at [1079, 288] on div "Polityka prywatności serwisu www.podnosnik-gdynia.pl Informacje ogólne Niniejsz…" at bounding box center [657, 474] width 1193 height 714
click at [317, 205] on div "Polityka prywatności serwisu www.podnosnik-gdynia.pl Informacje ogólne Niniejsz…" at bounding box center [657, 481] width 718 height 576
click at [321, 193] on div "Polityka prywatności serwisu www.podnosnik-gdynia.pl Informacje ogólne Niniejsz…" at bounding box center [657, 481] width 718 height 576
click at [363, 193] on div "Polityka prywatności serwisu www.podnosnik-gdynia.pl Informacje ogólne Niniejsz…" at bounding box center [657, 481] width 718 height 576
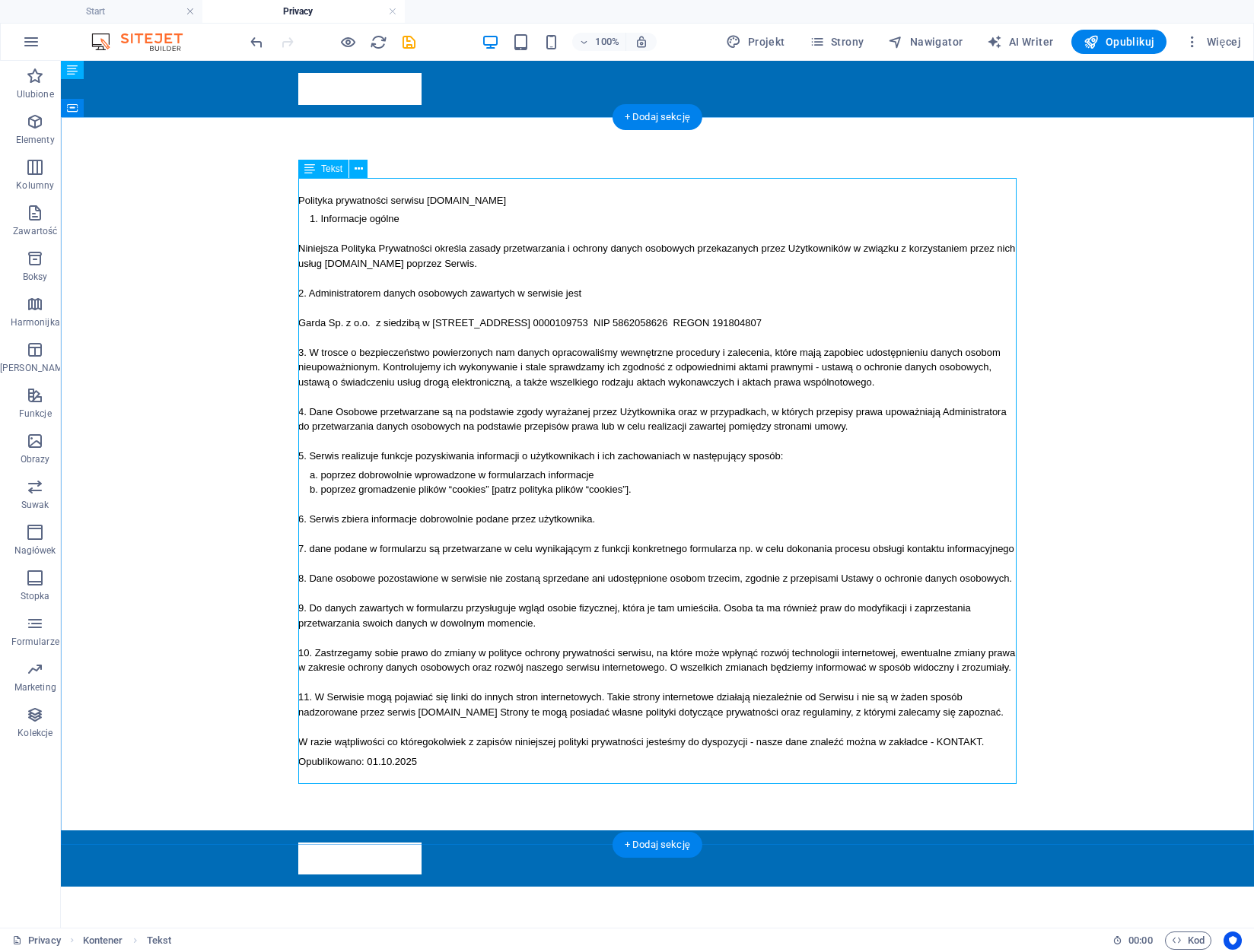
click at [348, 198] on div "Polityka prywatności serwisu www.podnosnik-gdynia.pl Informacje ogólne Niniejsz…" at bounding box center [657, 481] width 718 height 576
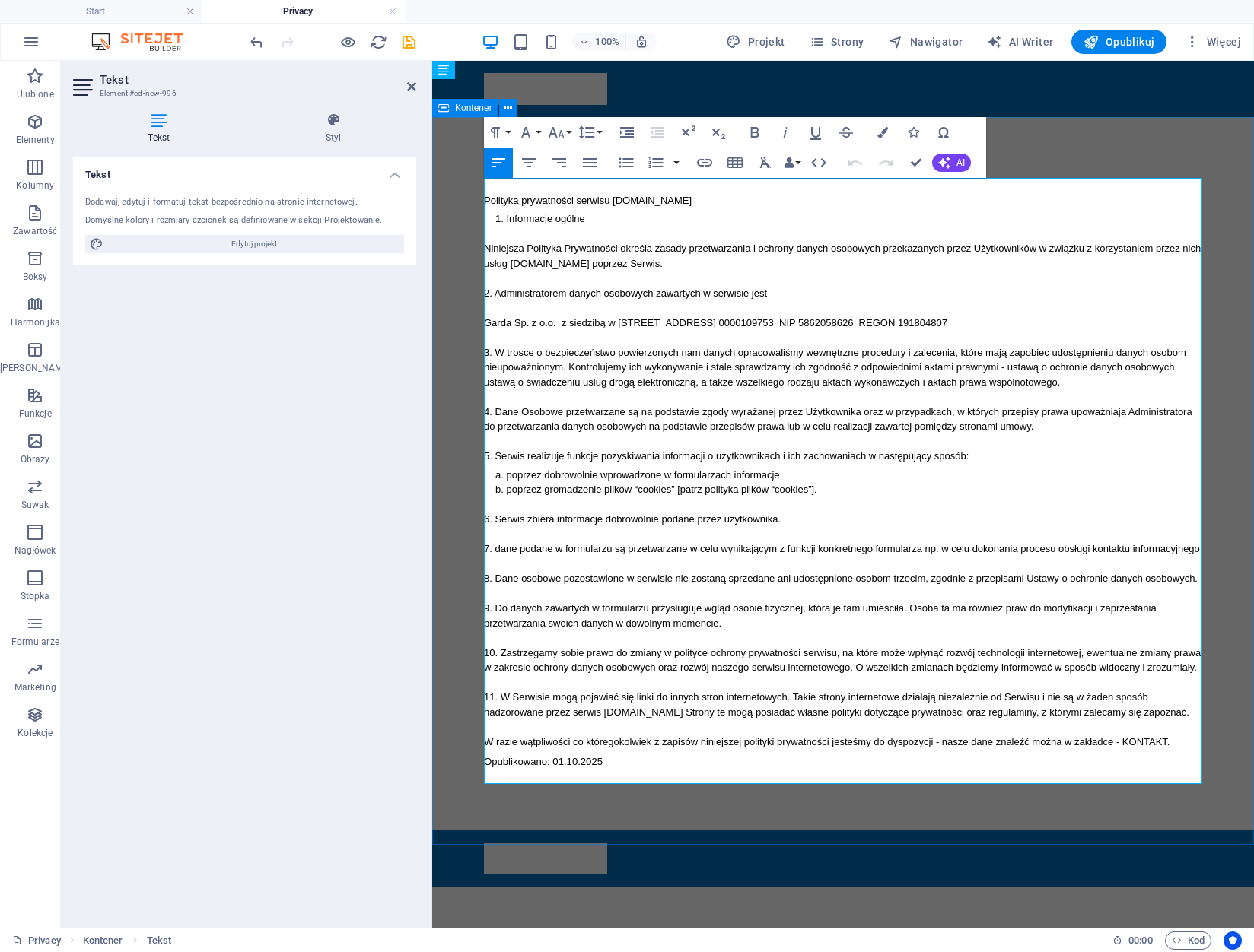
click at [1102, 154] on div "Polityka prywatności serwisu www.podnosnik-gdynia.pl Informacje ogólne Niniejsz…" at bounding box center [843, 474] width 822 height 714
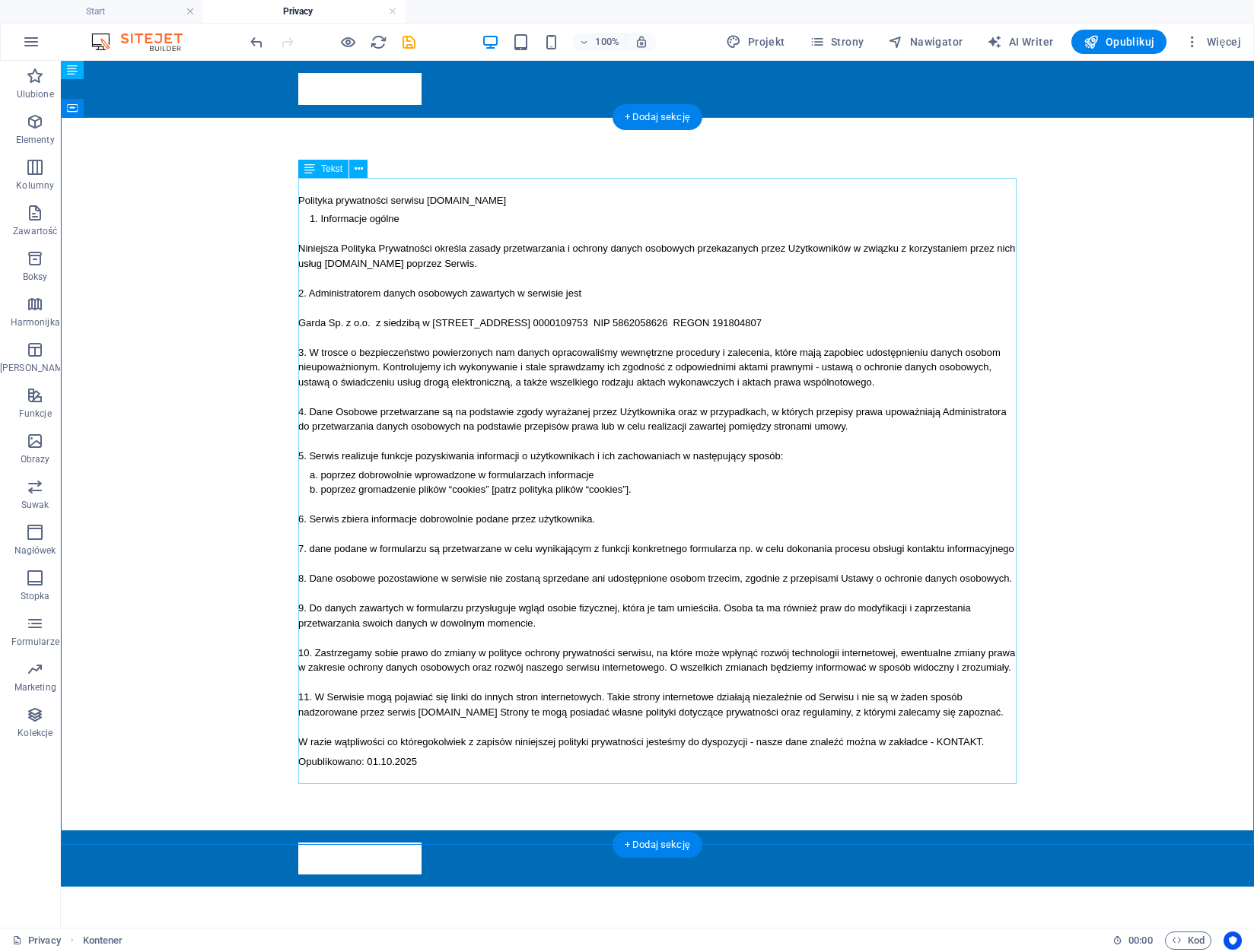
click at [321, 221] on div "Polityka prywatności serwisu www.podnosnik-gdynia.pl Informacje ogólne Niniejsz…" at bounding box center [657, 481] width 718 height 576
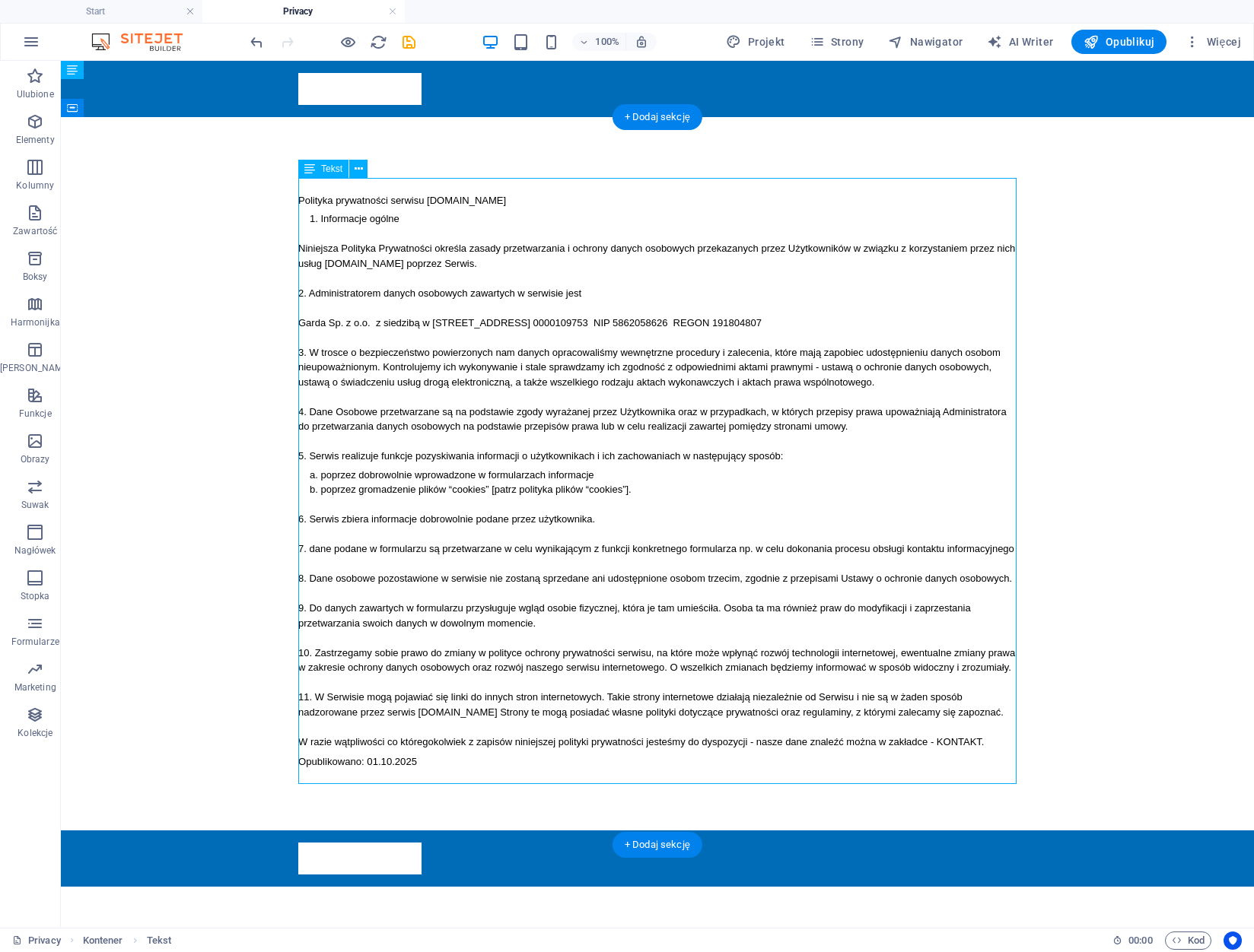
click at [314, 220] on div "Polityka prywatności serwisu www.podnosnik-gdynia.pl Informacje ogólne Niniejsz…" at bounding box center [657, 481] width 718 height 576
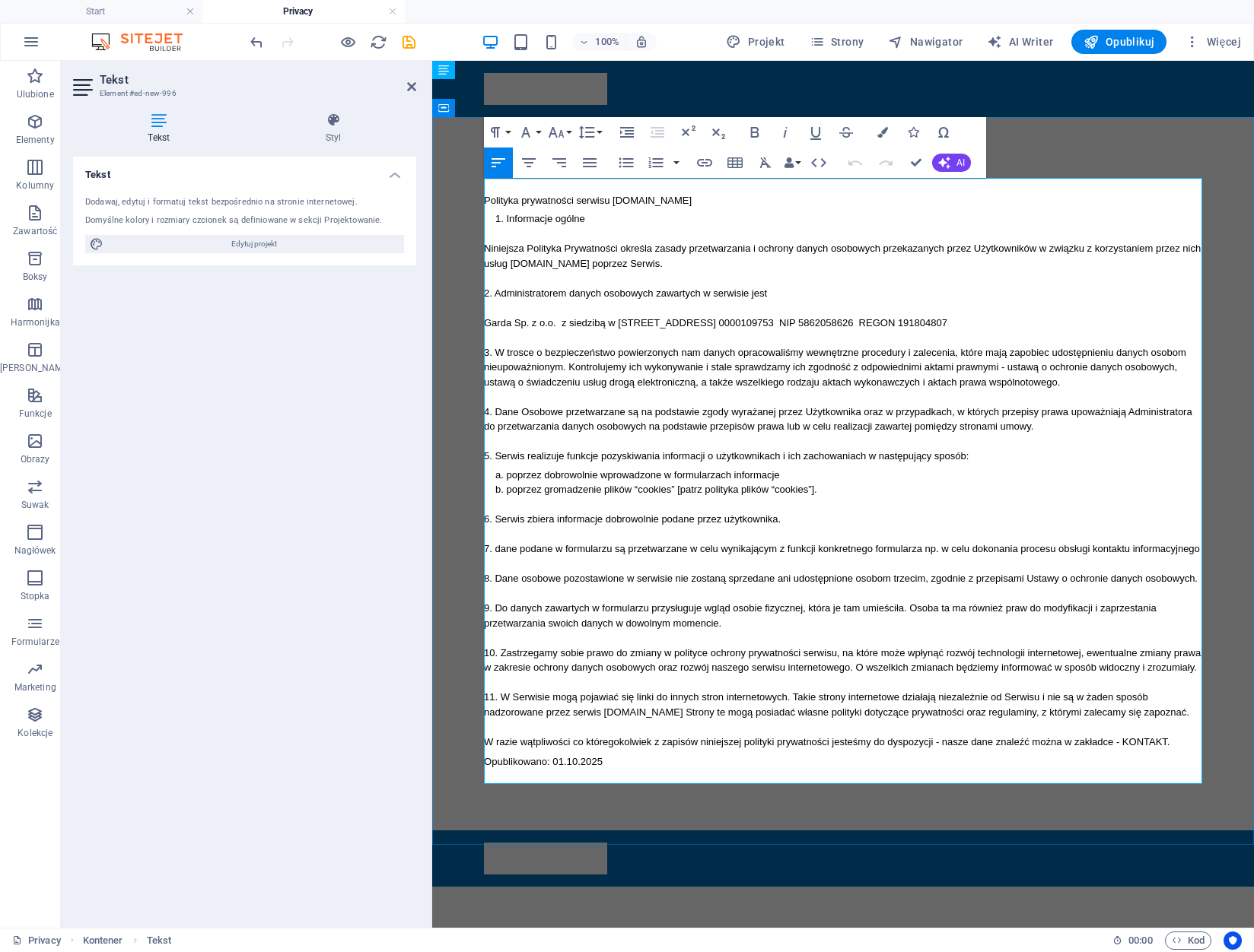
click at [495, 220] on li "Informacje ogólne" at bounding box center [842, 219] width 695 height 15
click at [495, 216] on li "Informacje ogólne" at bounding box center [842, 219] width 695 height 15
click at [759, 199] on p "Polityka prywatności serwisu www.podnosnik-gdynia.pl" at bounding box center [843, 200] width 718 height 15
click at [505, 295] on p "2. Administratorem danych osobowych zawartych w serwisie jest" at bounding box center [843, 294] width 718 height 15
click at [659, 162] on icon "button" at bounding box center [657, 163] width 15 height 11
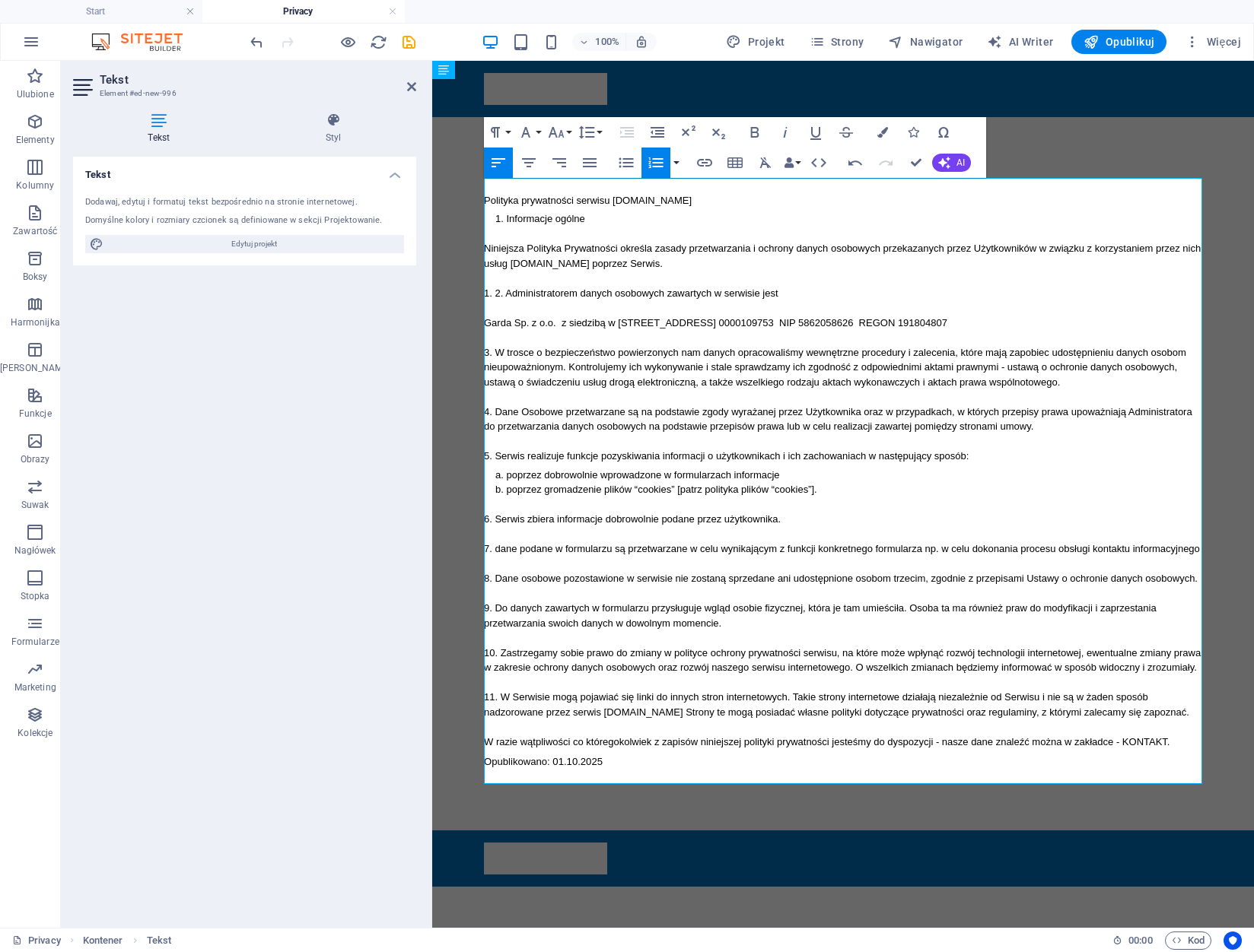
click at [678, 162] on button "button" at bounding box center [676, 163] width 12 height 30
click at [502, 293] on li "2. Administratorem danych osobowych zawartych w serwisie jest" at bounding box center [843, 294] width 718 height 15
click at [497, 293] on li "2. Administratorem danych osobowych zawartych w serwisie jest" at bounding box center [843, 294] width 718 height 15
drag, startPoint x: 491, startPoint y: 216, endPoint x: 785, endPoint y: 723, distance: 586.1
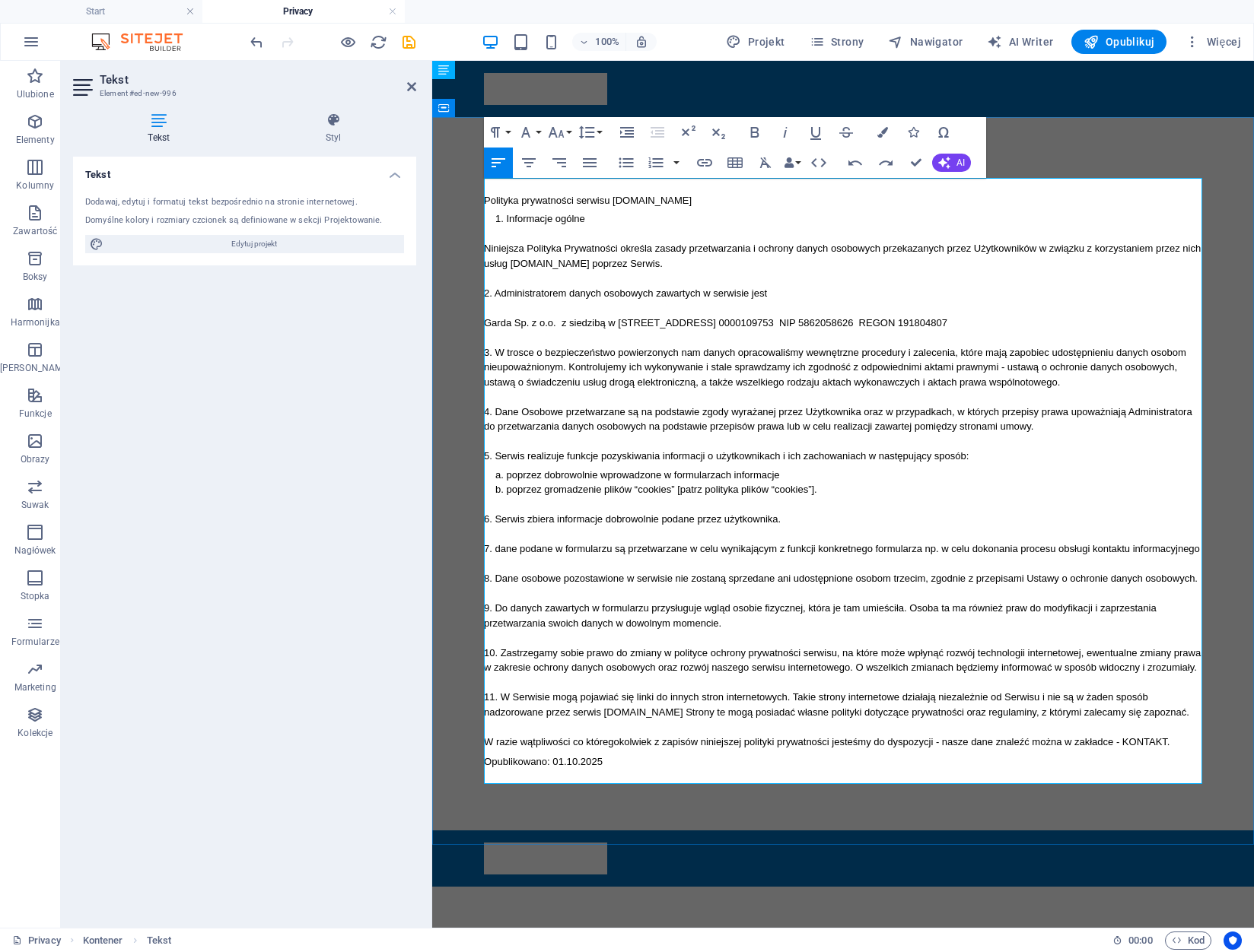
click at [785, 723] on div "Polityka prywatności serwisu www.podnosnik-gdynia.pl Informacje ogólne Niniejsz…" at bounding box center [843, 481] width 718 height 576
click at [667, 162] on button "Ordered List" at bounding box center [655, 163] width 29 height 30
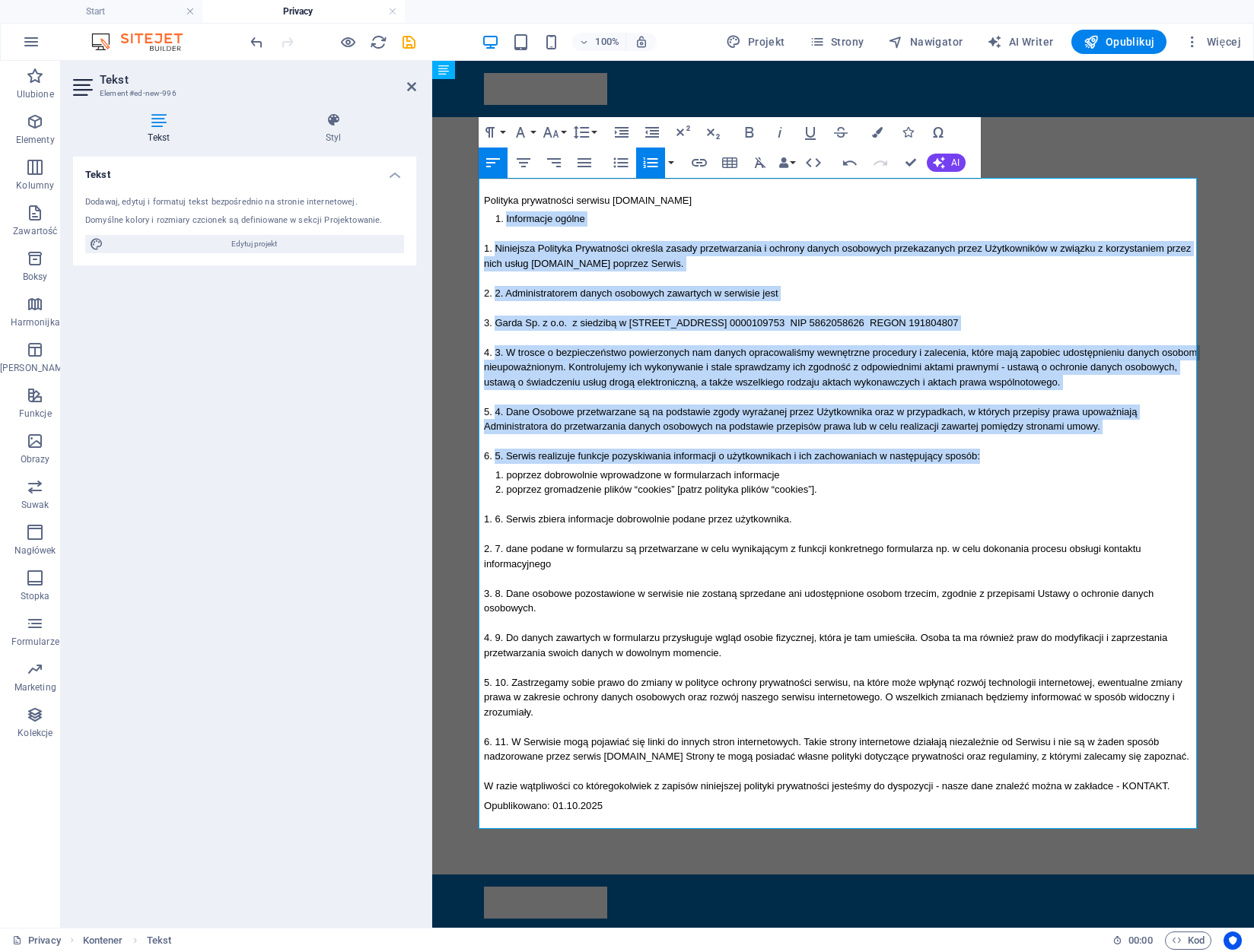
click at [660, 163] on button "Ordered List" at bounding box center [650, 163] width 29 height 30
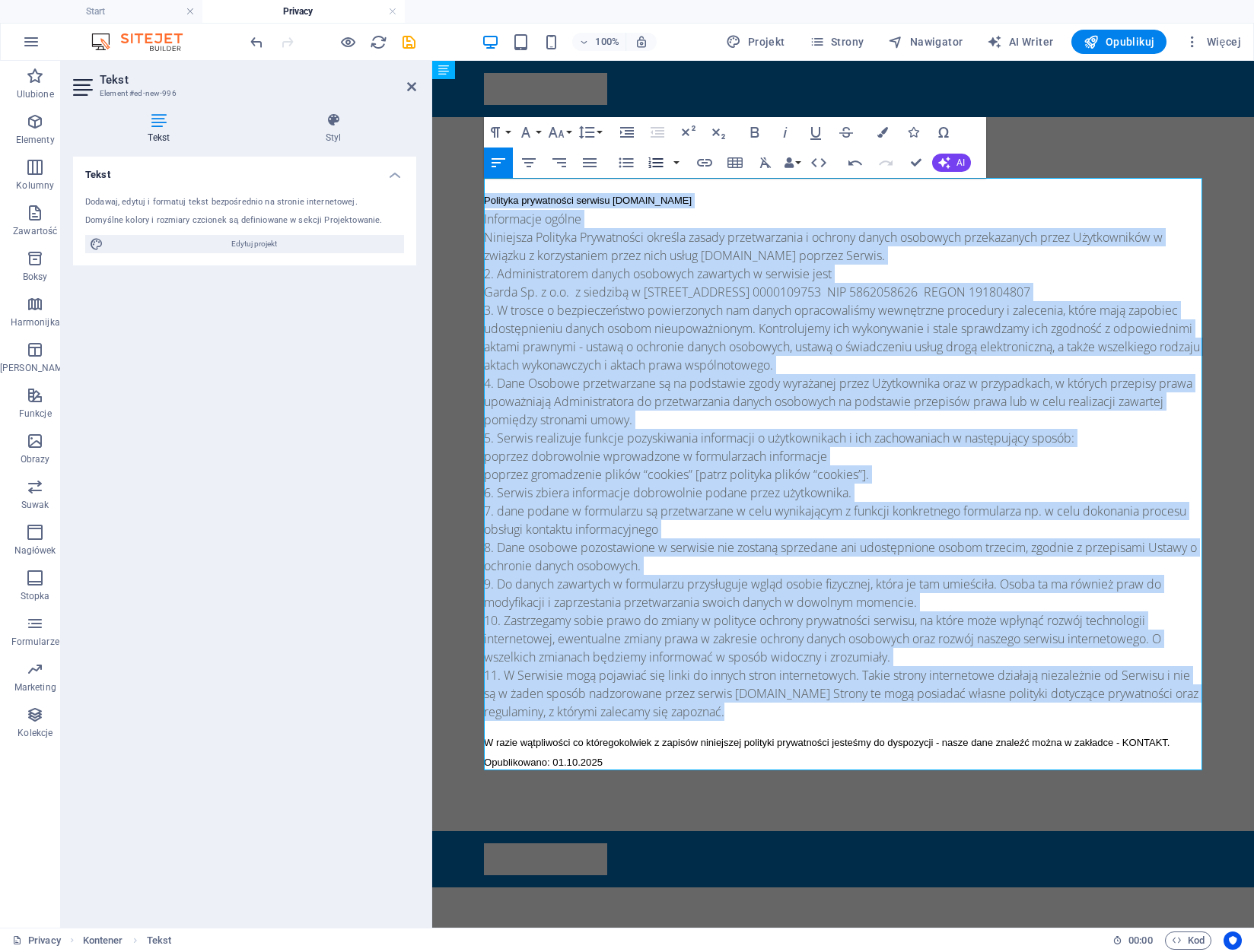
click at [660, 163] on icon "button" at bounding box center [657, 163] width 15 height 11
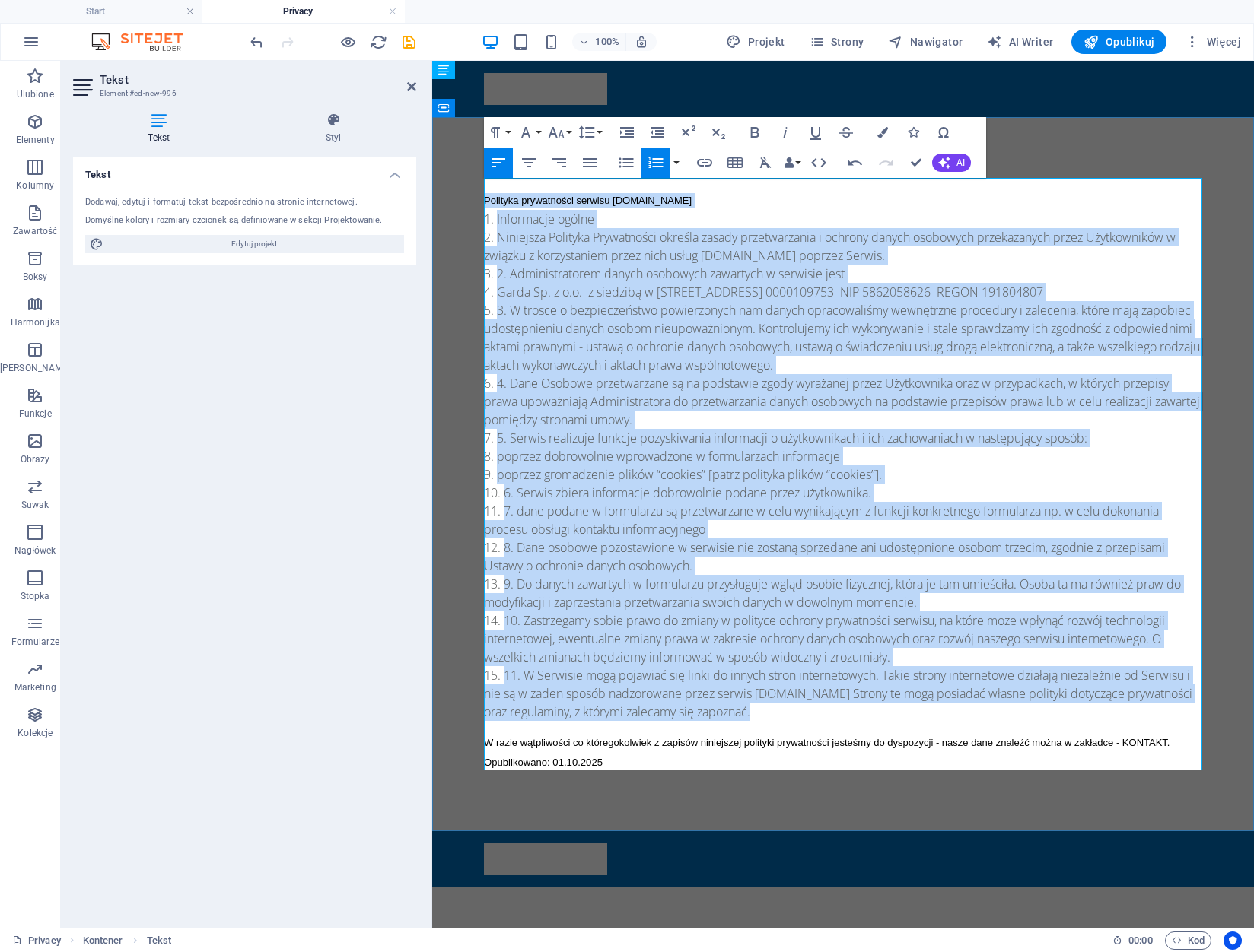
click at [500, 228] on li "Niniejsza Polityka Prywatności określa zasady przetwarzania i ochrony danych os…" at bounding box center [843, 247] width 718 height 37
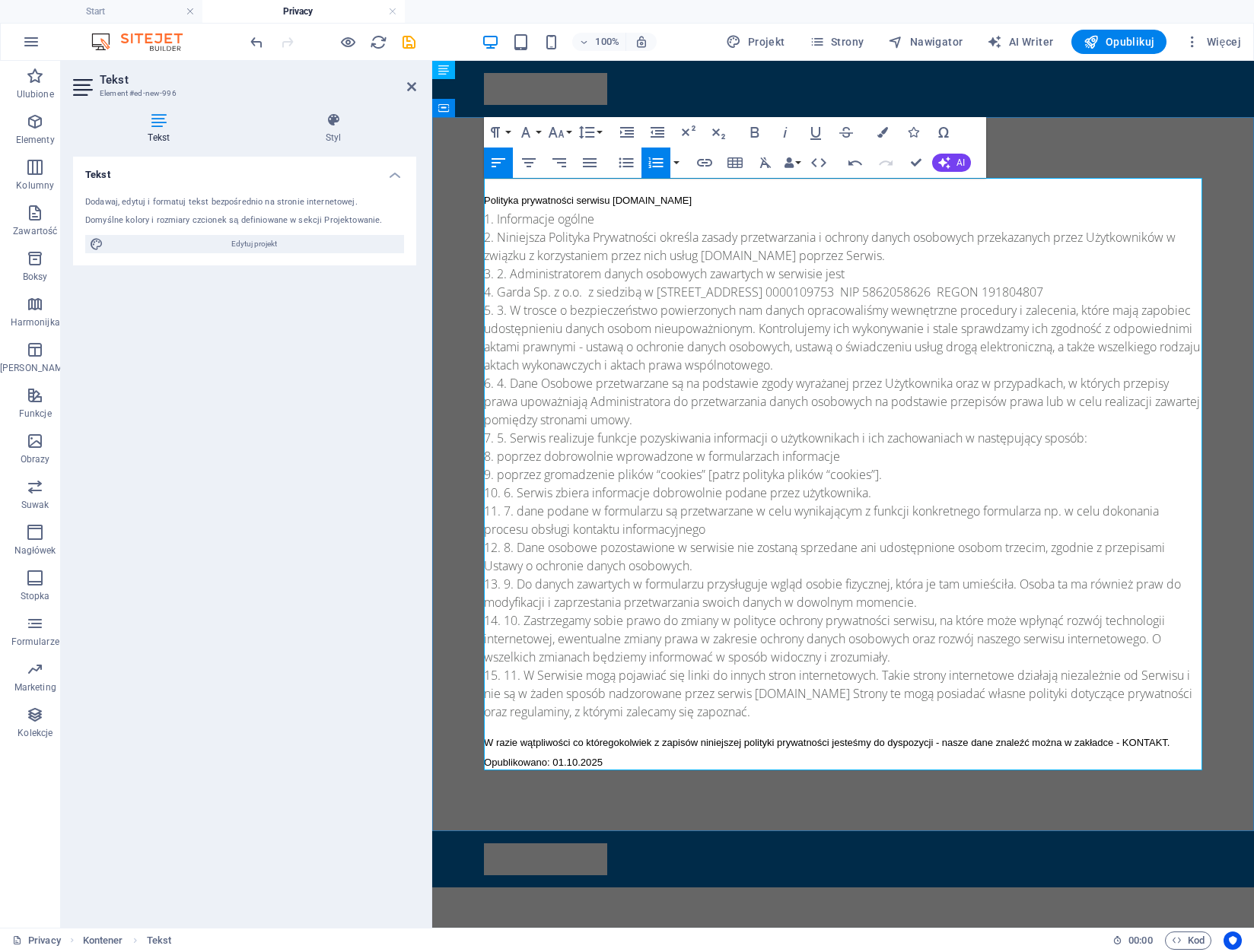
click at [726, 244] on li "Niniejsza Polityka Prywatności określa zasady przetwarzania i ochrony danych os…" at bounding box center [843, 247] width 718 height 37
click at [497, 217] on li "Informacje ogólne" at bounding box center [843, 219] width 718 height 18
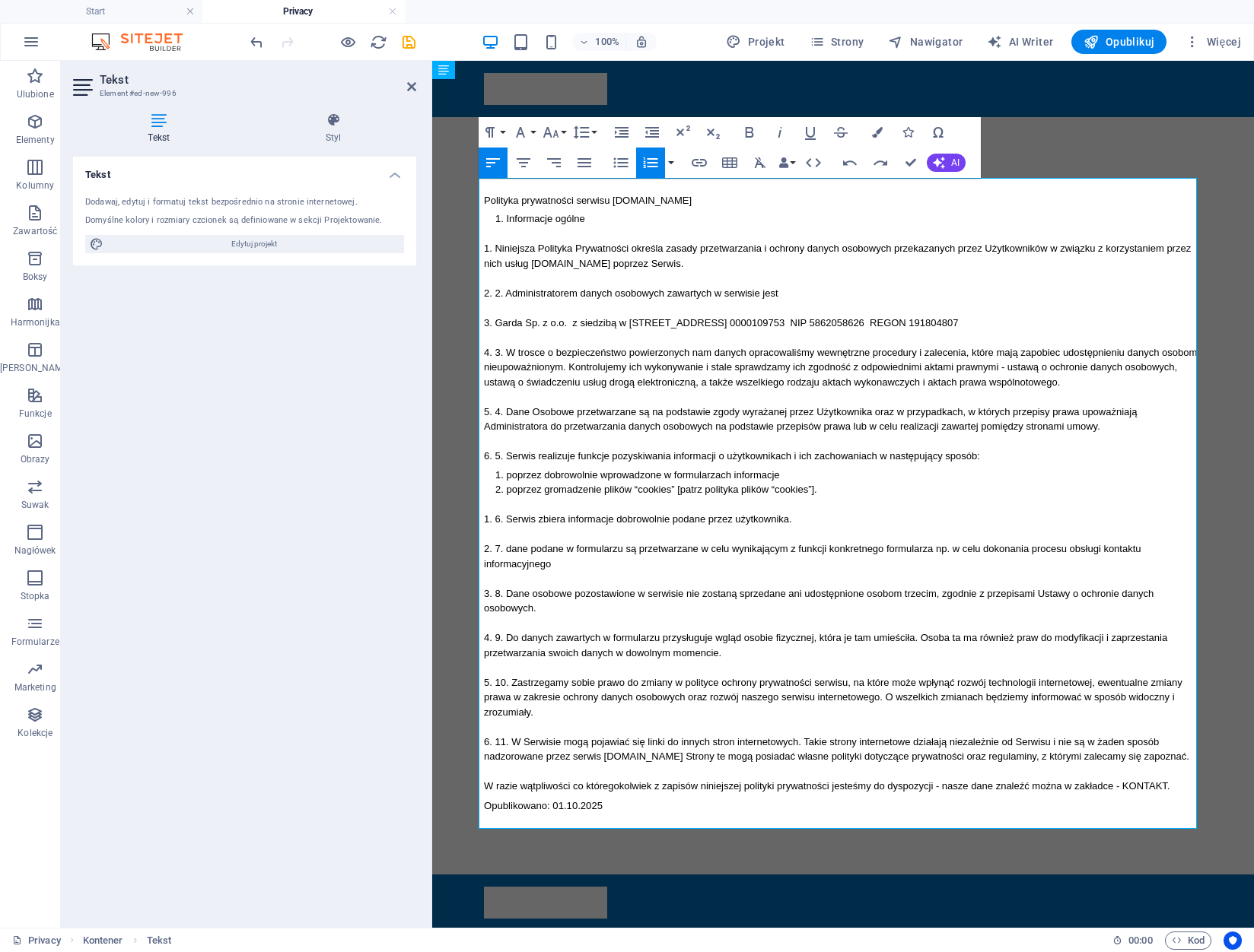
click at [671, 158] on button "button" at bounding box center [670, 163] width 12 height 30
click at [576, 192] on link "Default" at bounding box center [558, 192] width 102 height 23
click at [676, 164] on button "button" at bounding box center [670, 163] width 12 height 30
click at [592, 218] on link "Lower Alpha" at bounding box center [558, 215] width 102 height 23
click at [669, 161] on button "button" at bounding box center [670, 163] width 12 height 30
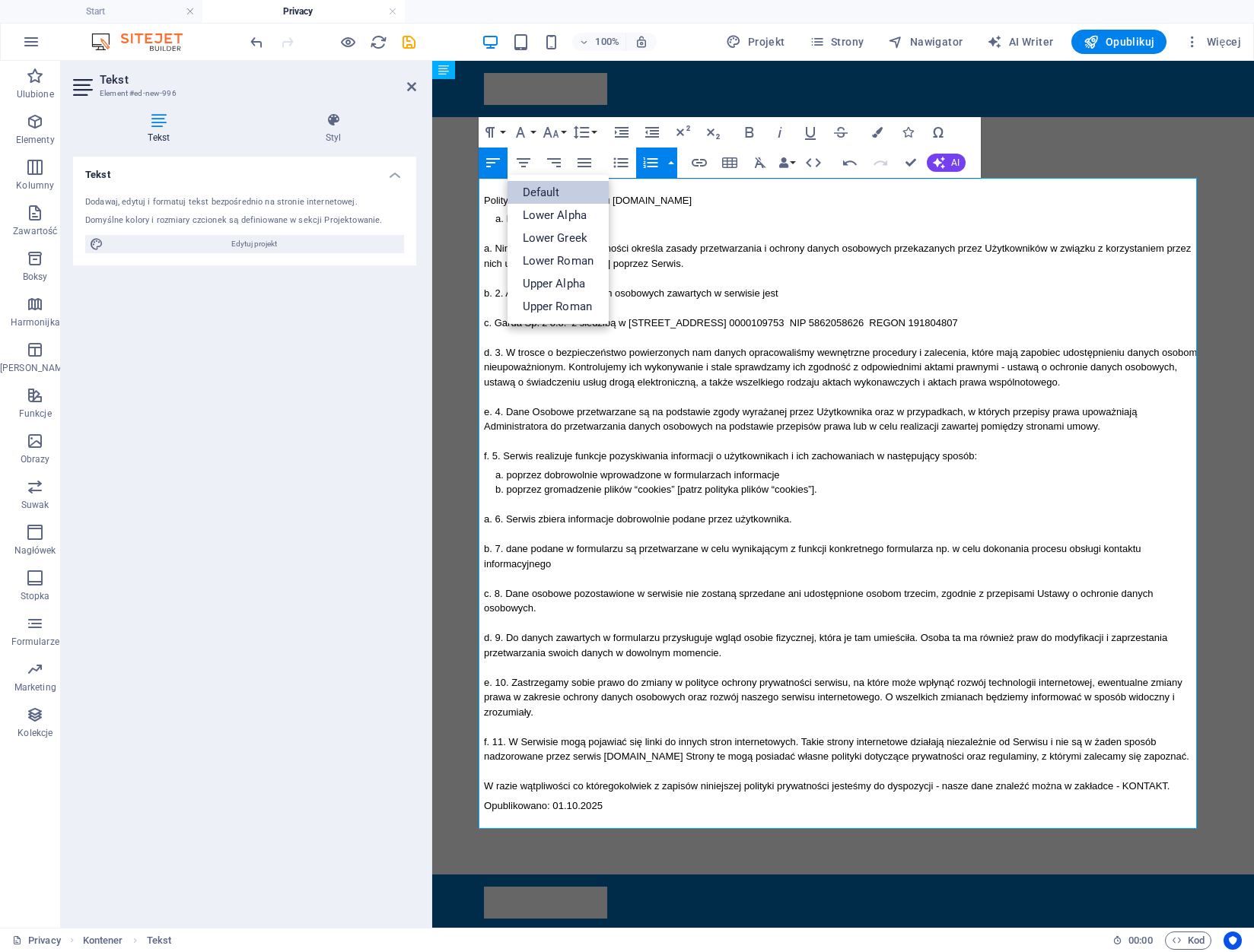
click at [574, 195] on link "Default" at bounding box center [558, 192] width 102 height 23
click at [604, 227] on div "Polityka prywatności serwisu www.podnosnik-gdynia.pl Informacje ogólne Niniejsz…" at bounding box center [843, 503] width 718 height 621
click at [603, 223] on li "Informacje ogólne" at bounding box center [842, 219] width 695 height 15
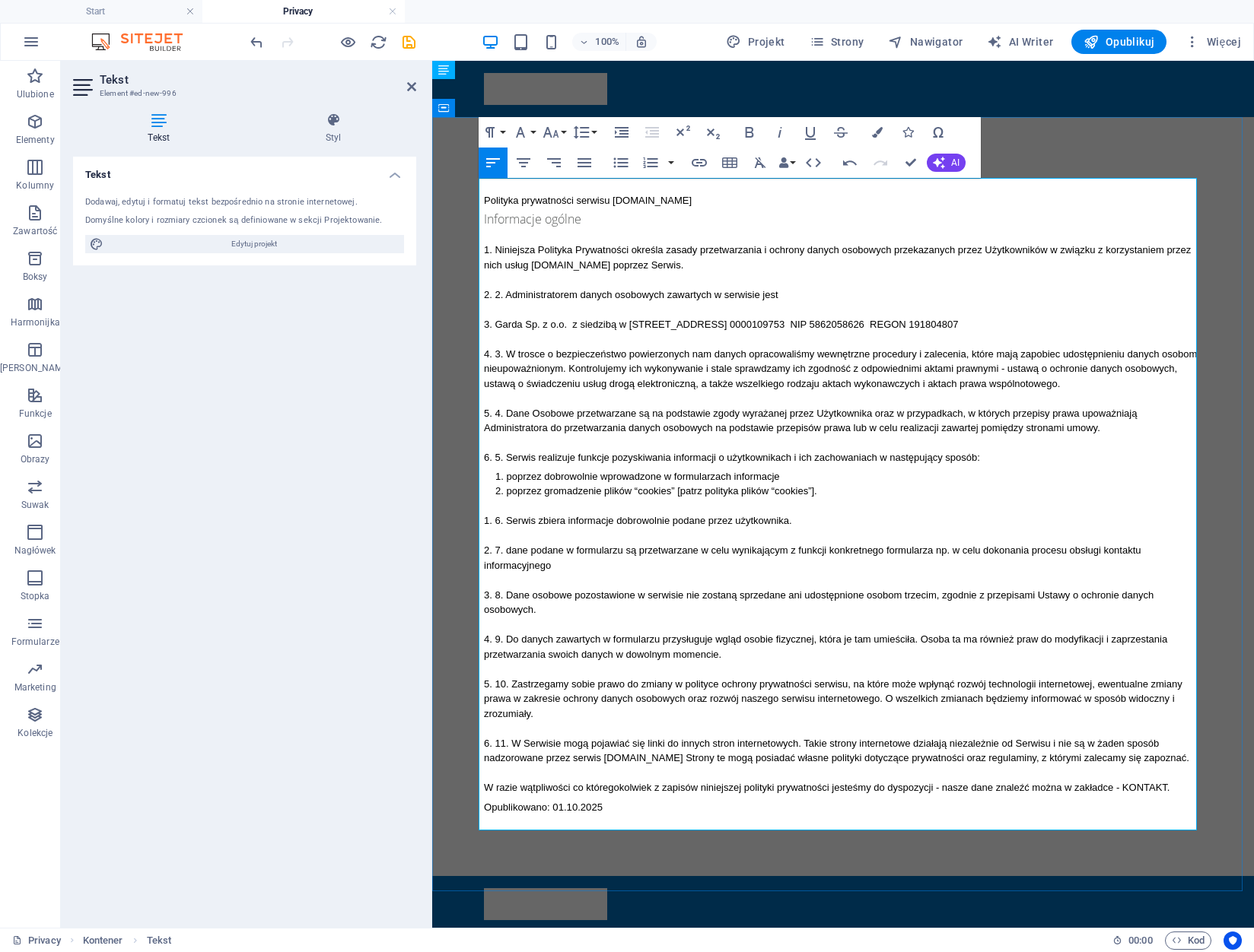
drag, startPoint x: 582, startPoint y: 202, endPoint x: 1003, endPoint y: 226, distance: 421.7
click at [582, 202] on p "Polityka prywatności serwisu www.podnosnik-gdynia.pl" at bounding box center [843, 200] width 718 height 15
click at [537, 136] on div "Paragraph Format Normal Heading 1 Heading 2 Heading 3 Heading 4 Heading 5 Headi…" at bounding box center [538, 132] width 121 height 30
click at [534, 134] on button "Font Family" at bounding box center [523, 132] width 29 height 30
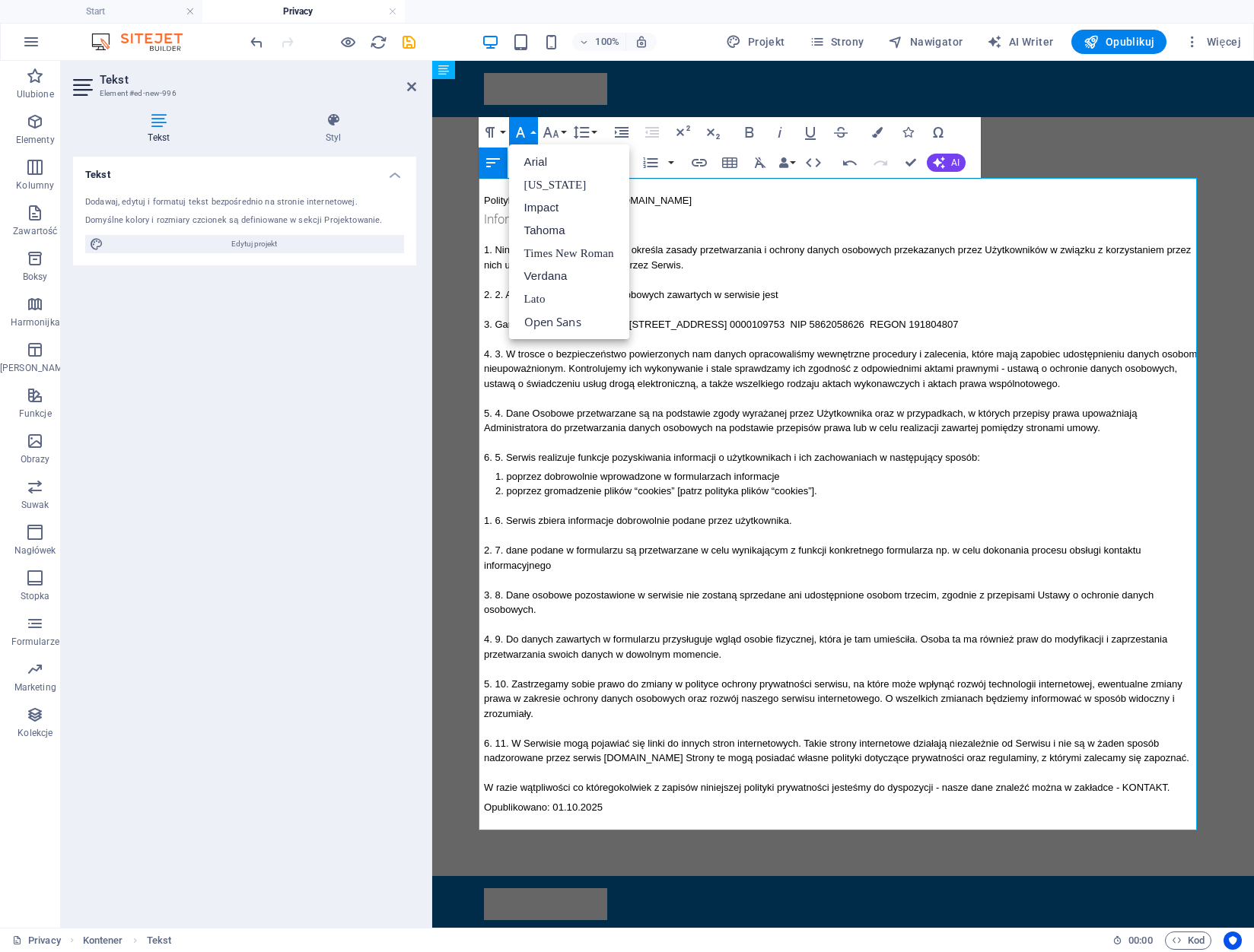
click at [534, 133] on button "Font Family" at bounding box center [523, 132] width 29 height 30
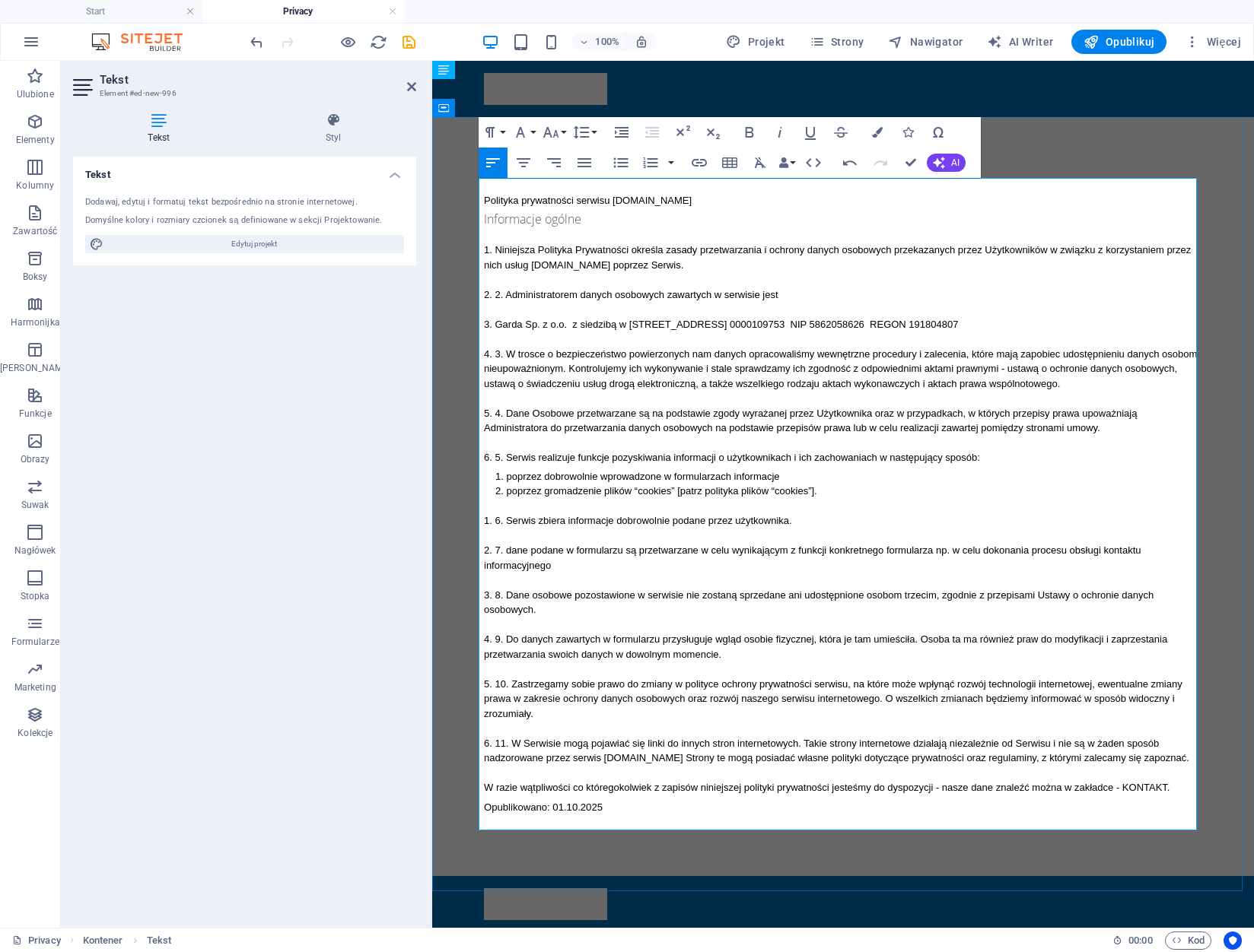
click at [505, 198] on p "Polityka prywatności serwisu www.podnosnik-gdynia.pl" at bounding box center [843, 200] width 718 height 15
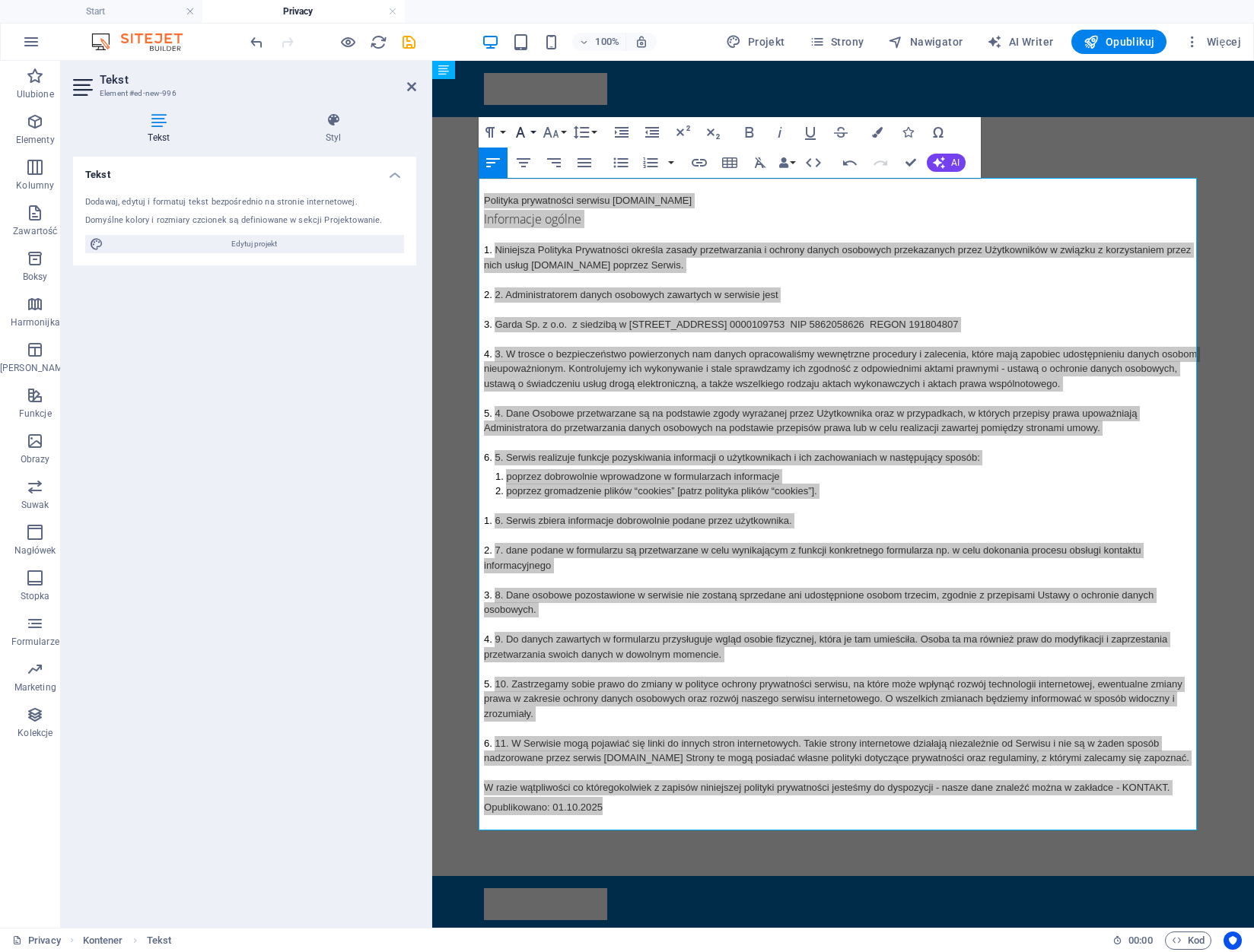
click at [528, 138] on icon "button" at bounding box center [521, 132] width 18 height 18
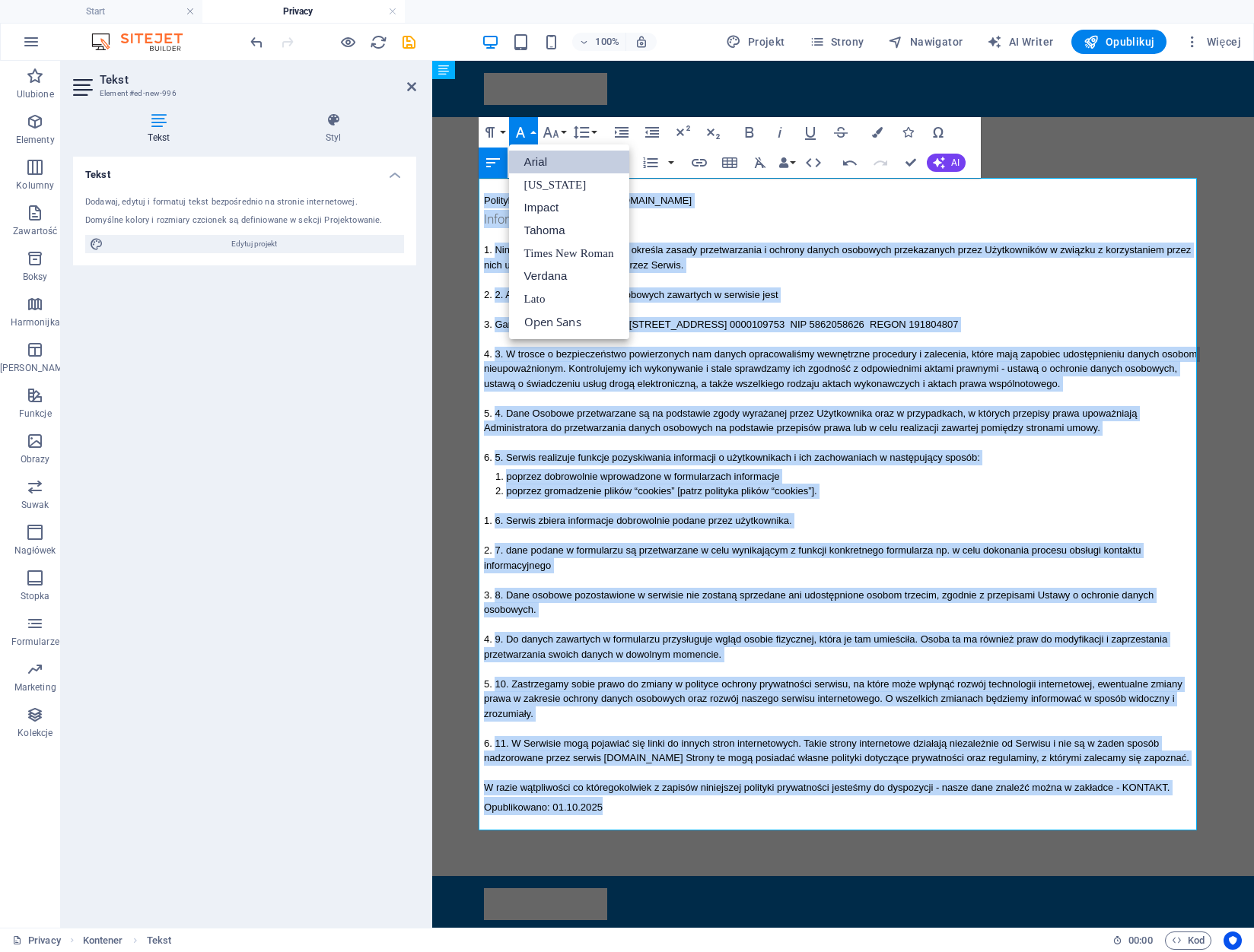
click at [537, 161] on link "Arial" at bounding box center [569, 162] width 120 height 23
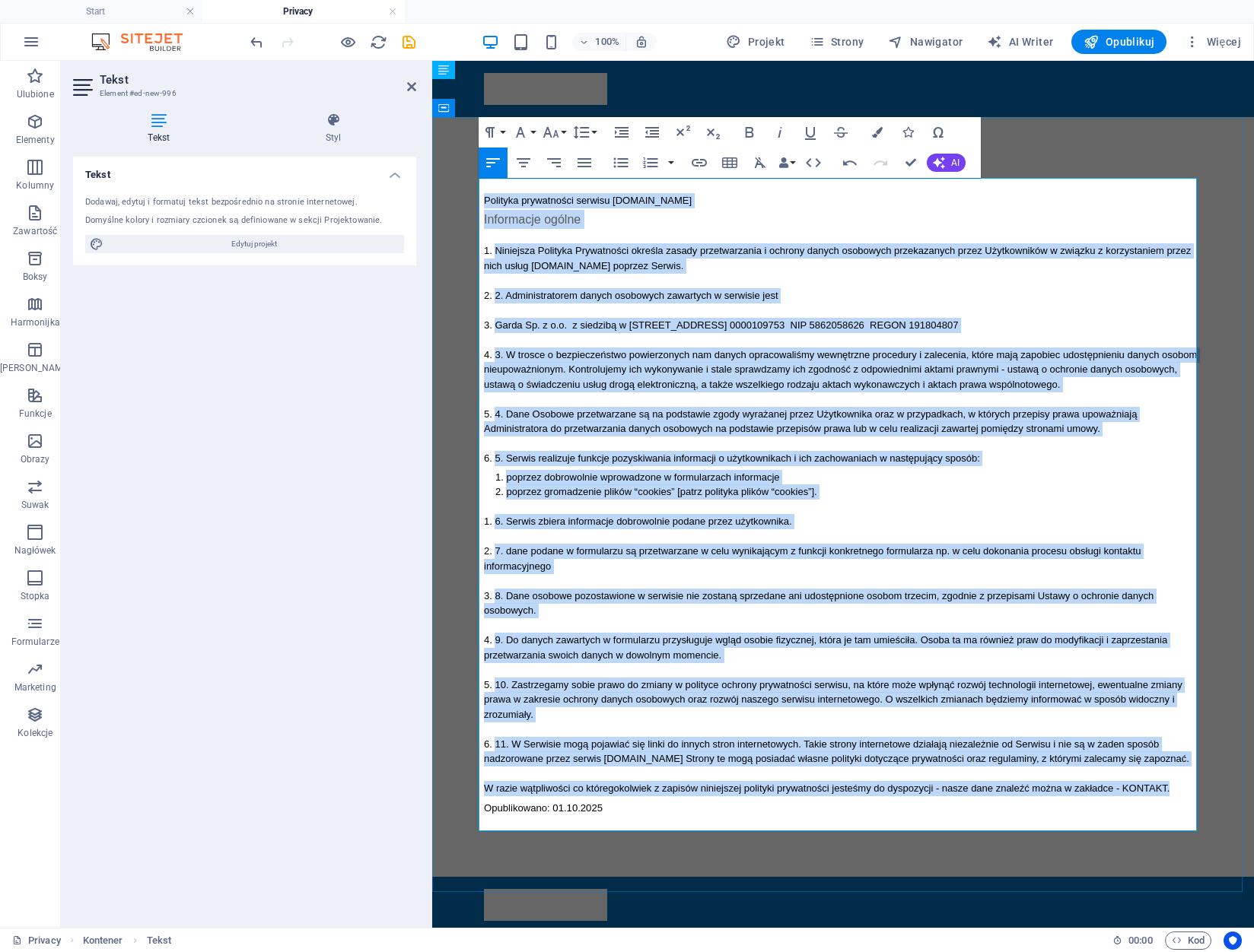
click at [581, 225] on p "Informacje ogólne" at bounding box center [843, 219] width 718 height 19
click at [586, 223] on p "Informacje ogólne" at bounding box center [843, 219] width 718 height 19
click at [586, 217] on p "Informacje ogólne" at bounding box center [843, 219] width 718 height 19
click at [585, 202] on span "Polityka prywatności serwisu www.podnosnik-gdynia.pl" at bounding box center [587, 200] width 208 height 11
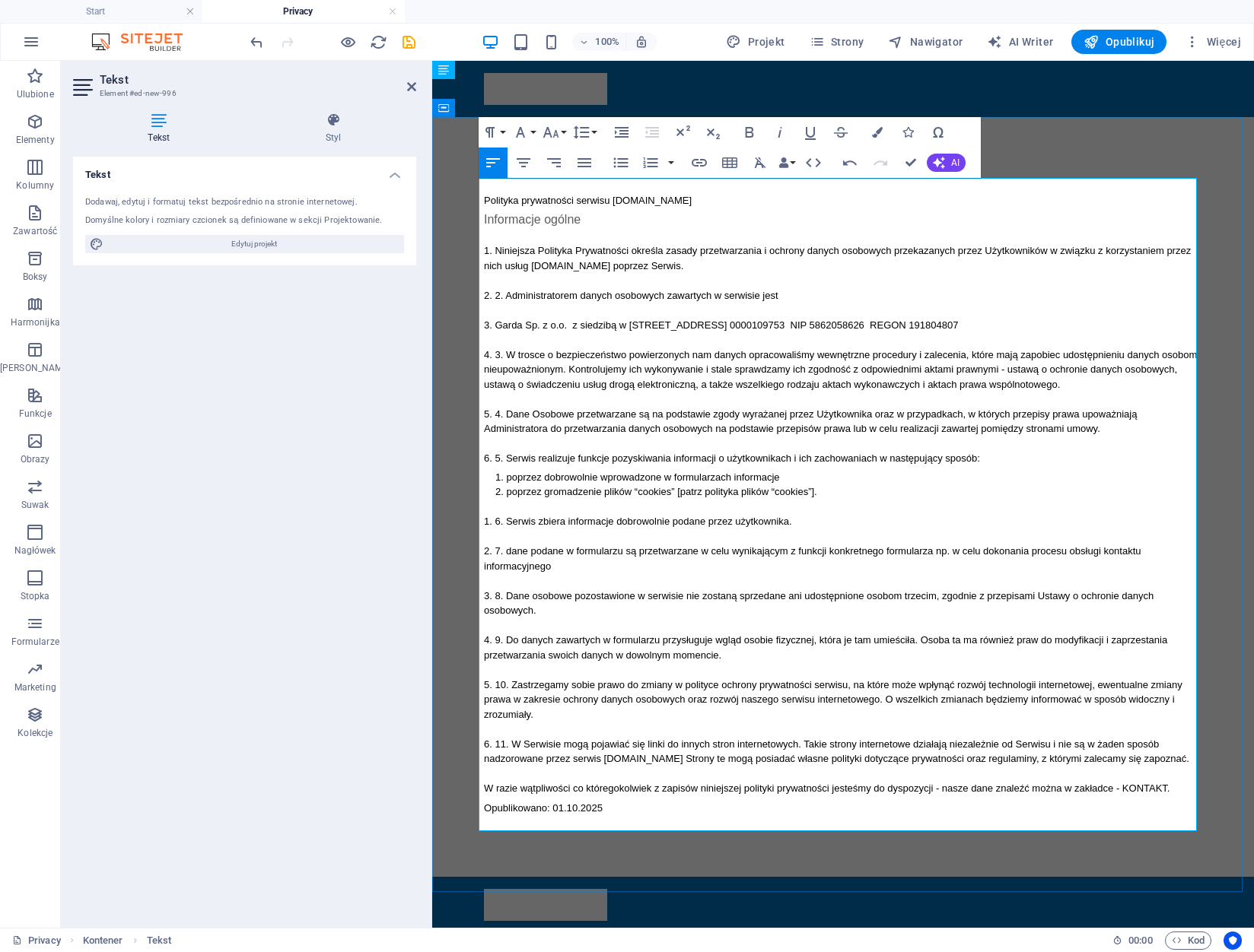
click at [581, 221] on p "Informacje ogólne" at bounding box center [843, 219] width 718 height 19
drag, startPoint x: 553, startPoint y: 219, endPoint x: 519, endPoint y: 218, distance: 34.0
click at [484, 219] on span "Informacje ogólne" at bounding box center [532, 220] width 97 height 13
drag, startPoint x: 575, startPoint y: 218, endPoint x: 484, endPoint y: 219, distance: 91.0
click at [484, 219] on p "Informacje ogólne" at bounding box center [843, 219] width 718 height 19
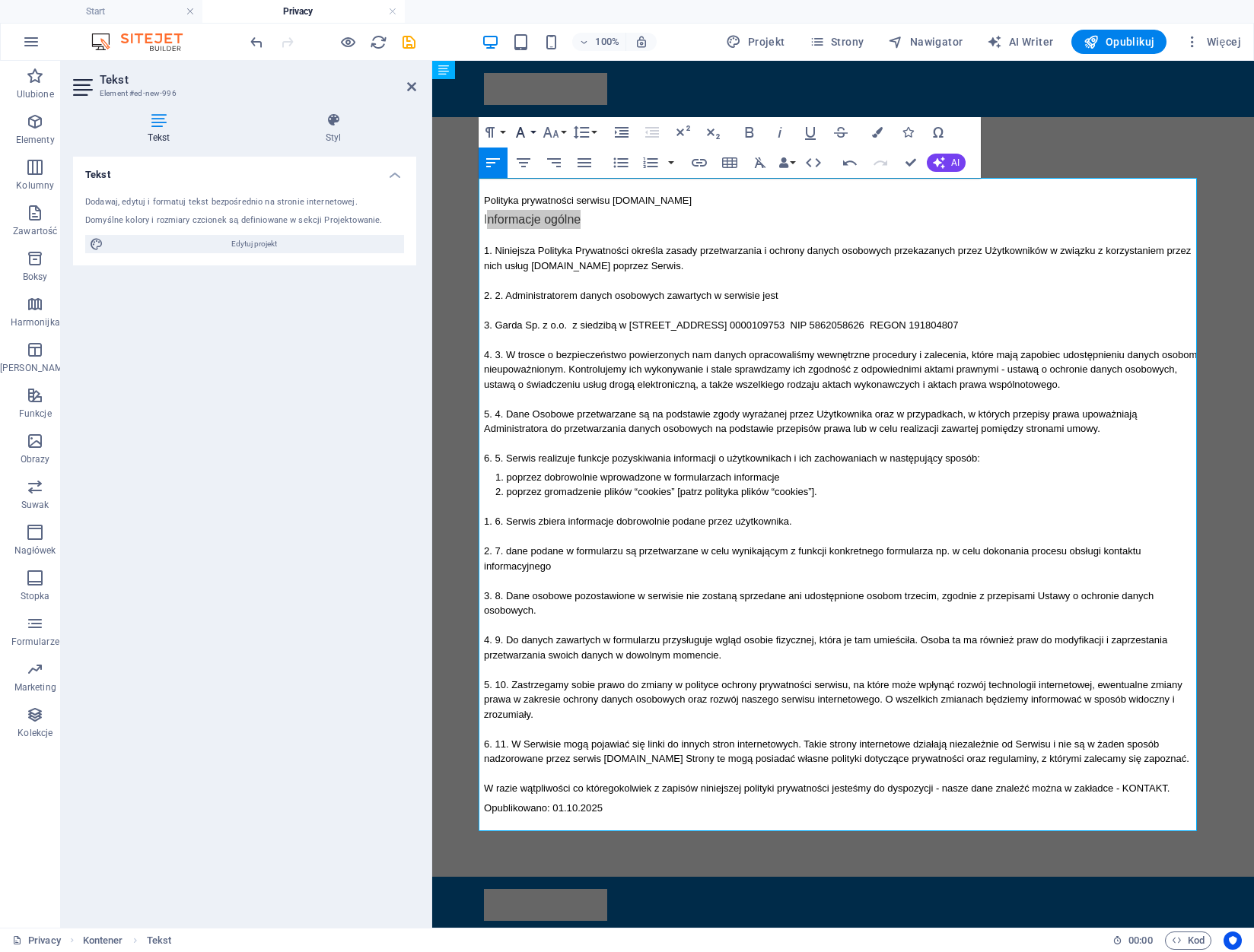
click at [524, 135] on icon "button" at bounding box center [521, 132] width 18 height 18
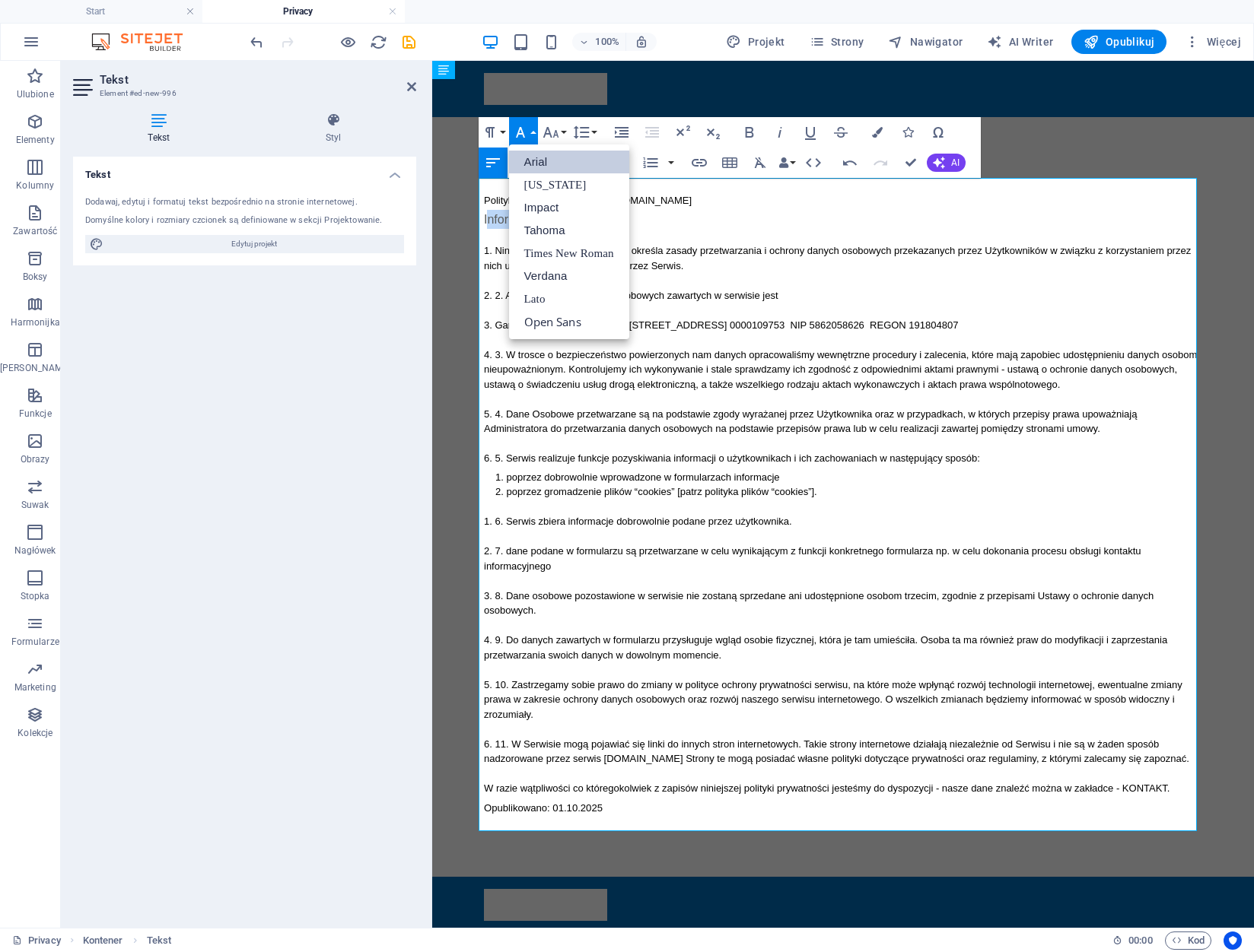
click at [561, 160] on link "Arial" at bounding box center [569, 162] width 120 height 23
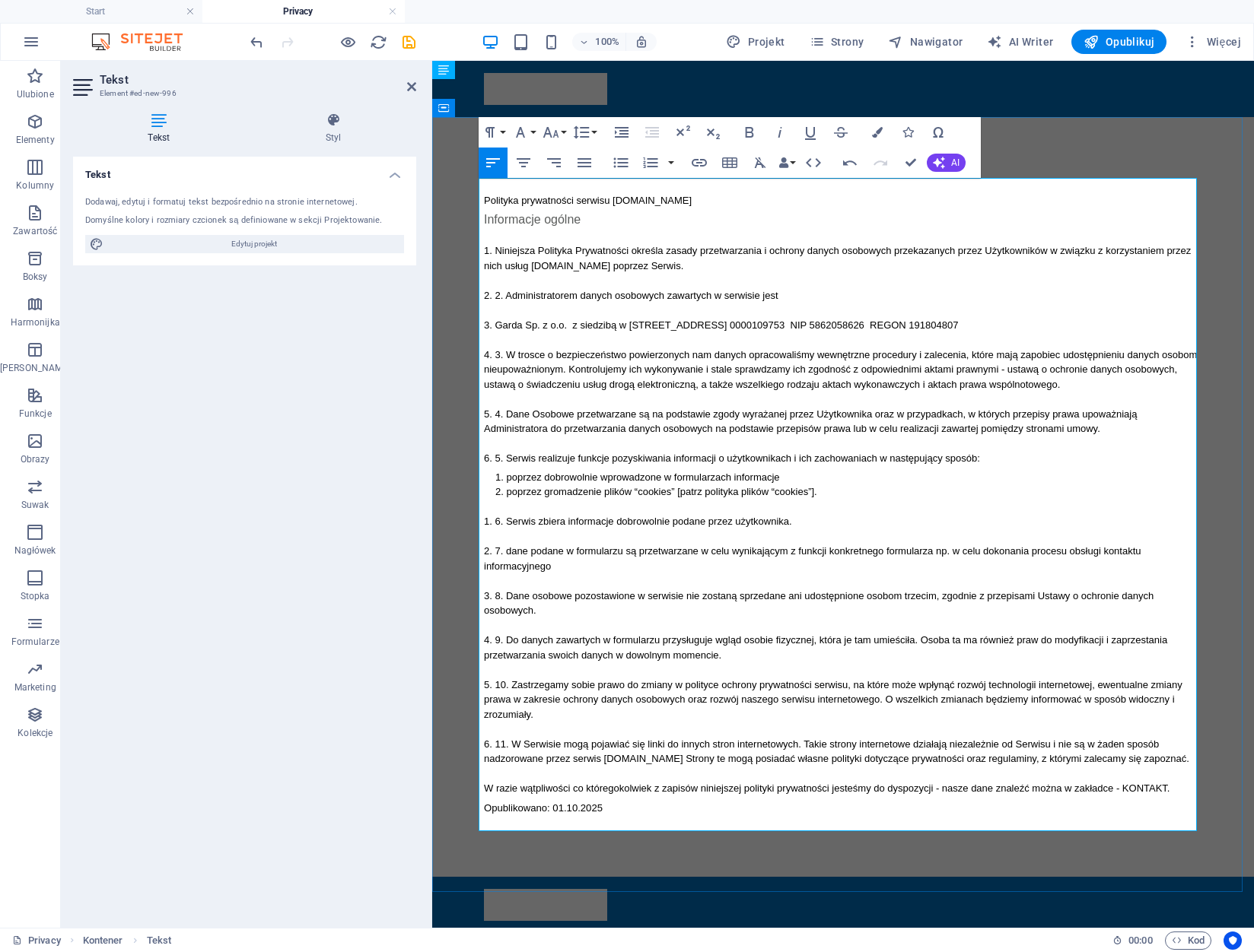
click at [599, 200] on span "Polityka prywatności serwisu www.podnosnik-gdynia.pl" at bounding box center [587, 200] width 208 height 11
click at [525, 133] on icon "button" at bounding box center [521, 132] width 18 height 18
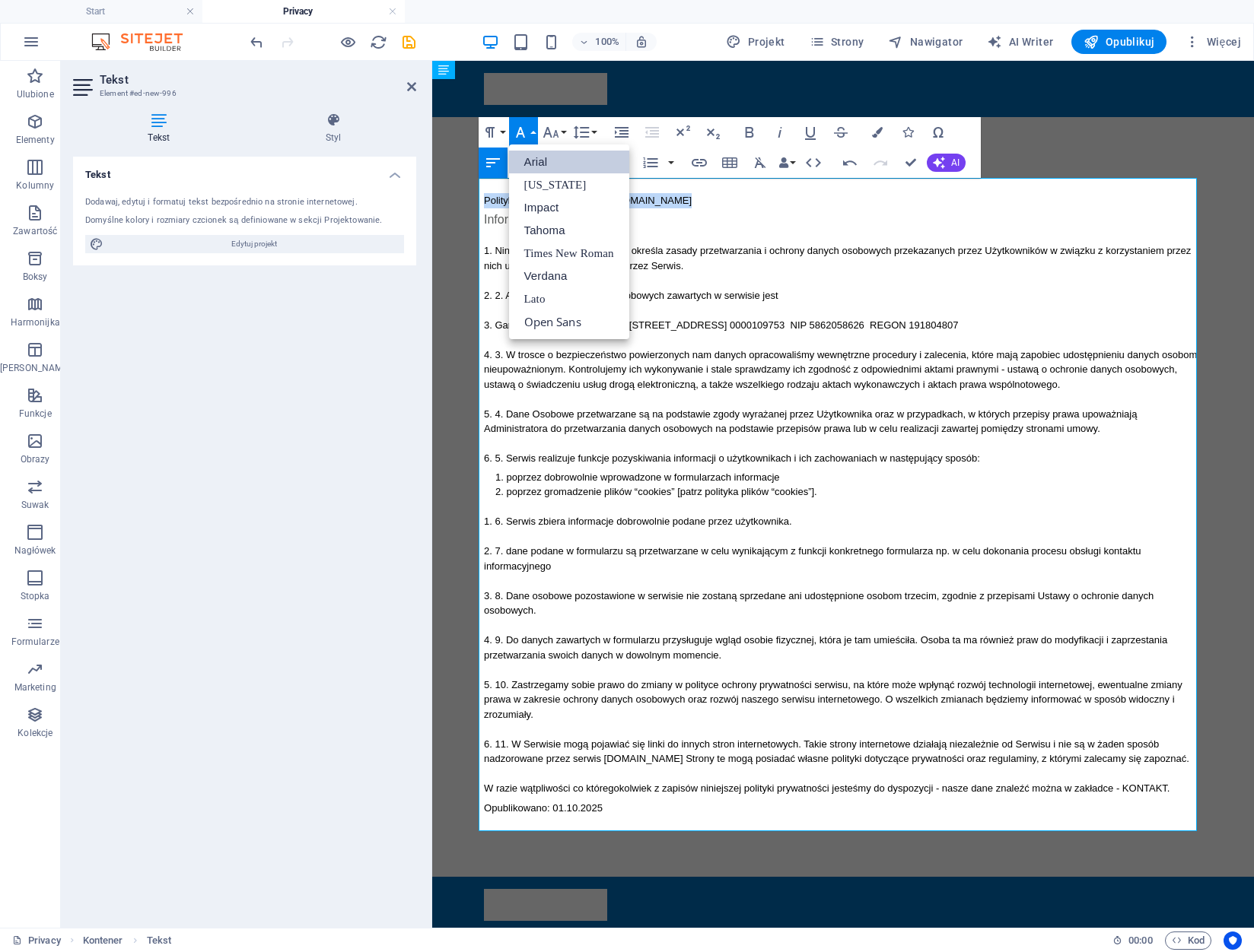
click at [543, 158] on link "Arial" at bounding box center [569, 162] width 120 height 23
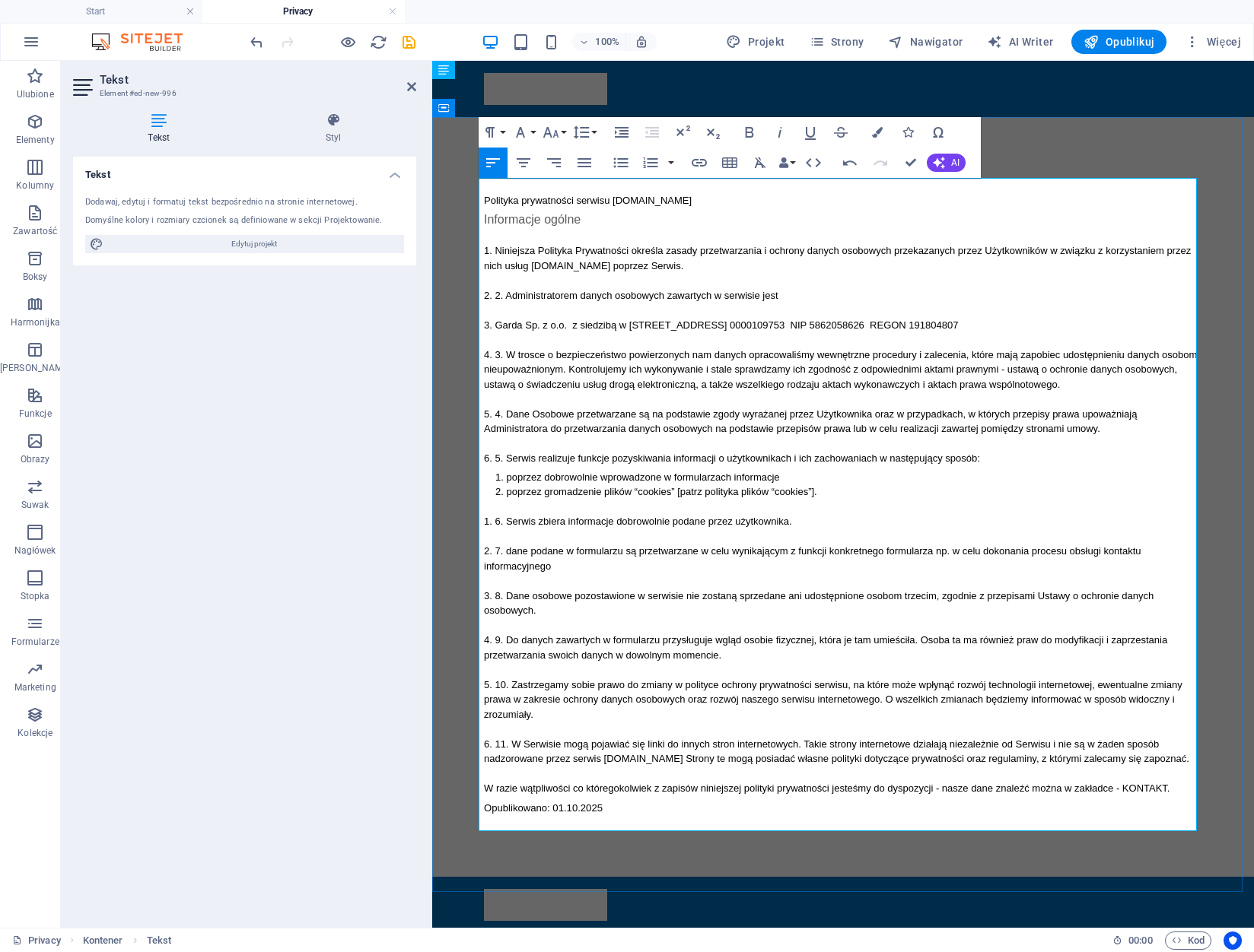
click at [621, 219] on p "Informacje ogólne" at bounding box center [843, 219] width 718 height 19
click at [525, 218] on span "Informacje ogólne" at bounding box center [532, 220] width 97 height 13
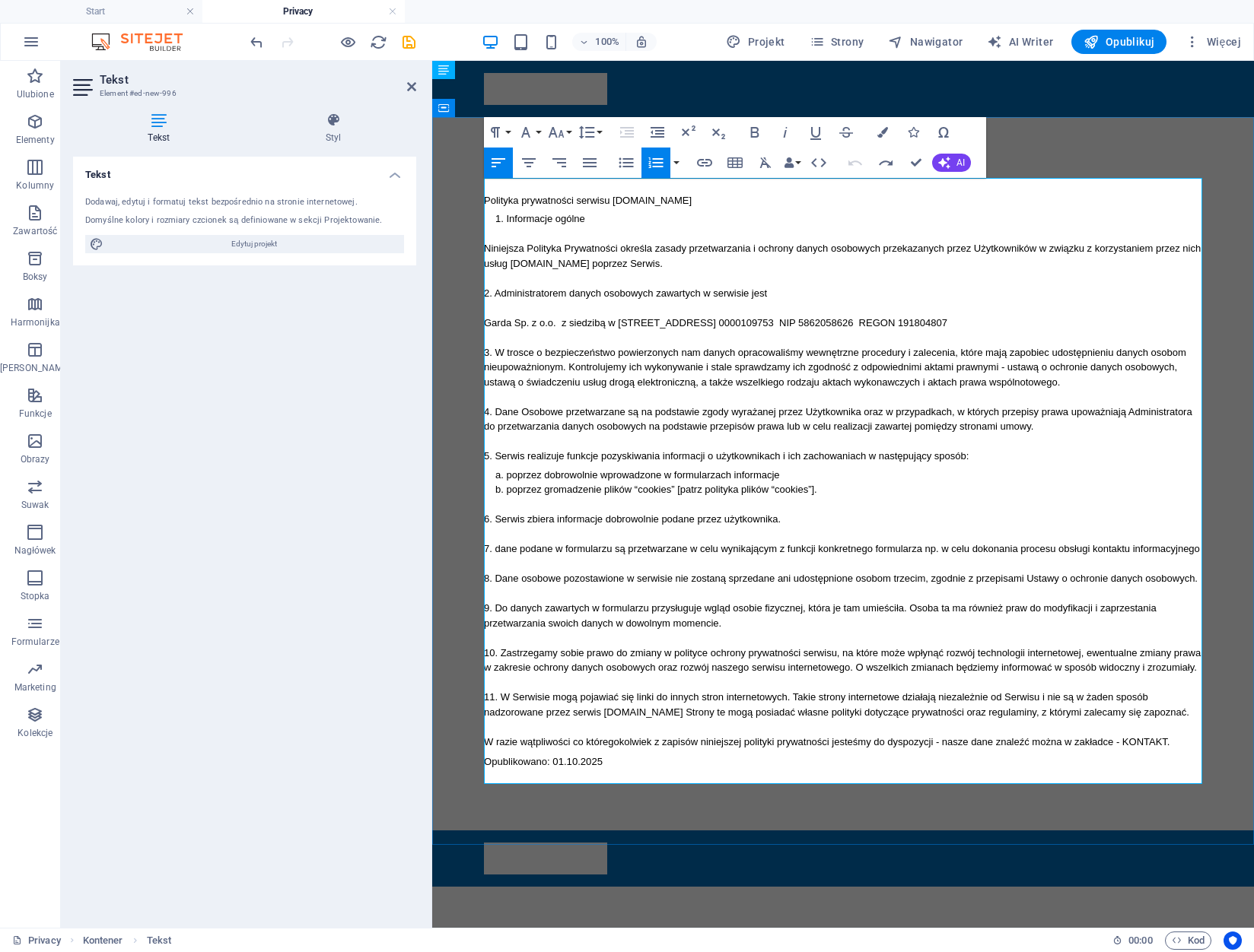
drag, startPoint x: 486, startPoint y: 201, endPoint x: 1150, endPoint y: 723, distance: 844.6
click at [1150, 723] on div "Polityka prywatności serwisu www.podnosnik-gdynia.pl Informacje ogólne Niniejsz…" at bounding box center [843, 481] width 718 height 576
click at [526, 132] on icon "button" at bounding box center [525, 132] width 18 height 18
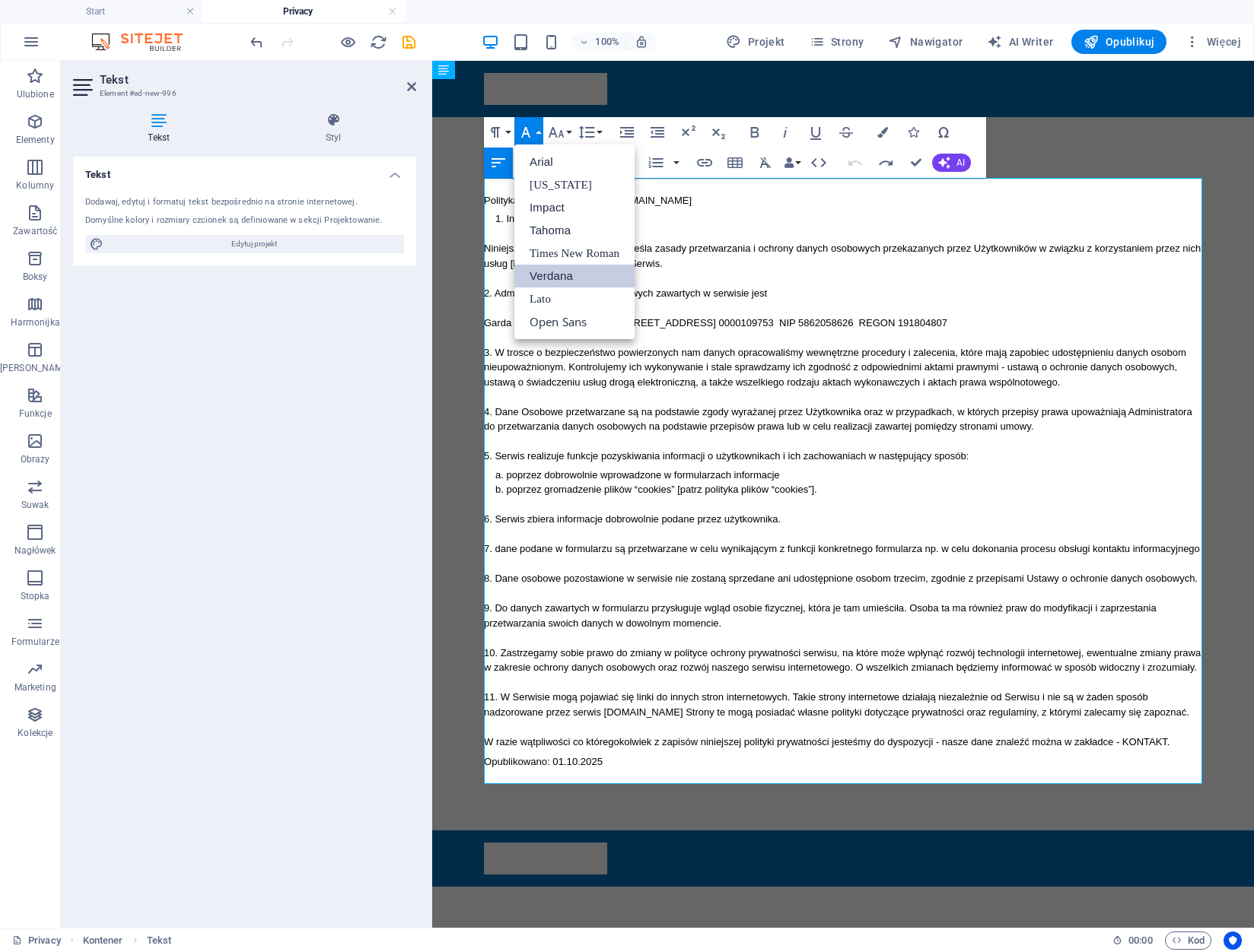
click at [585, 271] on link "Verdana" at bounding box center [574, 276] width 120 height 23
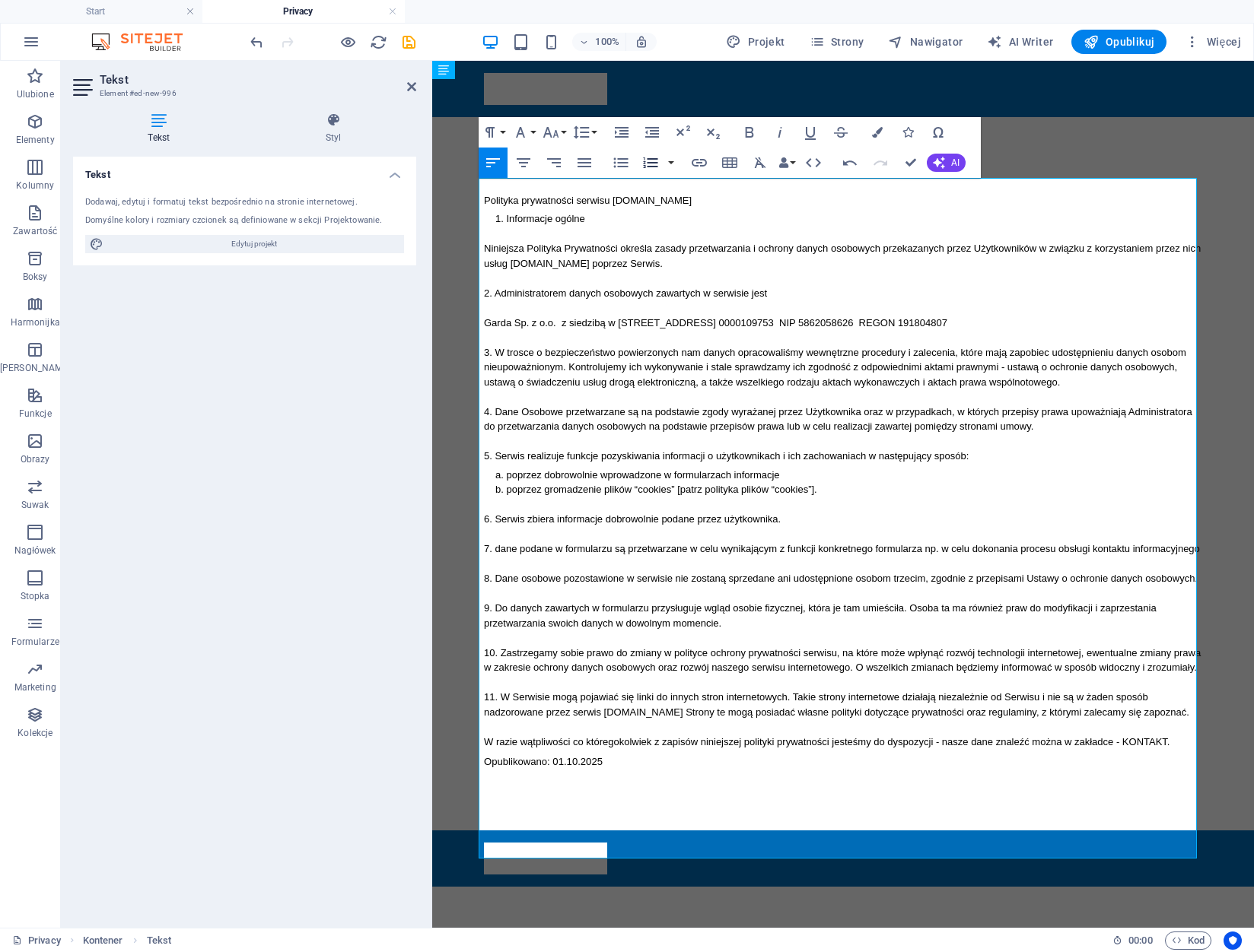
click at [651, 161] on icon "button" at bounding box center [650, 163] width 18 height 18
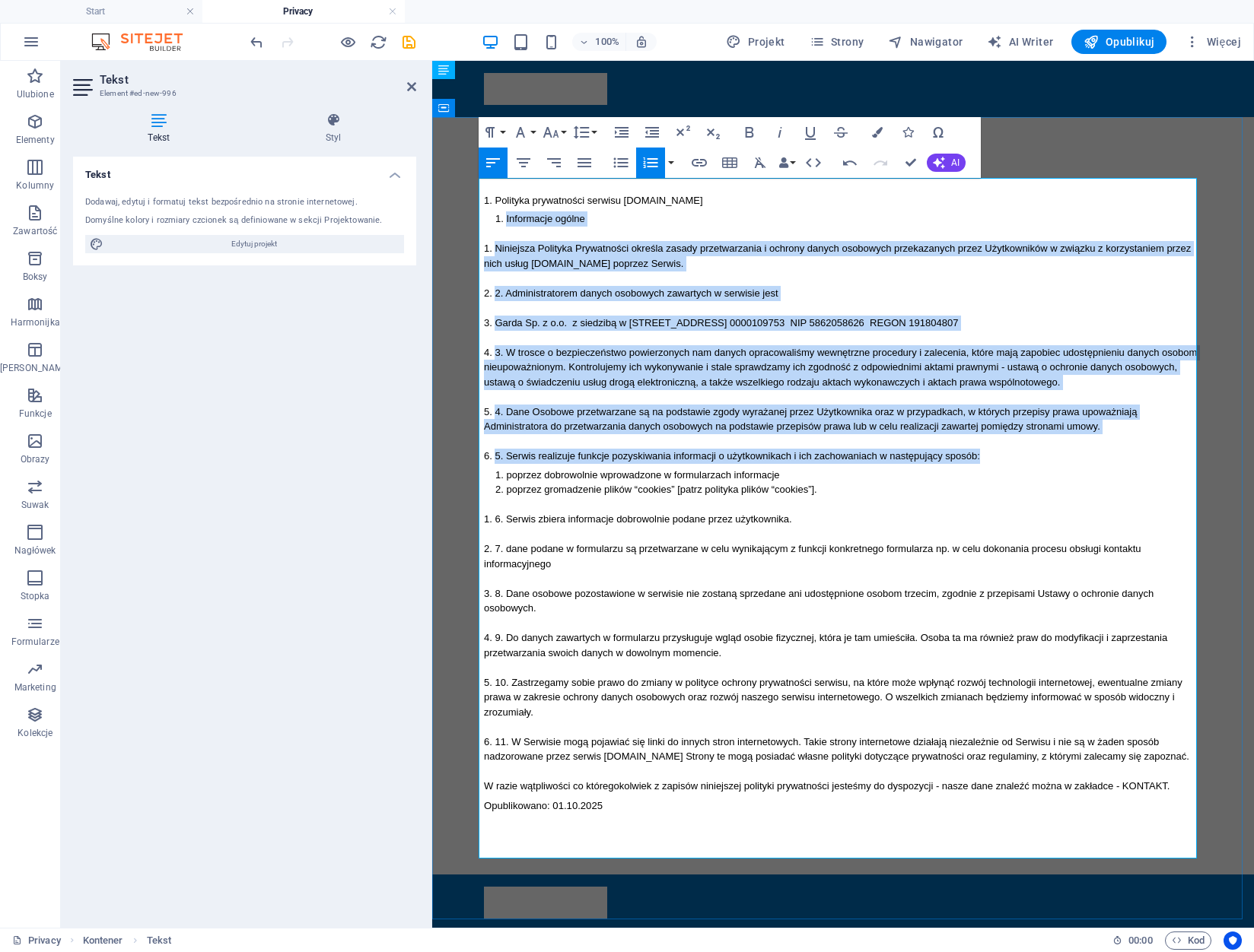
click at [494, 201] on span "Polityka prywatności serwisu www.podnosnik-gdynia.pl" at bounding box center [597, 200] width 208 height 11
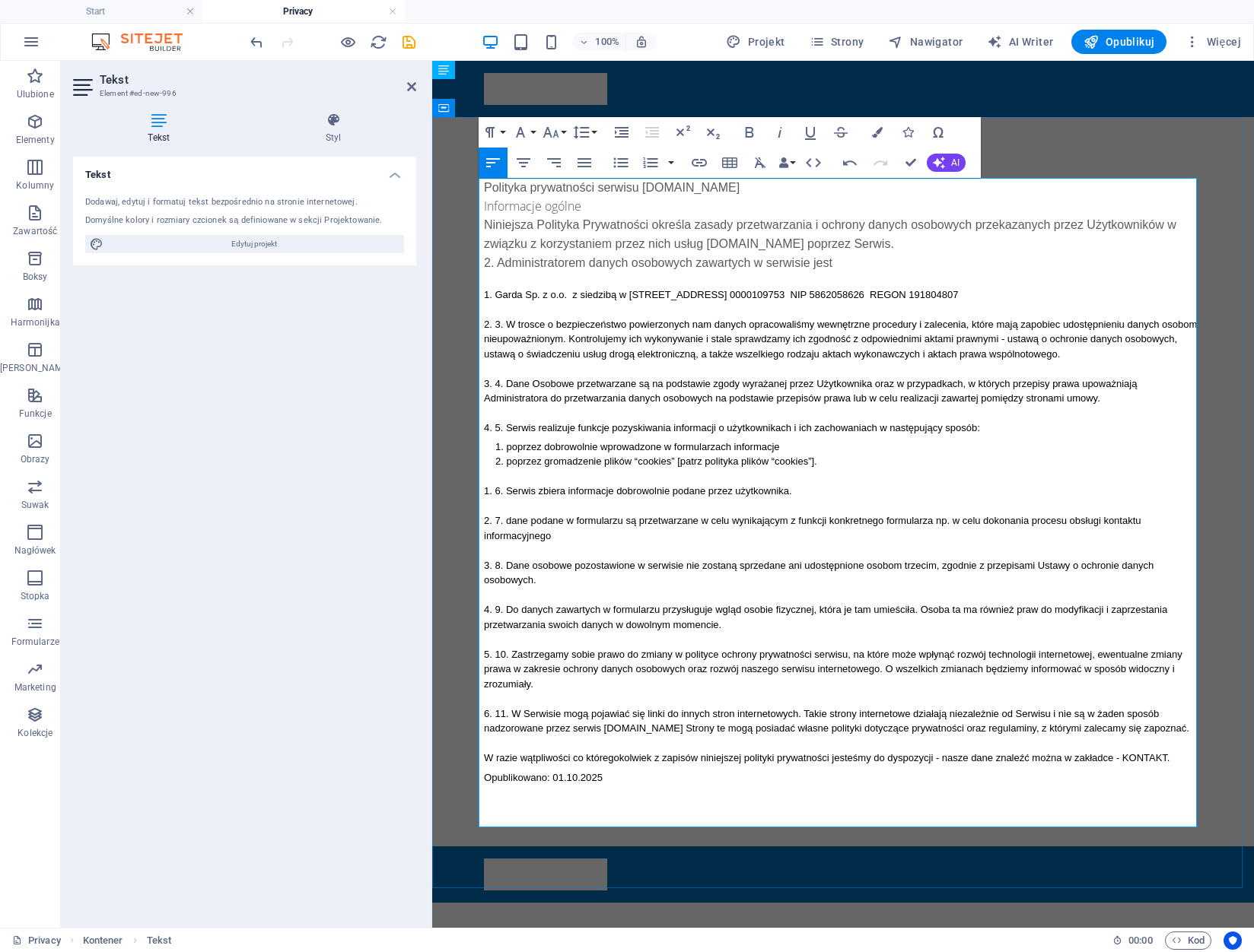
click at [484, 203] on p "Informacje ogólne" at bounding box center [843, 206] width 718 height 18
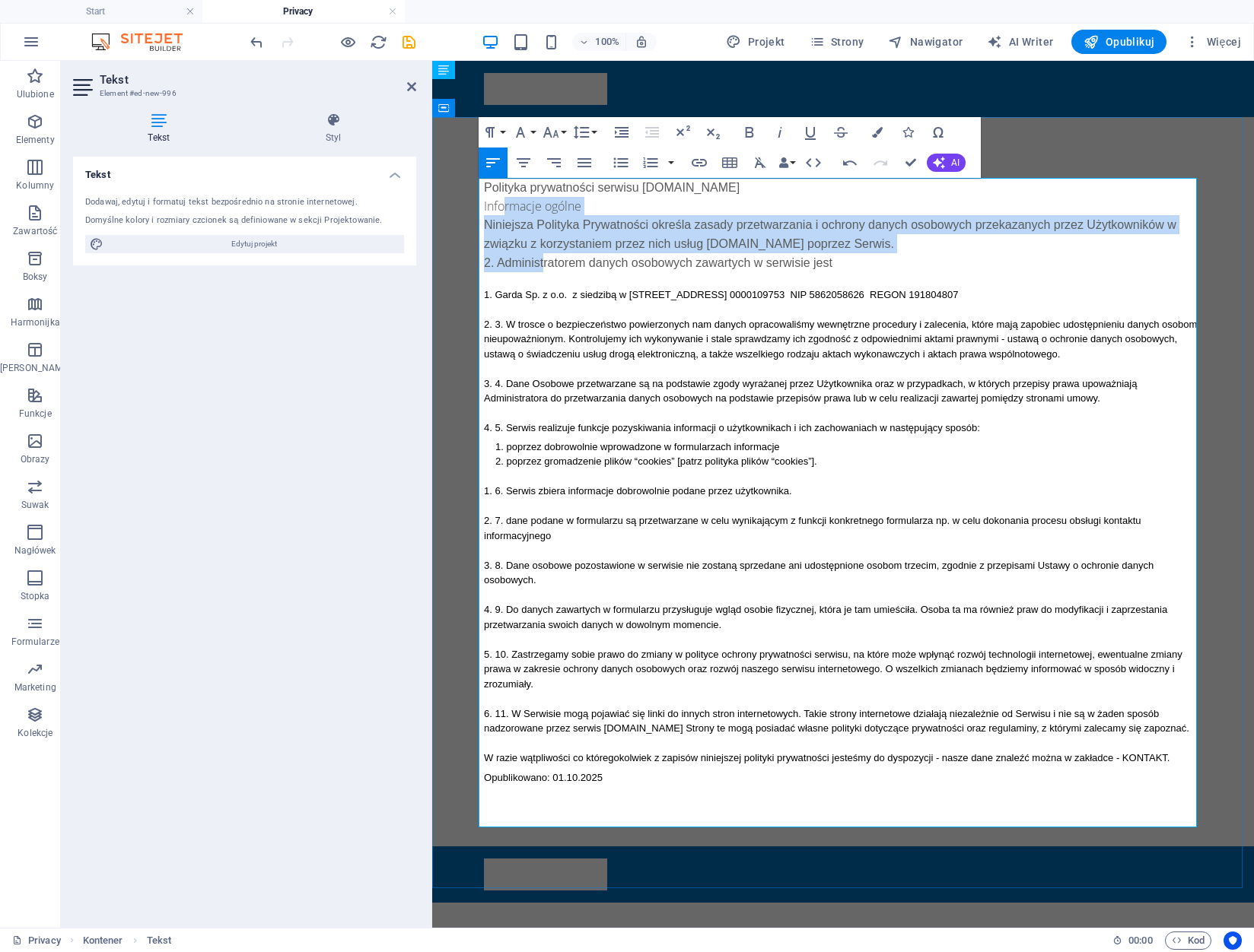
drag, startPoint x: 497, startPoint y: 203, endPoint x: 501, endPoint y: 218, distance: 15.5
click at [547, 259] on div "Polityka prywatności serwisu www.podnosnik-gdynia.pl Informacje ogólne Niniejsz…" at bounding box center [843, 482] width 718 height 608
drag, startPoint x: 477, startPoint y: 203, endPoint x: 707, endPoint y: 776, distance: 617.4
click at [707, 776] on div "Polityka prywatności serwisu www.podnosnik-gdynia.pl Informacje ogólne Niniejsz…" at bounding box center [843, 482] width 718 height 608
click at [655, 165] on icon "button" at bounding box center [650, 163] width 18 height 18
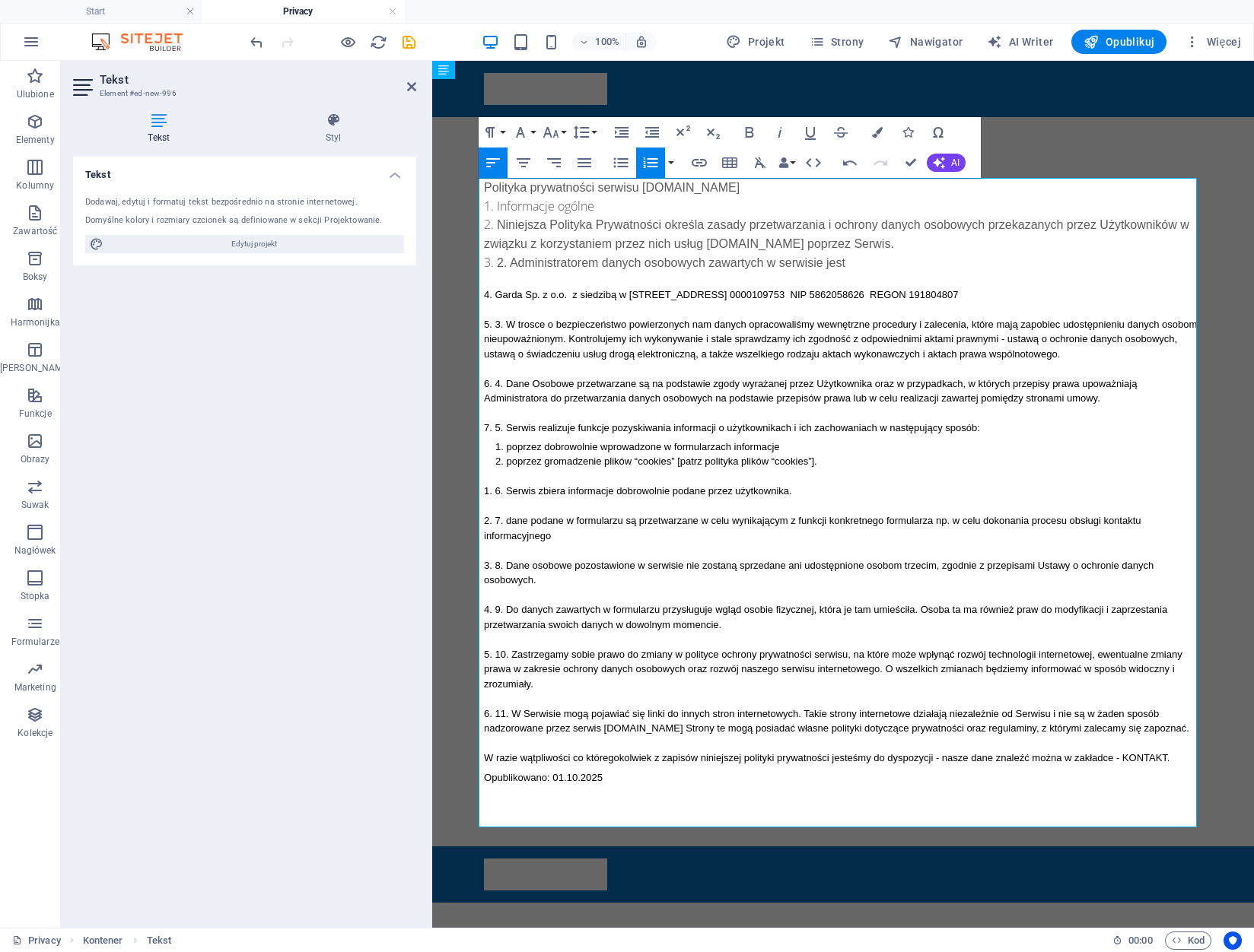
click at [655, 165] on icon "button" at bounding box center [650, 163] width 18 height 18
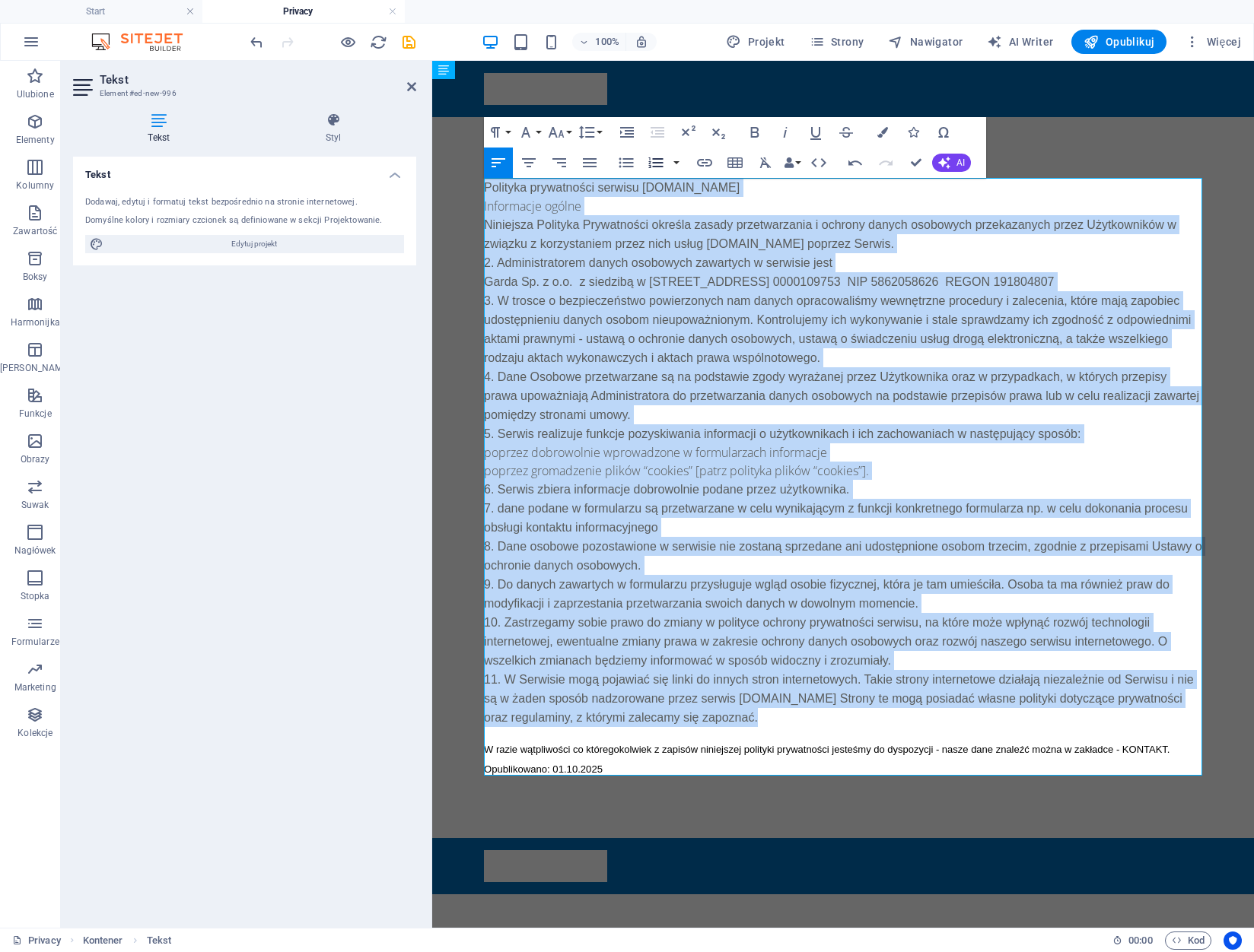
click at [655, 165] on icon "button" at bounding box center [656, 163] width 18 height 18
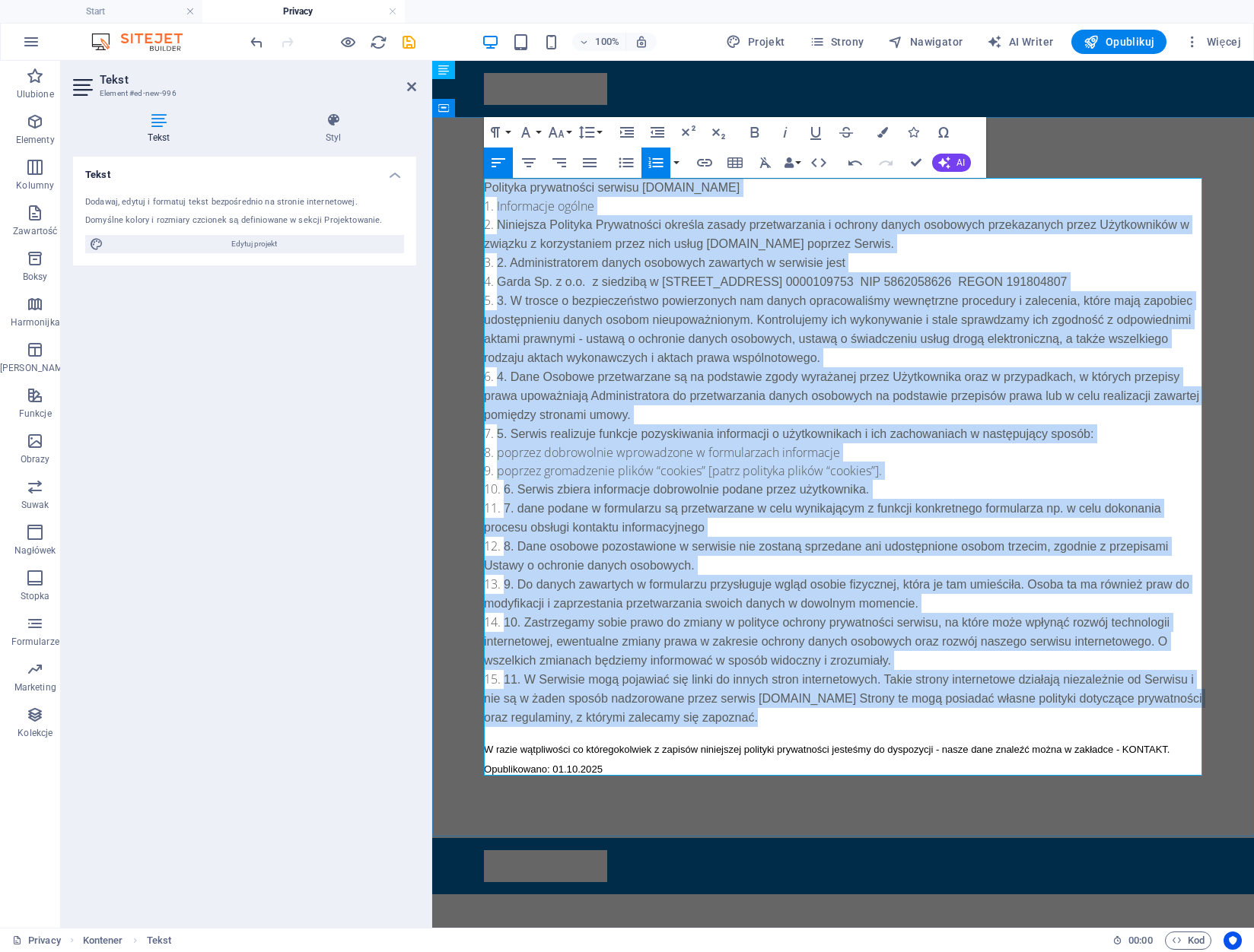
click at [614, 215] on li "Niniejsza Polityka Prywatności określa zasady przetwarzania i ochrony danych os…" at bounding box center [843, 234] width 718 height 38
drag, startPoint x: 1085, startPoint y: 715, endPoint x: 449, endPoint y: 200, distance: 818.4
click at [449, 200] on div "Polityka prywatności serwisu www.podnosnik-gdynia.pl Informacje ogólne Niniejsz…" at bounding box center [843, 477] width 822 height 721
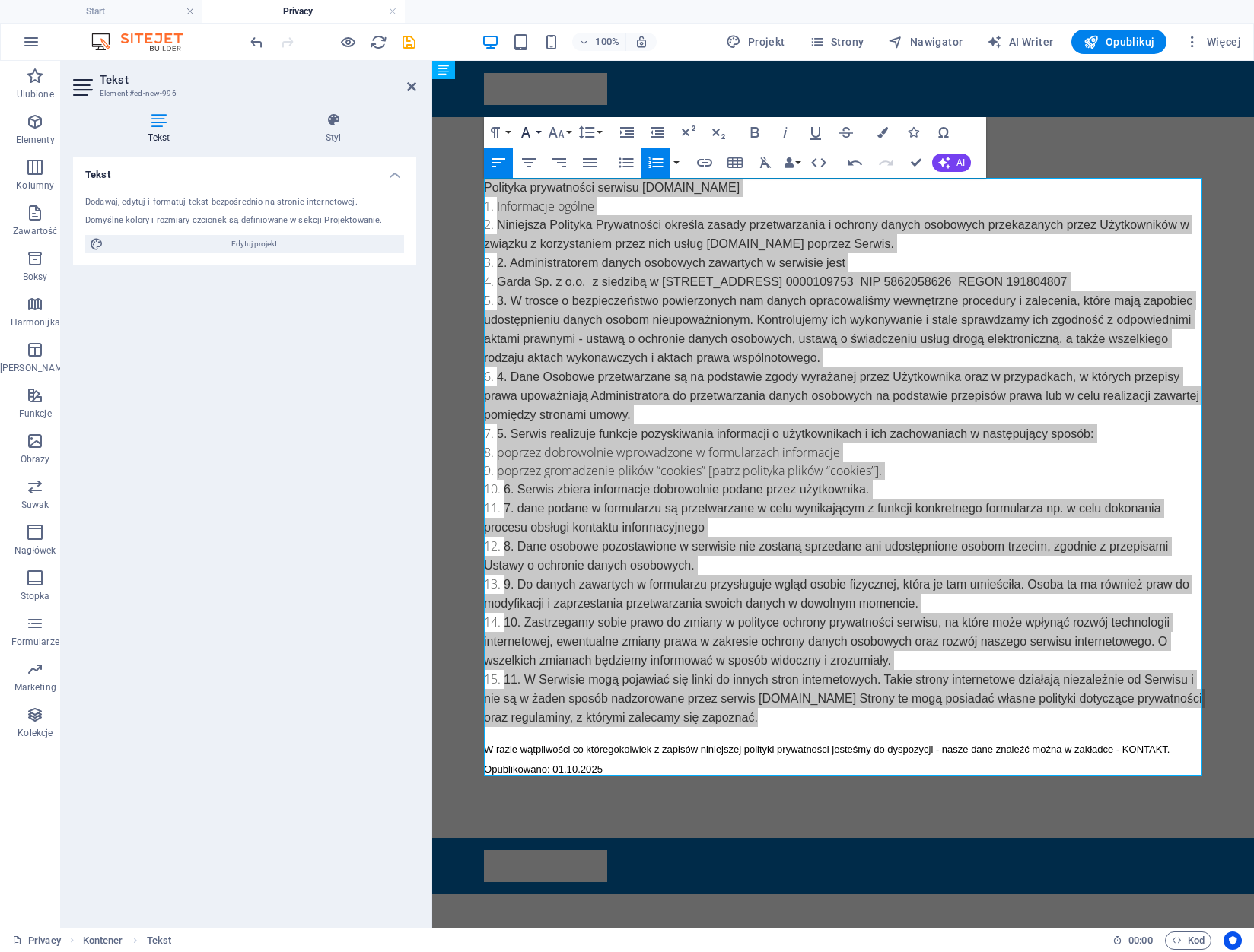
click at [529, 131] on icon "button" at bounding box center [525, 132] width 18 height 18
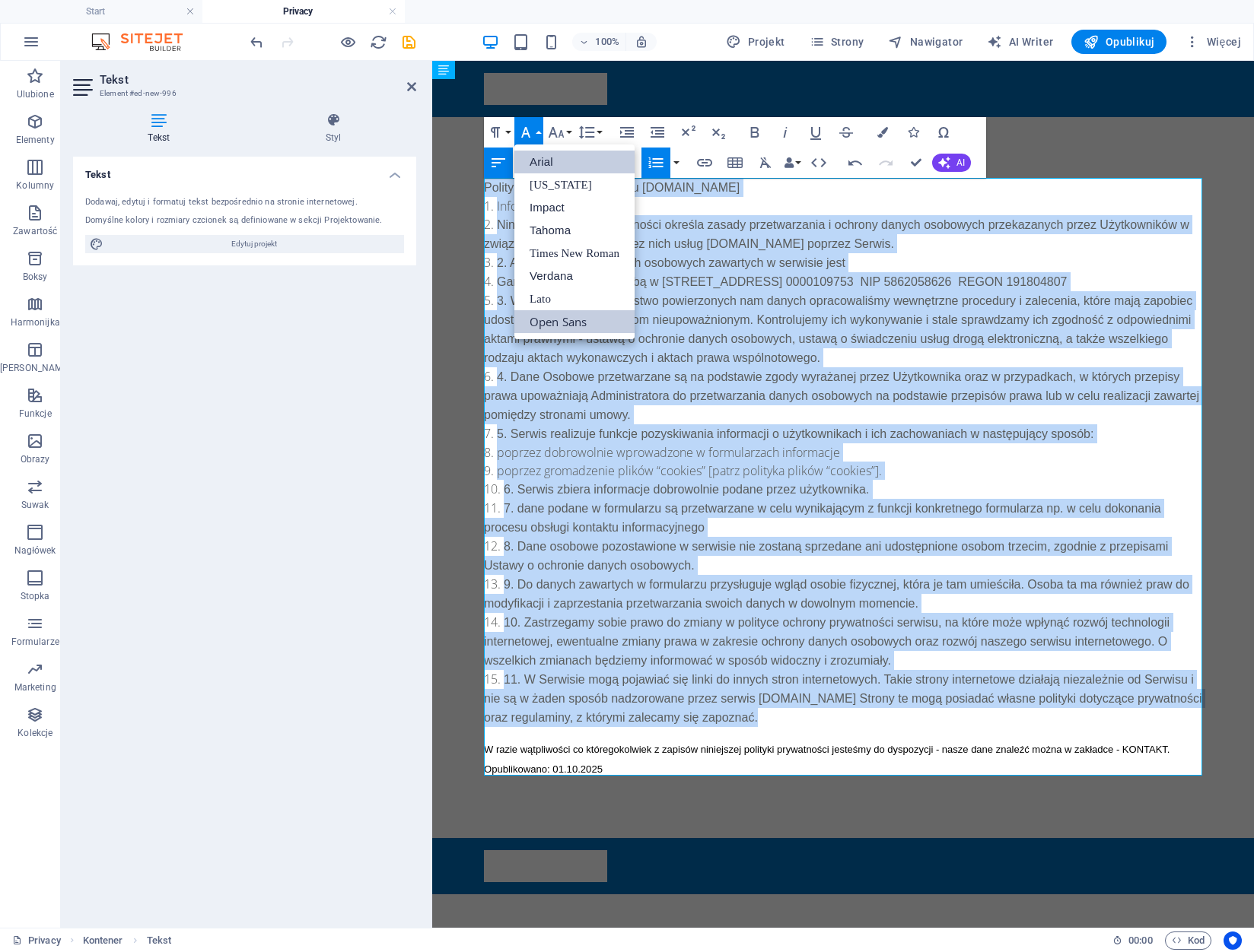
click at [561, 169] on link "Arial" at bounding box center [574, 162] width 120 height 23
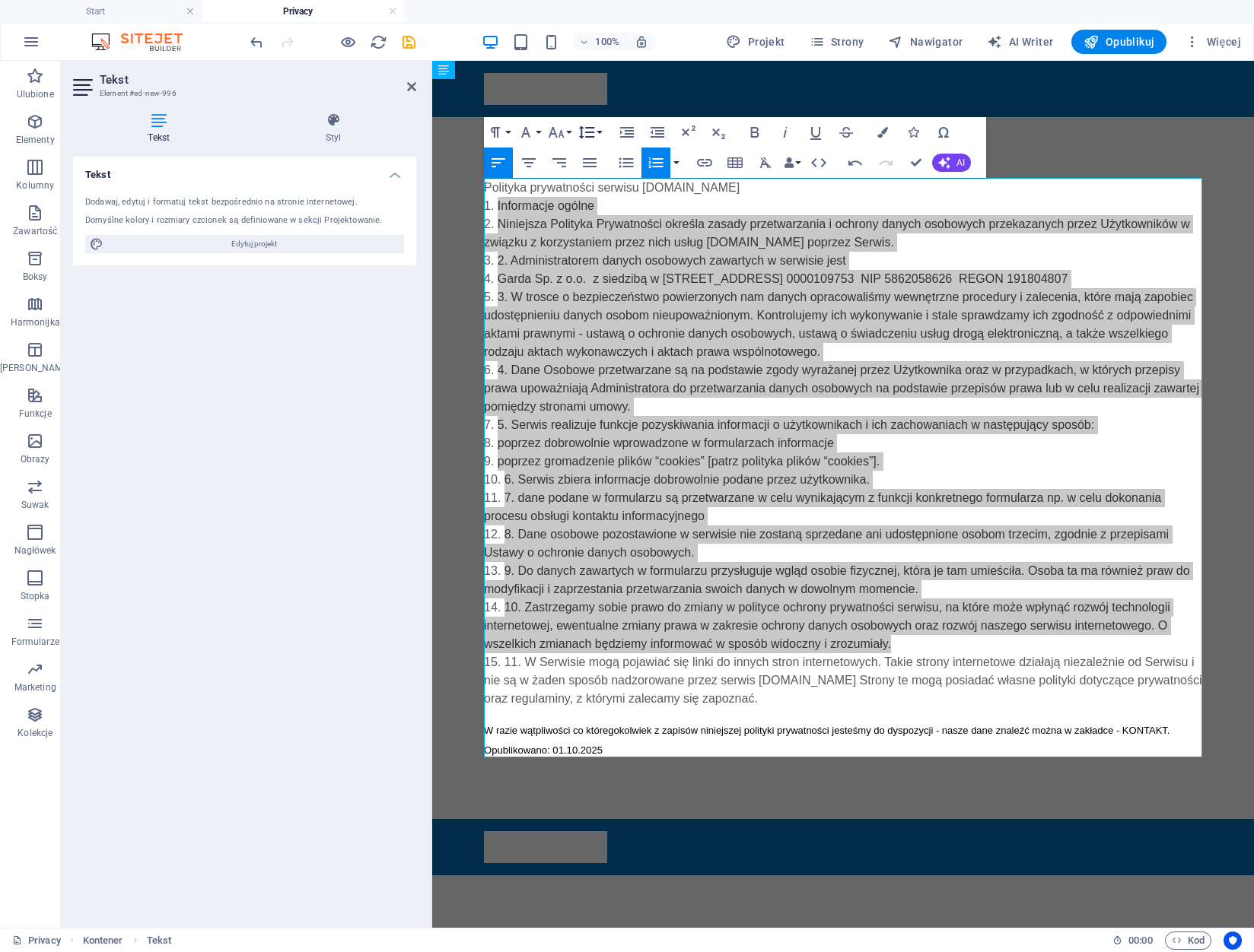
click at [593, 131] on icon "button" at bounding box center [586, 132] width 18 height 18
click at [592, 132] on icon "button" at bounding box center [586, 133] width 16 height 13
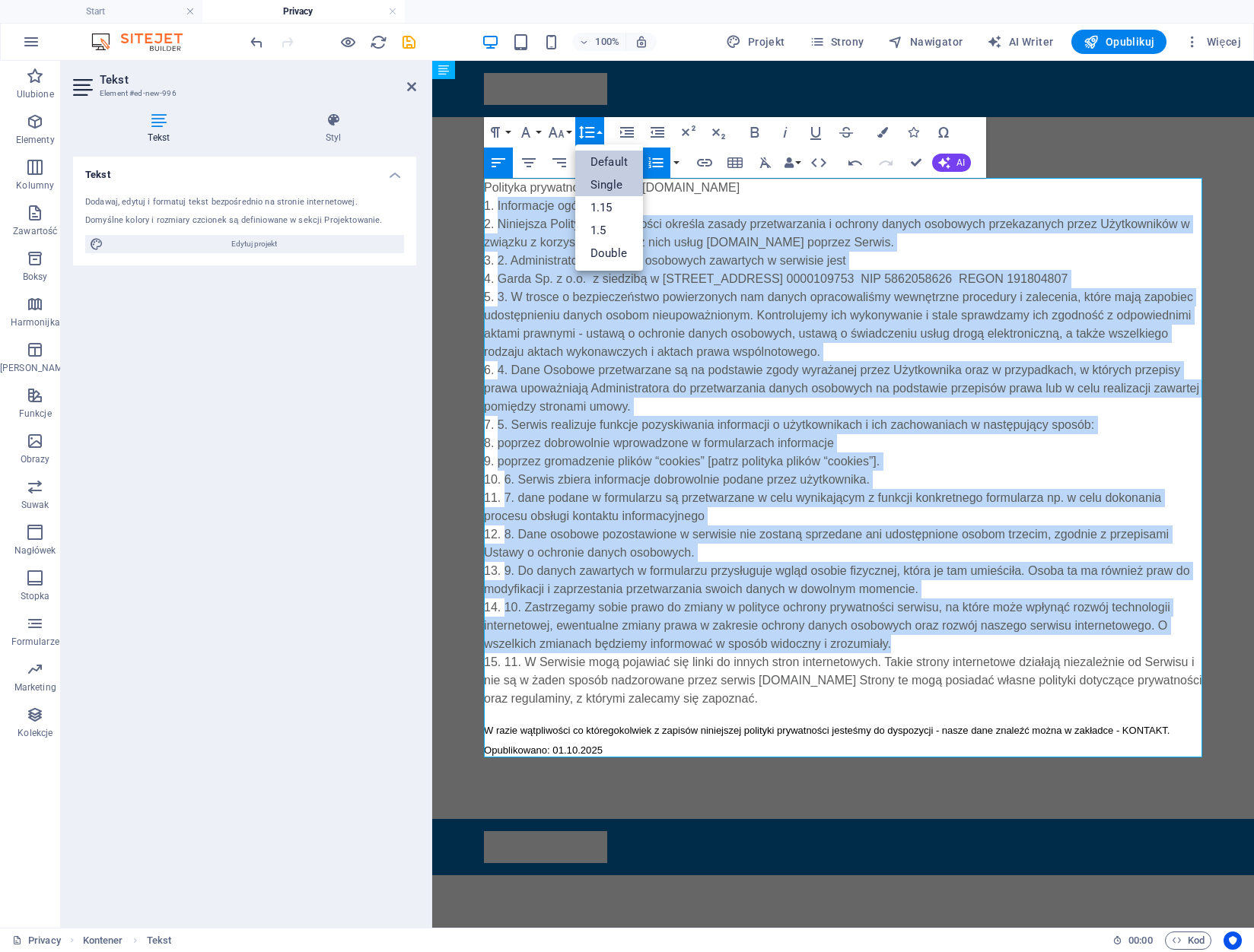
click at [609, 182] on link "Single" at bounding box center [609, 185] width 67 height 23
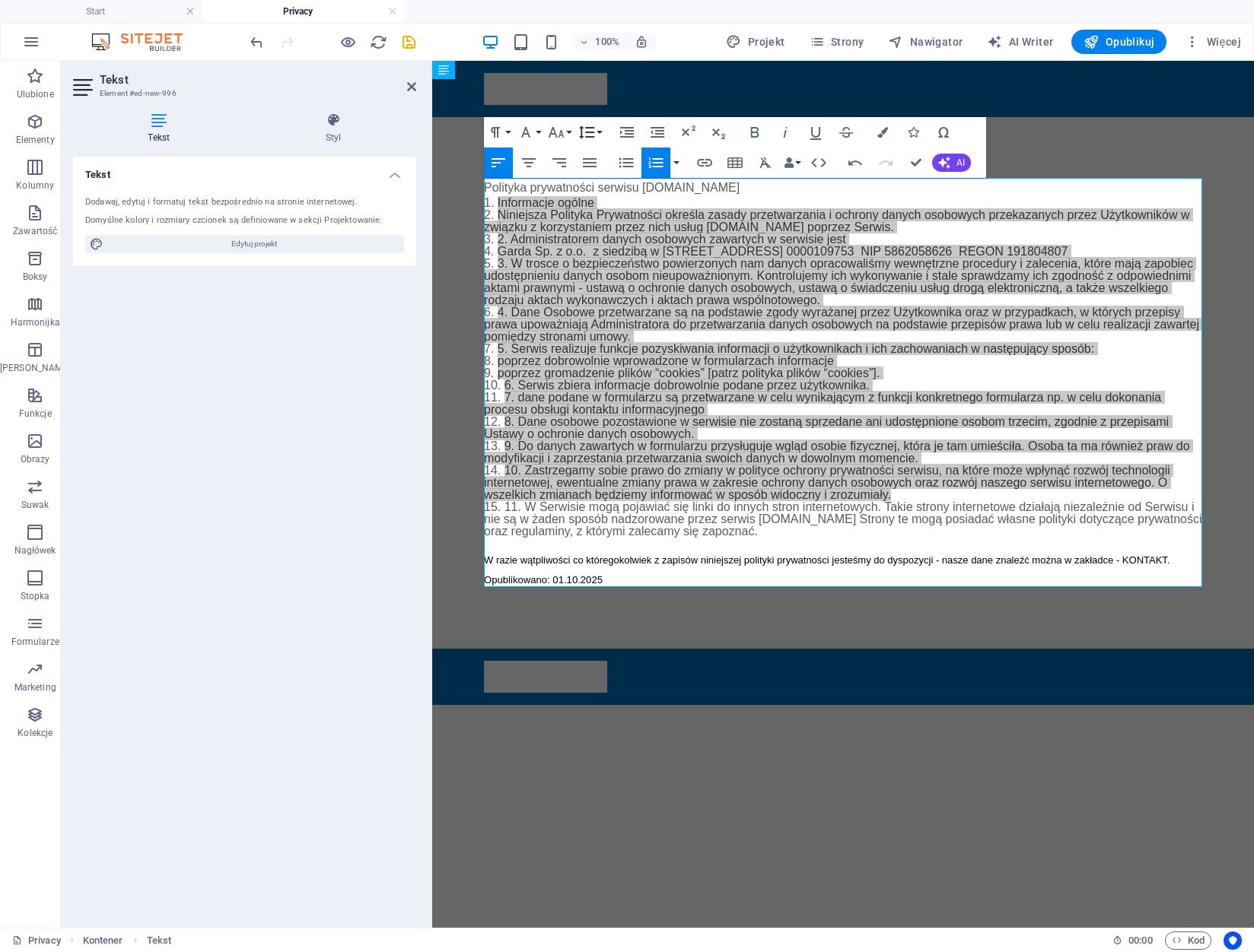
click at [593, 131] on icon "button" at bounding box center [586, 132] width 18 height 18
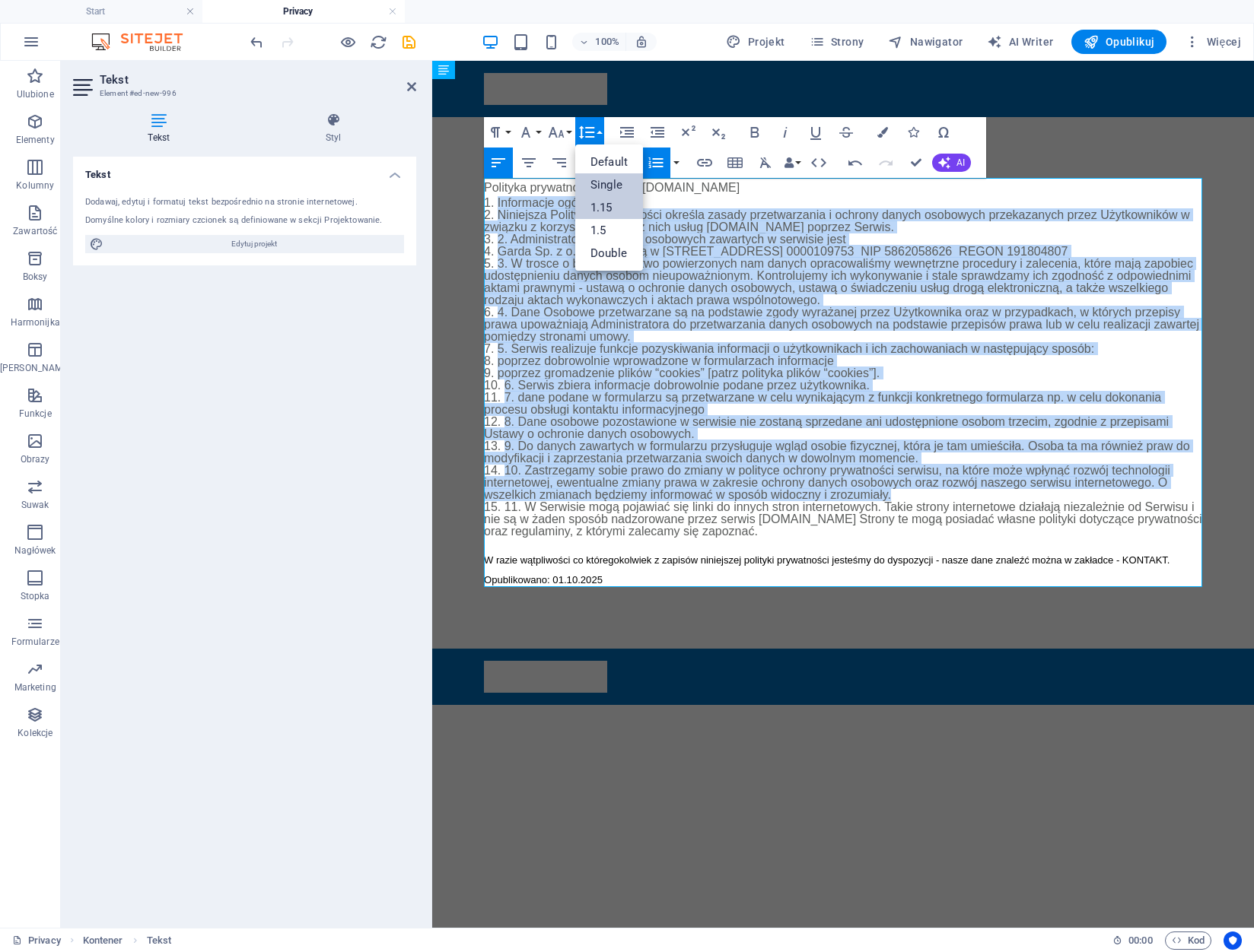
click at [615, 205] on link "1.15" at bounding box center [609, 208] width 67 height 23
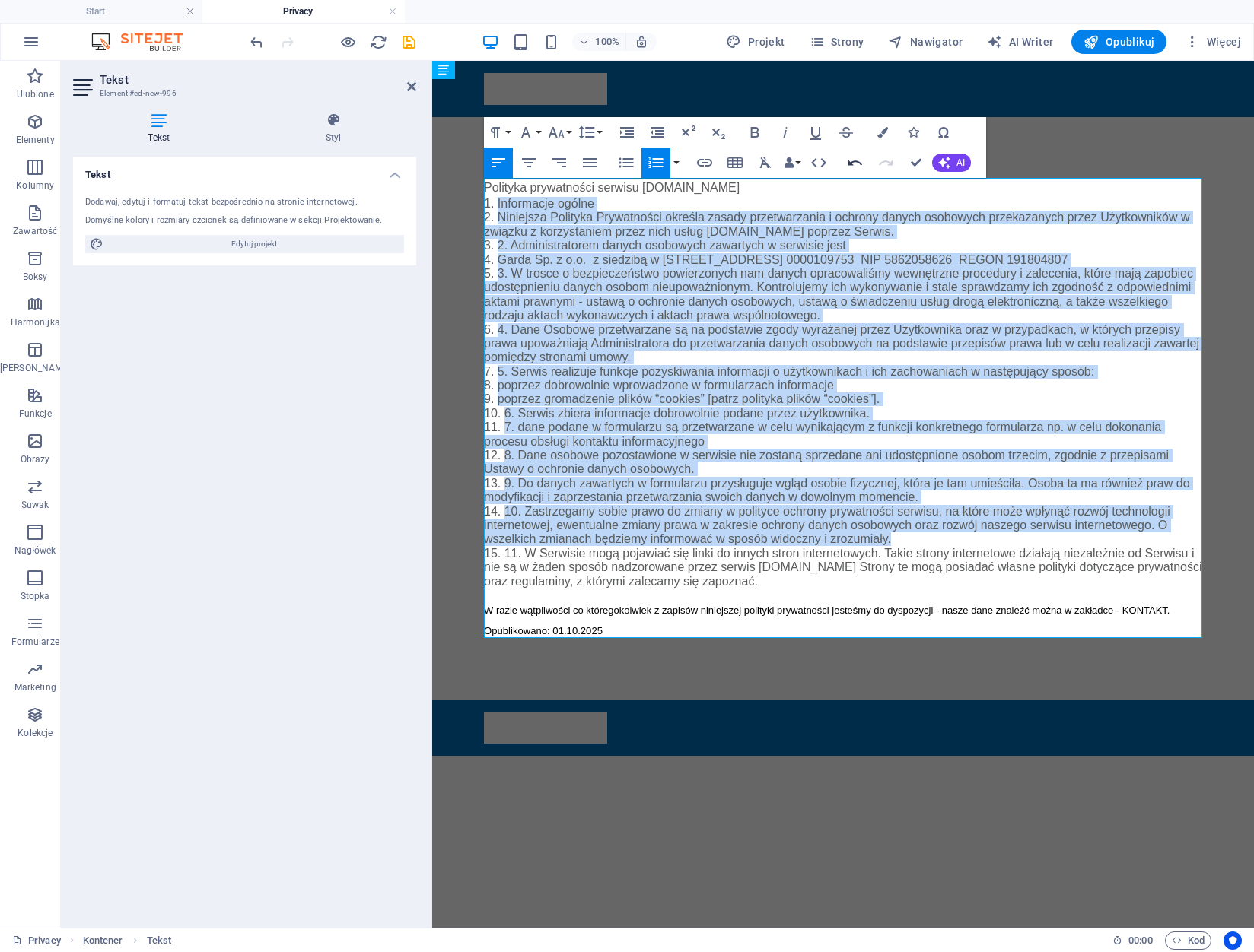
click at [853, 161] on icon "button" at bounding box center [855, 163] width 18 height 18
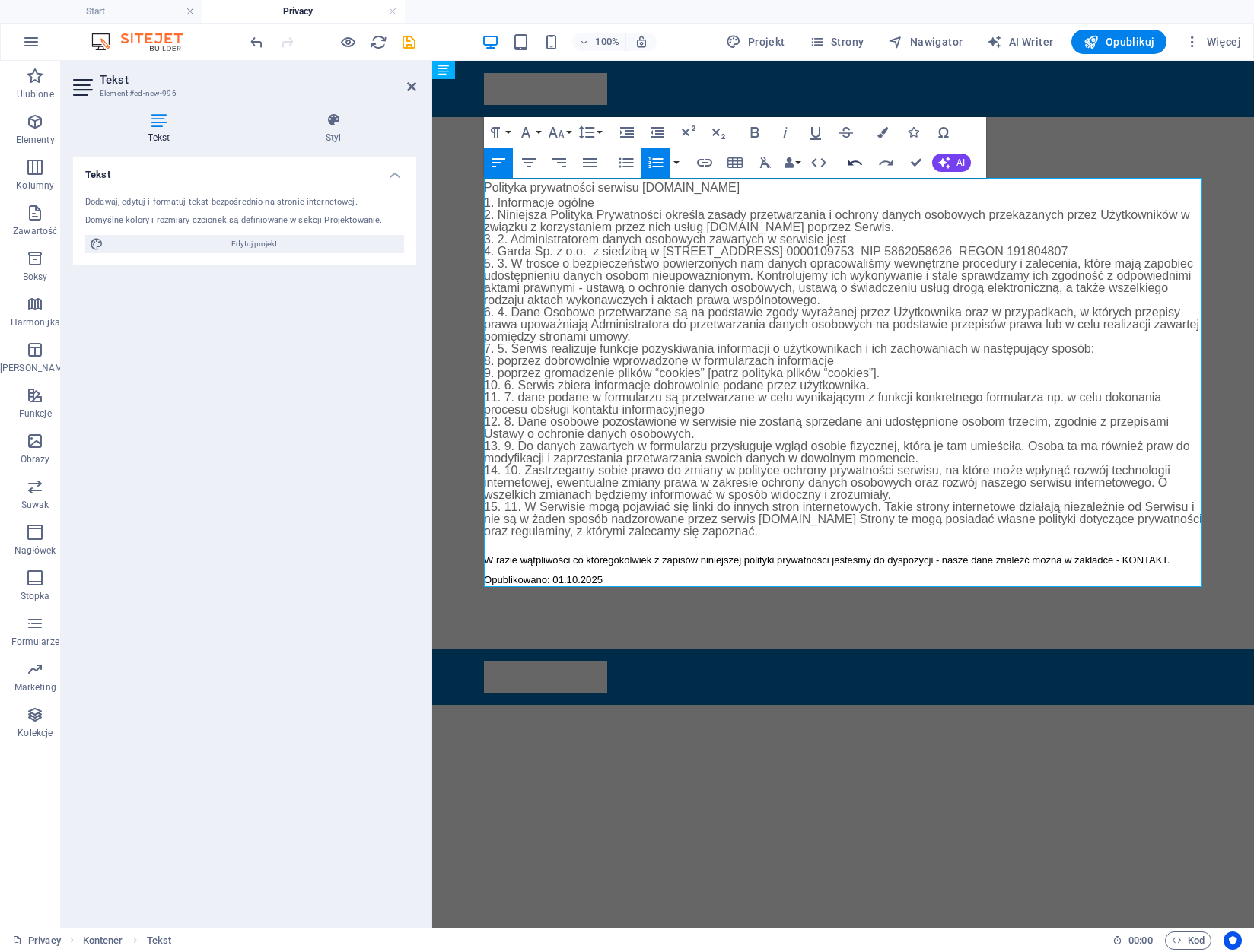
click at [853, 161] on icon "button" at bounding box center [855, 163] width 18 height 18
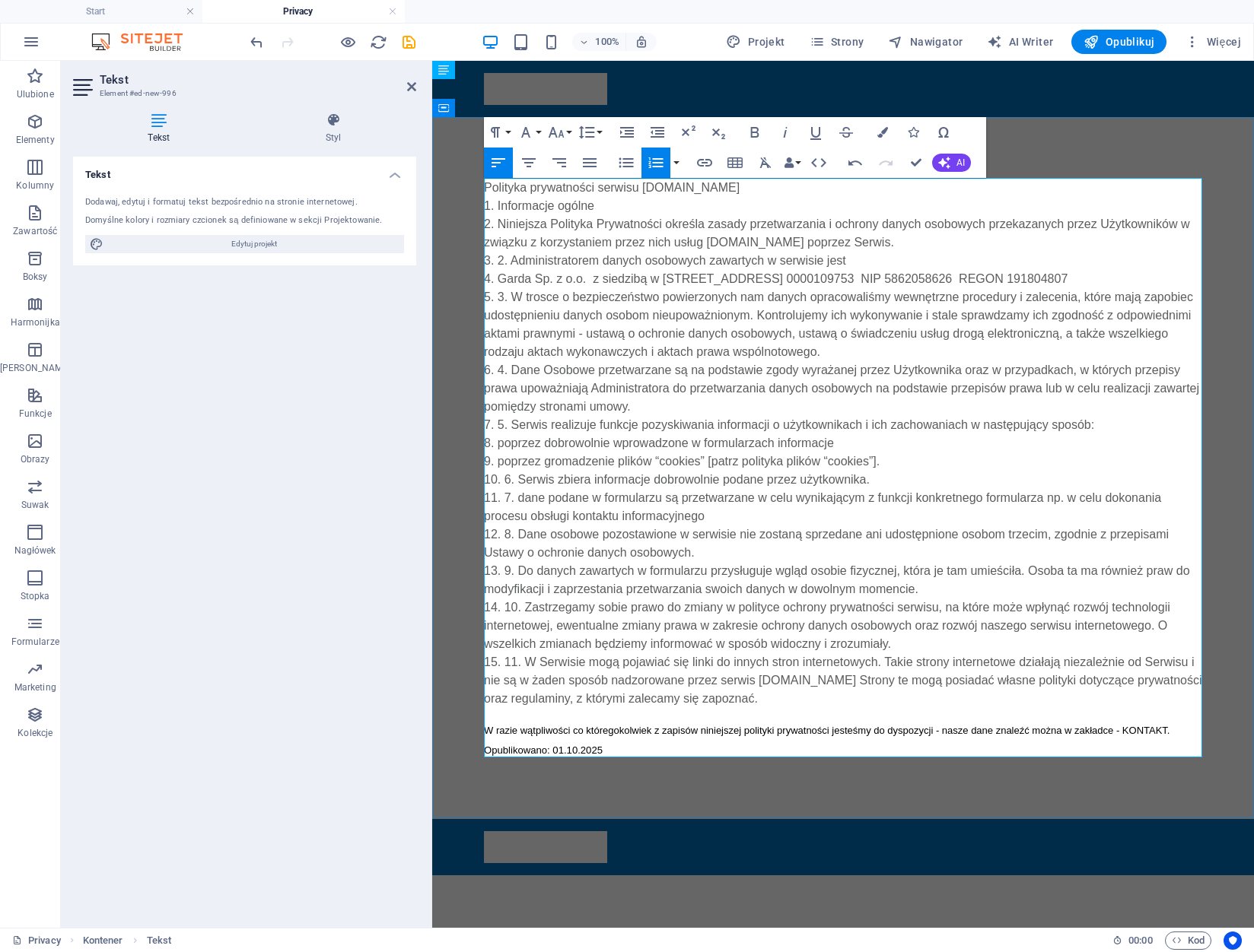
click at [499, 223] on li "Niniejsza Polityka Prywatności określa zasady przetwarzania i ochrony danych os…" at bounding box center [843, 234] width 718 height 37
click at [499, 256] on li "2. Administratorem danych osobowych zawartych w serwisie jest" at bounding box center [843, 261] width 718 height 18
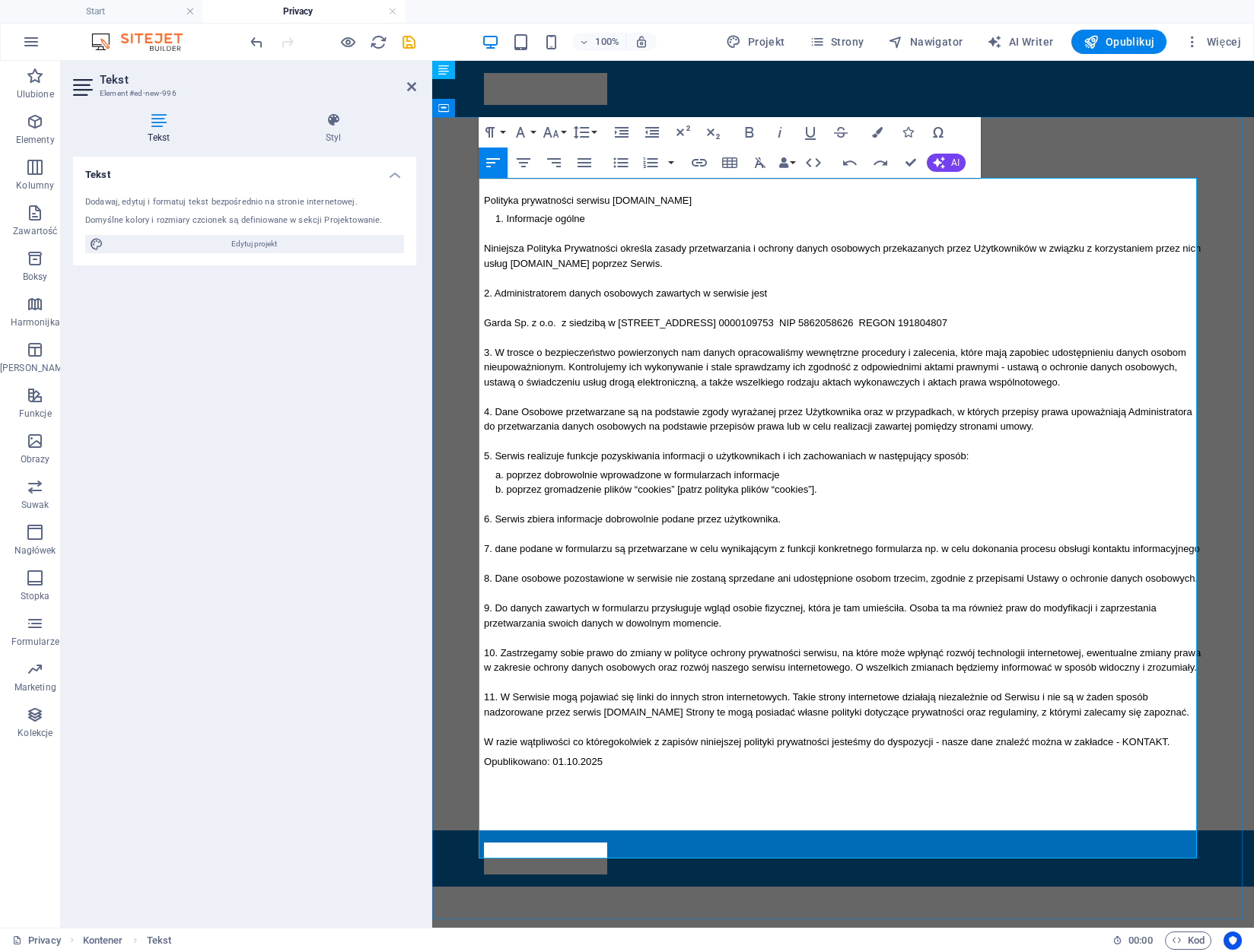
click at [625, 222] on li "Informacje ogólne" at bounding box center [842, 219] width 695 height 15
click at [488, 218] on ol "Informacje ogólne" at bounding box center [843, 219] width 718 height 15
click at [488, 217] on ol "Informacje ogólne" at bounding box center [843, 219] width 718 height 15
click at [488, 217] on ol "Informacje ogólne" at bounding box center [843, 219] width 718 height 15
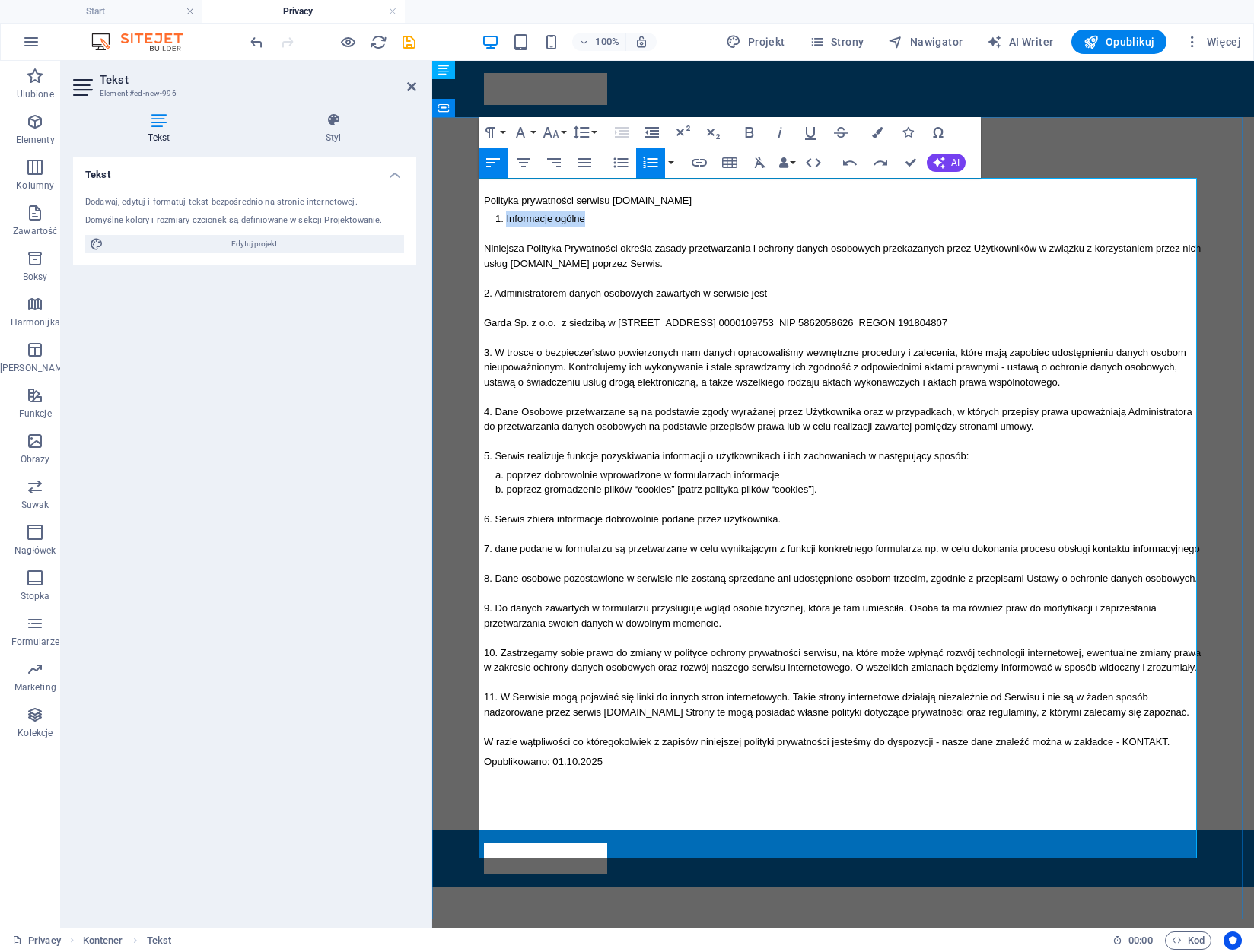
click at [488, 217] on ol "Informacje ogólne" at bounding box center [843, 219] width 718 height 15
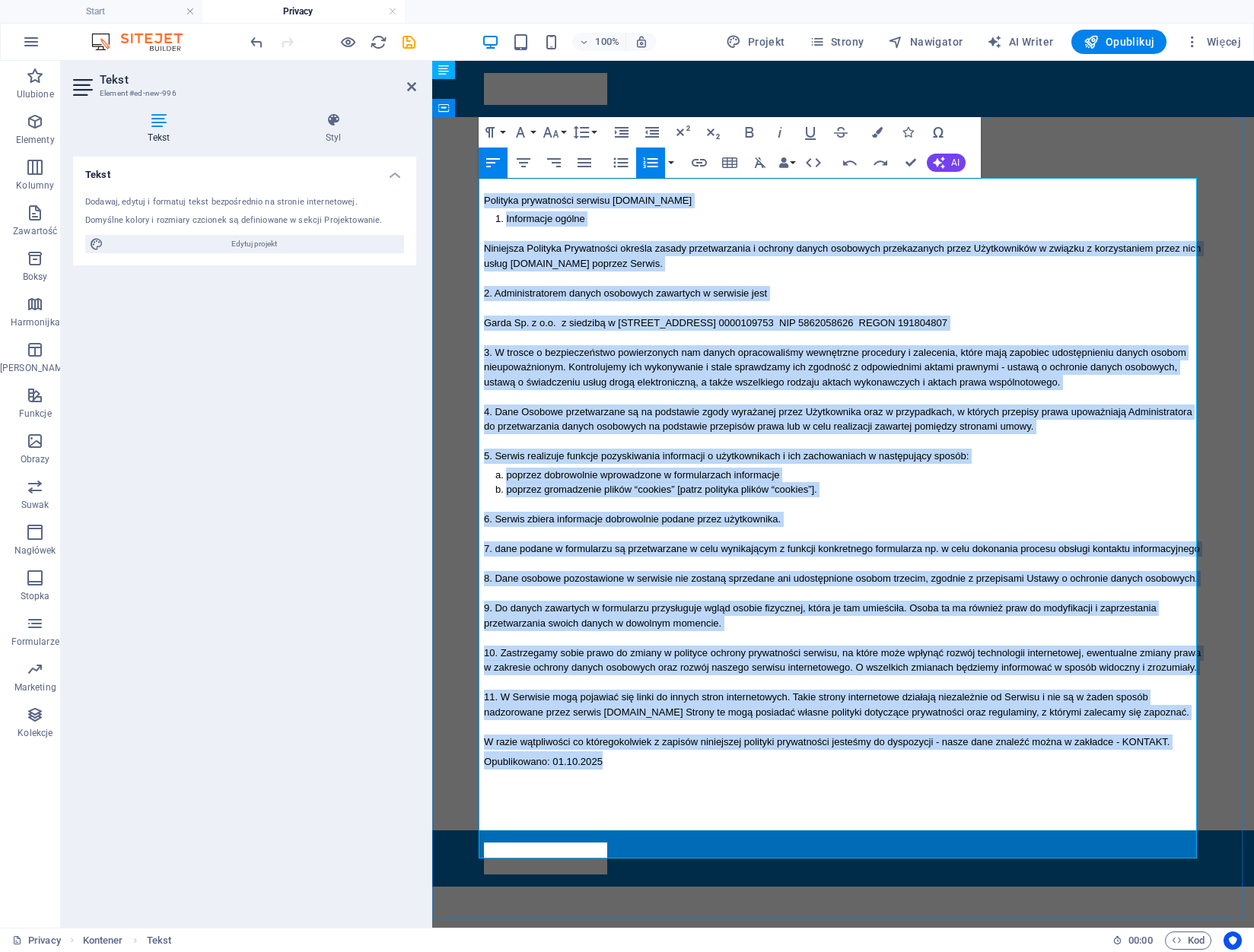
drag, startPoint x: 604, startPoint y: 848, endPoint x: 477, endPoint y: 196, distance: 664.3
click at [484, 196] on div "Polityka prywatności serwisu www.podnosnik-gdynia.pl Informacje ogólne Niniejsz…" at bounding box center [843, 481] width 718 height 576
copy div "Polityka prywatności serwisu www.podnosnik-gdynia.pl Informacje ogólne Niniejsz…"
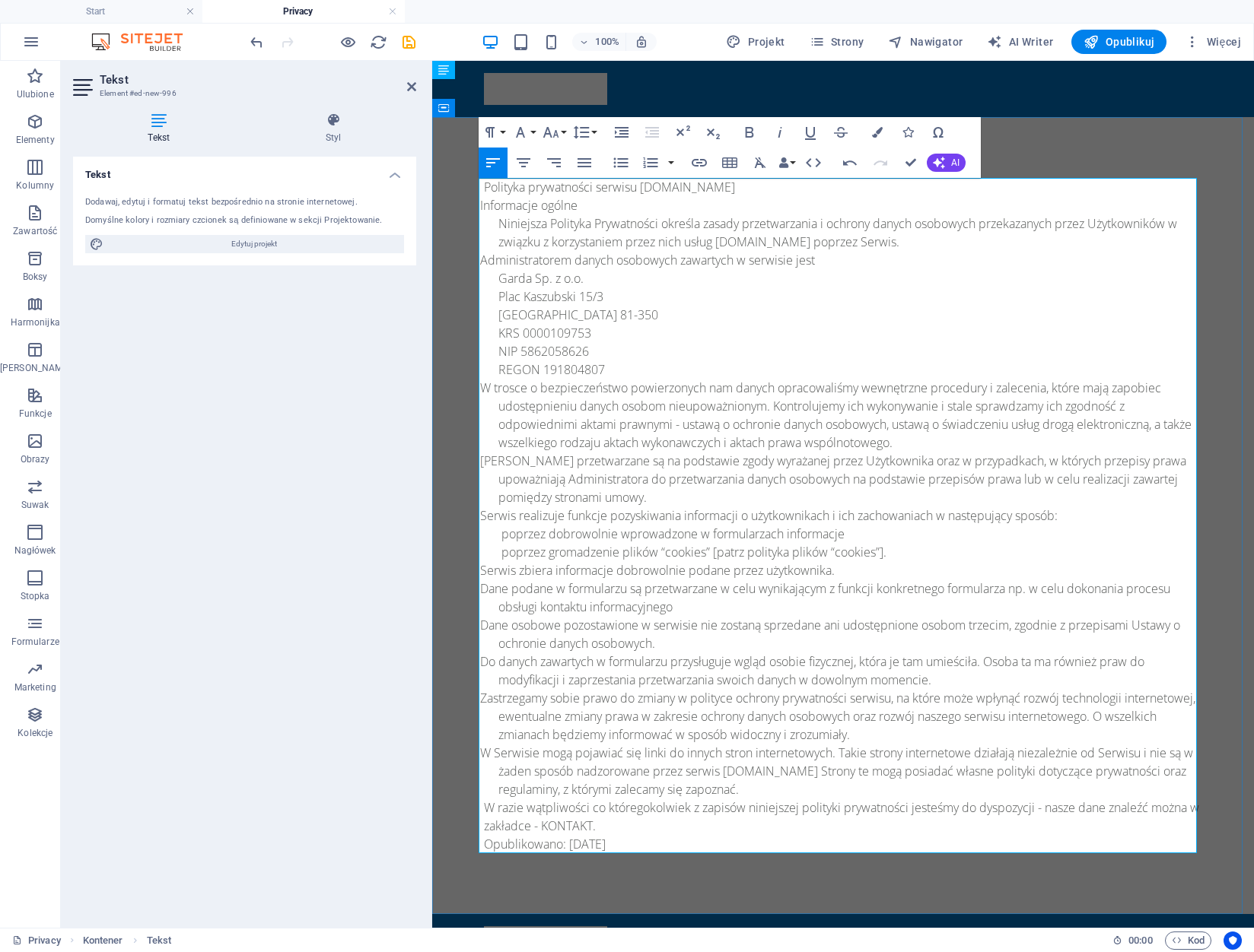
click at [666, 274] on p "Garda Sp. z o.o." at bounding box center [850, 279] width 704 height 18
click at [553, 214] on p "Niniejsza Polityka Prywatności określa zasady przetwarzania i ochrony danych os…" at bounding box center [850, 233] width 704 height 37
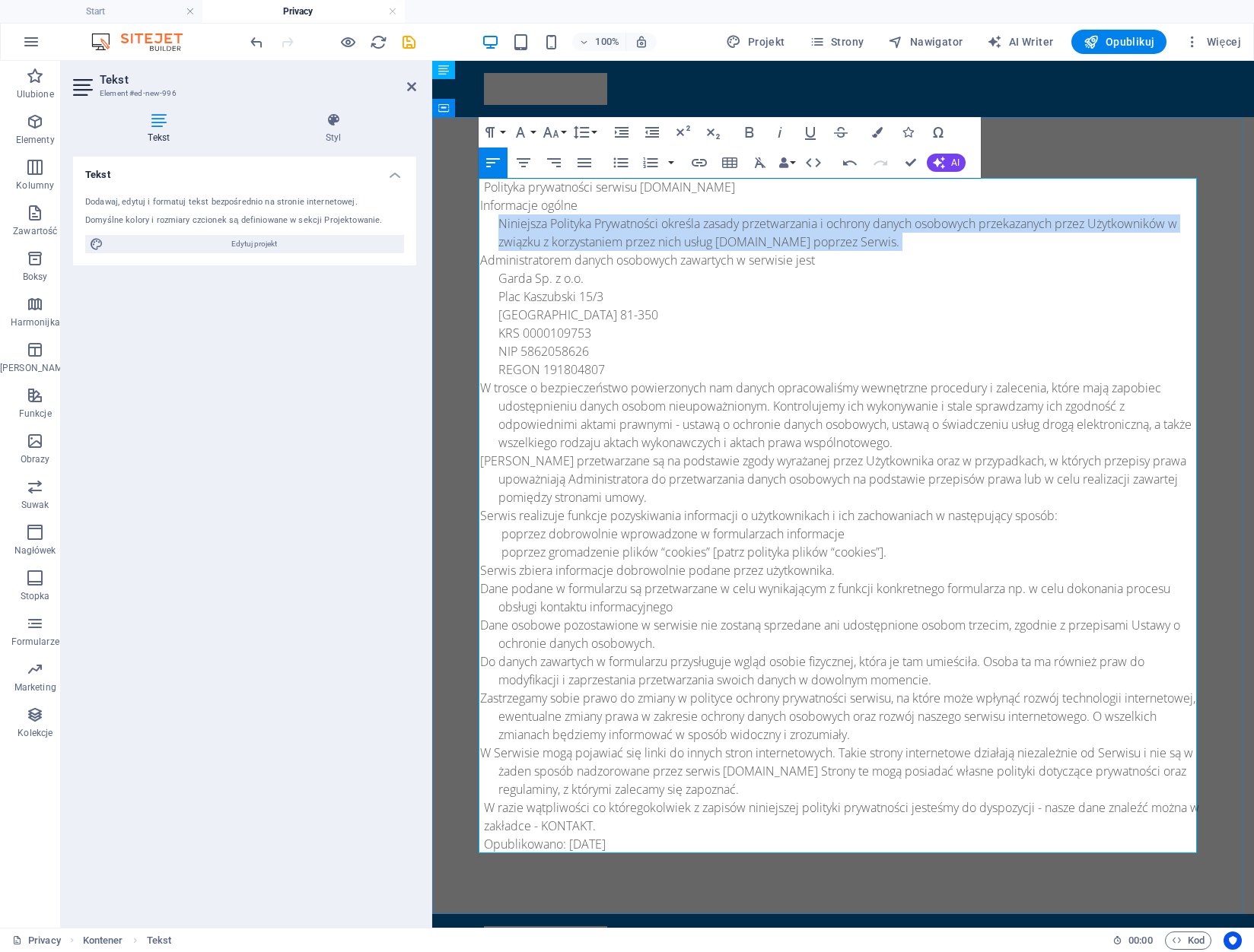
click at [553, 214] on p "Niniejsza Polityka Prywatności określa zasady przetwarzania i ochrony danych os…" at bounding box center [850, 233] width 704 height 37
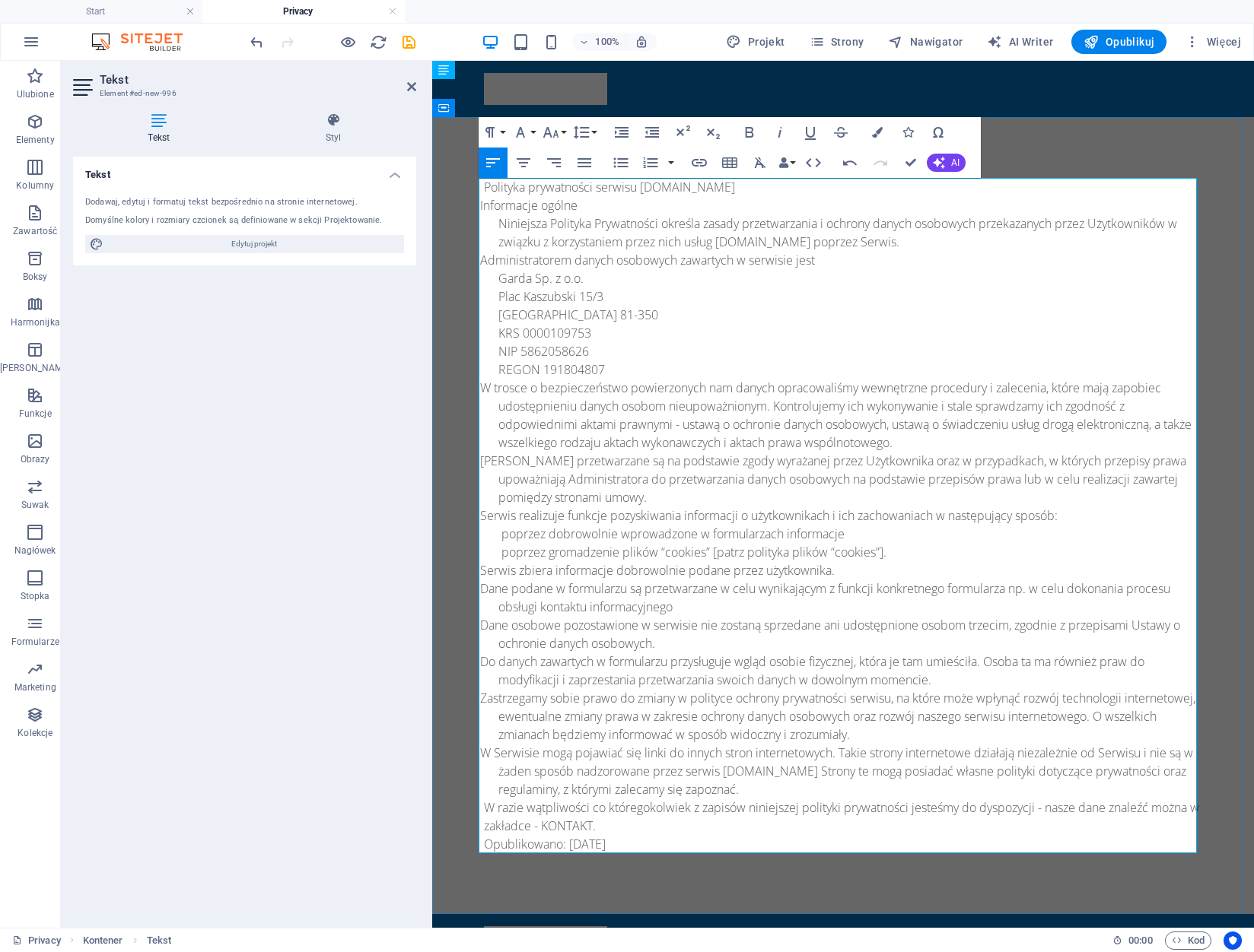
click at [594, 267] on p "Administratorem danych osobowych zawartych w serwisie jest" at bounding box center [850, 260] width 704 height 18
drag, startPoint x: 633, startPoint y: 844, endPoint x: 391, endPoint y: 159, distance: 726.5
click at [432, 159] on html "Skip to main content Back to start Polityka prywatności serwisu www.podnosnik-g…" at bounding box center [843, 515] width 822 height 910
click at [663, 354] on p "NIP 5862058626" at bounding box center [850, 352] width 704 height 18
click at [524, 171] on button "Align Center" at bounding box center [523, 163] width 29 height 30
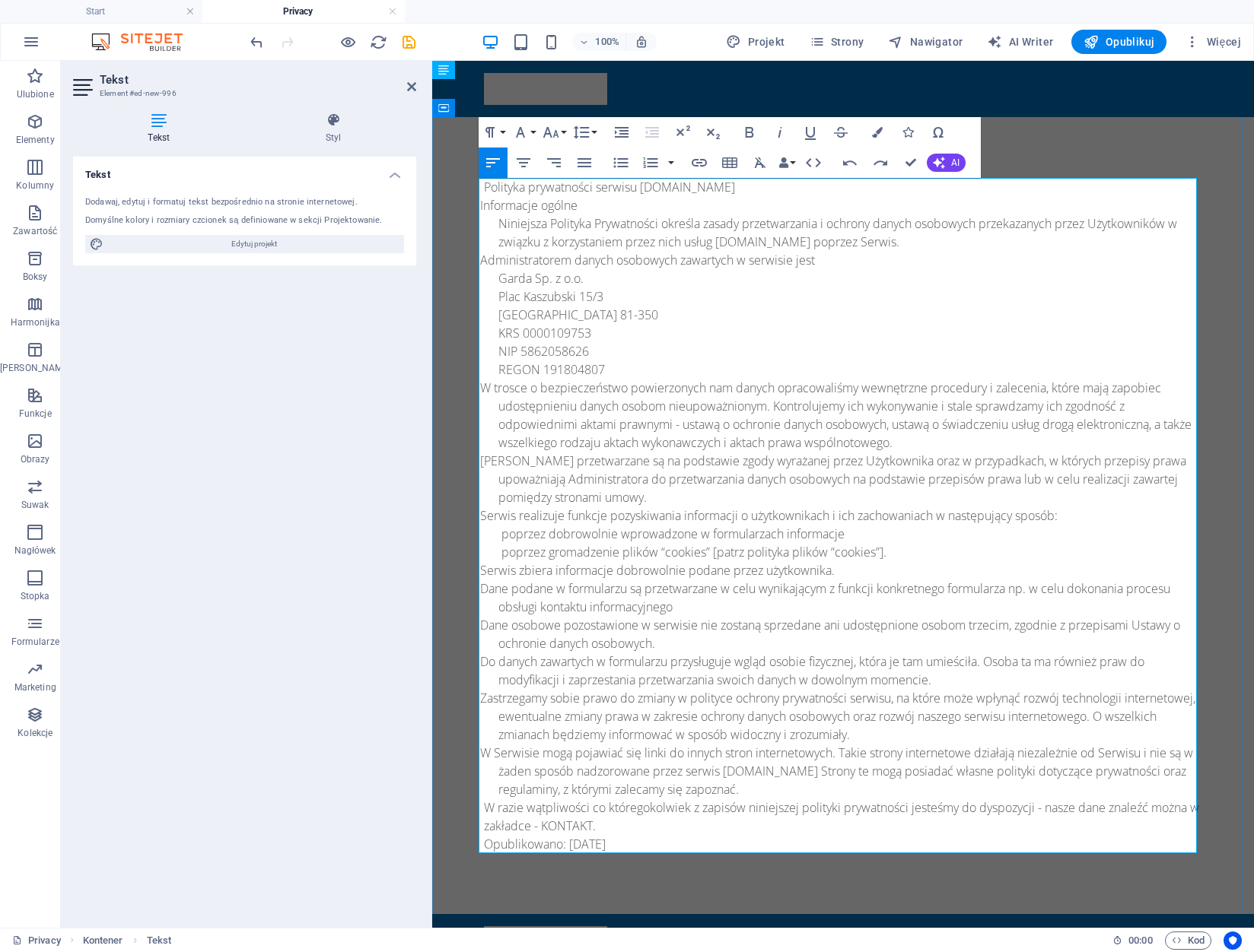
click at [506, 191] on p "Polityka prywatności serwisu www.podnosnik-gdynia.pl" at bounding box center [843, 187] width 718 height 18
click at [501, 127] on button "Paragraph Format" at bounding box center [492, 132] width 29 height 30
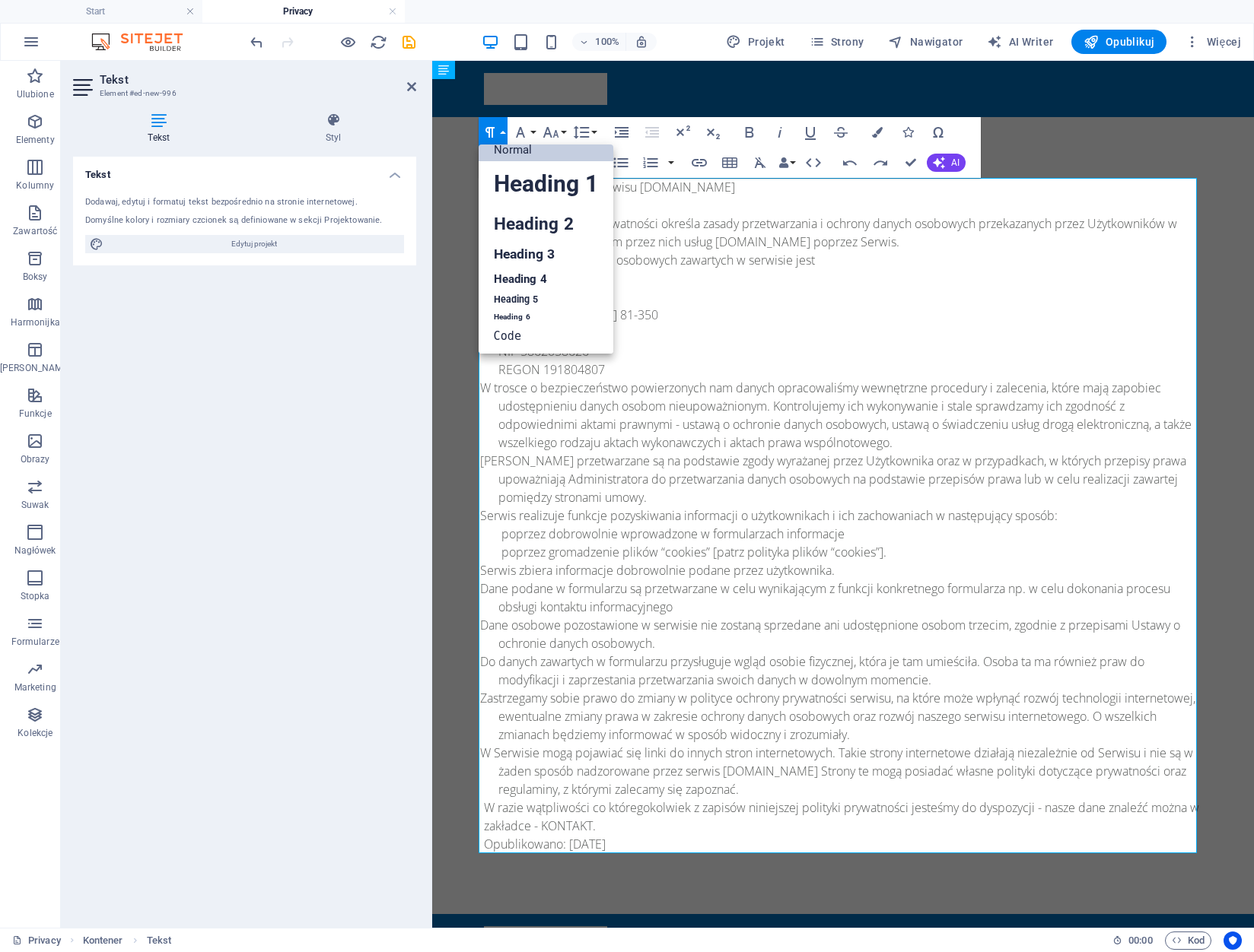
scroll to position [12, 0]
click at [501, 128] on button "Paragraph Format" at bounding box center [492, 132] width 29 height 30
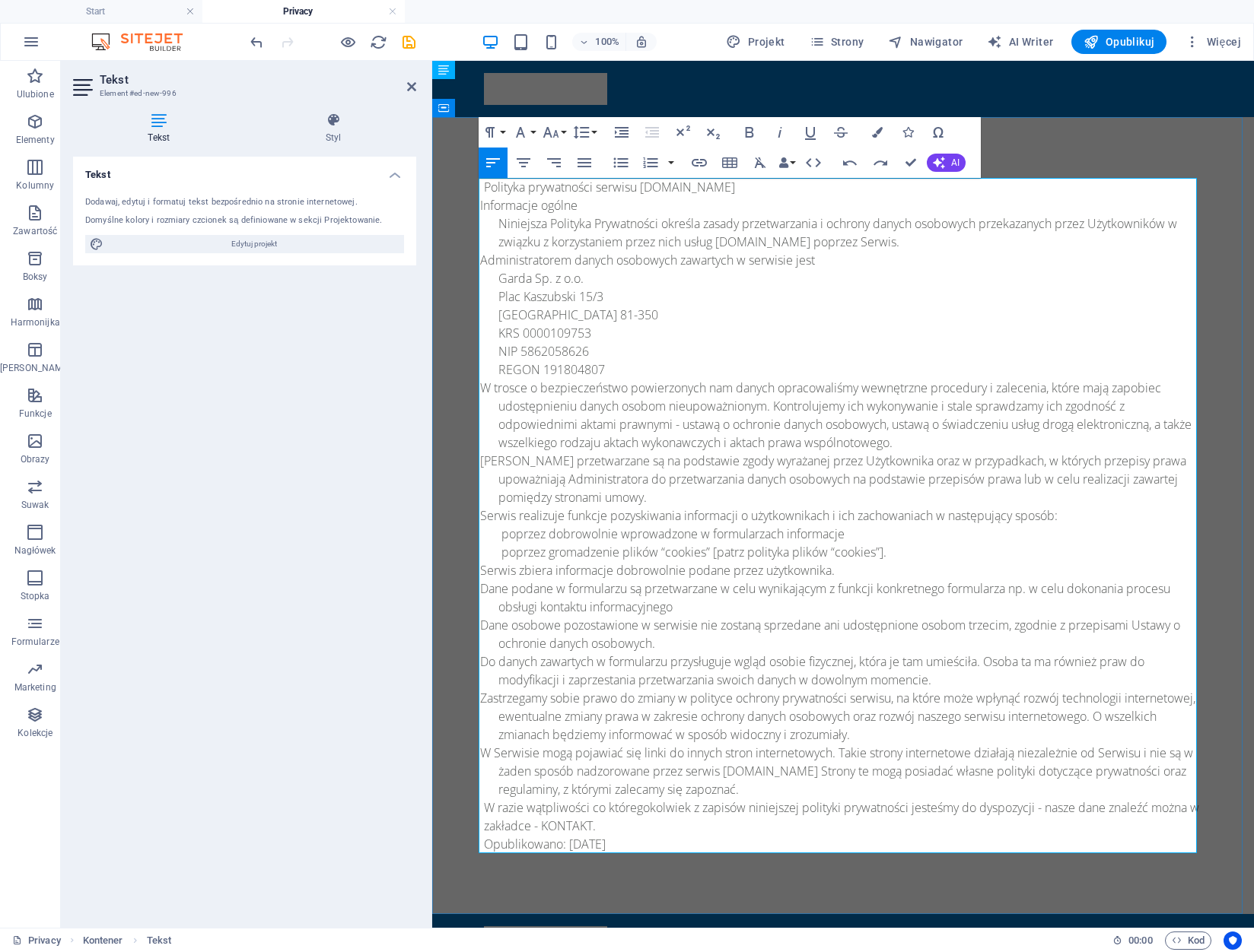
click at [484, 190] on p "Polityka prywatności serwisu www.podnosnik-gdynia.pl" at bounding box center [843, 187] width 718 height 18
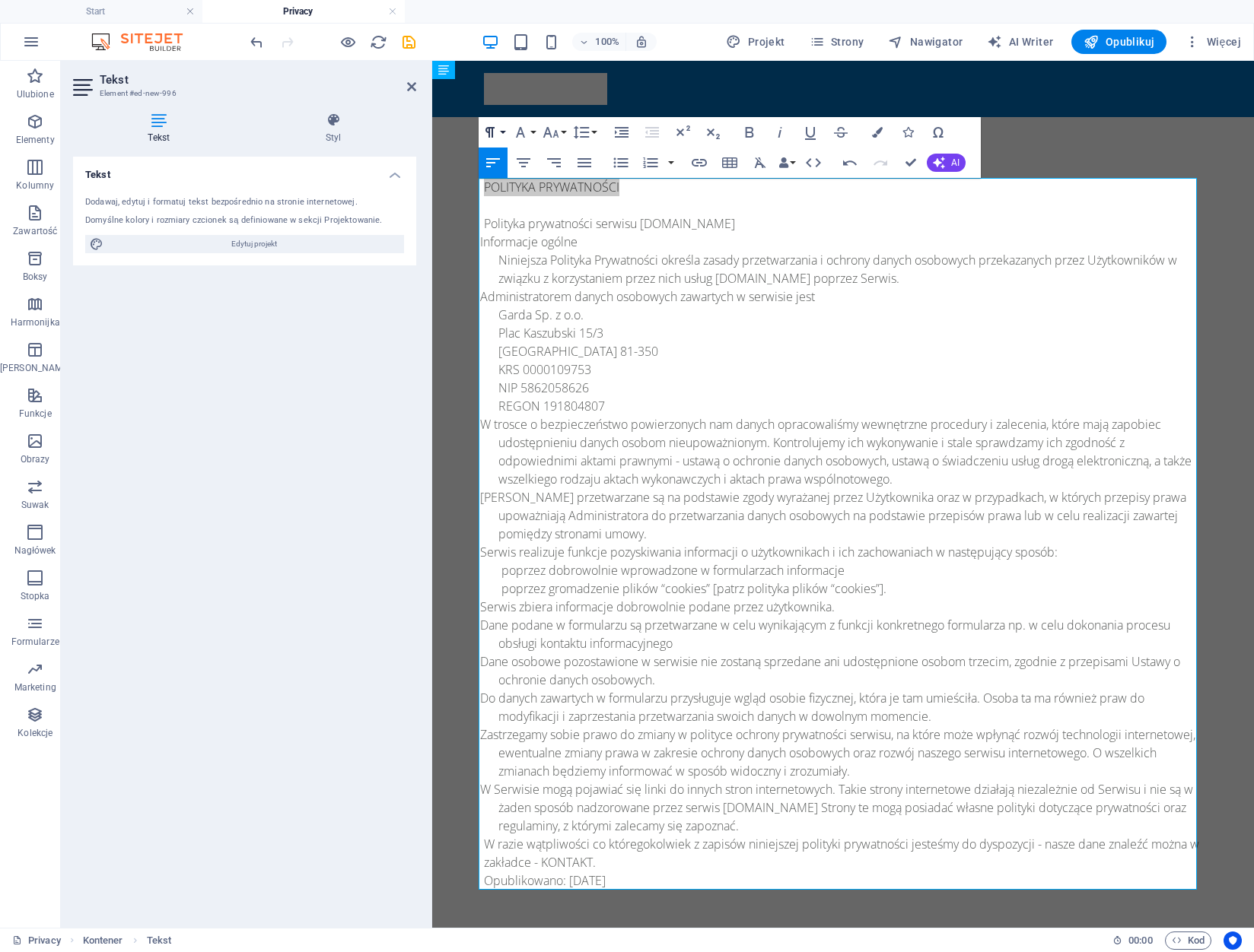
click at [499, 134] on button "Paragraph Format" at bounding box center [492, 132] width 29 height 30
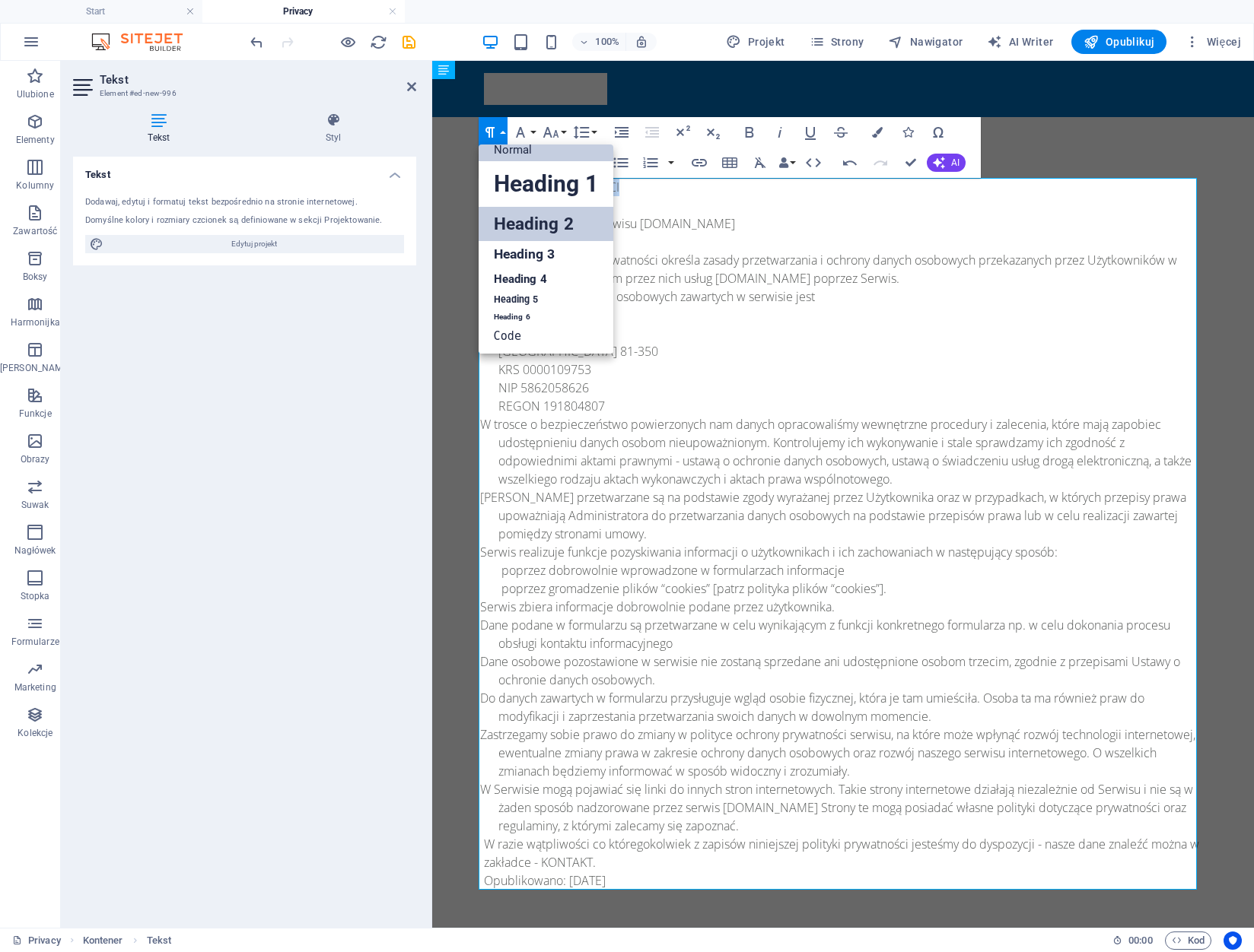
click at [537, 213] on link "Heading 2" at bounding box center [546, 223] width 135 height 34
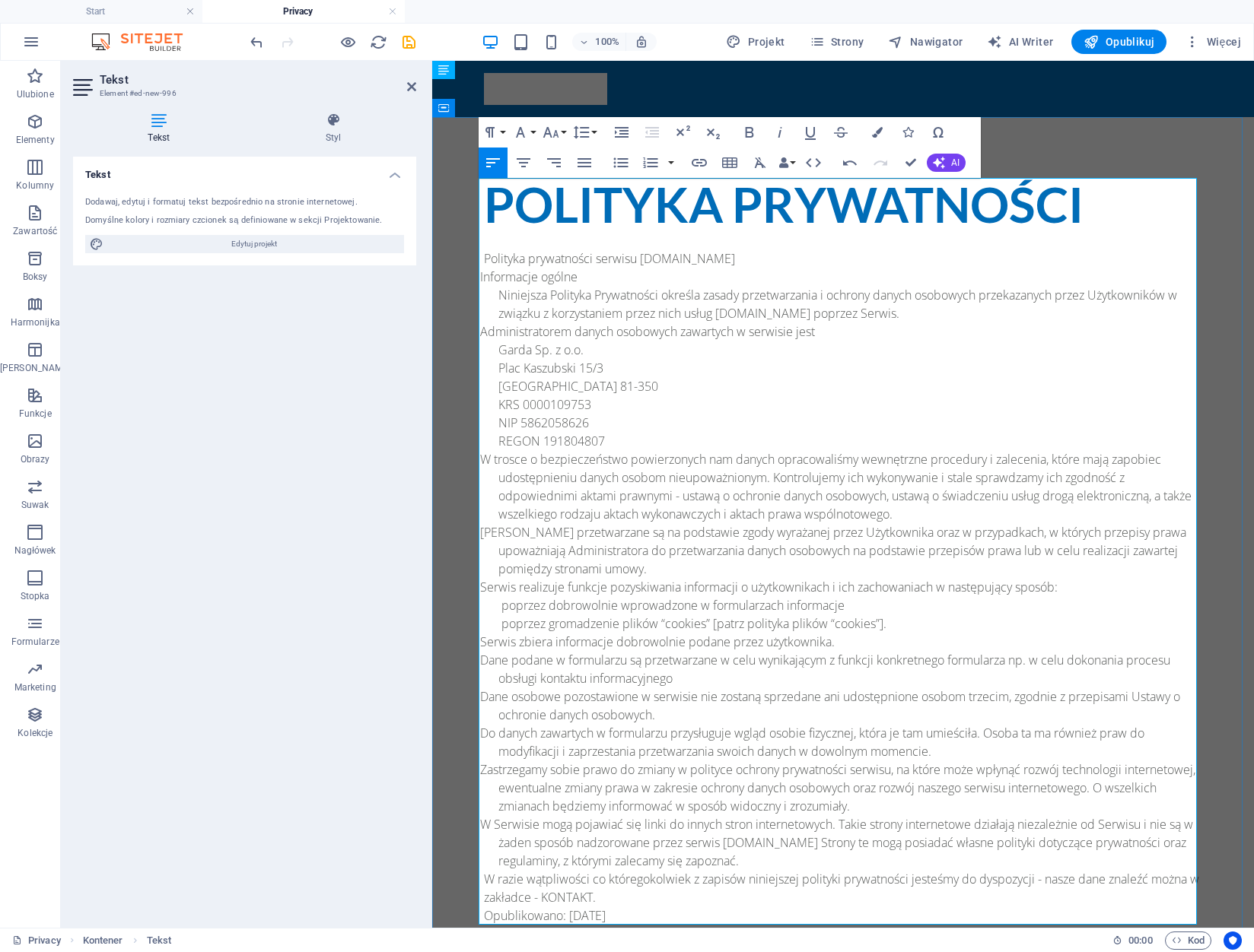
click at [858, 252] on p "Polityka prywatności serwisu www.podnosnik-gdynia.pl" at bounding box center [843, 259] width 718 height 18
drag, startPoint x: 680, startPoint y: 203, endPoint x: 1004, endPoint y: 223, distance: 324.6
click at [680, 203] on h2 "POLITYKA PRYWATNOŚCI" at bounding box center [843, 205] width 718 height 54
click at [528, 162] on icon "button" at bounding box center [524, 163] width 18 height 18
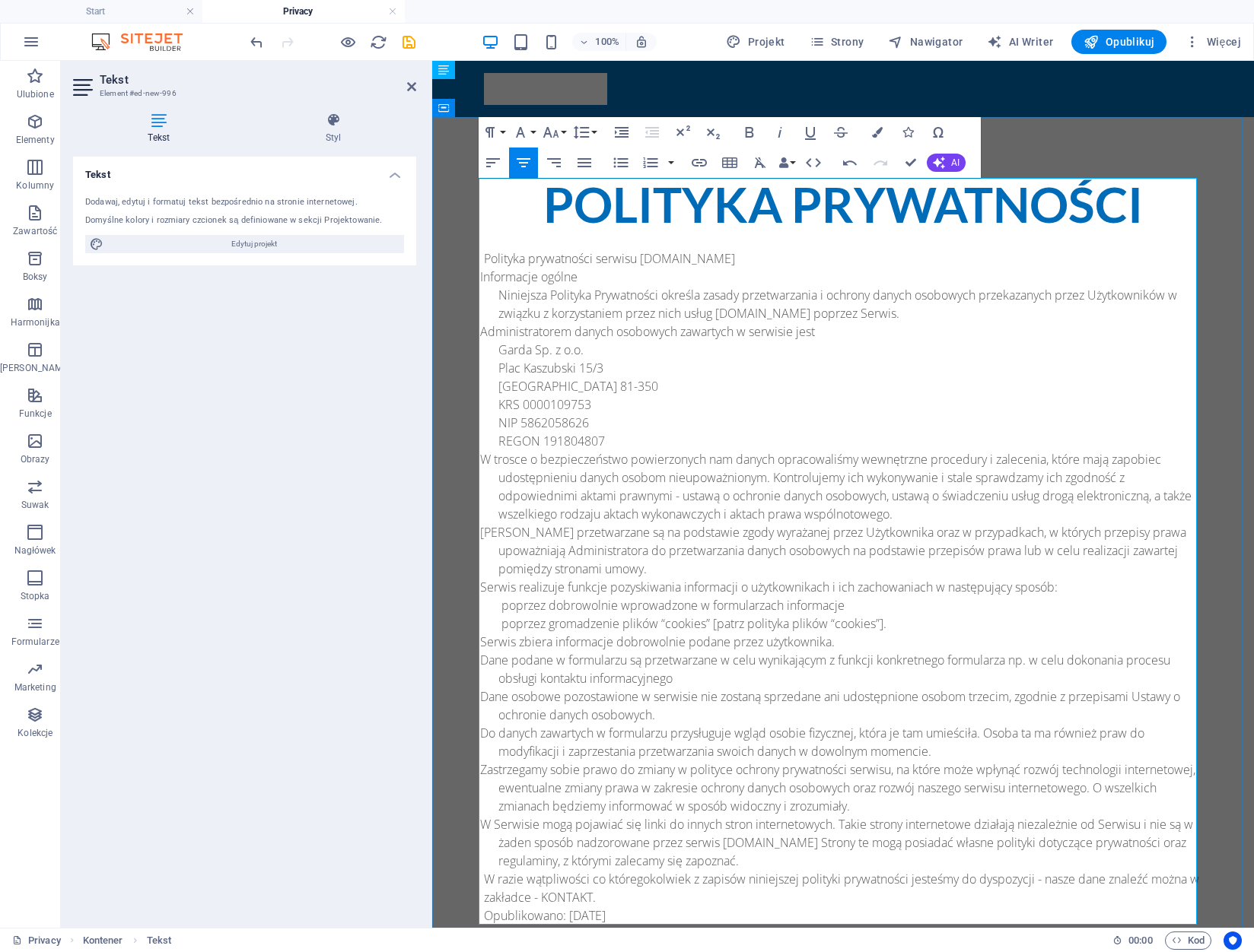
click at [525, 257] on p "Polityka prywatności serwisu www.podnosnik-gdynia.pl" at bounding box center [843, 259] width 718 height 18
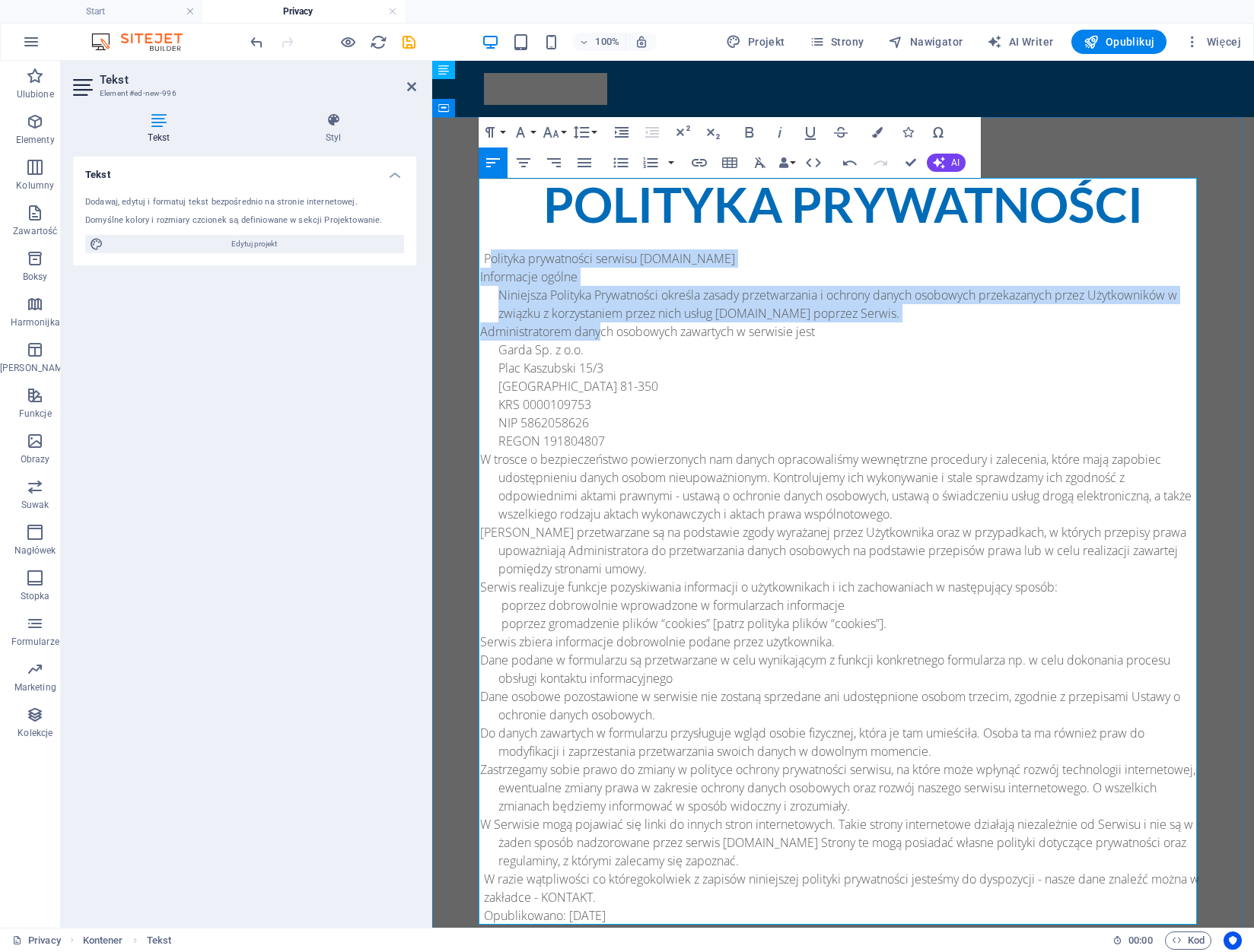
drag, startPoint x: 482, startPoint y: 258, endPoint x: 595, endPoint y: 334, distance: 136.2
click at [595, 334] on div "POLITYKA PRYWATNOŚCI Polityka prywatności serwisu www.podnosnik-gdynia.pl Infor…" at bounding box center [843, 551] width 718 height 747
click at [609, 268] on div "POLITYKA PRYWATNOŚCI Polityka prywatności serwisu www.podnosnik-gdynia.pl Infor…" at bounding box center [843, 551] width 718 height 747
click at [615, 258] on p "Polityka prywatności serwisu www.podnosnik-gdynia.pl" at bounding box center [843, 259] width 718 height 18
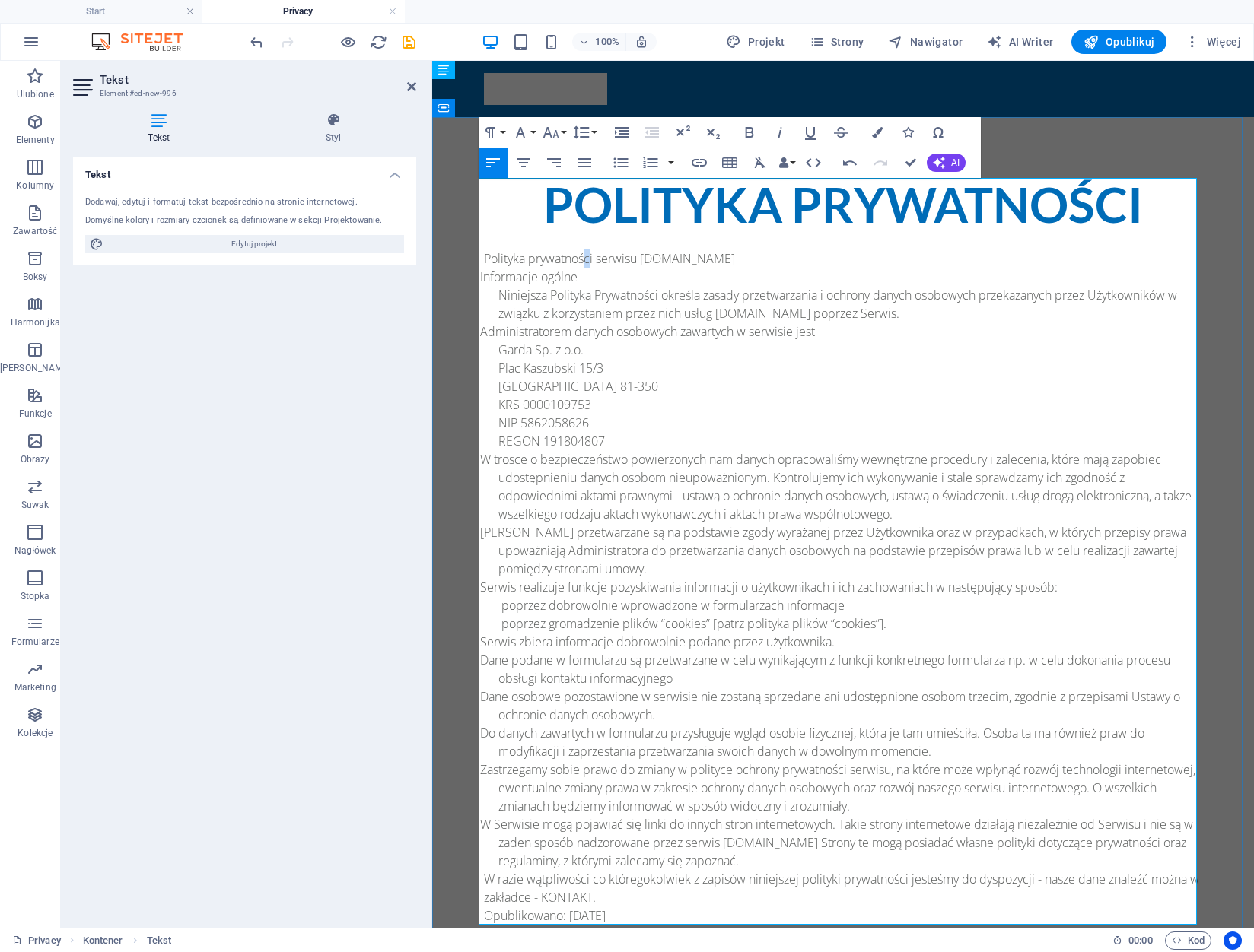
drag, startPoint x: 615, startPoint y: 258, endPoint x: 582, endPoint y: 261, distance: 33.1
click at [582, 261] on p "Polityka prywatności serwisu www.podnosnik-gdynia.pl" at bounding box center [843, 259] width 718 height 18
click at [502, 132] on button "Paragraph Format" at bounding box center [492, 132] width 29 height 30
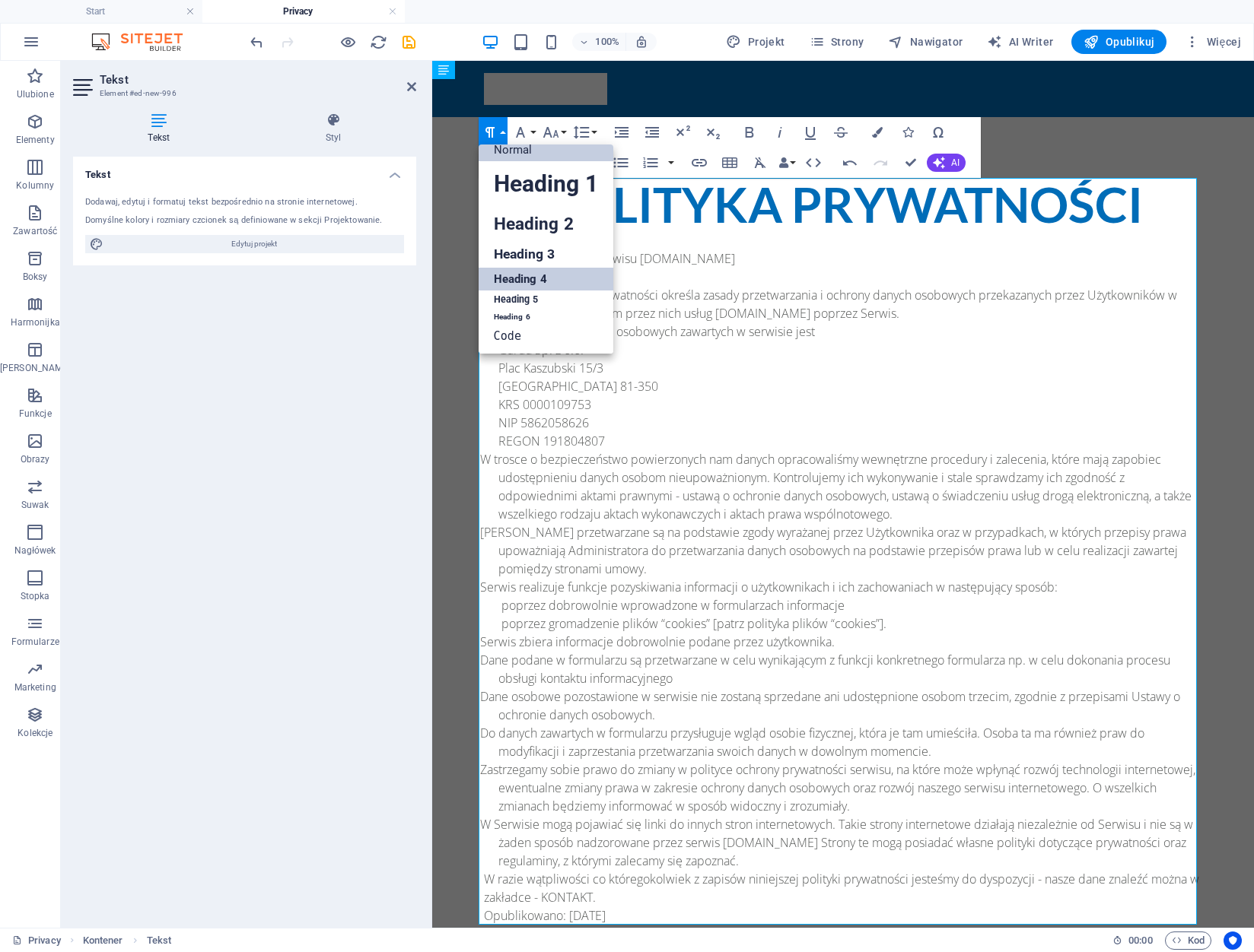
click at [550, 277] on link "Heading 4" at bounding box center [546, 279] width 135 height 23
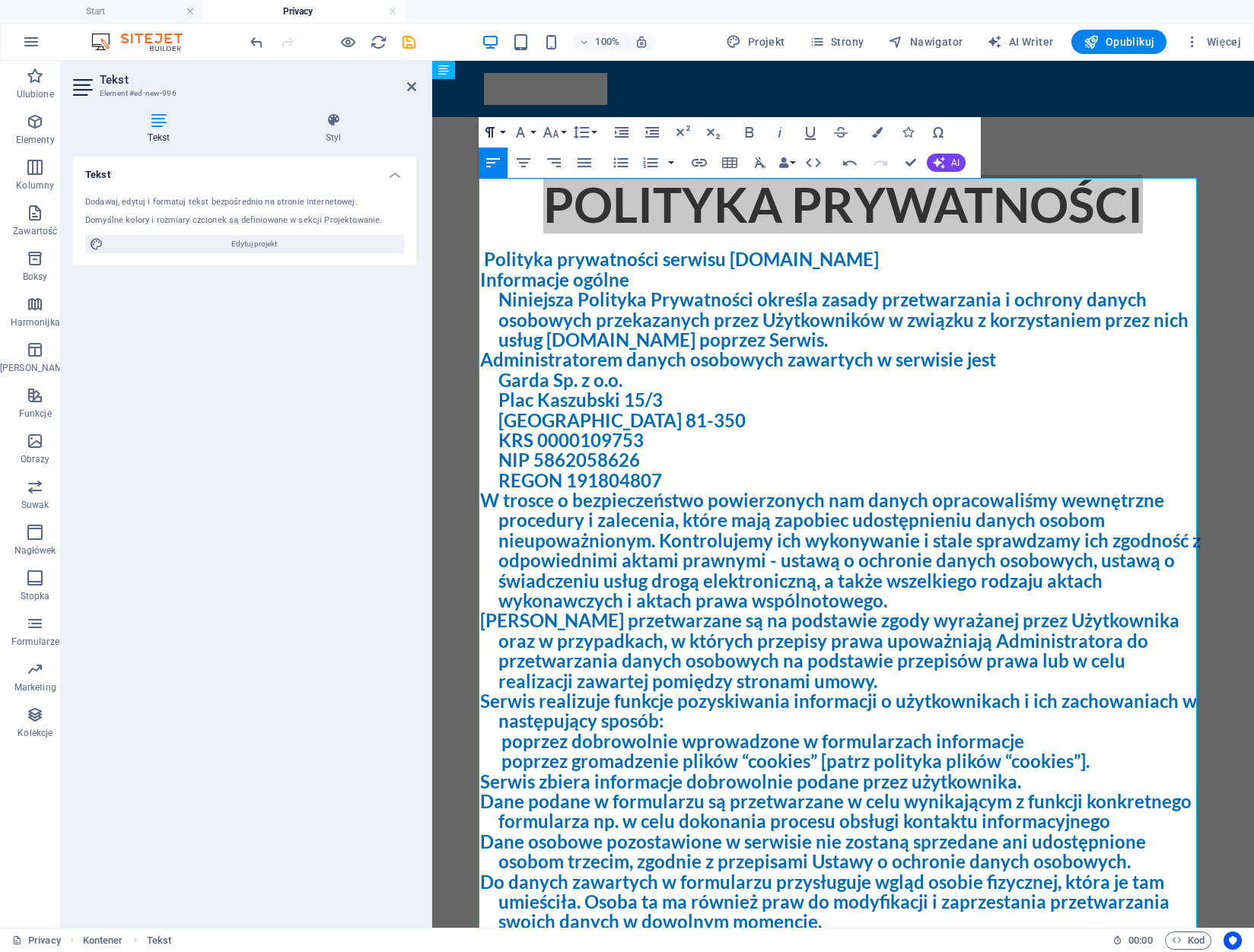
click at [504, 129] on button "Paragraph Format" at bounding box center [492, 132] width 29 height 30
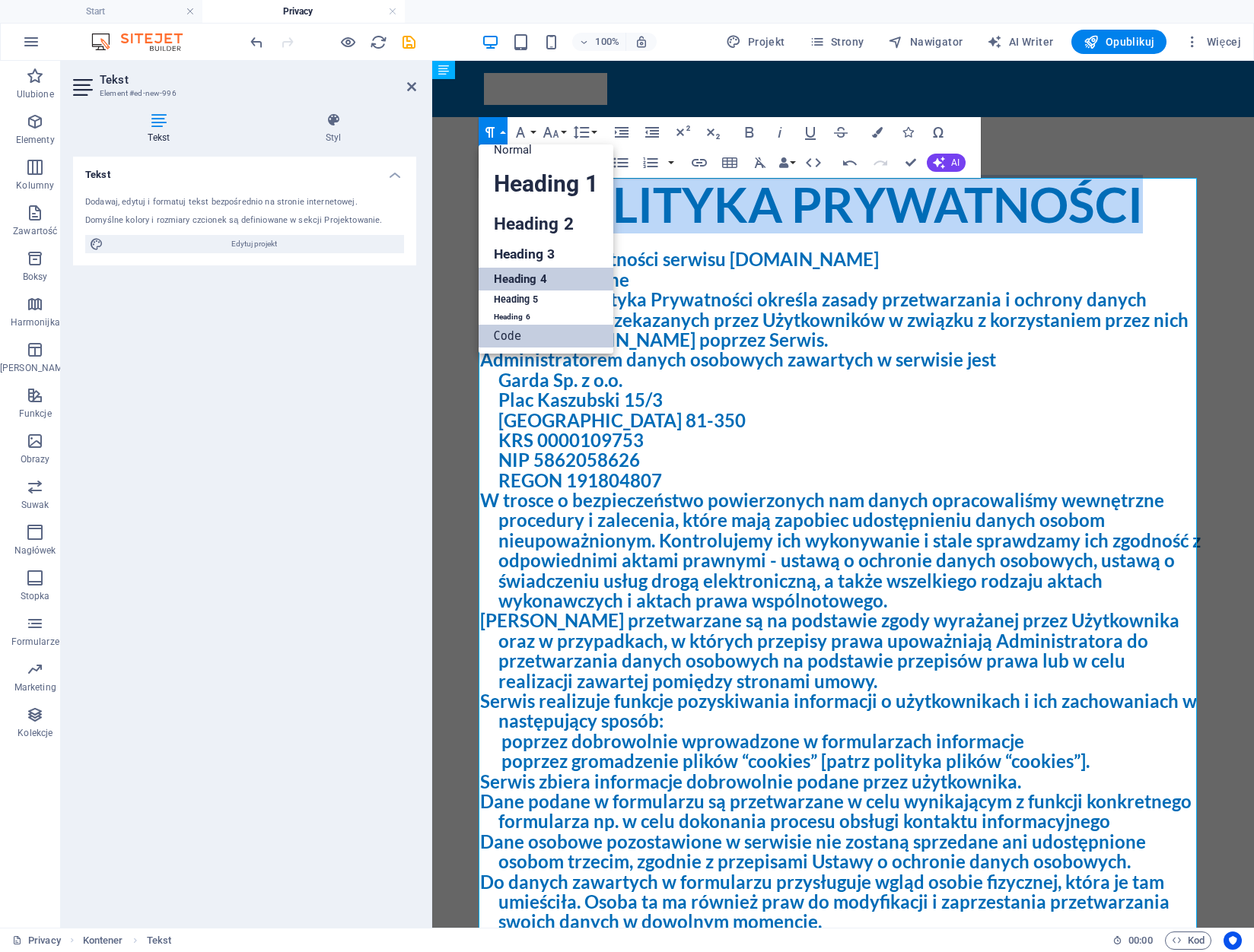
click at [532, 329] on link "Code" at bounding box center [546, 336] width 135 height 23
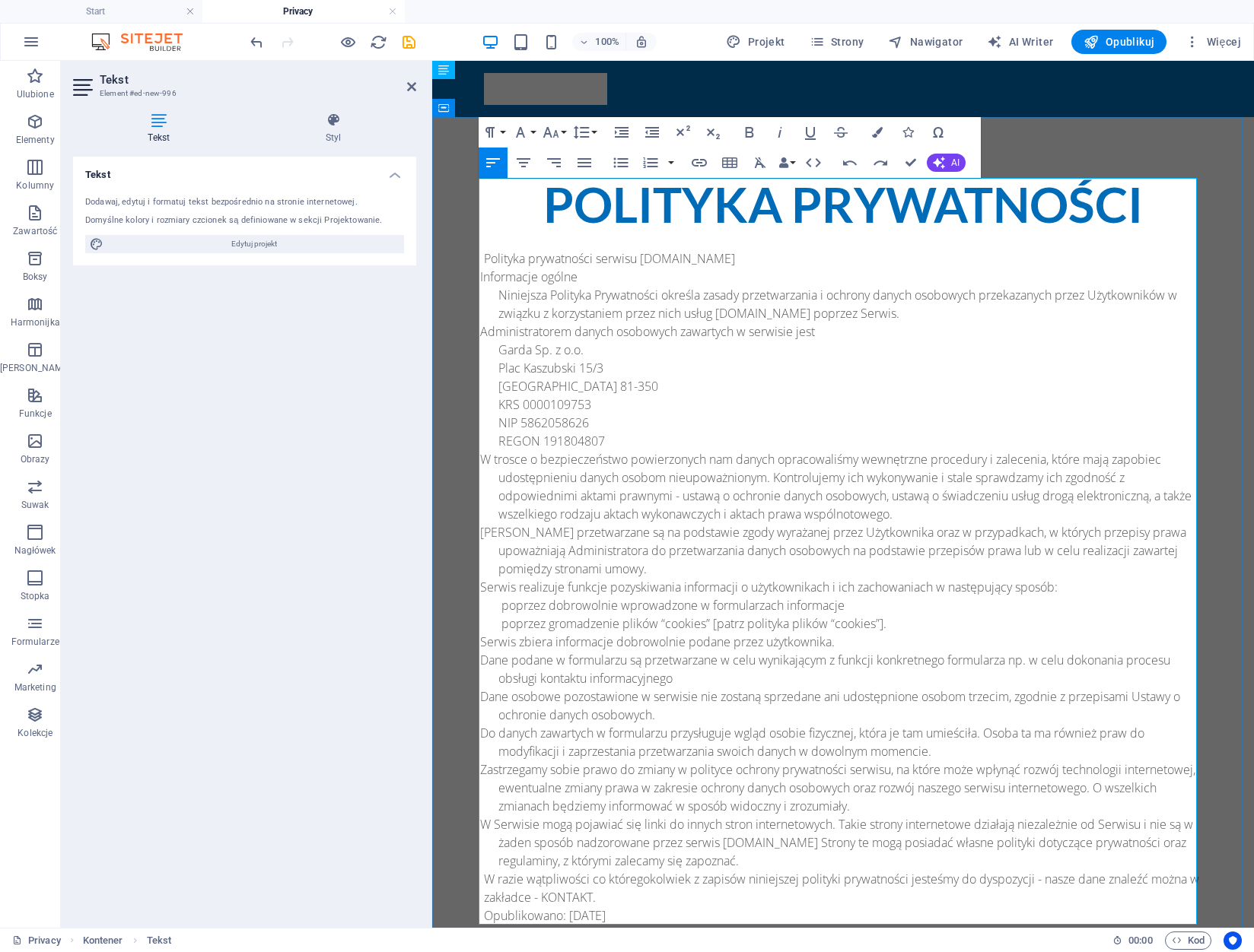
click at [484, 257] on p "Polityka prywatności serwisu www.podnosnik-gdynia.pl" at bounding box center [843, 259] width 718 height 18
click at [153, 124] on icon at bounding box center [159, 120] width 172 height 15
click at [249, 253] on div "Dodawaj, edytuj i formatuj tekst bezpośrednio na stronie internetowej. Domyślne…" at bounding box center [245, 224] width 344 height 81
click at [256, 244] on span "Edytuj projekt" at bounding box center [254, 245] width 292 height 18
select select "px"
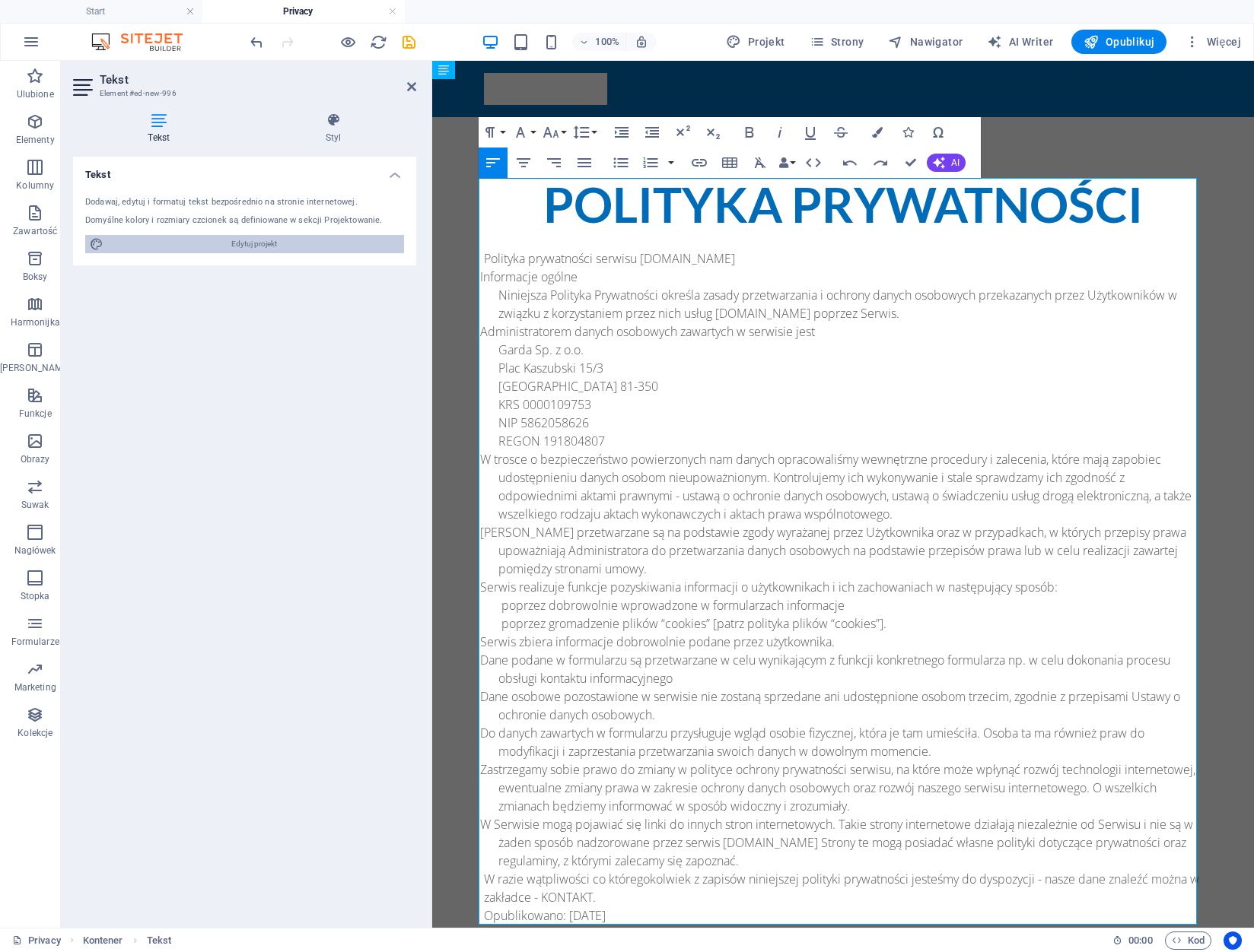
select select "400"
select select "px"
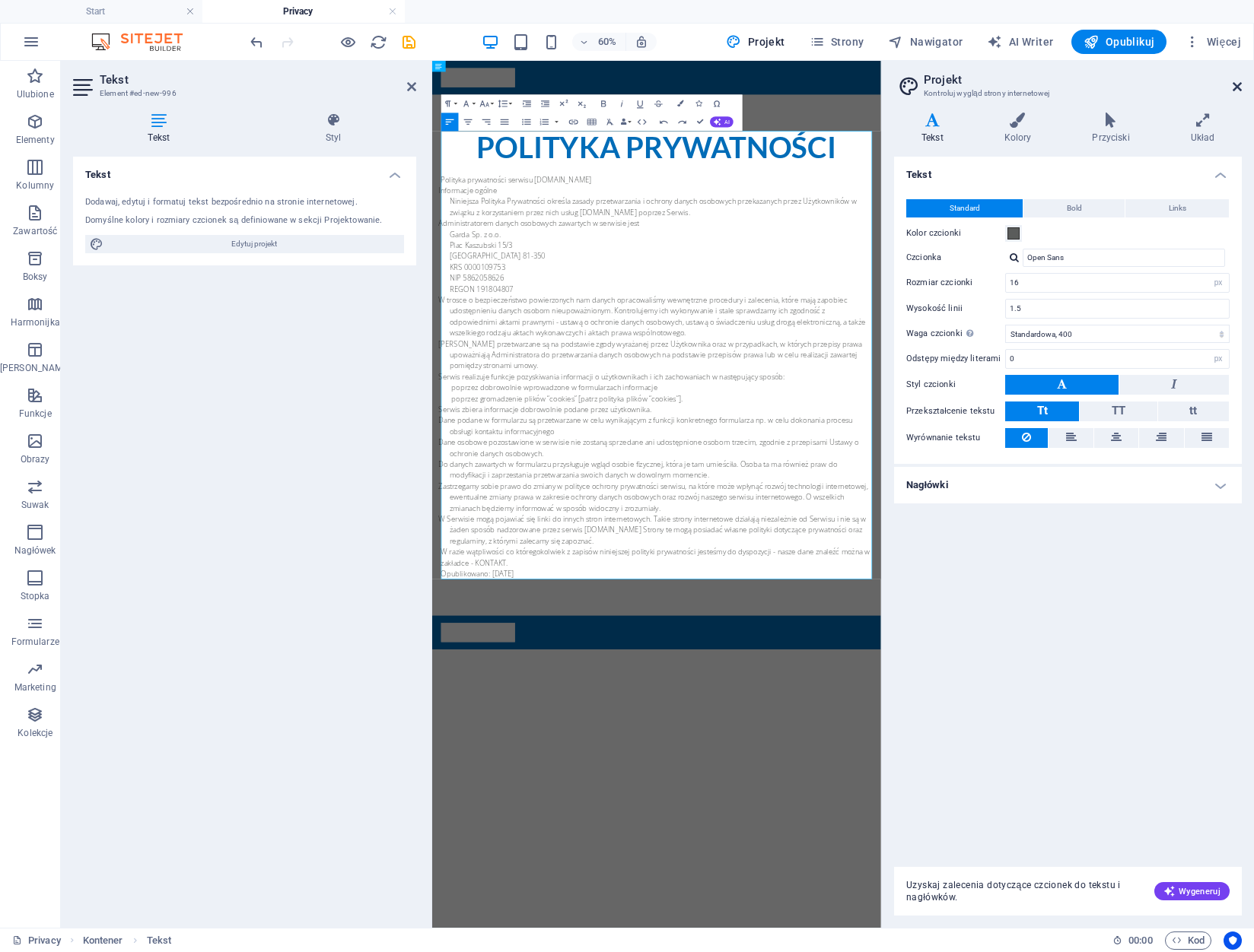
click at [1235, 82] on icon at bounding box center [1237, 86] width 9 height 12
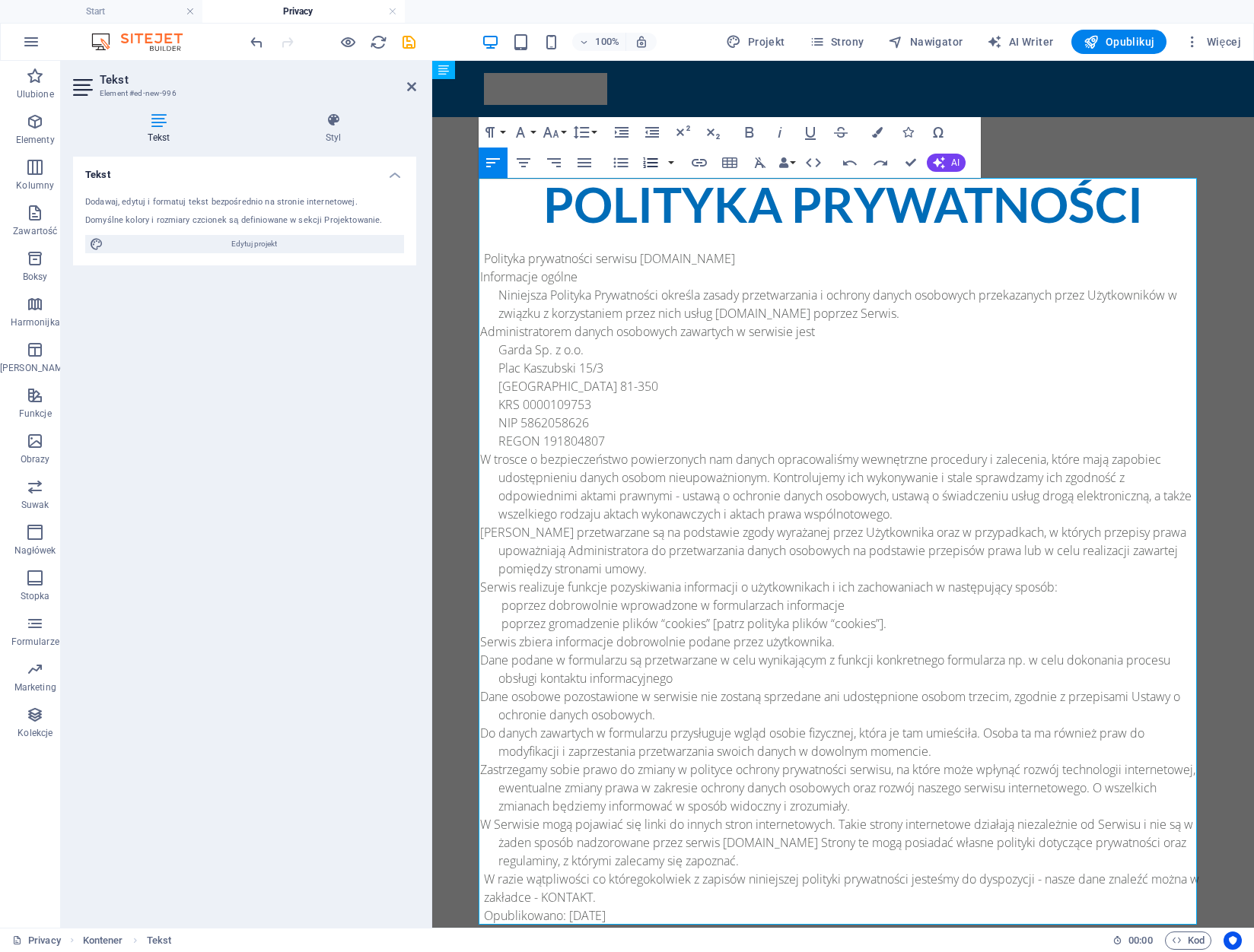
click at [653, 163] on icon "button" at bounding box center [650, 163] width 15 height 11
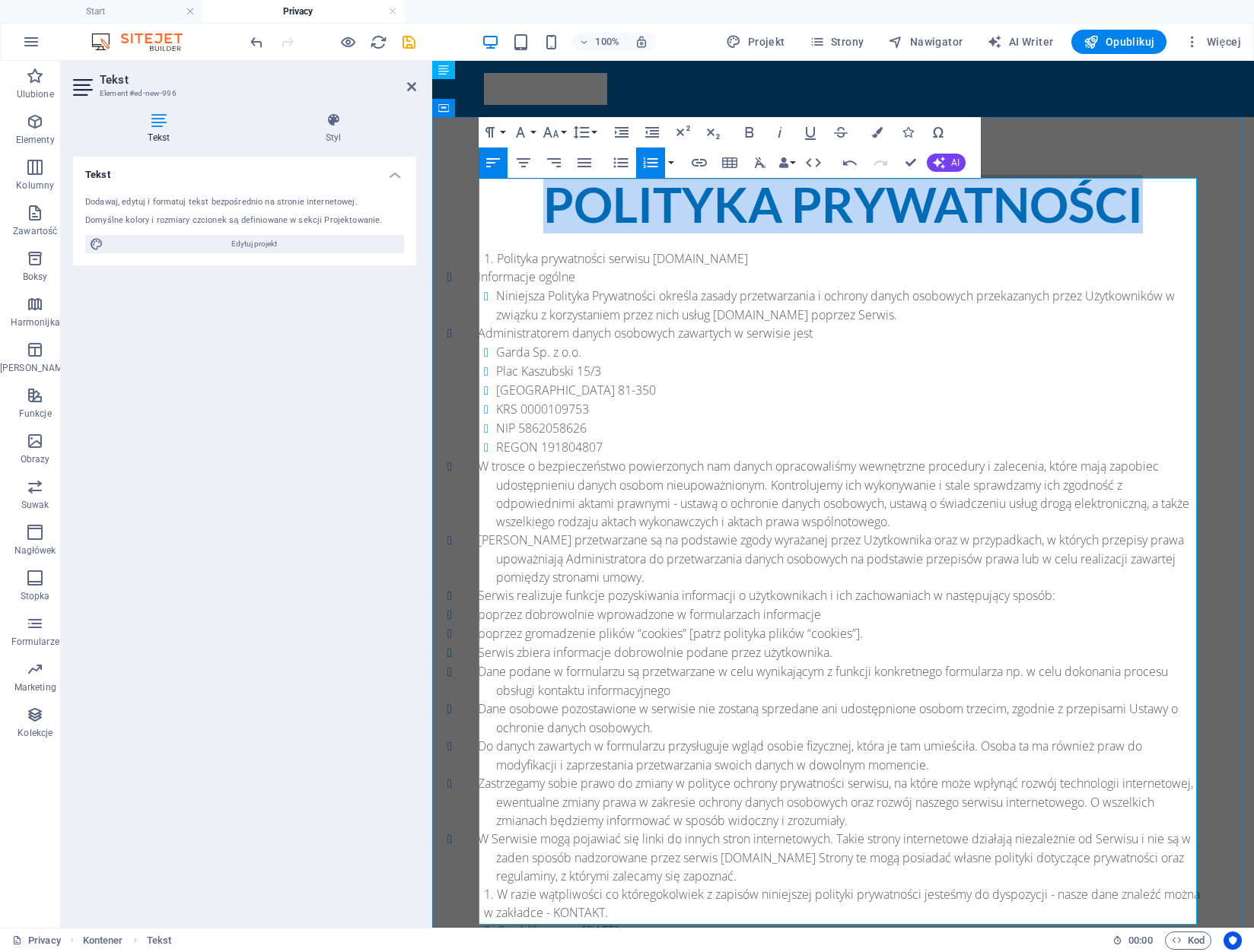
click at [617, 374] on li "Plac Kaszubski 15/3" at bounding box center [849, 371] width 706 height 19
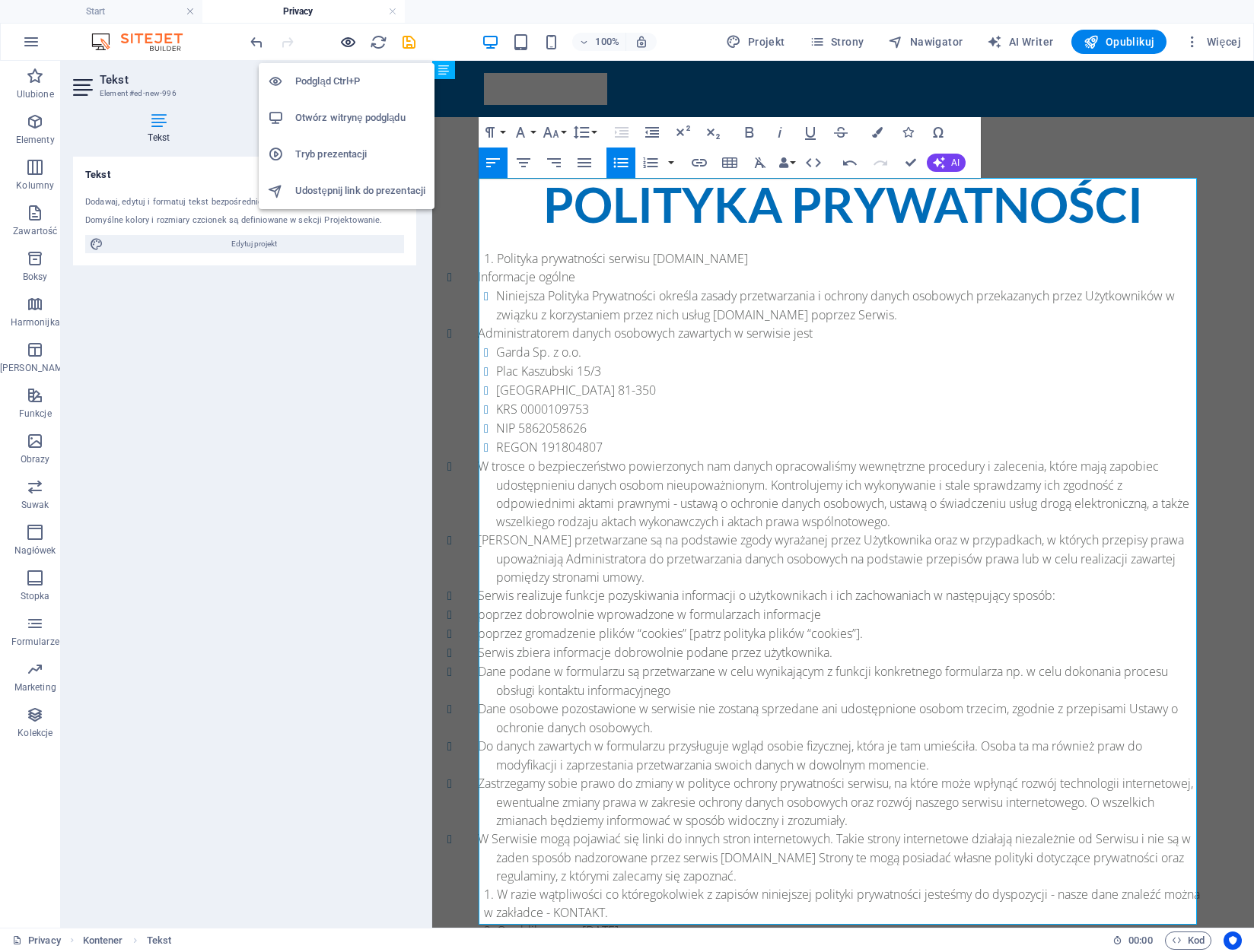
click at [347, 42] on icon "button" at bounding box center [347, 42] width 18 height 18
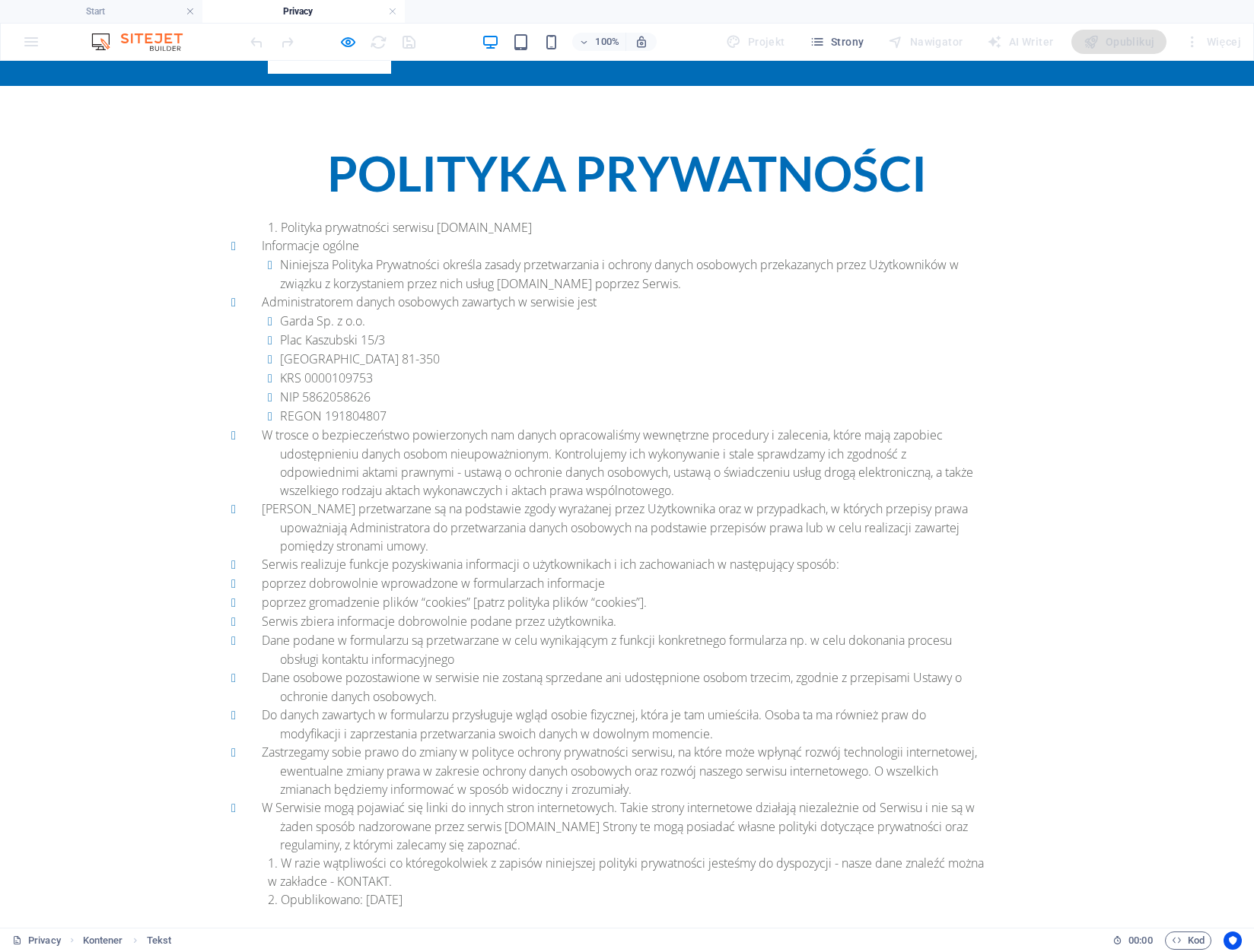
scroll to position [114, 0]
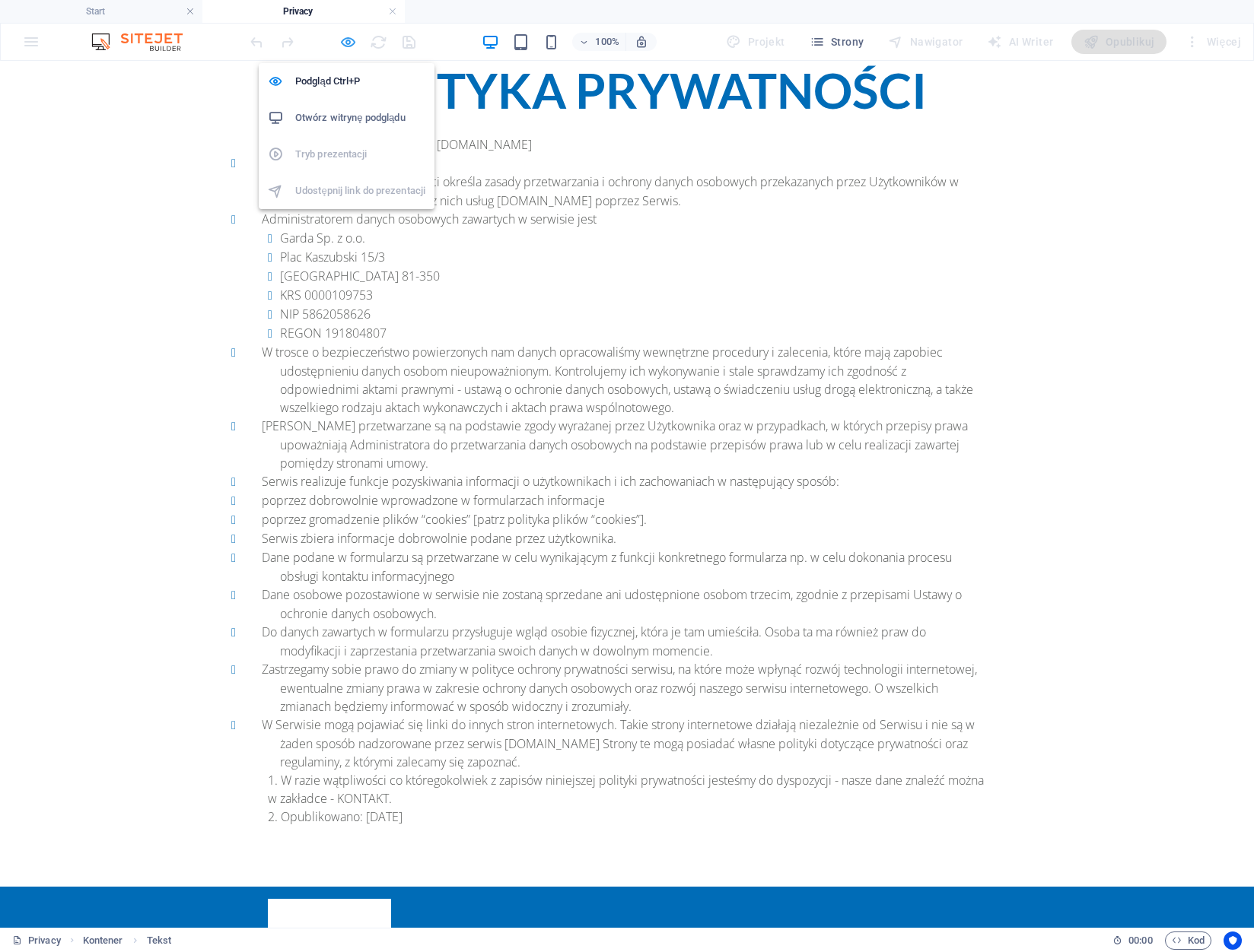
click at [352, 42] on icon "button" at bounding box center [347, 42] width 18 height 18
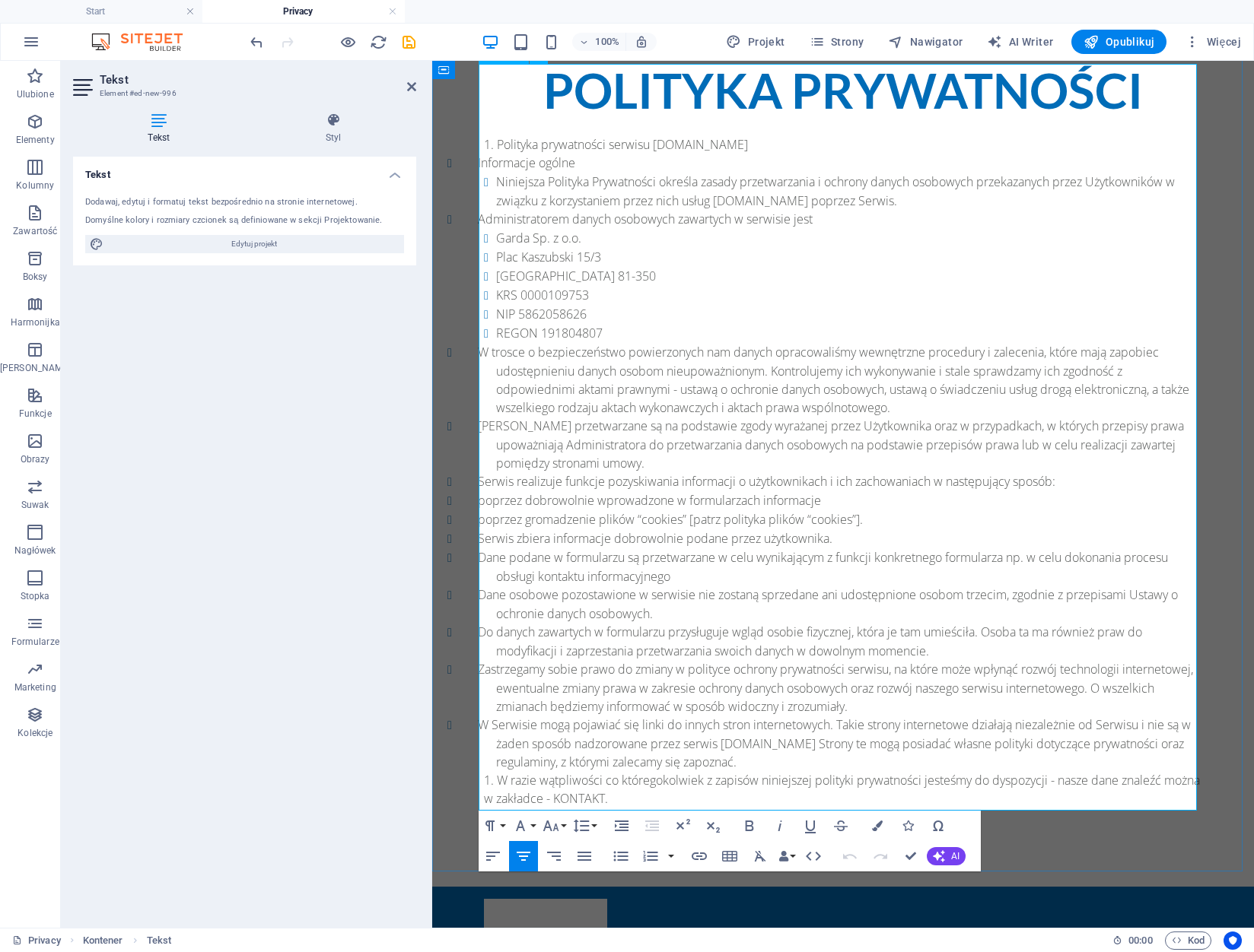
click at [493, 771] on li "W razie wątpliwości co któregokolwiek z zapisów niniejszej polityki prywatności…" at bounding box center [843, 789] width 718 height 37
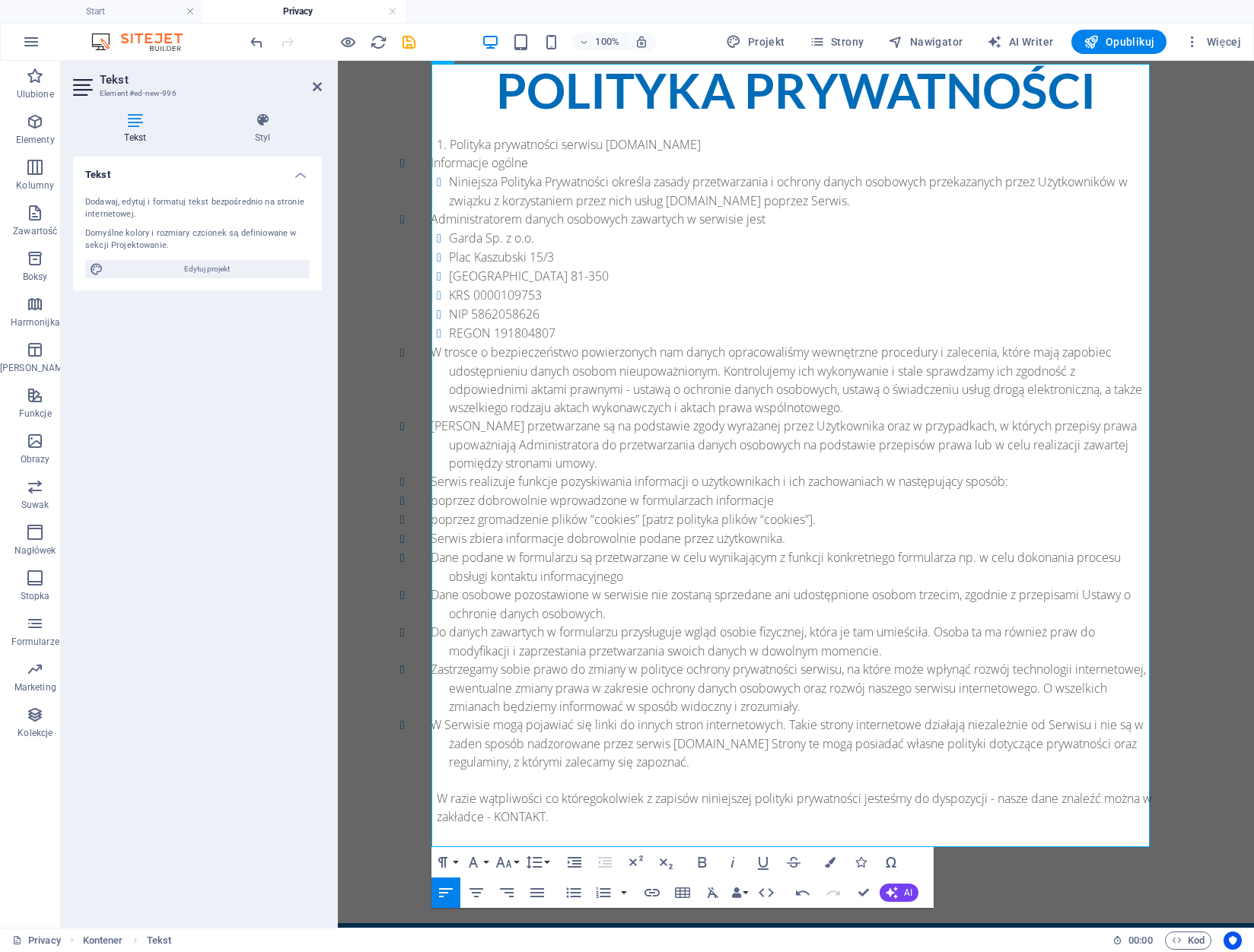
drag, startPoint x: 429, startPoint y: 183, endPoint x: 326, endPoint y: 194, distance: 103.6
click at [326, 194] on aside "Tekst Element #ed-new-996 Tekst Styl Tekst Dodawaj, edytuj i formatuj tekst bez…" at bounding box center [199, 494] width 277 height 867
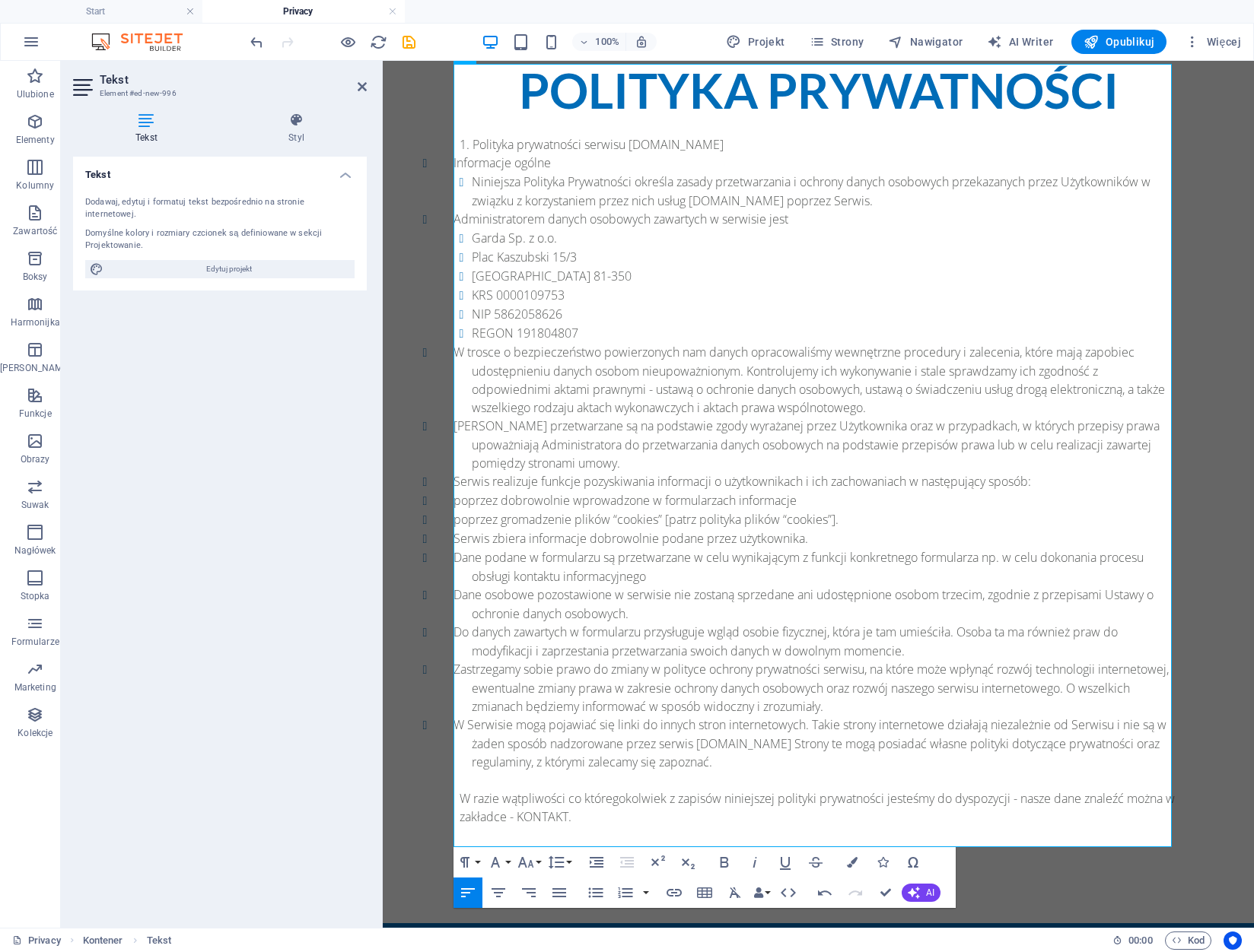
drag, startPoint x: 336, startPoint y: 204, endPoint x: 384, endPoint y: 210, distance: 48.4
click at [384, 210] on div "Tekst Element #ed-new-996 Tekst Styl Tekst Dodawaj, edytuj i formatuj tekst bez…" at bounding box center [657, 494] width 1193 height 867
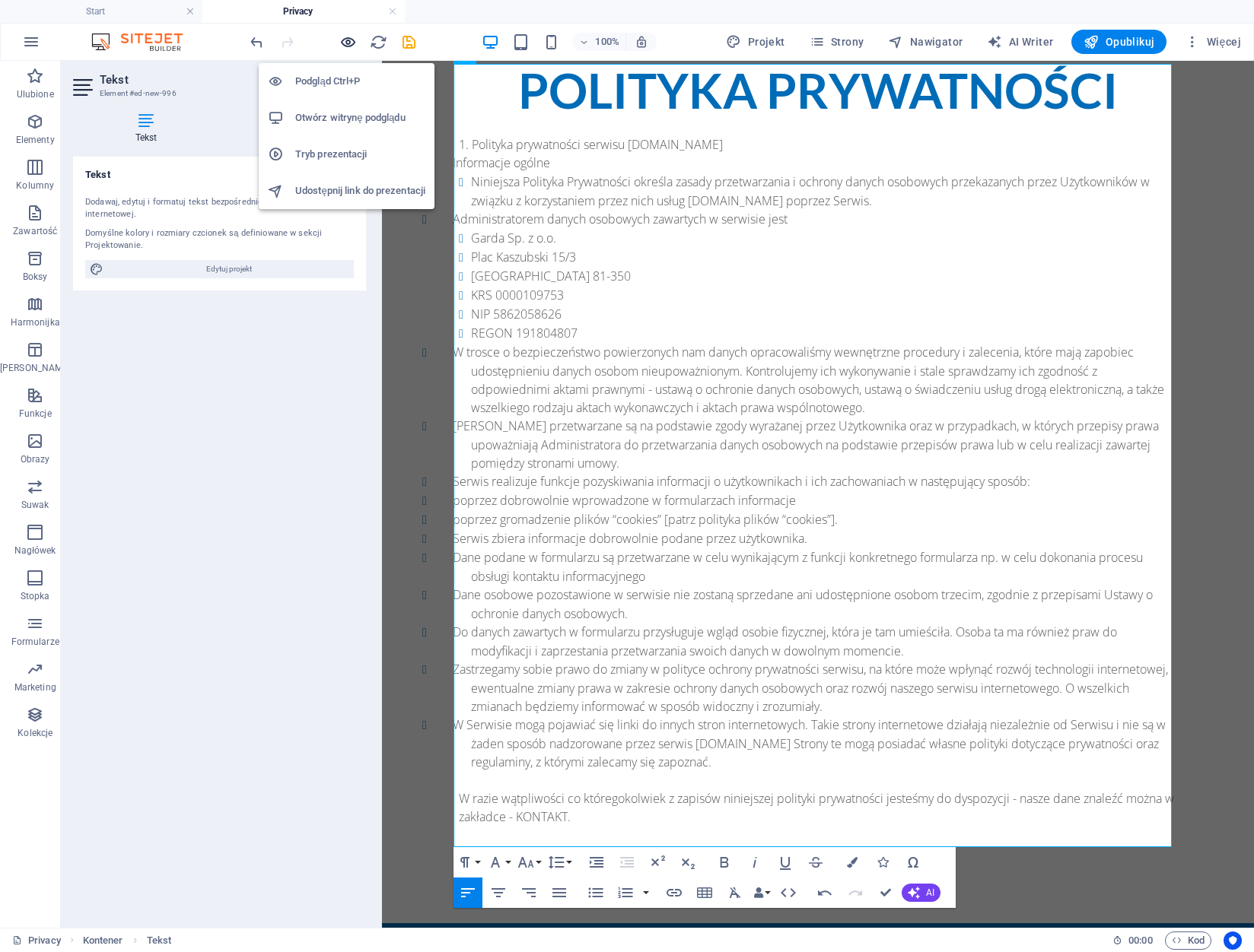
click at [344, 42] on icon "button" at bounding box center [347, 42] width 18 height 18
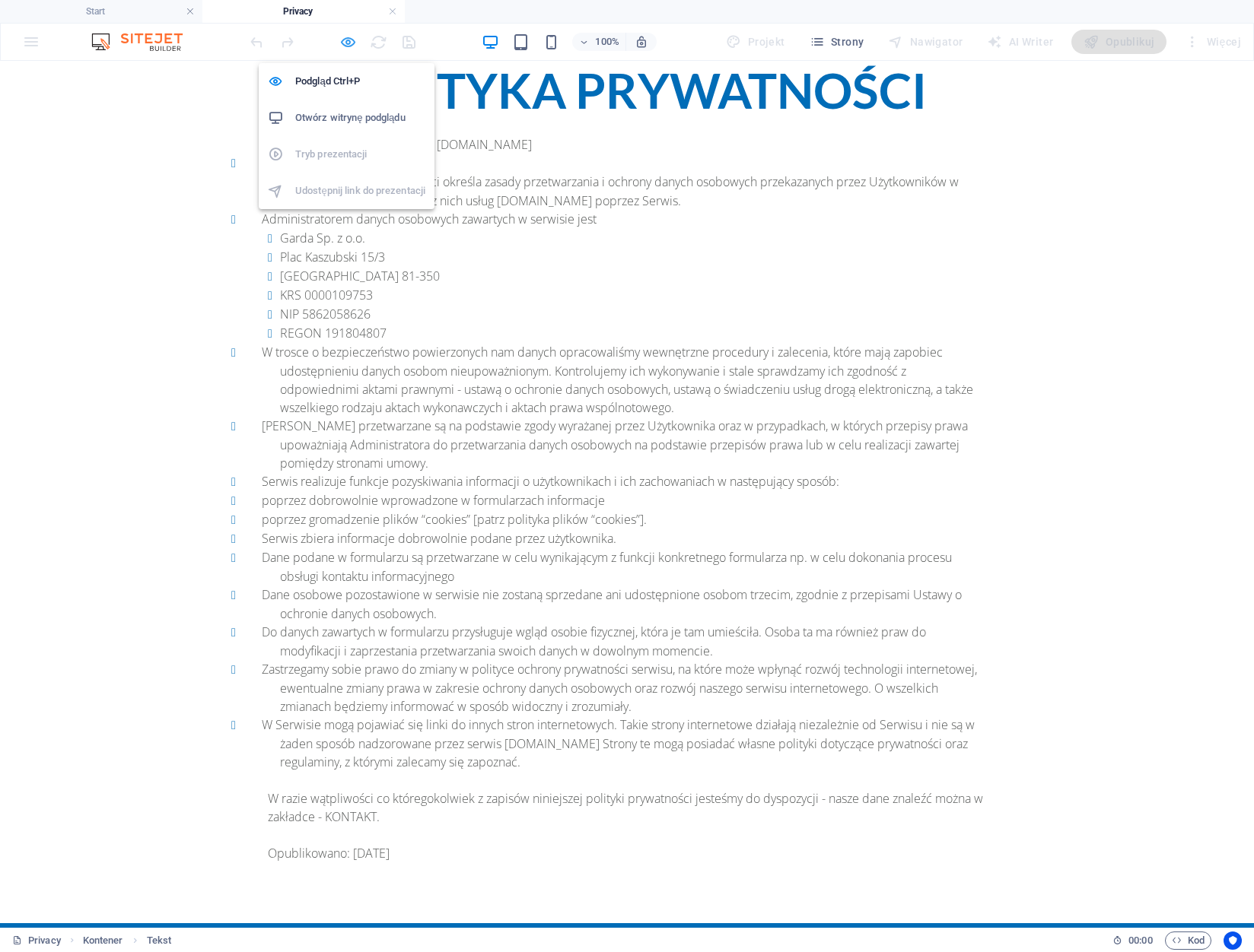
click at [344, 45] on icon "button" at bounding box center [347, 42] width 18 height 18
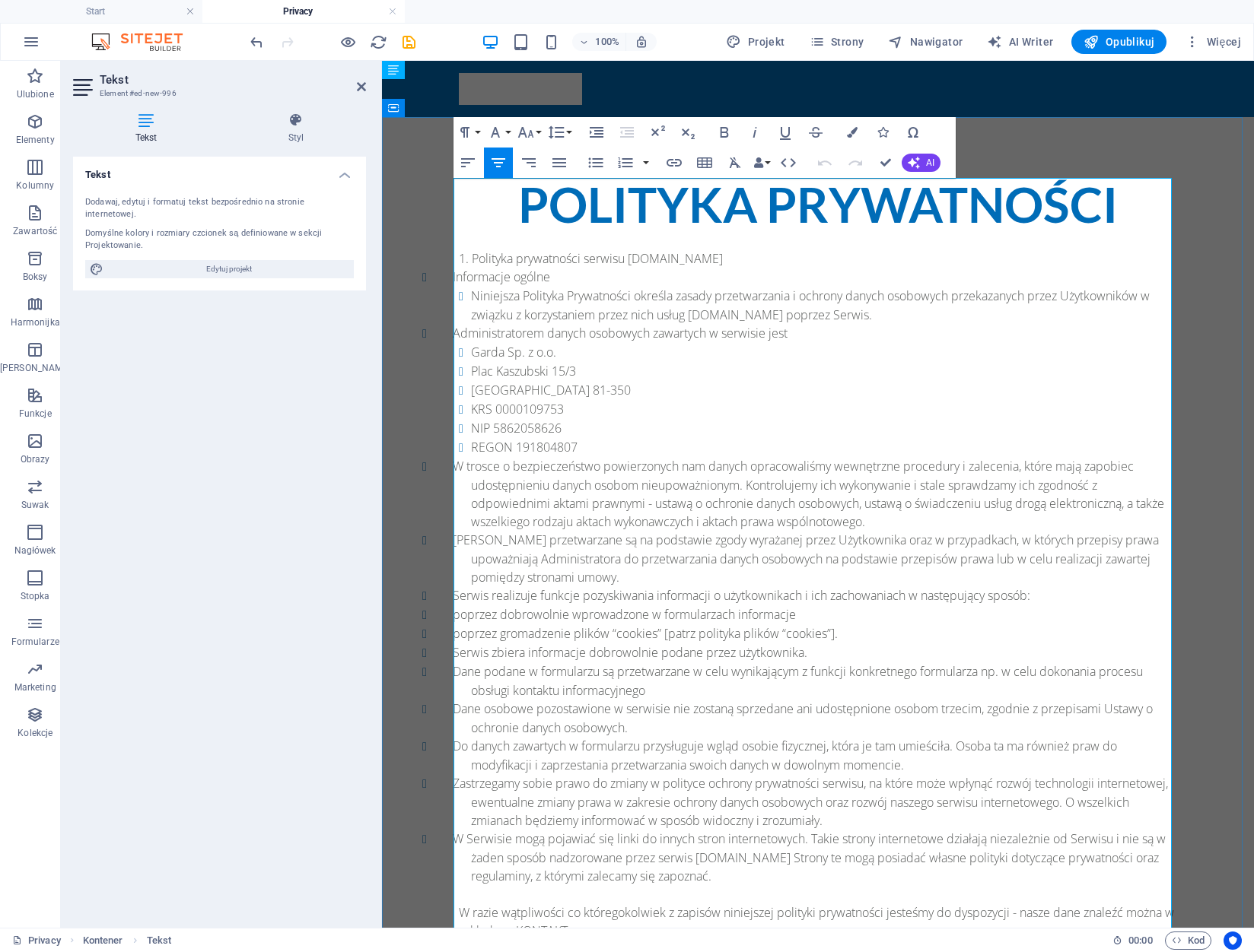
click at [527, 259] on li "Polityka prywatności serwisu www.podnosnik-gdynia.pl" at bounding box center [818, 259] width 718 height 18
click at [918, 161] on icon "button" at bounding box center [913, 163] width 12 height 12
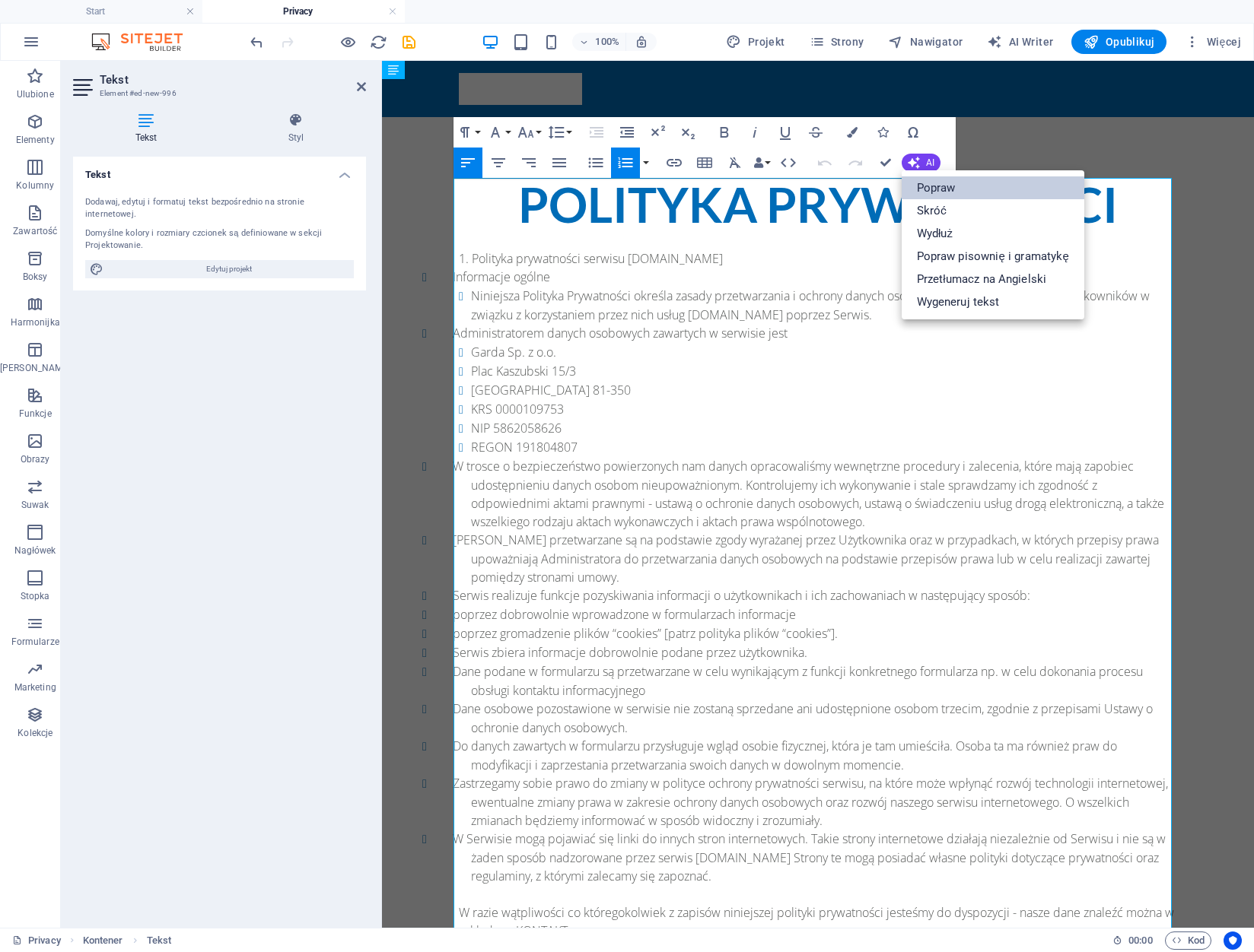
click at [962, 187] on link "Popraw" at bounding box center [993, 187] width 183 height 23
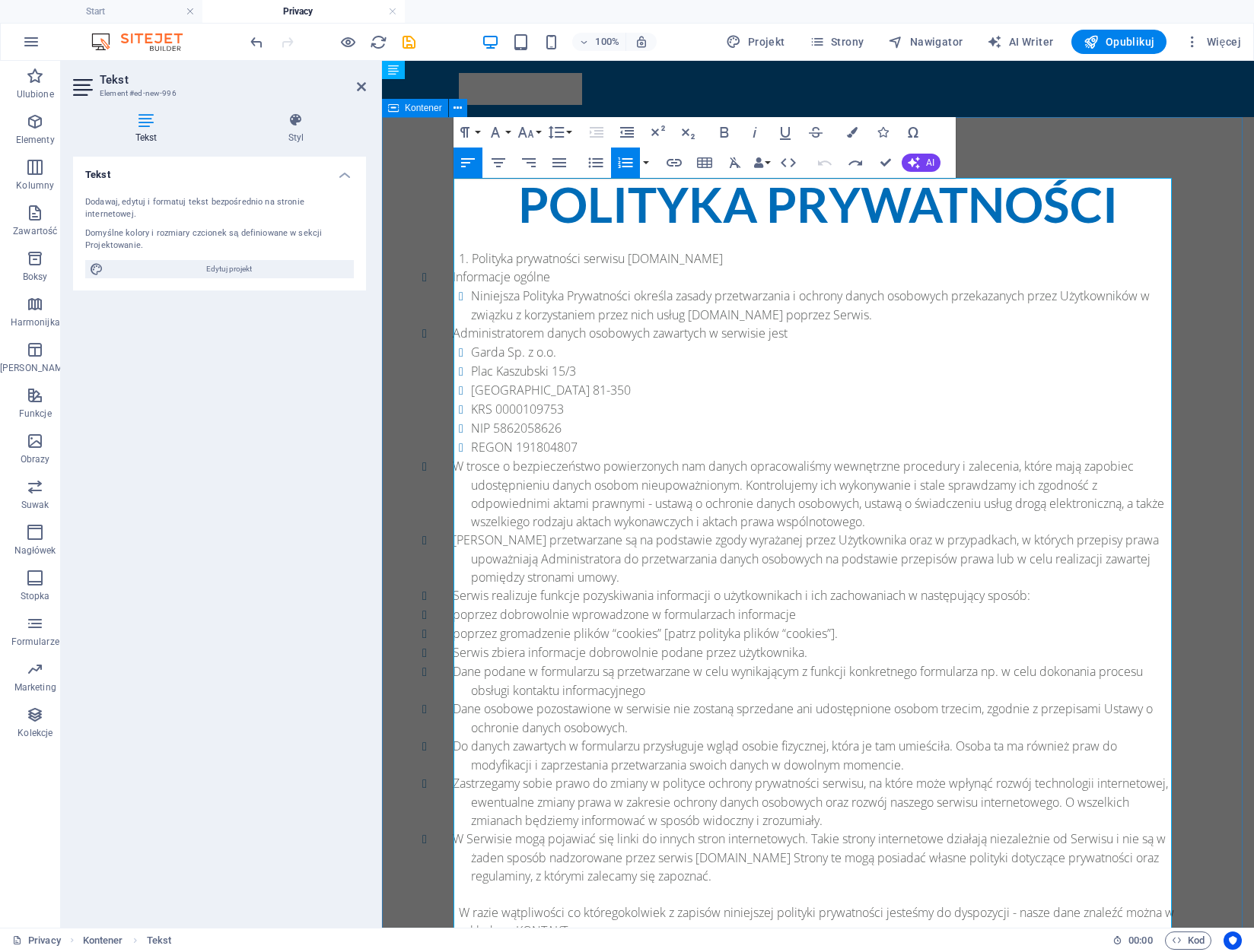
click at [413, 275] on div "POLITYKA PRYWATNOŚCI Polityka prywatności serwisu www.podnosnik-gdynia.pl Infor…" at bounding box center [818, 577] width 872 height 921
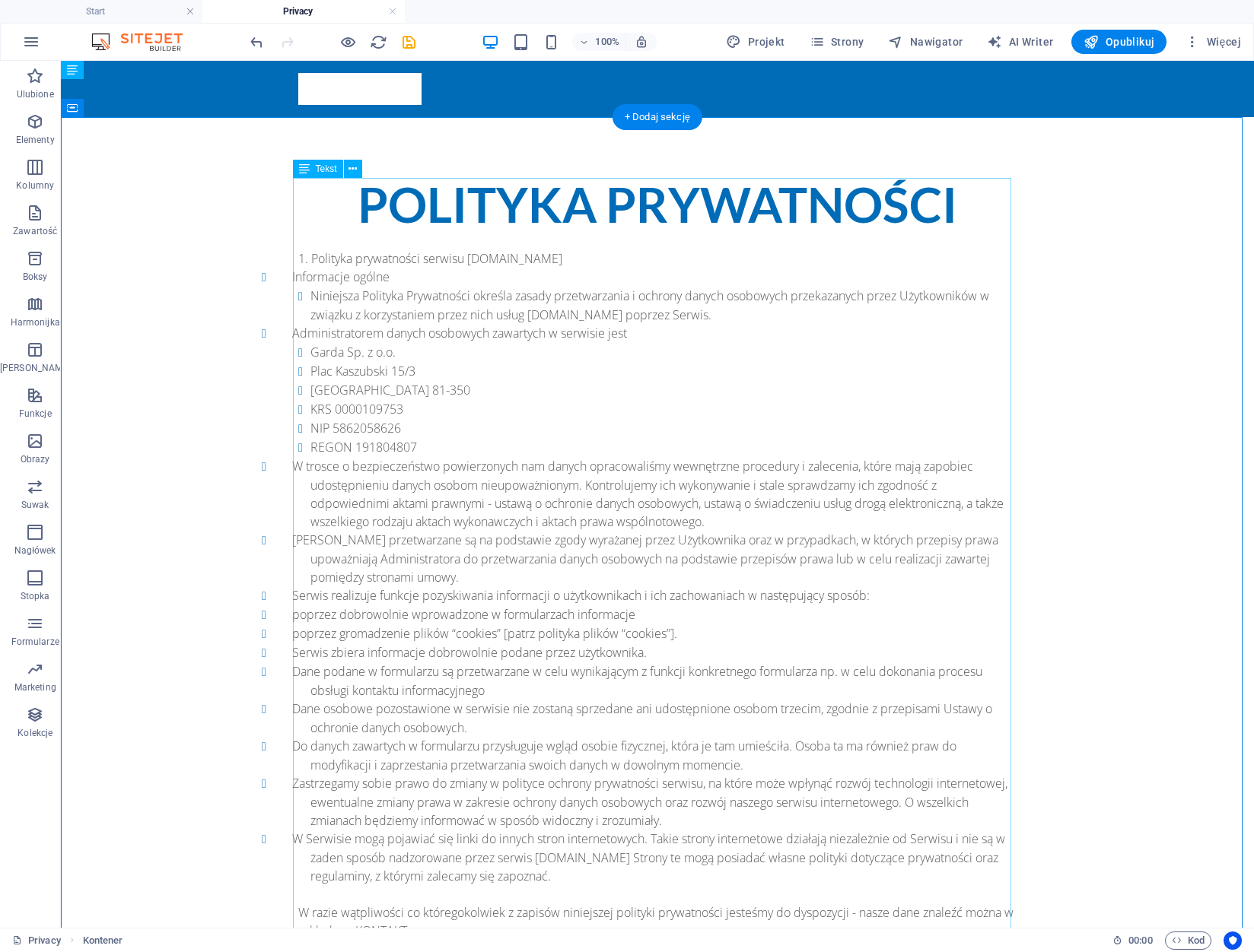
click at [655, 296] on div "POLITYKA PRYWATNOŚCI Polityka prywatności serwisu www.podnosnik-gdynia.pl Infor…" at bounding box center [657, 577] width 718 height 799
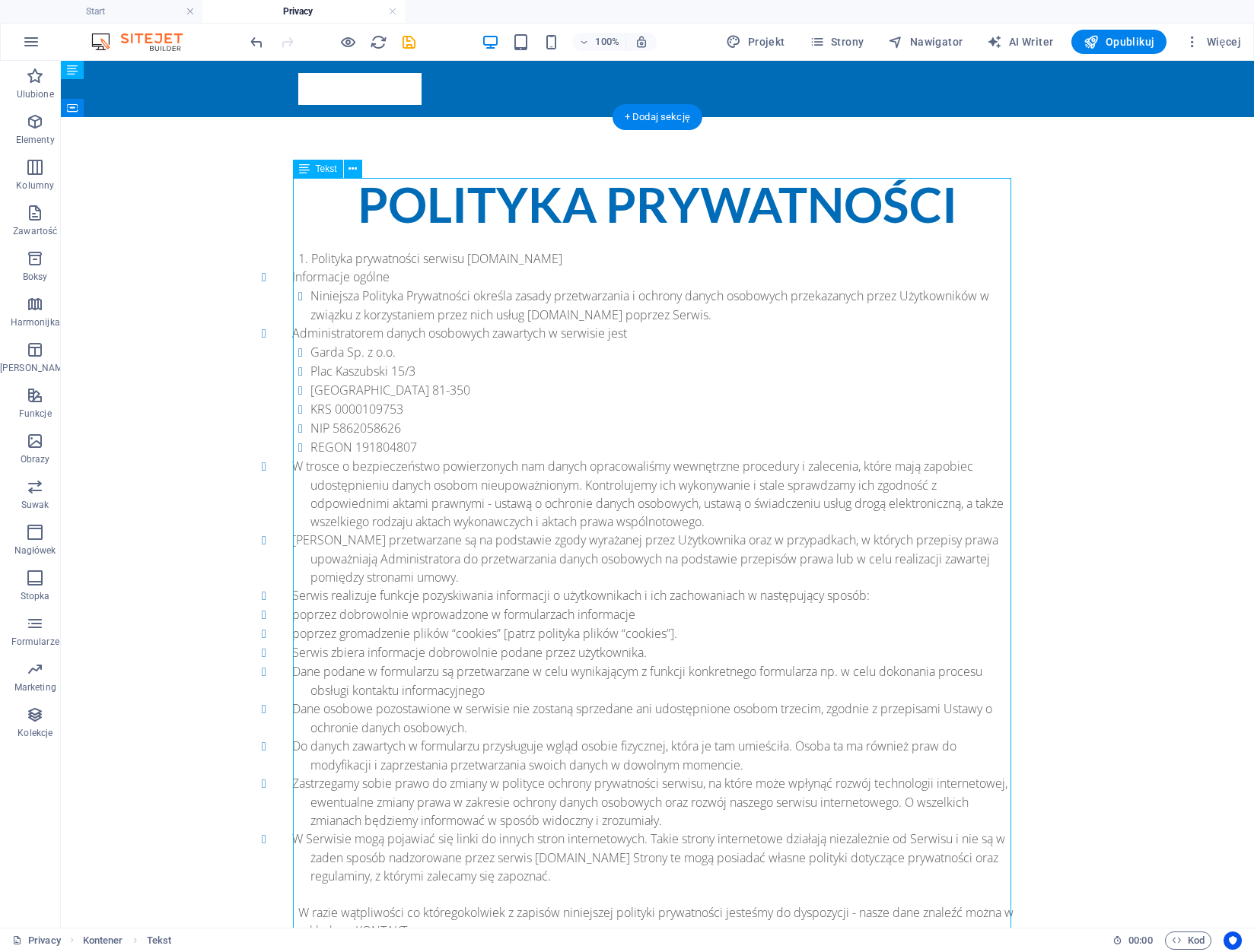
click at [658, 295] on div "POLITYKA PRYWATNOŚCI Polityka prywatności serwisu www.podnosnik-gdynia.pl Infor…" at bounding box center [657, 577] width 718 height 799
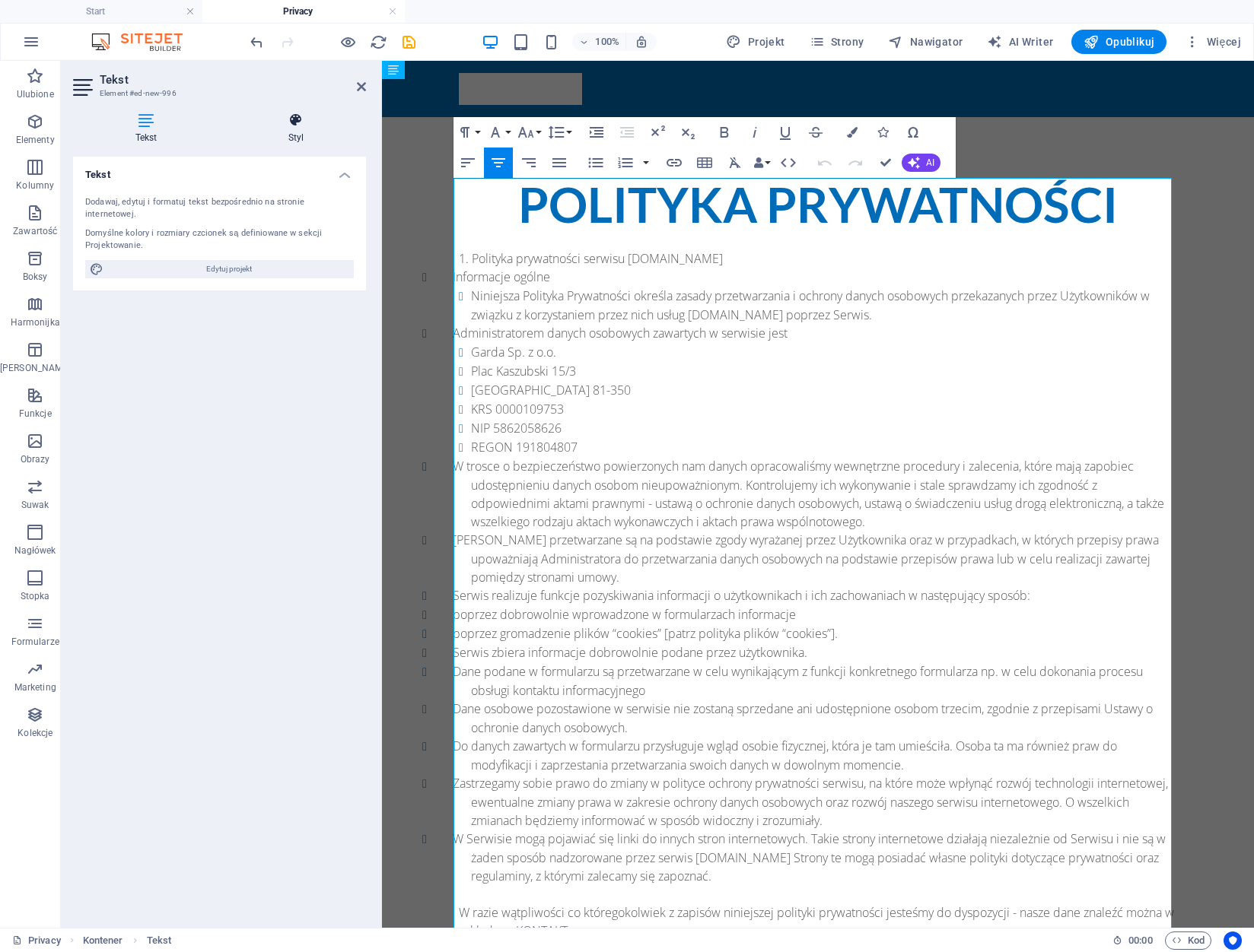
click at [295, 134] on h4 "Styl" at bounding box center [296, 128] width 140 height 32
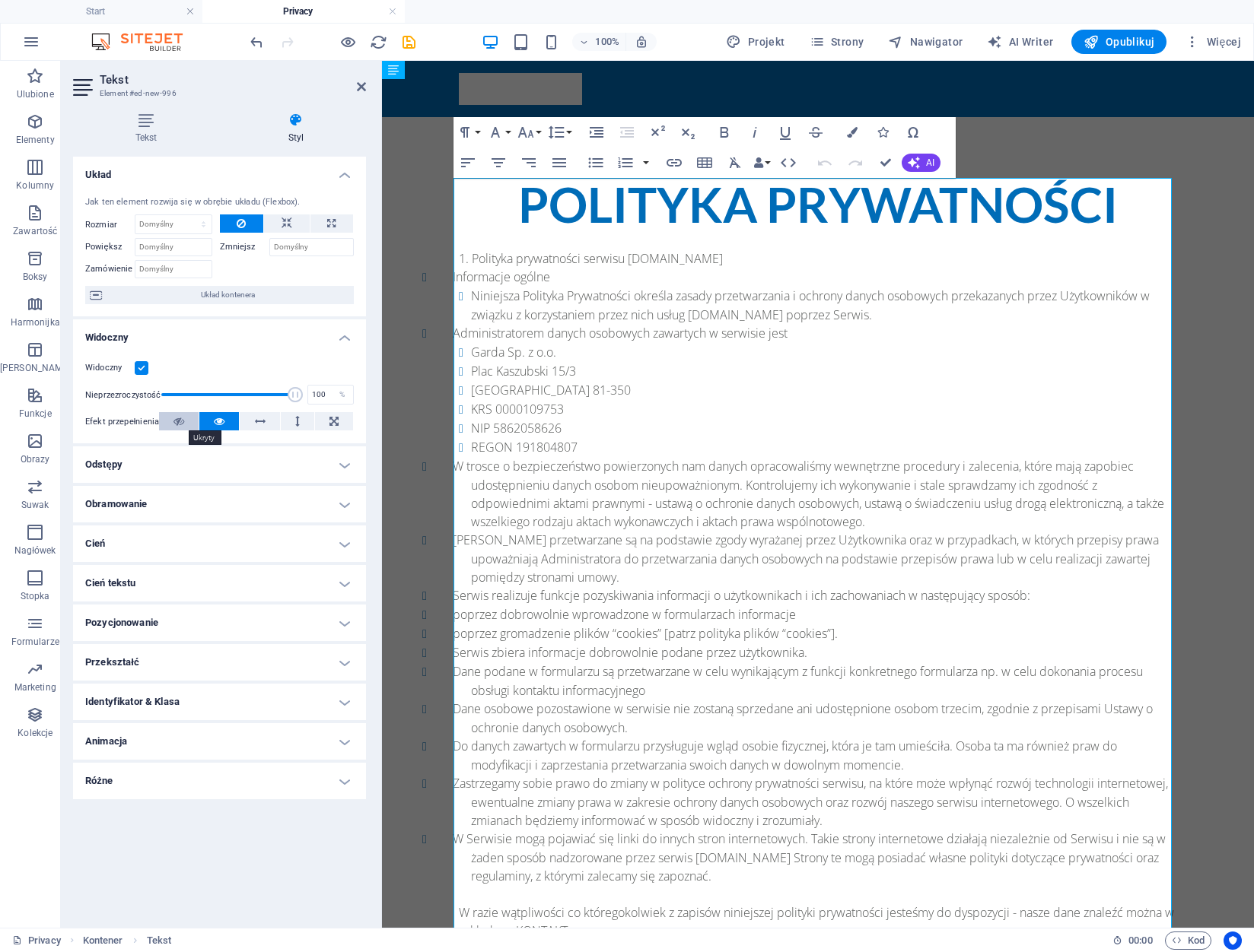
click at [185, 423] on button at bounding box center [178, 422] width 40 height 18
click at [210, 421] on button at bounding box center [219, 422] width 40 height 18
click at [188, 422] on button at bounding box center [178, 422] width 40 height 18
click at [224, 420] on button at bounding box center [219, 422] width 40 height 18
click at [253, 419] on button at bounding box center [259, 422] width 40 height 18
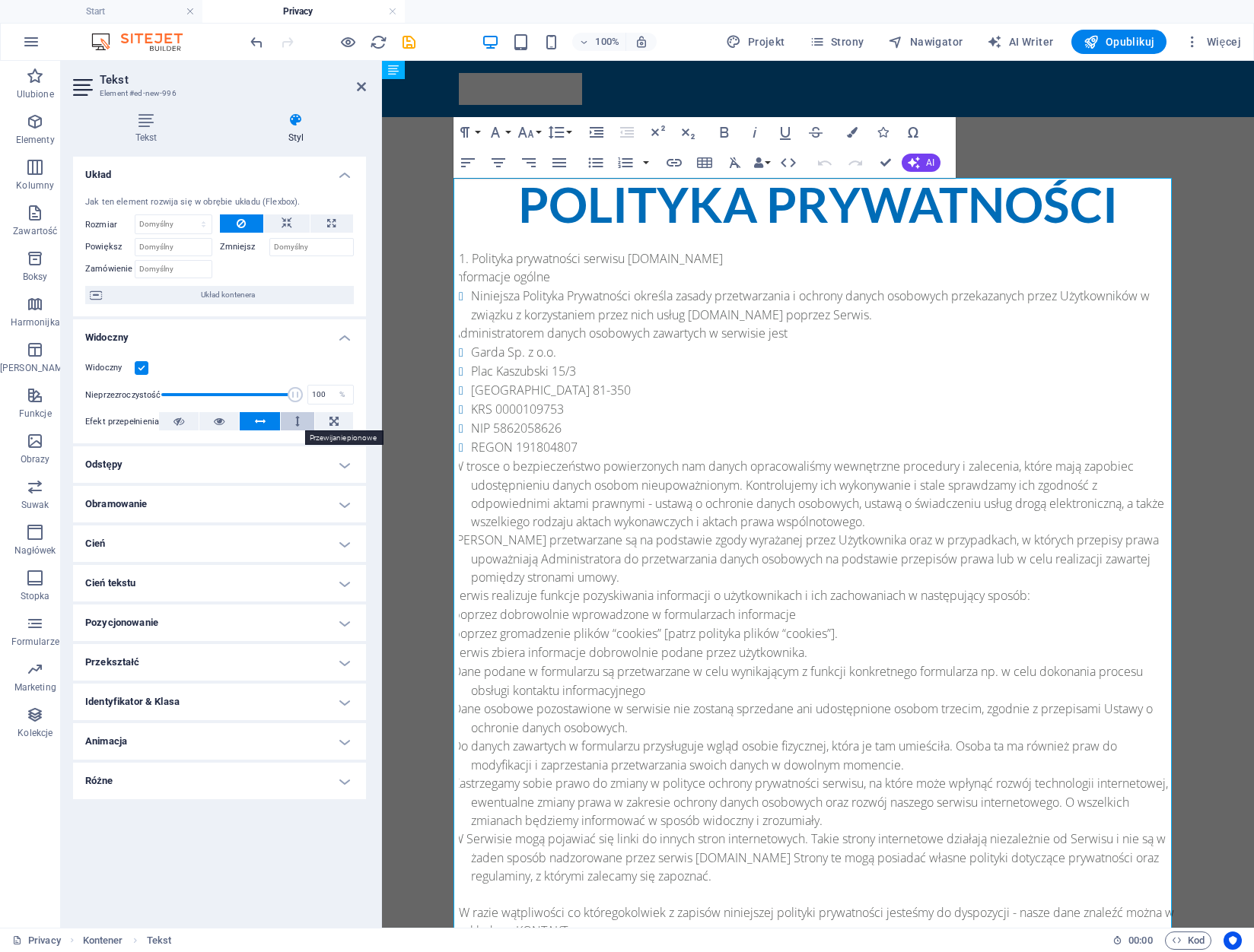
click at [292, 419] on button at bounding box center [297, 422] width 33 height 18
click at [170, 425] on button at bounding box center [178, 422] width 40 height 18
click at [334, 422] on icon at bounding box center [334, 422] width 9 height 18
click at [186, 427] on button at bounding box center [178, 422] width 40 height 18
click at [187, 465] on h4 "Odstępy" at bounding box center [219, 465] width 293 height 37
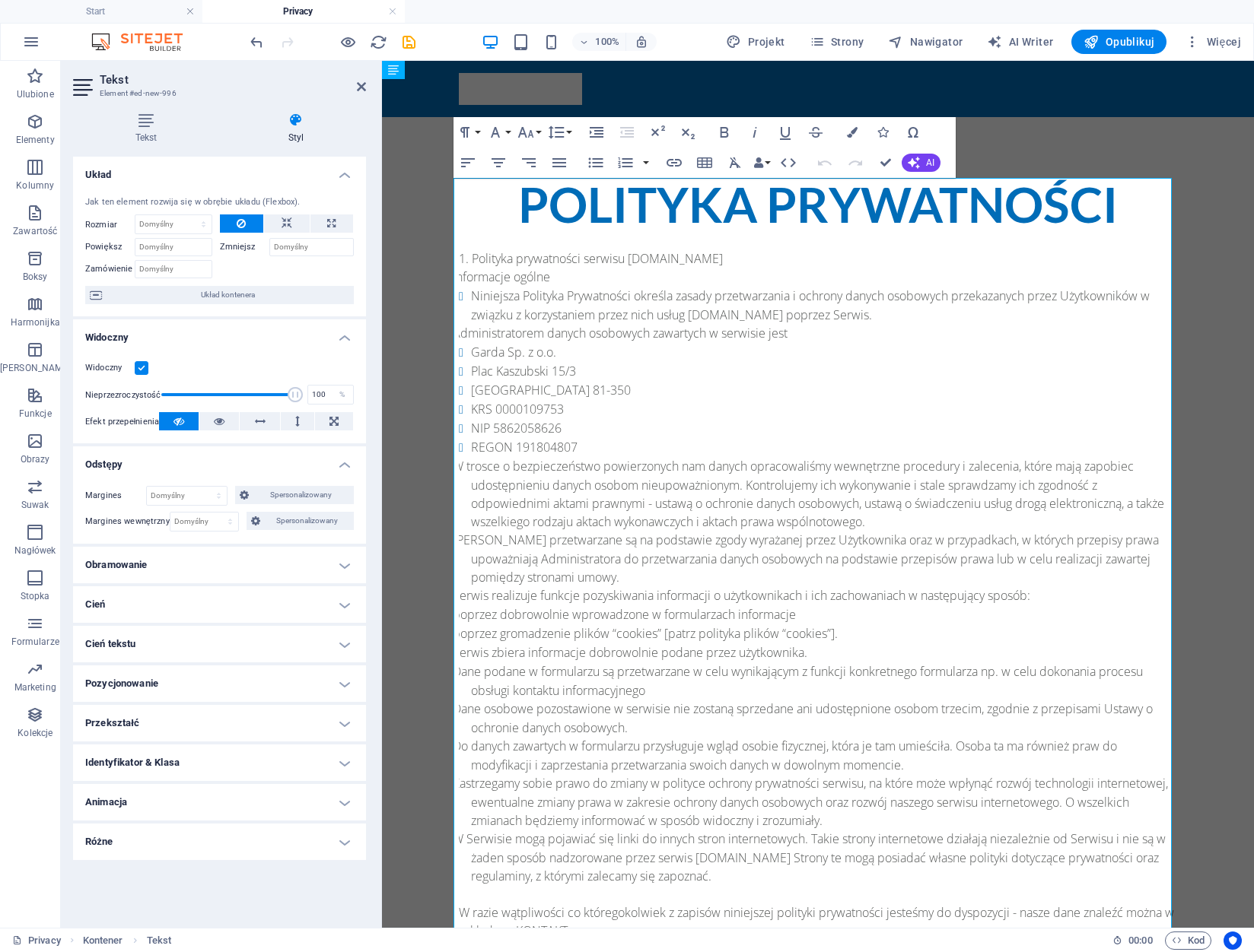
click at [190, 464] on h4 "Odstępy" at bounding box center [219, 461] width 293 height 28
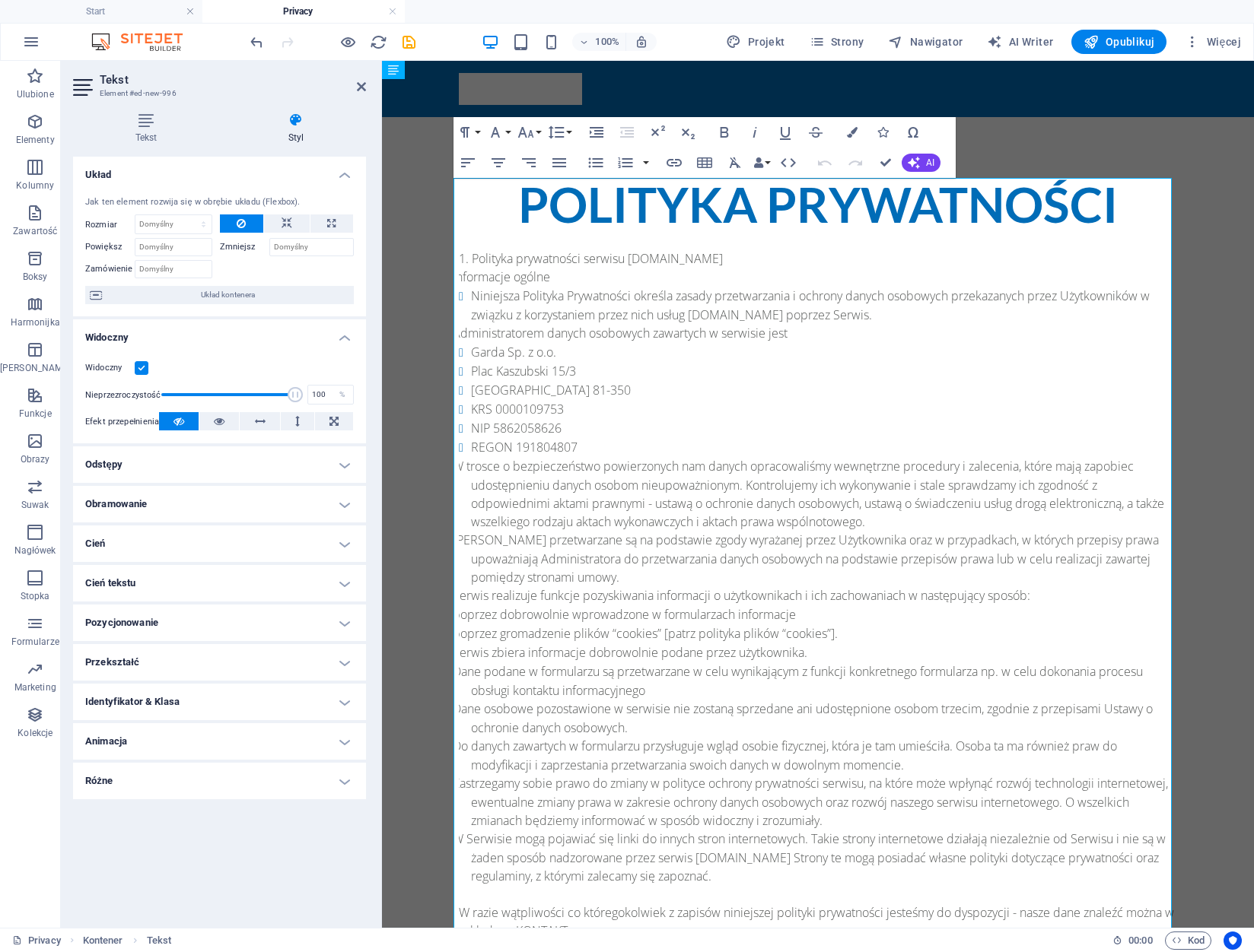
click at [175, 500] on h4 "Obramowanie" at bounding box center [219, 504] width 293 height 37
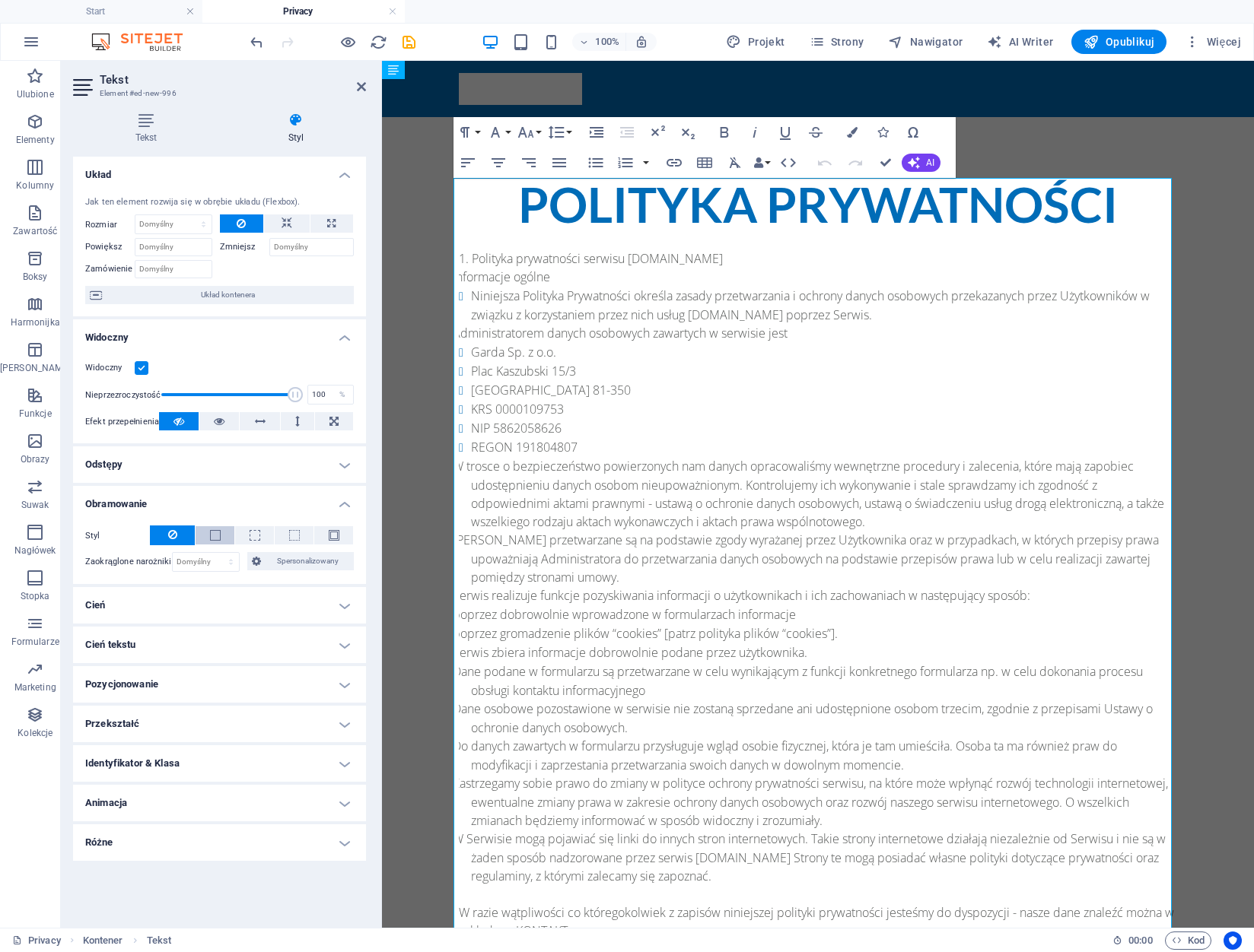
click at [213, 538] on span at bounding box center [215, 536] width 11 height 11
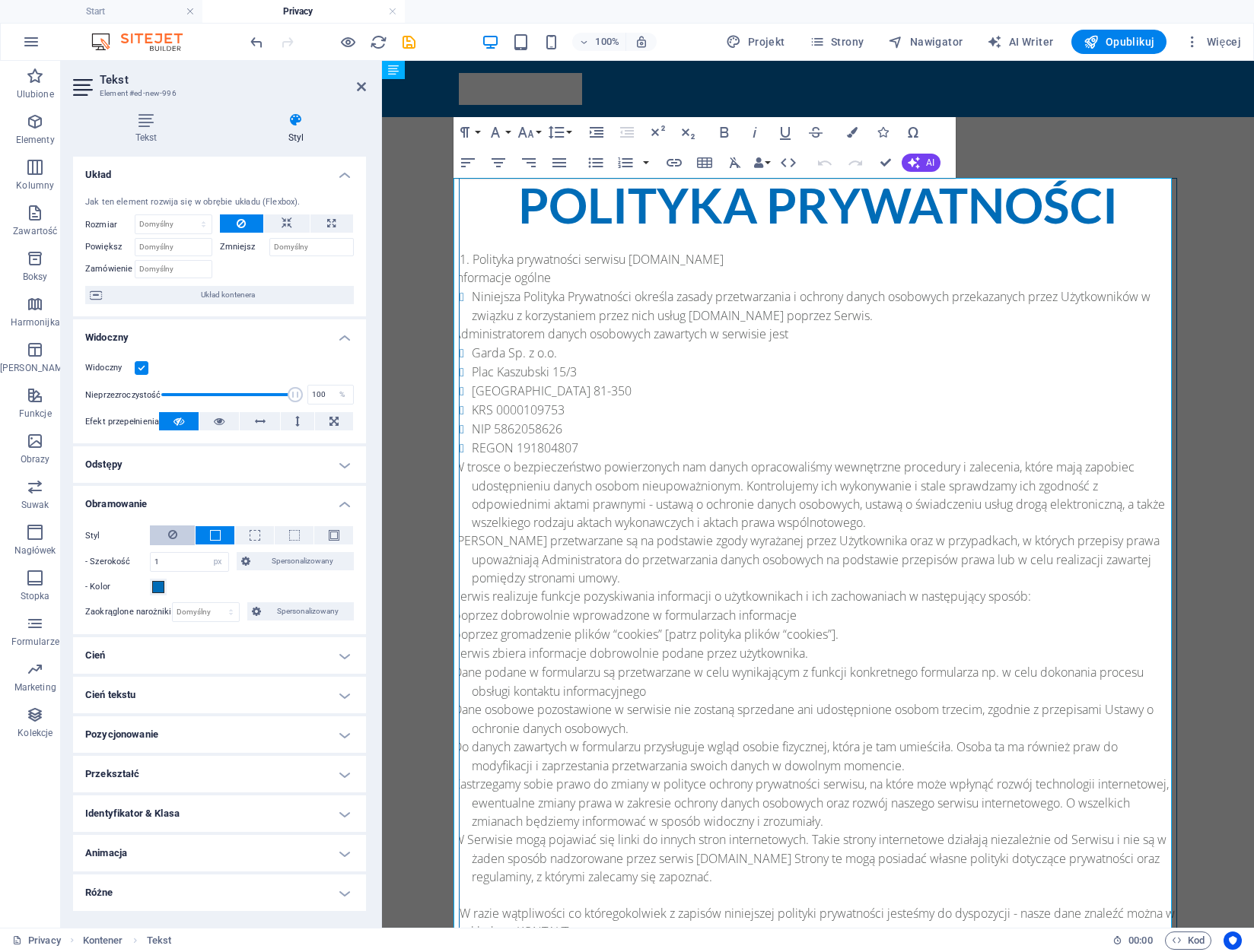
click at [178, 537] on button at bounding box center [172, 535] width 45 height 19
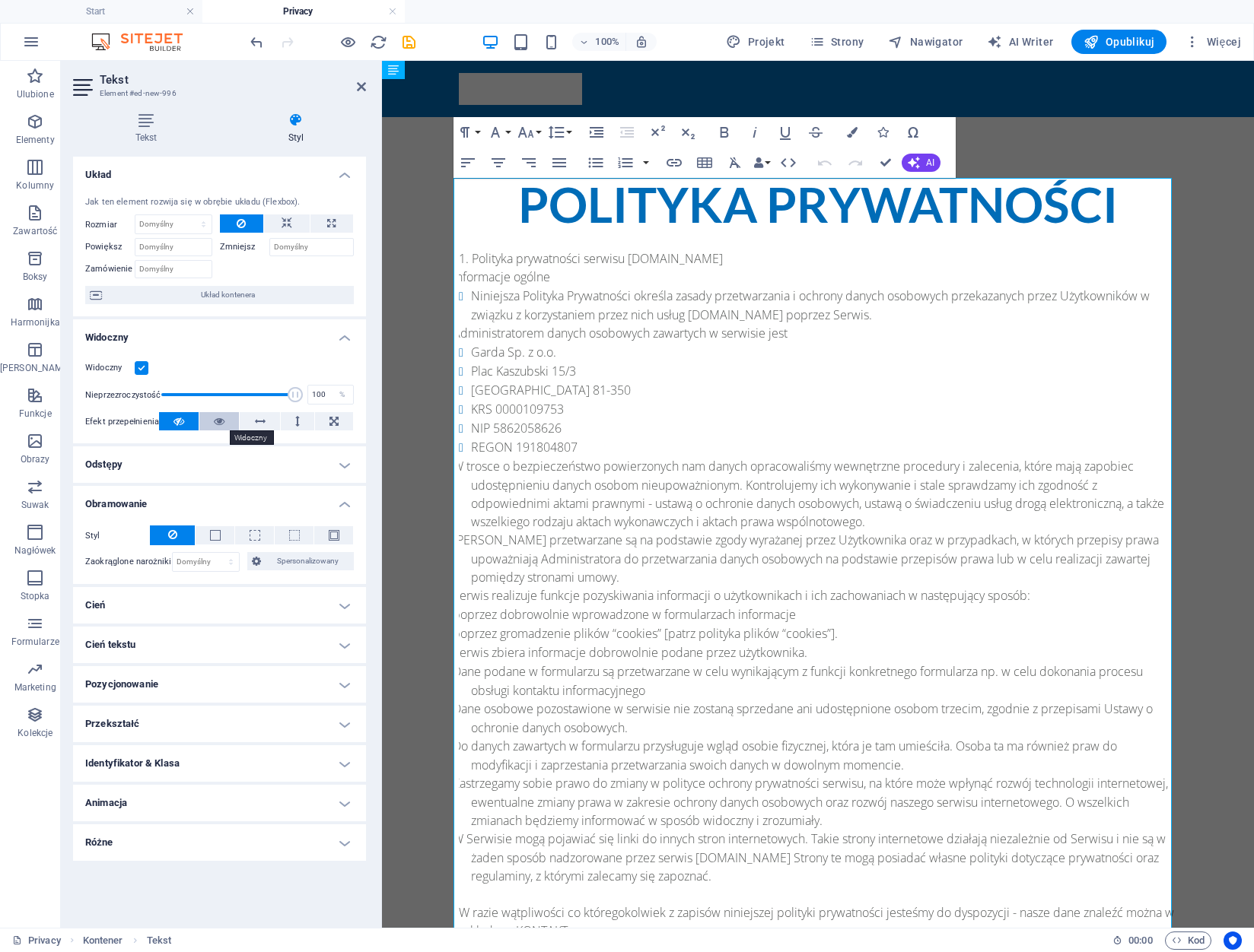
click at [203, 421] on button at bounding box center [219, 422] width 40 height 18
click at [187, 418] on button at bounding box center [178, 422] width 40 height 18
click at [214, 416] on icon at bounding box center [219, 422] width 11 height 18
click at [602, 131] on icon "button" at bounding box center [596, 133] width 14 height 11
click at [476, 259] on li "Polityka prywatności serwisu www.podnosnik-gdynia.pl" at bounding box center [818, 259] width 718 height 18
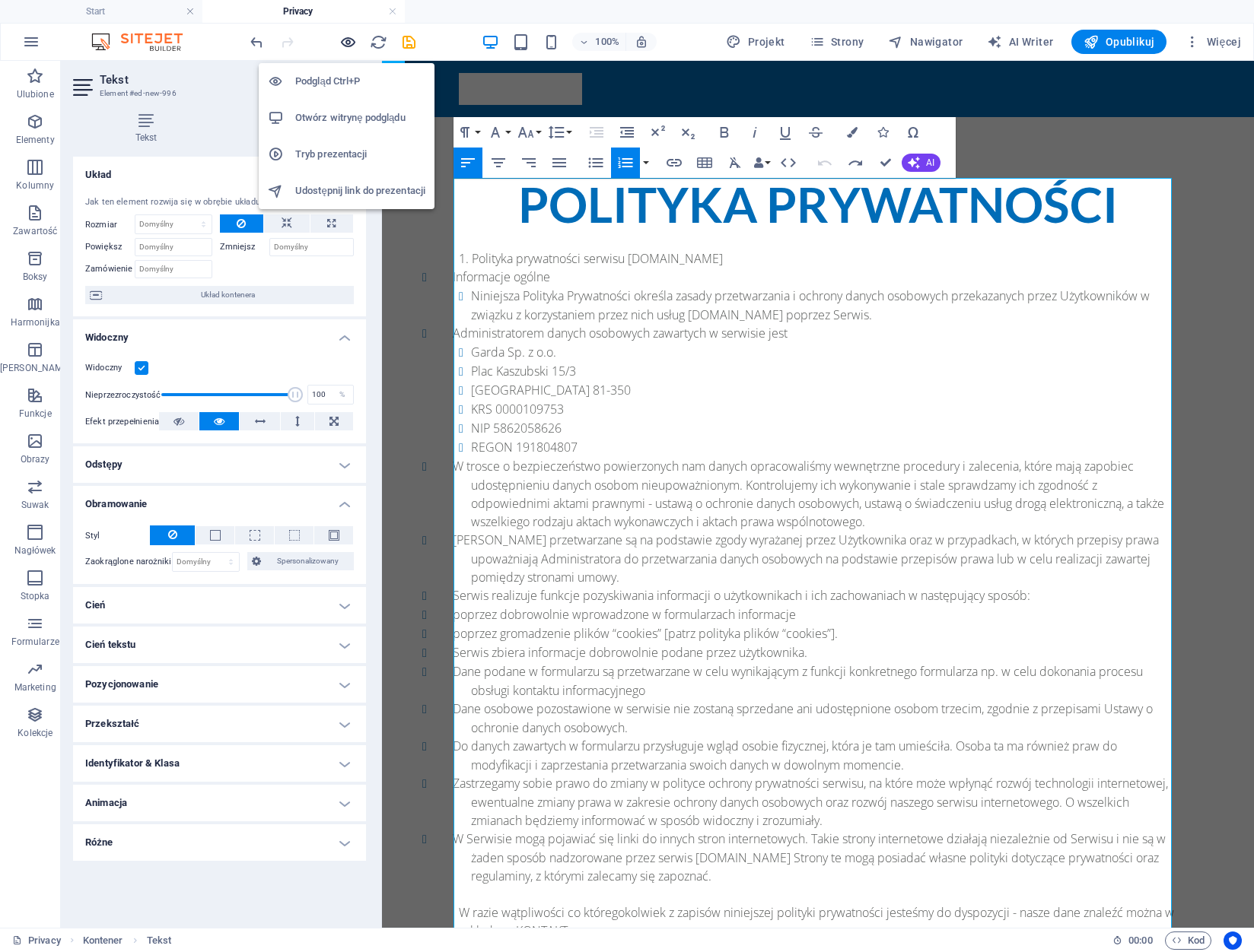
click at [349, 45] on icon "button" at bounding box center [347, 42] width 18 height 18
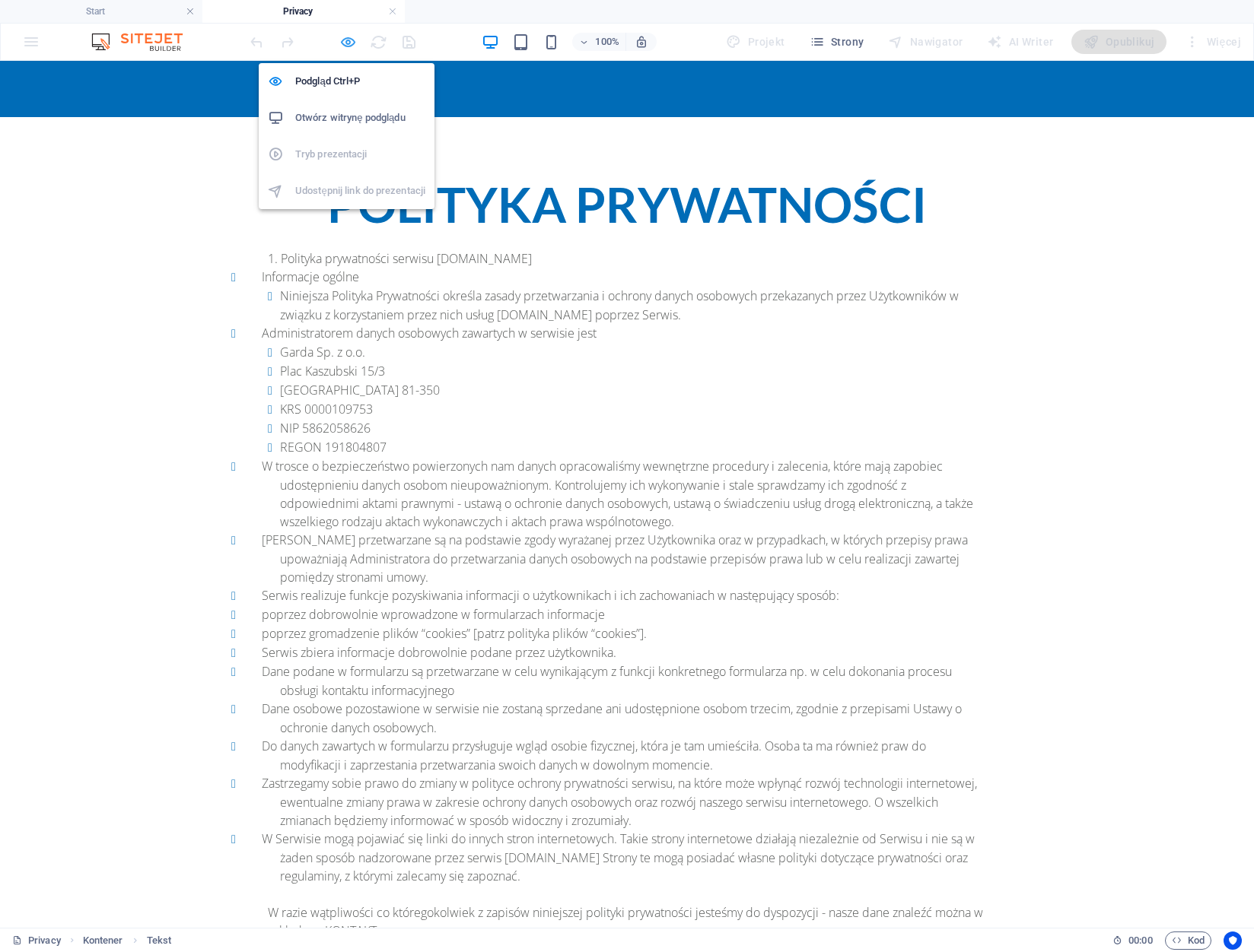
click at [345, 46] on icon "button" at bounding box center [347, 42] width 18 height 18
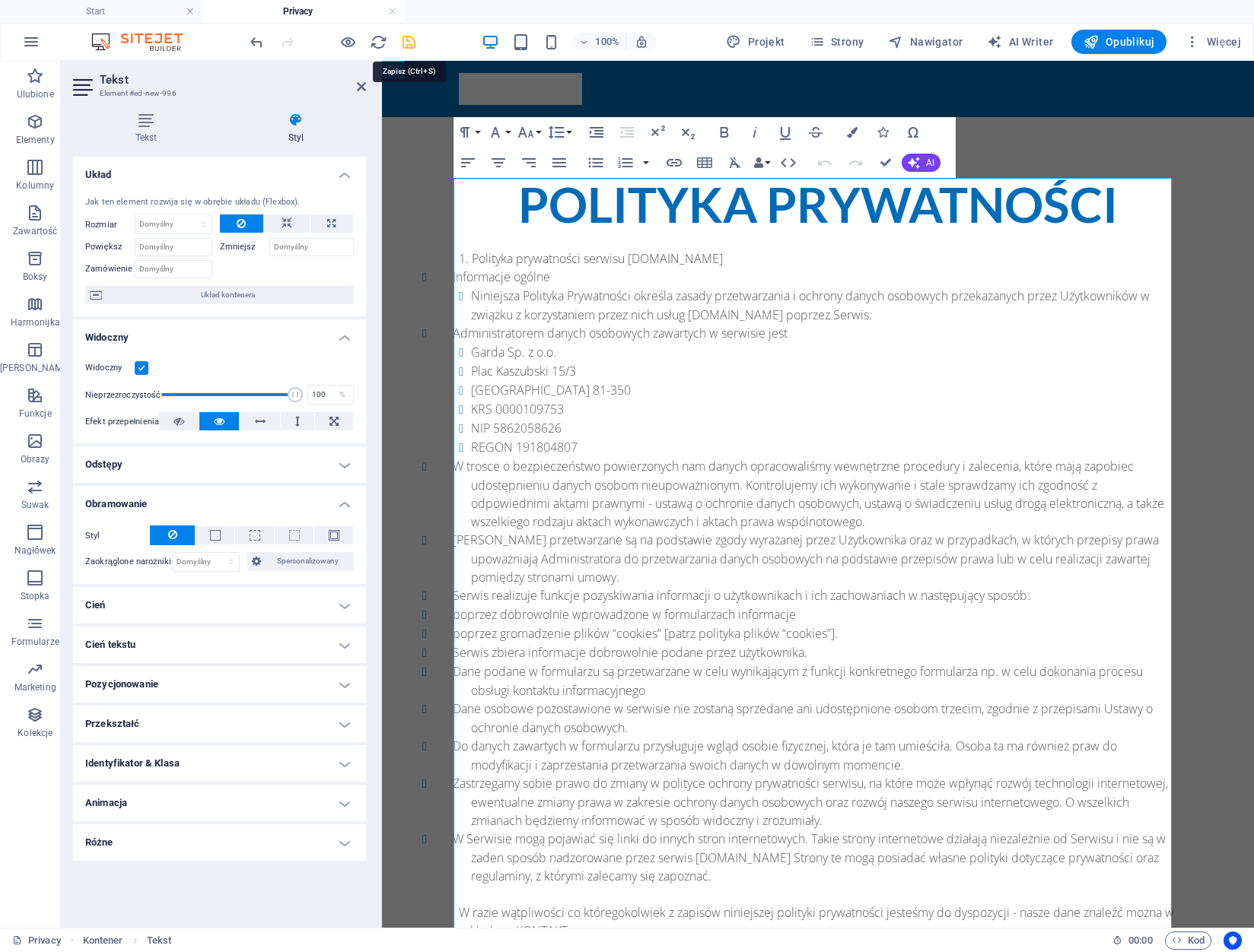
click at [410, 44] on icon "save" at bounding box center [408, 42] width 18 height 18
click at [1127, 40] on span "Opublikuj" at bounding box center [1118, 42] width 71 height 15
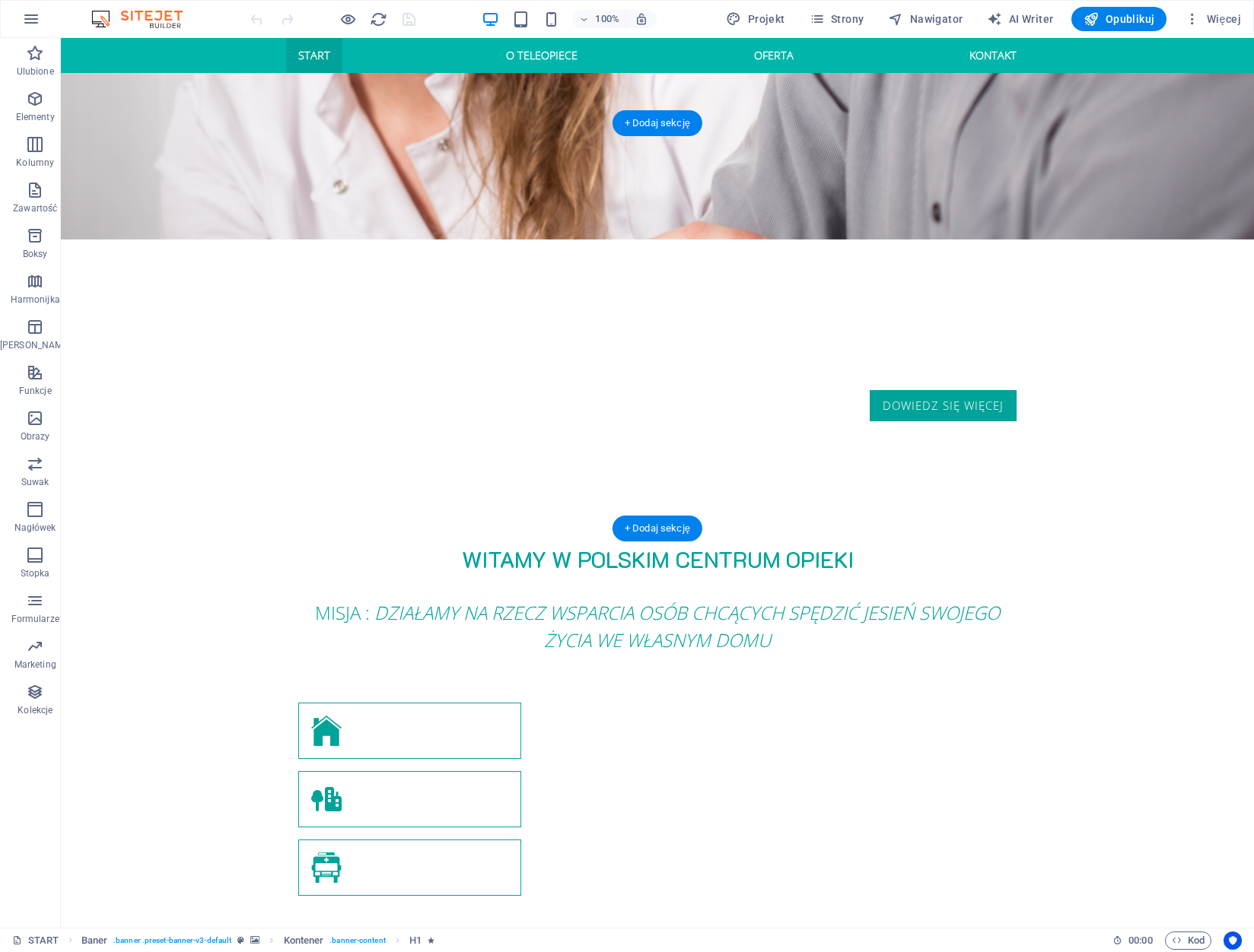
scroll to position [1576, 0]
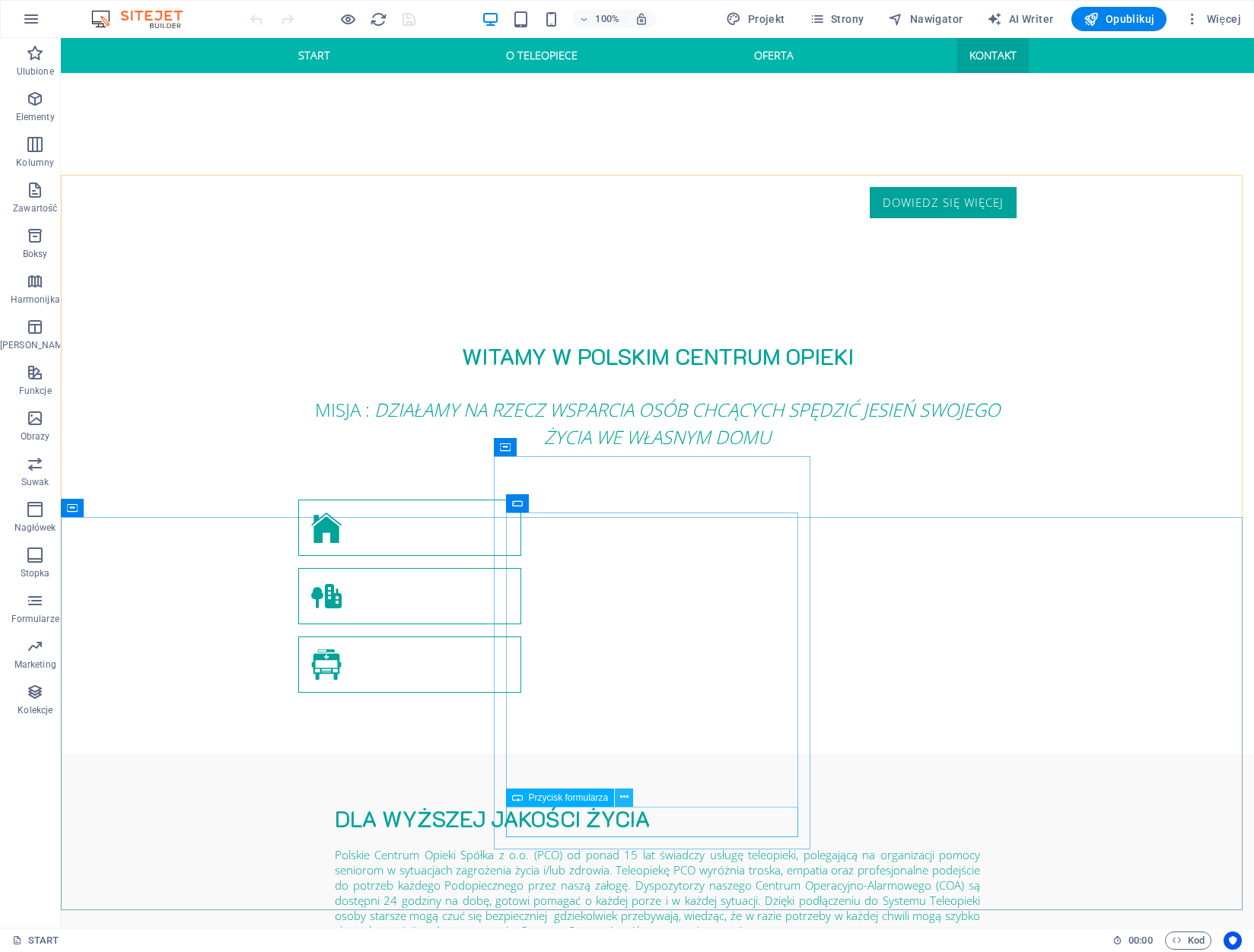
click at [624, 799] on icon at bounding box center [623, 797] width 8 height 16
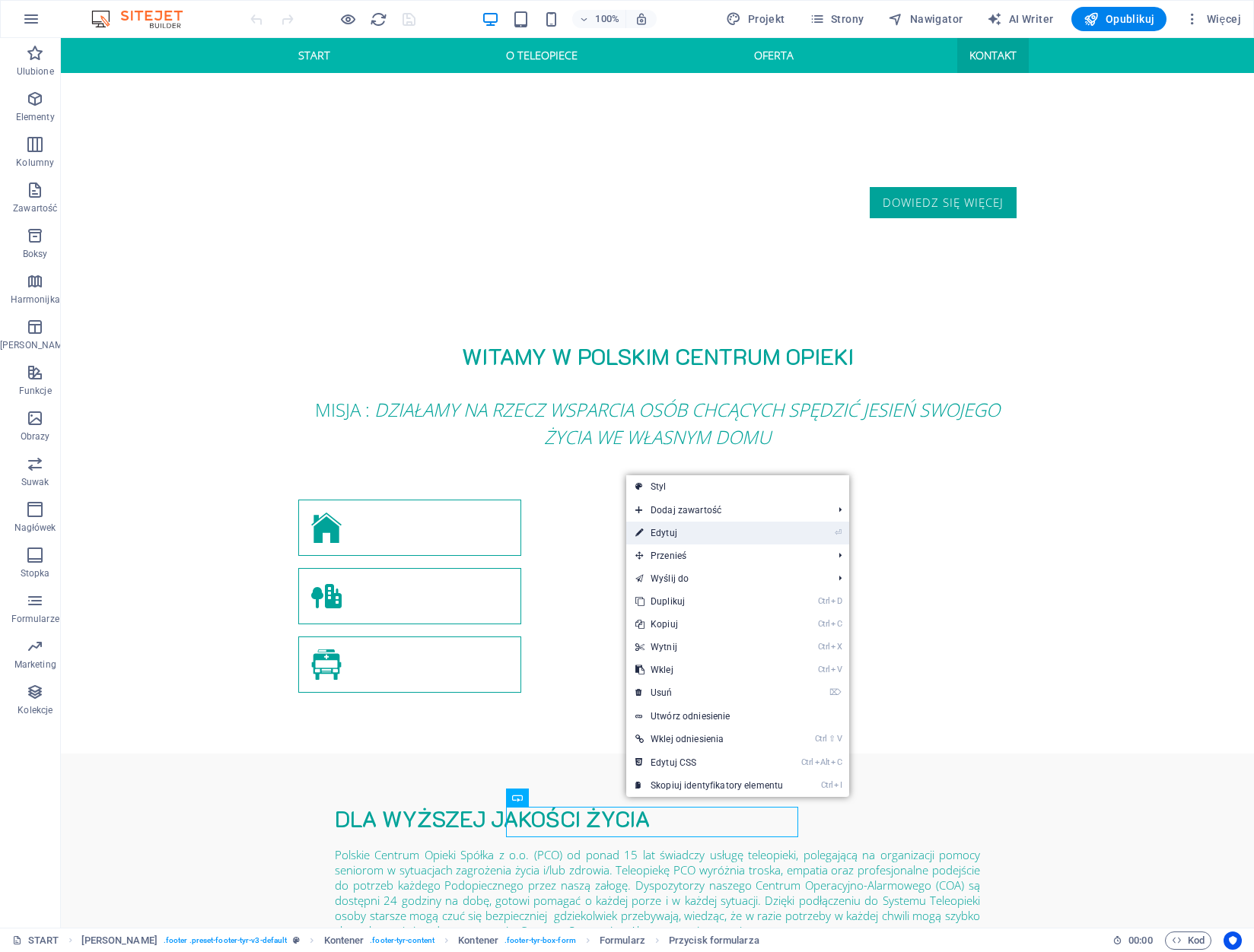
click at [691, 536] on link "⏎ Edytuj" at bounding box center [709, 533] width 166 height 23
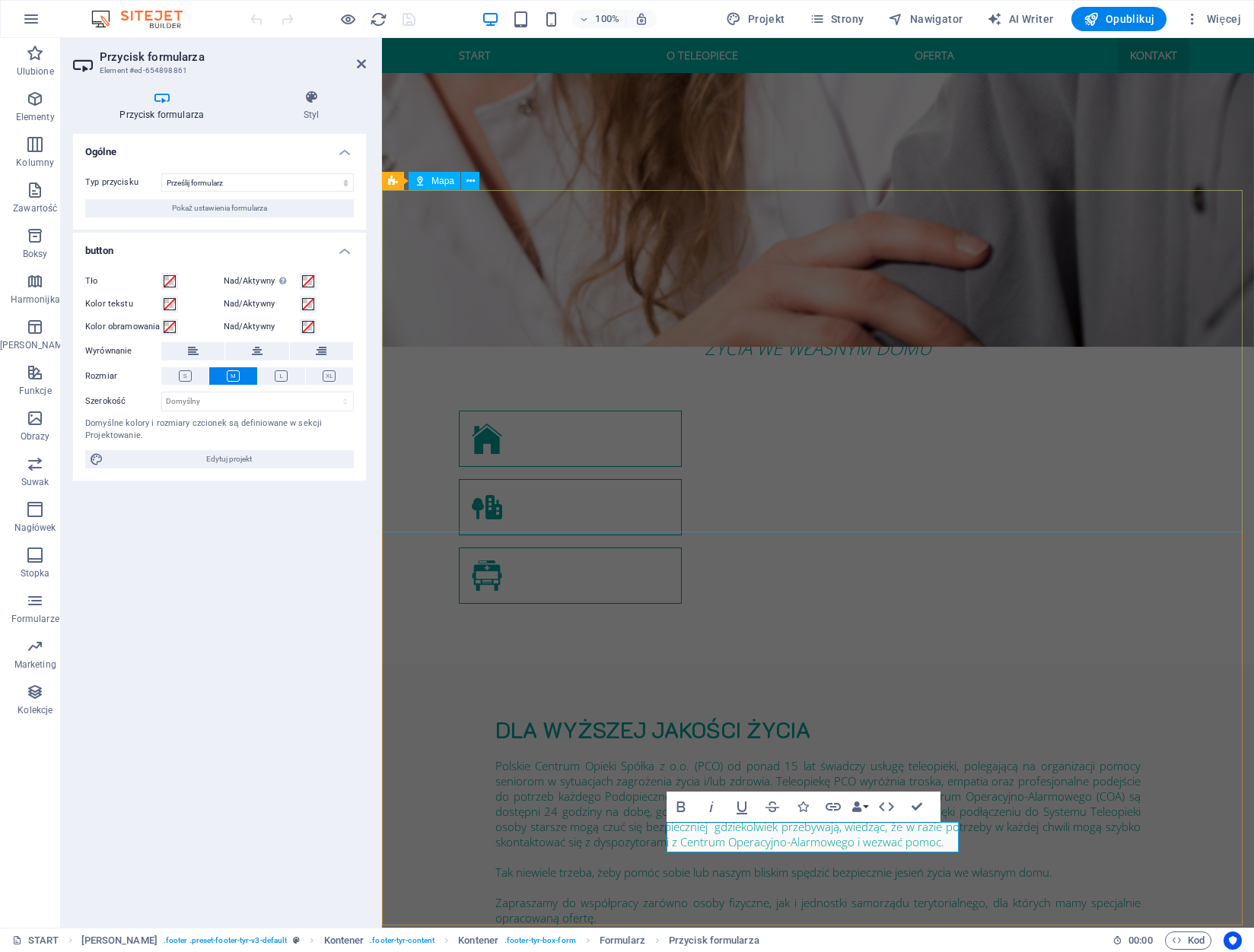
scroll to position [1637, 0]
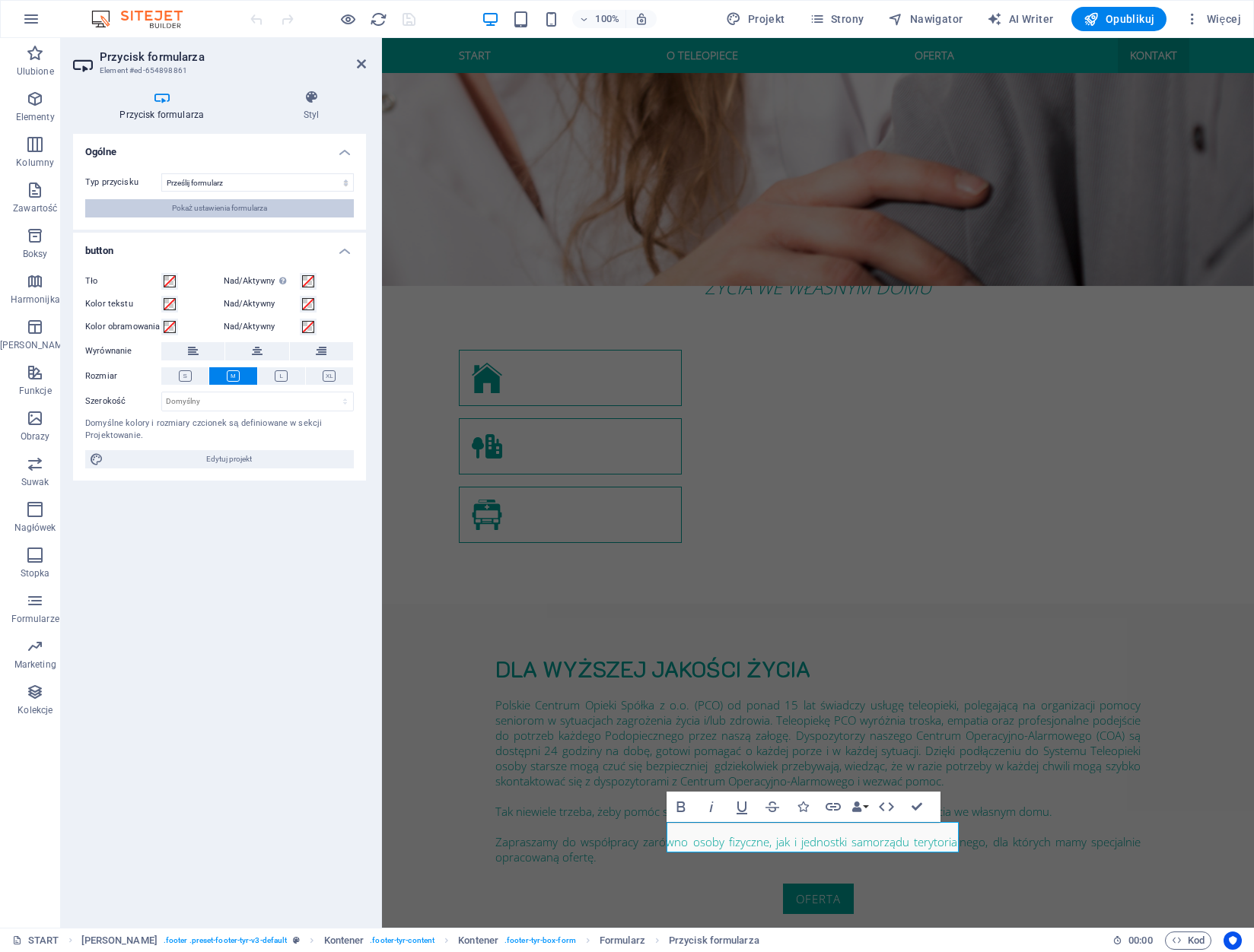
click at [253, 210] on span "Pokaż ustawienia formularza" at bounding box center [219, 209] width 95 height 18
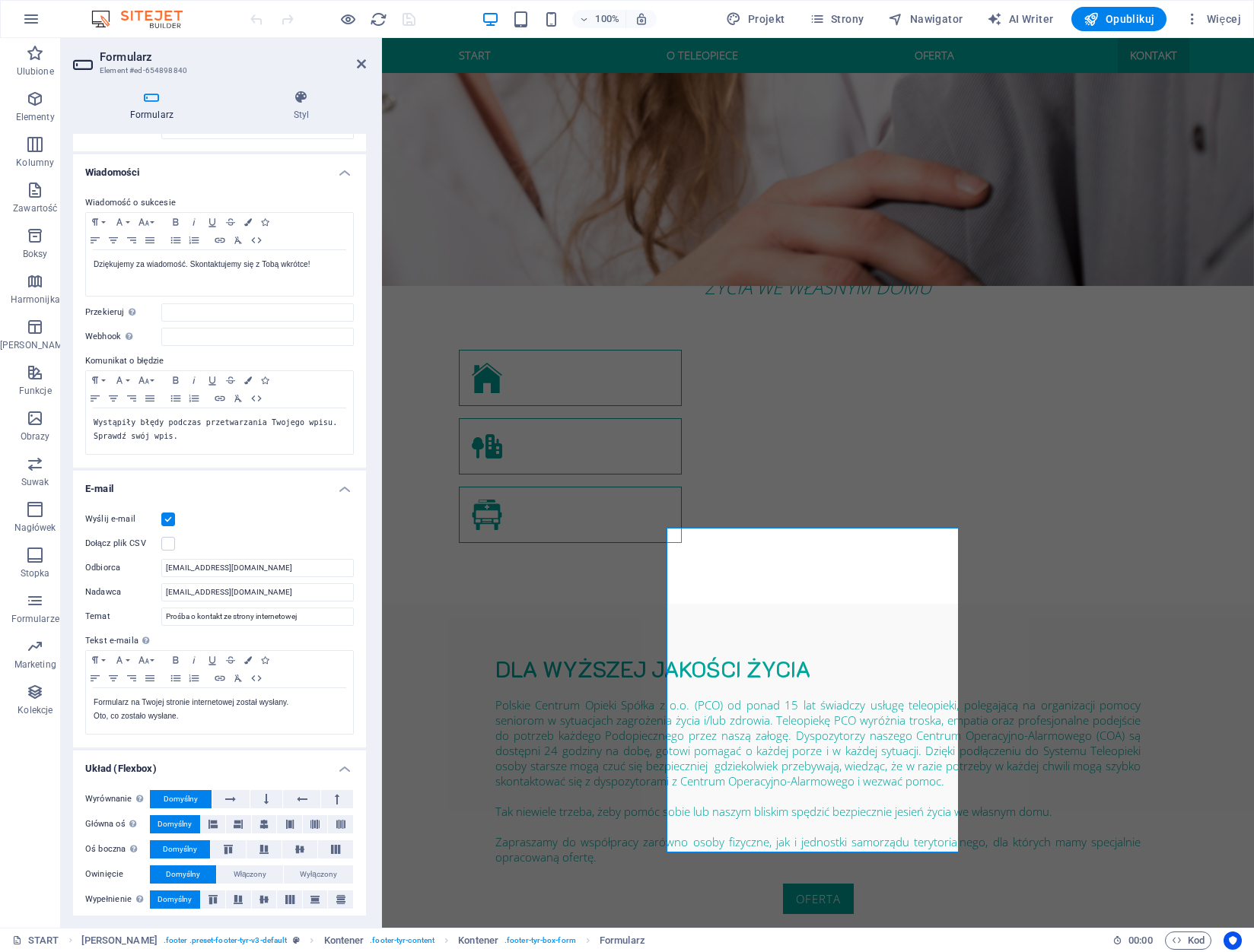
scroll to position [58, 0]
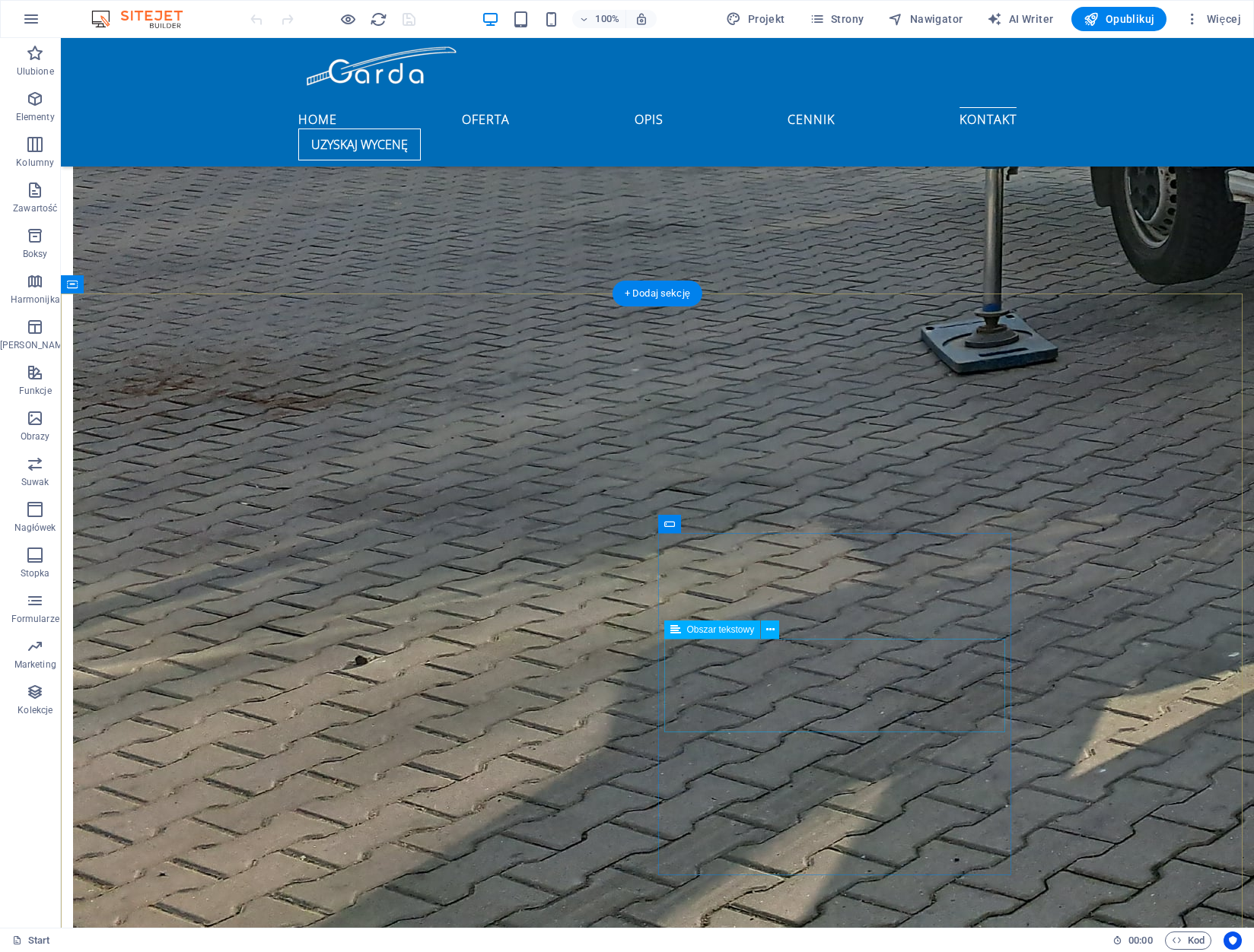
scroll to position [3534, 0]
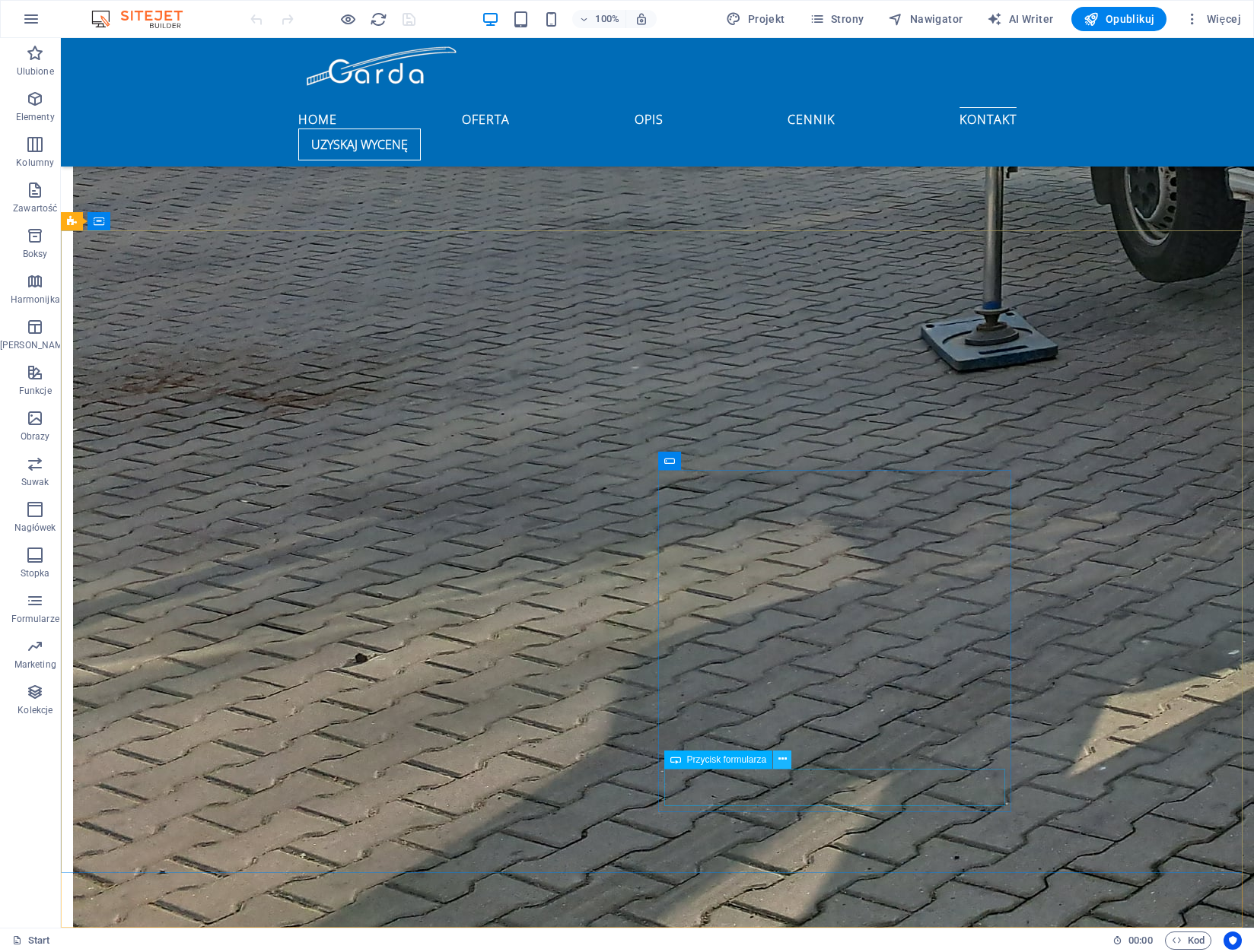
click at [780, 758] on icon at bounding box center [782, 759] width 8 height 16
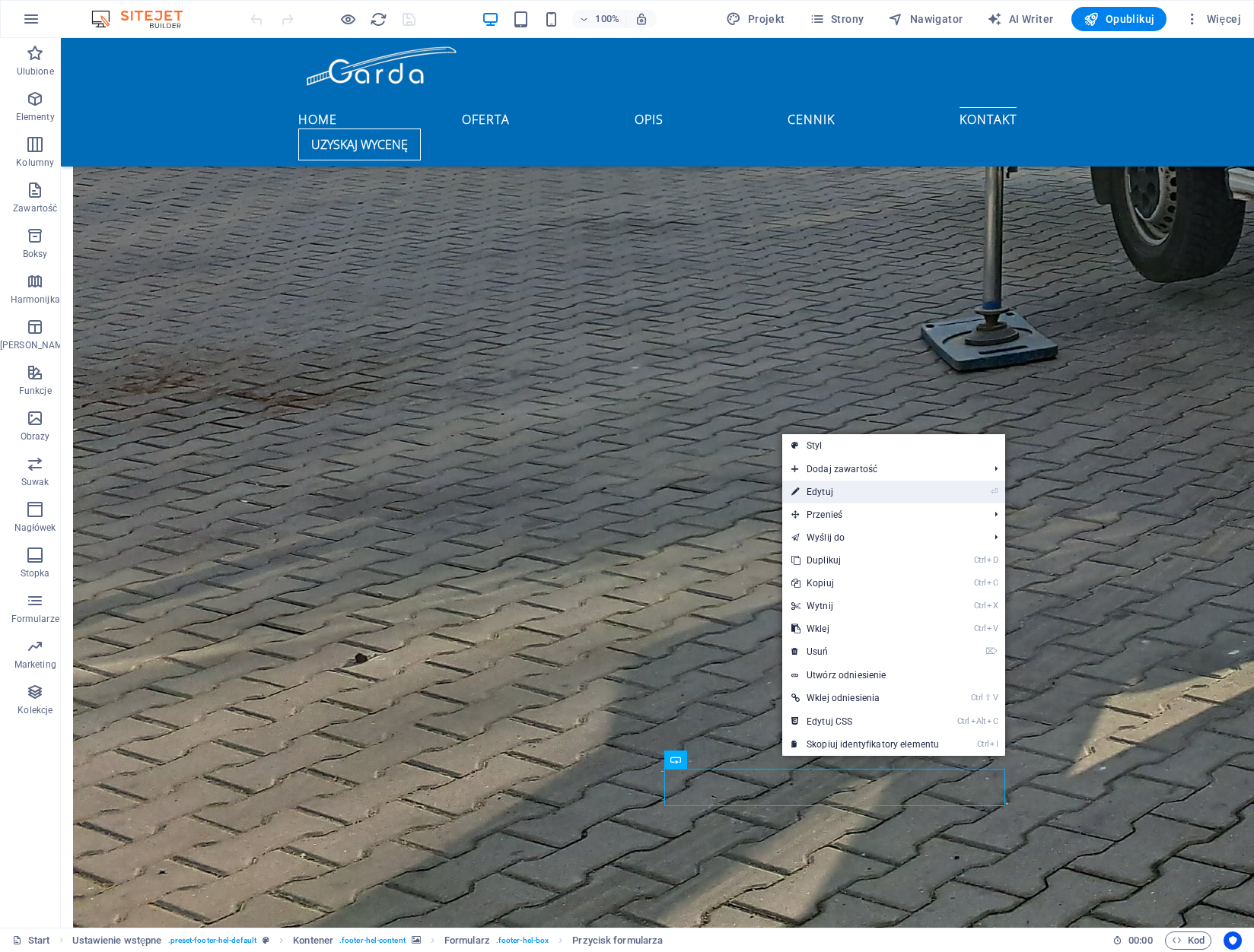
click at [865, 503] on link "⏎ Edytuj" at bounding box center [865, 492] width 166 height 23
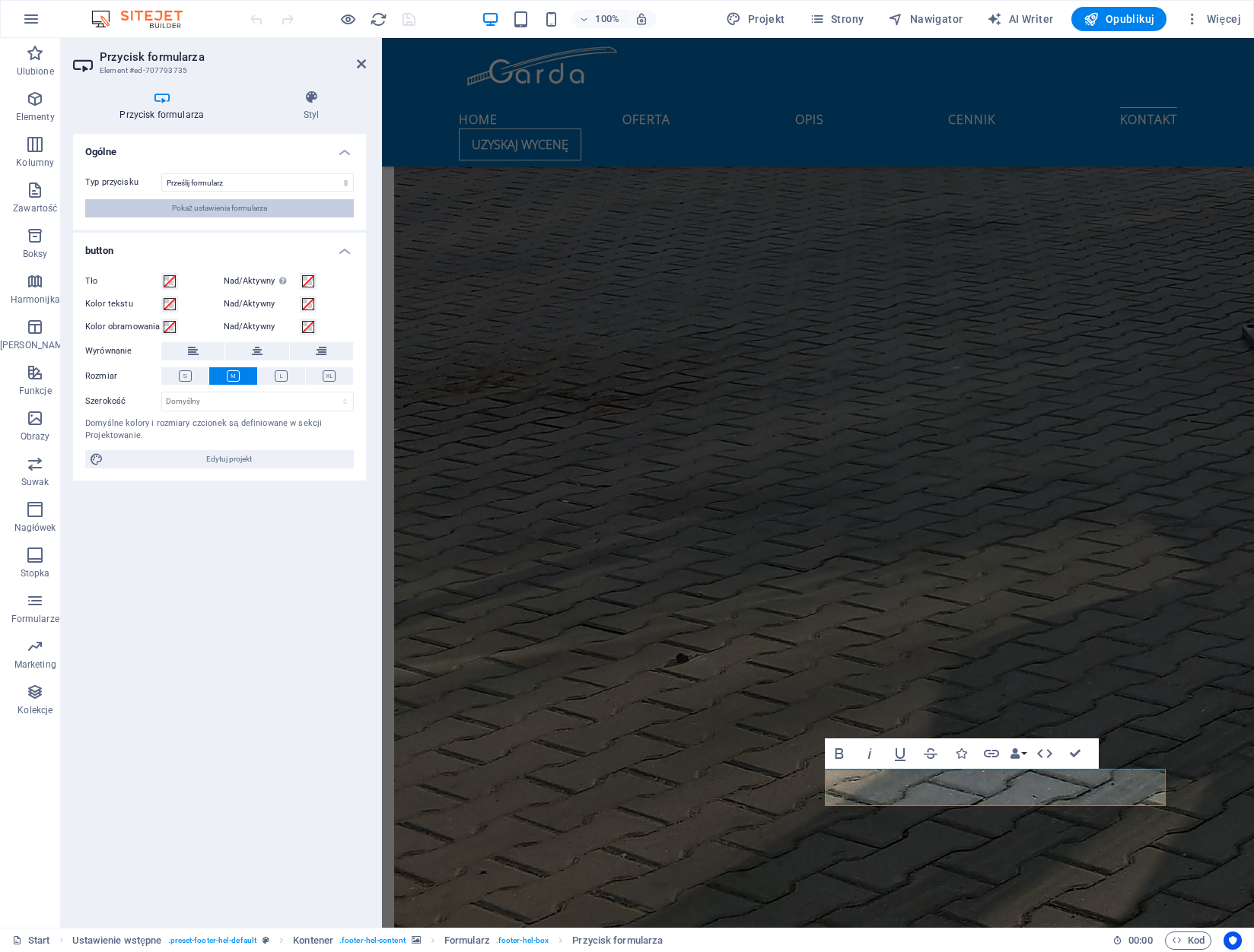
click at [223, 209] on span "Pokaż ustawienia formularza" at bounding box center [219, 209] width 95 height 18
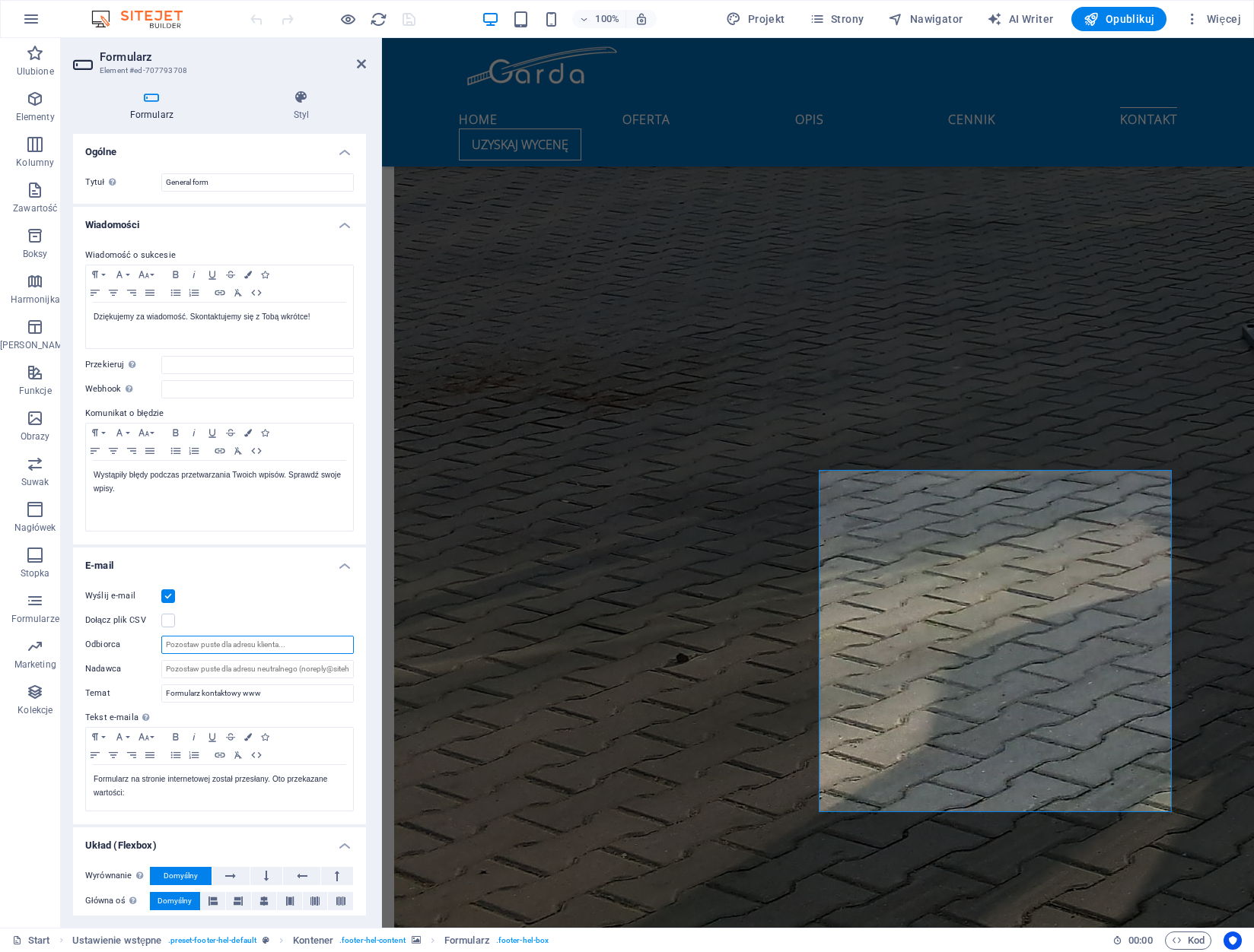
click at [211, 640] on input "Odbiorca" at bounding box center [258, 645] width 192 height 18
click at [213, 642] on input "Odbiorca" at bounding box center [258, 645] width 192 height 18
type input "b"
type input "[EMAIL_ADDRESS][PERSON_NAME][DOMAIN_NAME]"
click at [257, 669] on input "Nadawca" at bounding box center [258, 669] width 192 height 18
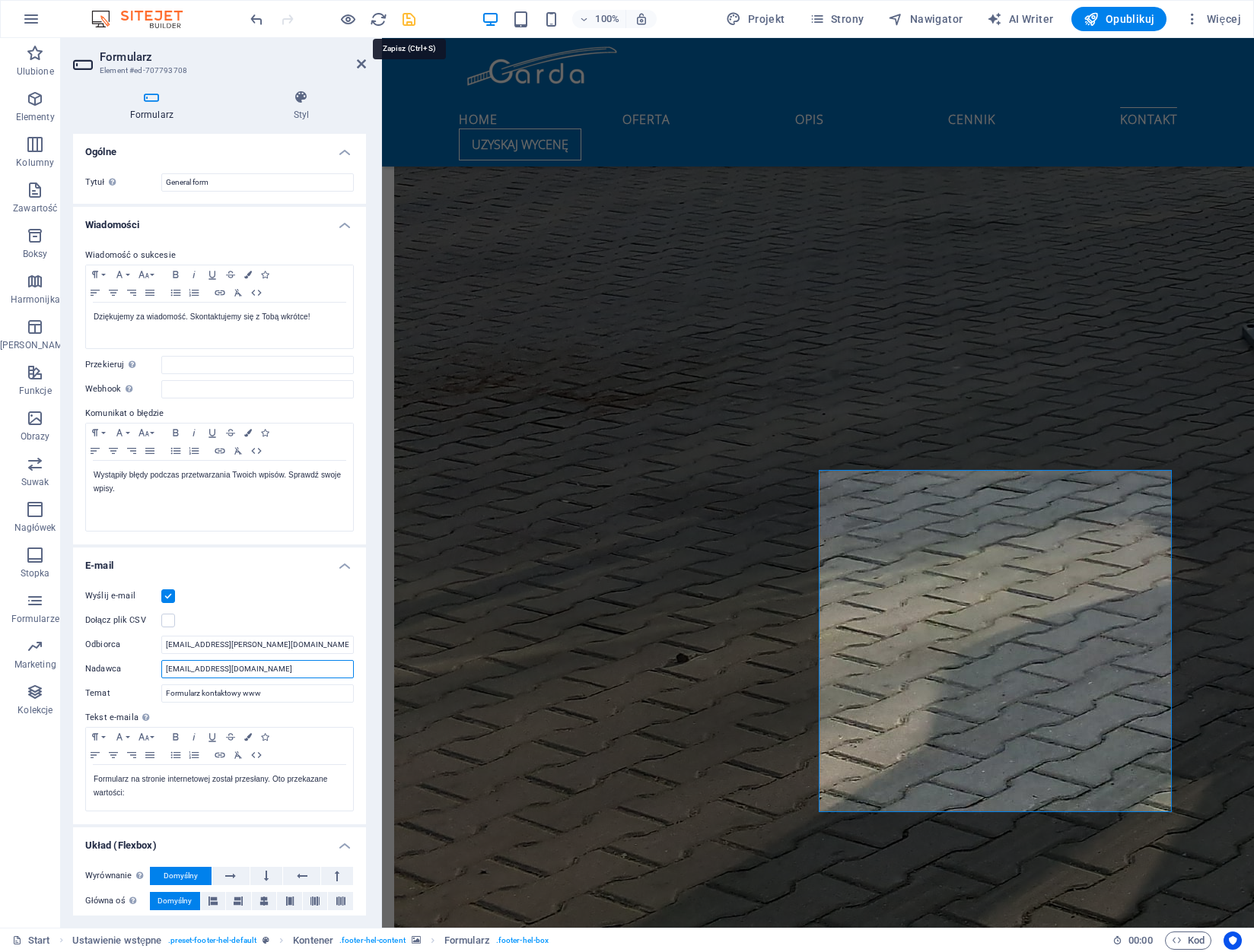
type input "[EMAIL_ADDRESS][DOMAIN_NAME]"
click at [413, 18] on icon "save" at bounding box center [408, 19] width 18 height 18
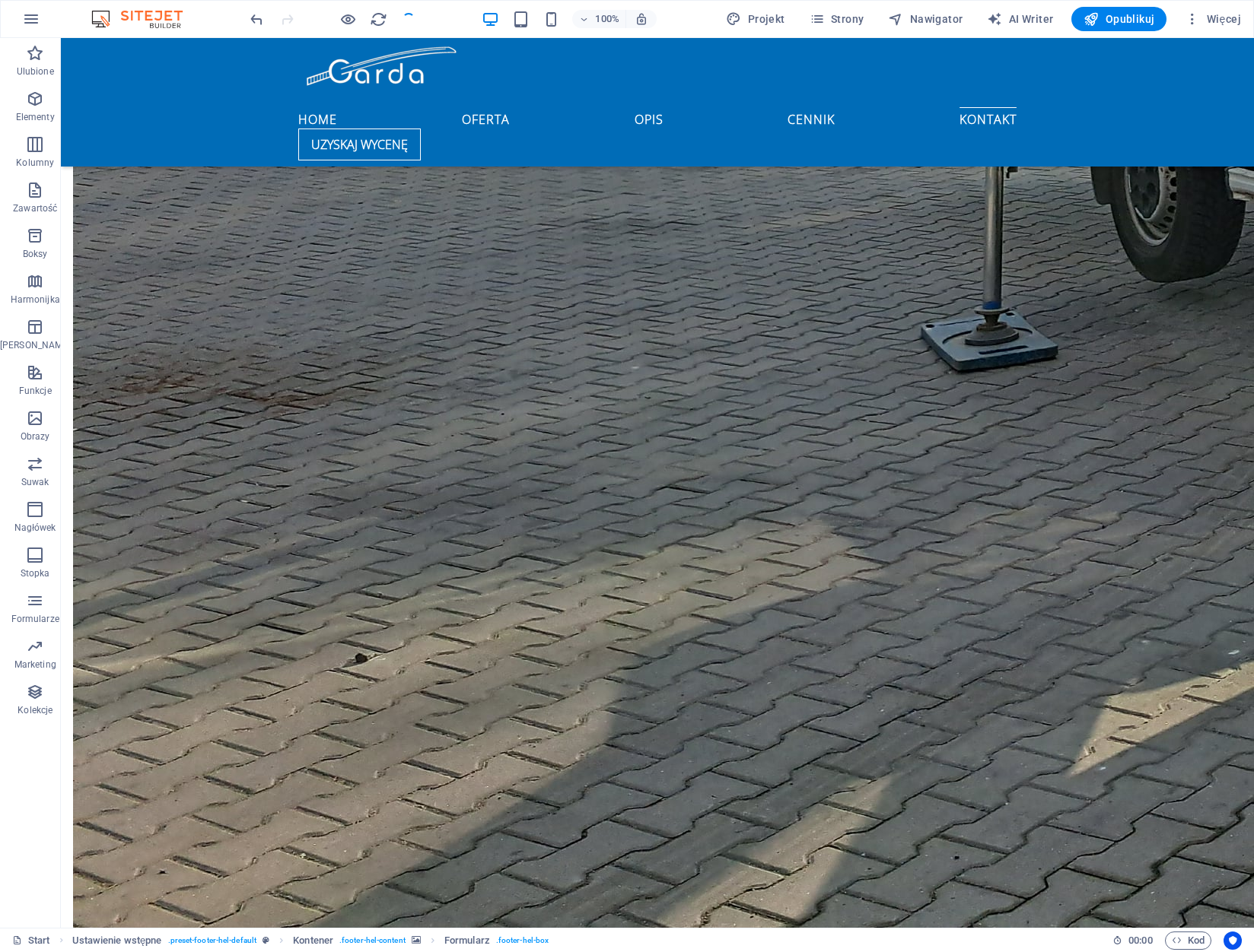
checkbox input "false"
click at [1138, 28] on button "Opublikuj" at bounding box center [1118, 18] width 95 height 24
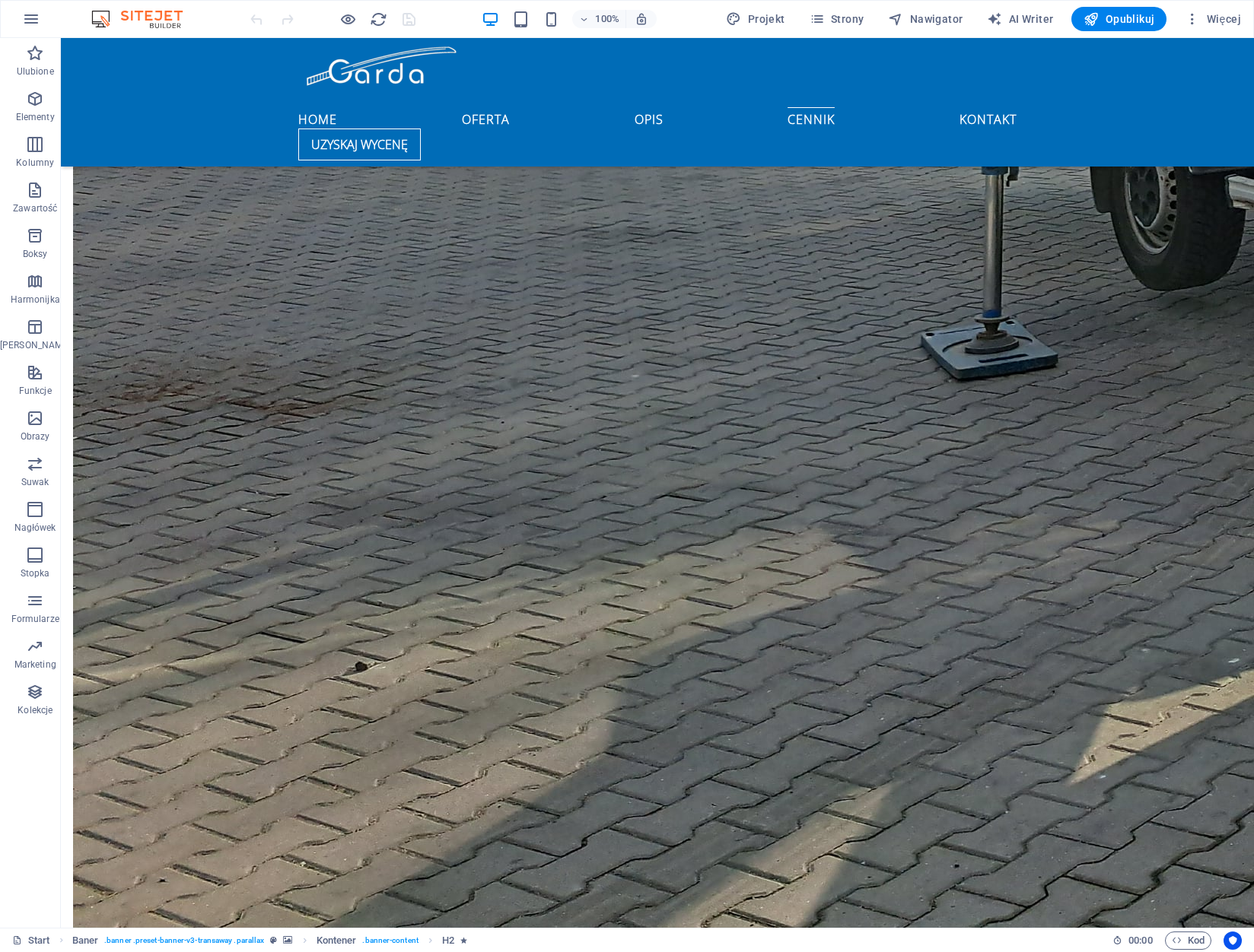
scroll to position [3534, 0]
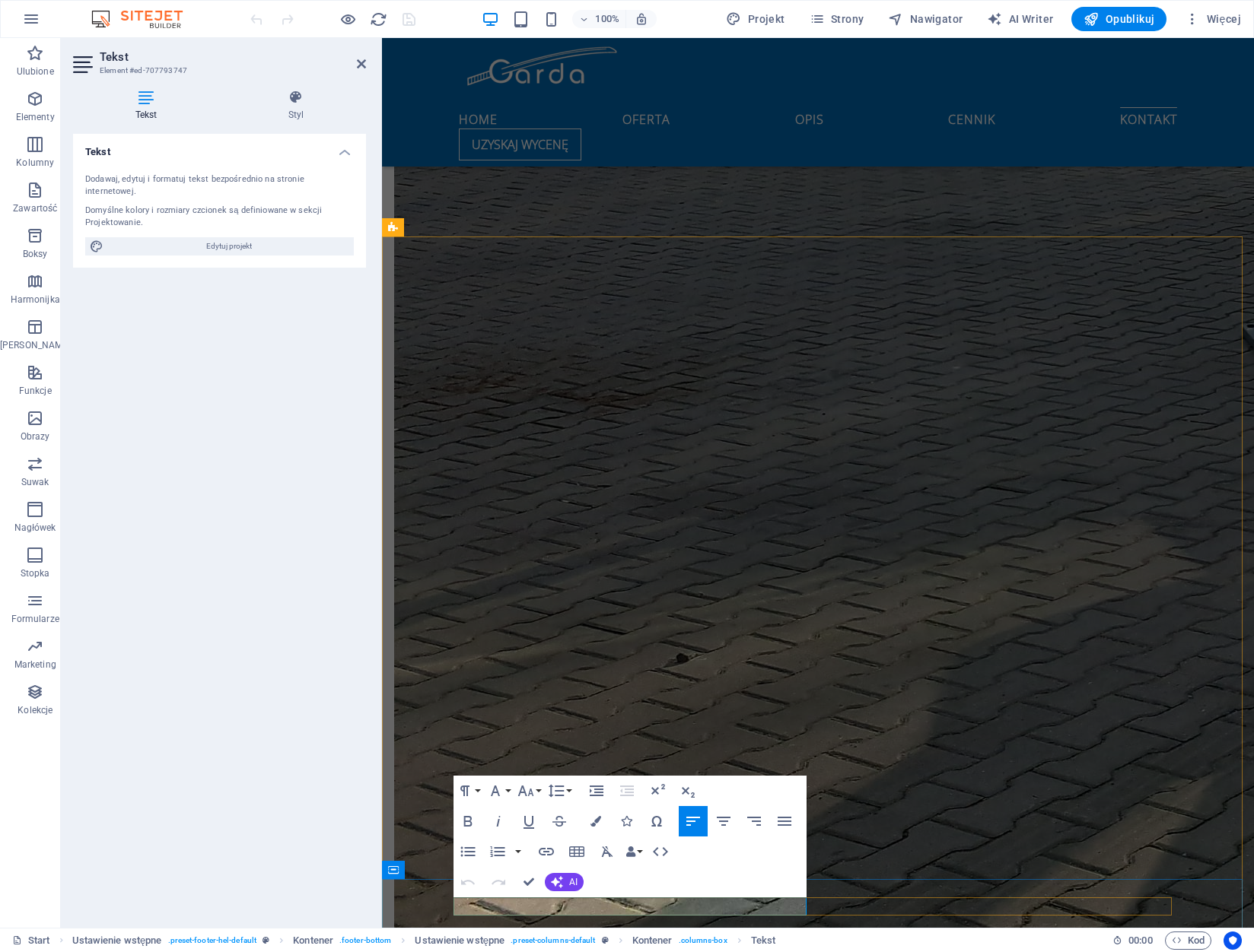
scroll to position [3527, 0]
click at [552, 853] on icon "button" at bounding box center [546, 852] width 15 height 7
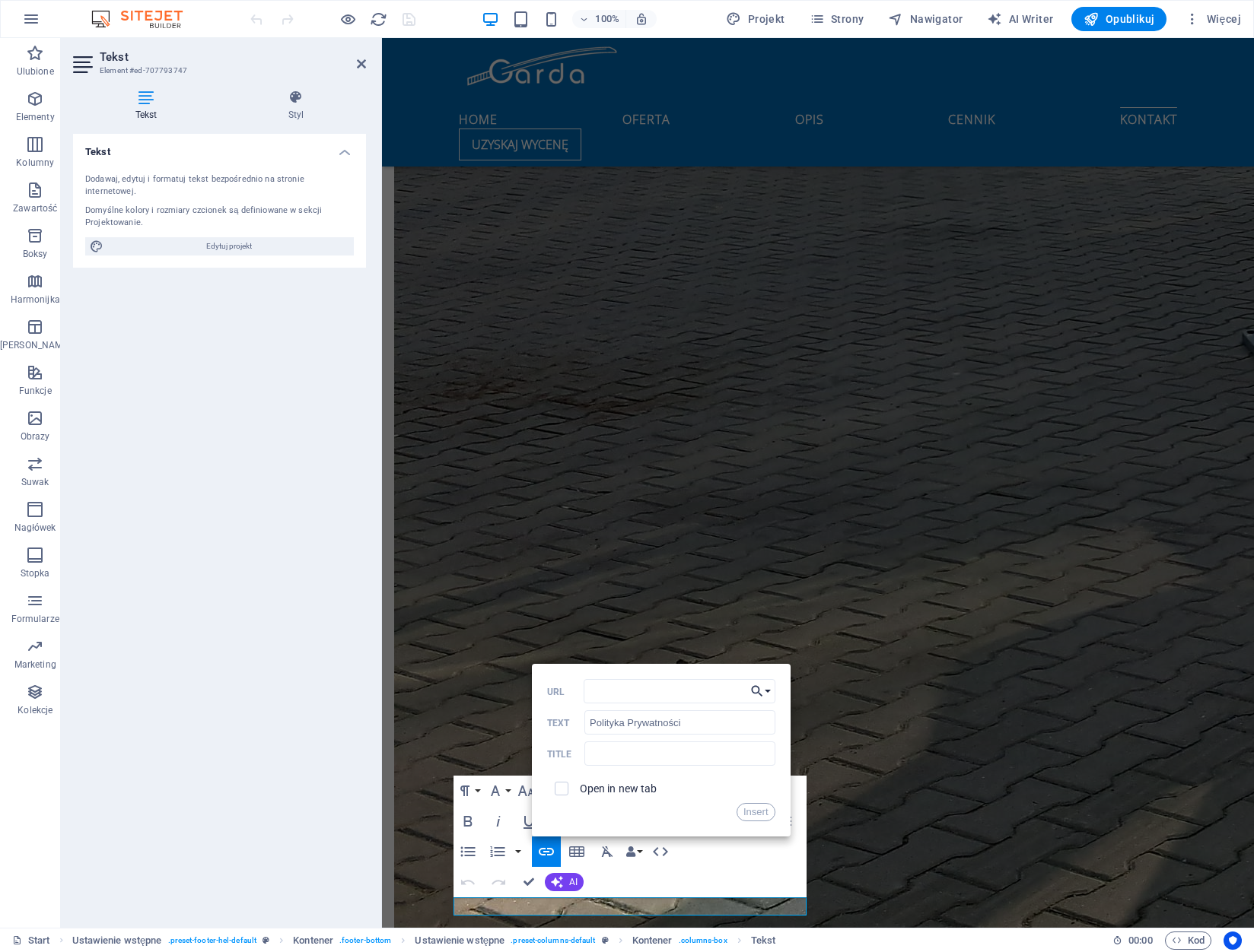
click at [768, 694] on button "Choose Link" at bounding box center [760, 692] width 29 height 24
click at [749, 791] on link "Privacy" at bounding box center [714, 787] width 120 height 23
click at [555, 788] on input "checkbox" at bounding box center [559, 786] width 14 height 14
checkbox input "true"
click at [749, 812] on button "Insert" at bounding box center [755, 813] width 39 height 18
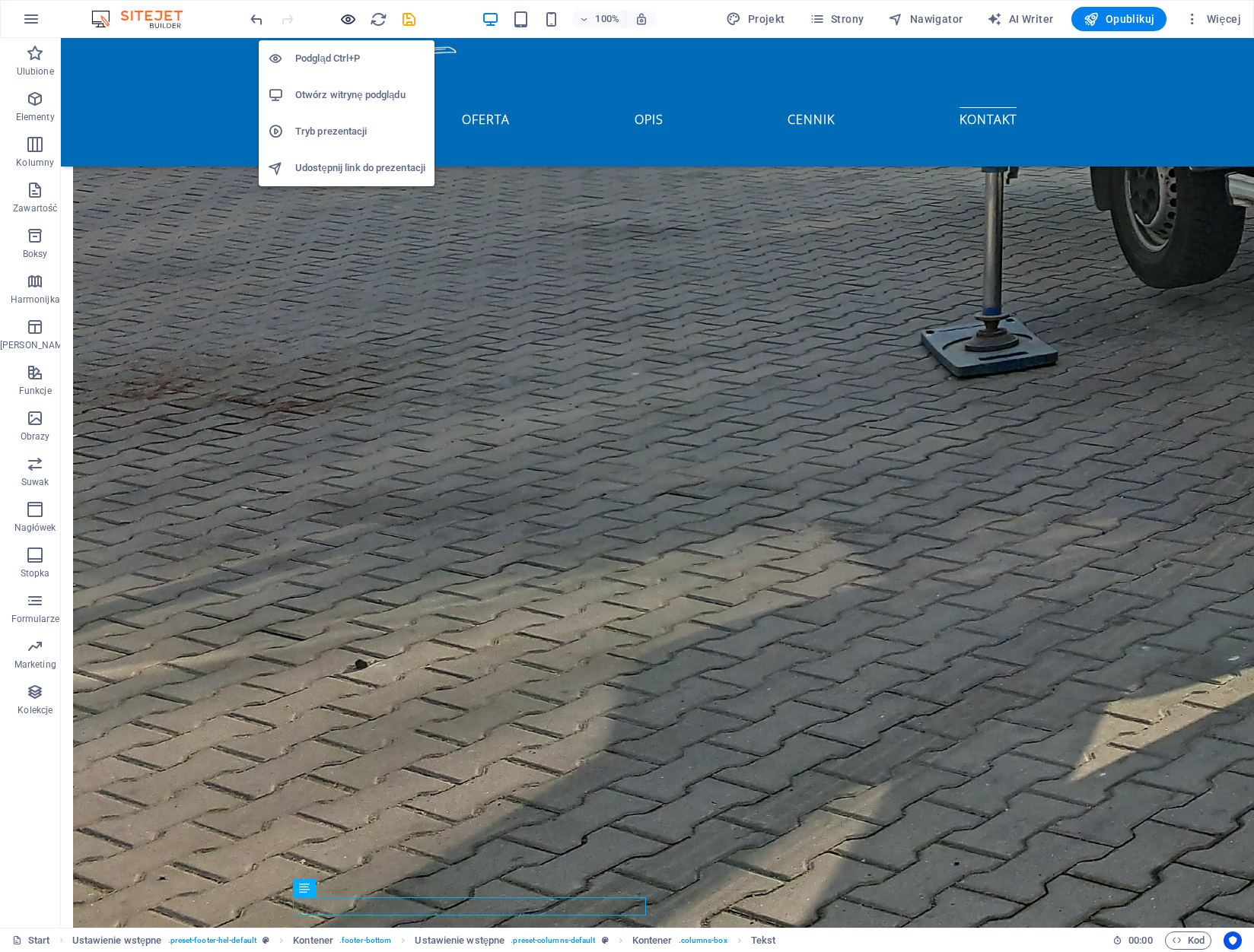
click at [350, 18] on icon "button" at bounding box center [347, 19] width 18 height 18
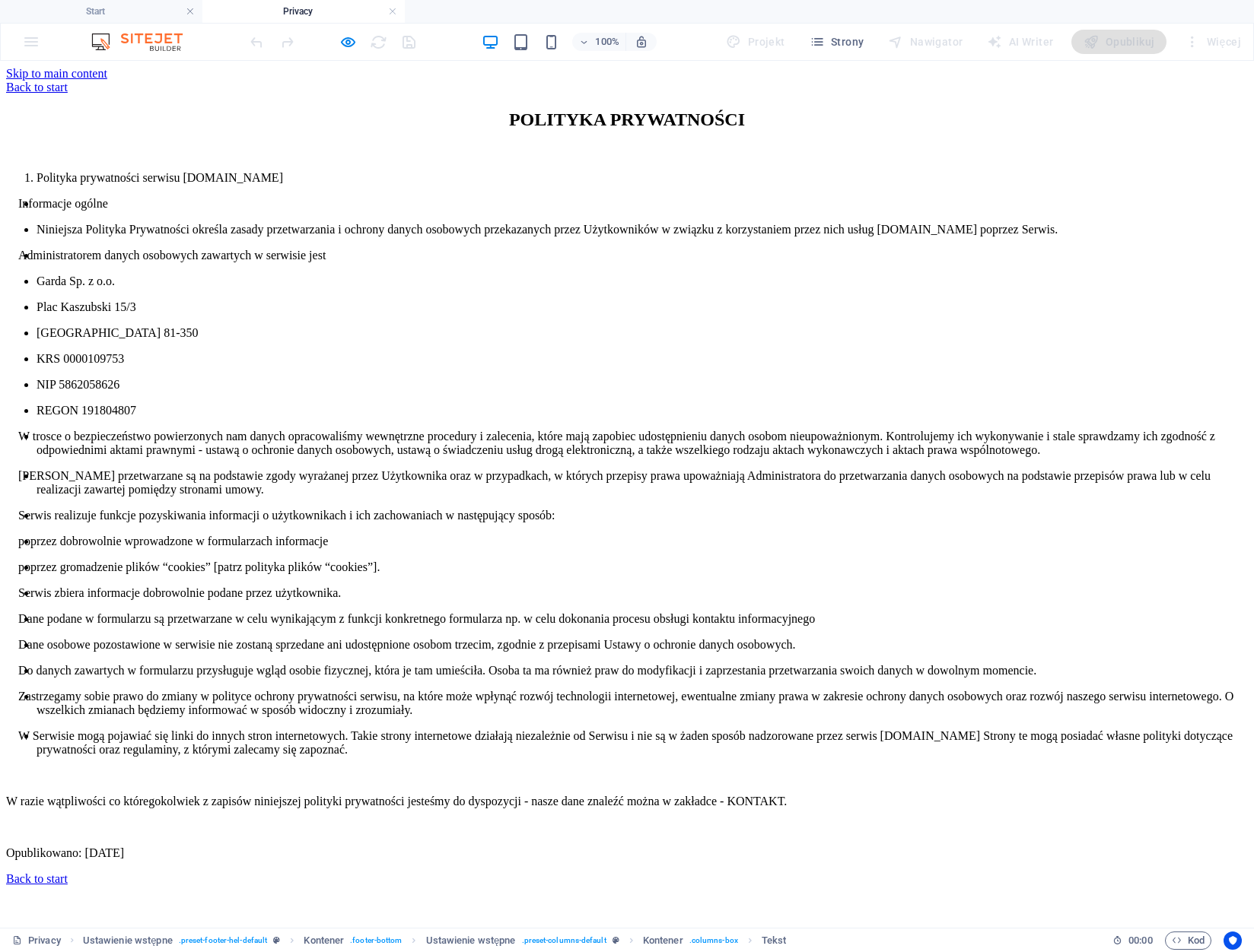
scroll to position [0, 0]
click at [328, 80] on div "Back to start" at bounding box center [627, 87] width 1241 height 14
click at [322, 90] on div "Back to start" at bounding box center [627, 87] width 1241 height 14
drag, startPoint x: 213, startPoint y: 134, endPoint x: 221, endPoint y: 125, distance: 12.0
click at [217, 128] on div "POLITYKA PRYWATNOŚCI Polityka prywatności serwisu www.podnosnik-gdynia.pl Infor…" at bounding box center [627, 485] width 1241 height 751
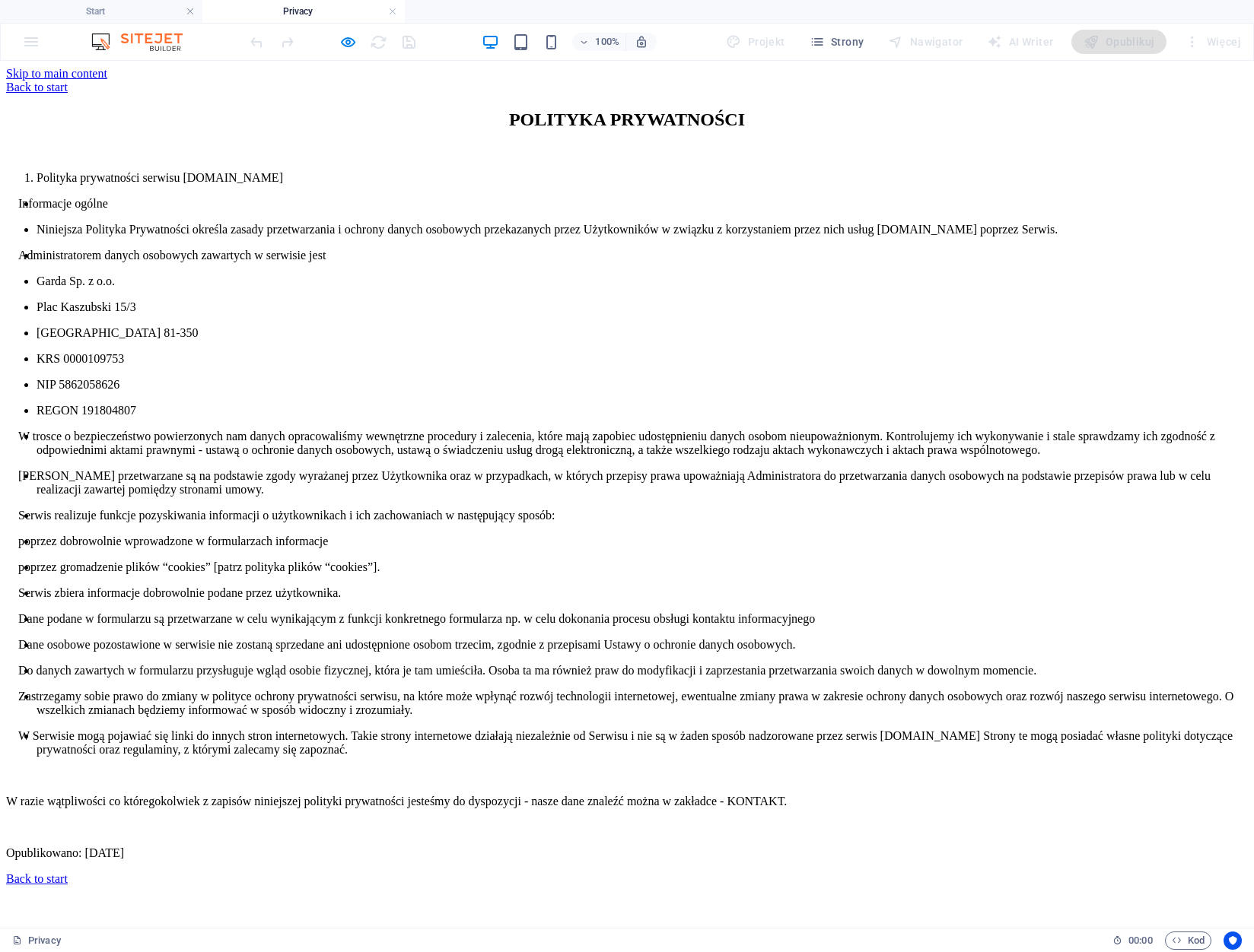
click at [296, 84] on div "Back to start" at bounding box center [627, 87] width 1241 height 14
drag, startPoint x: 175, startPoint y: 188, endPoint x: 238, endPoint y: 144, distance: 76.8
click at [181, 184] on div "POLITYKA PRYWATNOŚCI Polityka prywatności serwisu www.podnosnik-gdynia.pl Infor…" at bounding box center [627, 485] width 1241 height 751
drag, startPoint x: 313, startPoint y: 102, endPoint x: 332, endPoint y: 61, distance: 45.2
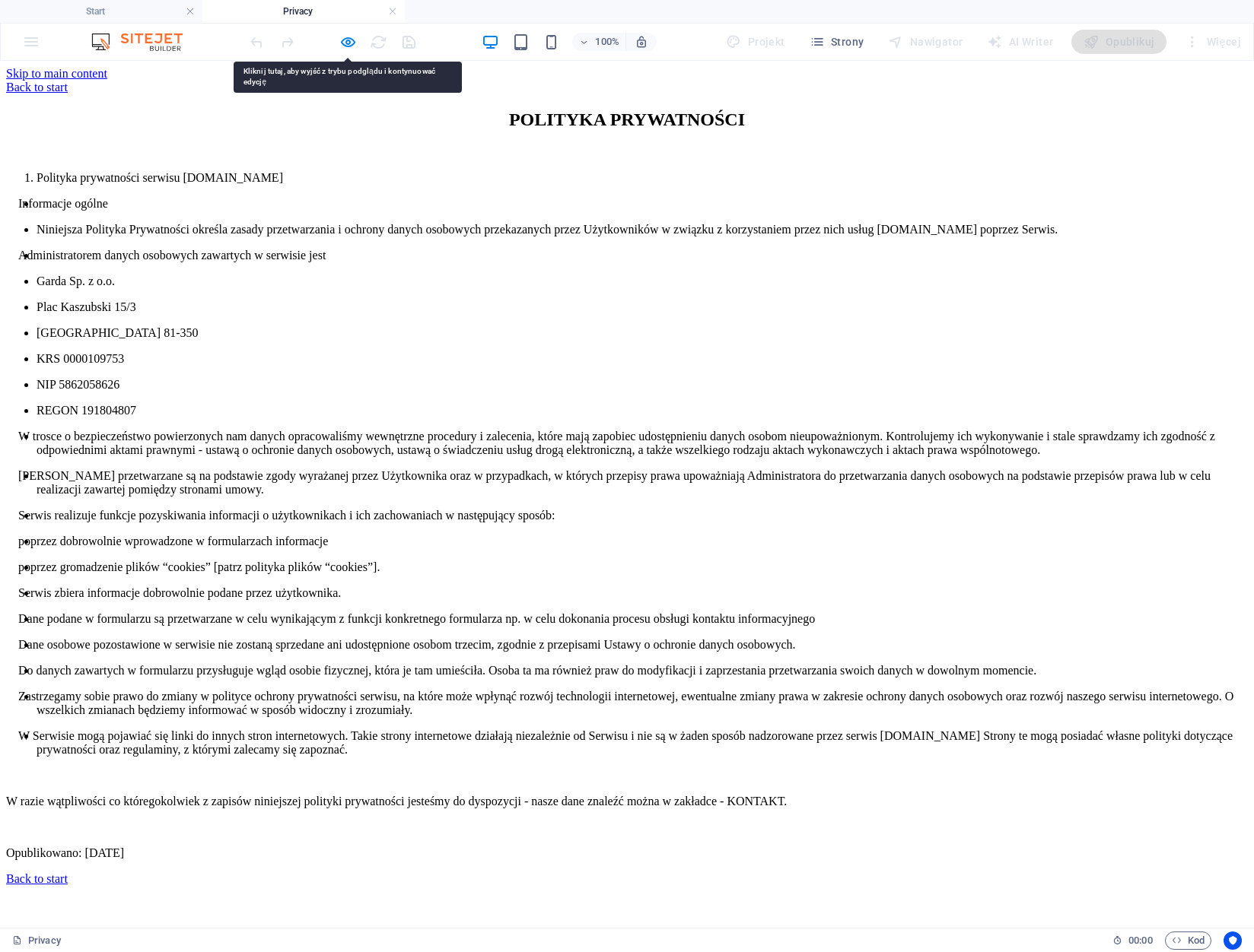
click at [314, 94] on div "Back to start" at bounding box center [627, 87] width 1241 height 14
click at [344, 39] on icon "button" at bounding box center [347, 42] width 18 height 18
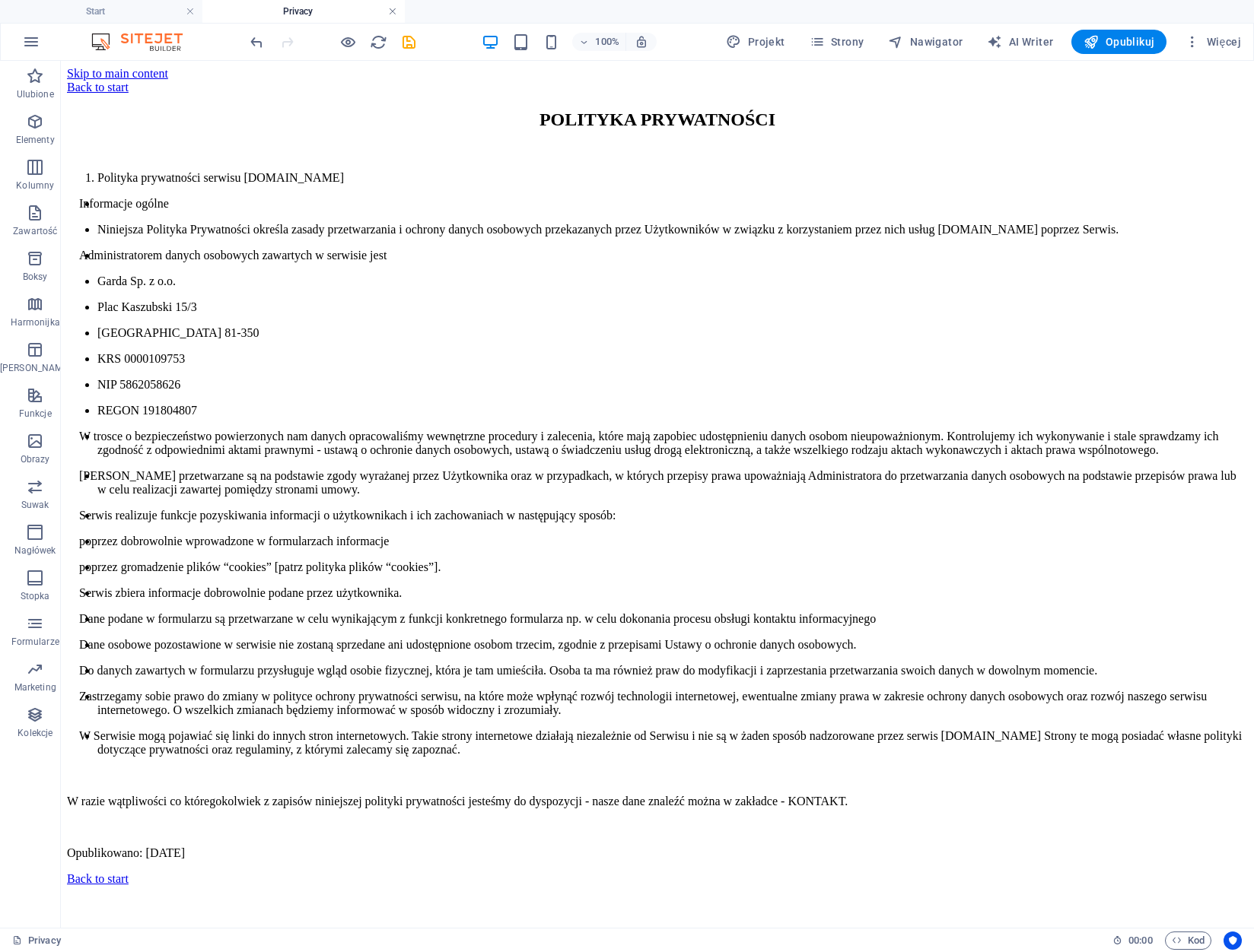
click at [394, 10] on link at bounding box center [392, 12] width 9 height 15
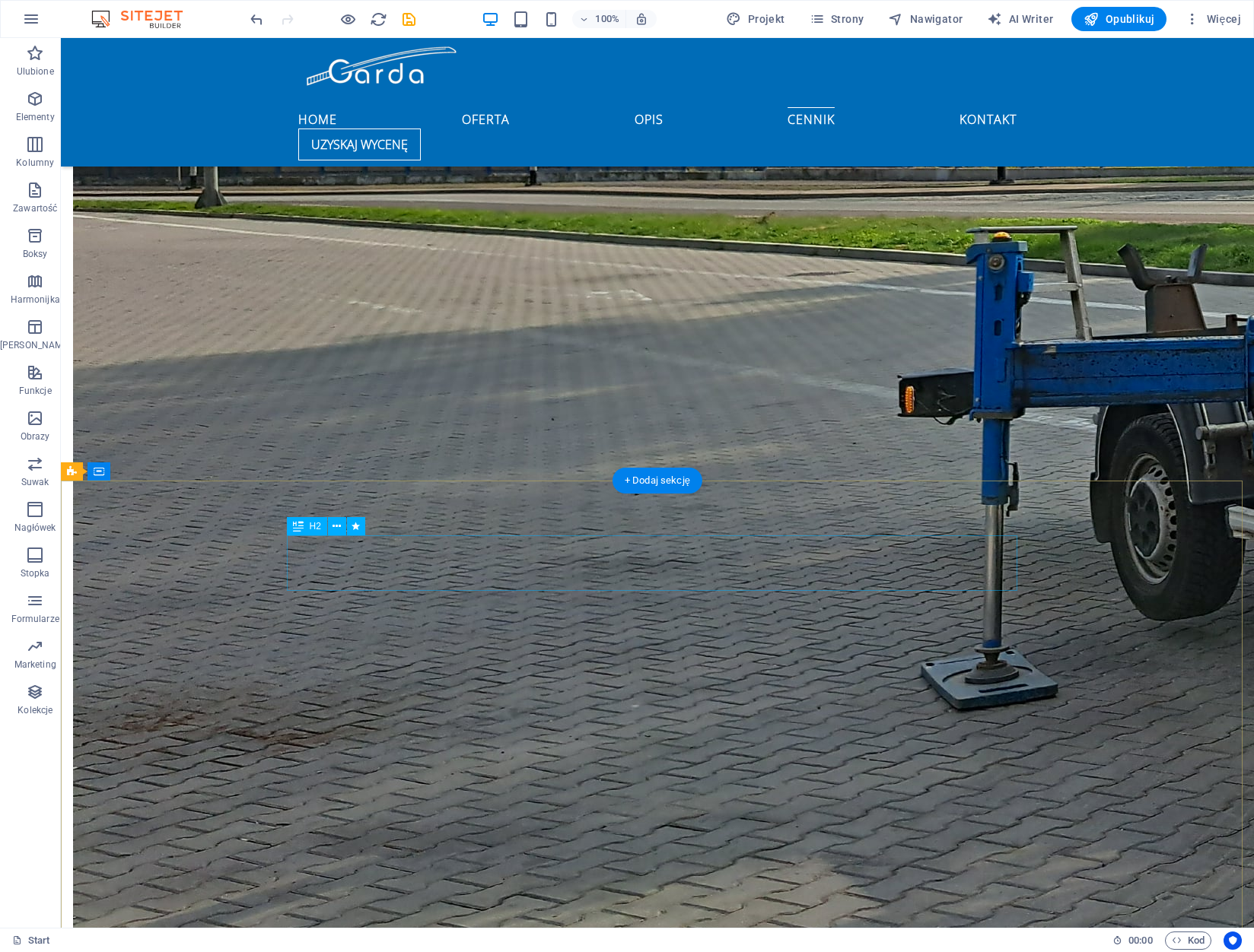
scroll to position [3534, 0]
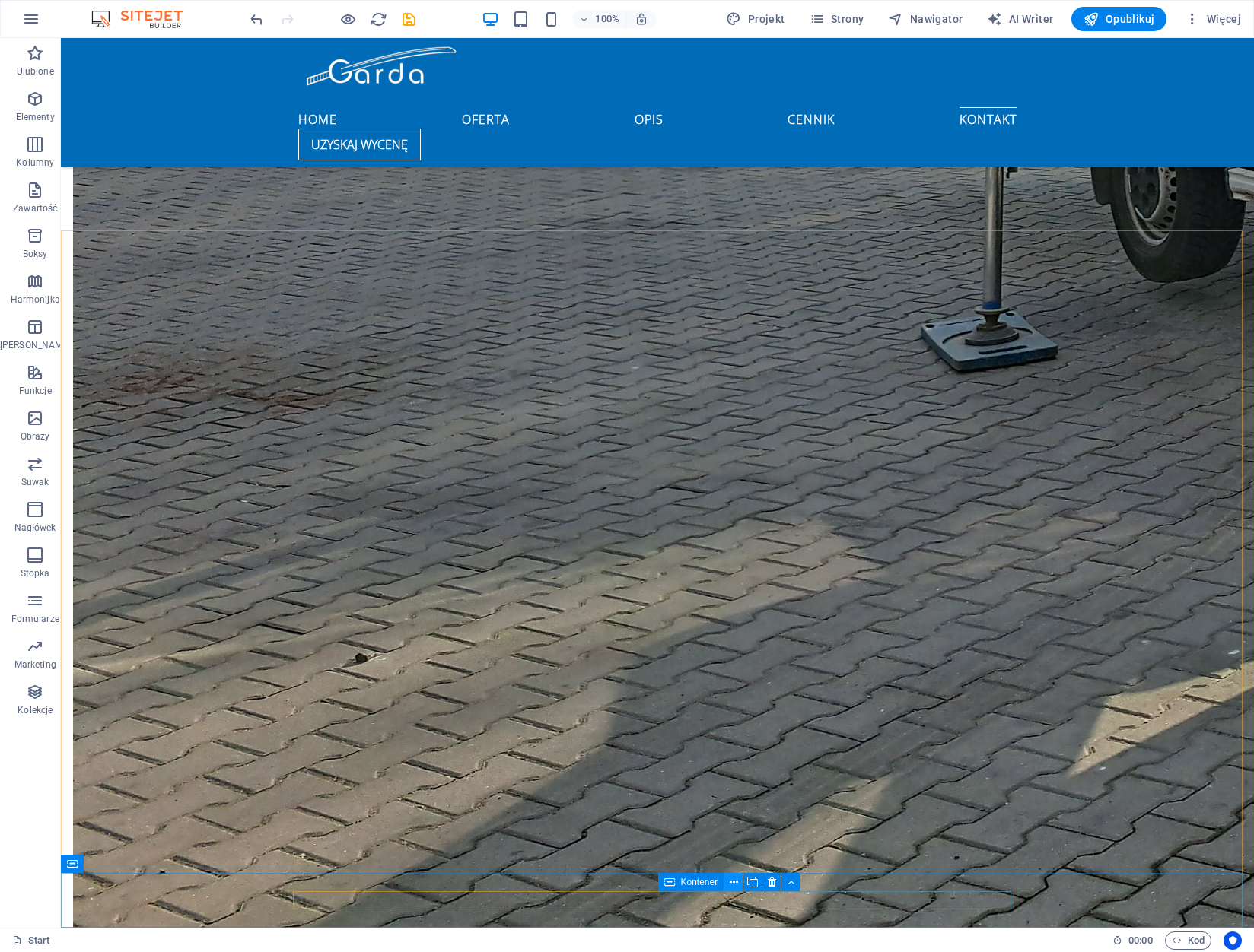
click at [732, 886] on icon at bounding box center [733, 882] width 8 height 16
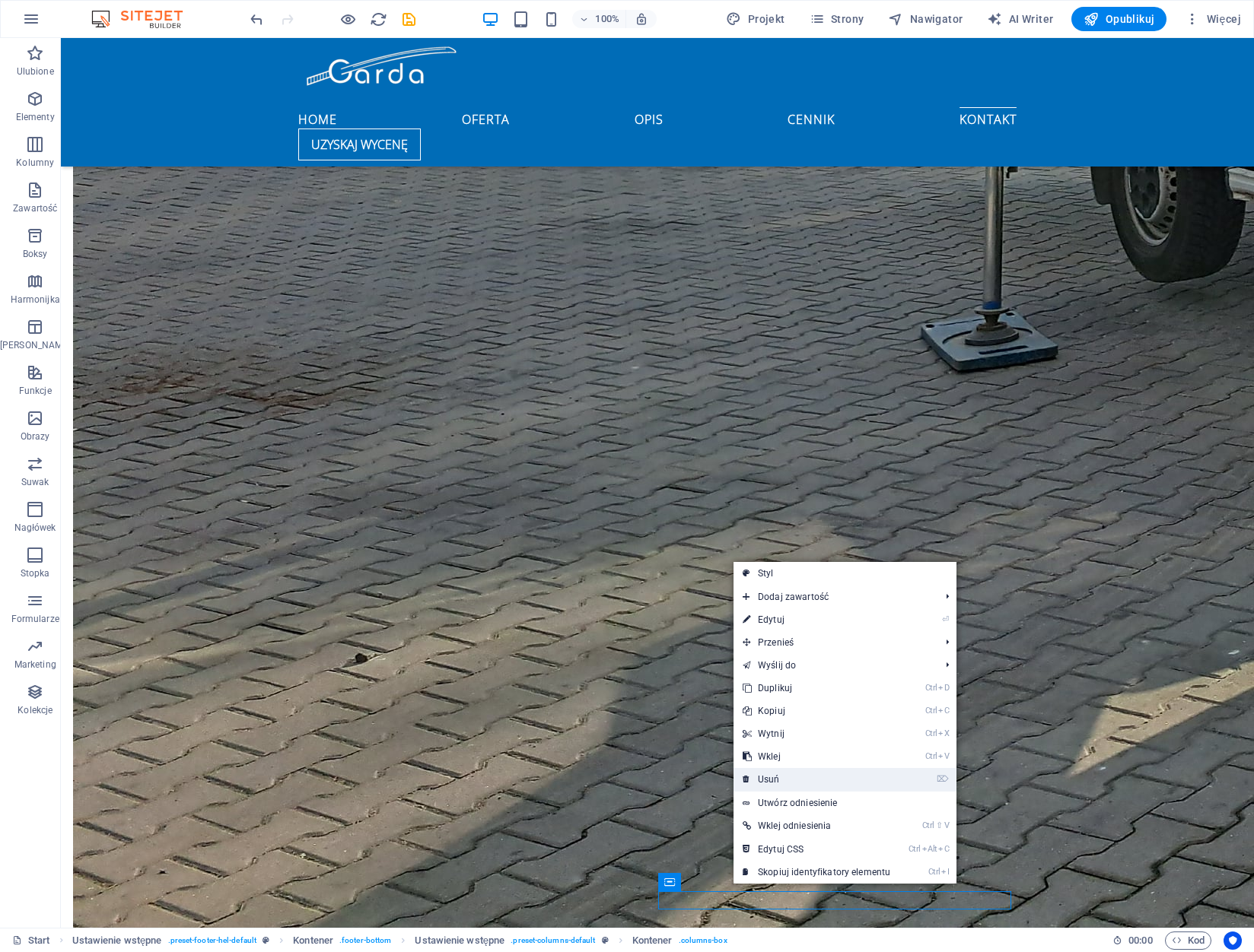
click at [788, 775] on link "⌦ Usuń" at bounding box center [816, 779] width 166 height 23
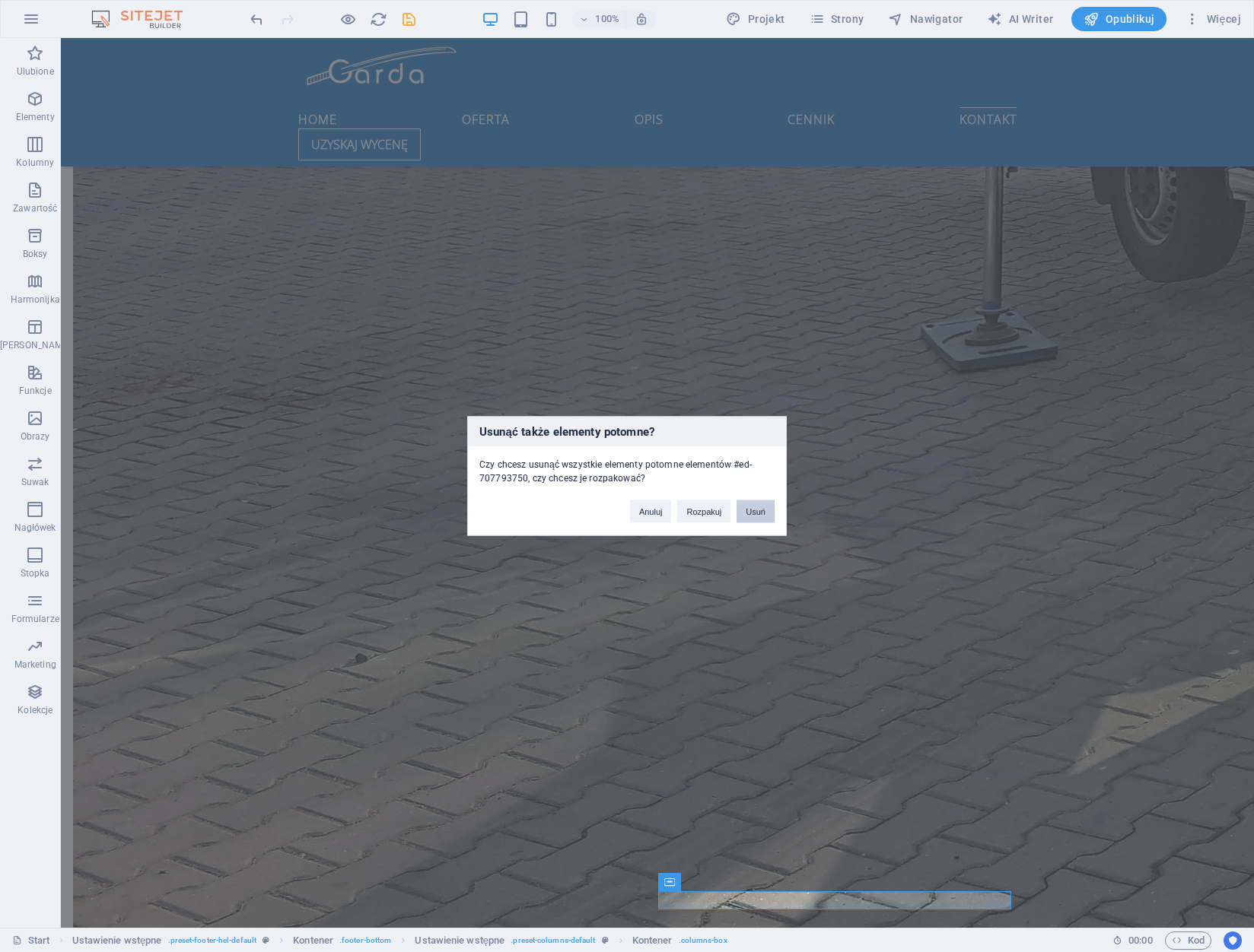
click at [764, 508] on button "Usuń" at bounding box center [754, 512] width 38 height 23
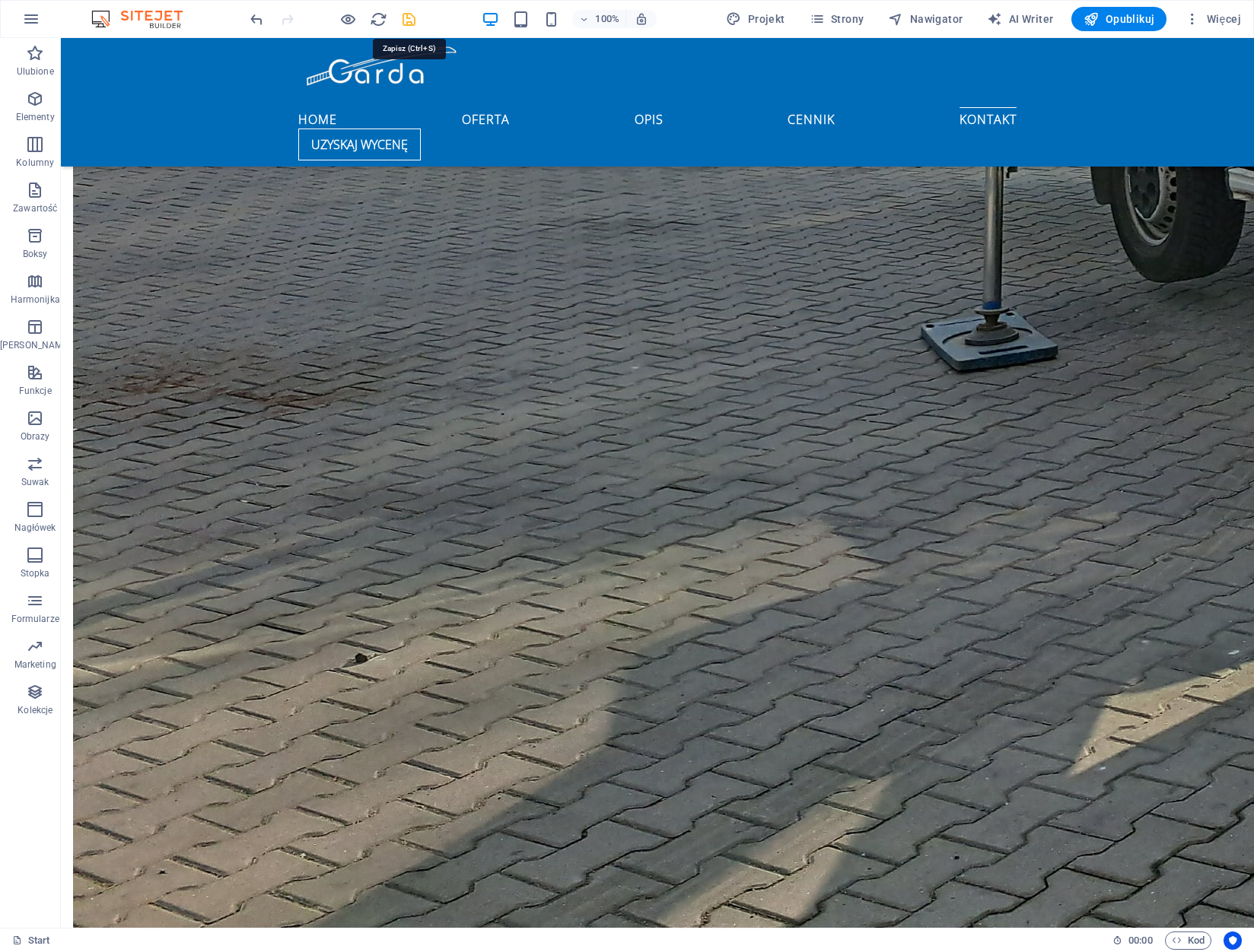
click at [404, 19] on icon "save" at bounding box center [408, 19] width 18 height 18
checkbox input "false"
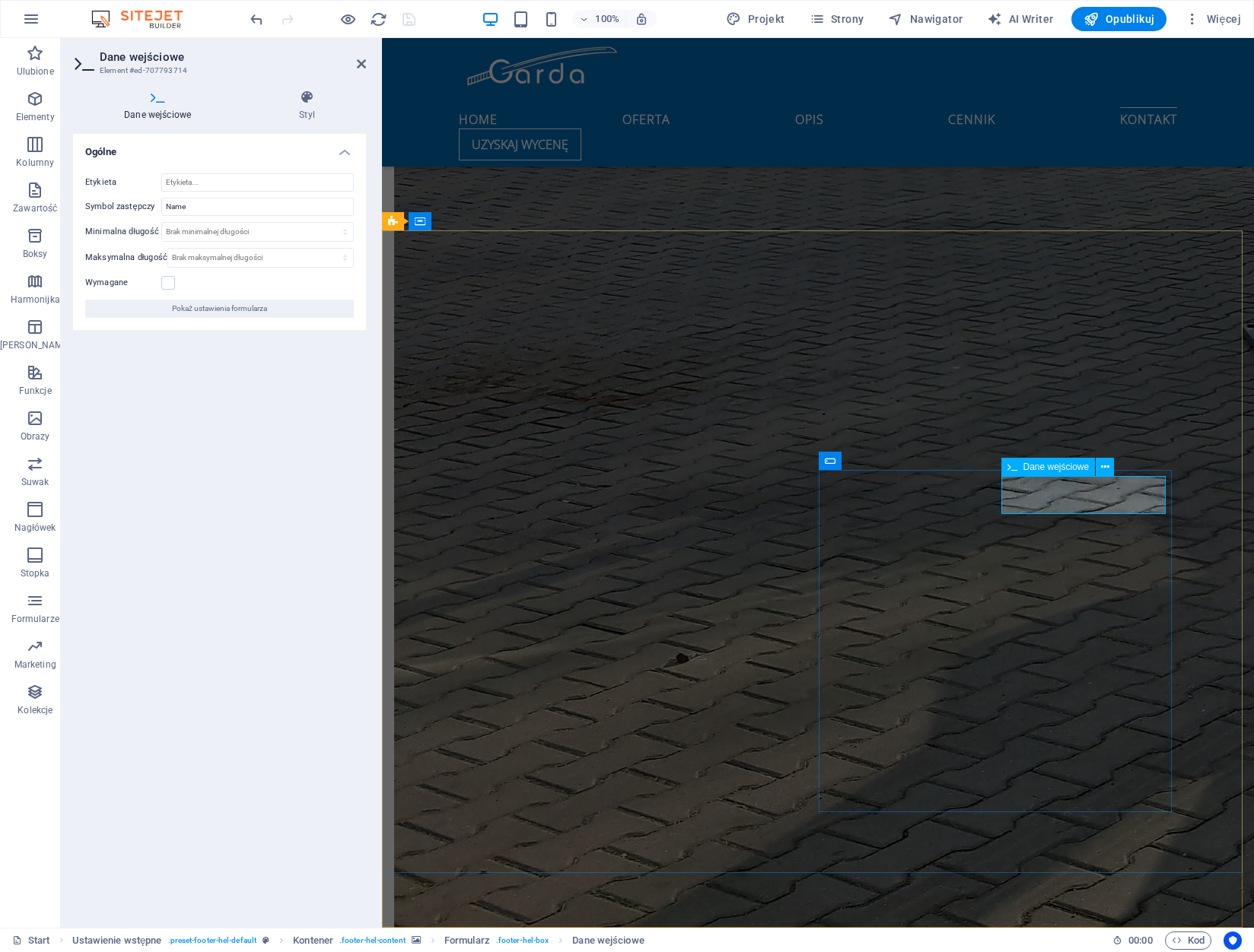
drag, startPoint x: 218, startPoint y: 201, endPoint x: 152, endPoint y: 204, distance: 66.1
click at [152, 204] on div "Symbol zastępczy Name" at bounding box center [219, 207] width 269 height 18
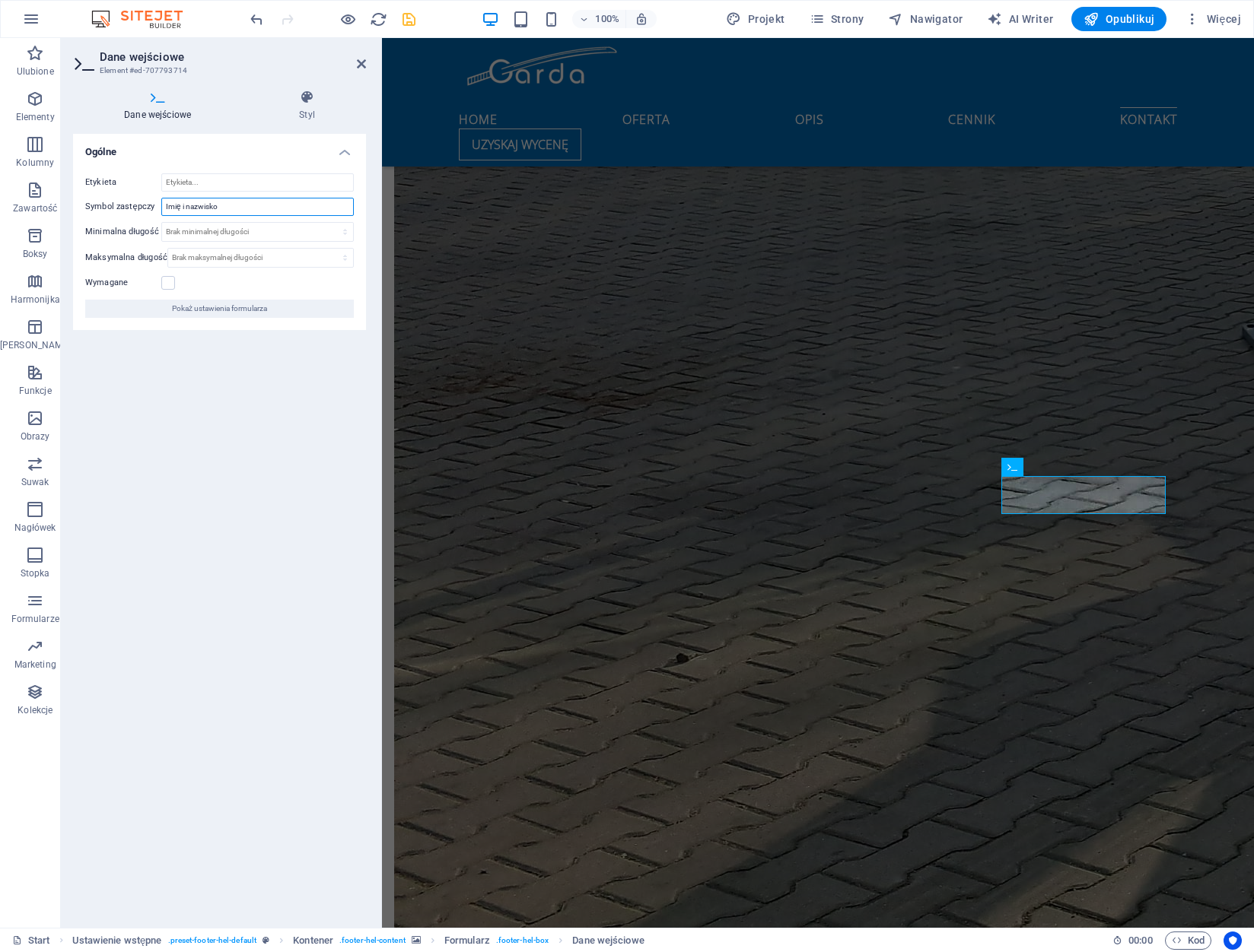
type input "Imię i nazwisko"
click at [228, 353] on div "Ogólne Etykieta Symbol zastępczy Imię i nazwisko Minimalna długość Brak minimal…" at bounding box center [219, 524] width 293 height 782
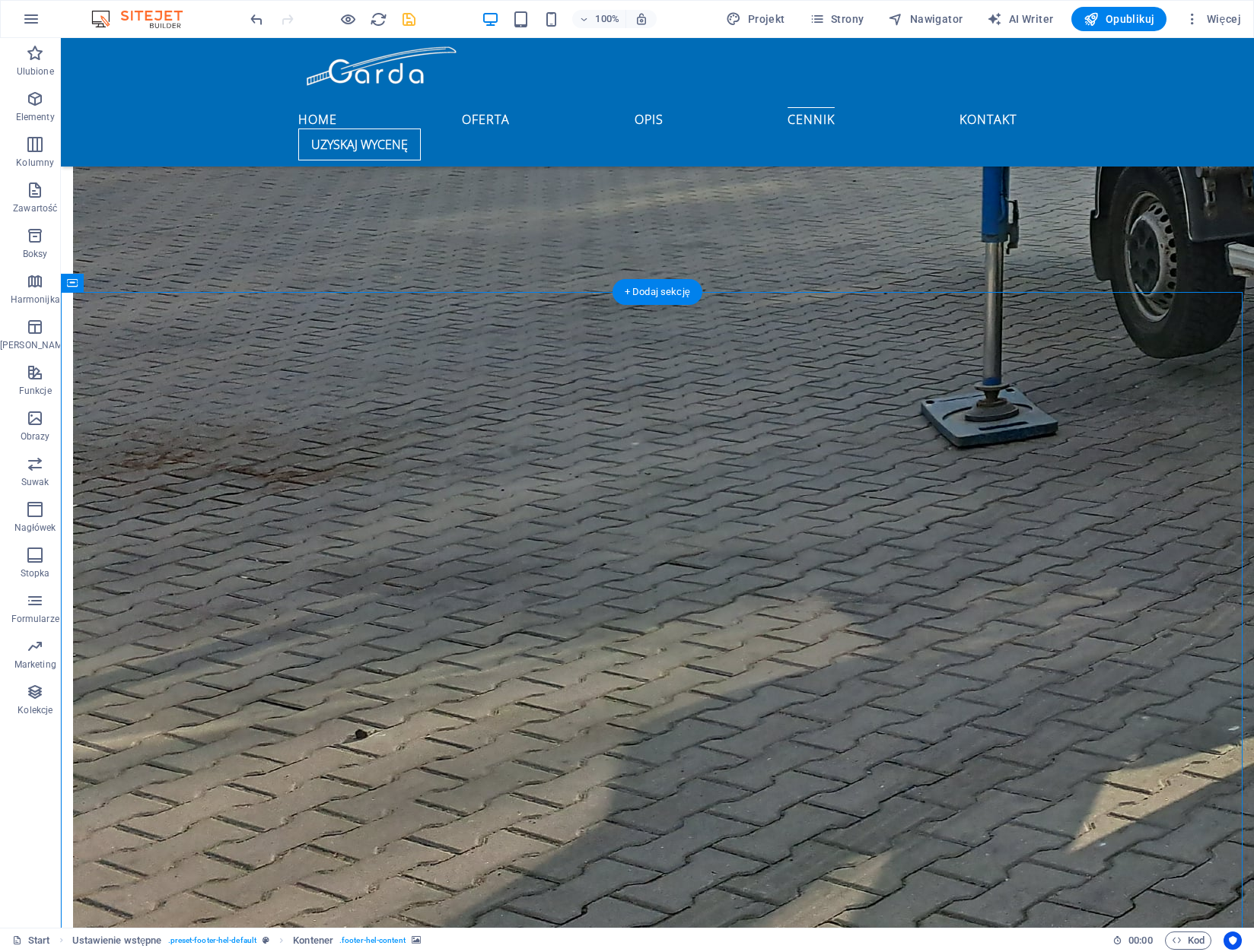
scroll to position [3381, 0]
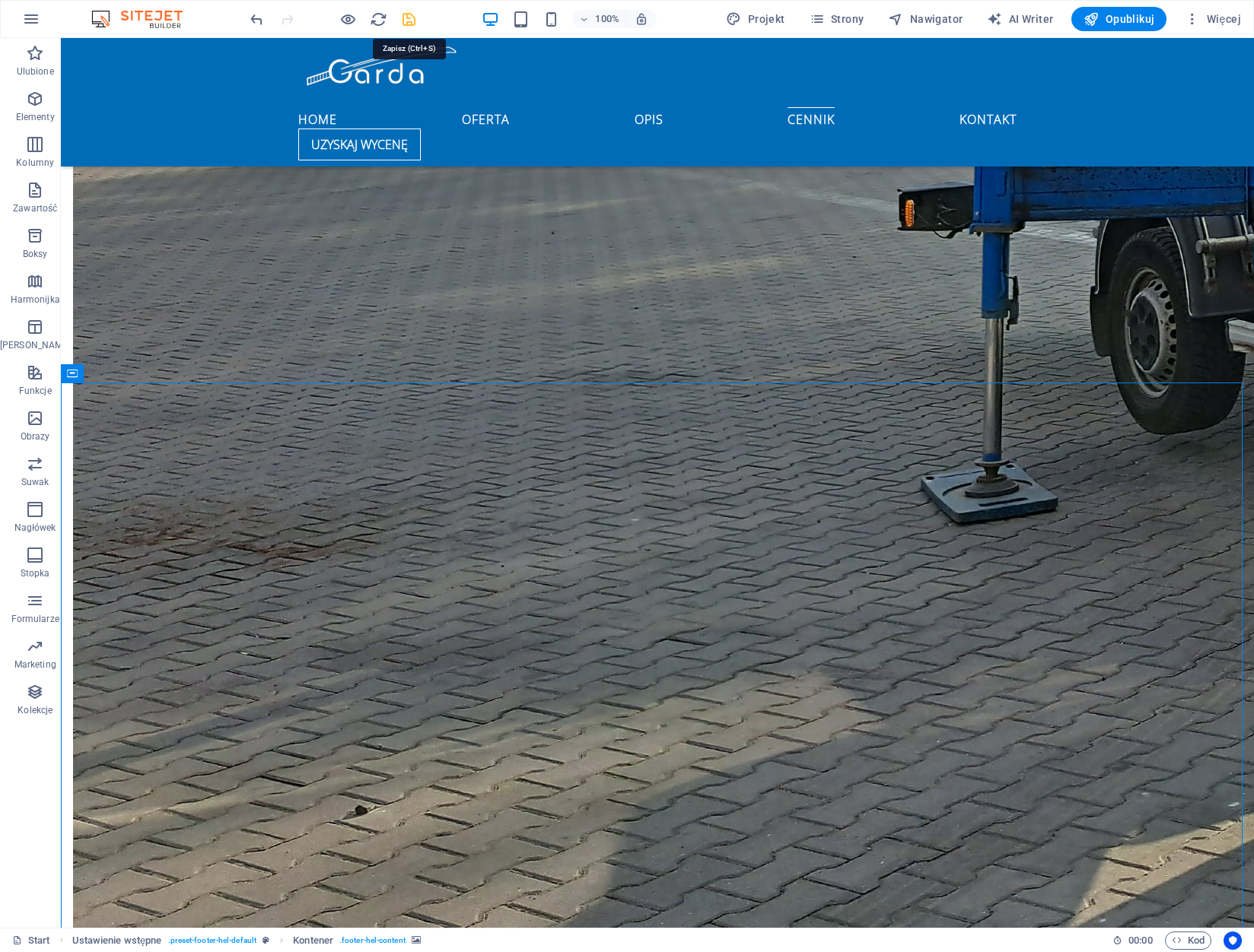
click at [408, 16] on icon "save" at bounding box center [408, 19] width 18 height 18
checkbox input "false"
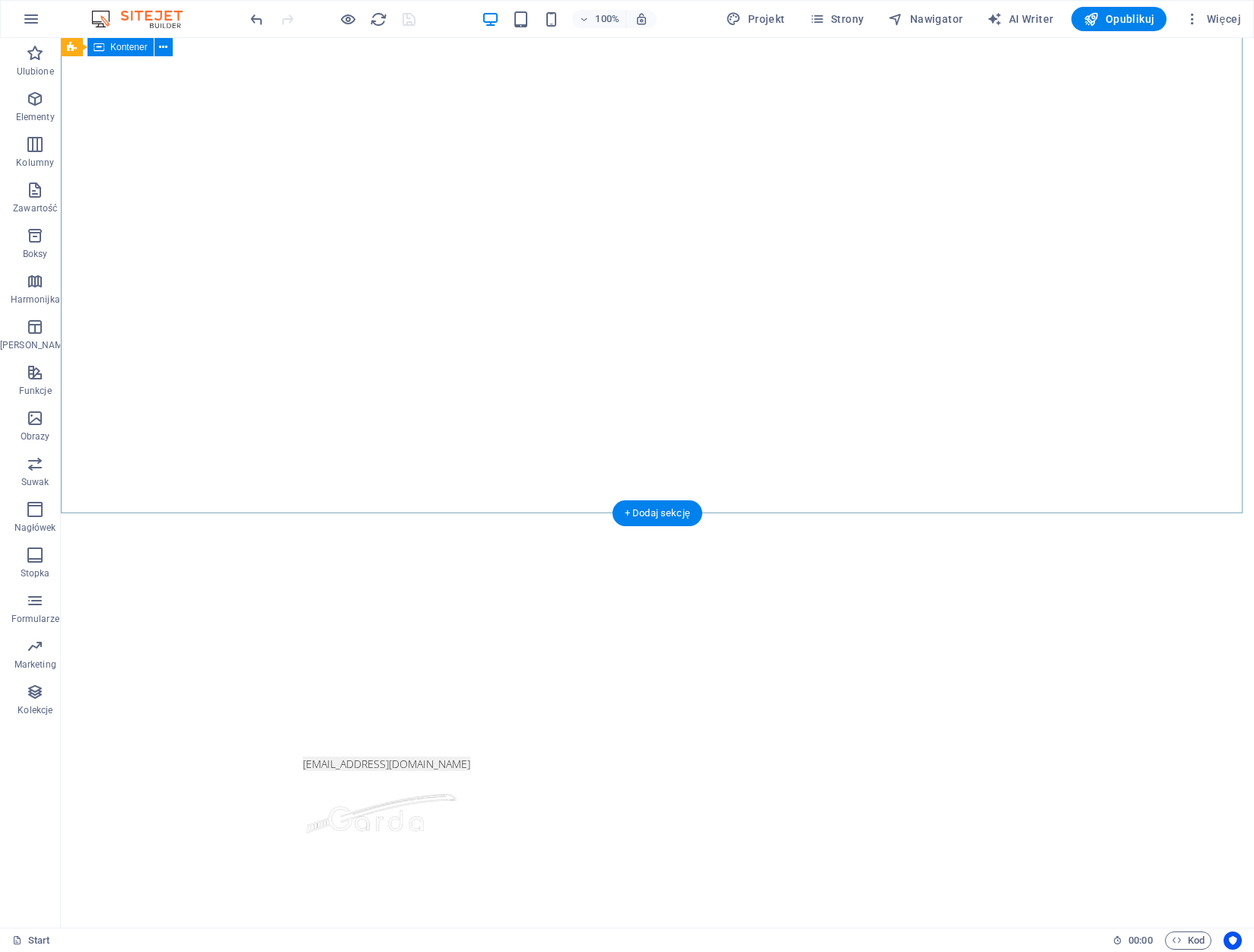
scroll to position [0, 0]
click at [1206, 19] on span "Więcej" at bounding box center [1212, 18] width 56 height 15
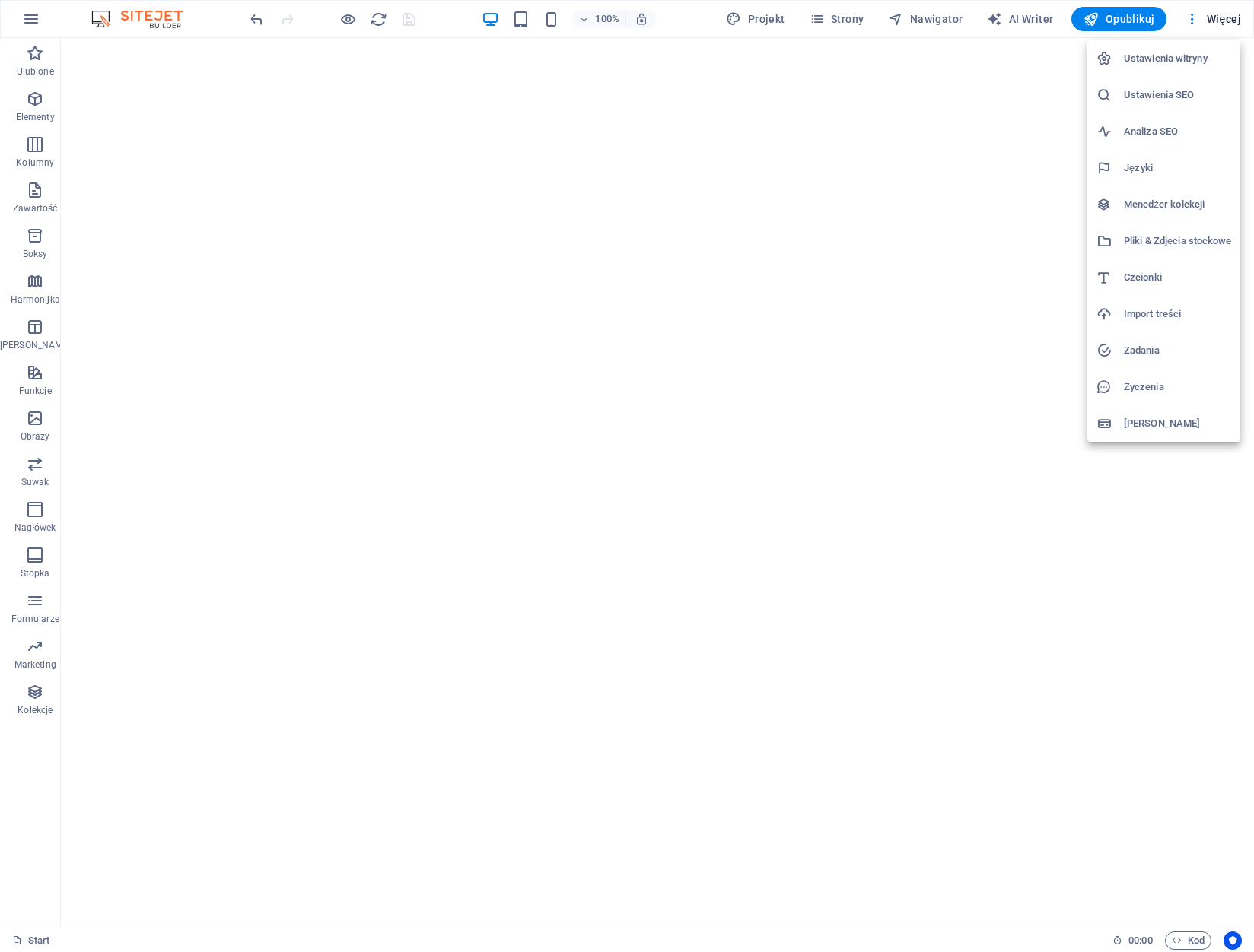
click at [1173, 55] on h6 "Ustawienia witryny" at bounding box center [1177, 59] width 107 height 18
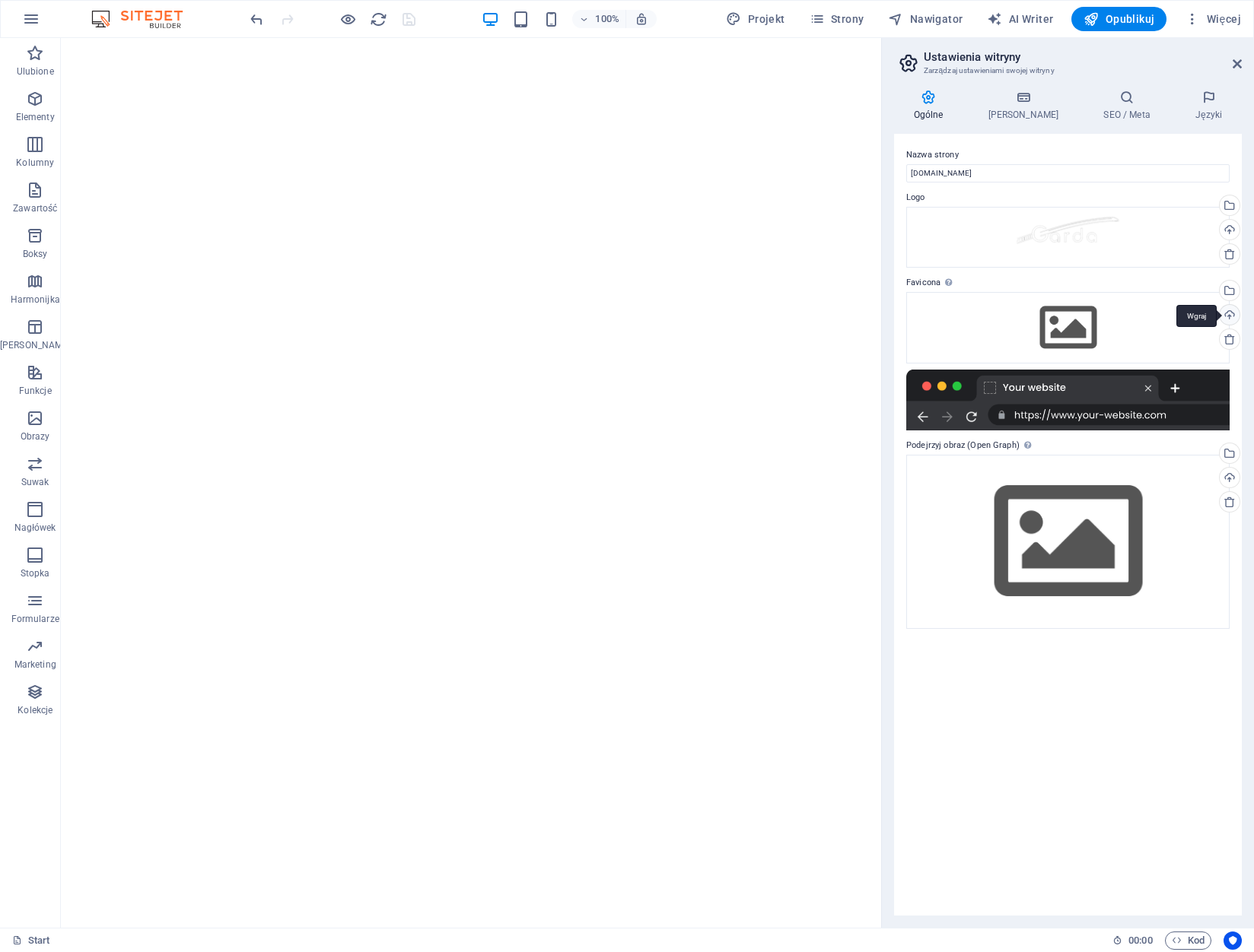
click at [1226, 313] on div "Wgraj" at bounding box center [1227, 316] width 23 height 23
click at [1227, 284] on div "Wybierz pliki z menedżera plików, zdjęć stockowych lub prześlij plik(i)" at bounding box center [1227, 292] width 23 height 23
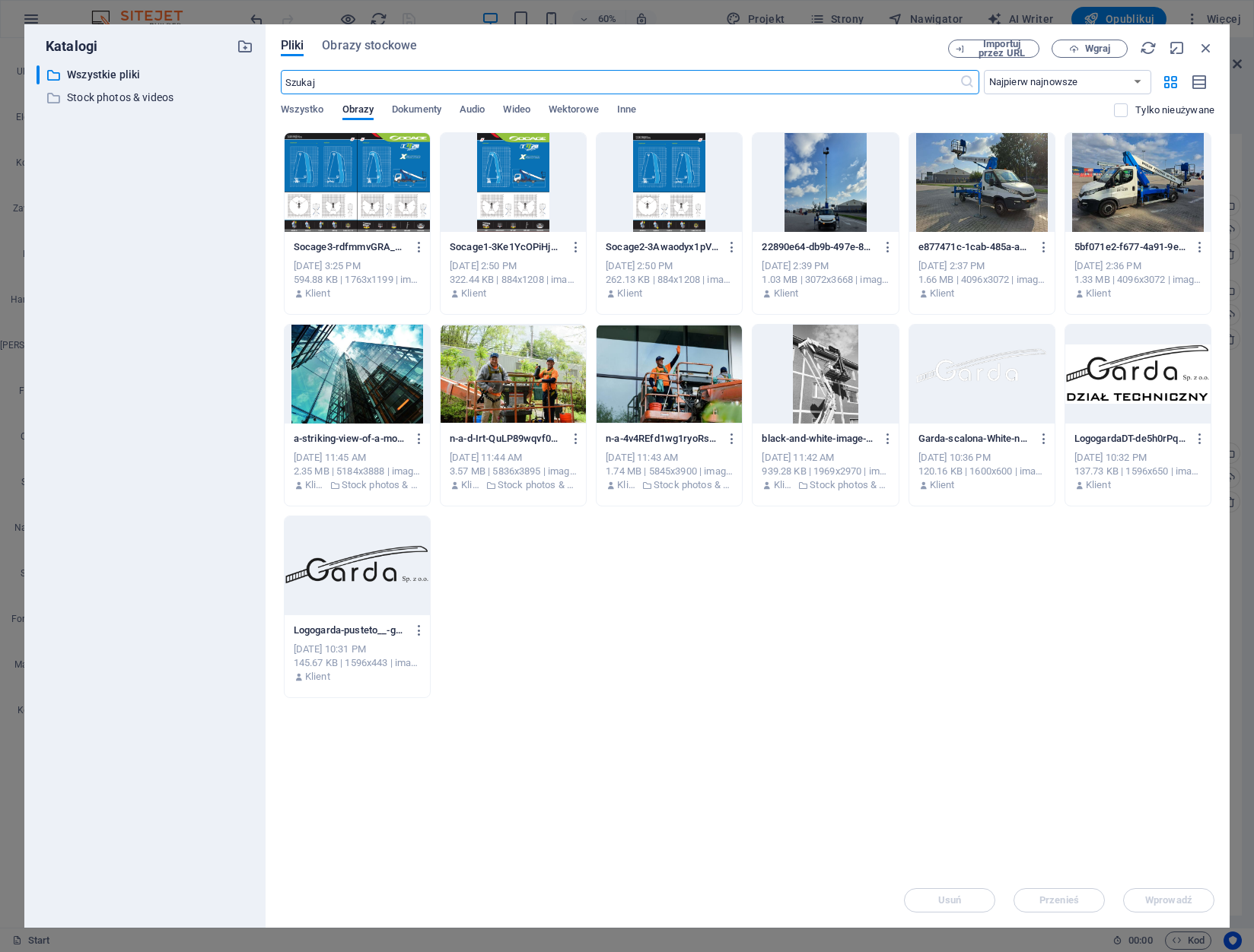
click at [374, 587] on div at bounding box center [356, 565] width 145 height 99
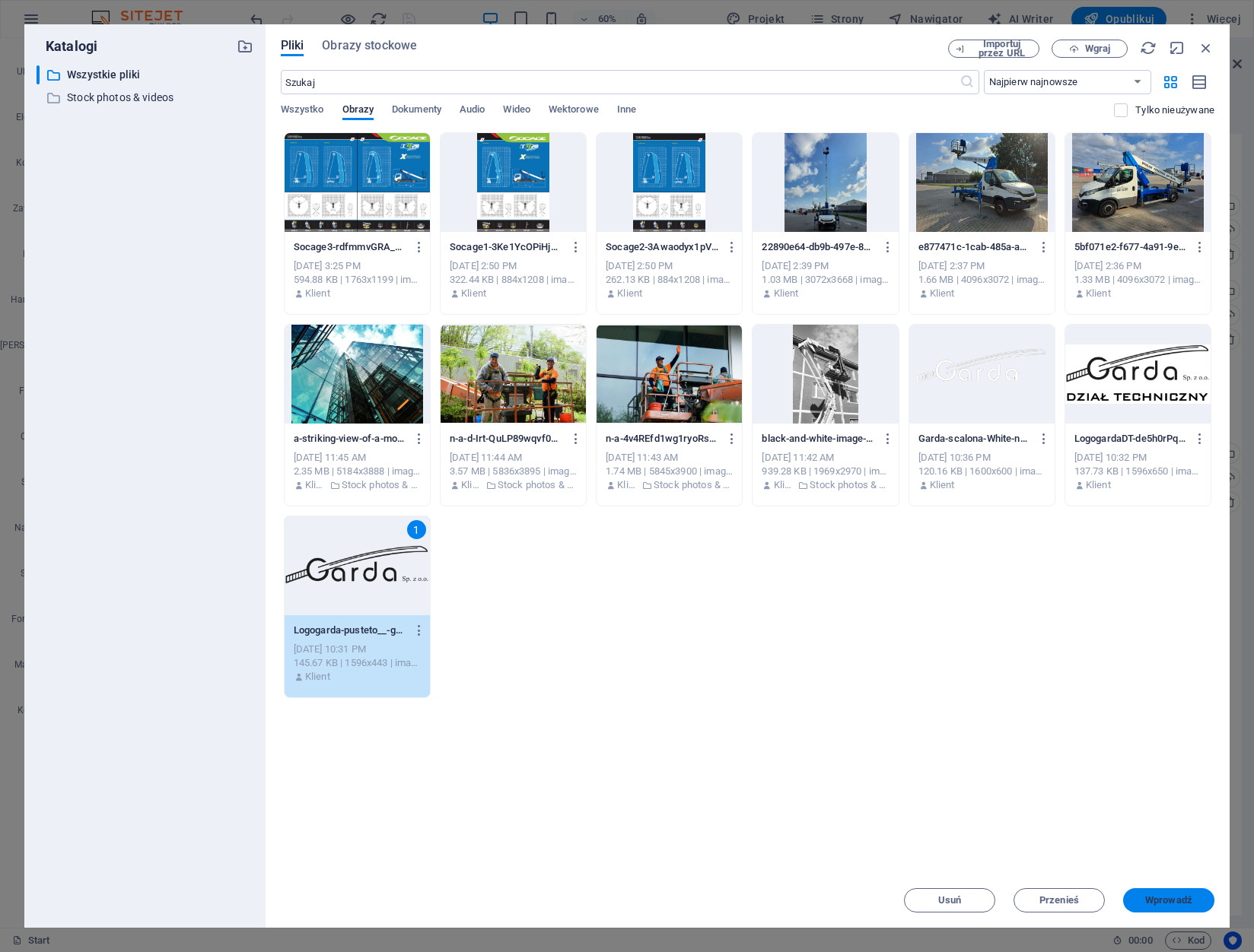
click at [1177, 901] on span "Wprowadź" at bounding box center [1168, 900] width 47 height 9
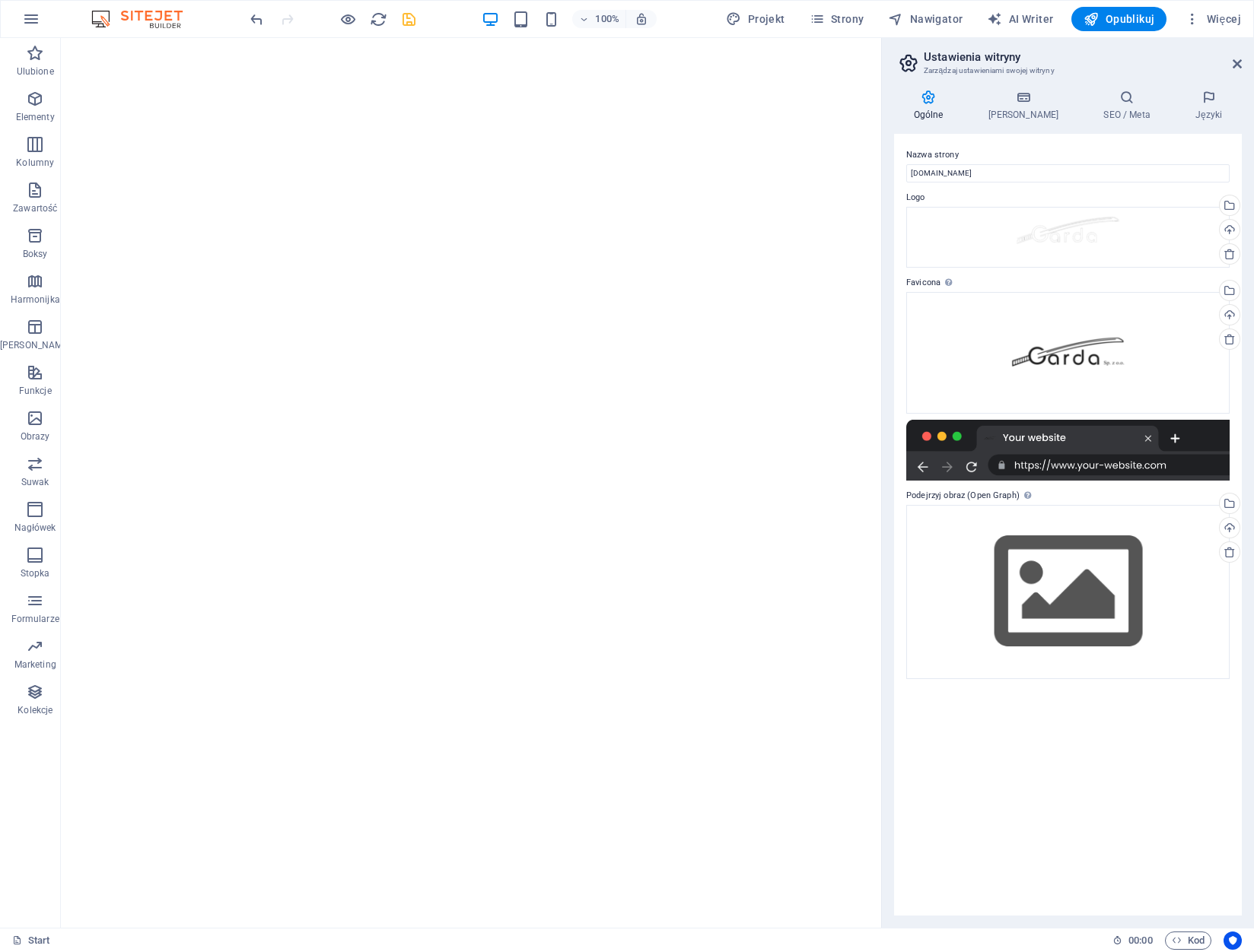
click at [1102, 446] on div at bounding box center [1067, 451] width 323 height 61
click at [1127, 432] on div at bounding box center [1067, 451] width 323 height 61
click at [1229, 527] on div "Wgraj" at bounding box center [1227, 529] width 23 height 23
click at [1235, 503] on div "Wybierz pliki z menedżera plików, zdjęć stockowych lub prześlij plik(i)" at bounding box center [1227, 505] width 23 height 23
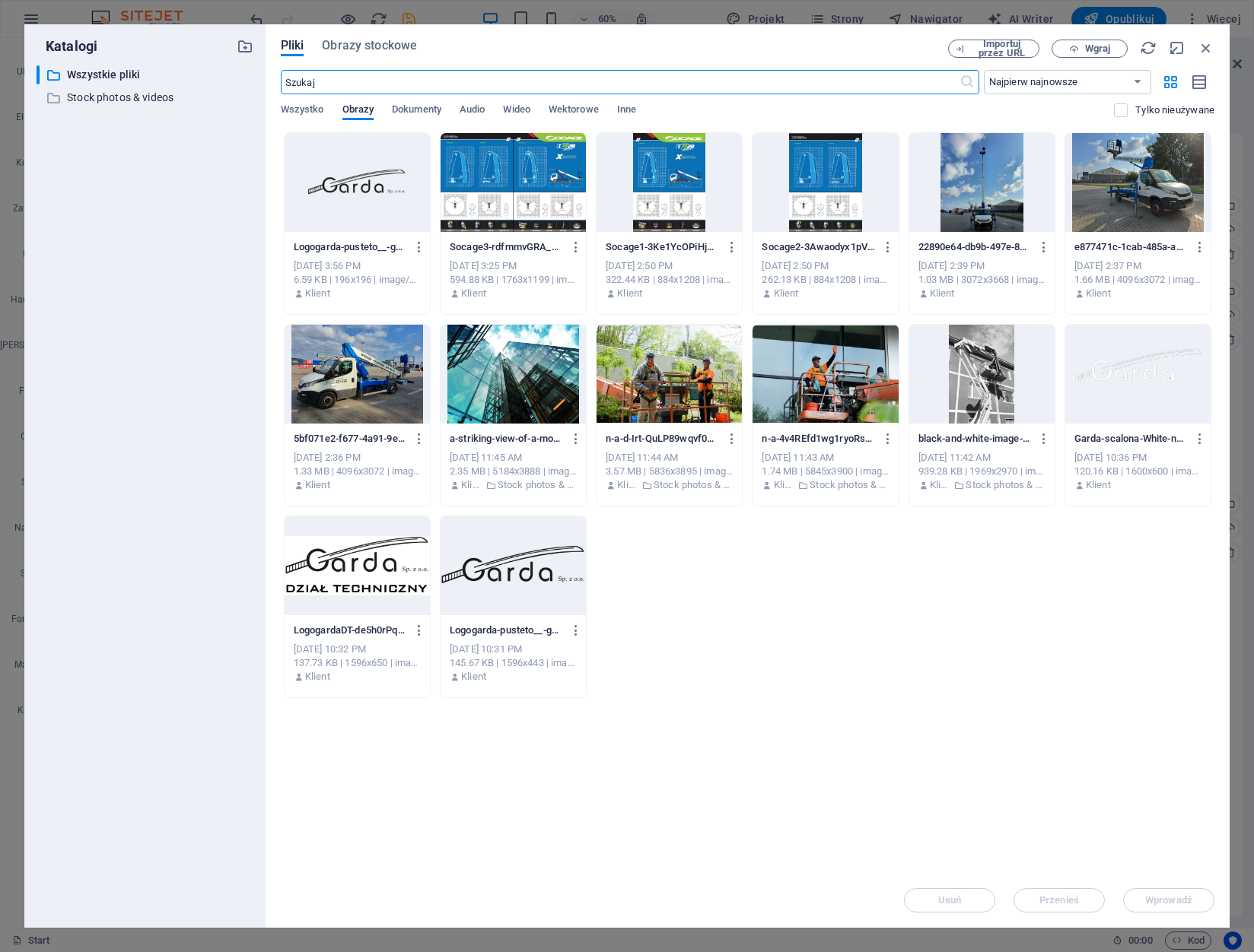
click at [390, 562] on div at bounding box center [356, 565] width 145 height 99
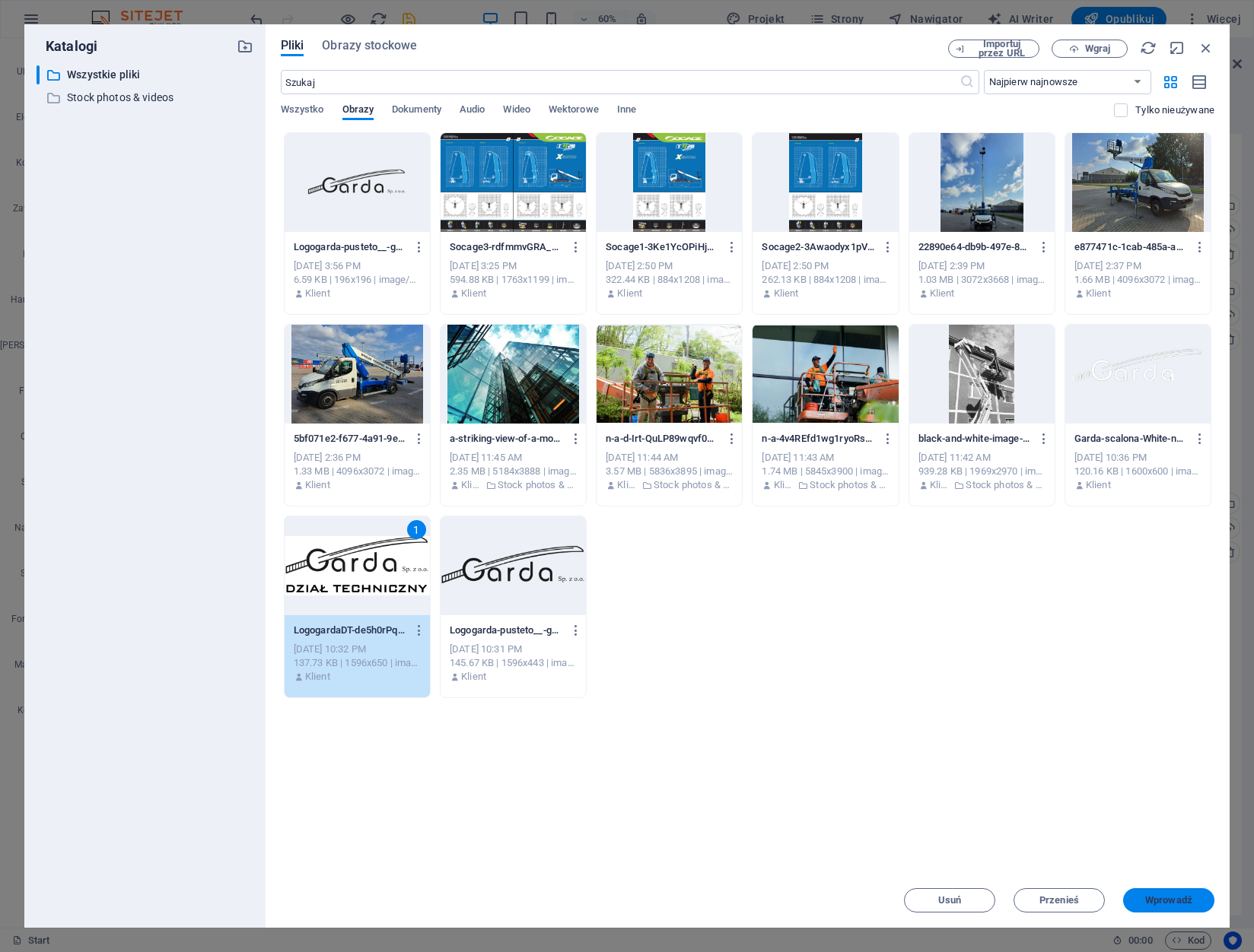
click at [1145, 904] on span "Wprowadź" at bounding box center [1168, 900] width 47 height 9
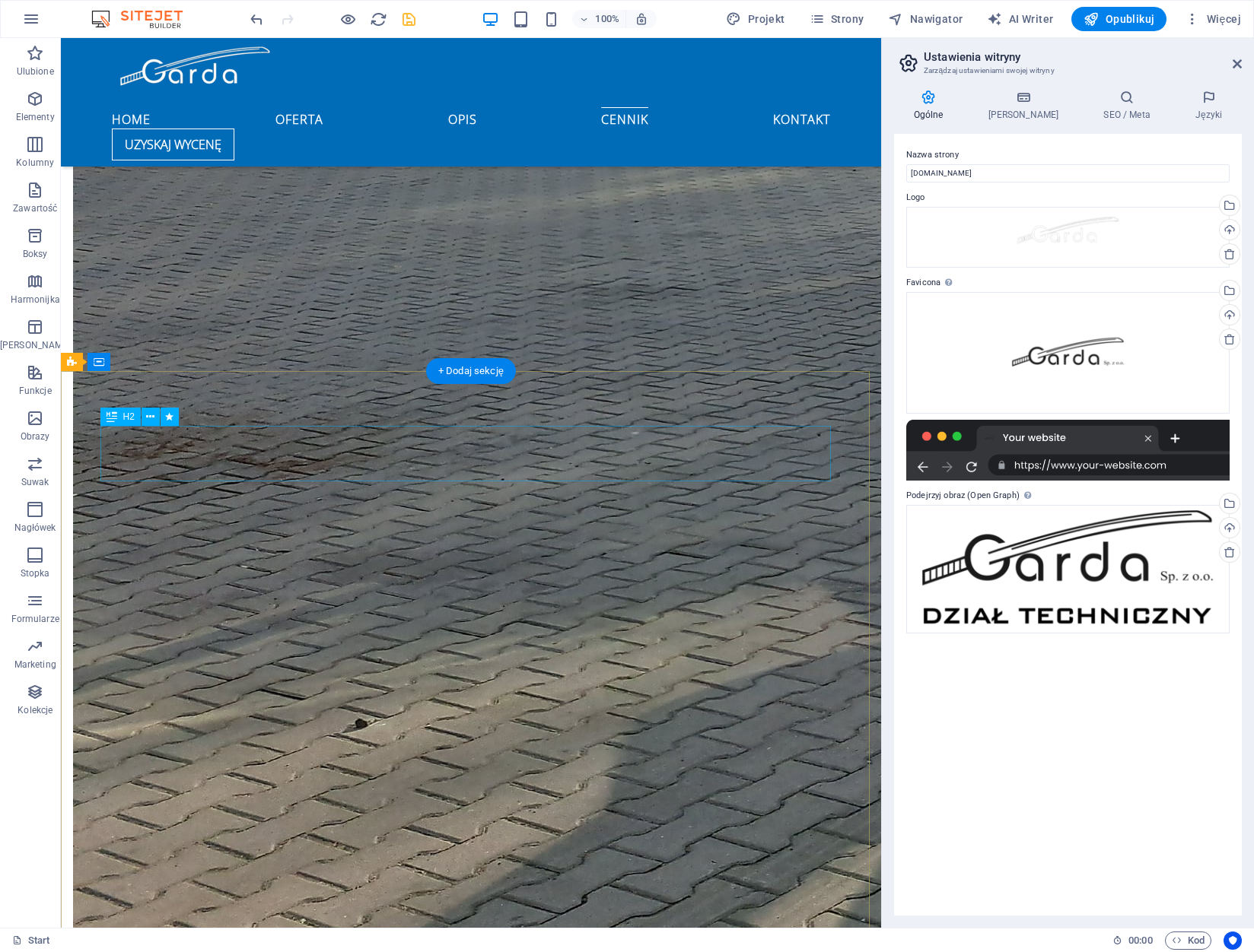
scroll to position [3381, 0]
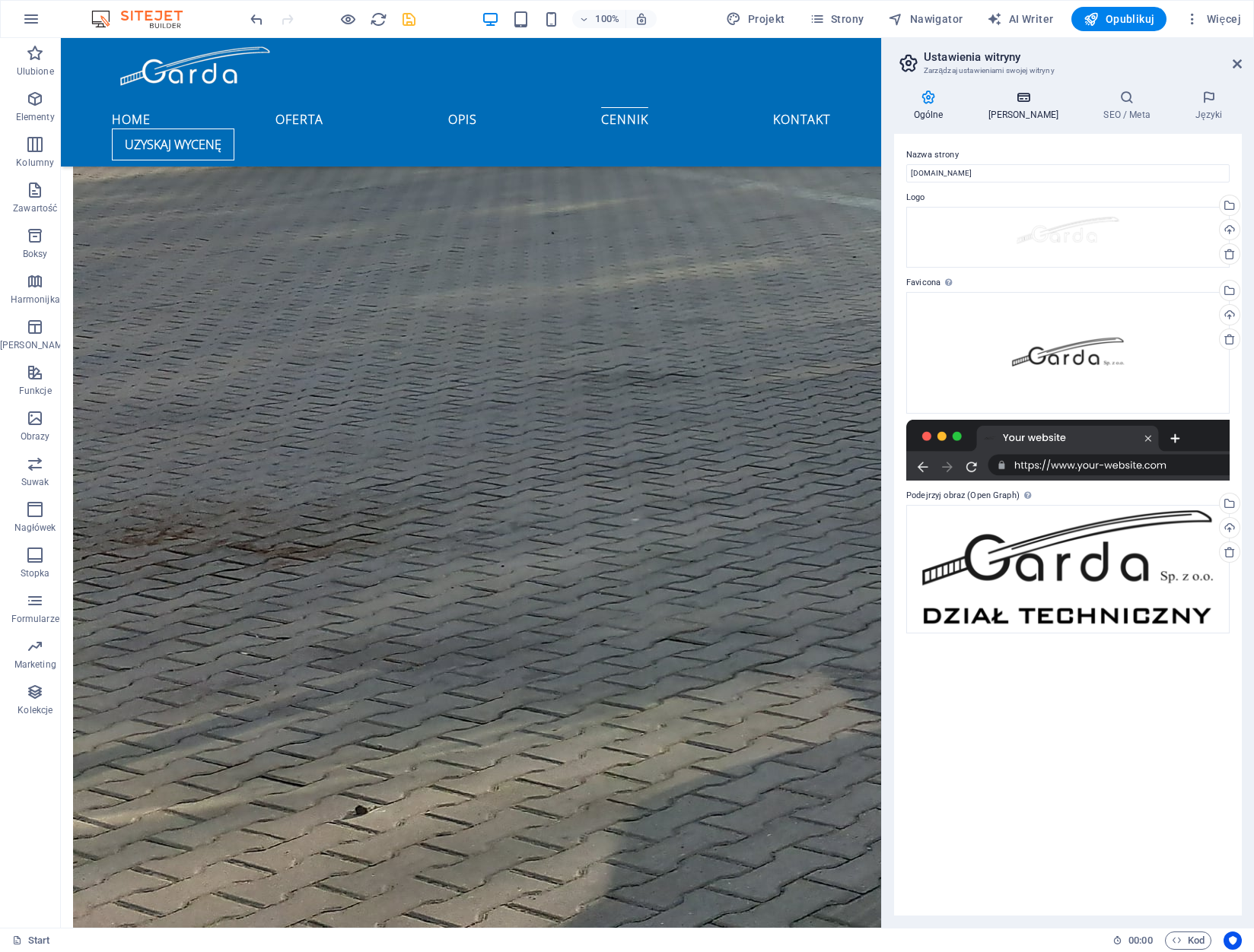
click at [1020, 113] on h4 "Dane" at bounding box center [1026, 105] width 115 height 32
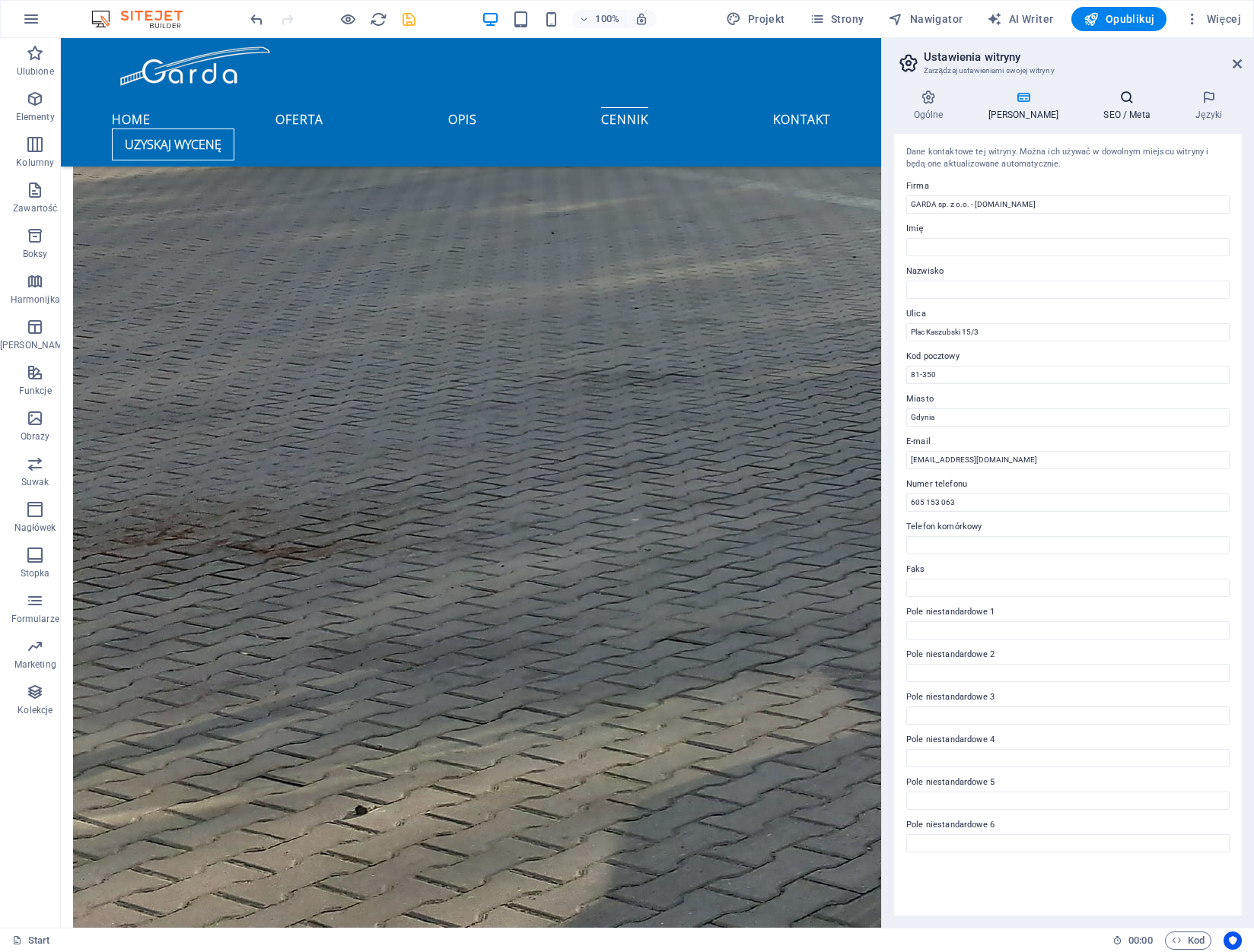
click at [1105, 106] on h4 "SEO / Meta" at bounding box center [1130, 105] width 92 height 32
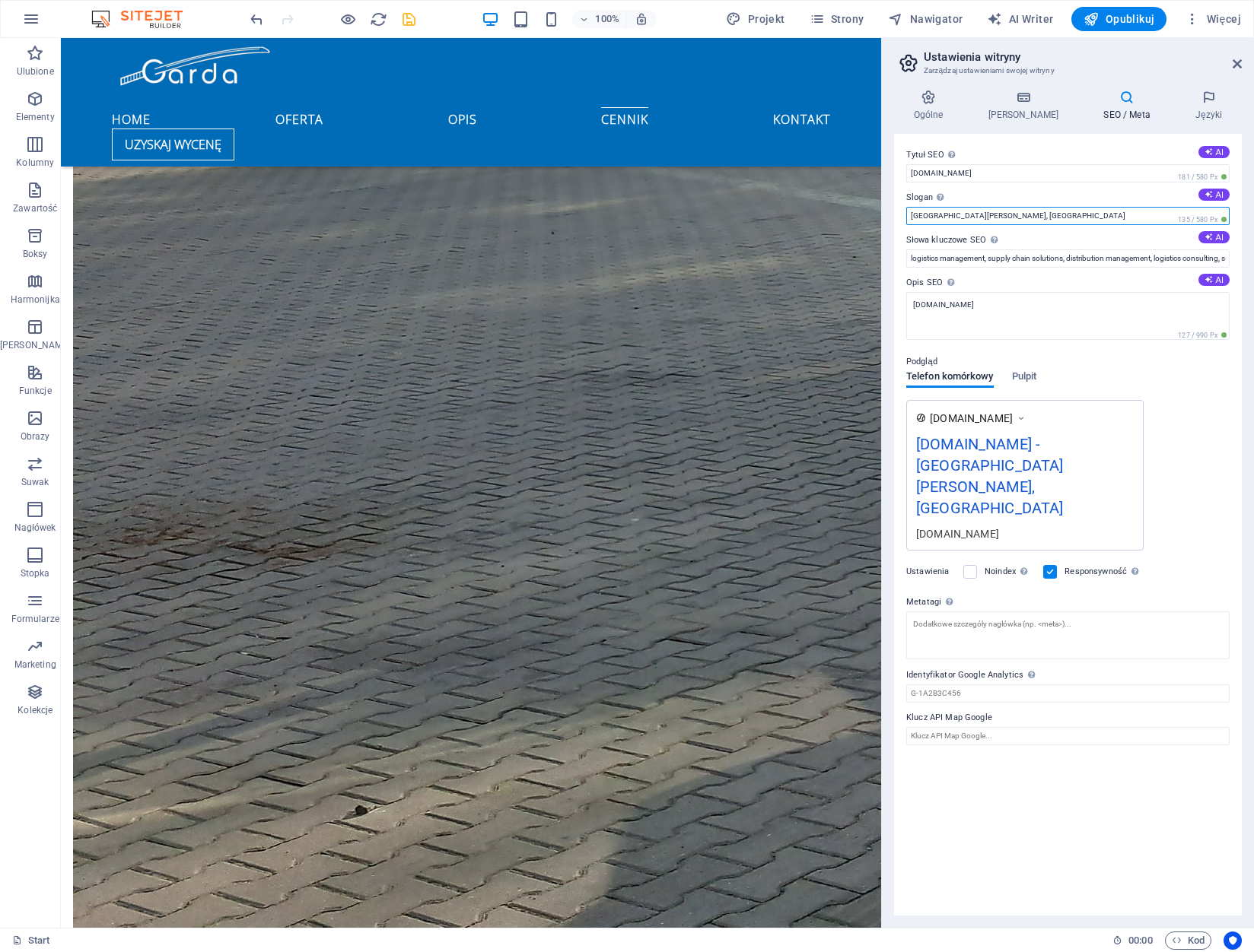
drag, startPoint x: 988, startPoint y: 215, endPoint x: 894, endPoint y: 211, distance: 94.1
click at [894, 211] on div "Tytuł SEO Tytuł Twojej witryny - spraw, aby wyróżniała się w wynikach wyszukiwa…" at bounding box center [1067, 524] width 347 height 782
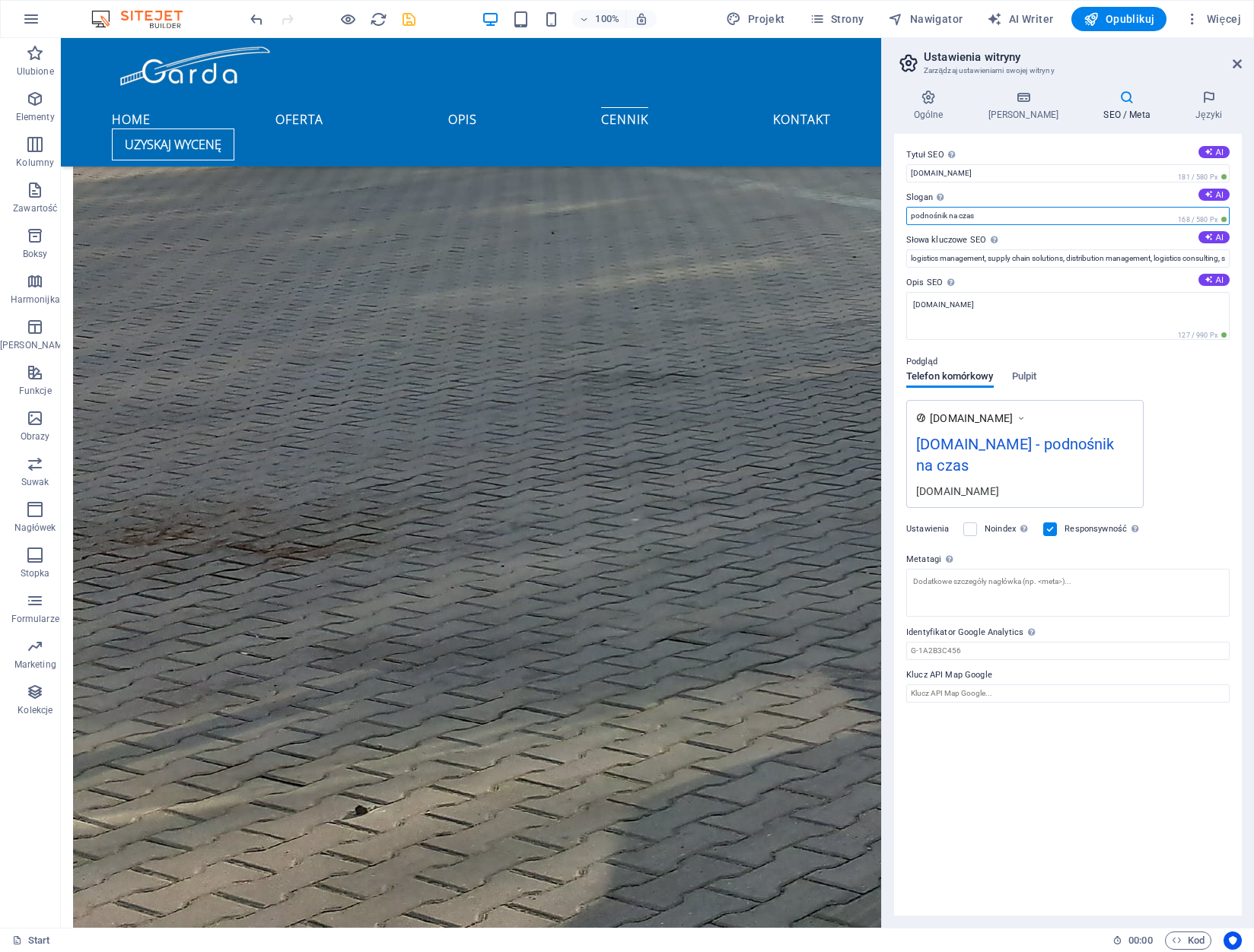
drag, startPoint x: 987, startPoint y: 214, endPoint x: 905, endPoint y: 212, distance: 82.0
click at [905, 212] on div "Tytuł SEO Tytuł Twojej witryny - spraw, aby wyróżniała się w wynikach wyszukiwa…" at bounding box center [1067, 524] width 347 height 782
type input "Podnośnik Gdynia"
click at [1214, 235] on button "AI" at bounding box center [1214, 236] width 31 height 12
type input "wynajem podnośnika koszowego, podnośnik prac na wysokościach, usługi podnośnikó…"
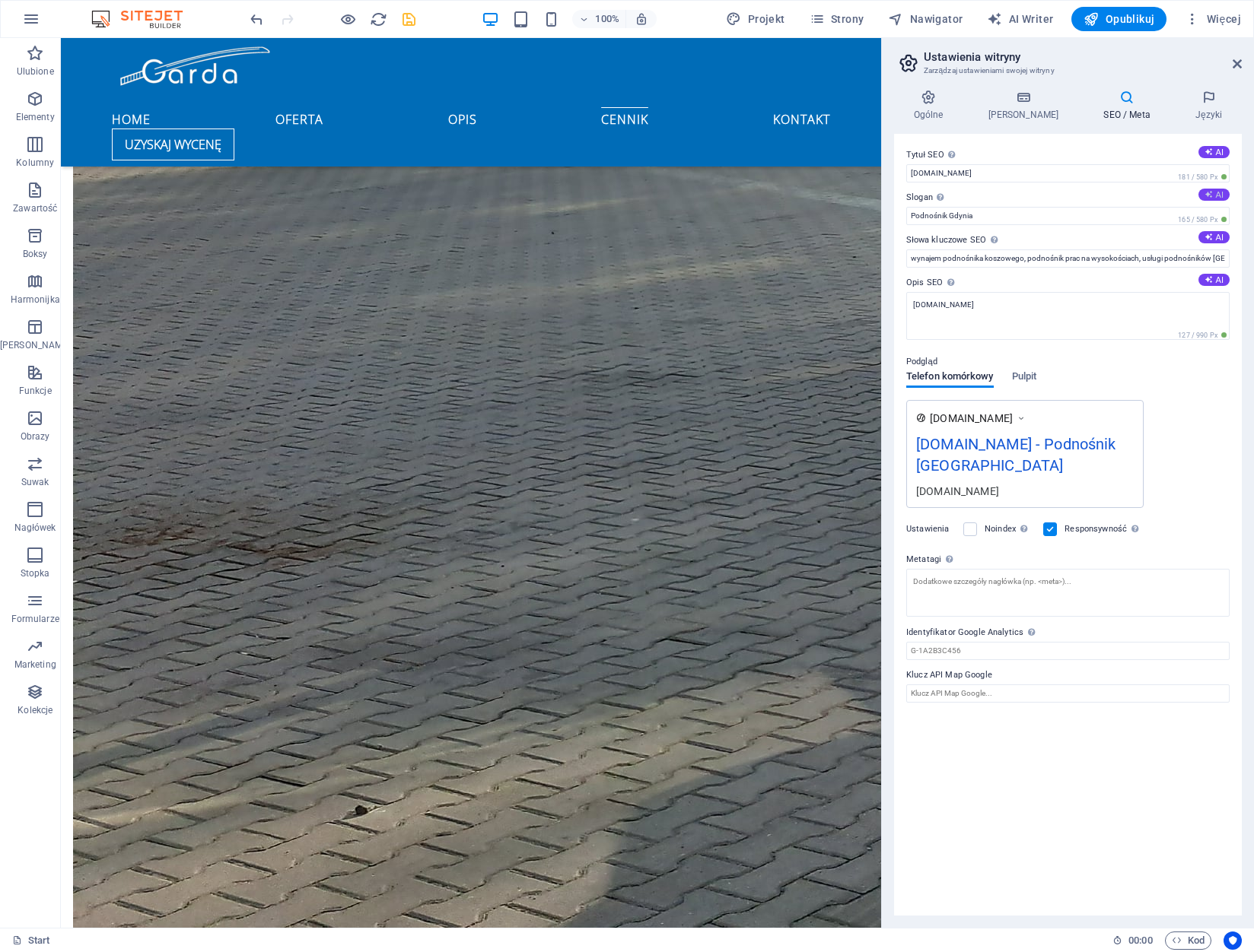
click at [1209, 193] on icon at bounding box center [1208, 194] width 8 height 8
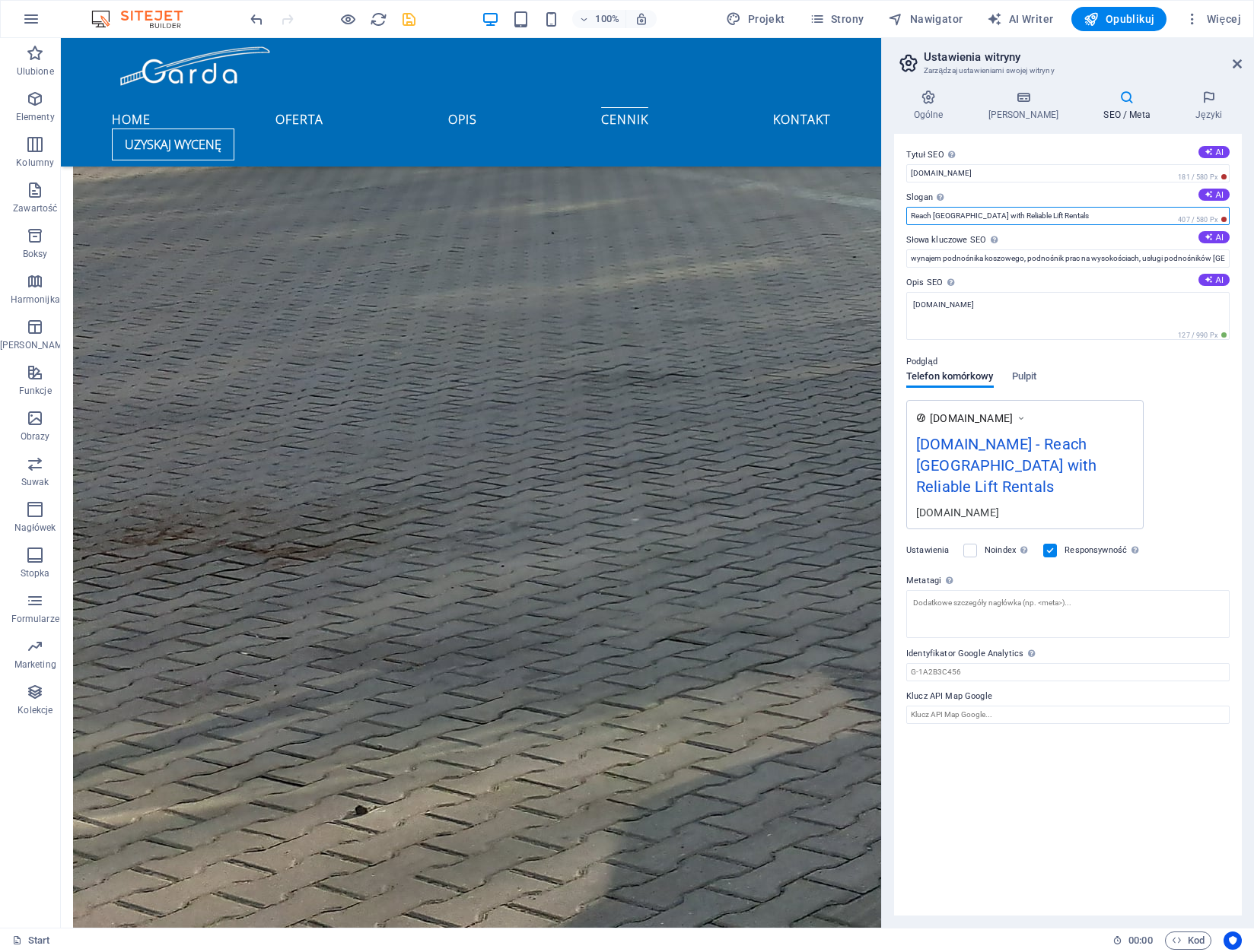
drag, startPoint x: 1148, startPoint y: 255, endPoint x: 942, endPoint y: 253, distance: 206.0
type input "Podnośnik Gdynia"
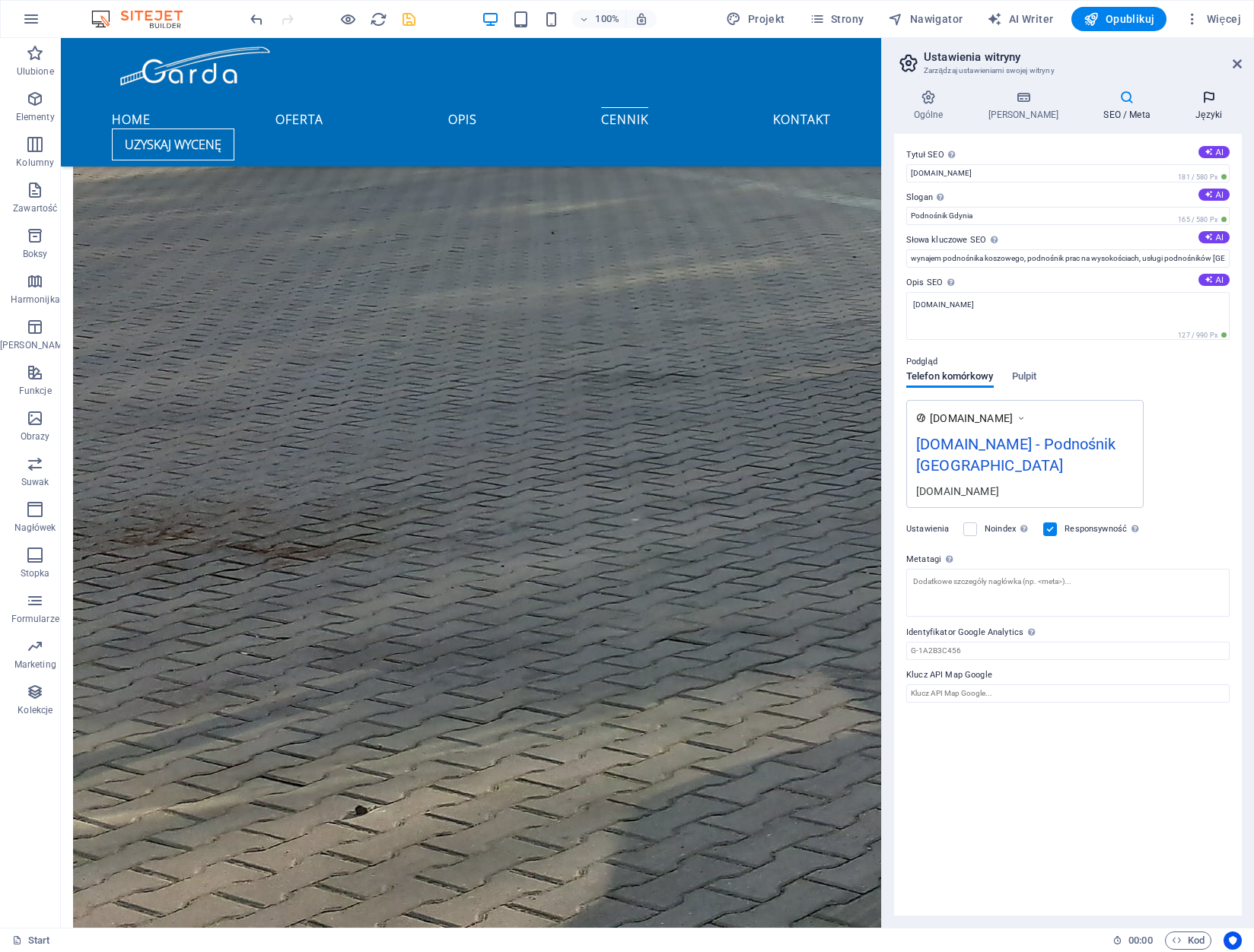
click at [1203, 100] on icon at bounding box center [1209, 97] width 66 height 15
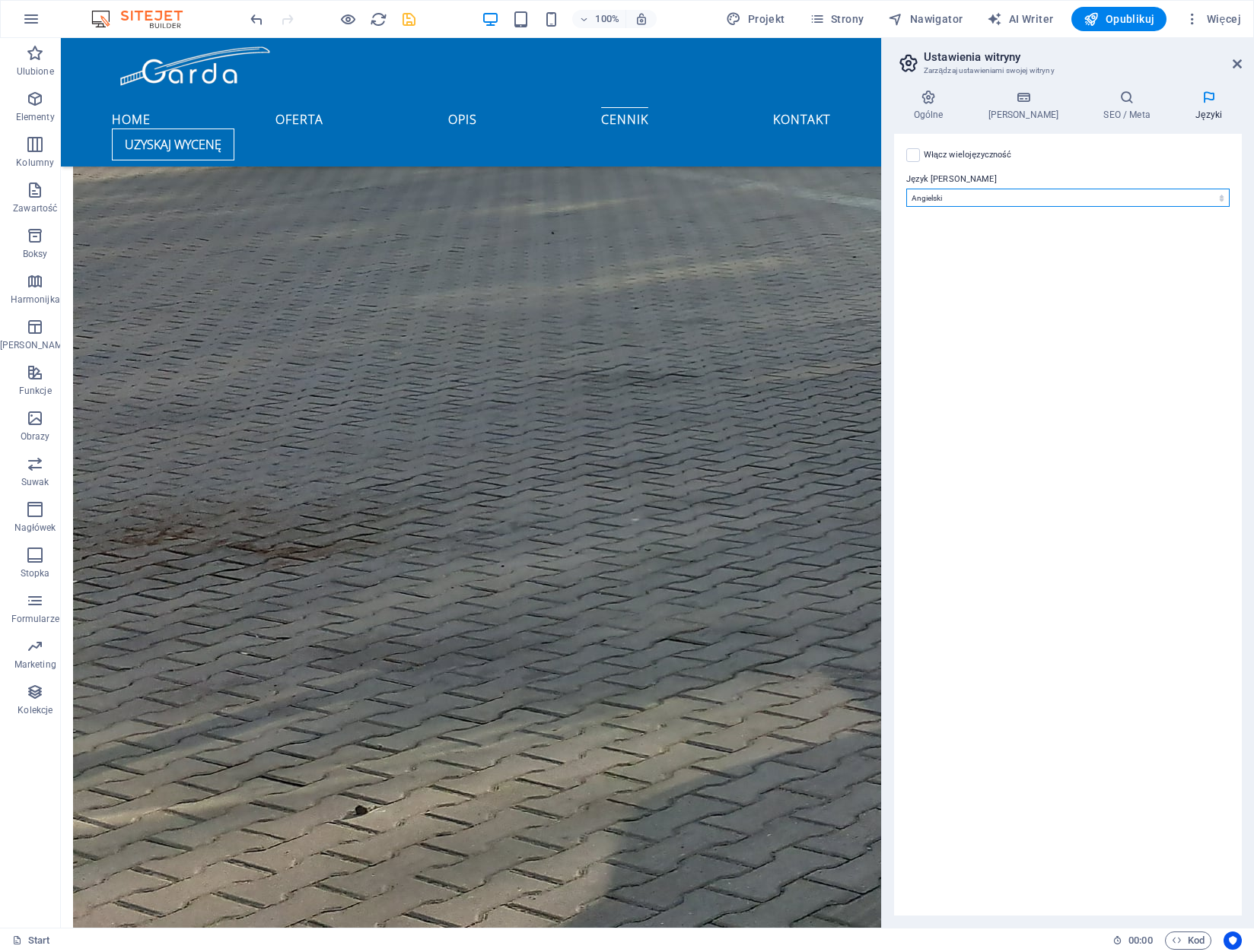
click at [1098, 195] on select "Abkhazian Afar Afrikaans Akan Albanian Amharic Angielski Arabic Aragonese Armen…" at bounding box center [1067, 198] width 323 height 18
select select "128"
click at [906, 188] on select "Abkhazian Afar Afrikaans Akan Albanian Amharic Angielski Arabic Aragonese Armen…" at bounding box center [1067, 198] width 323 height 18
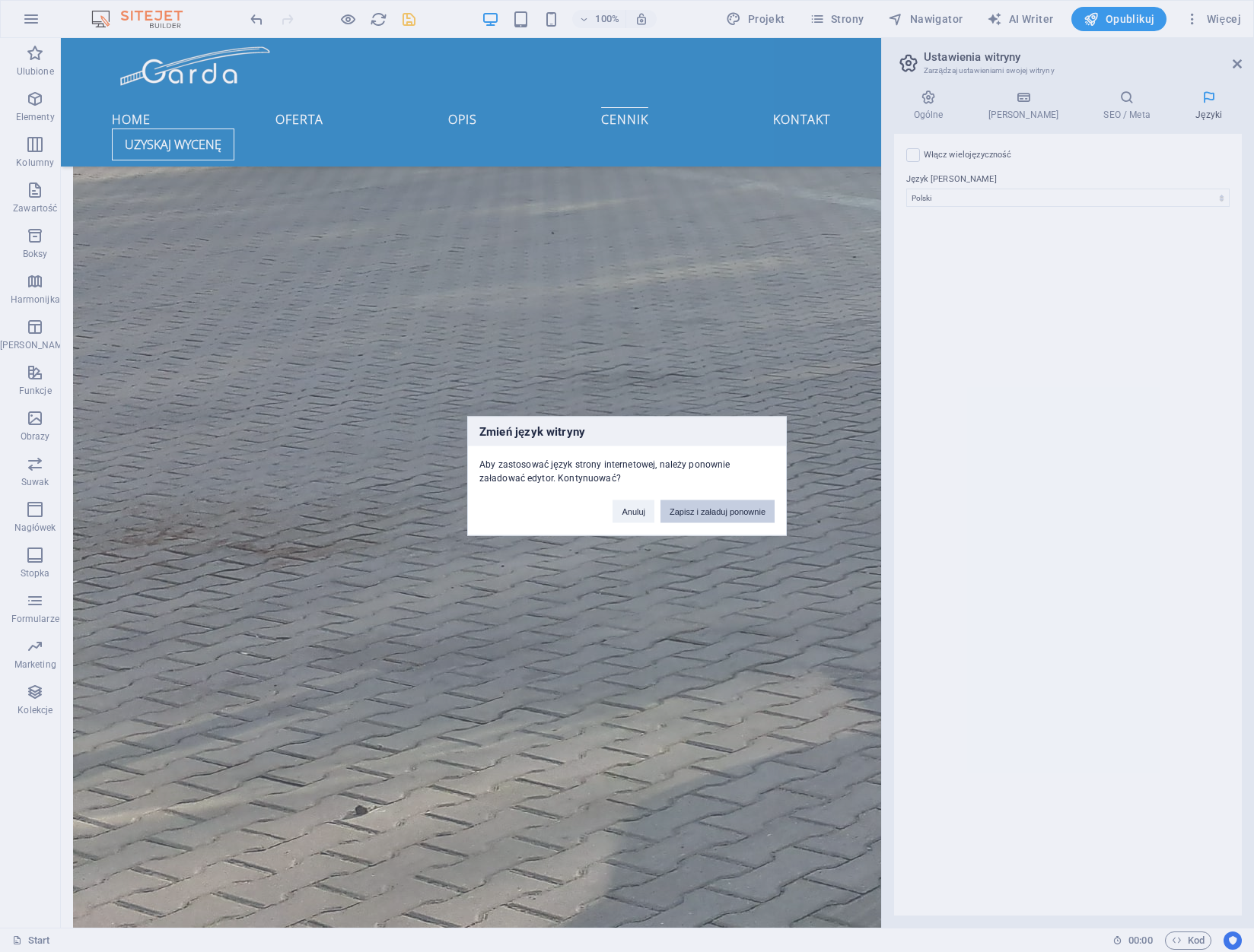
click at [715, 511] on button "Zapisz i załaduj ponownie" at bounding box center [717, 512] width 115 height 23
checkbox input "false"
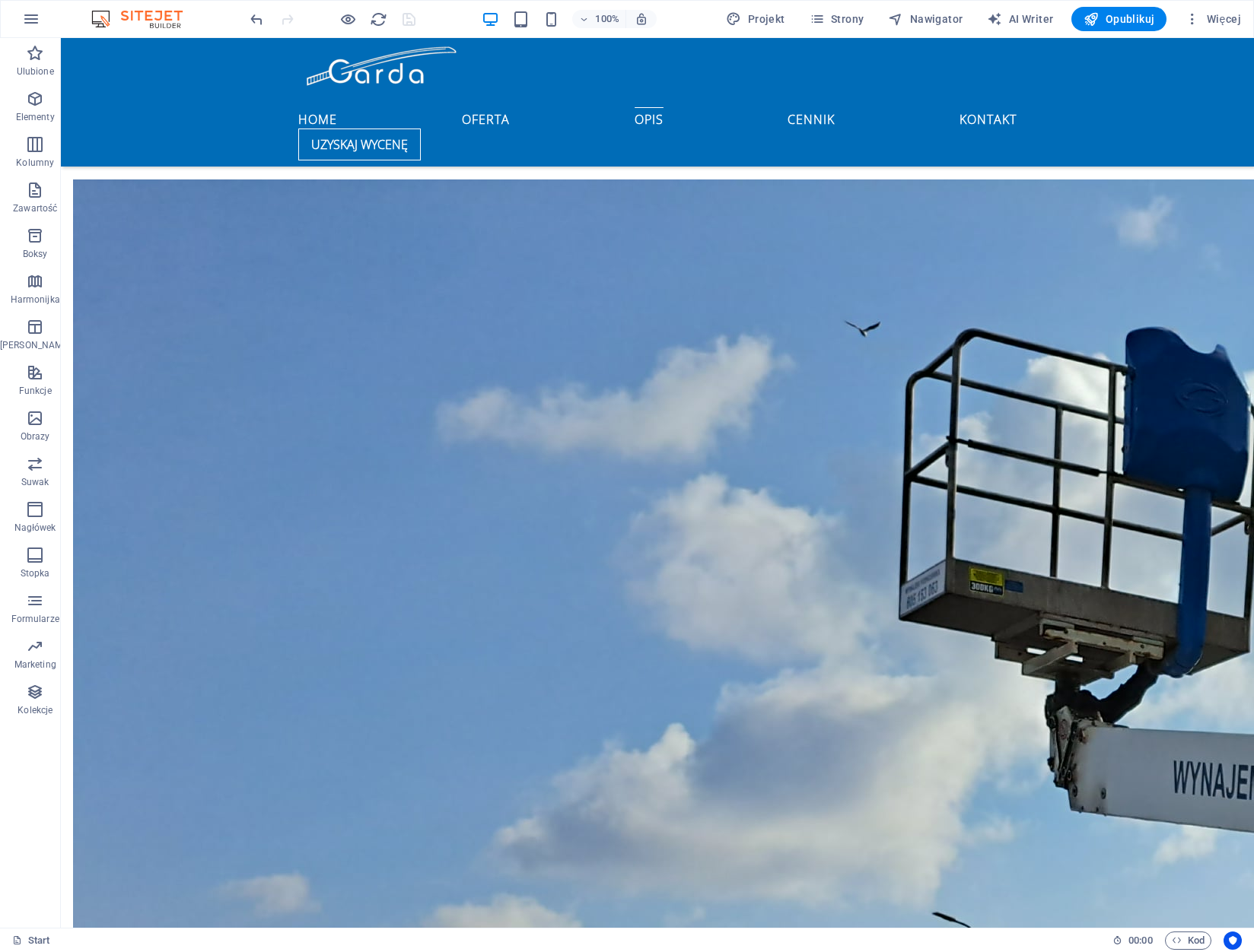
scroll to position [1936, 0]
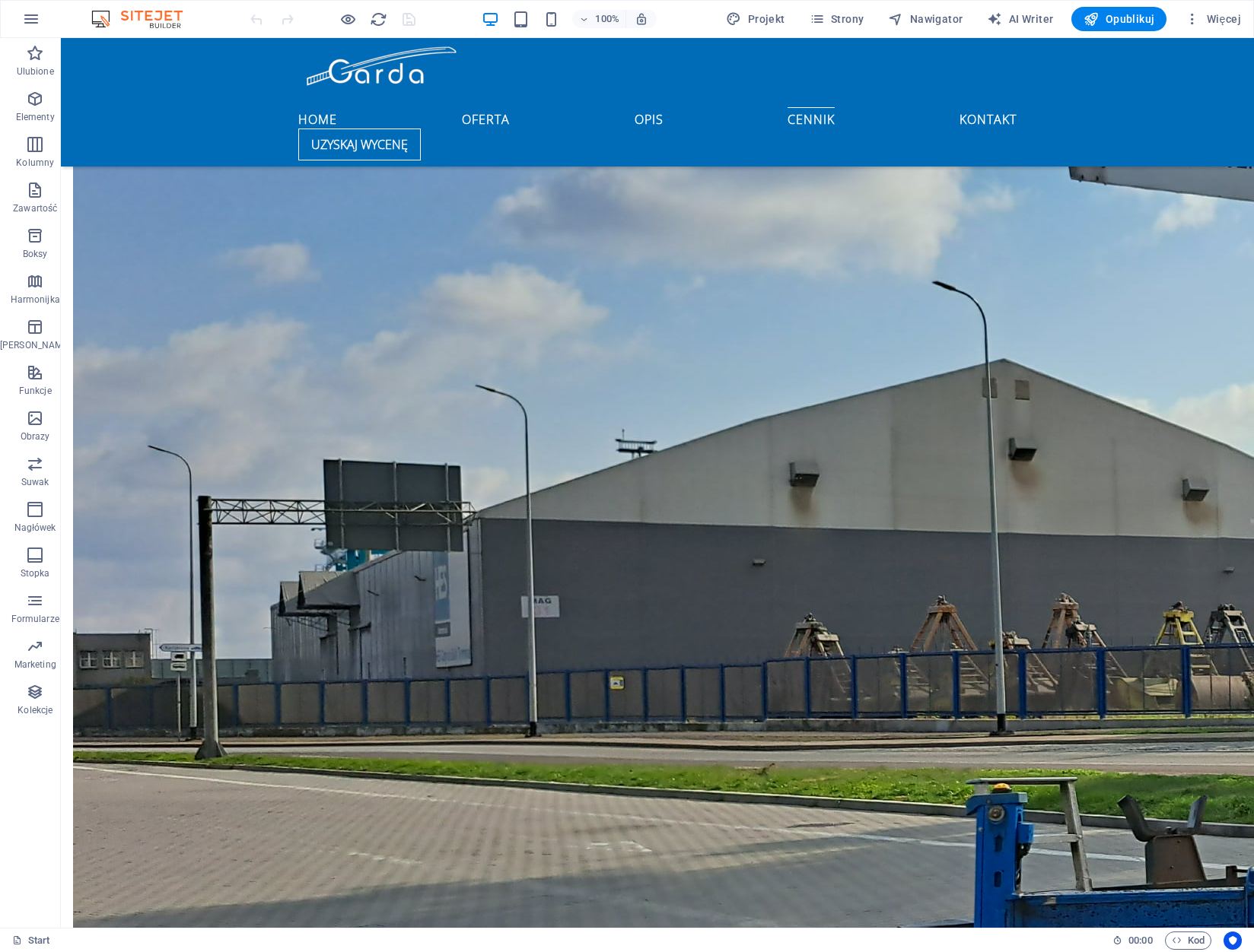
scroll to position [2392, 0]
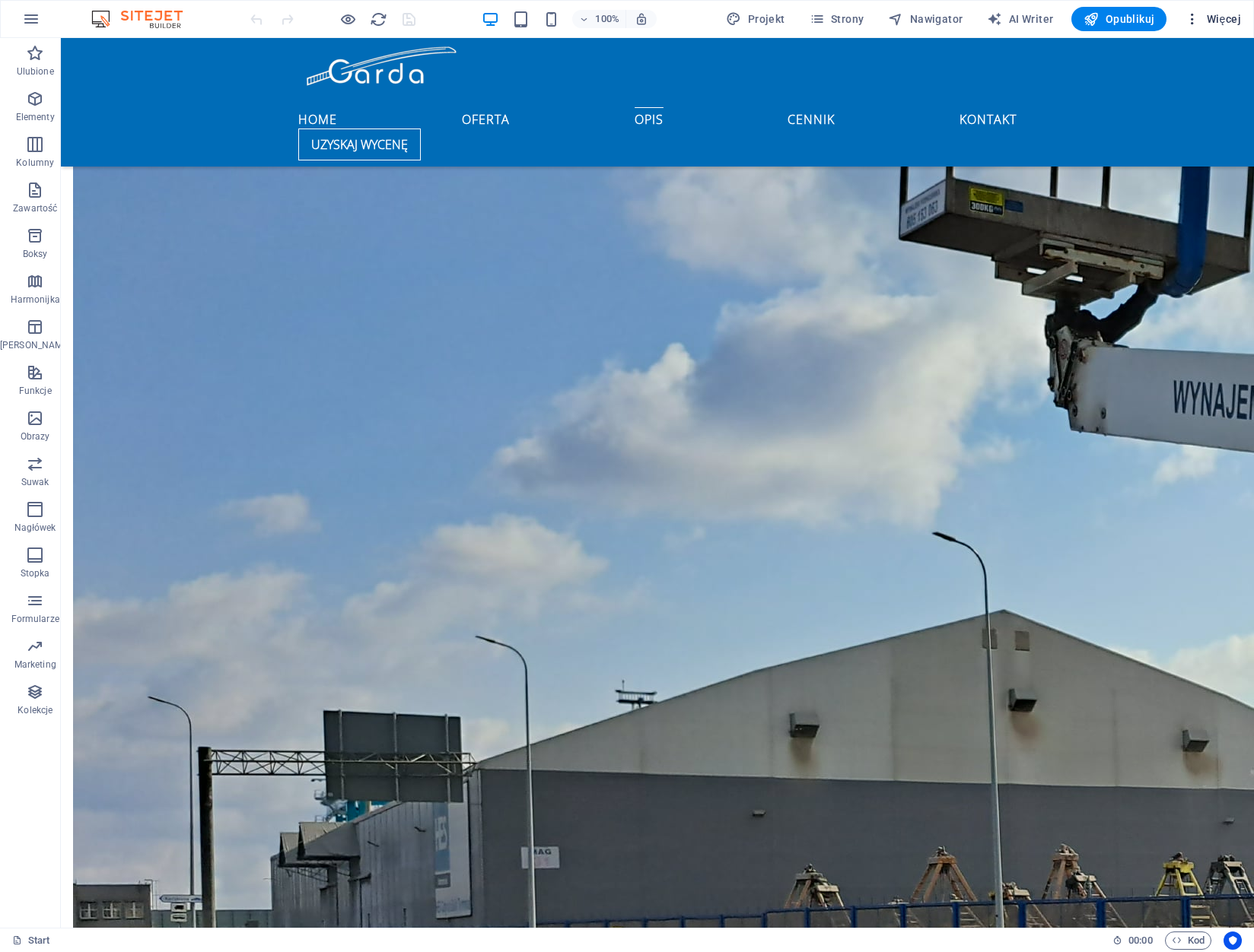
click at [1223, 20] on span "Więcej" at bounding box center [1212, 18] width 56 height 15
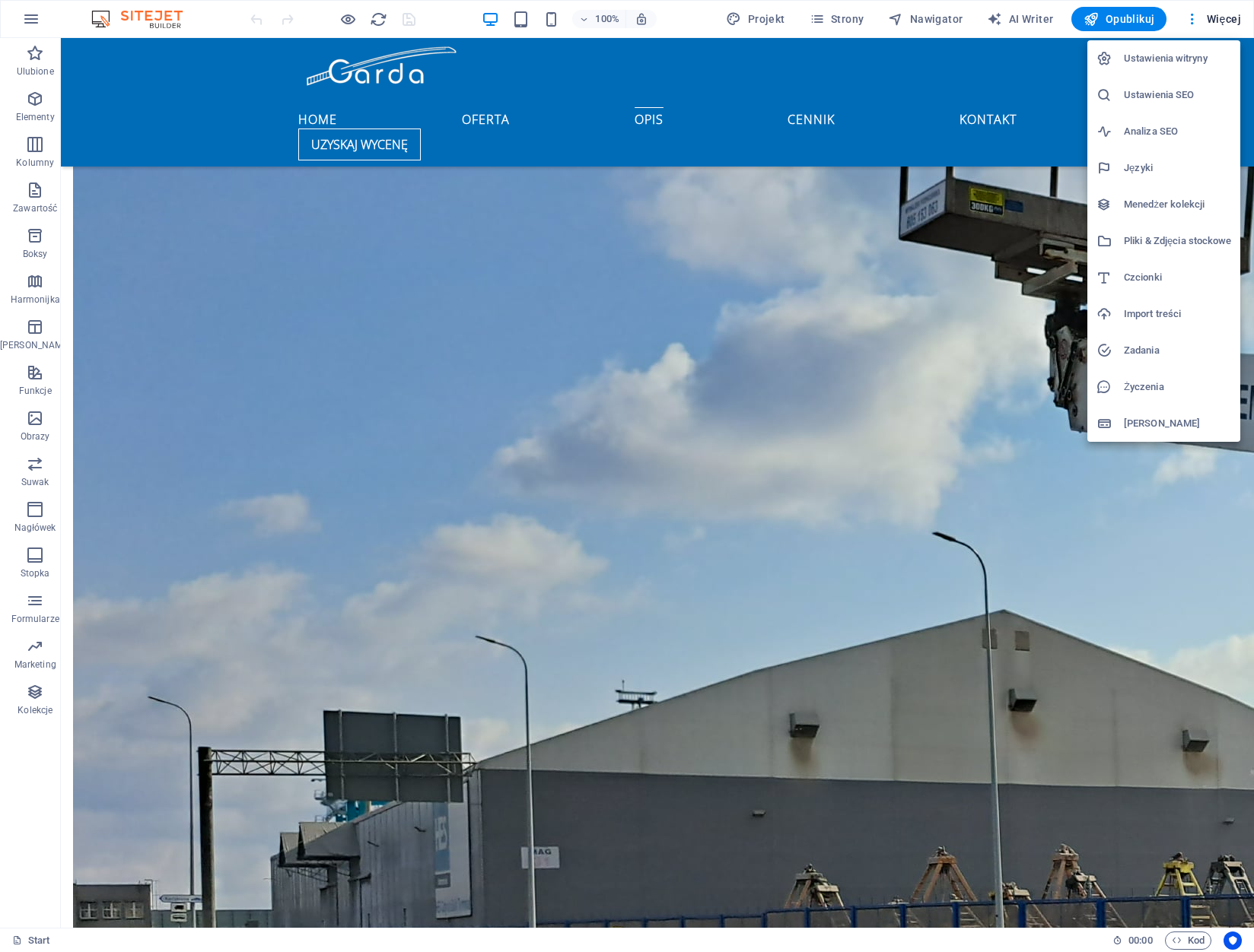
click at [1154, 168] on h6 "Języki" at bounding box center [1177, 168] width 107 height 18
select select "128"
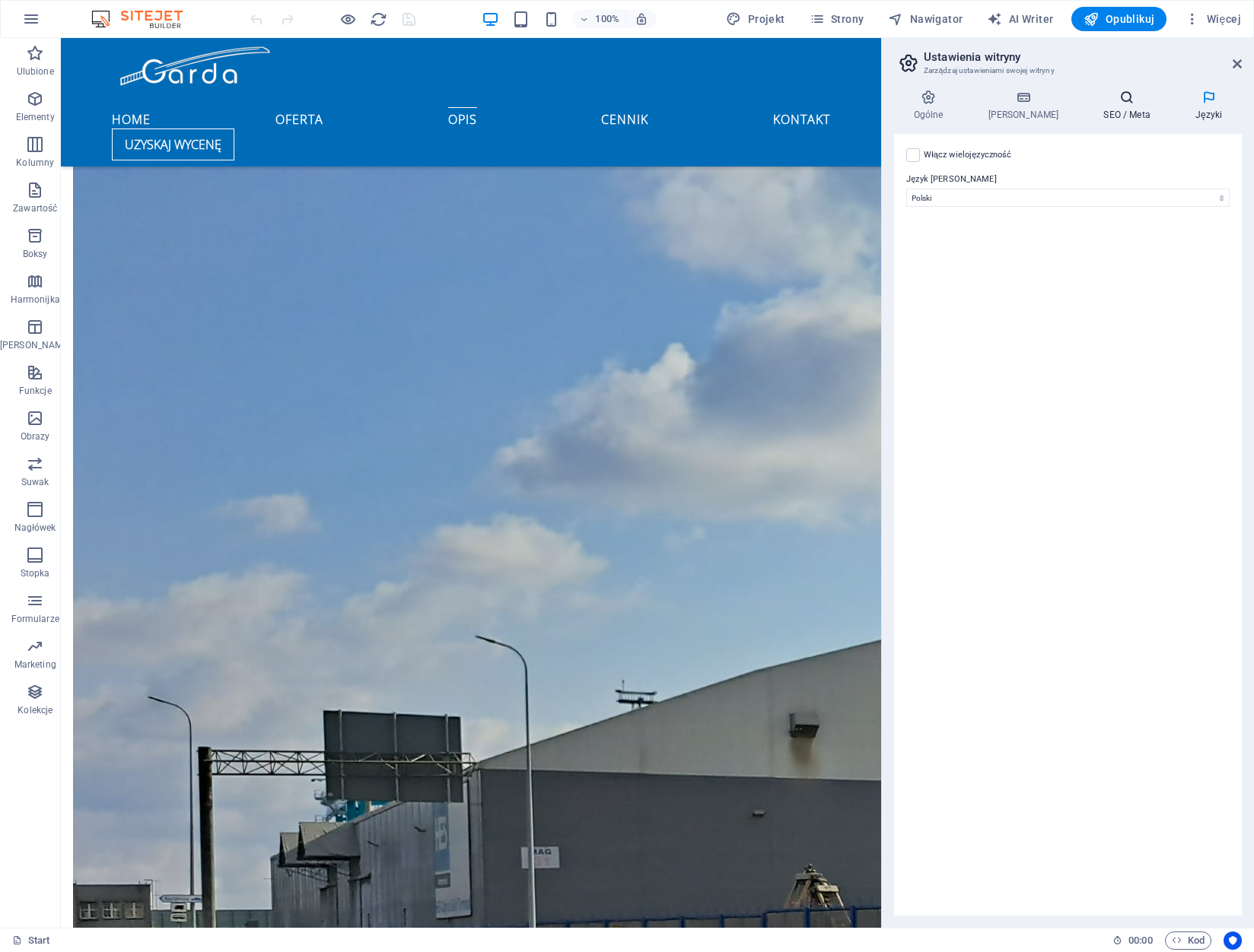
click at [1119, 117] on h4 "SEO / Meta" at bounding box center [1130, 105] width 92 height 32
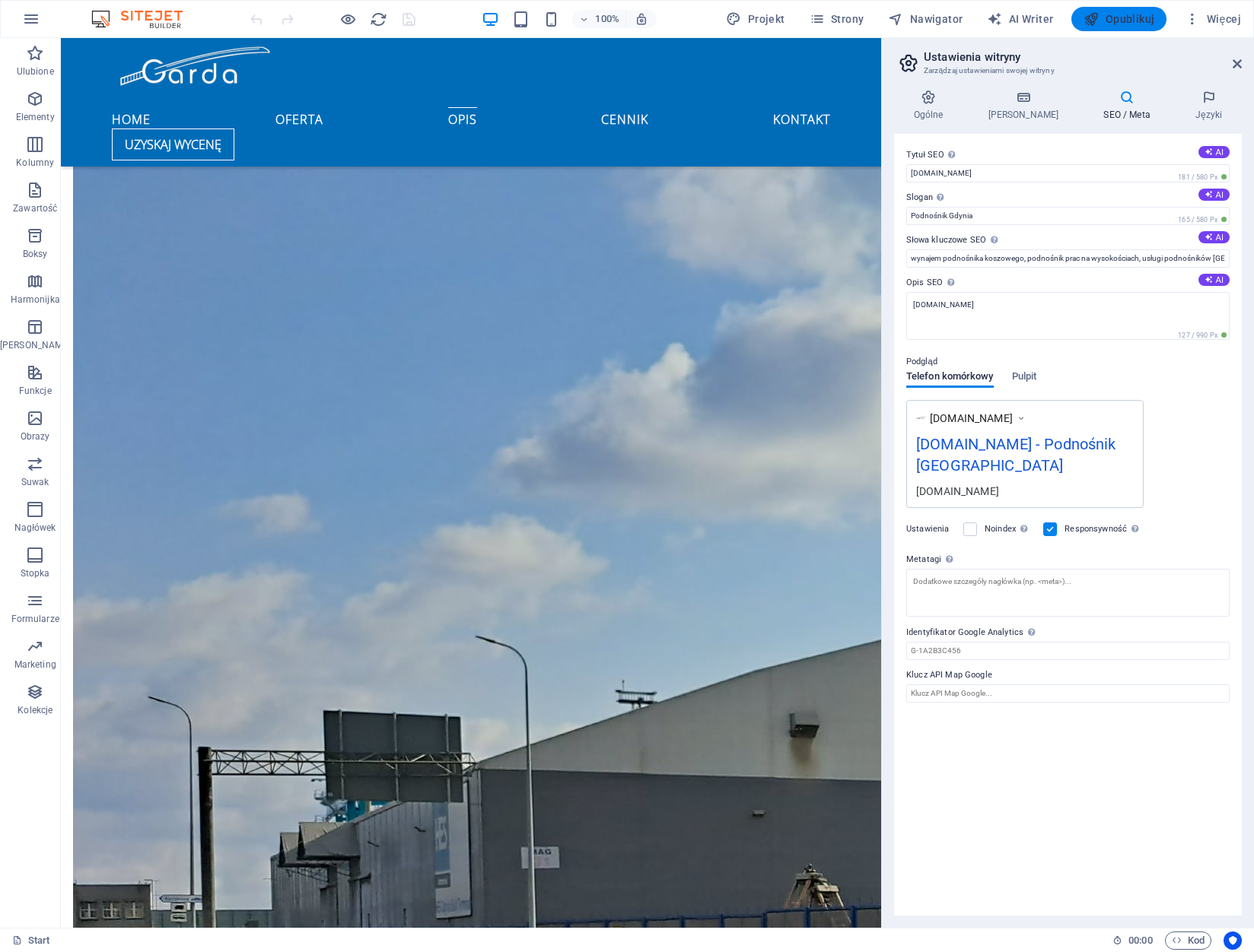
click at [1118, 15] on span "Opublikuj" at bounding box center [1118, 18] width 71 height 15
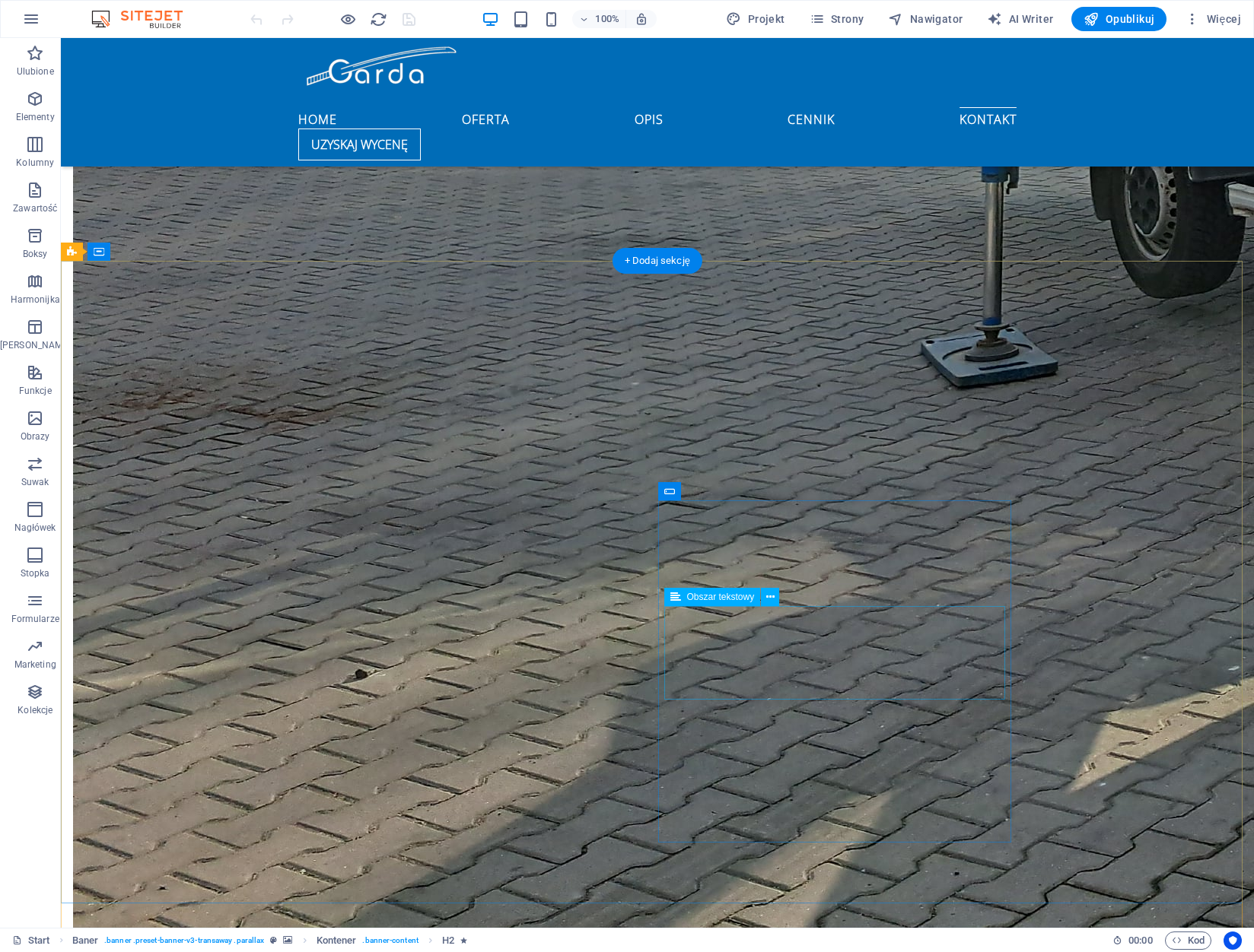
scroll to position [3534, 0]
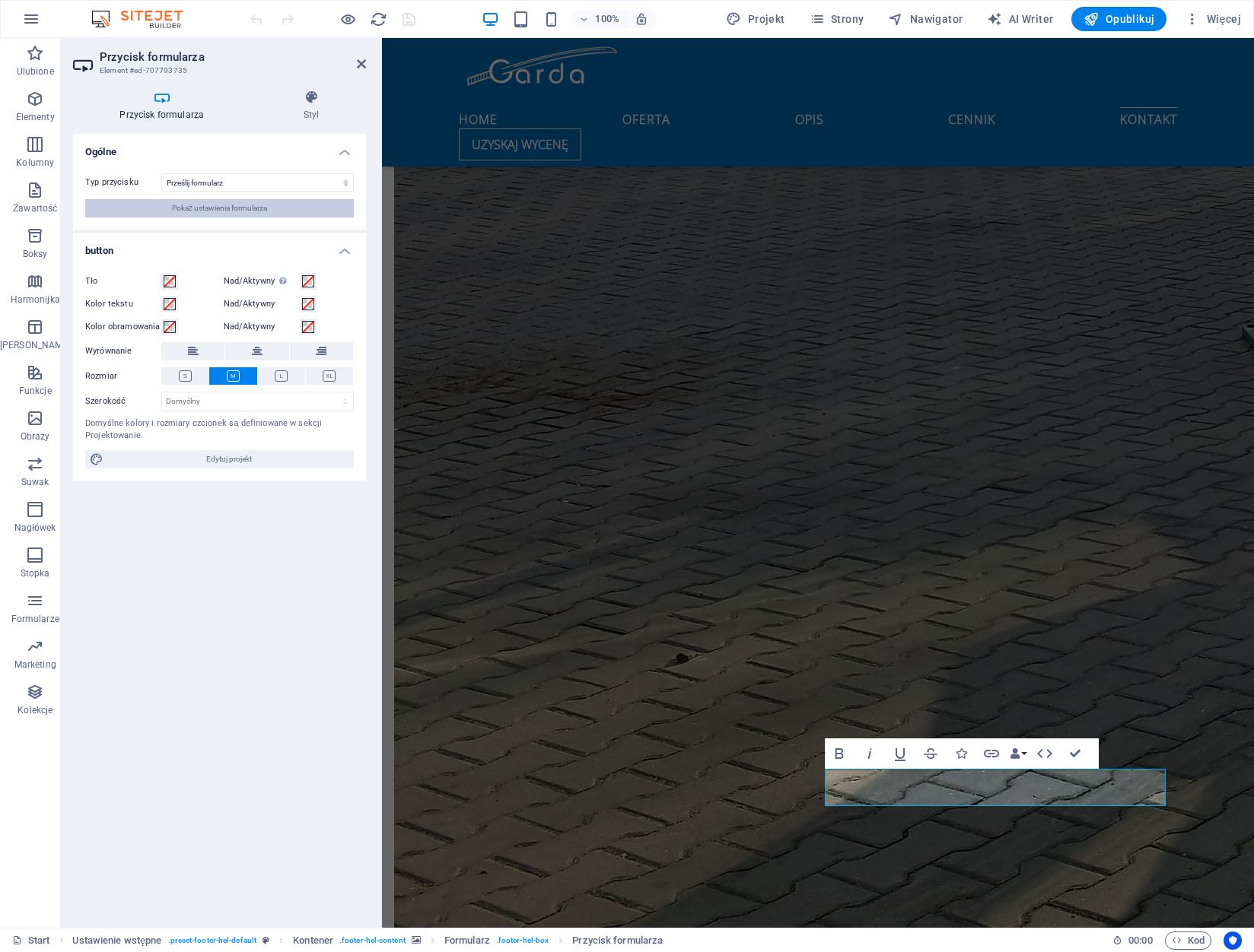
click at [267, 201] on span "Pokaż ustawienia formularza" at bounding box center [219, 209] width 95 height 18
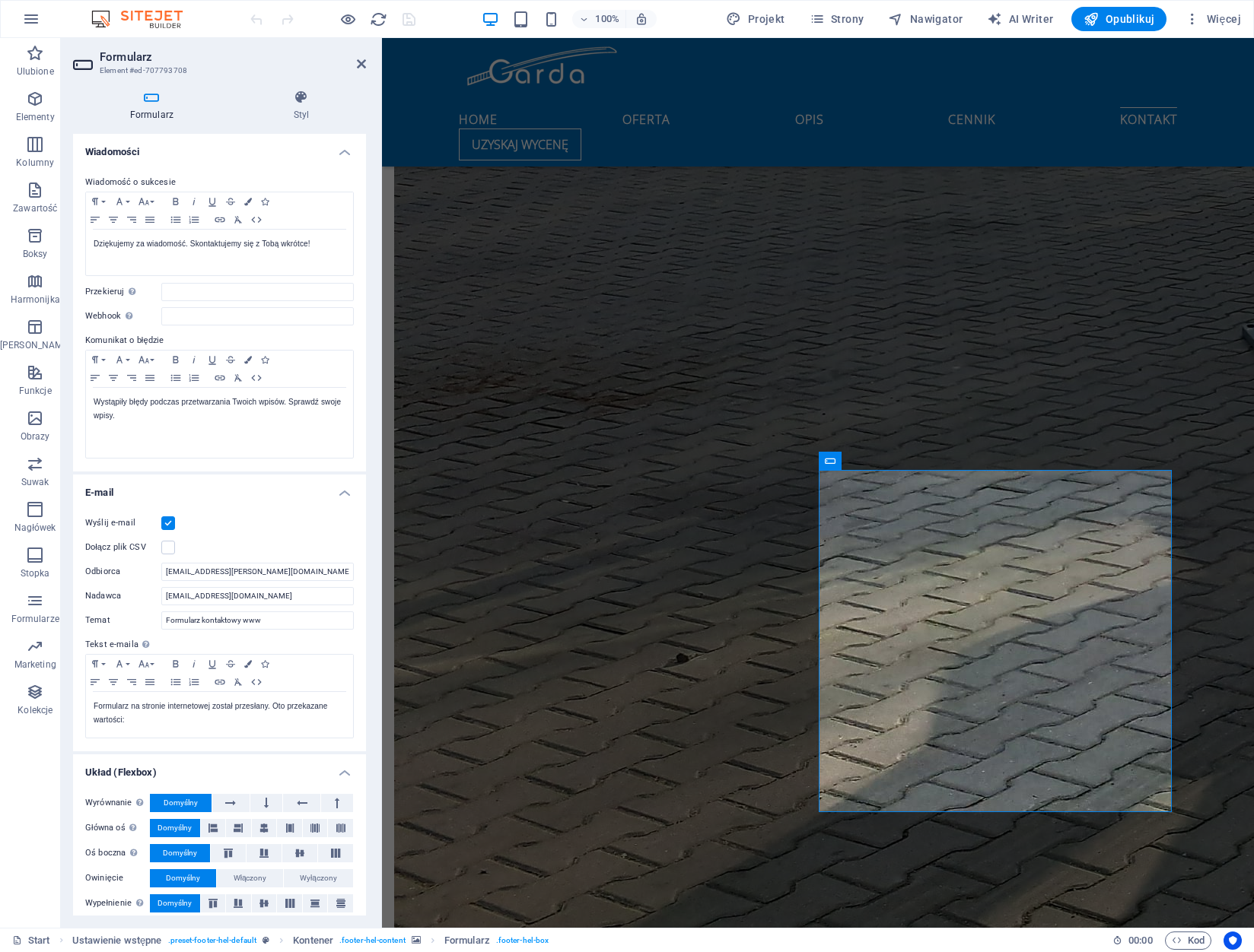
scroll to position [83, 0]
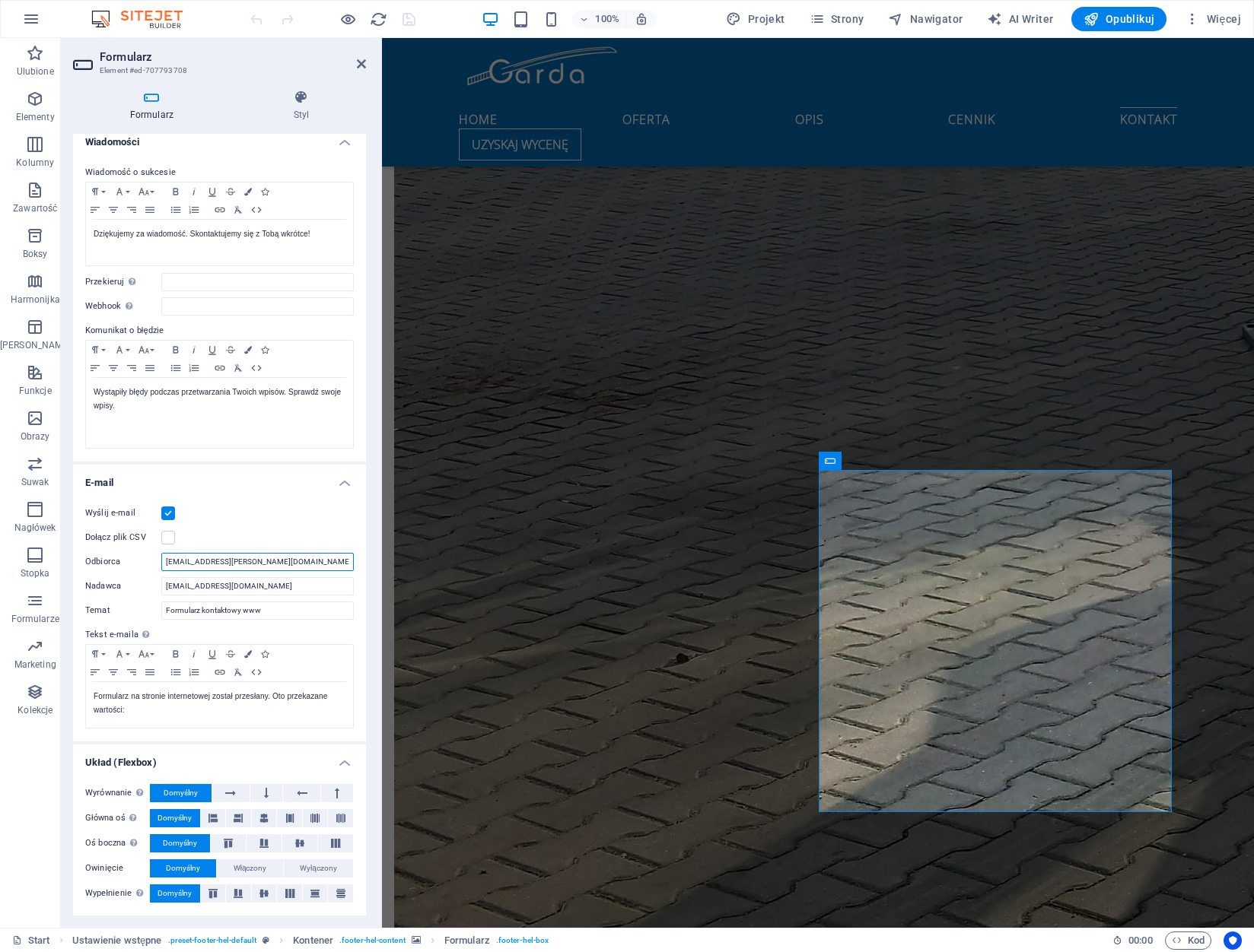
click at [292, 561] on input "[EMAIL_ADDRESS][PERSON_NAME][DOMAIN_NAME]" at bounding box center [258, 562] width 192 height 18
click at [282, 563] on input "[EMAIL_ADDRESS][PERSON_NAME][DOMAIN_NAME]" at bounding box center [258, 562] width 192 height 18
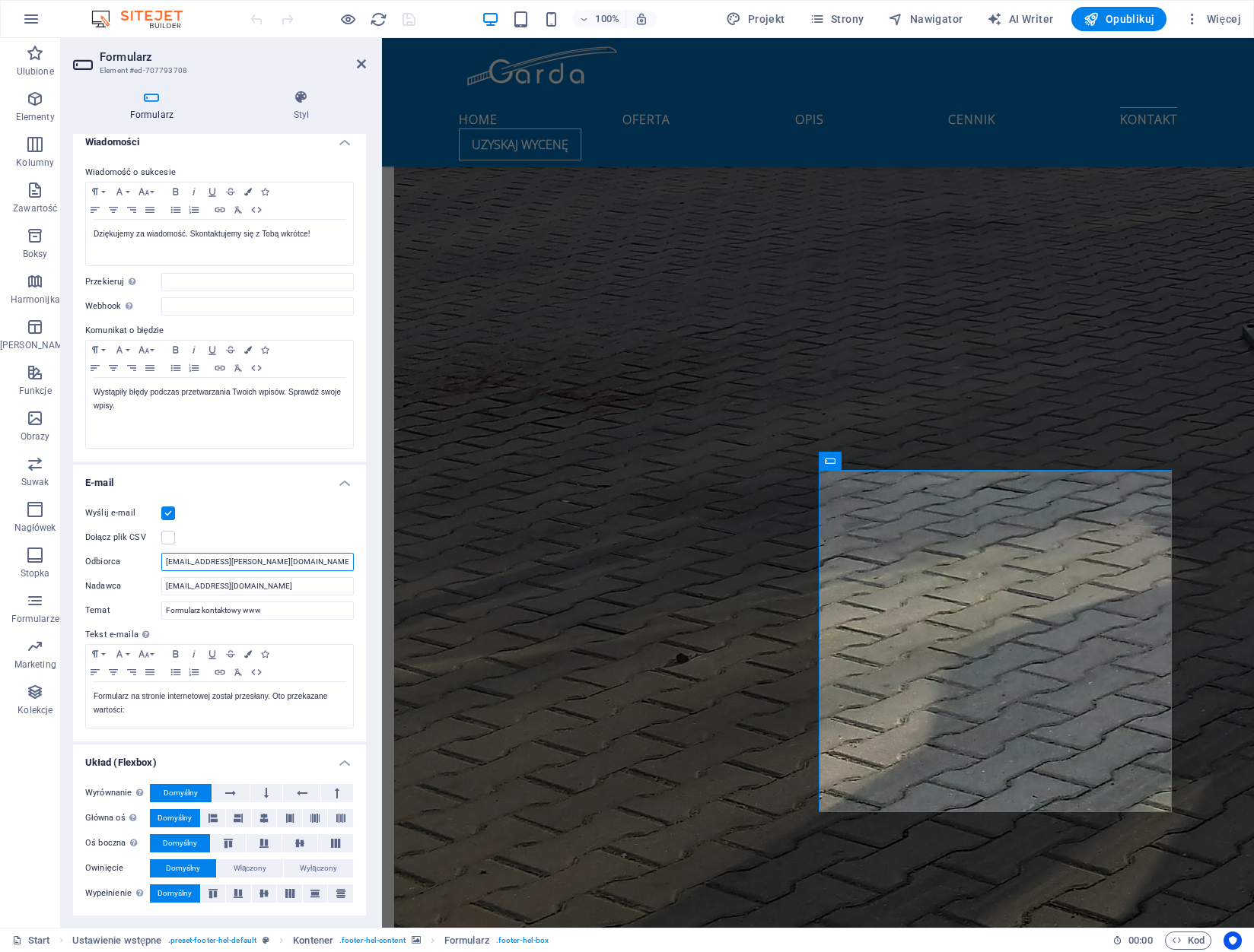
click at [282, 563] on input "[EMAIL_ADDRESS][PERSON_NAME][DOMAIN_NAME]" at bounding box center [258, 562] width 192 height 18
type input "[EMAIL_ADDRESS][DOMAIN_NAME]"
click at [404, 17] on icon "save" at bounding box center [408, 19] width 18 height 18
checkbox input "false"
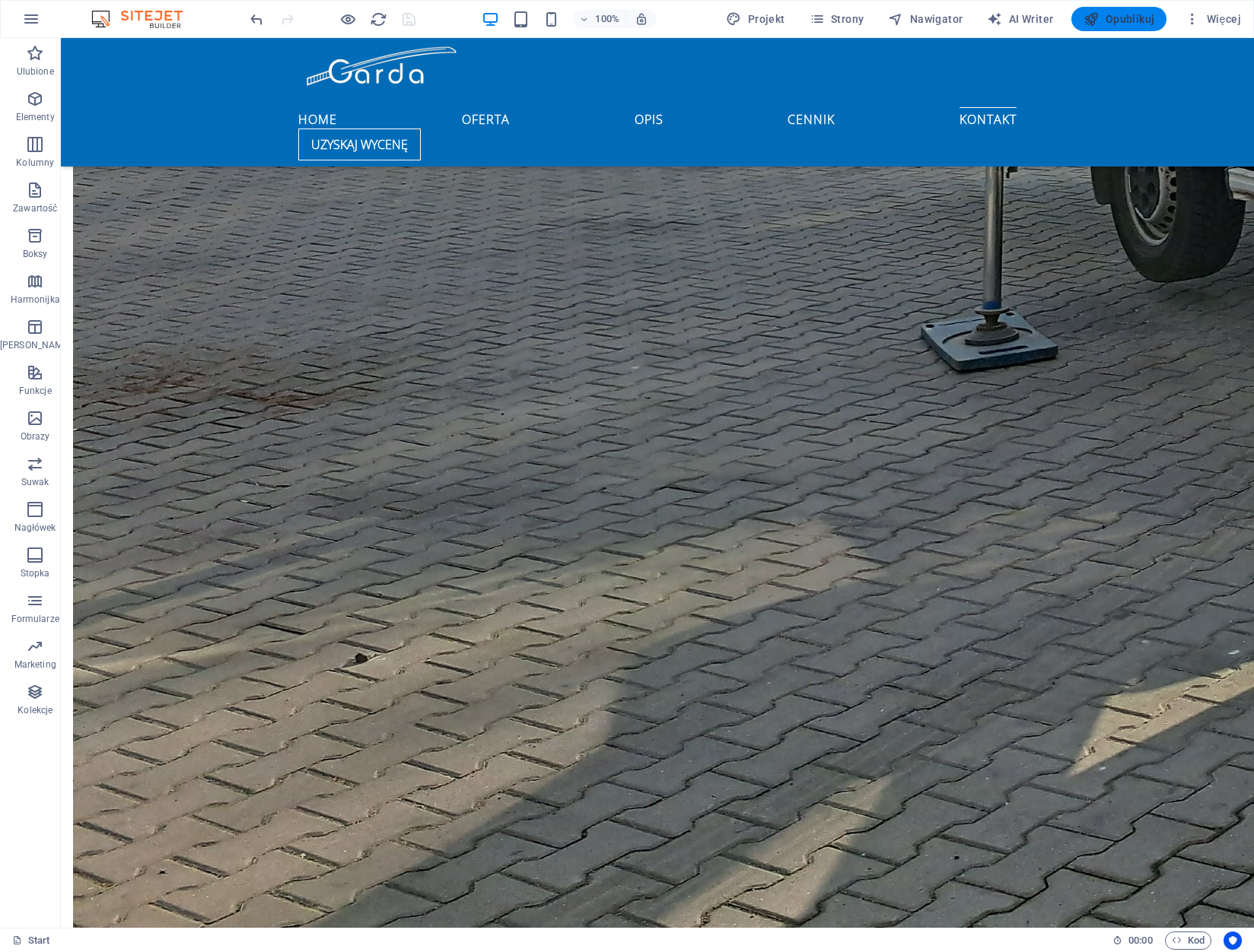
click at [1112, 12] on span "Opublikuj" at bounding box center [1118, 18] width 71 height 15
